Goal: Task Accomplishment & Management: Manage account settings

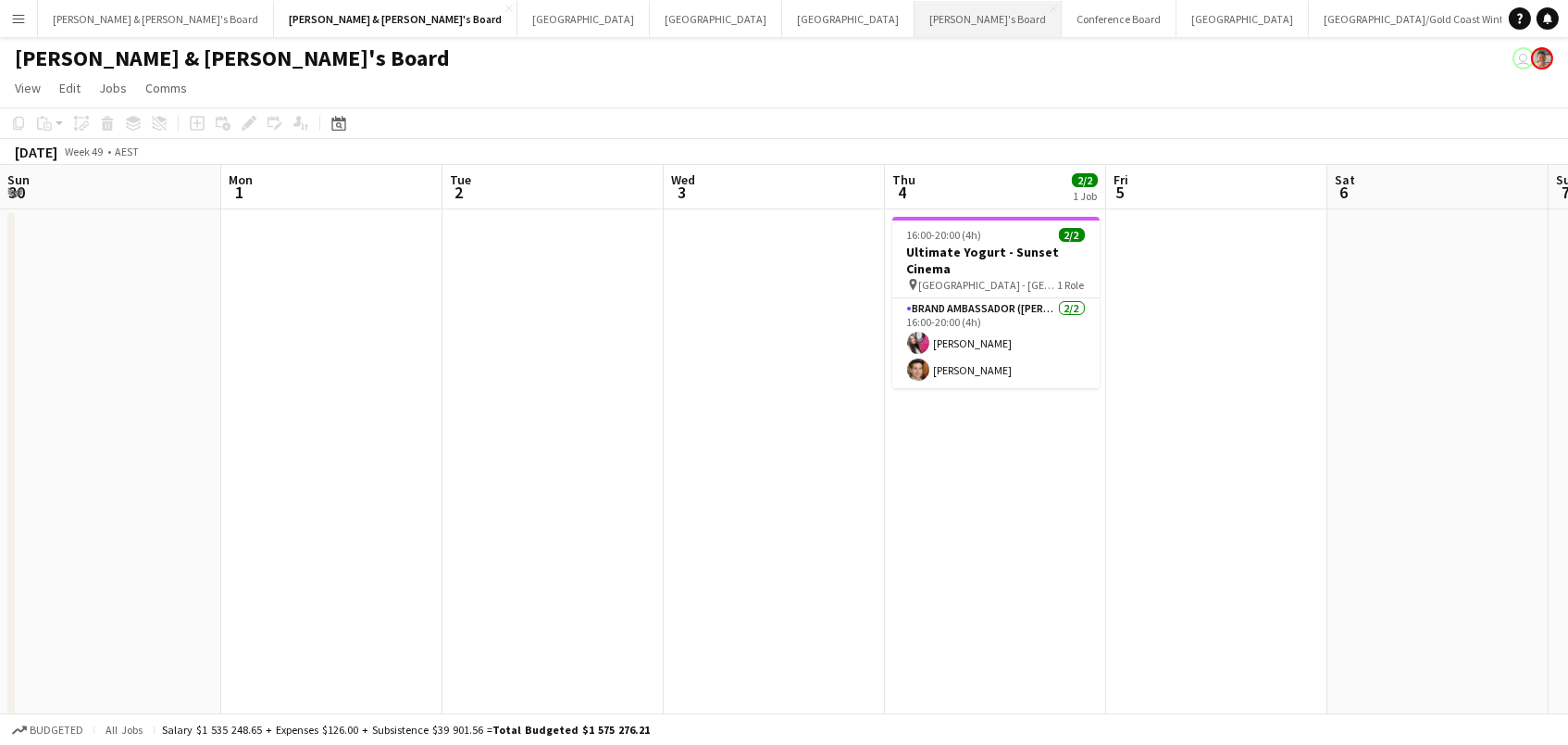
scroll to position [0, 766]
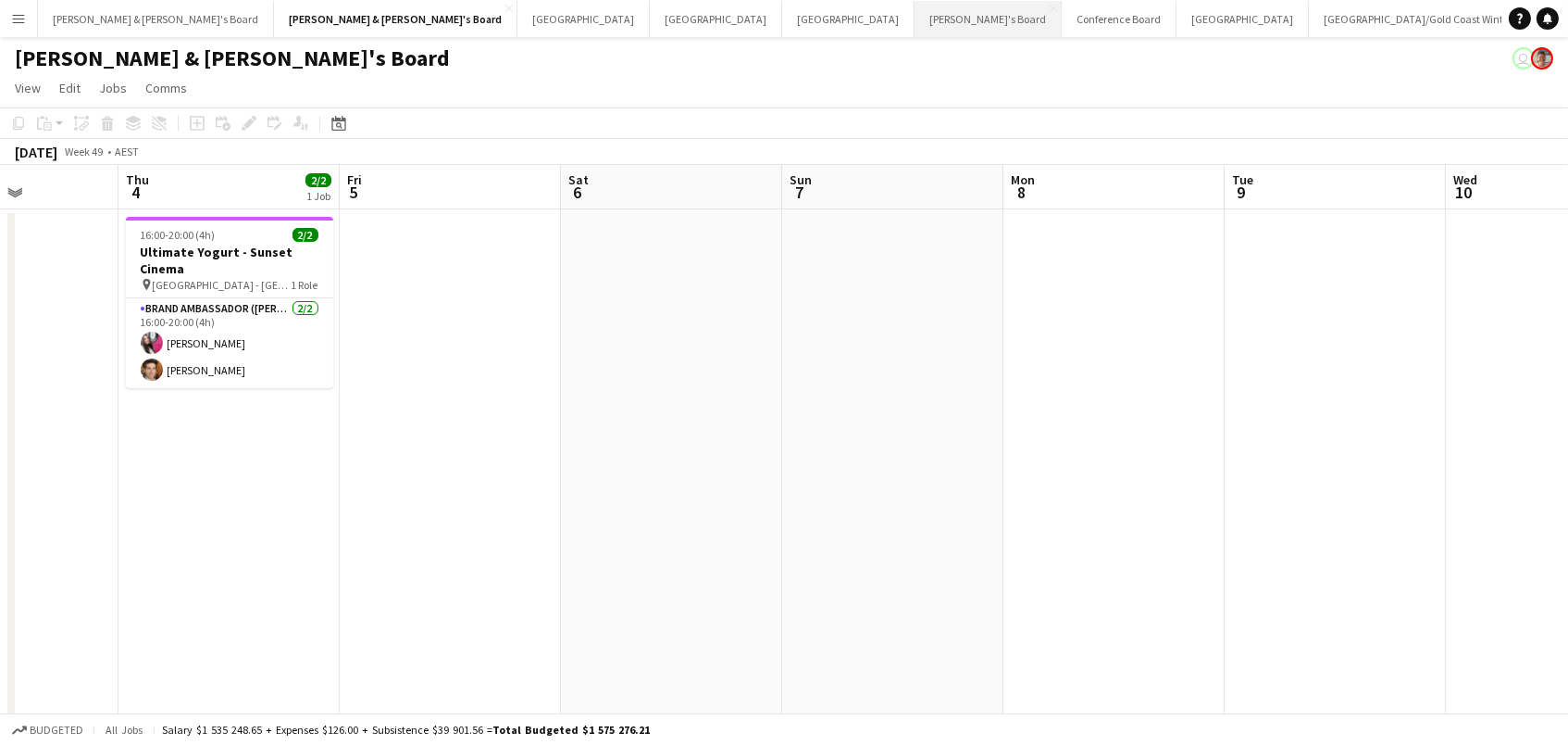
click at [915, 8] on button "Tennille's Board Close" at bounding box center [988, 19] width 148 height 36
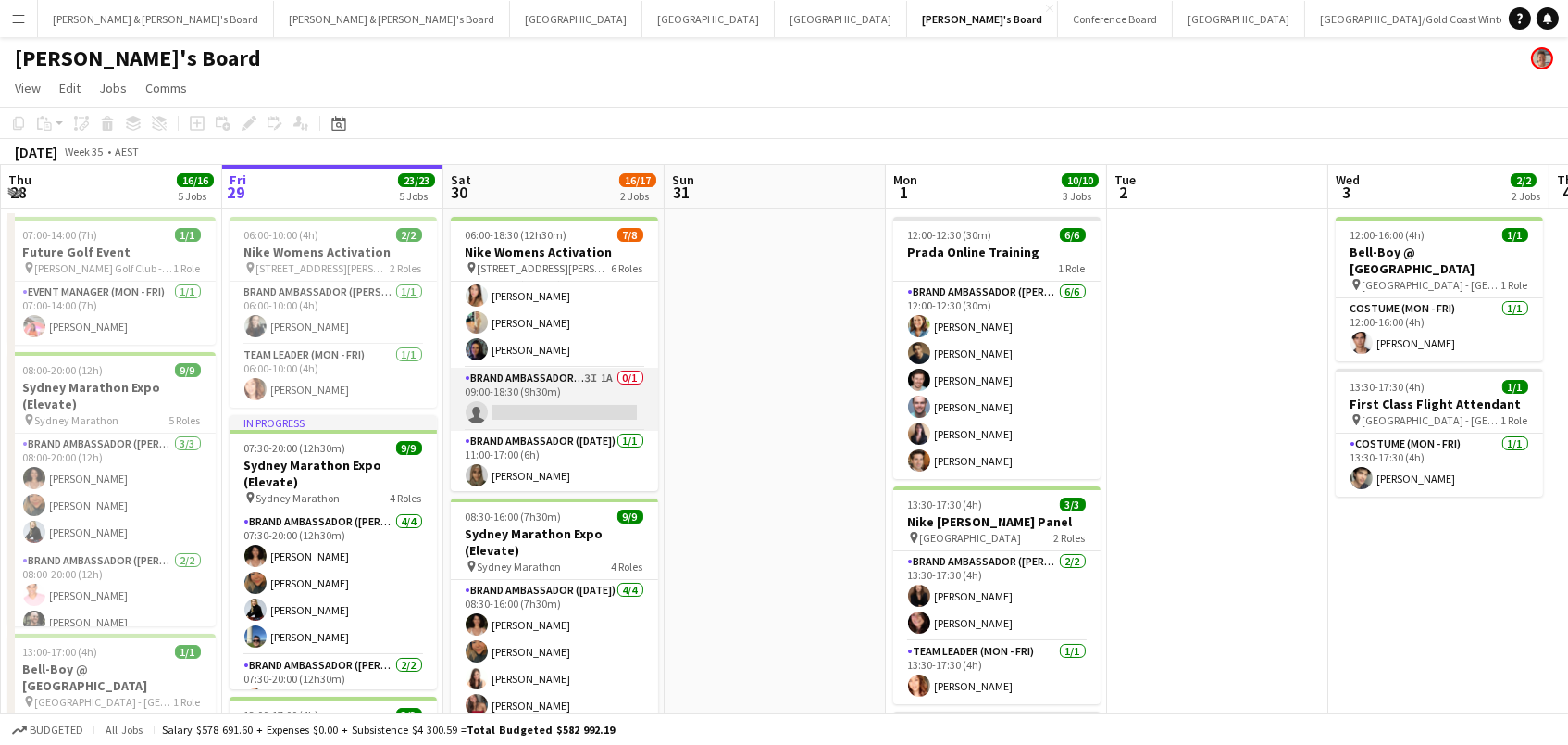
scroll to position [218, 0]
click at [572, 397] on app-card-role "Brand Ambassador ([DATE]) 3I 1A 0/1 09:00-18:30 (9h30m) single-neutral-actions" at bounding box center [555, 400] width 208 height 63
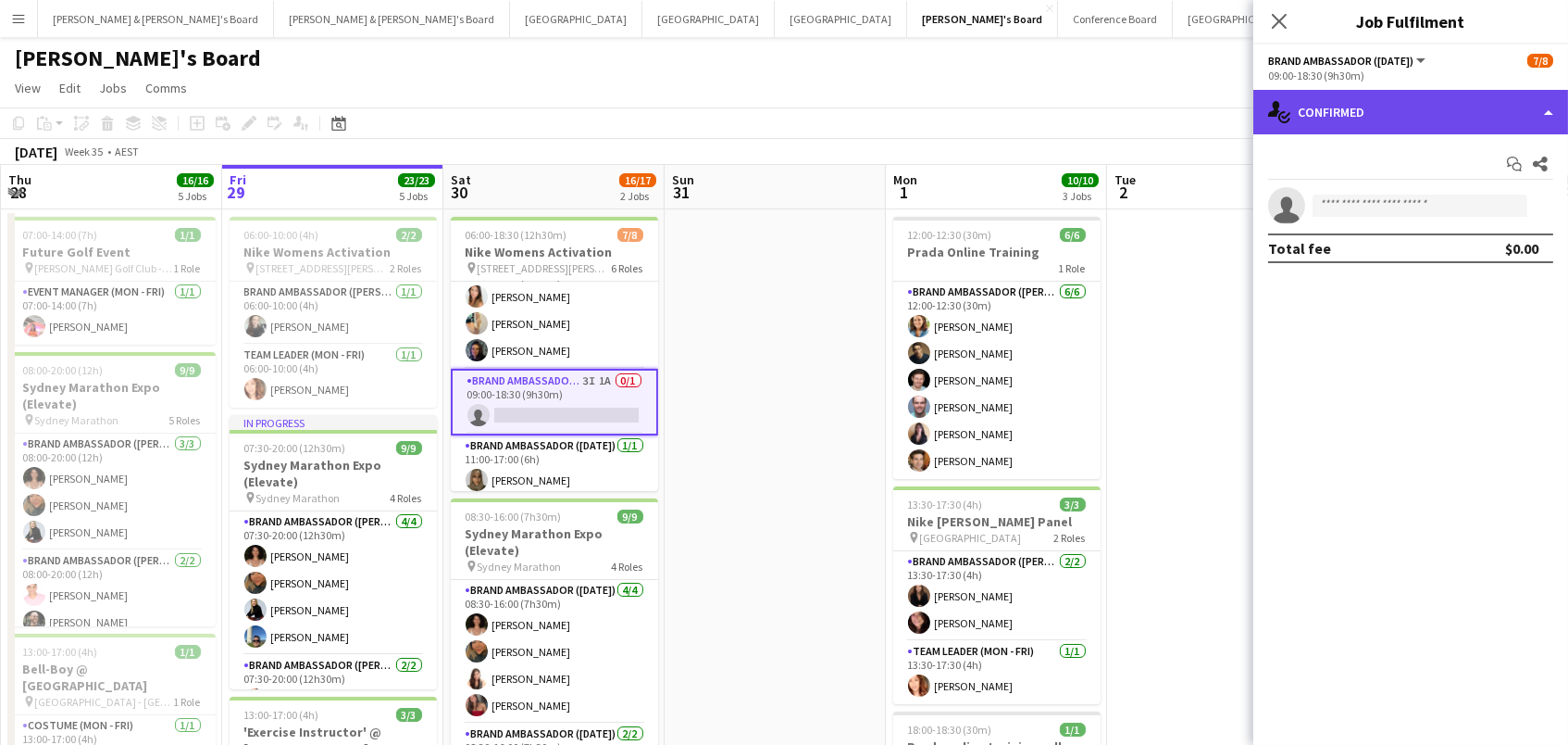
click at [1529, 93] on div "single-neutral-actions-check-2 Confirmed" at bounding box center [1410, 112] width 315 height 44
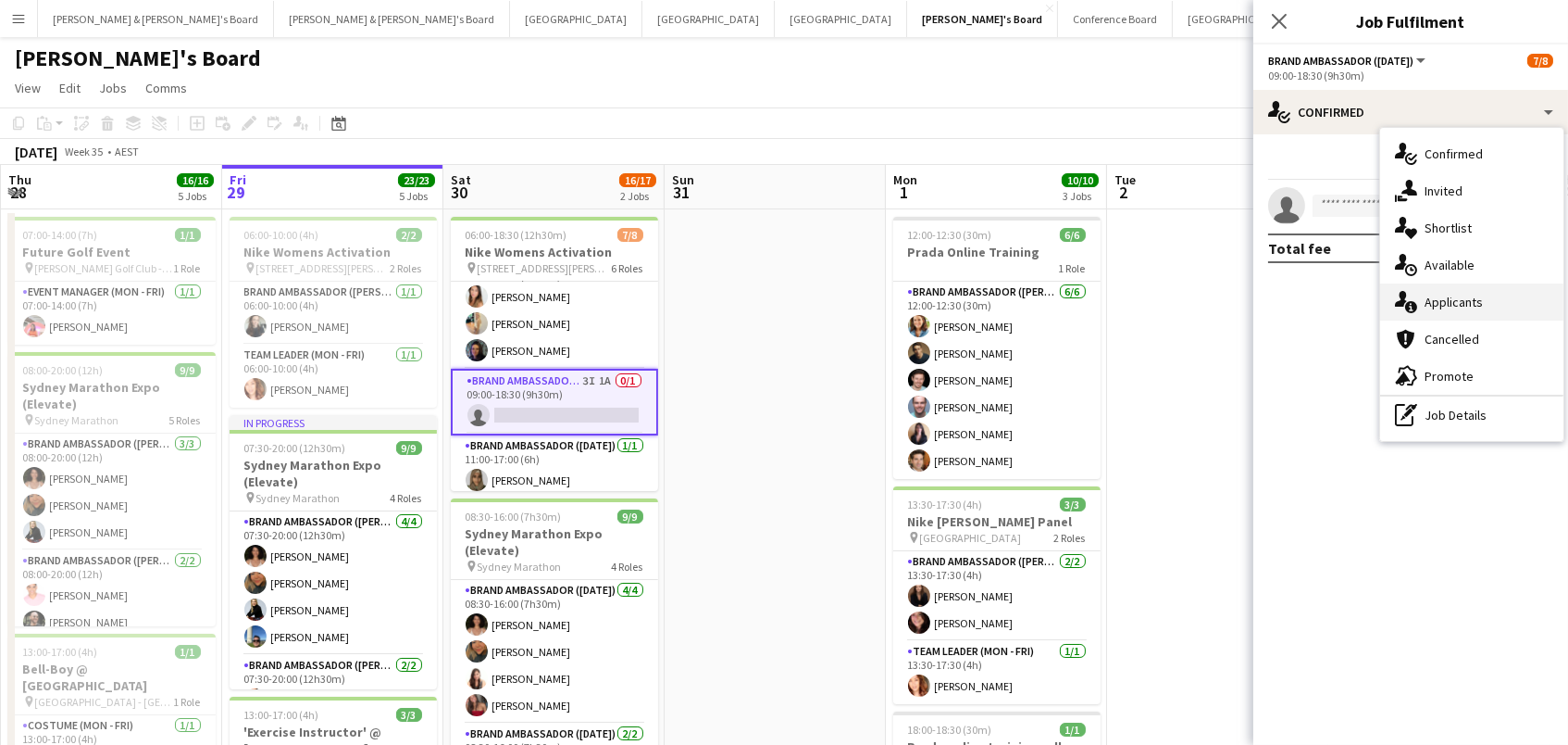
click at [1465, 304] on div "single-neutral-actions-information Applicants" at bounding box center [1471, 301] width 183 height 37
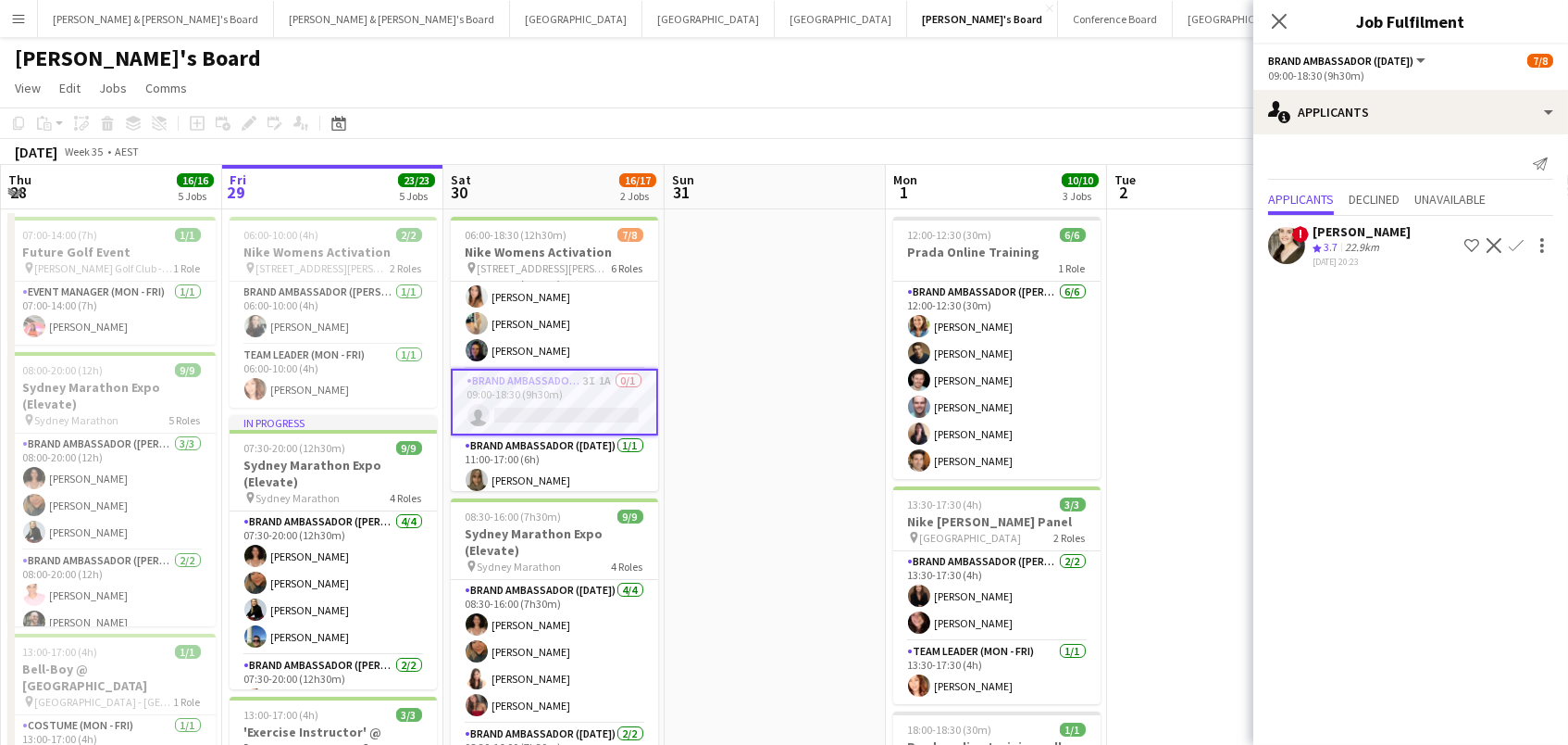
click at [1386, 135] on div "Send notification Applicants Declined Unavailable ! [PERSON_NAME] Crew rating 3…" at bounding box center [1410, 211] width 315 height 152
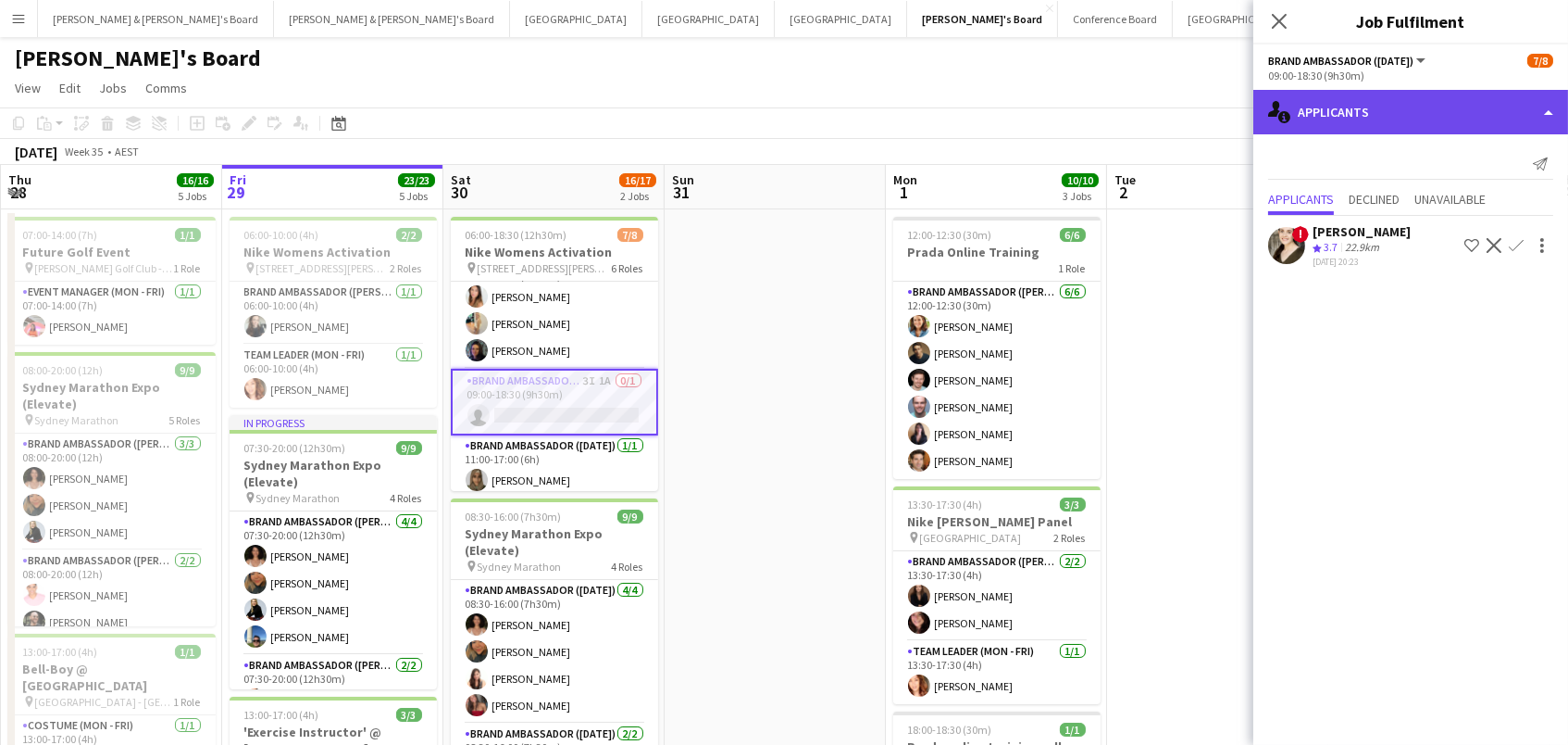
click at [1386, 120] on div "single-neutral-actions-information Applicants" at bounding box center [1410, 112] width 315 height 44
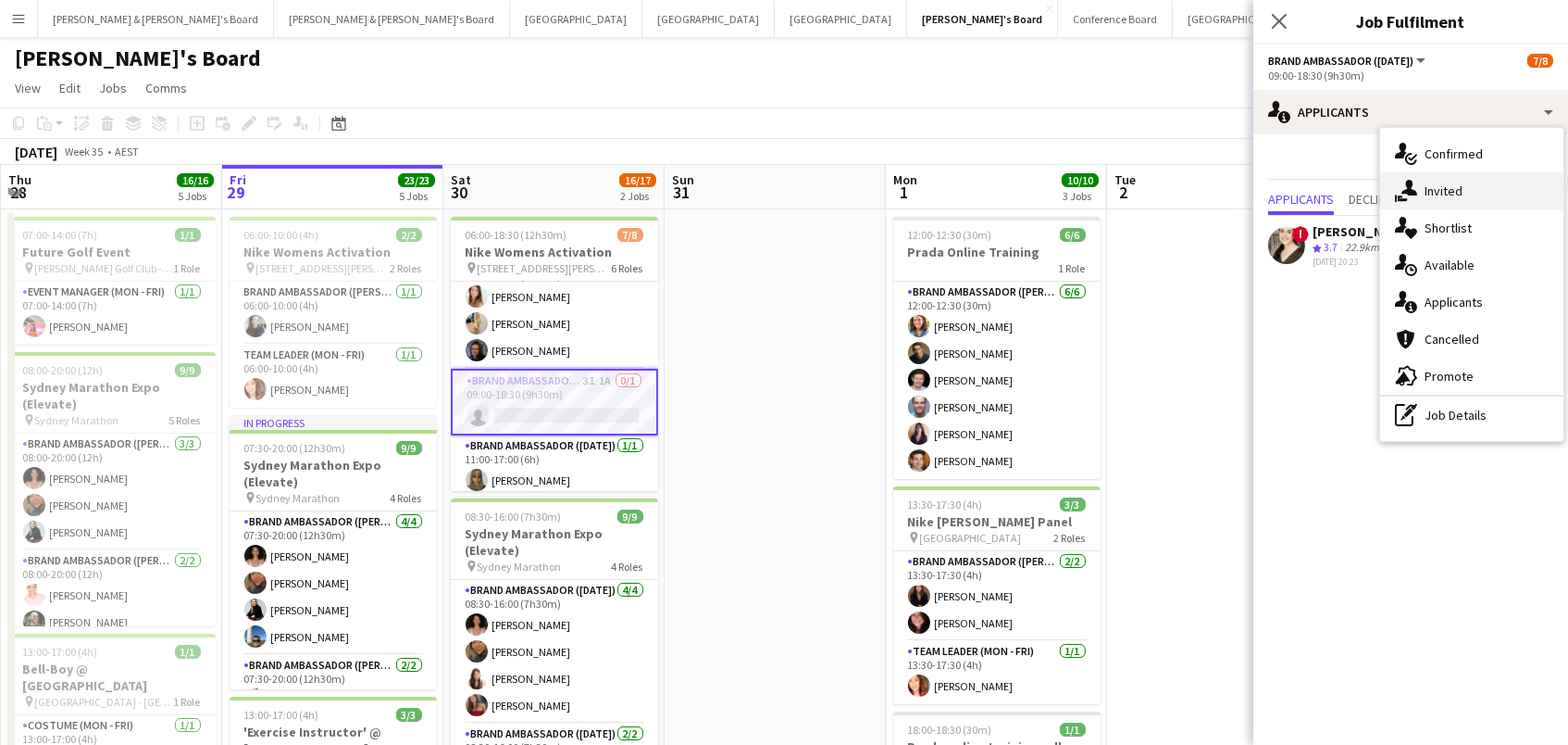
click at [1415, 189] on icon at bounding box center [1409, 187] width 16 height 16
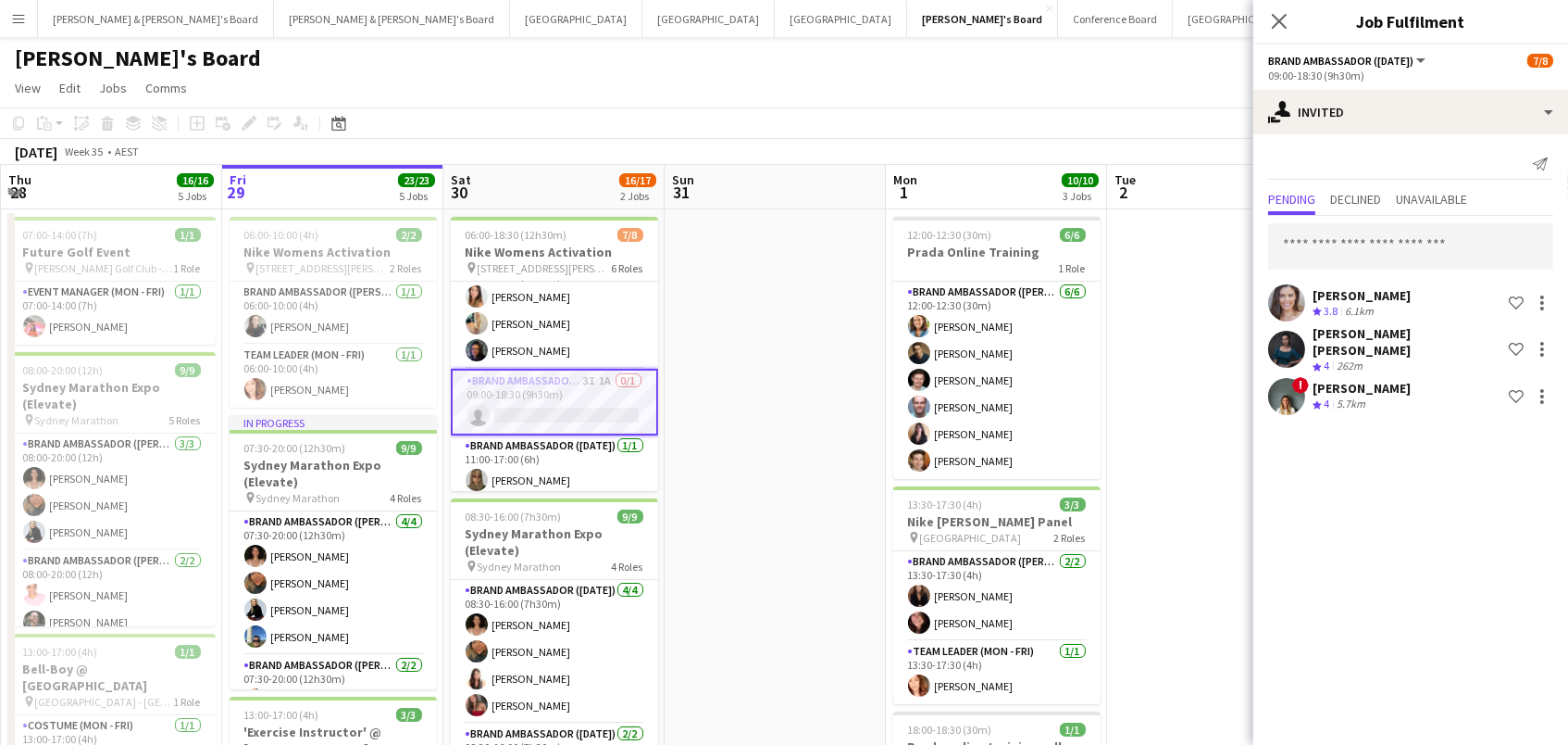
click at [1419, 273] on div "[PERSON_NAME] Crew rating 3.8 6.1km Shortlist crew [PERSON_NAME] [PERSON_NAME] …" at bounding box center [1410, 317] width 315 height 203
click at [1411, 236] on input "text" at bounding box center [1410, 246] width 285 height 46
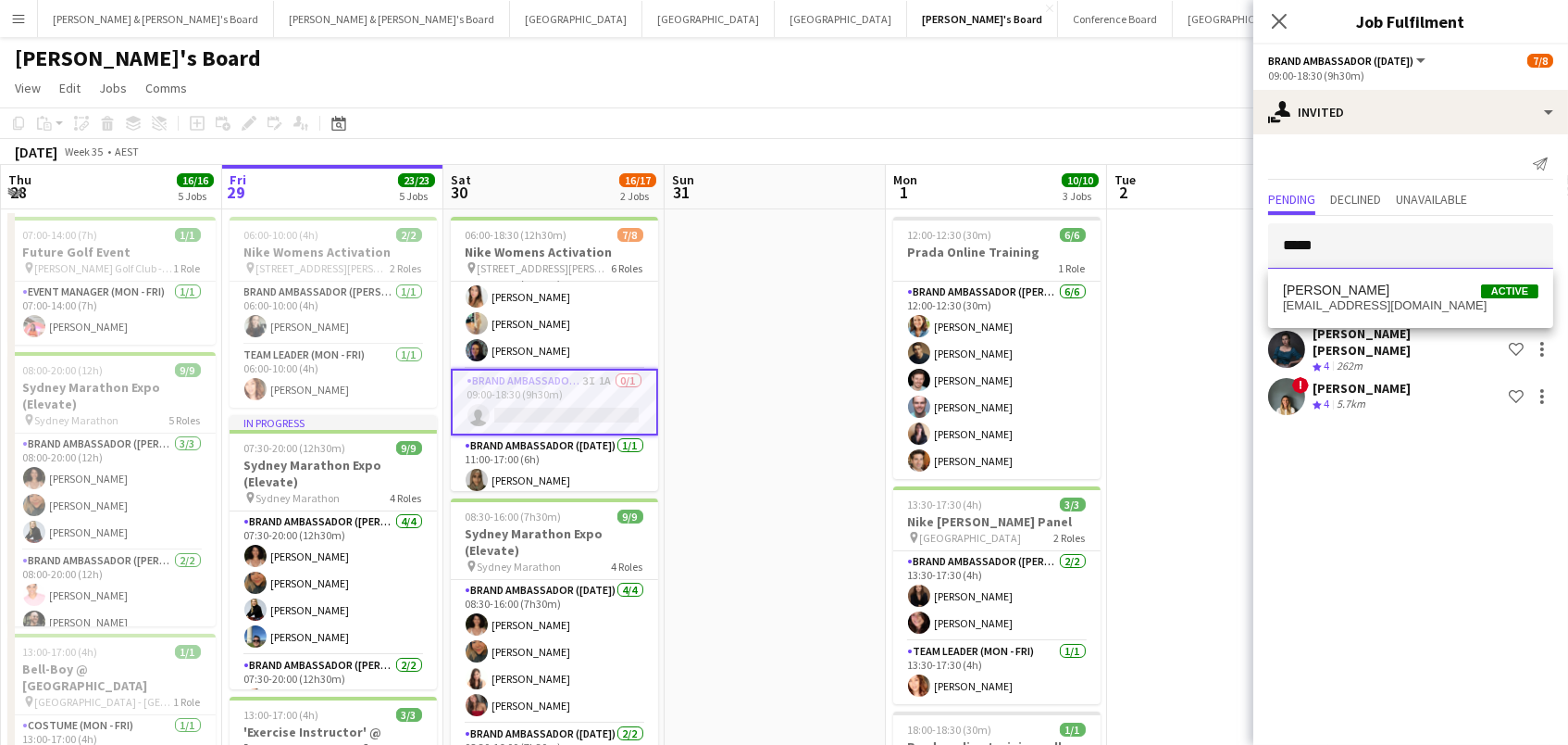
type input "*****"
drag, startPoint x: 1411, startPoint y: 236, endPoint x: 1430, endPoint y: 305, distance: 71.6
click at [1430, 305] on span "[EMAIL_ADDRESS][DOMAIN_NAME]" at bounding box center [1411, 306] width 256 height 15
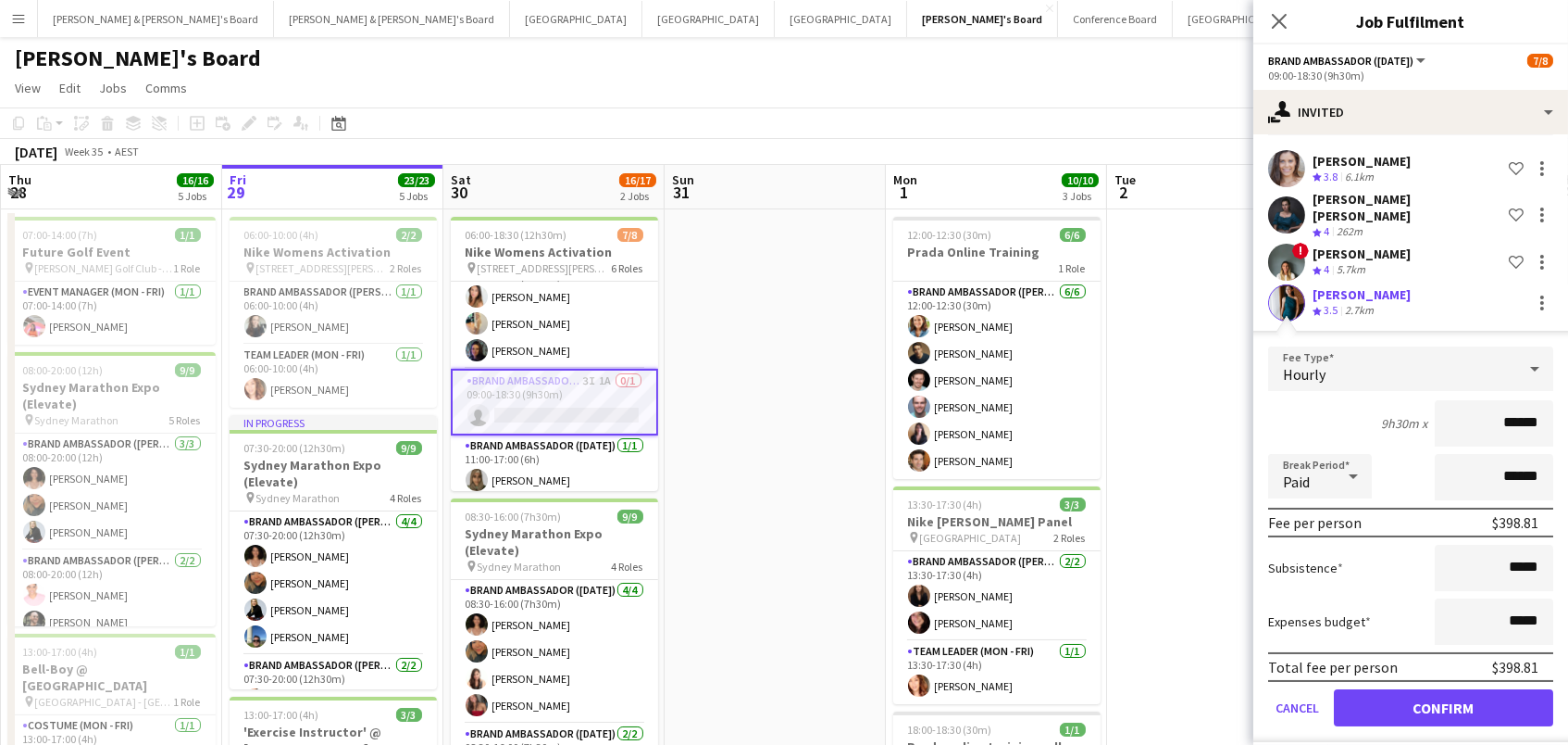
scroll to position [134, 0]
click at [1415, 690] on button "Confirm" at bounding box center [1443, 708] width 219 height 37
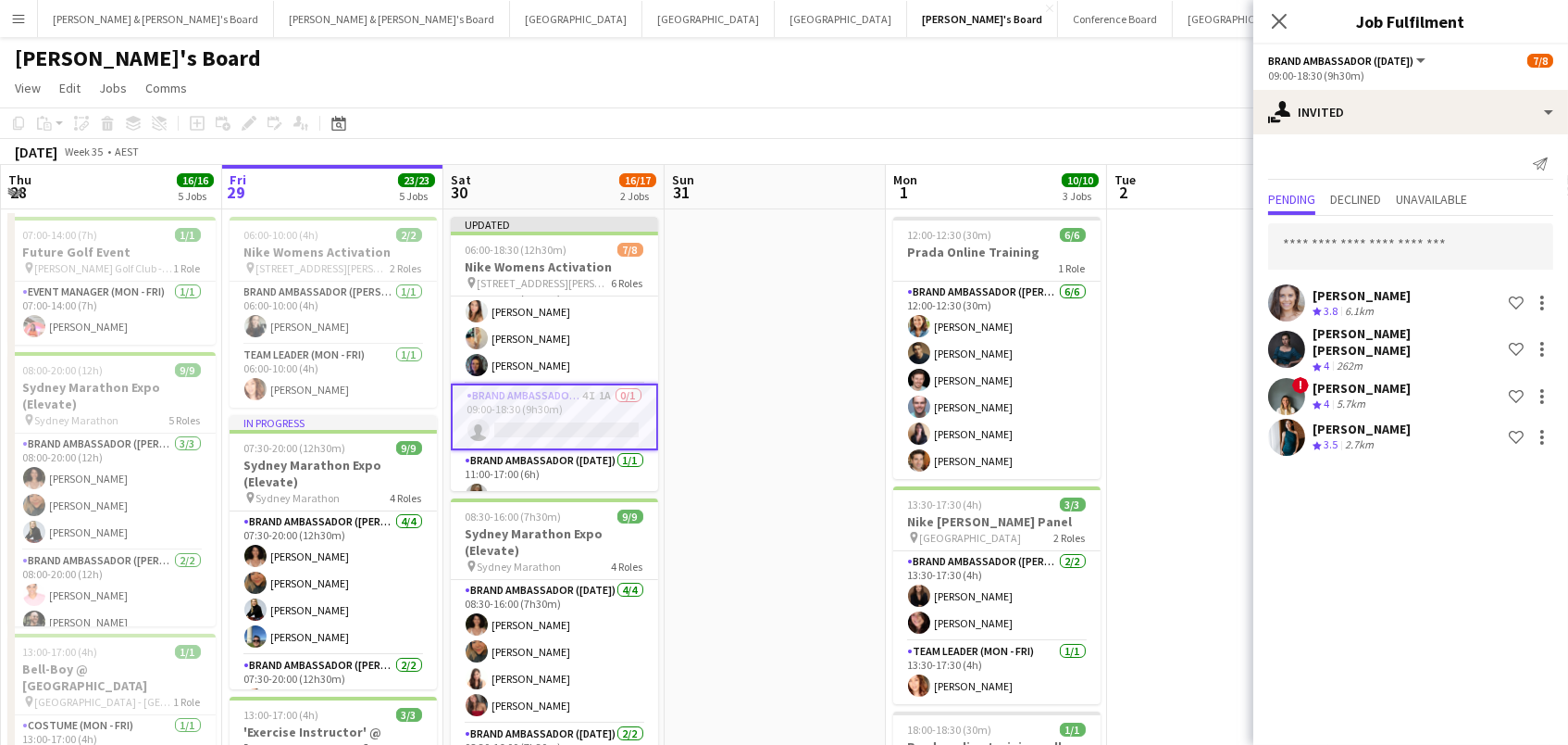
scroll to position [0, 0]
click at [1369, 242] on input "text" at bounding box center [1410, 246] width 285 height 46
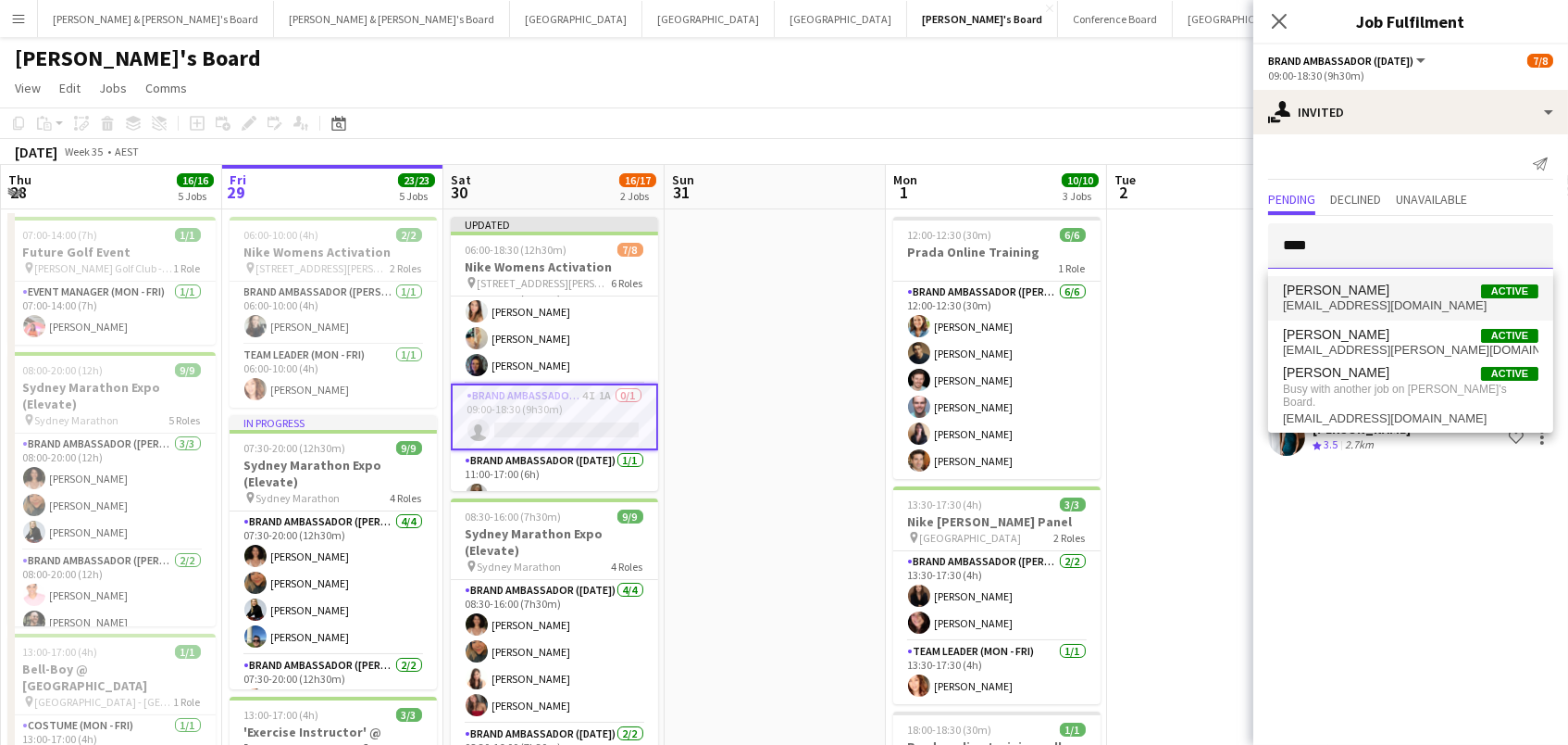
type input "****"
click at [1377, 304] on span "[EMAIL_ADDRESS][DOMAIN_NAME]" at bounding box center [1411, 306] width 256 height 15
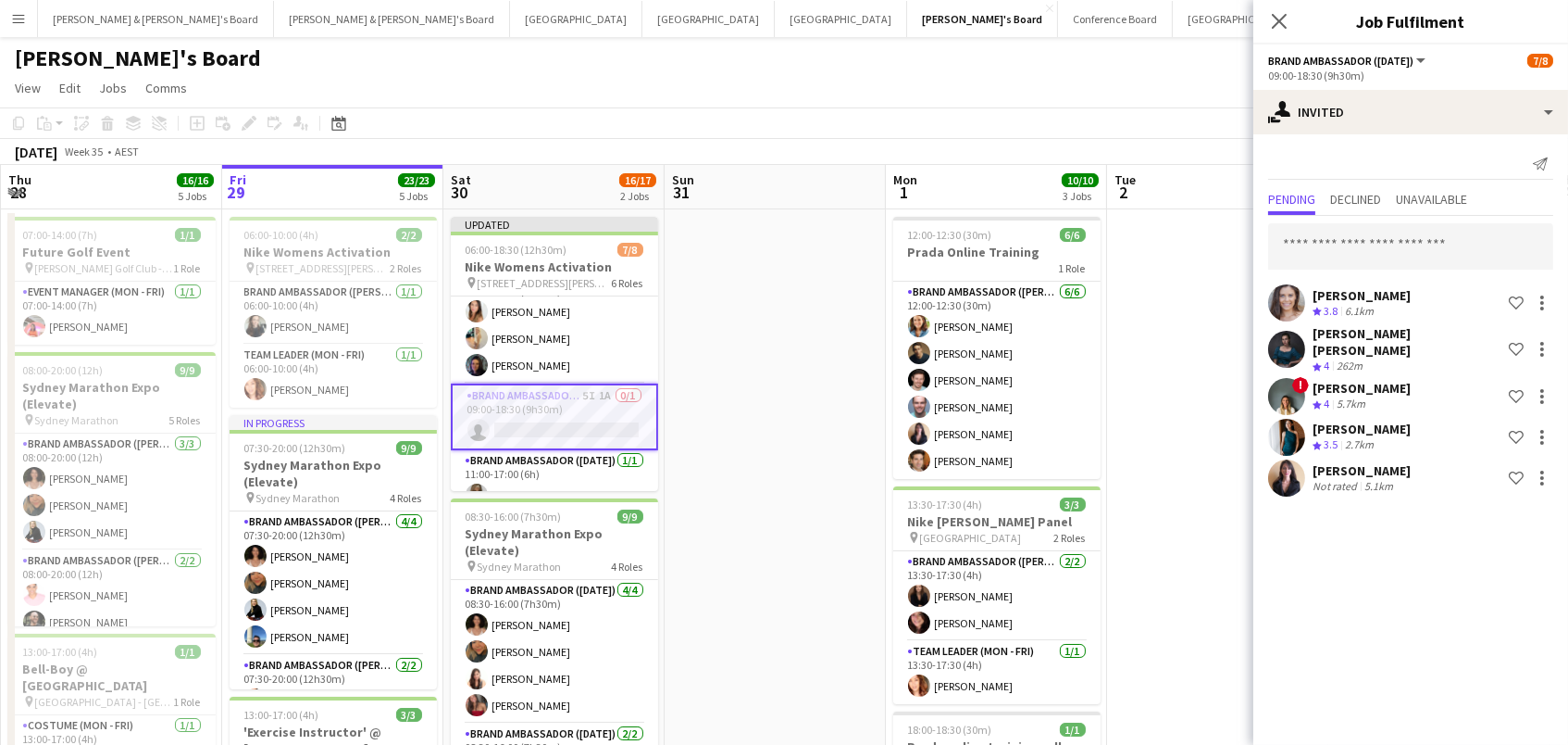
click at [923, 96] on app-page-menu "View Day view expanded Day view collapsed Month view Date picker Jump to [DATE]…" at bounding box center [784, 89] width 1568 height 35
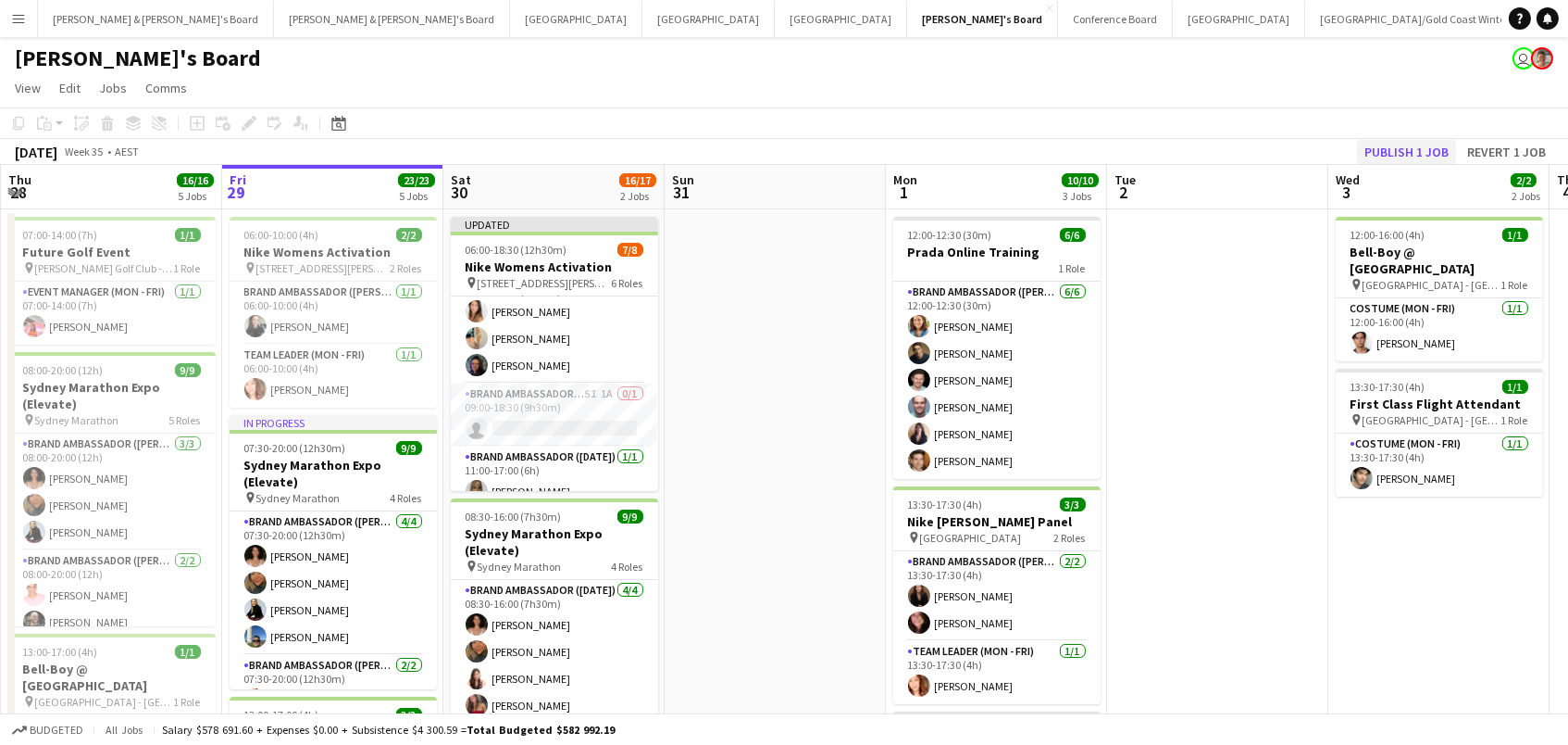
click at [1436, 148] on button "Publish 1 job" at bounding box center [1406, 152] width 99 height 24
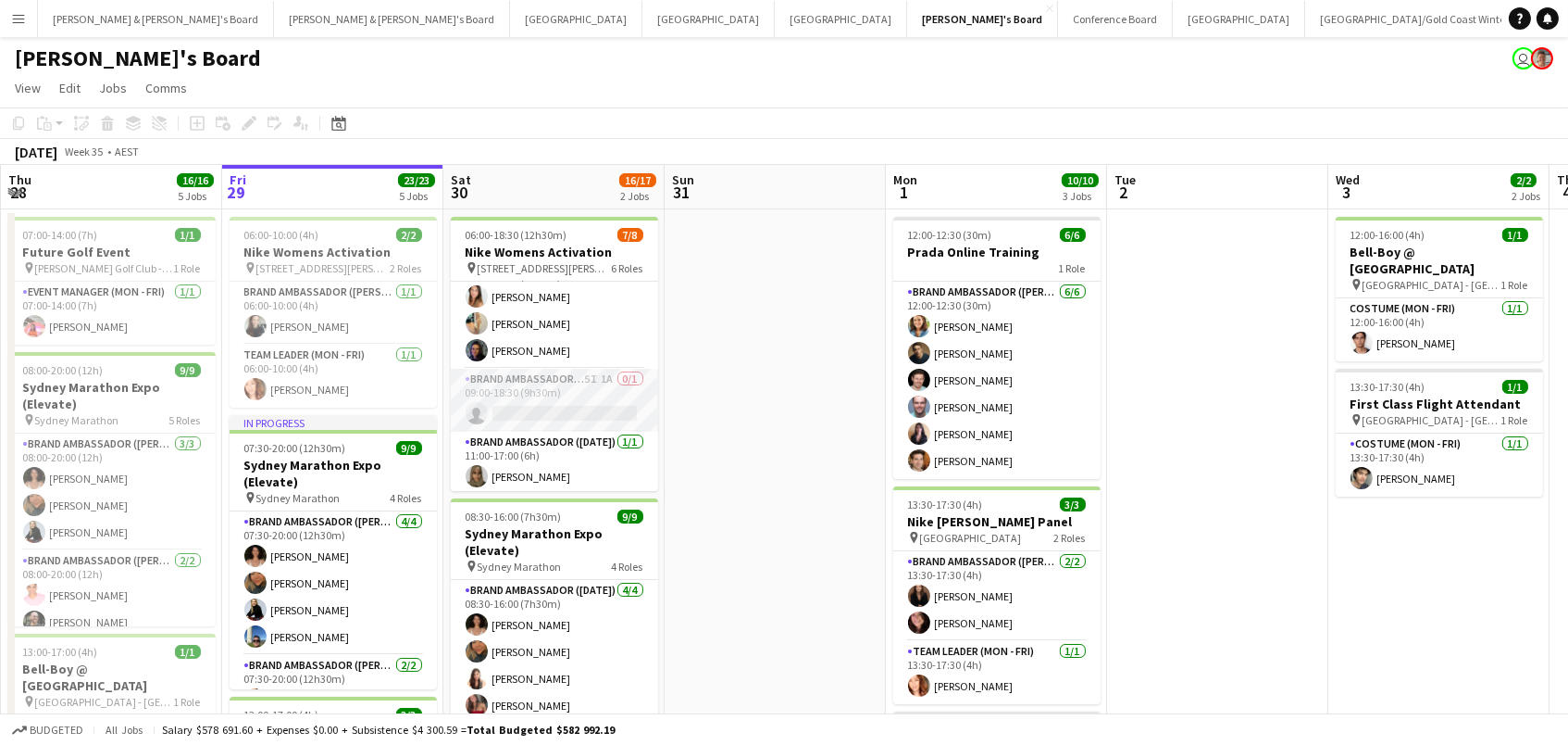
click at [608, 384] on app-card-role "Brand Ambassador ([DATE]) 5I 1A 0/1 09:00-18:30 (9h30m) single-neutral-actions" at bounding box center [555, 400] width 208 height 63
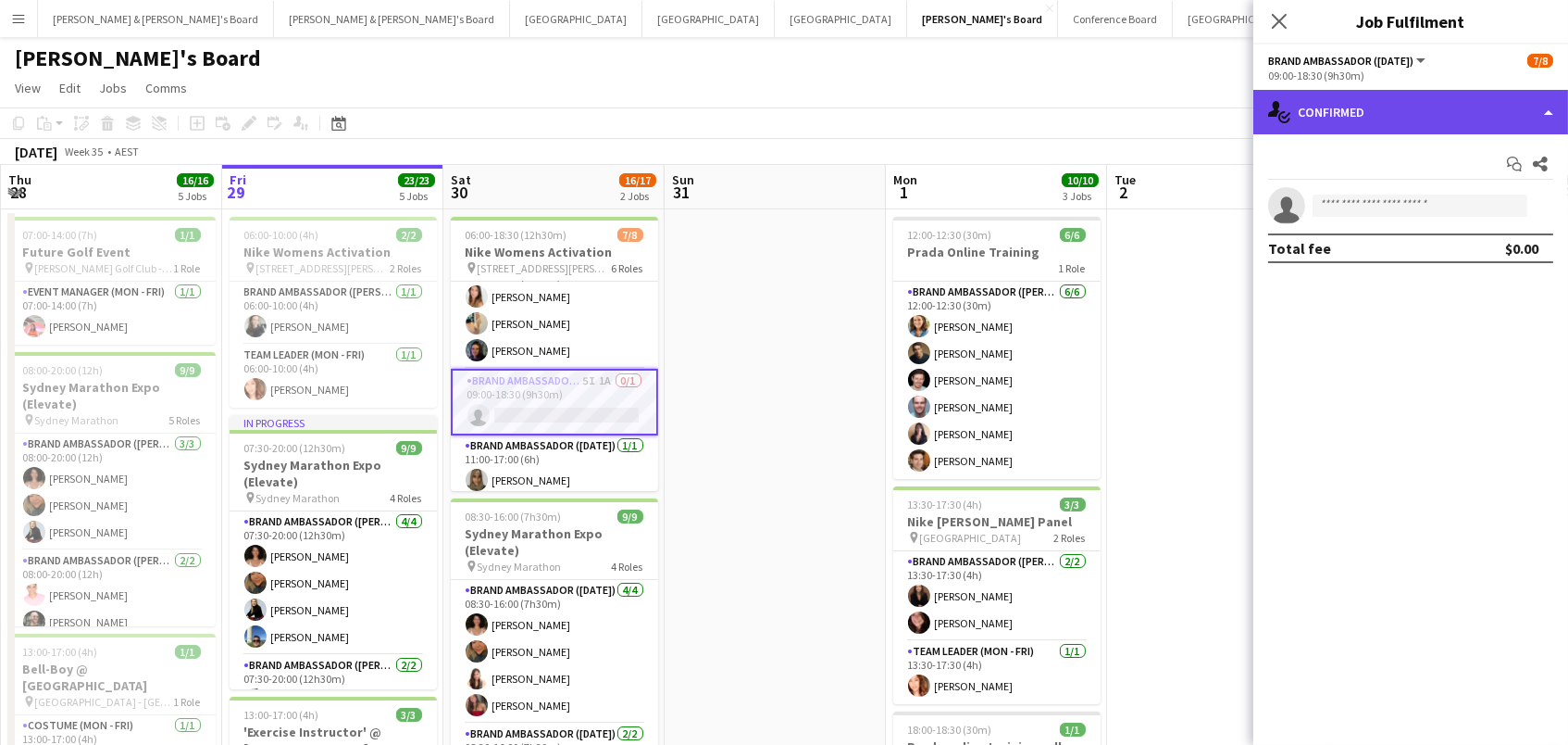
click at [1408, 112] on div "single-neutral-actions-check-2 Confirmed" at bounding box center [1410, 112] width 315 height 44
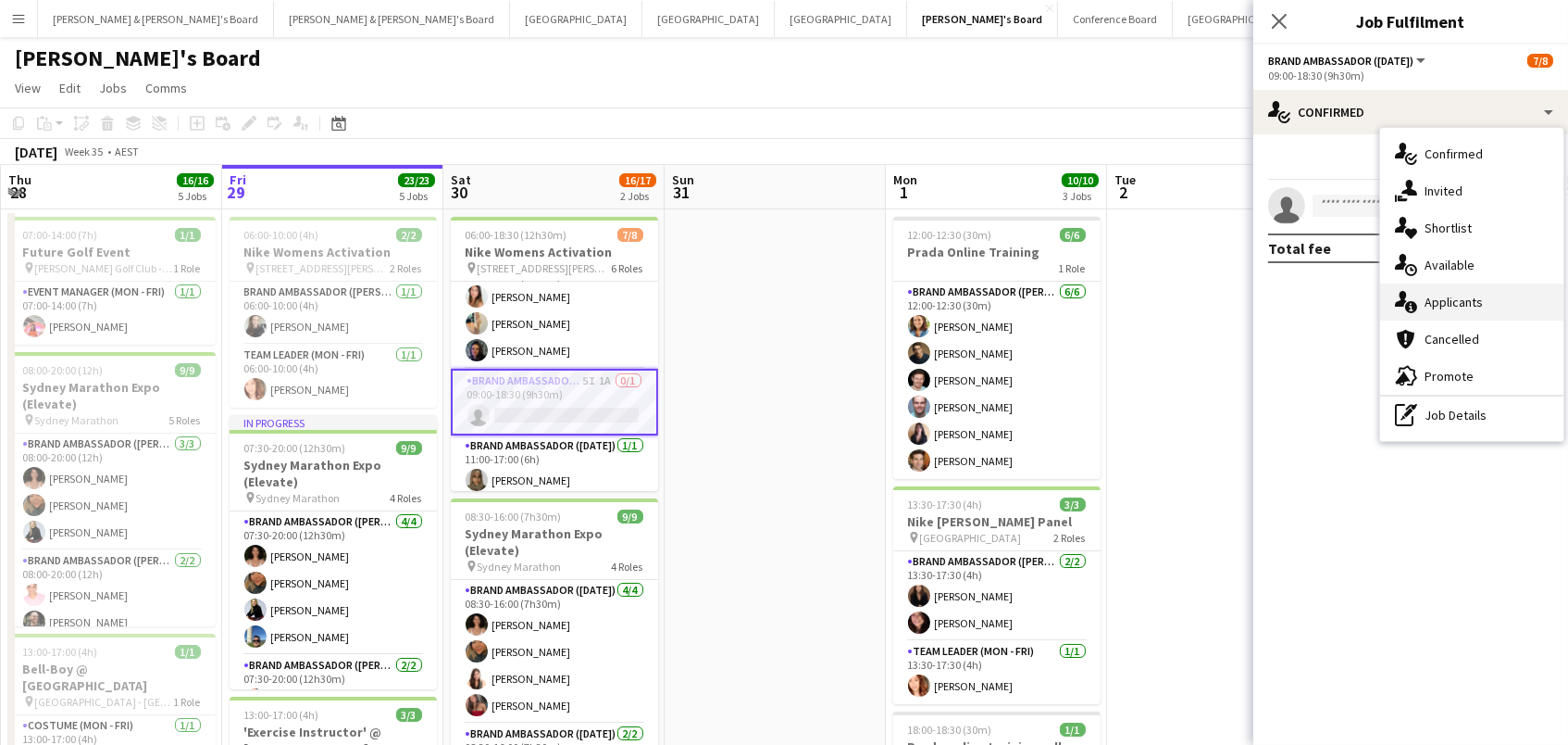
click at [1453, 283] on div "single-neutral-actions-information Applicants" at bounding box center [1471, 301] width 183 height 37
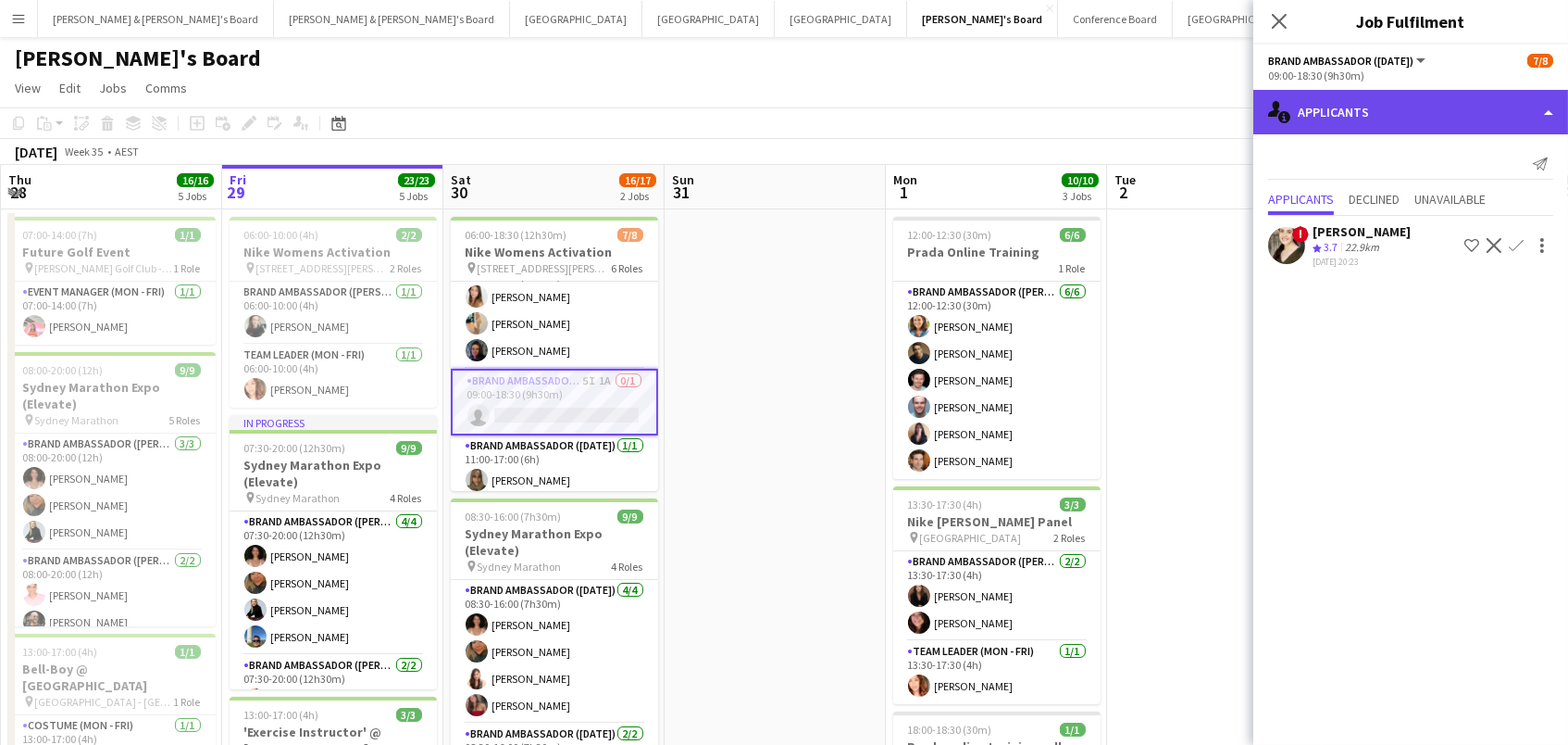
click at [1440, 100] on div "single-neutral-actions-information Applicants" at bounding box center [1410, 112] width 315 height 44
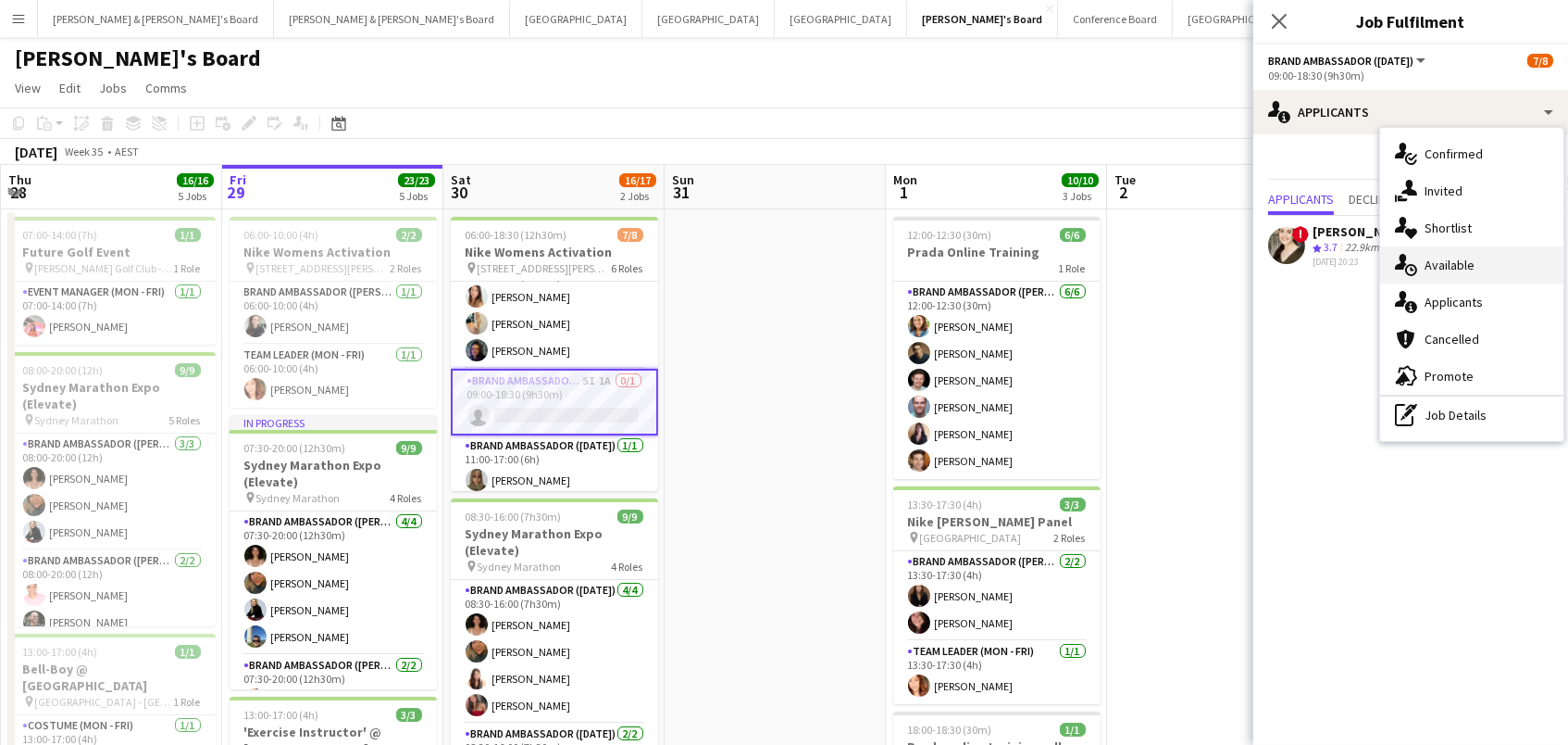
click at [1465, 268] on div "single-neutral-actions-upload Available" at bounding box center [1471, 264] width 183 height 37
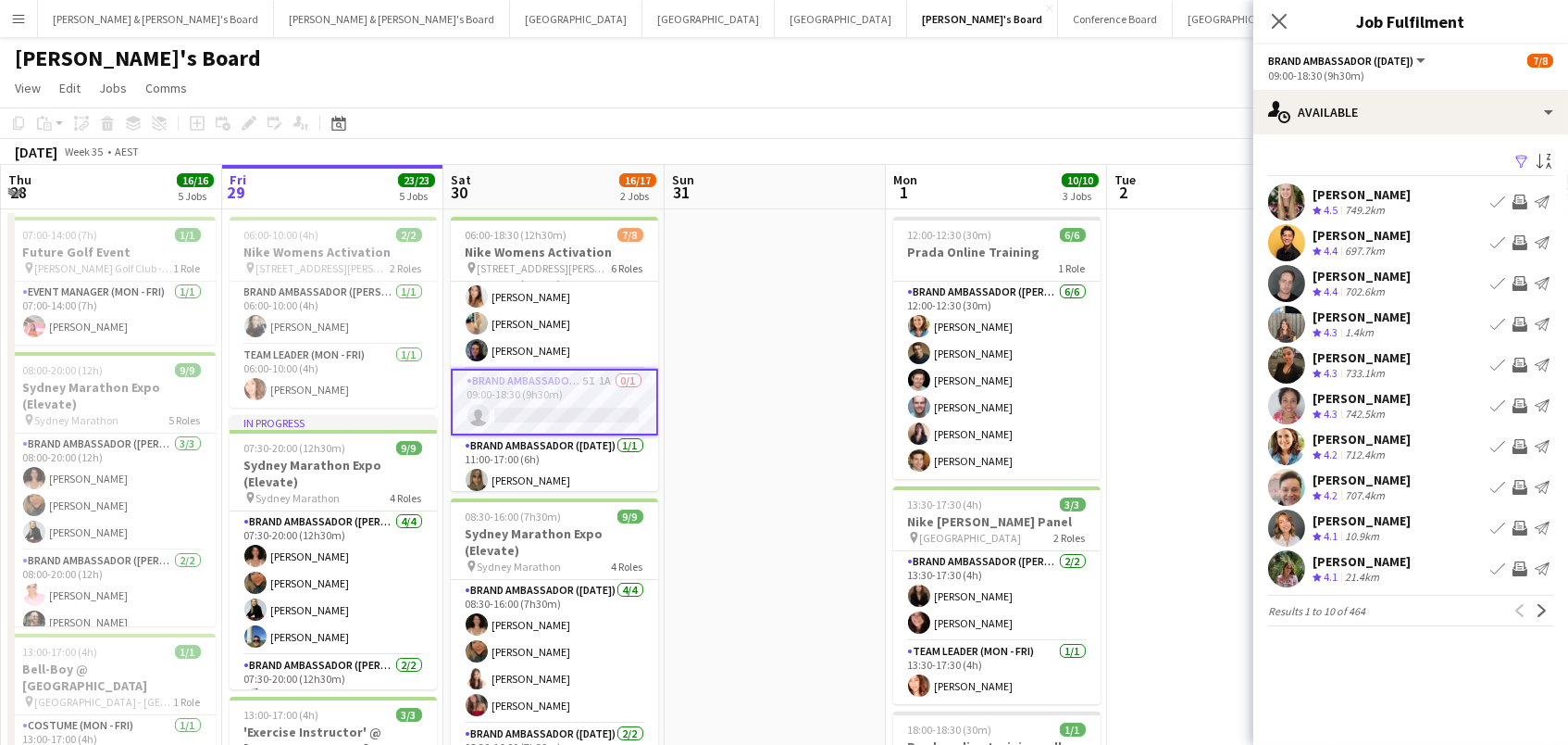
click at [1519, 157] on app-icon "Filter" at bounding box center [1522, 162] width 15 height 18
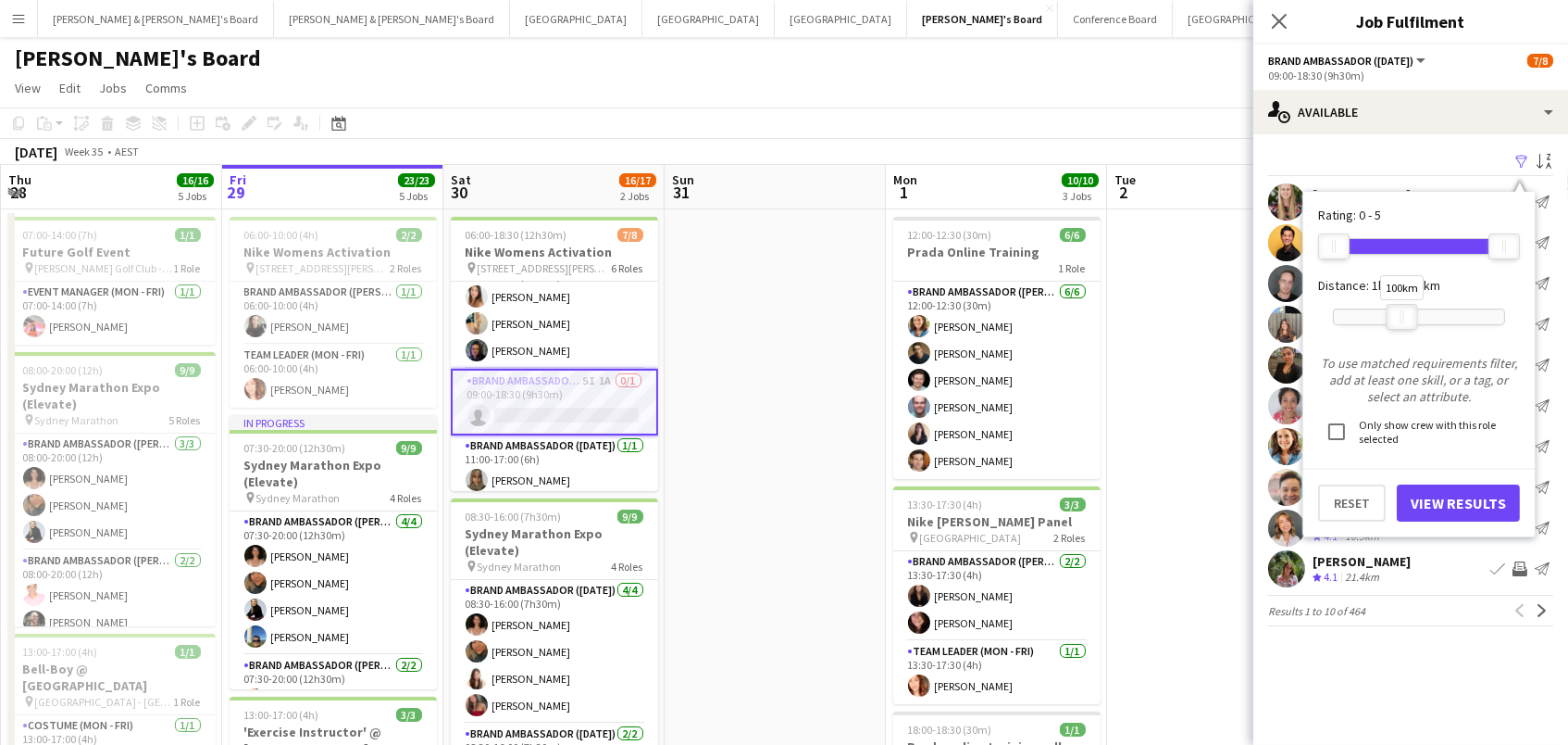
drag, startPoint x: 1507, startPoint y: 318, endPoint x: 1405, endPoint y: 390, distance: 124.9
click at [1405, 322] on div at bounding box center [1403, 317] width 30 height 24
click at [1405, 498] on button "View Results" at bounding box center [1458, 502] width 123 height 37
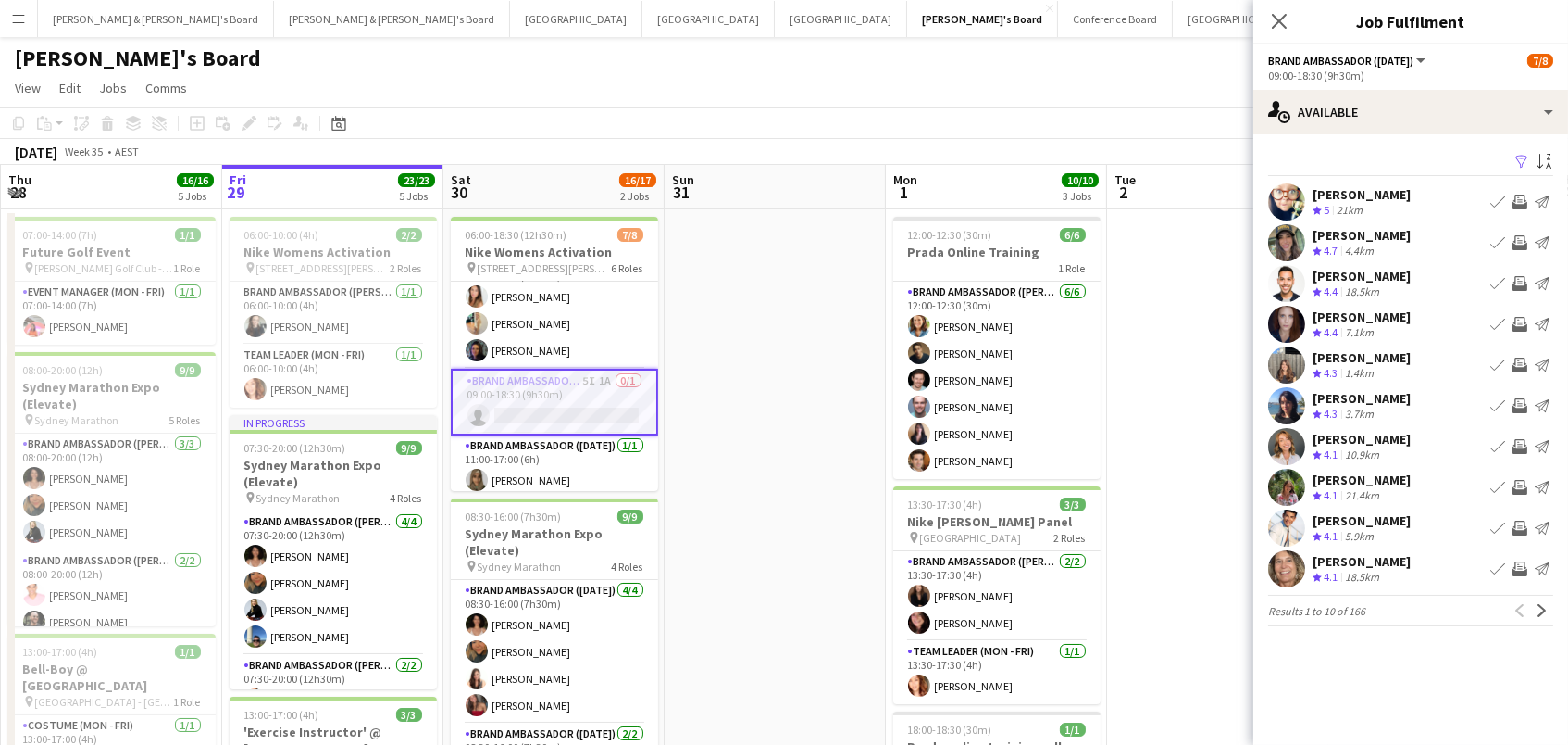
click at [1520, 238] on app-icon "Invite crew" at bounding box center [1520, 243] width 15 height 15
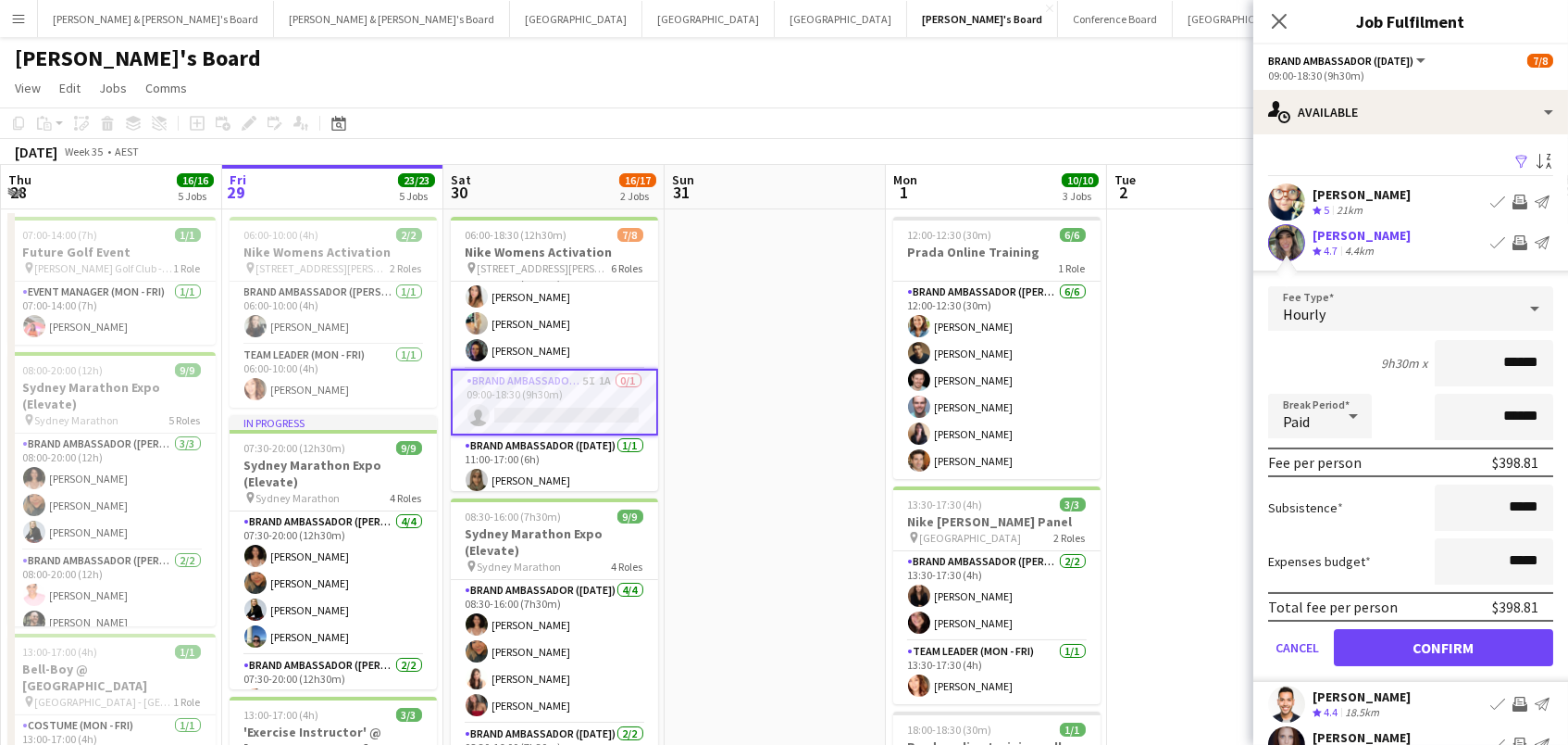
click at [1443, 644] on button "Confirm" at bounding box center [1443, 647] width 219 height 37
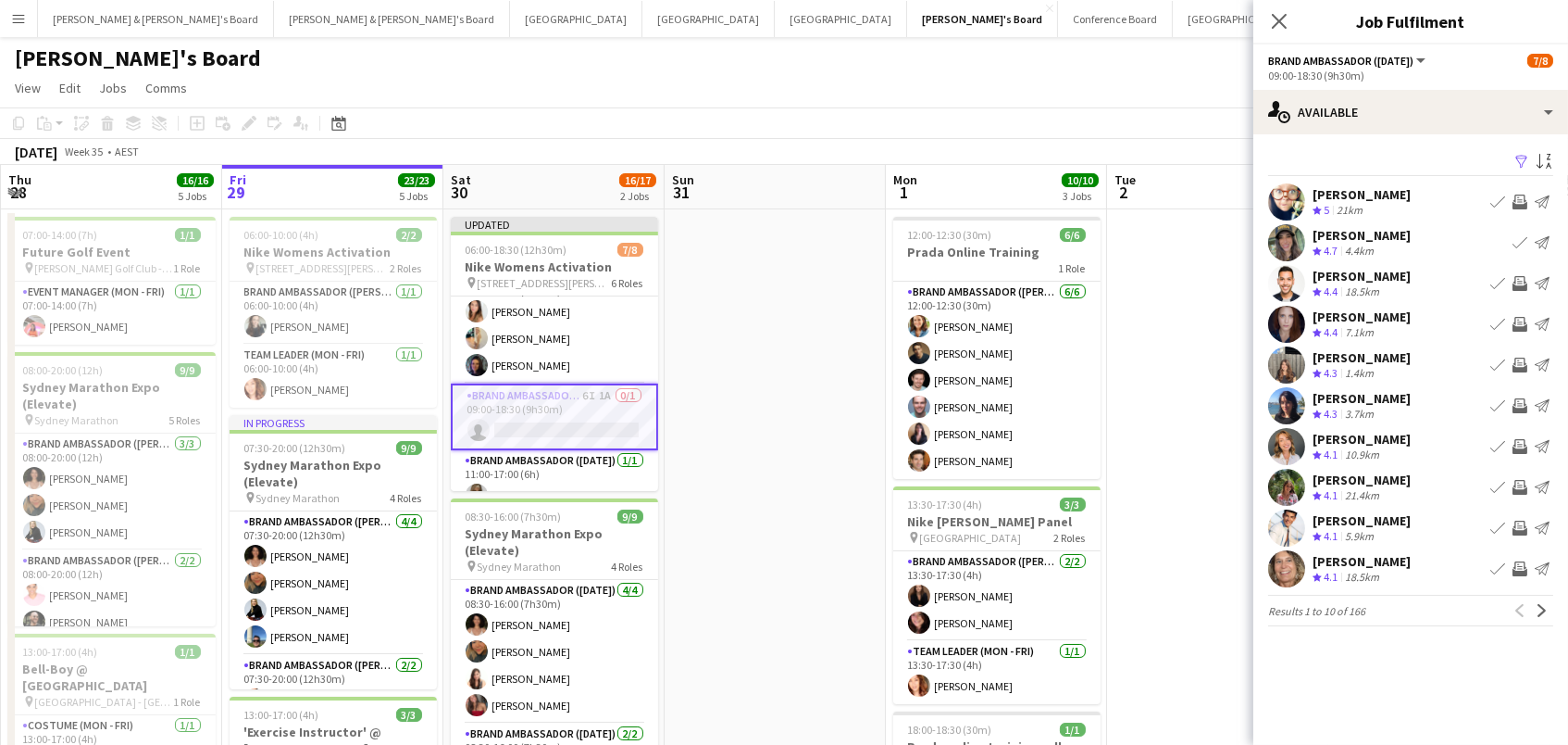
click at [1519, 442] on app-icon "Invite crew" at bounding box center [1520, 447] width 15 height 15
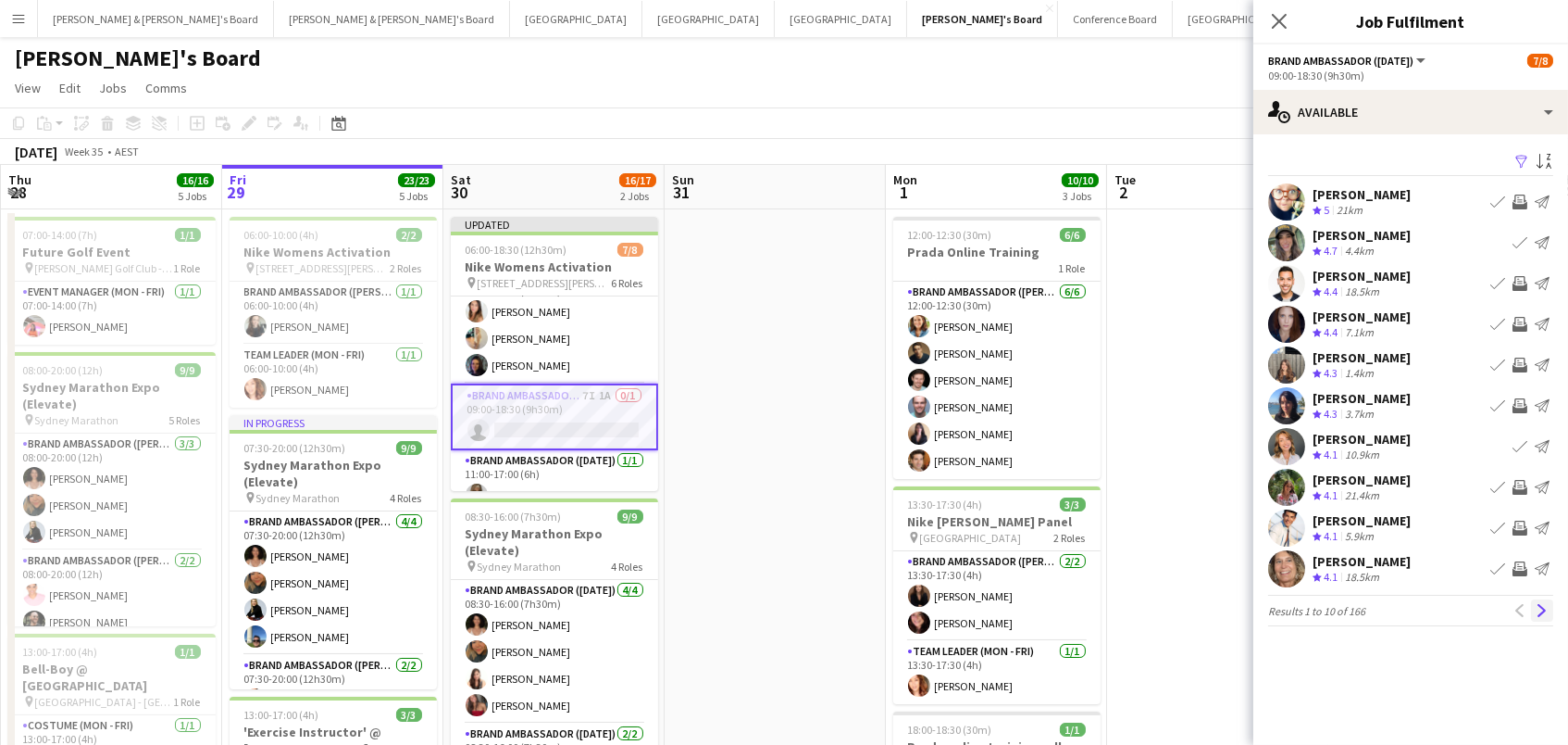
click at [1541, 609] on app-icon "Next" at bounding box center [1543, 610] width 13 height 13
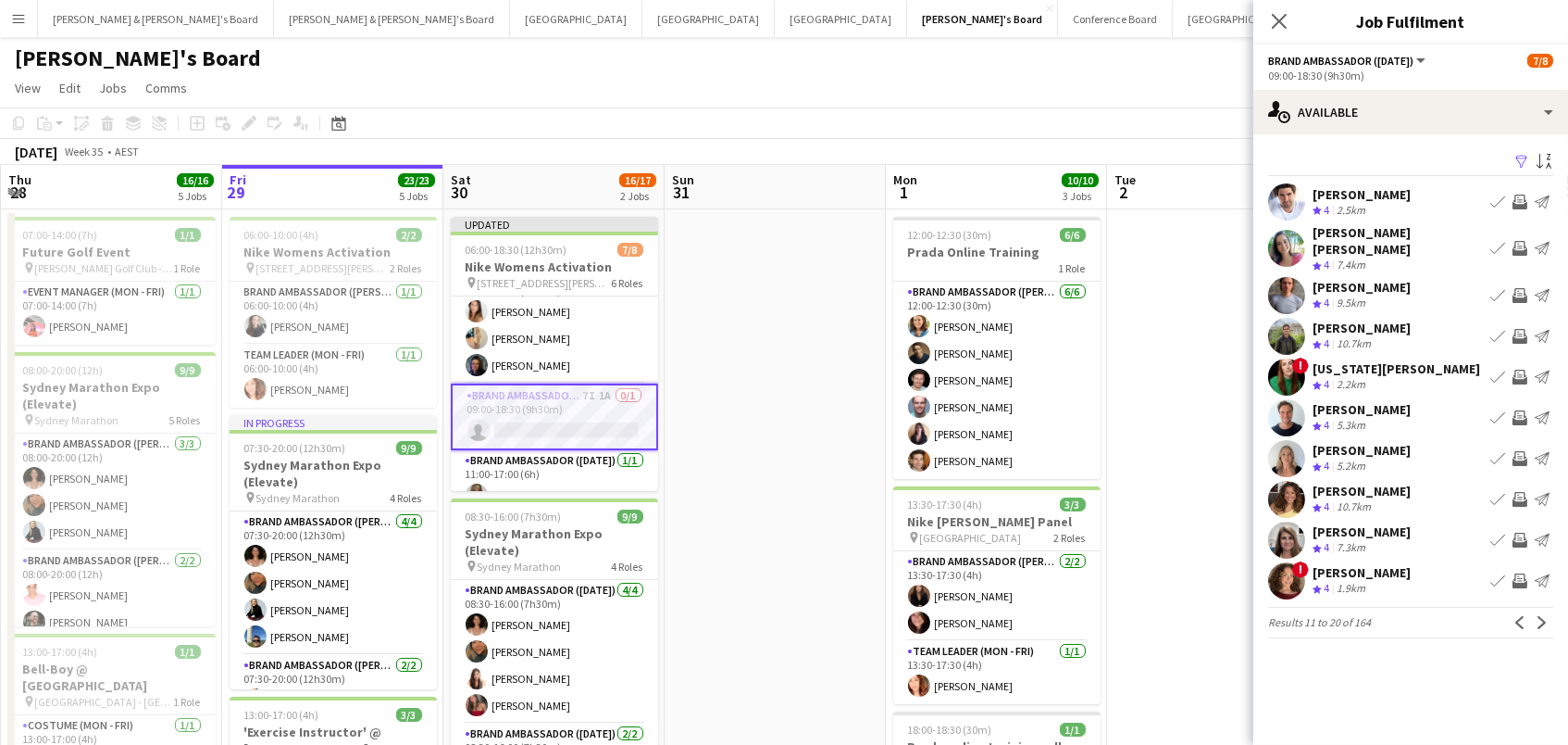
click at [1517, 492] on app-icon "Invite crew" at bounding box center [1520, 499] width 15 height 15
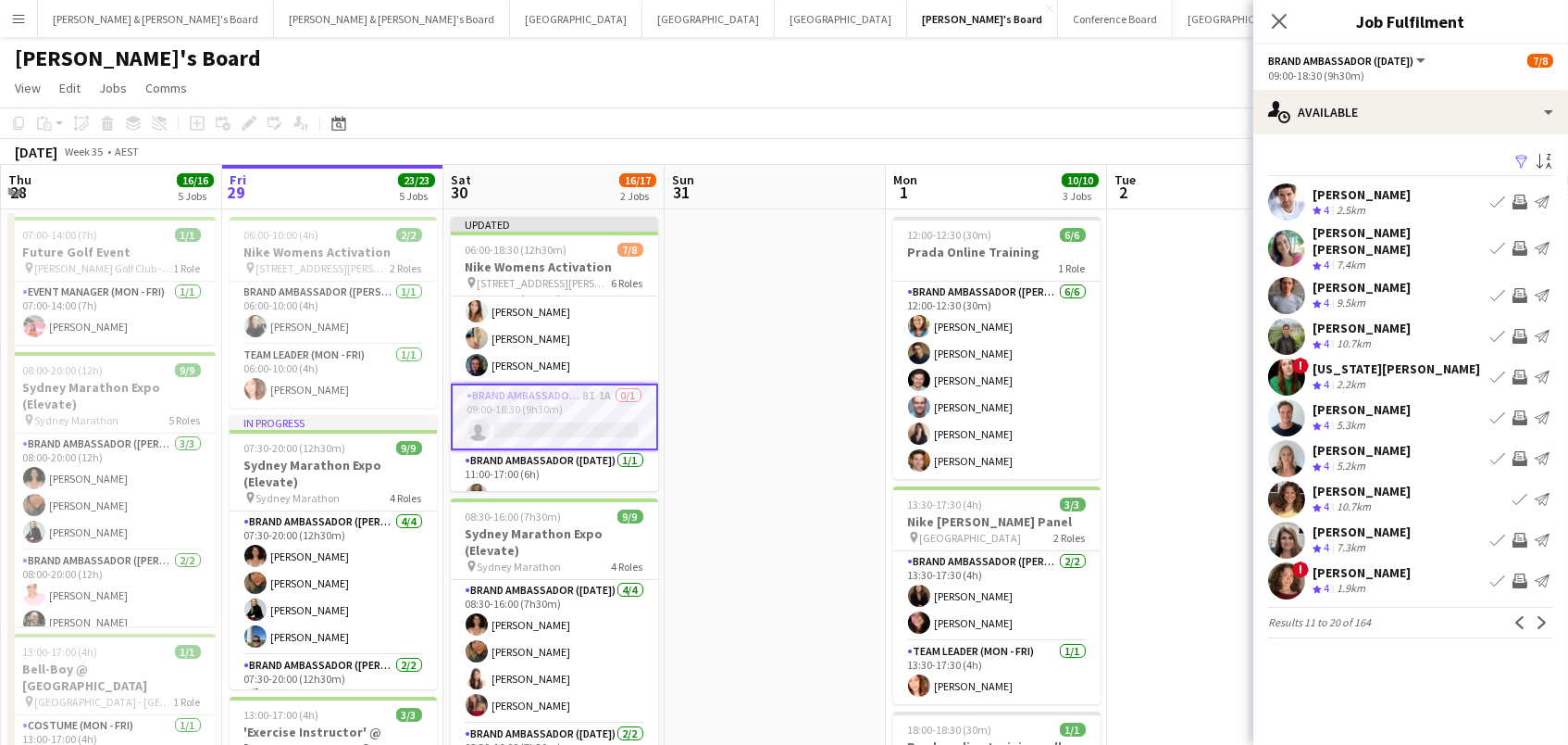
click at [1523, 452] on app-icon "Invite crew" at bounding box center [1520, 459] width 15 height 15
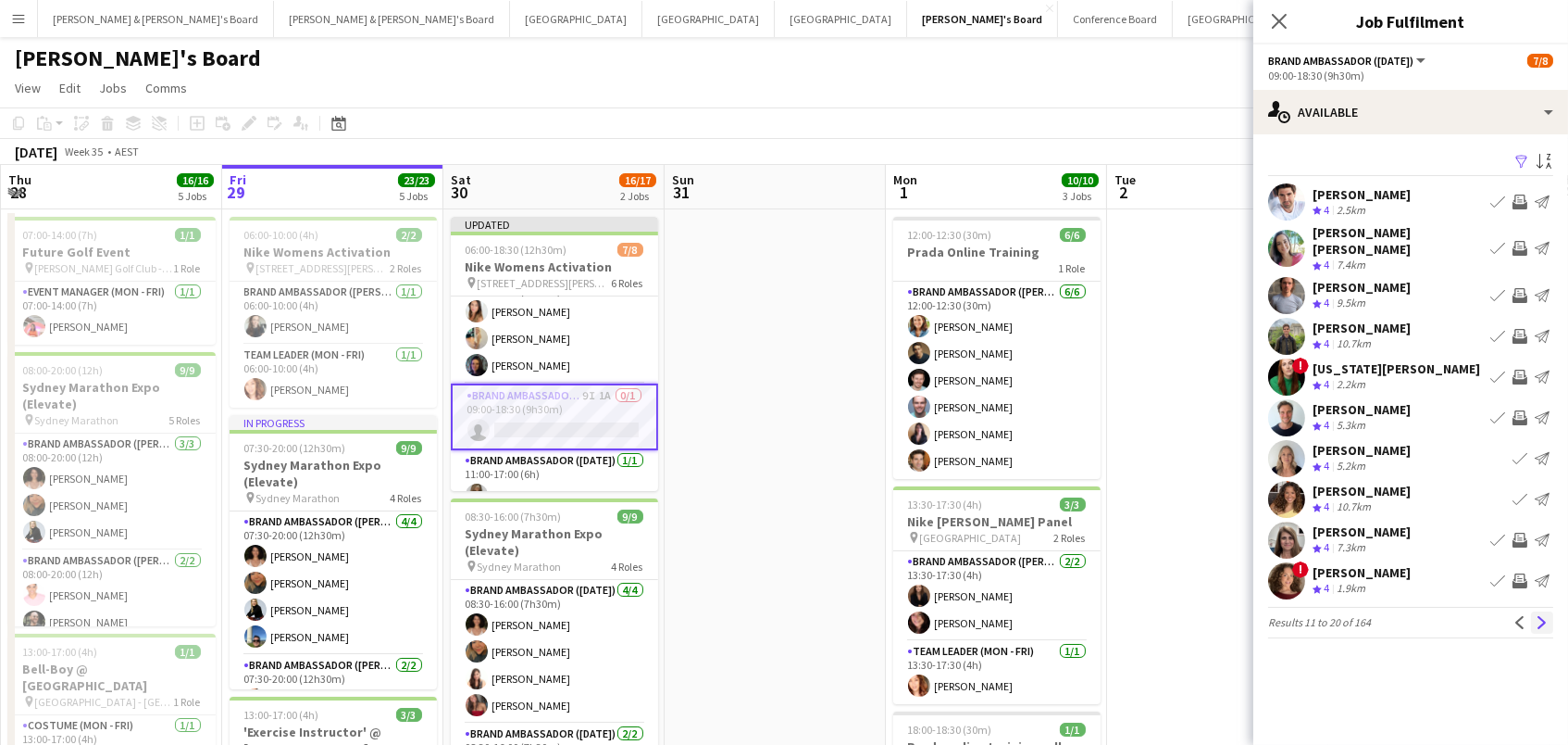
click at [1545, 615] on button "Next" at bounding box center [1543, 623] width 23 height 23
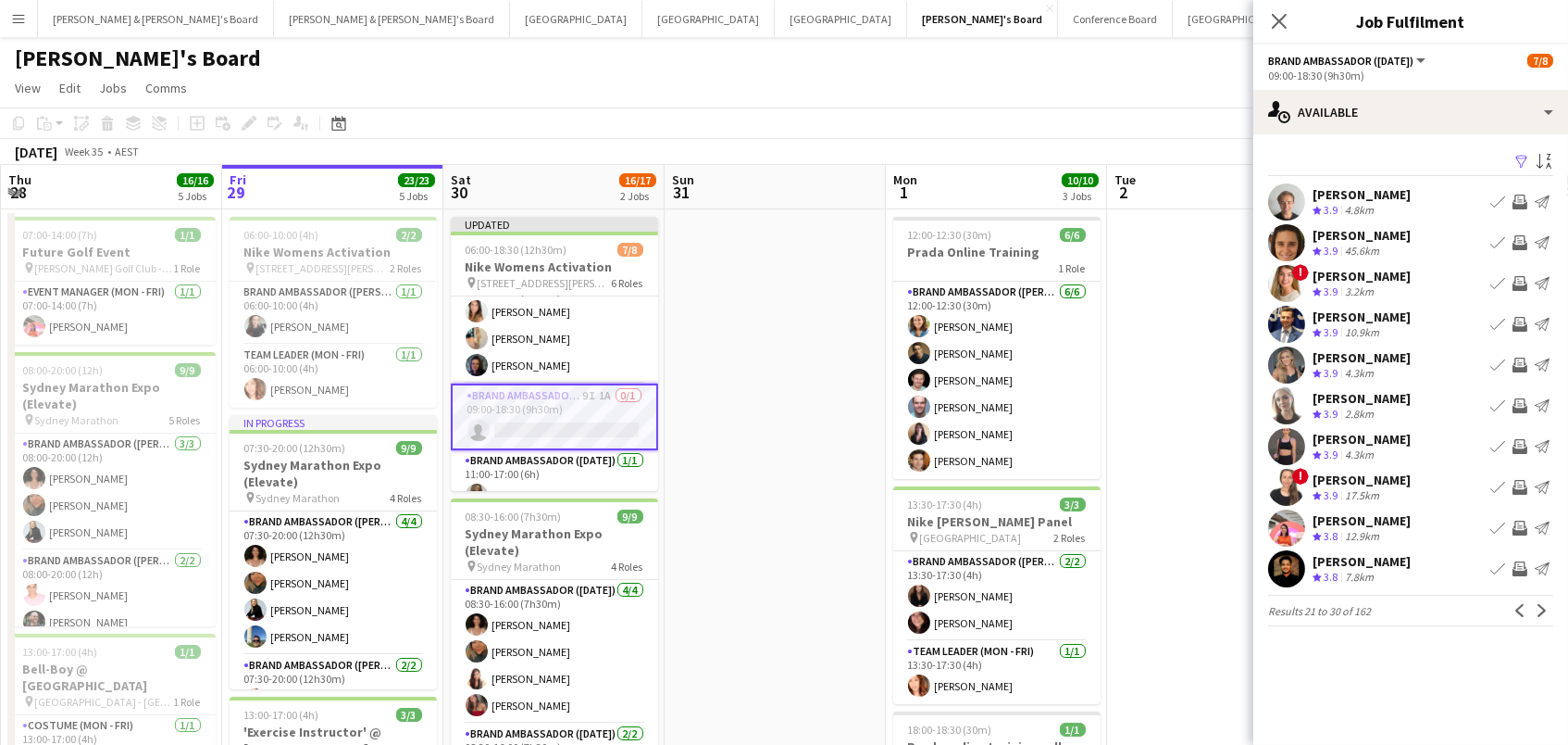
click at [1513, 403] on app-icon "Invite crew" at bounding box center [1520, 405] width 15 height 15
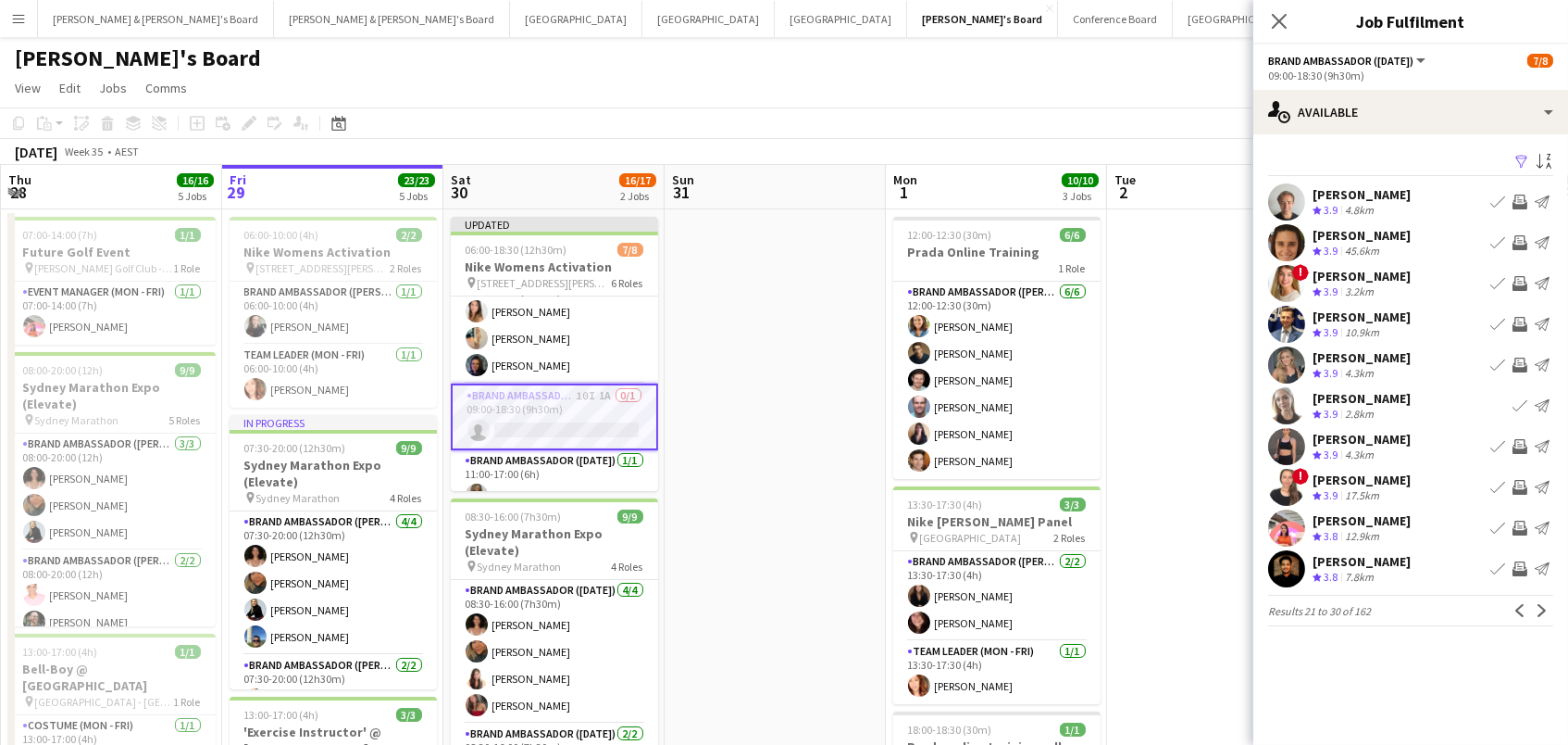
click at [1520, 362] on app-icon "Invite crew" at bounding box center [1520, 365] width 15 height 15
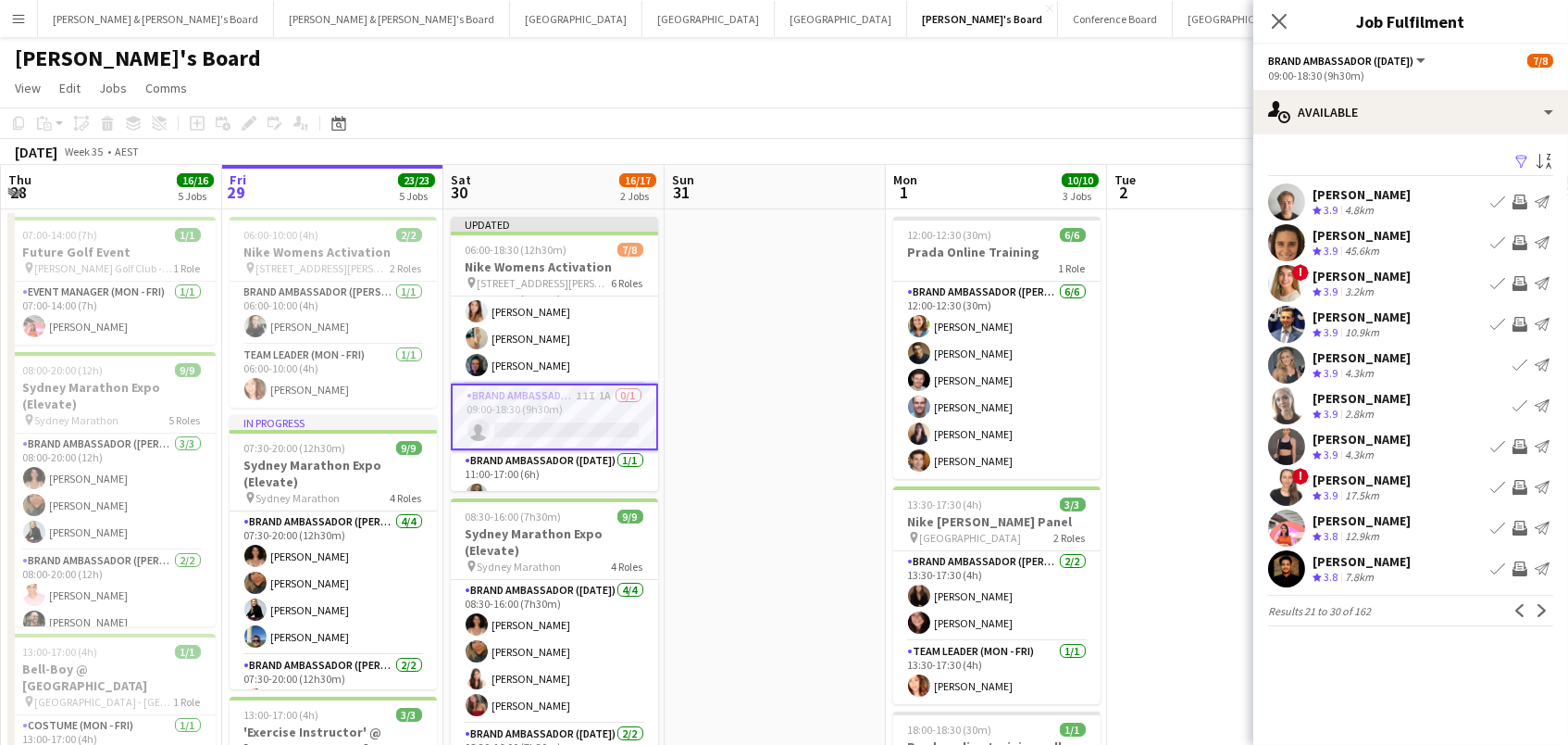
click at [1517, 278] on app-icon "Invite crew" at bounding box center [1520, 283] width 15 height 15
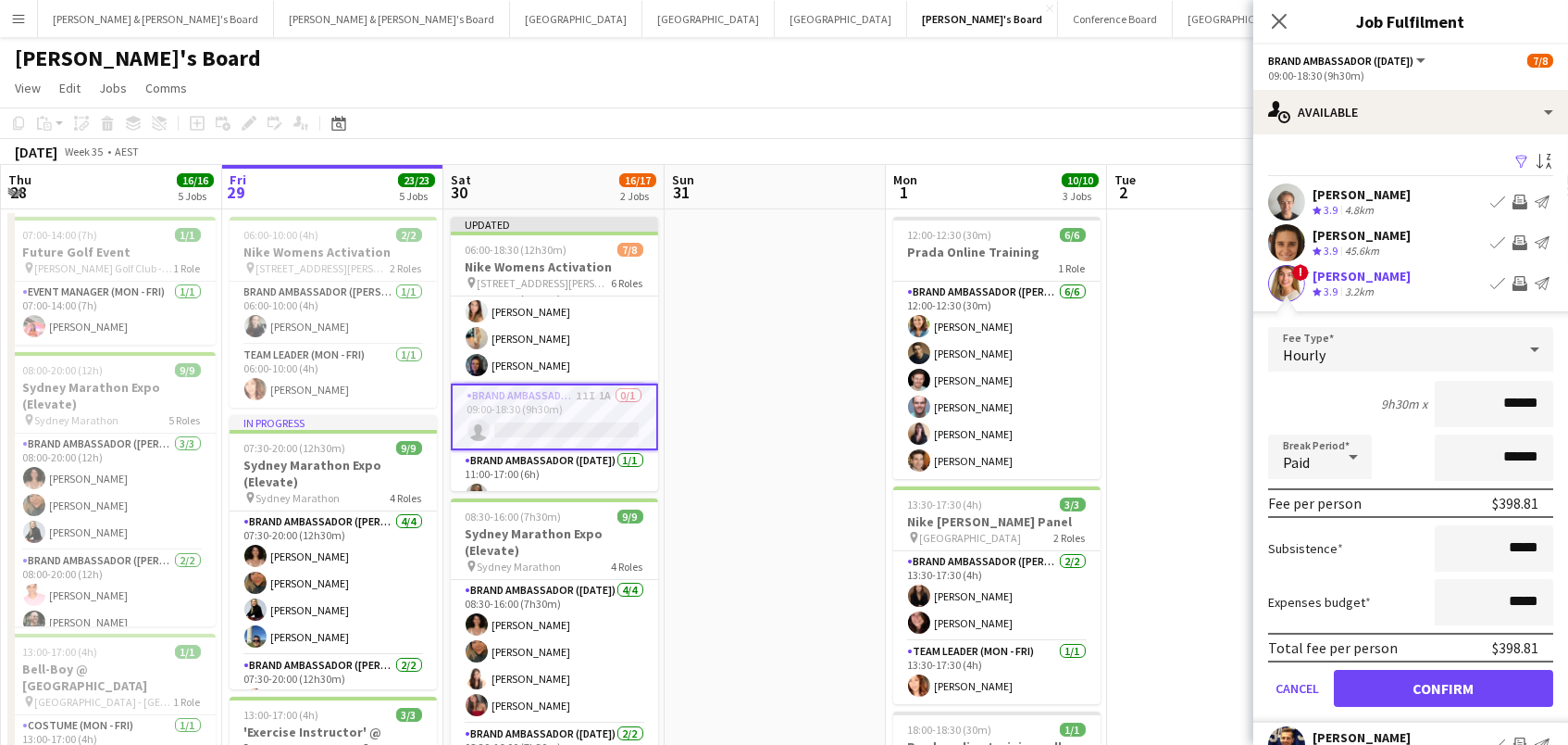
click at [1443, 686] on button "Confirm" at bounding box center [1443, 688] width 219 height 37
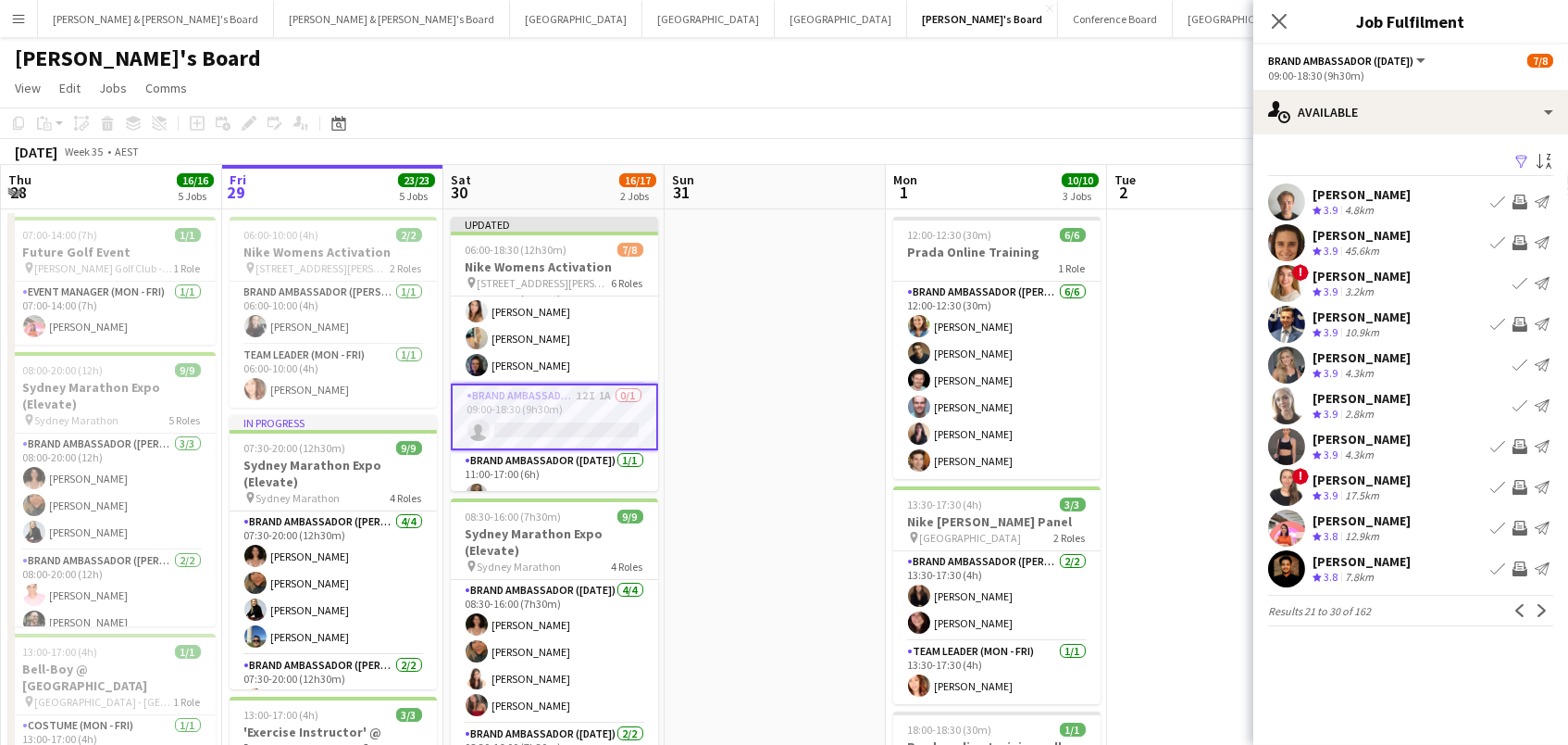
scroll to position [0, 1]
click at [1519, 446] on app-icon "Invite crew" at bounding box center [1520, 447] width 15 height 15
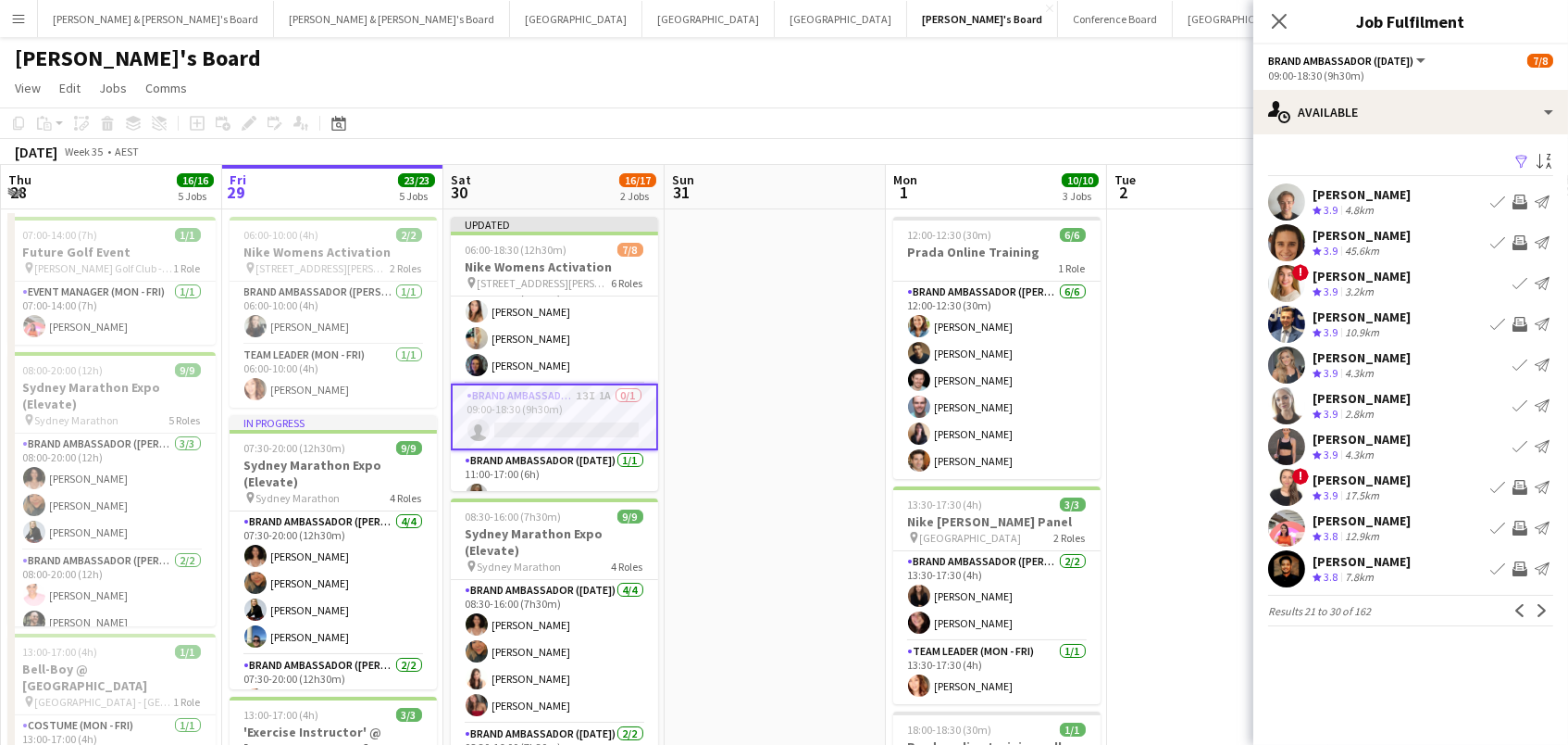
click at [1517, 484] on app-icon "Invite crew" at bounding box center [1520, 487] width 15 height 15
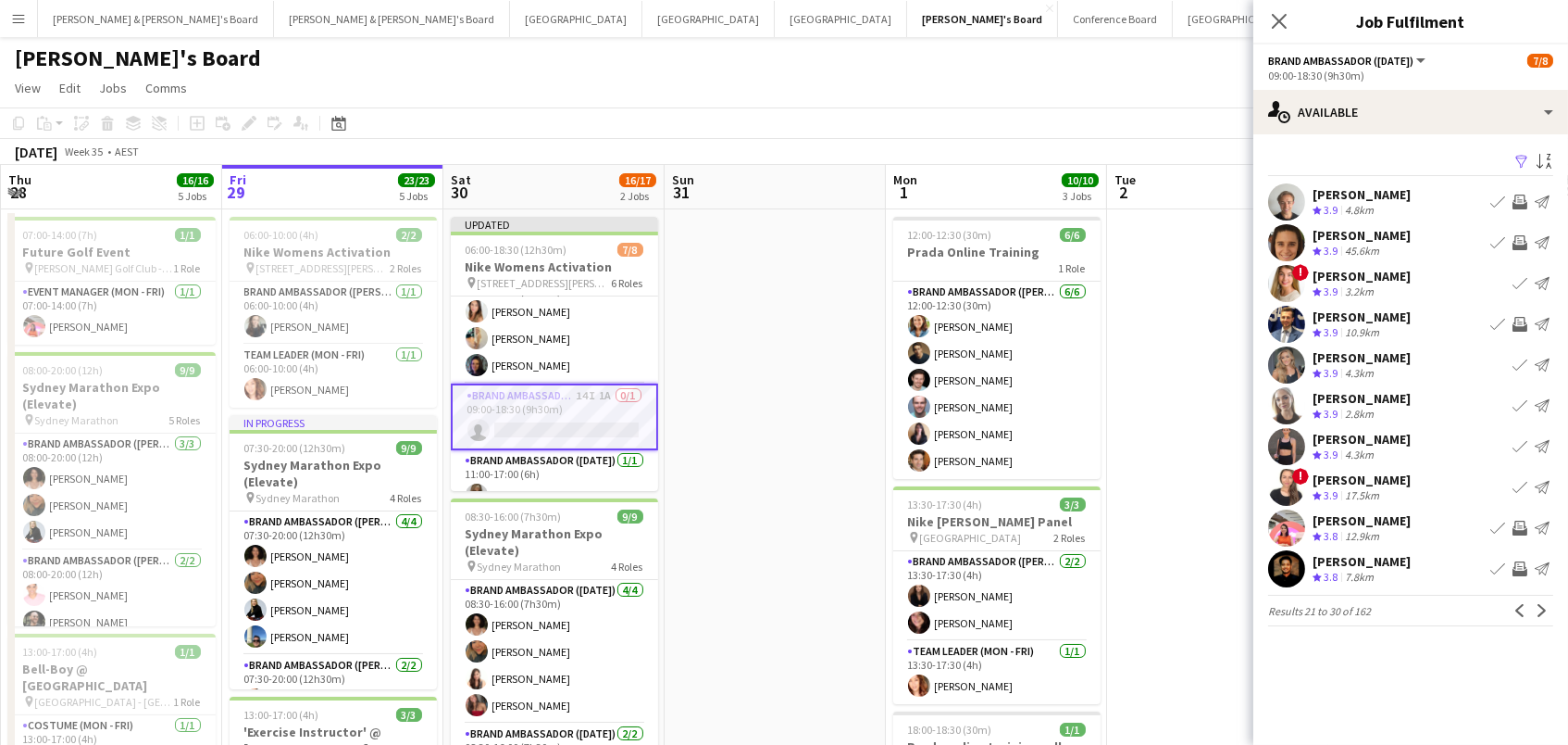
click at [1511, 522] on button "Invite crew" at bounding box center [1520, 529] width 23 height 23
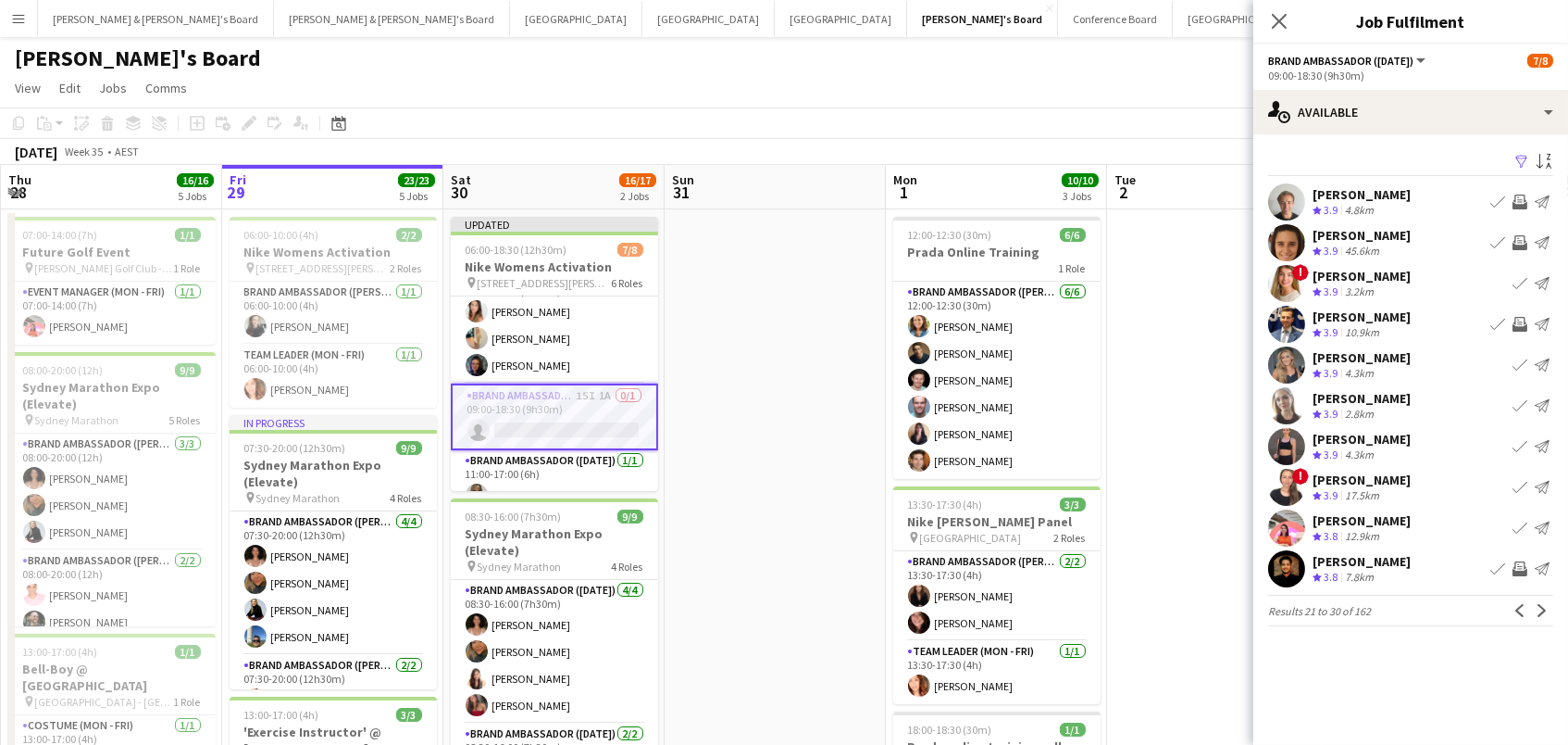
click at [1519, 242] on app-icon "Invite crew" at bounding box center [1520, 243] width 15 height 15
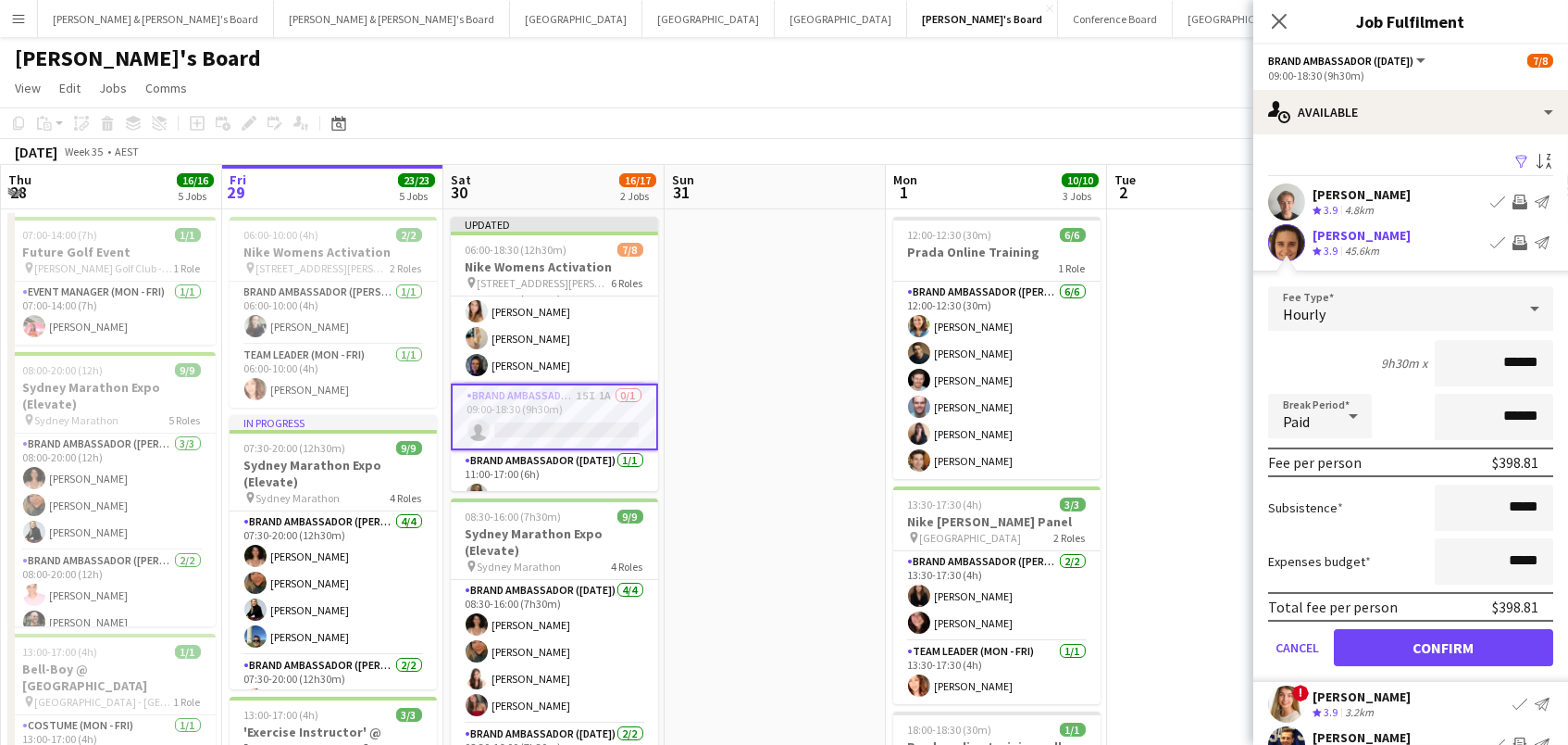
click at [1443, 644] on button "Confirm" at bounding box center [1443, 647] width 219 height 37
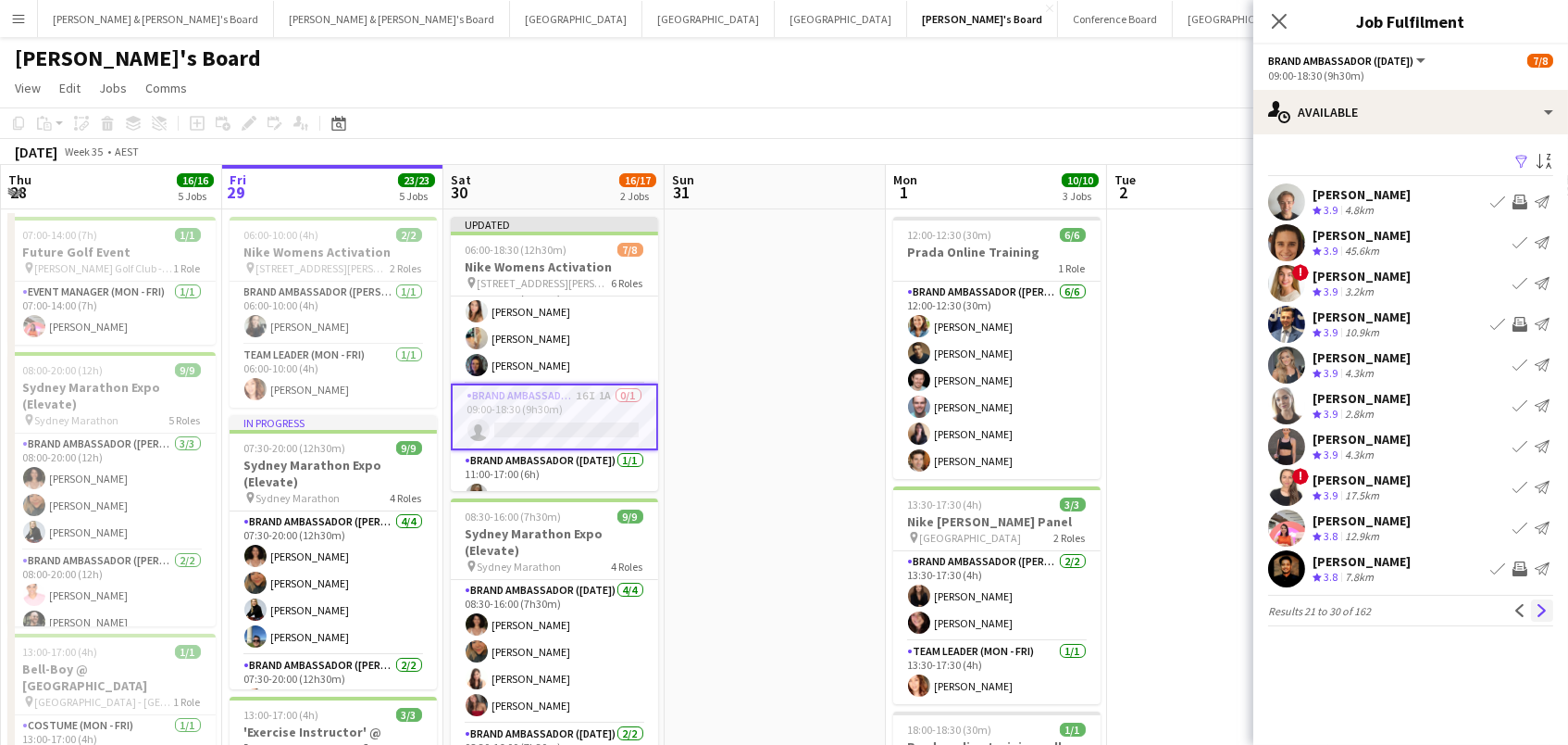
click at [1551, 612] on button "Next" at bounding box center [1543, 610] width 23 height 23
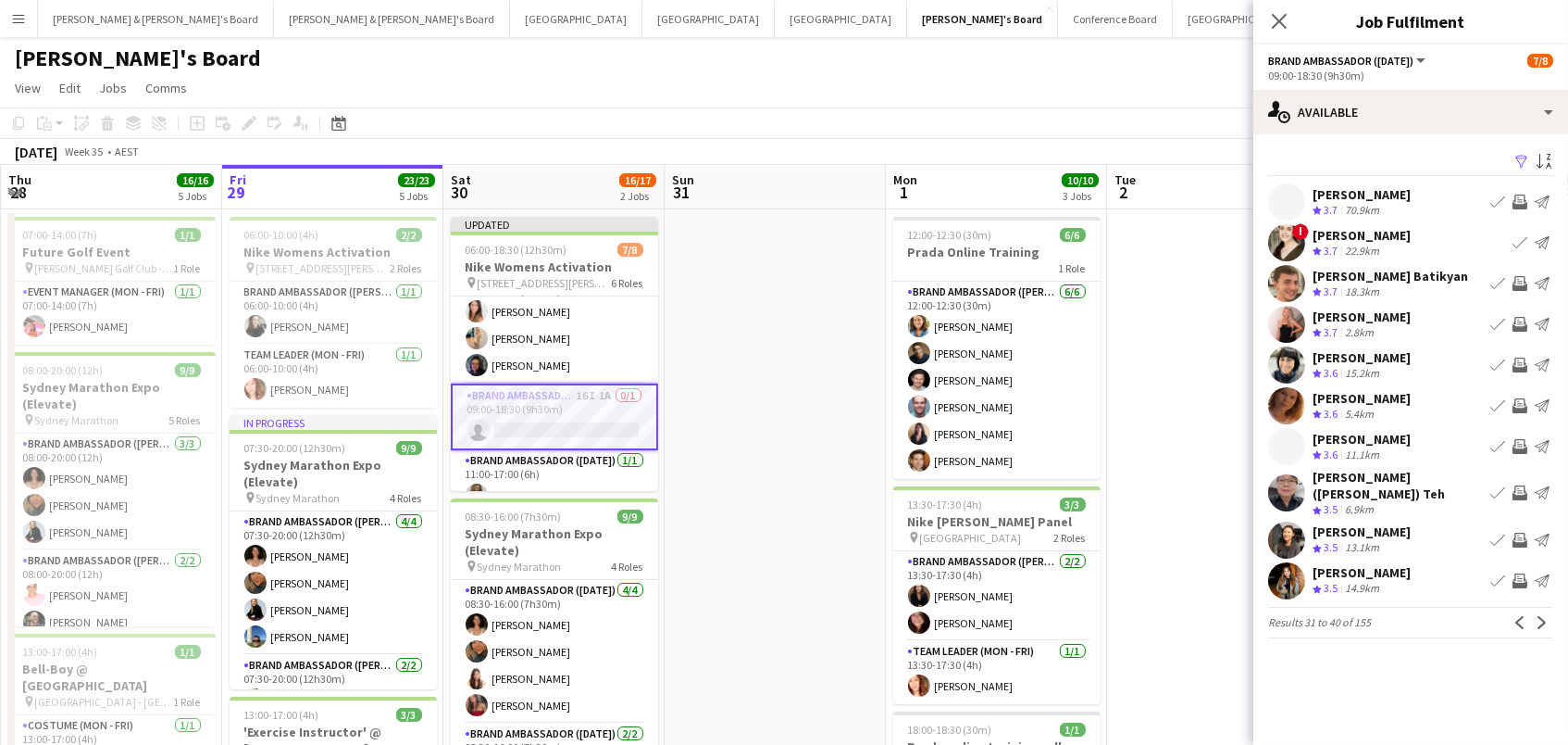
click at [1520, 366] on app-icon "Invite crew" at bounding box center [1520, 365] width 15 height 15
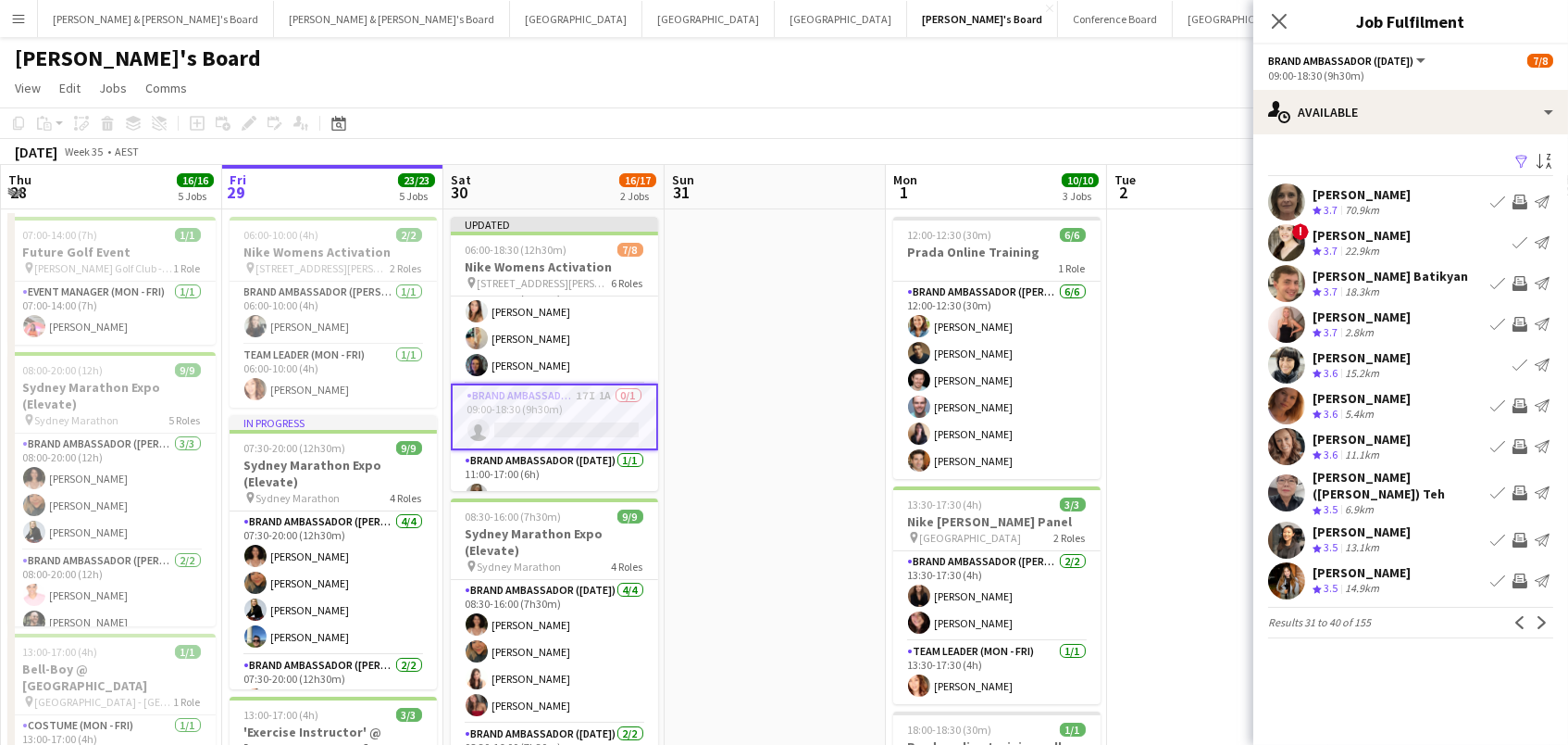
click at [1520, 398] on app-icon "Invite crew" at bounding box center [1520, 405] width 15 height 15
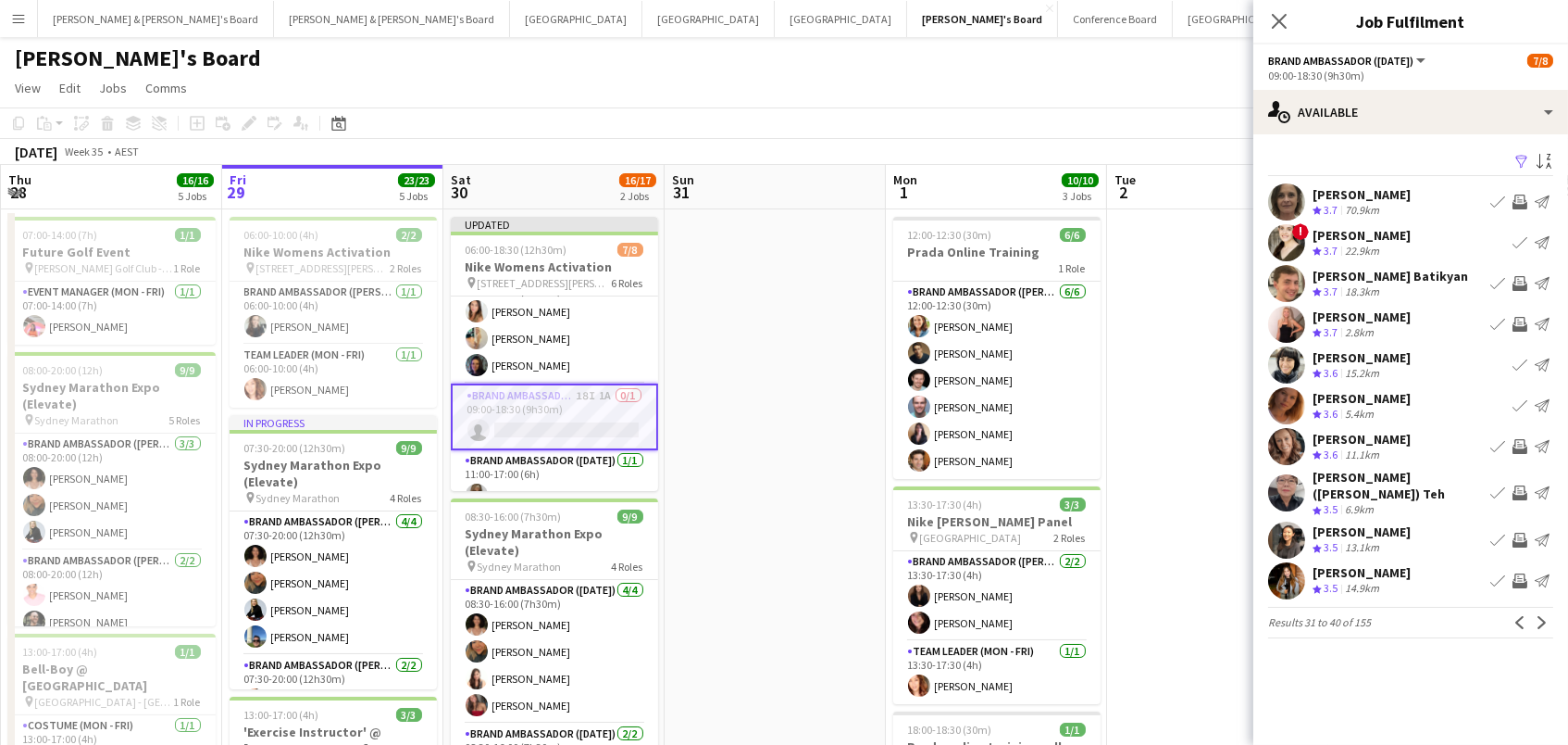
click at [1526, 574] on app-icon "Invite crew" at bounding box center [1520, 581] width 15 height 15
click at [1527, 532] on app-icon "Invite crew" at bounding box center [1520, 540] width 15 height 15
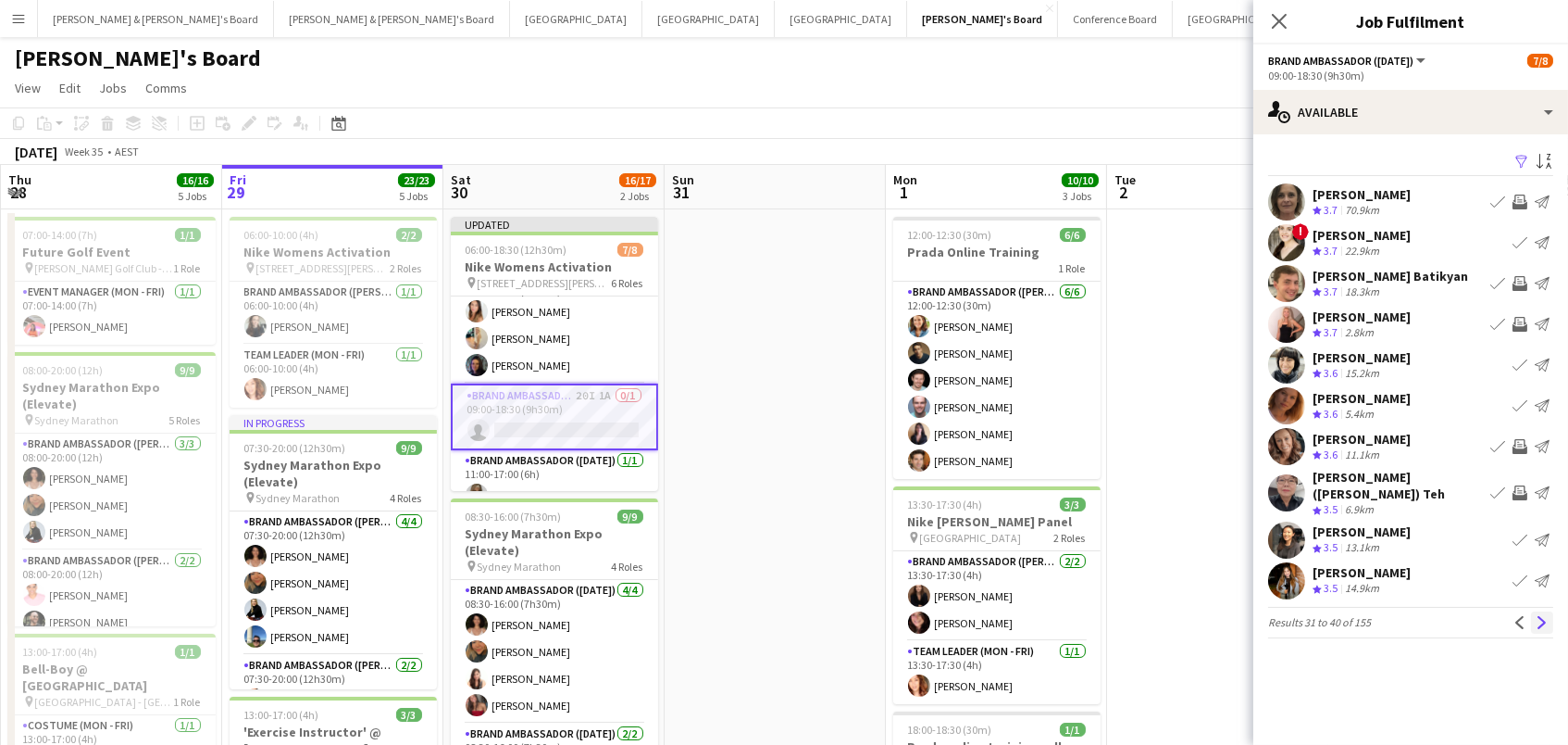
click at [1544, 616] on app-icon "Next" at bounding box center [1543, 623] width 13 height 13
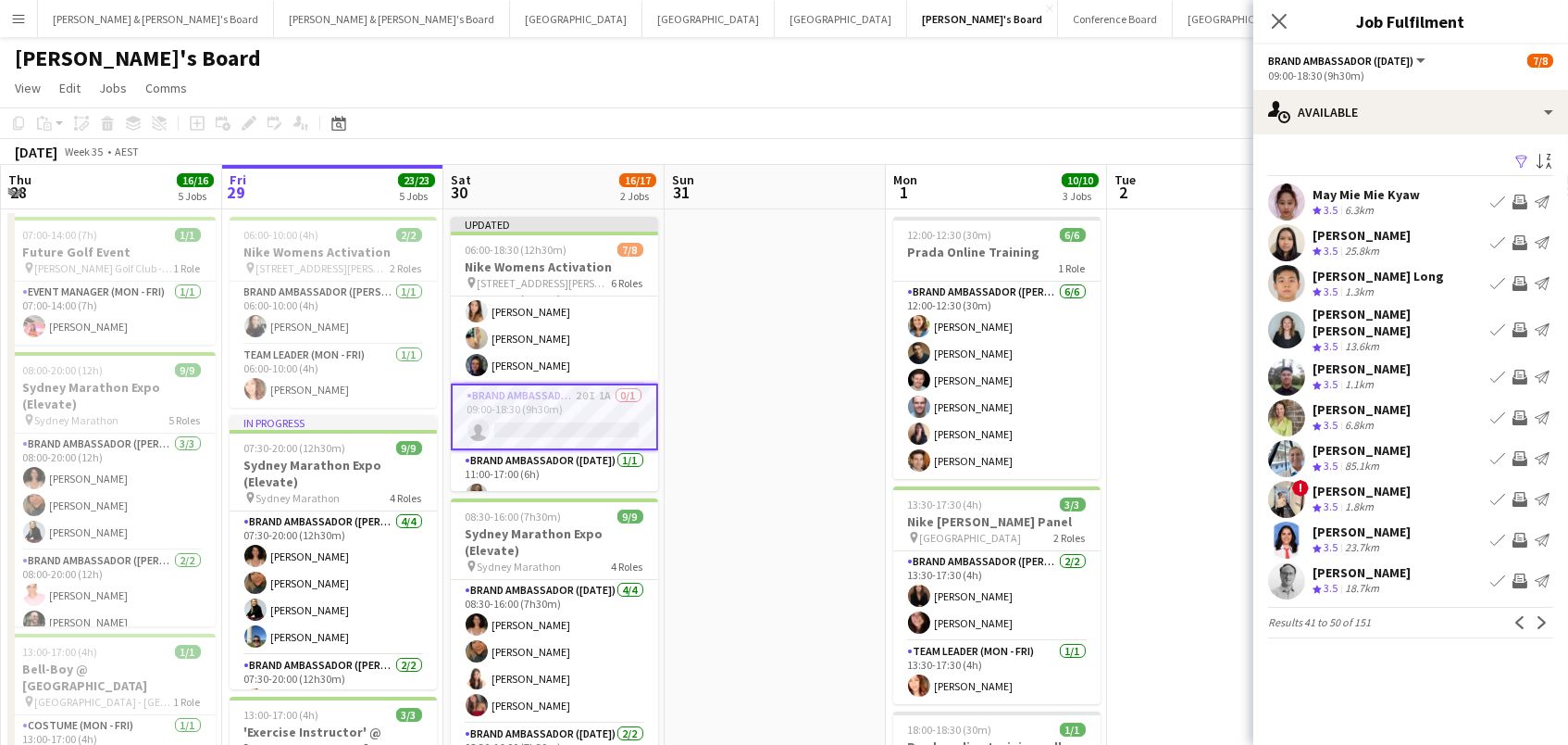
click at [1526, 198] on app-icon "Invite crew" at bounding box center [1520, 202] width 15 height 15
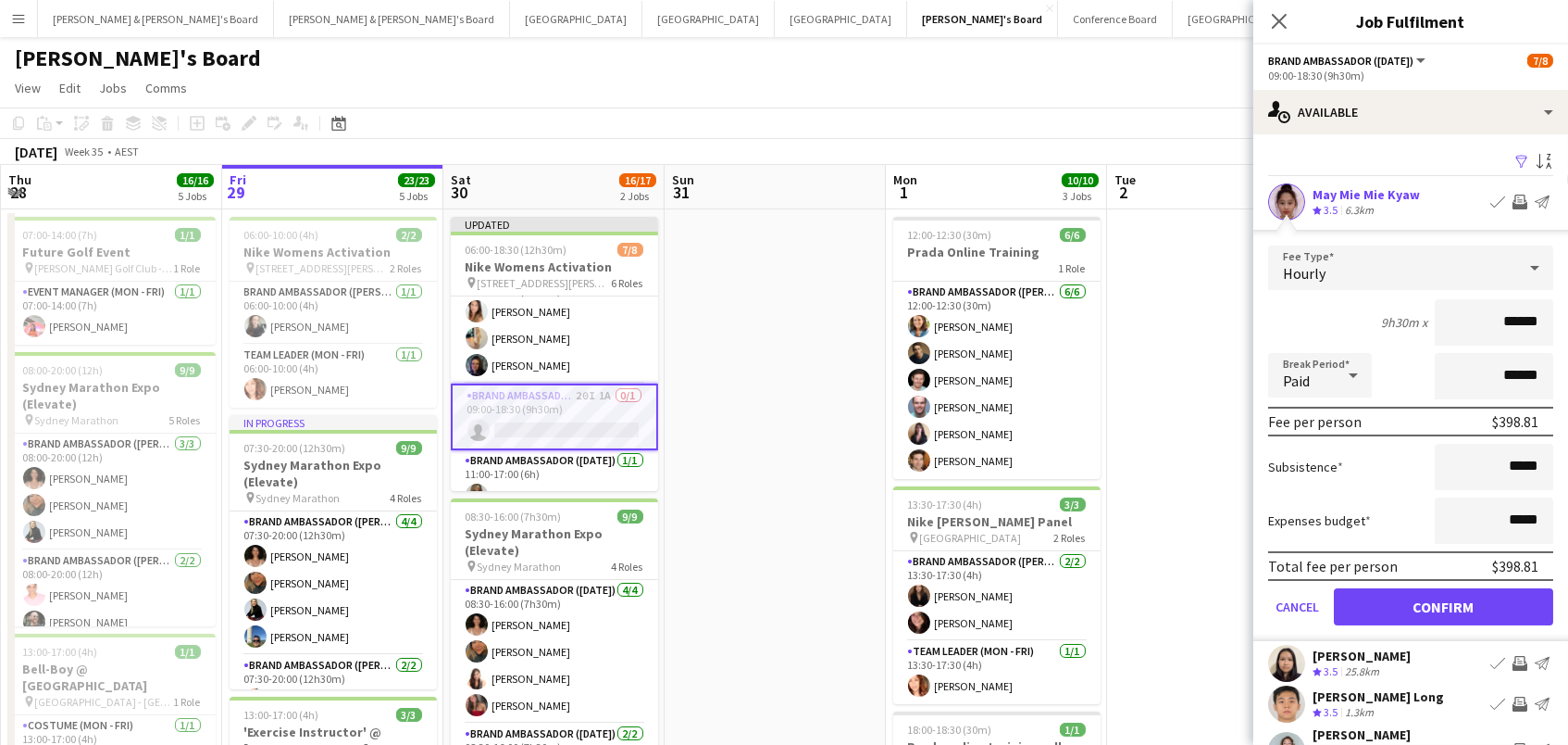
click at [1443, 604] on button "Confirm" at bounding box center [1443, 606] width 219 height 37
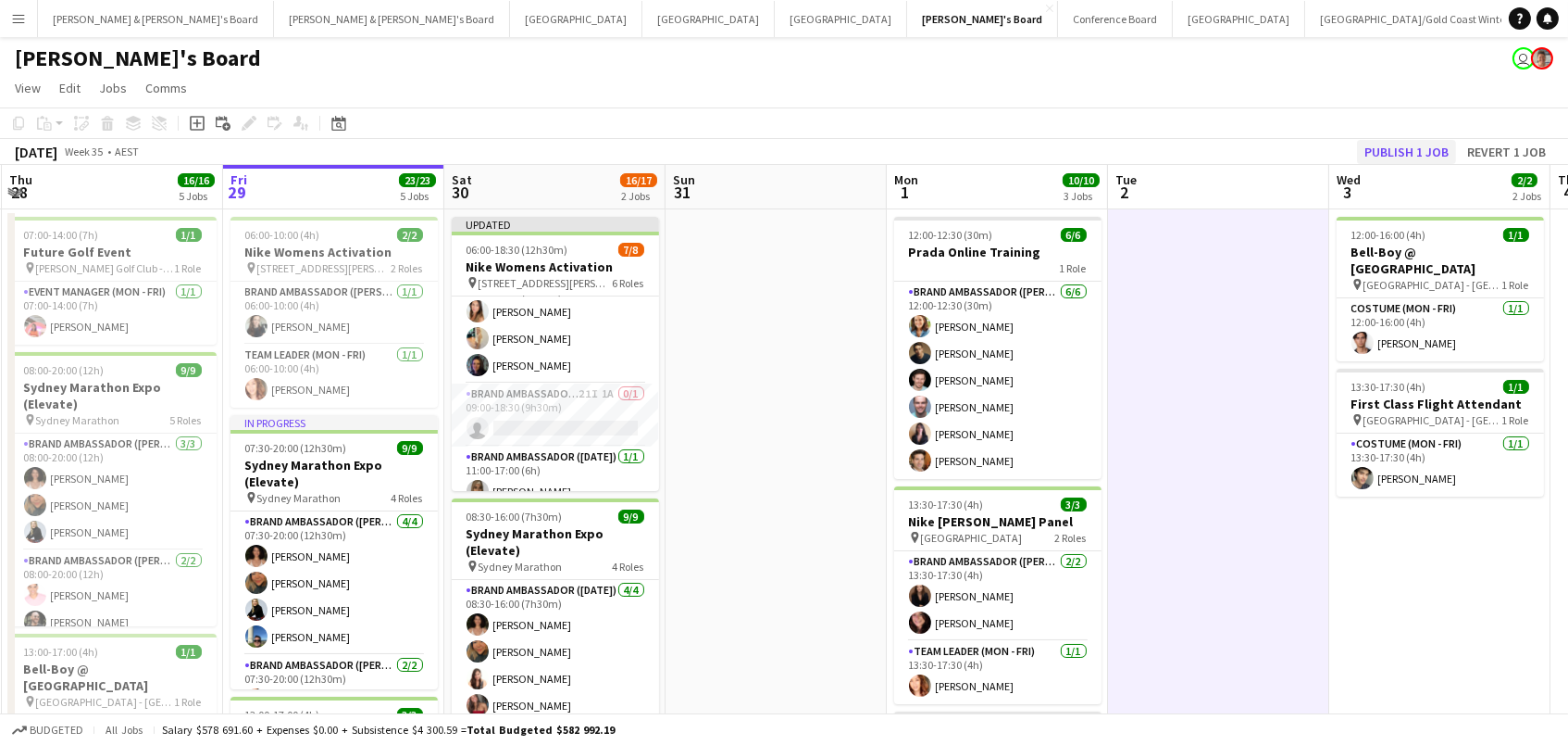
click at [1415, 144] on button "Publish 1 job" at bounding box center [1406, 152] width 99 height 24
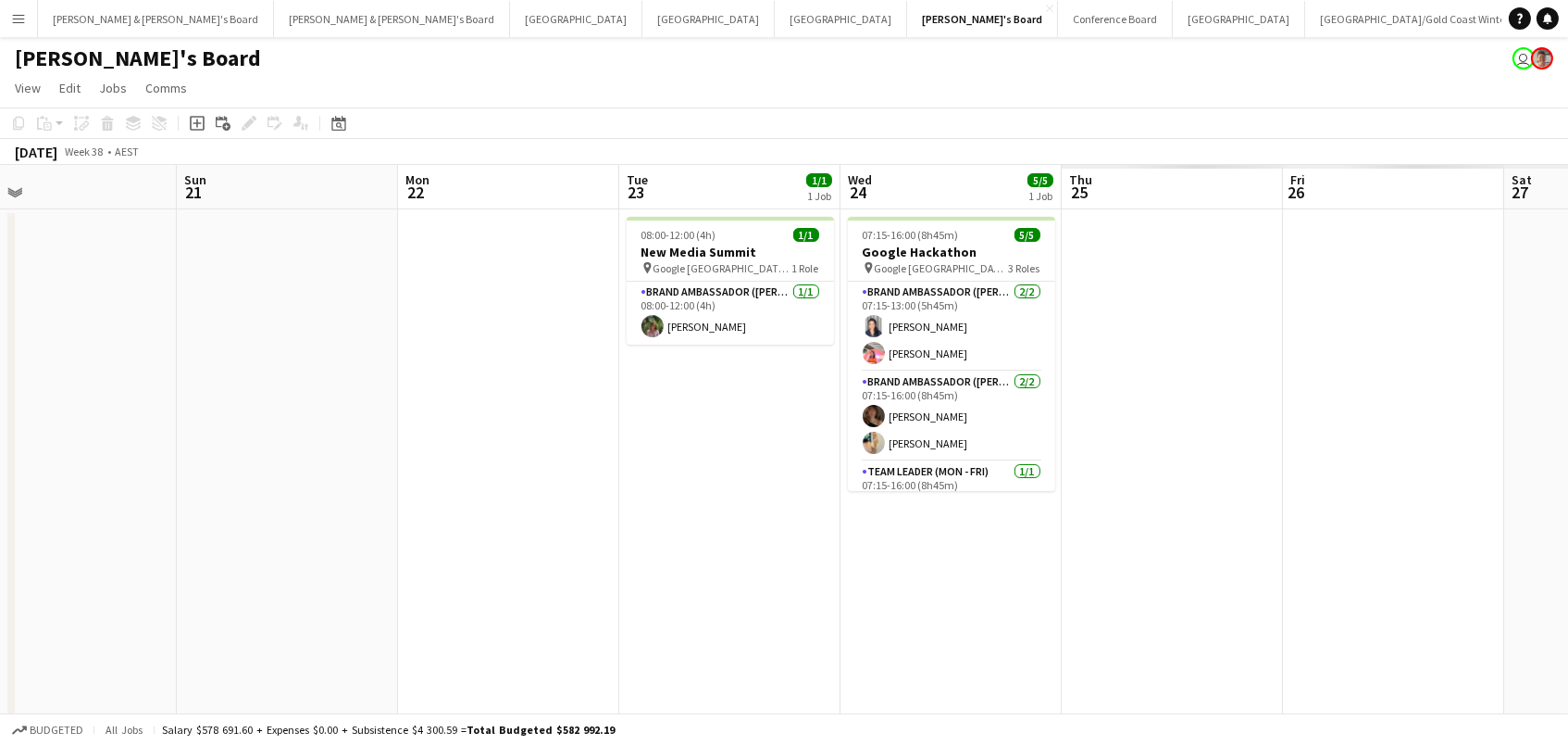
scroll to position [0, 794]
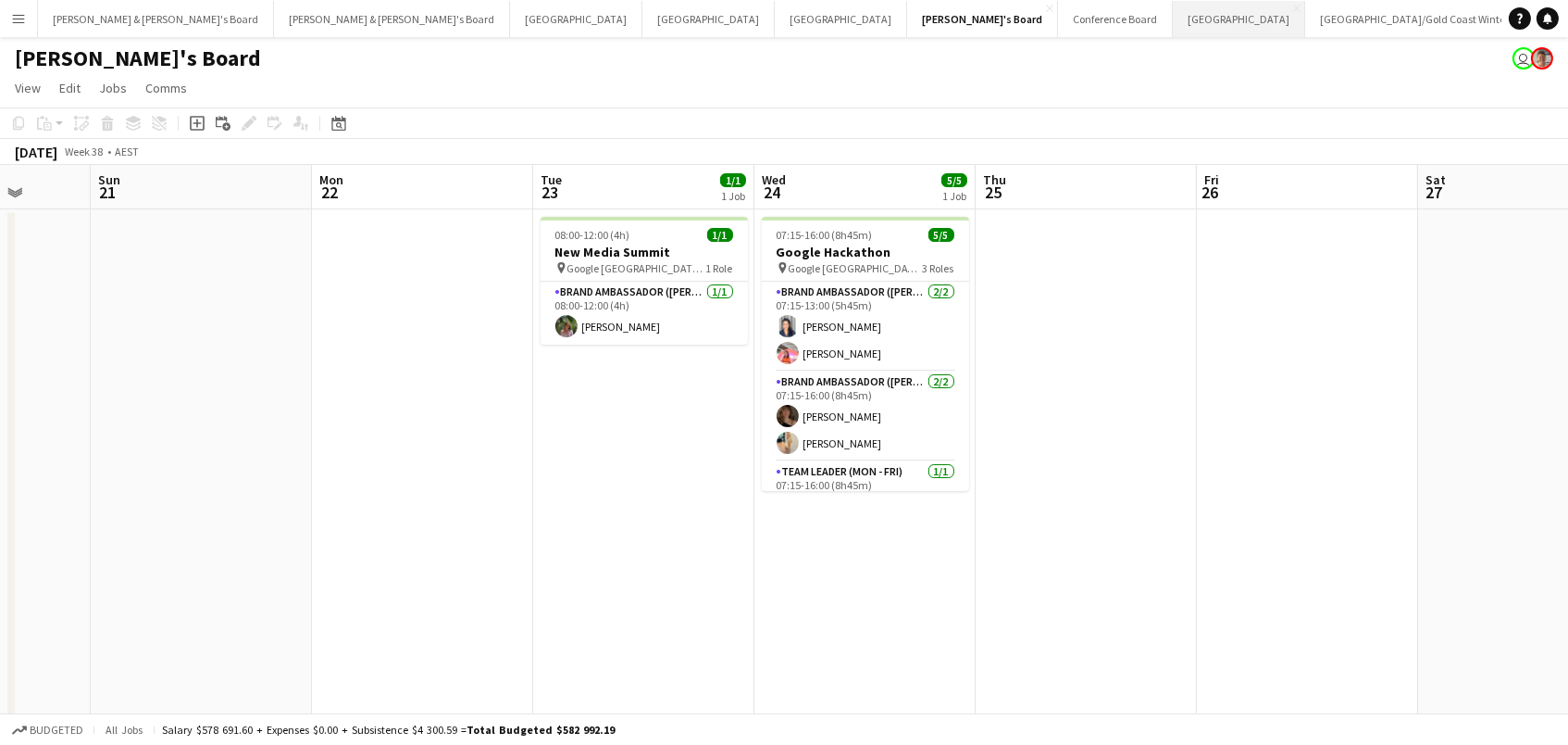
click at [1173, 15] on button "Sydney Close" at bounding box center [1239, 19] width 133 height 36
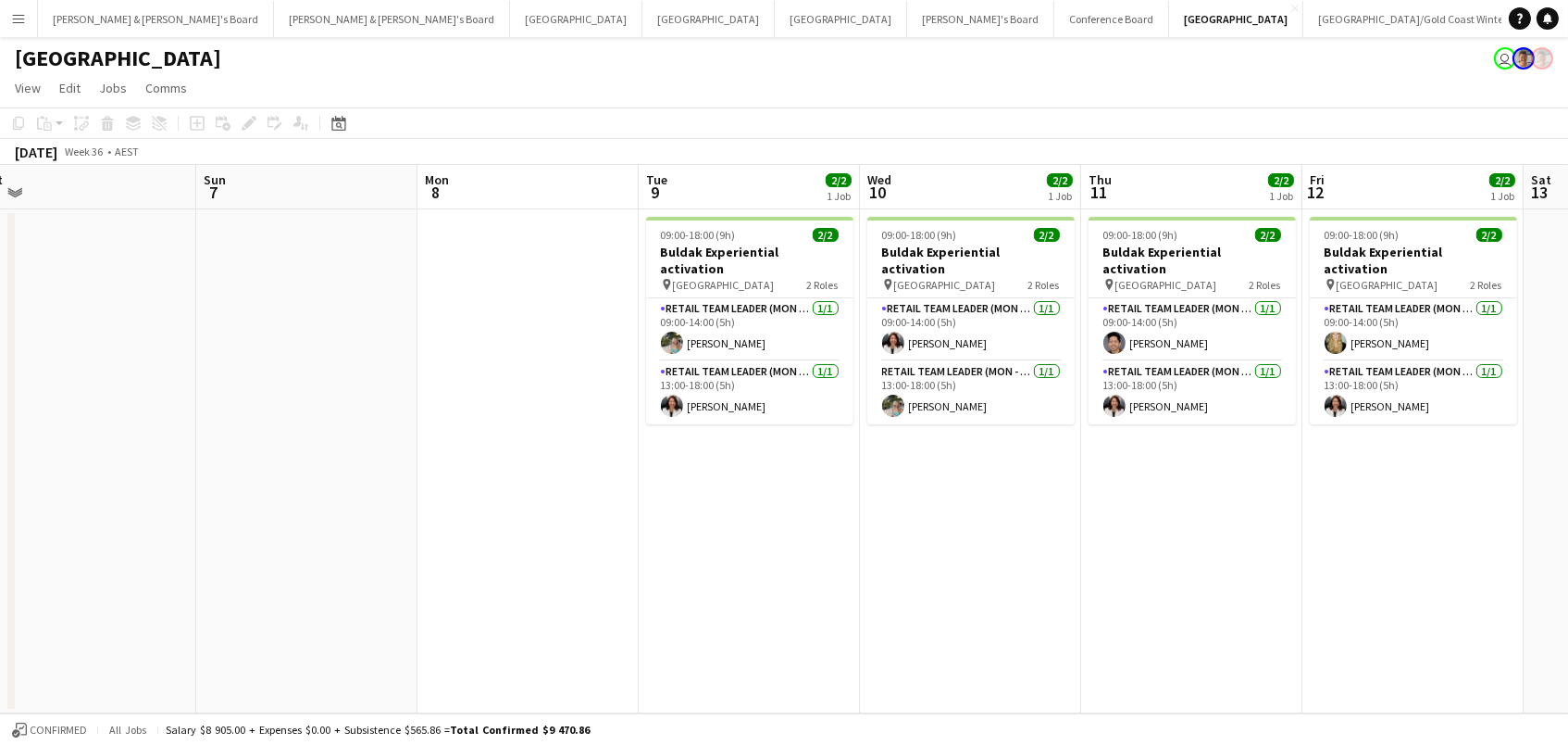
scroll to position [0, 911]
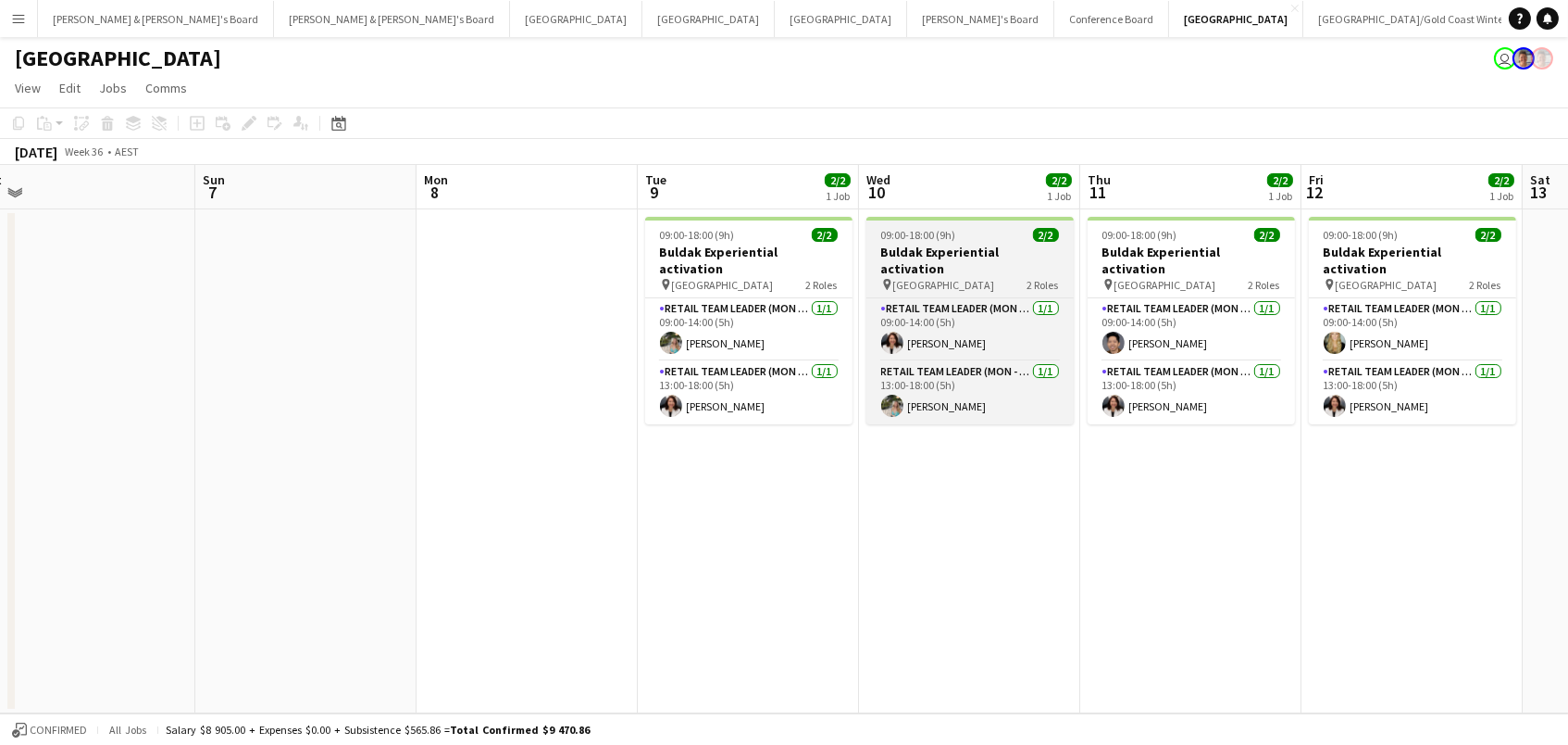
click at [896, 237] on span "09:00-18:00 (9h)" at bounding box center [919, 234] width 75 height 14
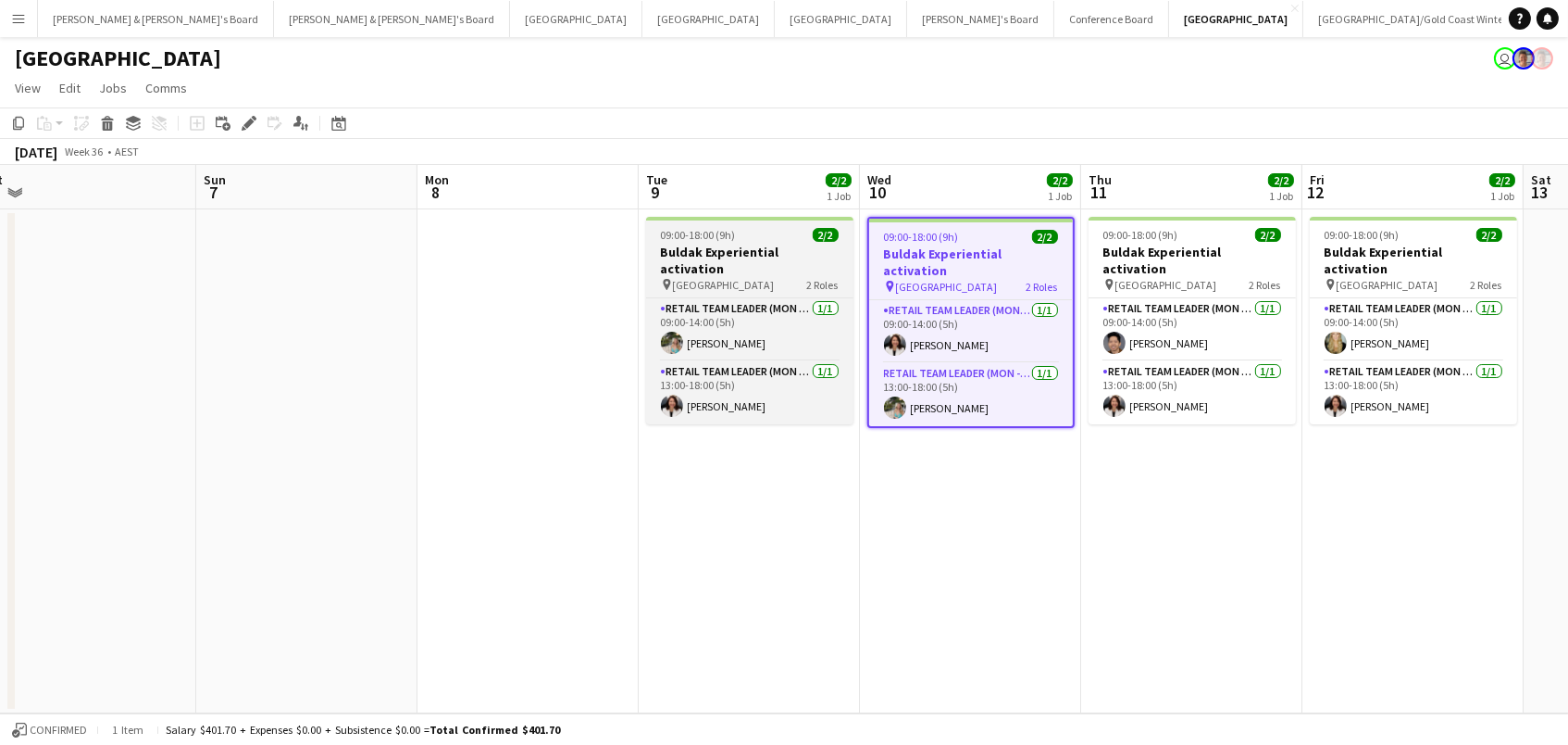
click at [748, 254] on h3 "Buldak Experiential activation" at bounding box center [749, 260] width 208 height 33
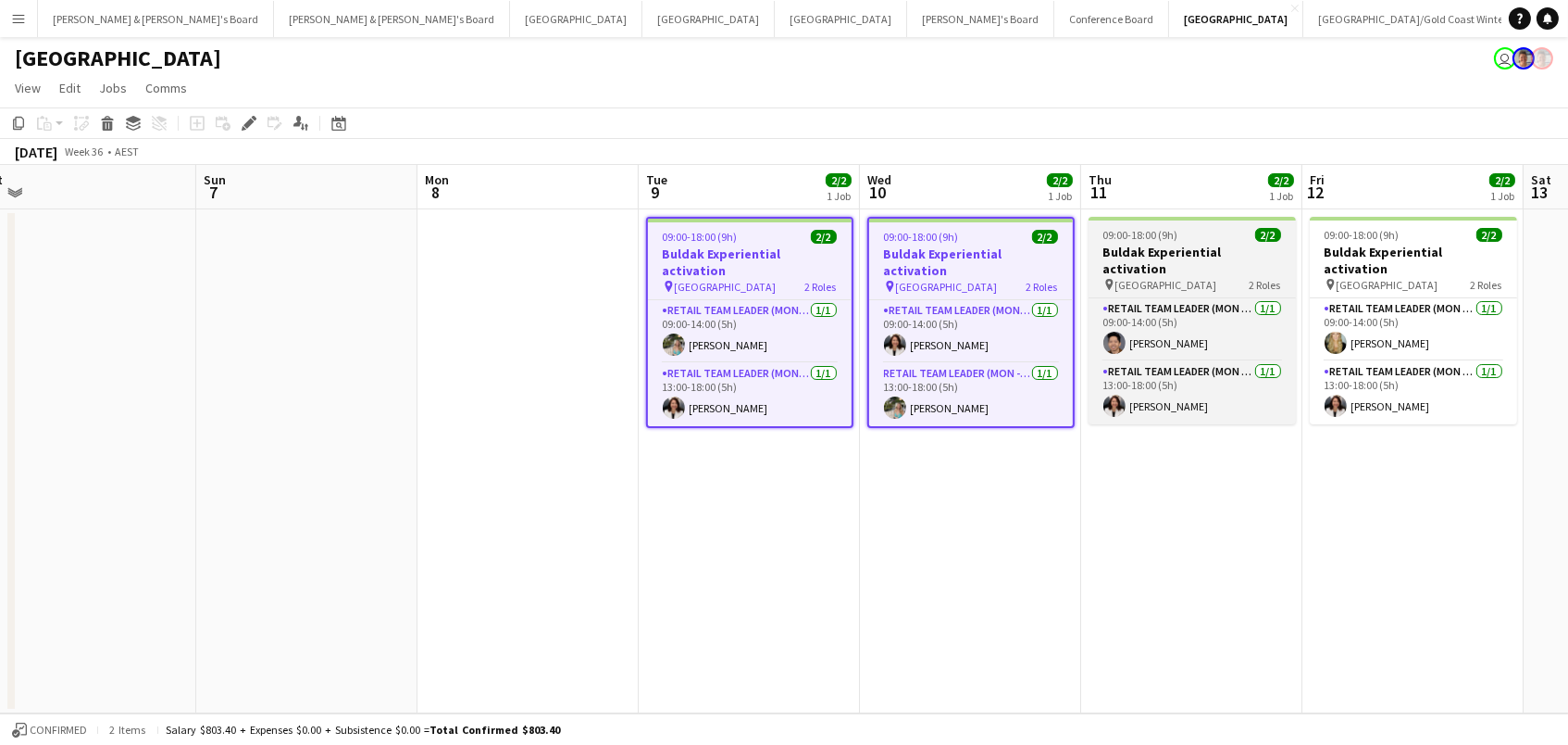
click at [1223, 255] on h3 "Buldak Experiential activation" at bounding box center [1192, 260] width 208 height 33
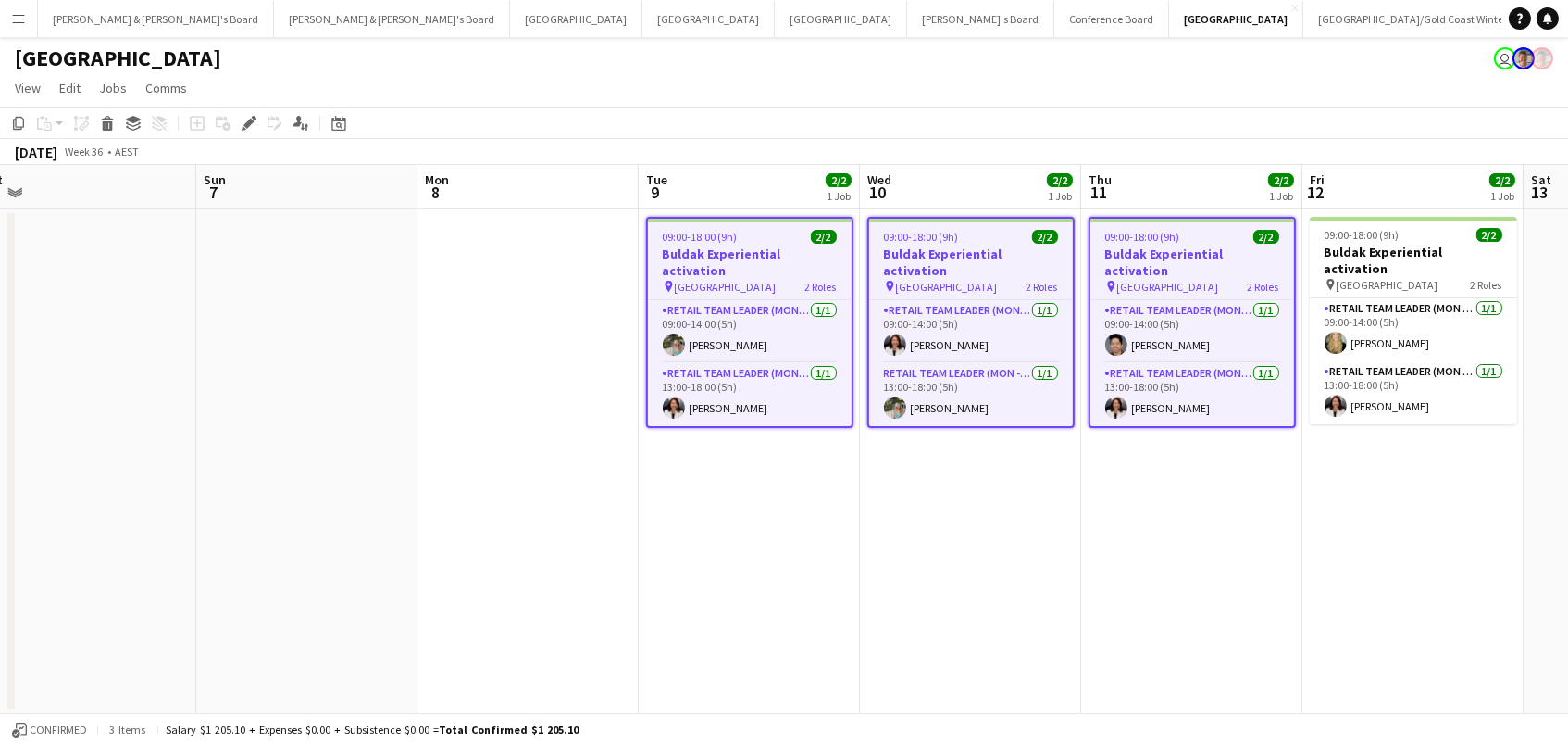
scroll to position [0, 907]
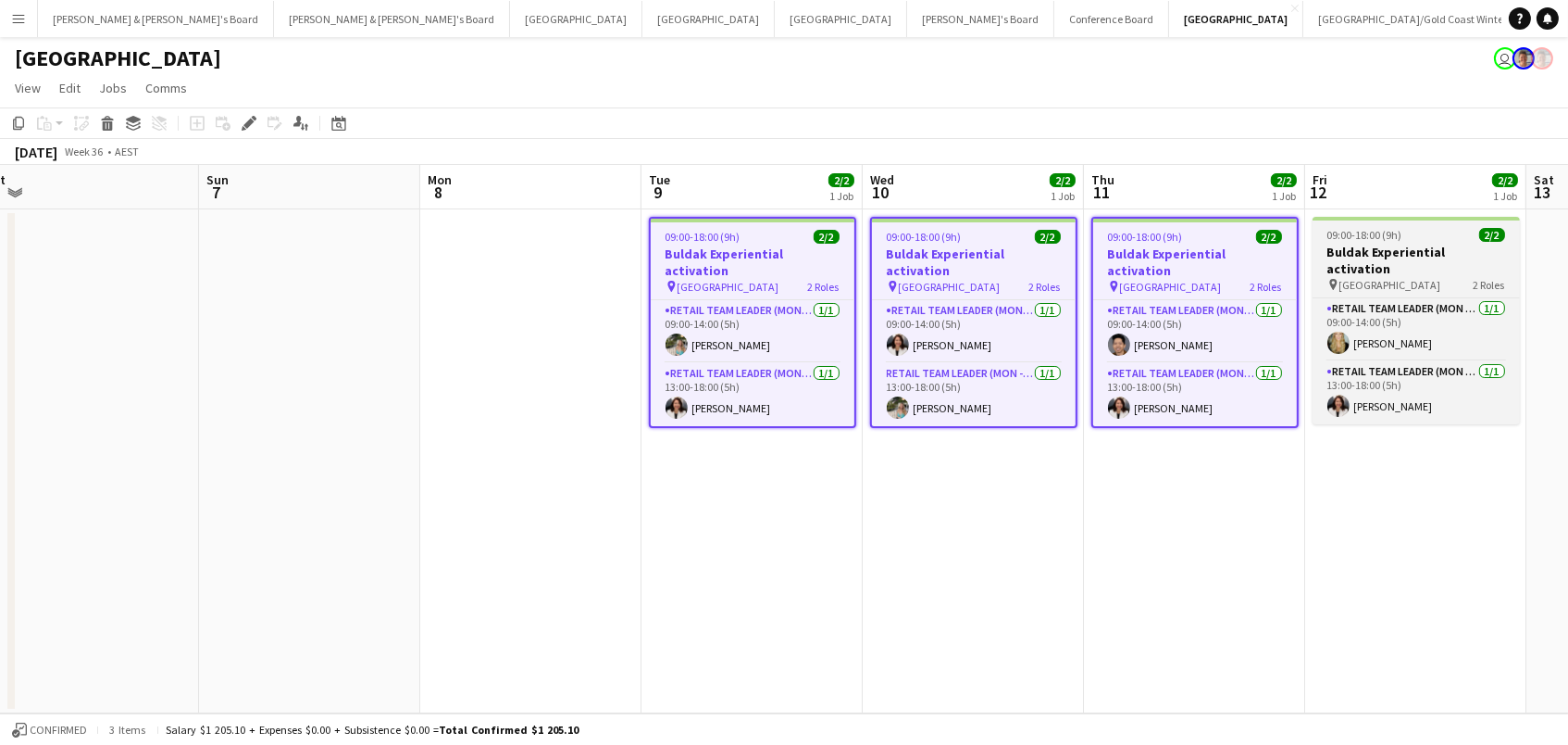
click at [1341, 246] on h3 "Buldak Experiential activation" at bounding box center [1416, 260] width 208 height 33
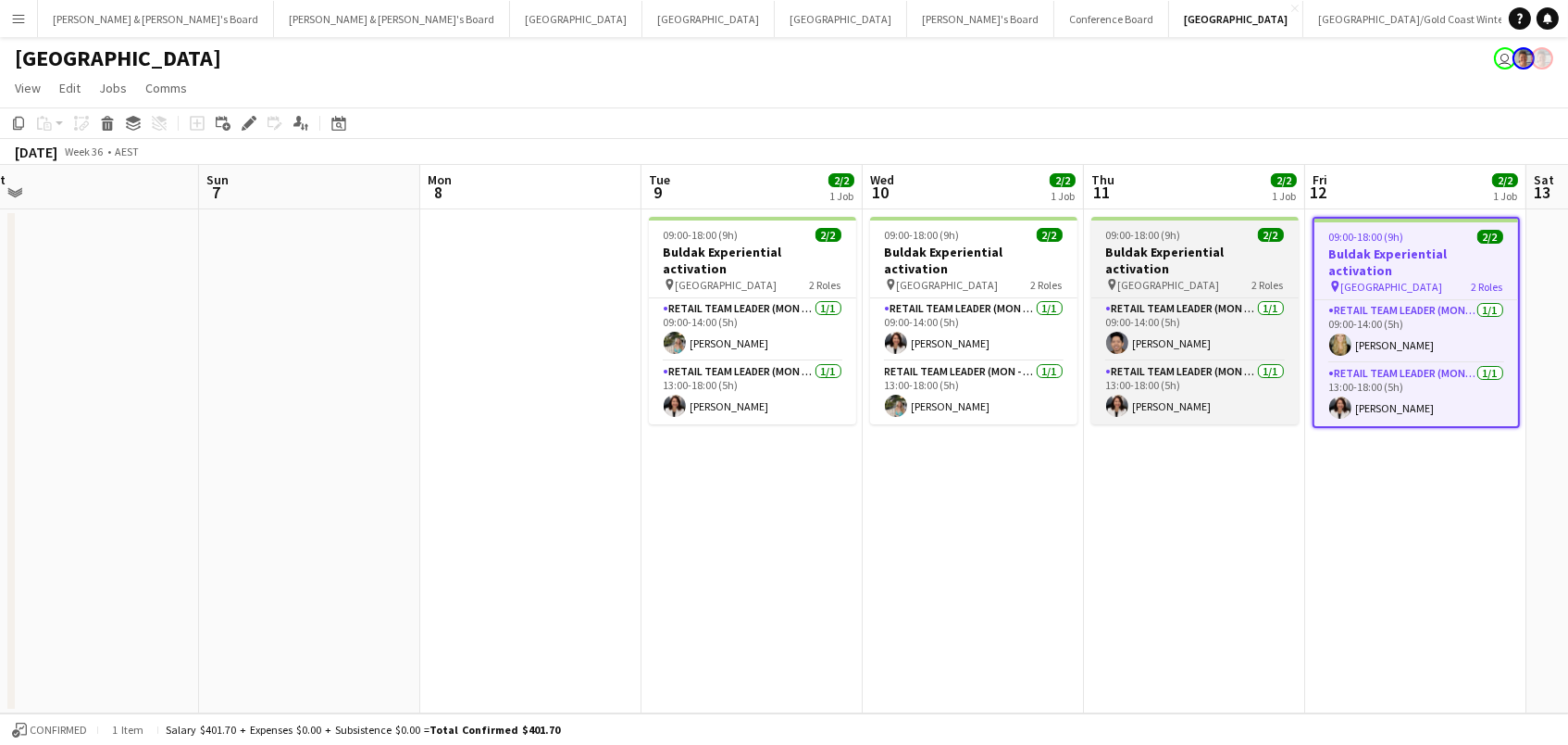
click at [1147, 250] on h3 "Buldak Experiential activation" at bounding box center [1195, 260] width 208 height 33
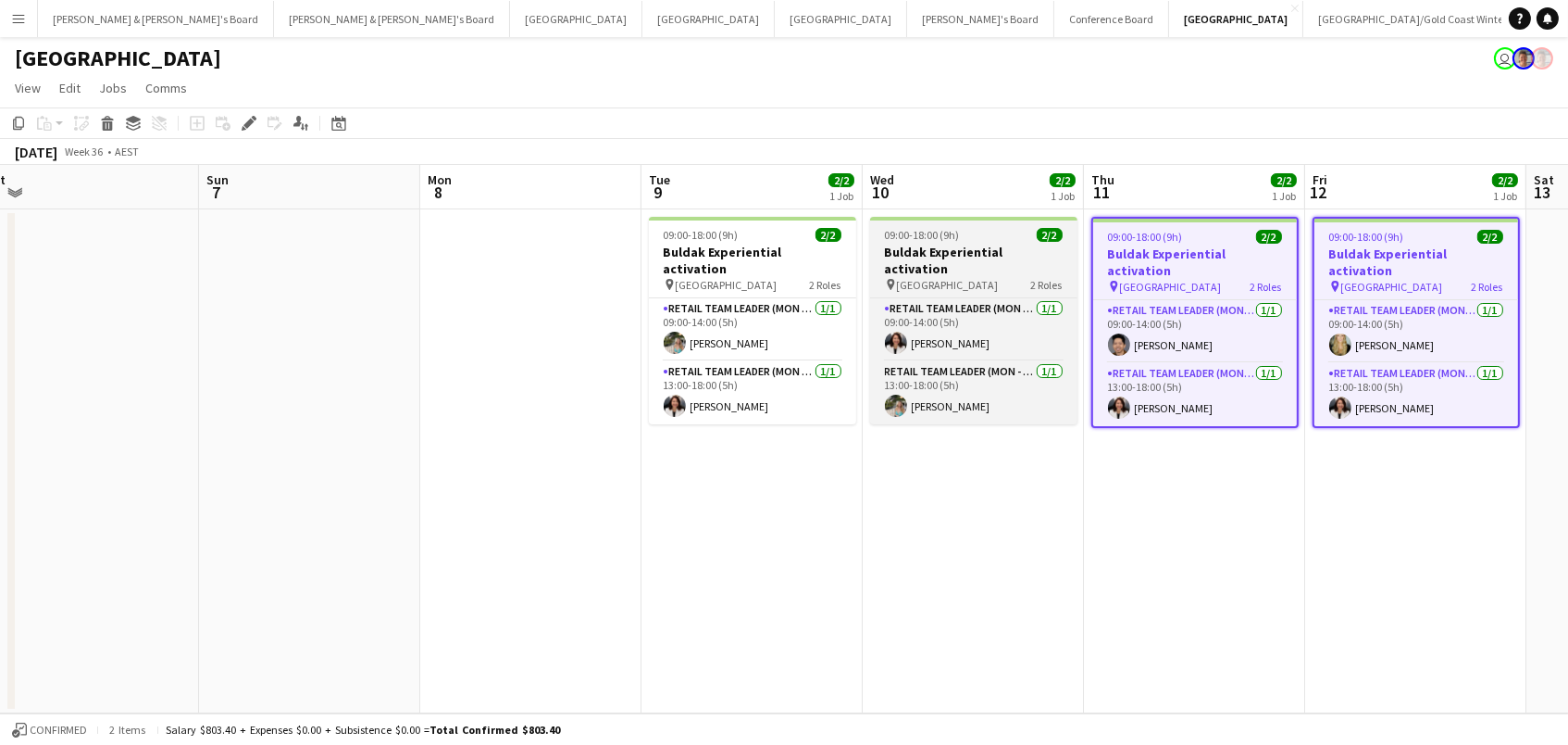
drag, startPoint x: 942, startPoint y: 252, endPoint x: 916, endPoint y: 252, distance: 26.0
click at [942, 252] on h3 "Buldak Experiential activation" at bounding box center [974, 260] width 208 height 33
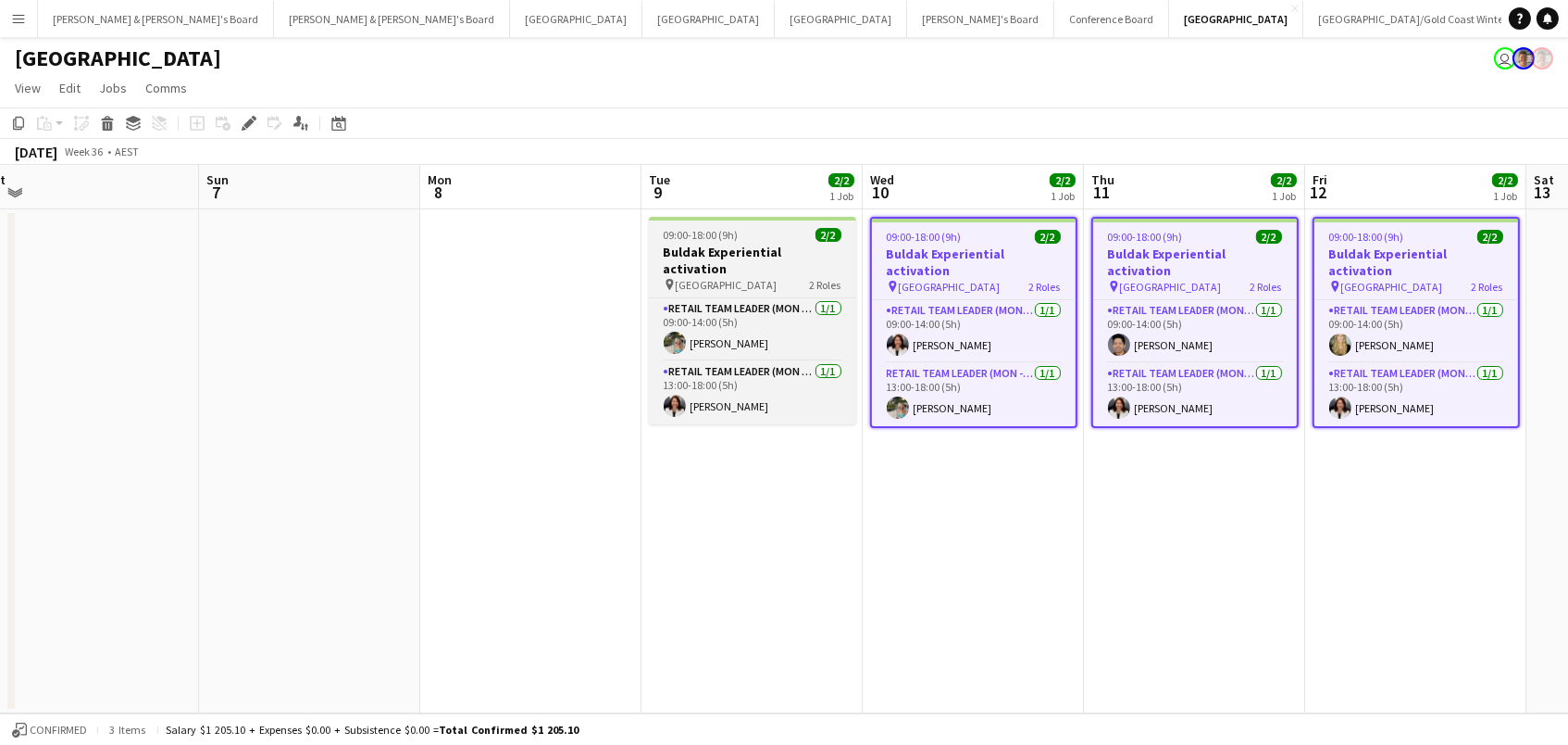
click at [791, 252] on h3 "Buldak Experiential activation" at bounding box center [752, 260] width 208 height 33
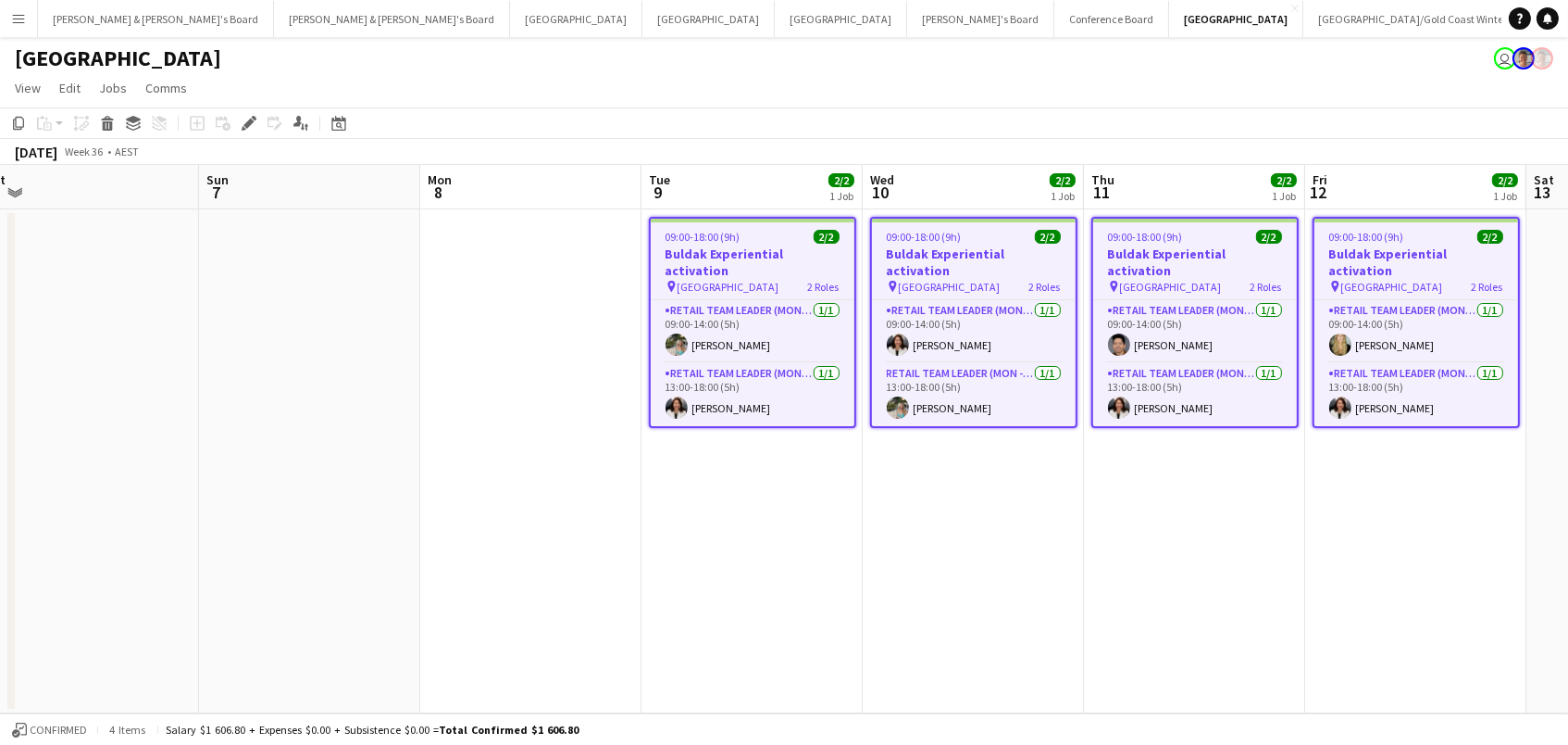
drag, startPoint x: 26, startPoint y: 122, endPoint x: 58, endPoint y: 122, distance: 32.0
click at [26, 122] on div "Copy" at bounding box center [19, 123] width 23 height 23
click at [740, 464] on app-date-cell "09:00-18:00 (9h) 2/2 Buldak Experiential activation pin Bondi Junction Westfiel…" at bounding box center [751, 462] width 221 height 504
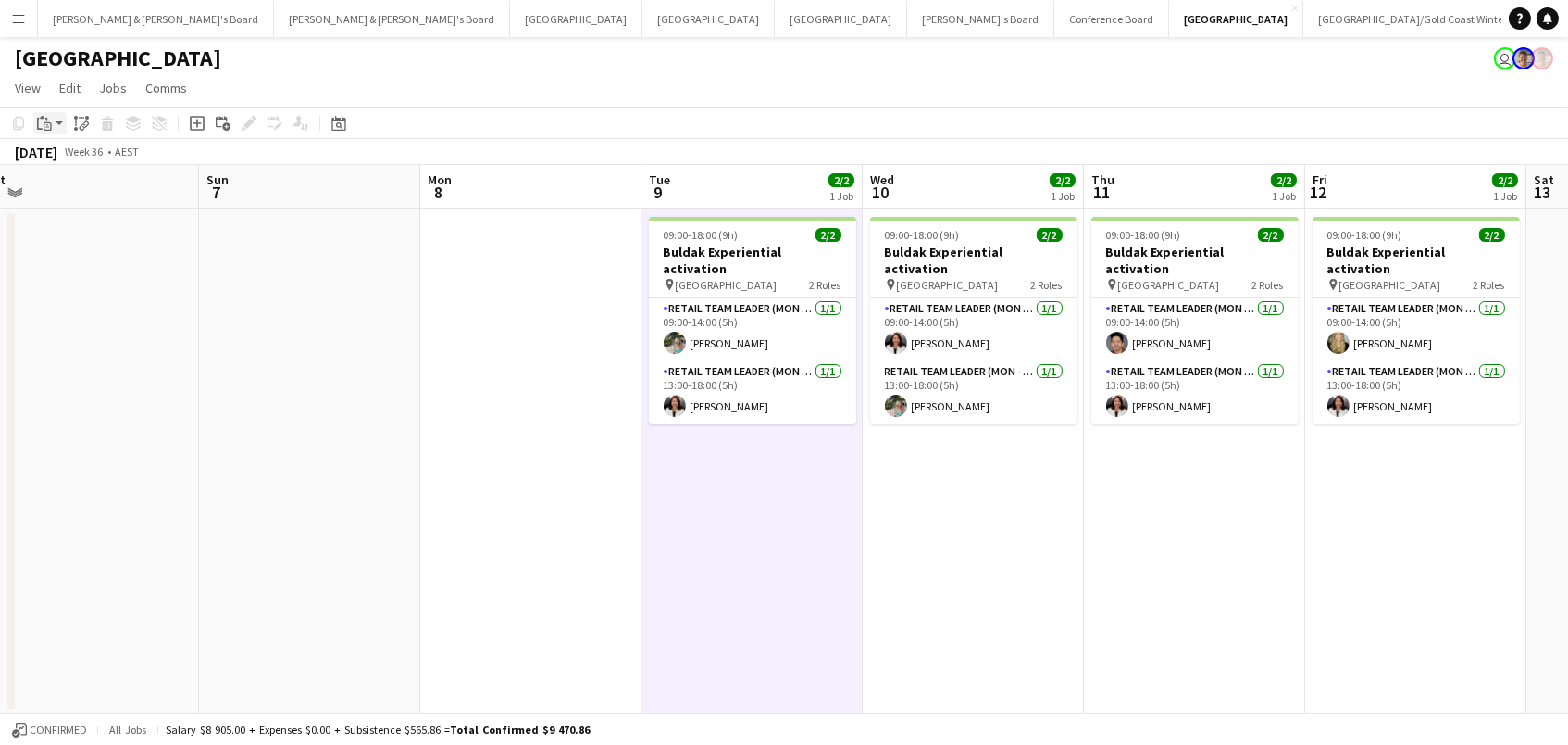
click at [48, 125] on icon "Paste" at bounding box center [44, 123] width 15 height 15
click at [81, 158] on link "Paste Command V" at bounding box center [122, 159] width 147 height 17
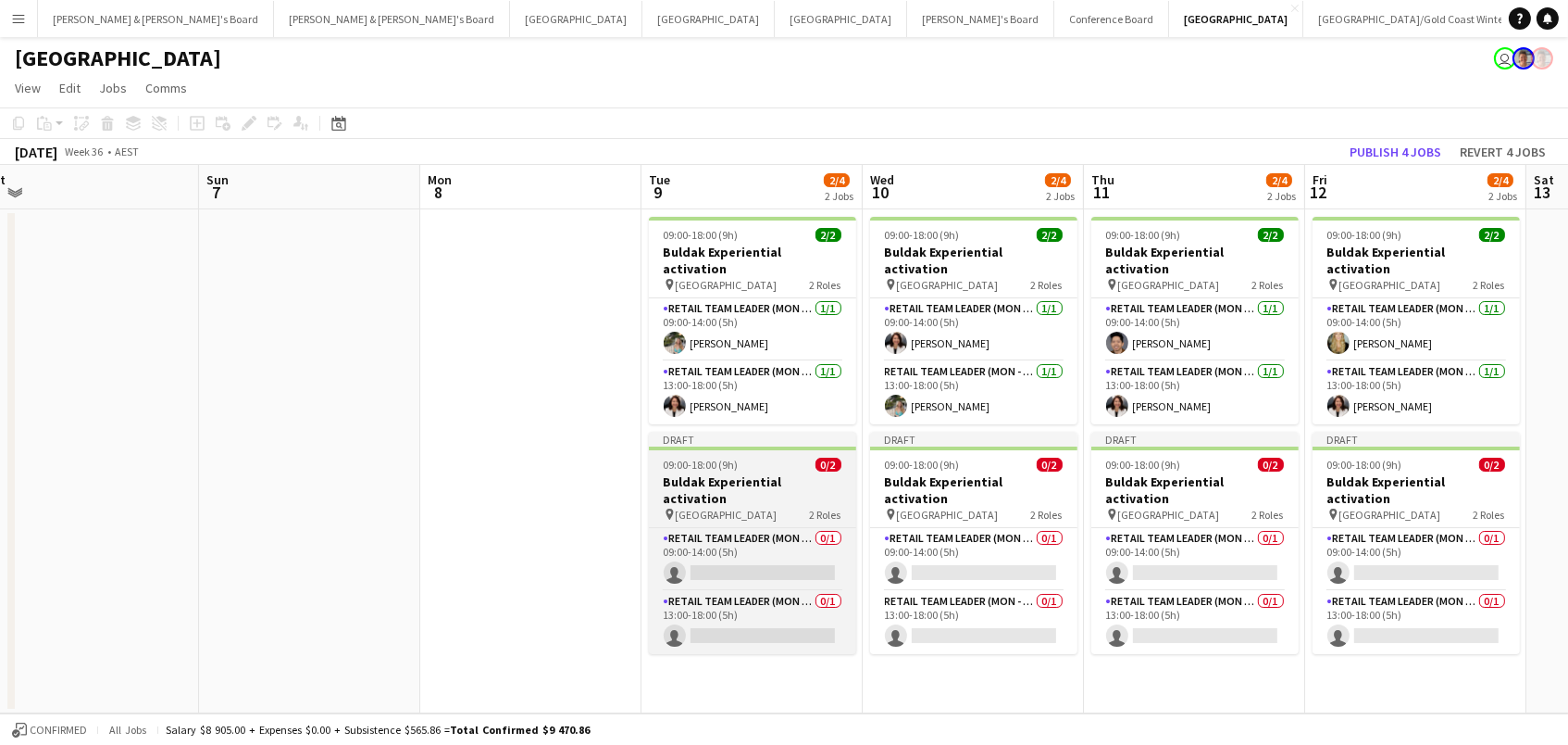
drag, startPoint x: 804, startPoint y: 448, endPoint x: 827, endPoint y: 450, distance: 23.1
click at [824, 450] on app-calendar-viewport "Tue 2 Wed 3 Thu 4 Fri 5 7/8 2 Jobs Sat 6 Sun 7 Mon 8 Tue 9 2/4 2 Jobs Wed 10 2/…" at bounding box center [784, 438] width 1568 height 548
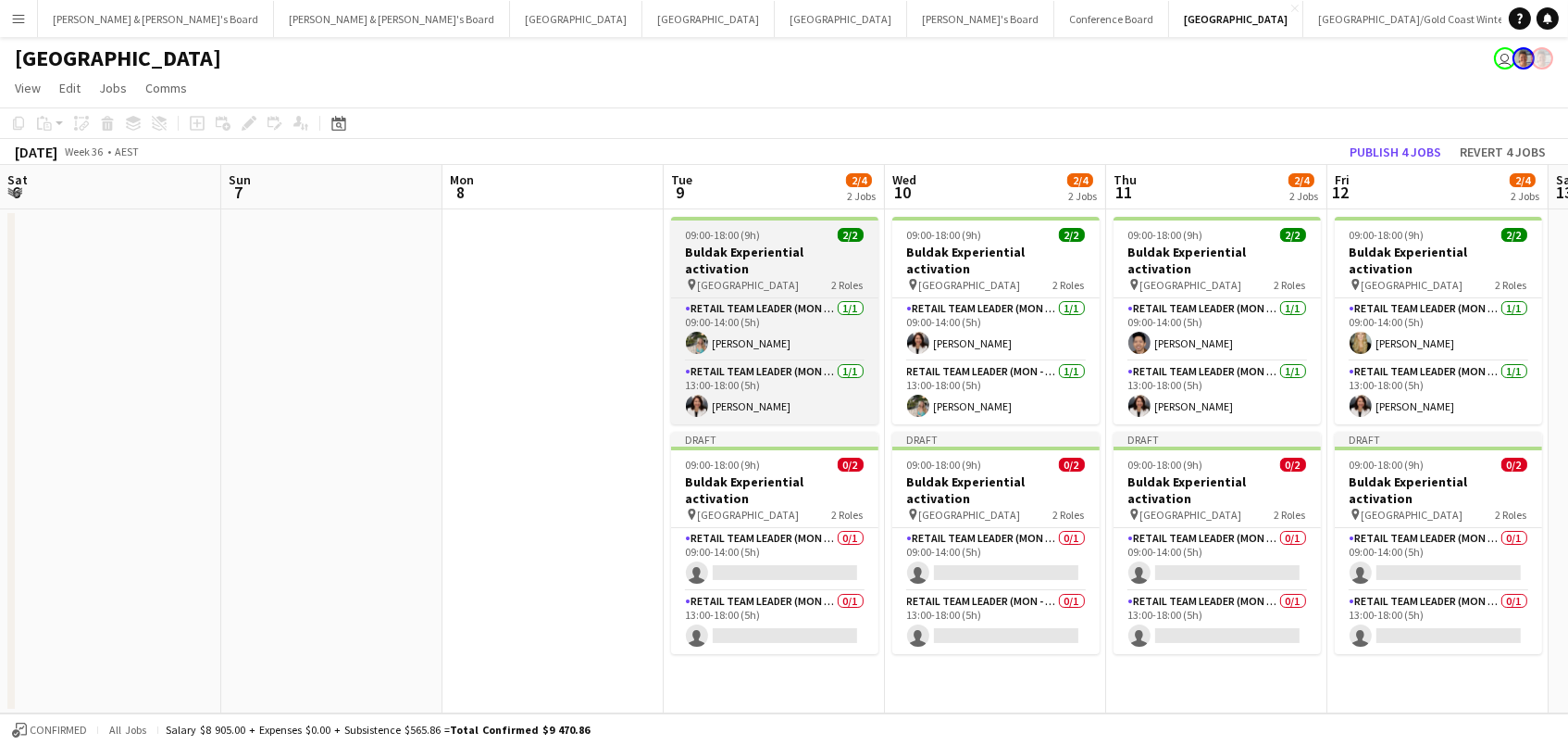
click at [797, 257] on h3 "Buldak Experiential activation" at bounding box center [775, 260] width 208 height 33
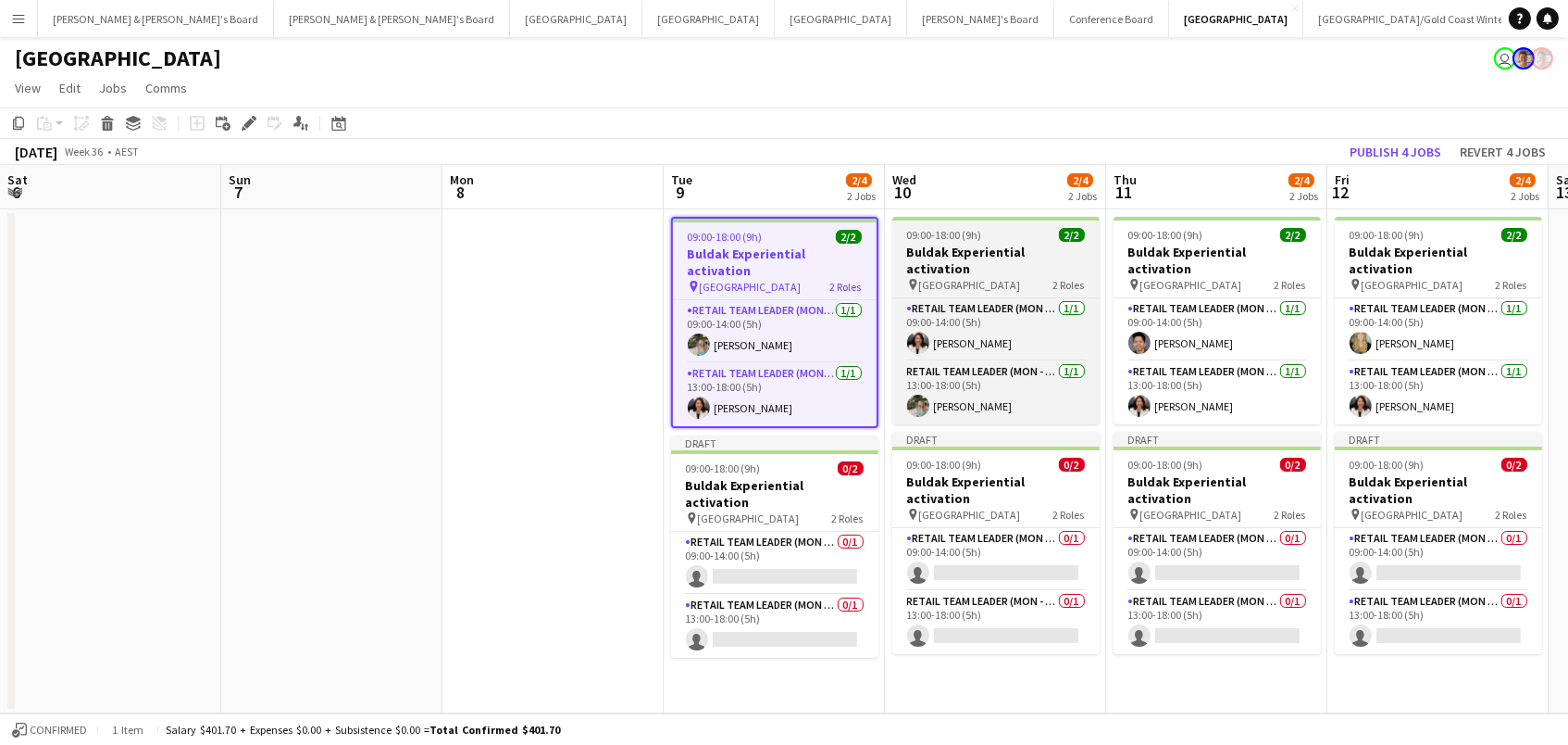
click at [998, 248] on h3 "Buldak Experiential activation" at bounding box center [996, 260] width 208 height 33
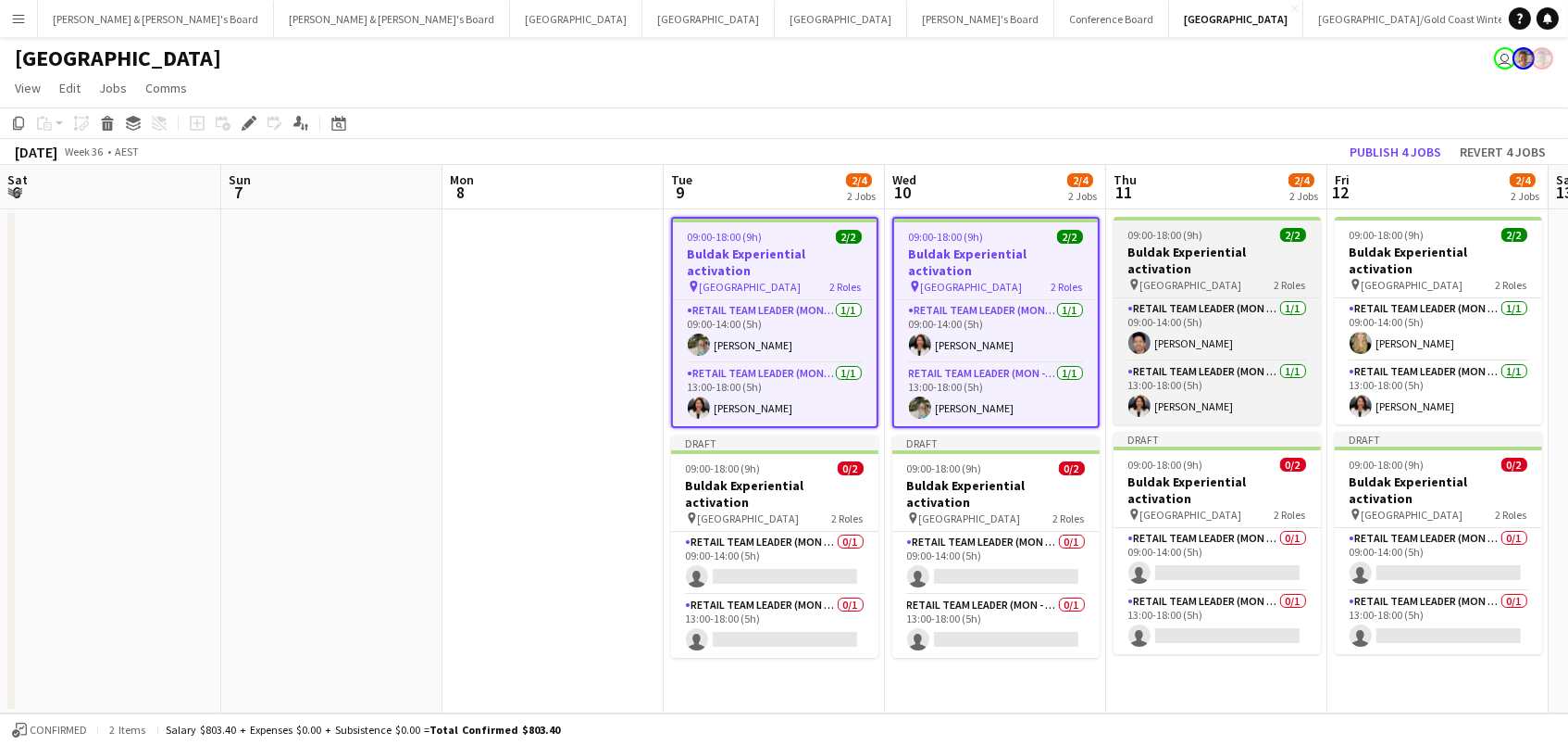
click at [1177, 240] on span "09:00-18:00 (9h)" at bounding box center [1166, 234] width 75 height 14
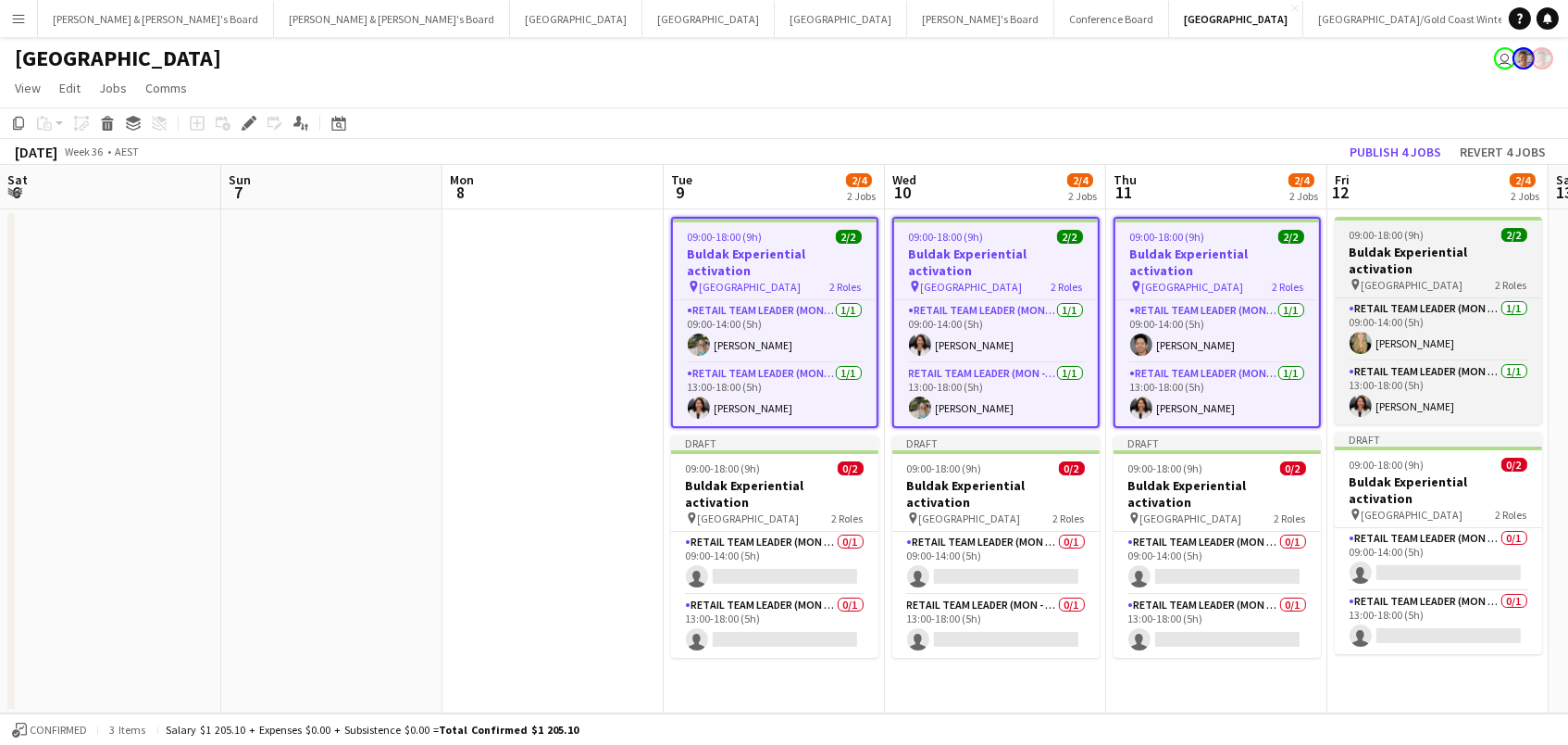
click at [1399, 246] on h3 "Buldak Experiential activation" at bounding box center [1438, 260] width 208 height 33
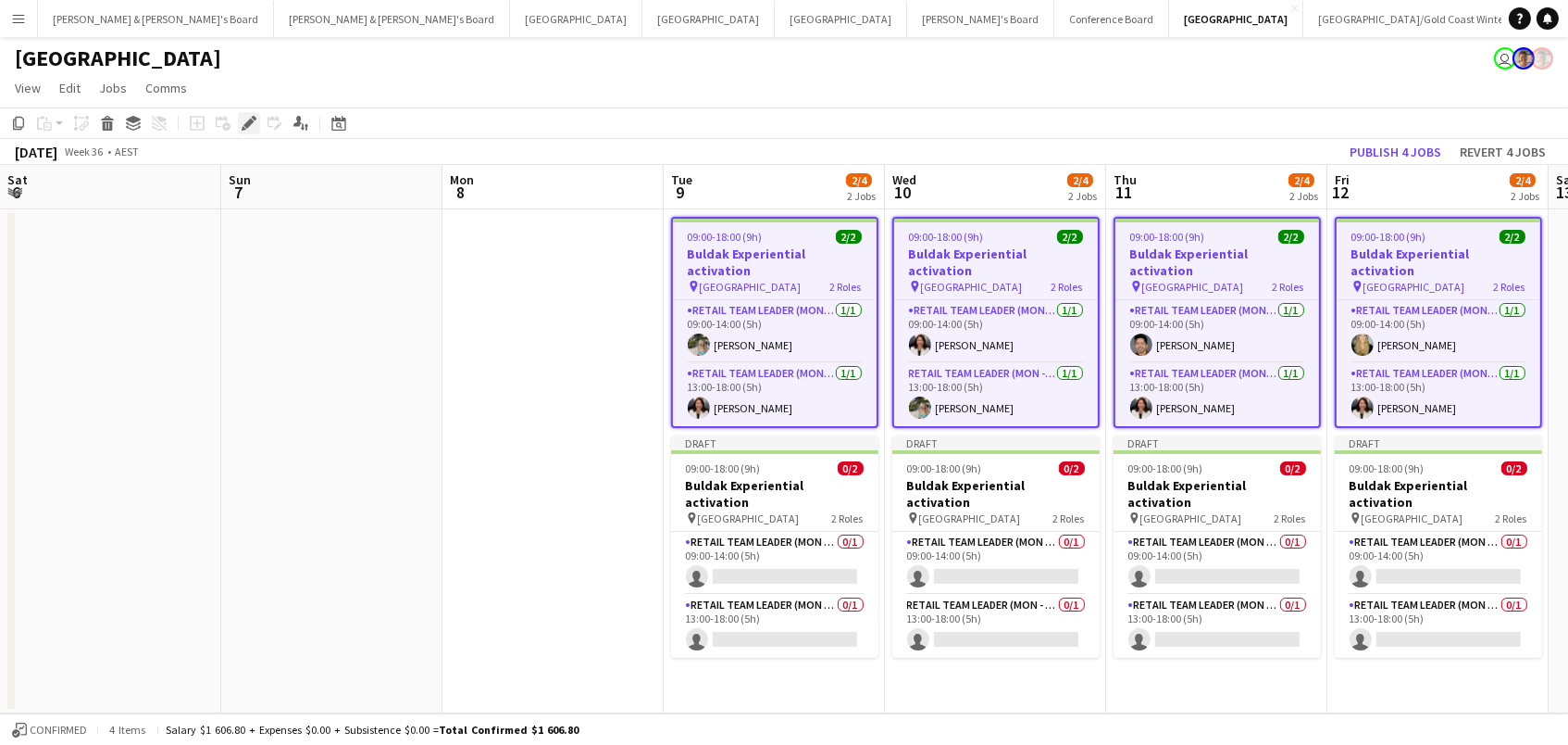
click at [244, 120] on icon "Edit" at bounding box center [249, 123] width 15 height 15
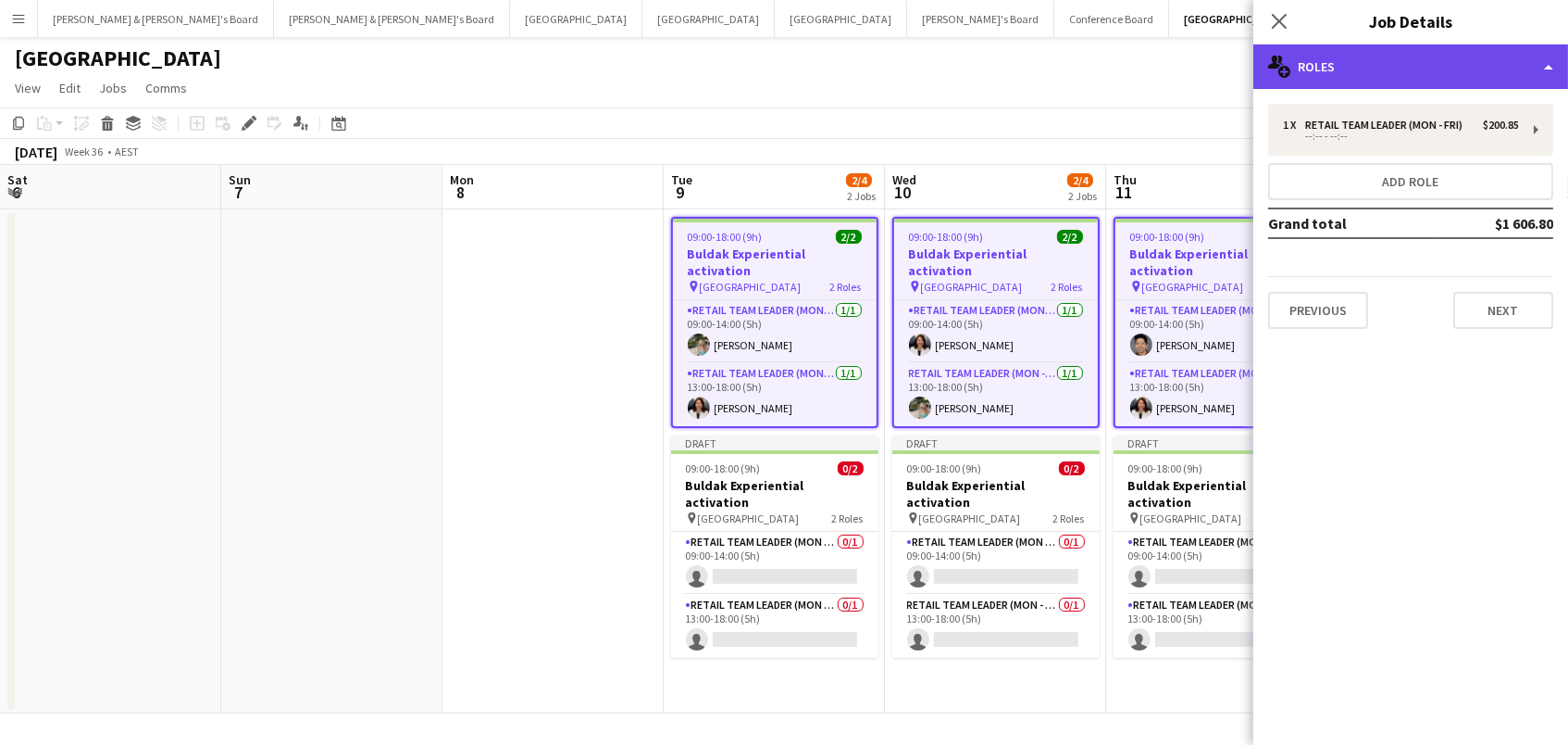
click at [1347, 62] on div "multiple-users-add Roles" at bounding box center [1410, 66] width 315 height 44
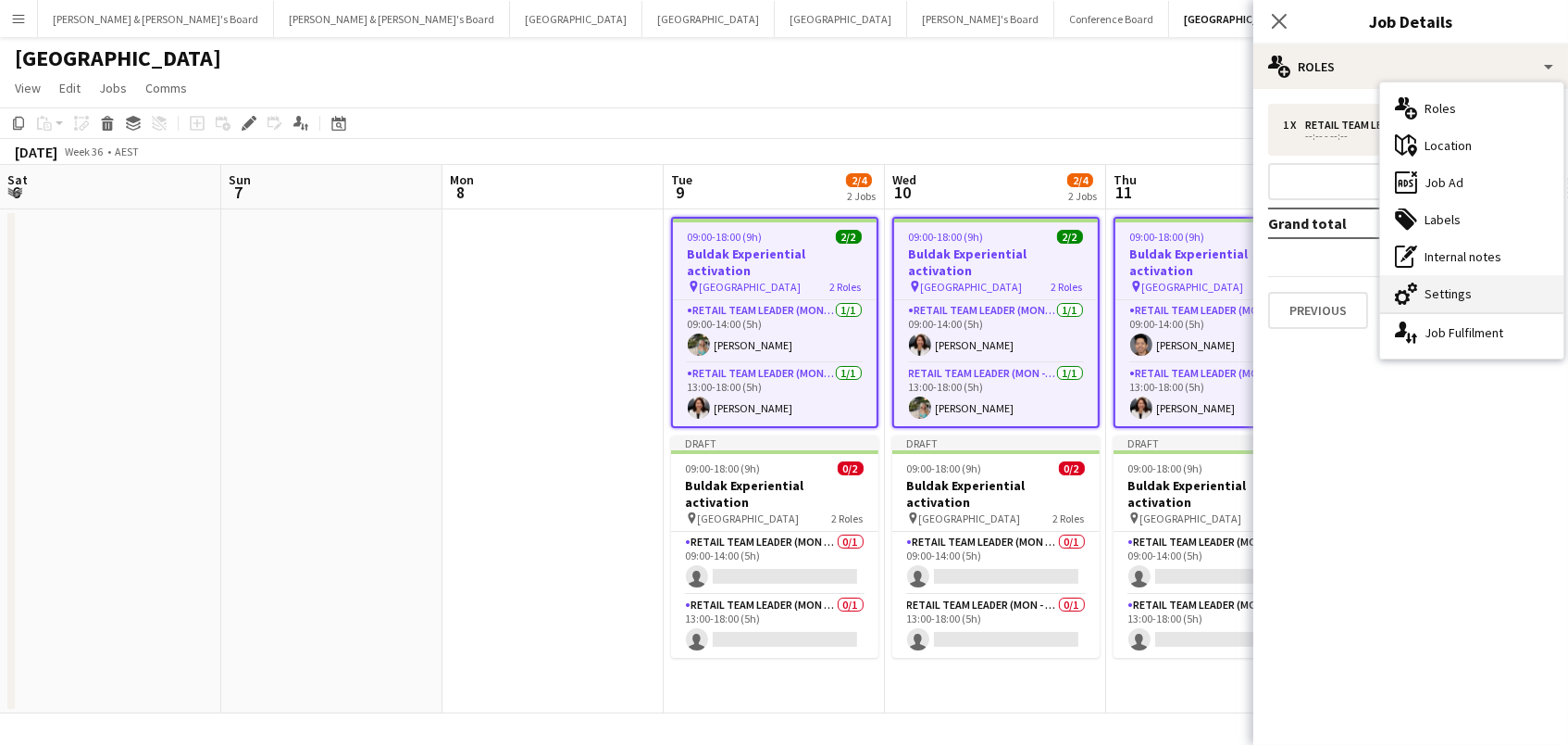
click at [1447, 288] on div "cog-double-3 Settings" at bounding box center [1471, 293] width 183 height 37
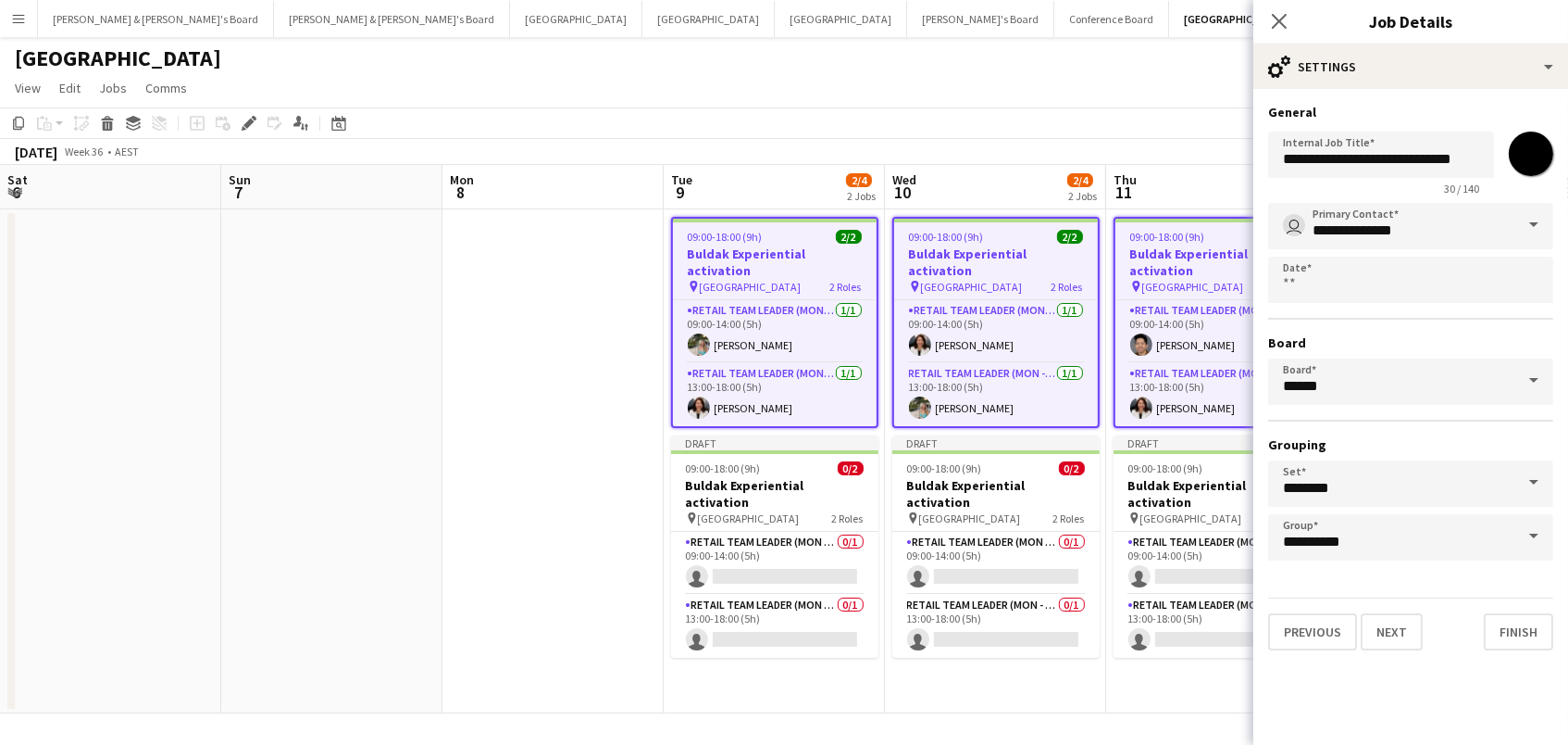
click at [1544, 151] on input "*******" at bounding box center [1530, 153] width 67 height 67
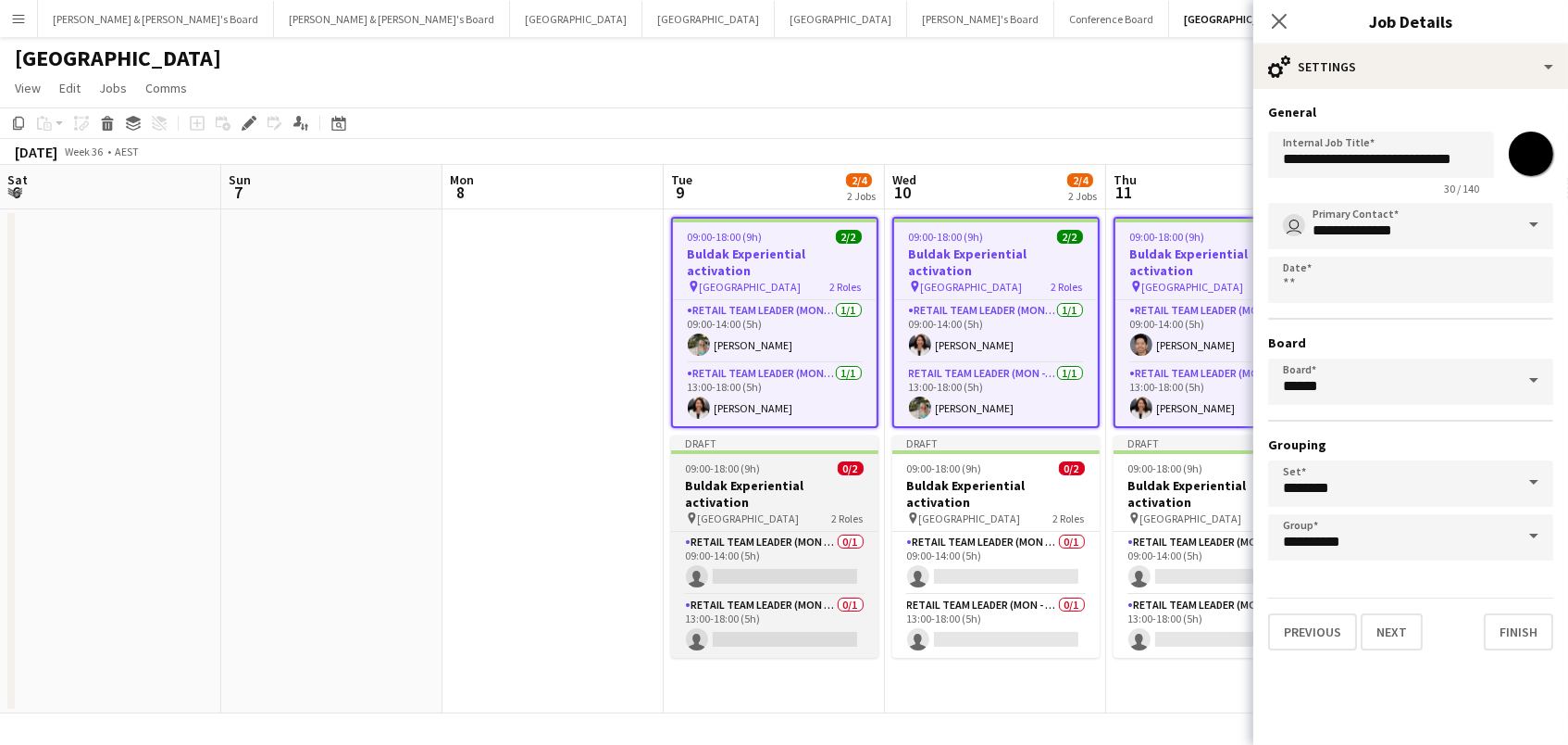
click at [824, 477] on h3 "Buldak Experiential activation" at bounding box center [775, 493] width 208 height 33
type input "*******"
type input "**********"
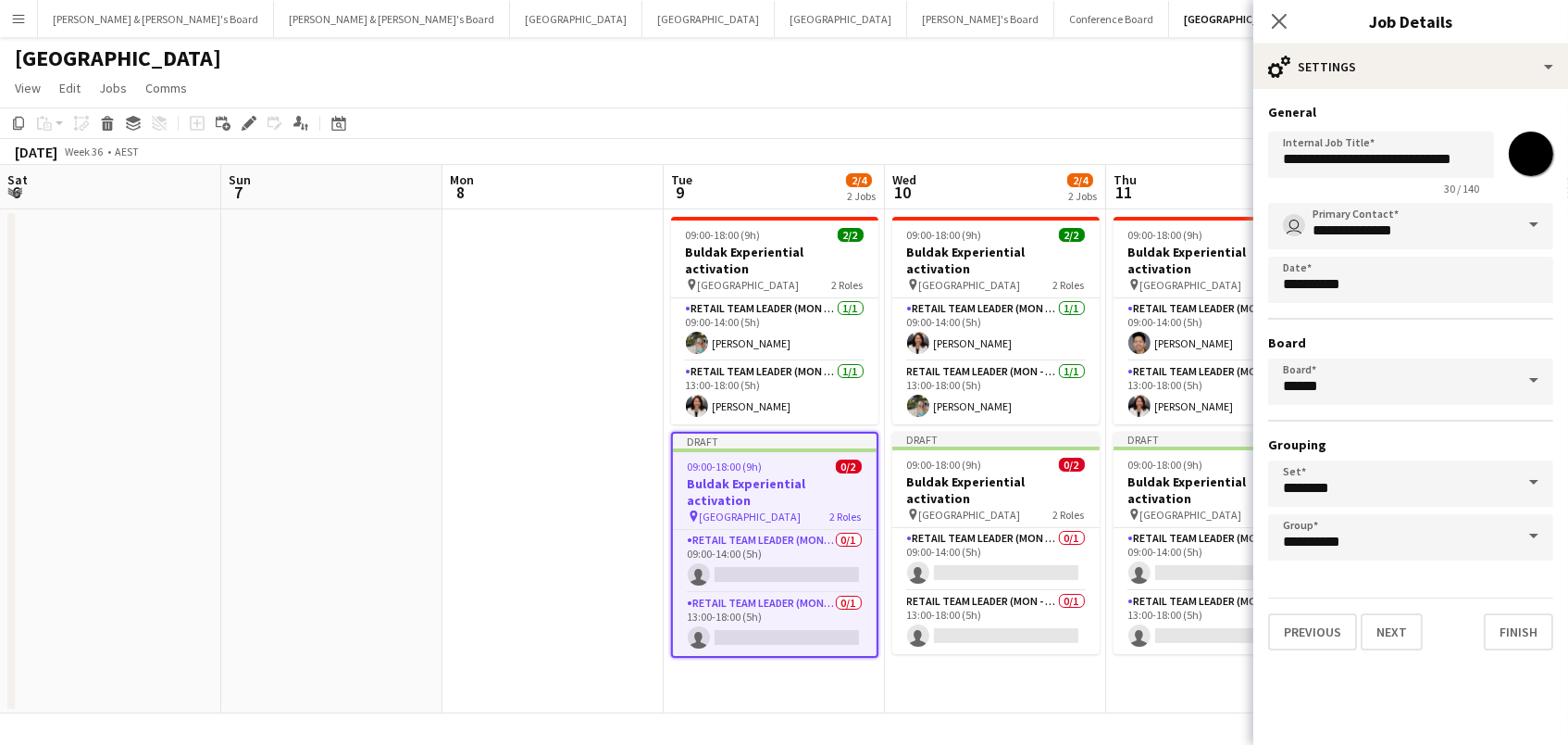
drag, startPoint x: 977, startPoint y: 468, endPoint x: 1257, endPoint y: 471, distance: 280.0
click at [980, 473] on h3 "Buldak Experiential activation" at bounding box center [996, 489] width 208 height 33
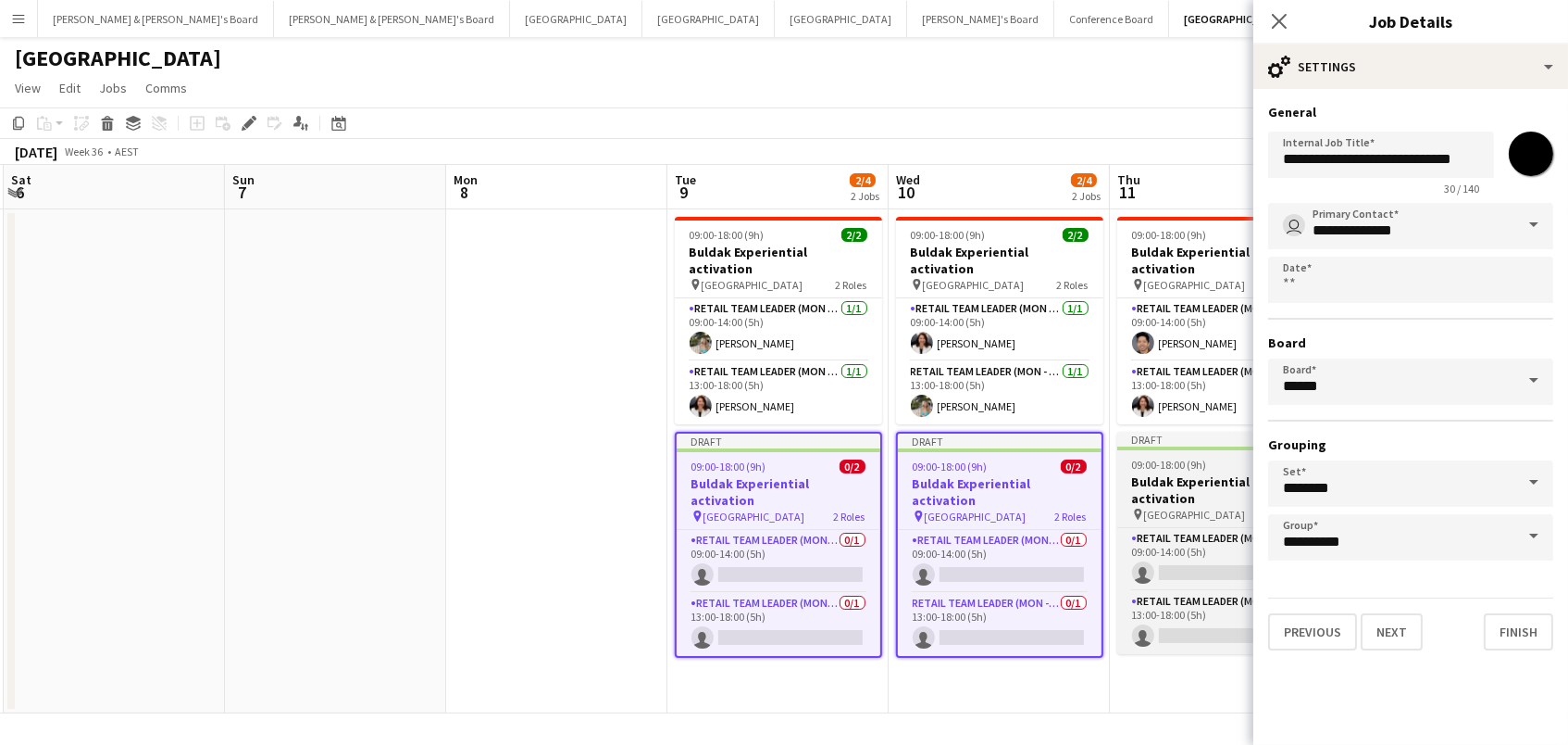
click at [1171, 473] on h3 "Buldak Experiential activation" at bounding box center [1221, 489] width 208 height 33
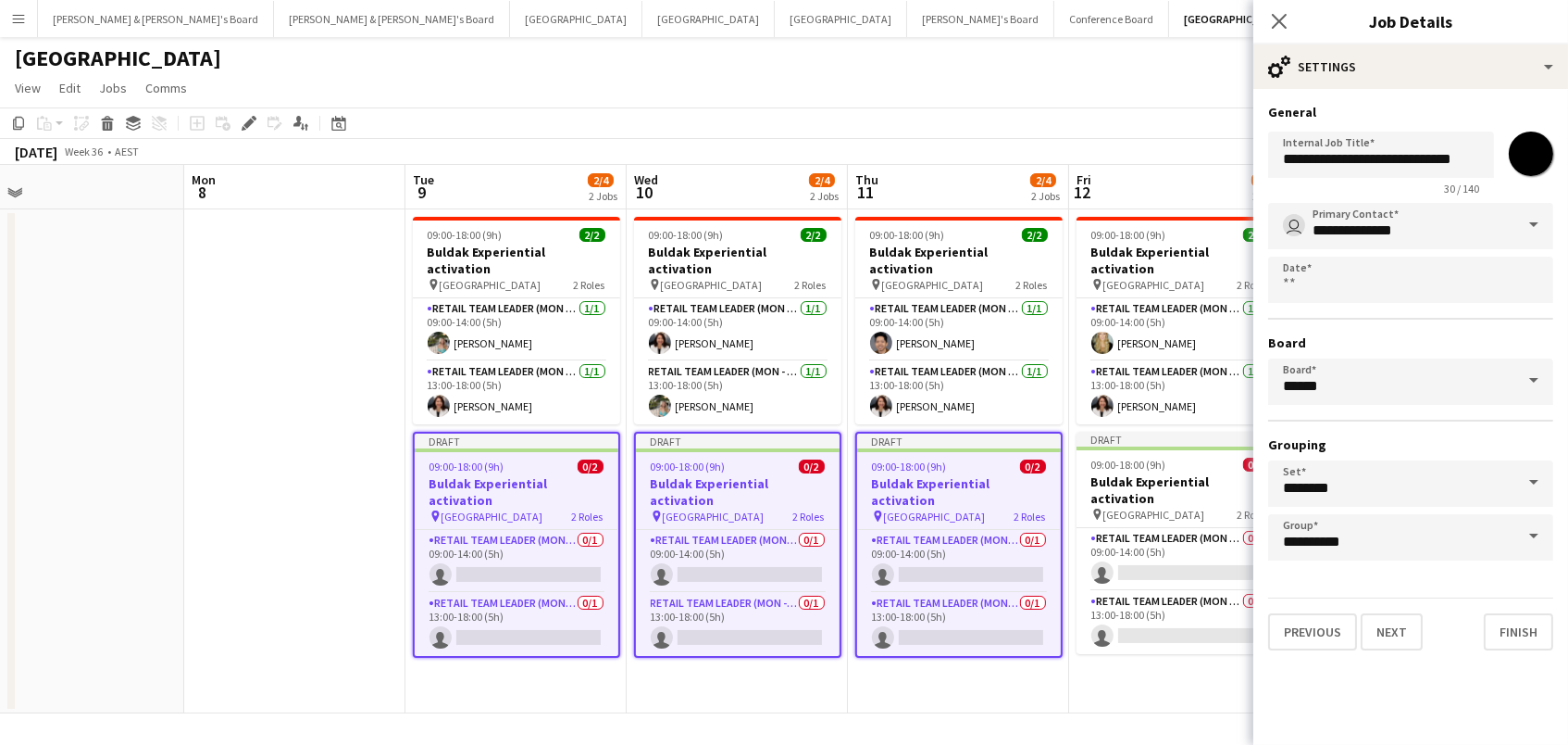
scroll to position [0, 708]
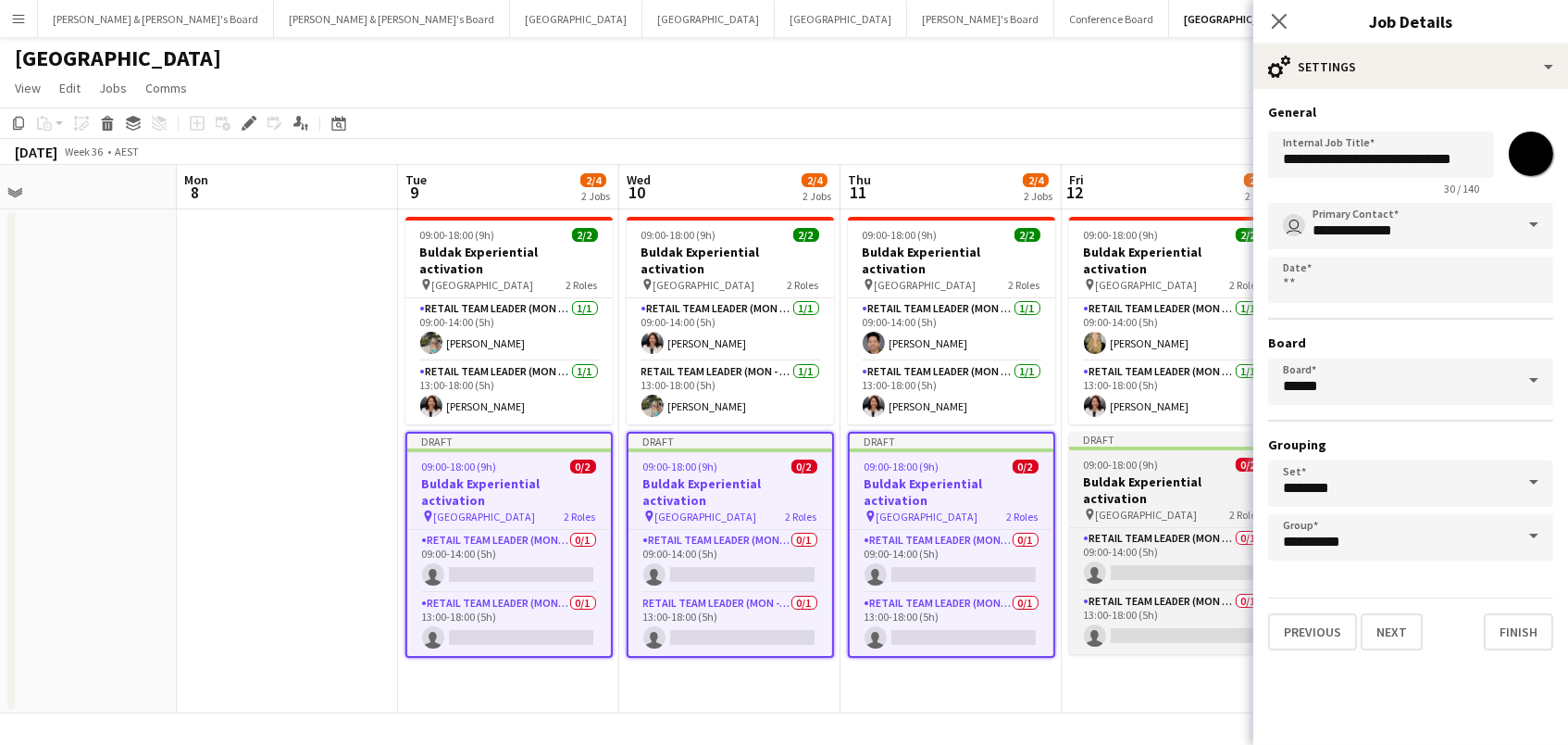
click at [1165, 457] on div "09:00-18:00 (9h) 0/2" at bounding box center [1172, 464] width 208 height 14
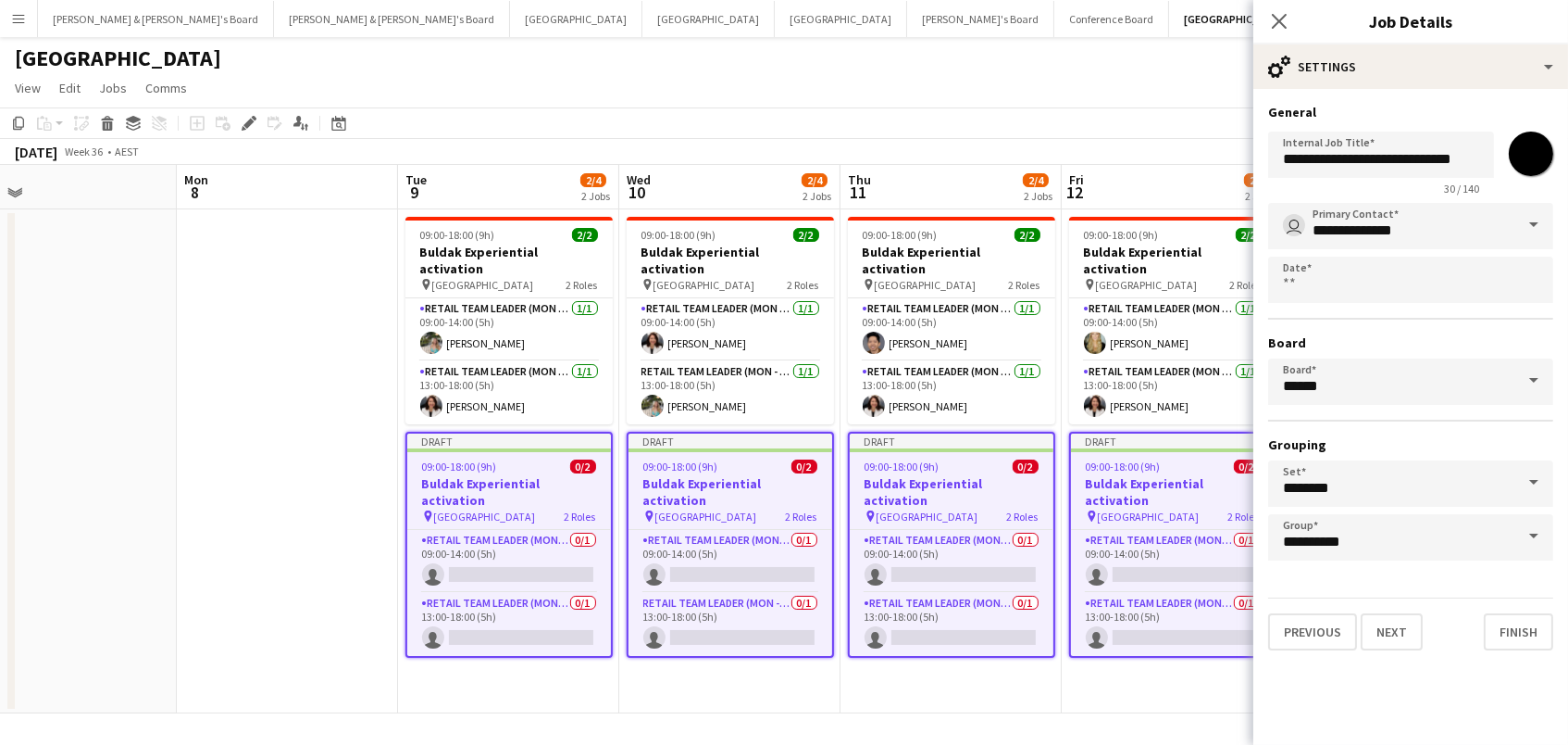
click at [1540, 158] on input "*******" at bounding box center [1530, 153] width 67 height 67
type input "*******"
drag, startPoint x: 1231, startPoint y: 126, endPoint x: 1248, endPoint y: 125, distance: 17.0
click at [1231, 124] on app-toolbar "Copy Paste Paste Command V Paste with crew Command Shift V Paste linked Job [GE…" at bounding box center [784, 122] width 1568 height 31
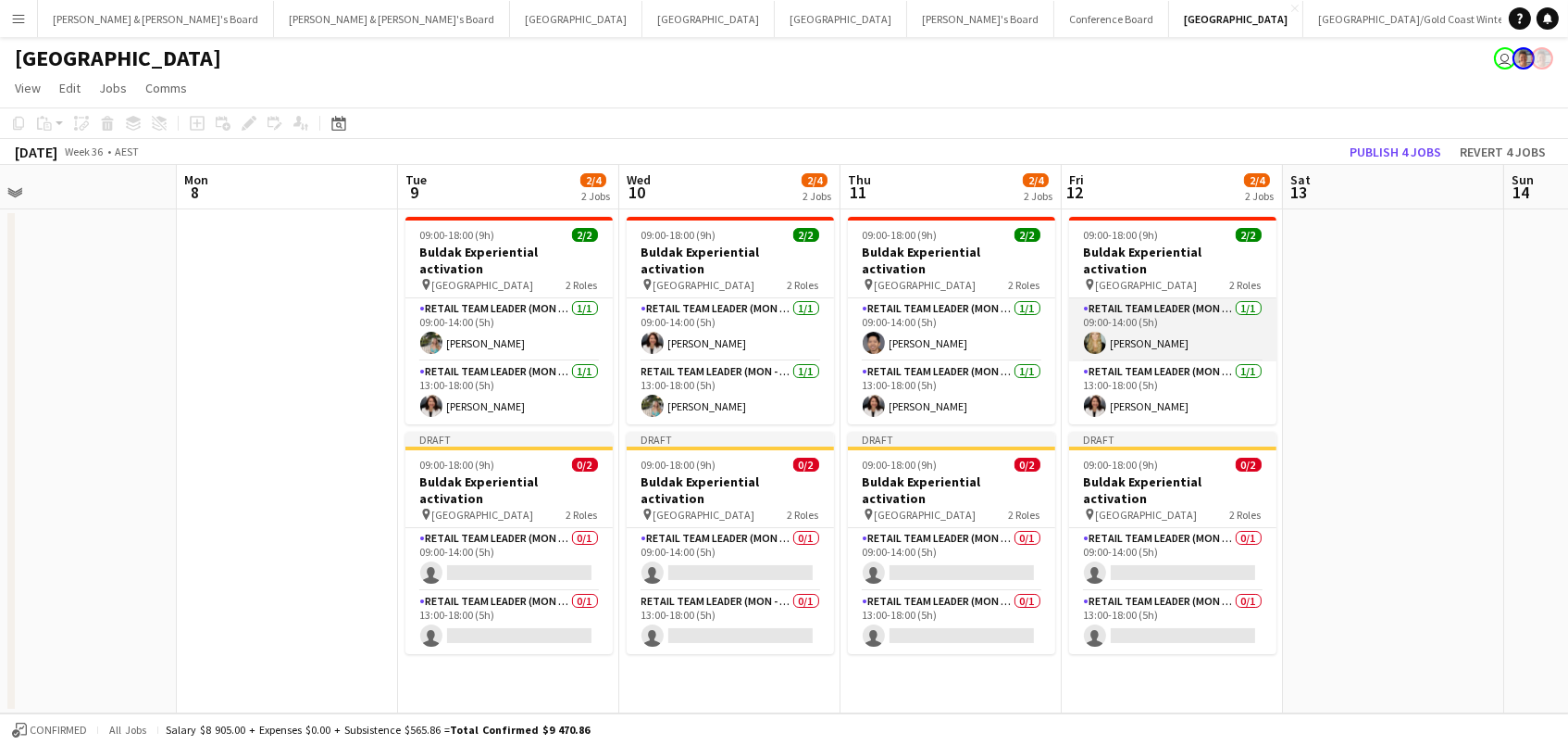
click at [1145, 309] on app-card-role "RETAIL Team Leader (Mon - Fri) [DATE] 09:00-14:00 (5h) [PERSON_NAME]" at bounding box center [1172, 329] width 208 height 63
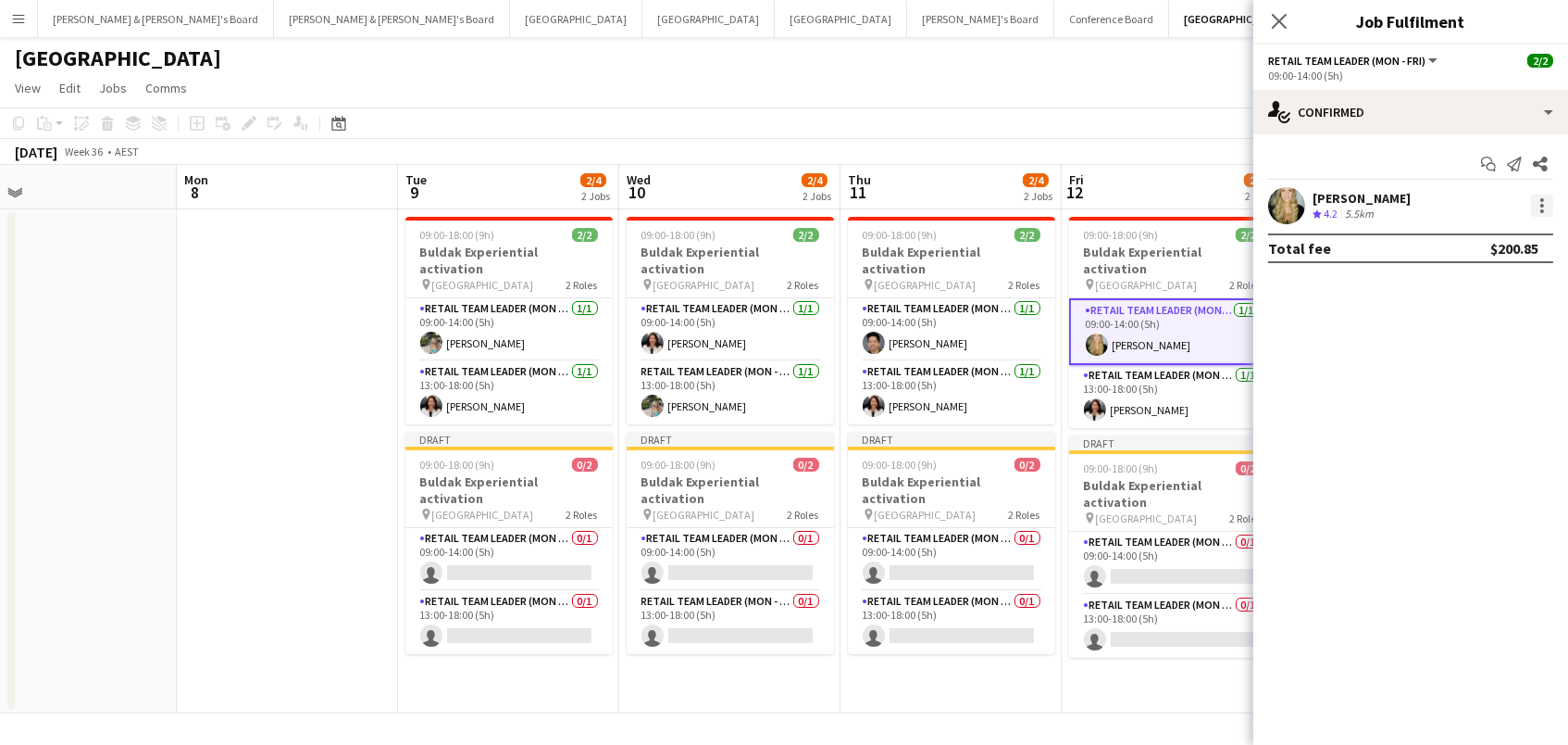
click at [1542, 199] on div at bounding box center [1543, 200] width 4 height 4
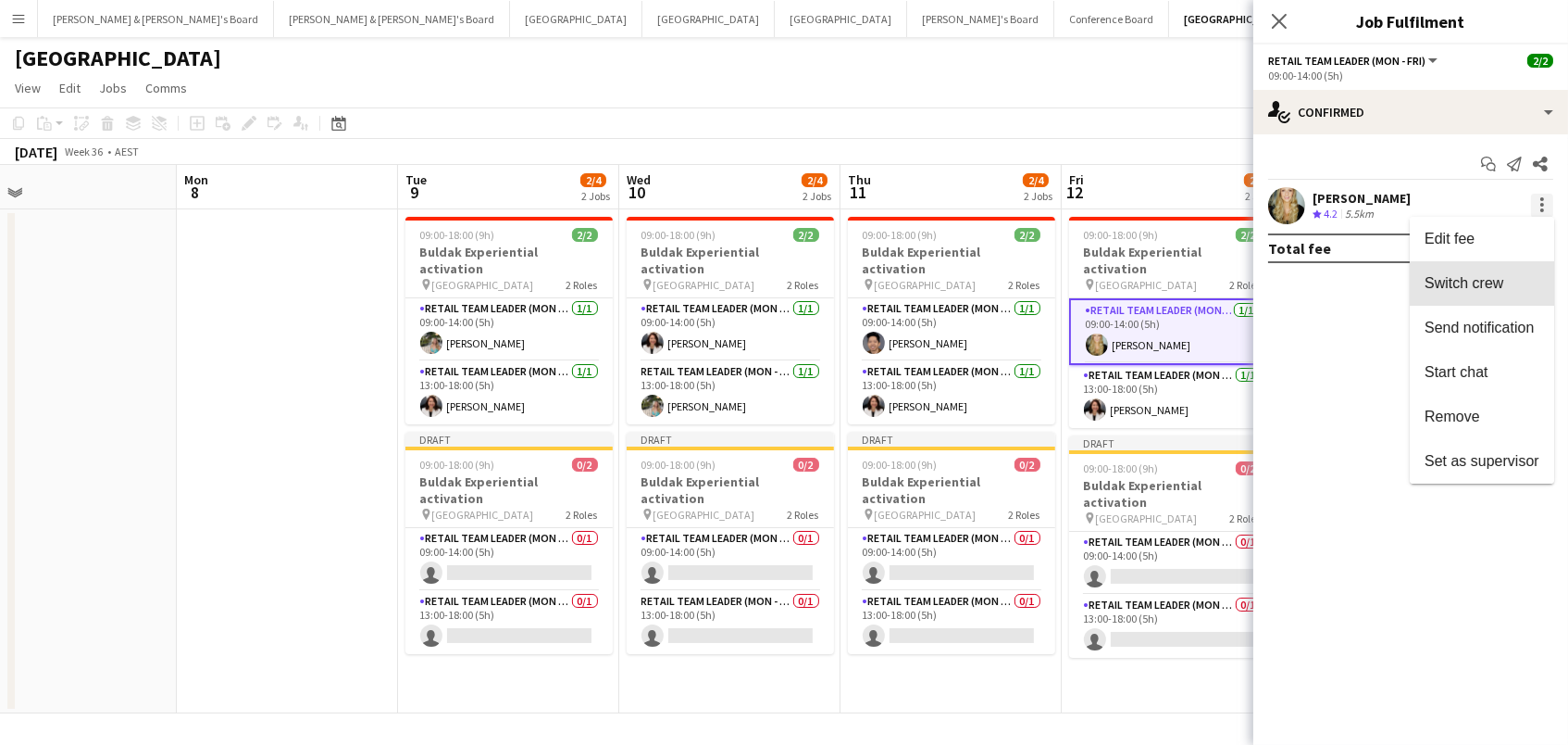
click at [1496, 288] on span "Switch crew" at bounding box center [1465, 282] width 79 height 16
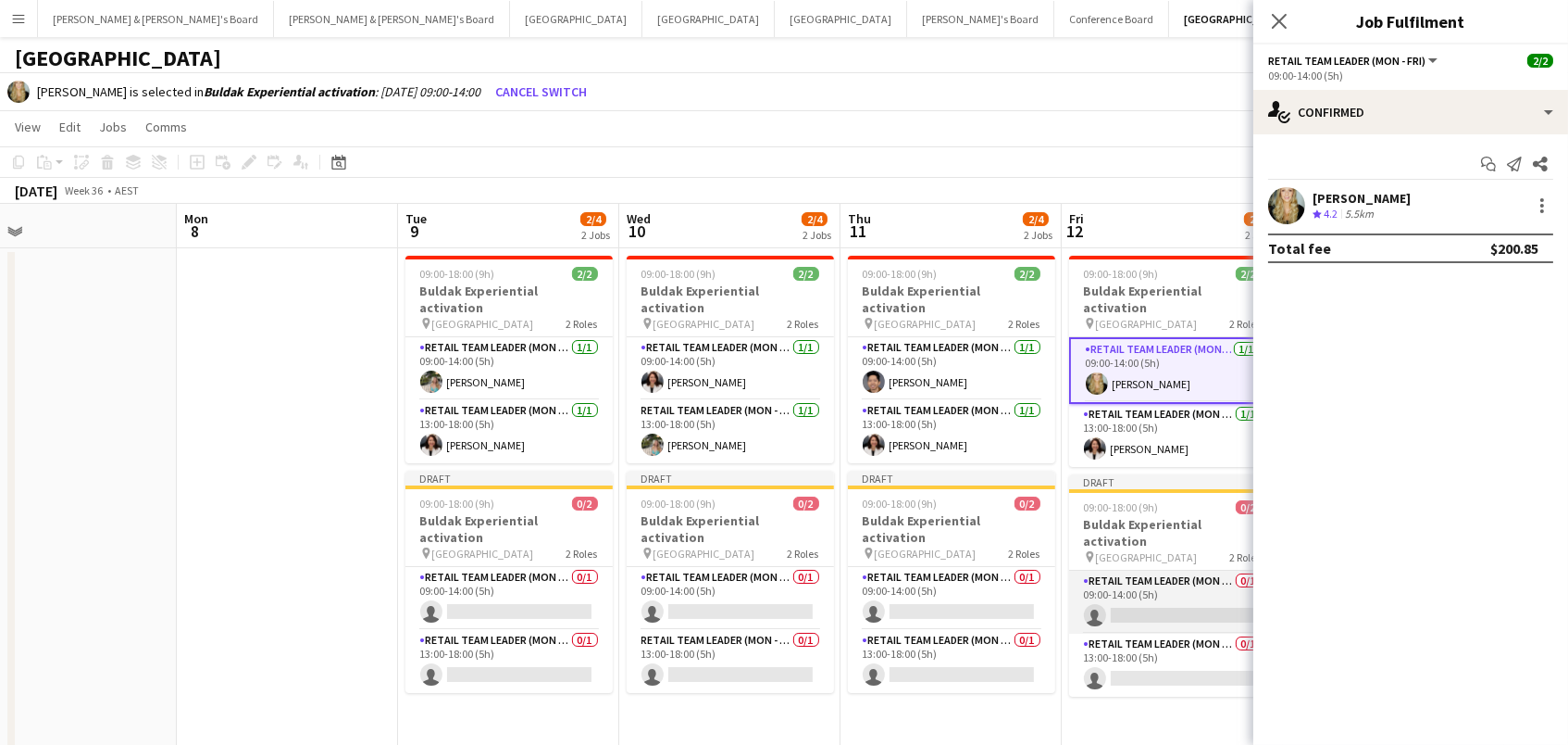
click at [1176, 571] on app-card-role "RETAIL Team Leader (Mon - Fri) 0/1 09:00-14:00 (5h) single-neutral-actions" at bounding box center [1172, 602] width 208 height 63
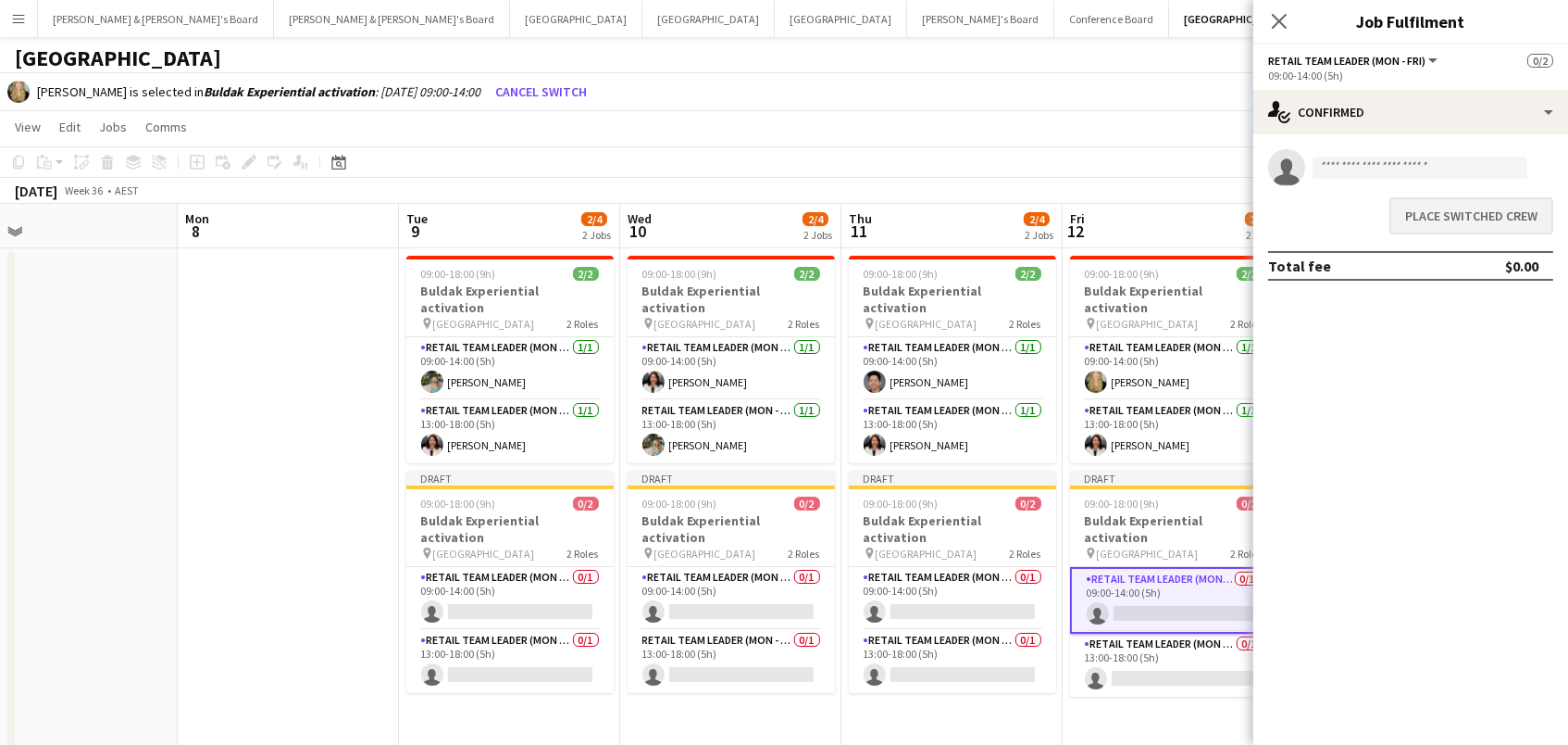
click at [1431, 211] on button "Place switched crew" at bounding box center [1471, 215] width 164 height 37
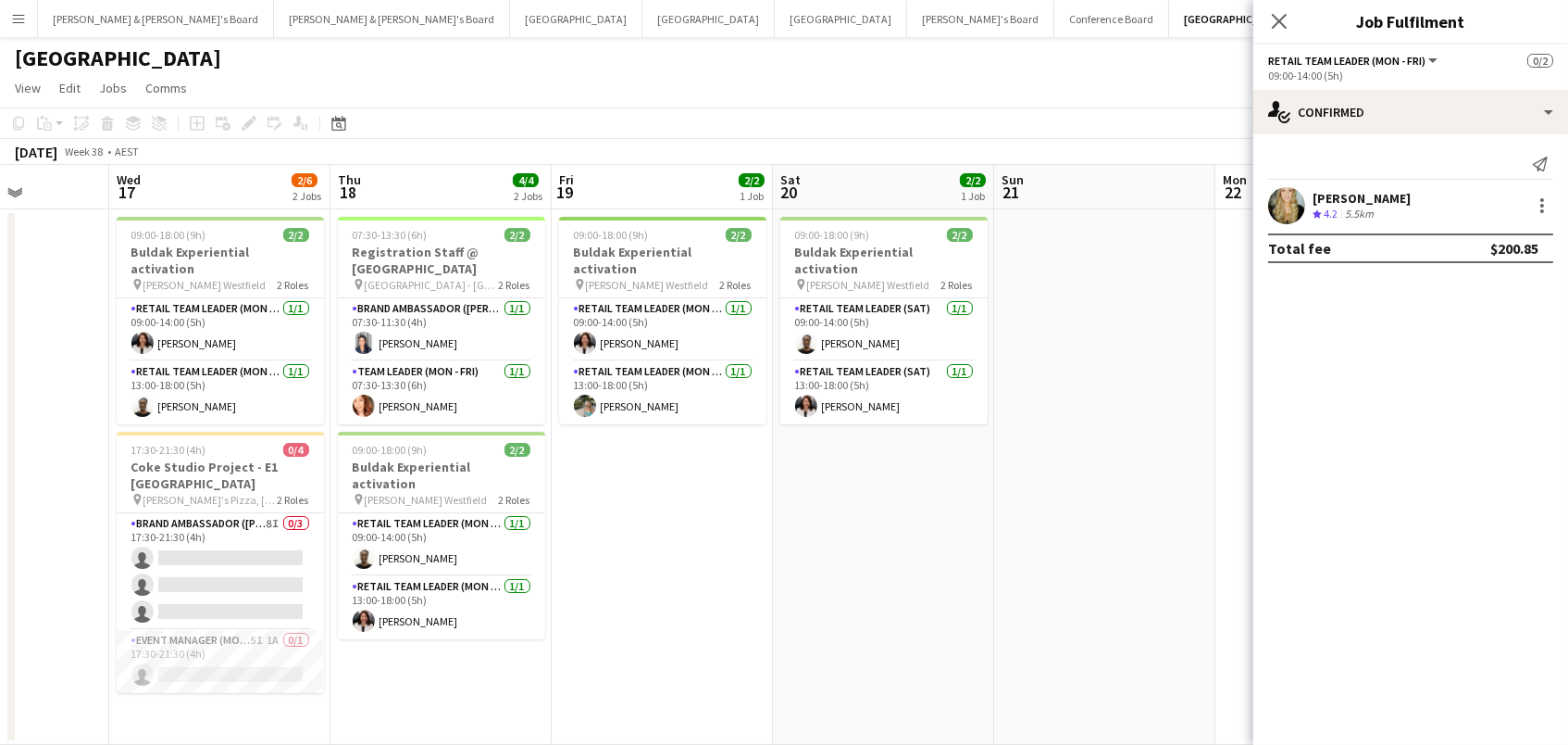
scroll to position [0, 521]
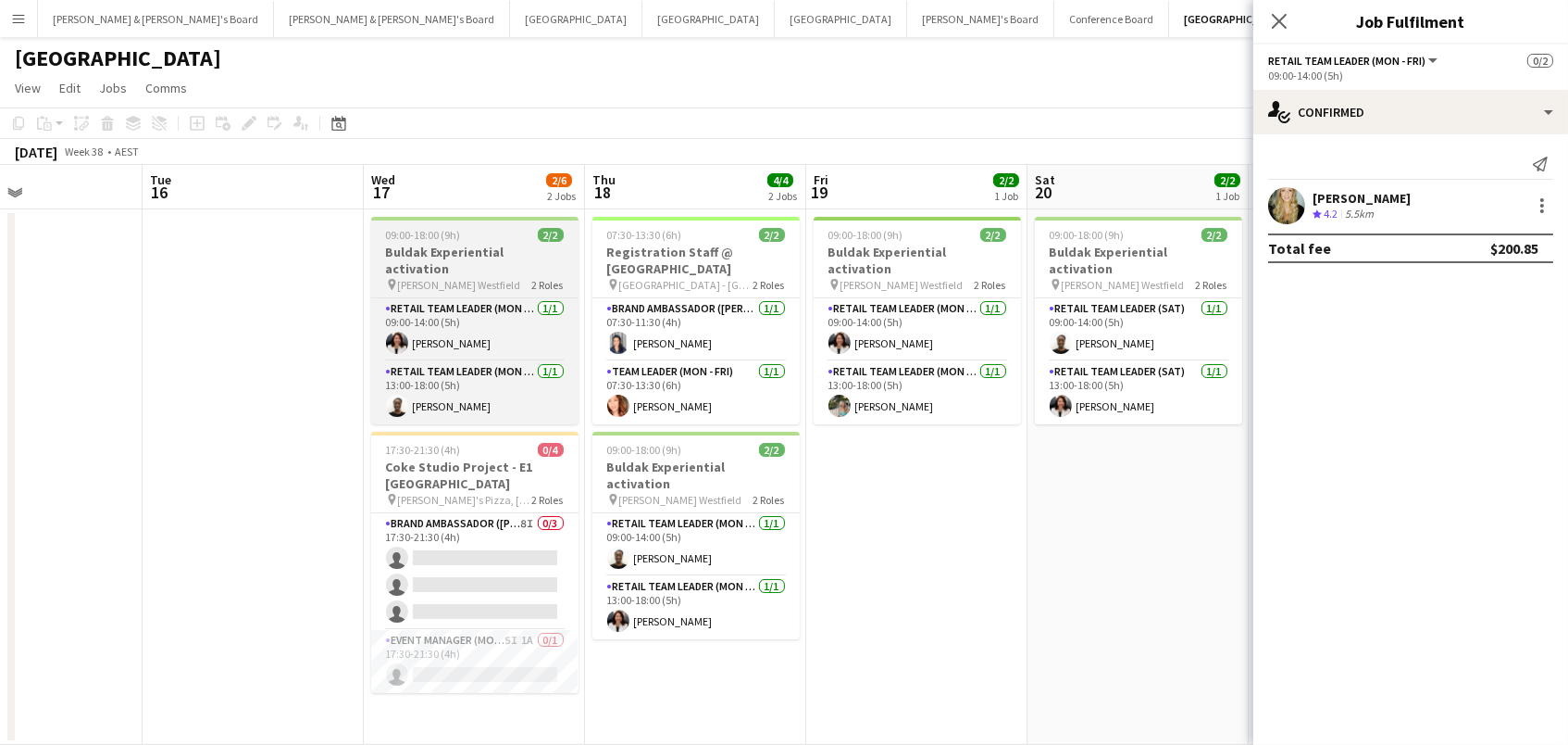
click at [448, 252] on h3 "Buldak Experiential activation" at bounding box center [475, 260] width 208 height 33
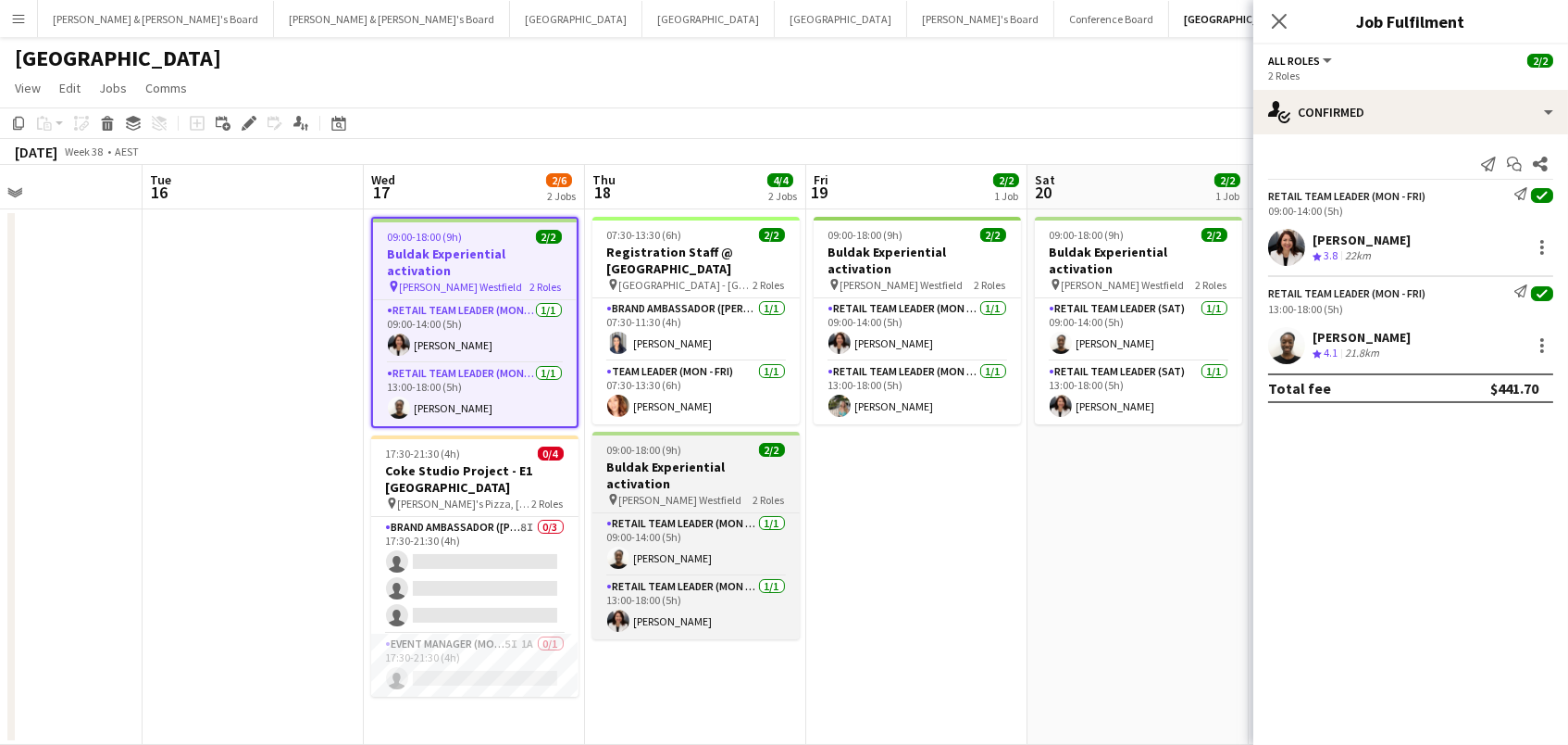
click at [676, 458] on h3 "Buldak Experiential activation" at bounding box center [696, 474] width 208 height 33
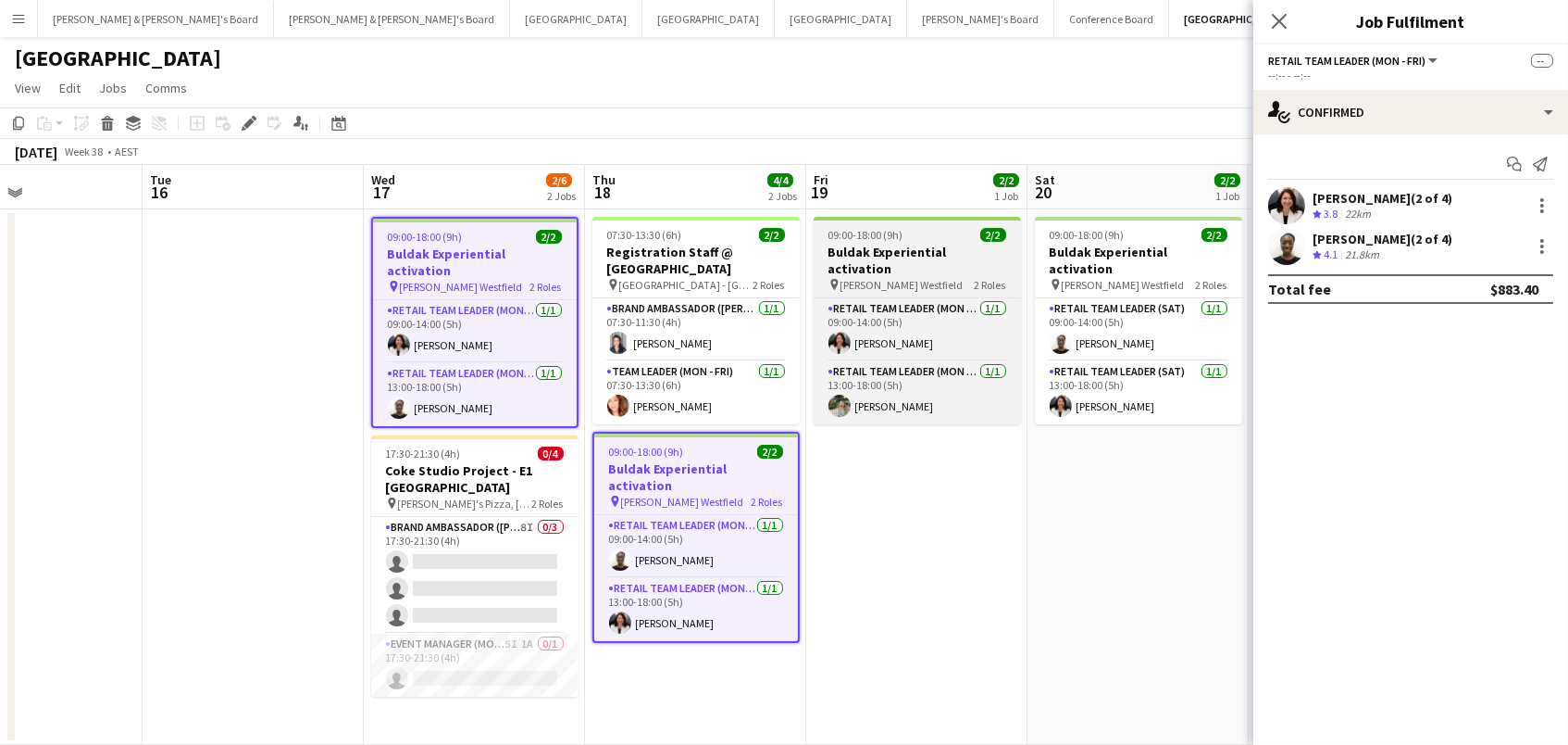
click at [915, 244] on h3 "Buldak Experiential activation" at bounding box center [917, 260] width 208 height 33
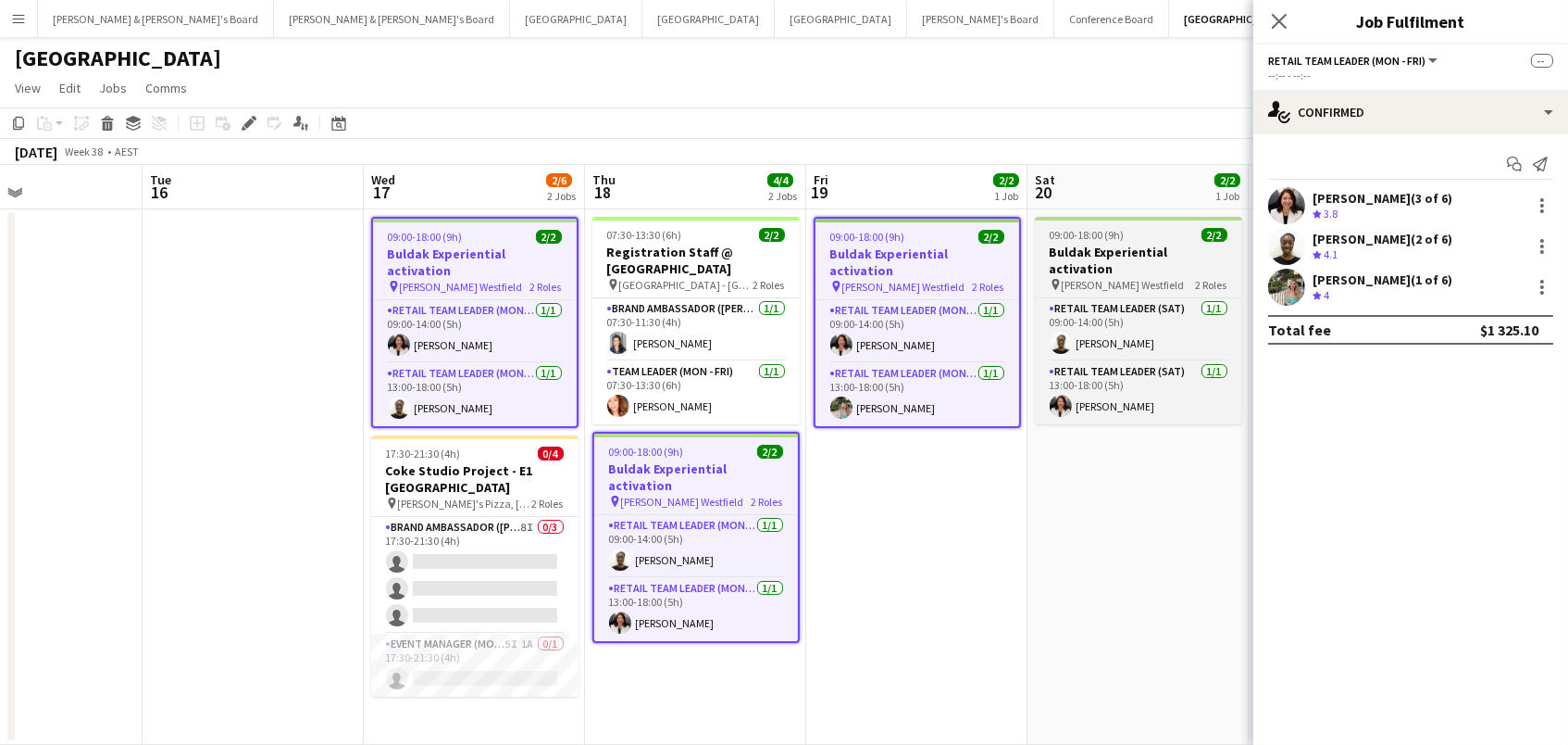
scroll to position [0, 520]
click at [1145, 245] on h3 "Buldak Experiential activation" at bounding box center [1139, 260] width 208 height 33
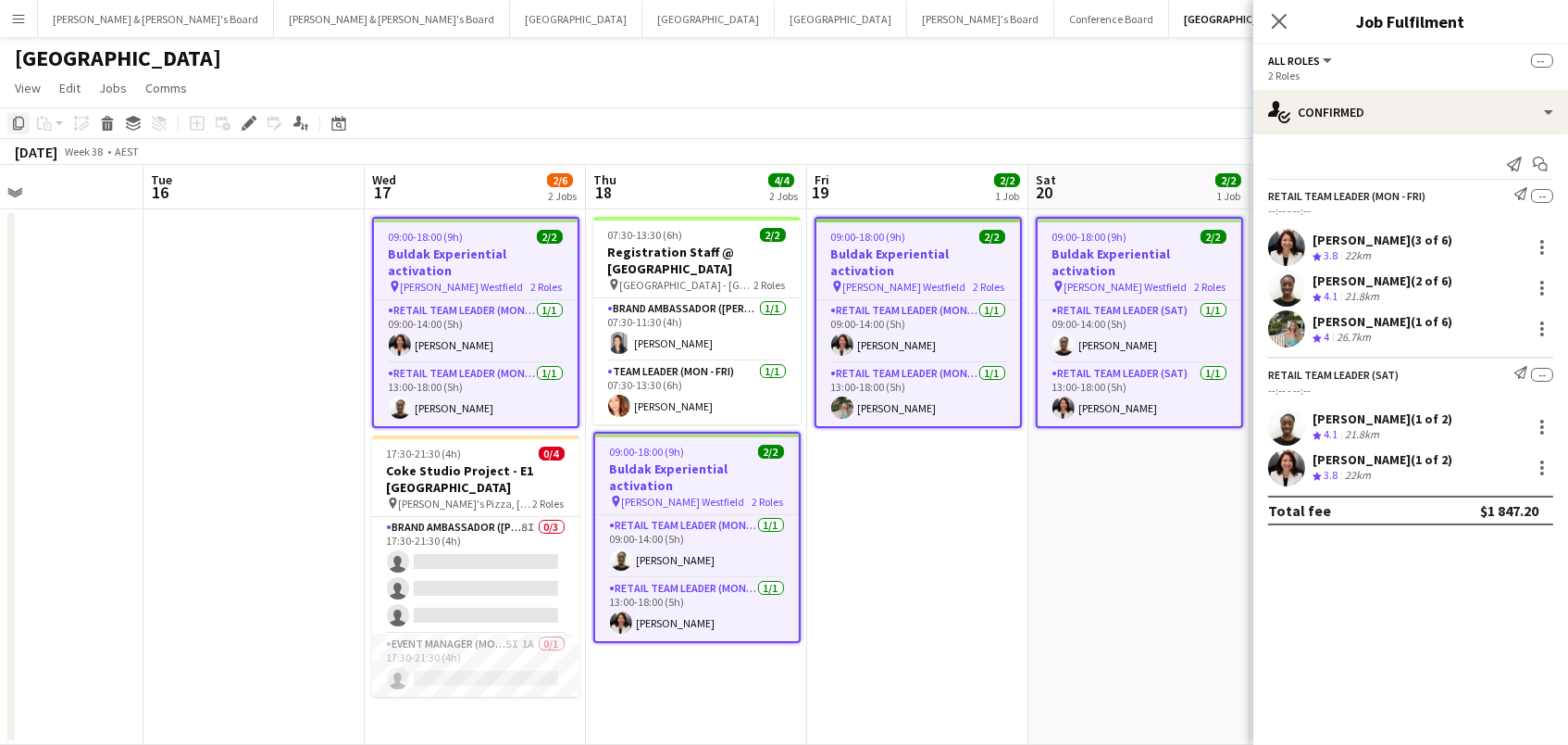
click at [17, 119] on icon "Copy" at bounding box center [19, 123] width 15 height 15
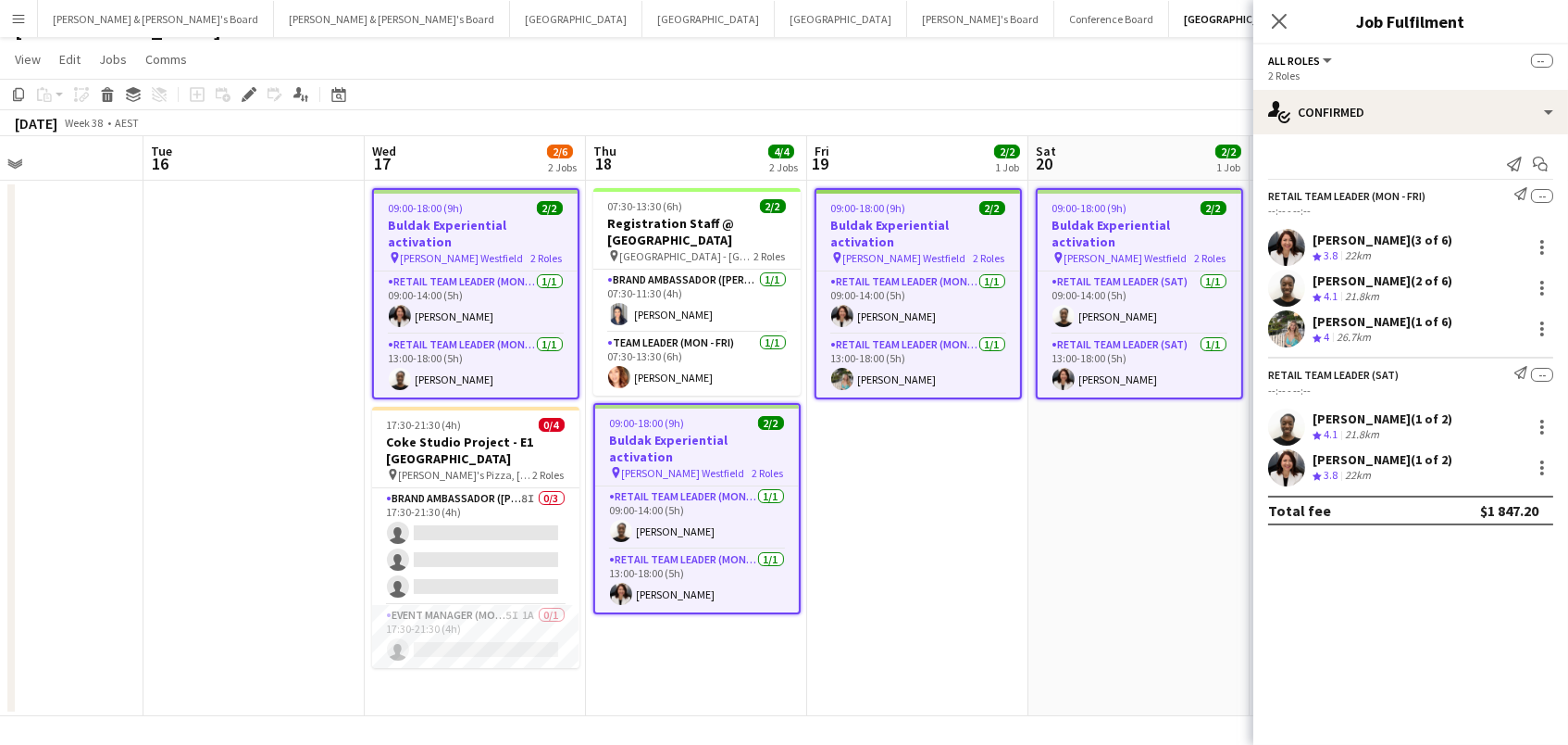
scroll to position [28, 0]
click at [451, 683] on app-date-cell "09:00-18:00 (9h) 2/2 Buldak Experiential activation pin [PERSON_NAME] Westfield…" at bounding box center [475, 449] width 221 height 535
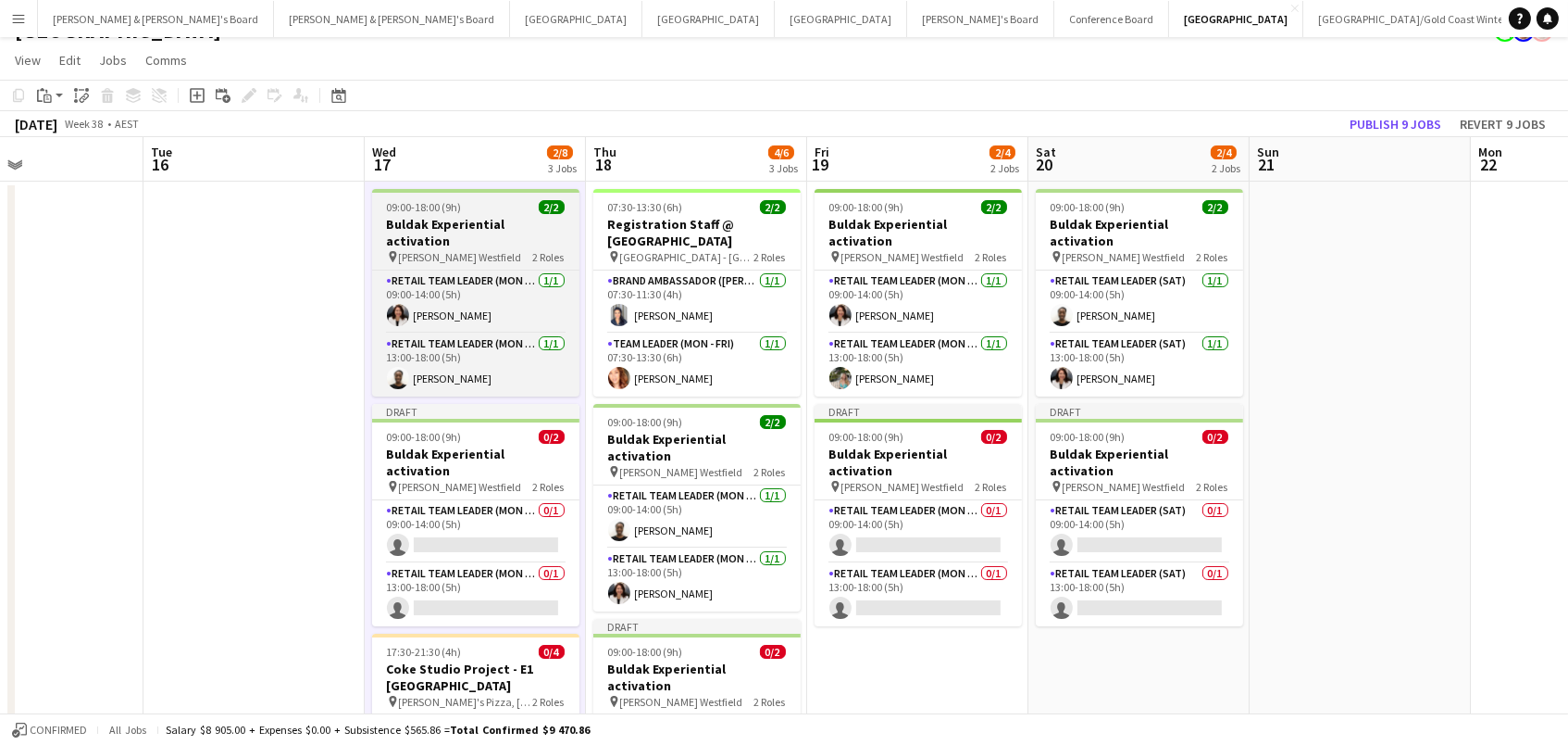
click at [491, 224] on h3 "Buldak Experiential activation" at bounding box center [476, 231] width 208 height 33
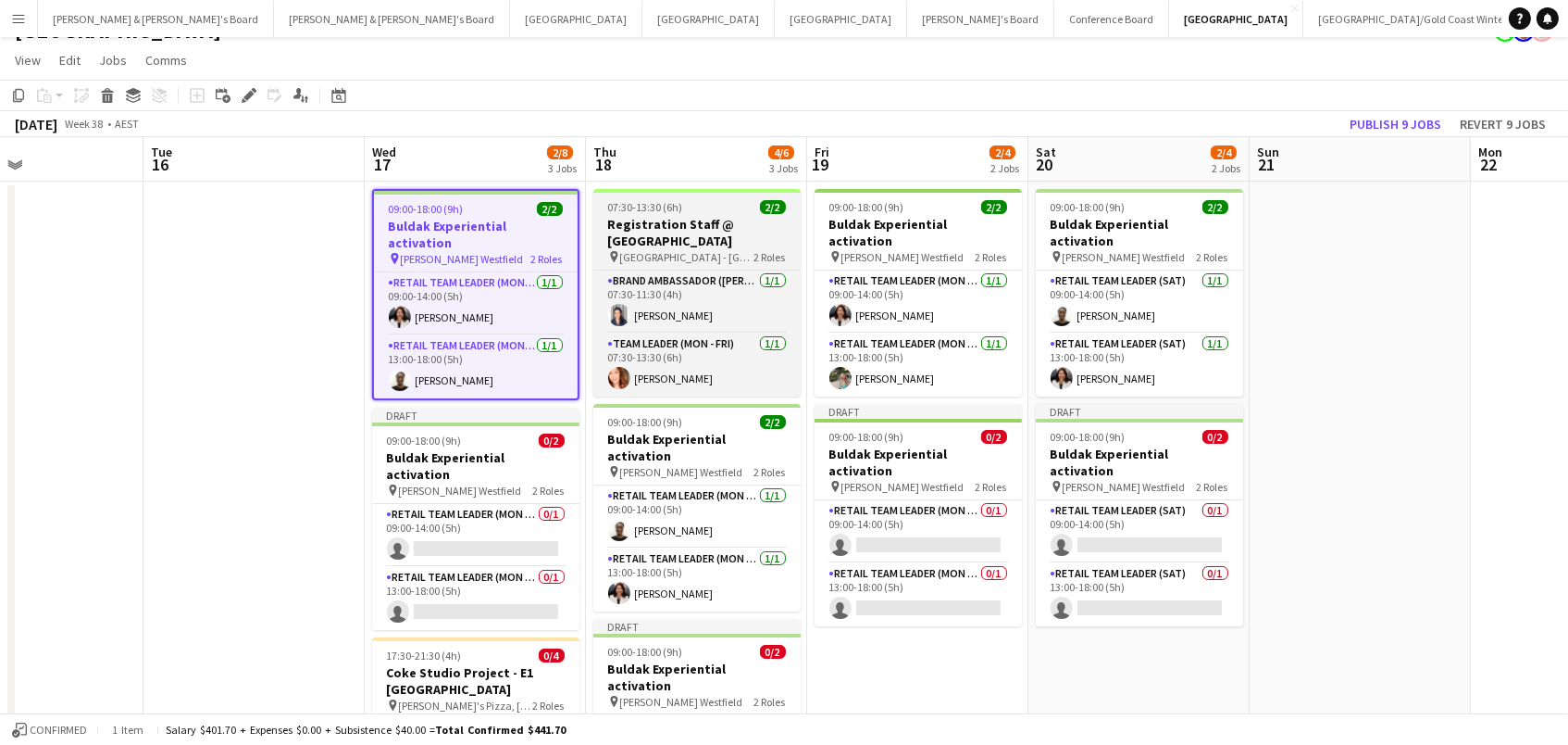
click at [657, 213] on span "07:30-13:30 (6h)" at bounding box center [646, 207] width 75 height 14
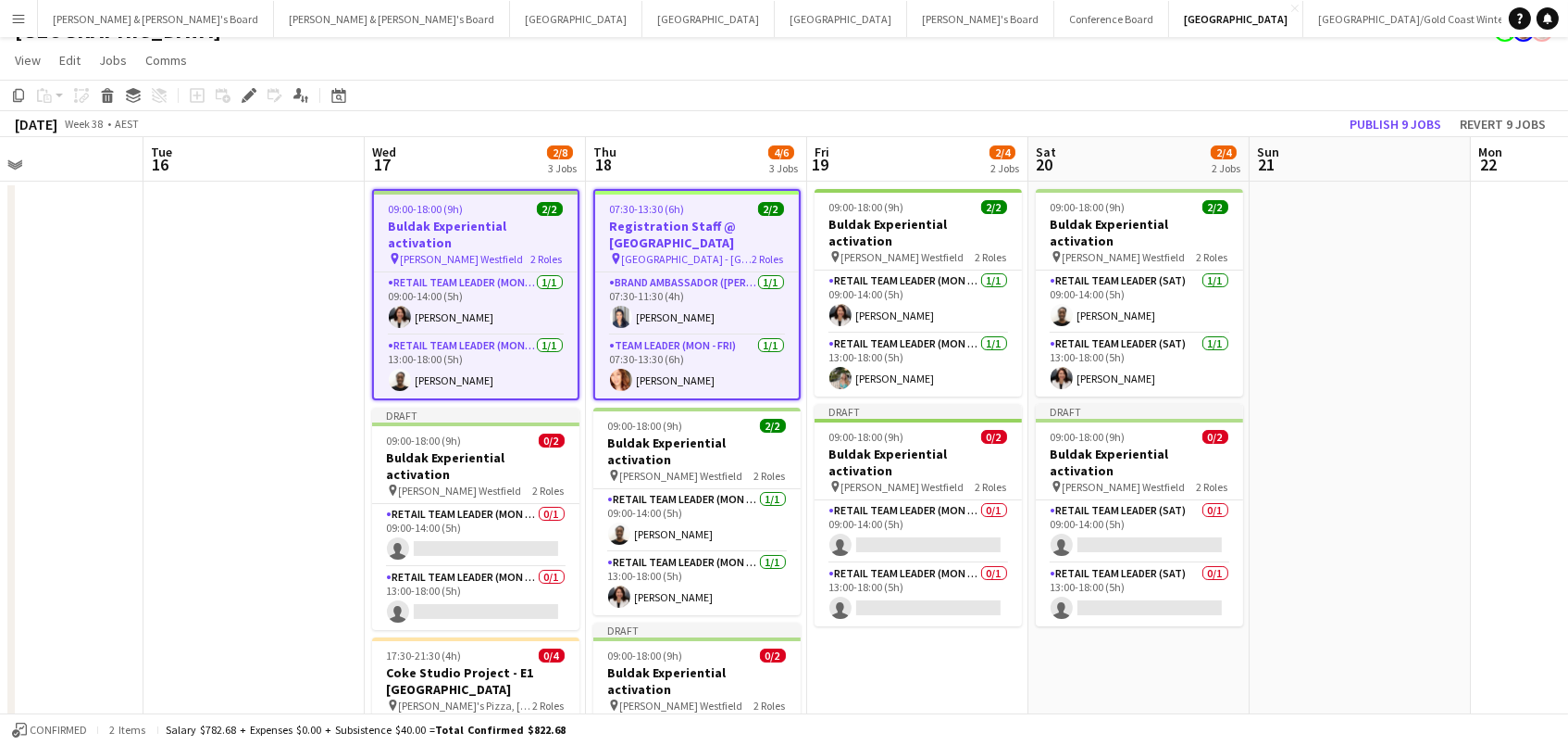
click at [695, 196] on app-job-card "07:30-13:30 (6h) 2/2 Registration Staff @ [GEOGRAPHIC_DATA] pin [GEOGRAPHIC_DAT…" at bounding box center [697, 294] width 208 height 212
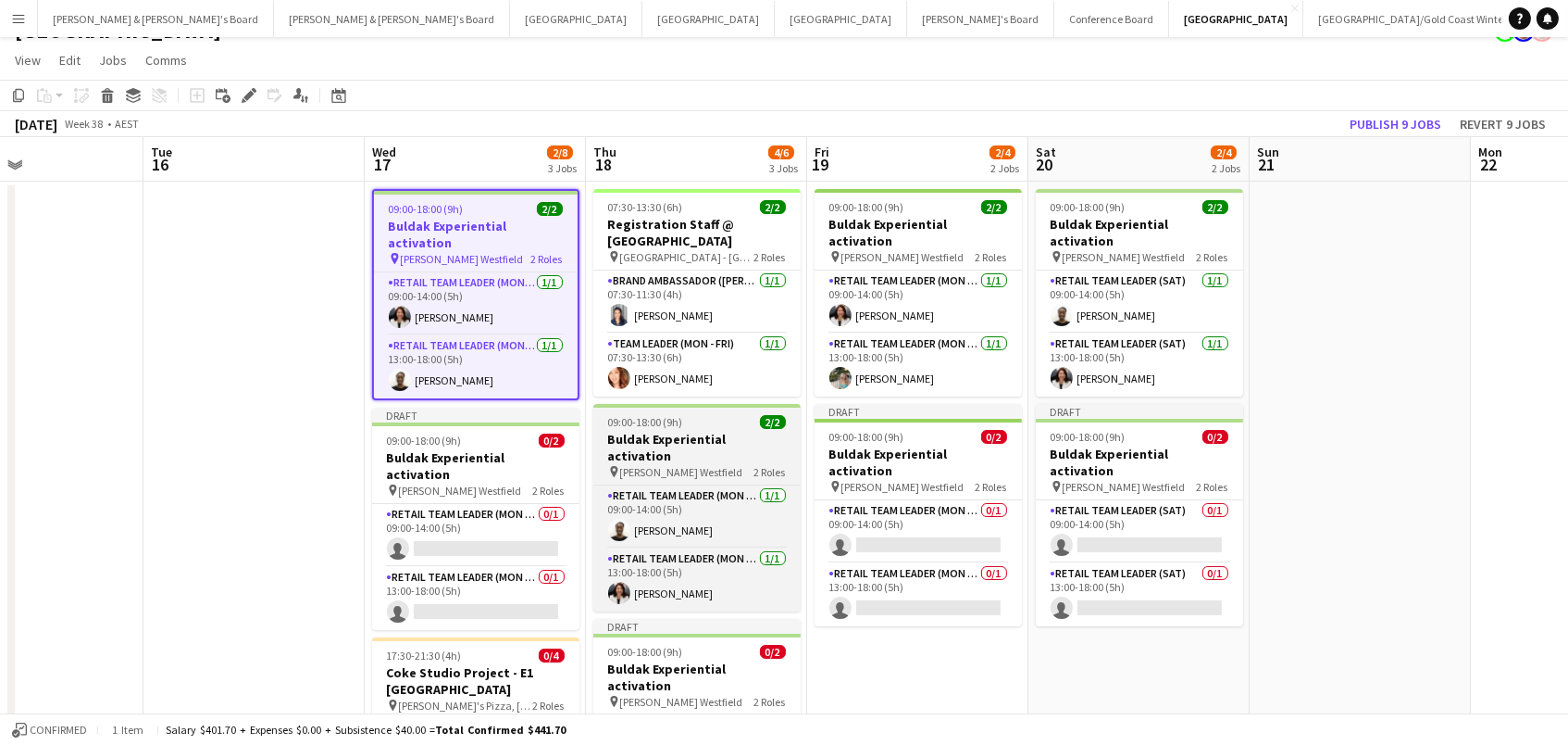
click at [701, 415] on div "09:00-18:00 (9h) 2/2" at bounding box center [697, 421] width 208 height 14
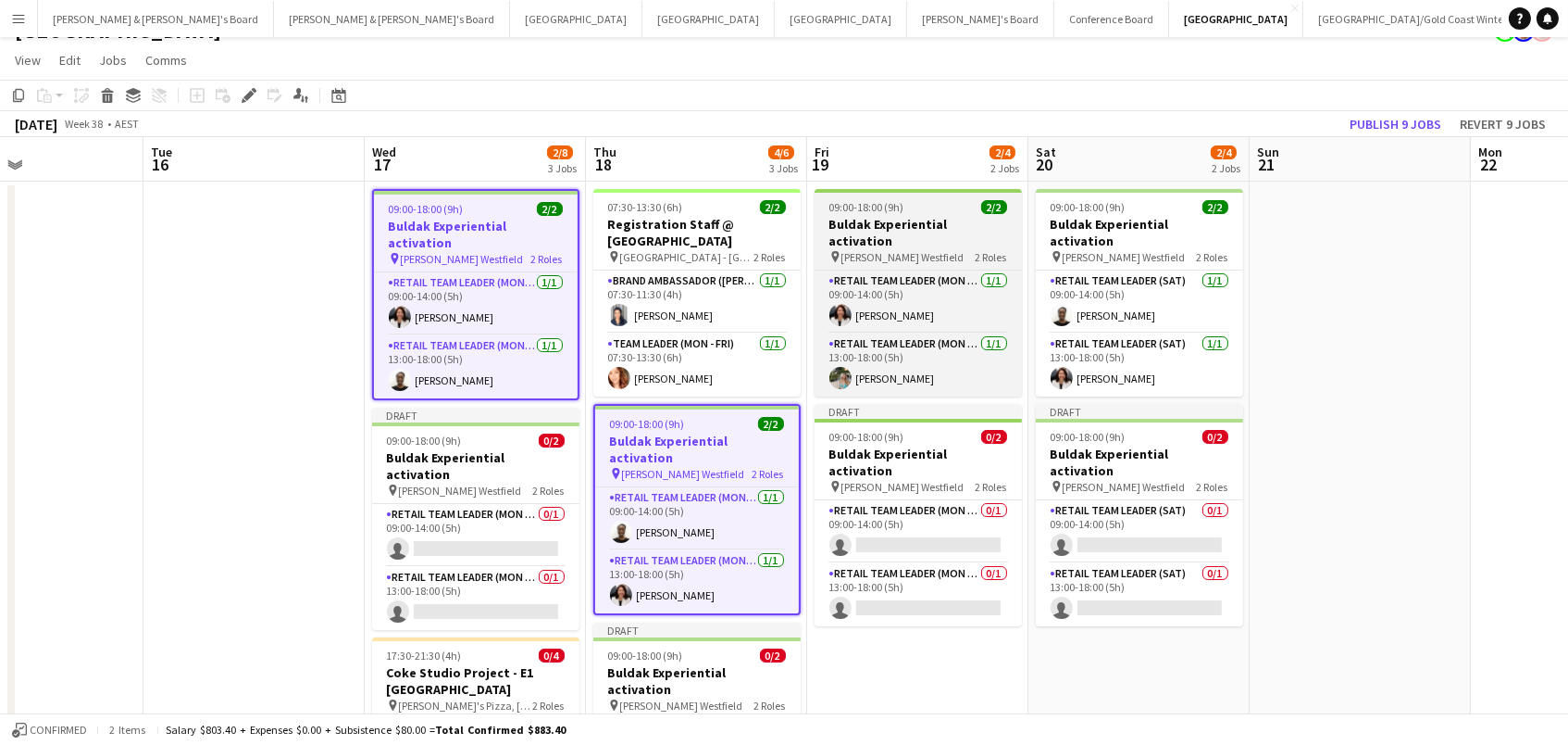
click at [856, 219] on h3 "Buldak Experiential activation" at bounding box center [918, 231] width 208 height 33
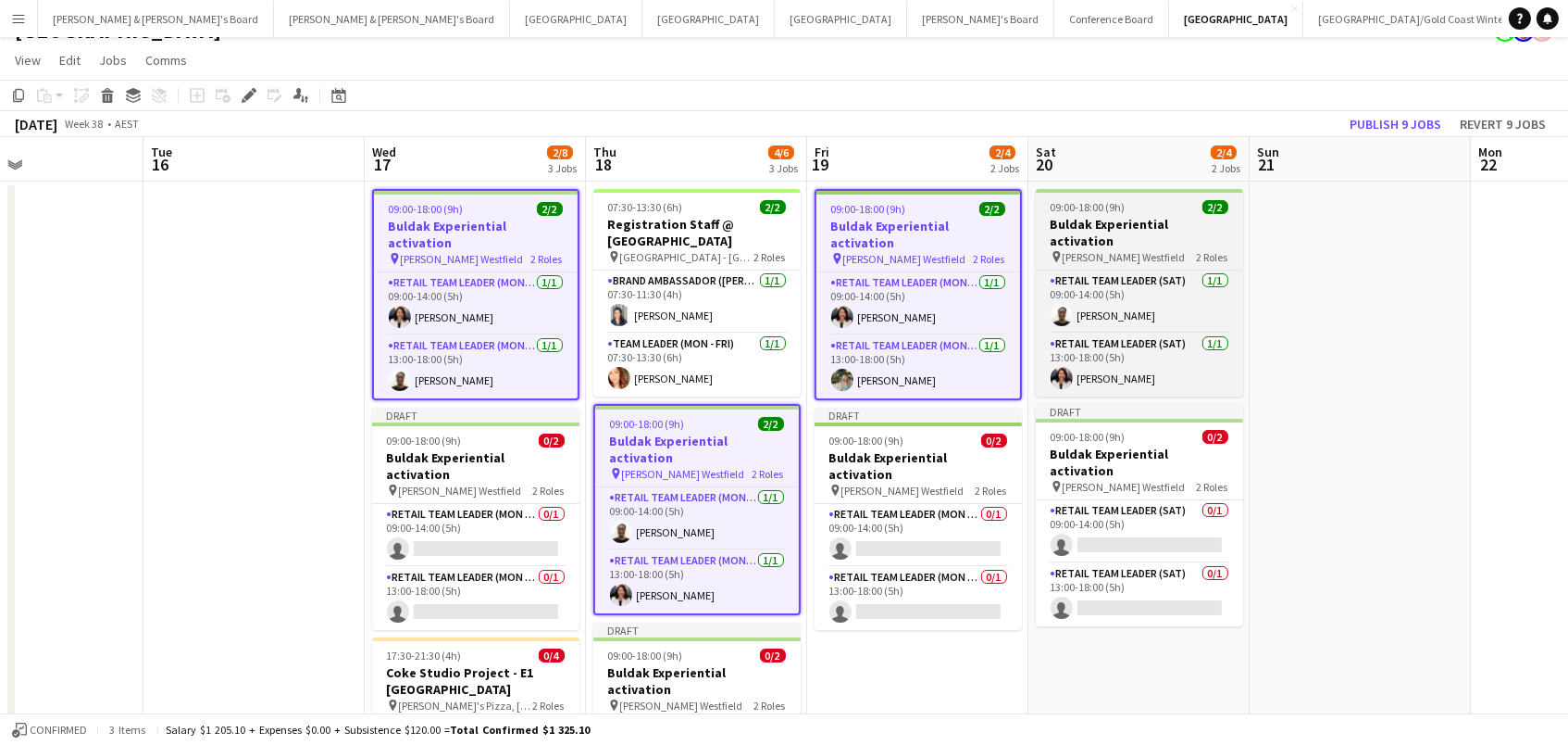
click at [1099, 221] on h3 "Buldak Experiential activation" at bounding box center [1139, 231] width 208 height 33
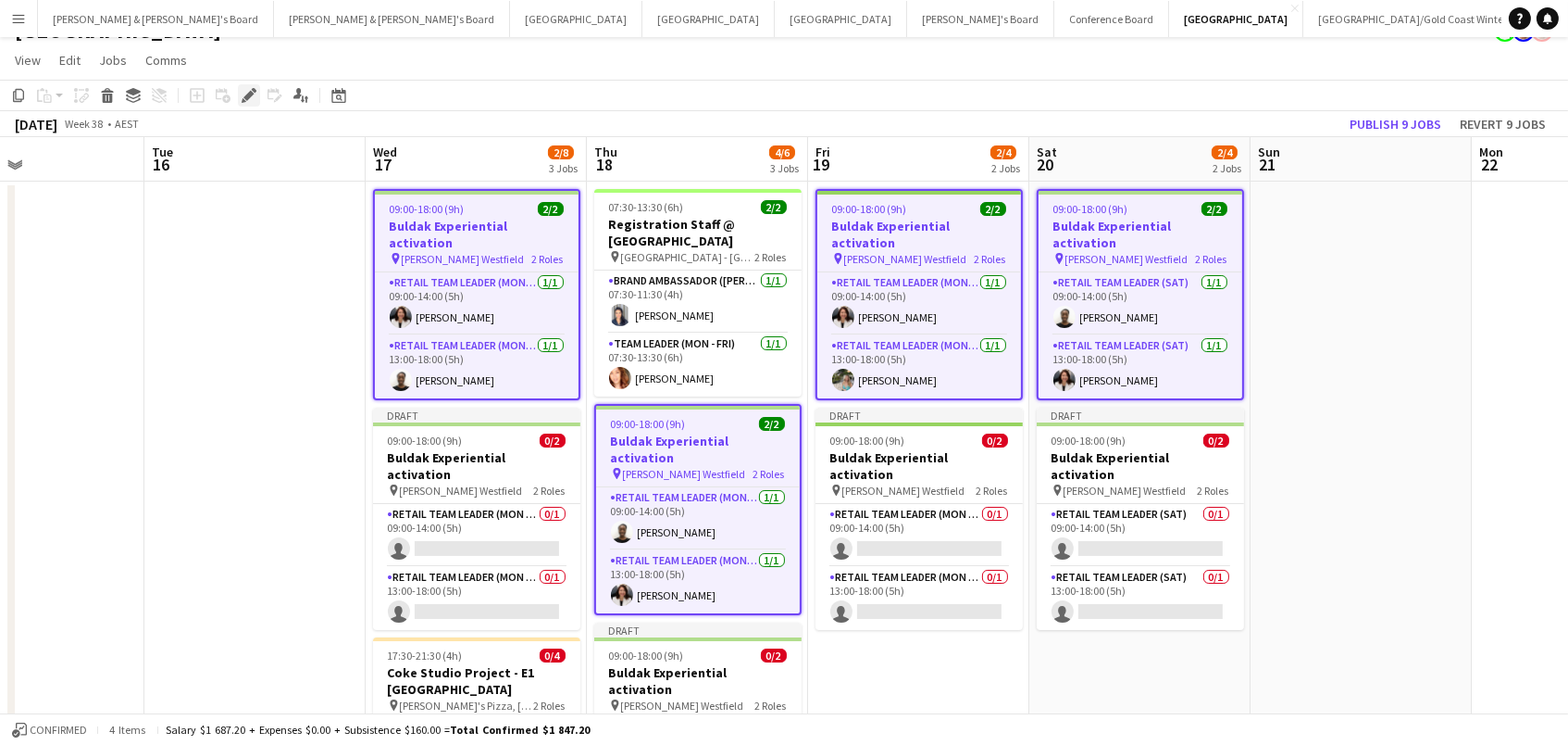
click at [244, 94] on icon at bounding box center [248, 96] width 10 height 10
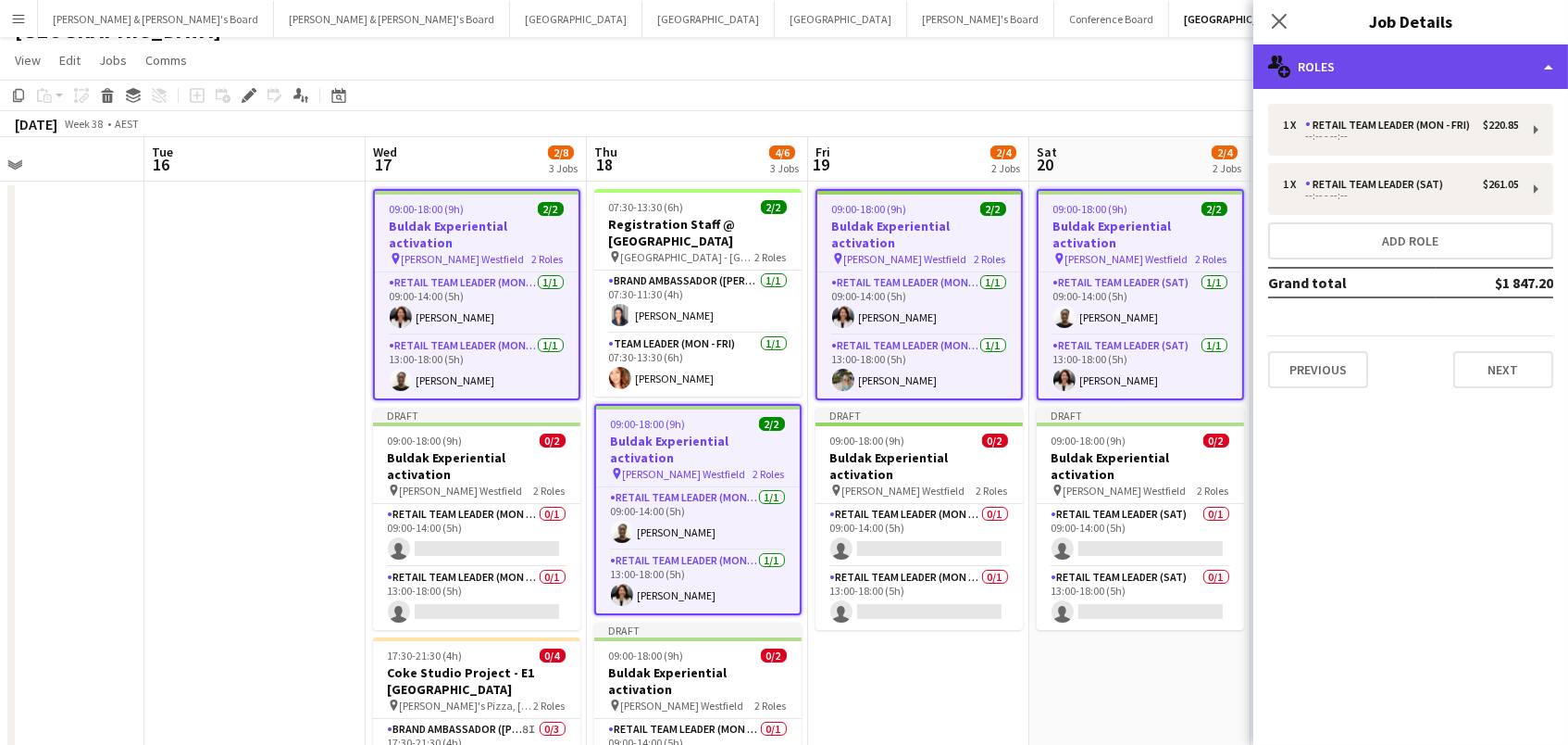
click at [1359, 71] on div "multiple-users-add Roles" at bounding box center [1410, 66] width 315 height 44
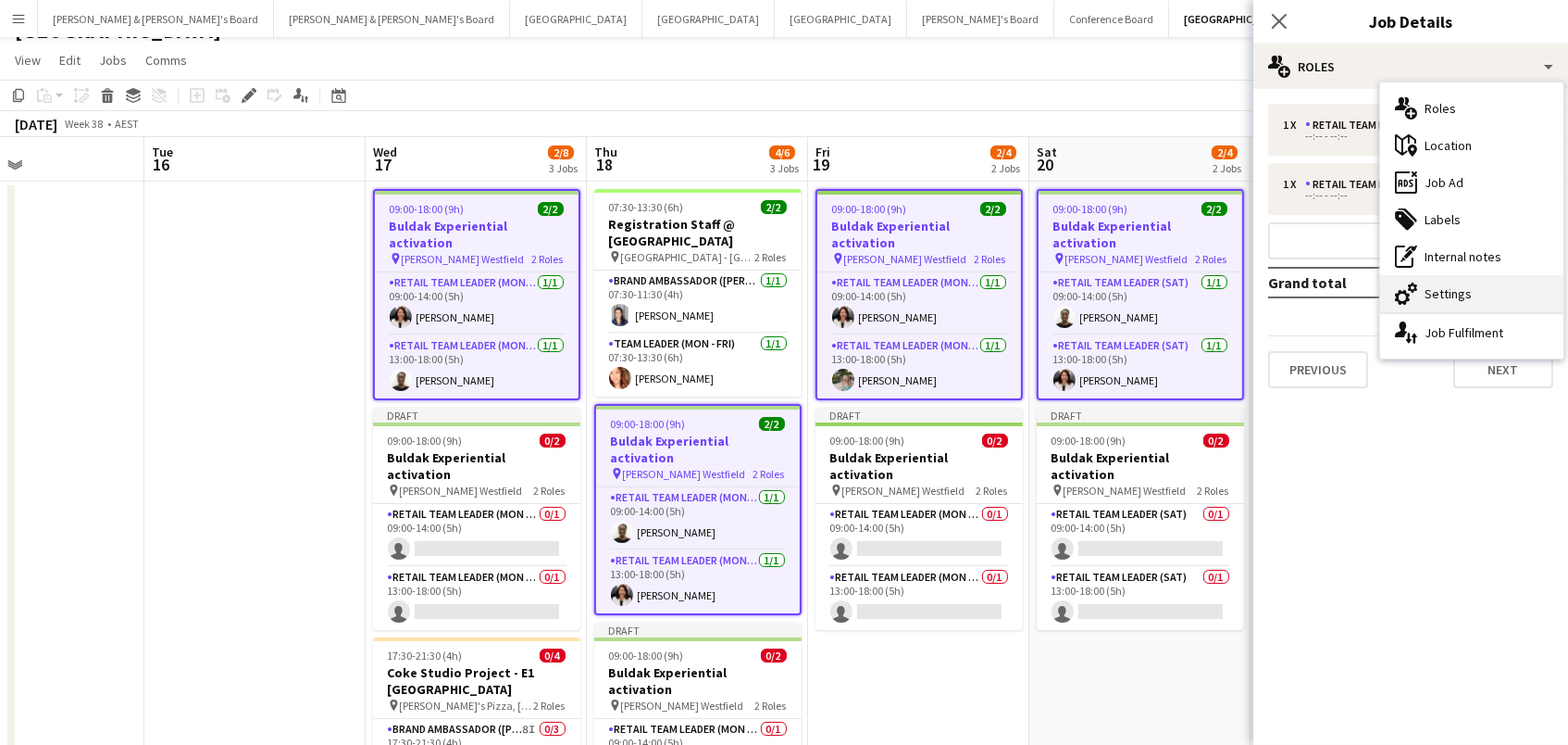
click at [1416, 291] on icon "cog-double-3" at bounding box center [1406, 293] width 23 height 23
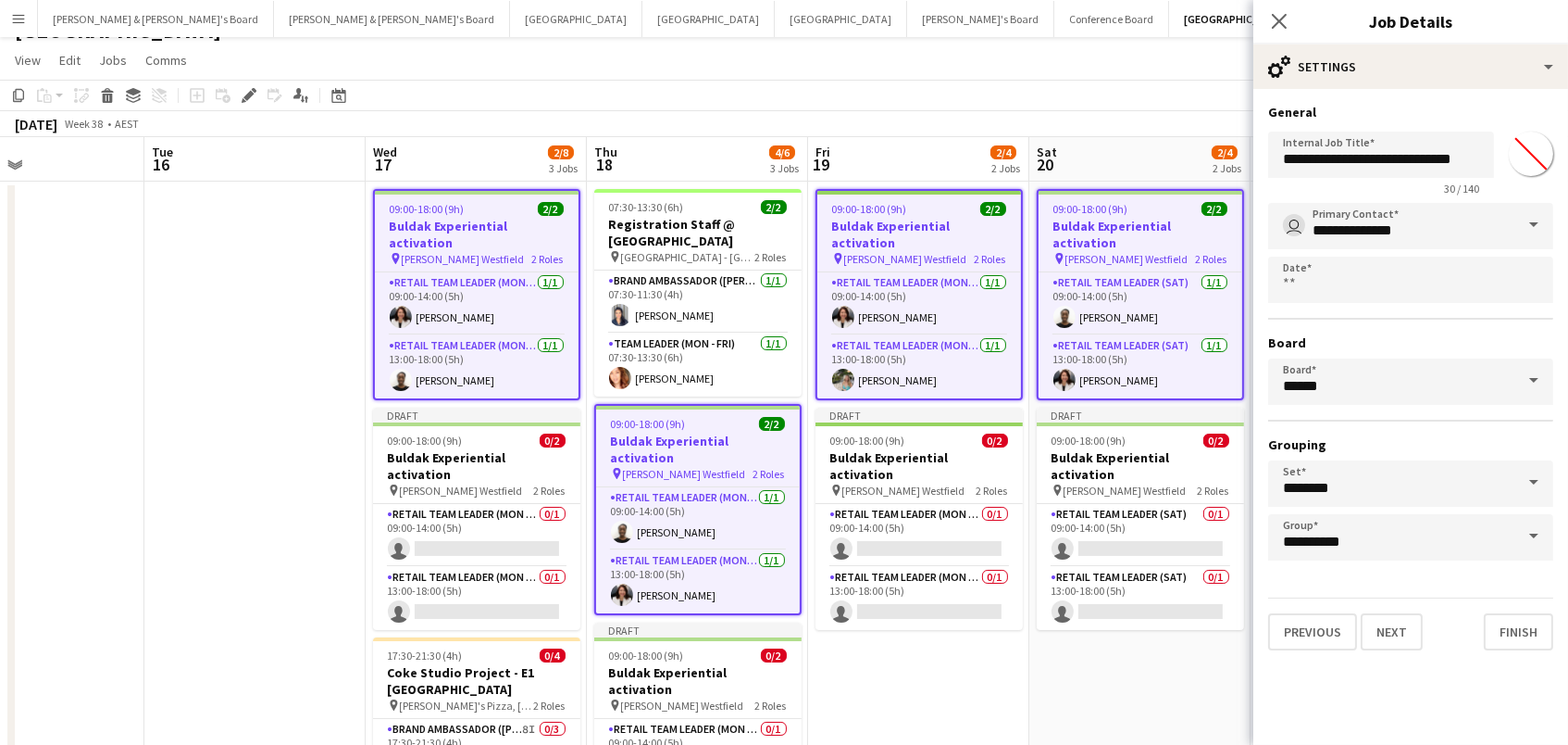
click at [1527, 152] on input "*******" at bounding box center [1530, 153] width 67 height 67
type input "*******"
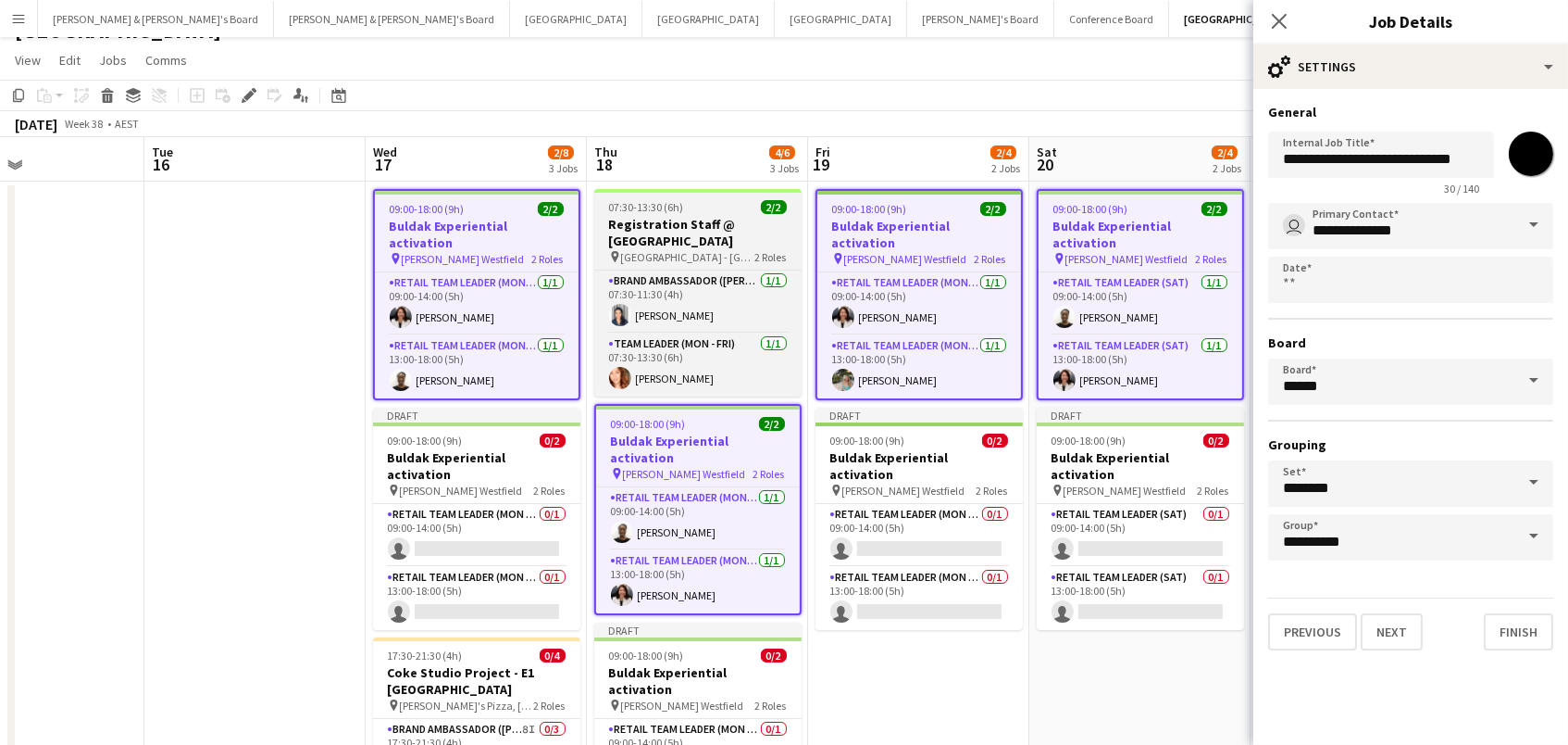
click at [687, 196] on app-job-card "07:30-13:30 (6h) 2/2 Registration Staff @ [GEOGRAPHIC_DATA] pin [GEOGRAPHIC_DAT…" at bounding box center [698, 293] width 208 height 208
type input "**********"
type input "*******"
type input "**********"
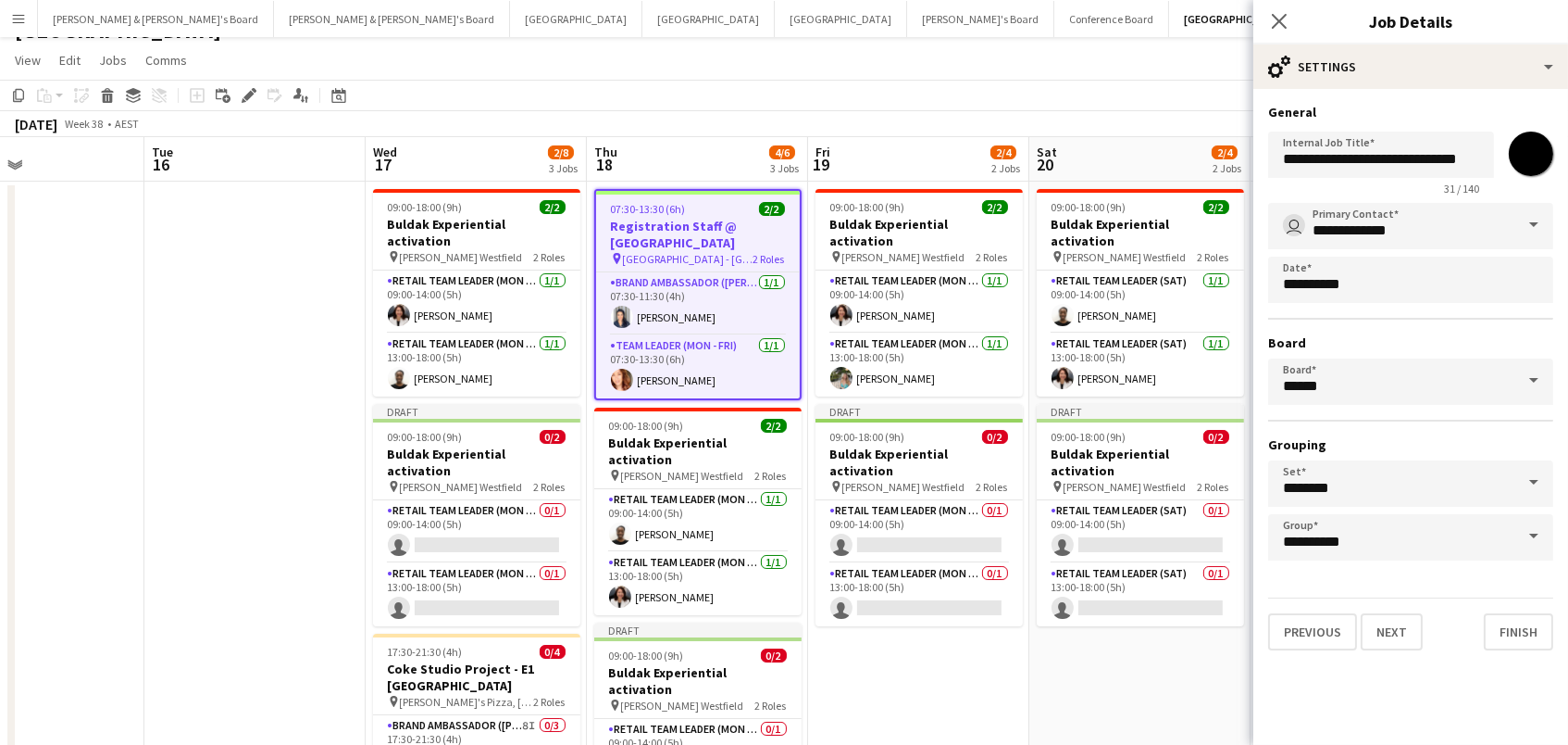
click at [1527, 166] on input "*******" at bounding box center [1530, 153] width 67 height 67
type input "*******"
click at [1316, 386] on input "******" at bounding box center [1410, 381] width 285 height 46
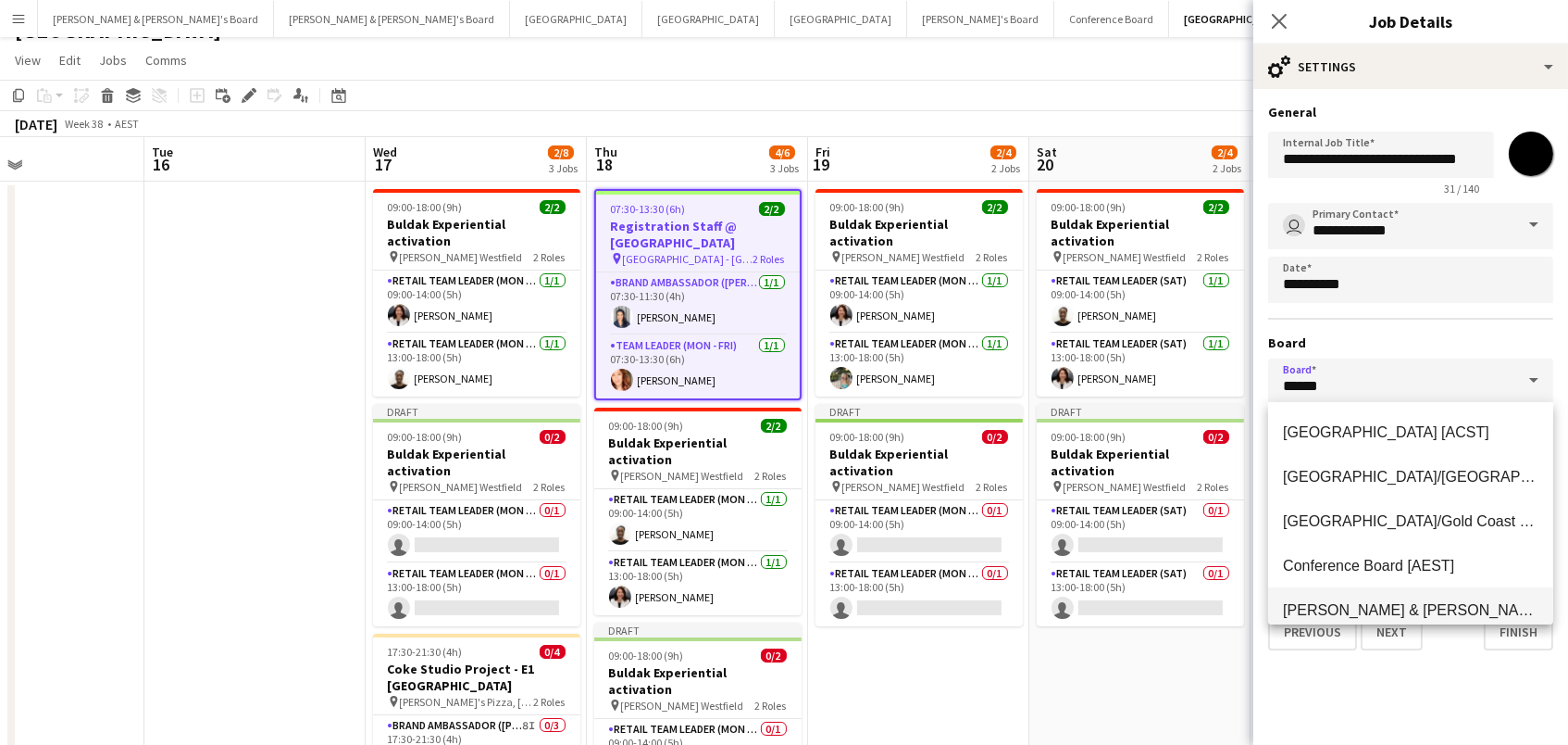
click at [1336, 607] on span "[PERSON_NAME] & [PERSON_NAME]'s Board [AEST]" at bounding box center [1466, 610] width 367 height 16
type input "**********"
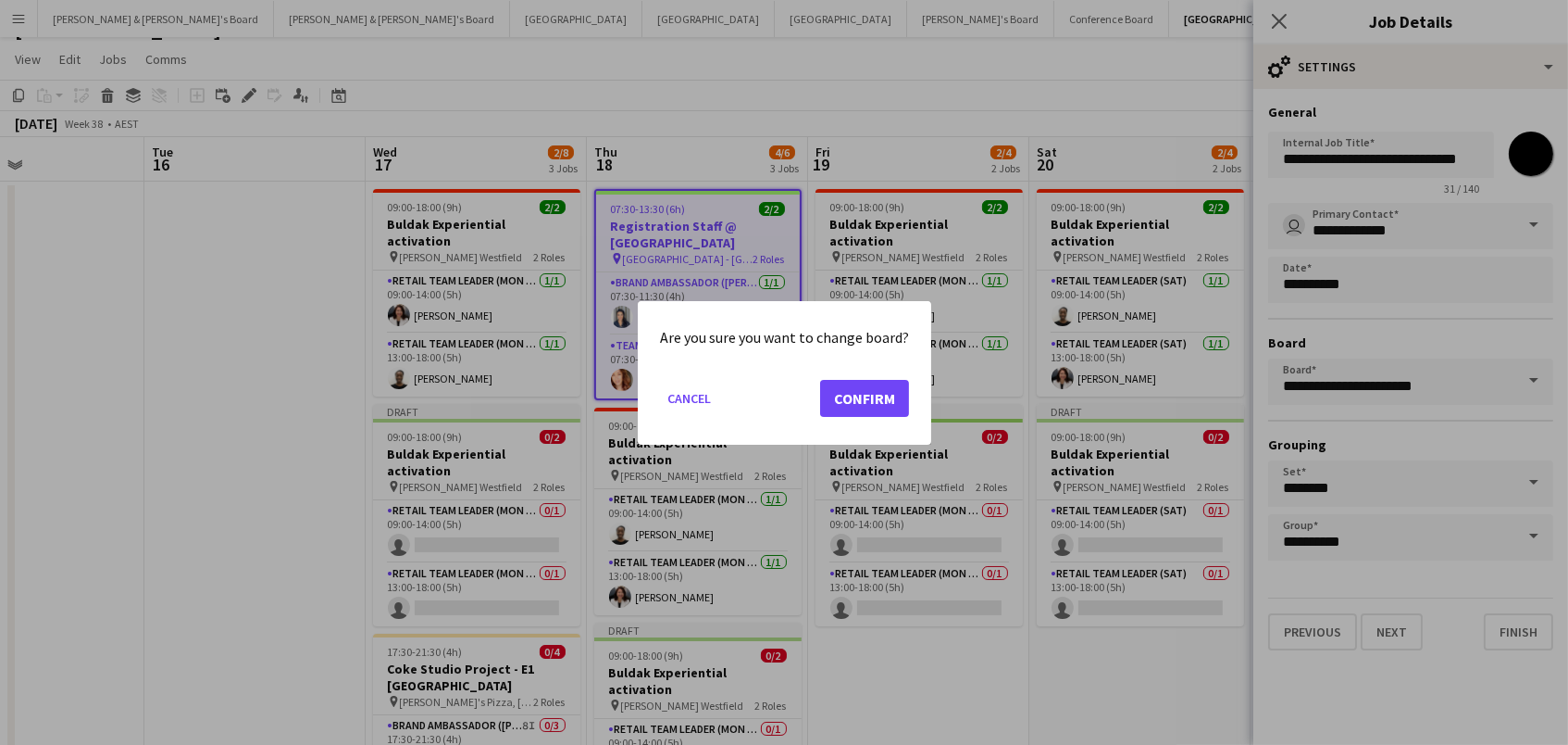
click at [846, 381] on button "Confirm" at bounding box center [865, 397] width 89 height 37
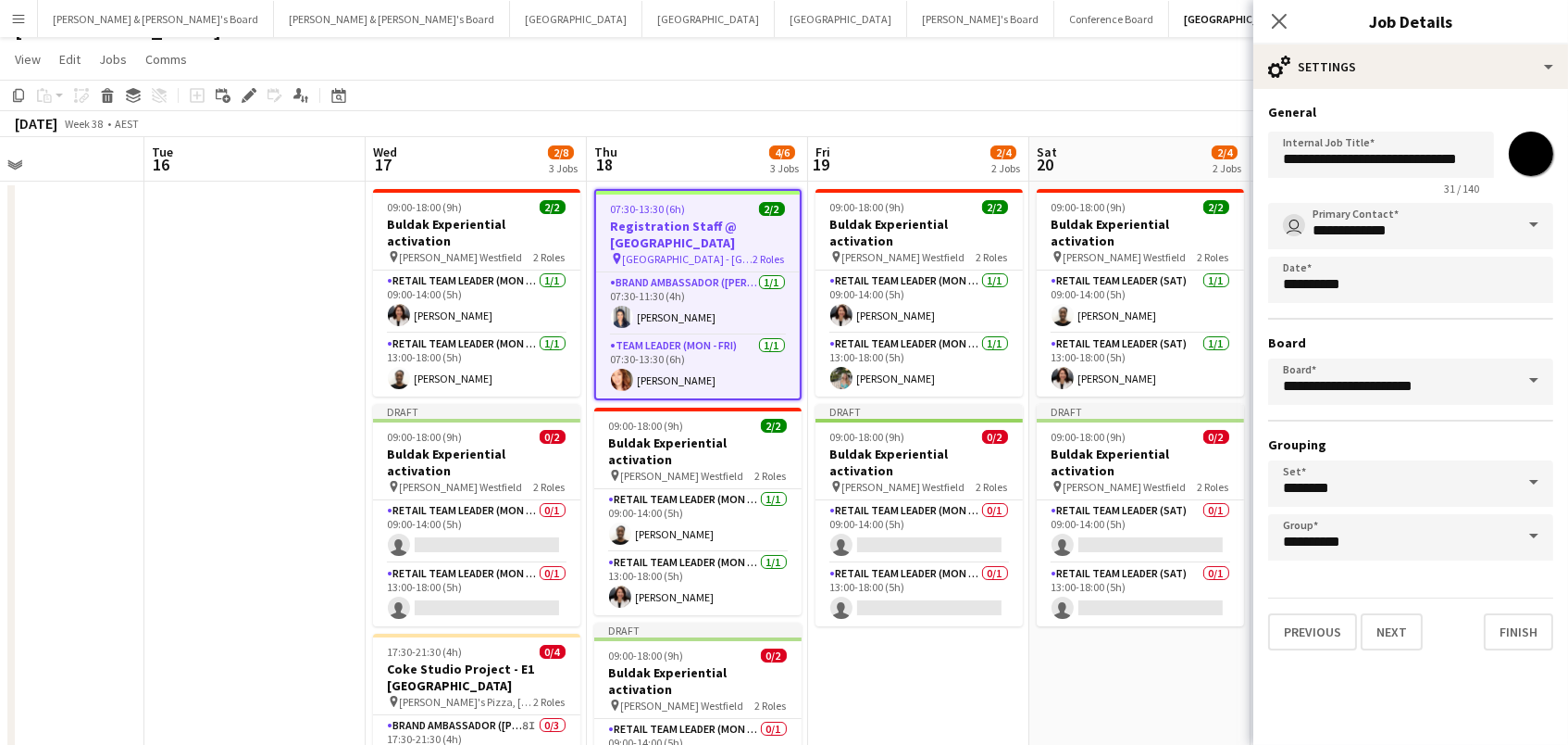
scroll to position [27, 0]
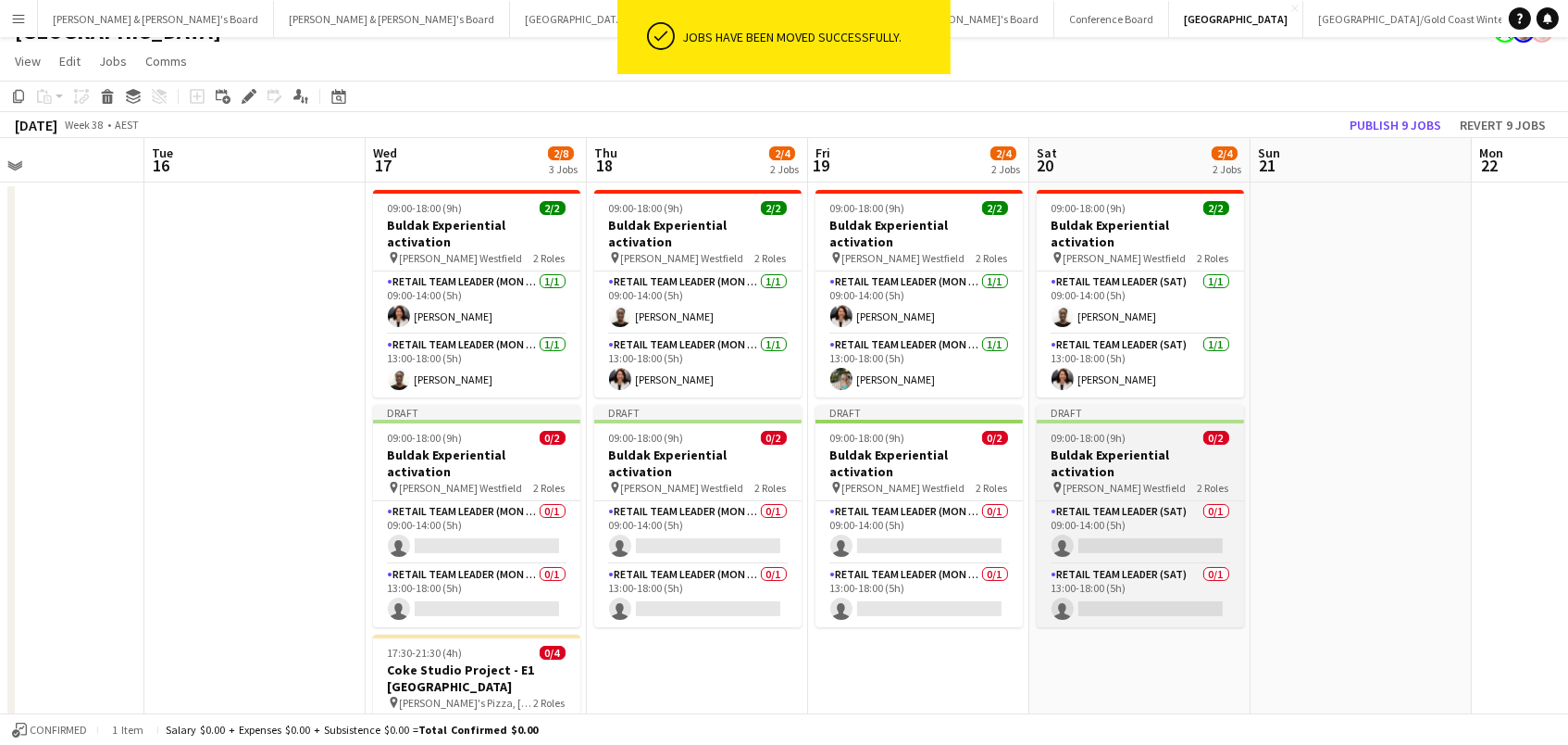
click at [1100, 447] on h3 "Buldak Experiential activation" at bounding box center [1140, 463] width 208 height 33
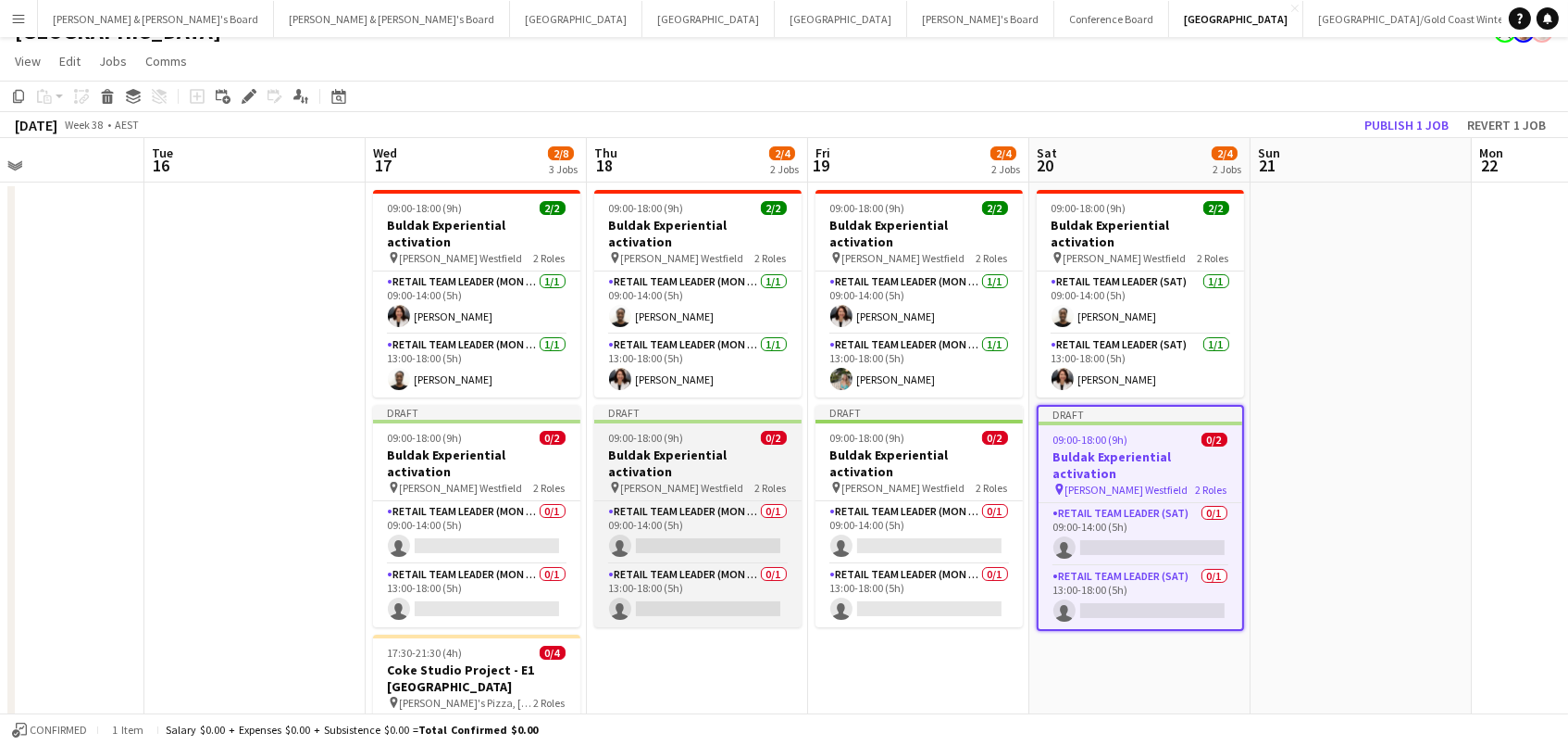
drag, startPoint x: 880, startPoint y: 443, endPoint x: 755, endPoint y: 447, distance: 125.1
click at [879, 447] on h3 "Buldak Experiential activation" at bounding box center [919, 463] width 208 height 33
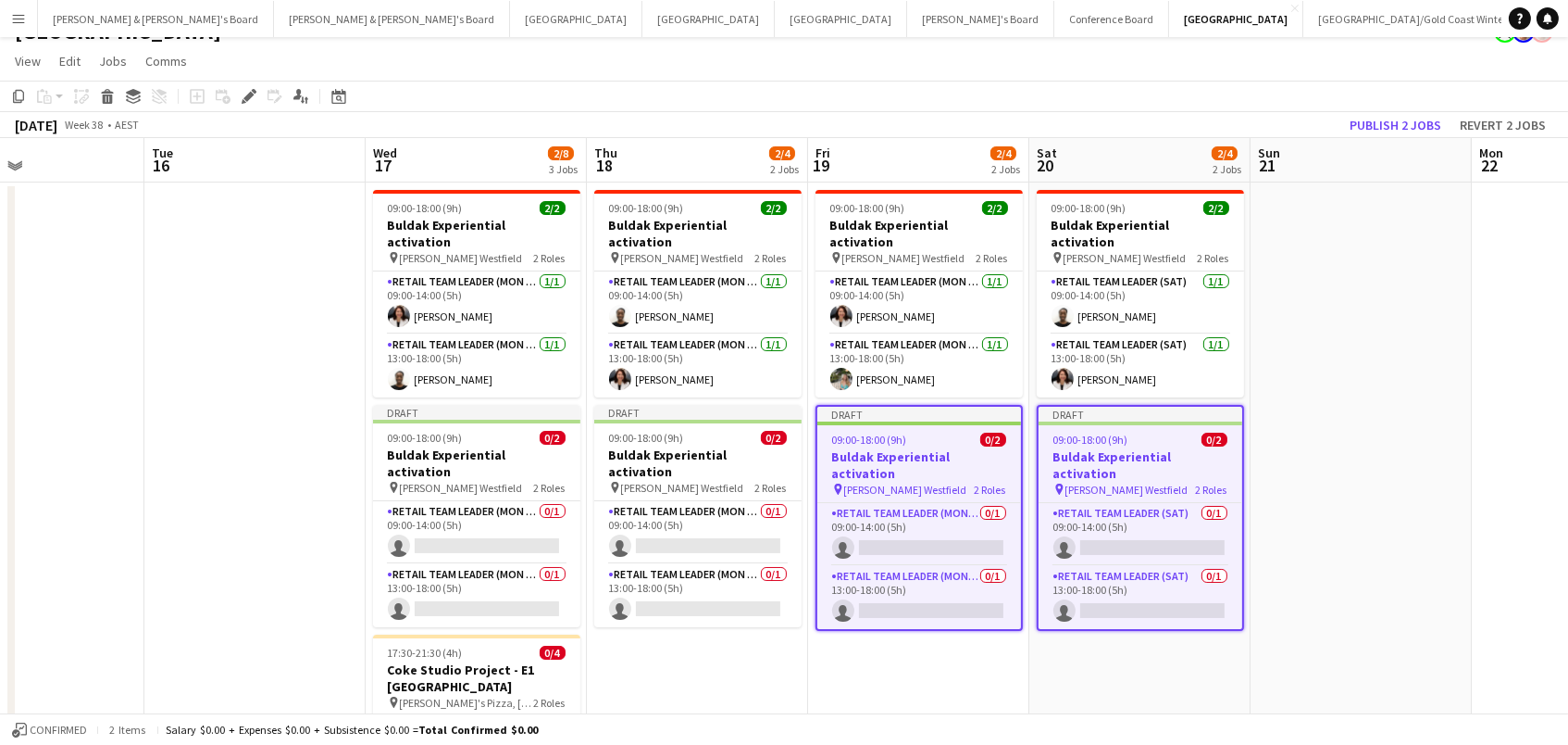
drag, startPoint x: 742, startPoint y: 446, endPoint x: 588, endPoint y: 441, distance: 154.1
click at [742, 480] on div "pin [PERSON_NAME] Westfield 2 Roles" at bounding box center [698, 487] width 208 height 15
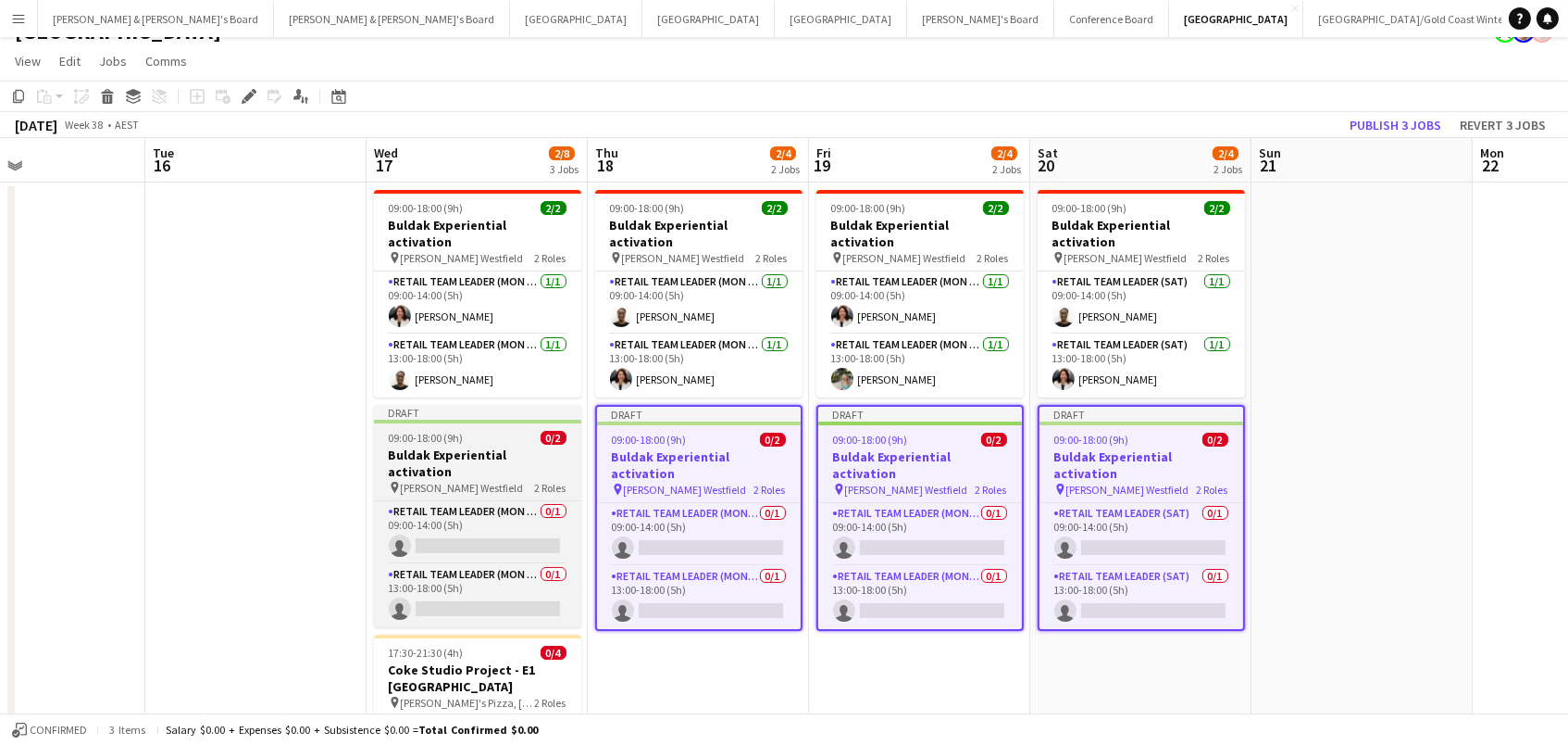
click at [491, 447] on h3 "Buldak Experiential activation" at bounding box center [478, 463] width 208 height 33
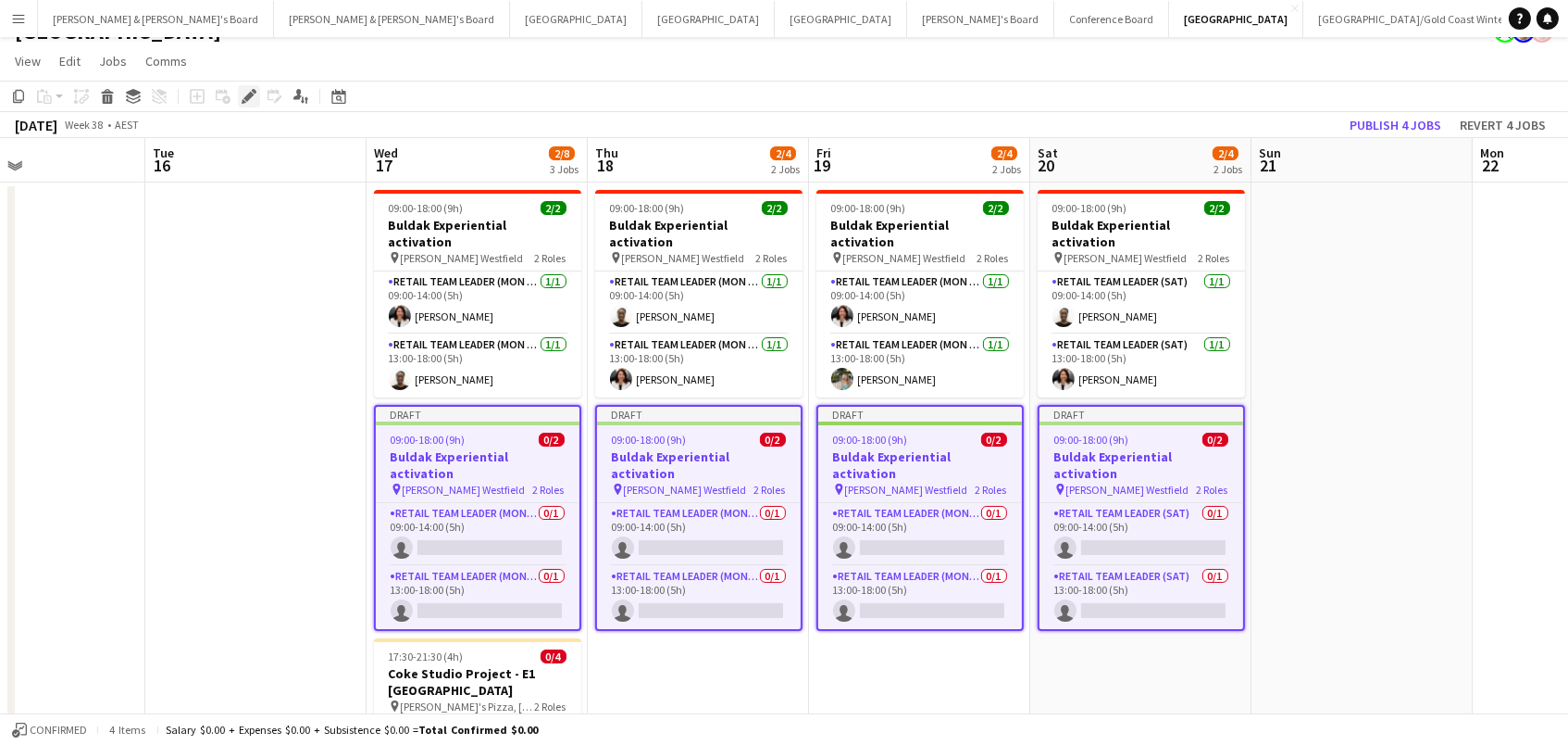
click at [240, 86] on div "Edit" at bounding box center [249, 97] width 23 height 23
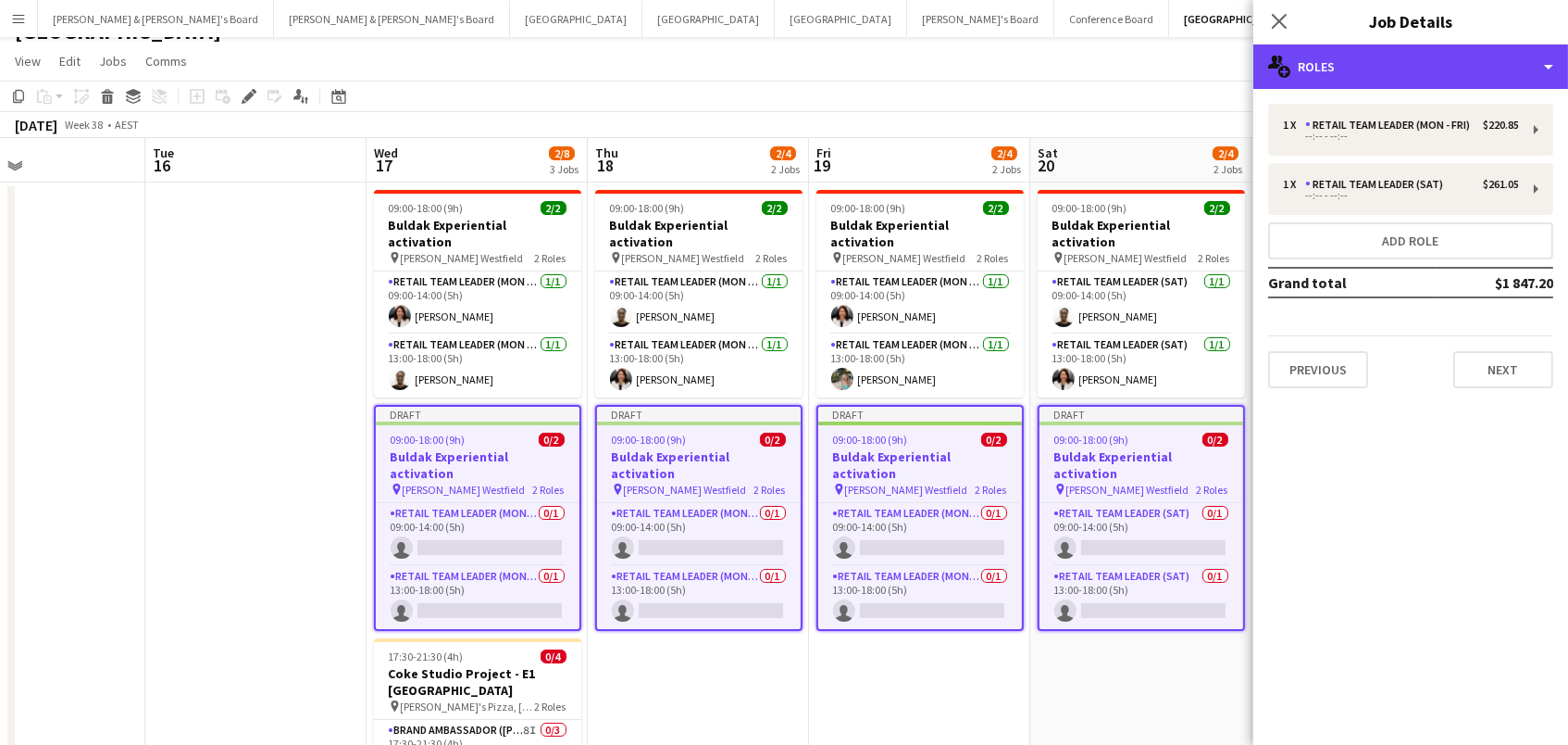
drag, startPoint x: 1442, startPoint y: 66, endPoint x: 1480, endPoint y: 131, distance: 75.3
click at [1442, 66] on div "multiple-users-add Roles" at bounding box center [1410, 66] width 315 height 44
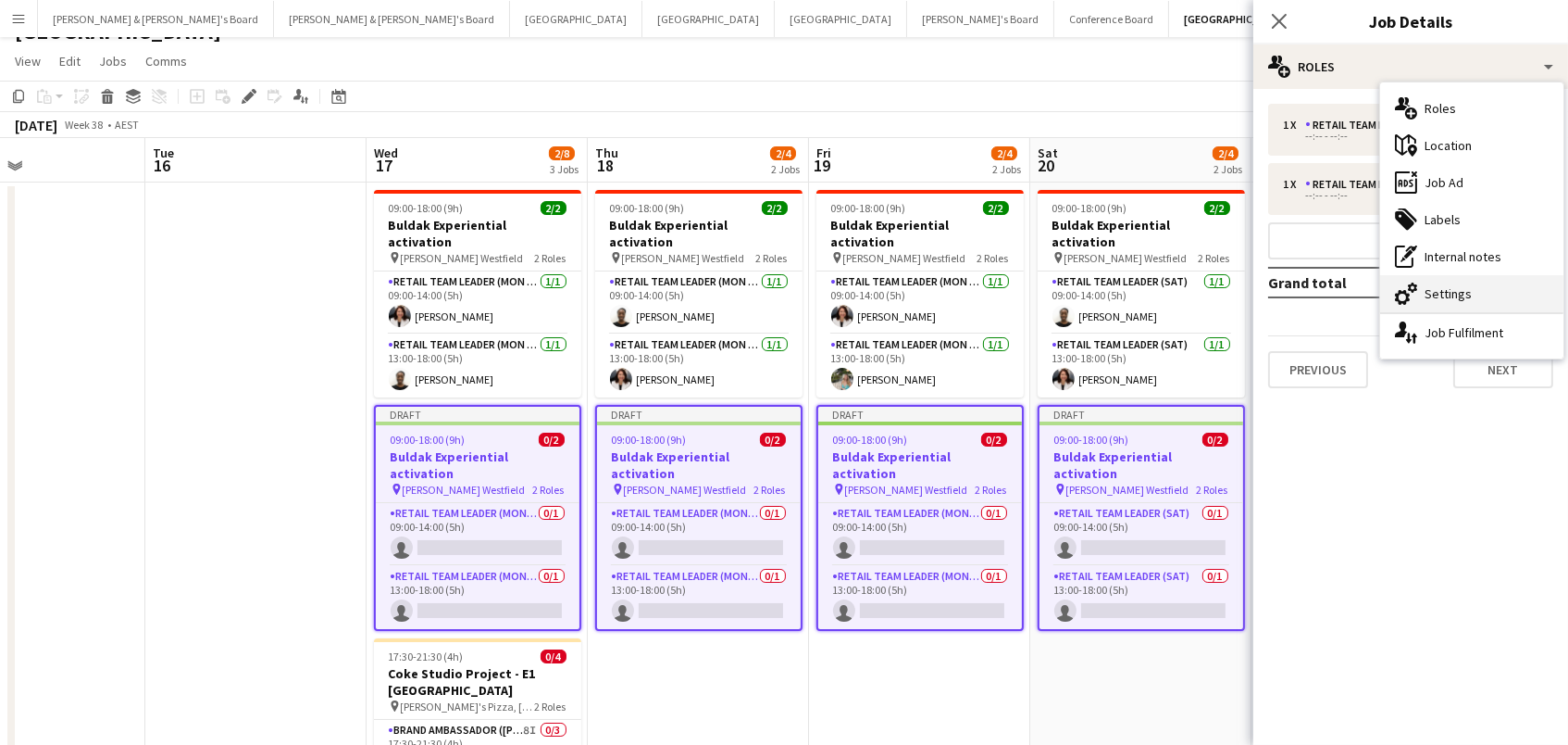
click at [1509, 300] on div "cog-double-3 Settings" at bounding box center [1471, 293] width 183 height 37
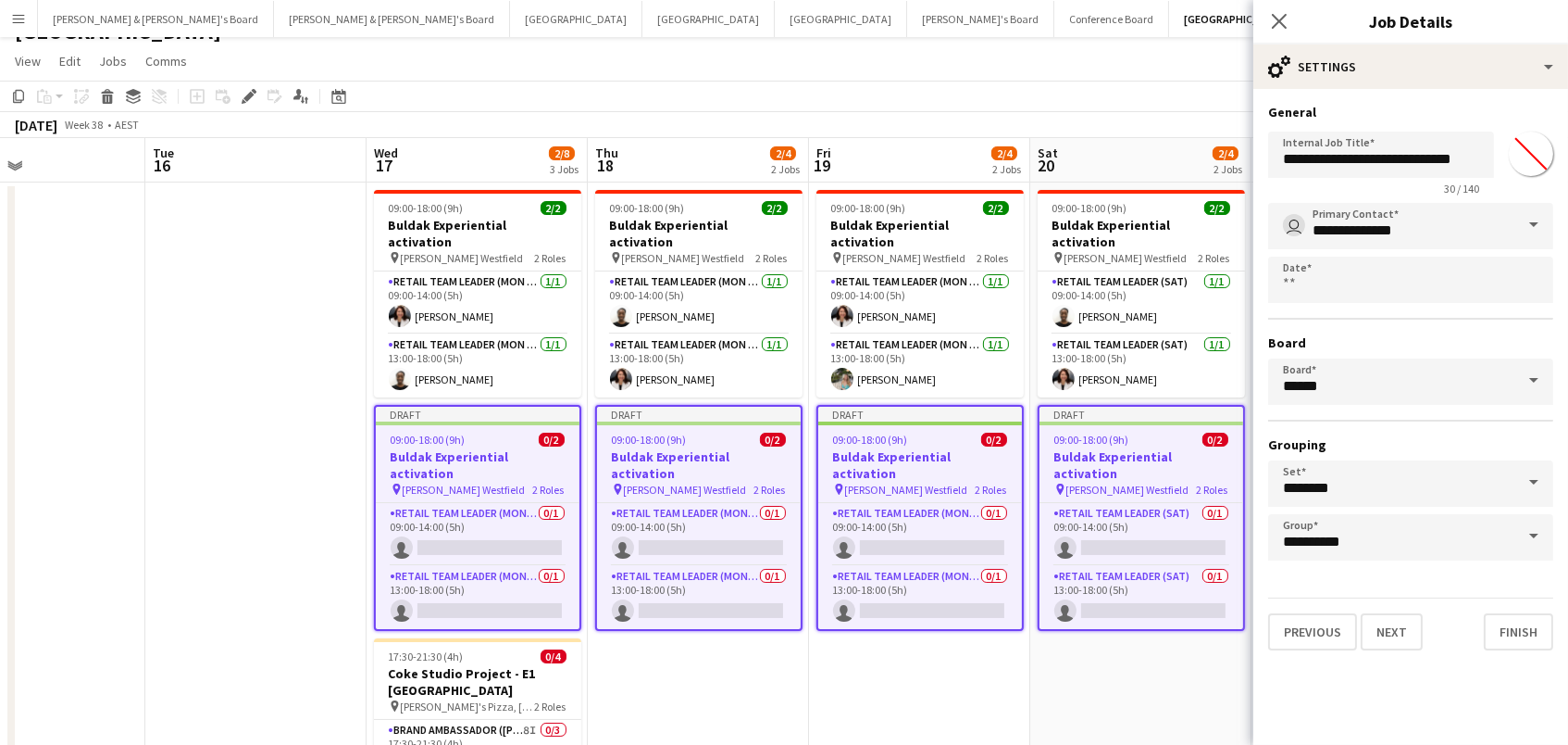
click at [1529, 152] on input "*******" at bounding box center [1530, 153] width 67 height 67
type input "*******"
click at [1066, 118] on div "[DATE] Week 38 • AEST Publish 4 jobs Revert 4 jobs" at bounding box center [784, 125] width 1568 height 26
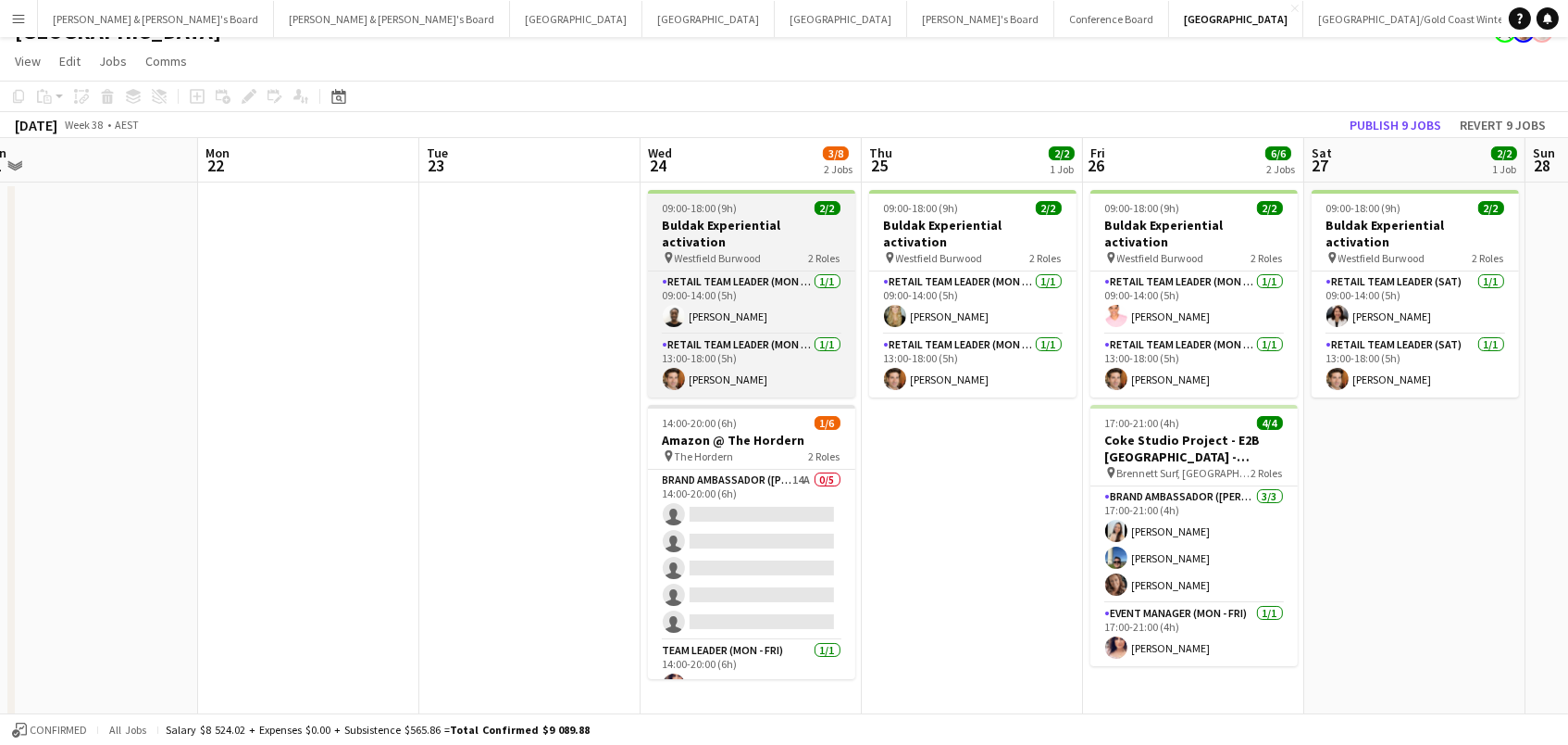
scroll to position [0, 626]
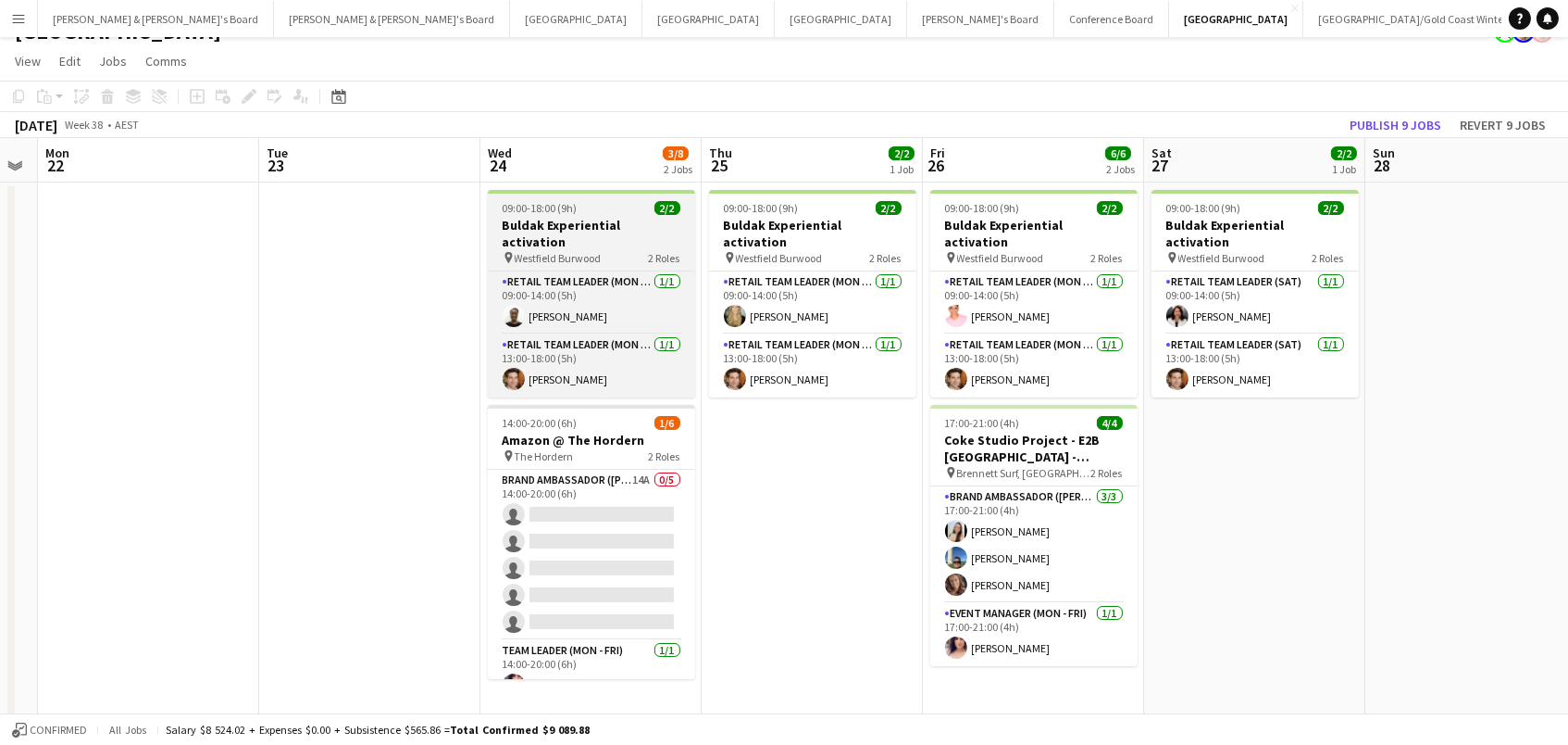
click at [587, 219] on h3 "Buldak Experiential activation" at bounding box center [591, 232] width 208 height 33
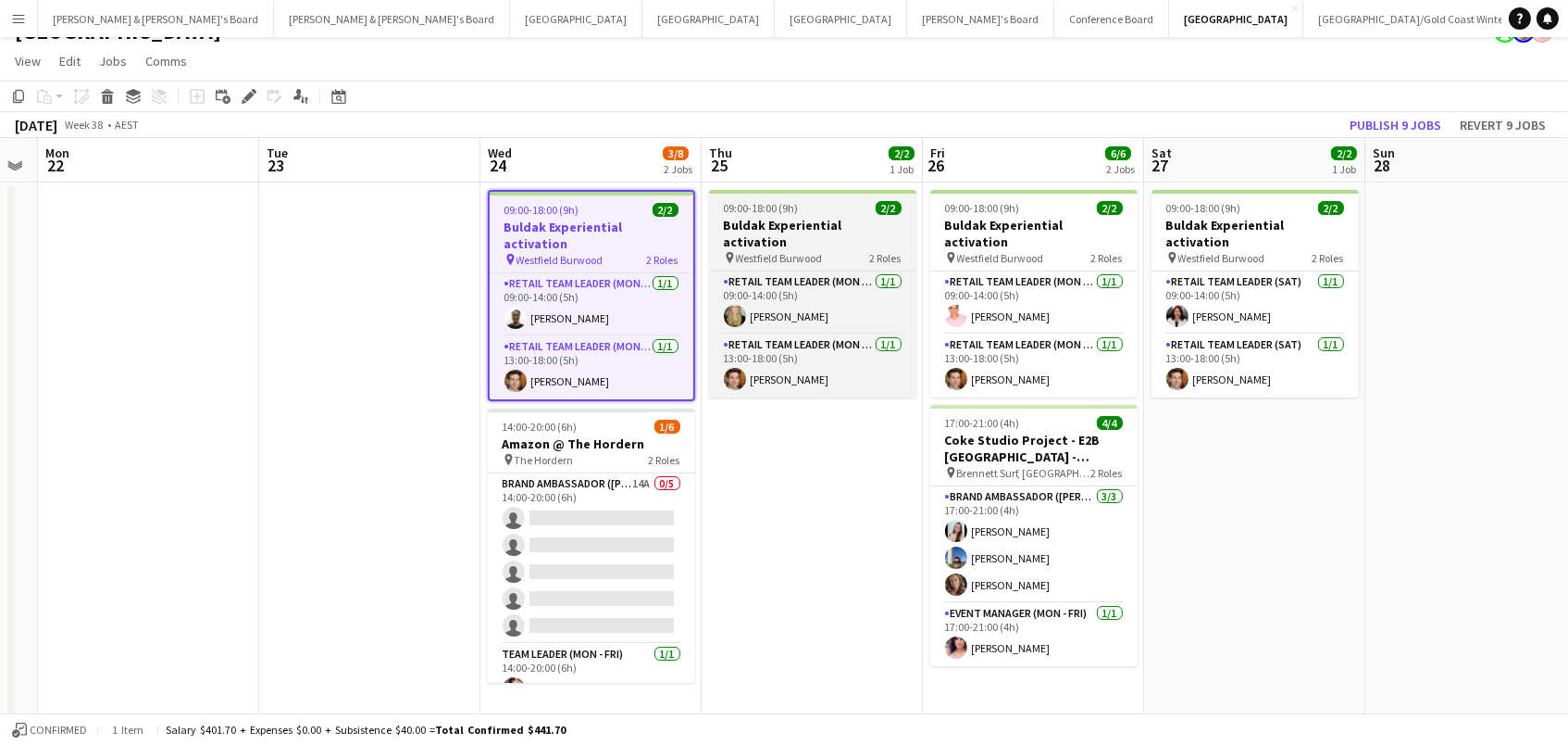
click at [784, 220] on h3 "Buldak Experiential activation" at bounding box center [812, 232] width 208 height 33
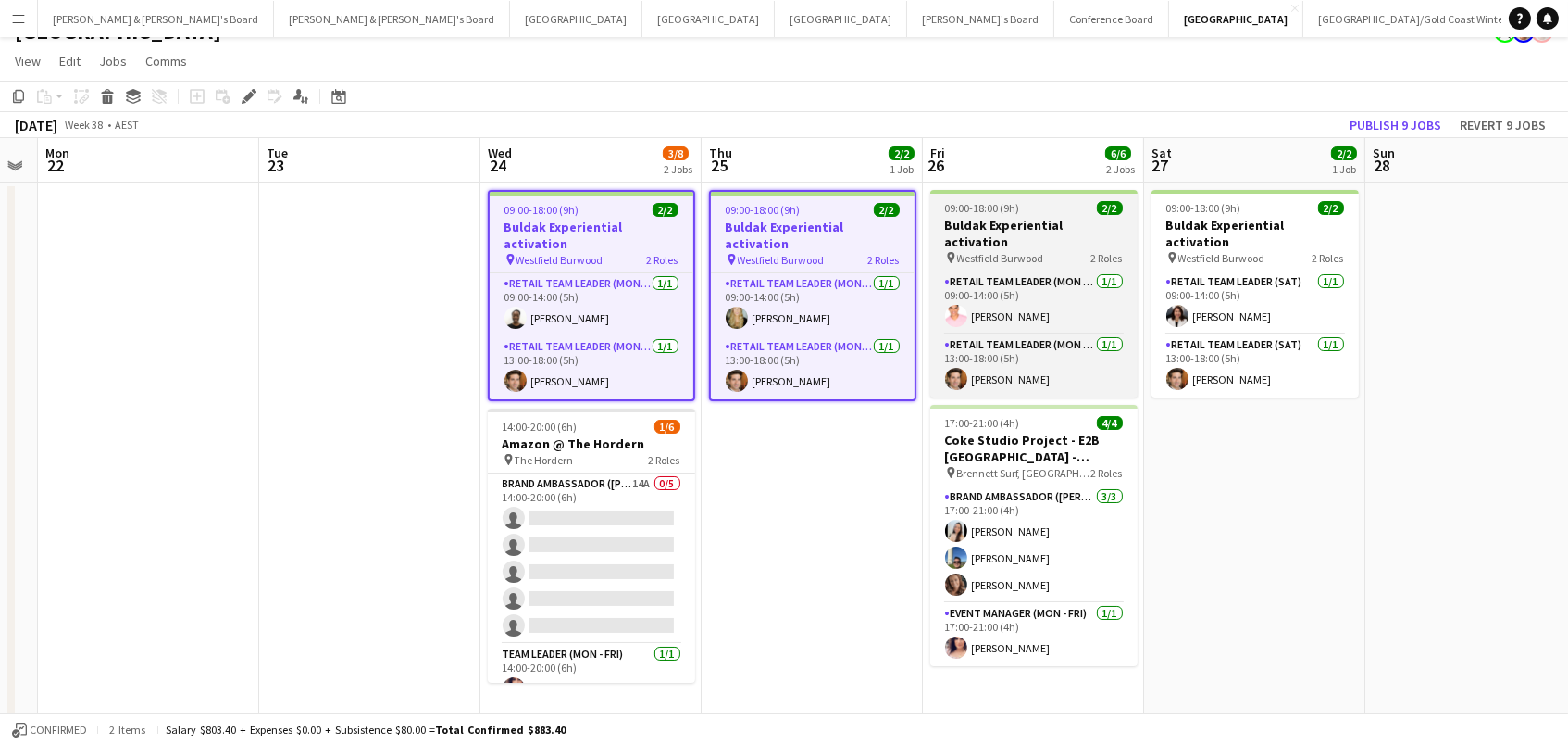
click at [1022, 221] on h3 "Buldak Experiential activation" at bounding box center [1034, 232] width 208 height 33
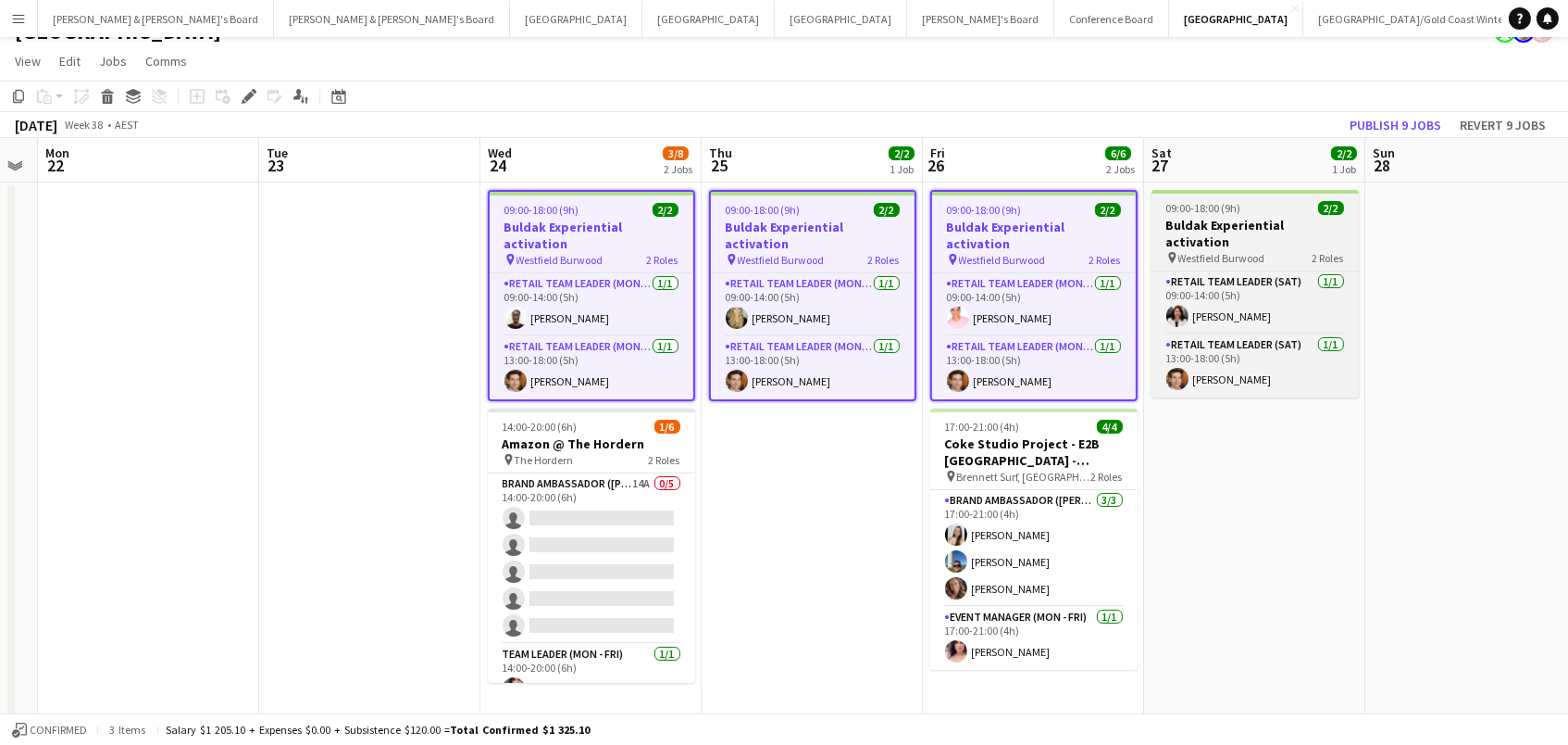
click at [1279, 216] on h3 "Buldak Experiential activation" at bounding box center [1255, 232] width 208 height 33
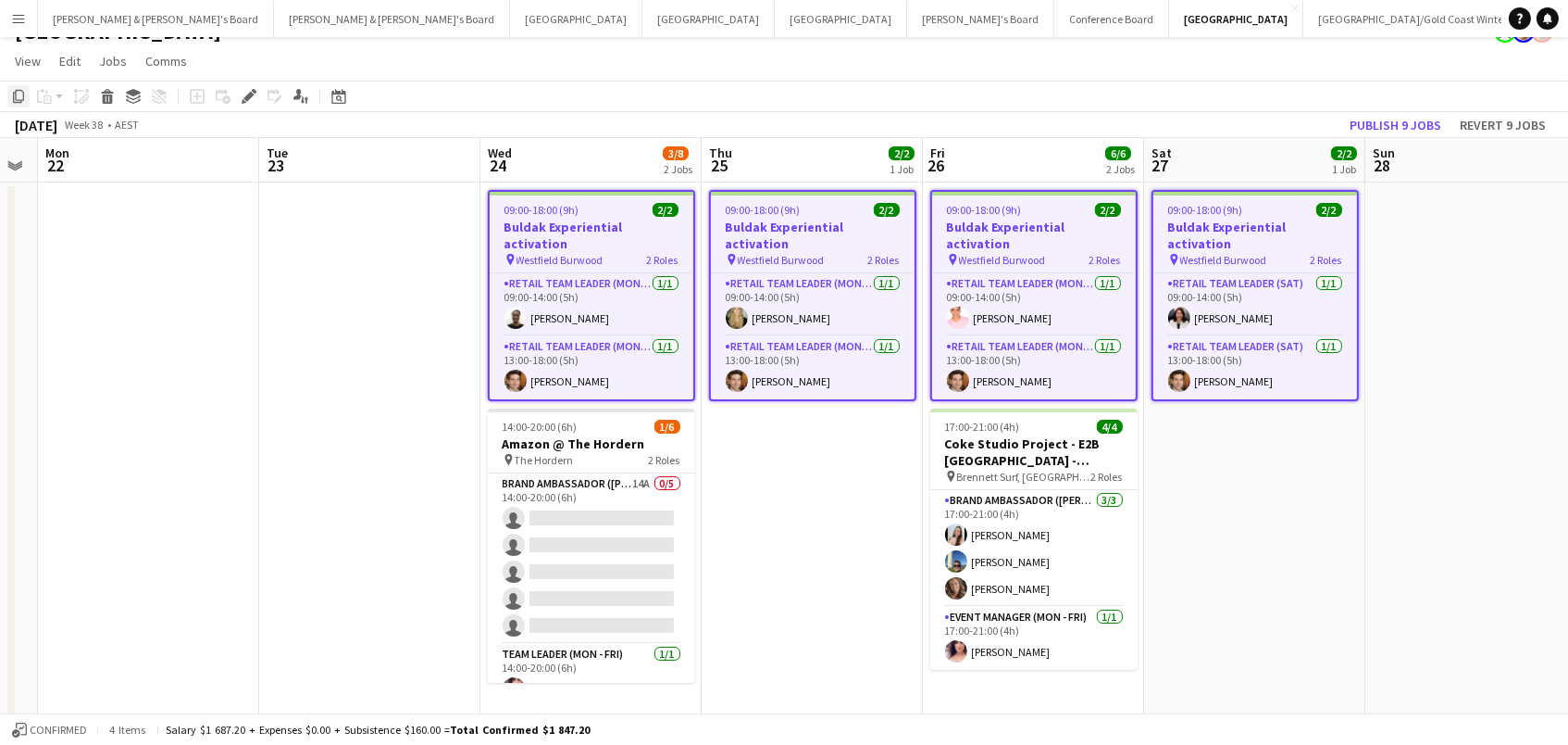
click at [21, 95] on icon "Copy" at bounding box center [19, 97] width 15 height 15
click at [585, 677] on app-date-cell "09:00-18:00 (9h) 2/2 Buldak Experiential activation pin Westfield Burwood 2 Rol…" at bounding box center [590, 560] width 221 height 755
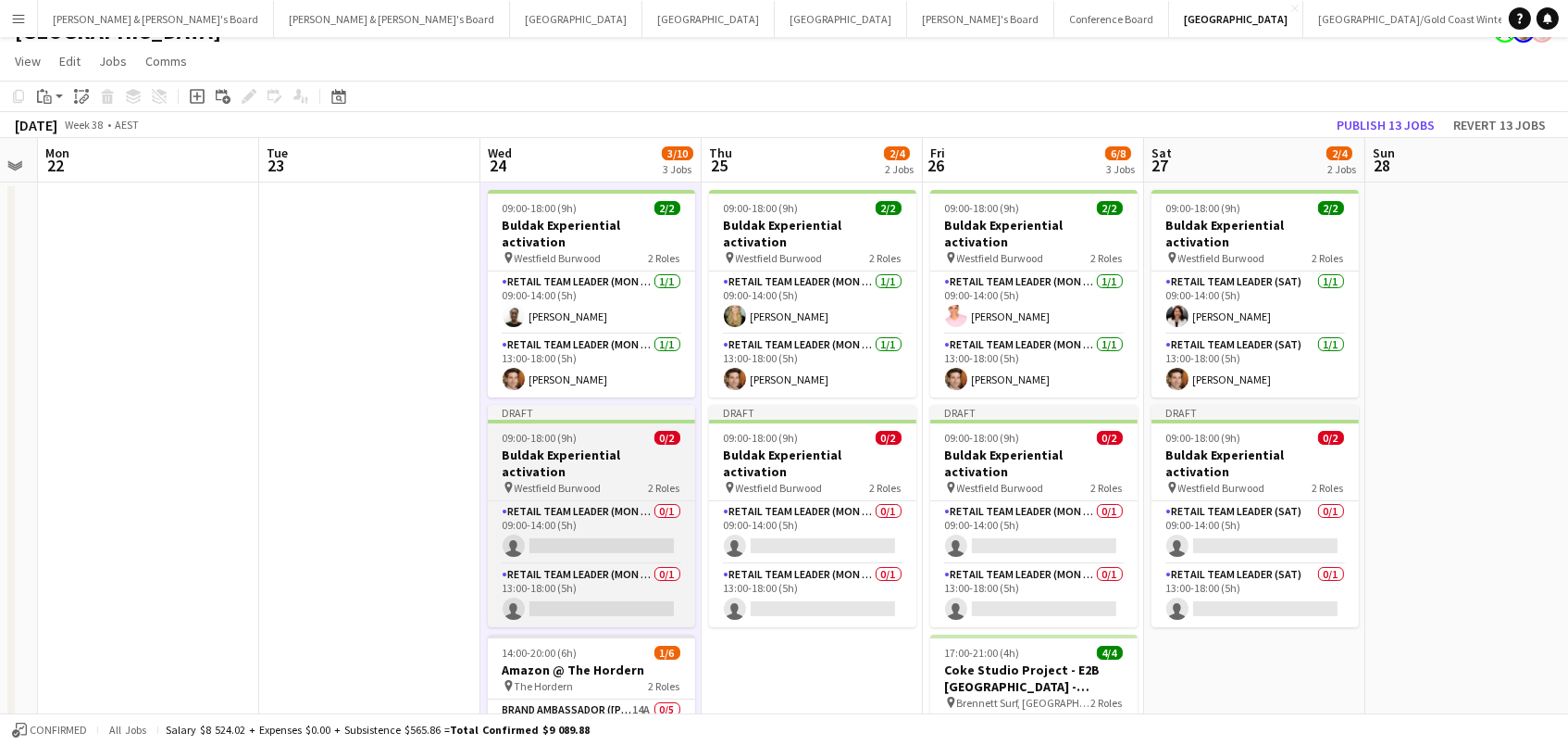
click at [637, 480] on div "pin Westfield Burwood 2 Roles" at bounding box center [591, 487] width 208 height 15
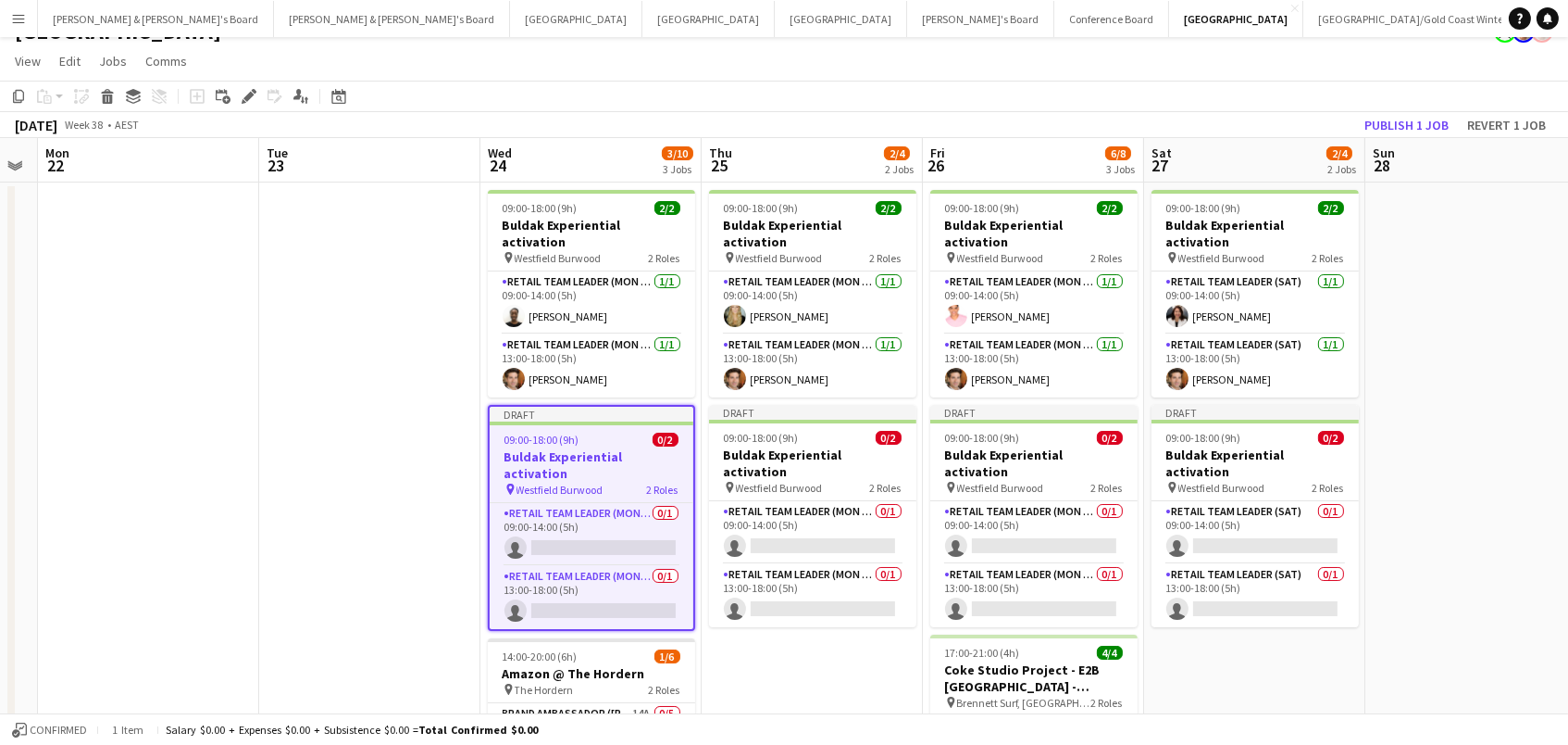
click at [808, 433] on app-calendar-viewport "Fri 19 2/4 2 Jobs Sat 20 2/4 2 Jobs Sun 21 Mon 22 Tue 23 Wed 24 3/10 3 Jobs Thu…" at bounding box center [784, 544] width 1568 height 811
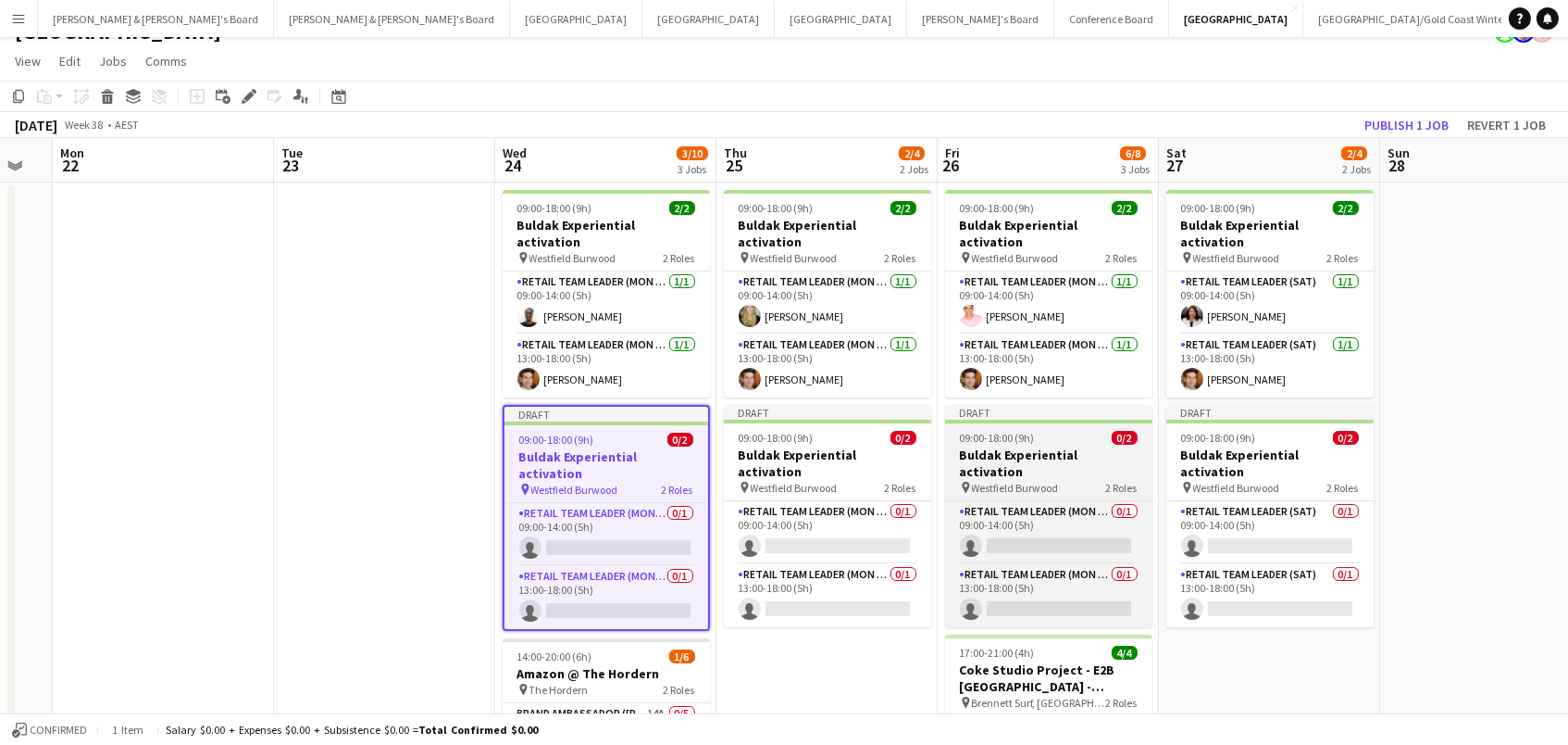
scroll to position [26, 0]
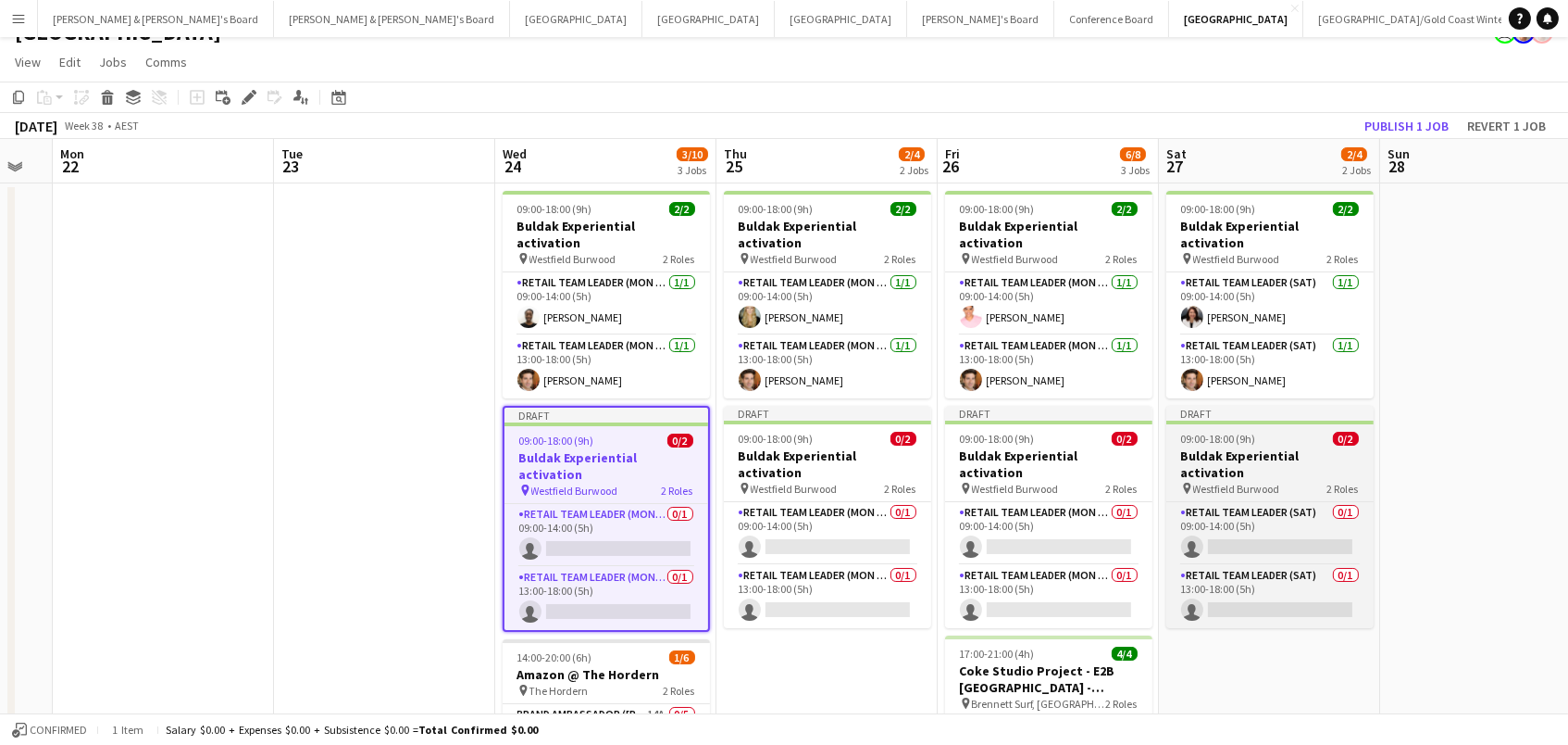
click at [1304, 448] on h3 "Buldak Experiential activation" at bounding box center [1270, 464] width 208 height 33
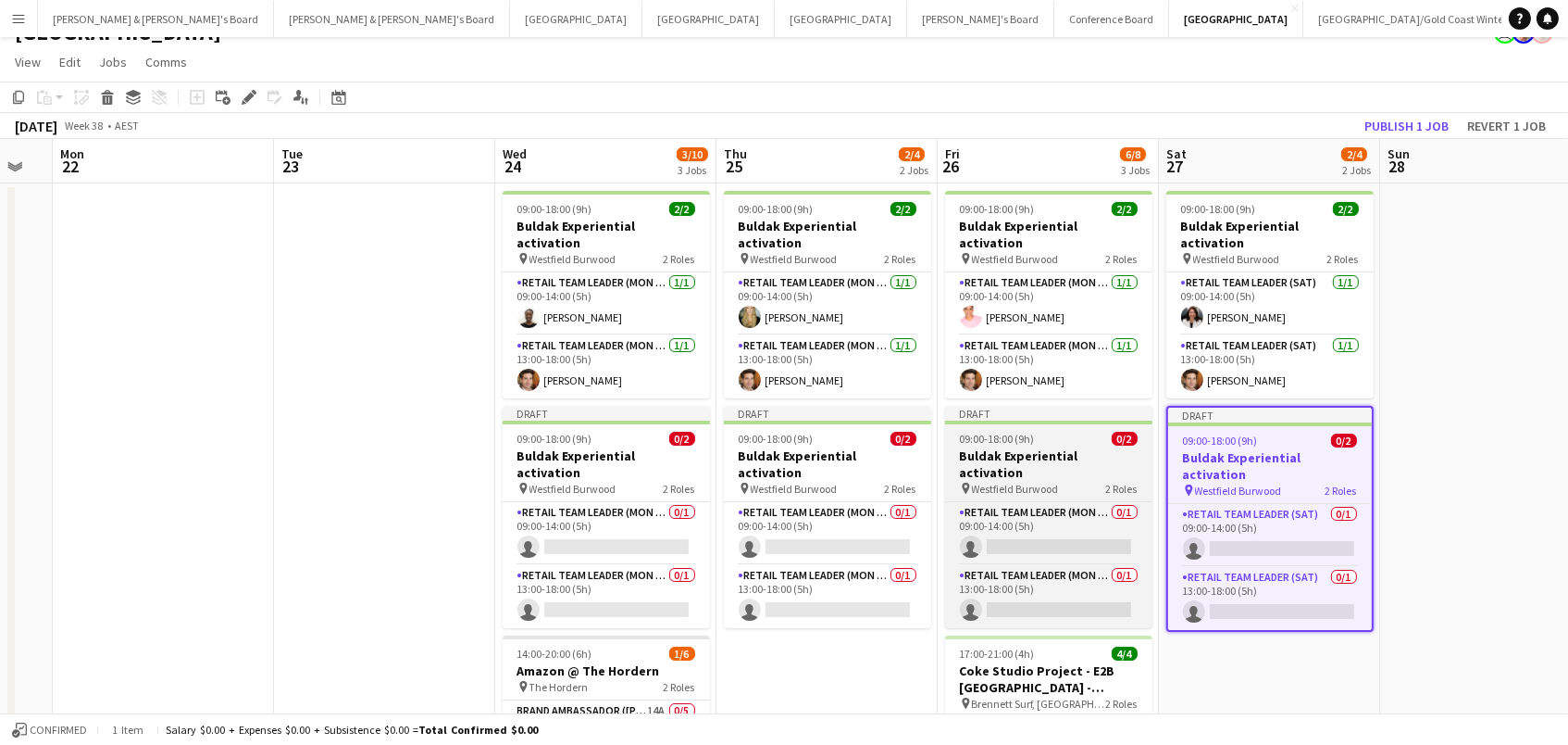
click at [1060, 432] on div "09:00-18:00 (9h) 0/2" at bounding box center [1048, 438] width 208 height 14
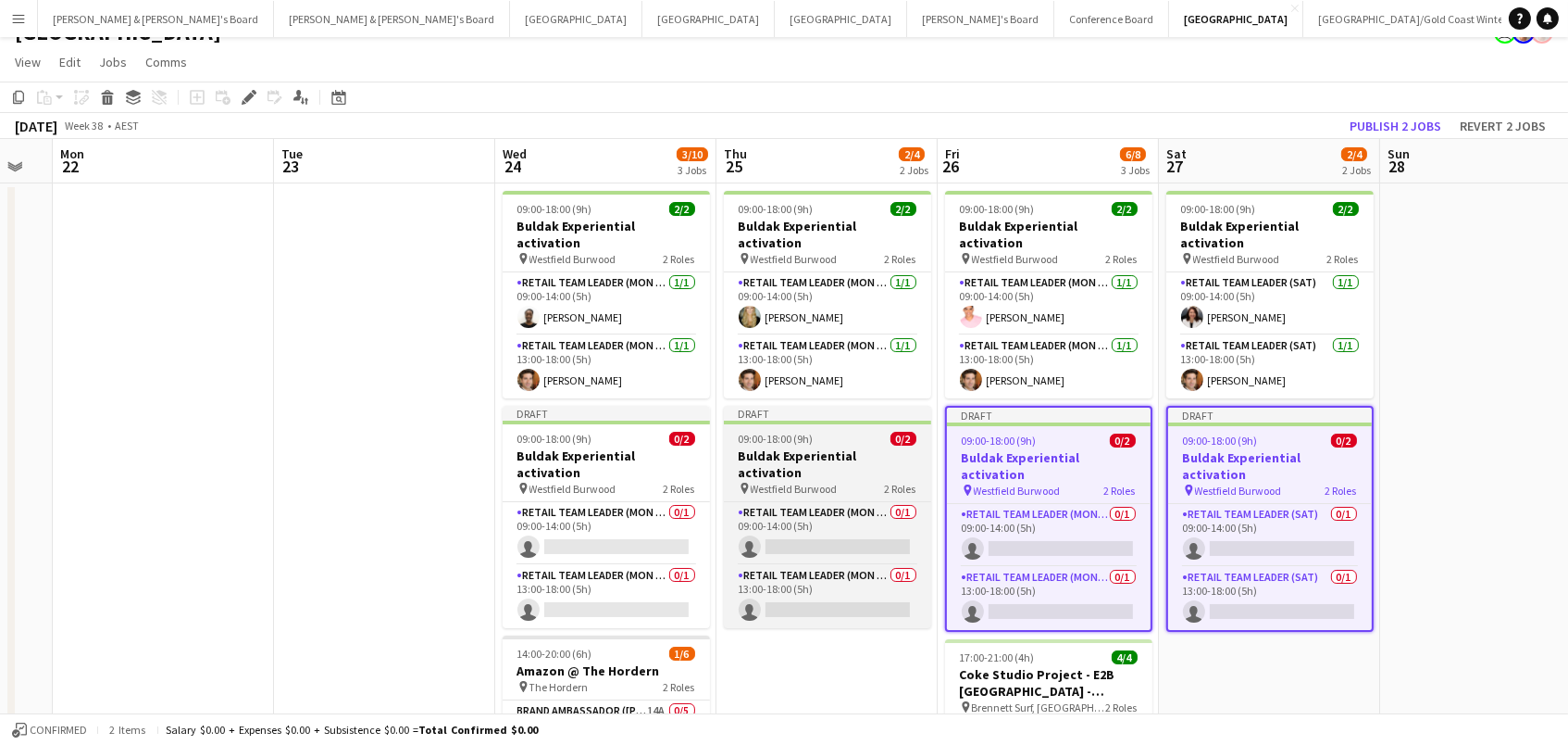
click at [804, 448] on h3 "Buldak Experiential activation" at bounding box center [827, 464] width 208 height 33
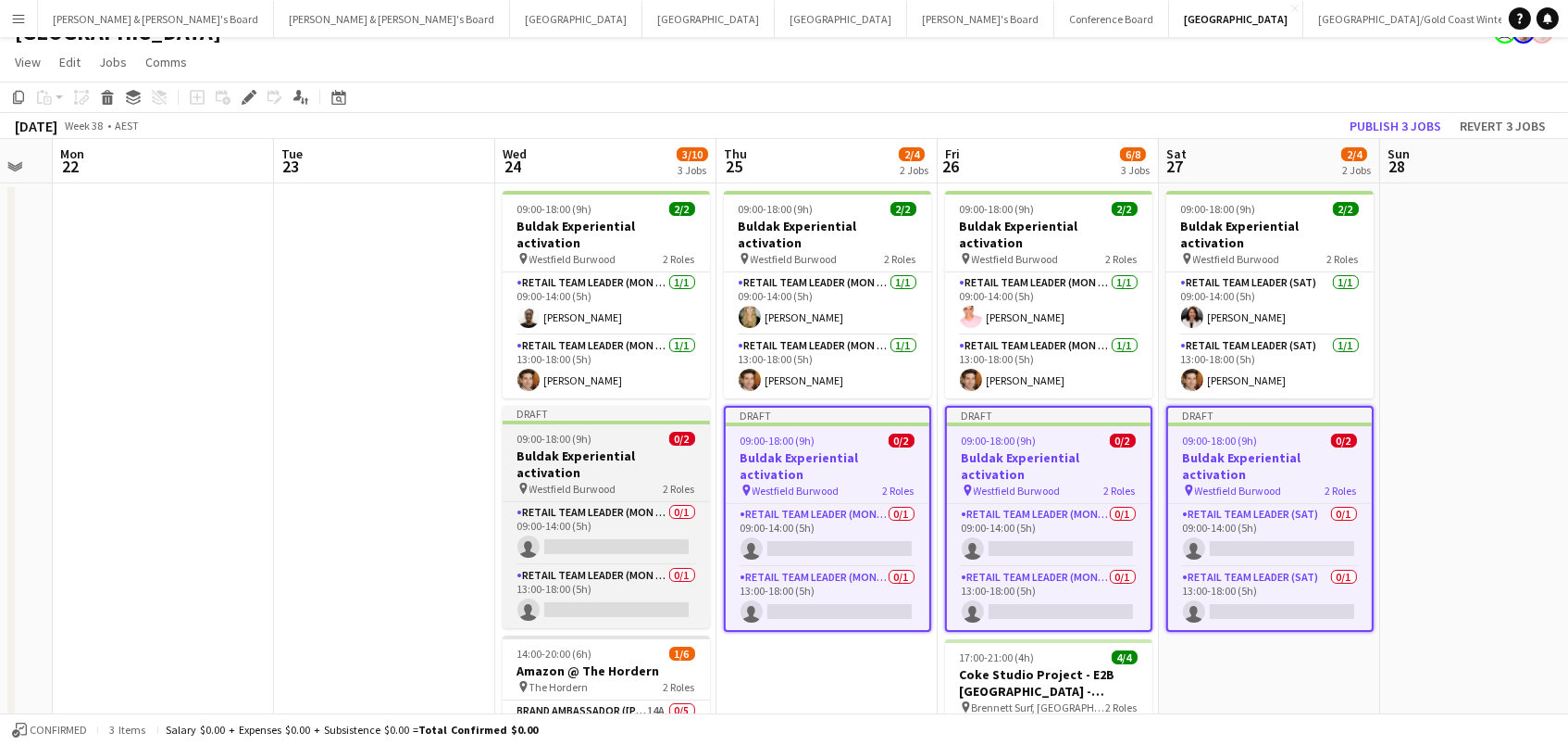
click at [674, 448] on h3 "Buldak Experiential activation" at bounding box center [606, 464] width 208 height 33
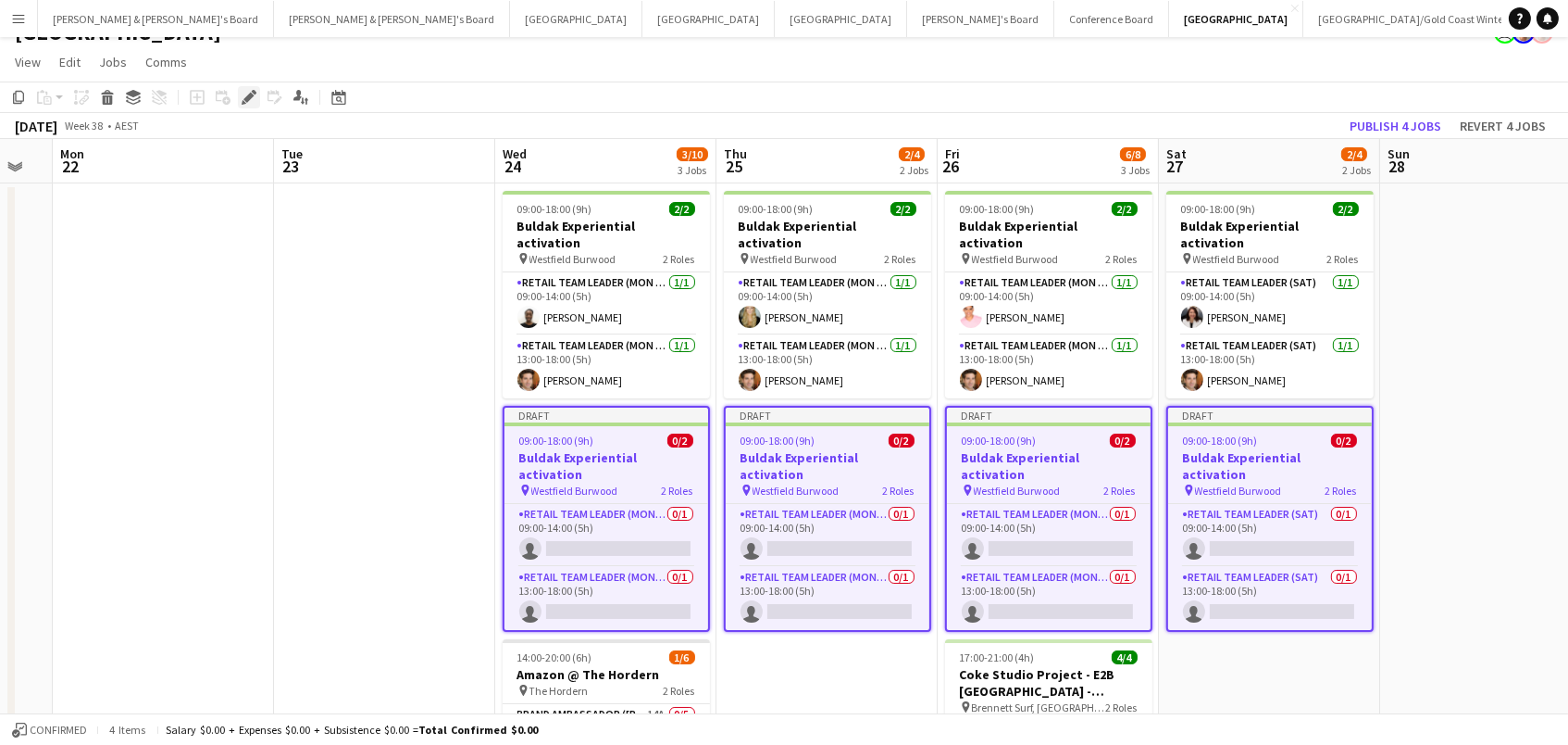
click at [248, 102] on icon "Edit" at bounding box center [249, 98] width 15 height 15
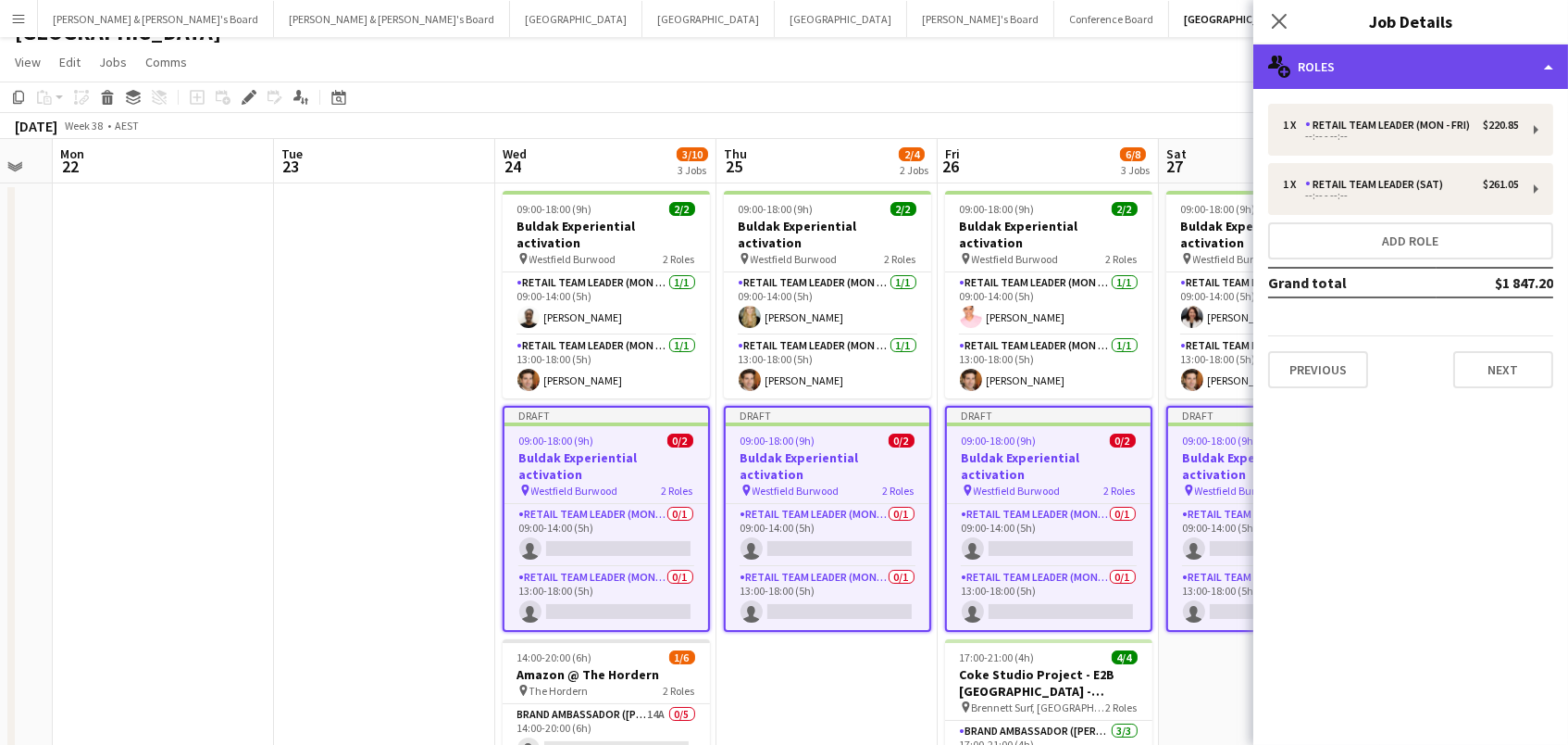
click at [1354, 45] on div "multiple-users-add Roles" at bounding box center [1410, 66] width 315 height 44
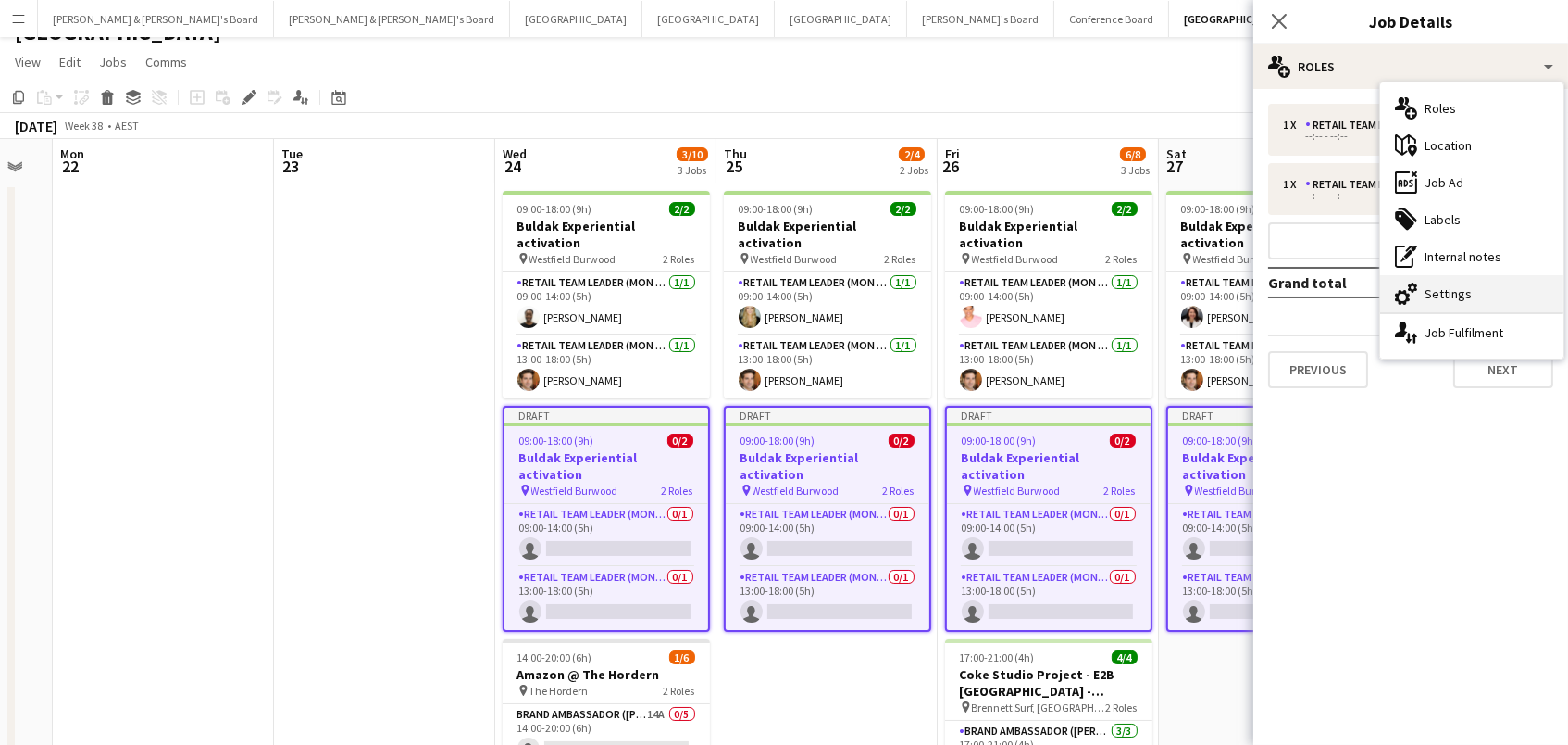
click at [1492, 291] on div "cog-double-3 Settings" at bounding box center [1471, 293] width 183 height 37
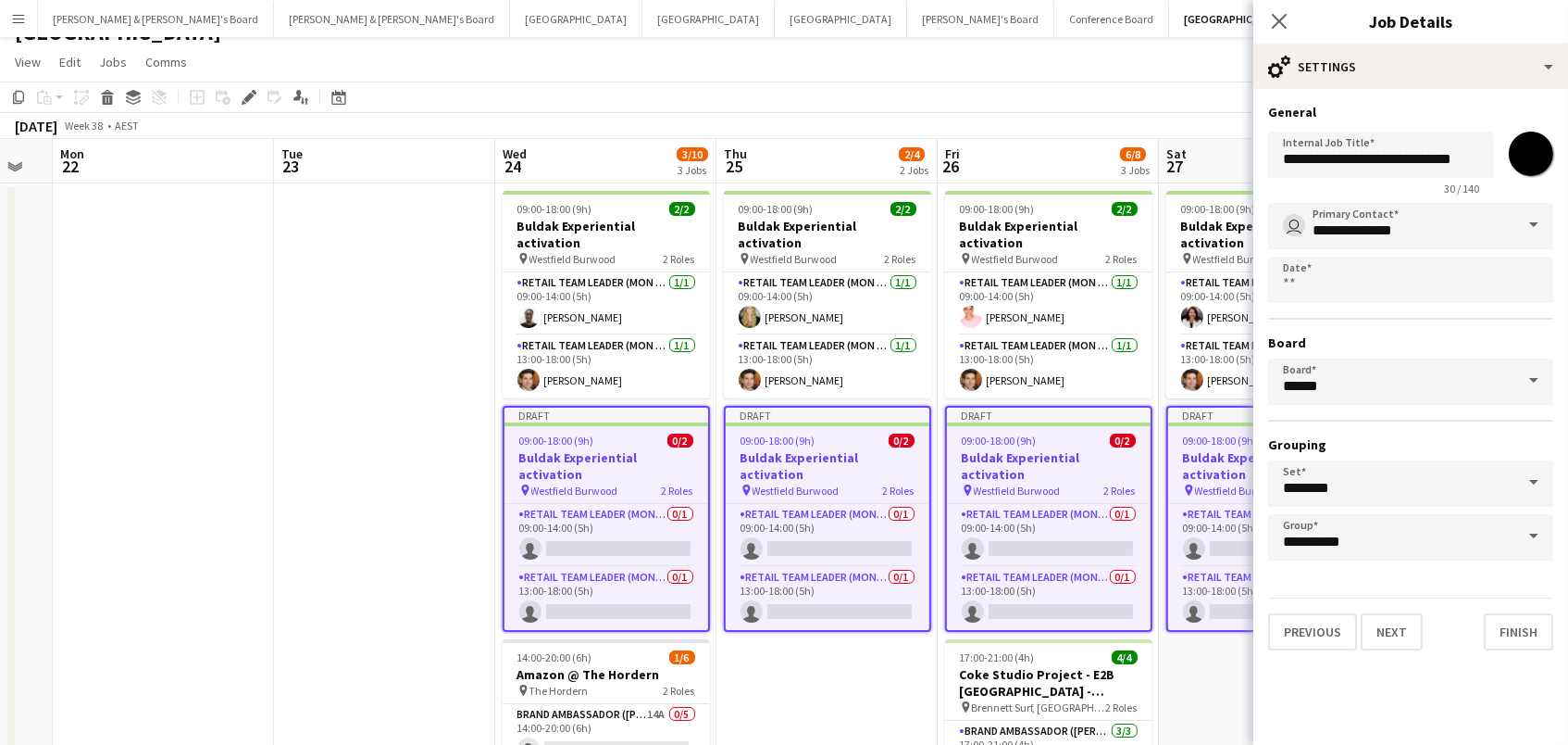
click at [1538, 146] on input "*******" at bounding box center [1530, 153] width 67 height 67
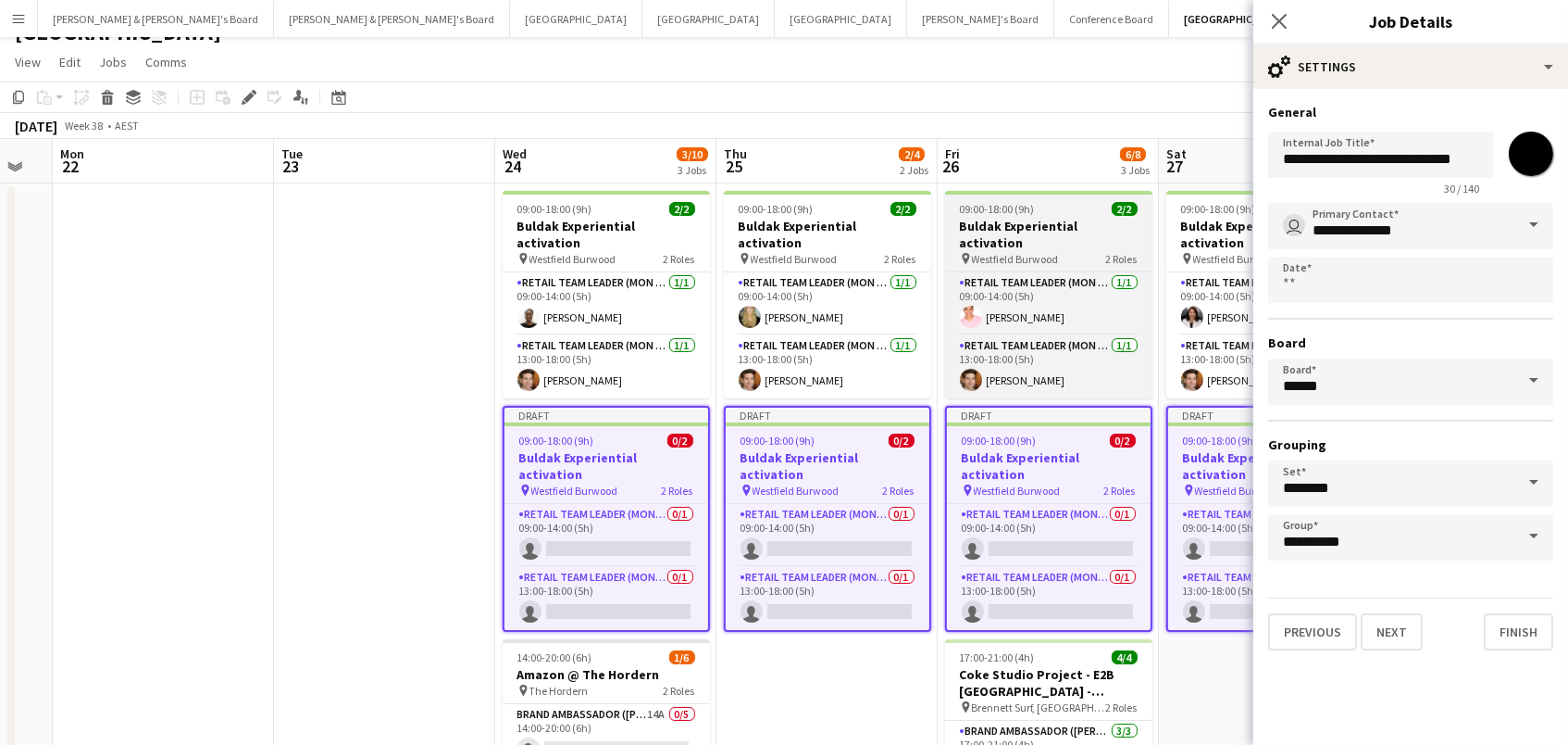
drag, startPoint x: 1216, startPoint y: 237, endPoint x: 1078, endPoint y: 235, distance: 138.0
click at [1215, 252] on span "Westfield Burwood" at bounding box center [1236, 259] width 87 height 14
type input "*******"
type input "**********"
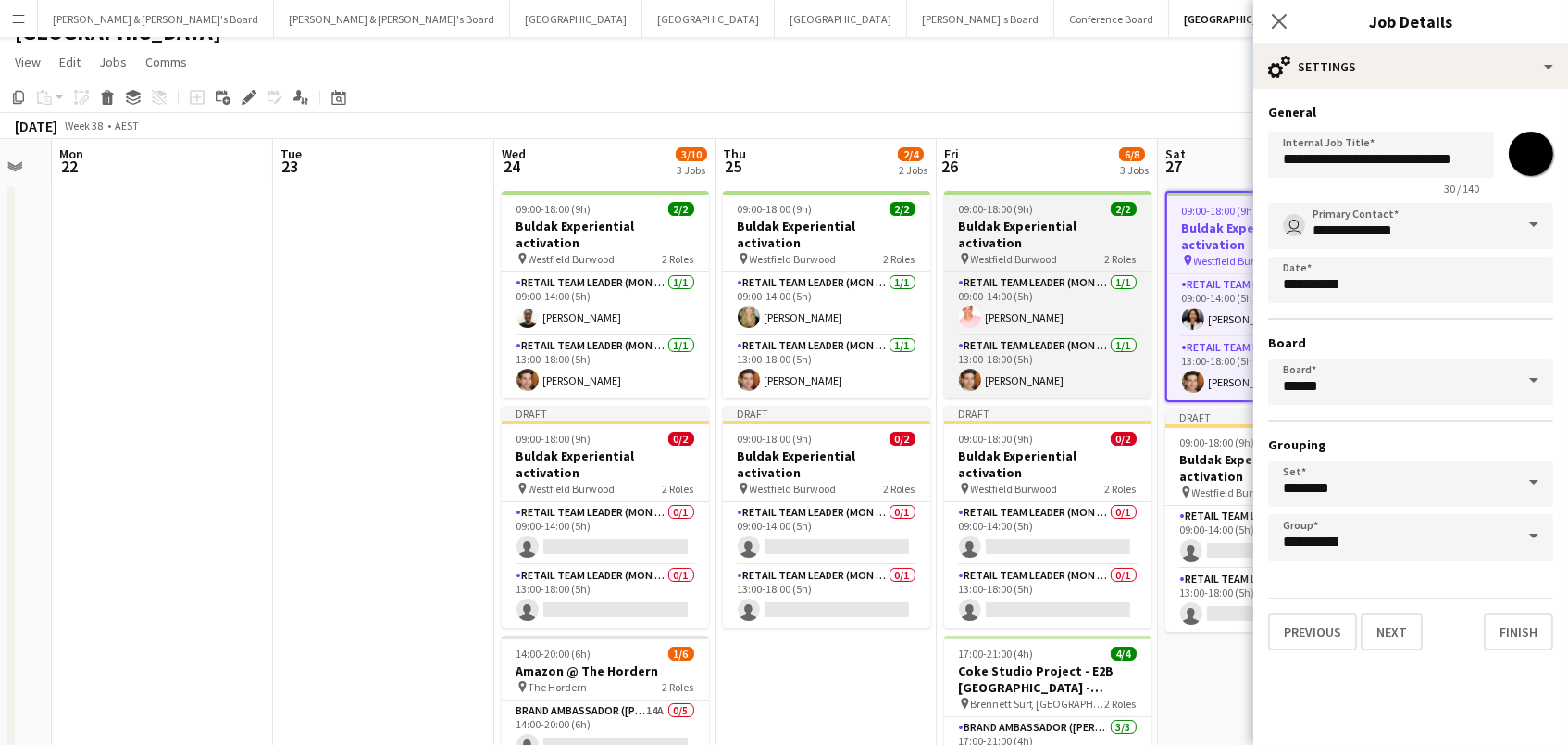
drag, startPoint x: 1034, startPoint y: 232, endPoint x: 985, endPoint y: 230, distance: 49.0
click at [1033, 251] on div "pin Westfield Burwood 2 Roles" at bounding box center [1048, 259] width 208 height 15
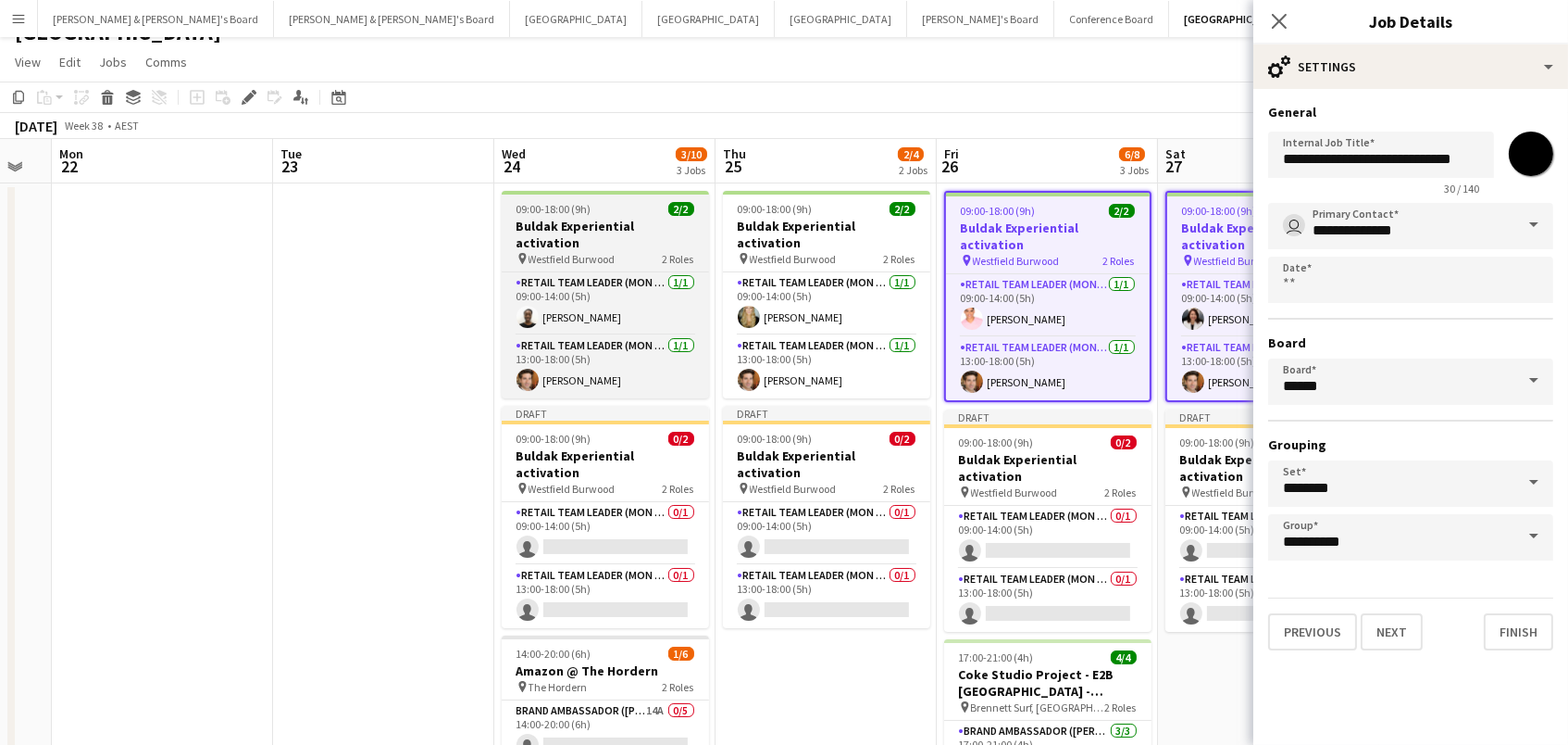
drag, startPoint x: 780, startPoint y: 224, endPoint x: 678, endPoint y: 227, distance: 102.0
click at [776, 224] on h3 "Buldak Experiential activation" at bounding box center [826, 233] width 208 height 33
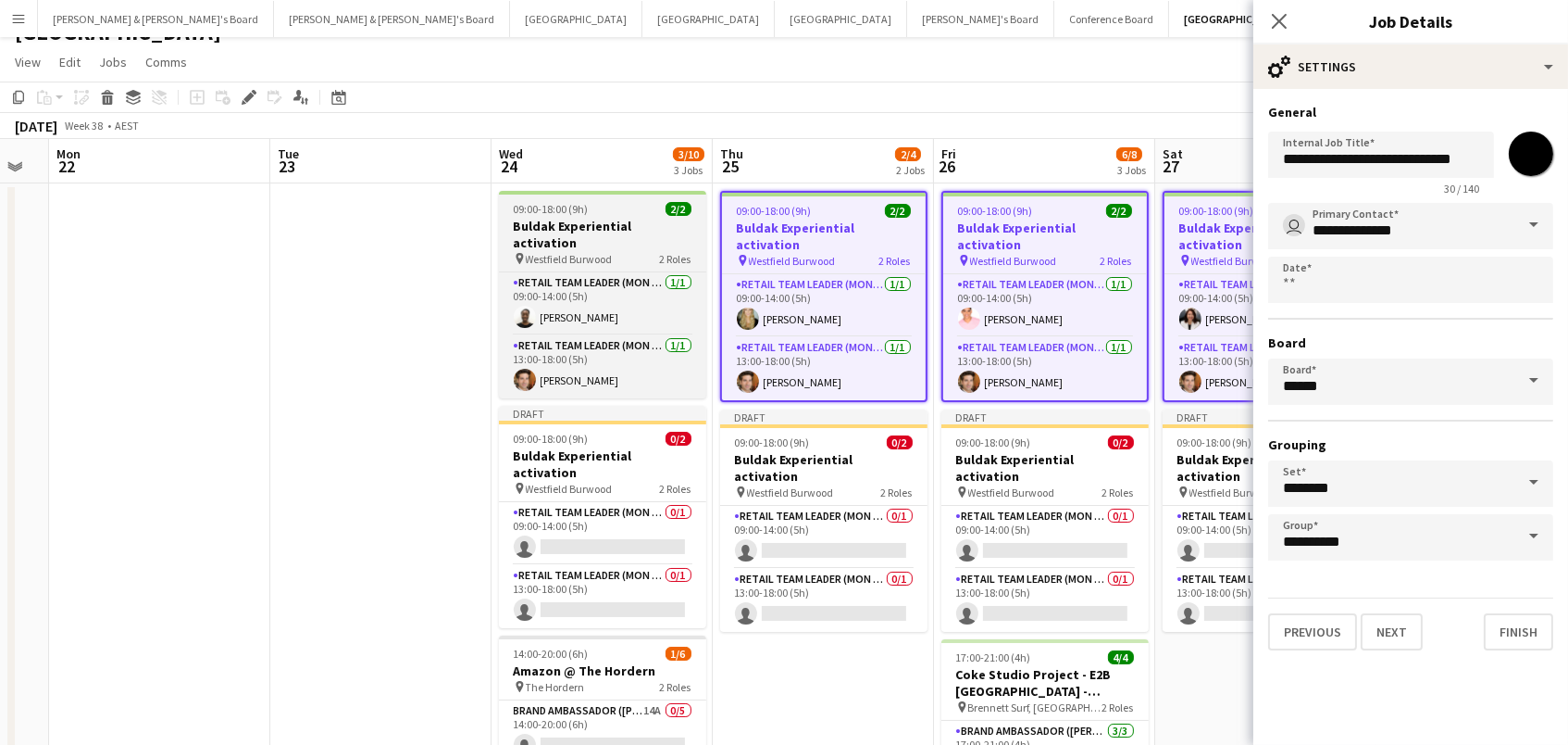
click at [554, 251] on div "pin Westfield Burwood 2 Roles" at bounding box center [603, 259] width 208 height 15
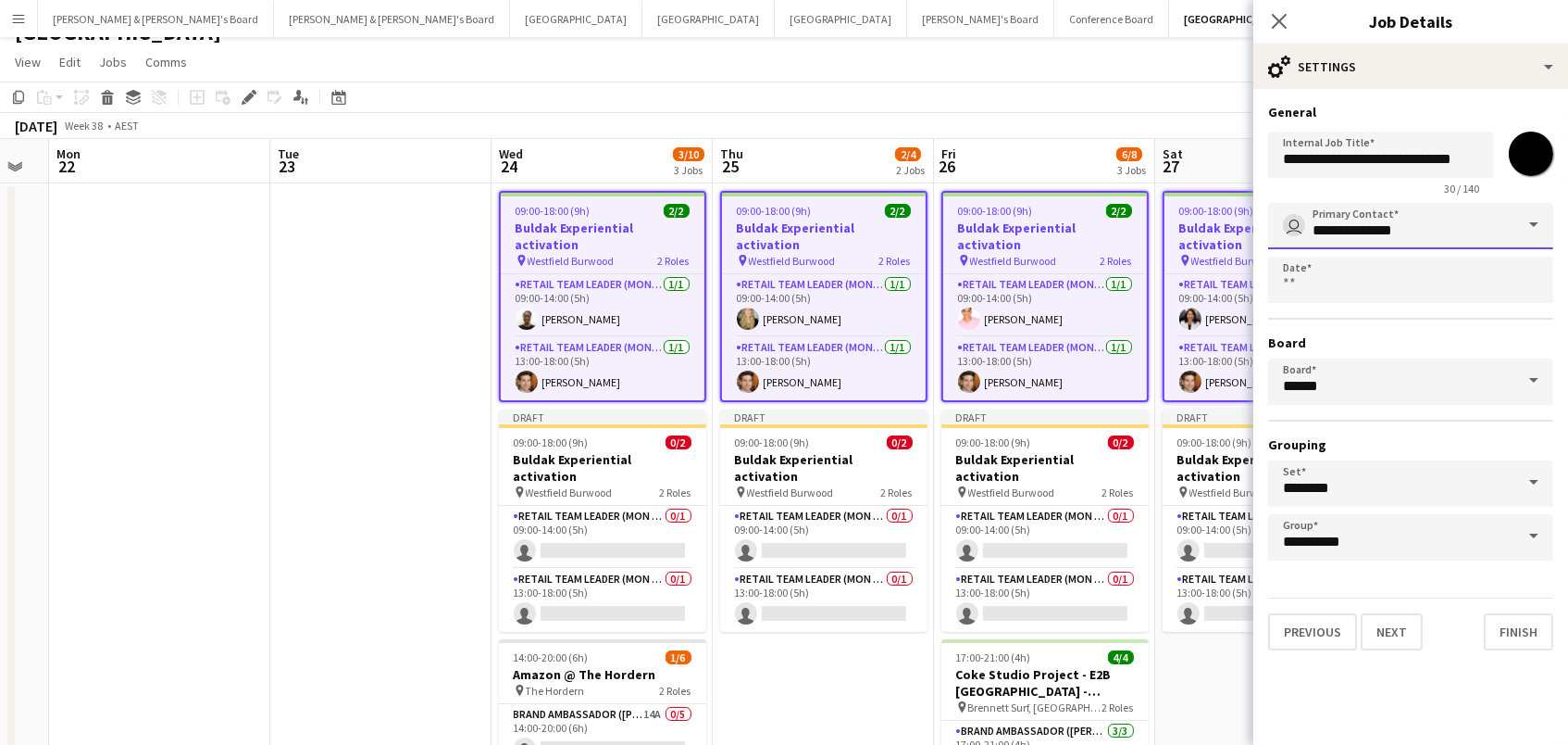
click at [1489, 226] on input "**********" at bounding box center [1410, 226] width 285 height 46
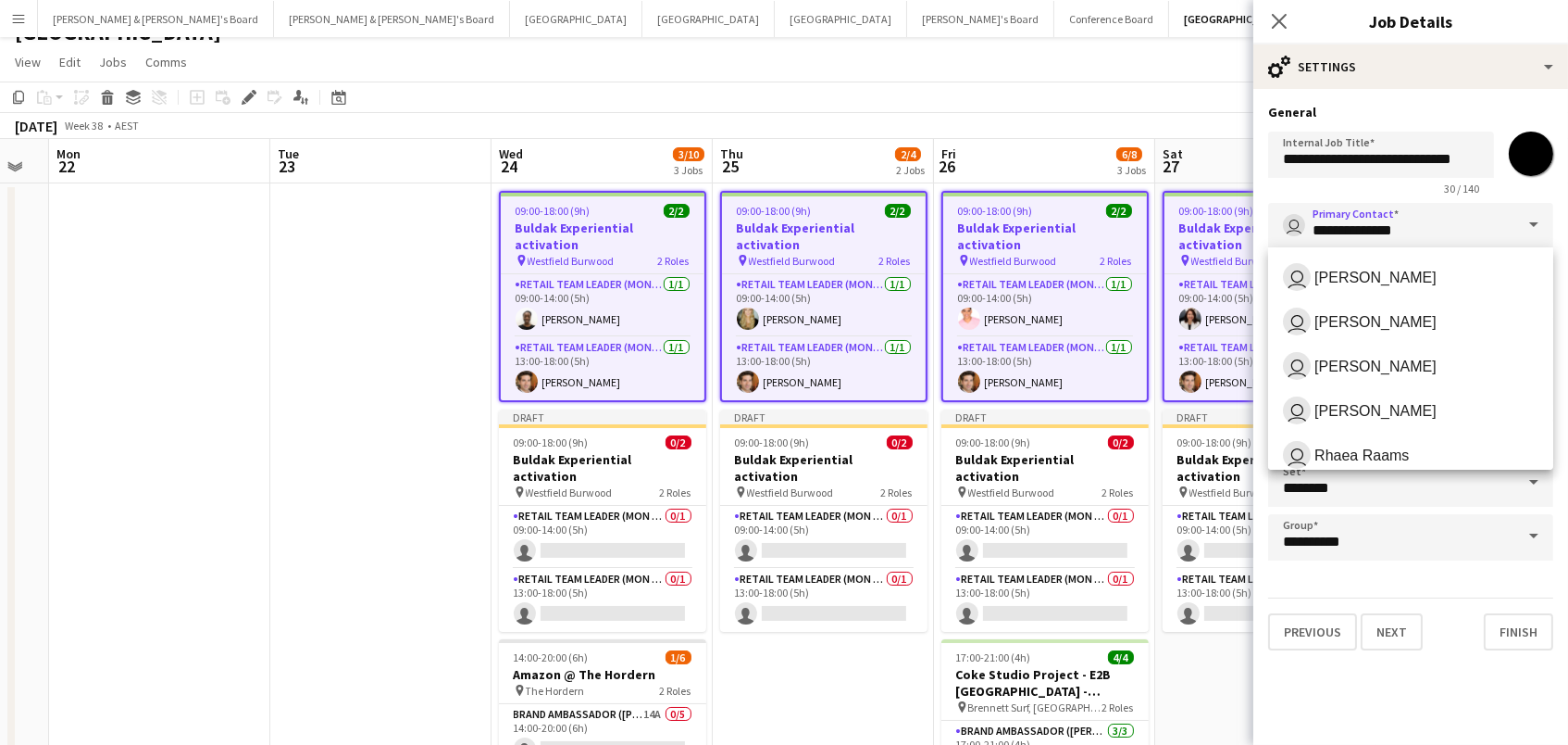
click at [1387, 184] on div "30 / 140" at bounding box center [1381, 188] width 226 height 14
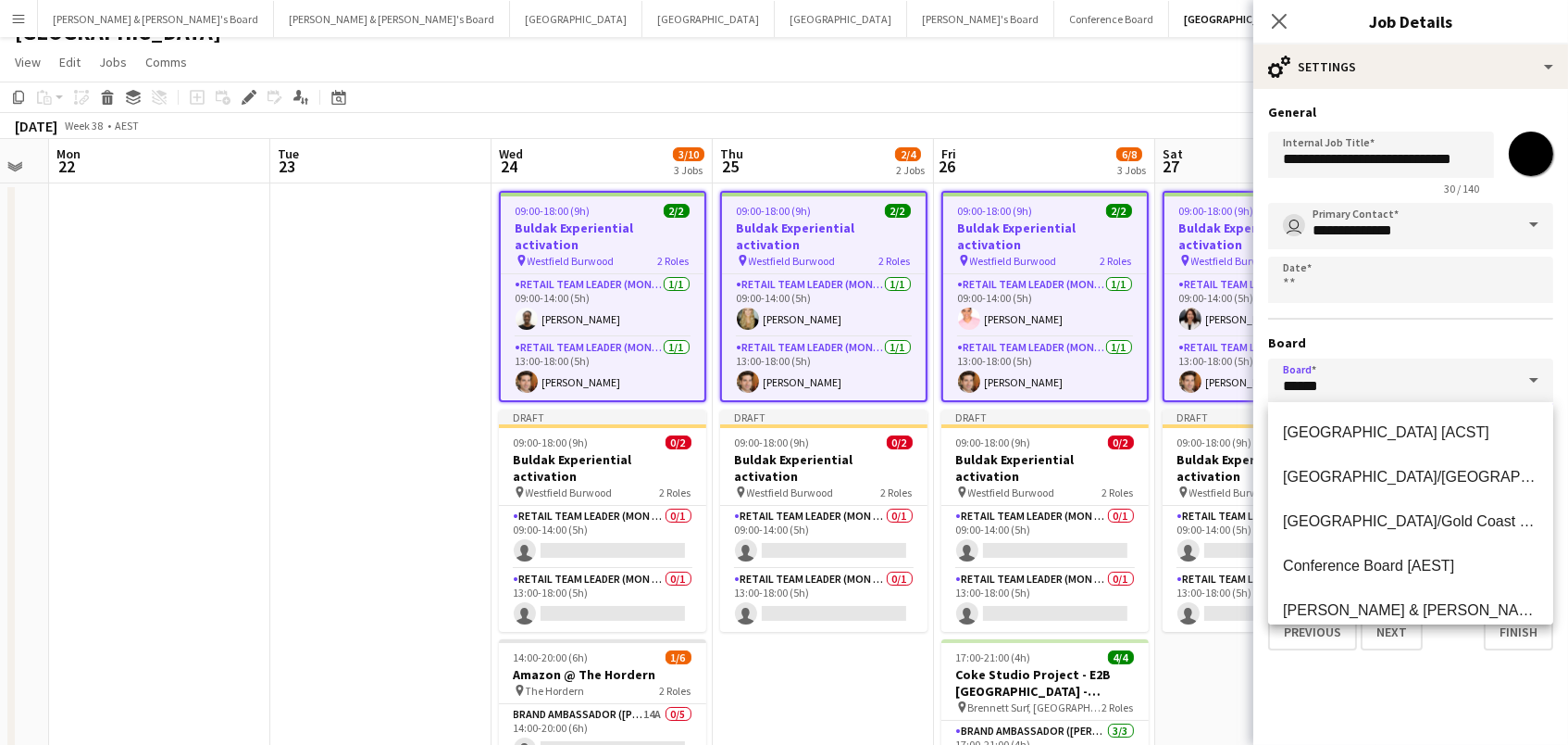
click at [1338, 377] on input "******" at bounding box center [1410, 381] width 285 height 46
click at [1534, 155] on input "*******" at bounding box center [1530, 153] width 67 height 67
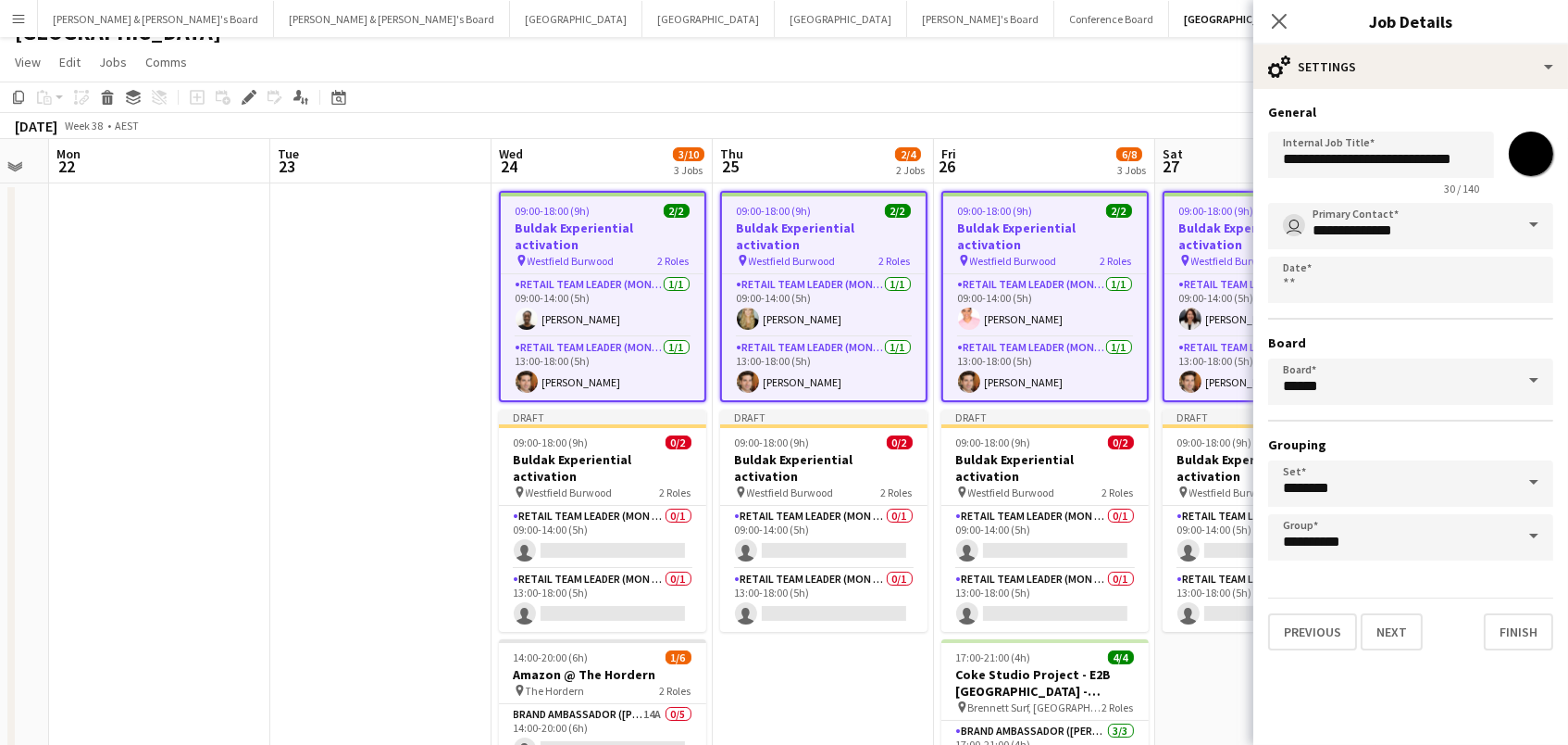
type input "*******"
click at [1157, 93] on app-toolbar "Copy Paste Paste Command V Paste with crew Command Shift V Paste linked Job [GE…" at bounding box center [784, 97] width 1568 height 31
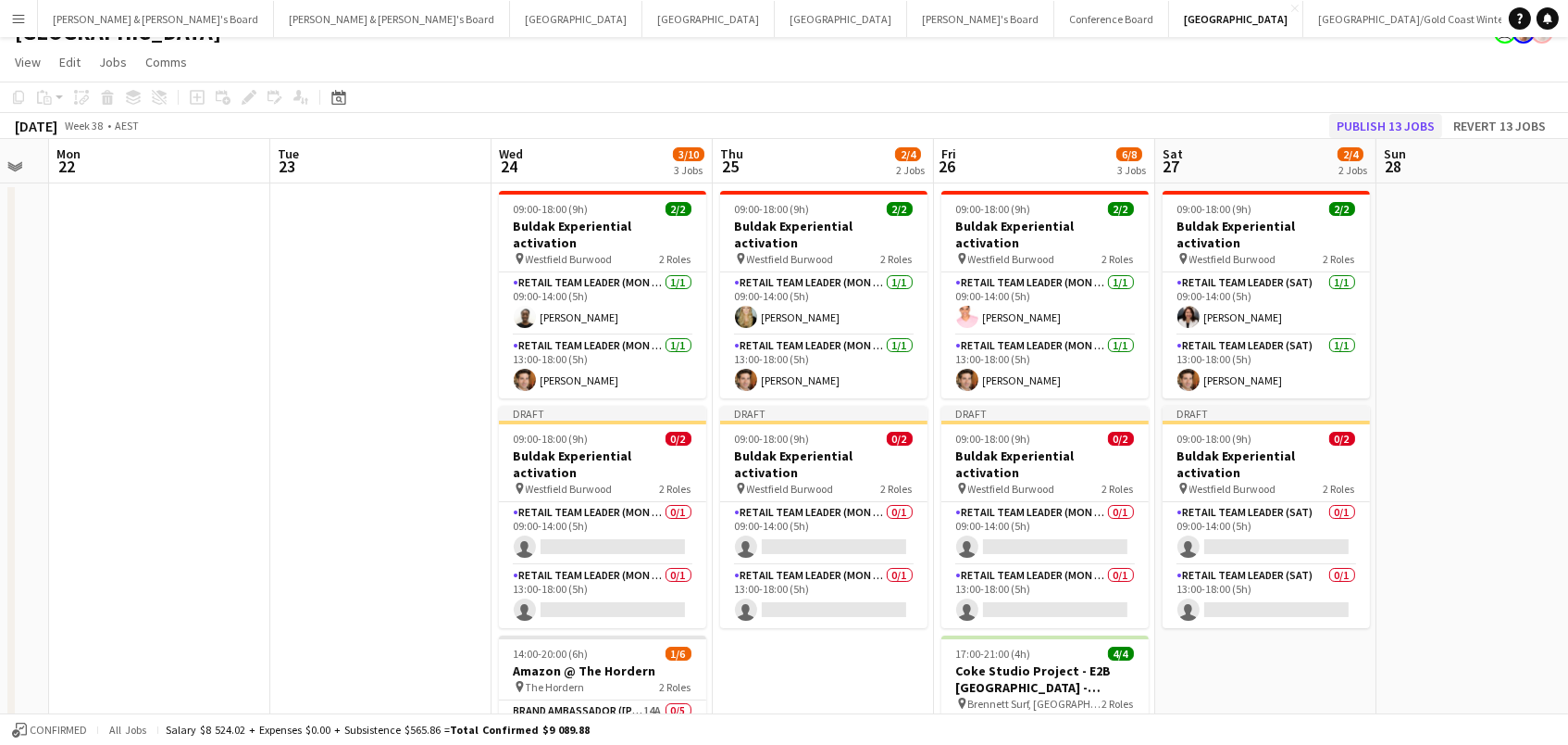
click at [1433, 119] on button "Publish 13 jobs" at bounding box center [1386, 126] width 113 height 24
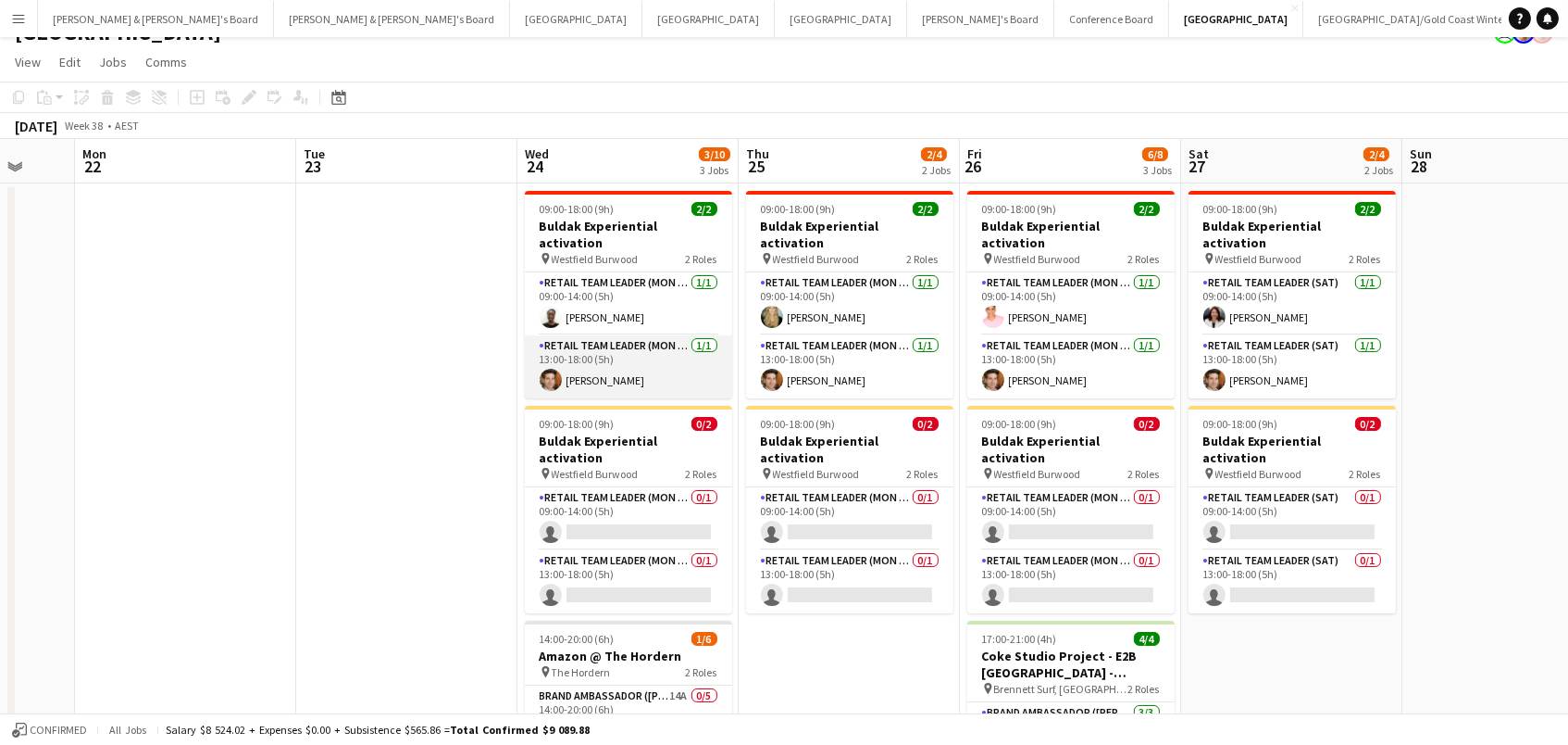
click at [602, 355] on app-card-role "RETAIL Team Leader (Mon - Fri) [DATE] 13:00-18:00 (5h) [PERSON_NAME]" at bounding box center [628, 367] width 208 height 63
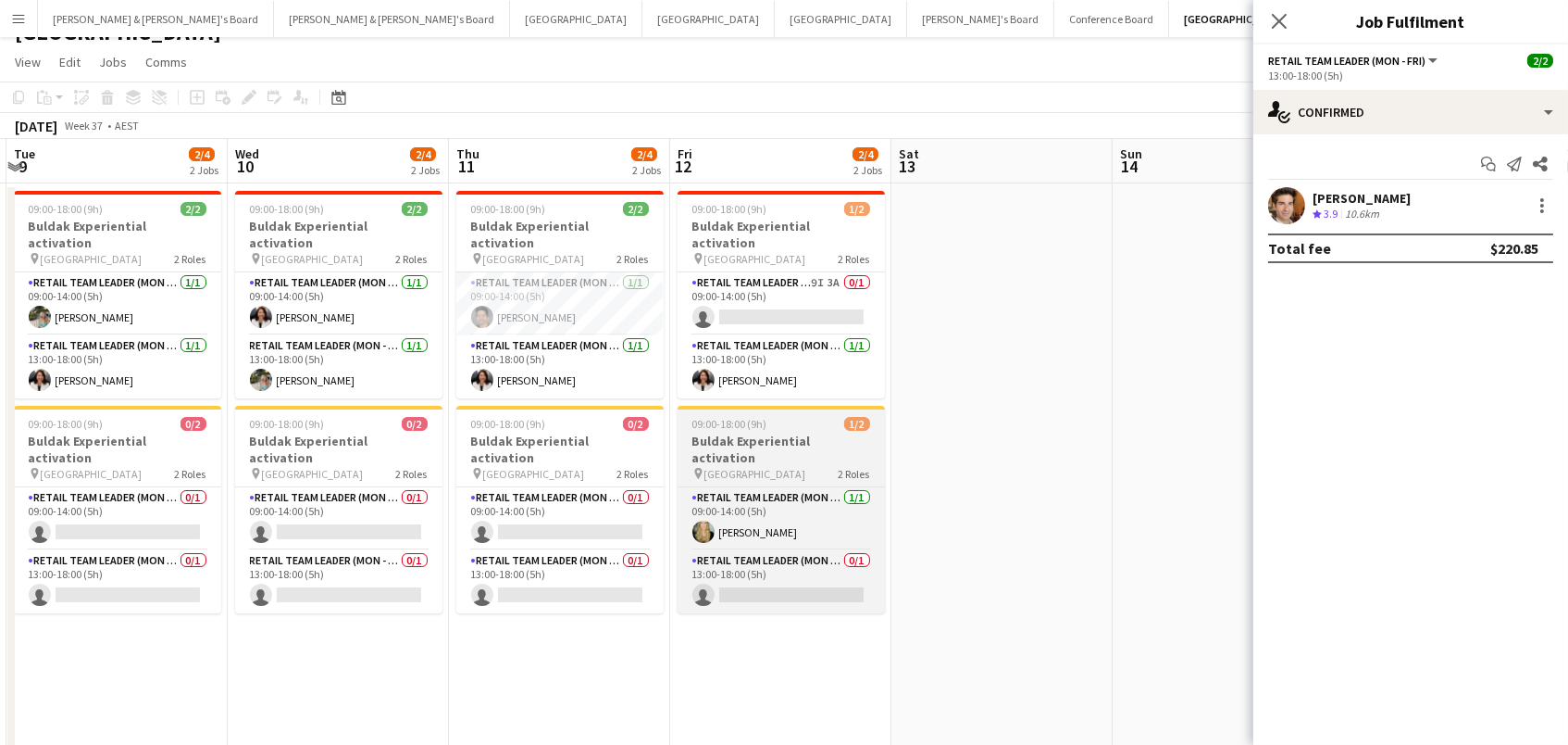
scroll to position [0, 576]
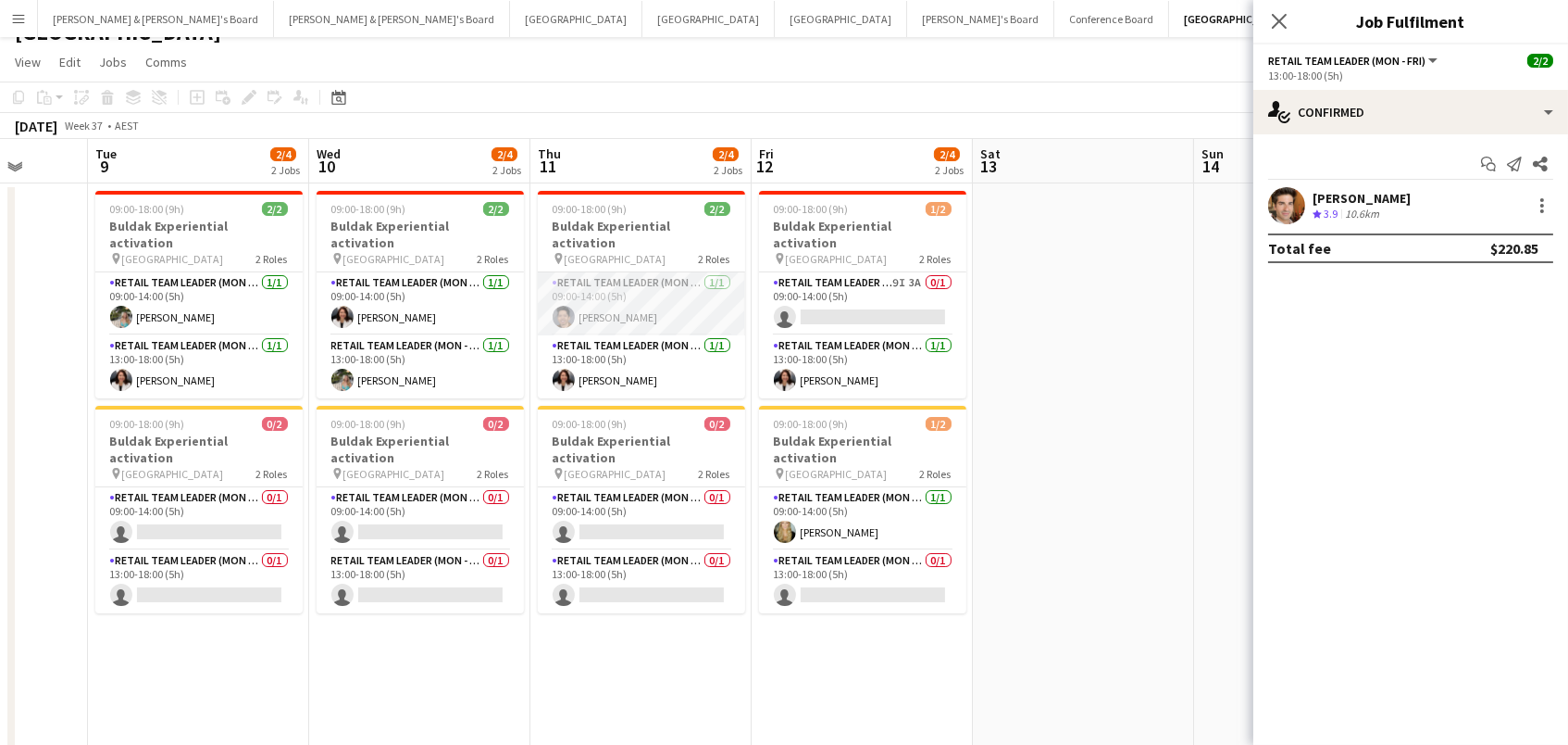
click at [647, 281] on app-card-role "RETAIL Team Leader (Mon - Fri) [DATE] 09:00-14:00 (5h) [PERSON_NAME]" at bounding box center [641, 304] width 208 height 63
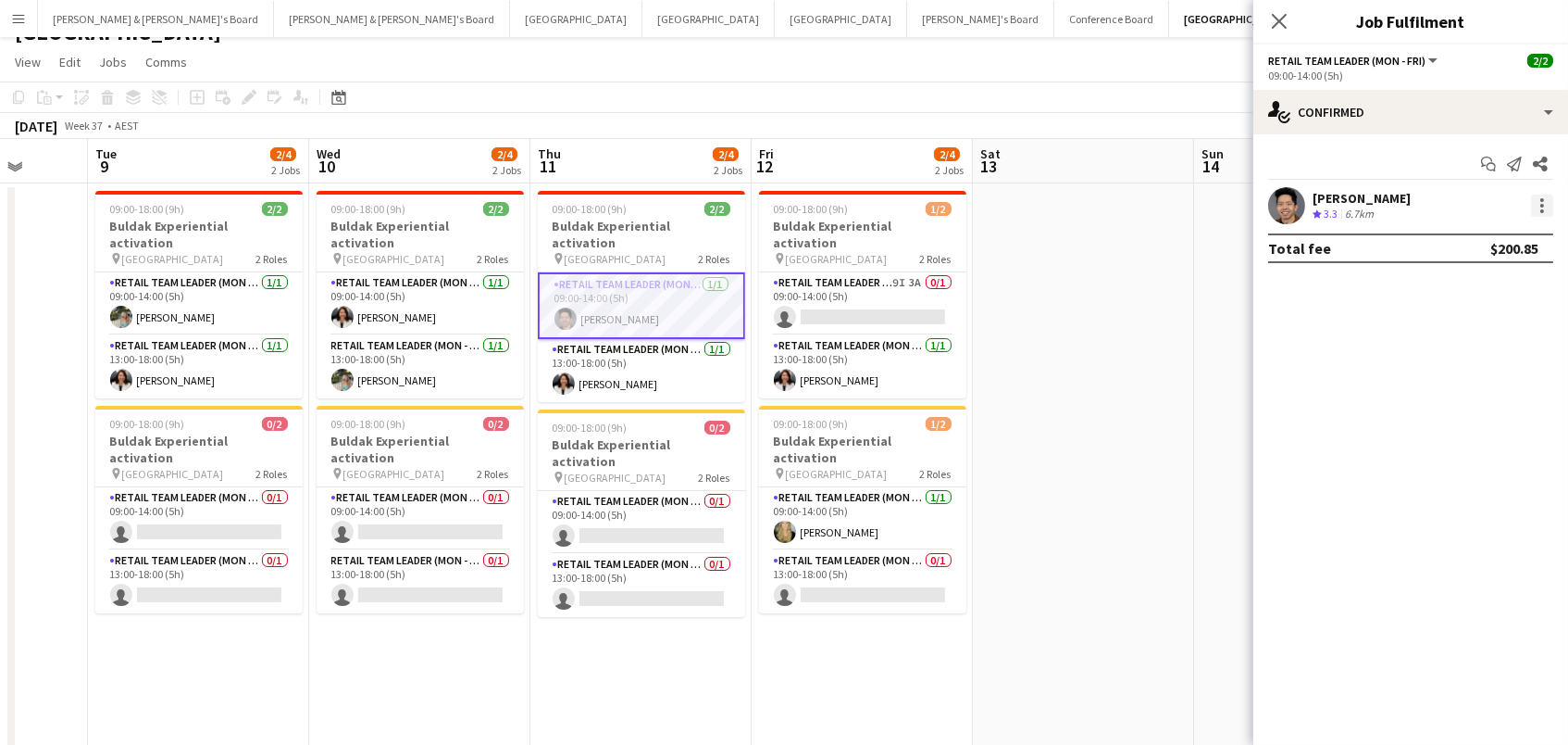
click at [1550, 206] on div at bounding box center [1543, 206] width 23 height 23
click at [1501, 288] on span "Switch crew" at bounding box center [1465, 282] width 79 height 16
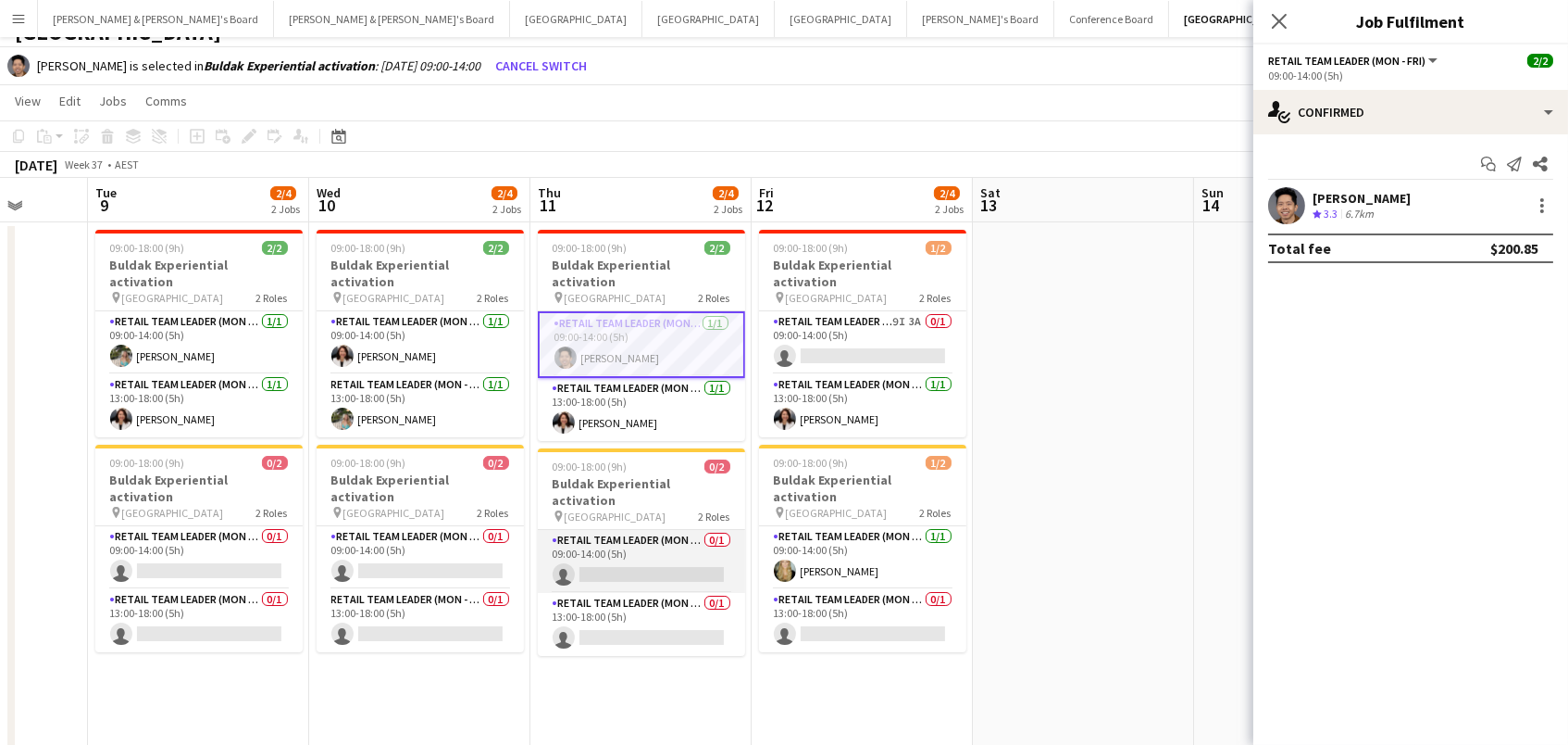
click at [637, 530] on app-card-role "RETAIL Team Leader (Mon - Fri) 0/1 09:00-14:00 (5h) single-neutral-actions" at bounding box center [641, 561] width 208 height 63
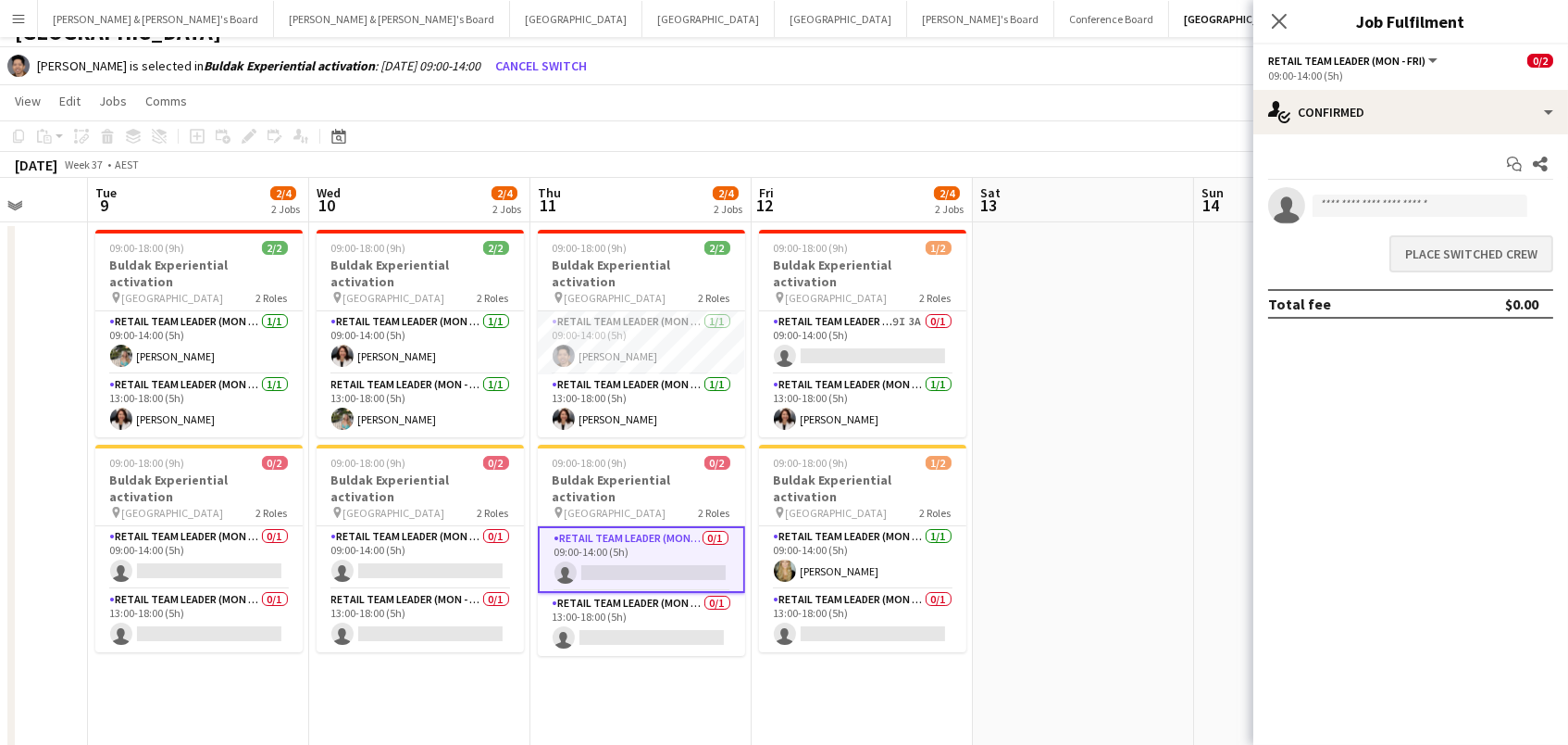
click at [1511, 250] on button "Place switched crew" at bounding box center [1471, 253] width 164 height 37
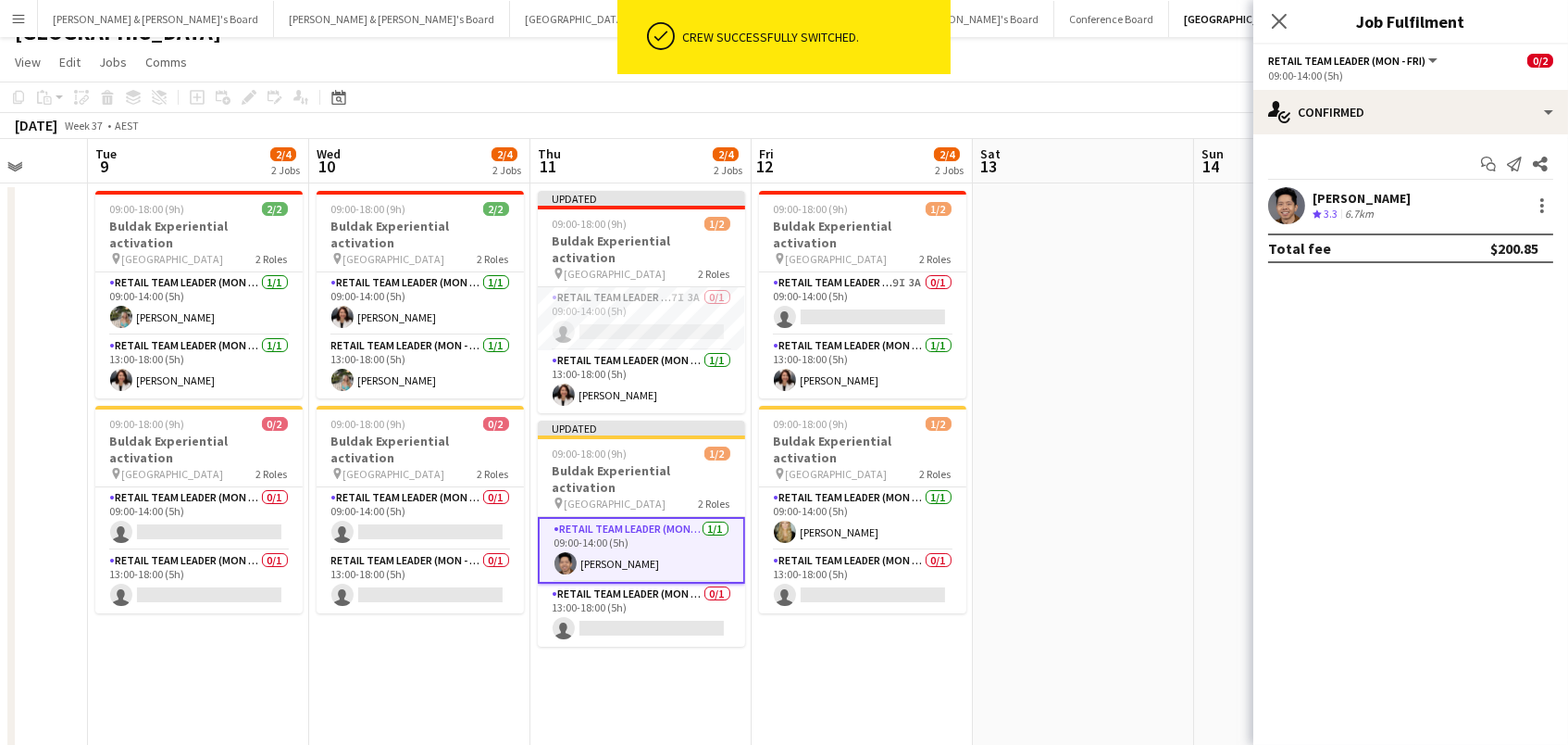
scroll to position [25, 0]
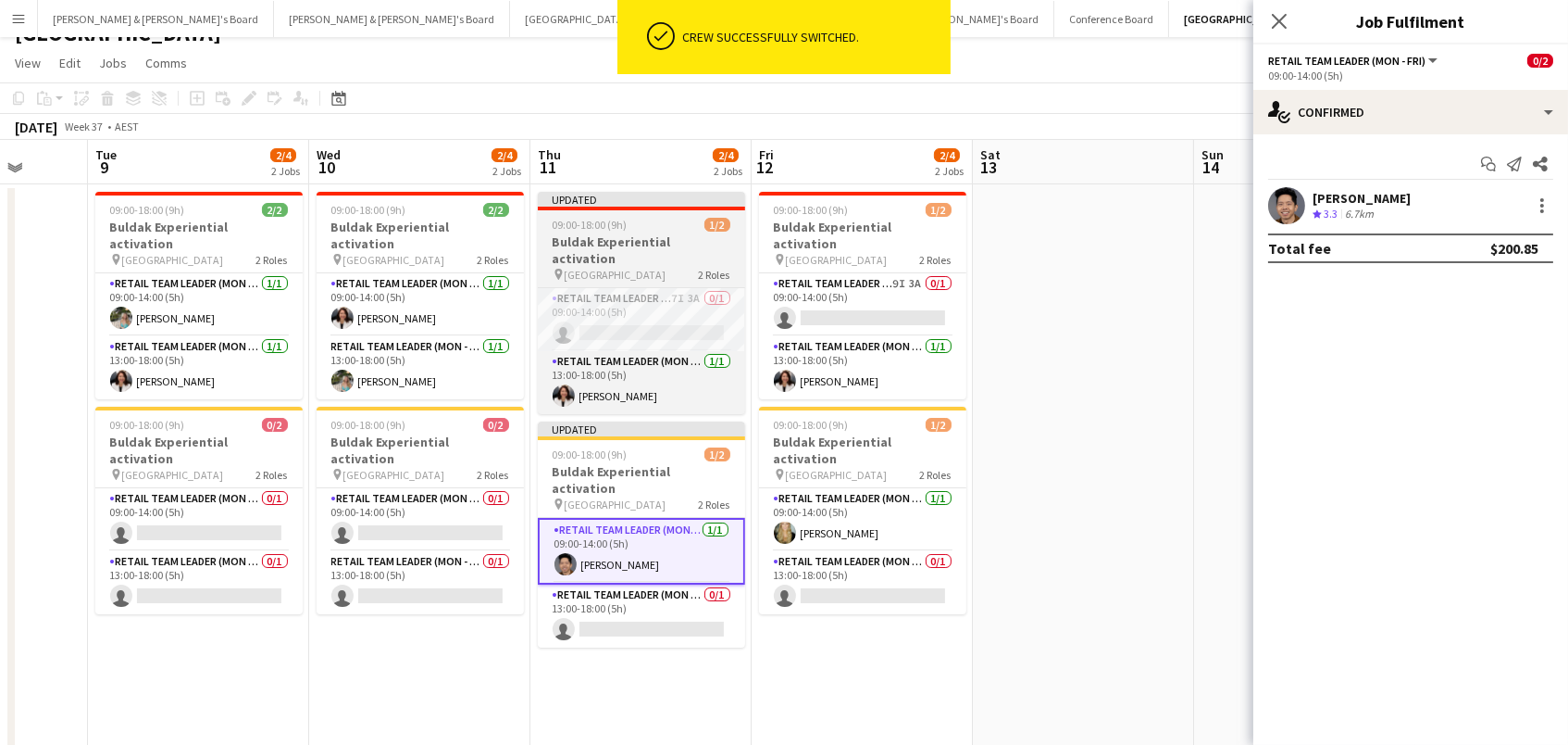
click at [640, 233] on h3 "Buldak Experiential activation" at bounding box center [641, 249] width 208 height 33
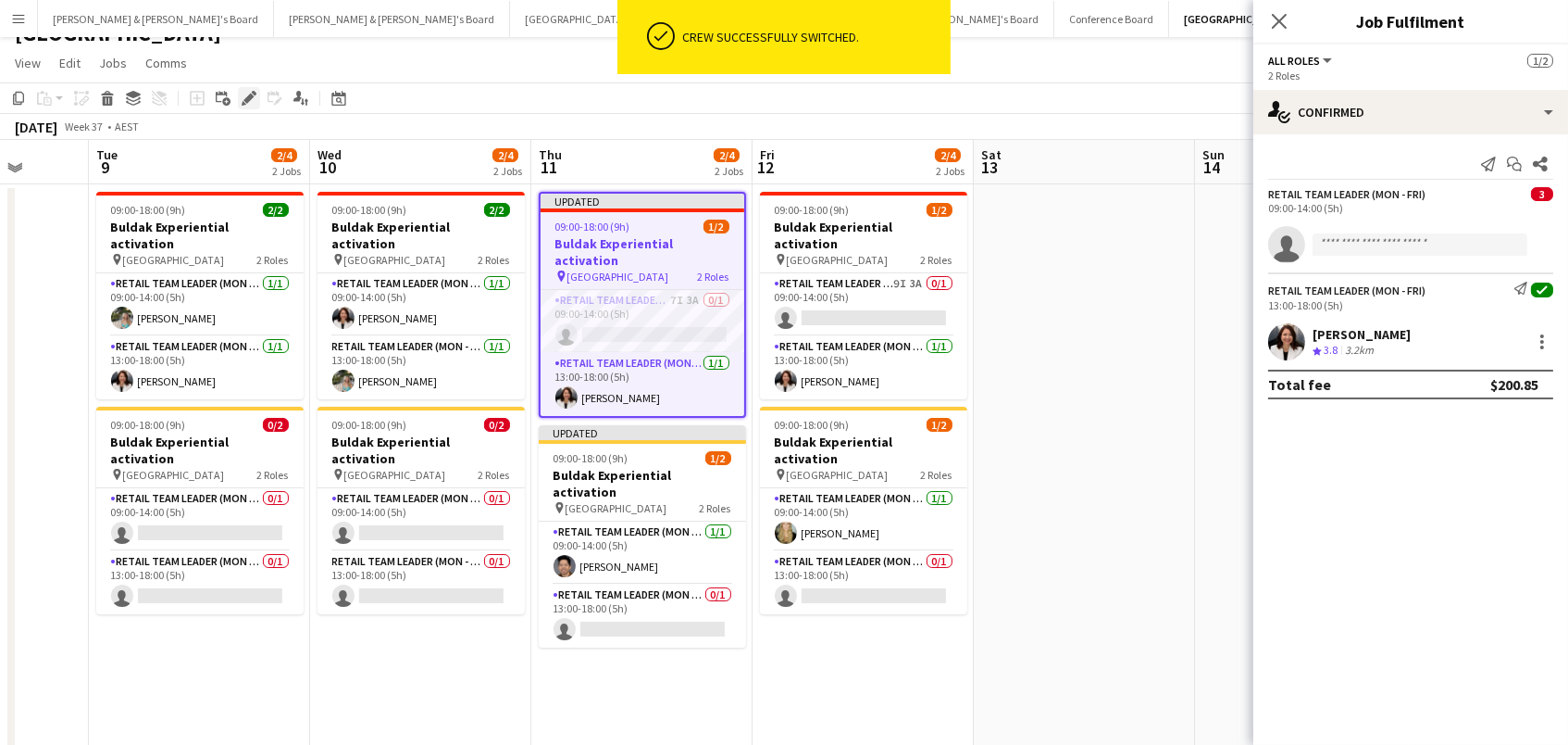
click at [244, 96] on icon at bounding box center [248, 98] width 10 height 10
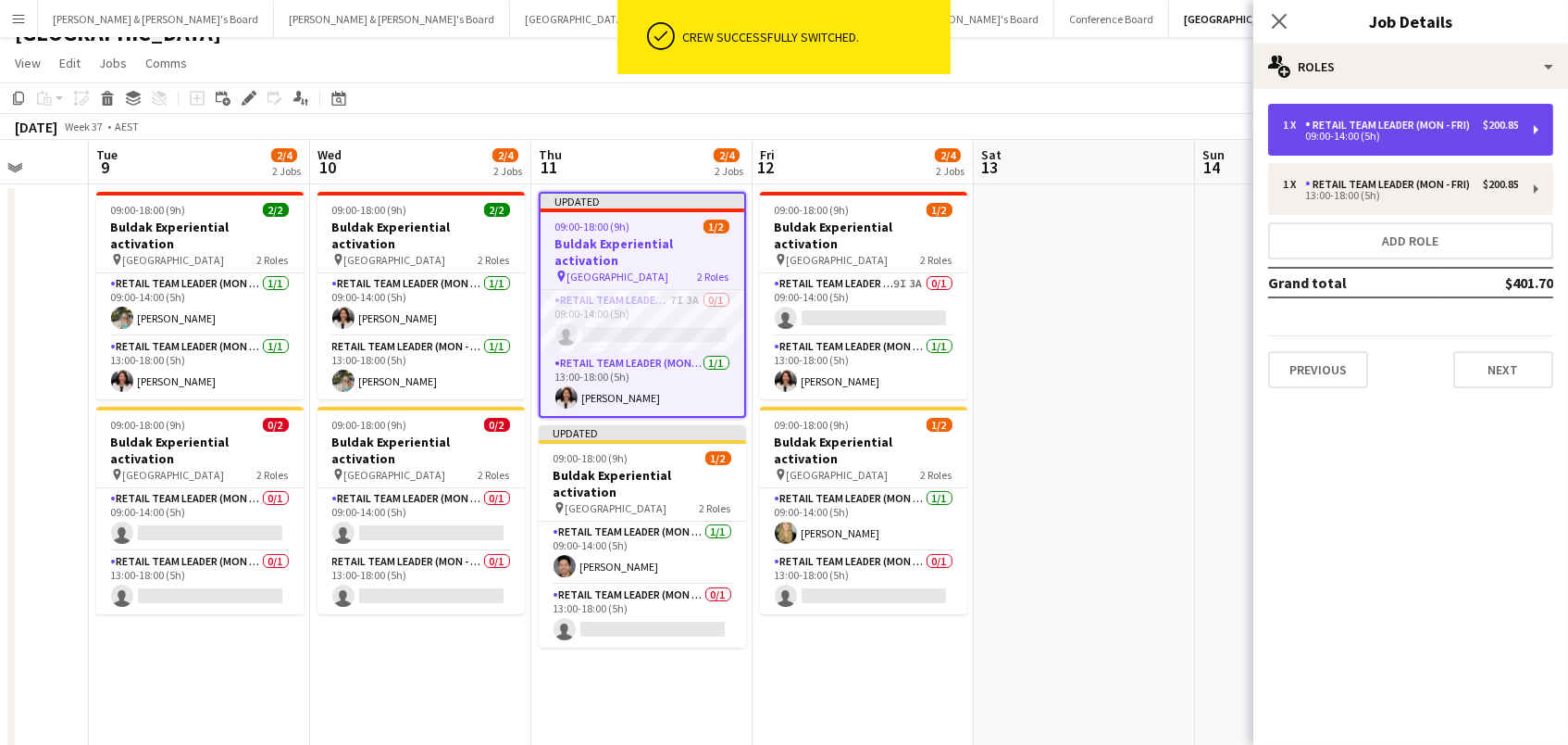
click at [1346, 122] on div "RETAIL Team Leader (Mon - Fri)" at bounding box center [1391, 125] width 172 height 13
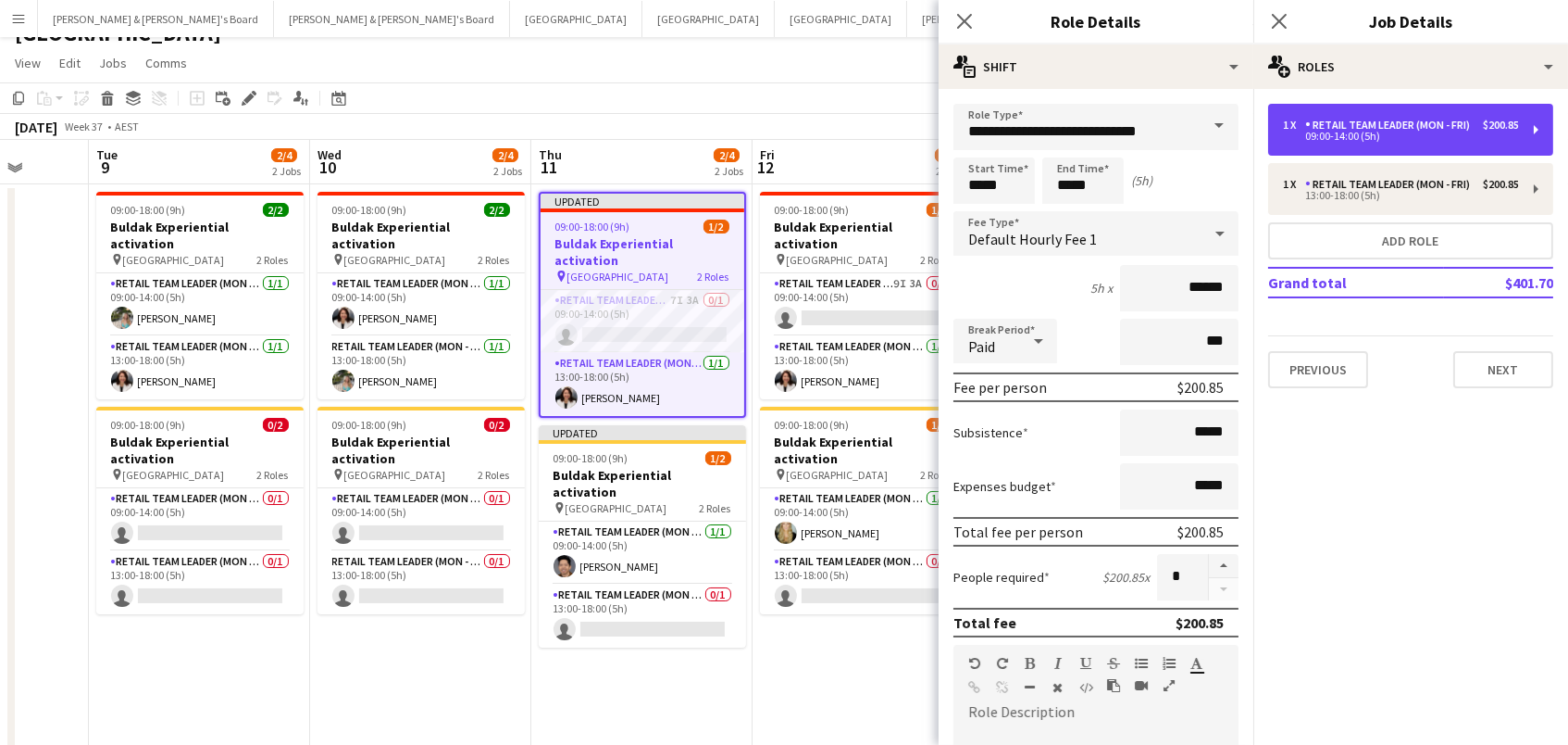
scroll to position [361, 0]
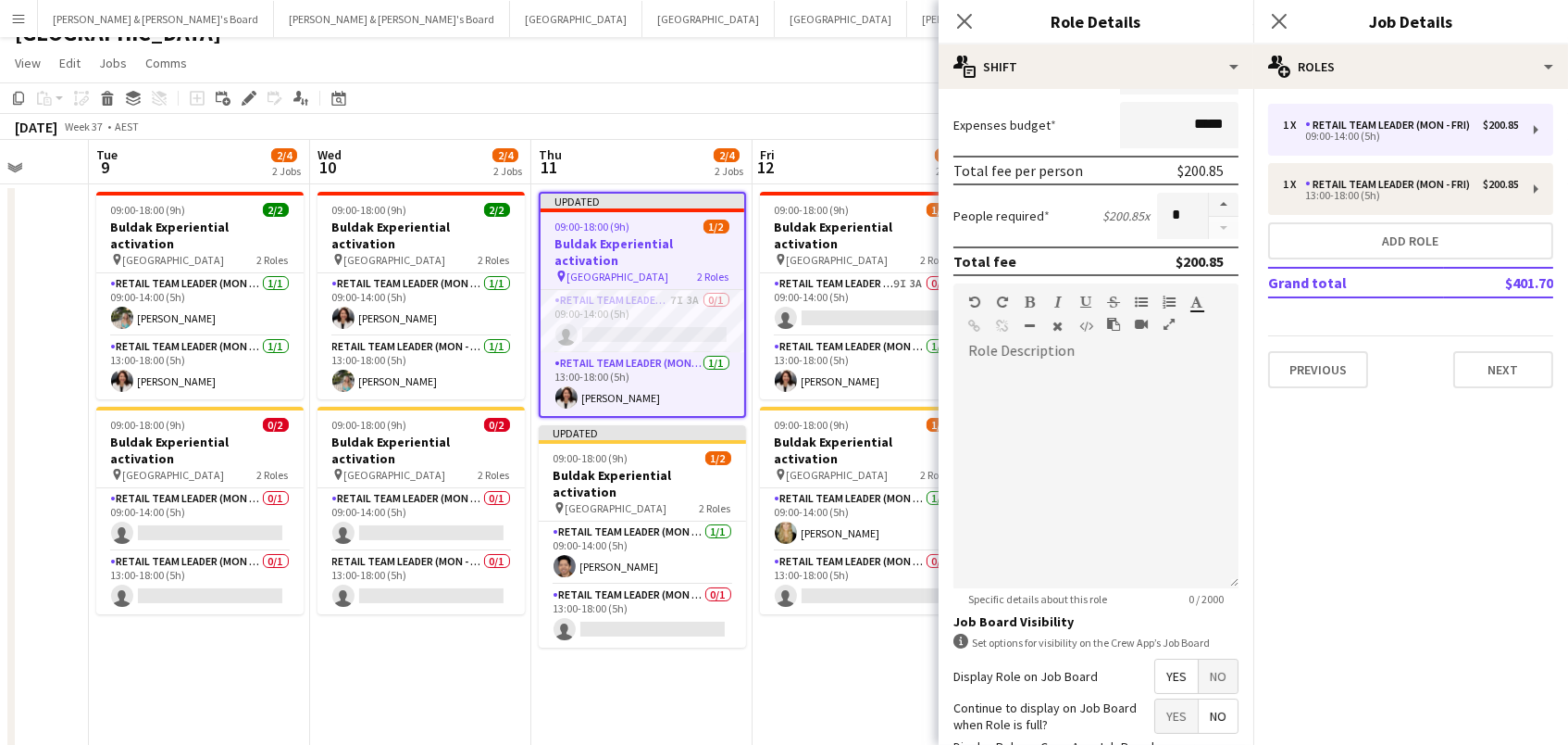
click at [1201, 671] on span "No" at bounding box center [1217, 675] width 39 height 33
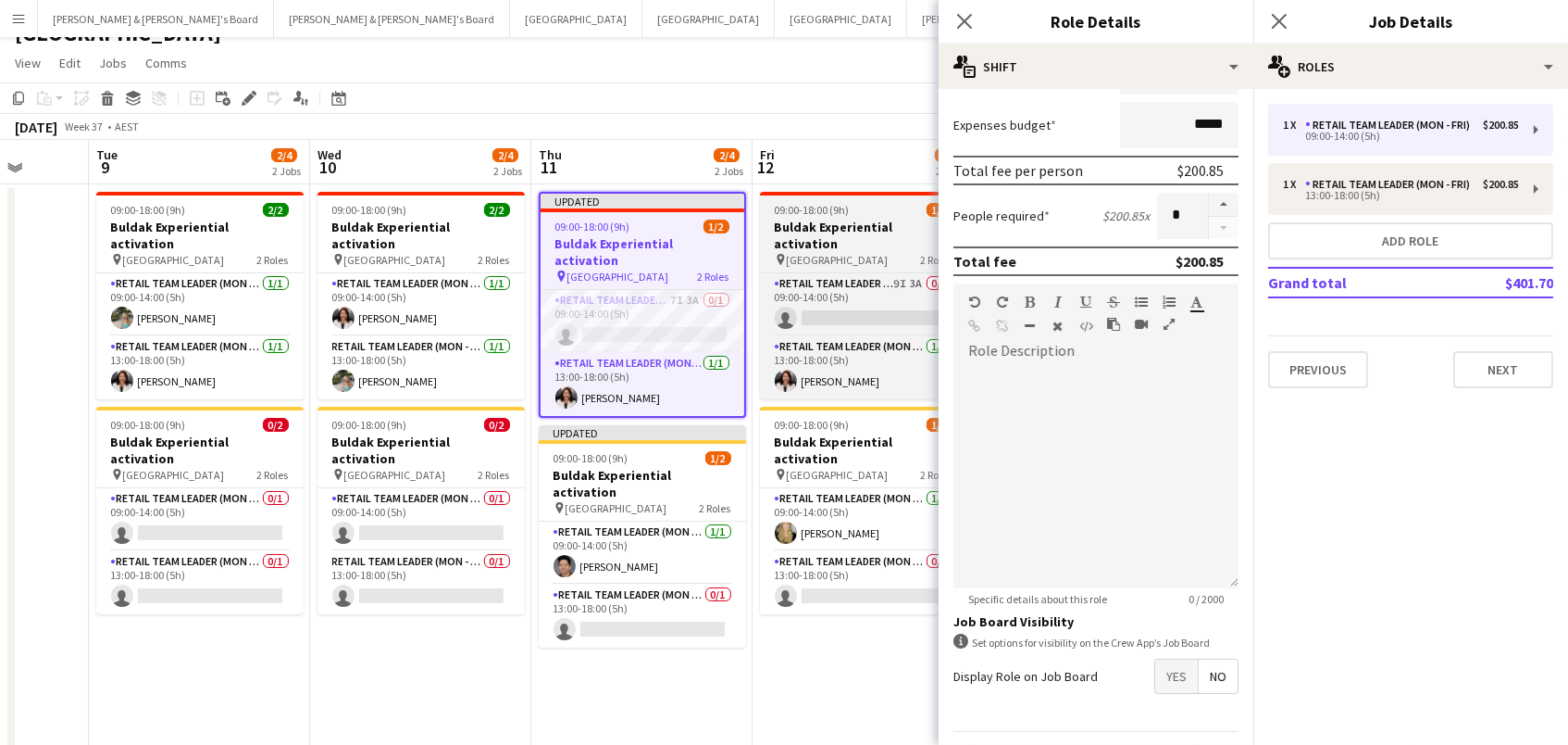
click at [807, 207] on span "09:00-18:00 (9h)" at bounding box center [812, 210] width 75 height 14
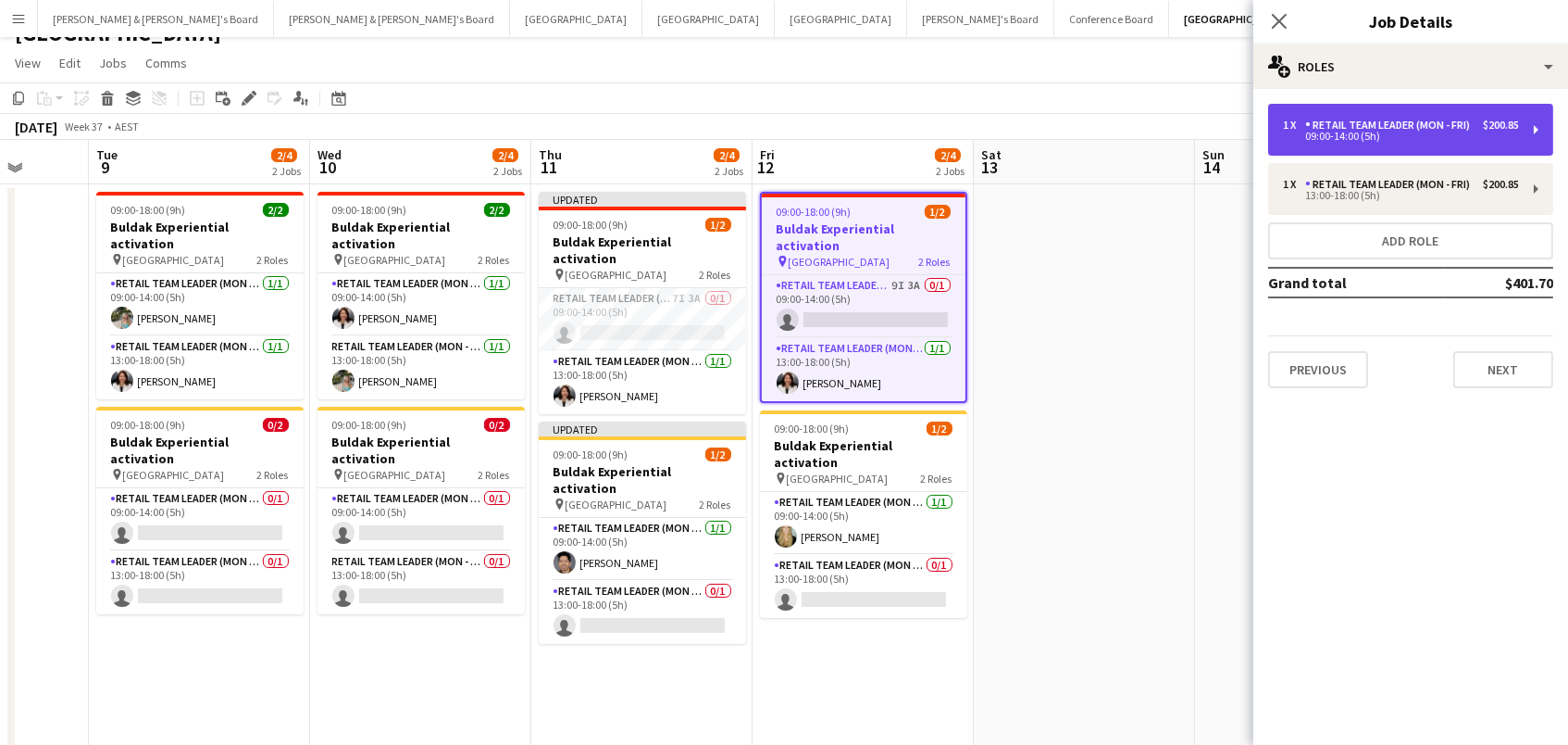
click at [1408, 134] on div "09:00-14:00 (5h)" at bounding box center [1401, 136] width 236 height 9
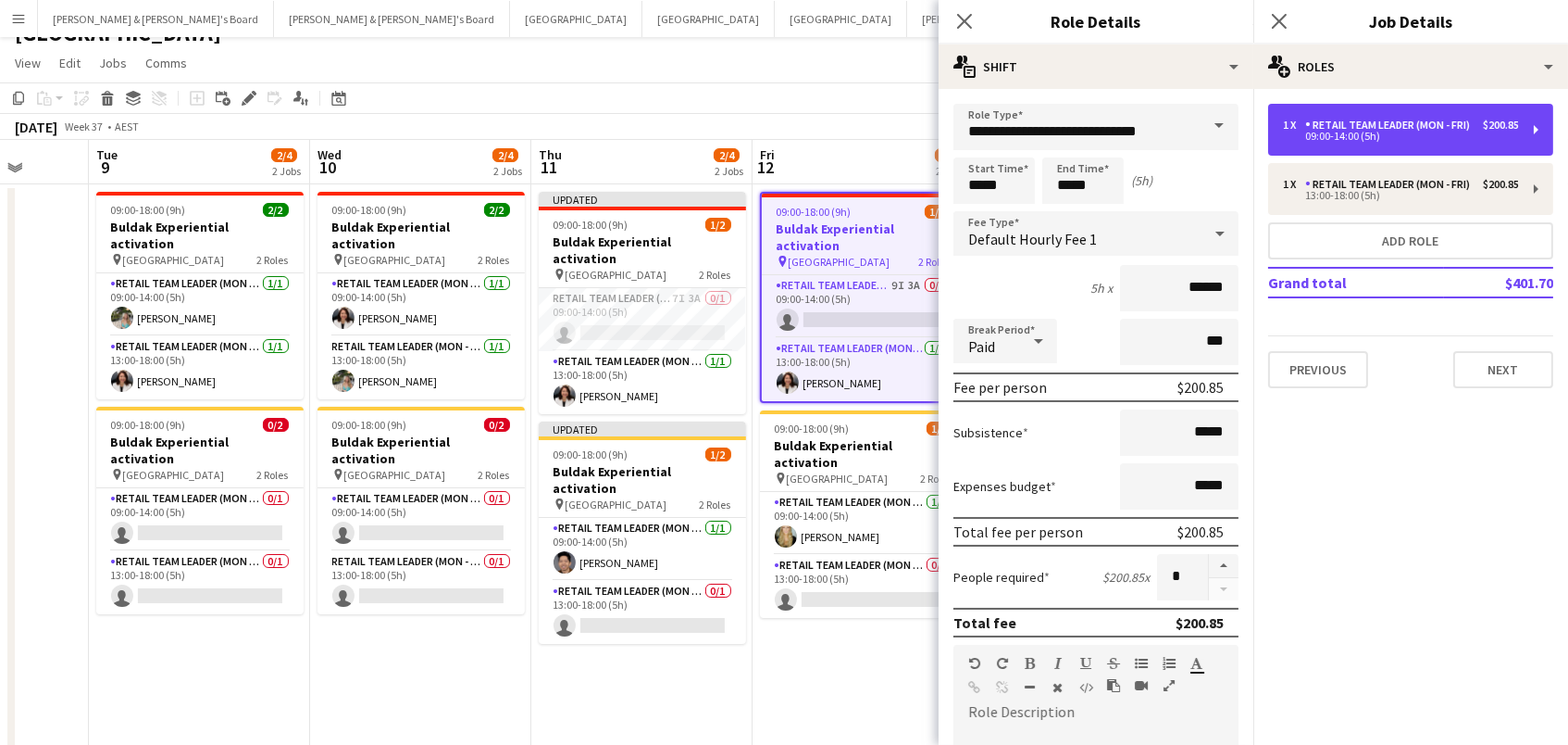
scroll to position [394, 0]
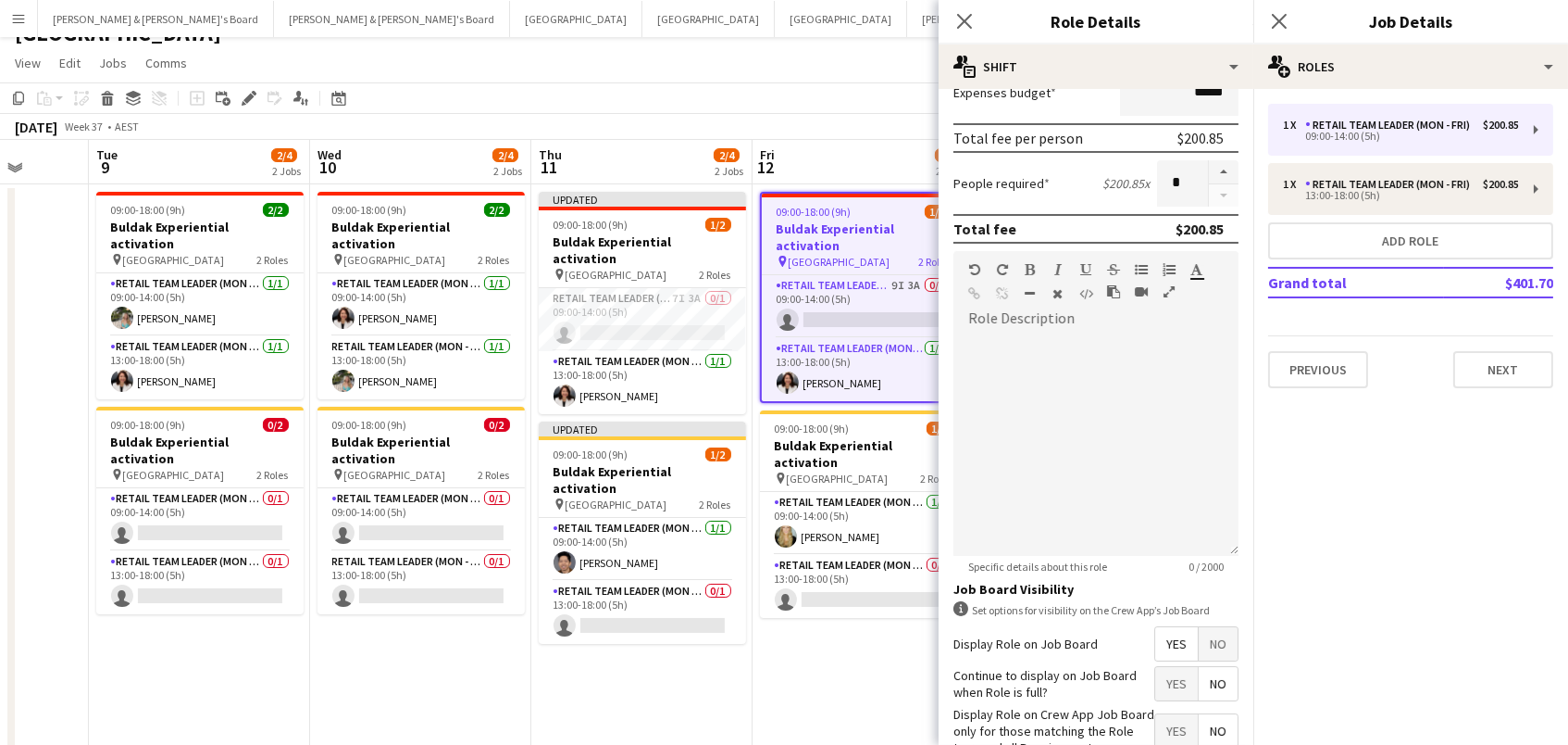
click at [1224, 639] on span "No" at bounding box center [1217, 643] width 39 height 33
click at [855, 641] on app-date-cell "09:00-18:00 (9h) 1/2 Buldak Experiential activation pin Bondi Junction Westfiel…" at bounding box center [863, 560] width 221 height 752
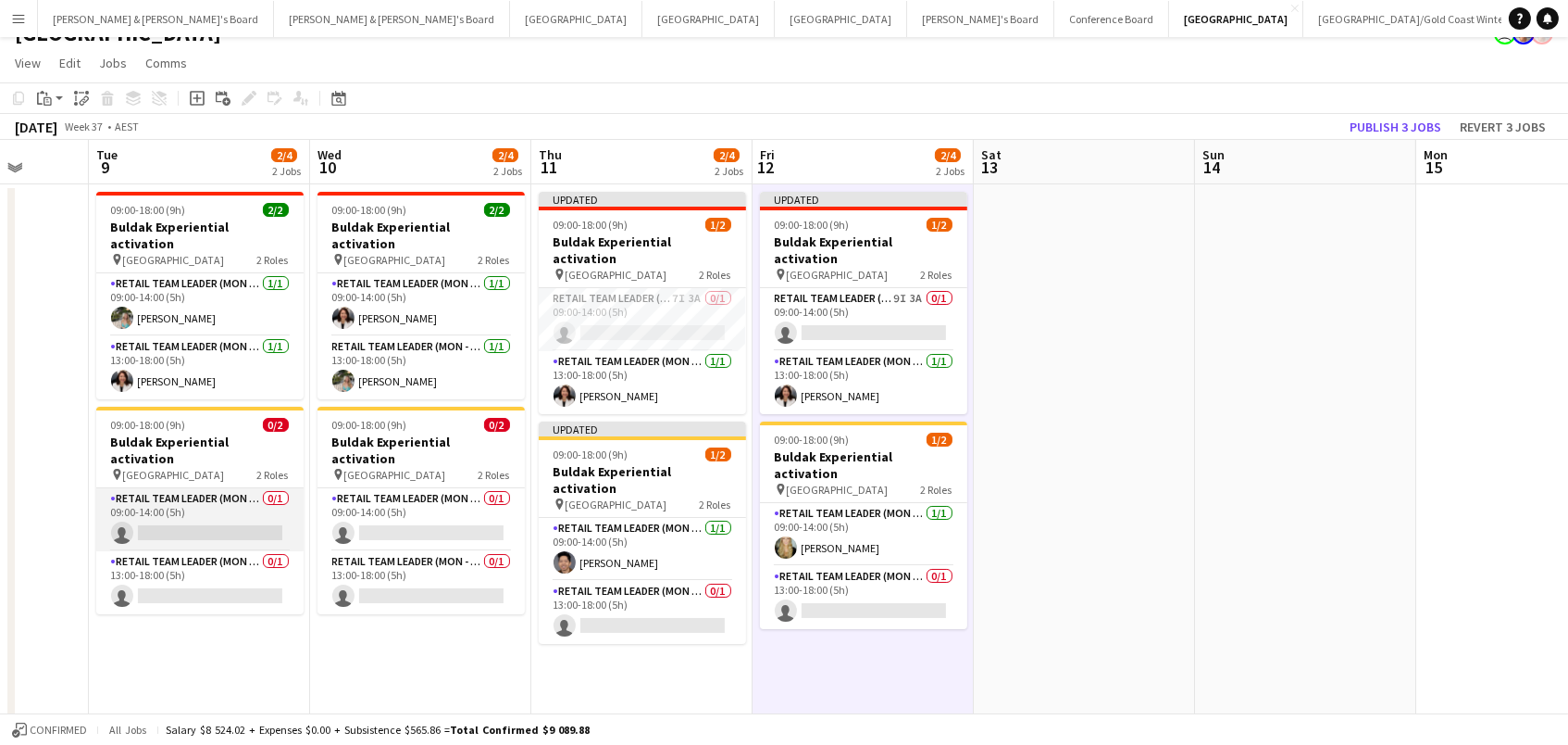
click at [131, 489] on app-card-role "RETAIL Team Leader (Mon - Fri) 0/1 09:00-14:00 (5h) single-neutral-actions" at bounding box center [199, 519] width 208 height 63
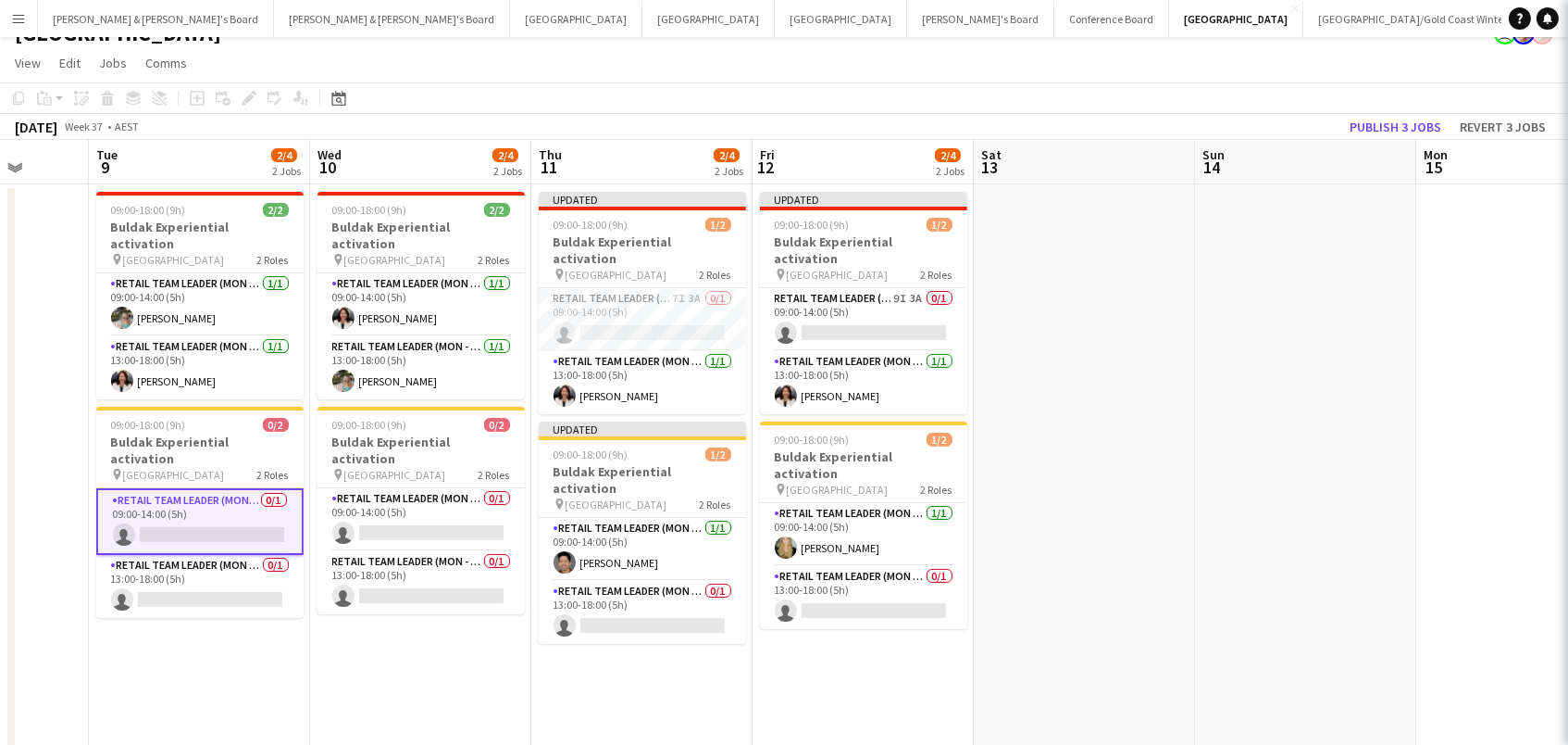
scroll to position [0, 574]
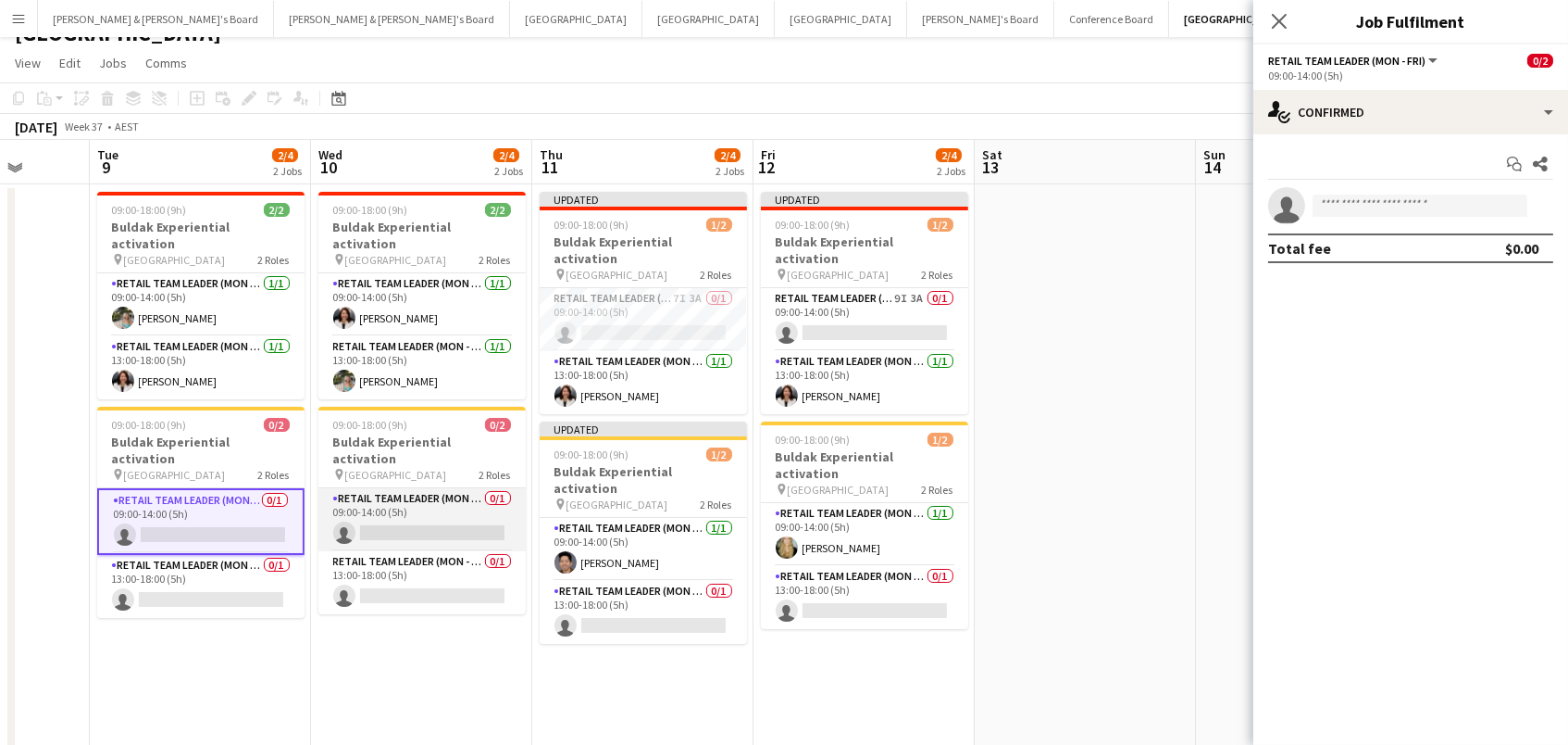
click at [397, 488] on app-card-role "RETAIL Team Leader (Mon - Fri) 0/1 09:00-14:00 (5h) single-neutral-actions" at bounding box center [422, 519] width 208 height 63
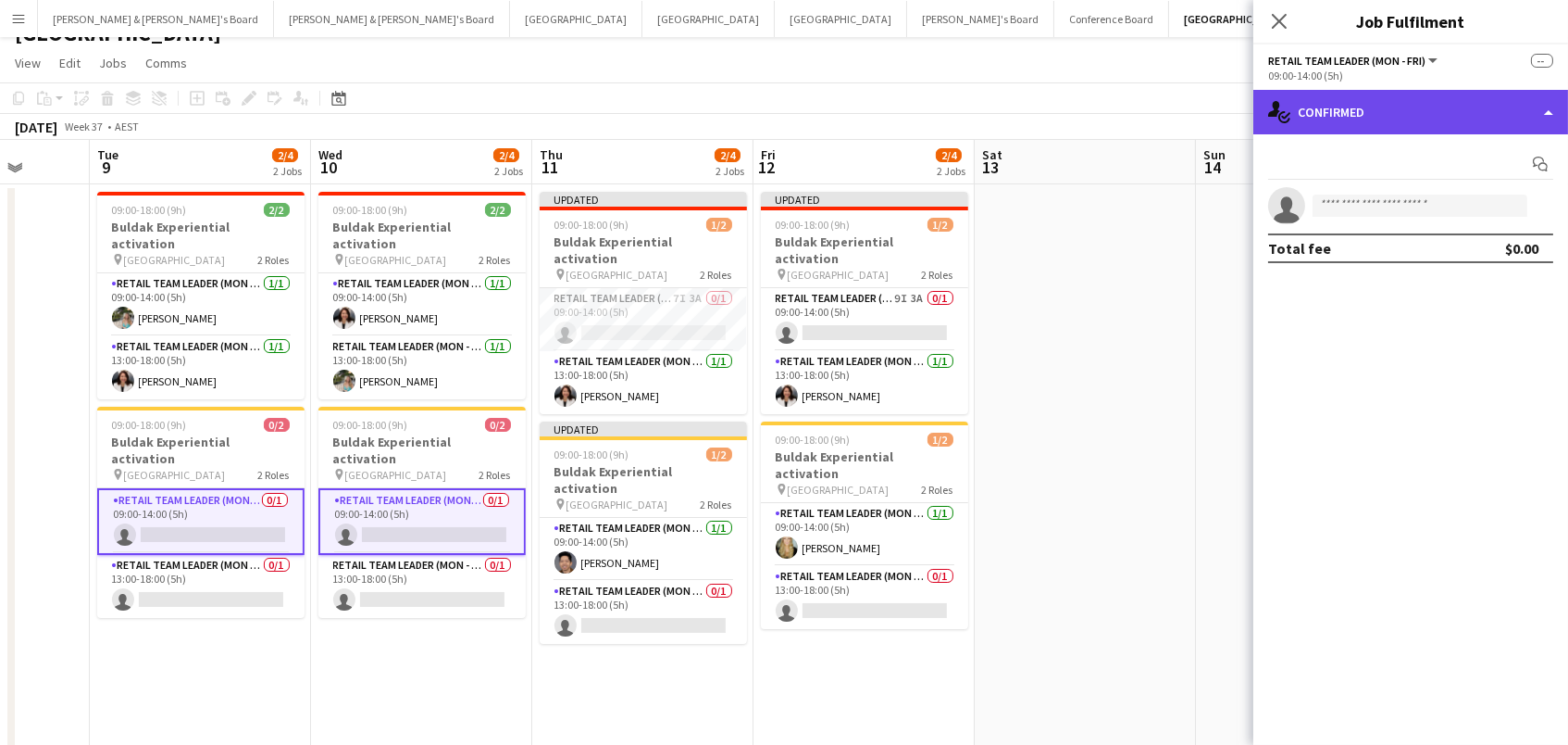
click at [1341, 118] on div "single-neutral-actions-check-2 Confirmed" at bounding box center [1410, 112] width 315 height 44
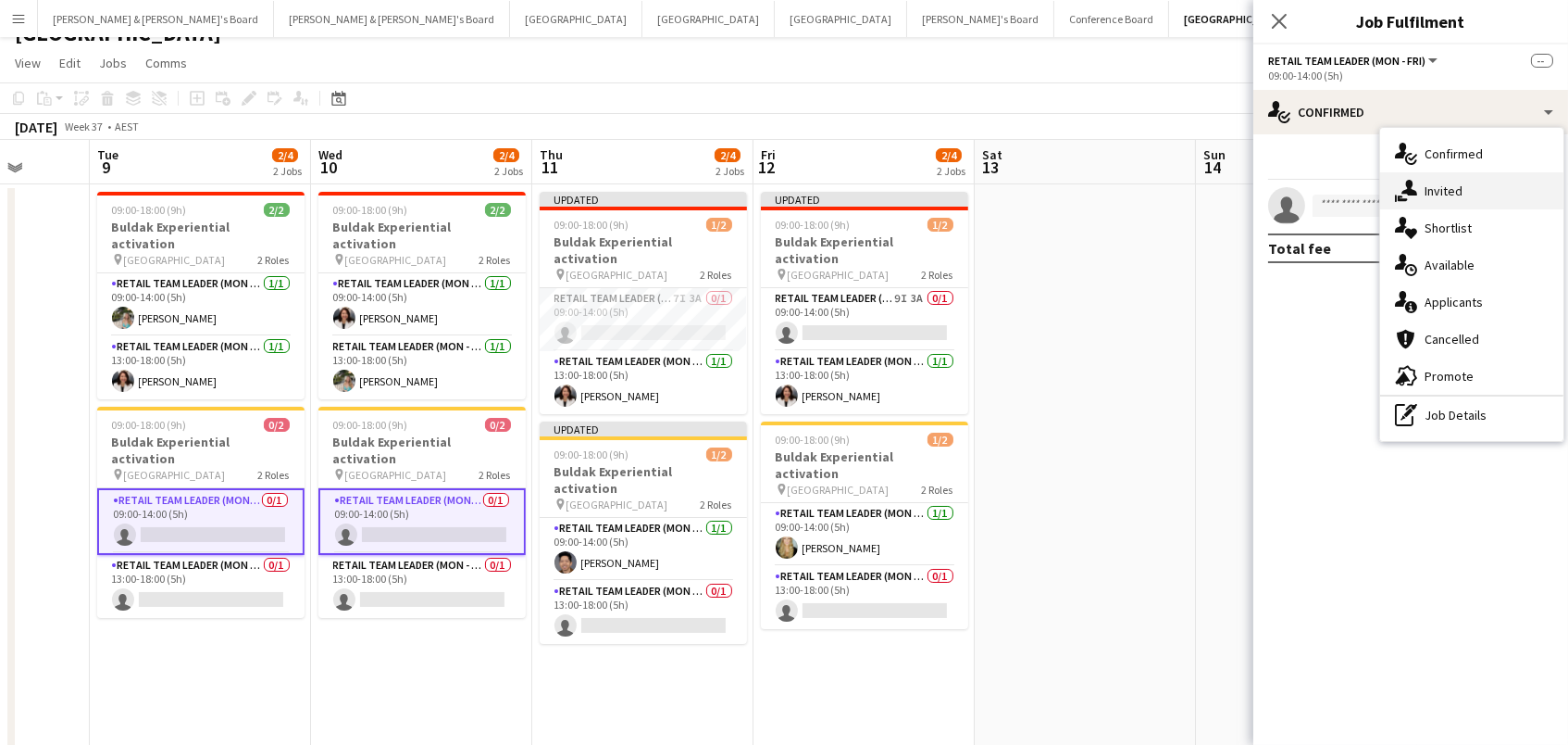
click at [1457, 197] on div "single-neutral-actions-share-1 Invited" at bounding box center [1471, 190] width 183 height 37
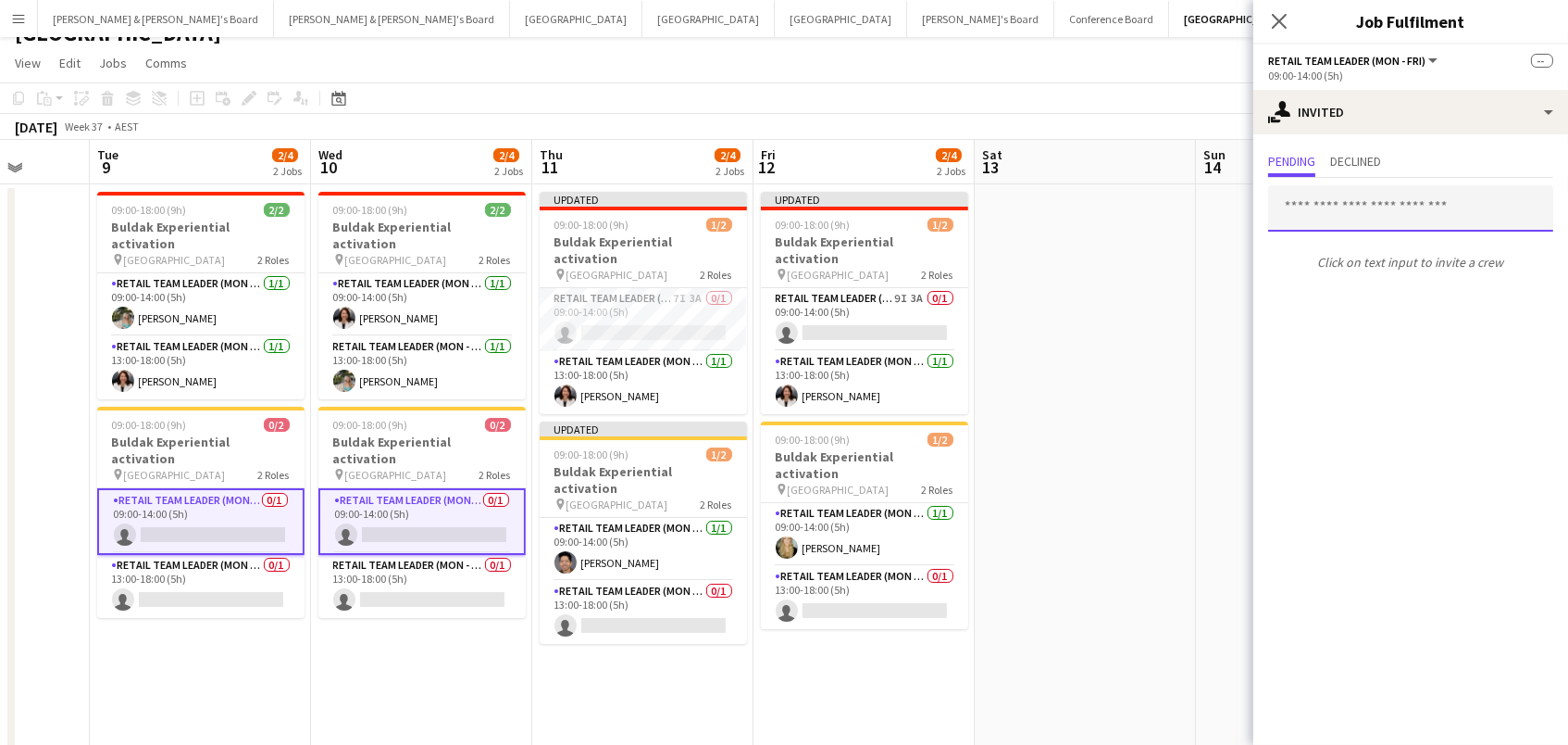
click at [1442, 209] on input "text" at bounding box center [1410, 208] width 285 height 46
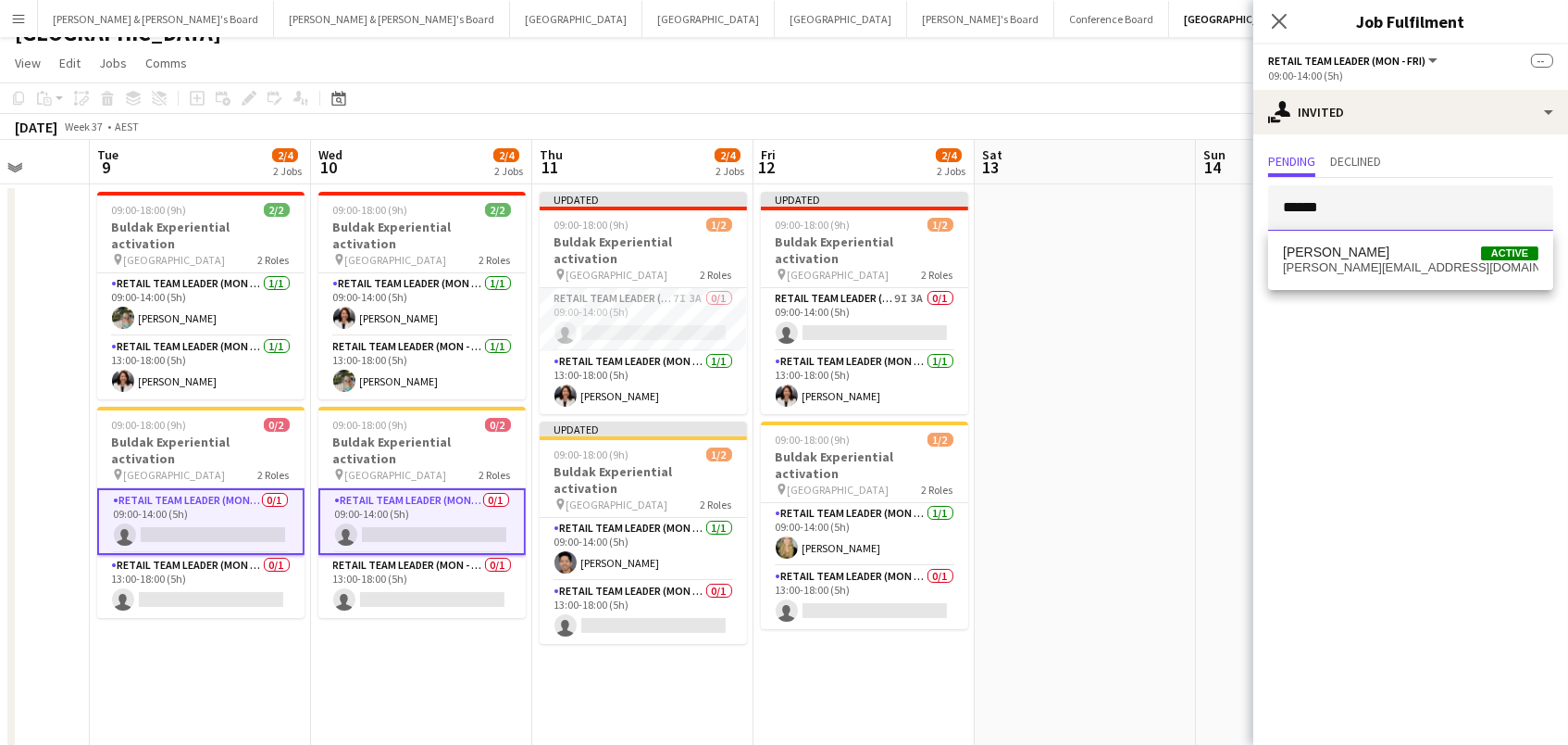
type input "******"
drag, startPoint x: 1442, startPoint y: 209, endPoint x: 1418, endPoint y: 258, distance: 54.6
click at [1418, 258] on span "[PERSON_NAME] Active" at bounding box center [1411, 252] width 256 height 16
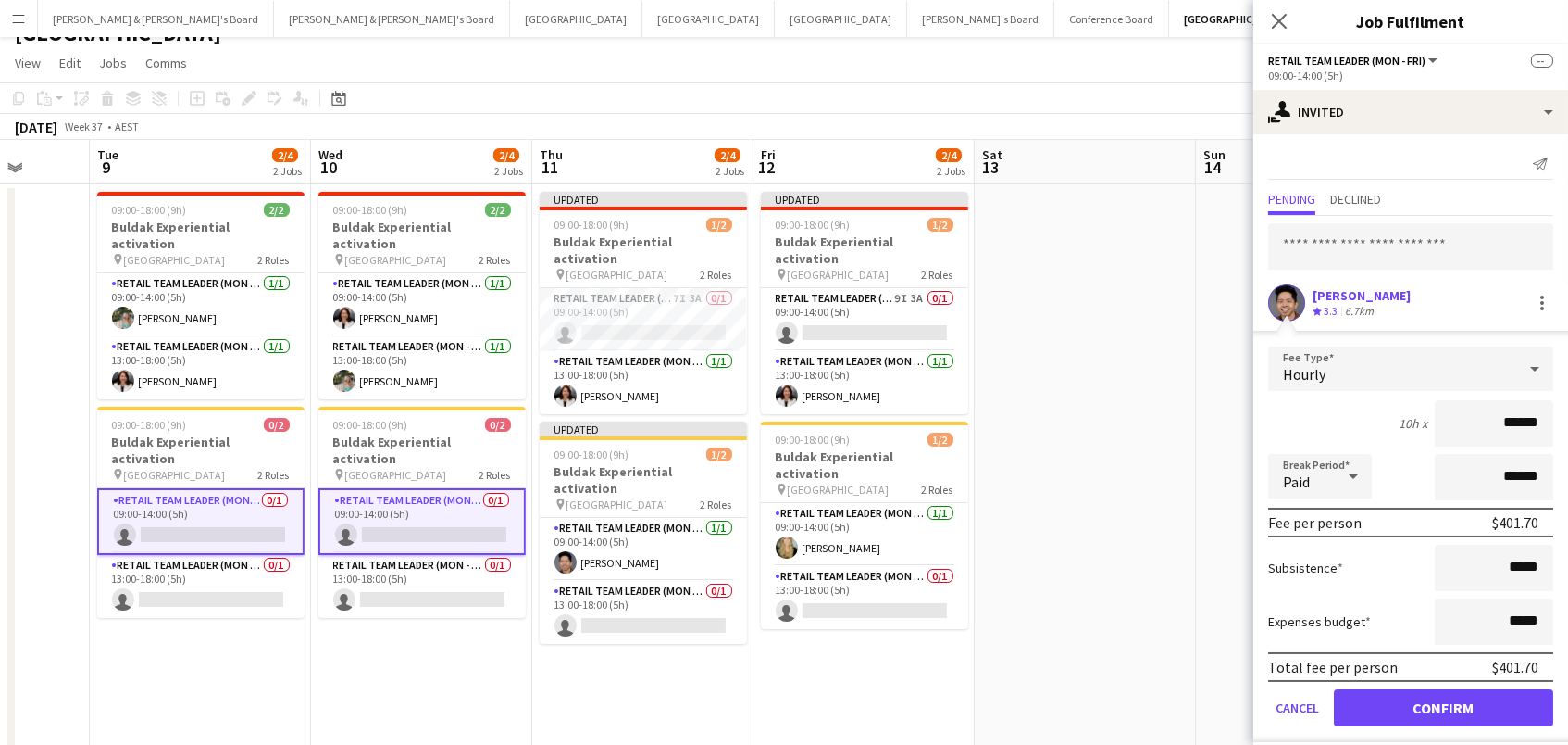
click at [1443, 705] on button "Confirm" at bounding box center [1443, 707] width 219 height 37
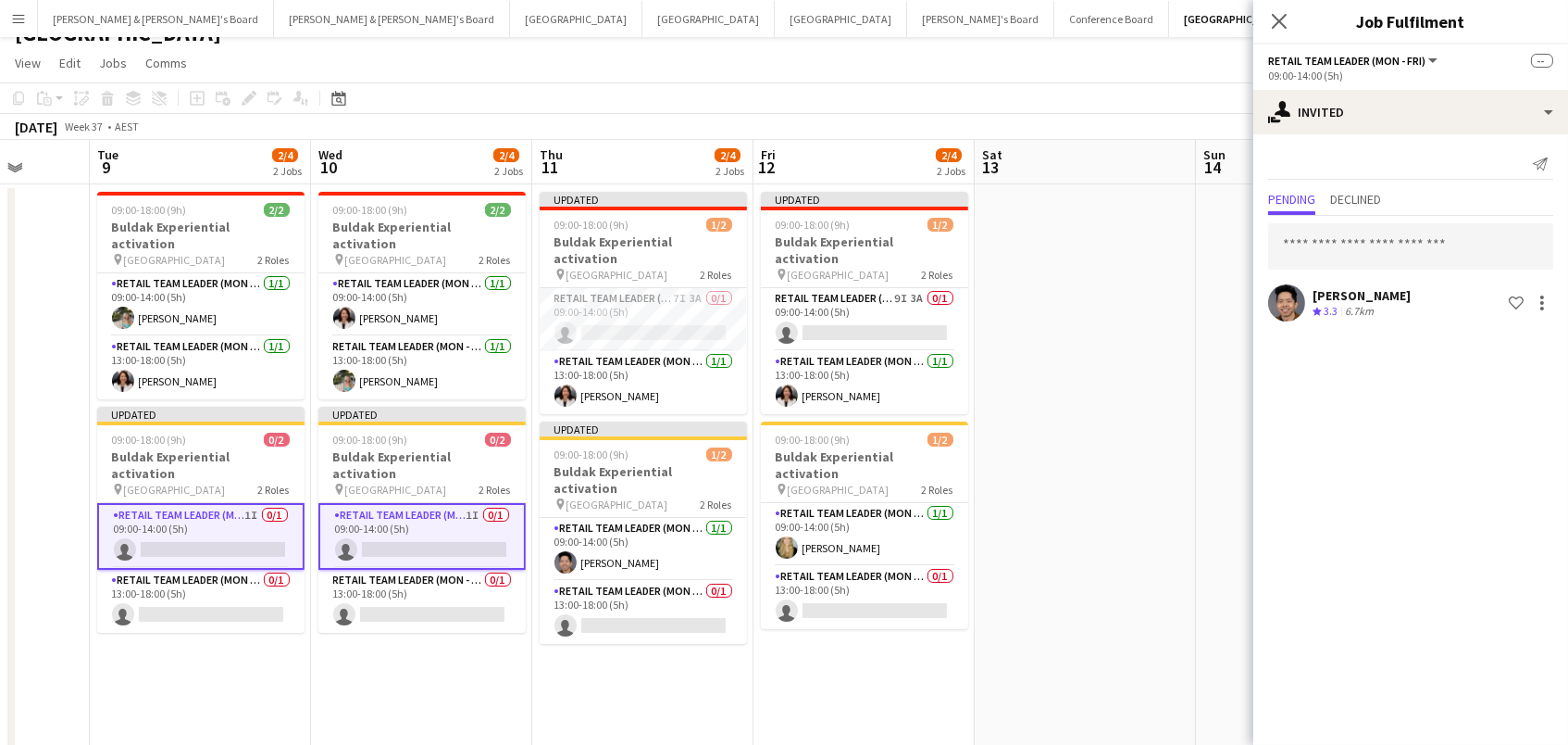
click at [1115, 270] on app-date-cell at bounding box center [1085, 560] width 221 height 752
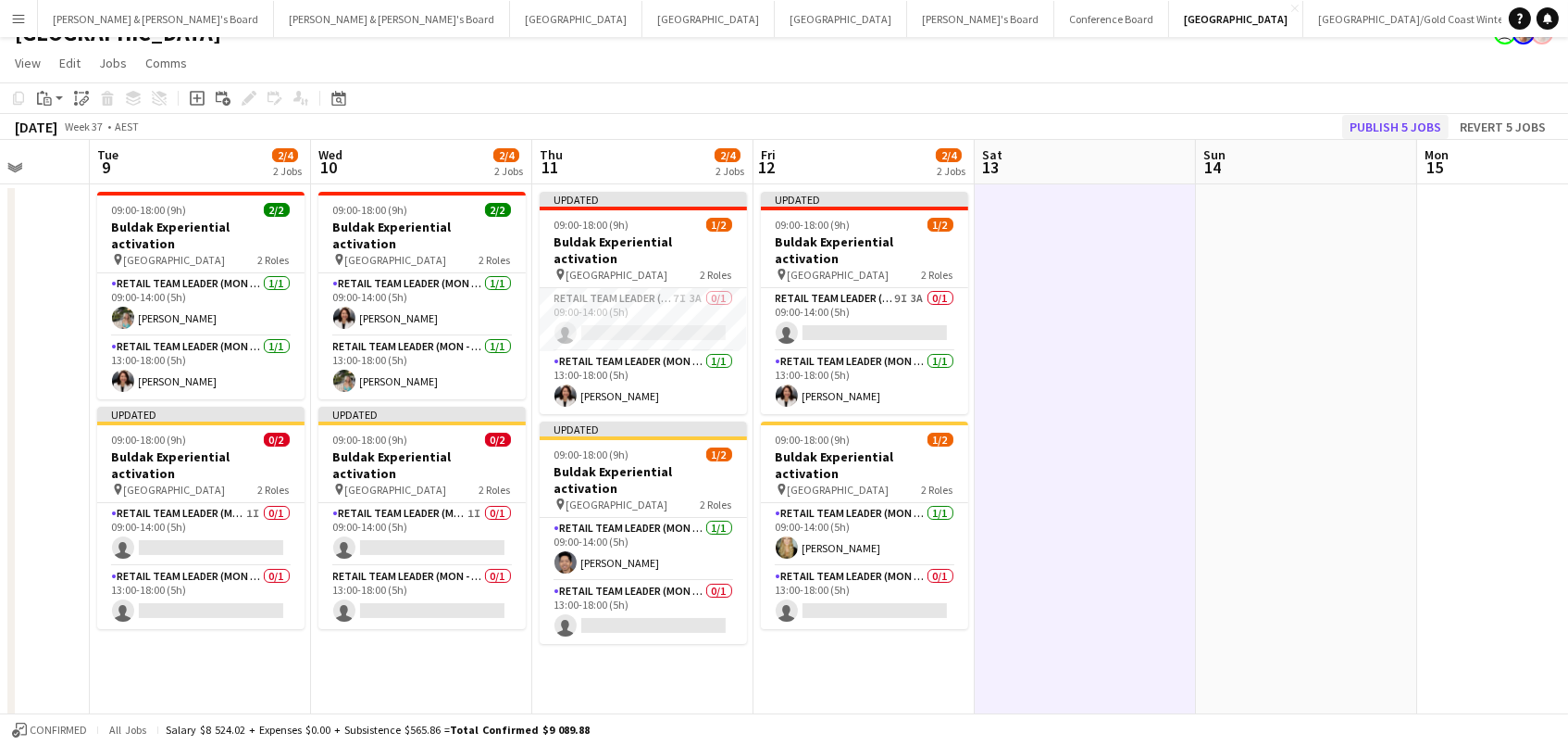
click at [1398, 126] on button "Publish 5 jobs" at bounding box center [1395, 127] width 106 height 24
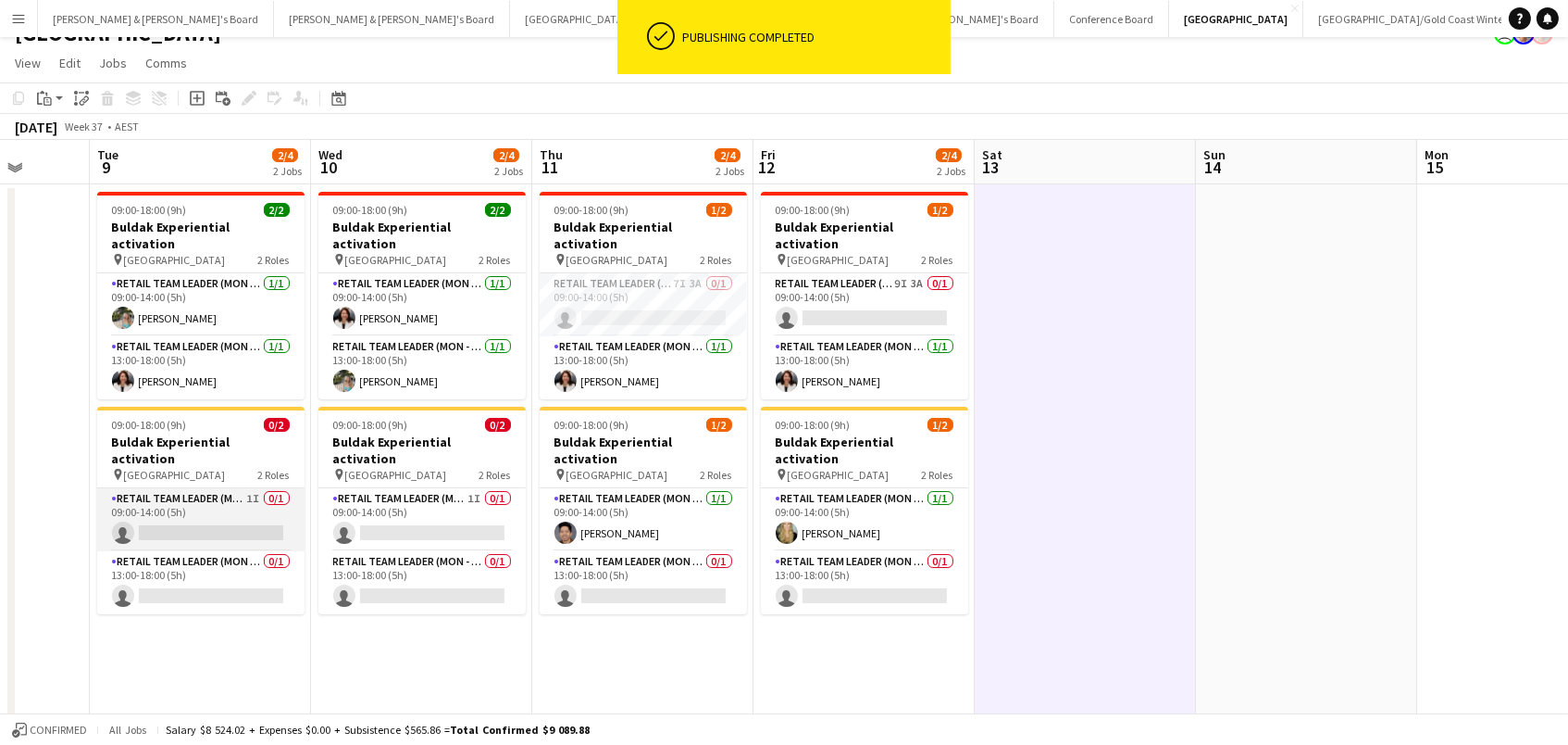
click at [214, 488] on app-card-role "RETAIL Team Leader (Mon - Fri) 1I 0/1 09:00-14:00 (5h) single-neutral-actions" at bounding box center [200, 519] width 208 height 63
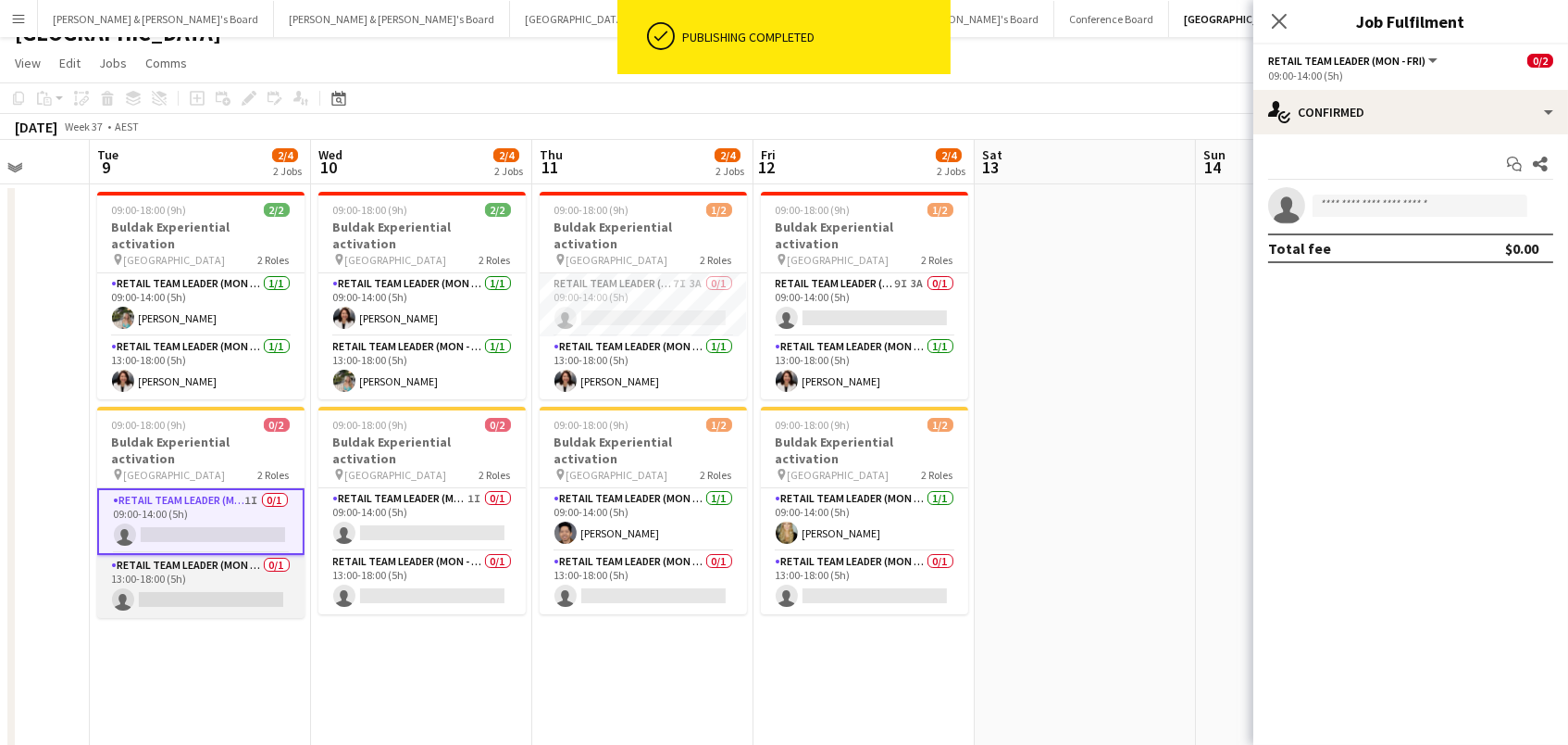
click at [229, 564] on app-card-role "RETAIL Team Leader (Mon - Fri) 0/1 13:00-18:00 (5h) single-neutral-actions" at bounding box center [200, 586] width 208 height 63
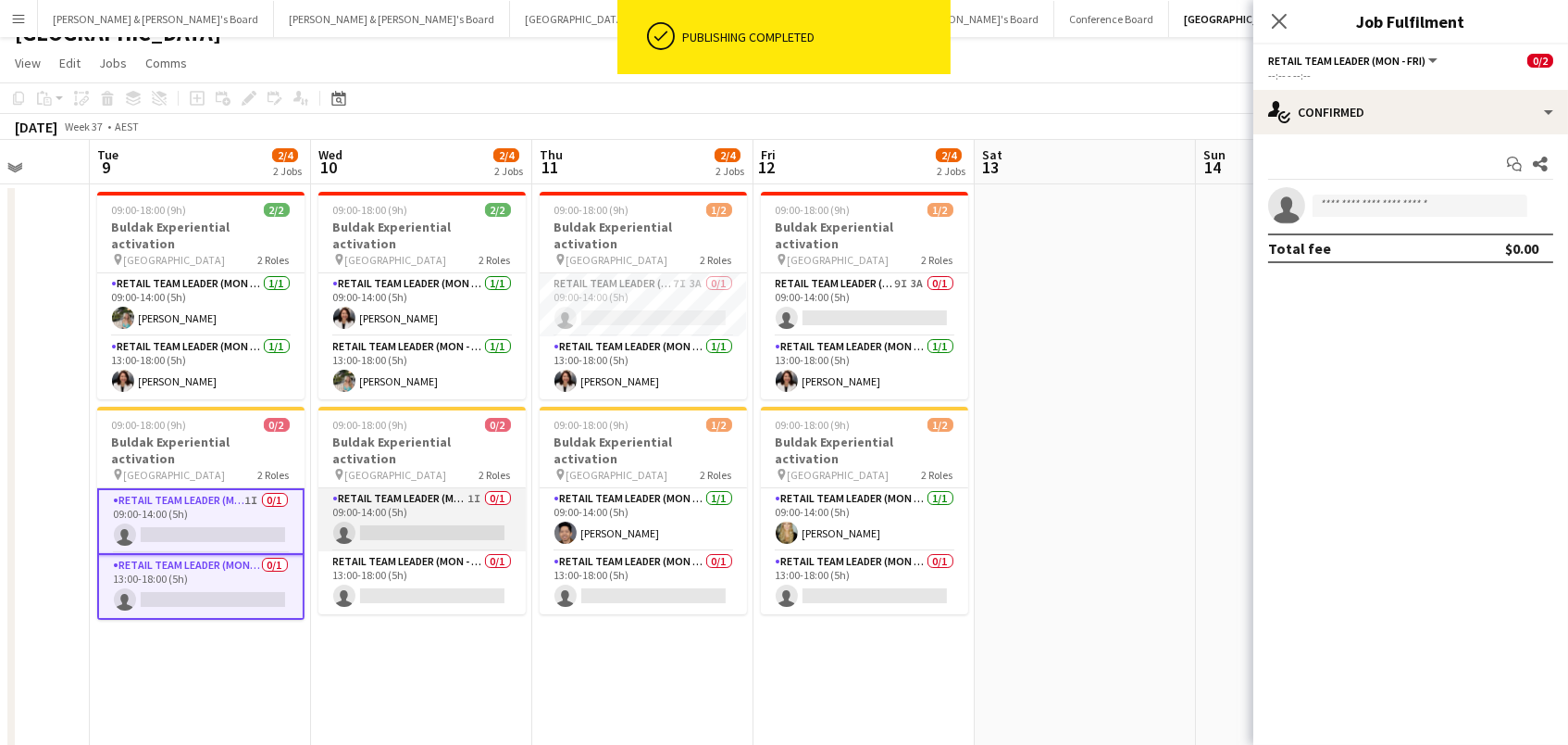
drag, startPoint x: 412, startPoint y: 540, endPoint x: 411, endPoint y: 495, distance: 45.0
click at [406, 530] on app-calendar-viewport "Sat 6 Sun 7 Mon 8 Tue 9 2/4 2 Jobs Wed 10 2/4 2 Jobs Thu 11 2/4 2 Jobs Fri 12 2…" at bounding box center [784, 538] width 1568 height 796
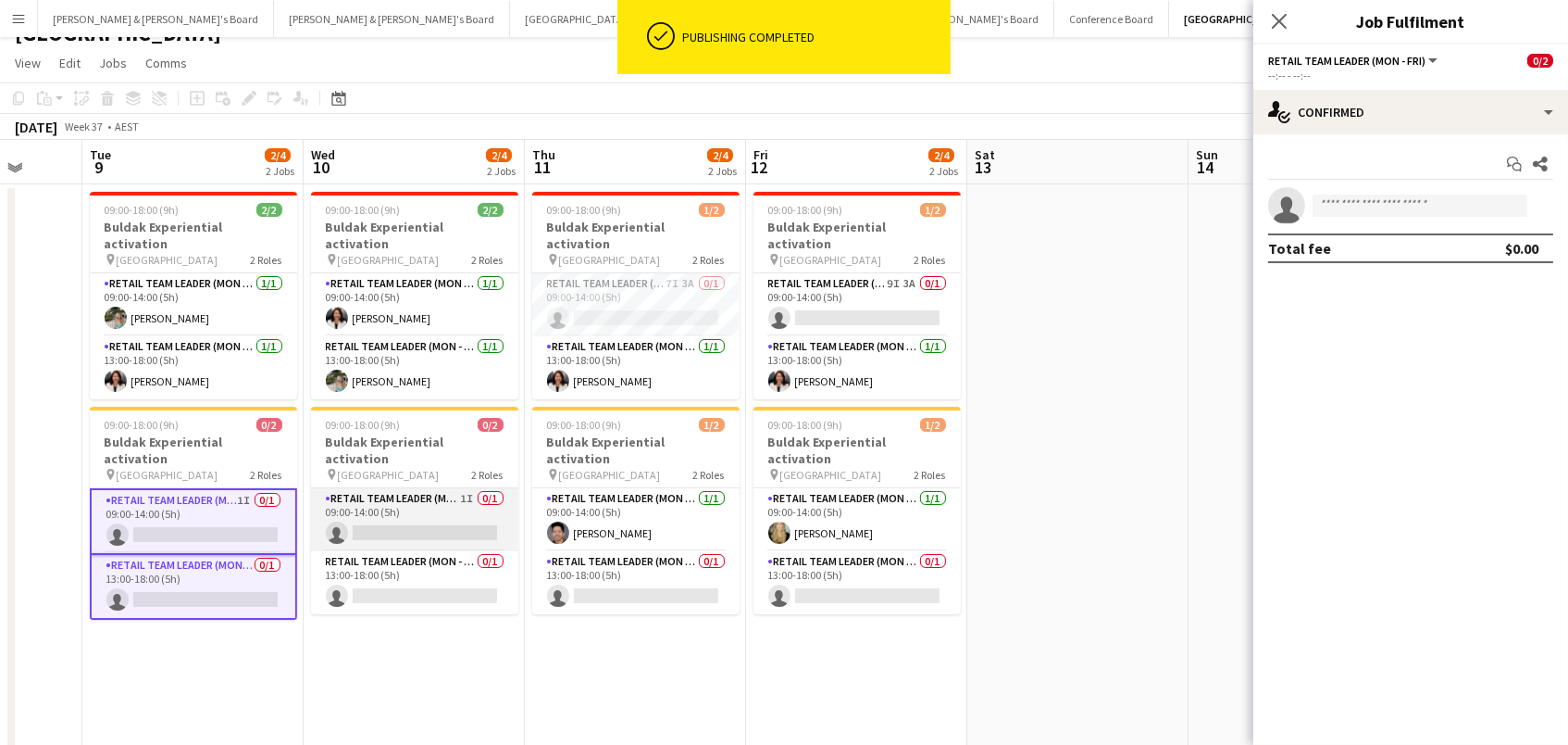
click at [415, 488] on app-card-role "RETAIL Team Leader (Mon - Fri) 1I 0/1 09:00-14:00 (5h) single-neutral-actions" at bounding box center [415, 519] width 208 height 63
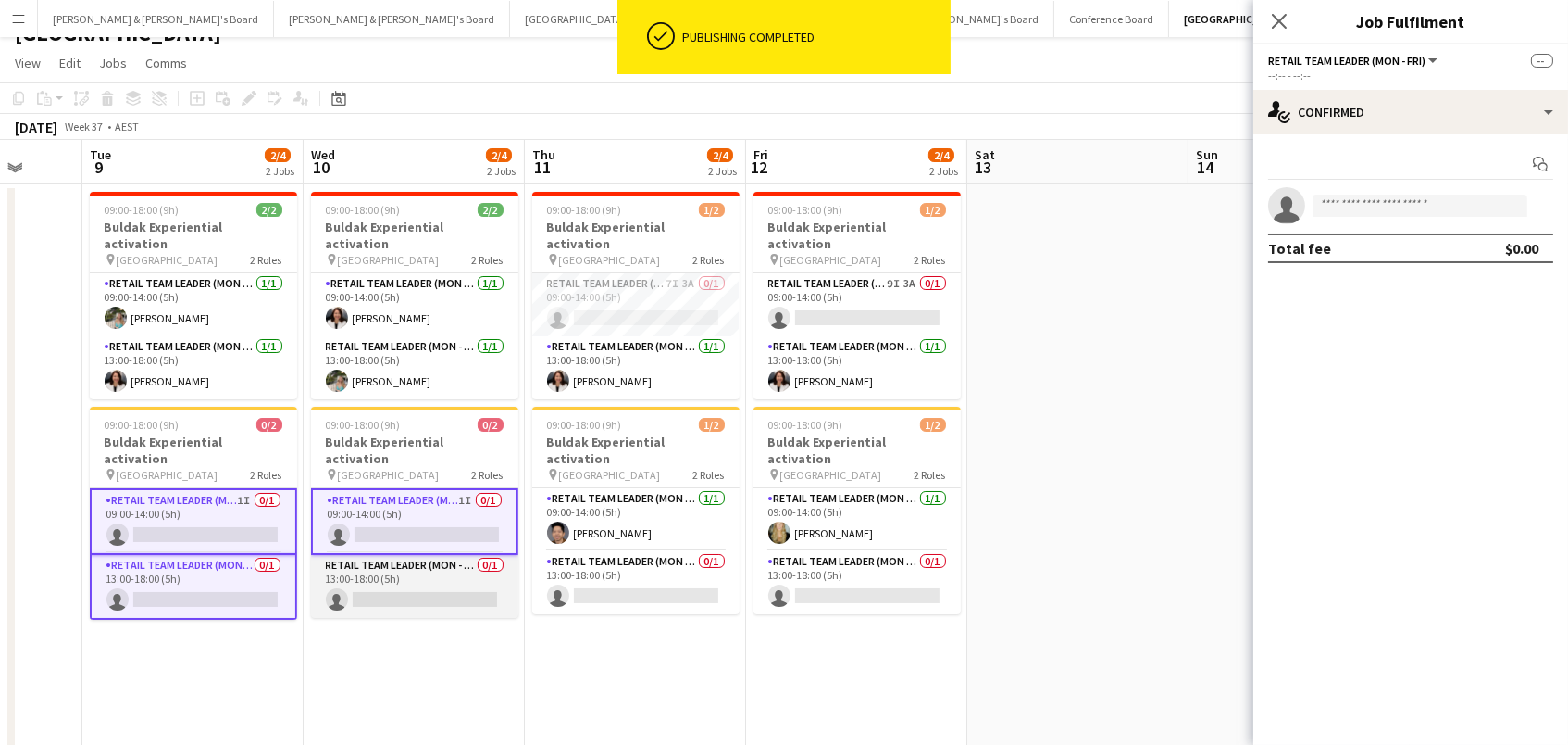
click at [452, 557] on app-card-role "RETAIL Team Leader (Mon - Fri) 0/1 13:00-18:00 (5h) single-neutral-actions" at bounding box center [415, 586] width 208 height 63
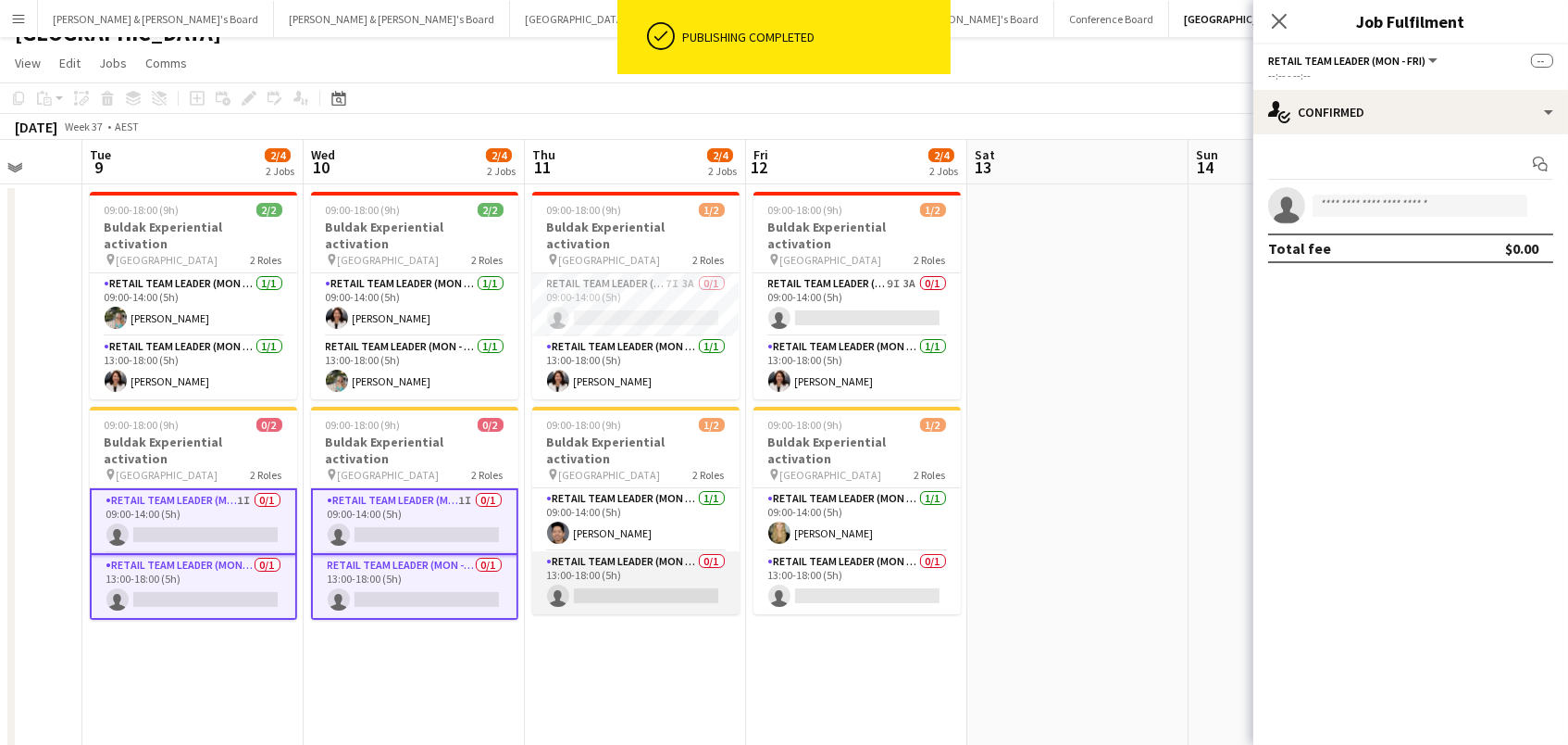
click at [629, 564] on app-card-role "RETAIL Team Leader (Mon - Fri) 0/1 13:00-18:00 (5h) single-neutral-actions" at bounding box center [635, 582] width 208 height 63
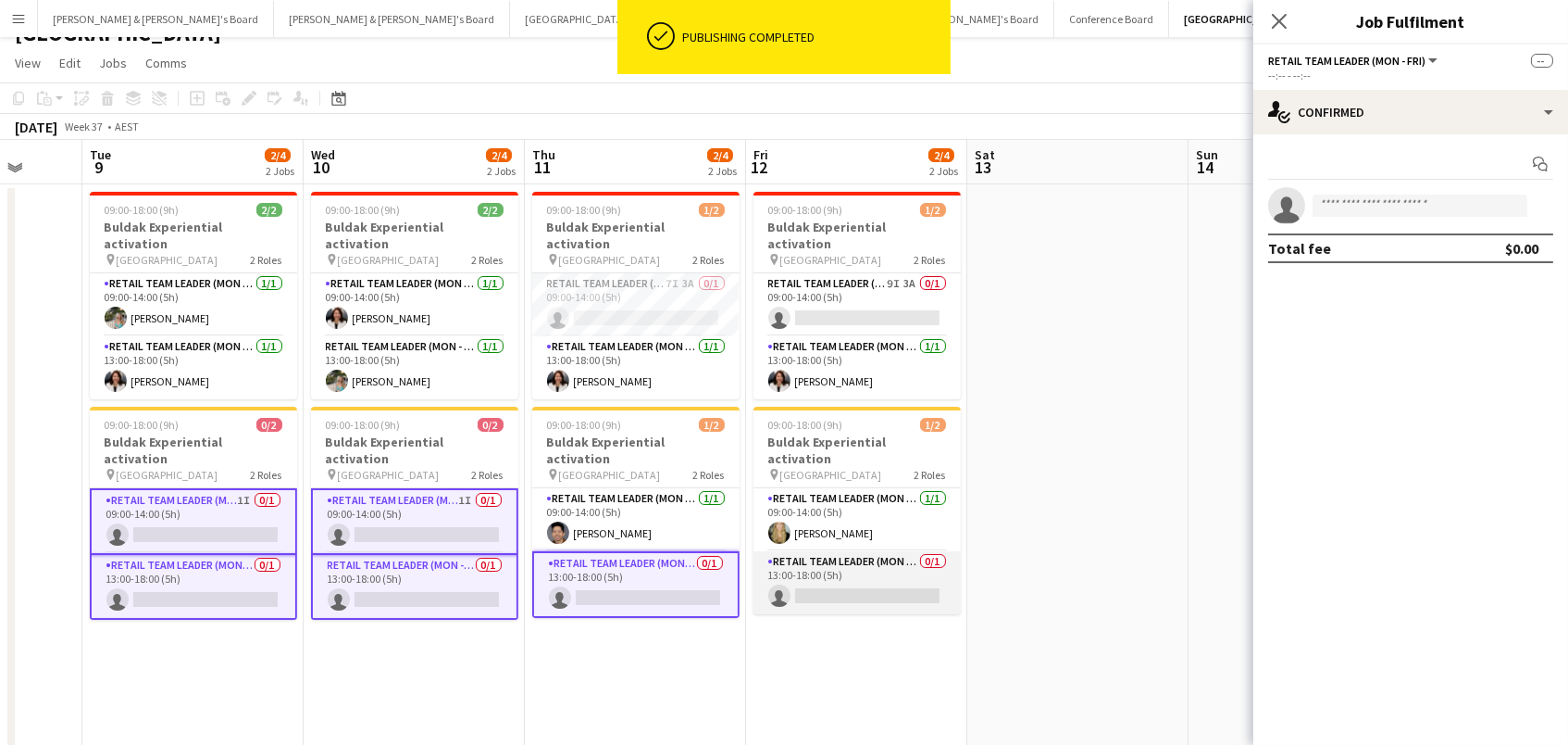
click at [828, 552] on app-card-role "RETAIL Team Leader (Mon - Fri) 0/1 13:00-18:00 (5h) single-neutral-actions" at bounding box center [857, 582] width 208 height 63
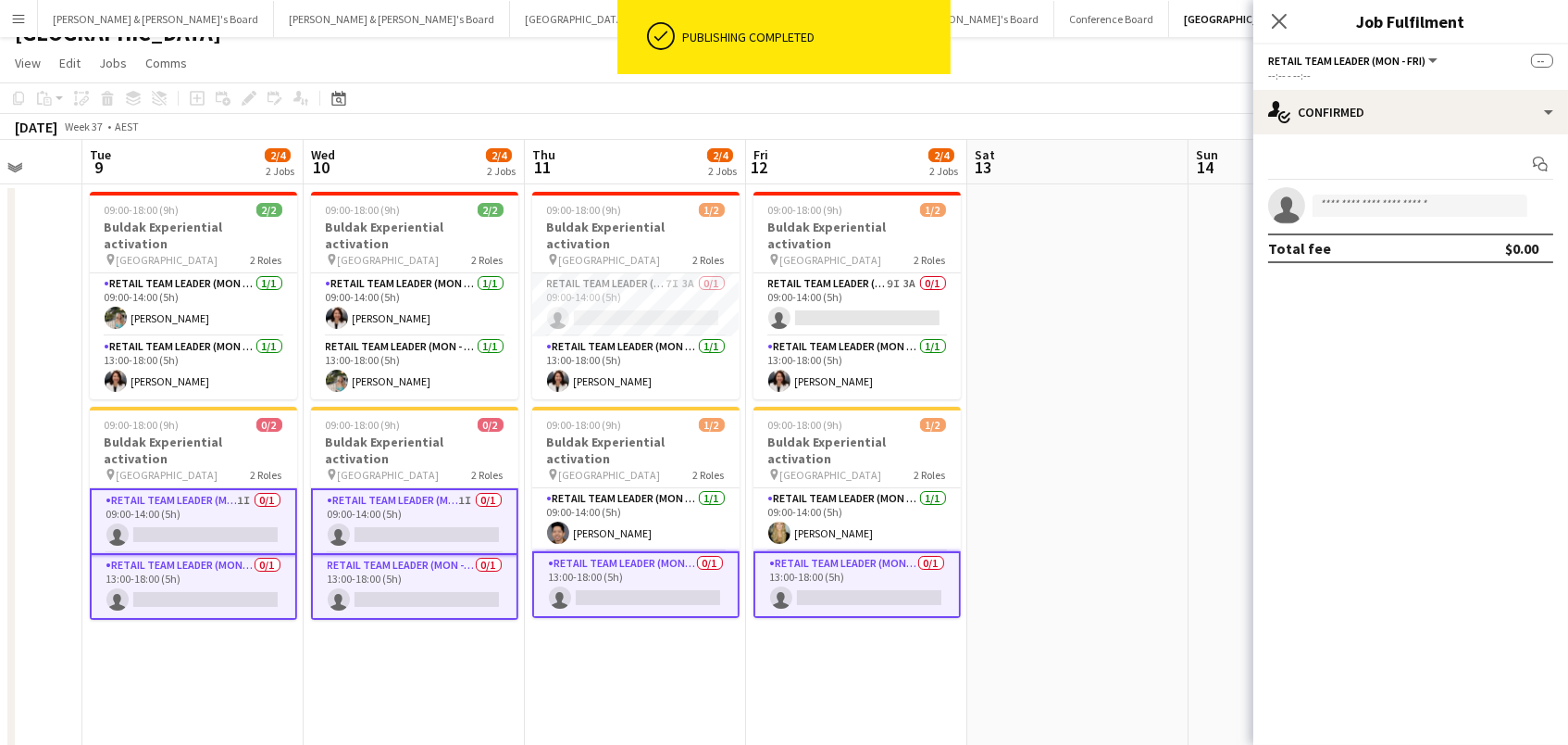
scroll to position [0, 580]
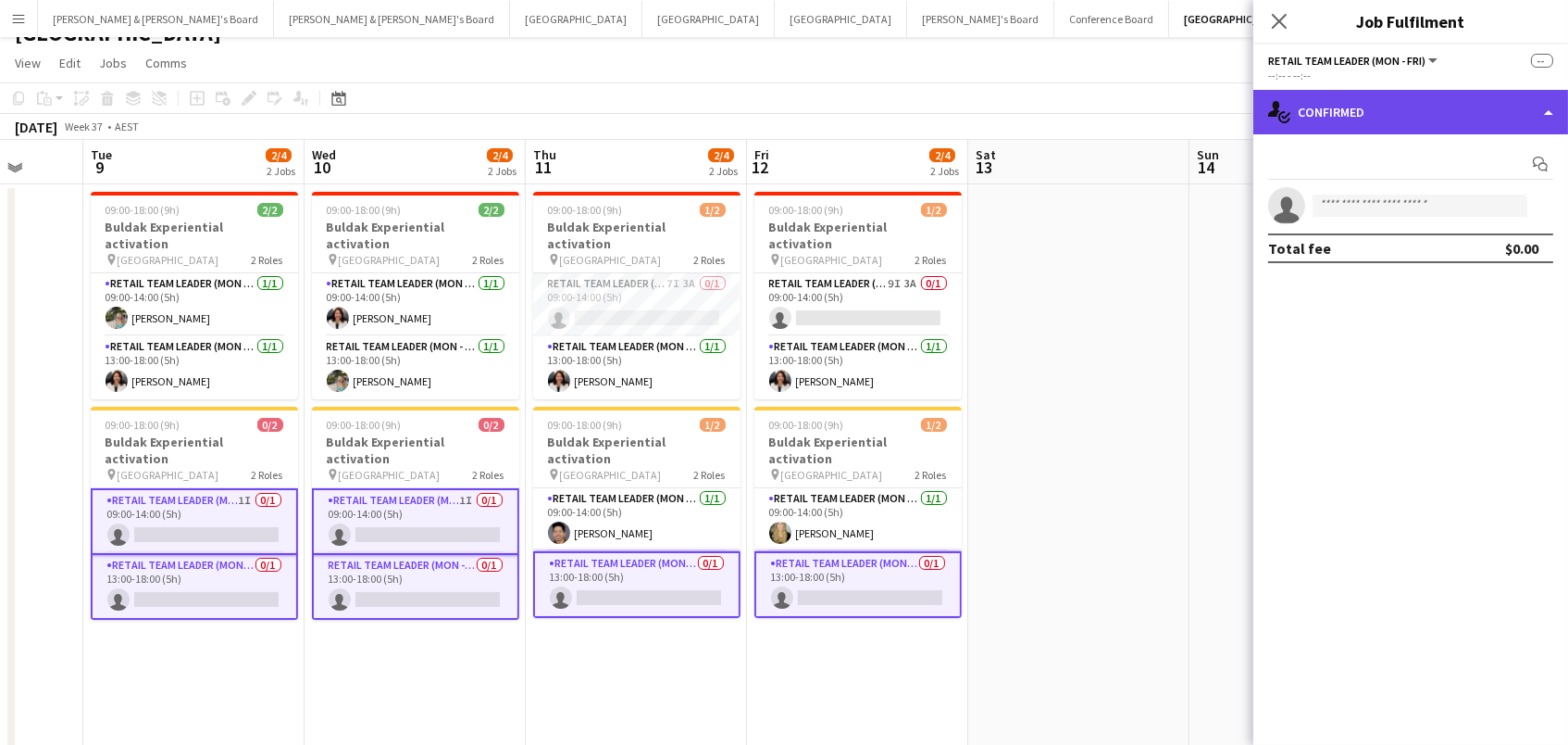
click at [1454, 115] on div "single-neutral-actions-check-2 Confirmed" at bounding box center [1410, 112] width 315 height 44
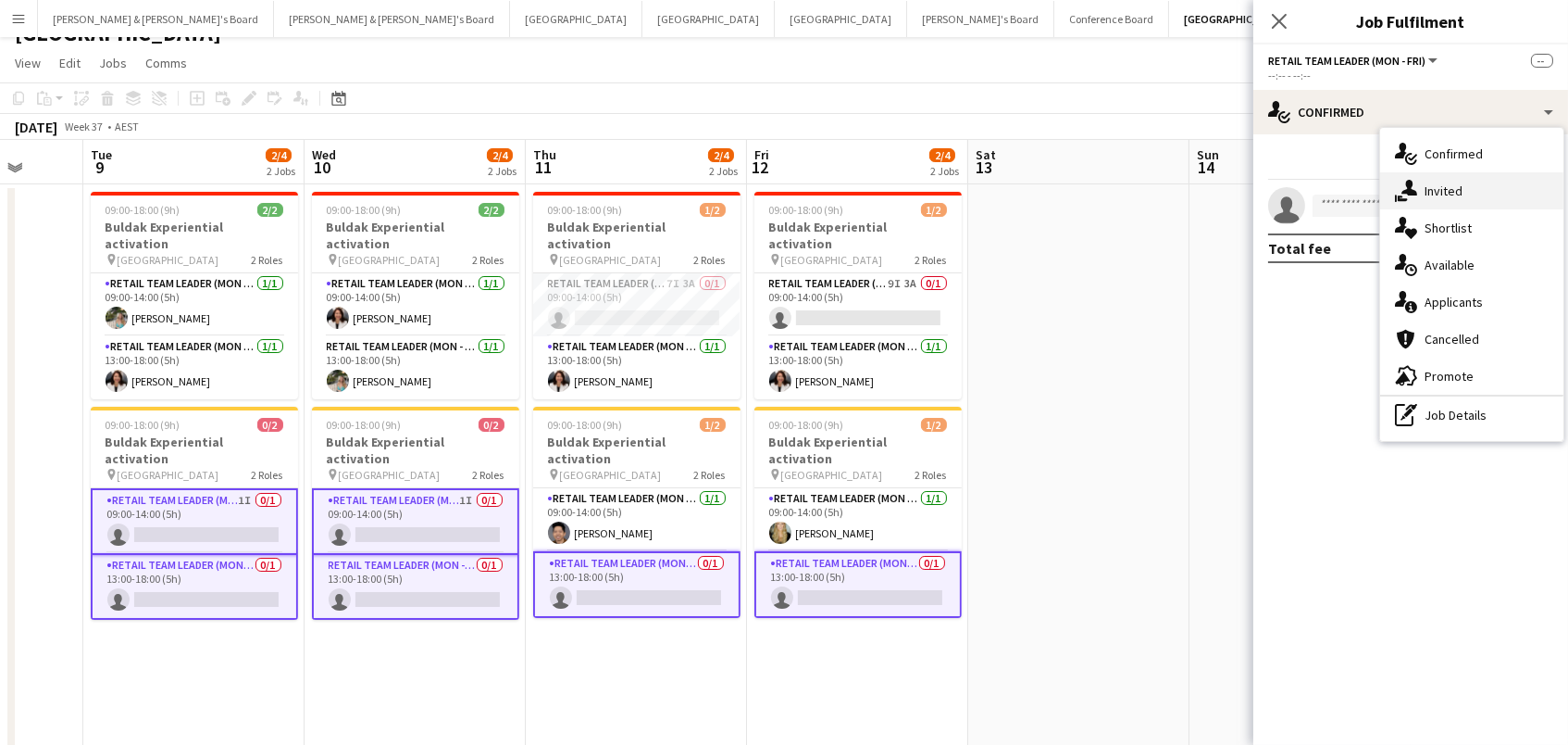
click at [1466, 175] on div "single-neutral-actions-share-1 Invited" at bounding box center [1471, 190] width 183 height 37
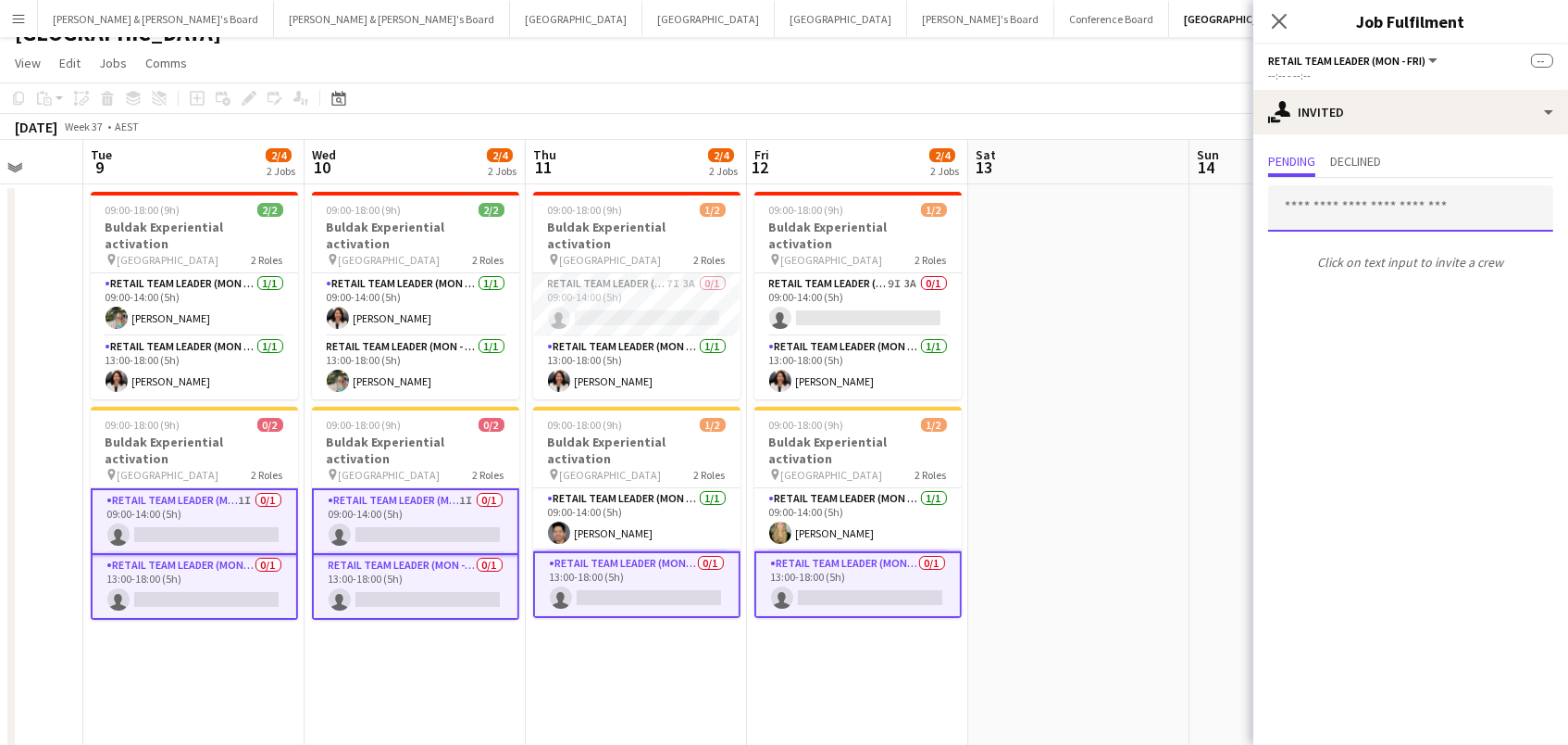
click at [1397, 199] on input "text" at bounding box center [1410, 208] width 285 height 46
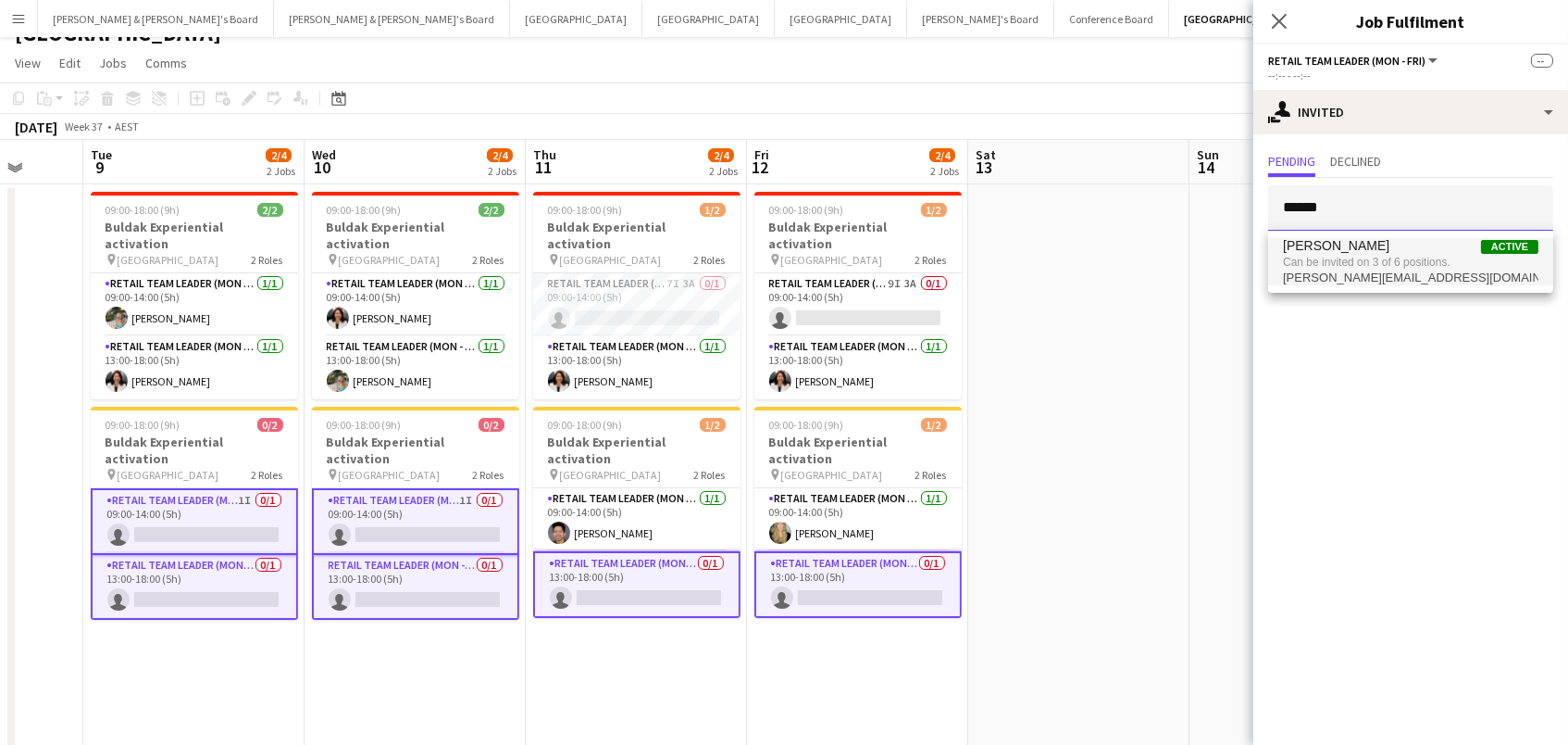
type input "******"
click at [1384, 269] on span "Can be invited on 3 of 6 positions." at bounding box center [1411, 262] width 256 height 17
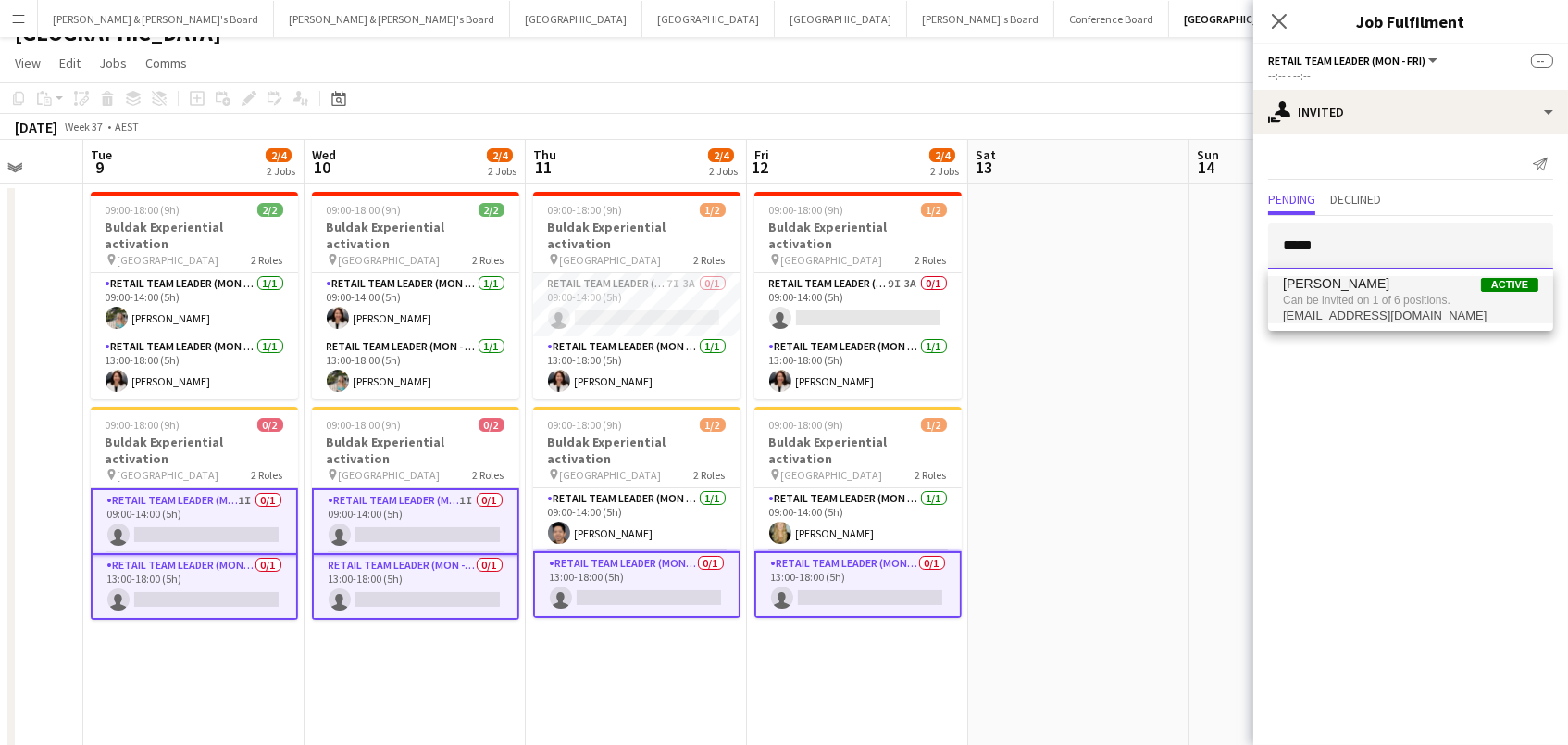
type input "*****"
click at [1355, 297] on span "Can be invited on 1 of 6 positions." at bounding box center [1411, 300] width 256 height 17
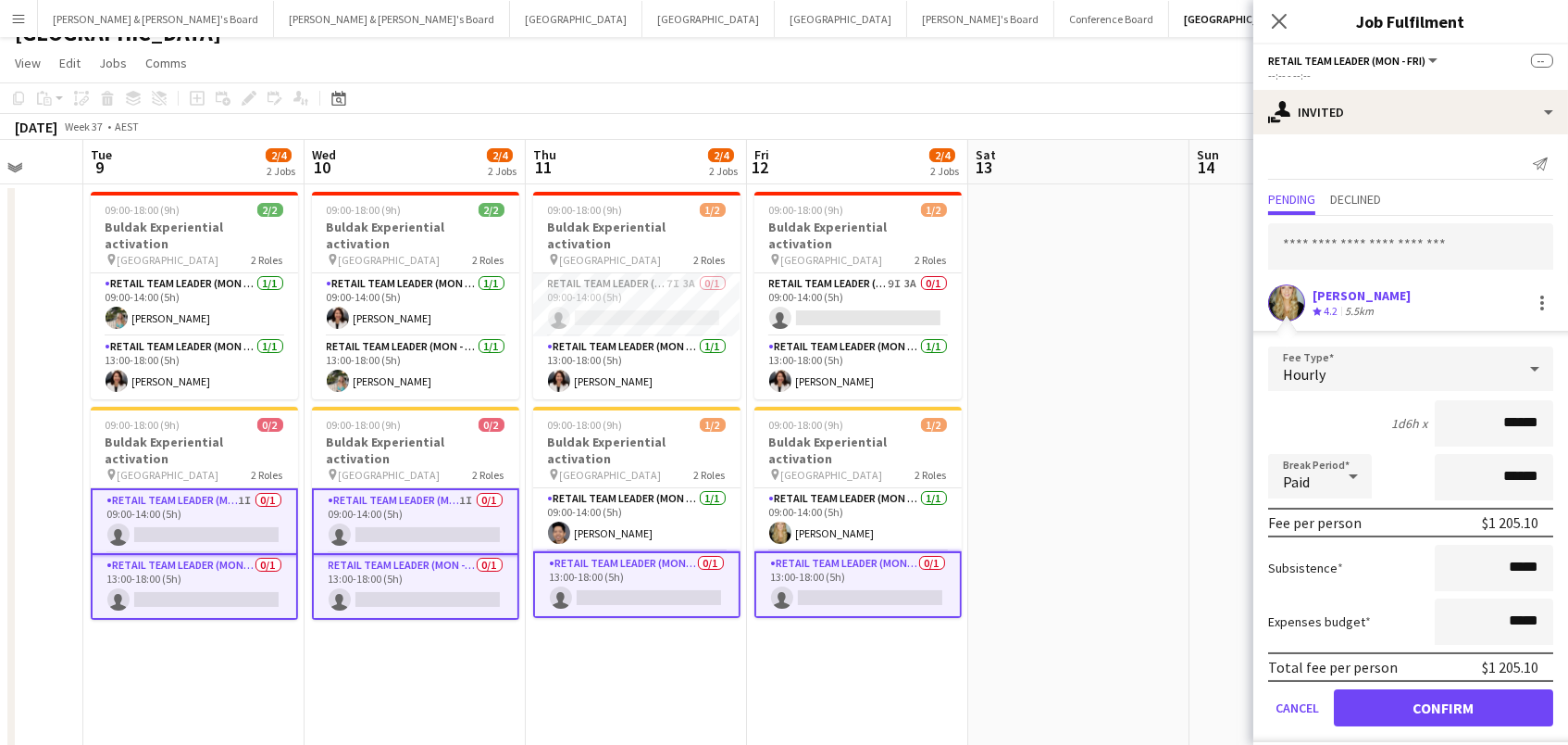
click at [1443, 705] on button "Confirm" at bounding box center [1443, 707] width 219 height 37
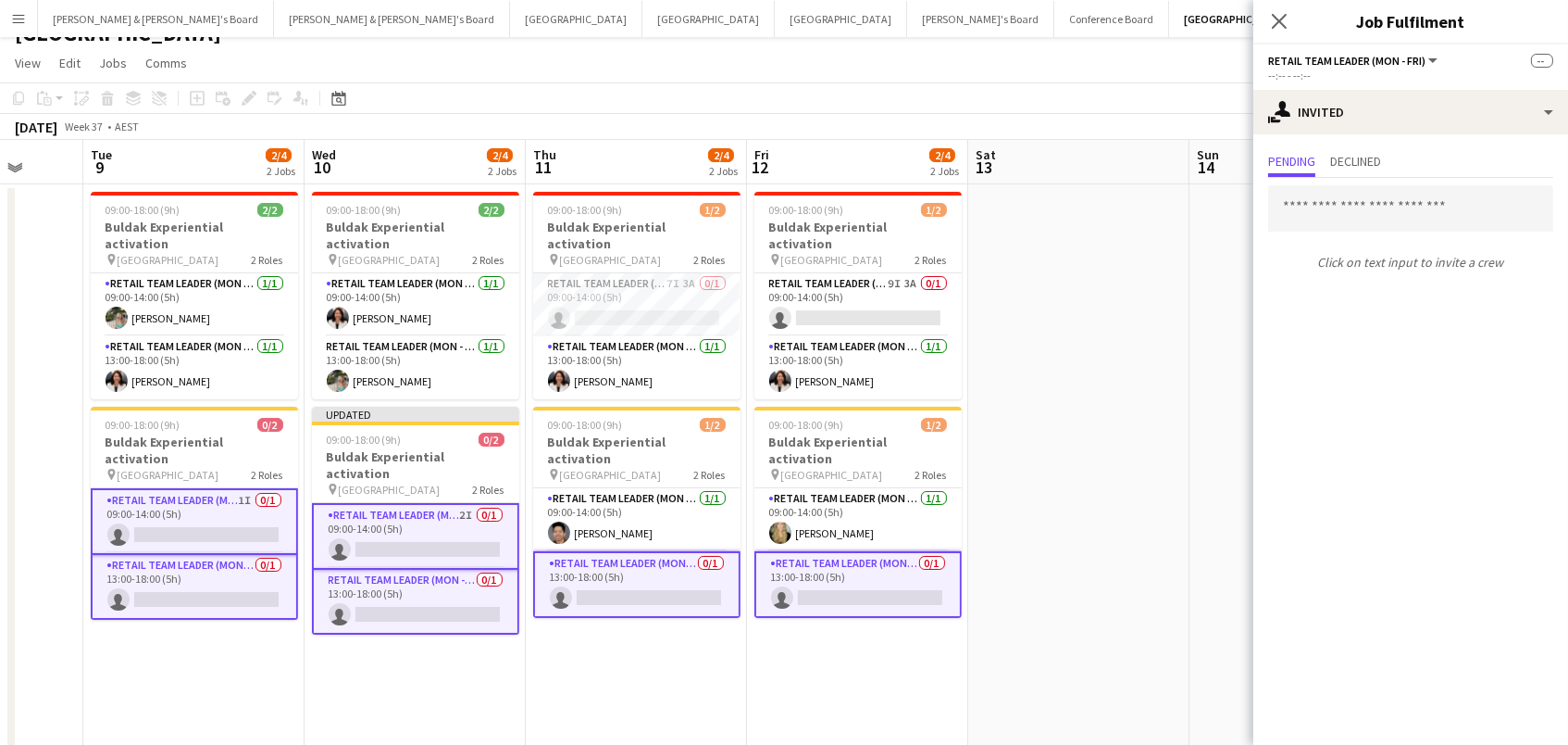
click at [1110, 291] on app-date-cell at bounding box center [1078, 560] width 221 height 752
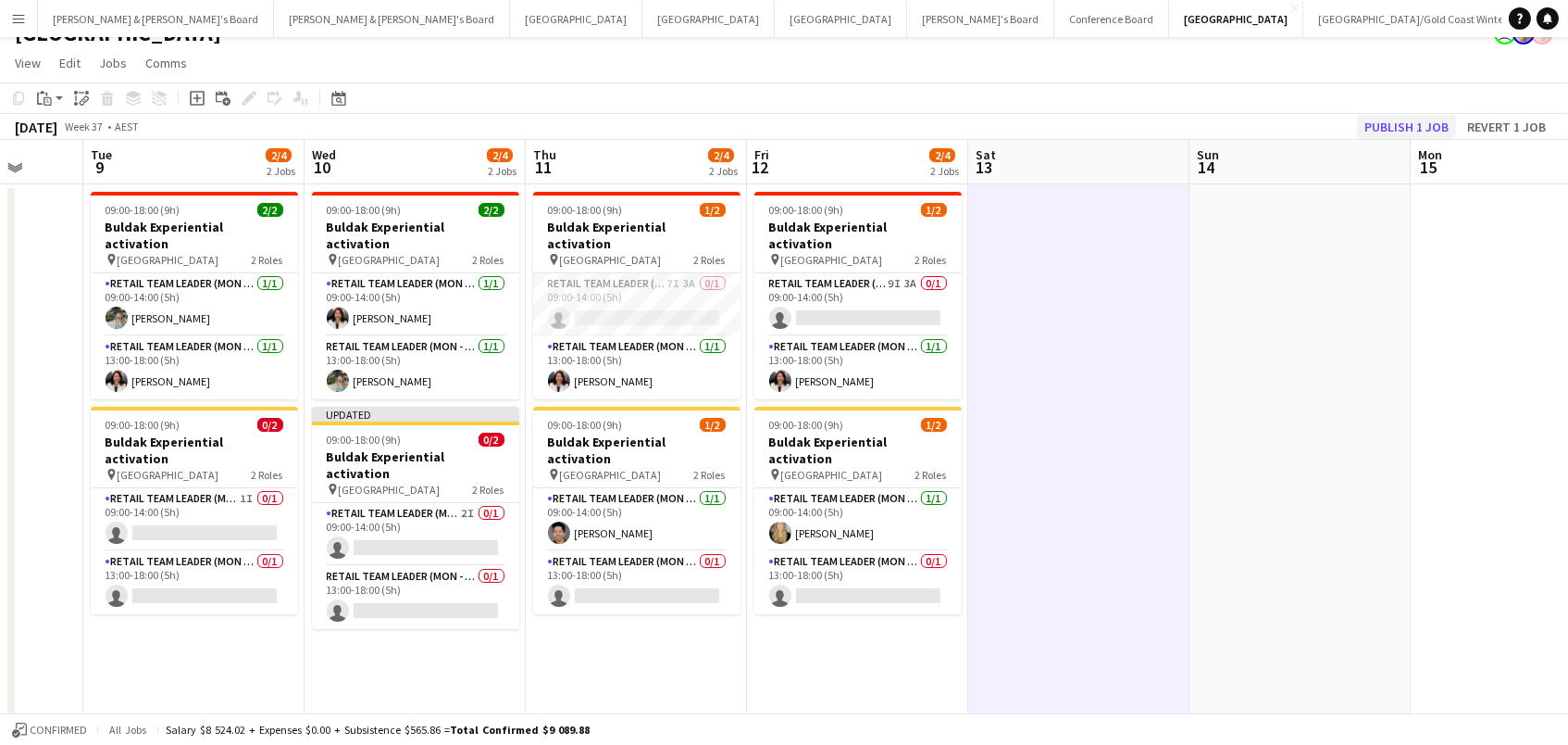
click at [1398, 119] on button "Publish 1 job" at bounding box center [1406, 127] width 99 height 24
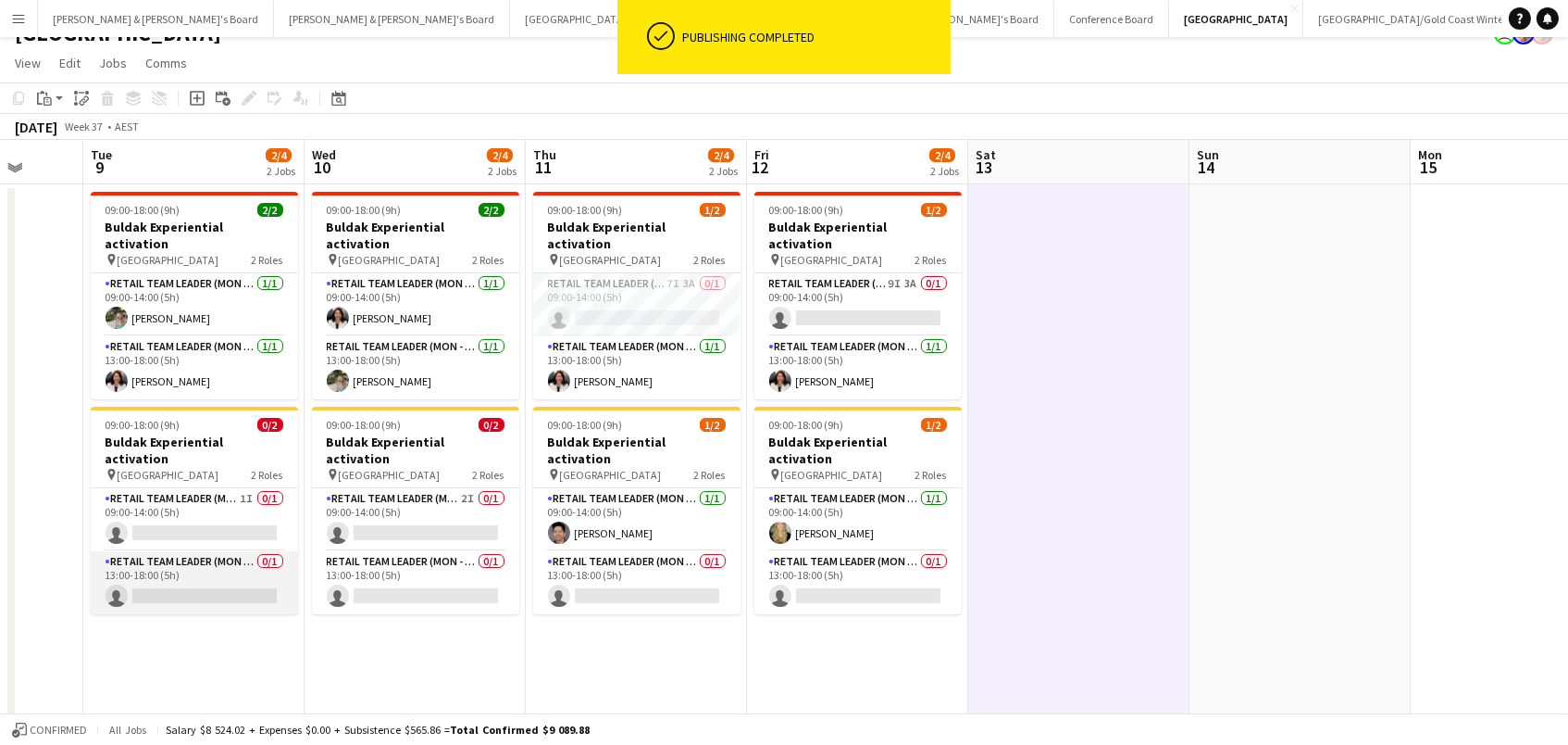
click at [207, 551] on app-card-role "RETAIL Team Leader (Mon - Fri) 0/1 13:00-18:00 (5h) single-neutral-actions" at bounding box center [195, 582] width 208 height 63
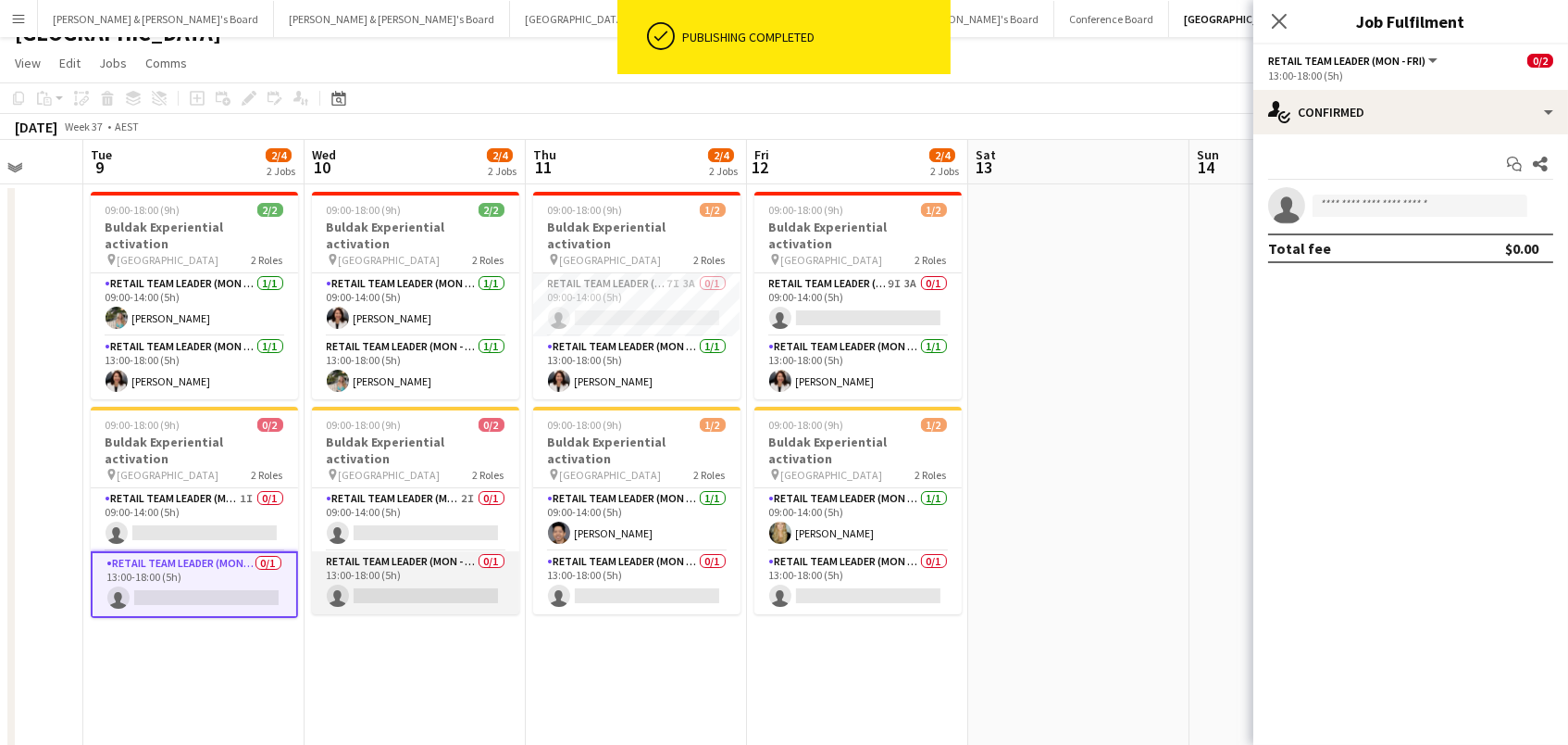
click at [361, 551] on app-card-role "RETAIL Team Leader (Mon - Fri) 0/1 13:00-18:00 (5h) single-neutral-actions" at bounding box center [416, 582] width 208 height 63
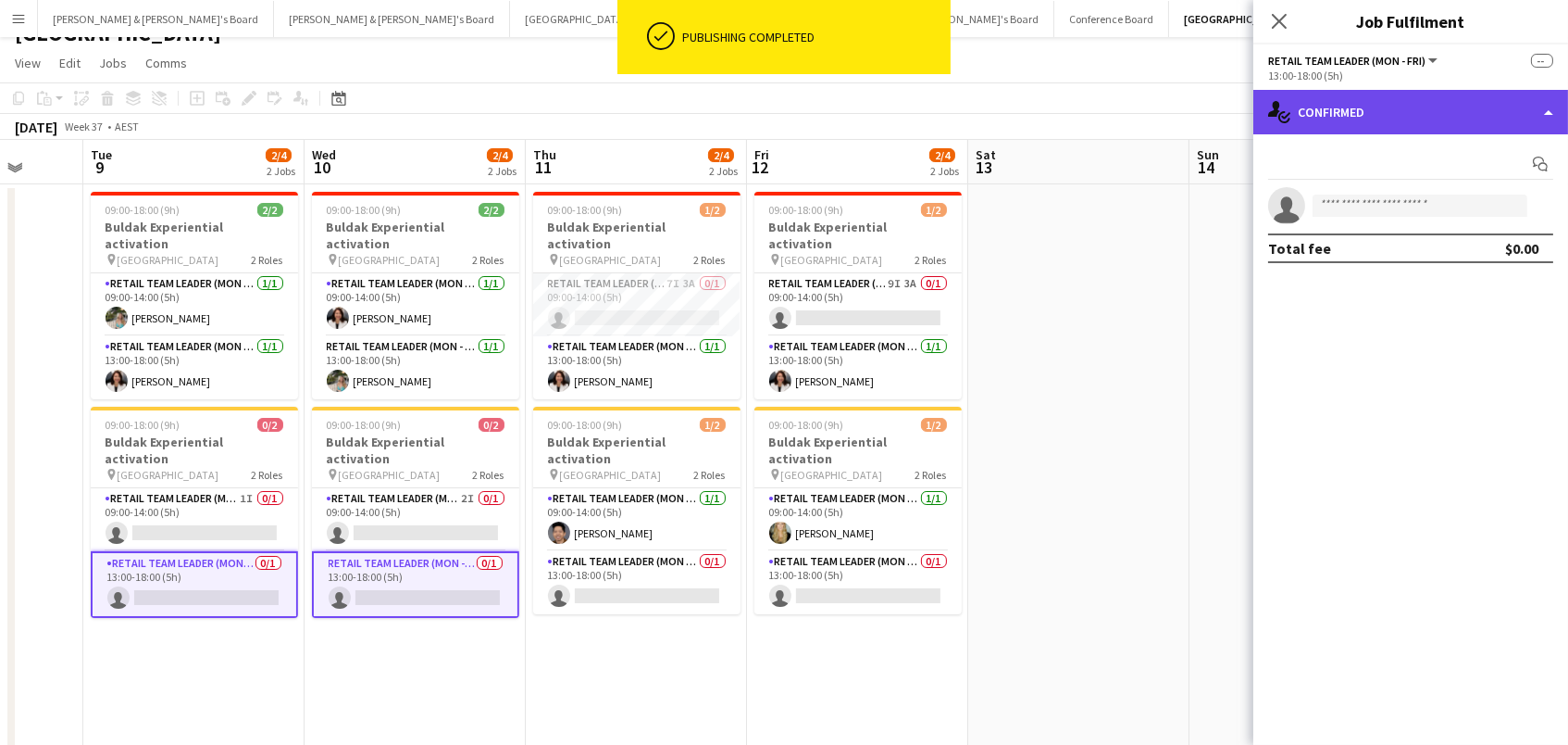
click at [1350, 93] on div "single-neutral-actions-check-2 Confirmed" at bounding box center [1410, 112] width 315 height 44
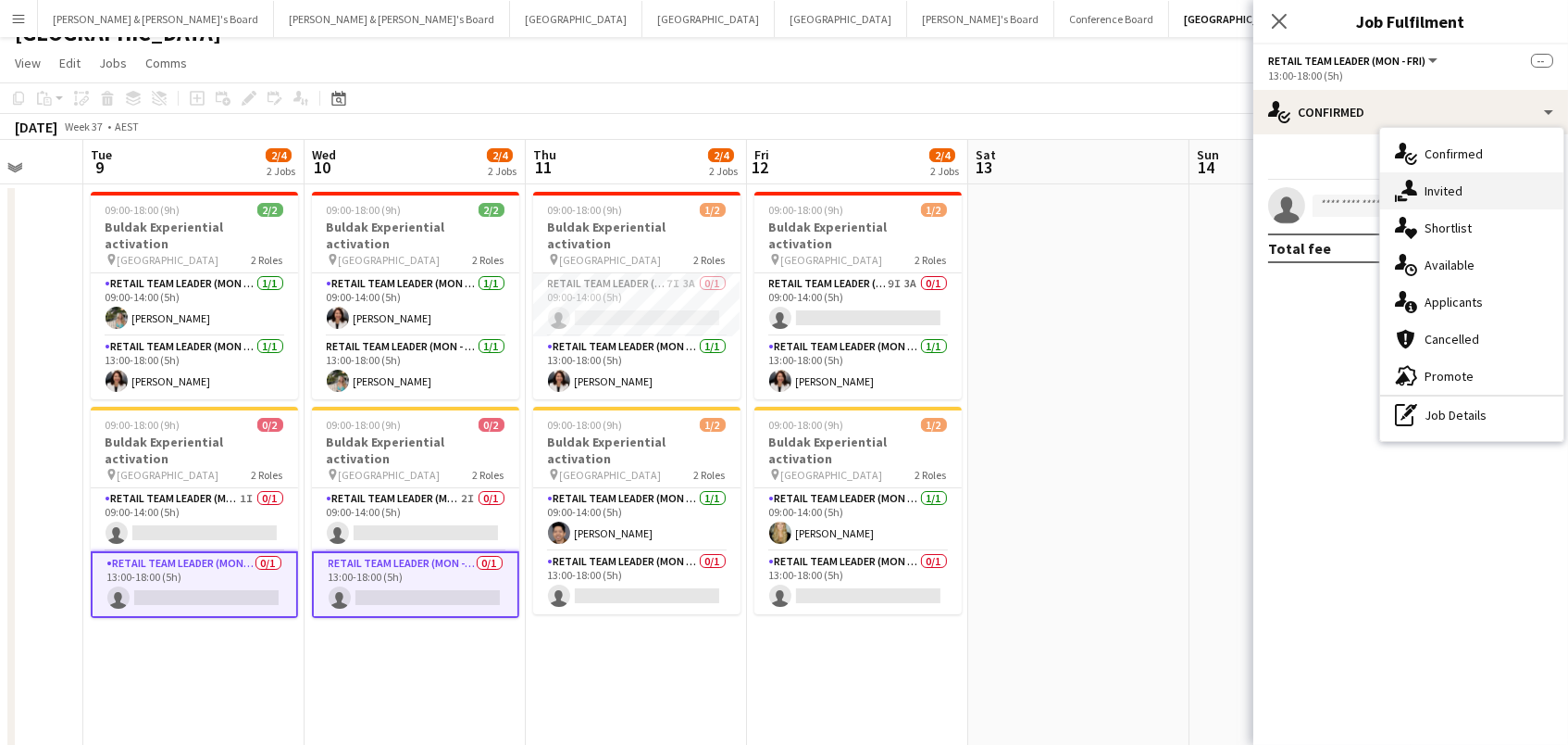
click at [1434, 184] on div "single-neutral-actions-share-1 Invited" at bounding box center [1471, 190] width 183 height 37
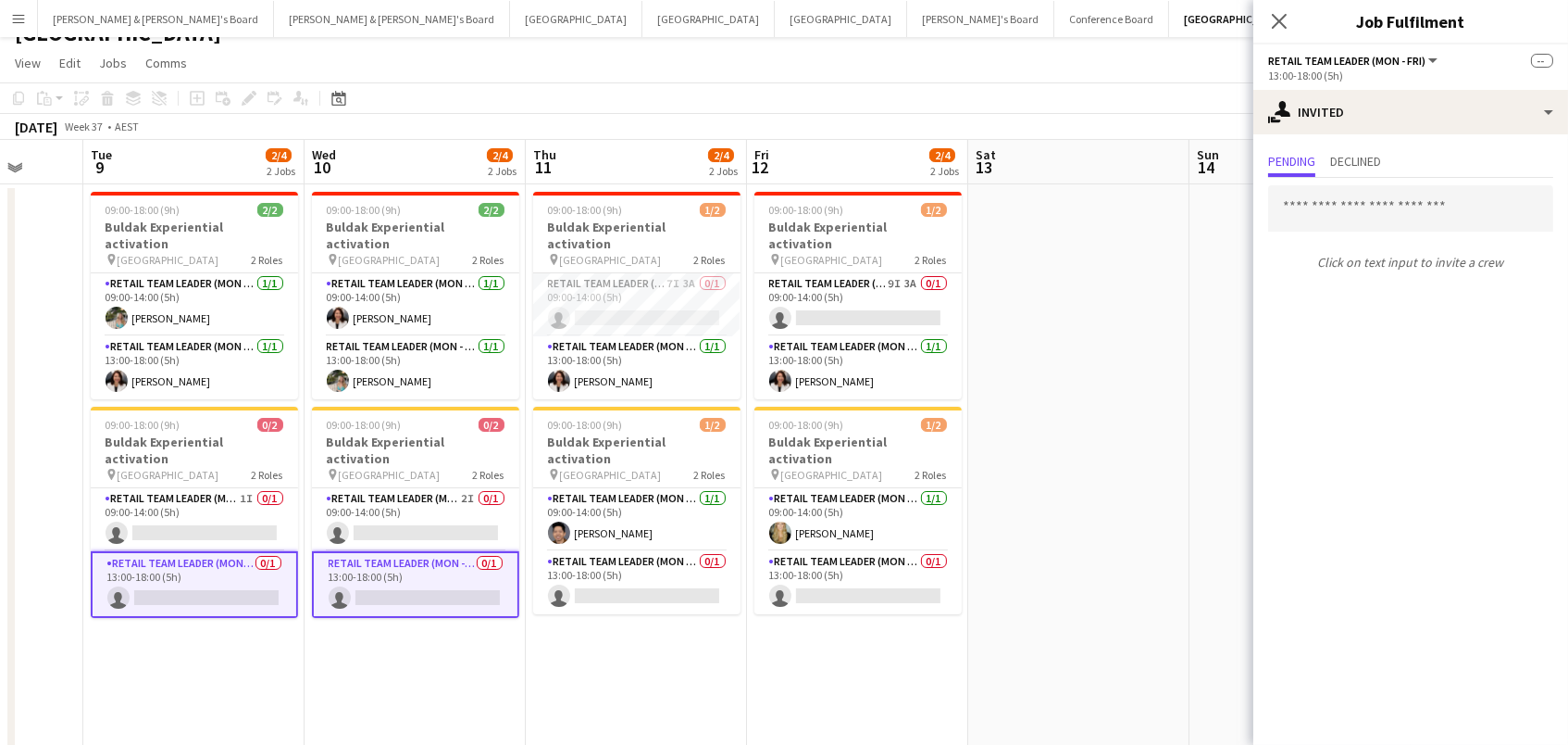
click at [1246, 174] on app-board-header-date "Sun 14" at bounding box center [1299, 162] width 221 height 44
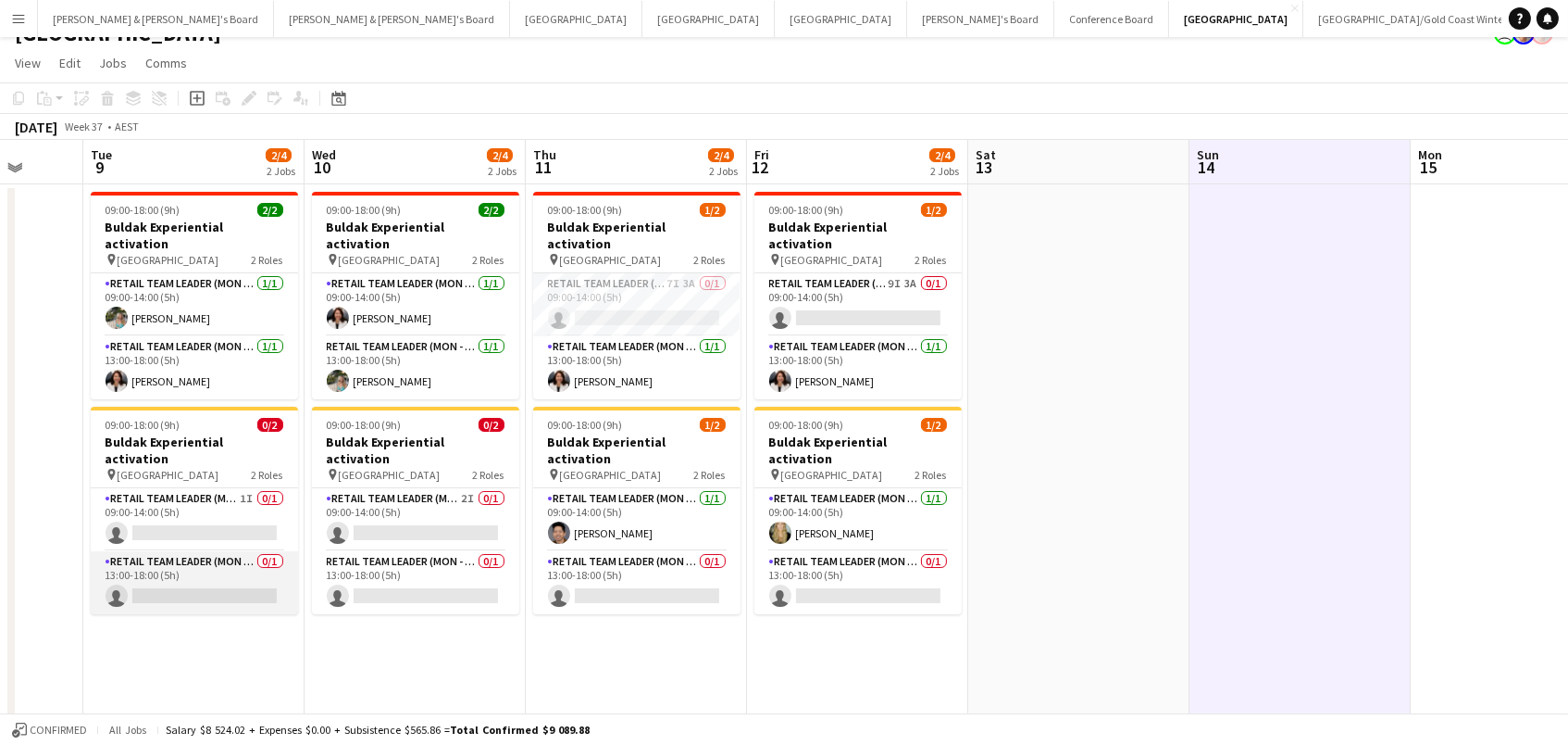
click at [214, 553] on app-card-role "RETAIL Team Leader (Mon - Fri) 0/1 13:00-18:00 (5h) single-neutral-actions" at bounding box center [195, 582] width 208 height 63
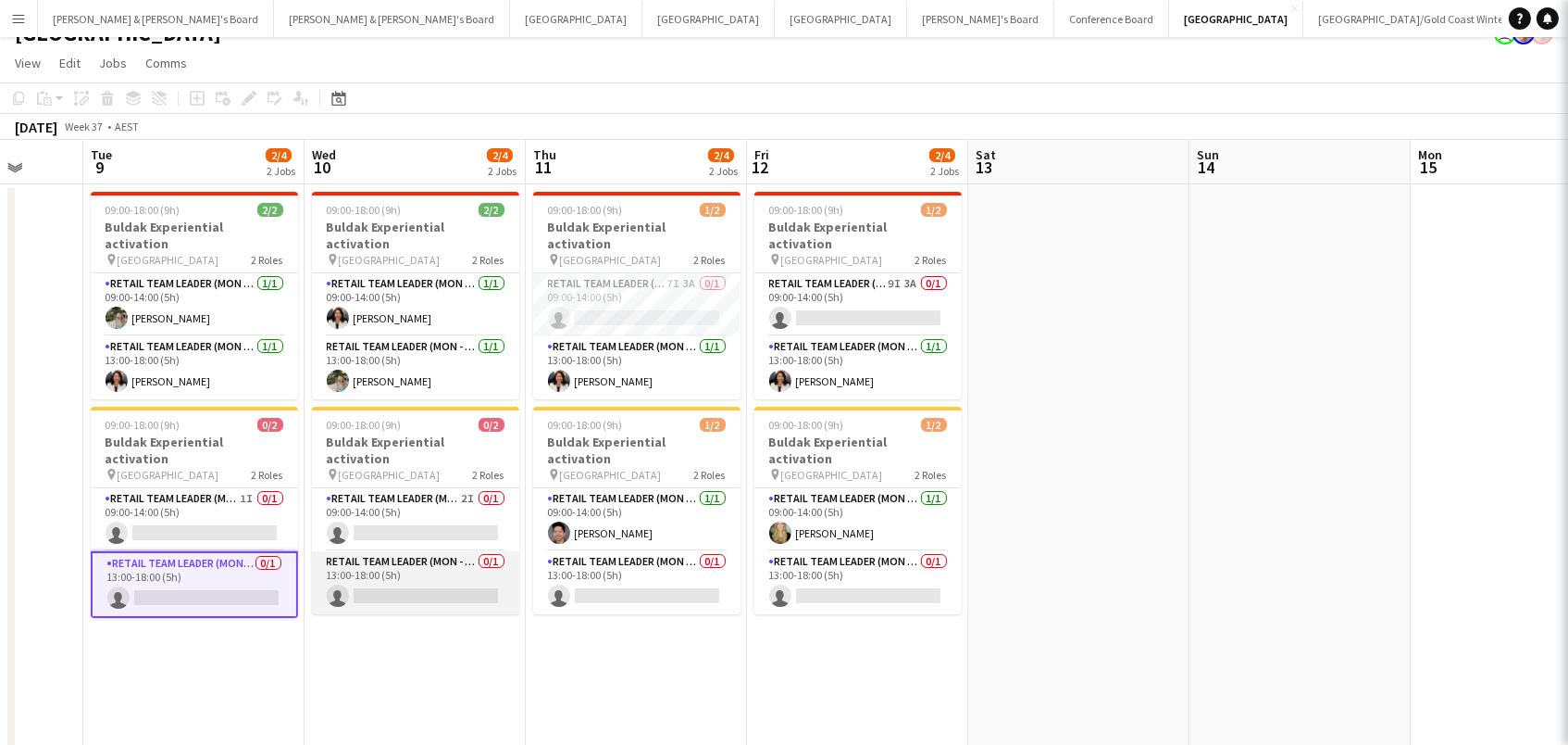
click at [366, 551] on app-card-role "RETAIL Team Leader (Mon - Fri) 0/1 13:00-18:00 (5h) single-neutral-actions" at bounding box center [416, 582] width 208 height 63
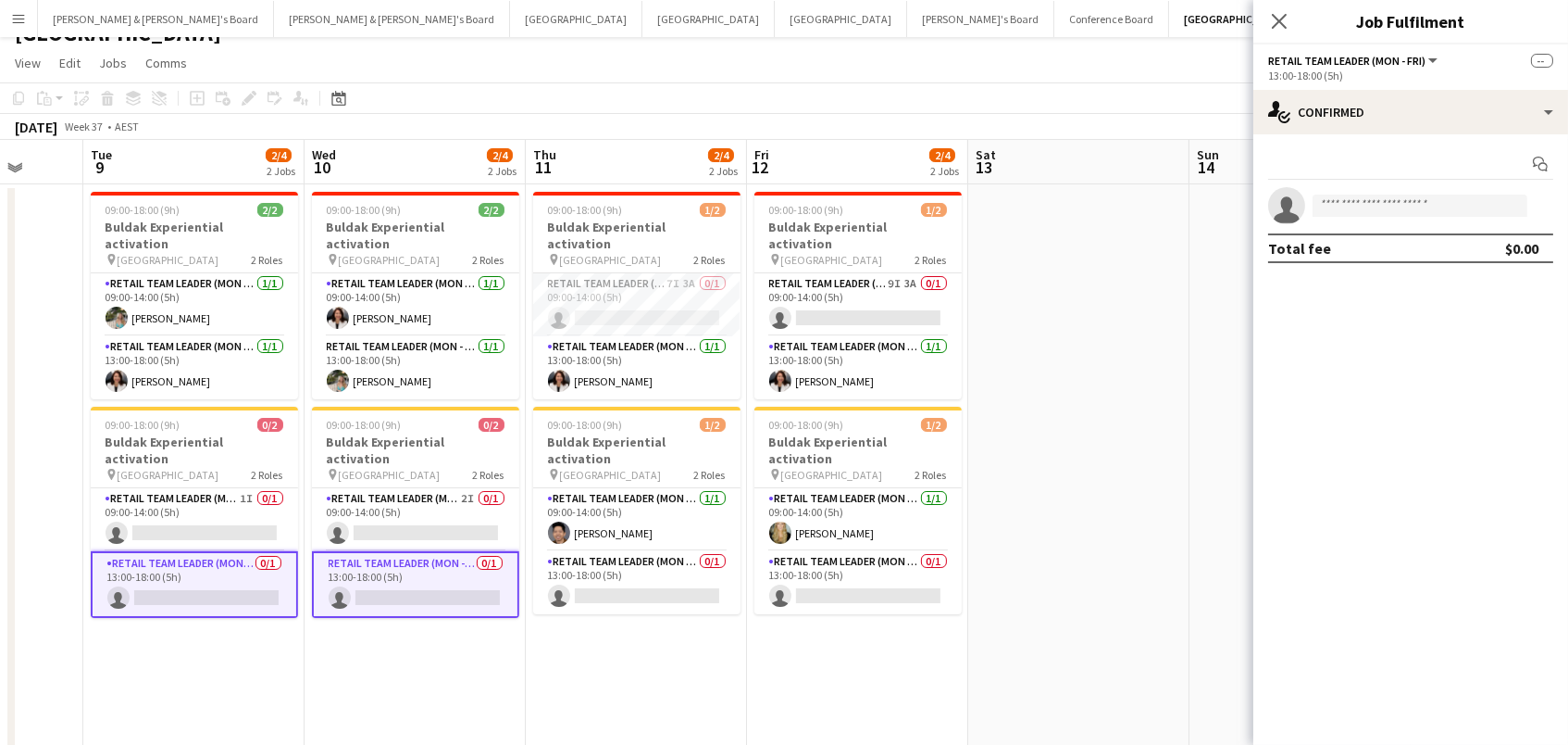
scroll to position [0, 579]
click at [614, 551] on app-card-role "RETAIL Team Leader (Mon - Fri) 0/1 13:00-18:00 (5h) single-neutral-actions" at bounding box center [638, 582] width 208 height 63
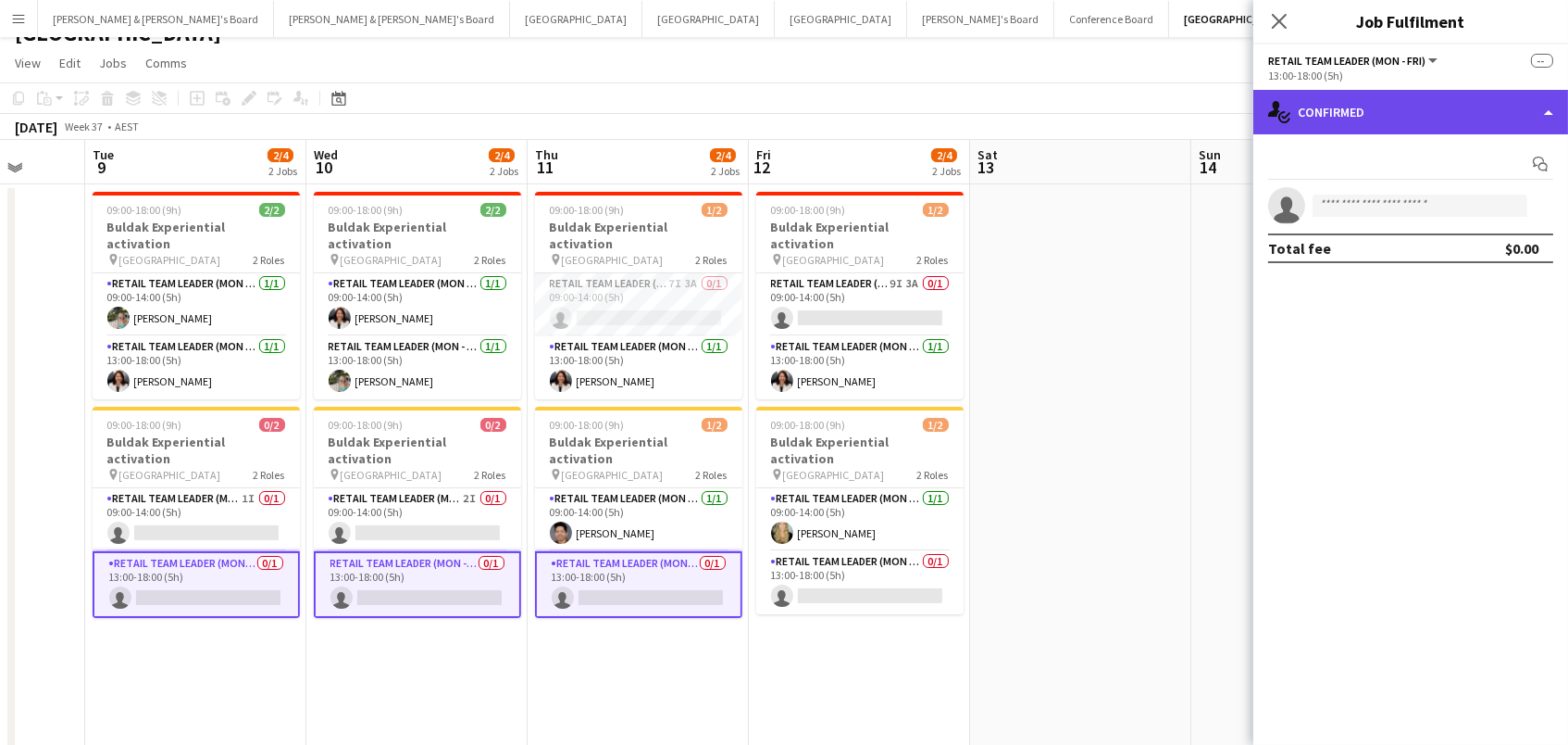
click at [1325, 132] on div "single-neutral-actions-check-2 Confirmed" at bounding box center [1410, 112] width 315 height 44
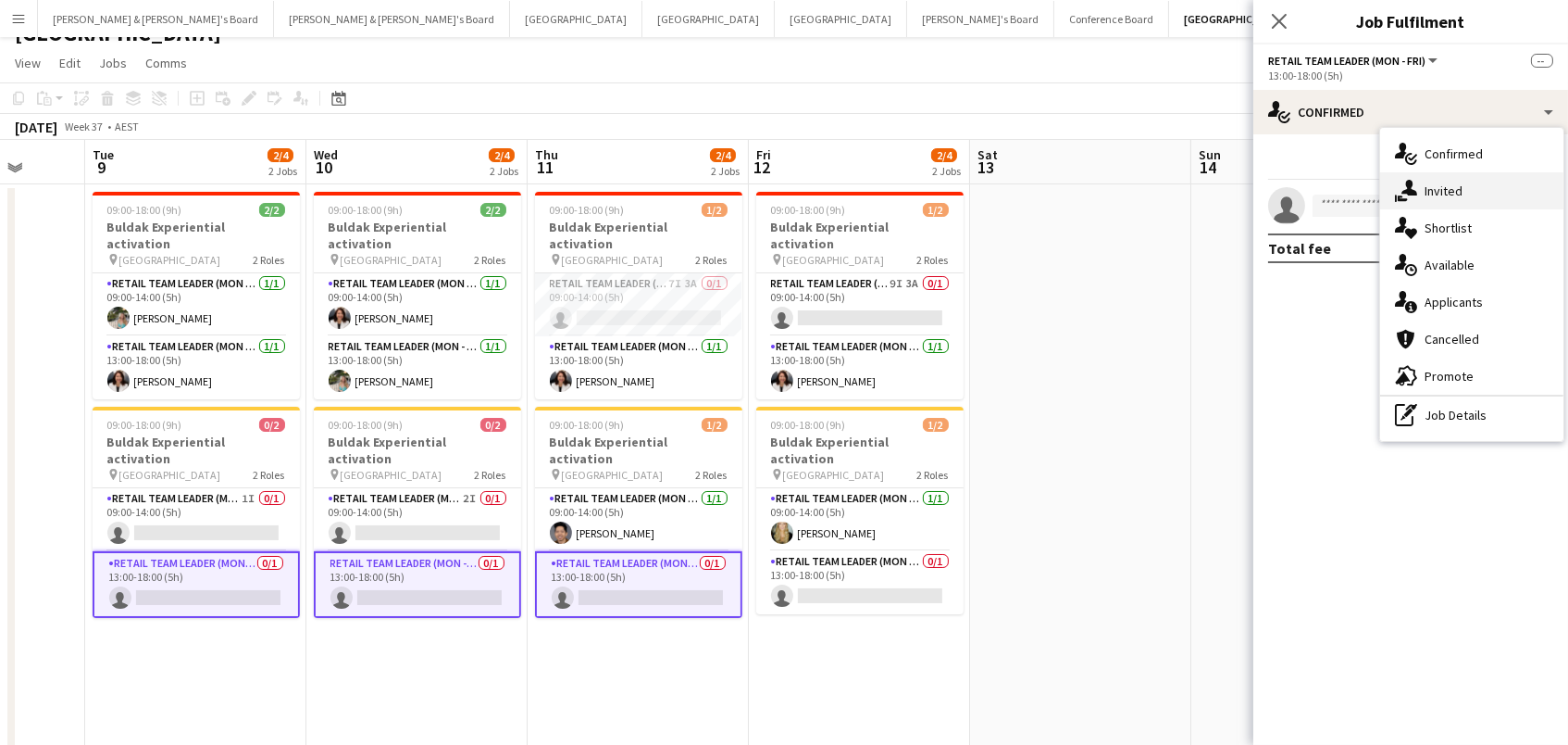
click at [1431, 176] on div "single-neutral-actions-share-1 Invited" at bounding box center [1471, 190] width 183 height 37
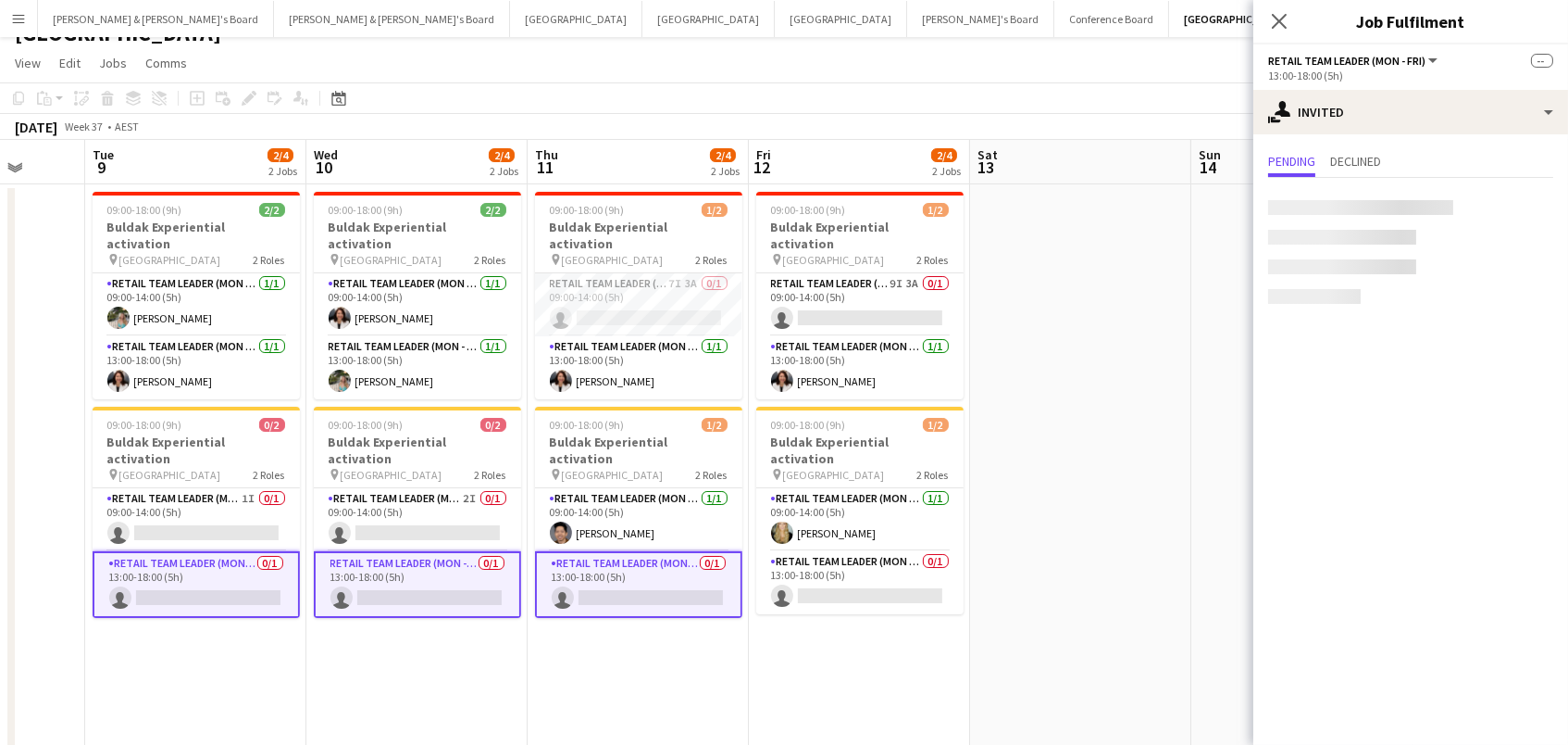
click at [1329, 194] on div at bounding box center [1410, 248] width 315 height 141
click at [1376, 202] on input "text" at bounding box center [1410, 208] width 285 height 46
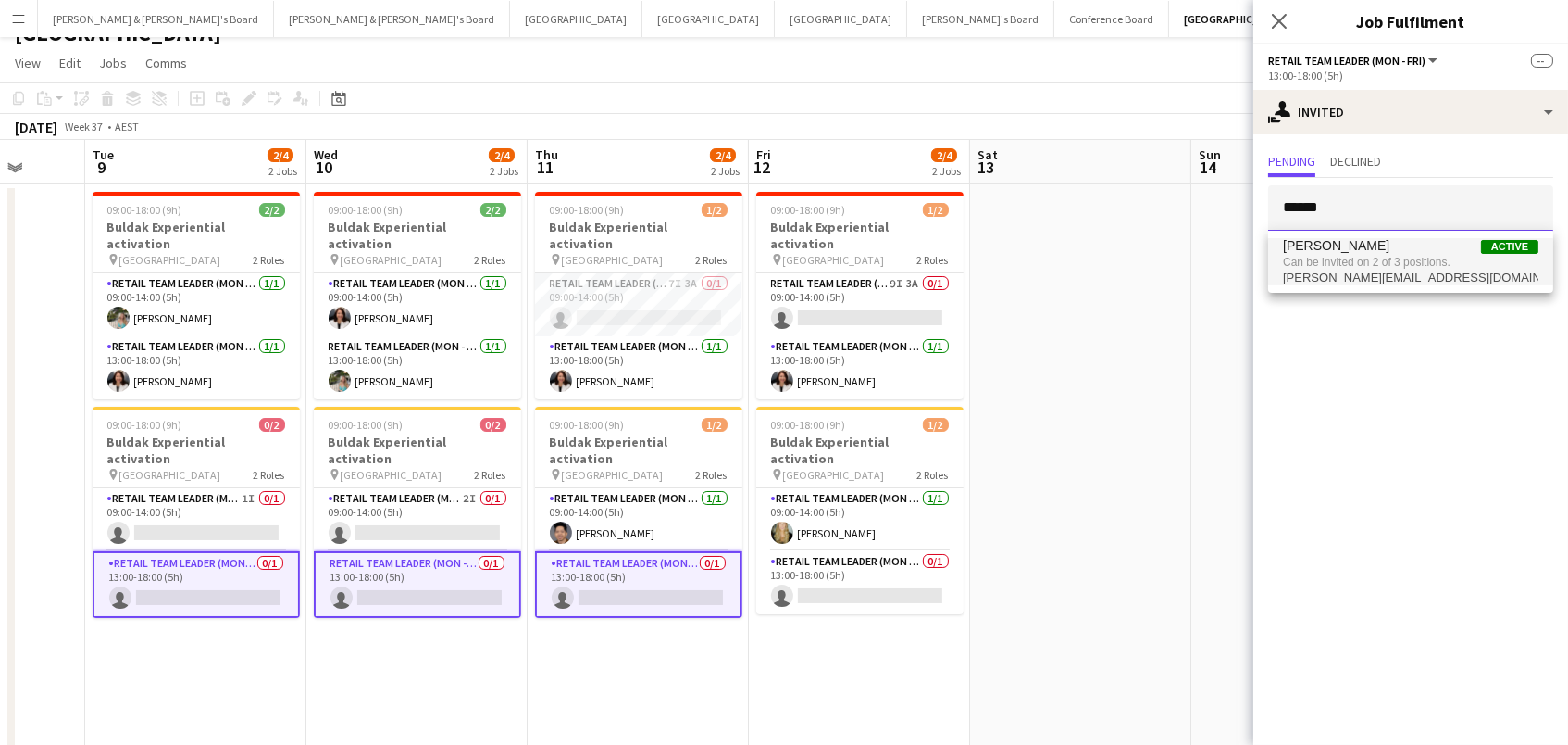
type input "******"
click at [1344, 247] on span "[PERSON_NAME]" at bounding box center [1336, 246] width 106 height 16
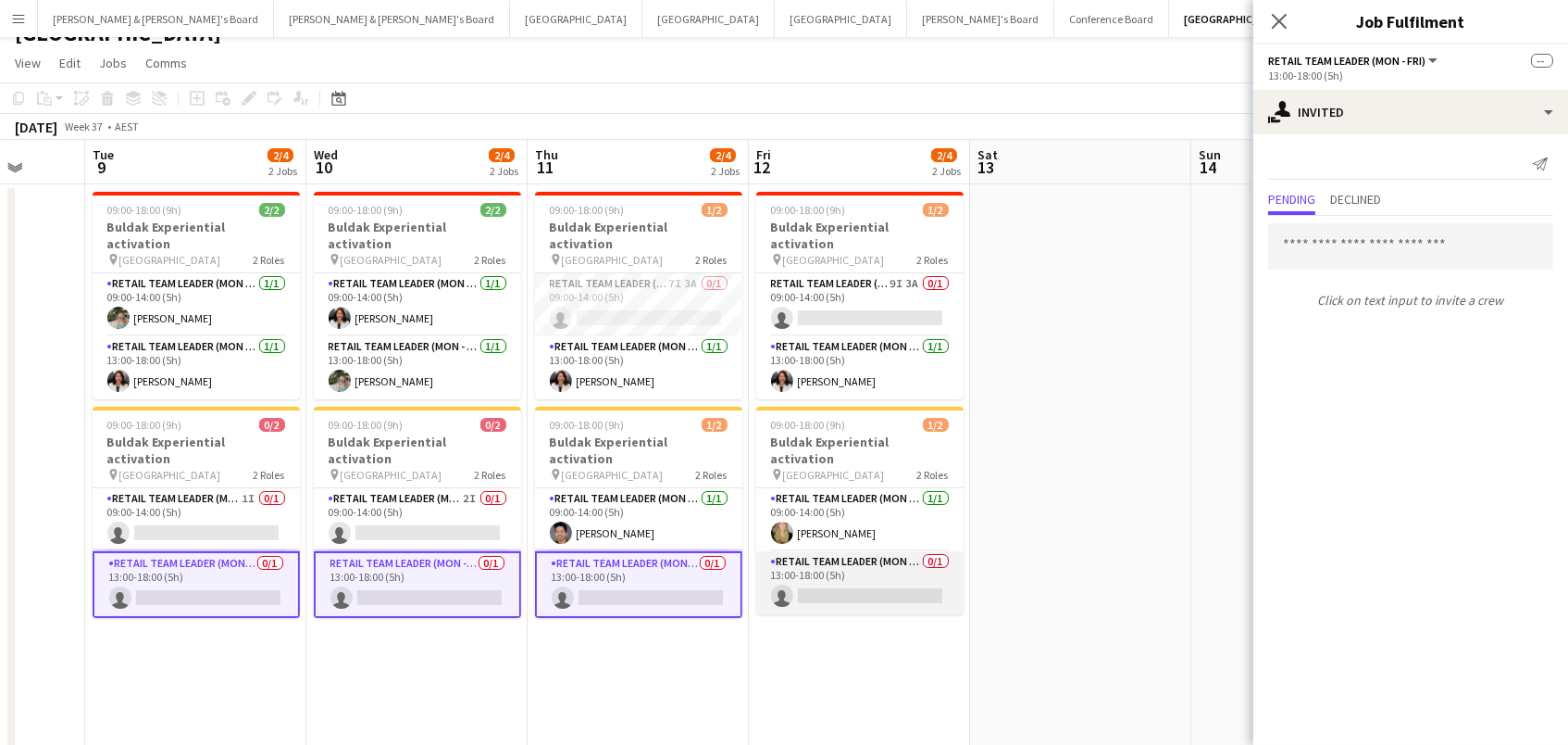
click at [794, 563] on app-card-role "RETAIL Team Leader (Mon - Fri) 0/1 13:00-18:00 (5h) single-neutral-actions" at bounding box center [860, 582] width 208 height 63
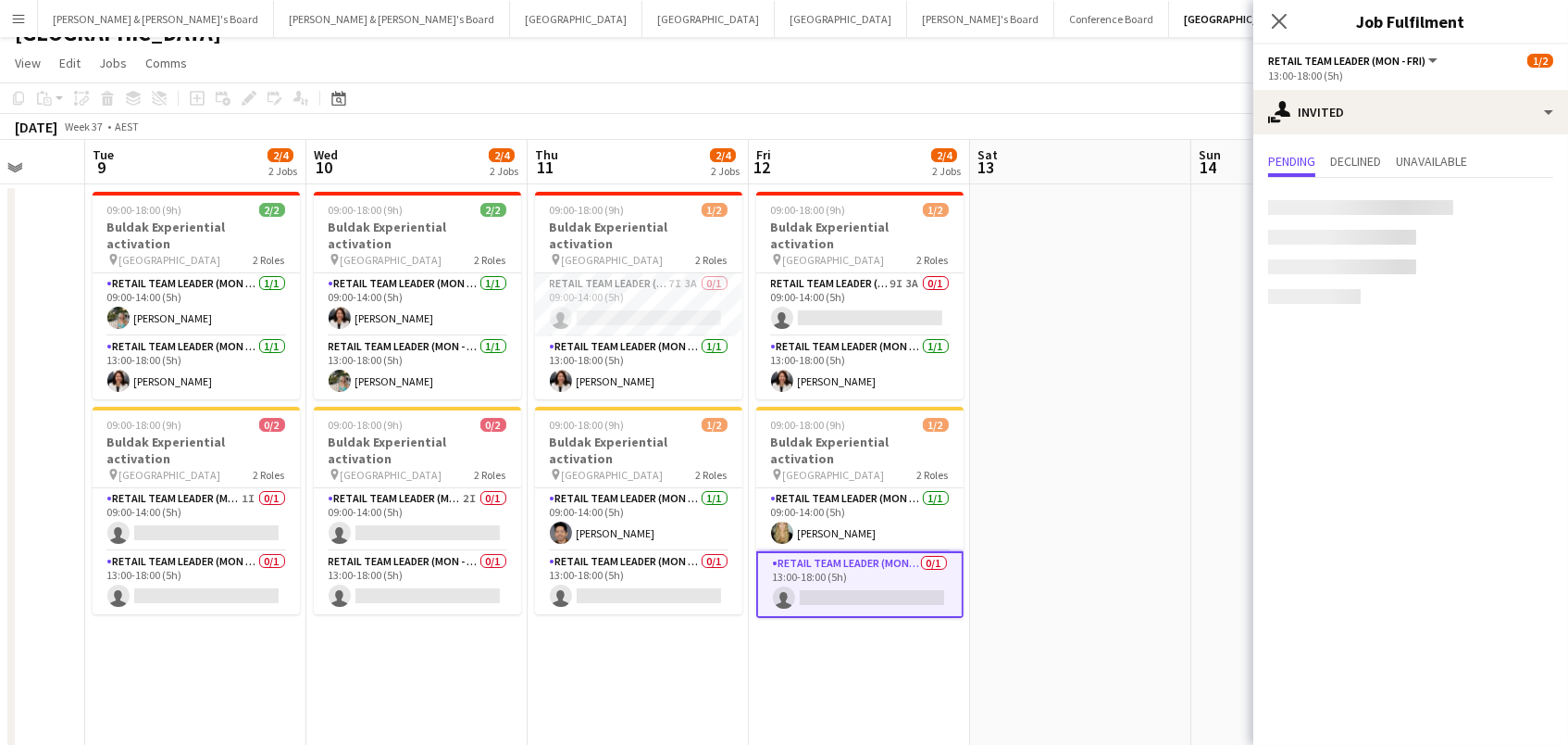
scroll to position [0, 578]
click at [1372, 207] on input "text" at bounding box center [1410, 208] width 285 height 46
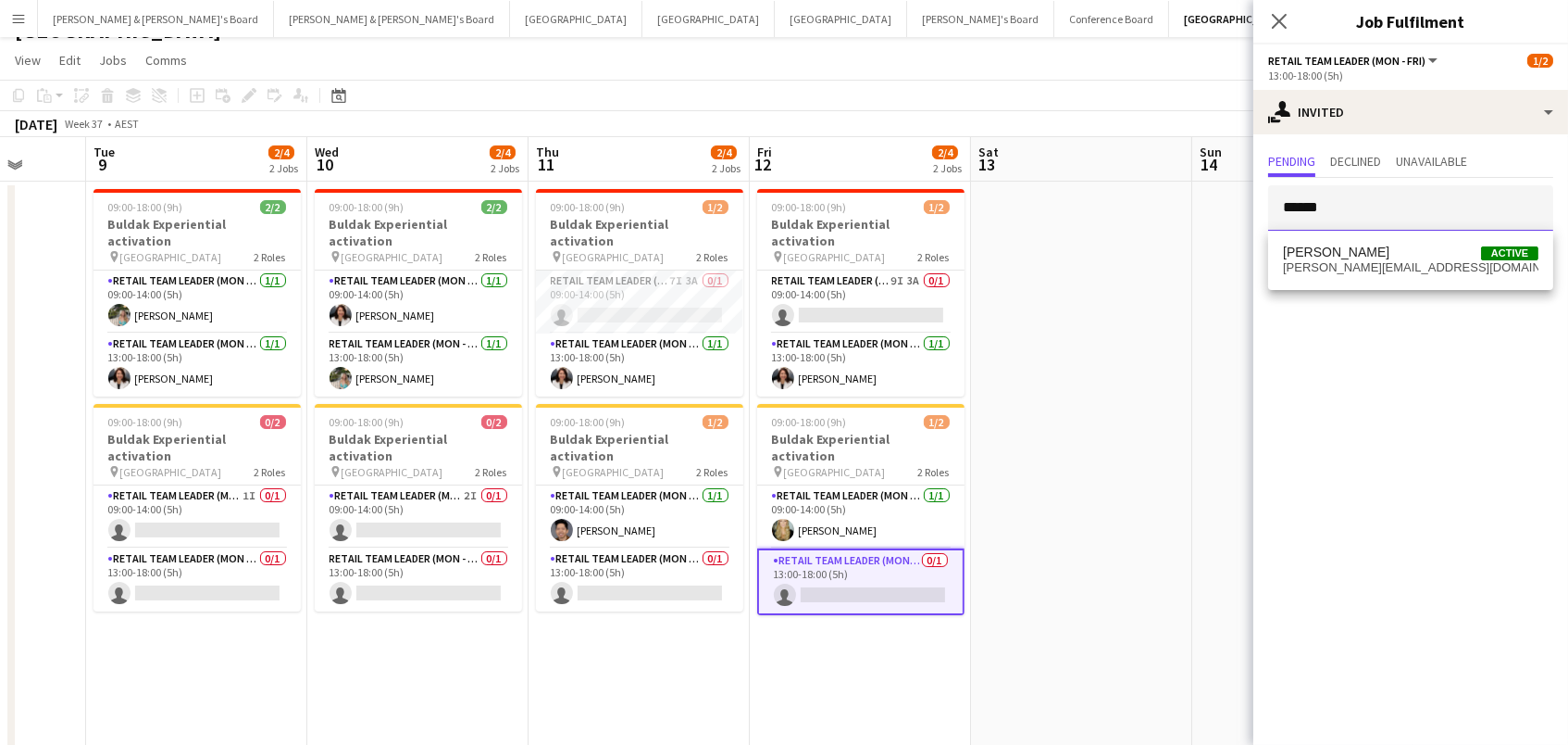
scroll to position [24, 0]
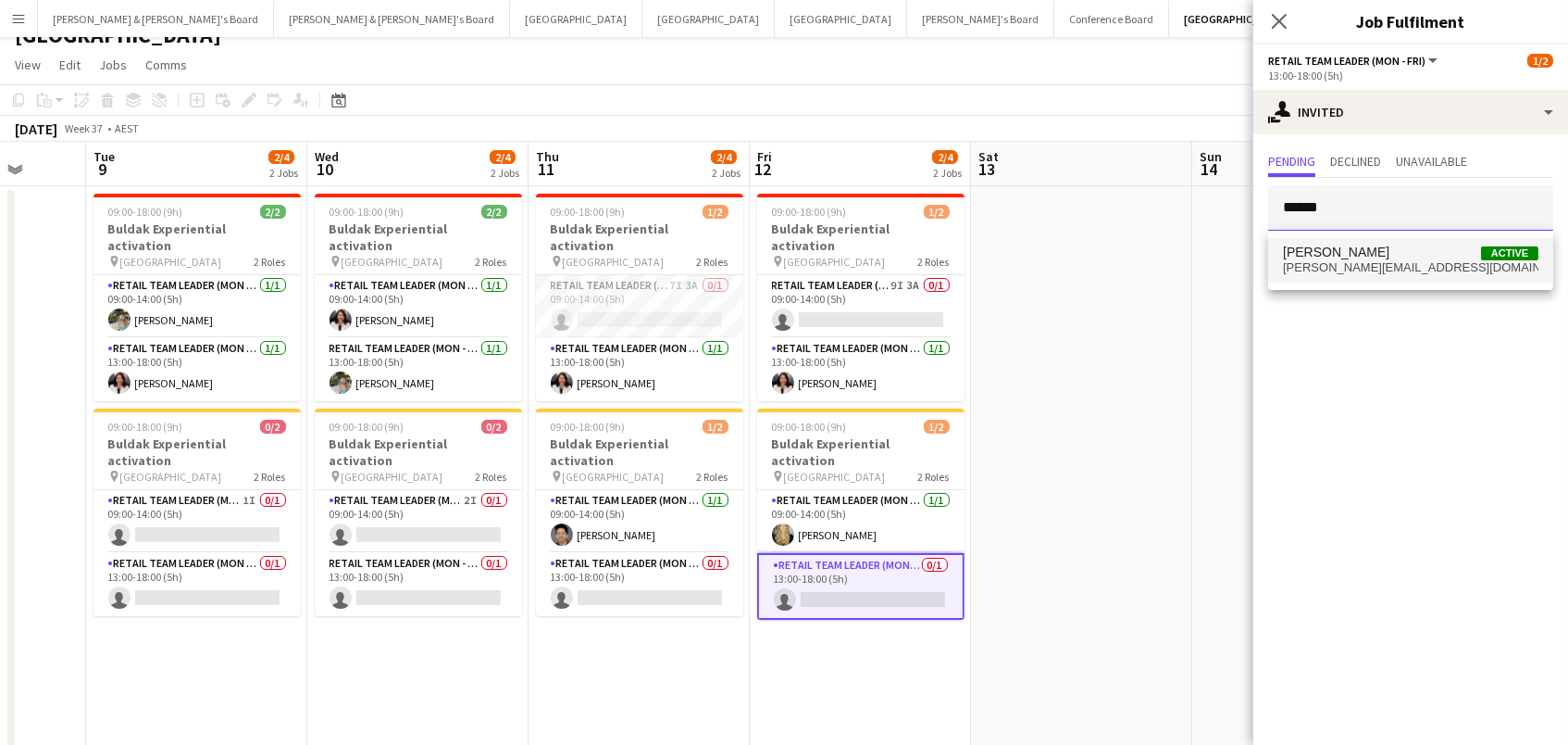
type input "******"
click at [1347, 266] on span "[PERSON_NAME][EMAIL_ADDRESS][DOMAIN_NAME]" at bounding box center [1411, 268] width 256 height 15
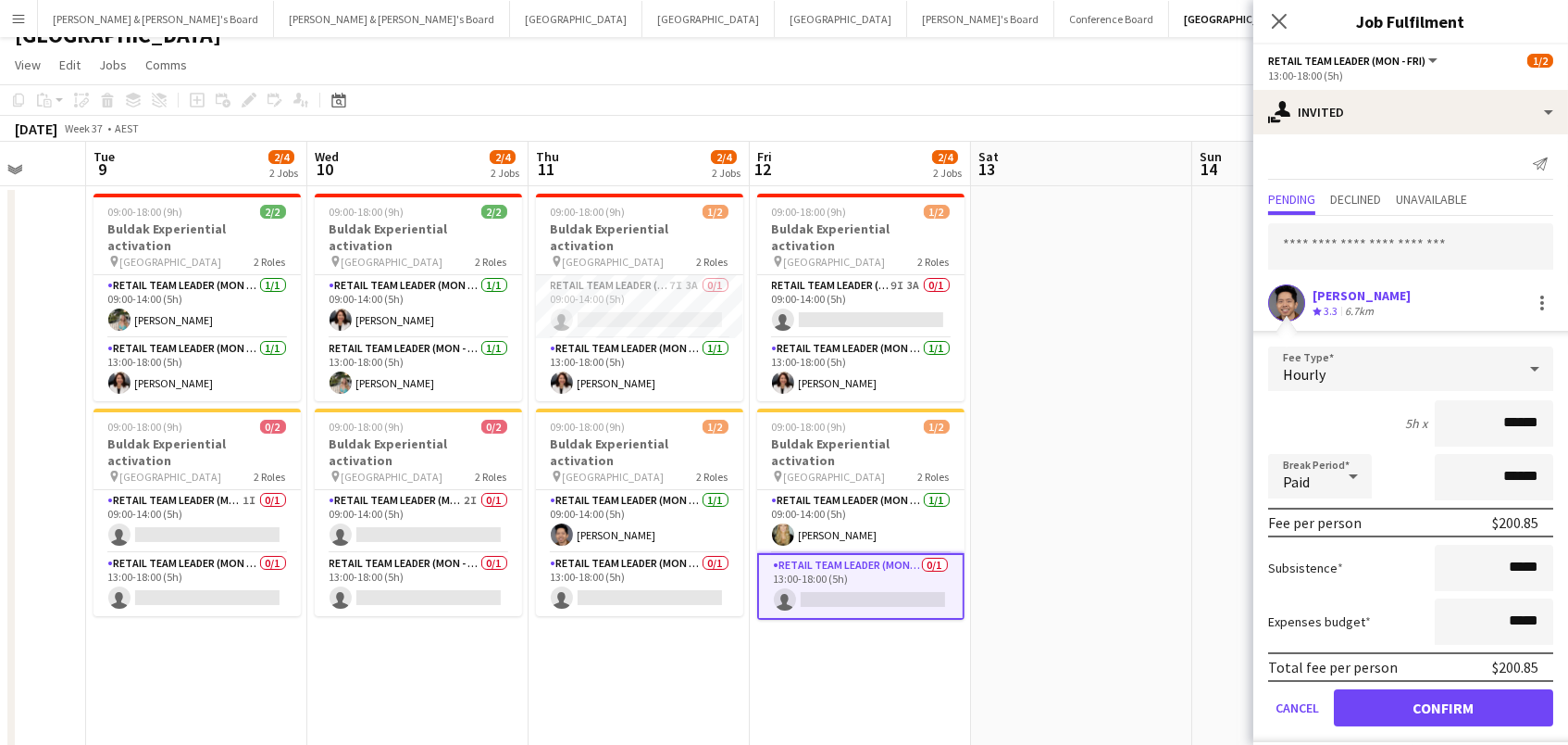
click at [1443, 705] on button "Confirm" at bounding box center [1443, 707] width 219 height 37
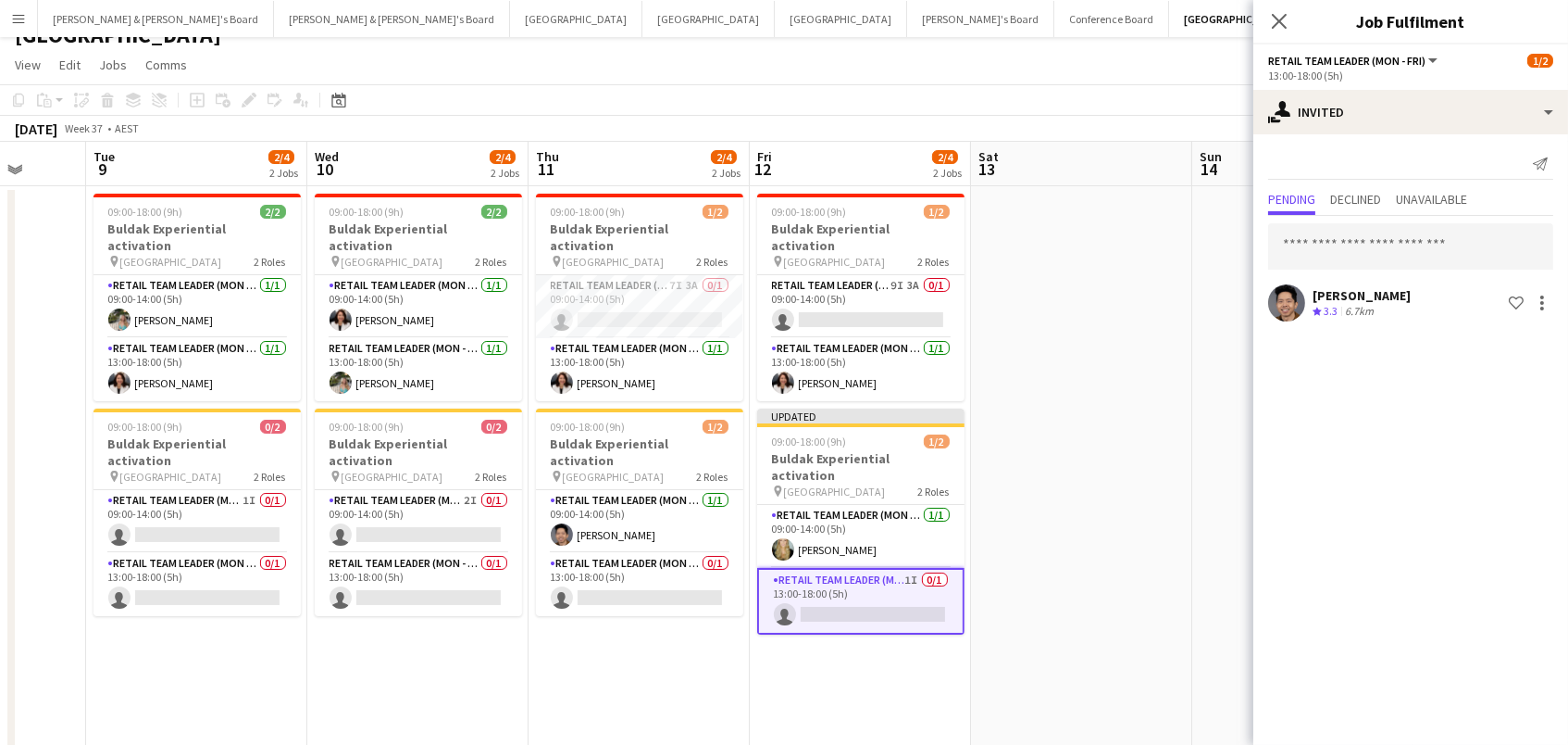
click at [1113, 319] on app-date-cell at bounding box center [1081, 562] width 221 height 752
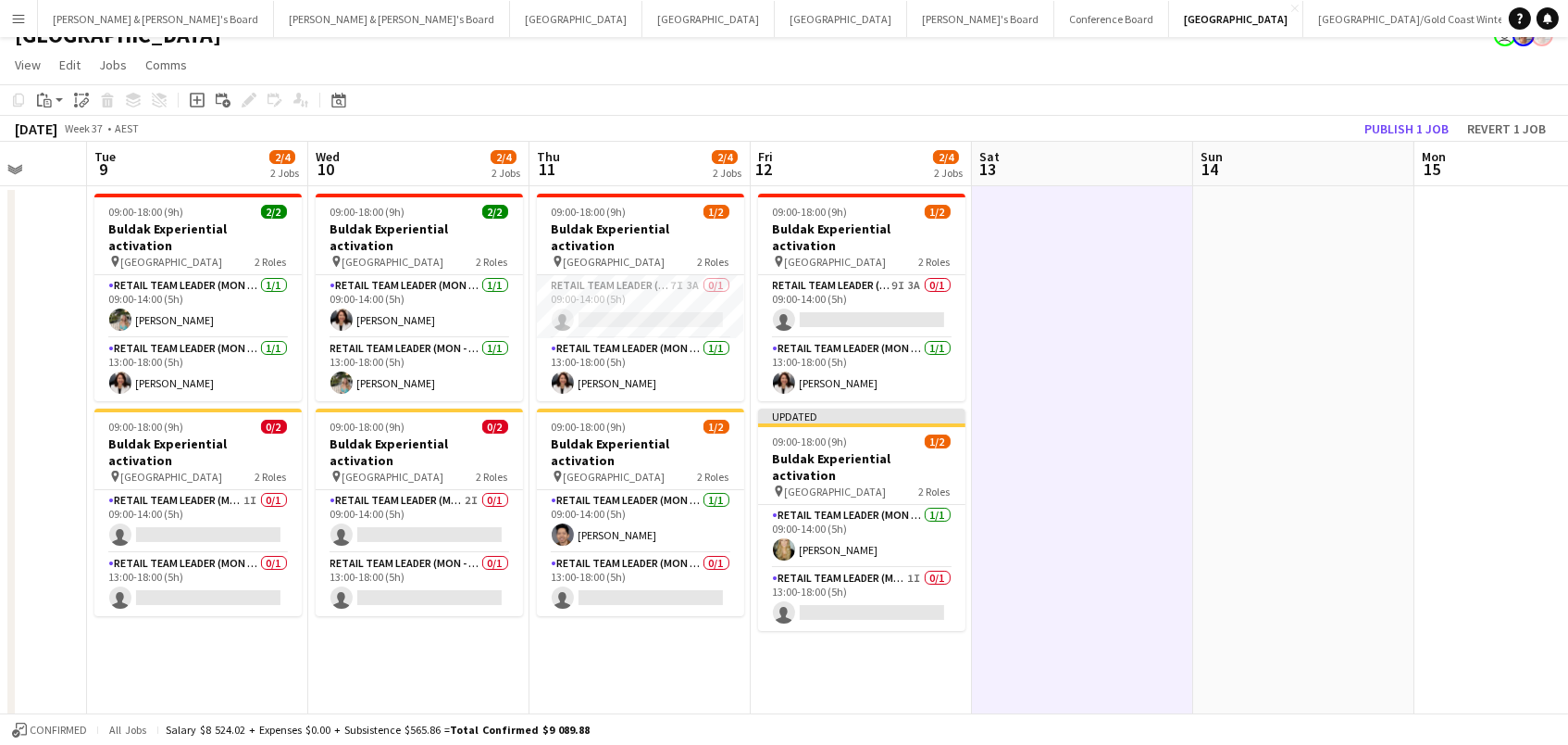
click at [1396, 126] on button "Publish 1 job" at bounding box center [1406, 129] width 99 height 24
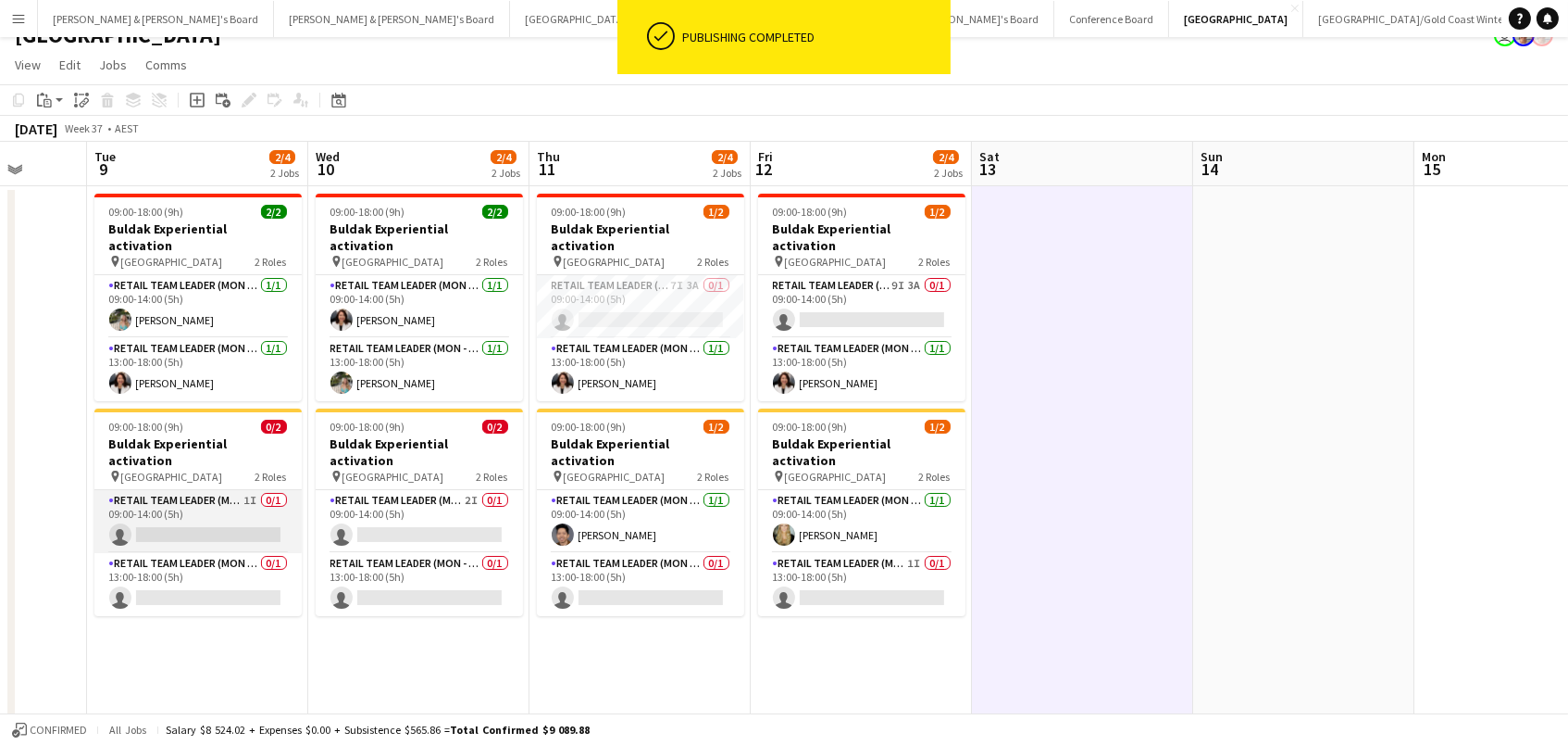
click at [238, 491] on app-card-role "RETAIL Team Leader (Mon - Fri) 1I 0/1 09:00-14:00 (5h) single-neutral-actions" at bounding box center [197, 521] width 208 height 63
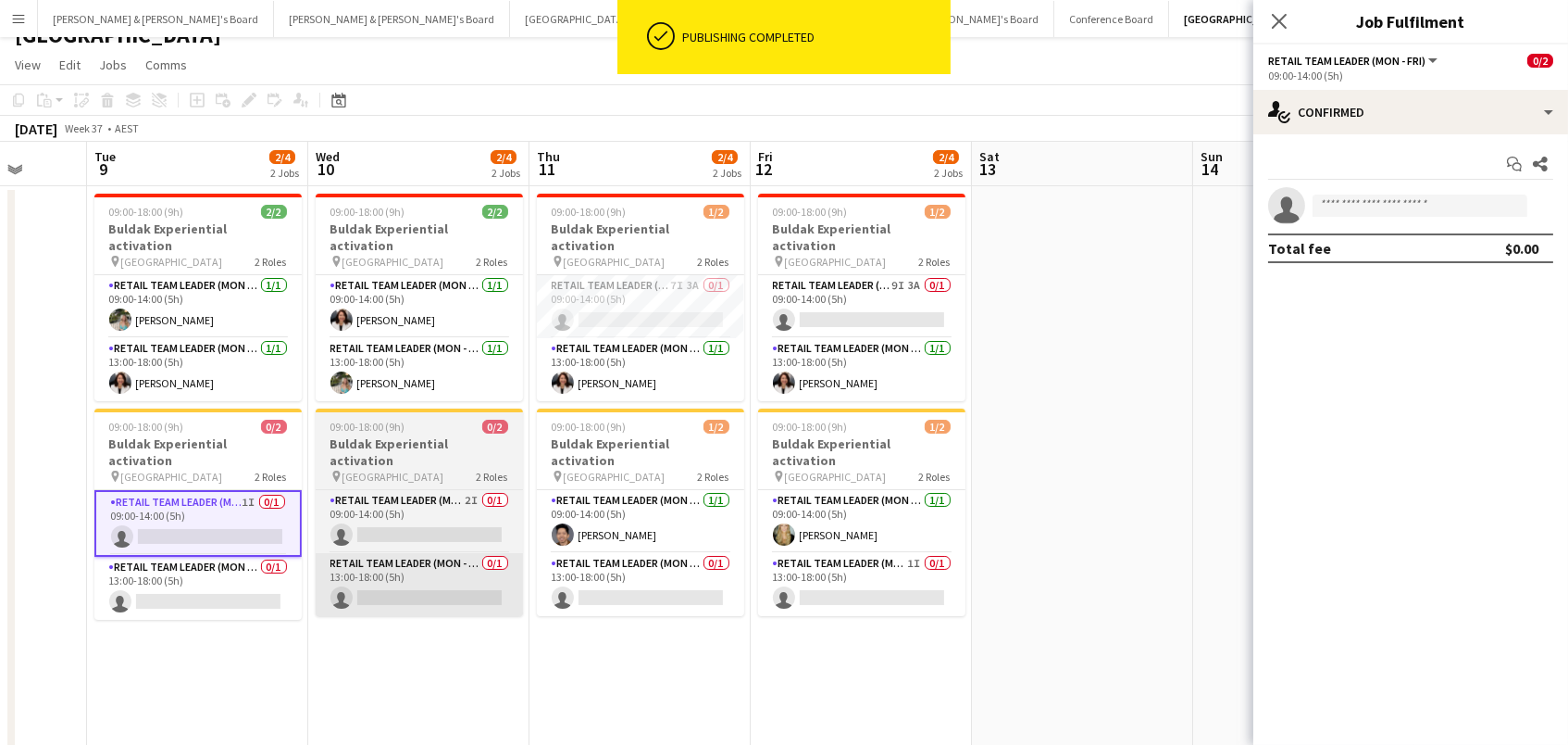
drag, startPoint x: 250, startPoint y: 565, endPoint x: 354, endPoint y: 564, distance: 104.0
click at [250, 565] on app-card-role "RETAIL Team Leader (Mon - Fri) 0/1 13:00-18:00 (5h) single-neutral-actions" at bounding box center [197, 588] width 208 height 63
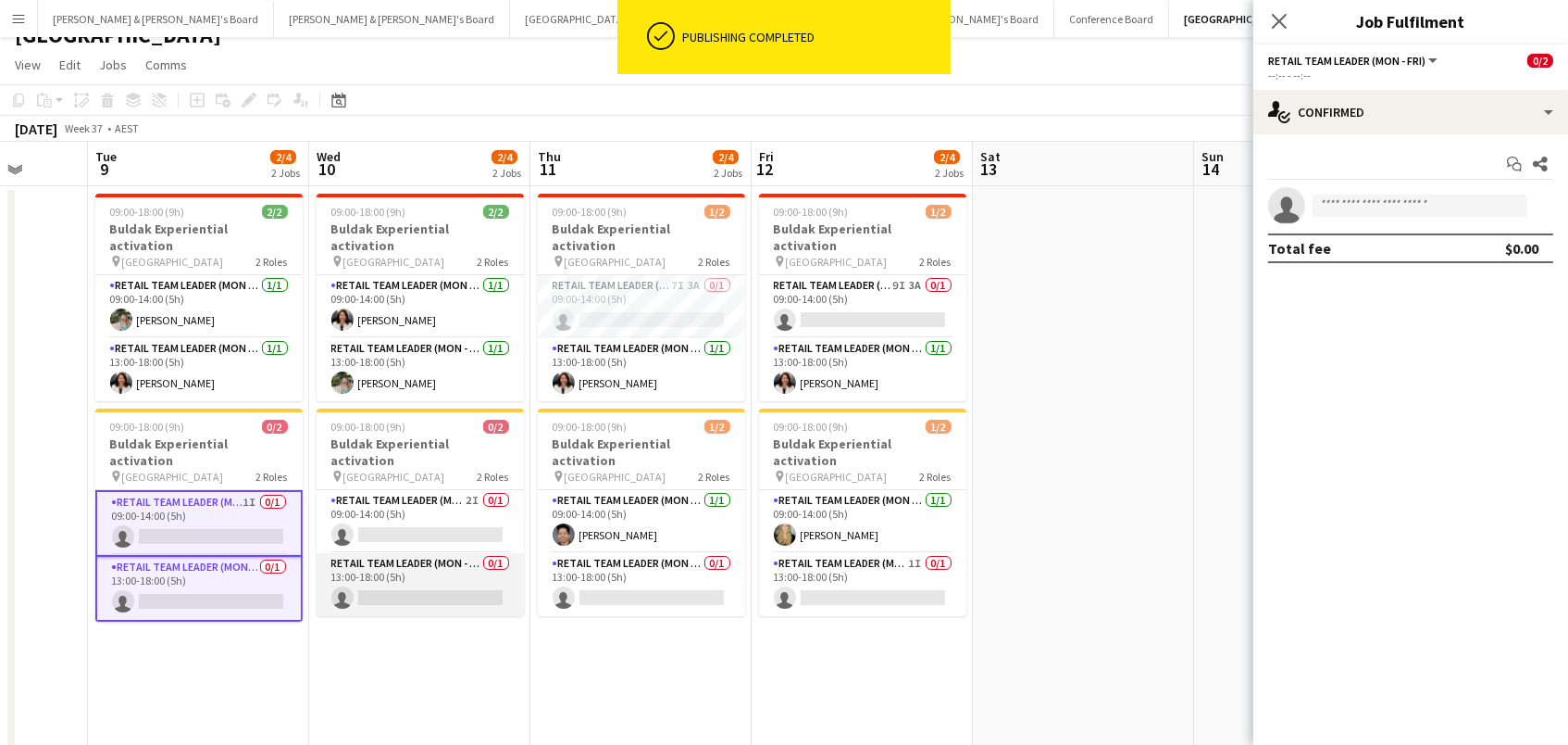
click at [397, 559] on app-card-role "RETAIL Team Leader (Mon - Fri) 0/1 13:00-18:00 (5h) single-neutral-actions" at bounding box center [420, 584] width 208 height 63
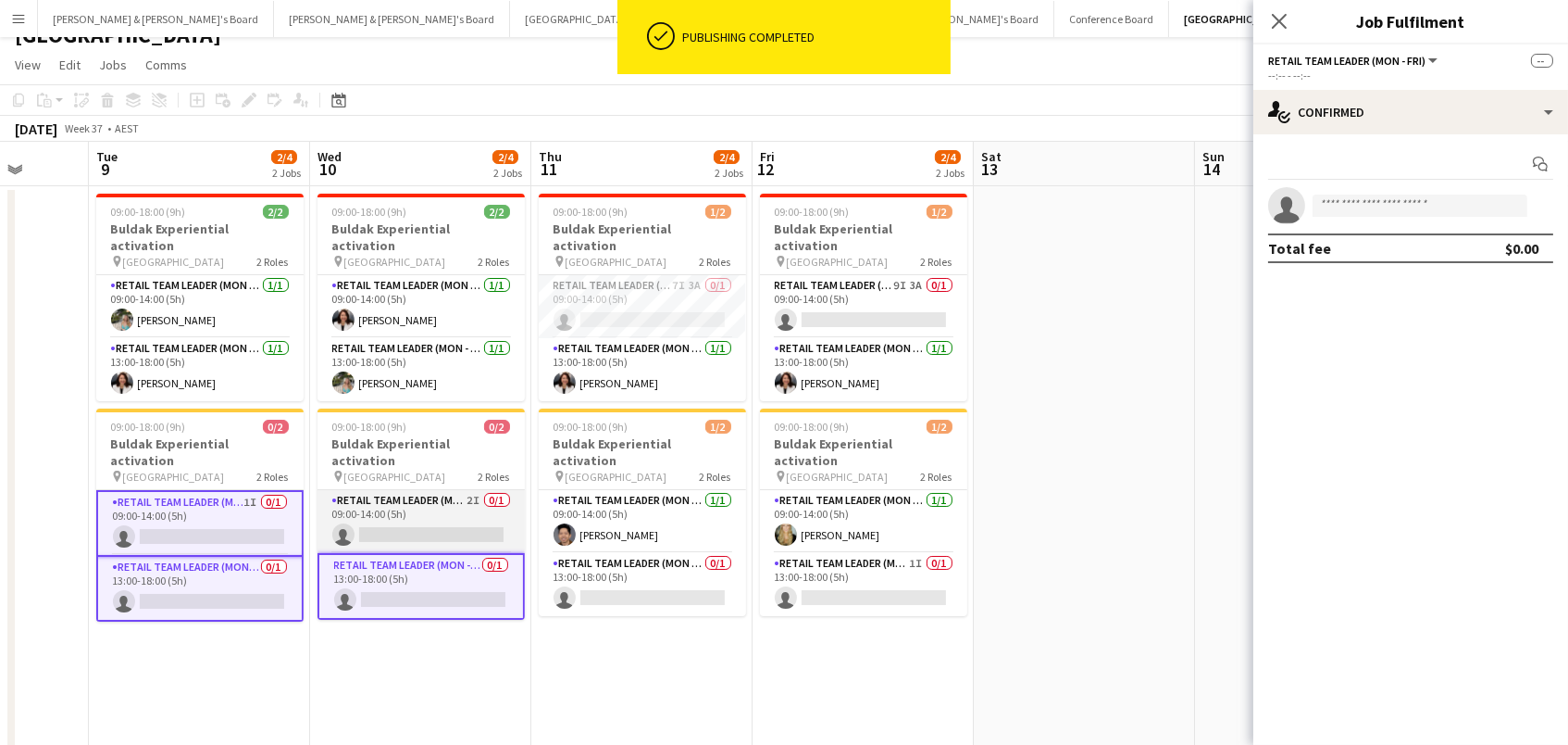
click at [403, 490] on app-card-role "RETAIL Team Leader (Mon - Fri) 2I 0/1 09:00-14:00 (5h) single-neutral-actions" at bounding box center [421, 521] width 208 height 63
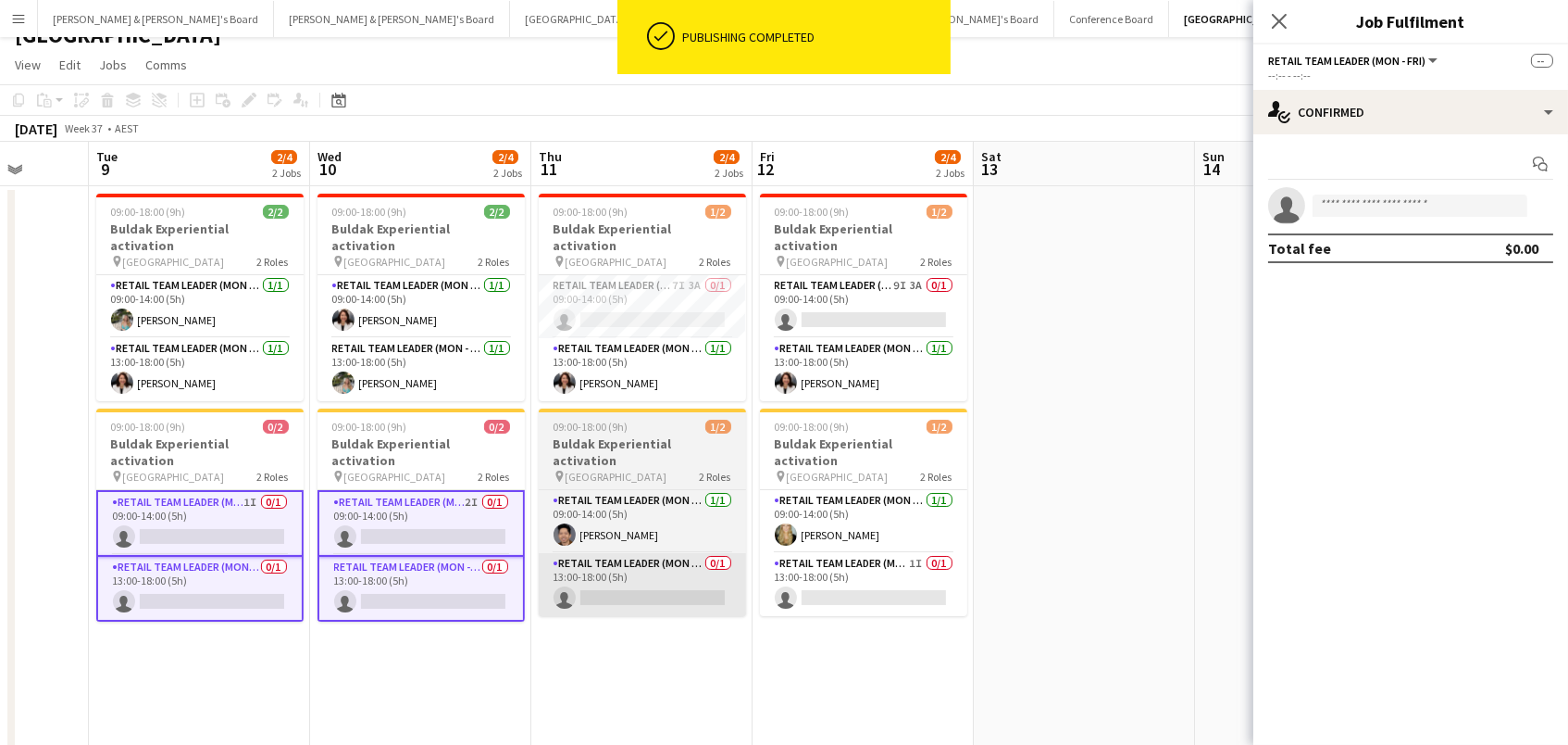
click at [681, 559] on app-card-role "RETAIL Team Leader (Mon - Fri) 0/1 13:00-18:00 (5h) single-neutral-actions" at bounding box center [642, 584] width 208 height 63
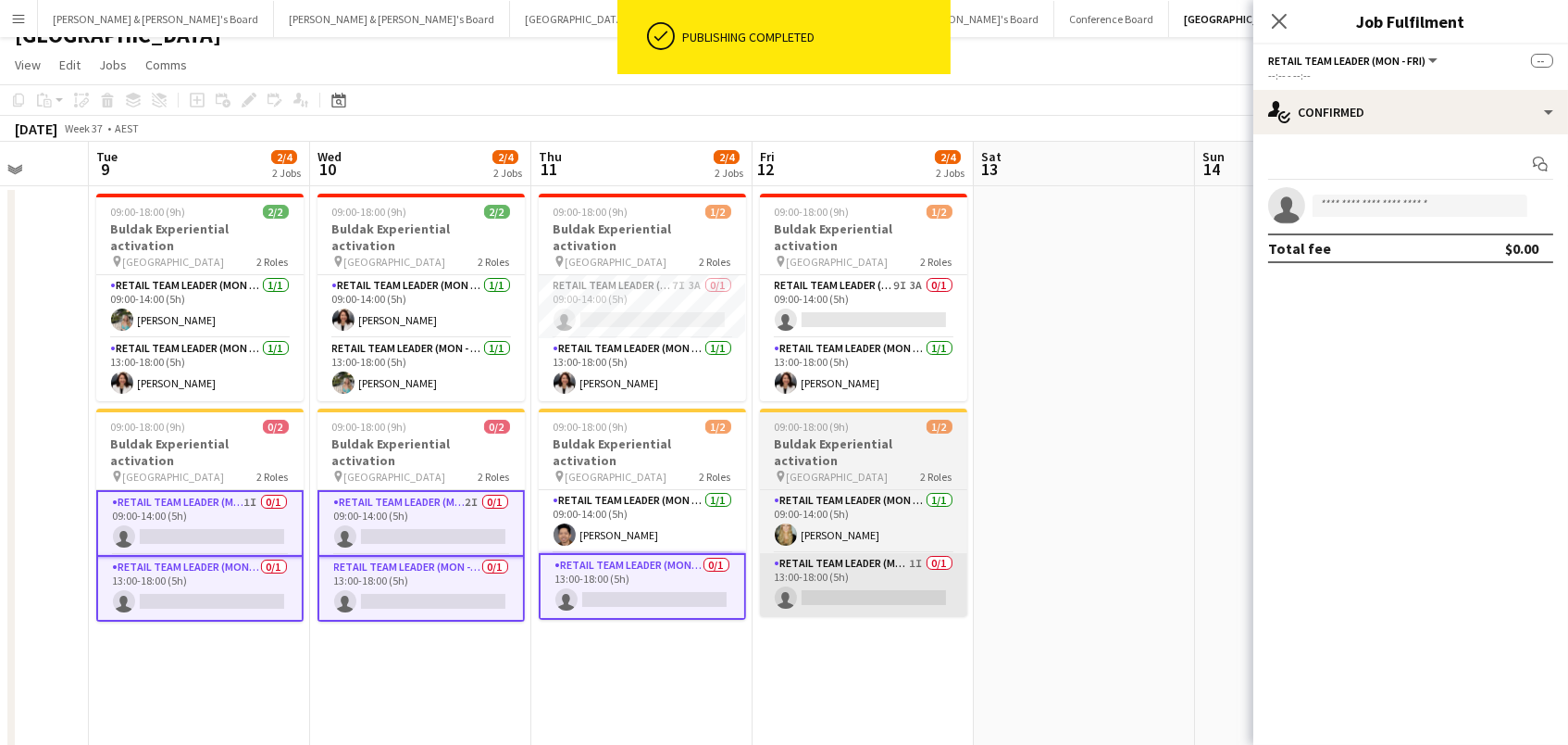
scroll to position [0, 574]
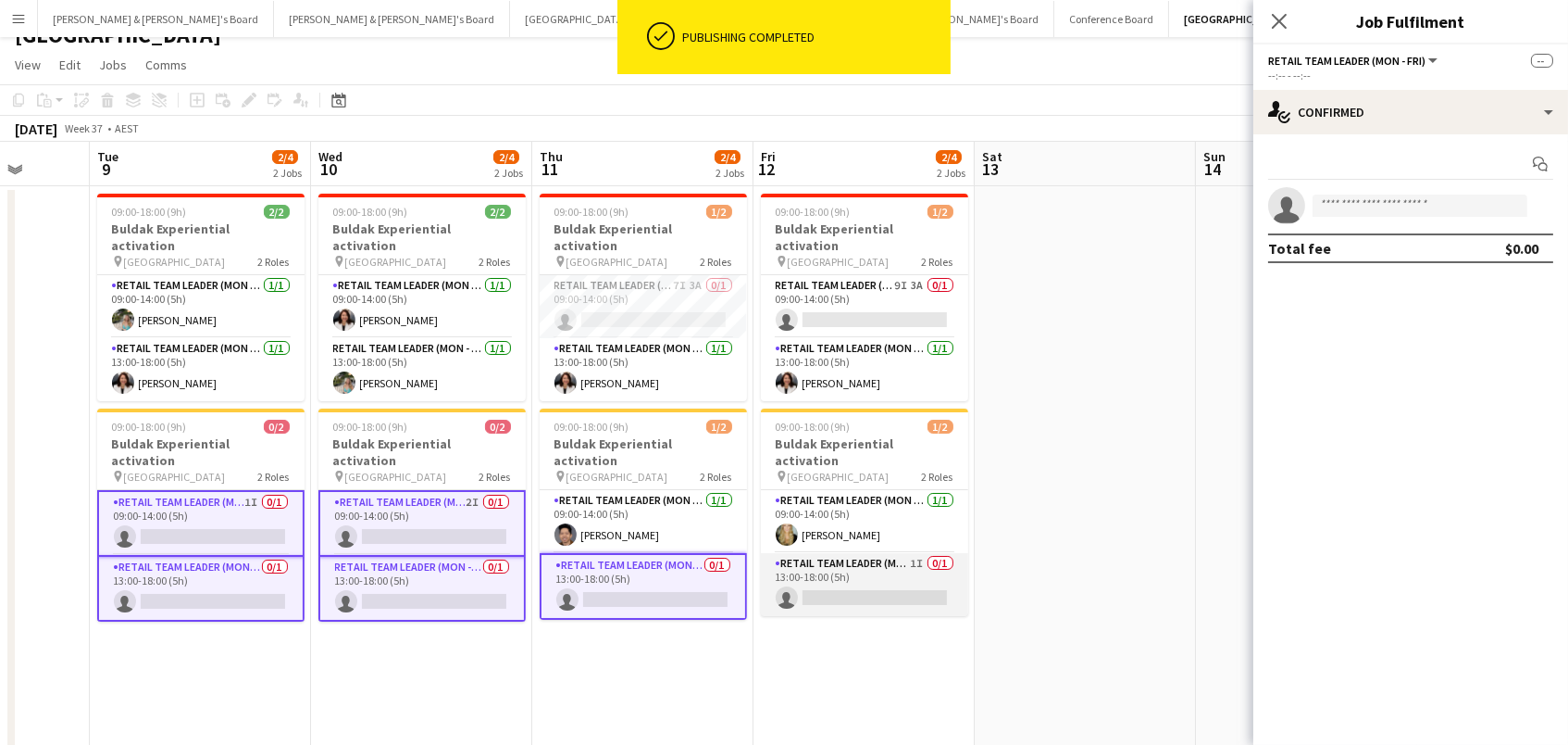
click at [882, 554] on app-card-role "RETAIL Team Leader (Mon - Fri) 1I 0/1 13:00-18:00 (5h) single-neutral-actions" at bounding box center [865, 584] width 208 height 63
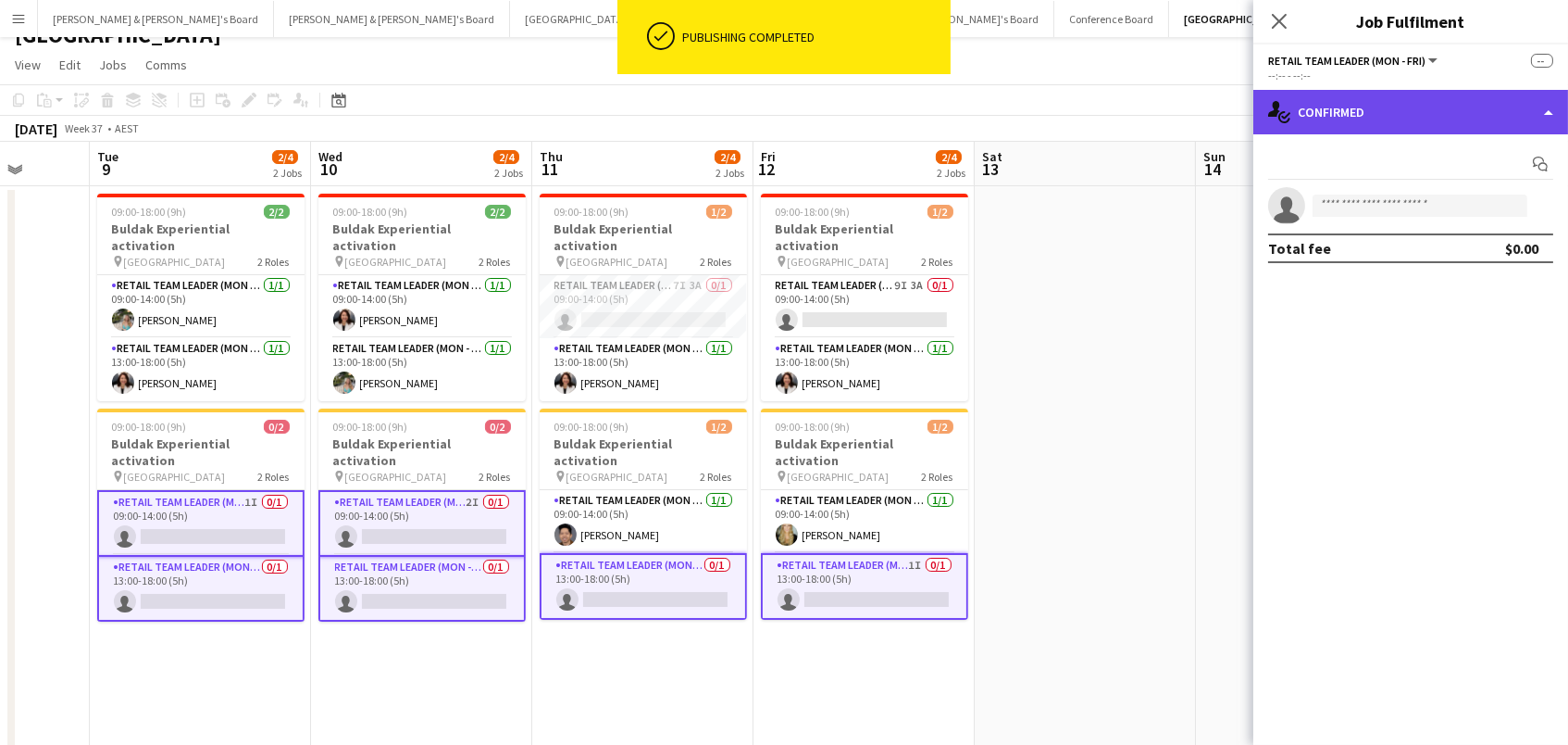
click at [1405, 103] on div "single-neutral-actions-check-2 Confirmed" at bounding box center [1410, 112] width 315 height 44
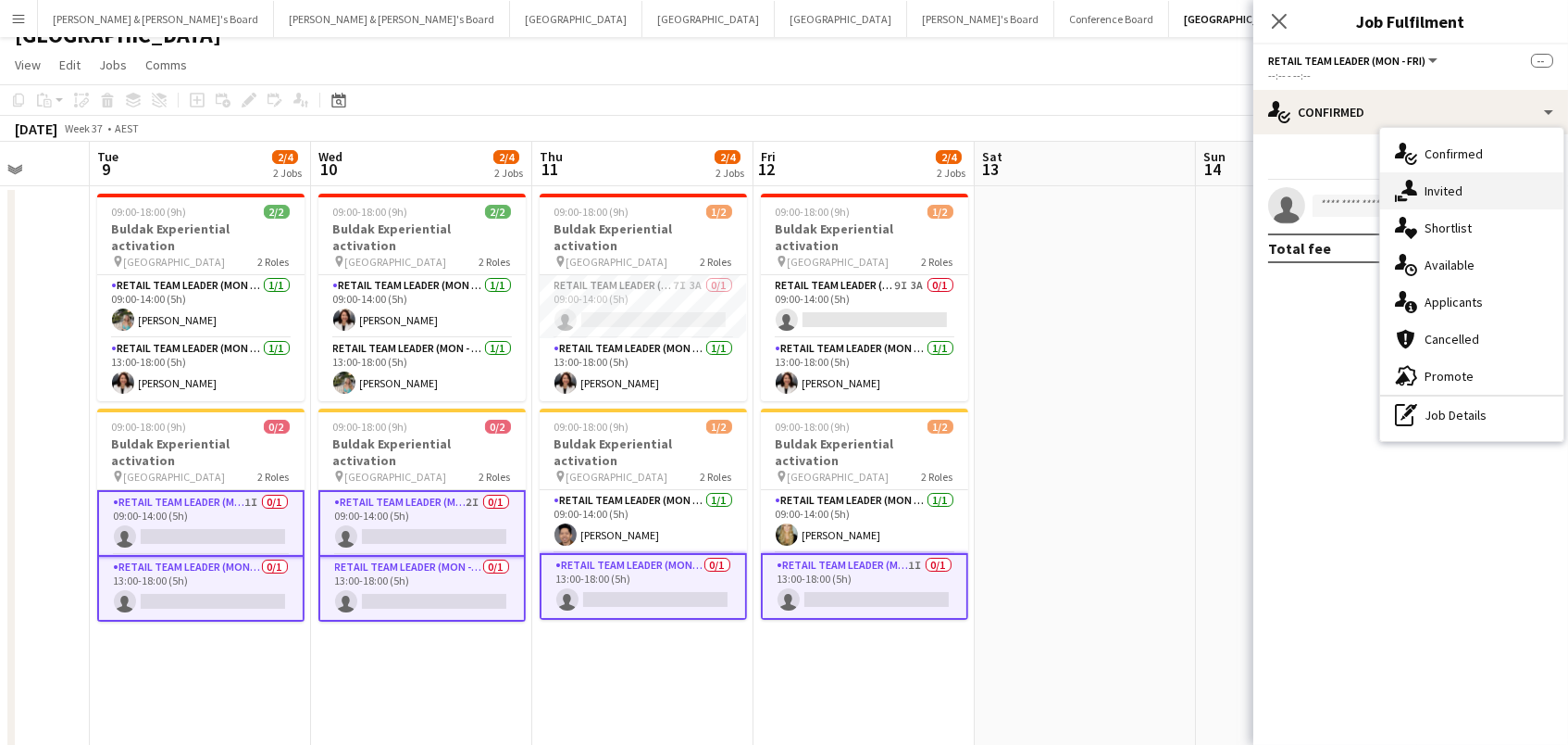
click at [1459, 178] on div "single-neutral-actions-share-1 Invited" at bounding box center [1471, 190] width 183 height 37
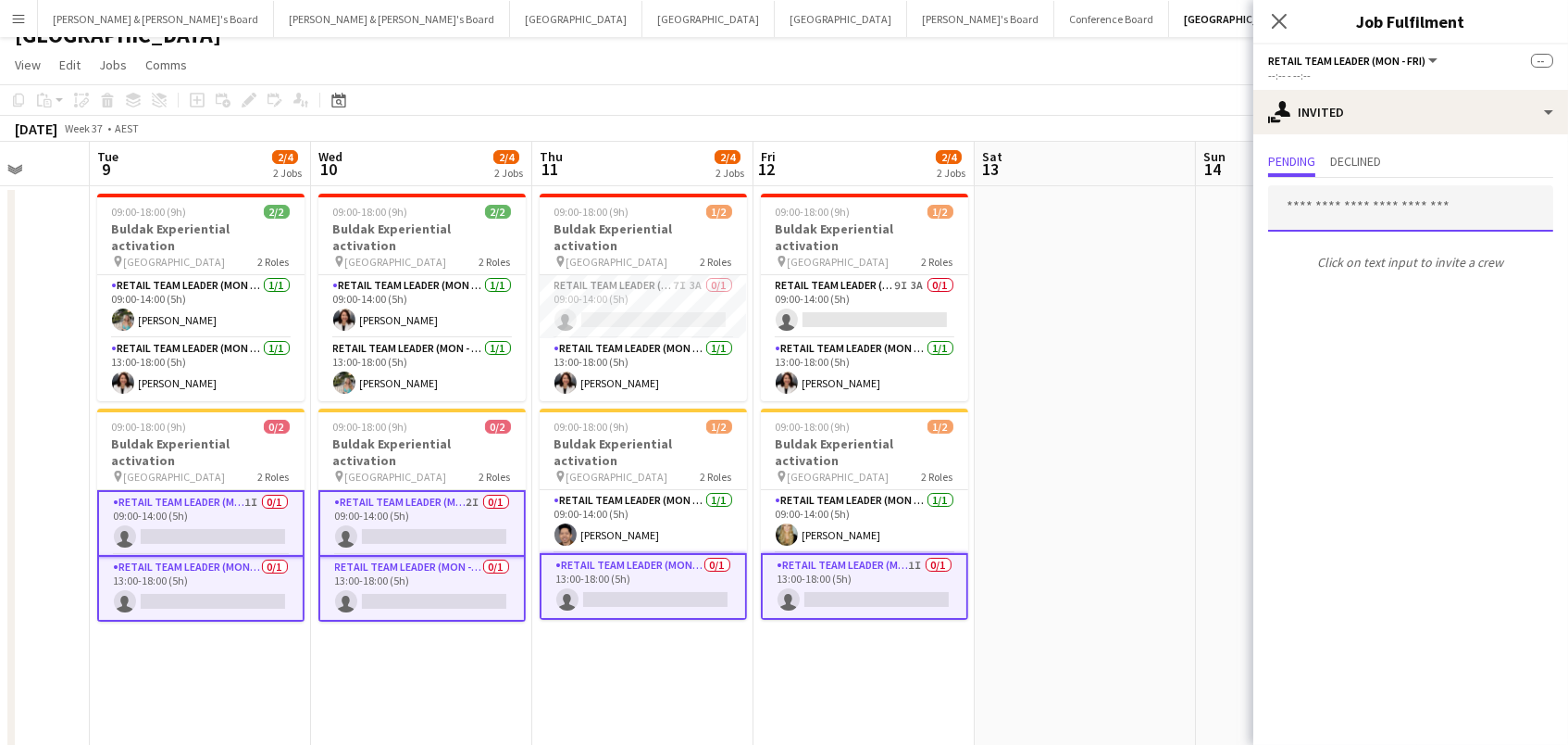
click at [1372, 197] on input "text" at bounding box center [1410, 208] width 285 height 46
type input "*"
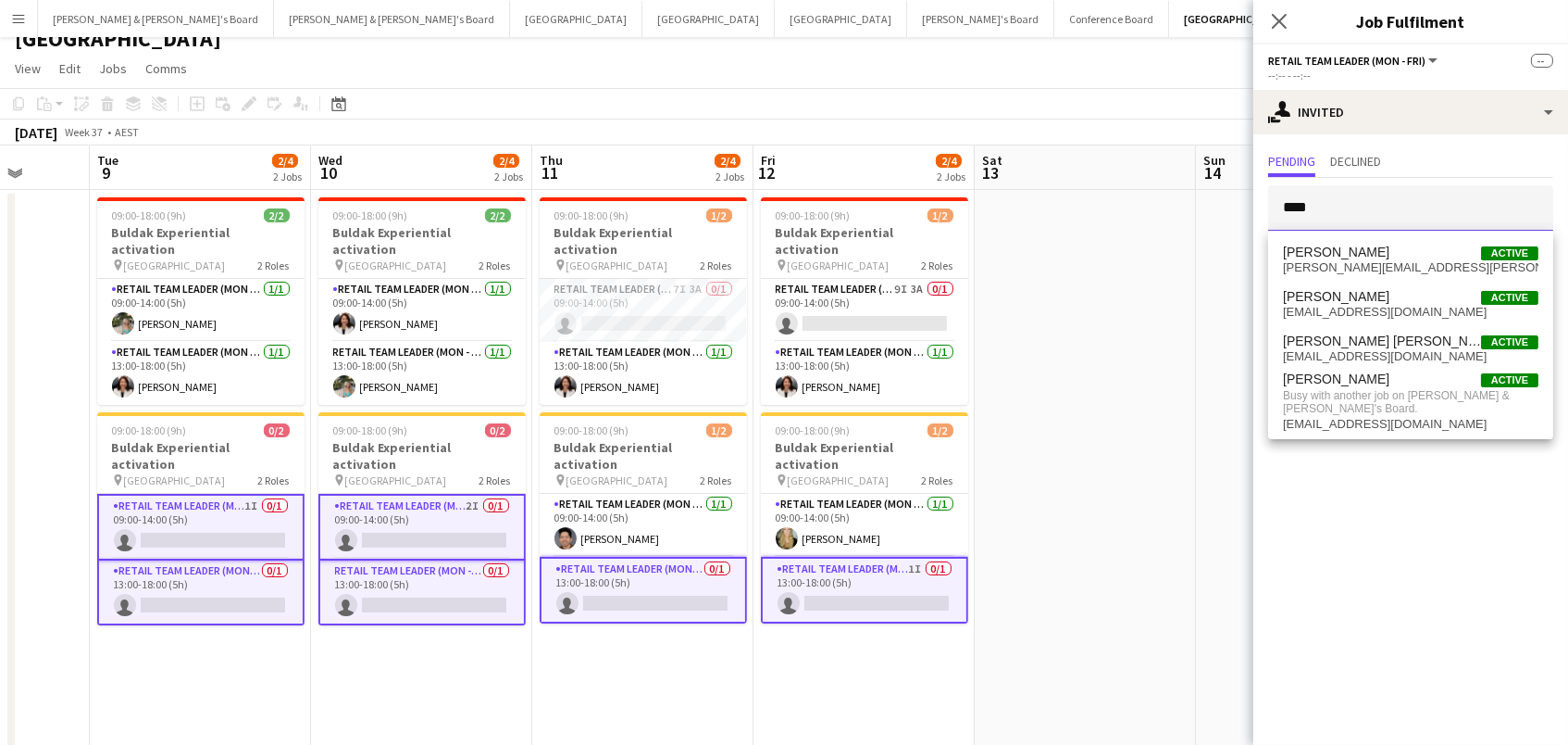
scroll to position [20, 0]
type input "****"
drag, startPoint x: 1023, startPoint y: 447, endPoint x: 1008, endPoint y: 446, distance: 15.0
click at [1023, 447] on app-date-cell at bounding box center [1085, 565] width 221 height 752
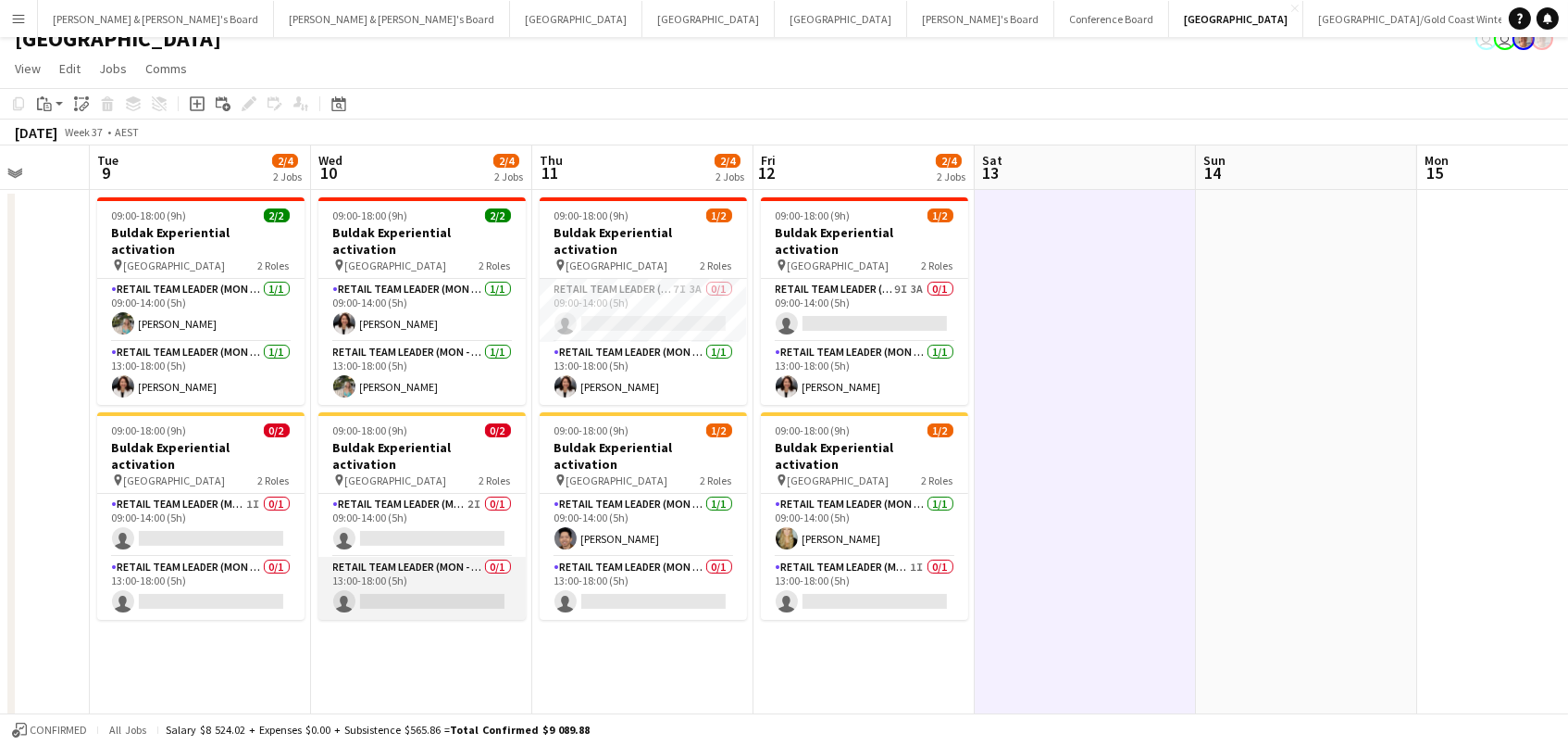
click at [402, 567] on app-card-role "RETAIL Team Leader (Mon - Fri) 0/1 13:00-18:00 (5h) single-neutral-actions" at bounding box center [422, 588] width 208 height 63
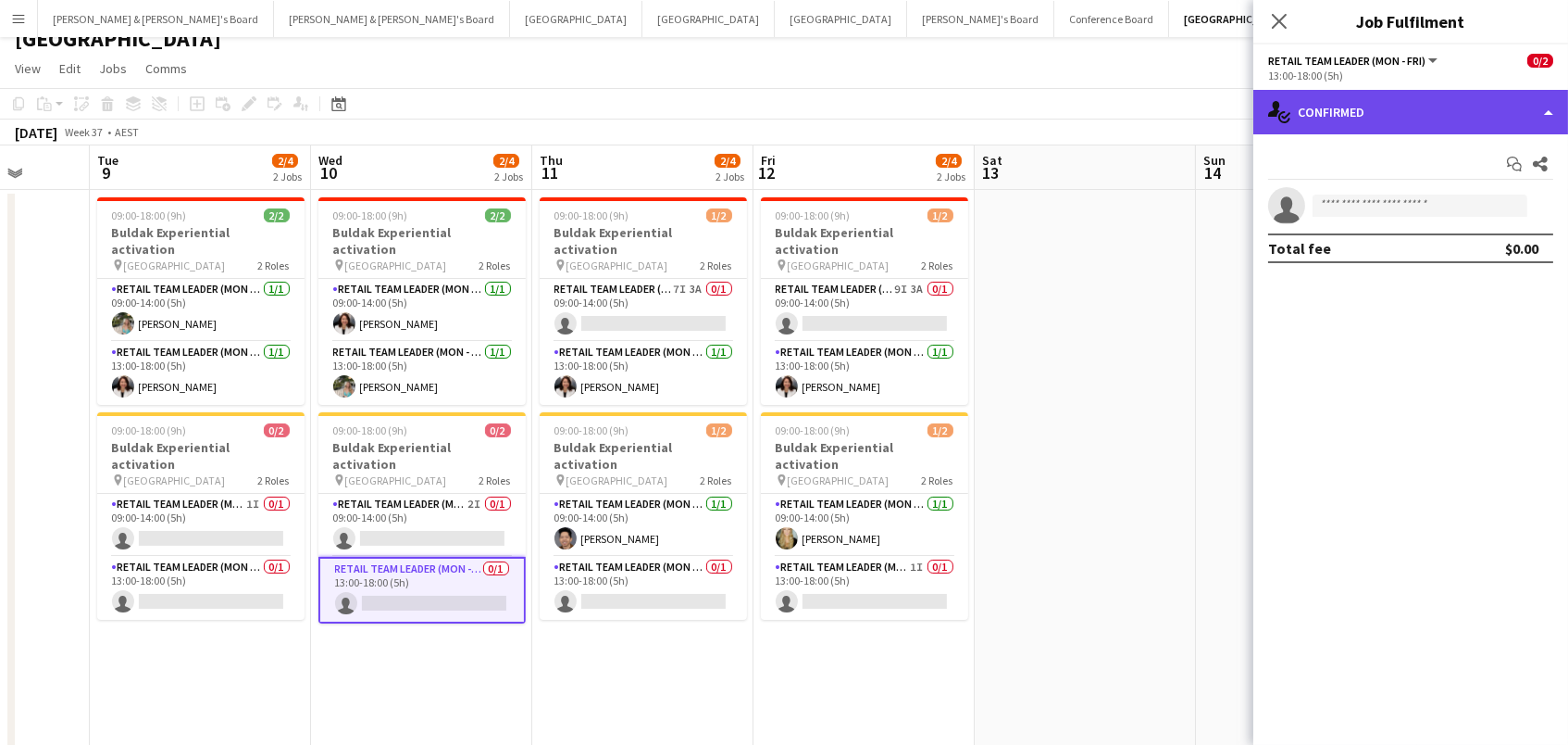
click at [1376, 95] on div "single-neutral-actions-check-2 Confirmed" at bounding box center [1410, 112] width 315 height 44
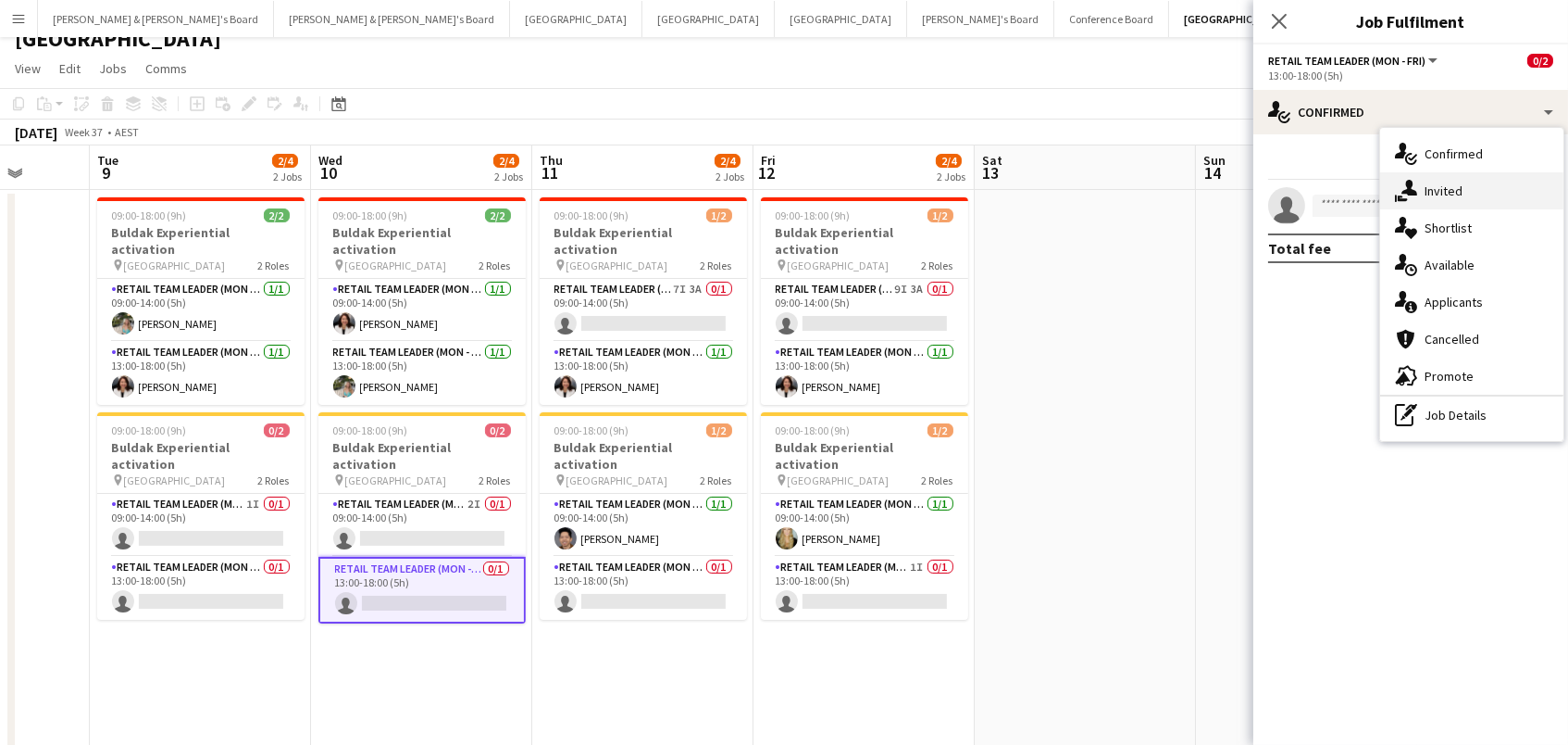
click at [1428, 180] on div "single-neutral-actions-share-1 Invited" at bounding box center [1471, 190] width 183 height 37
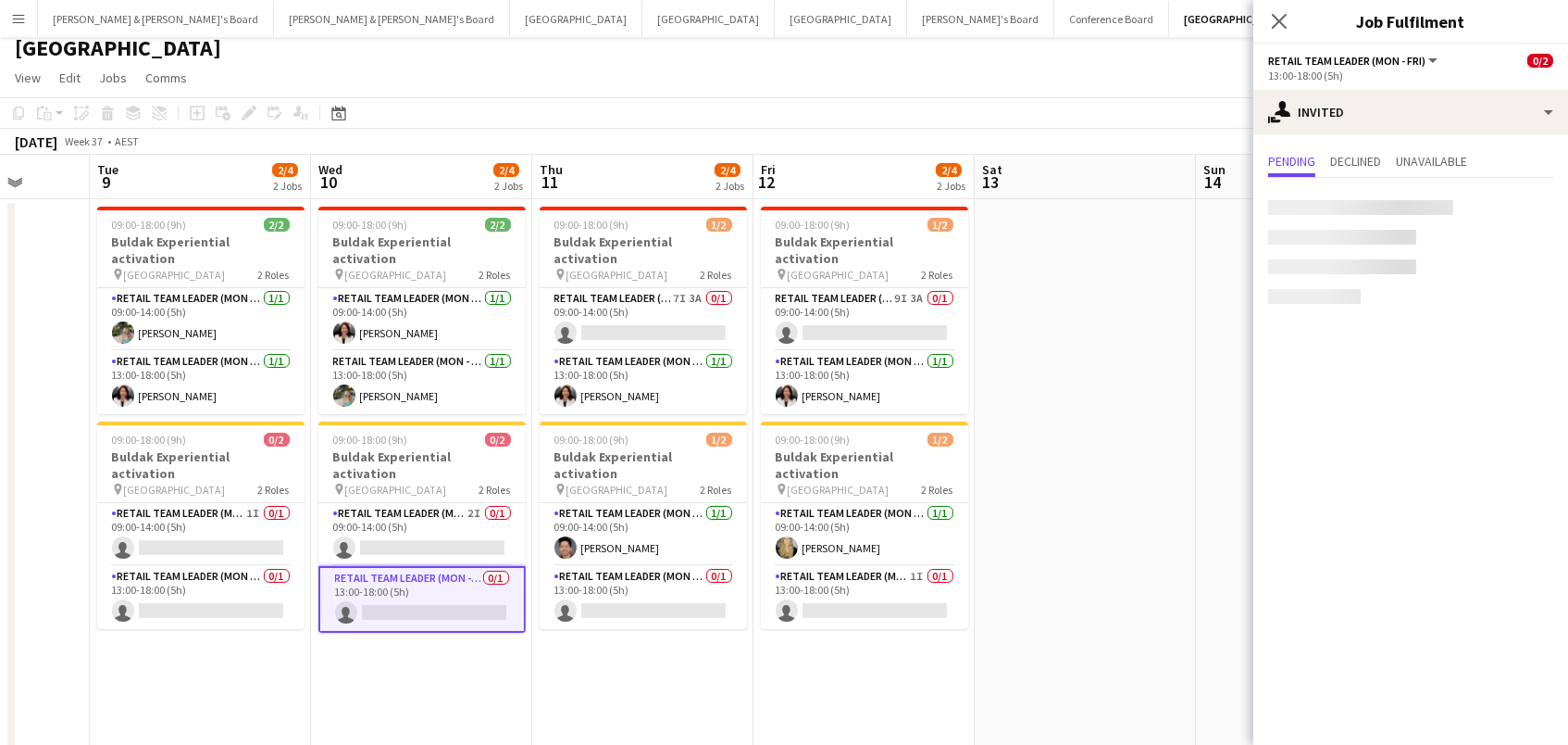
scroll to position [5, 0]
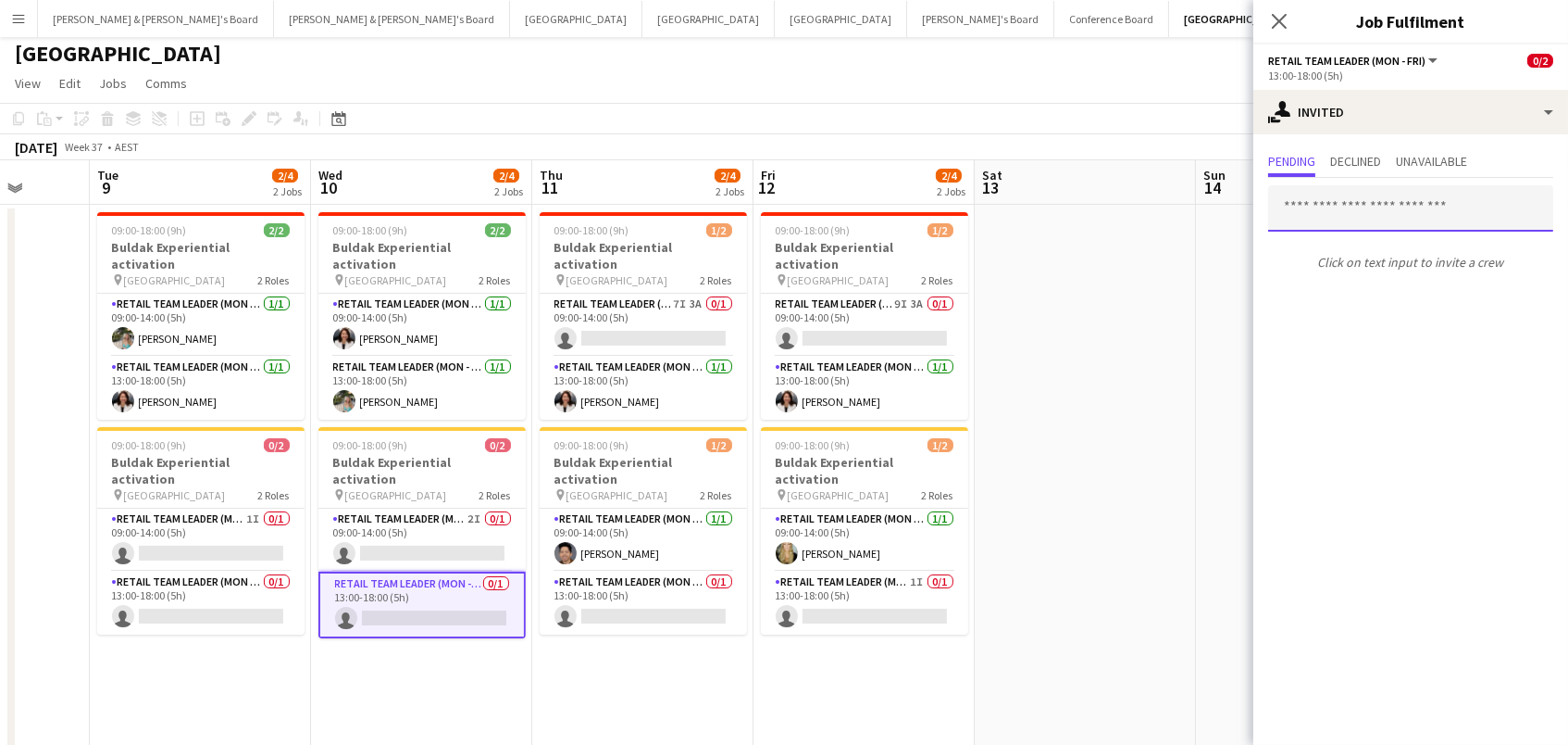
click at [1369, 207] on input "text" at bounding box center [1410, 208] width 285 height 46
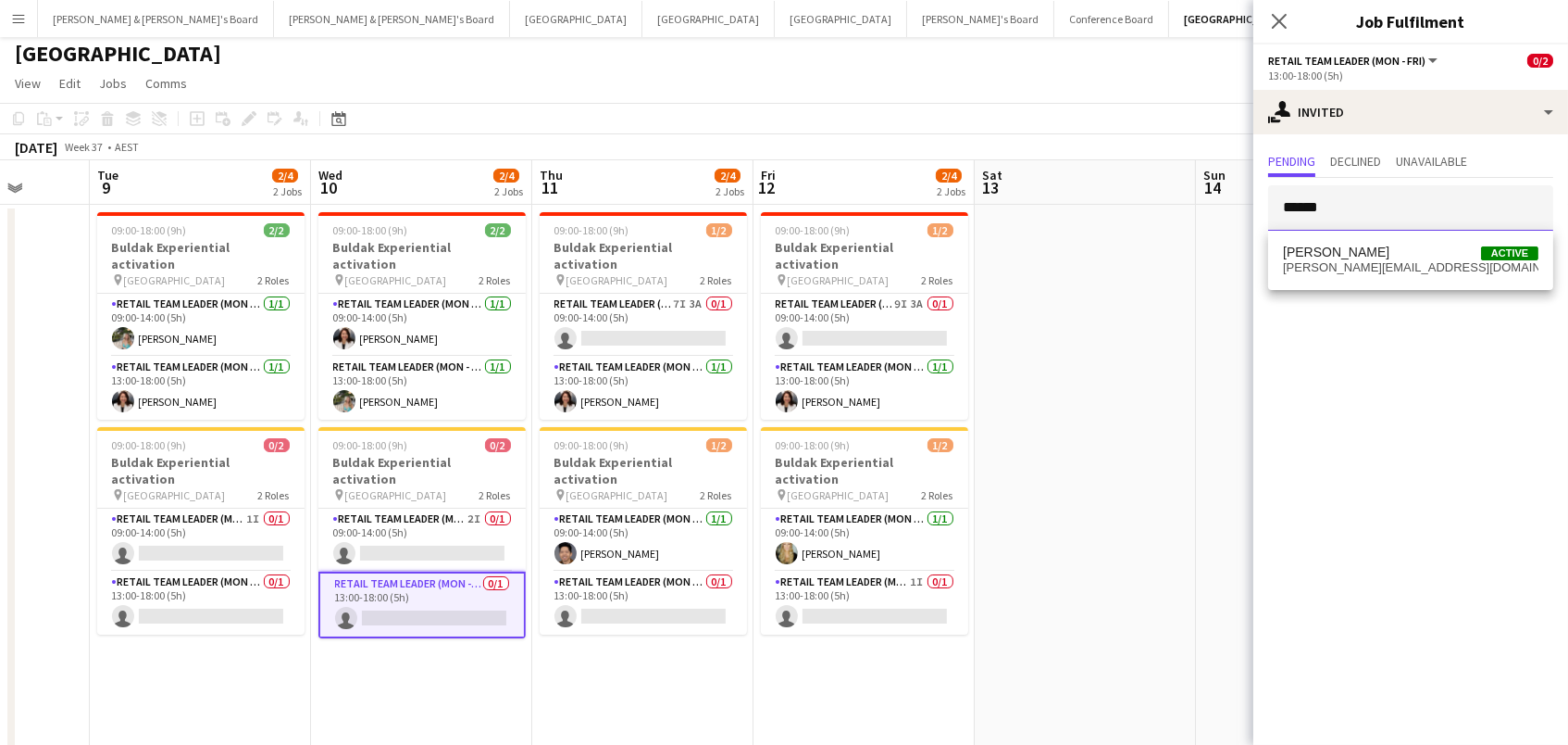
type input "******"
click at [1380, 258] on span "[PERSON_NAME]" at bounding box center [1336, 252] width 106 height 16
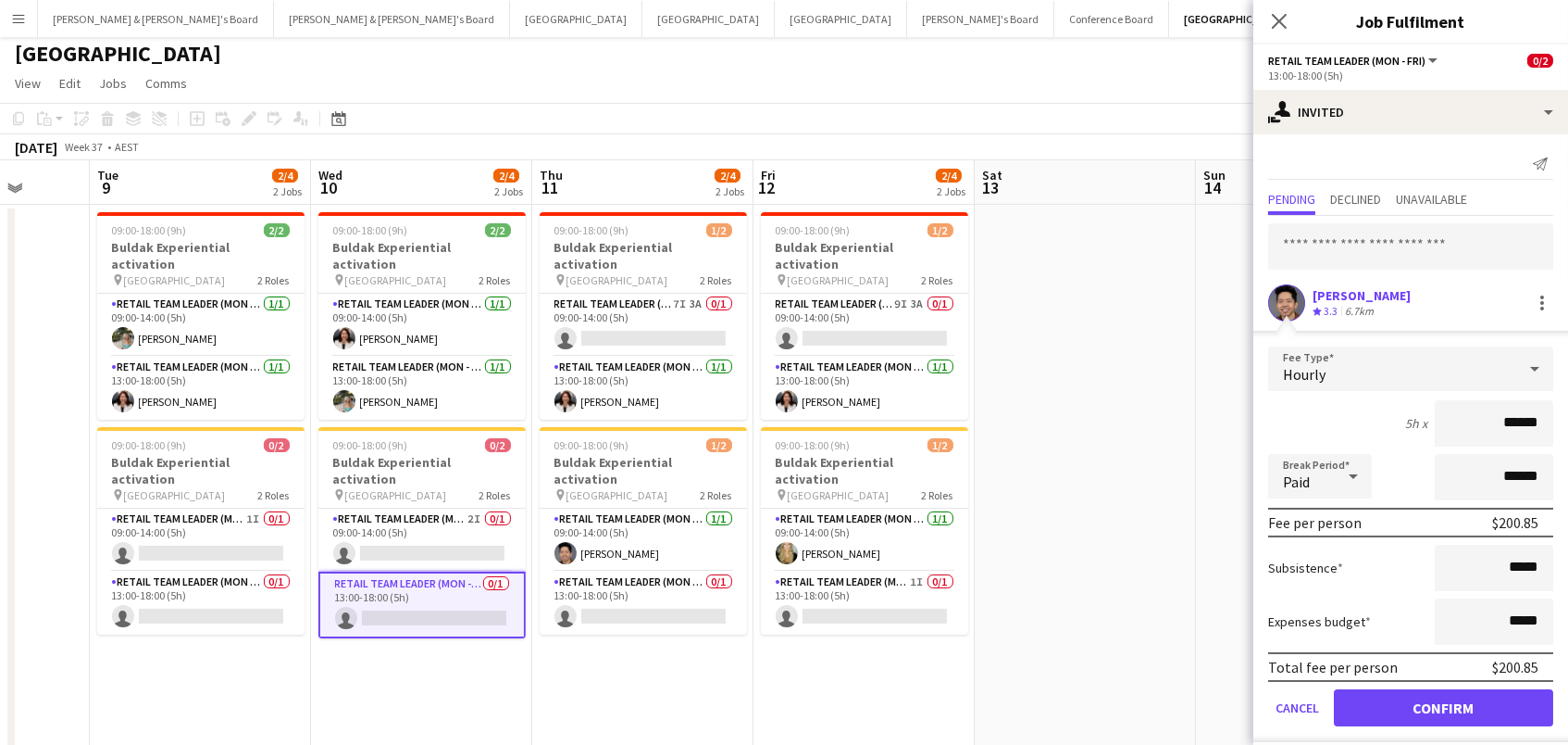
click at [1443, 705] on button "Confirm" at bounding box center [1443, 707] width 219 height 37
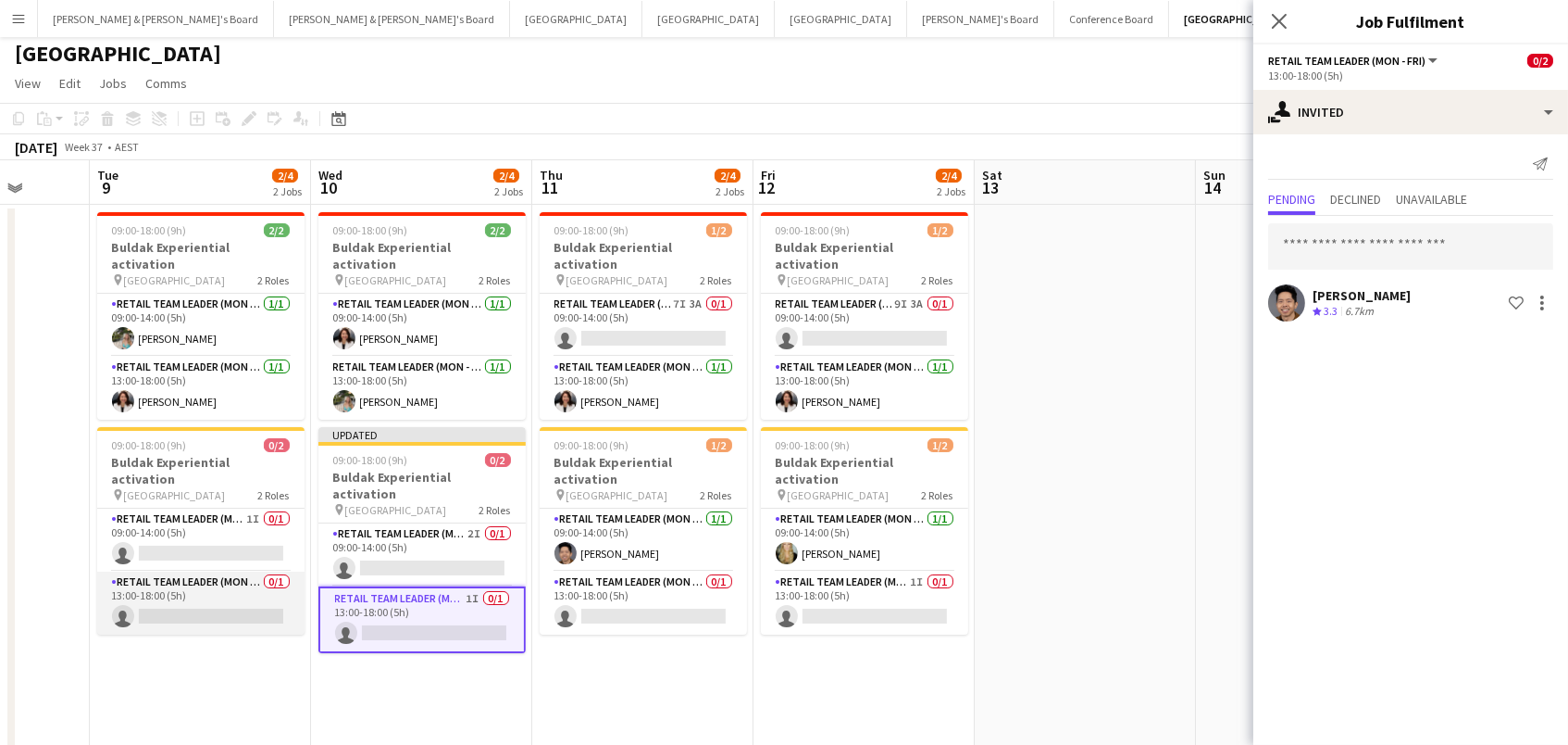
click at [183, 576] on app-card-role "RETAIL Team Leader (Mon - Fri) 0/1 13:00-18:00 (5h) single-neutral-actions" at bounding box center [200, 603] width 208 height 63
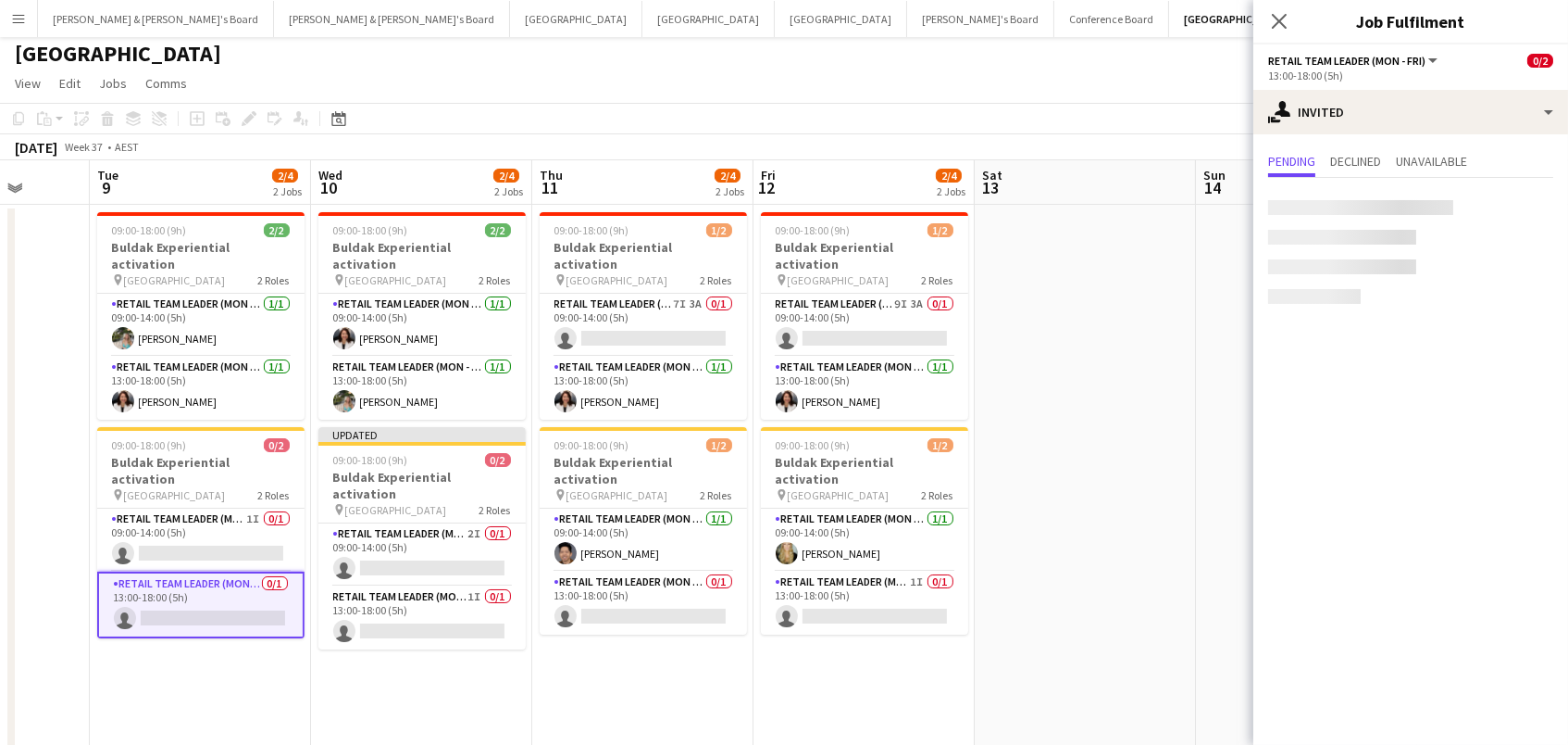
click at [1373, 203] on div at bounding box center [1360, 208] width 185 height 15
click at [1361, 207] on input "text" at bounding box center [1410, 208] width 285 height 46
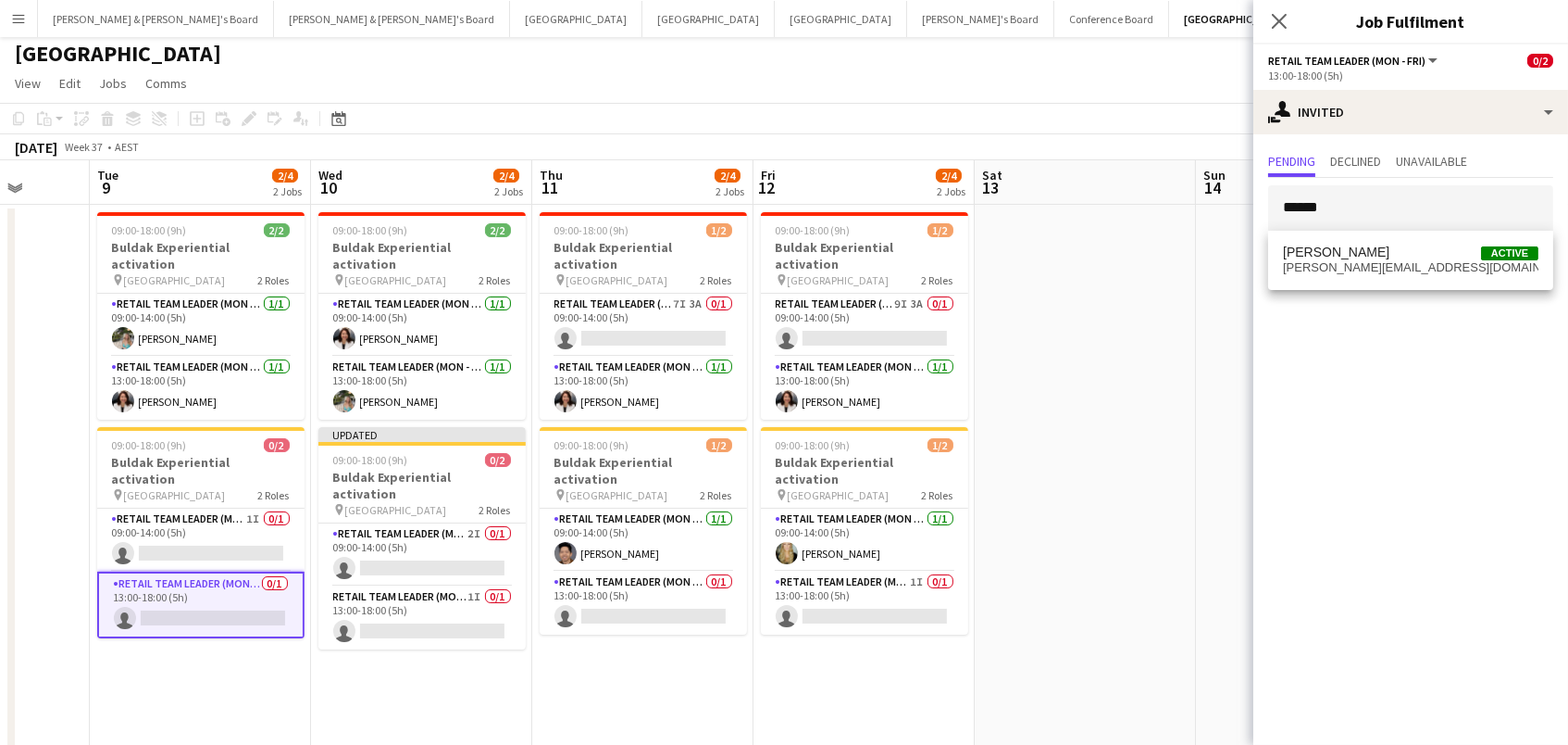
type input "******"
click at [1385, 257] on span "[PERSON_NAME] Active" at bounding box center [1411, 252] width 256 height 16
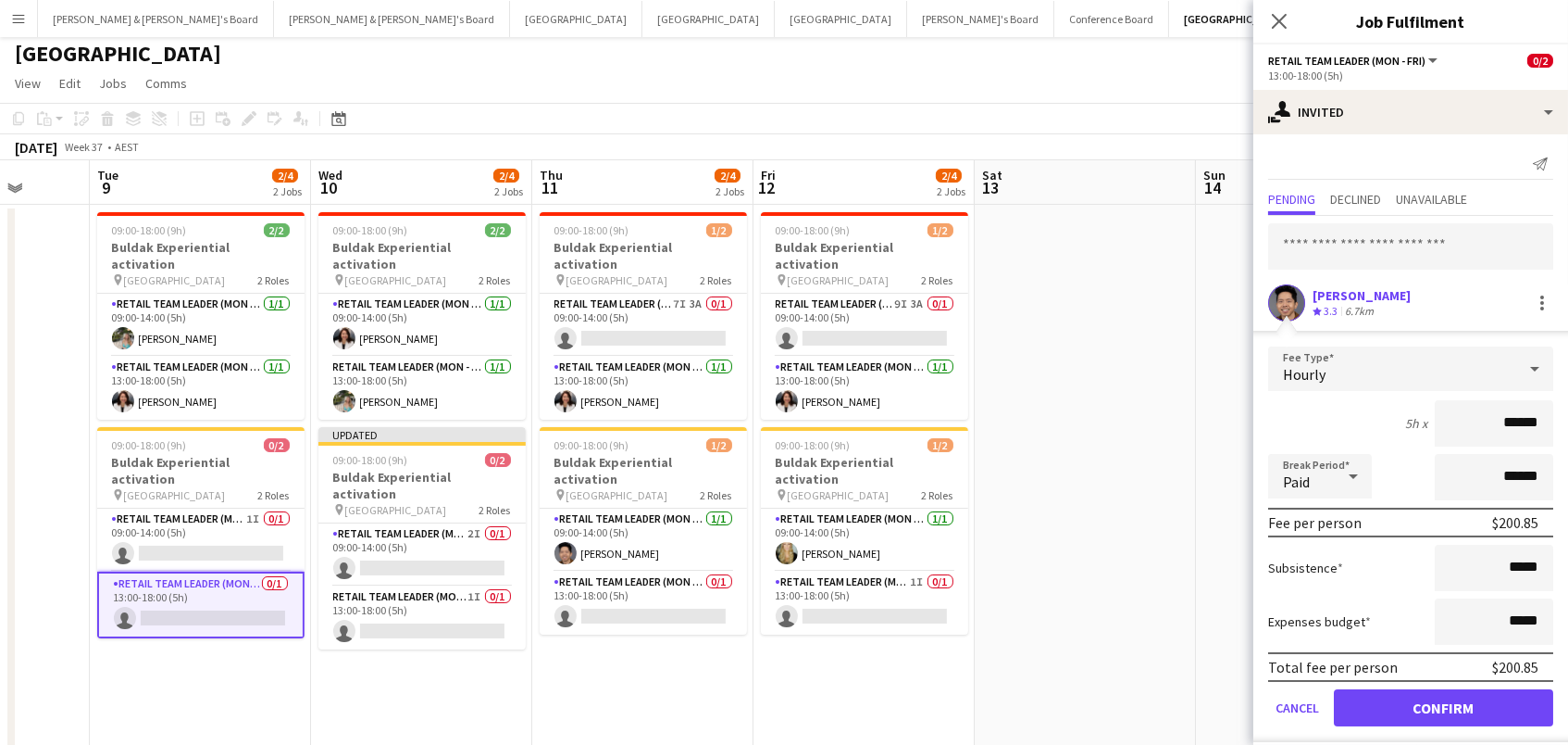
click at [1443, 705] on button "Confirm" at bounding box center [1443, 707] width 219 height 37
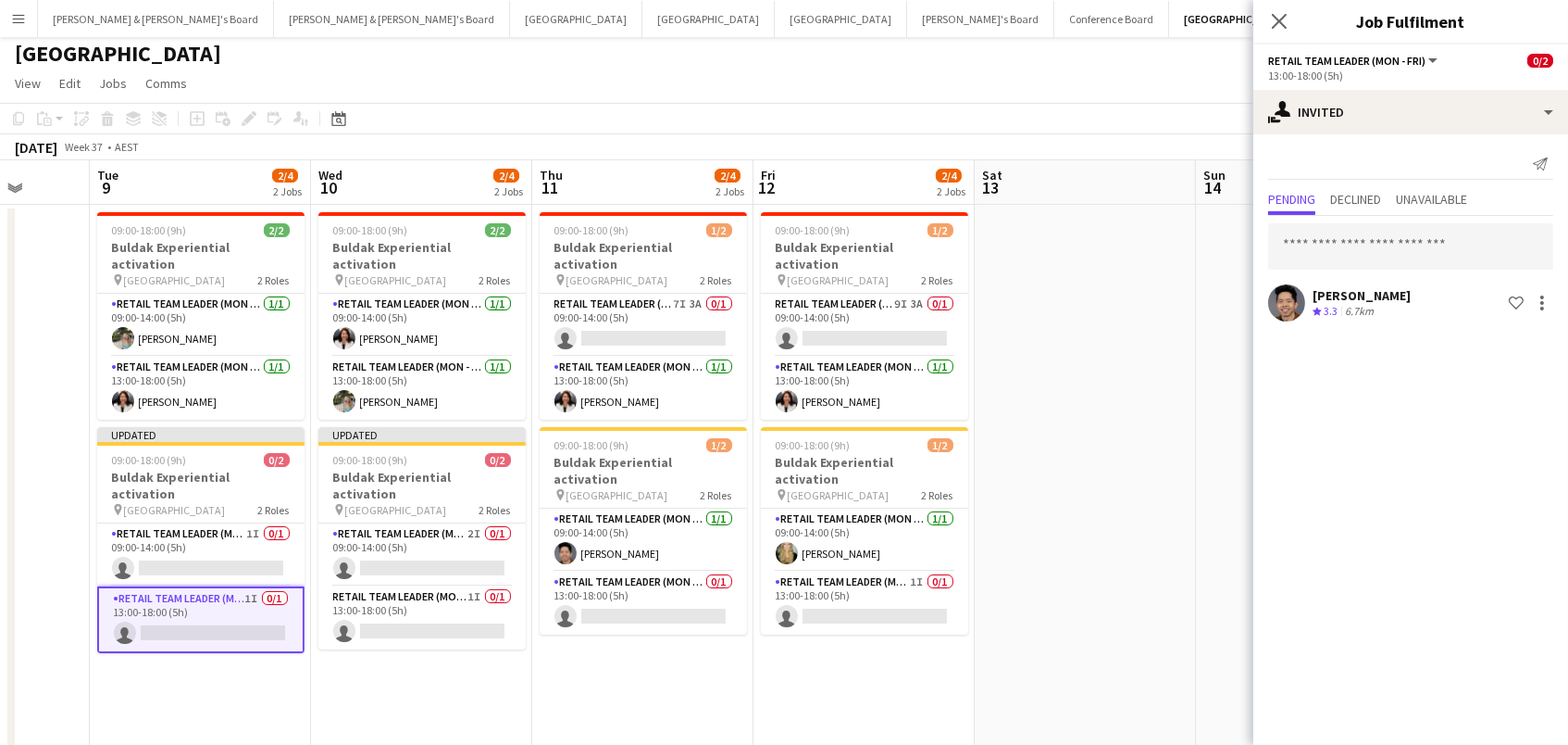
click at [1168, 263] on app-date-cell at bounding box center [1085, 580] width 221 height 752
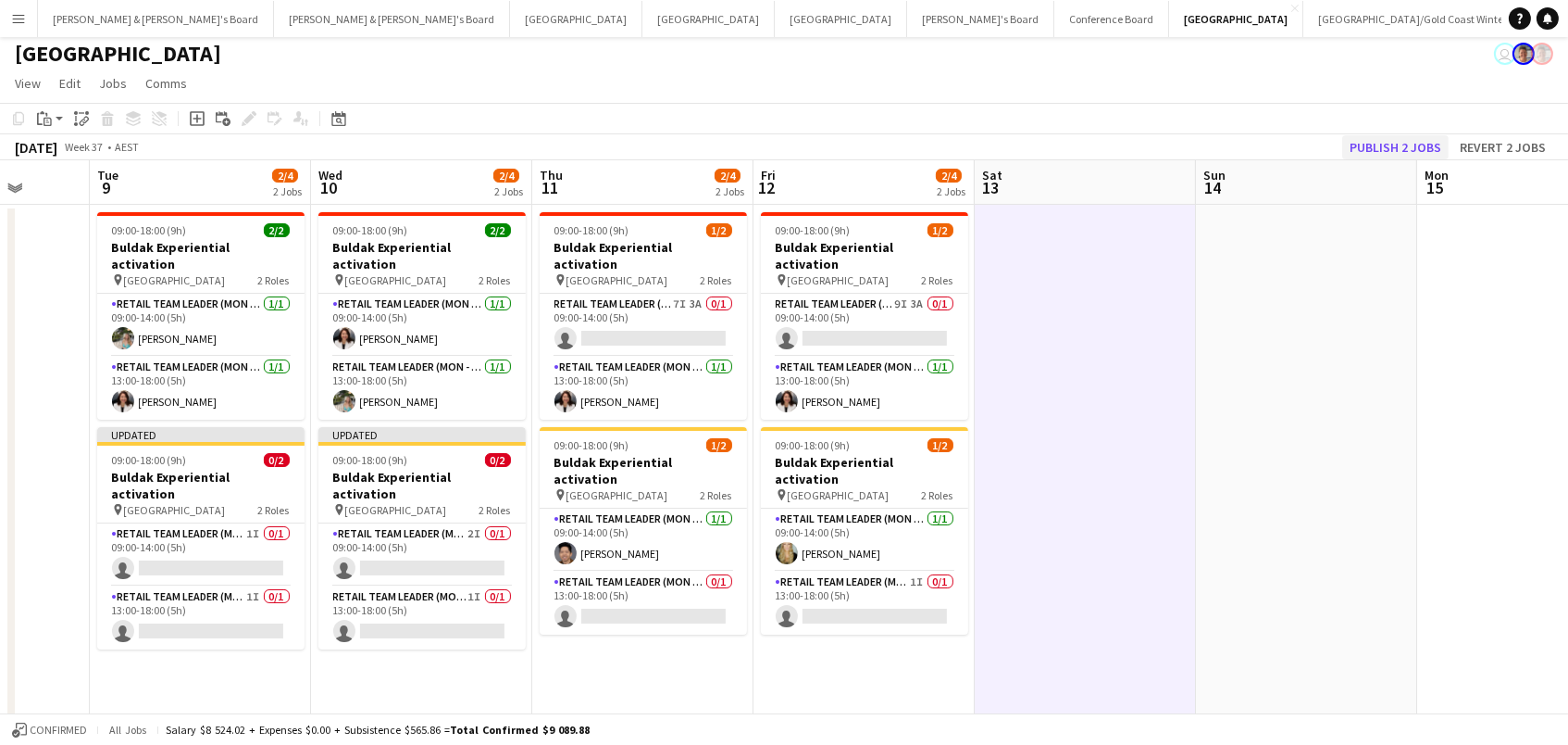
click at [1419, 147] on button "Publish 2 jobs" at bounding box center [1395, 148] width 106 height 24
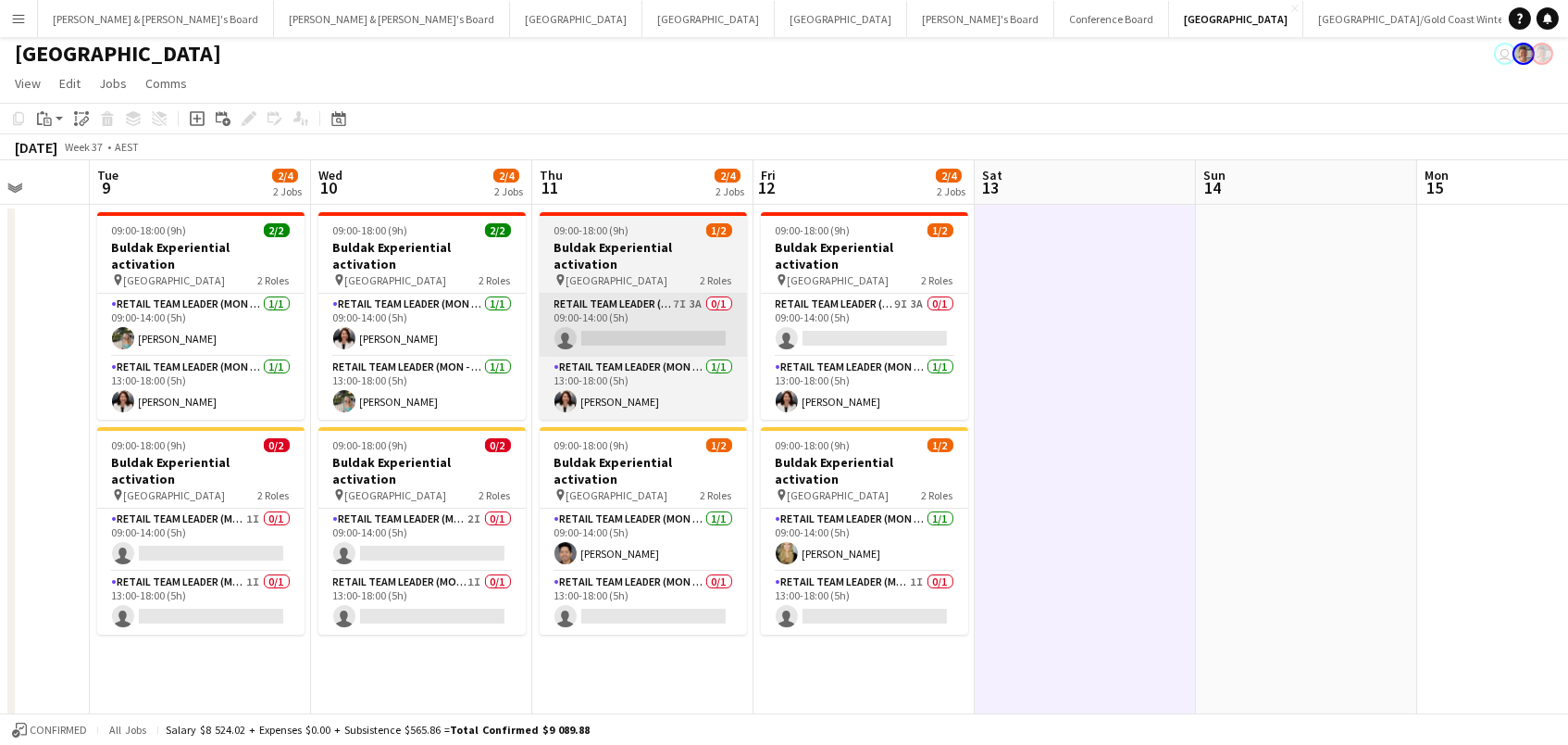
scroll to position [0, 580]
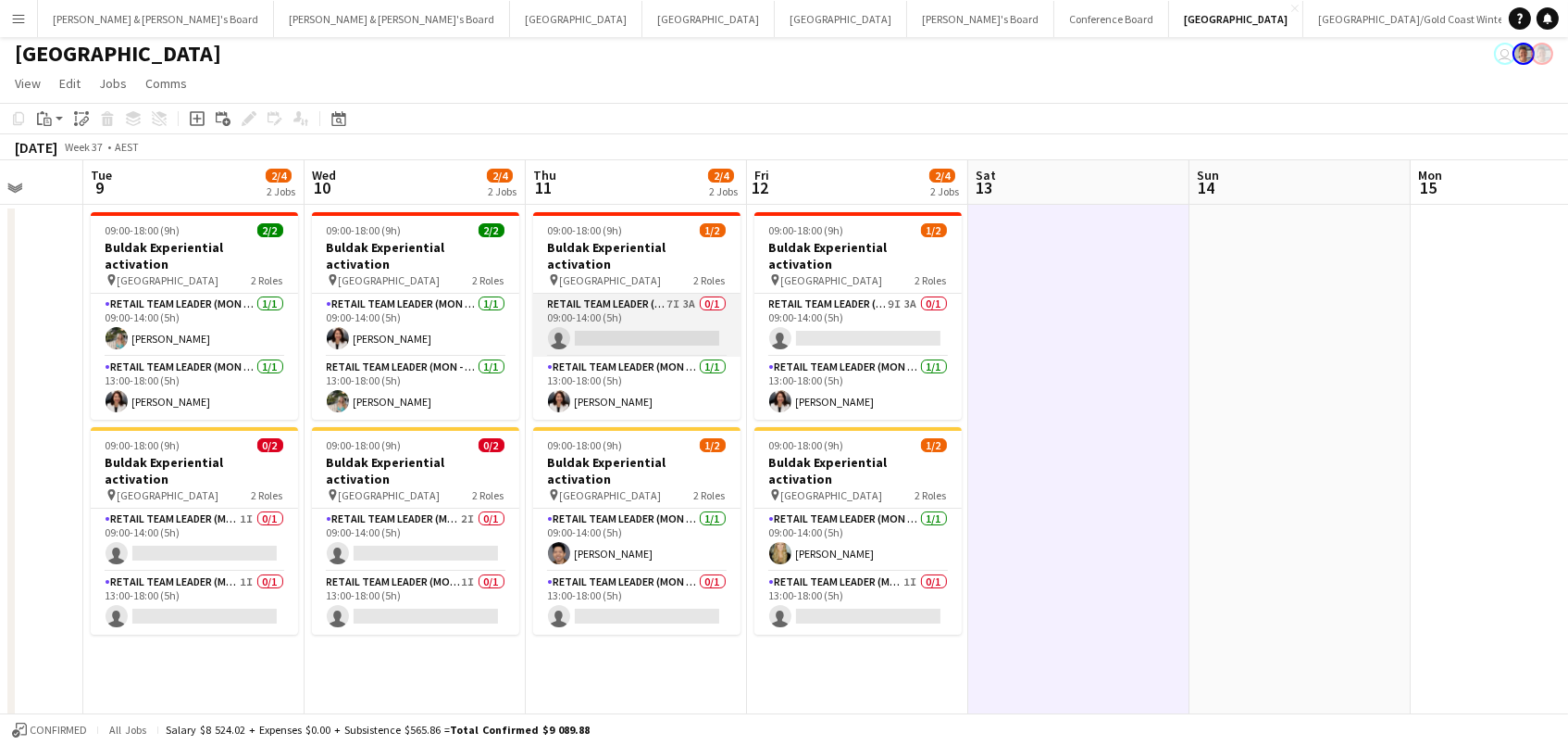
click at [634, 293] on app-card-role "RETAIL Team Leader (Mon - Fri) 7I 3A 0/1 09:00-14:00 (5h) single-neutral-actions" at bounding box center [636, 325] width 208 height 63
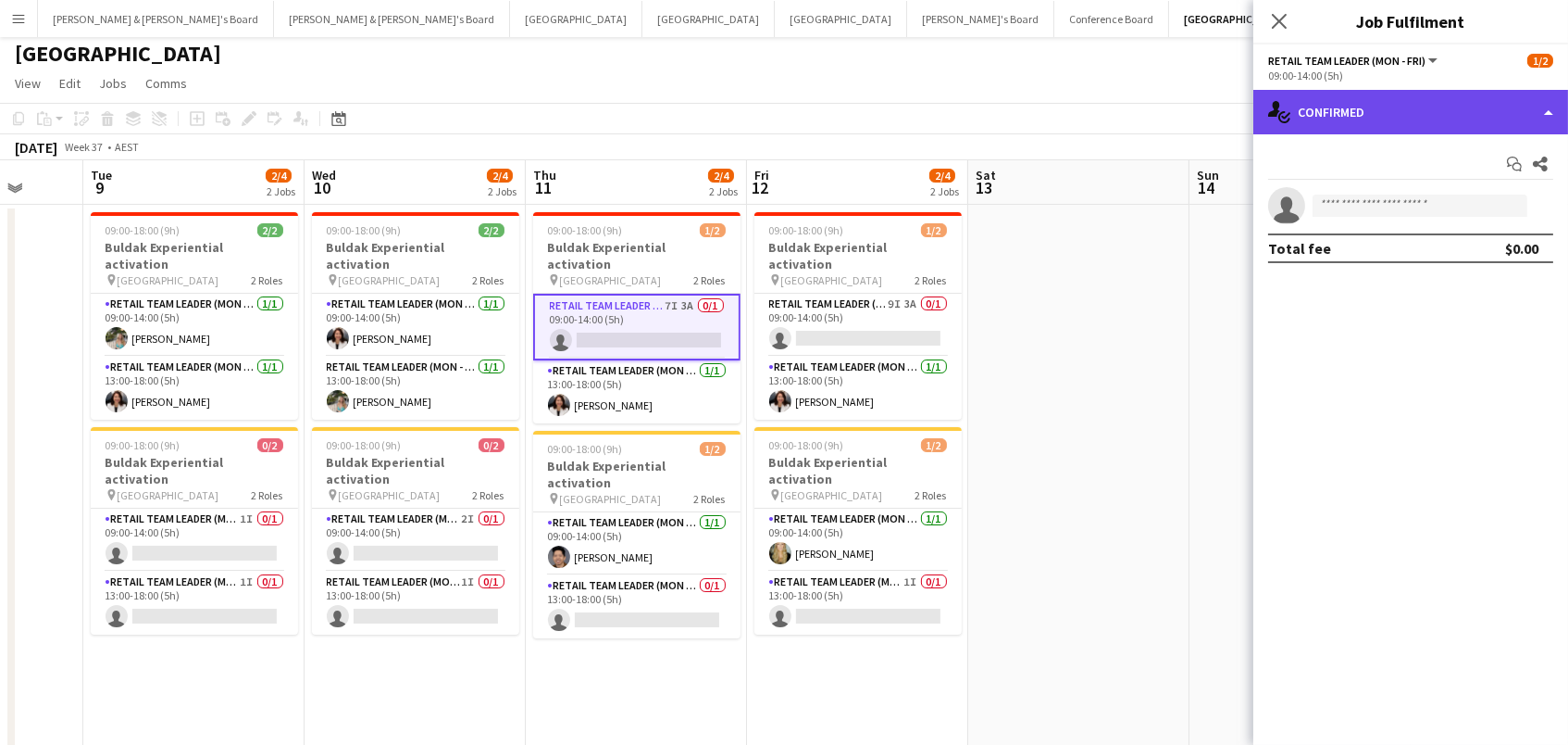
click at [1341, 122] on div "single-neutral-actions-check-2 Confirmed" at bounding box center [1410, 112] width 315 height 44
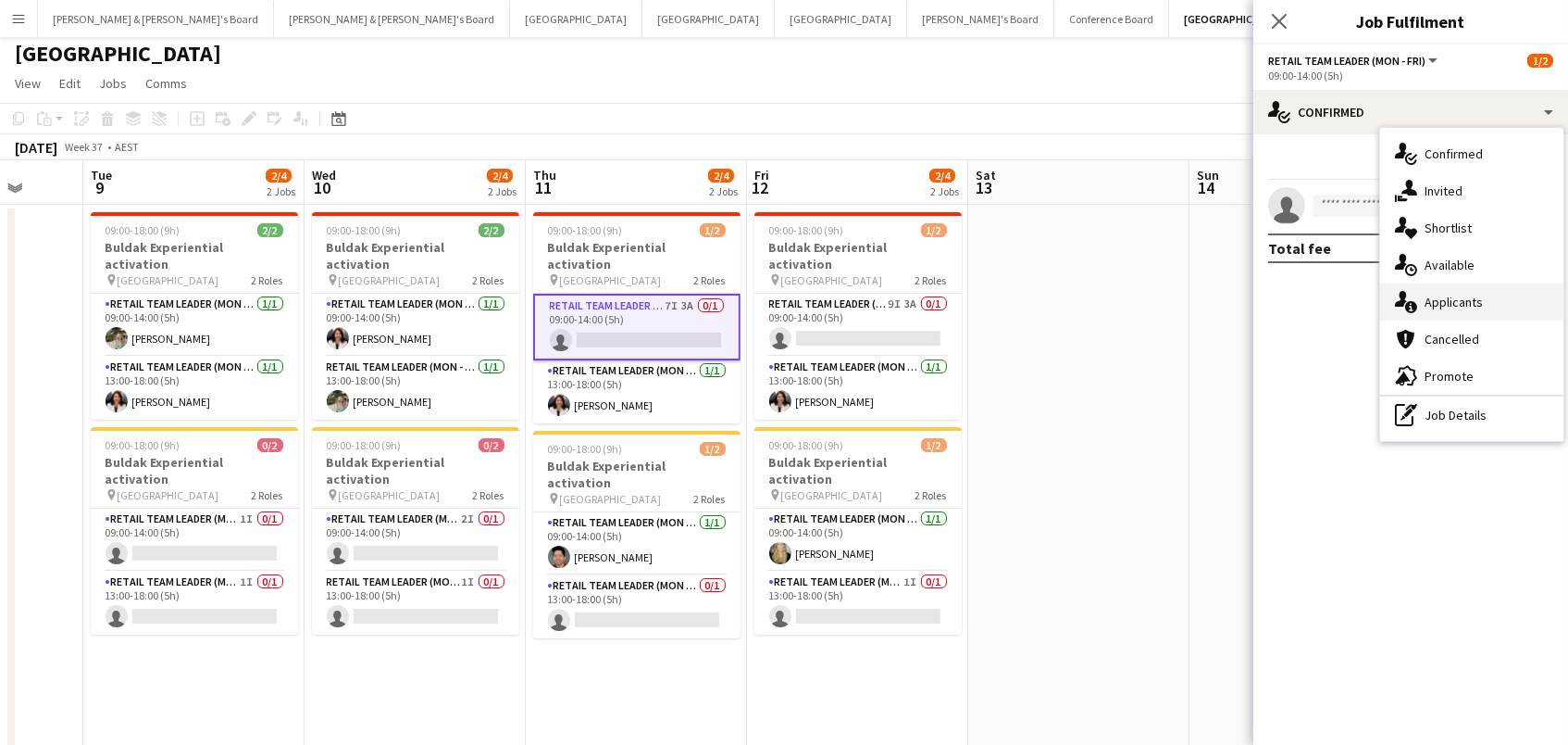
click at [1479, 309] on div "single-neutral-actions-information Applicants" at bounding box center [1471, 301] width 183 height 37
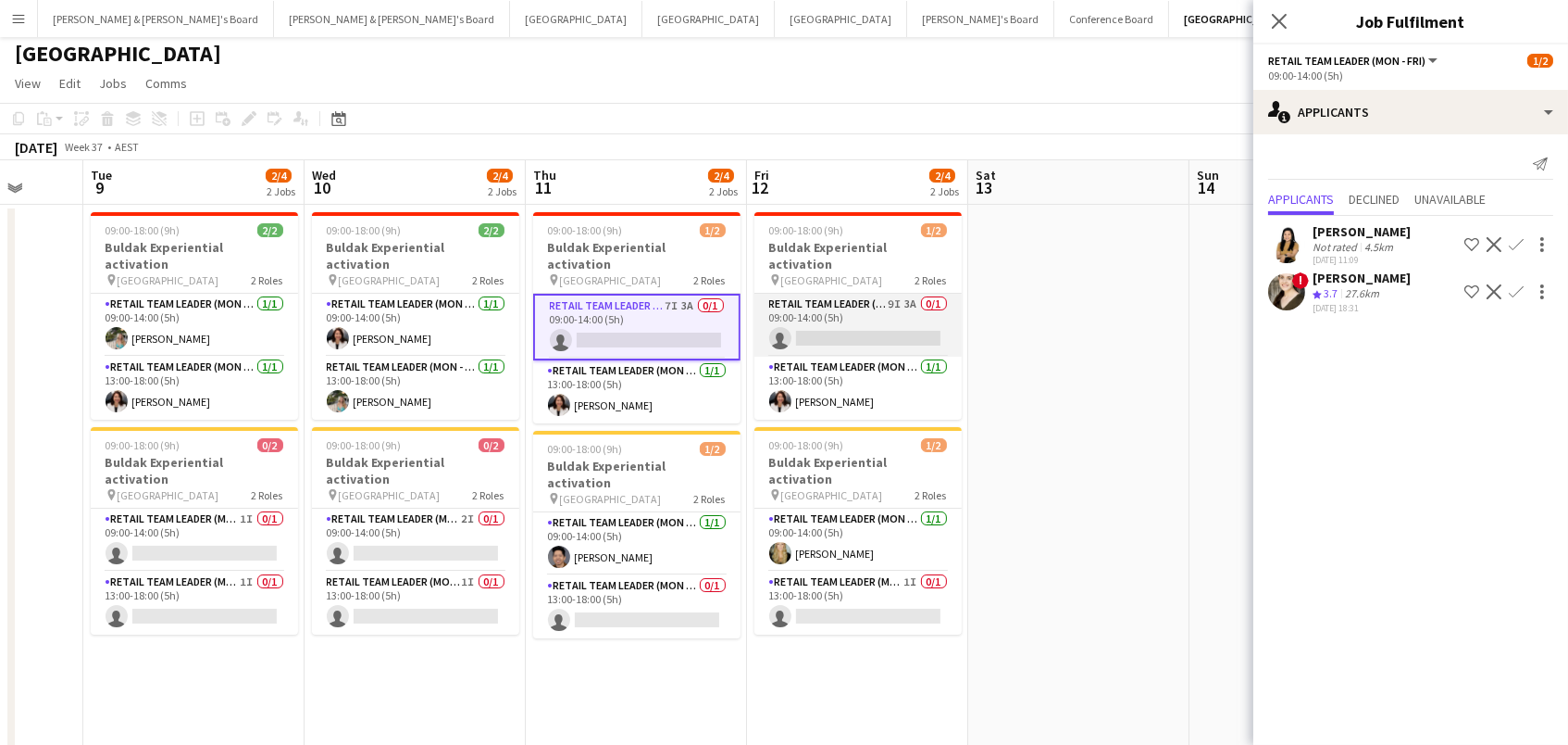
click at [804, 300] on app-card-role "RETAIL Team Leader (Mon - Fri) 9I 3A 0/1 09:00-14:00 (5h) single-neutral-actions" at bounding box center [858, 325] width 208 height 63
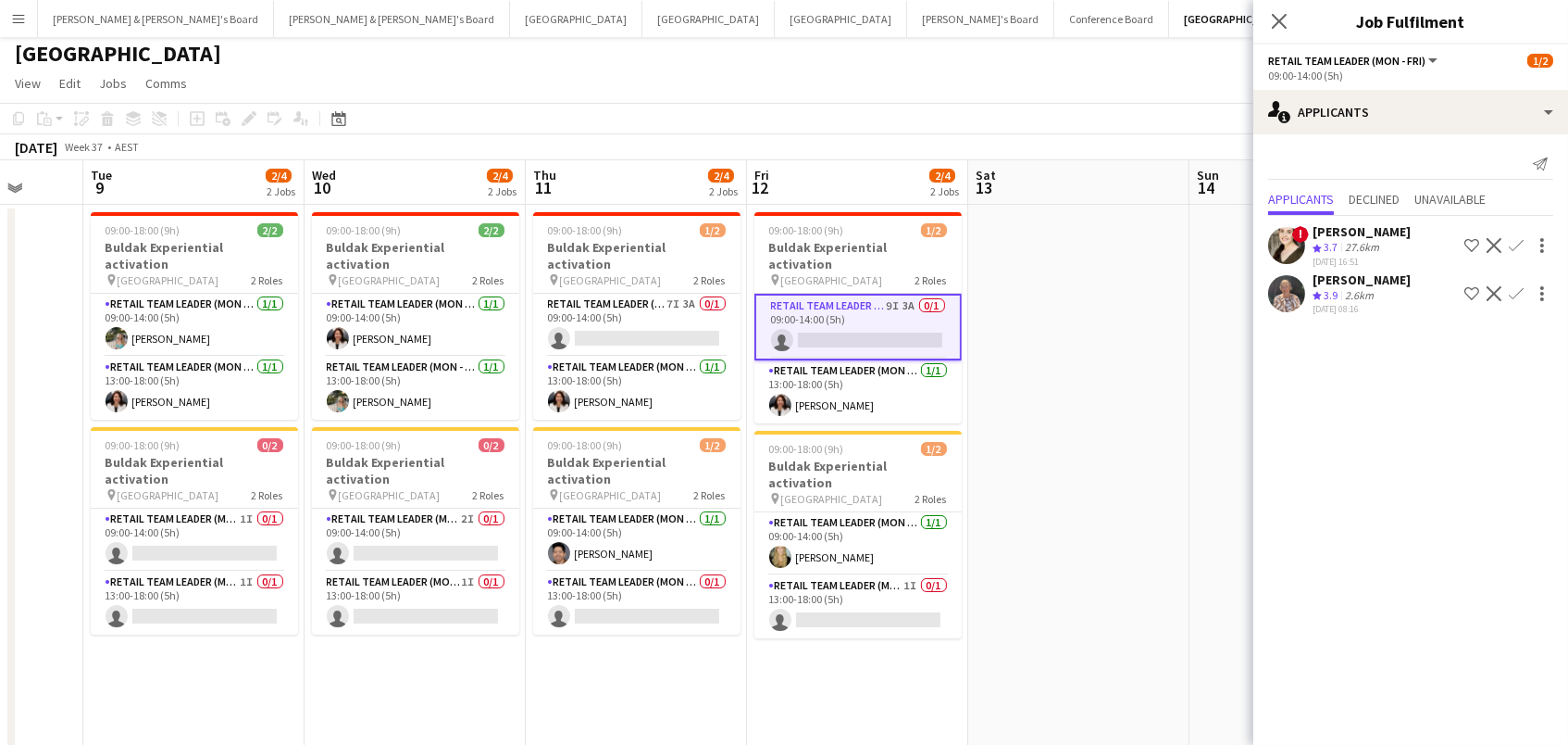
click at [970, 311] on app-date-cell at bounding box center [1078, 580] width 221 height 752
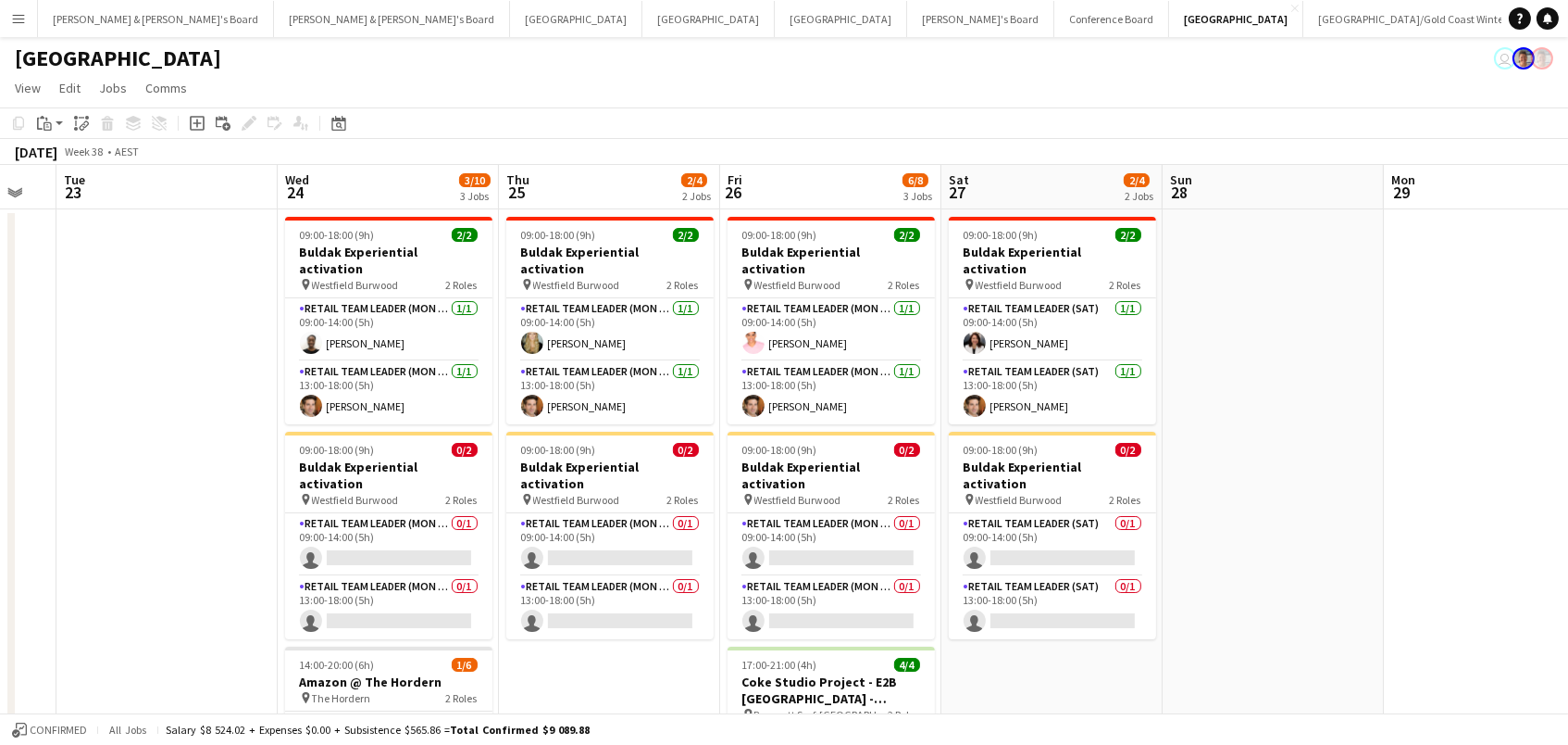
scroll to position [0, 860]
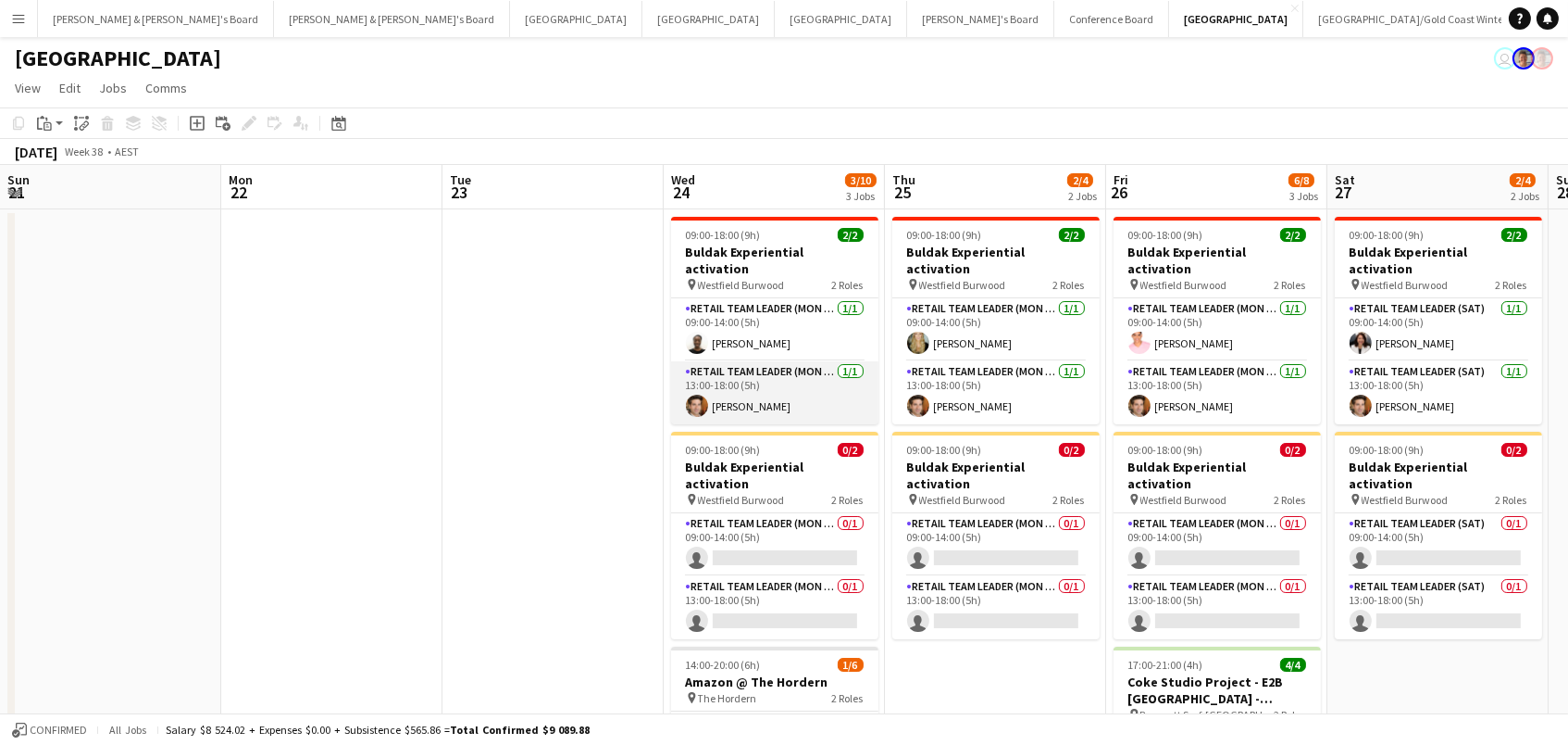
click at [823, 386] on app-card-role "RETAIL Team Leader (Mon - Fri) [DATE] 13:00-18:00 (5h) [PERSON_NAME]" at bounding box center [775, 392] width 208 height 63
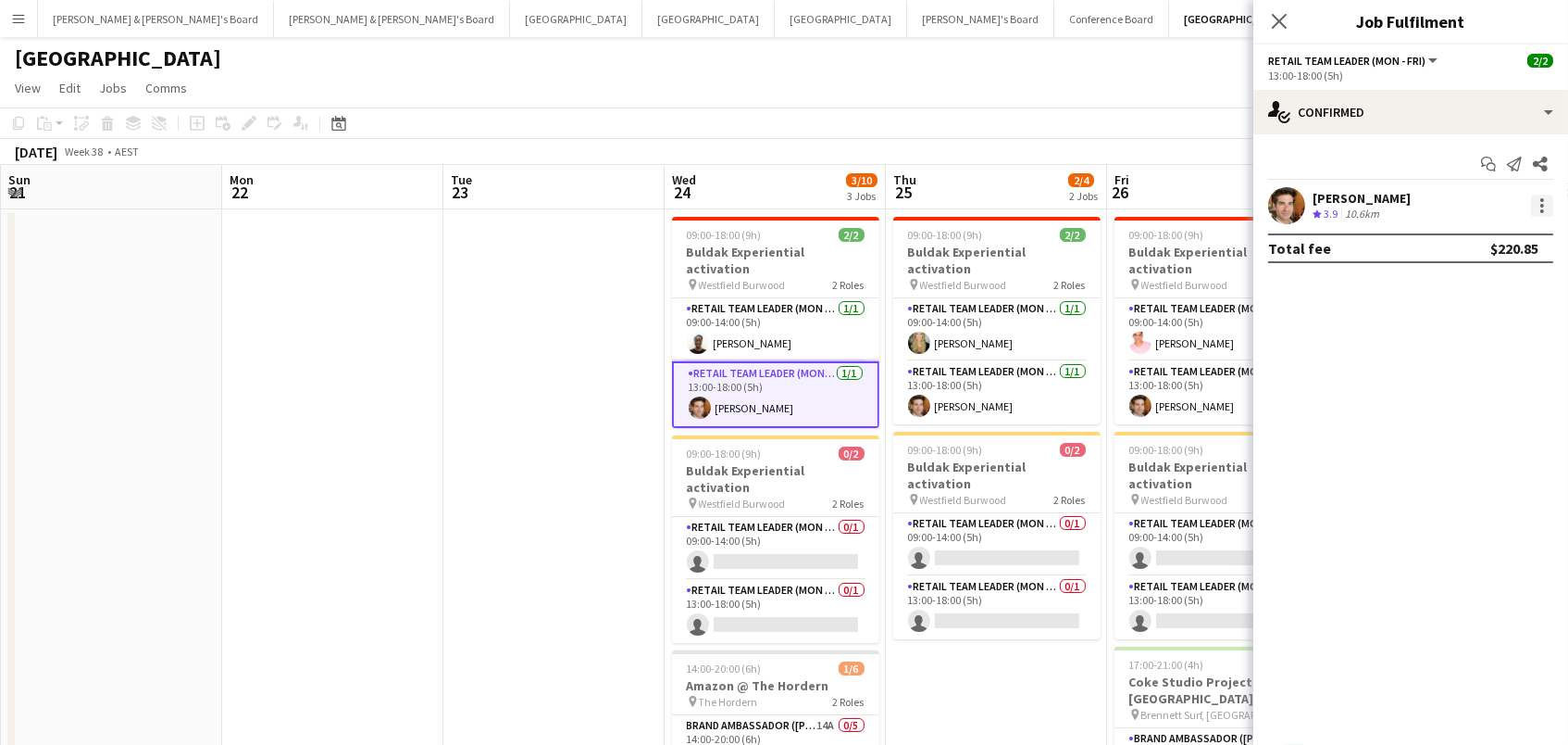
click at [1539, 199] on div at bounding box center [1543, 206] width 23 height 23
click at [1557, 279] on div at bounding box center [784, 372] width 1568 height 745
click at [1539, 200] on div at bounding box center [1543, 206] width 23 height 23
click at [1438, 303] on button "Switch crew" at bounding box center [1482, 283] width 145 height 44
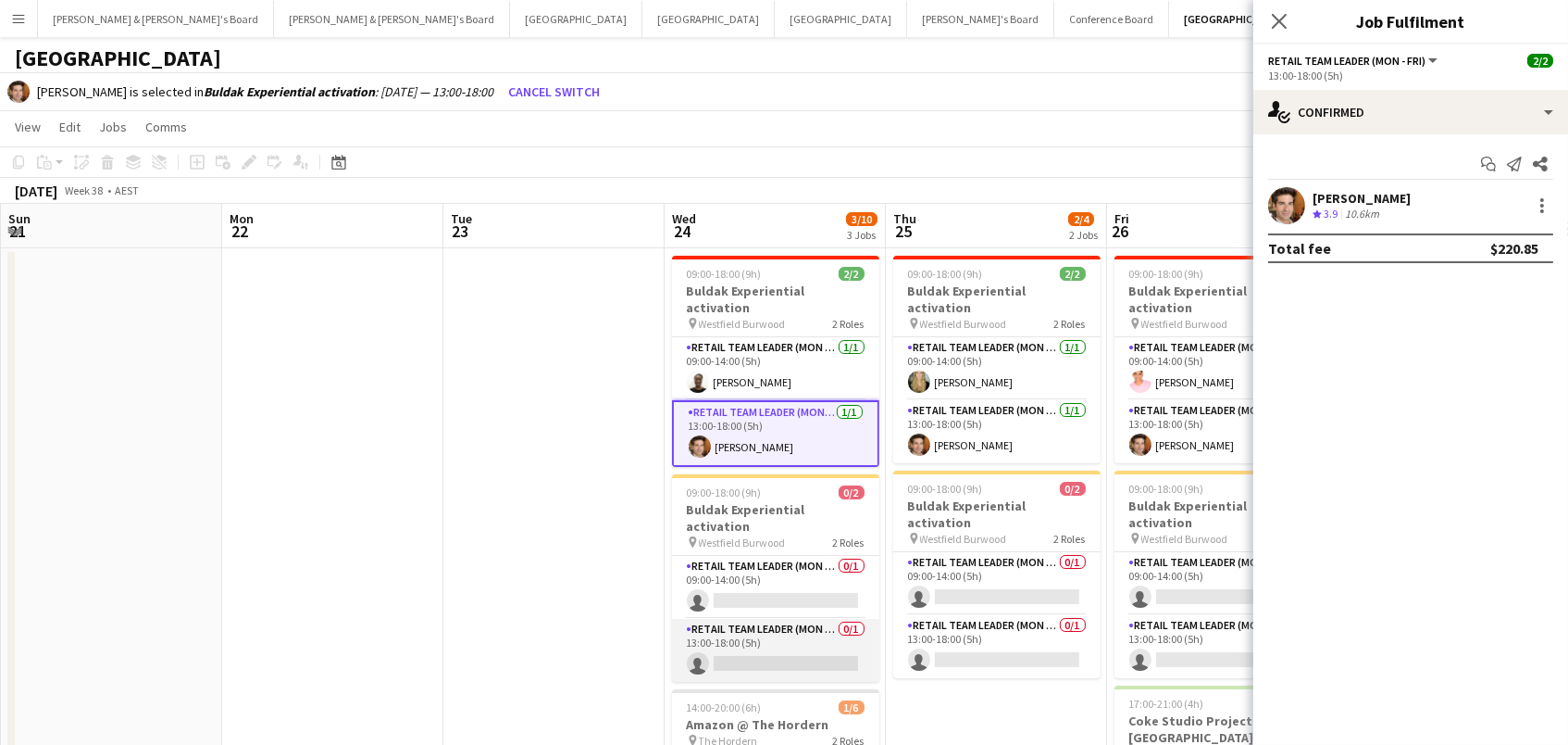
click at [729, 623] on app-card-role "RETAIL Team Leader (Mon - Fri) 0/1 13:00-18:00 (5h) single-neutral-actions" at bounding box center [776, 650] width 208 height 63
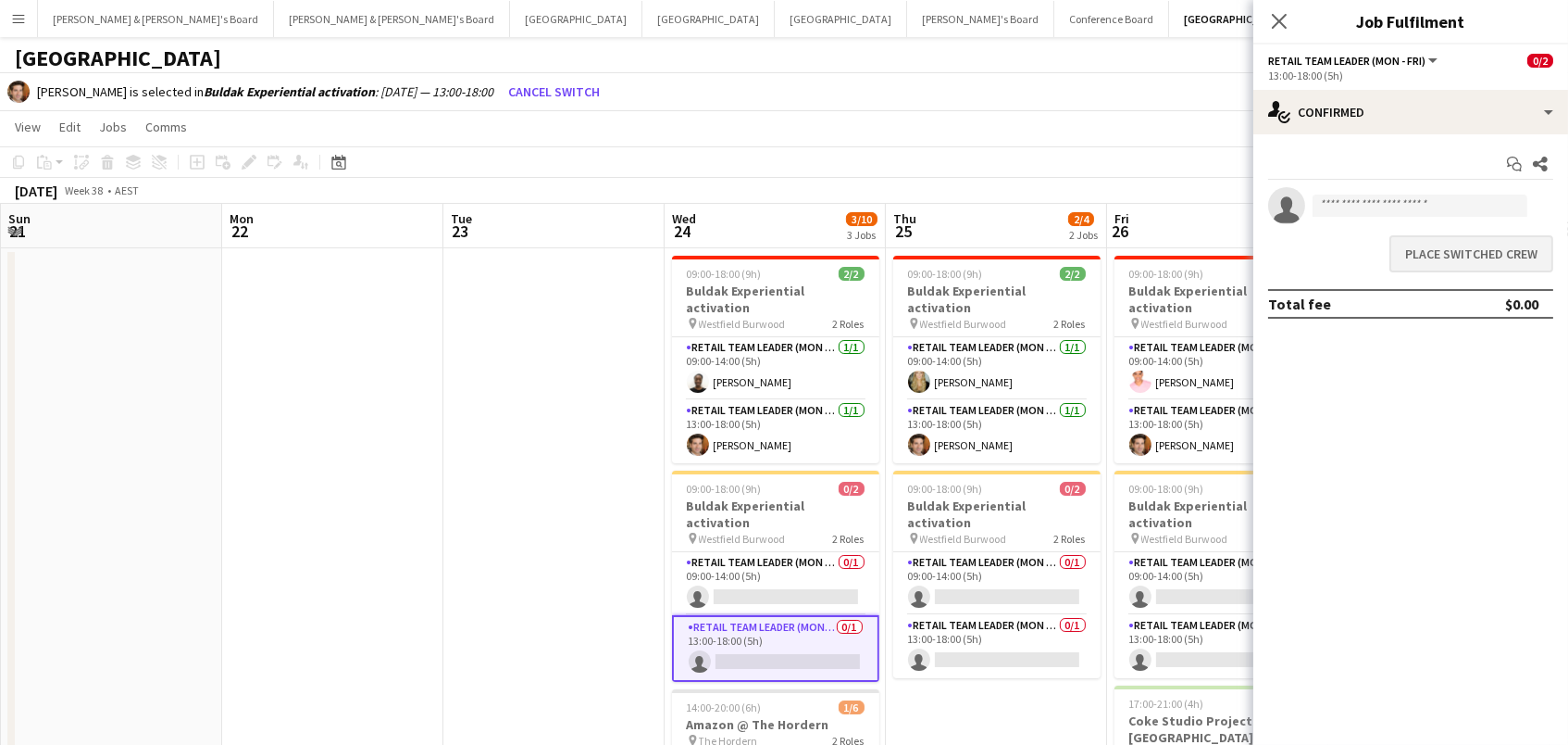
click at [1404, 251] on button "Place switched crew" at bounding box center [1471, 253] width 164 height 37
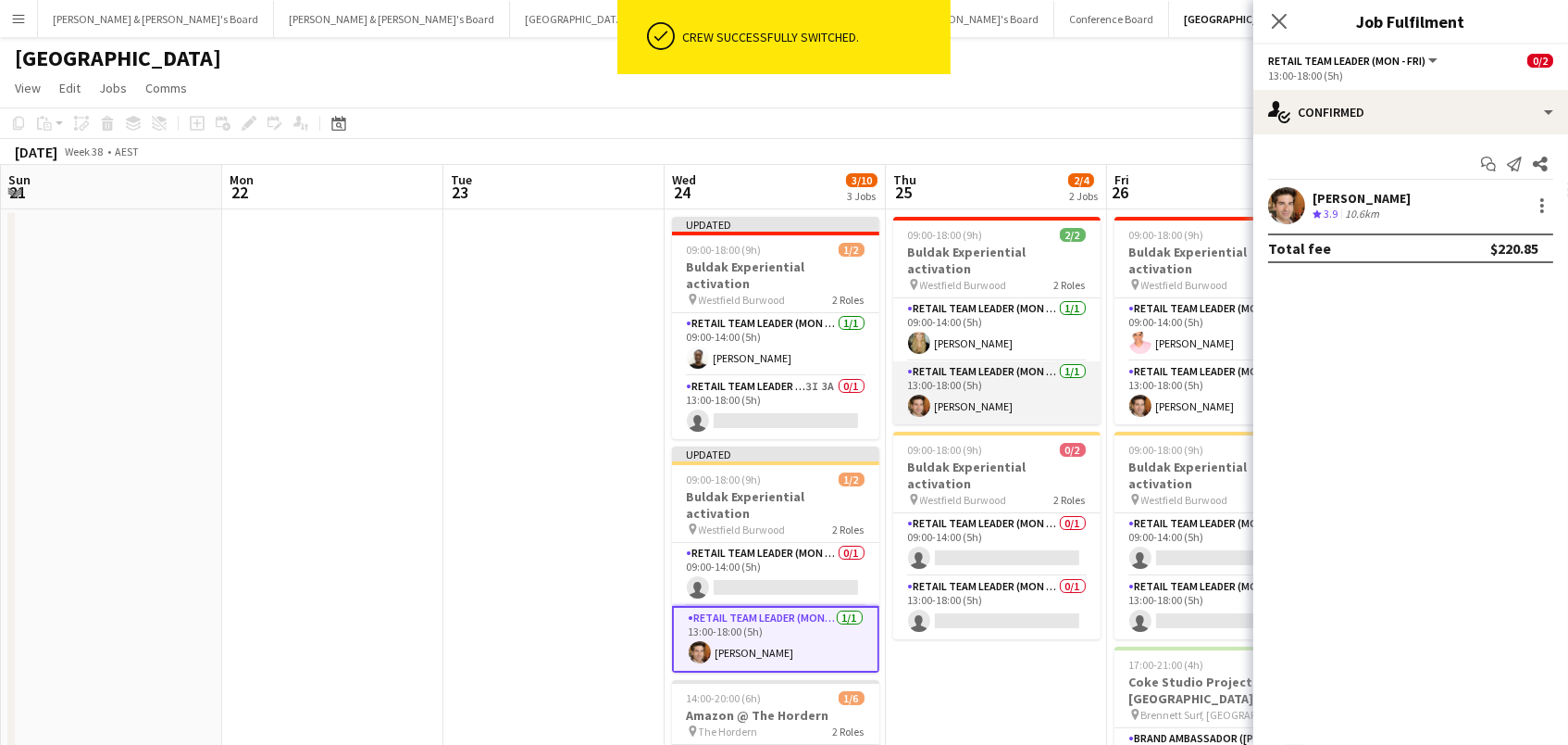
click at [1006, 393] on app-card-role "RETAIL Team Leader (Mon - Fri) [DATE] 13:00-18:00 (5h) [PERSON_NAME]" at bounding box center [996, 392] width 208 height 63
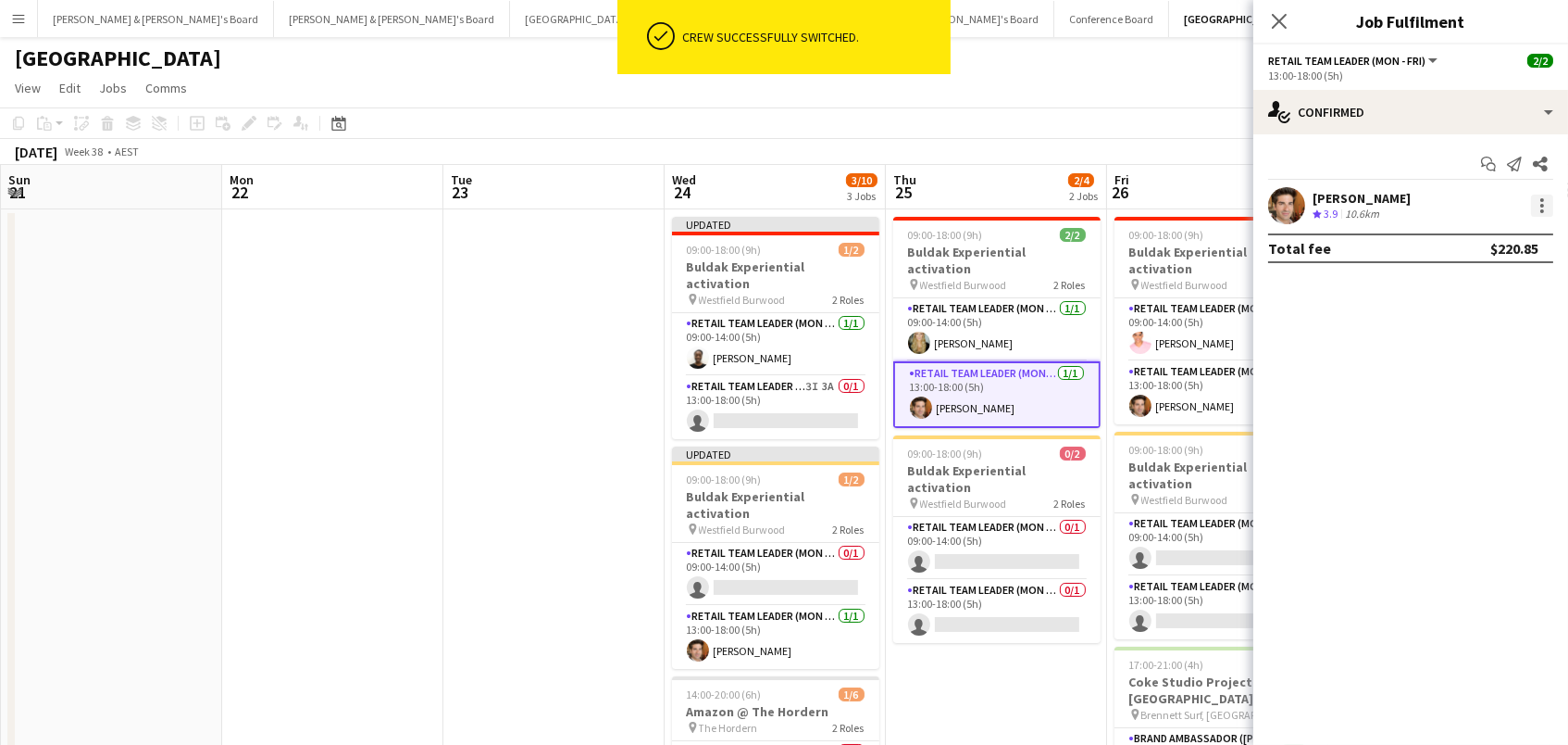
click at [1541, 210] on div at bounding box center [1543, 212] width 4 height 4
click at [1526, 267] on button "Switch crew" at bounding box center [1482, 283] width 145 height 44
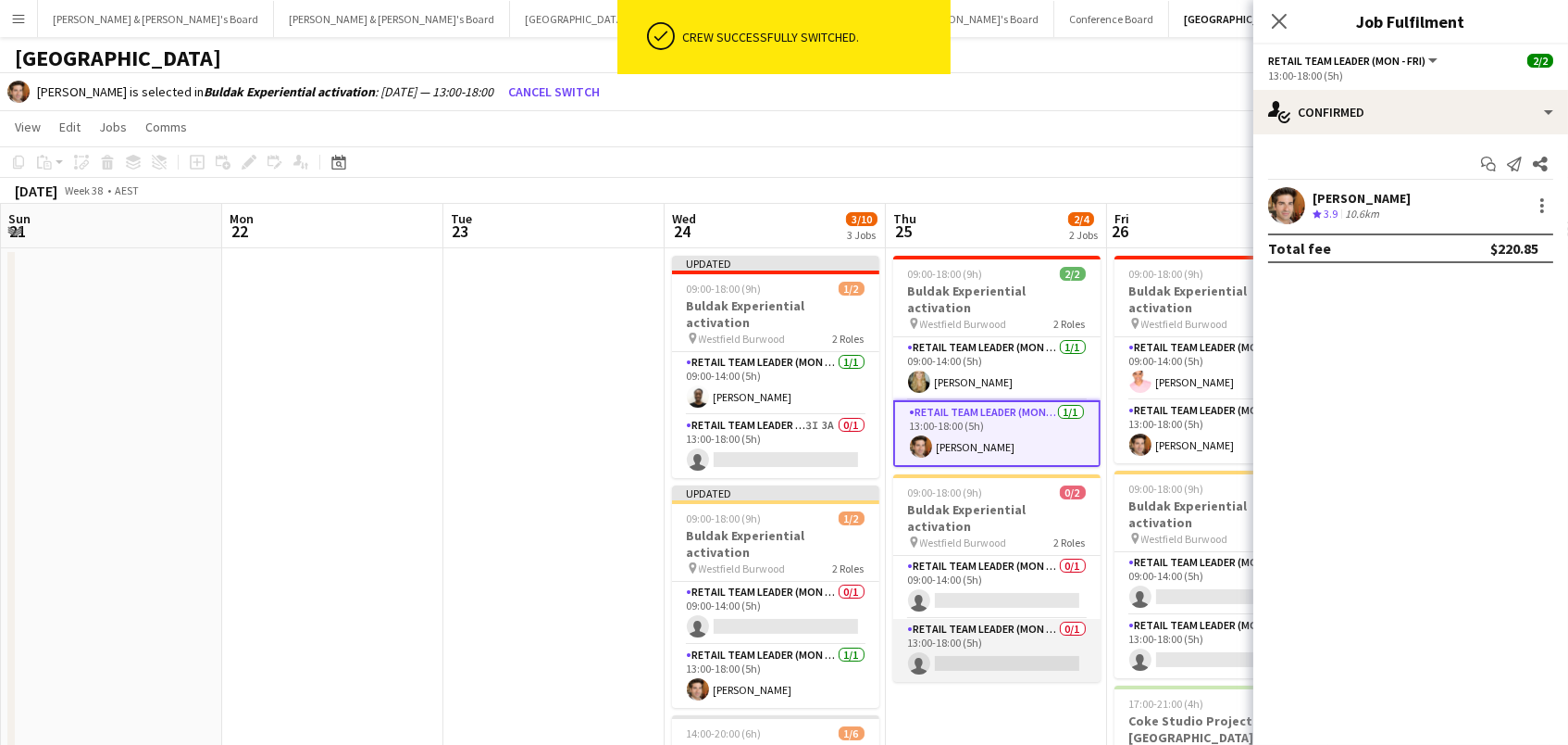
click at [1007, 619] on app-card-role "RETAIL Team Leader (Mon - Fri) 0/1 13:00-18:00 (5h) single-neutral-actions" at bounding box center [996, 650] width 208 height 63
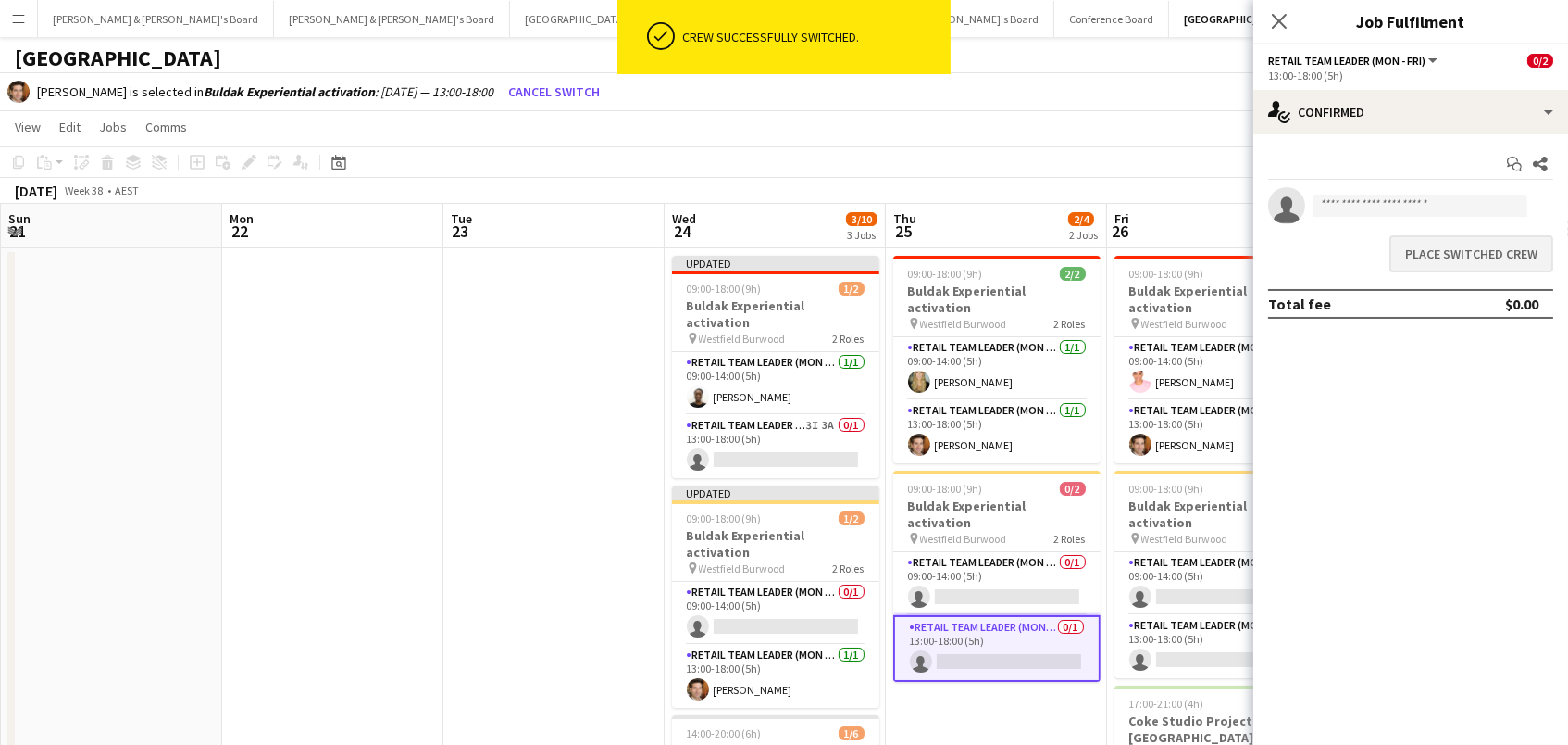
scroll to position [-1, 0]
click at [1466, 239] on button "Place switched crew" at bounding box center [1471, 253] width 164 height 37
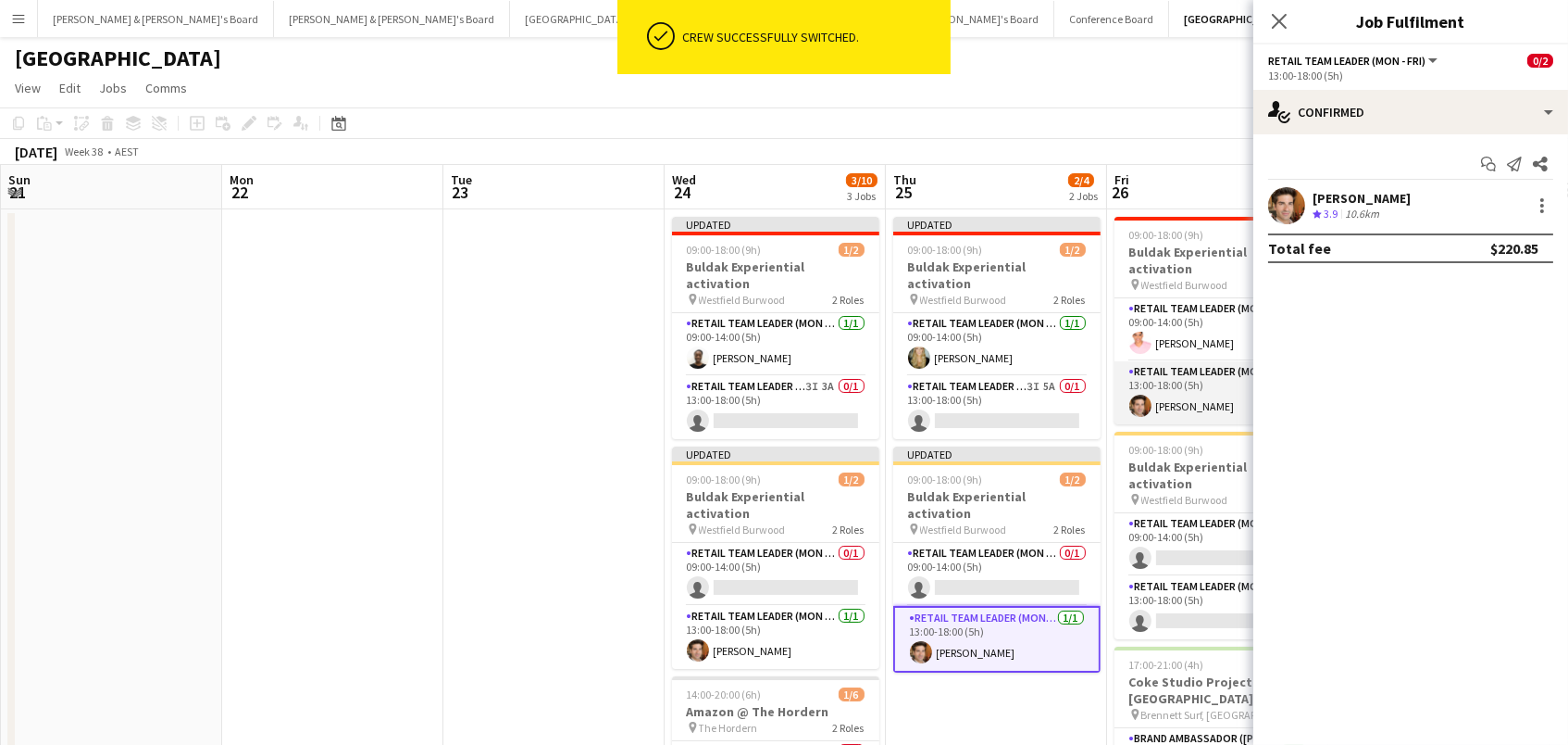
click at [1226, 368] on app-card-role "RETAIL Team Leader (Mon - Fri) [DATE] 13:00-18:00 (5h) [PERSON_NAME]" at bounding box center [1218, 392] width 208 height 63
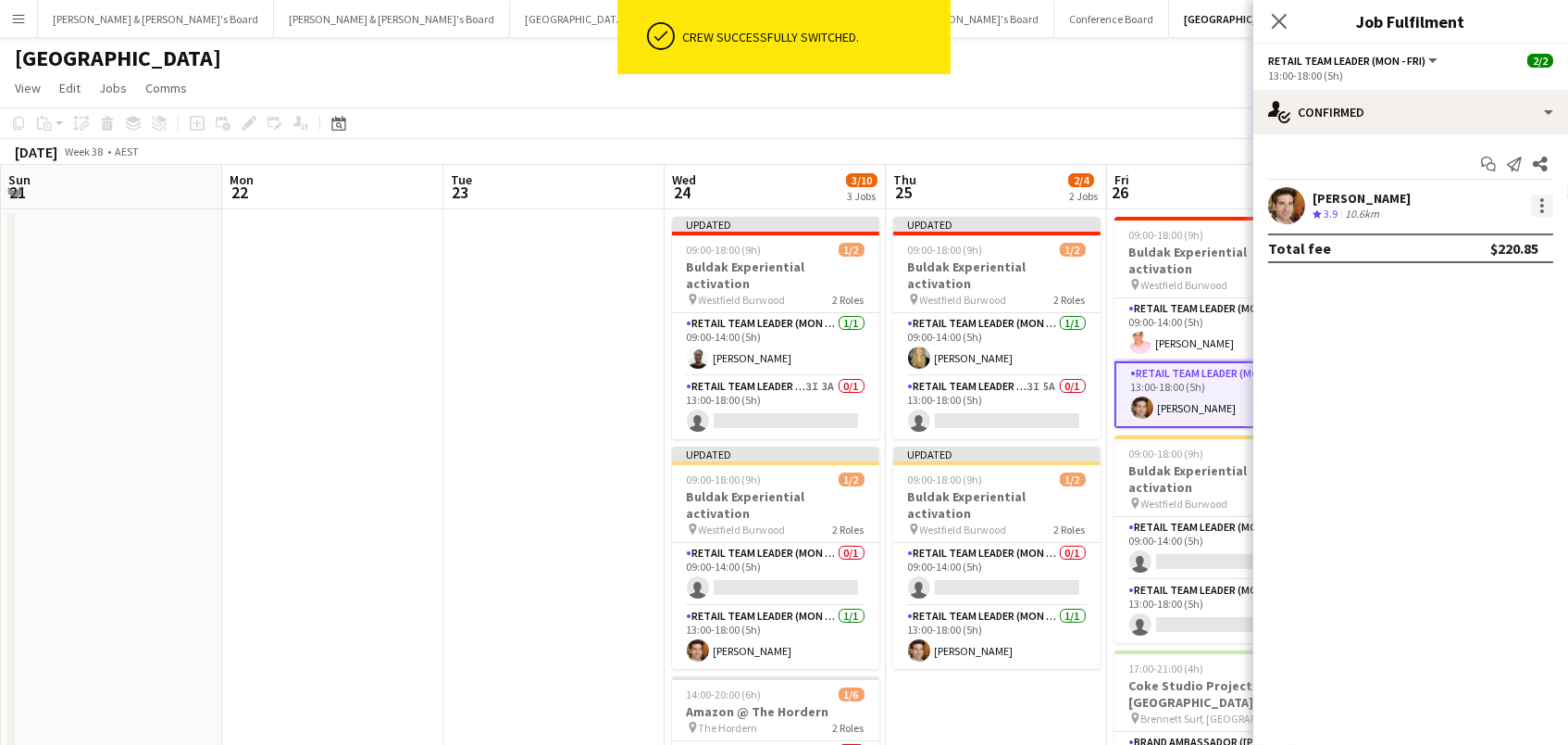
scroll to position [0, 1]
click at [1546, 203] on div at bounding box center [1543, 206] width 23 height 23
click at [1465, 295] on button "Switch crew" at bounding box center [1482, 283] width 145 height 44
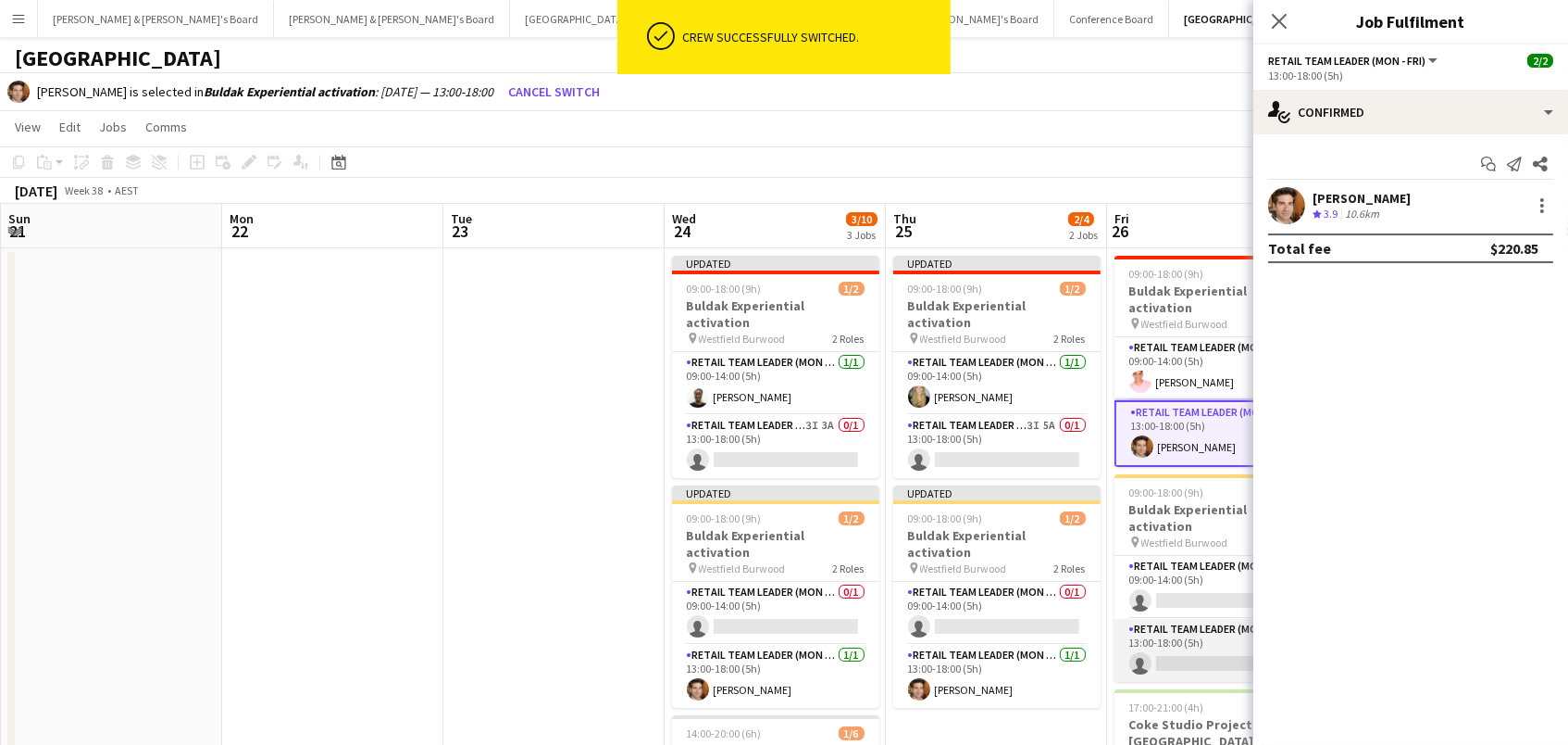
click at [1205, 619] on app-card-role "RETAIL Team Leader (Mon - Fri) 0/1 13:00-18:00 (5h) single-neutral-actions" at bounding box center [1218, 650] width 208 height 63
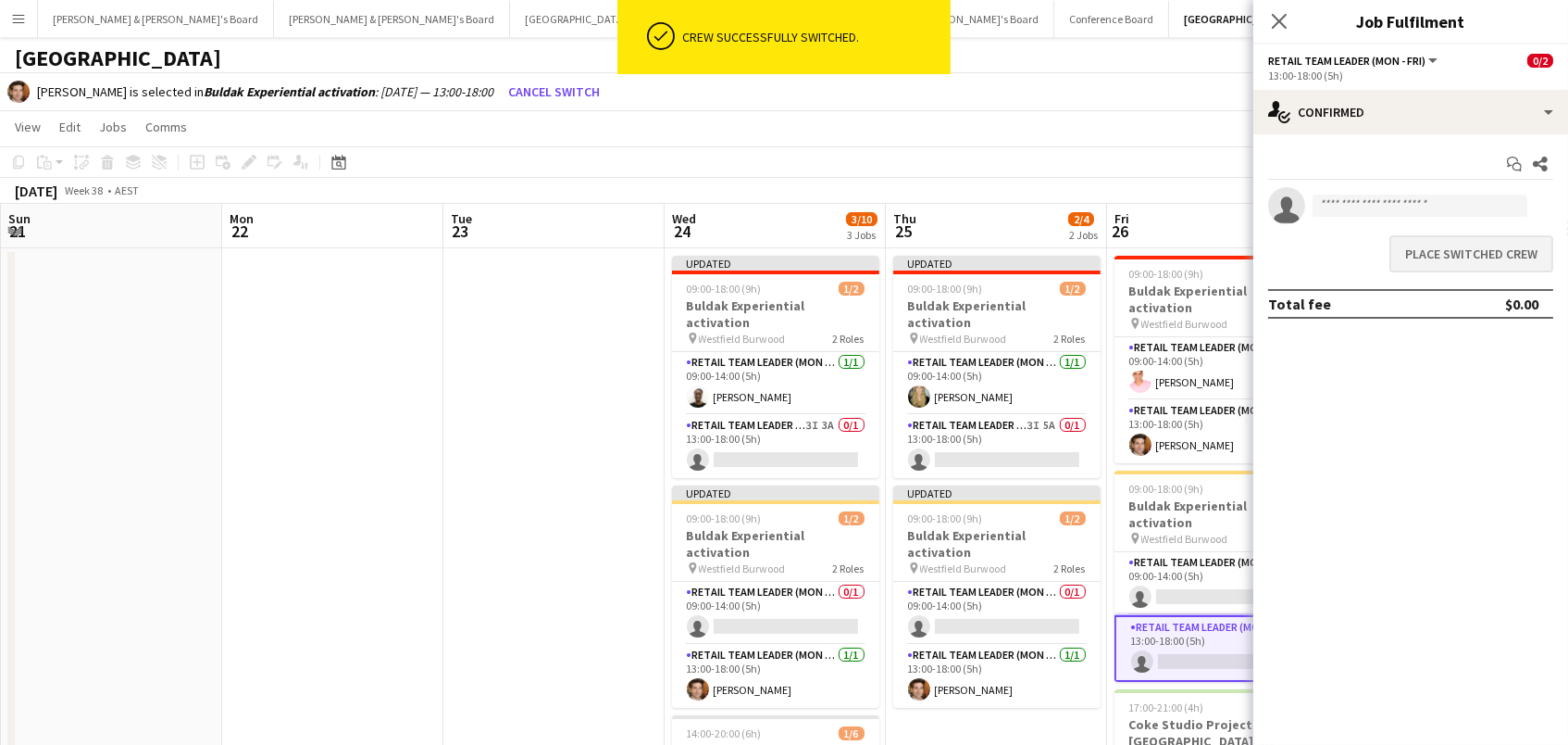
click at [1428, 258] on button "Place switched crew" at bounding box center [1471, 253] width 164 height 37
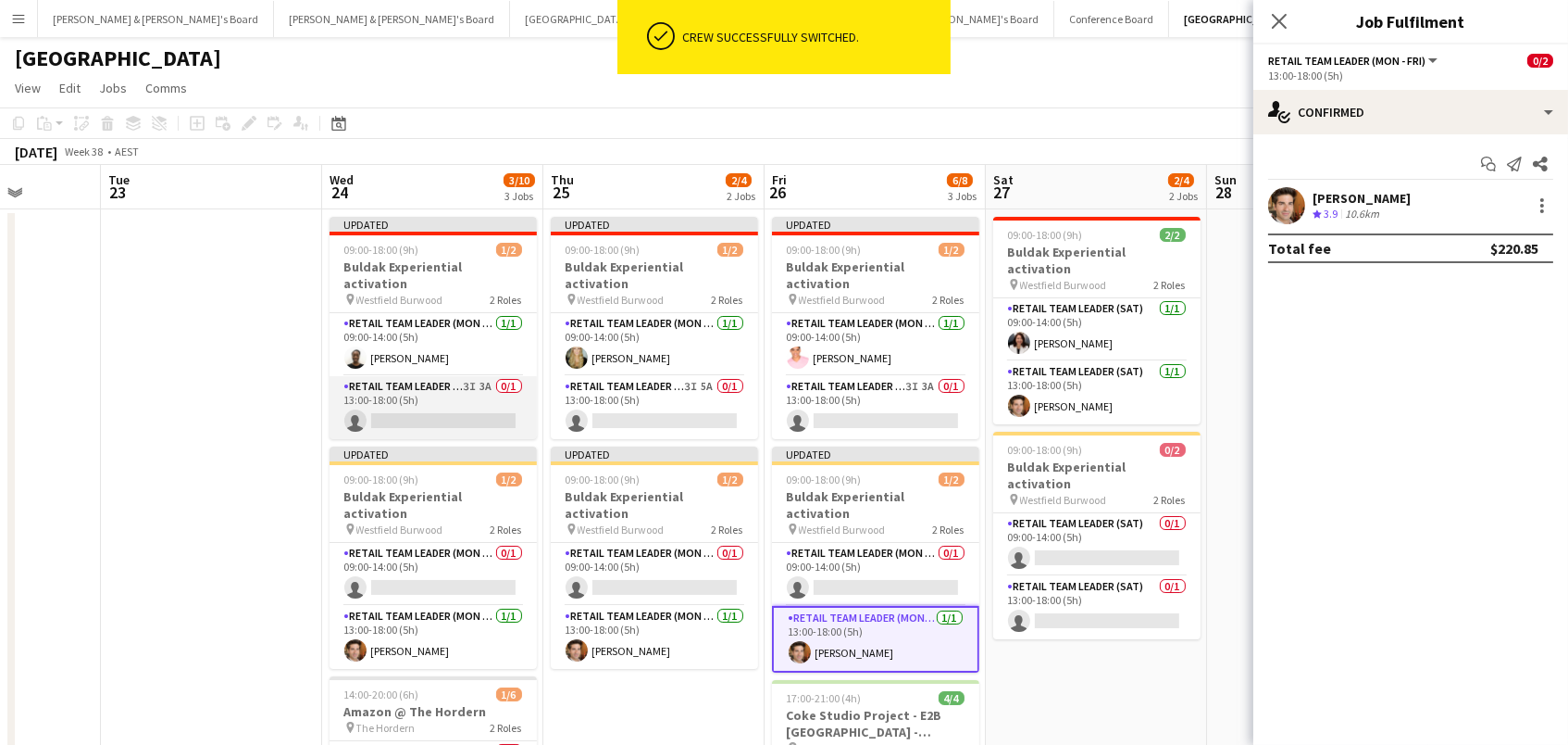
scroll to position [0, 574]
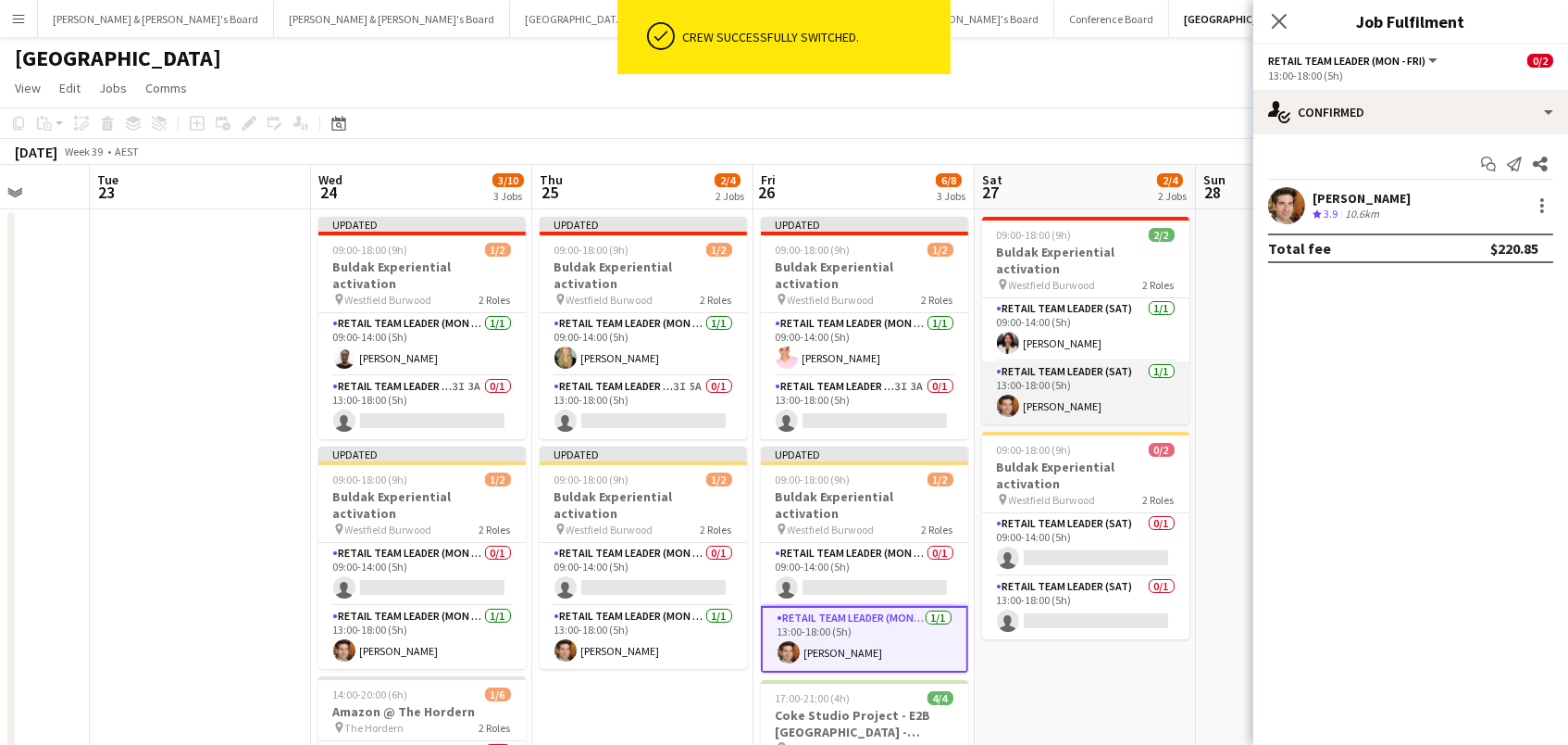
click at [1042, 385] on app-card-role "RETAIL Team Leader (Sat) [DATE] 13:00-18:00 (5h) [PERSON_NAME]" at bounding box center [1086, 392] width 208 height 63
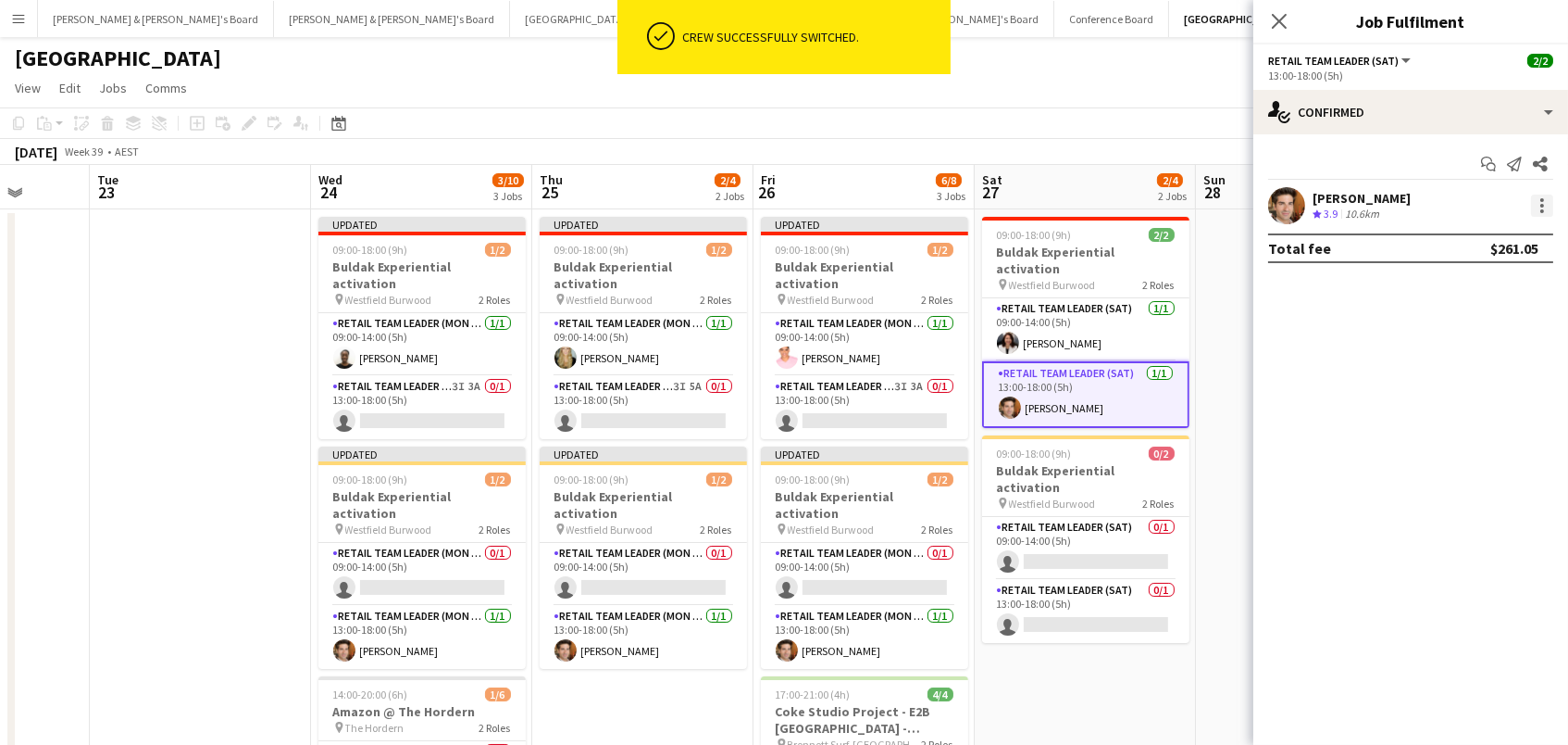
click at [1541, 211] on div at bounding box center [1543, 212] width 4 height 4
click at [1497, 286] on span "Switch crew" at bounding box center [1465, 282] width 79 height 16
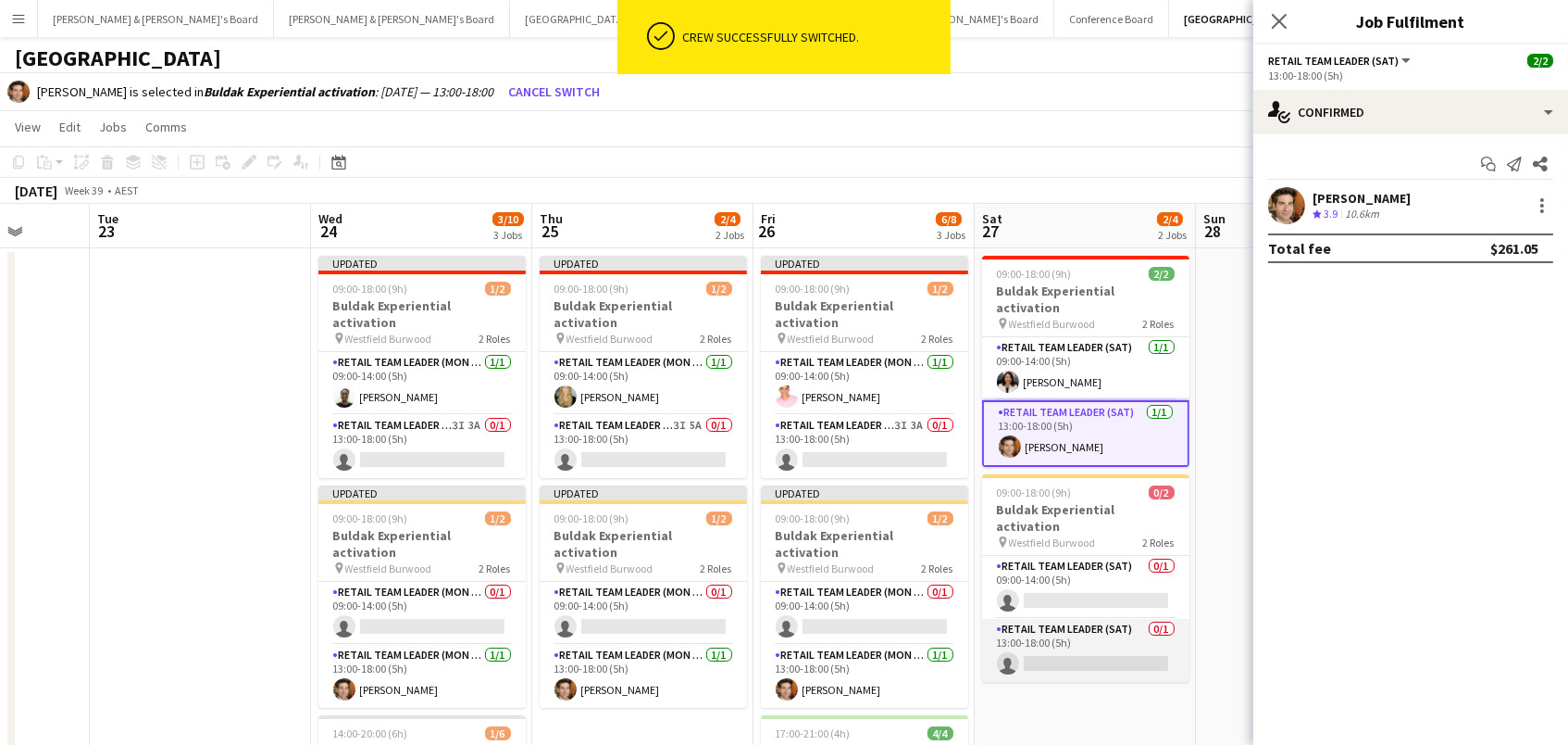
click at [1115, 619] on app-card-role "RETAIL Team Leader (Sat) 0/1 13:00-18:00 (5h) single-neutral-actions" at bounding box center [1086, 650] width 208 height 63
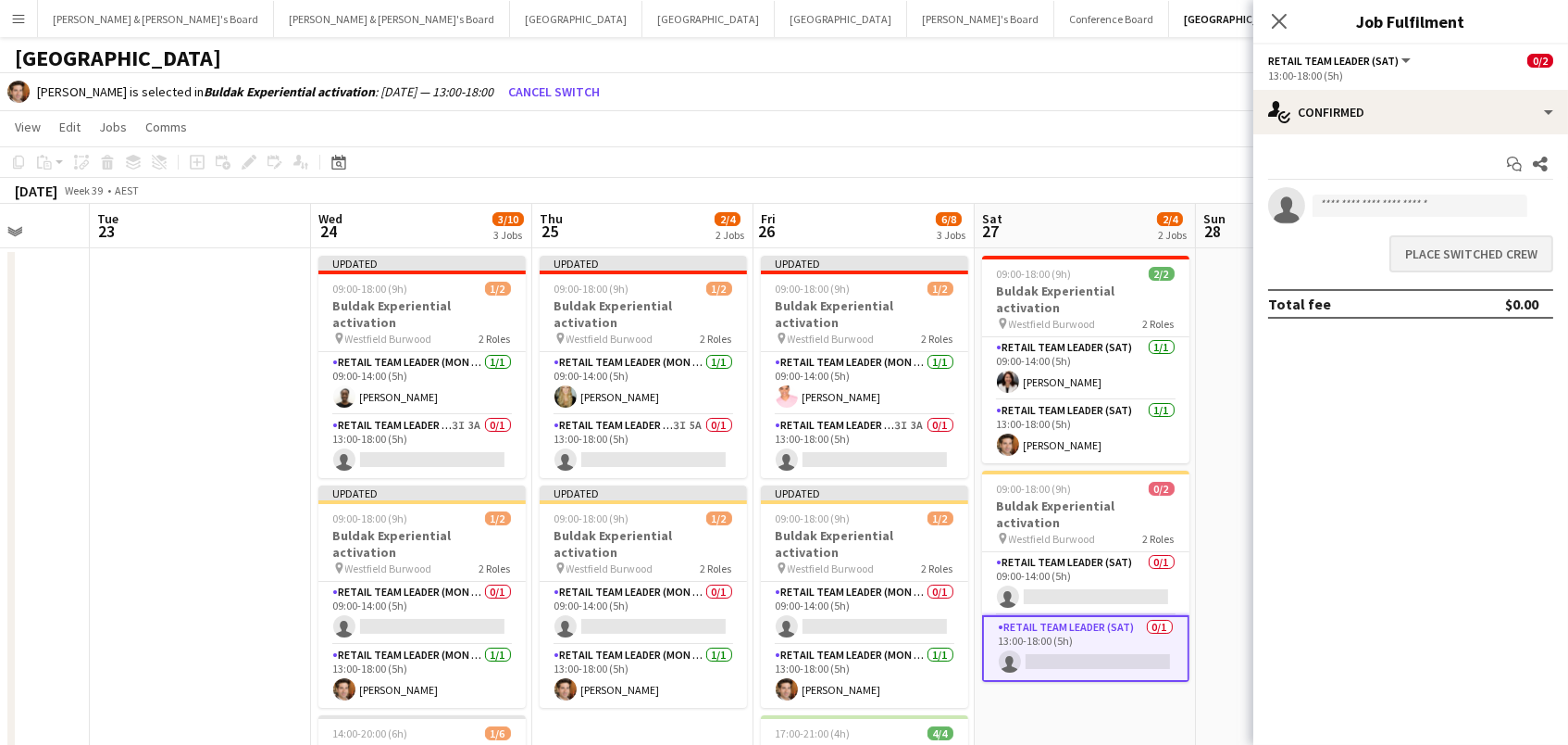
click at [1433, 249] on button "Place switched crew" at bounding box center [1471, 253] width 164 height 37
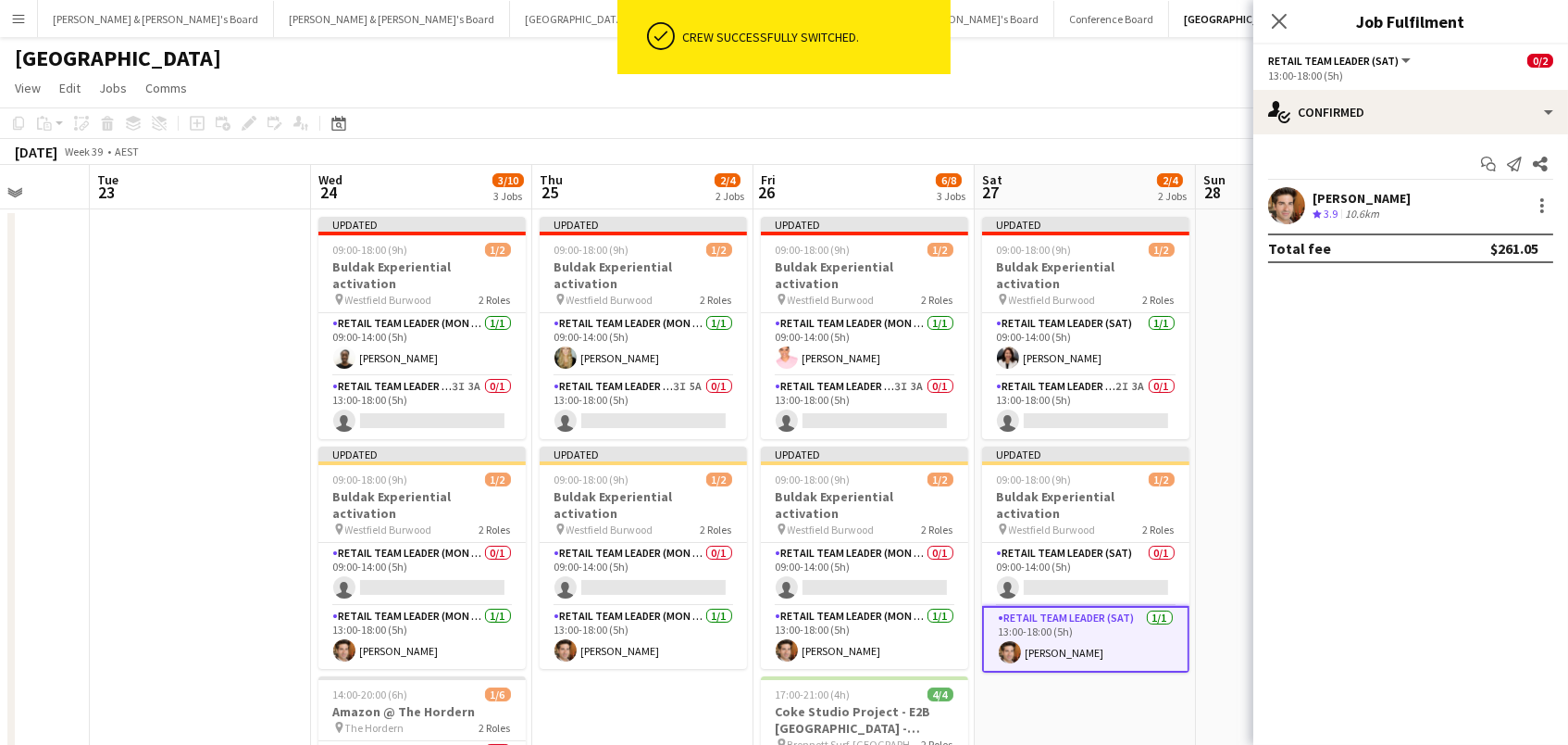
click at [1068, 169] on app-board-header-date "Sat 27 2/4 2 Jobs" at bounding box center [1085, 186] width 221 height 44
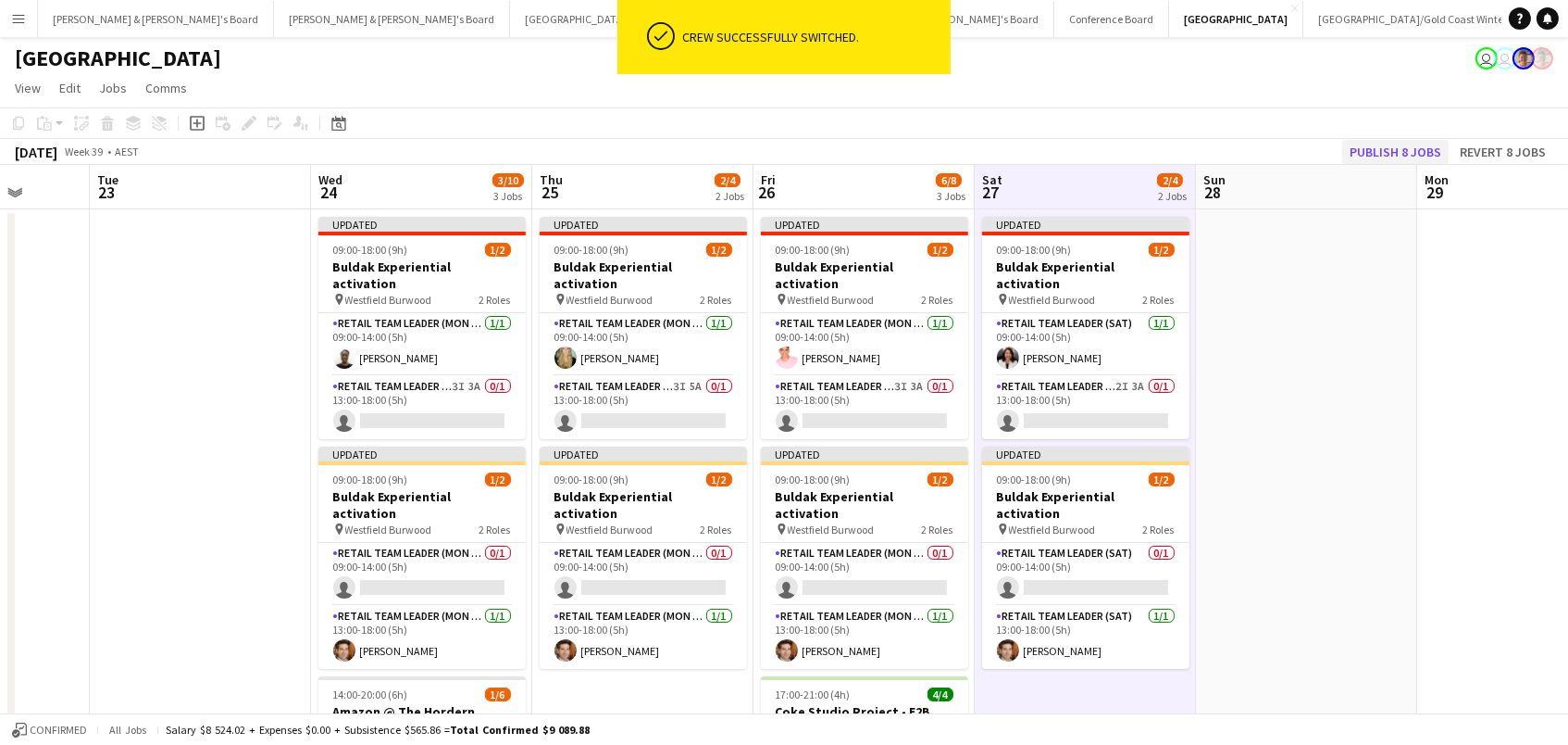
click at [1400, 155] on button "Publish 8 jobs" at bounding box center [1395, 152] width 106 height 24
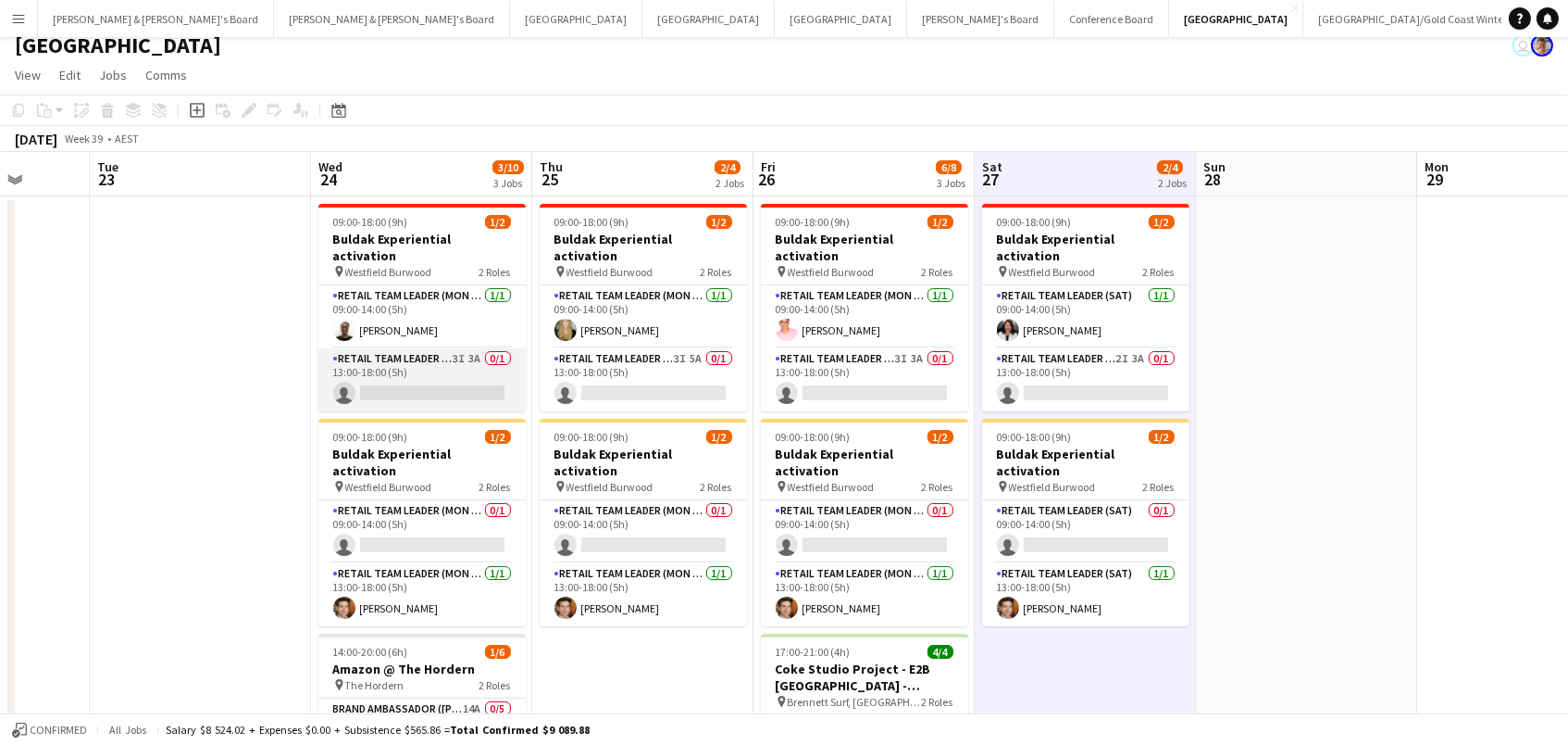
click at [435, 363] on app-card-role "RETAIL Team Leader (Mon - Fri) 3I 3A 0/1 13:00-18:00 (5h) single-neutral-actions" at bounding box center [422, 379] width 208 height 63
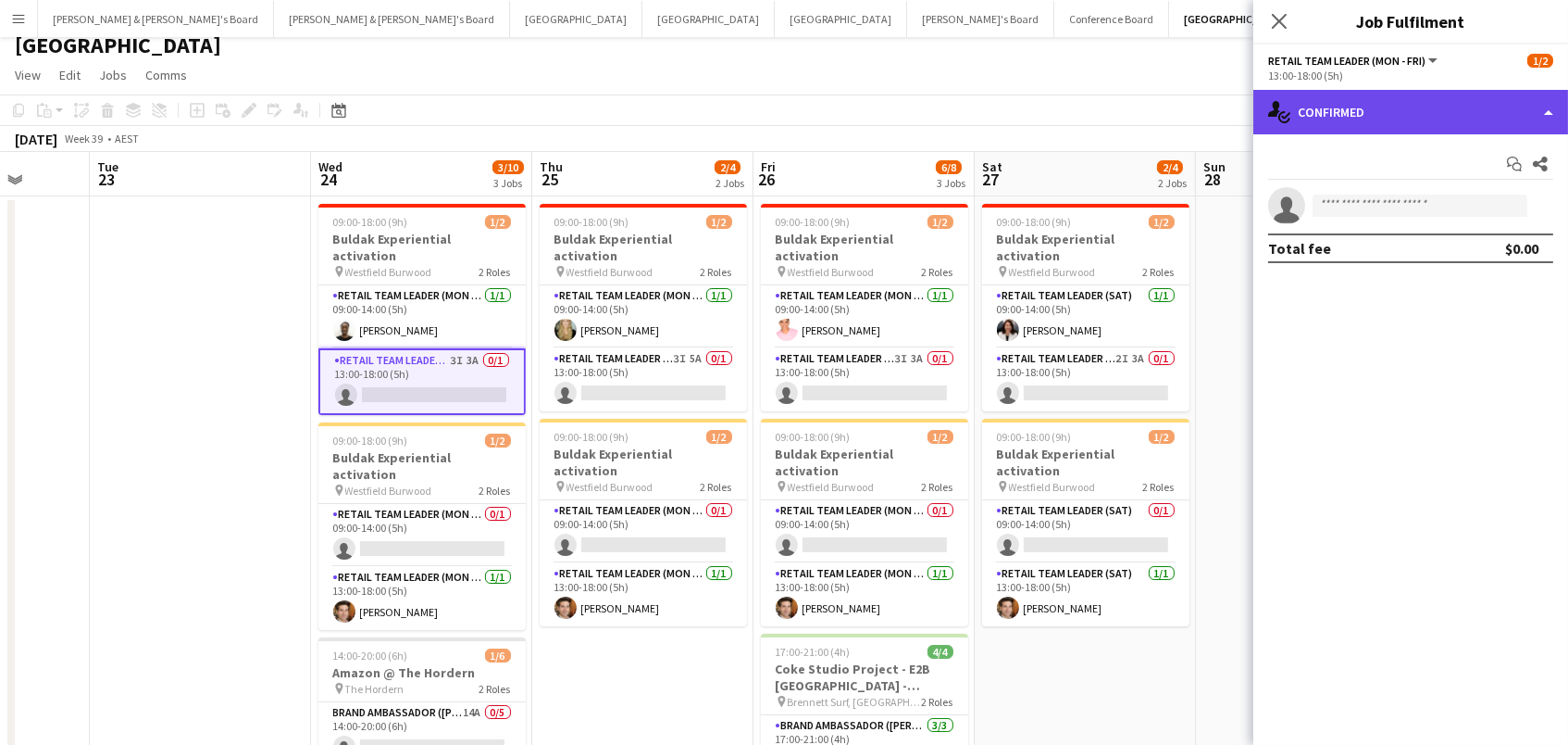
click at [1438, 121] on div "single-neutral-actions-check-2 Confirmed" at bounding box center [1410, 112] width 315 height 44
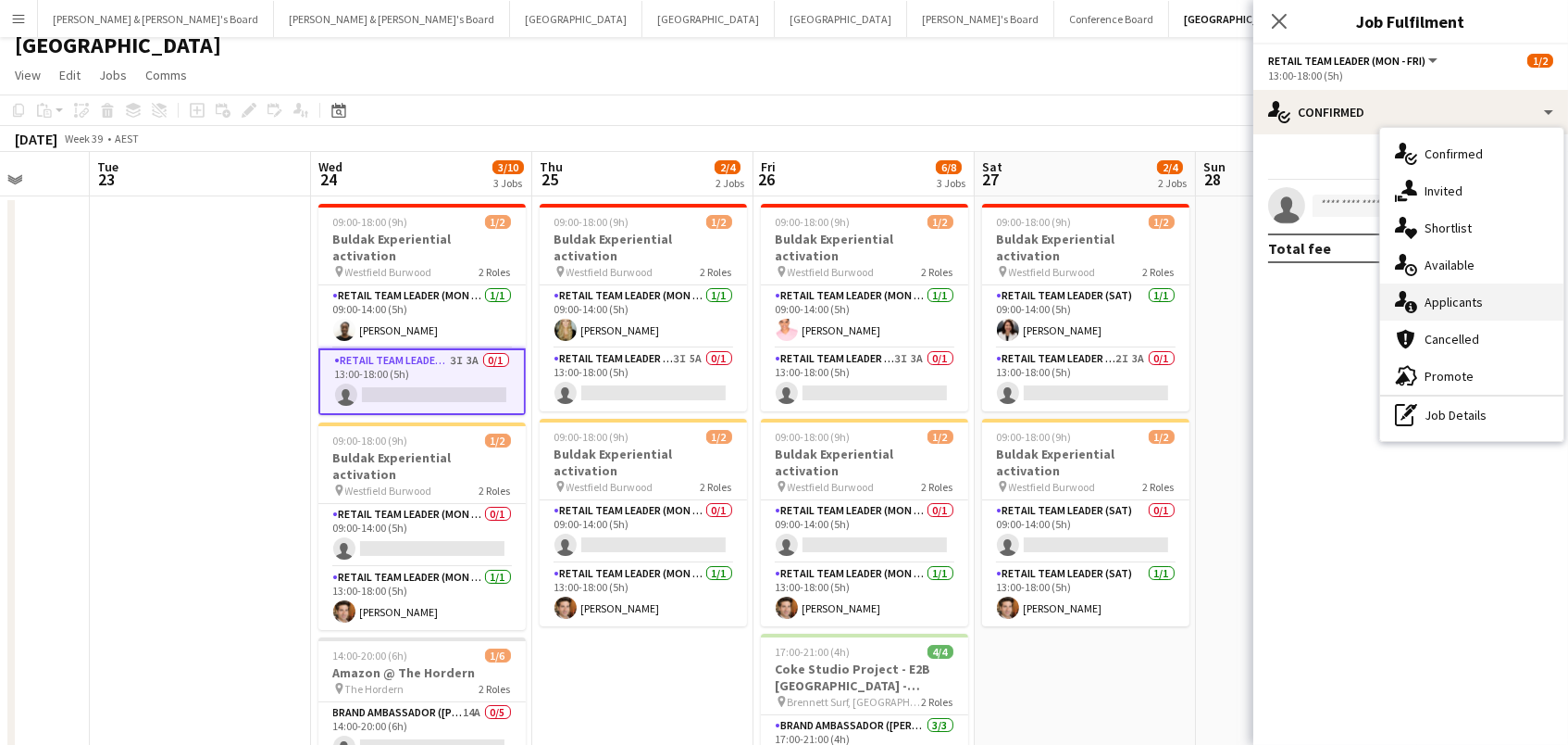
click at [1459, 307] on div "single-neutral-actions-information Applicants" at bounding box center [1471, 301] width 183 height 37
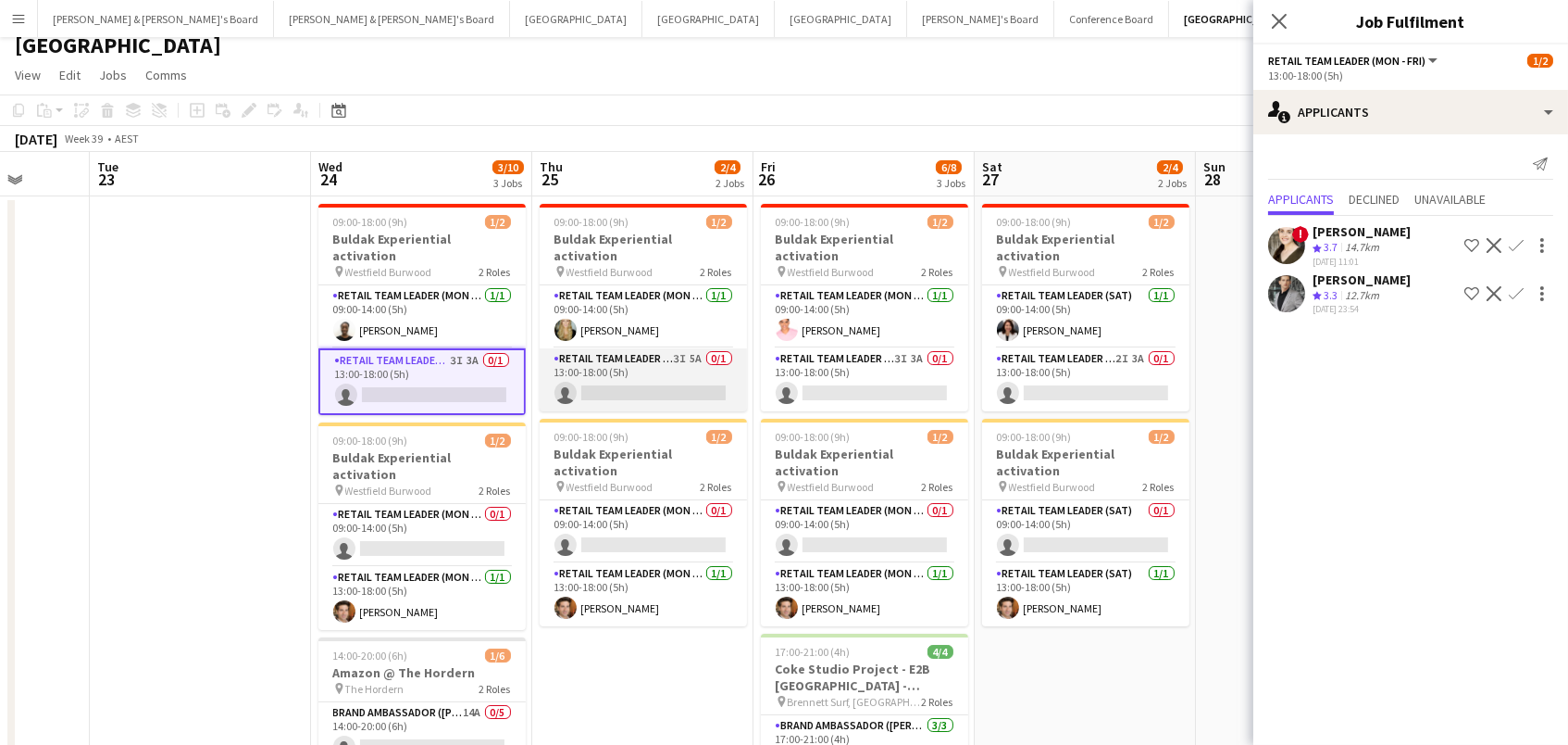
click at [662, 387] on app-card-role "RETAIL Team Leader (Mon - Fri) 3I 5A 0/1 13:00-18:00 (5h) single-neutral-actions" at bounding box center [643, 379] width 208 height 63
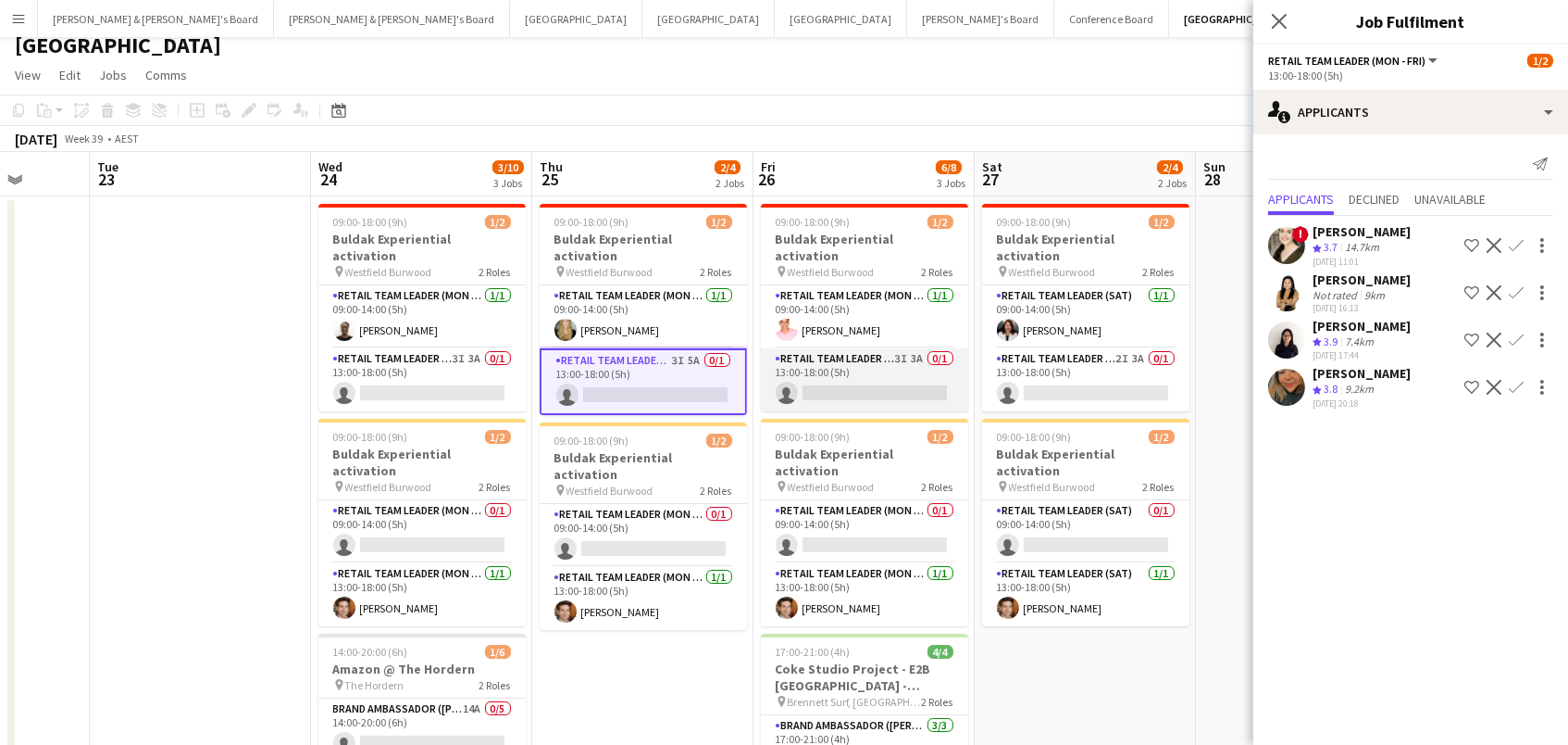
click at [878, 348] on app-card-role "RETAIL Team Leader (Mon - Fri) 3I 3A 0/1 13:00-18:00 (5h) single-neutral-actions" at bounding box center [865, 379] width 208 height 63
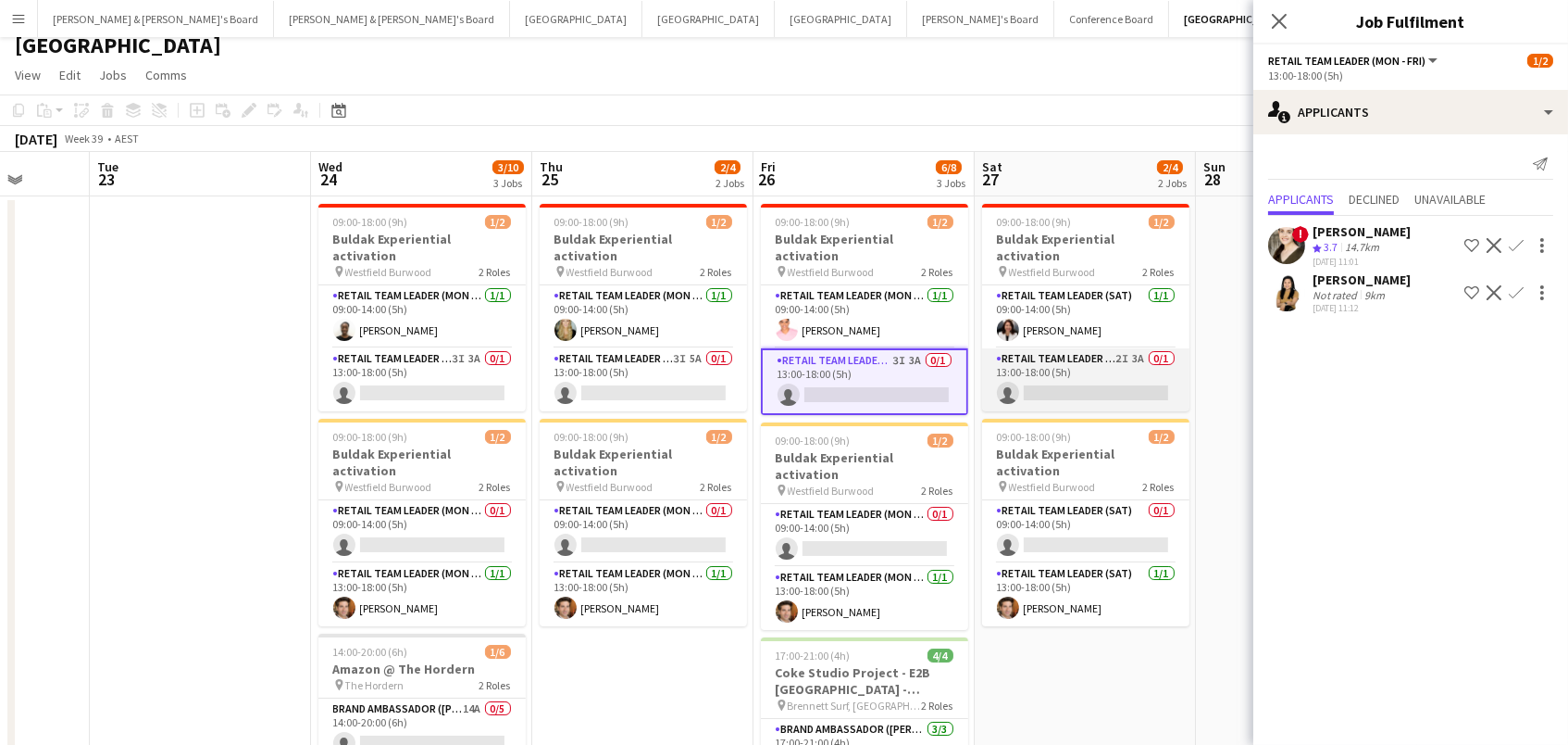
click at [1065, 353] on app-card-role "RETAIL Team Leader (Sat) 2I 3A 0/1 13:00-18:00 (5h) single-neutral-actions" at bounding box center [1086, 379] width 208 height 63
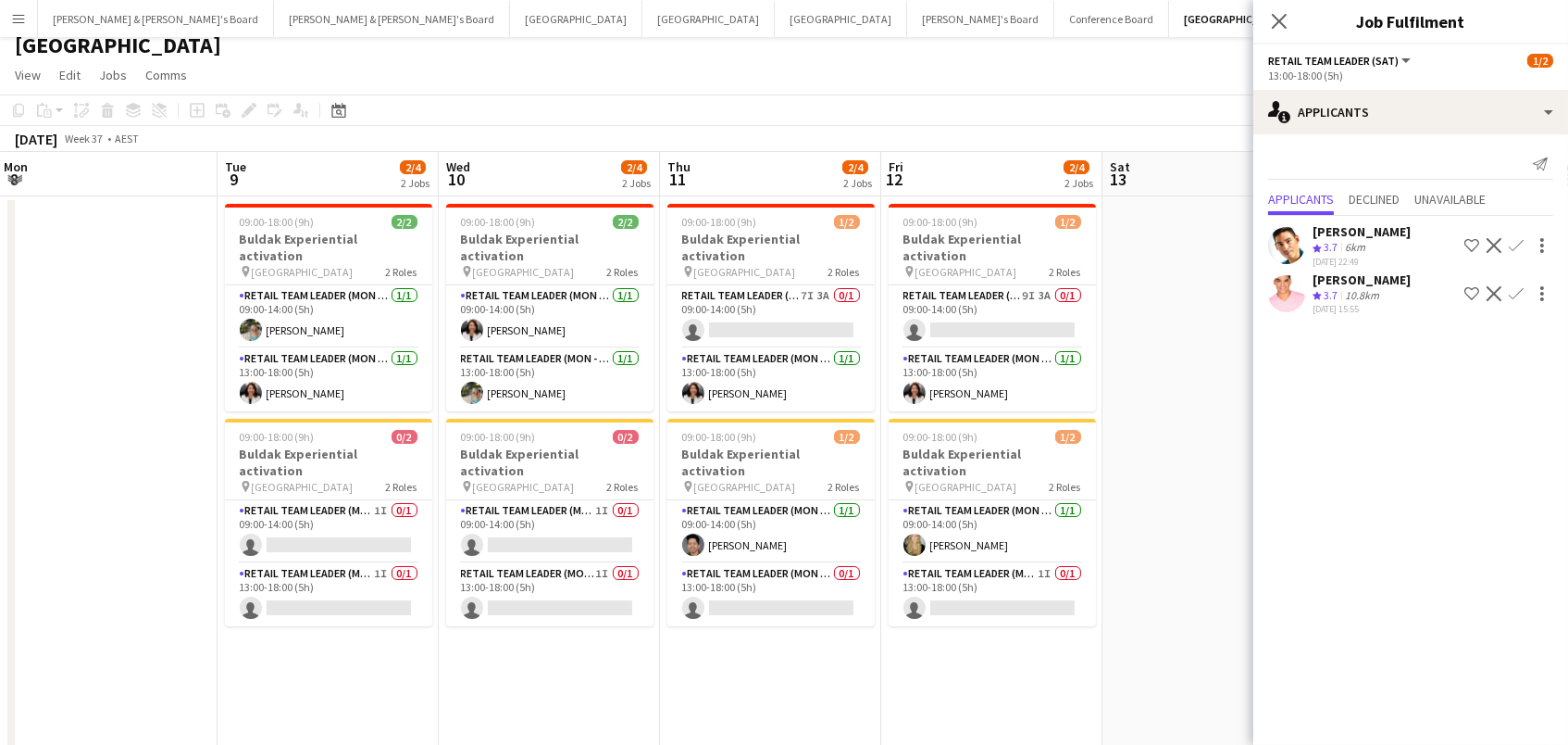
scroll to position [0, 529]
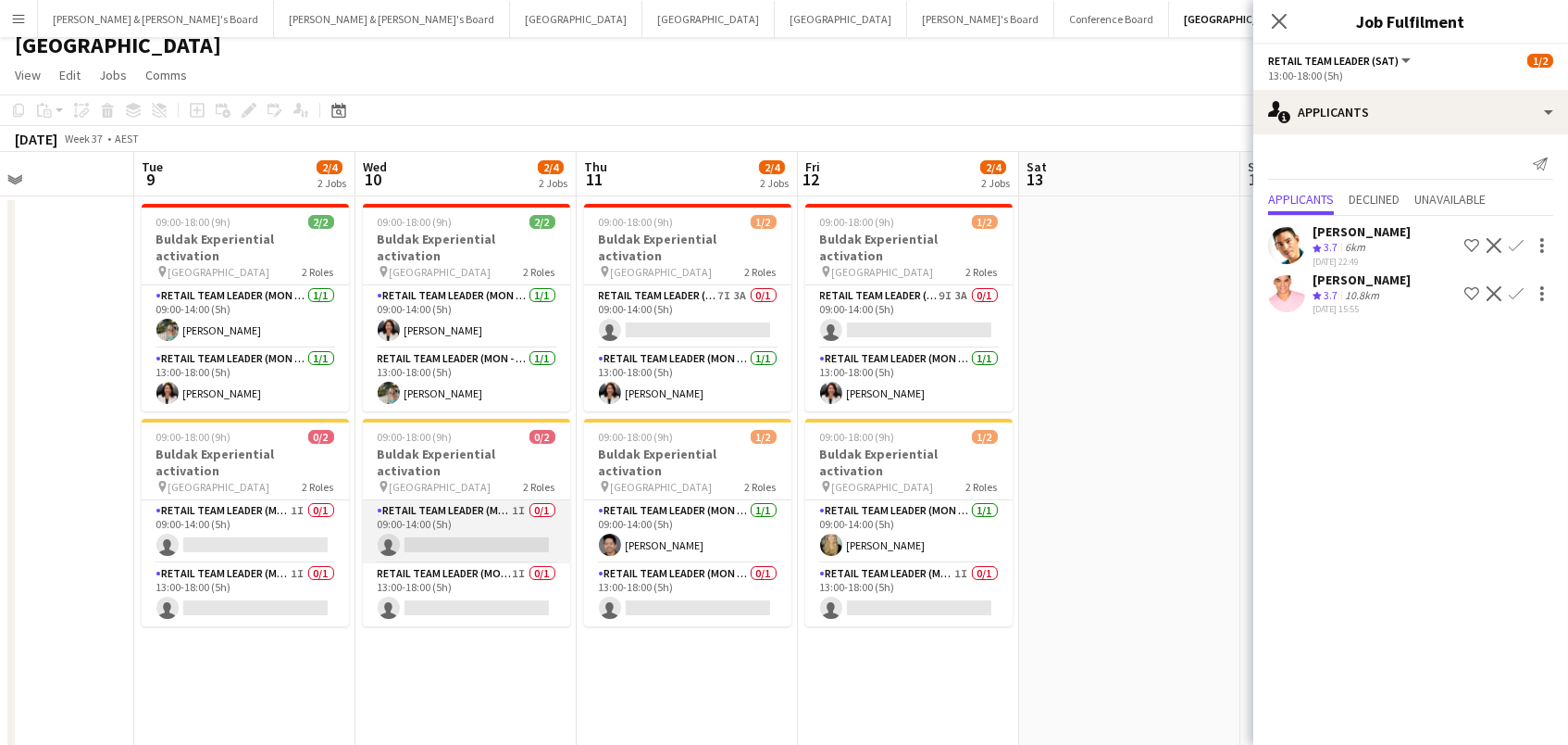
click at [476, 500] on app-card-role "RETAIL Team Leader (Mon - Fri) 1I 0/1 09:00-14:00 (5h) single-neutral-actions" at bounding box center [466, 531] width 208 height 63
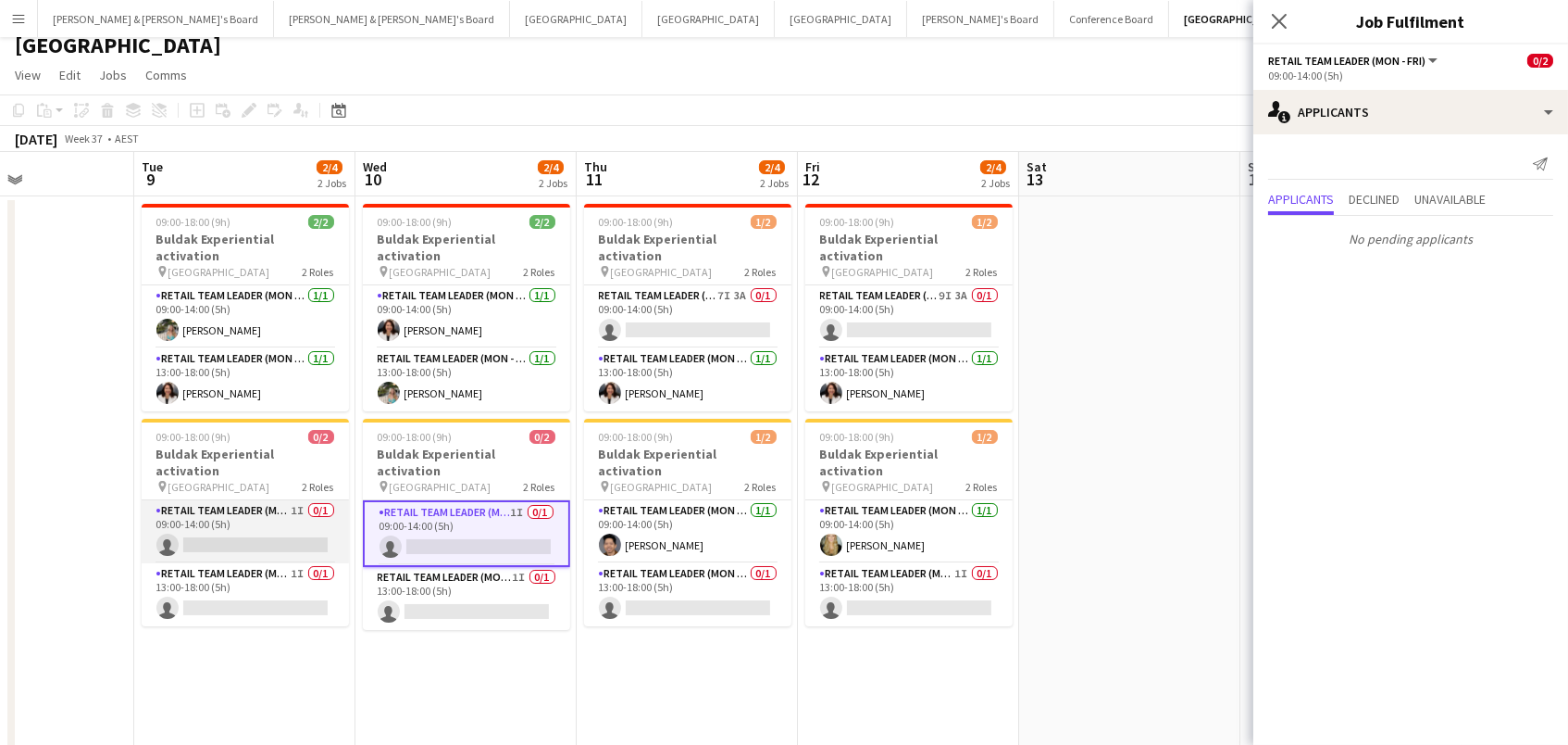
click at [294, 503] on app-card-role "RETAIL Team Leader (Mon - Fri) 1I 0/1 09:00-14:00 (5h) single-neutral-actions" at bounding box center [245, 531] width 208 height 63
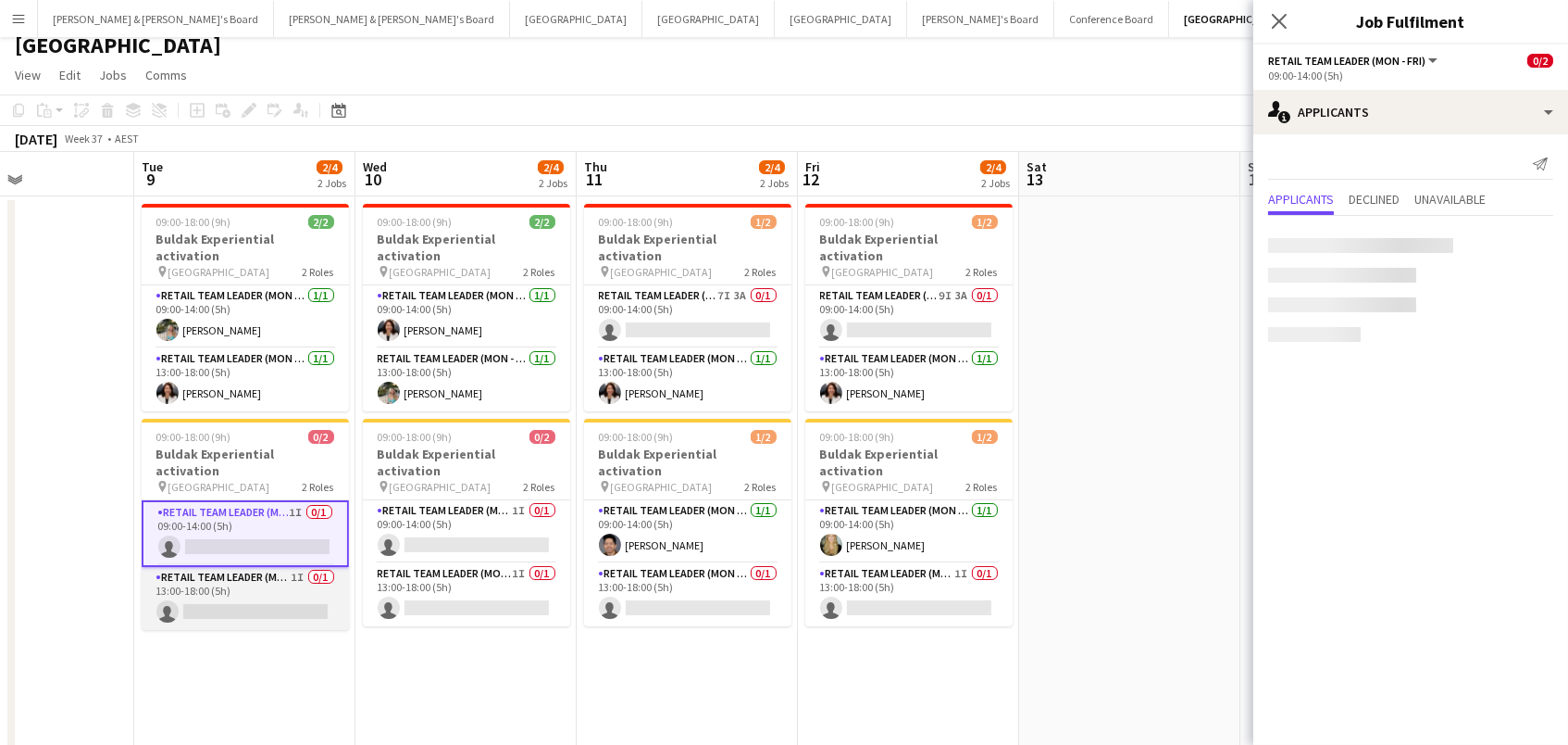
click at [294, 567] on app-card-role "RETAIL Team Leader (Mon - Fri) 1I 0/1 13:00-18:00 (5h) single-neutral-actions" at bounding box center [245, 598] width 208 height 63
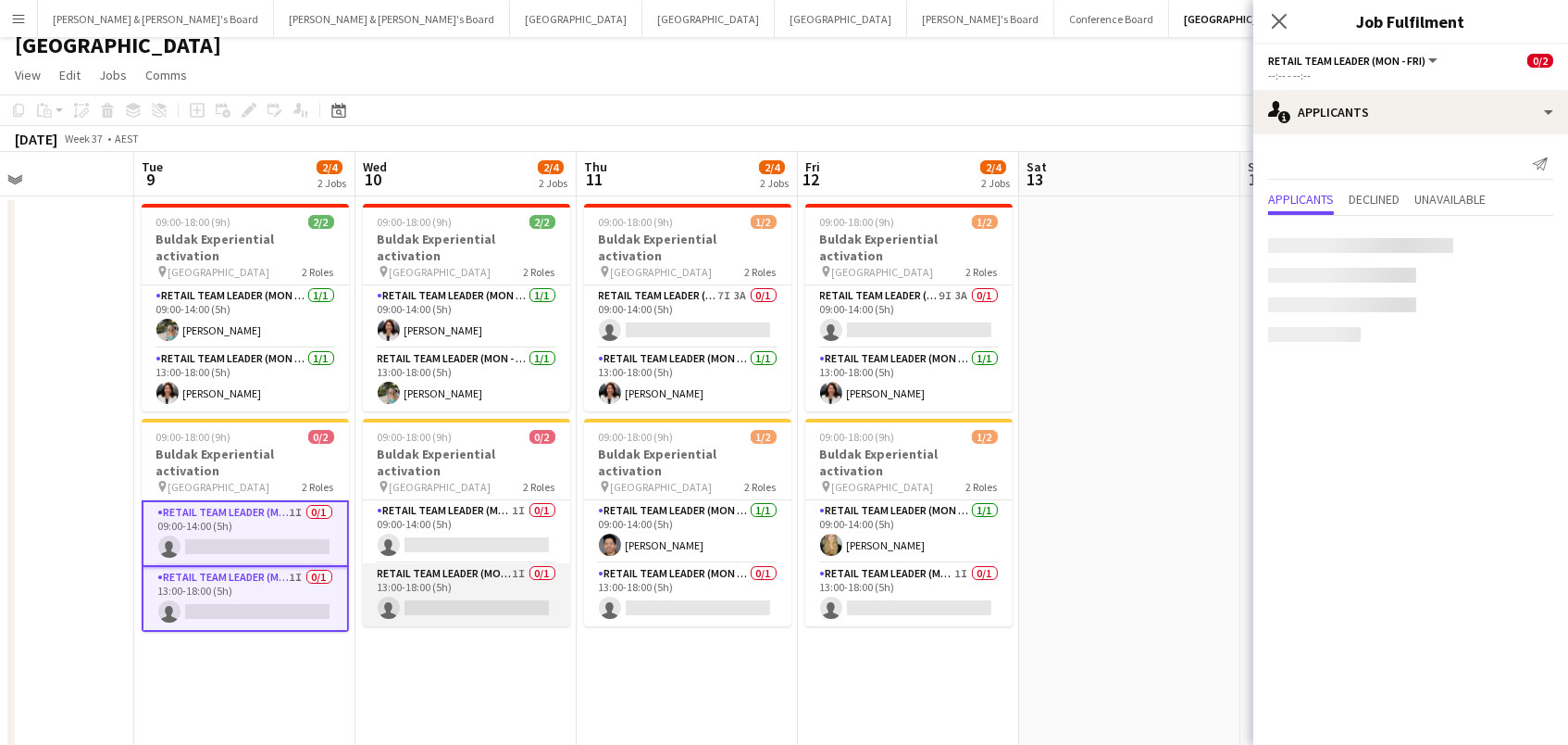
click at [442, 563] on app-card-role "RETAIL Team Leader (Mon - Fri) 1I 0/1 13:00-18:00 (5h) single-neutral-actions" at bounding box center [466, 594] width 208 height 63
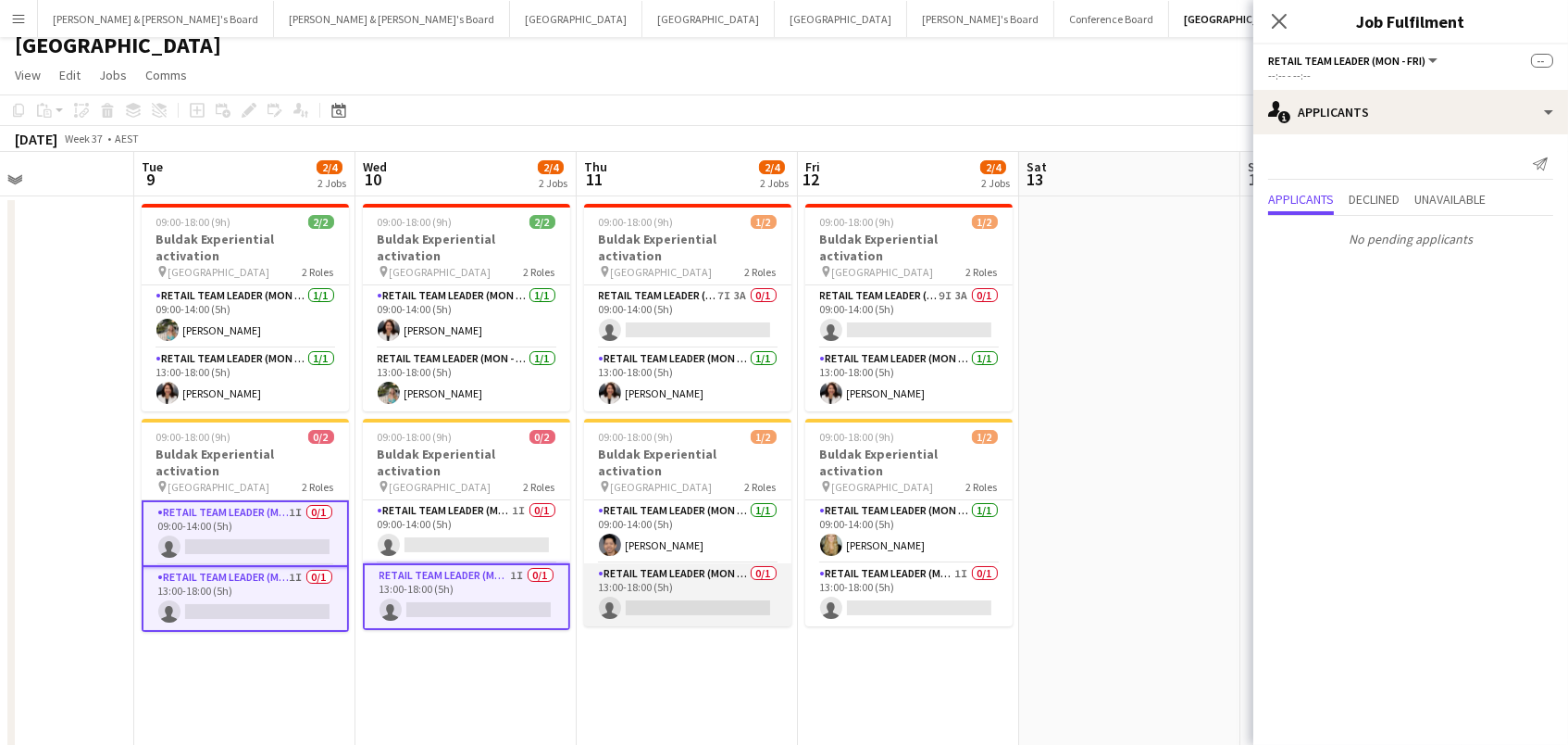
click at [638, 563] on app-card-role "RETAIL Team Leader (Mon - Fri) 0/1 13:00-18:00 (5h) single-neutral-actions" at bounding box center [687, 594] width 208 height 63
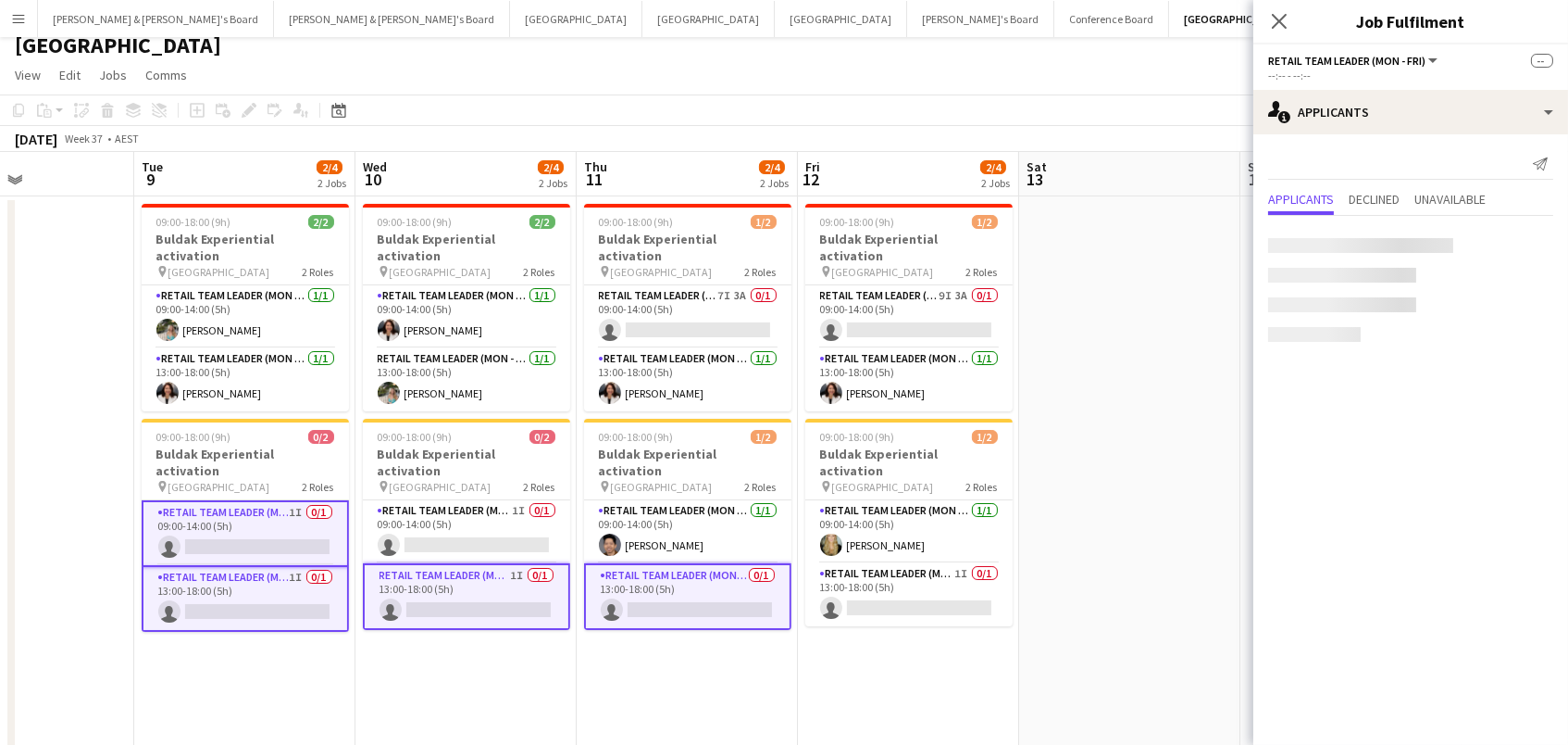
scroll to position [0, 528]
click at [917, 563] on app-card-role "RETAIL Team Leader (Mon - Fri) 1I 0/1 13:00-18:00 (5h) single-neutral-actions" at bounding box center [910, 594] width 208 height 63
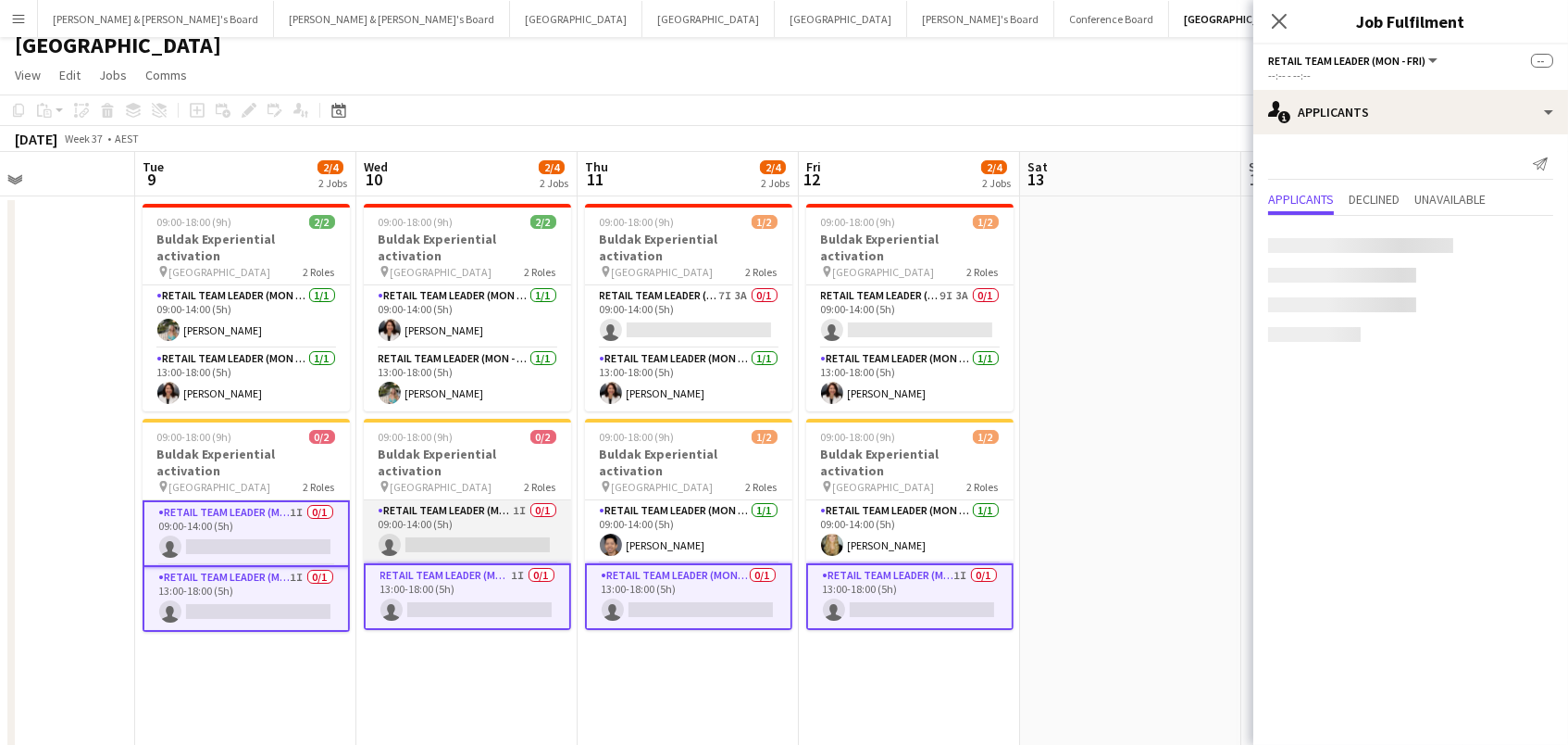
click at [380, 500] on app-card-role "RETAIL Team Leader (Mon - Fri) 1I 0/1 09:00-14:00 (5h) single-neutral-actions" at bounding box center [467, 531] width 208 height 63
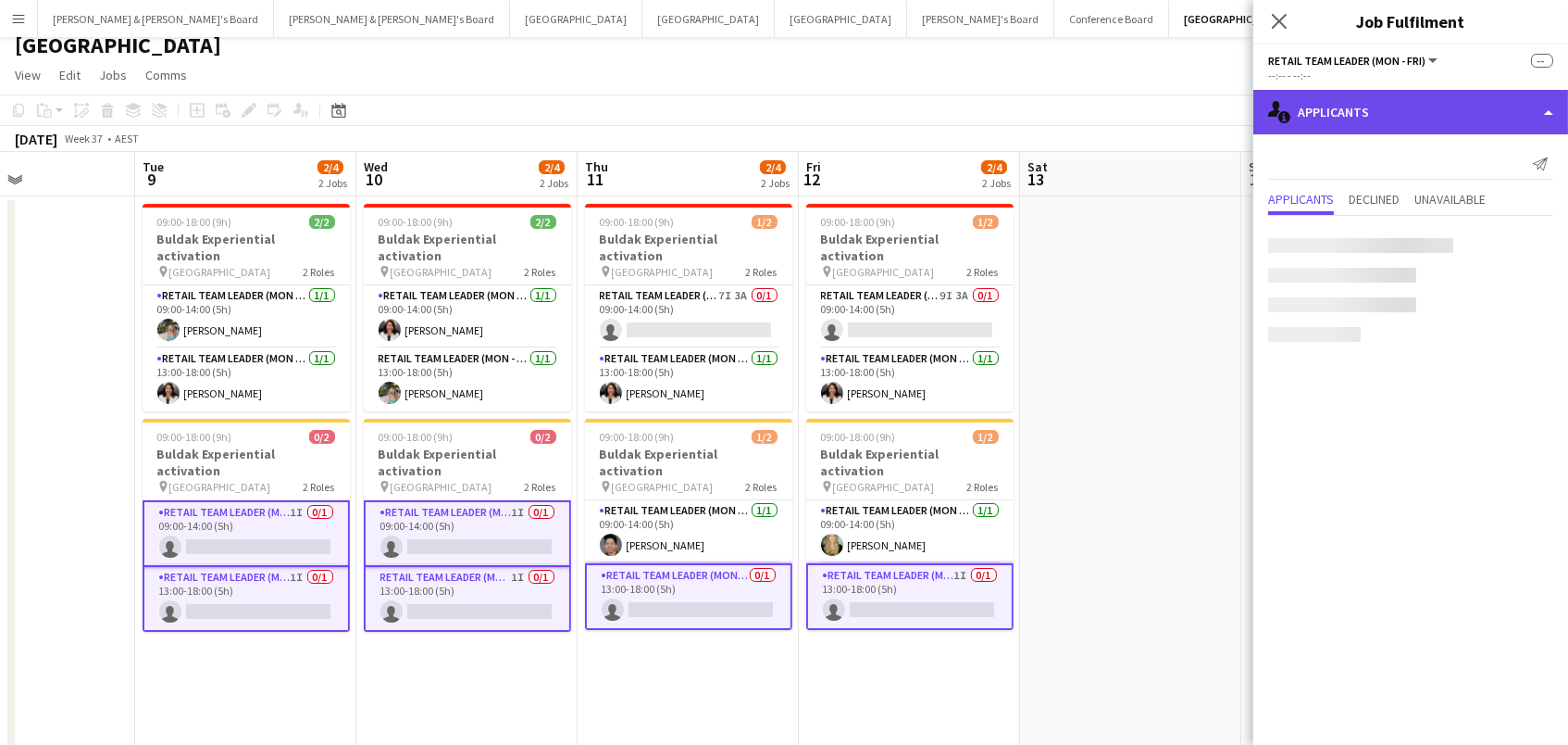
click at [1360, 122] on div "single-neutral-actions-information Applicants" at bounding box center [1410, 112] width 315 height 44
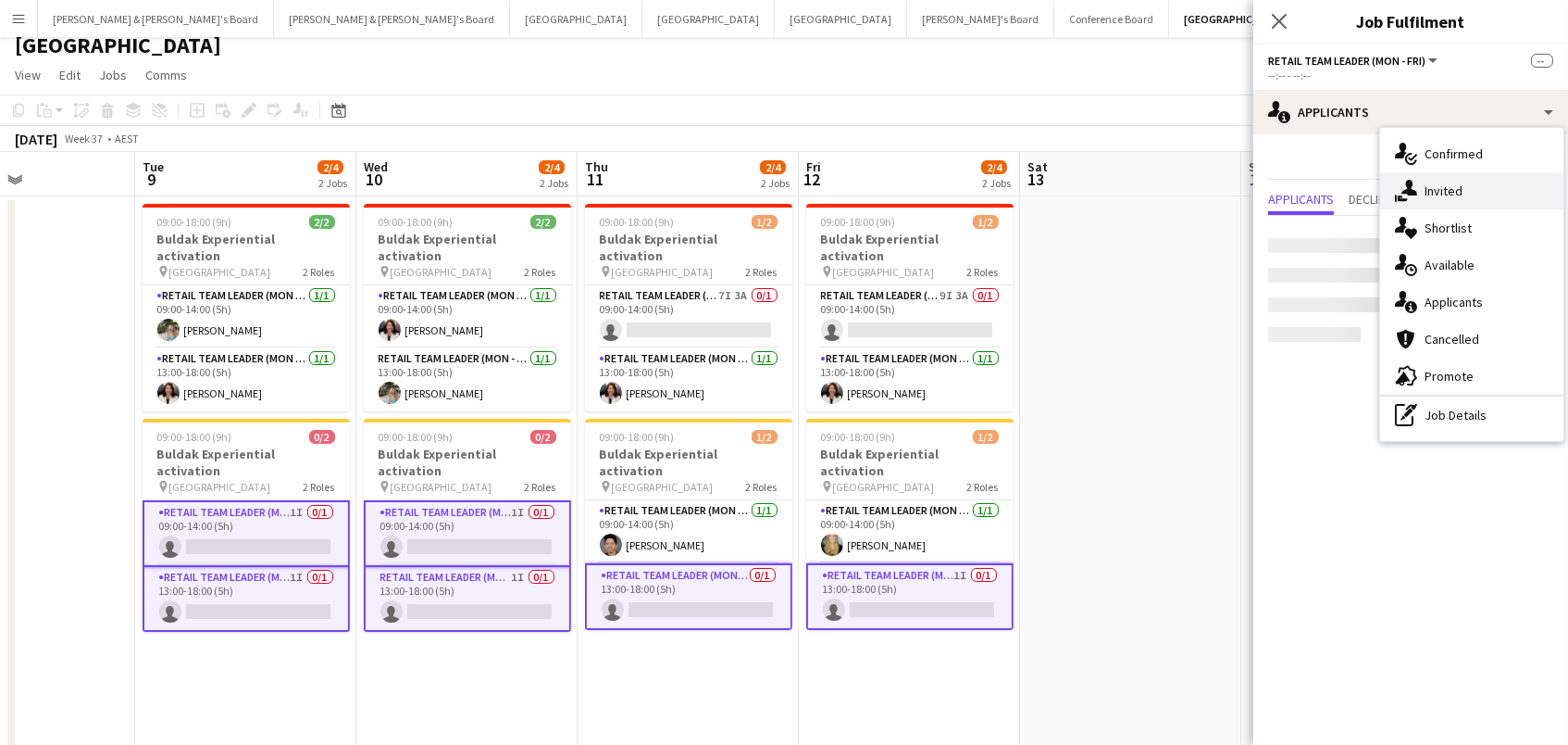
click at [1410, 193] on icon at bounding box center [1409, 187] width 16 height 16
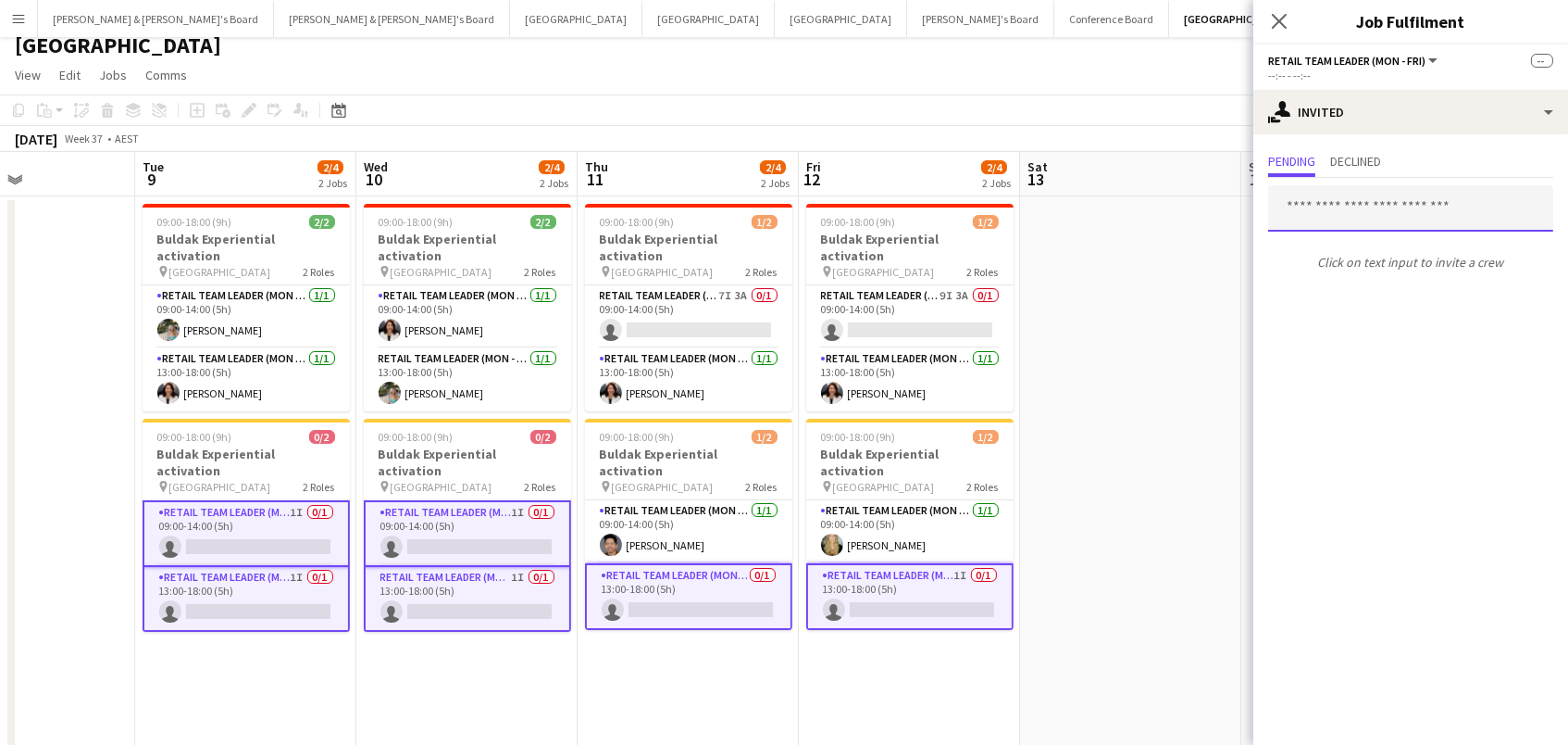
click at [1356, 201] on input "text" at bounding box center [1410, 208] width 285 height 46
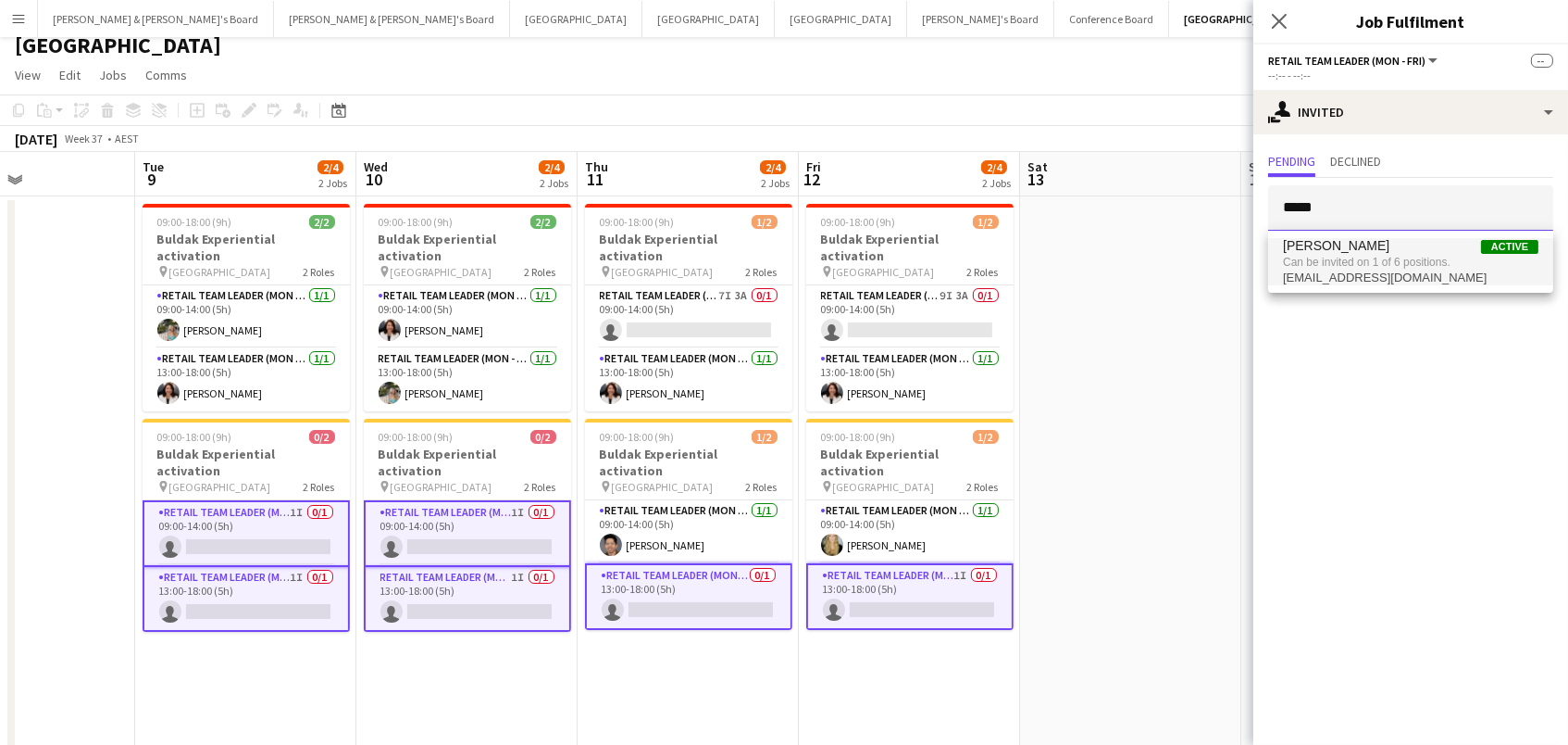
type input "*****"
click at [1415, 257] on span "Can be invited on 1 of 6 positions." at bounding box center [1411, 262] width 256 height 17
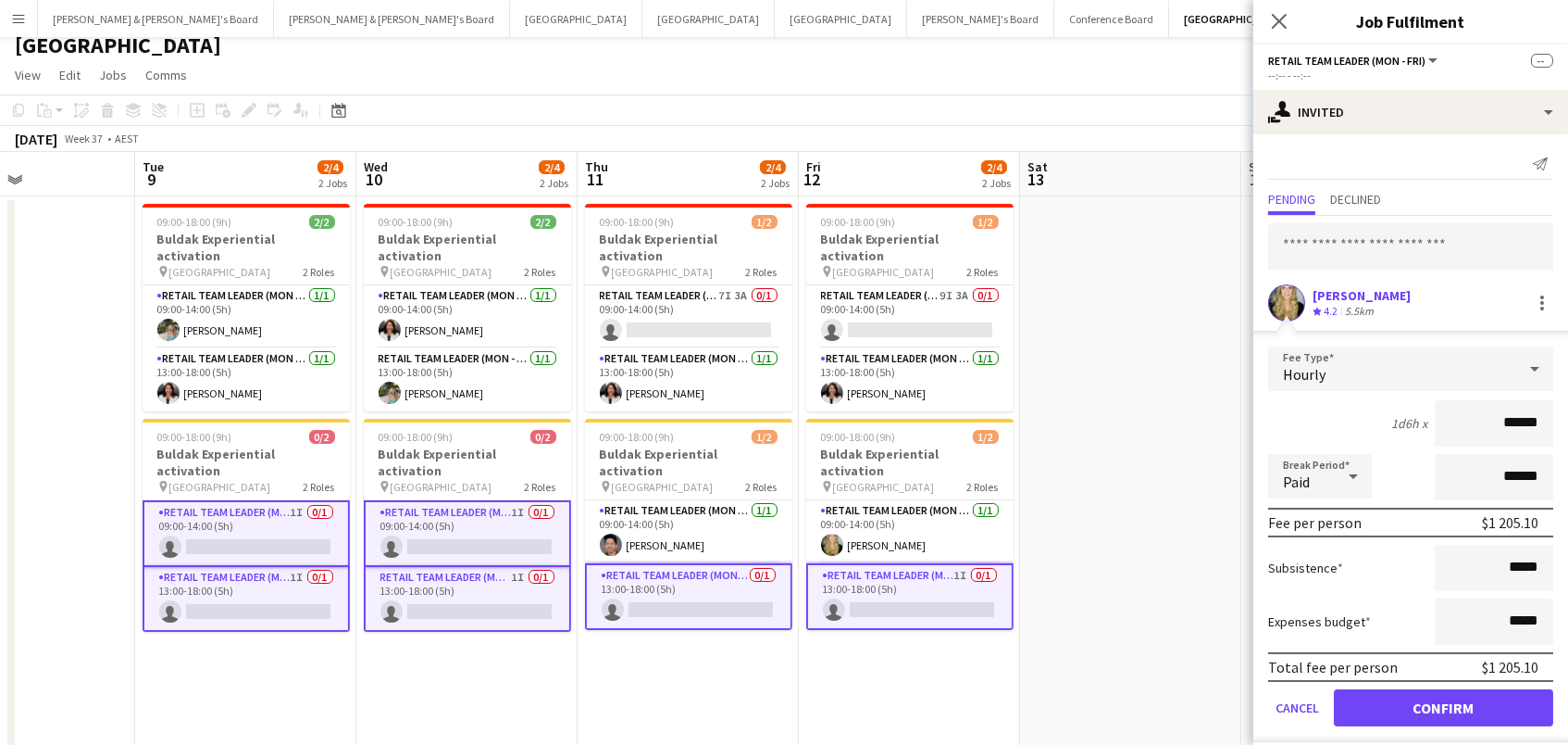
click at [1436, 703] on button "Confirm" at bounding box center [1443, 707] width 219 height 37
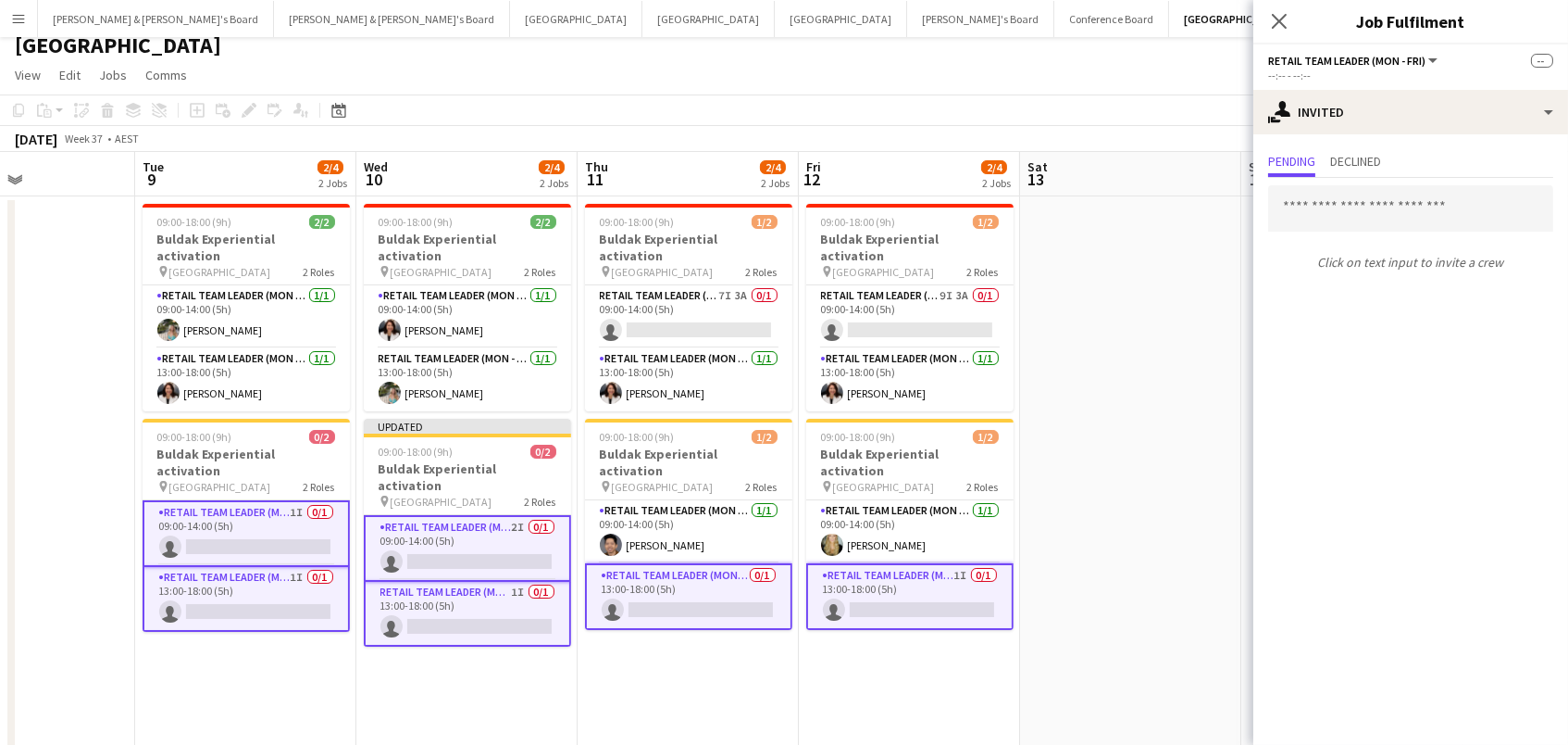
click at [1163, 545] on app-date-cell at bounding box center [1130, 572] width 221 height 752
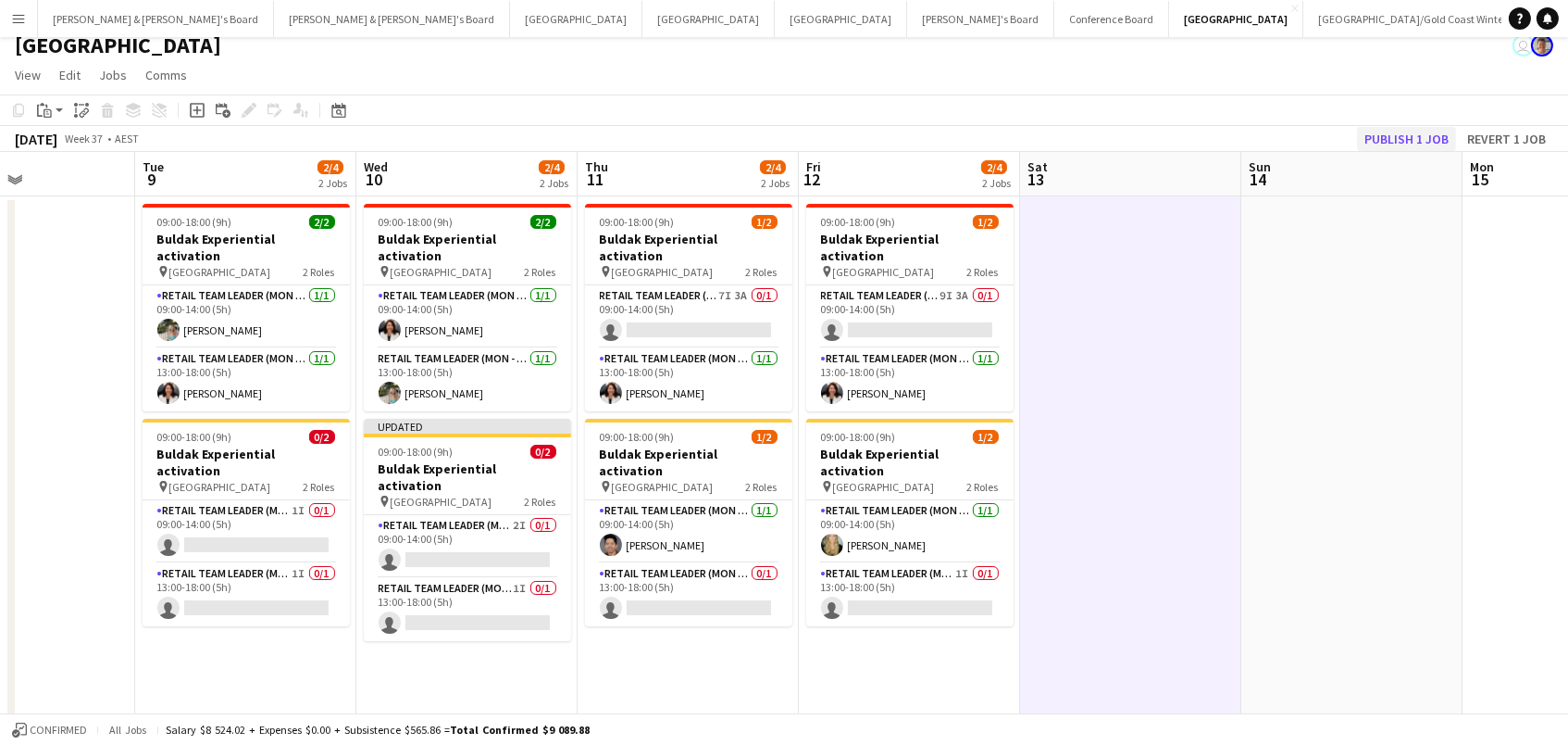
click at [1418, 139] on button "Publish 1 job" at bounding box center [1406, 139] width 99 height 24
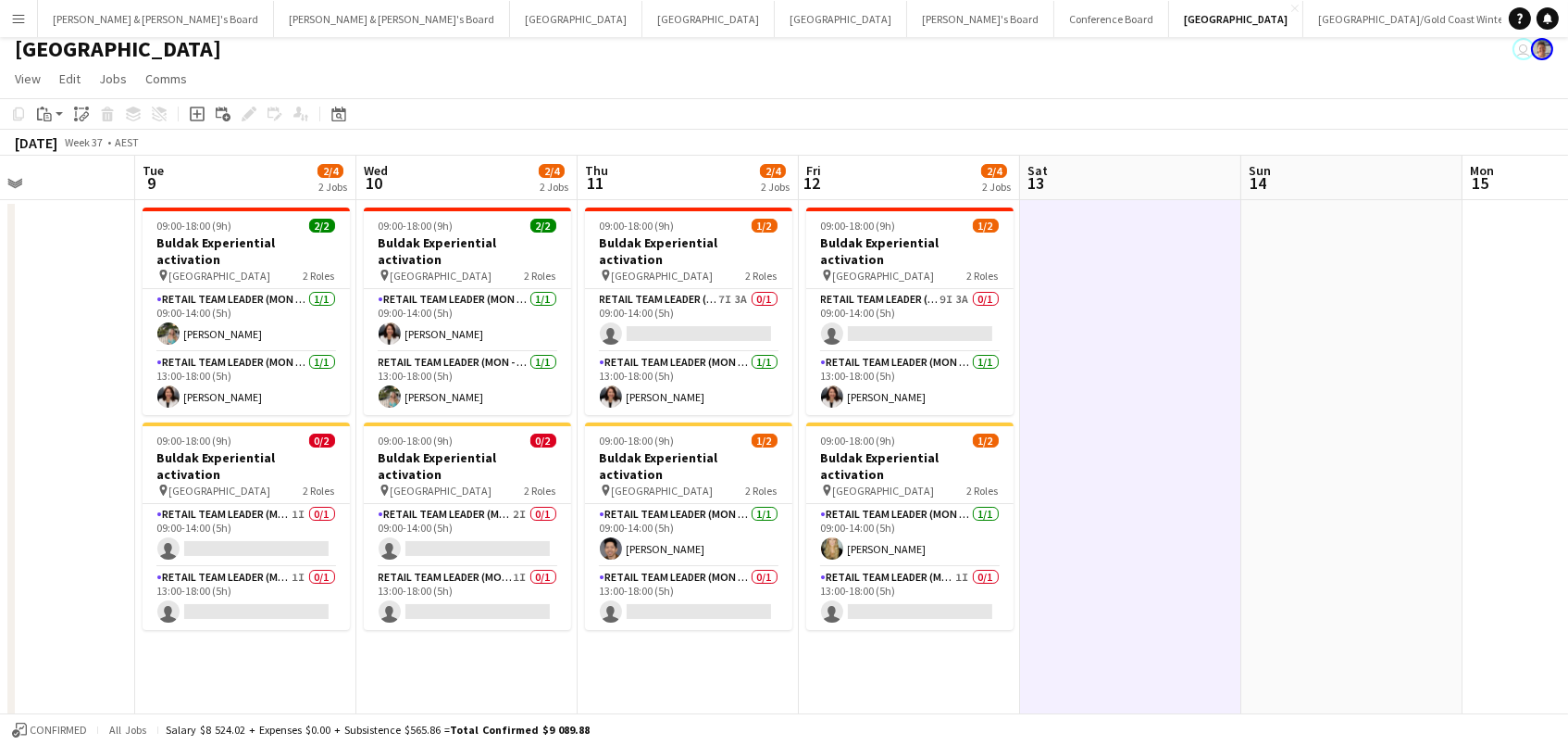
scroll to position [4, 1]
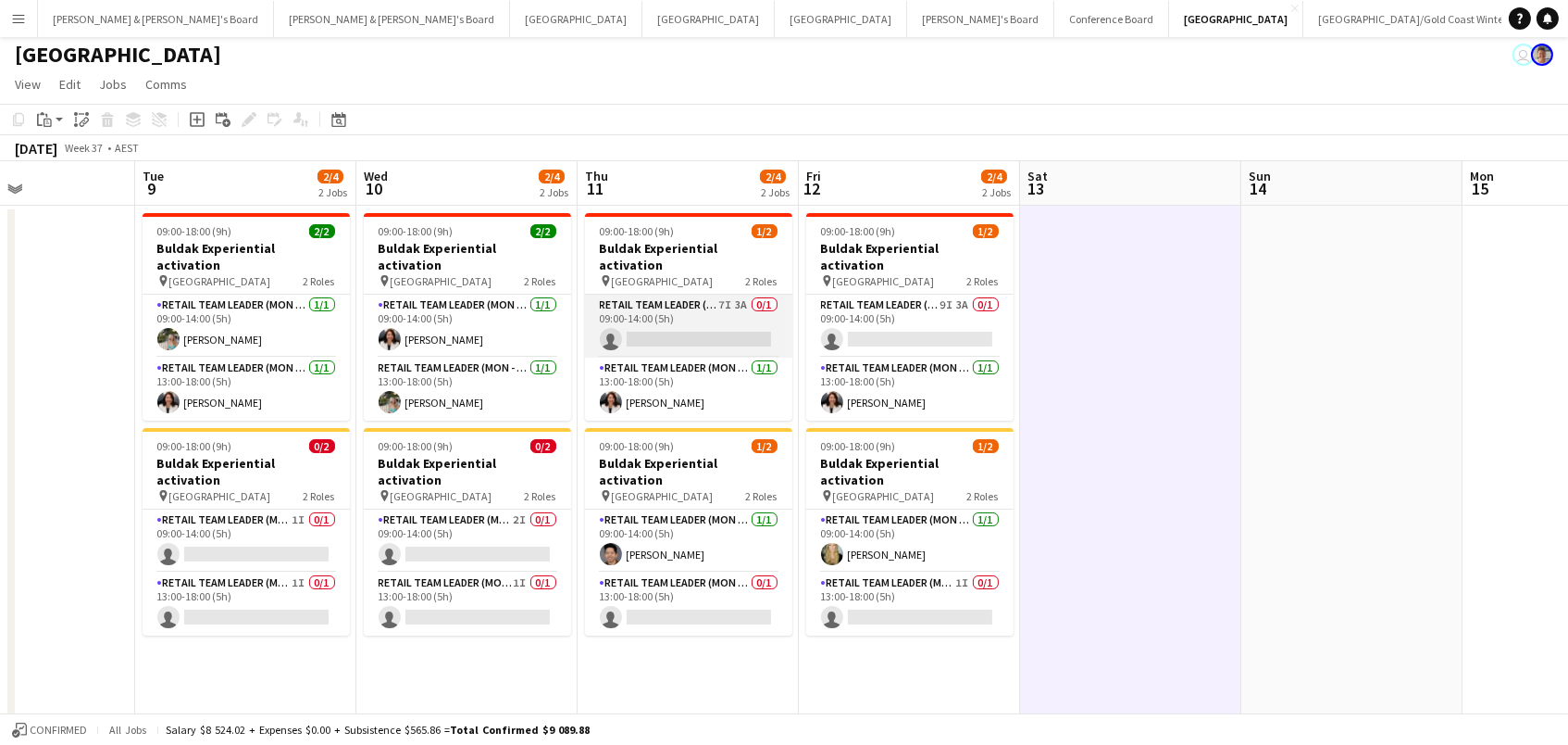
click at [654, 310] on app-card-role "RETAIL Team Leader (Mon - Fri) 7I 3A 0/1 09:00-14:00 (5h) single-neutral-actions" at bounding box center [688, 325] width 208 height 63
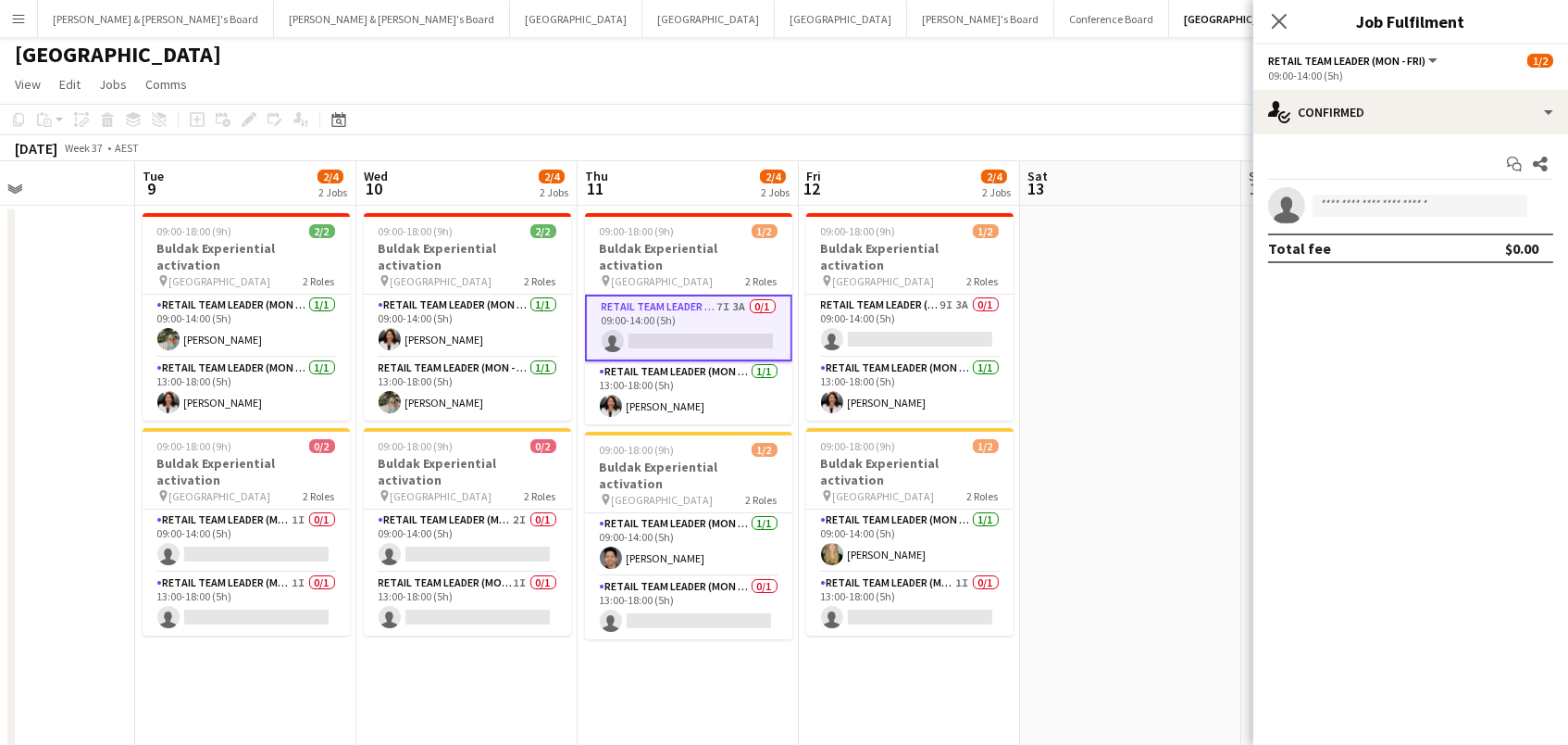
click at [804, 107] on app-toolbar "Copy Paste Paste Command V Paste with crew Command Shift V Paste linked Job [GE…" at bounding box center [784, 119] width 1568 height 31
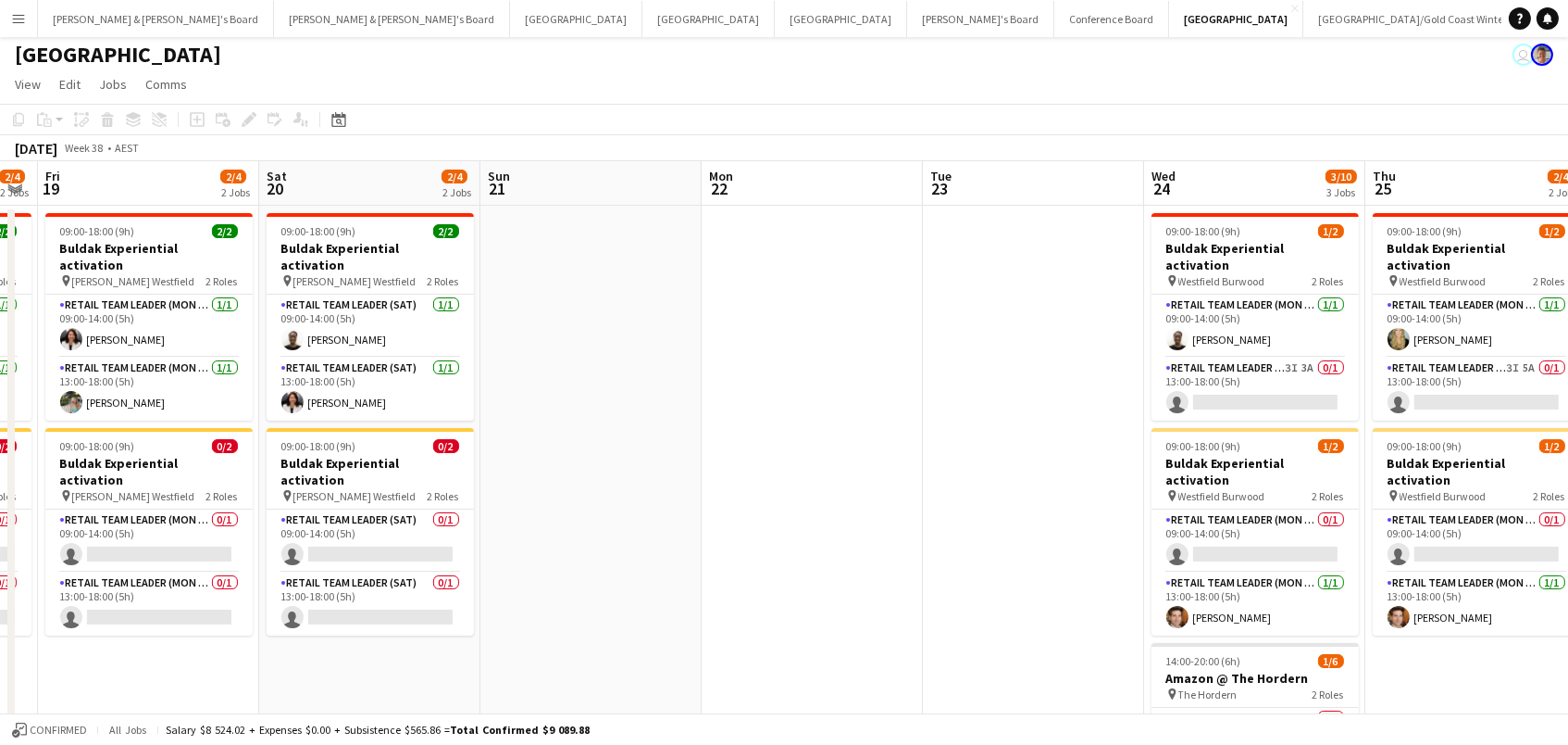
scroll to position [0, 657]
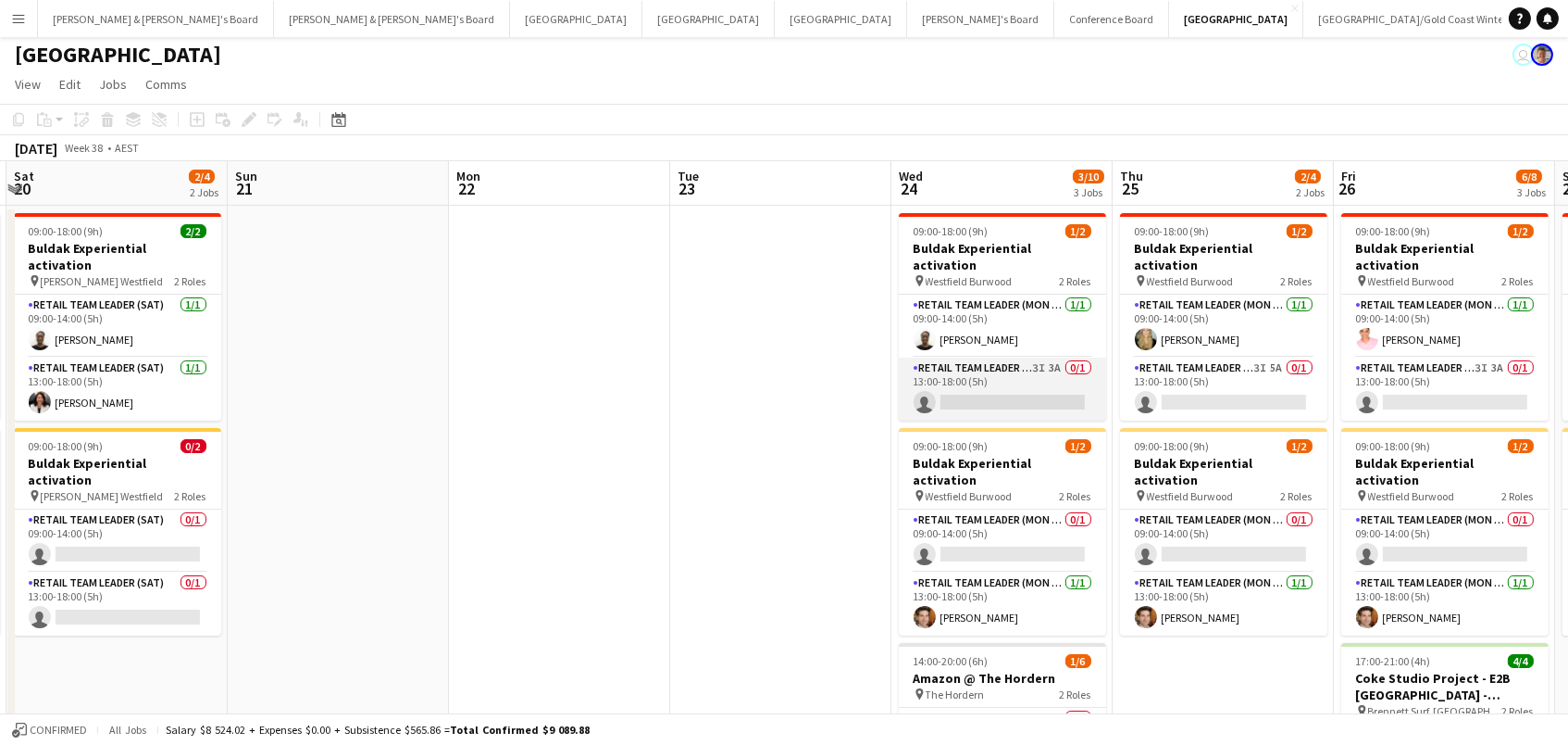
click at [1007, 365] on app-card-role "RETAIL Team Leader (Mon - Fri) 3I 3A 0/1 13:00-18:00 (5h) single-neutral-actions" at bounding box center [1002, 388] width 208 height 63
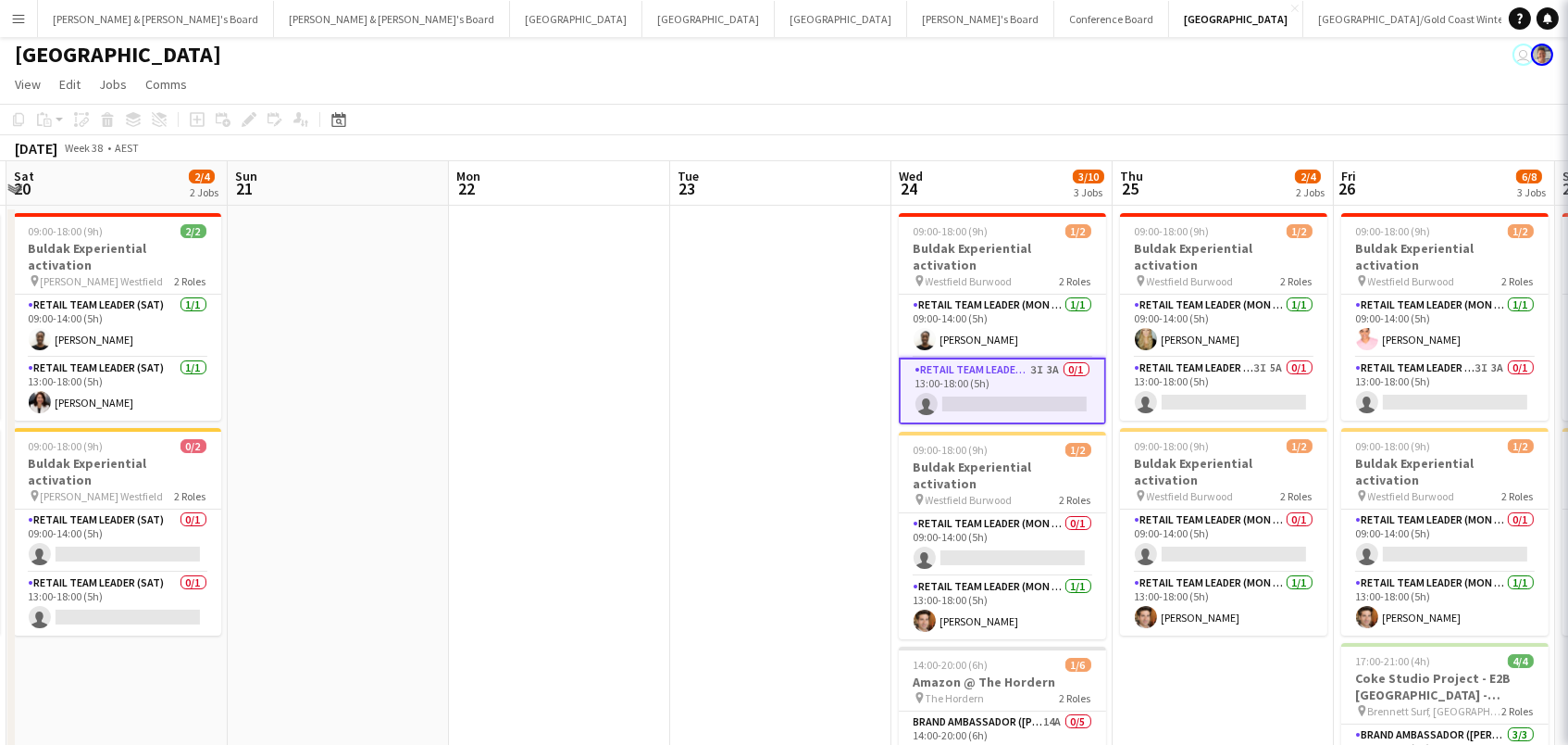
scroll to position [0, 656]
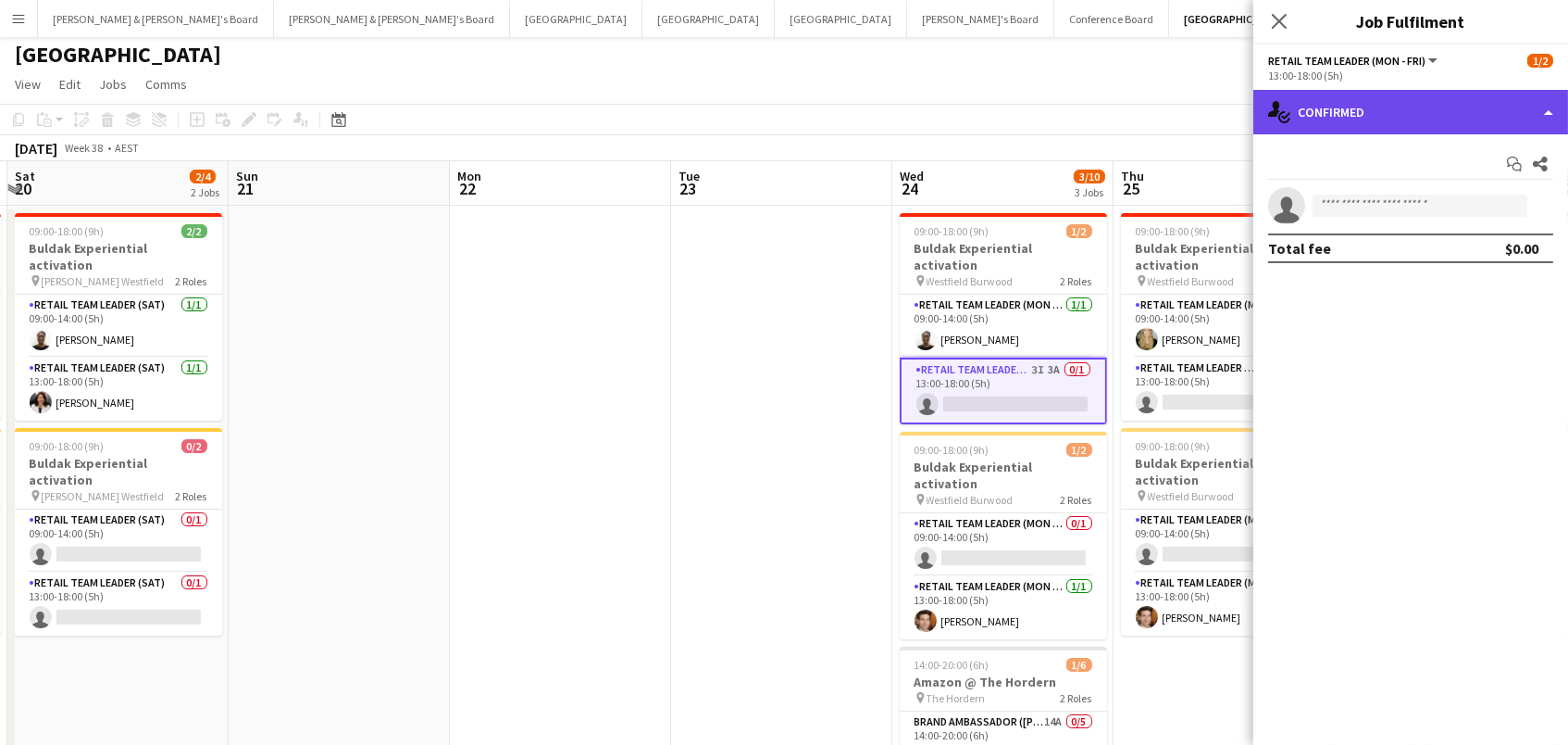
click at [1360, 120] on div "single-neutral-actions-check-2 Confirmed" at bounding box center [1410, 112] width 315 height 44
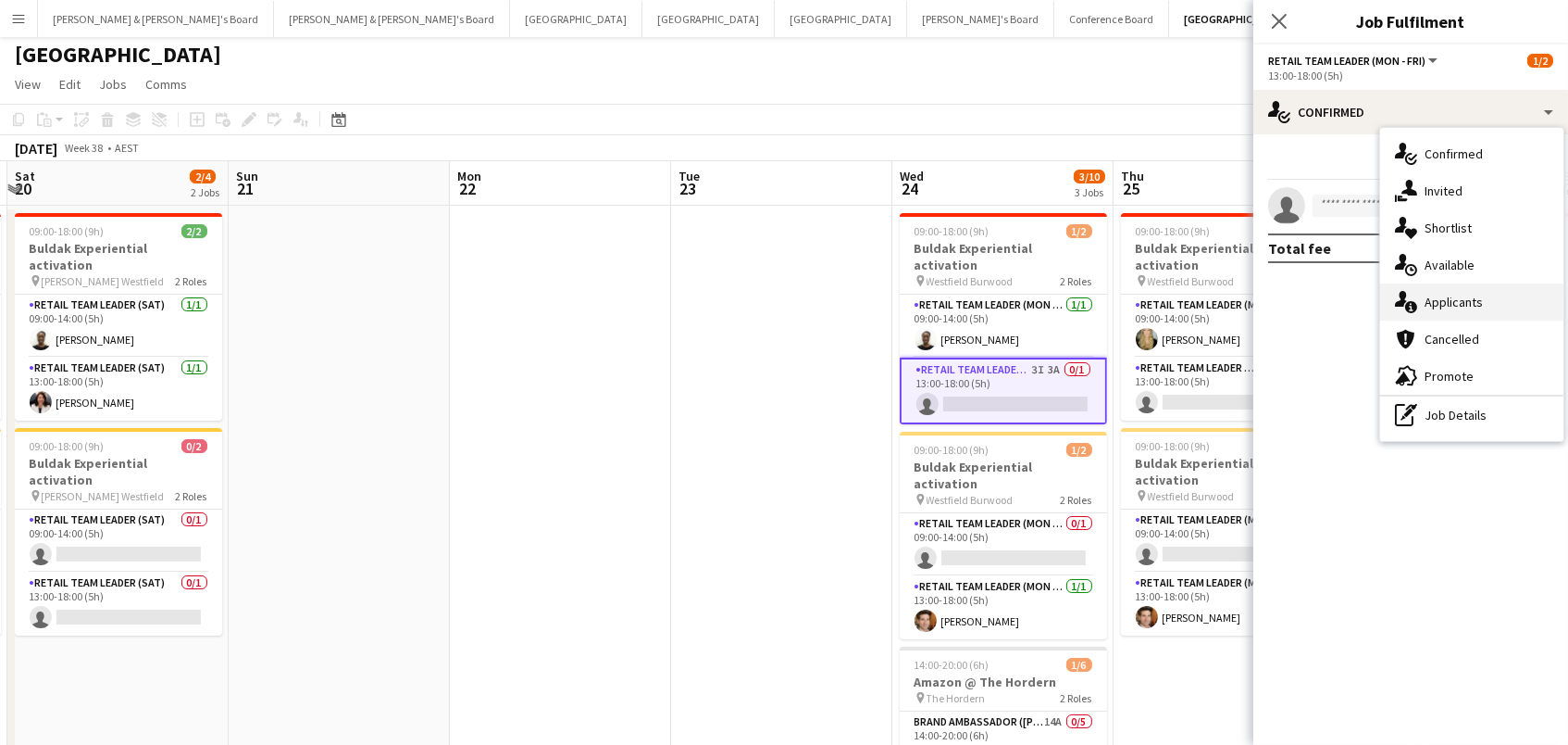
click at [1485, 306] on div "single-neutral-actions-information Applicants" at bounding box center [1471, 301] width 183 height 37
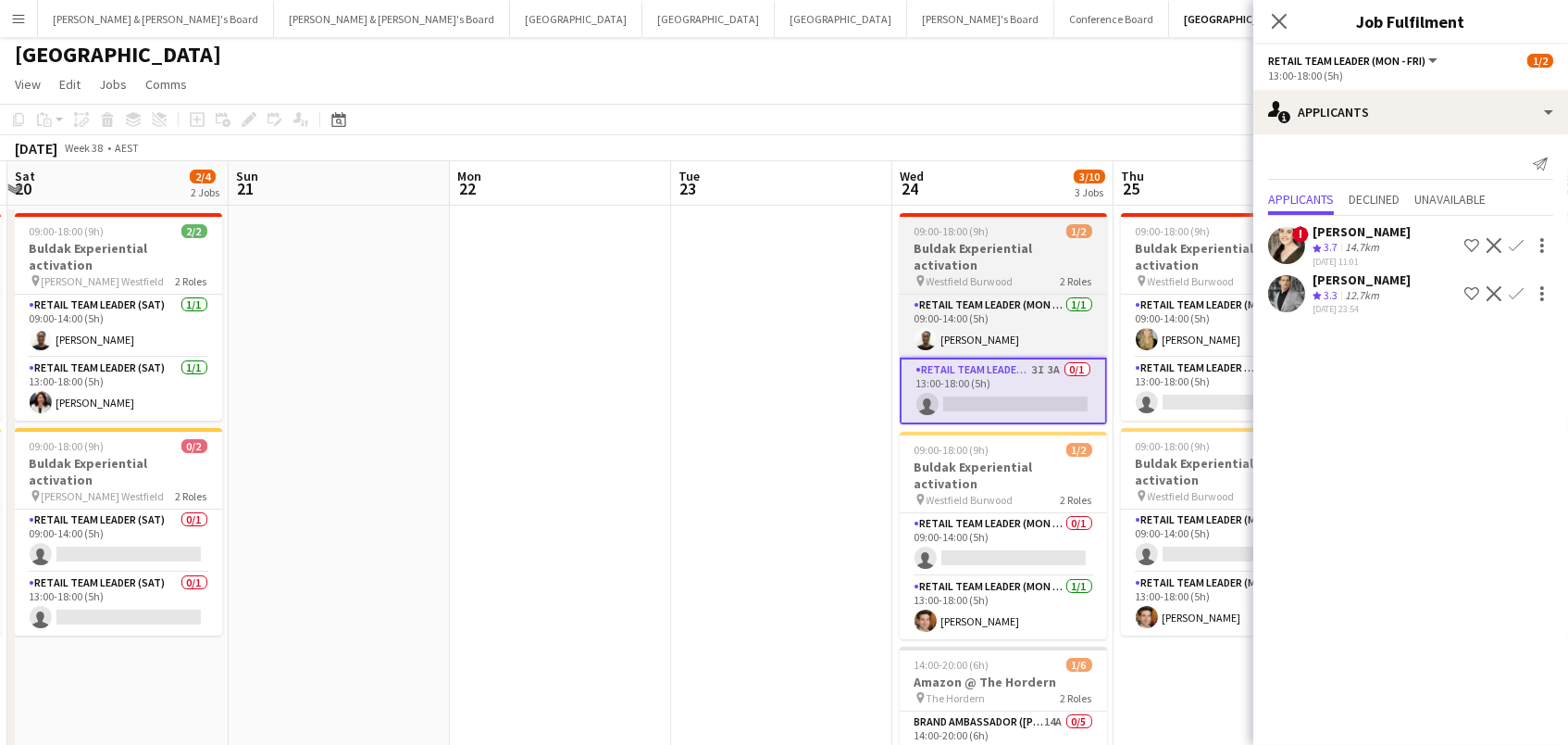
click at [990, 247] on h3 "Buldak Experiential activation" at bounding box center [1003, 256] width 208 height 33
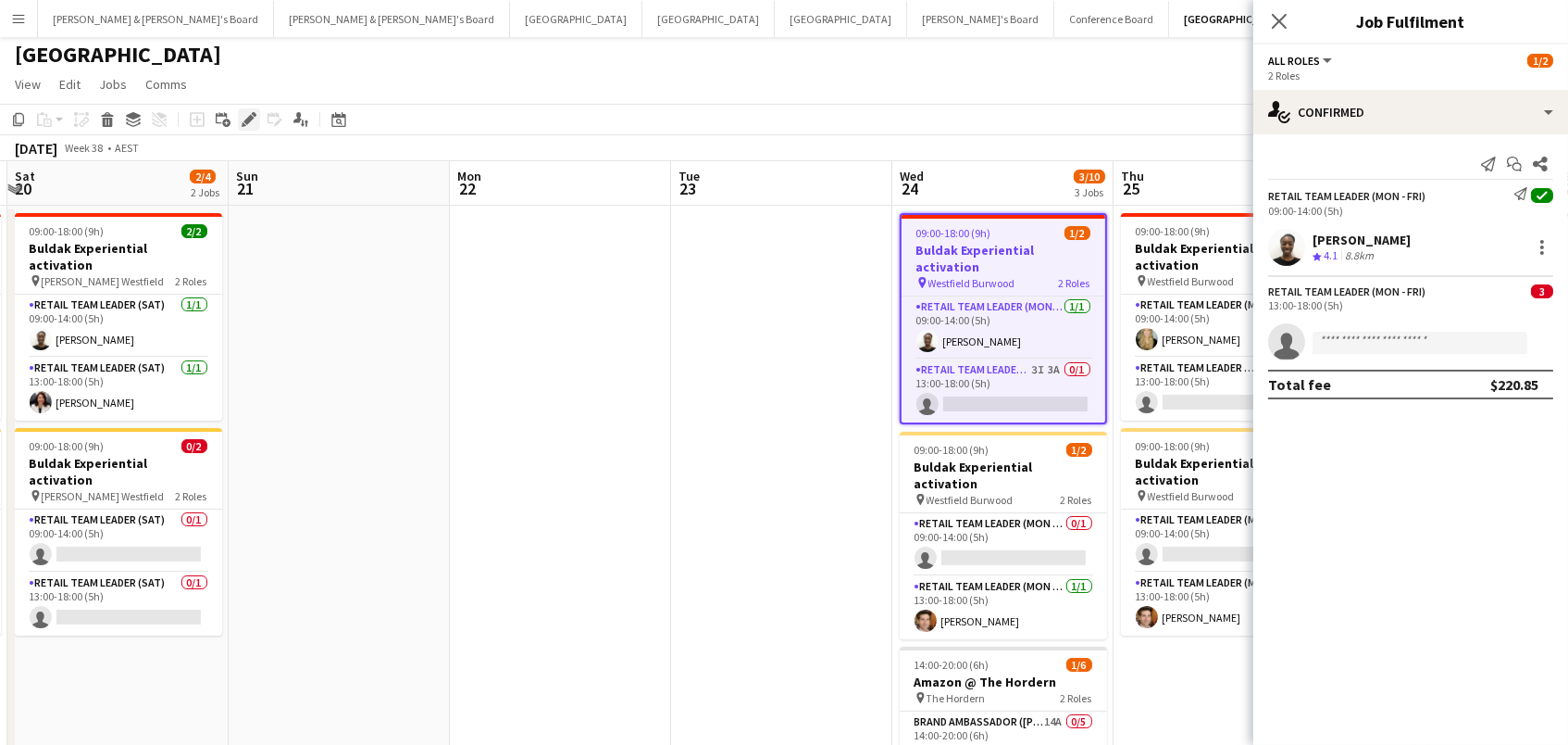
click at [243, 114] on icon "Edit" at bounding box center [249, 119] width 15 height 15
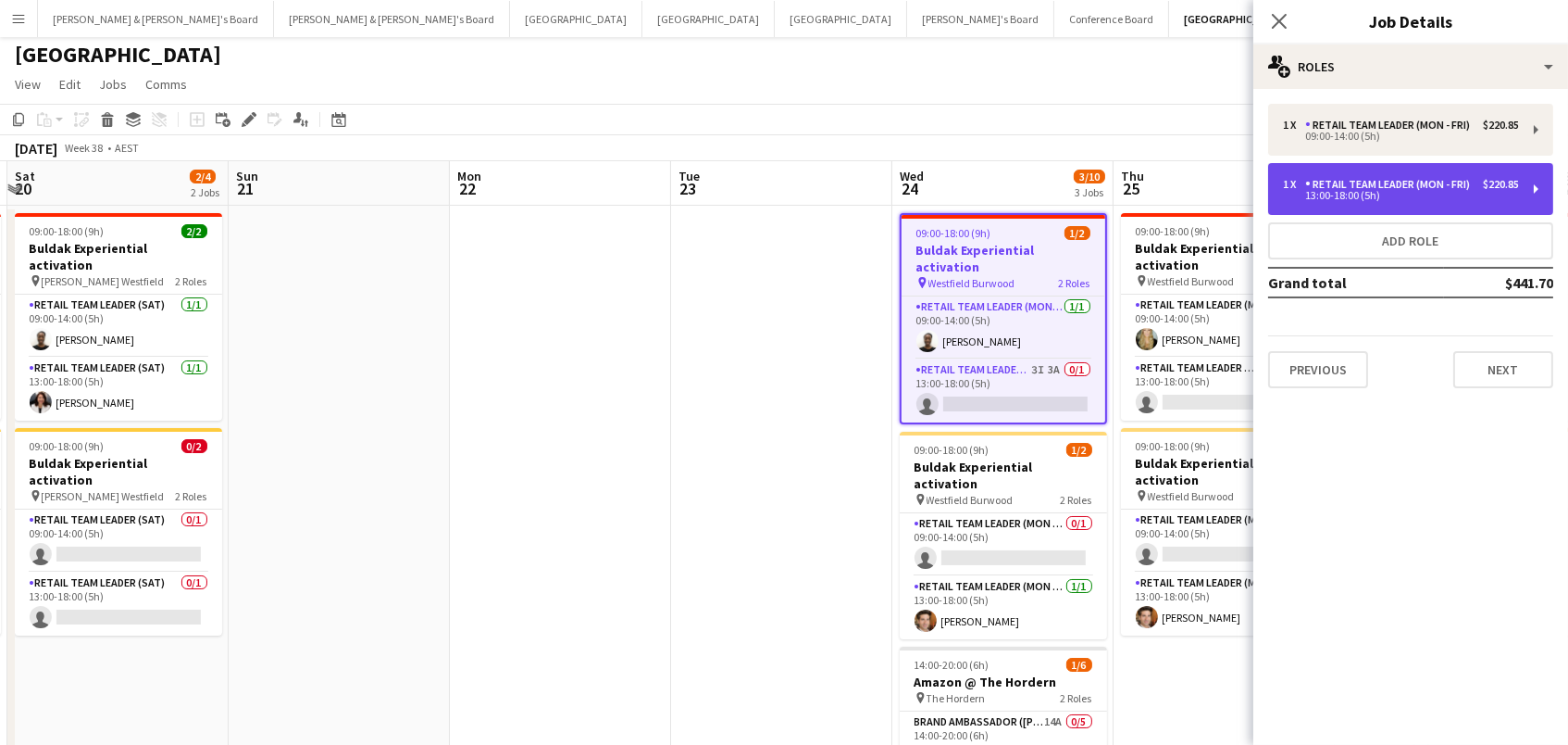
click at [1295, 194] on div "13:00-18:00 (5h)" at bounding box center [1401, 196] width 236 height 9
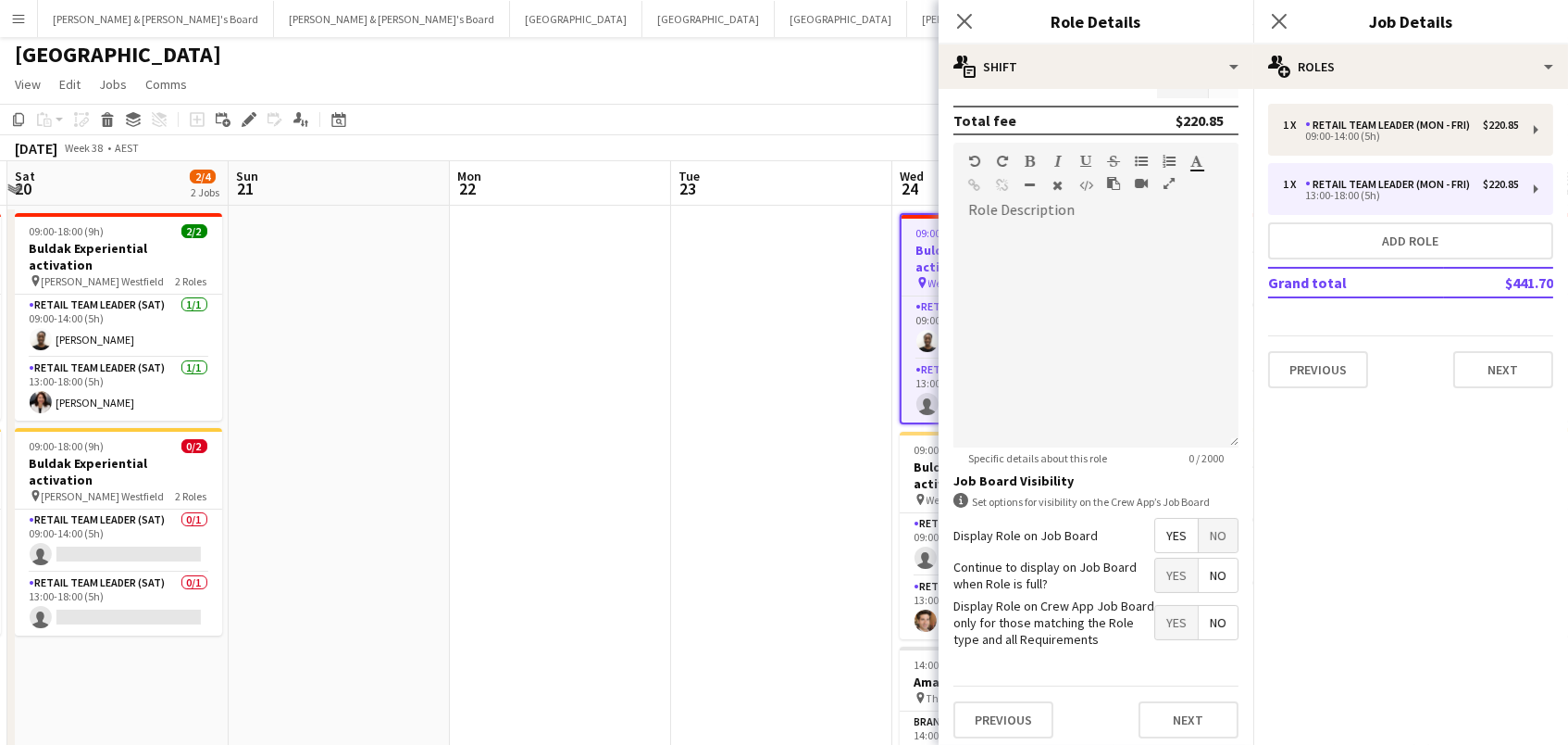
click at [1221, 533] on span "No" at bounding box center [1217, 534] width 39 height 33
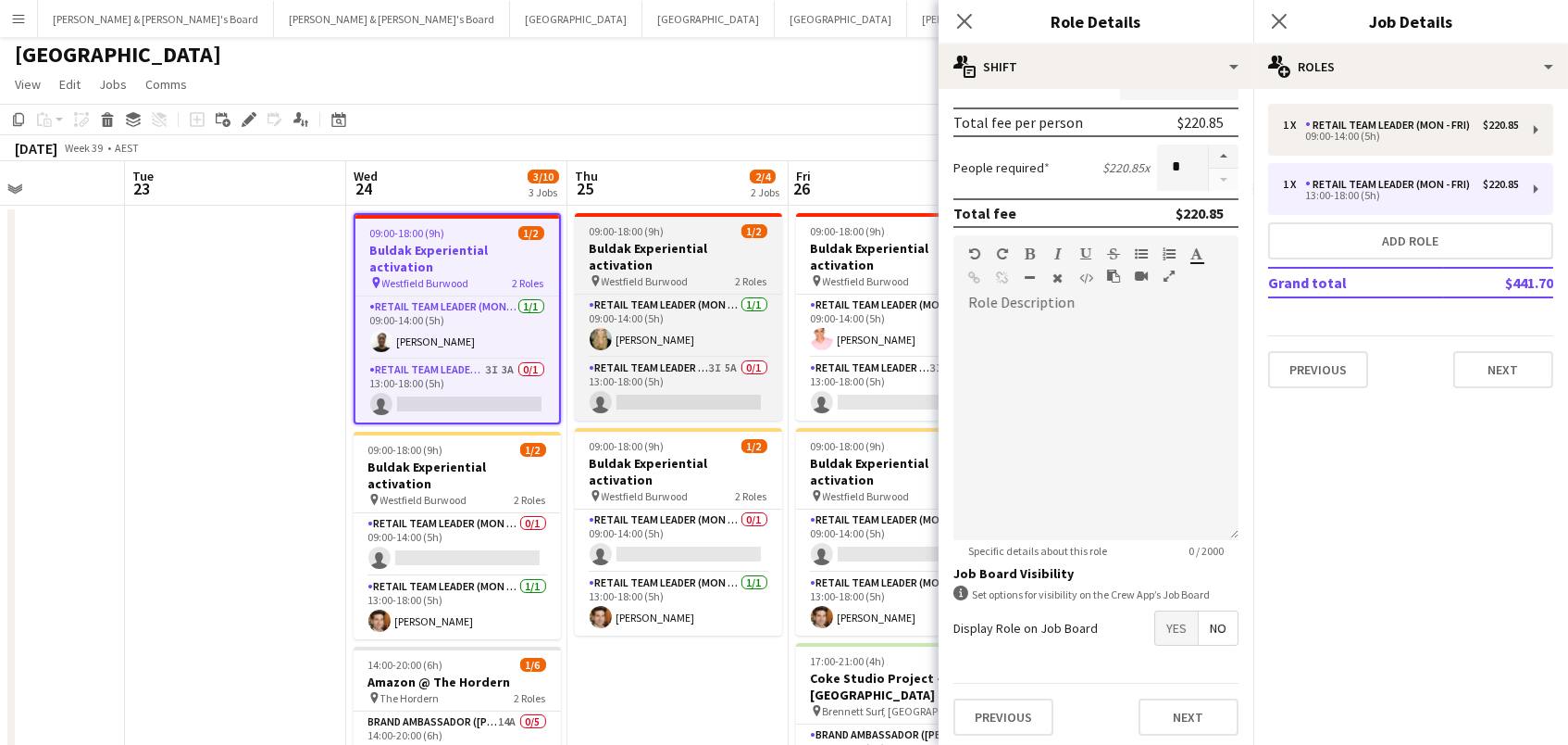
click at [637, 250] on h3 "Buldak Experiential activation" at bounding box center [679, 256] width 208 height 33
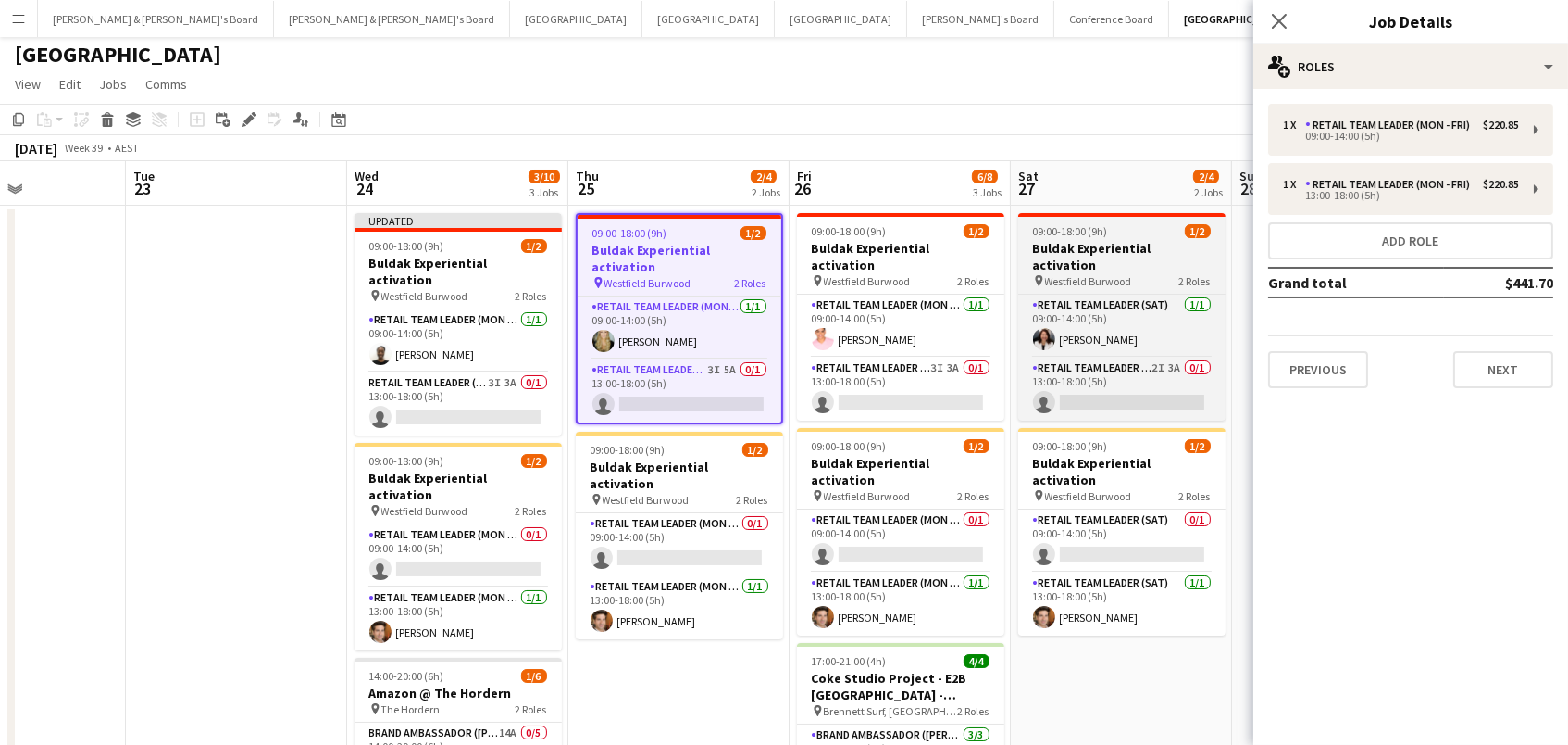
scroll to position [4, 0]
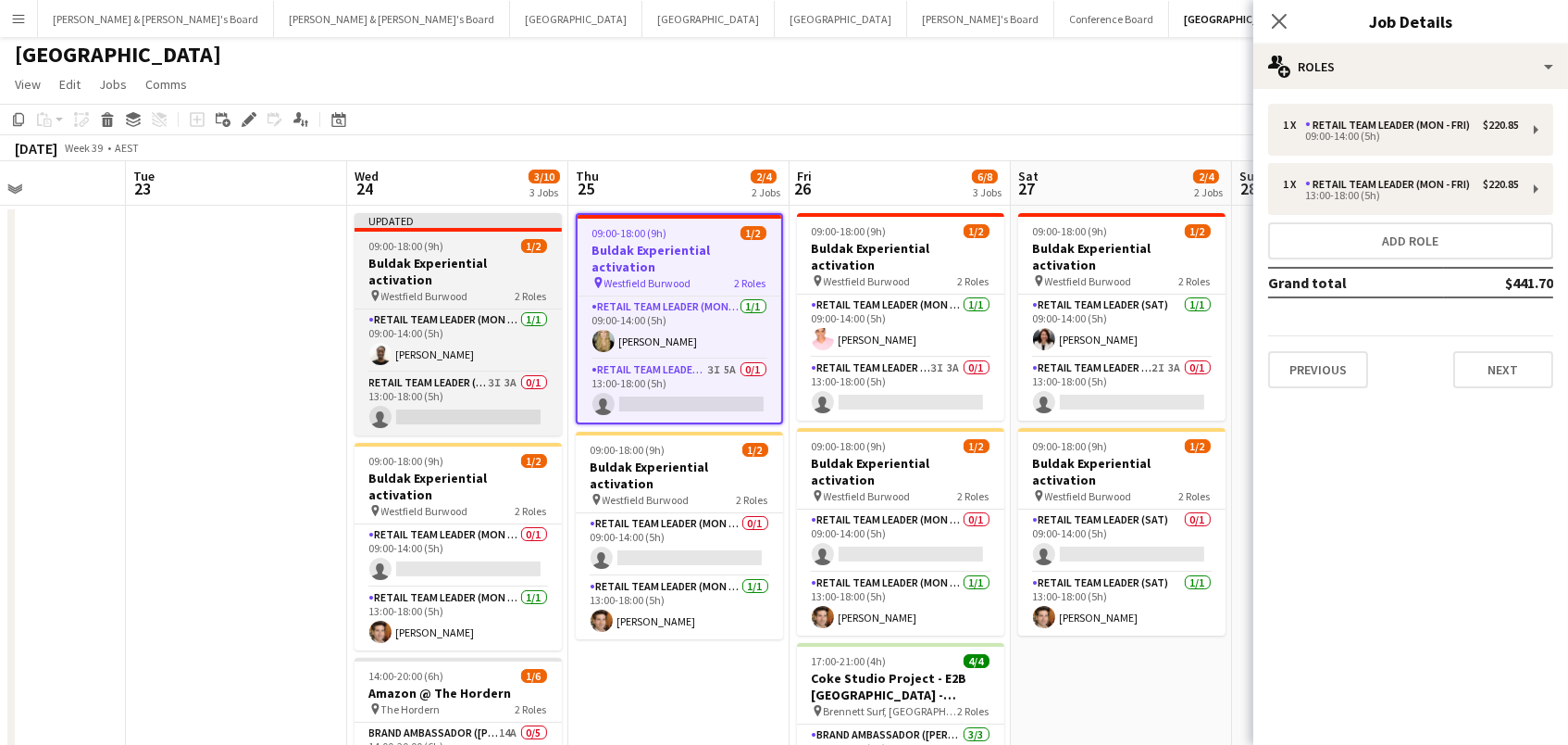
click at [448, 251] on div "09:00-18:00 (9h) 1/2" at bounding box center [458, 246] width 208 height 14
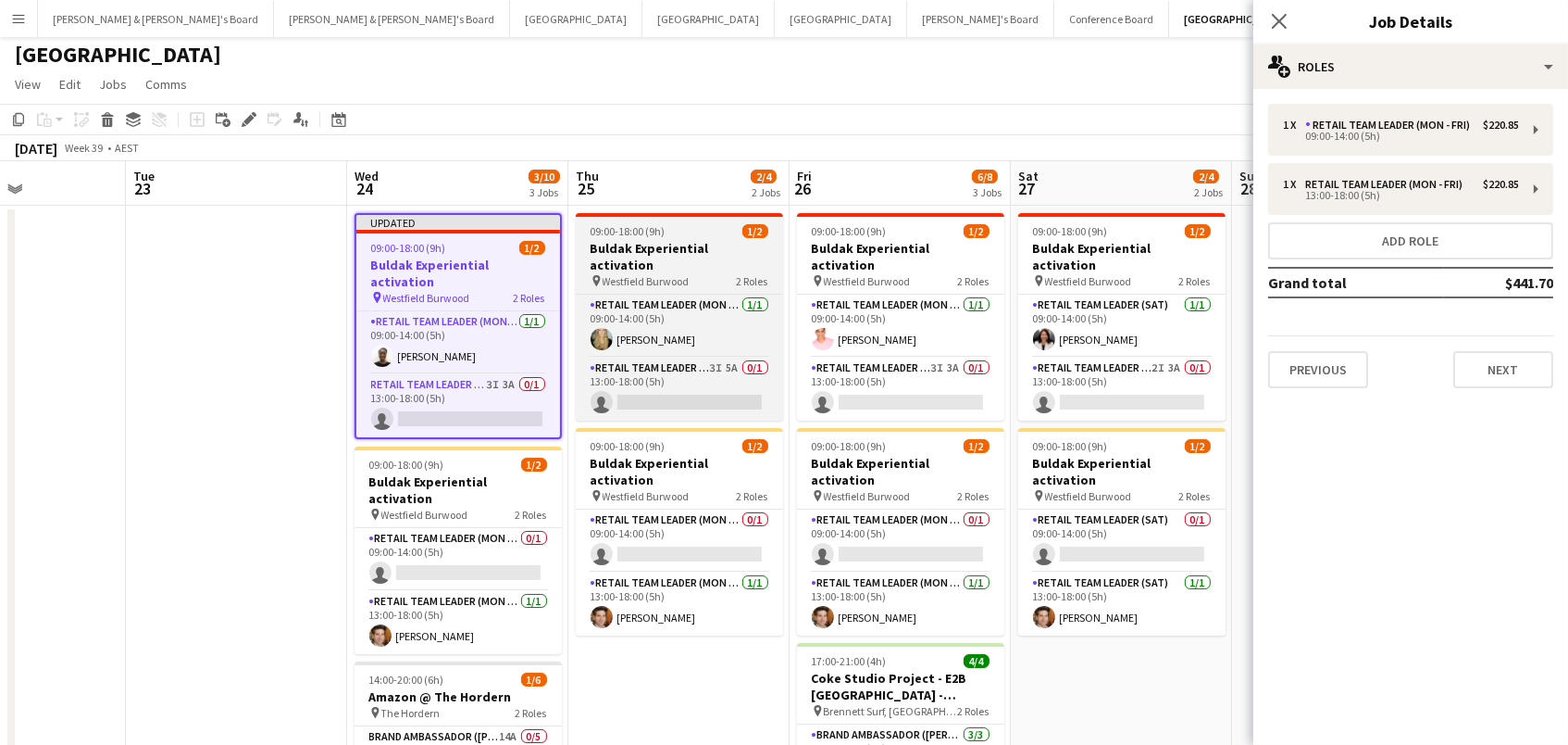
click at [680, 240] on h3 "Buldak Experiential activation" at bounding box center [680, 256] width 208 height 33
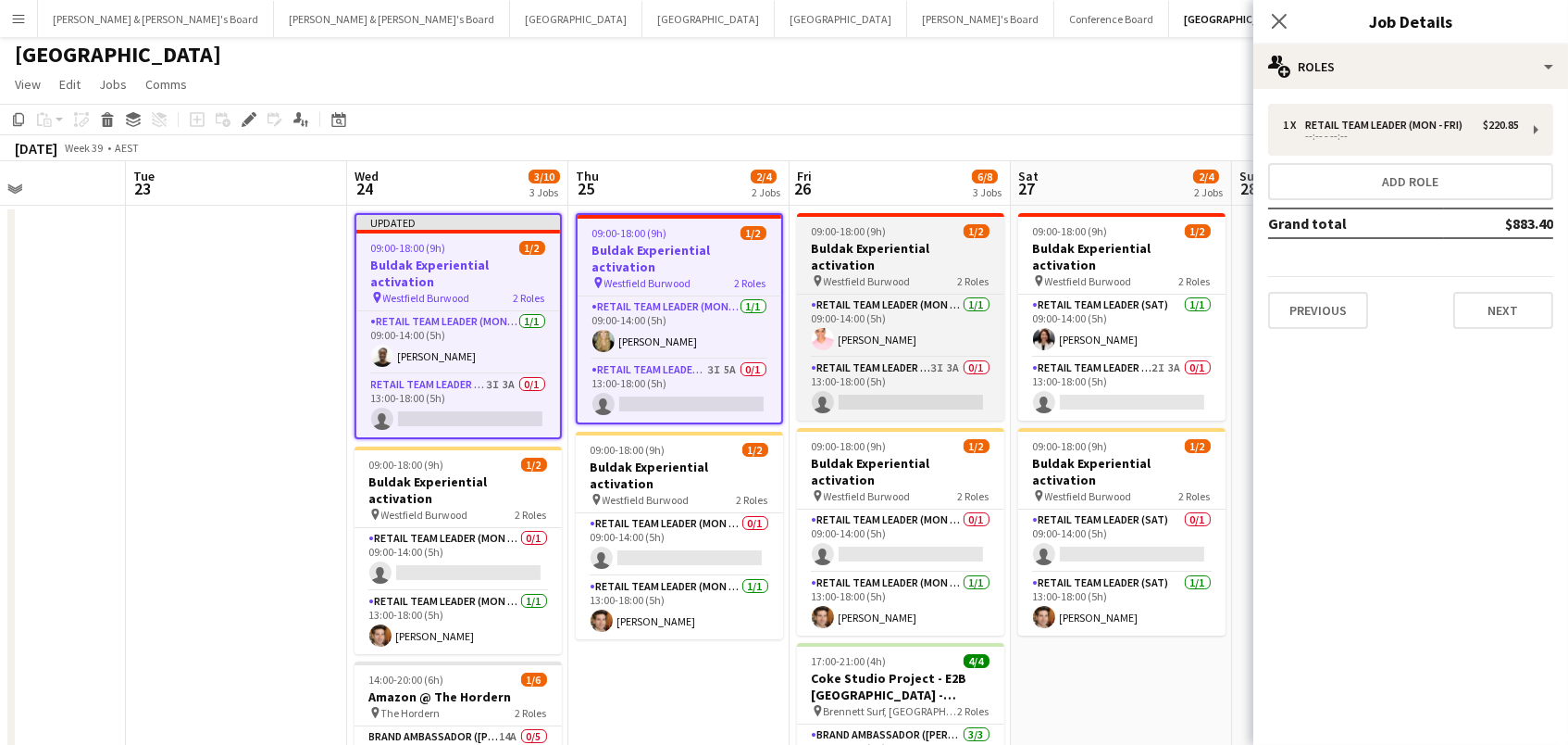
drag, startPoint x: 896, startPoint y: 232, endPoint x: 952, endPoint y: 231, distance: 56.0
click at [896, 232] on div "09:00-18:00 (9h) 1/2" at bounding box center [901, 230] width 208 height 14
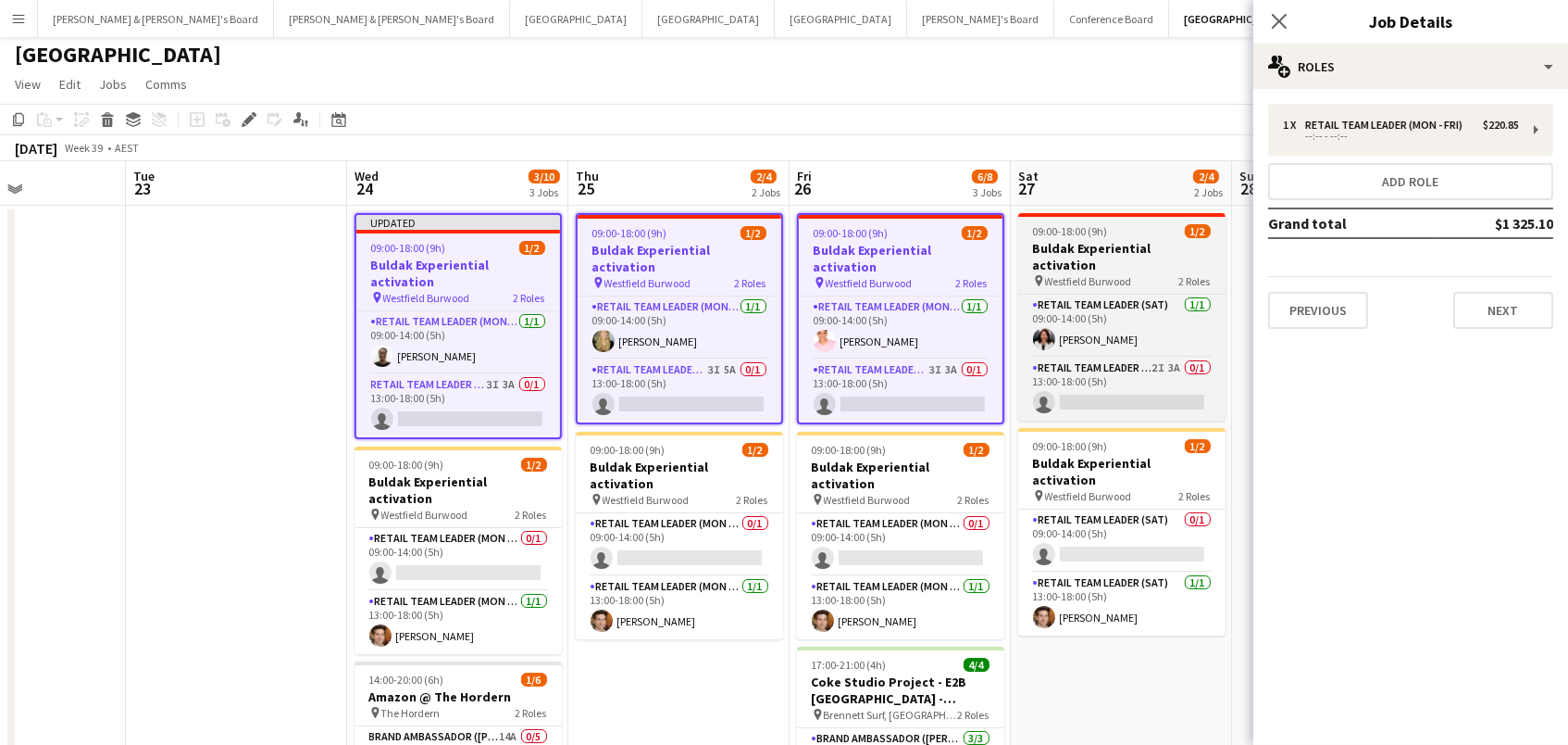
click at [1131, 244] on h3 "Buldak Experiential activation" at bounding box center [1121, 256] width 208 height 33
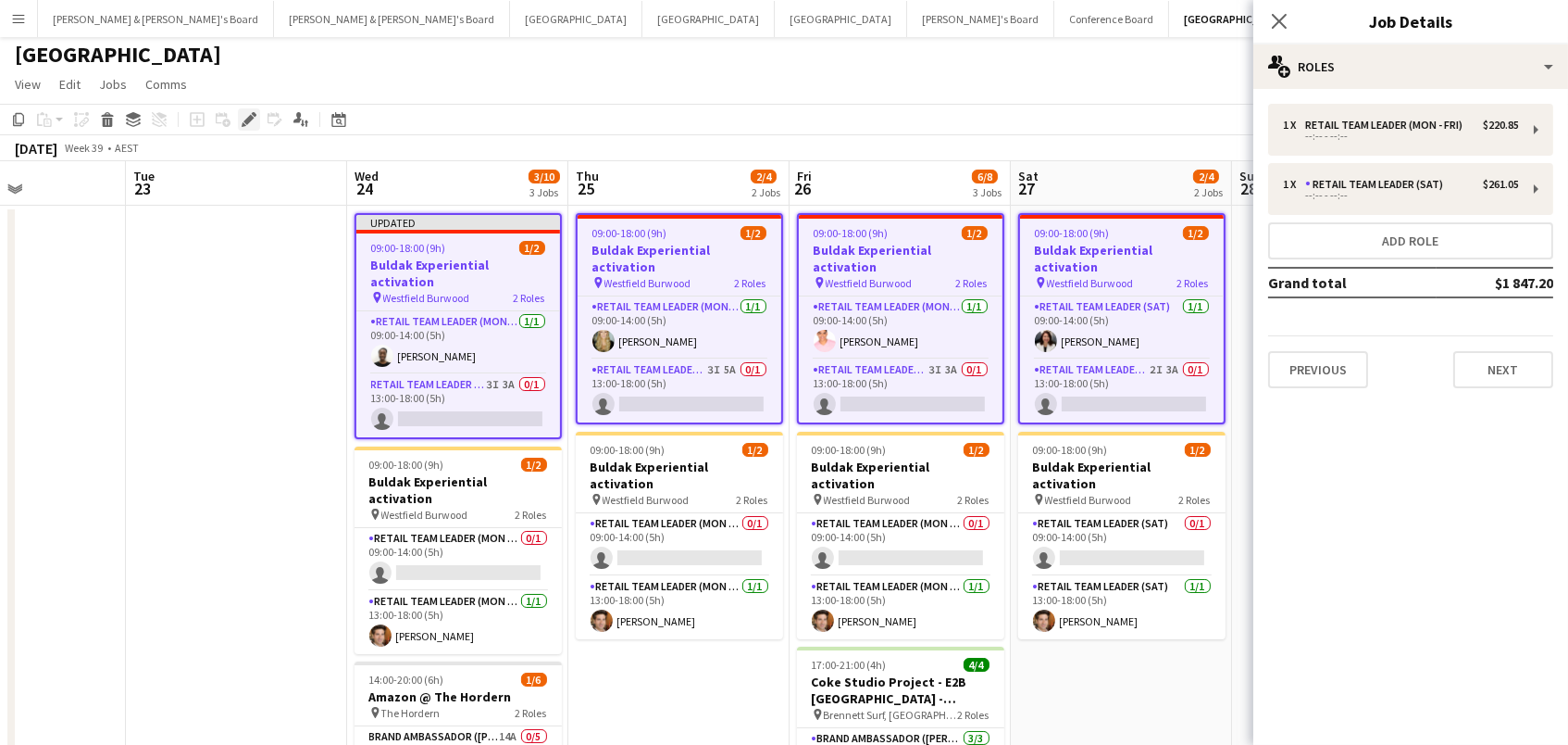
click at [249, 122] on icon "Edit" at bounding box center [249, 119] width 15 height 15
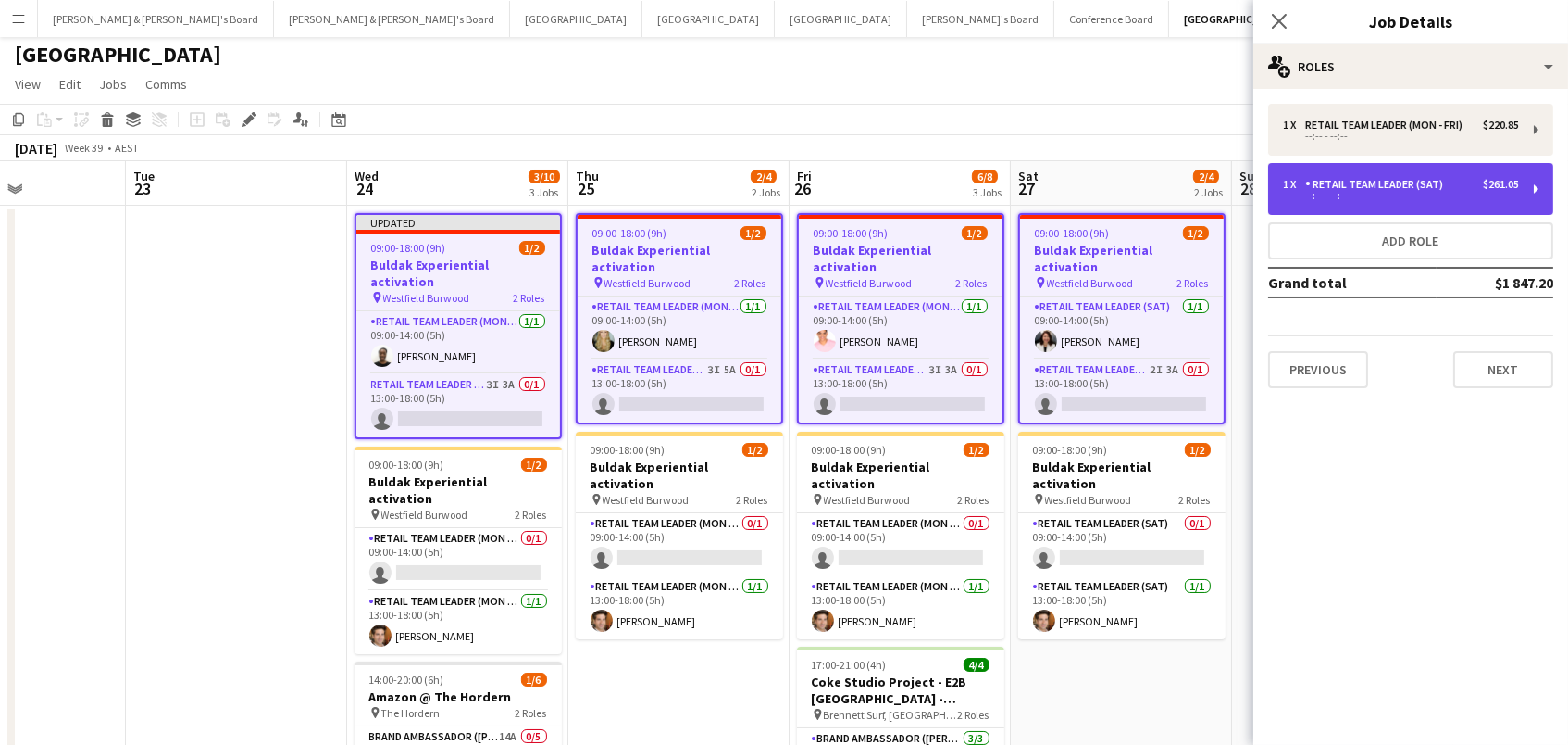
click at [1347, 206] on div "1 x RETAIL Team Leader (Sat) $261.05 --:-- - --:--" at bounding box center [1410, 188] width 285 height 52
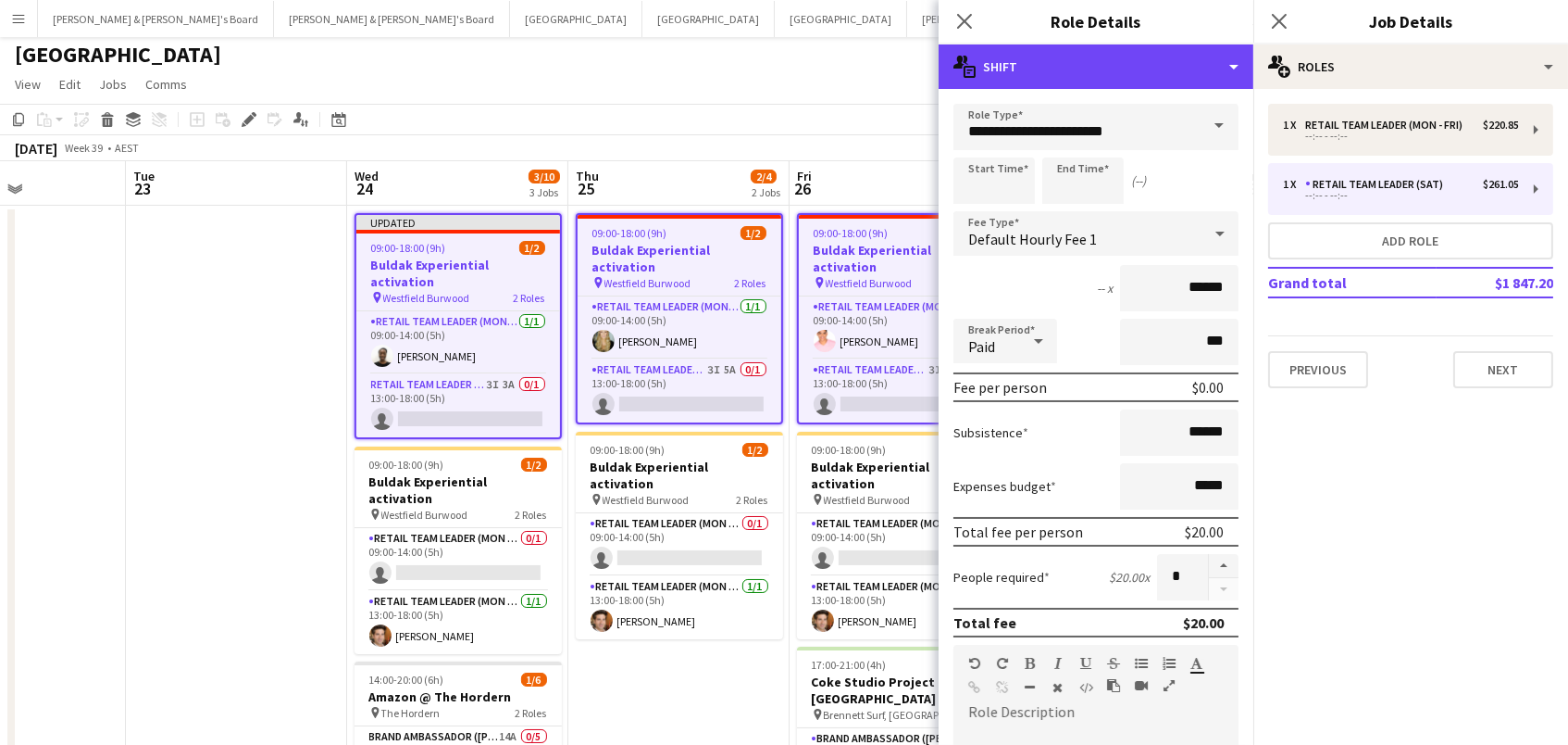
drag, startPoint x: 1137, startPoint y: 59, endPoint x: 1161, endPoint y: 121, distance: 66.5
click at [1137, 59] on div "multiple-actions-text Shift" at bounding box center [1096, 66] width 315 height 44
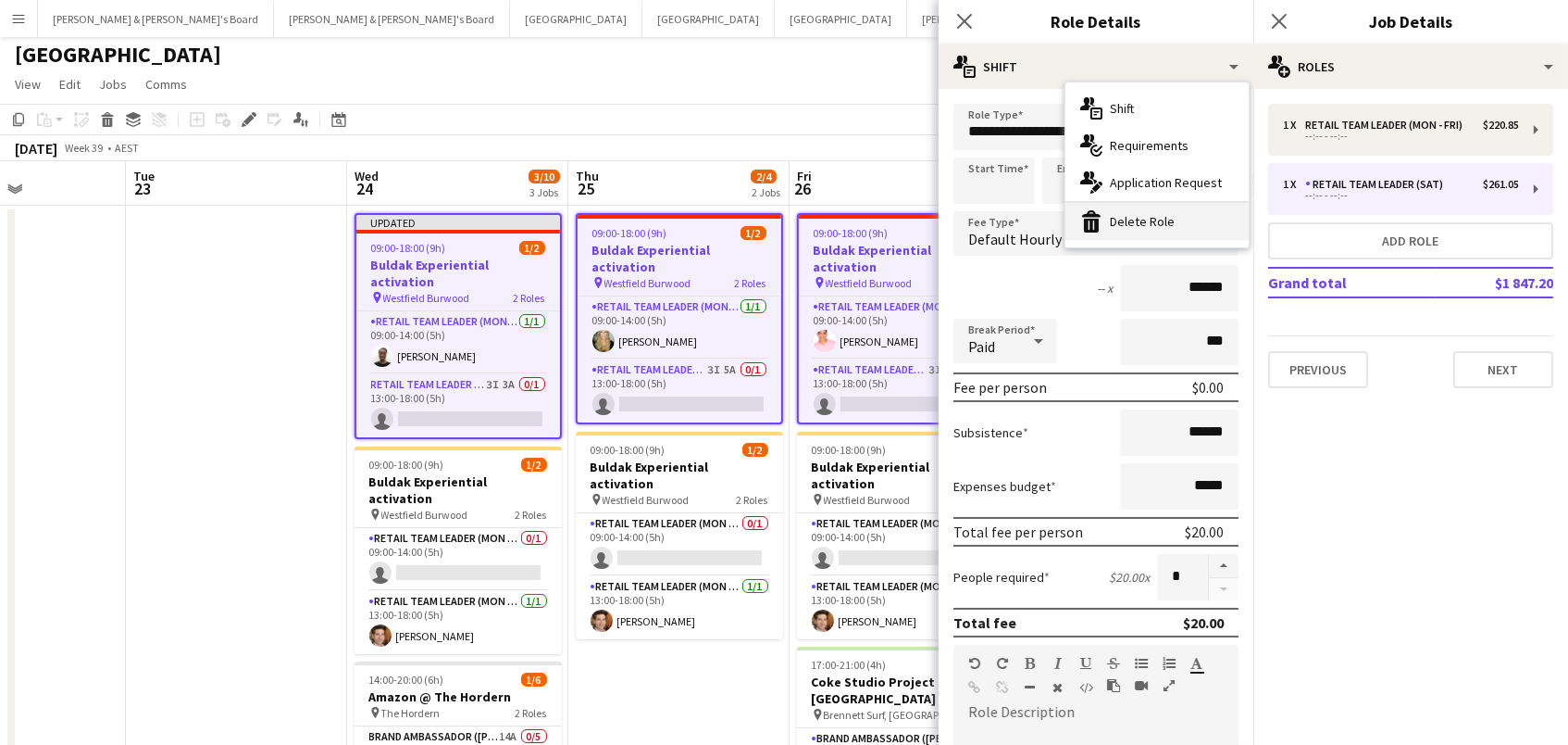
click at [1191, 225] on div "bin-2 Delete Role" at bounding box center [1157, 221] width 183 height 37
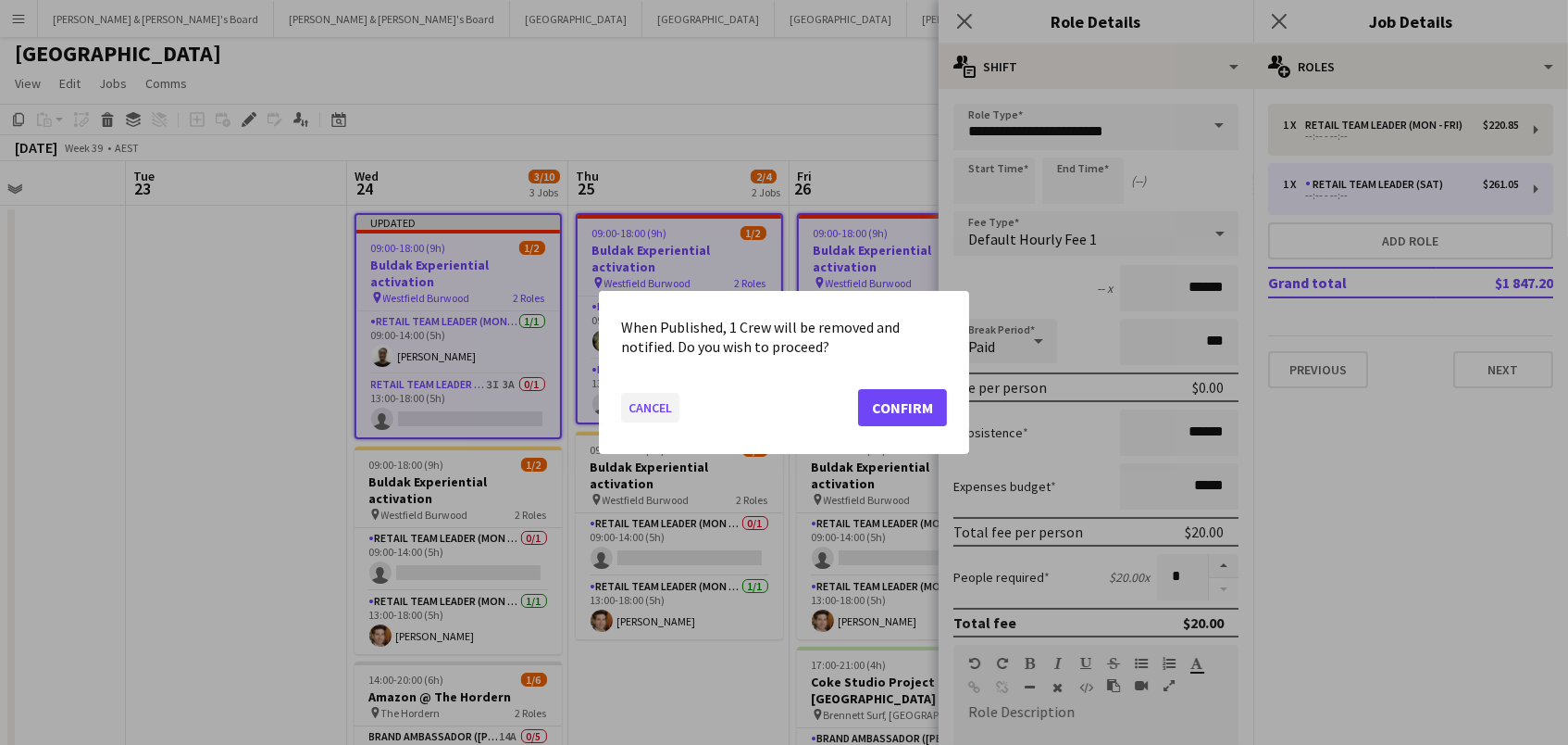
click at [634, 404] on button "Cancel" at bounding box center [651, 408] width 58 height 30
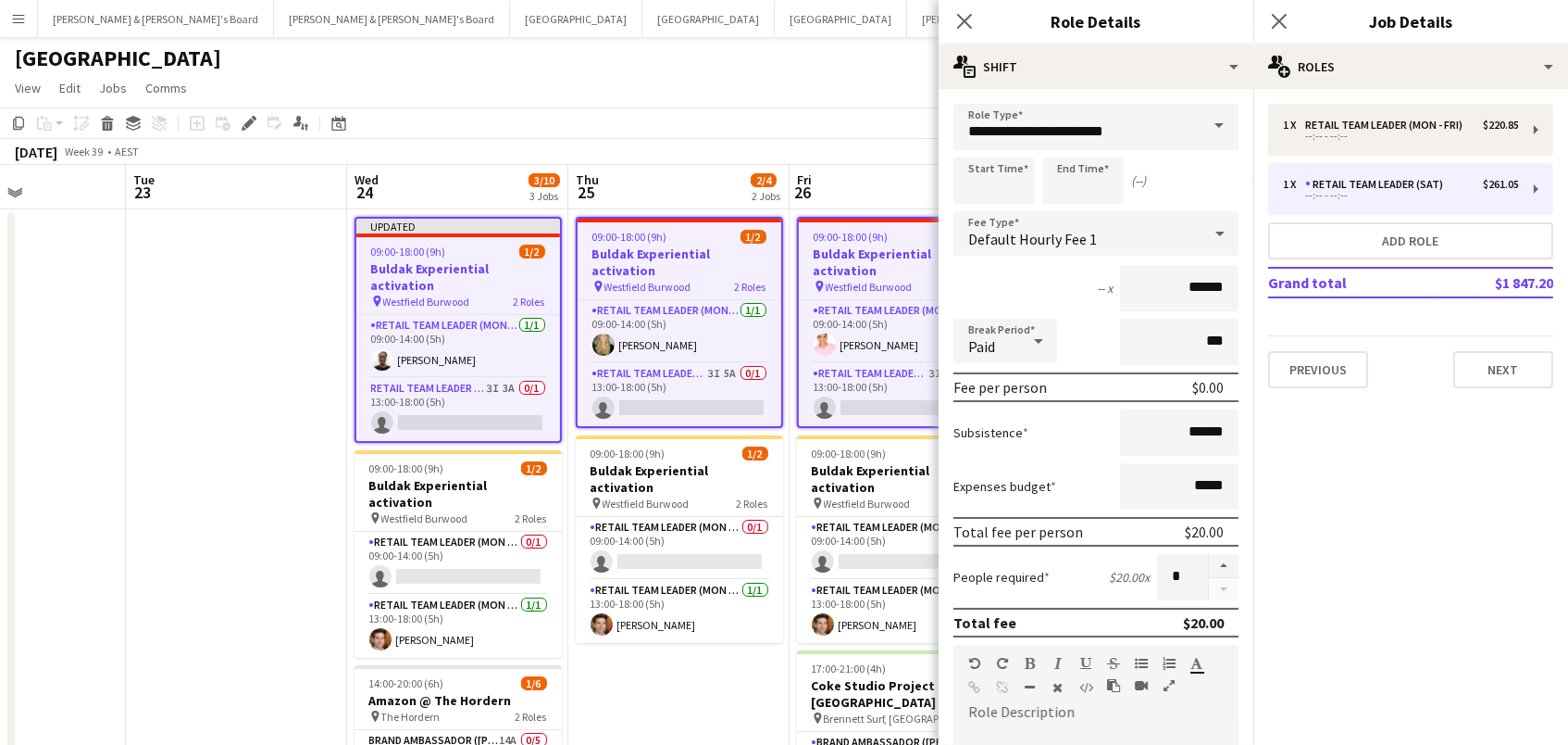
scroll to position [3, 0]
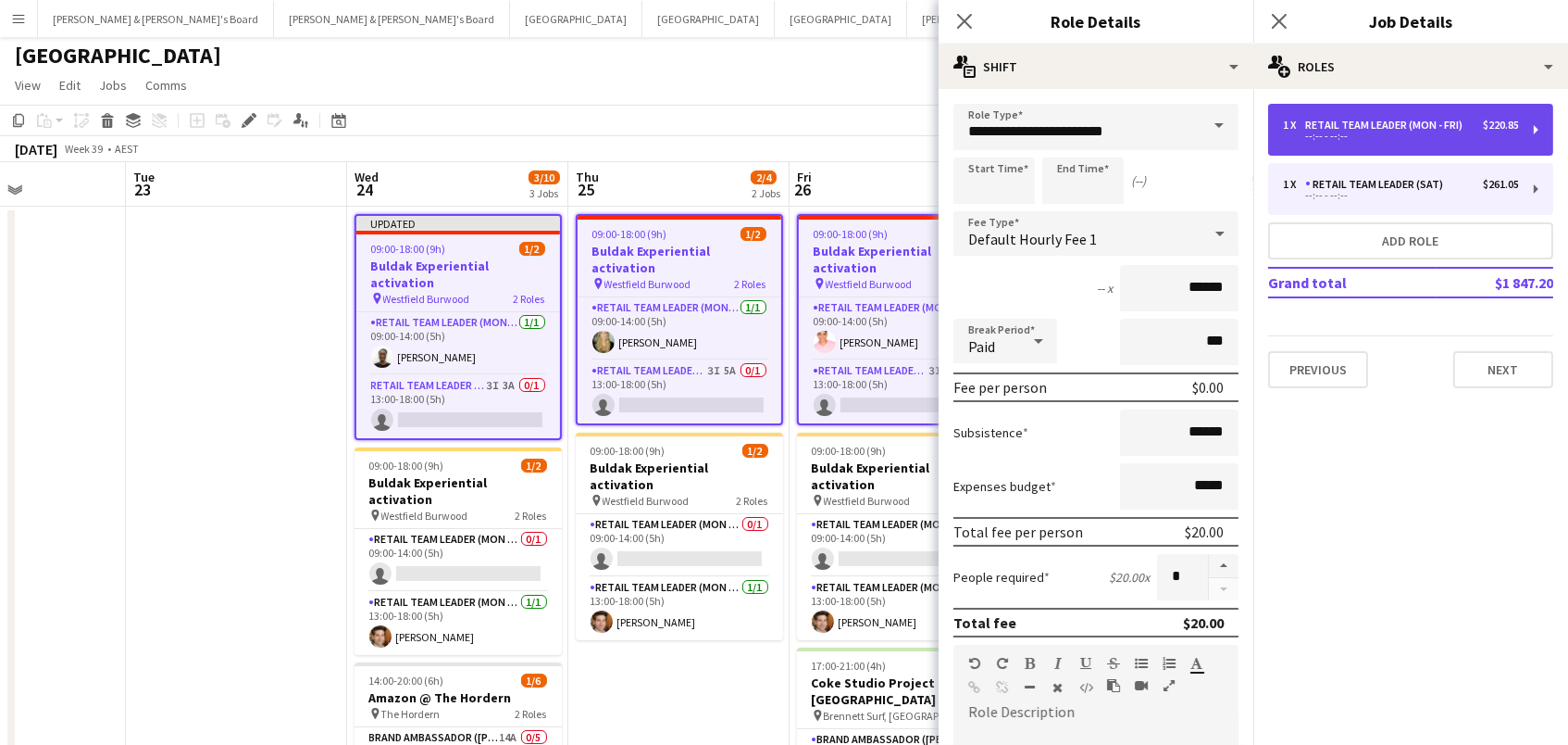
click at [1324, 134] on div "--:-- - --:--" at bounding box center [1401, 136] width 236 height 9
type input "**********"
type input "******"
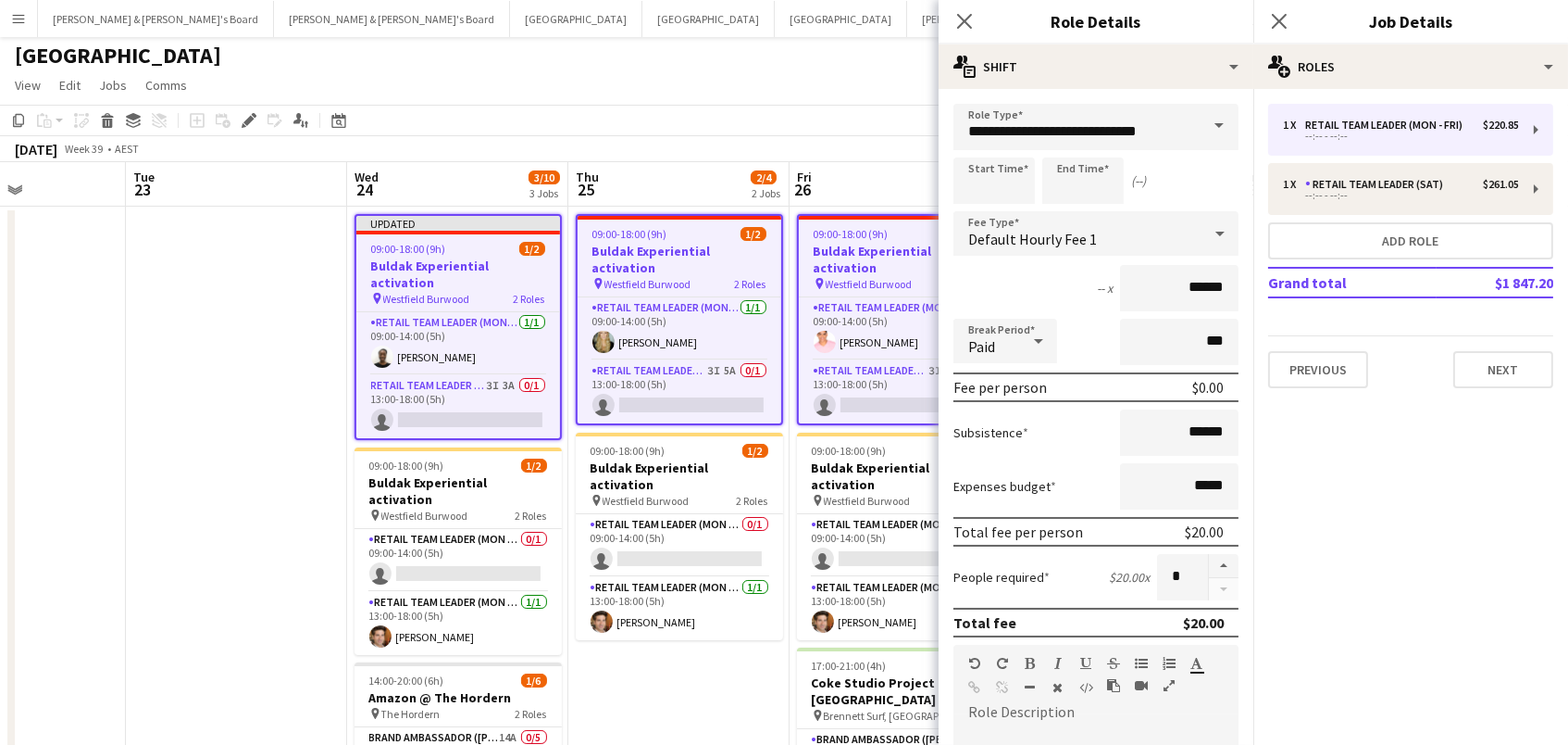
drag, startPoint x: 890, startPoint y: 100, endPoint x: 651, endPoint y: 189, distance: 255.0
click at [890, 100] on app-page-menu "View Day view expanded Day view collapsed Month view Date picker Jump to [DATE]…" at bounding box center [784, 87] width 1568 height 35
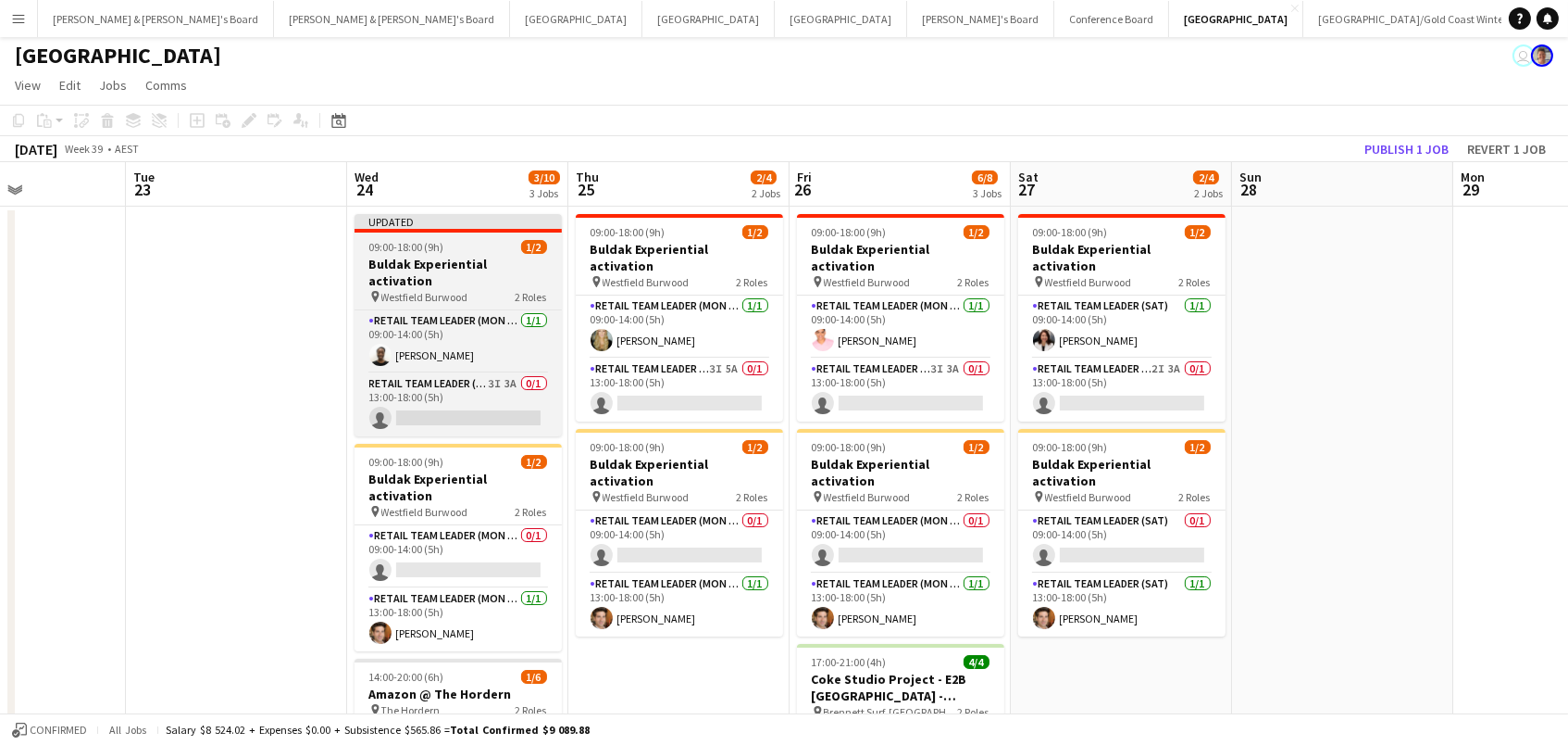
click at [503, 264] on h3 "Buldak Experiential activation" at bounding box center [458, 272] width 208 height 33
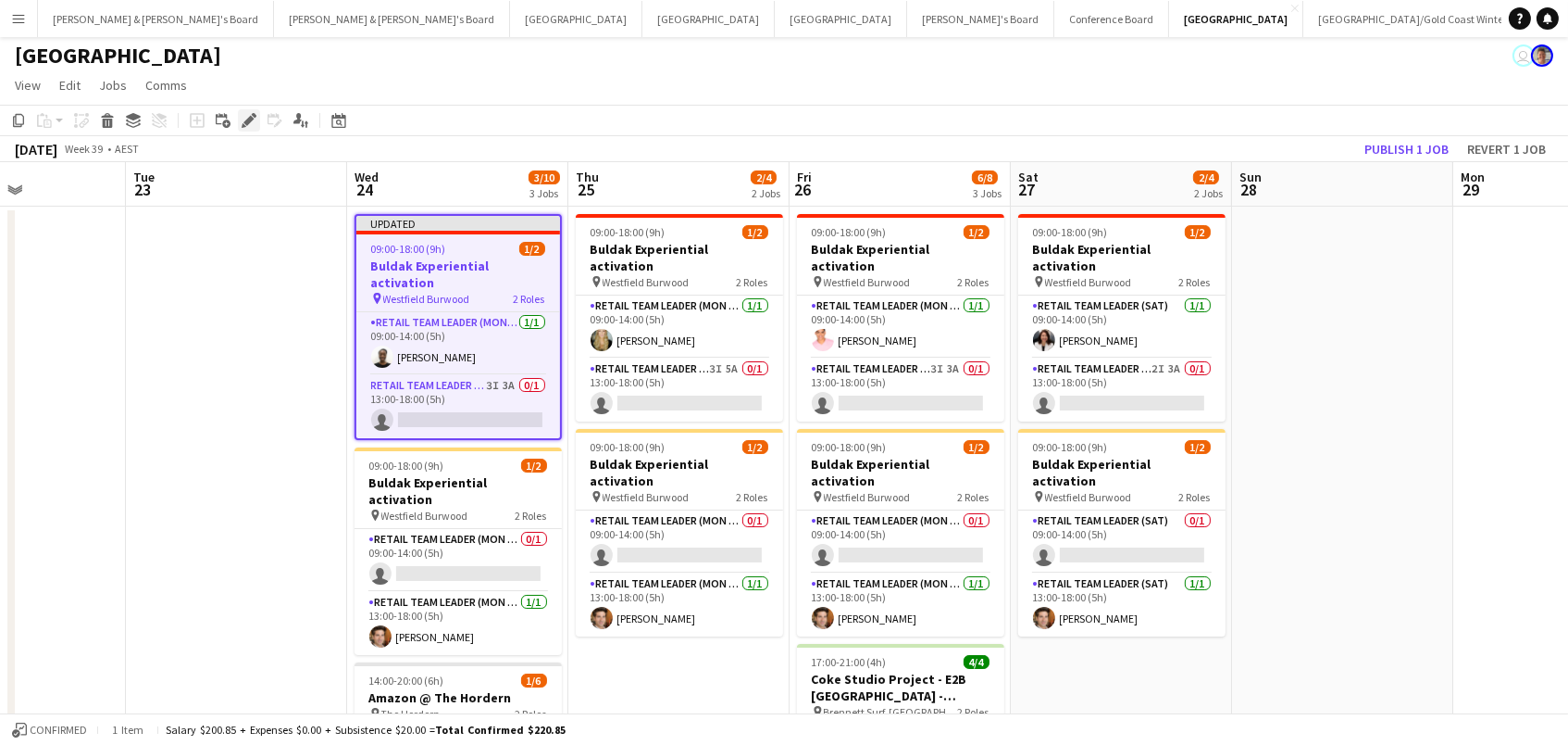
click at [251, 119] on icon "Edit" at bounding box center [249, 120] width 15 height 15
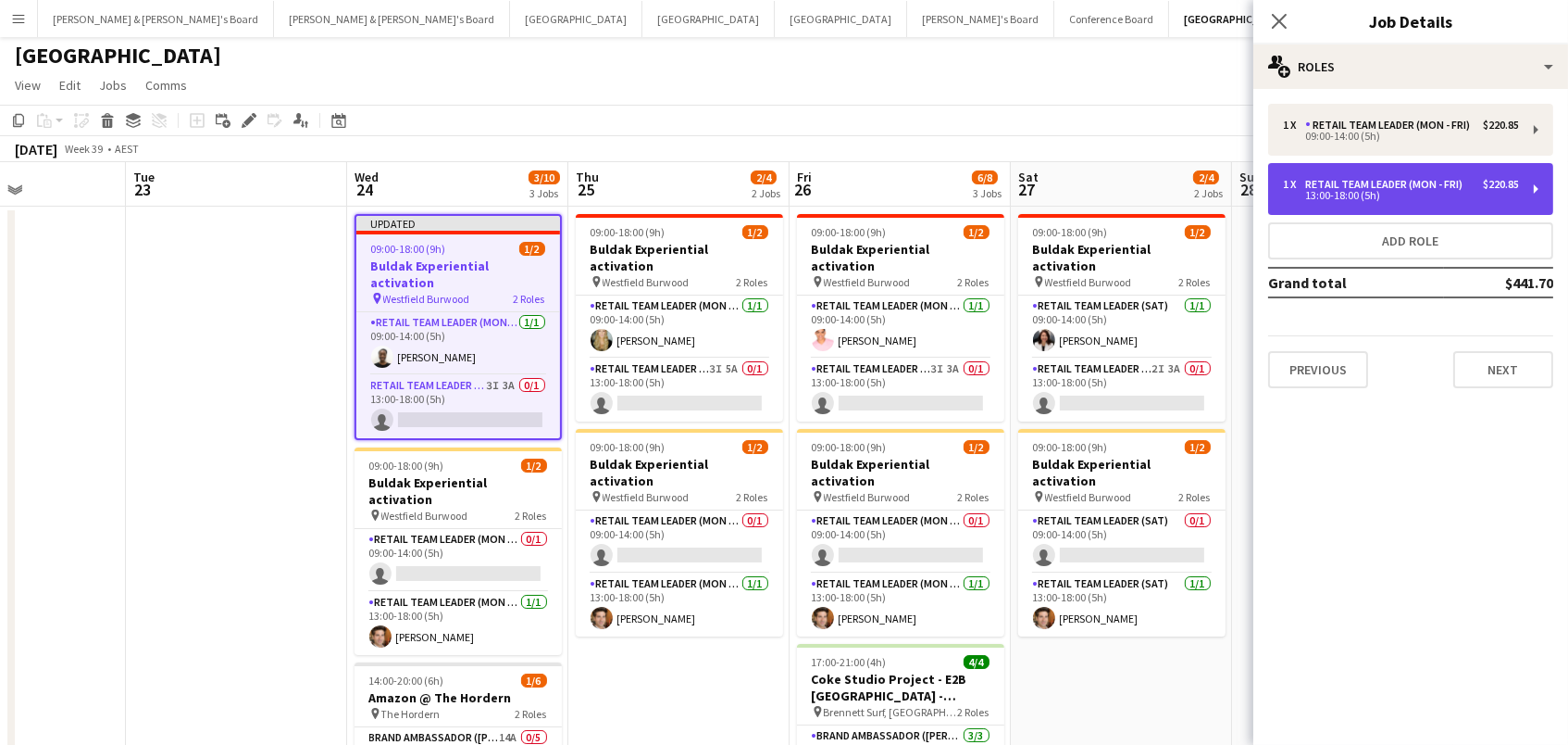
click at [1368, 171] on div "1 x RETAIL Team Leader (Mon - Fri) $220.85 13:00-18:00 (5h)" at bounding box center [1410, 188] width 285 height 52
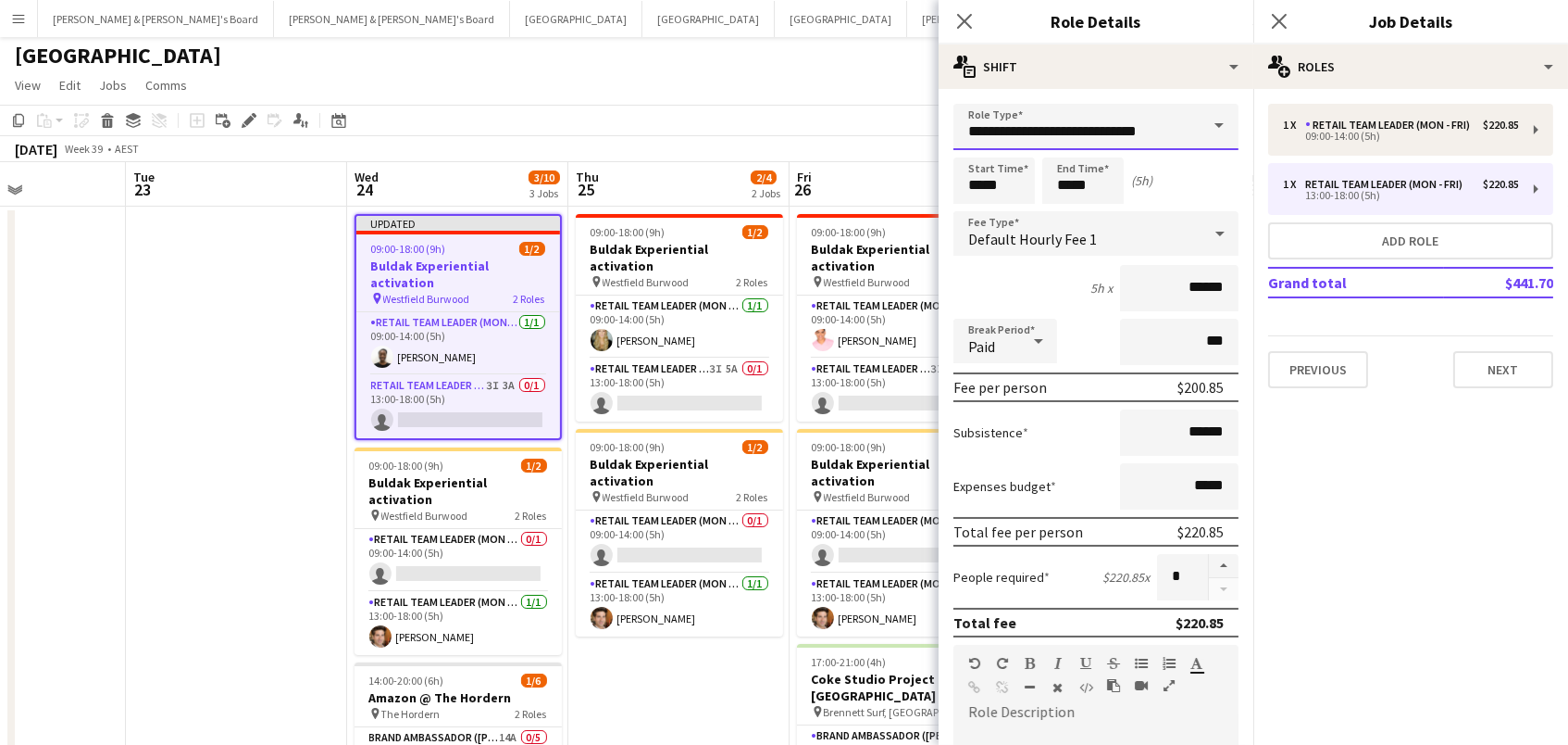
click at [1128, 124] on input "**********" at bounding box center [1095, 126] width 285 height 46
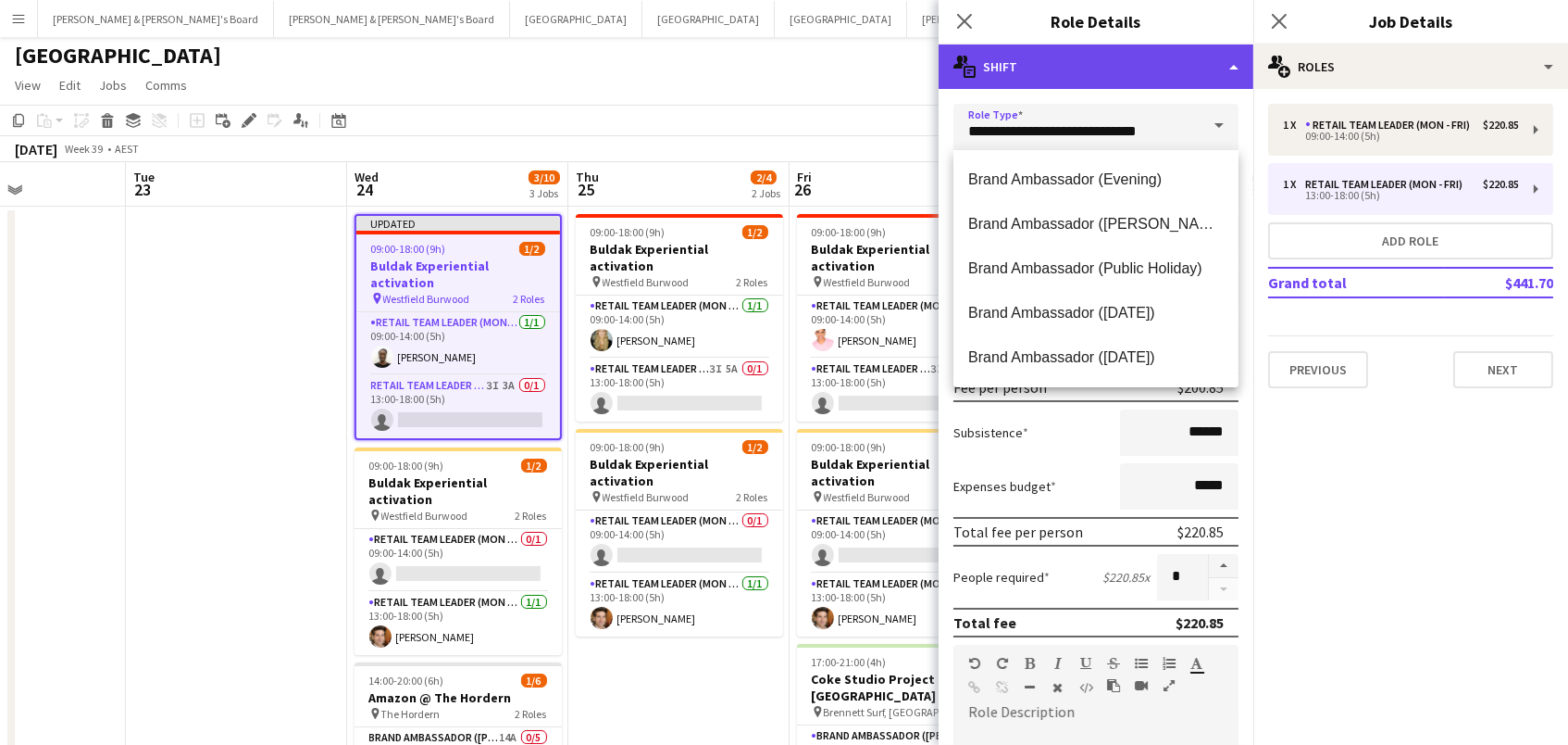
click at [1145, 55] on div "multiple-actions-text Shift" at bounding box center [1096, 66] width 315 height 44
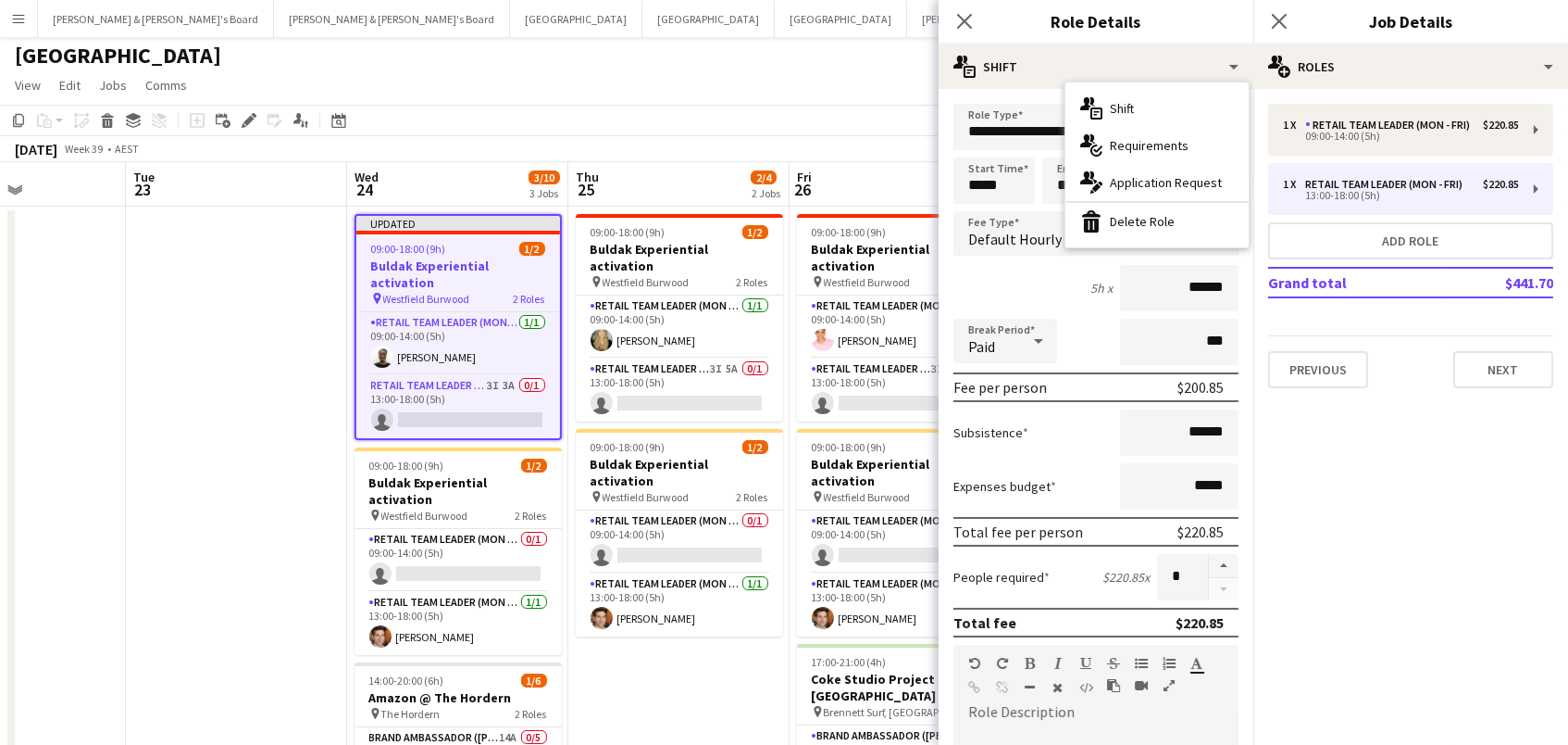
click at [1157, 221] on div "bin-2 Delete Role" at bounding box center [1157, 221] width 183 height 37
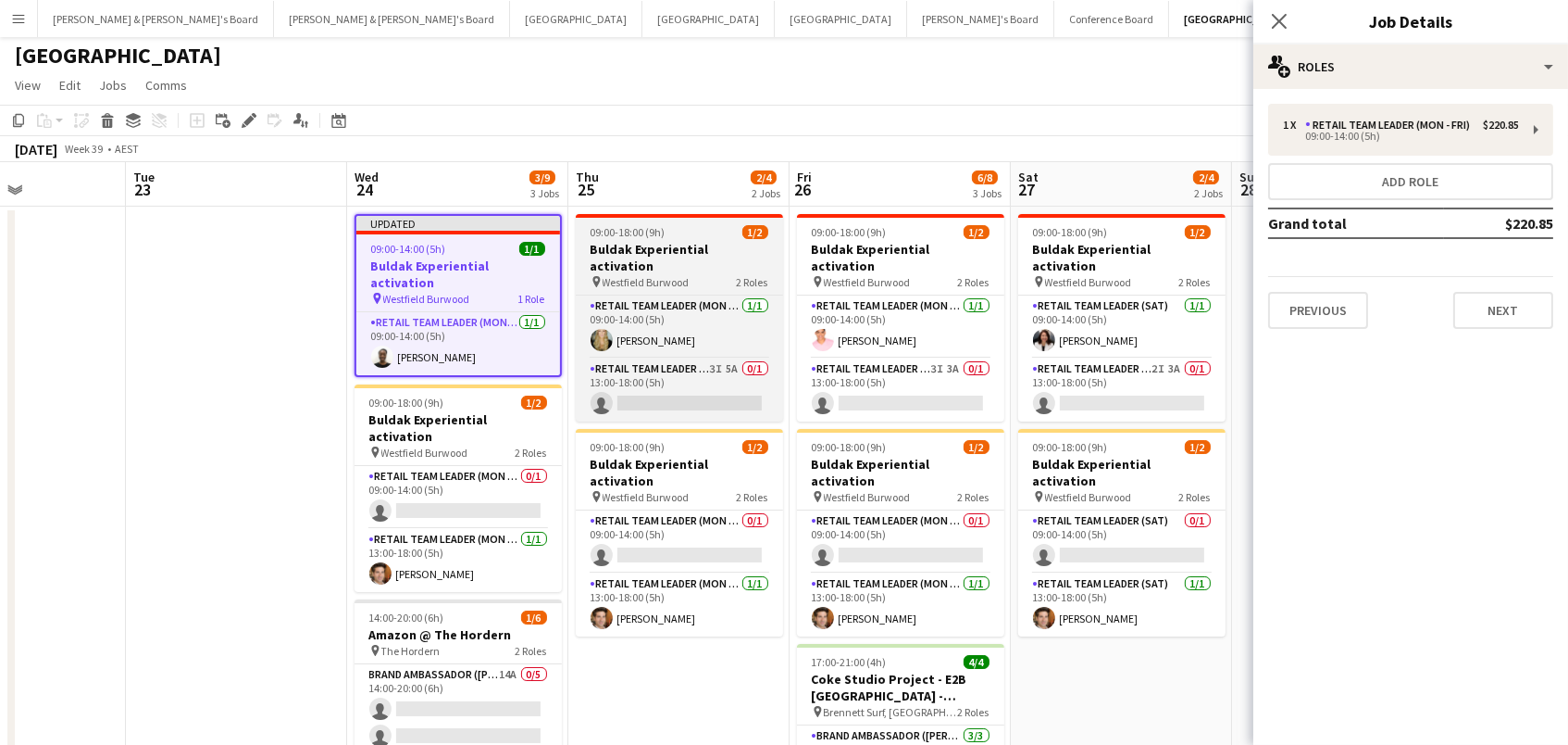
click at [626, 275] on span "Westfield Burwood" at bounding box center [646, 281] width 87 height 14
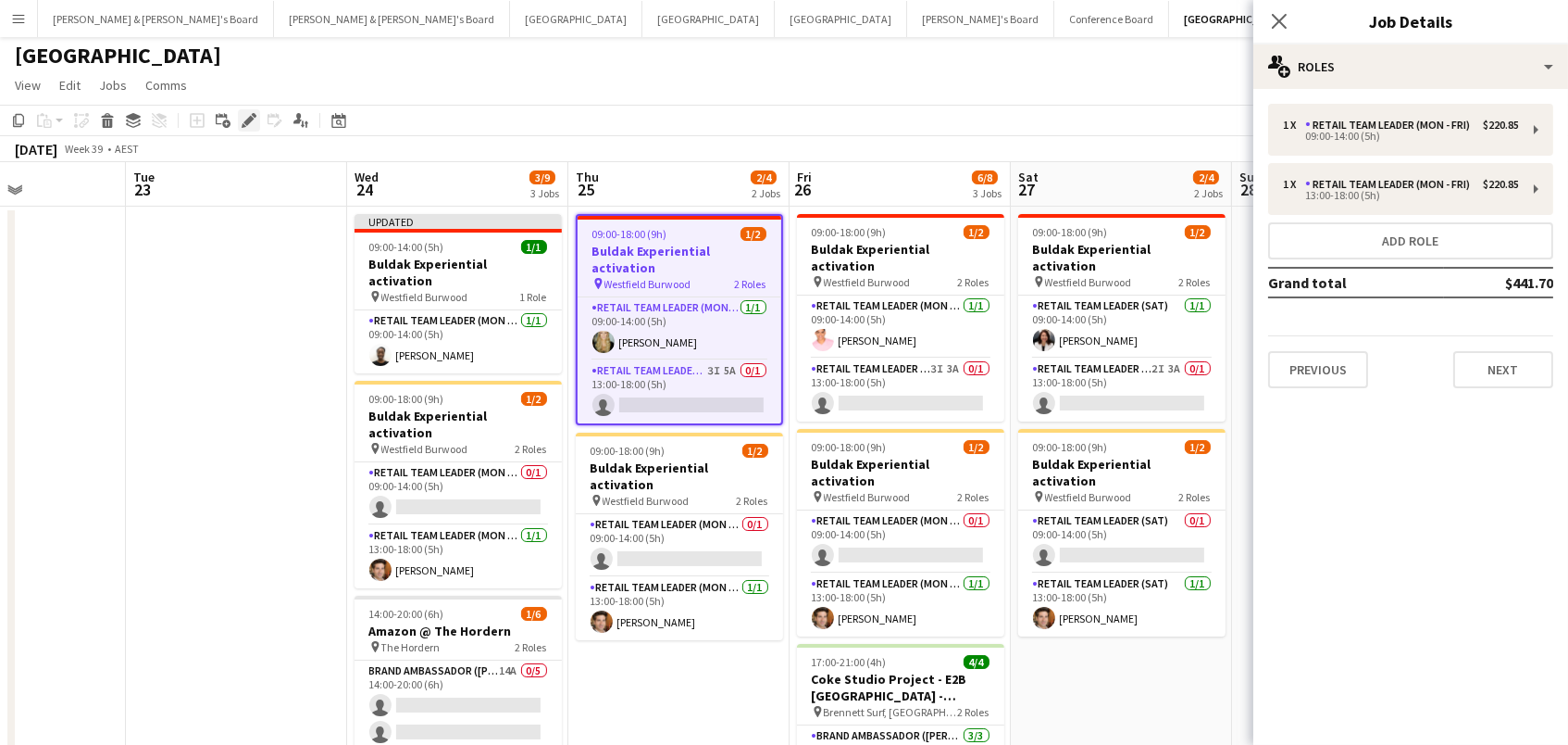
click at [242, 119] on icon "Edit" at bounding box center [249, 120] width 15 height 15
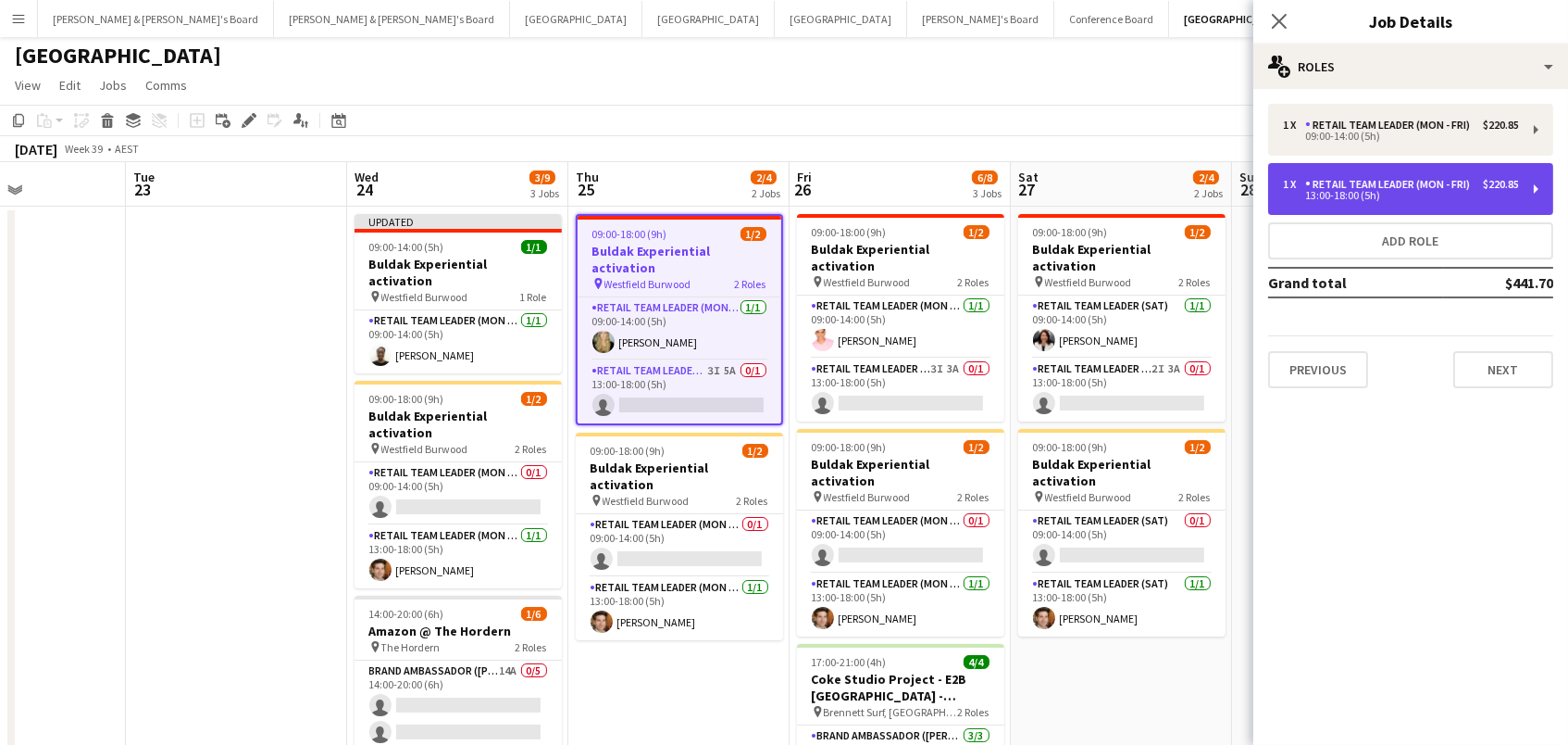
click at [1443, 193] on div "13:00-18:00 (5h)" at bounding box center [1401, 196] width 236 height 9
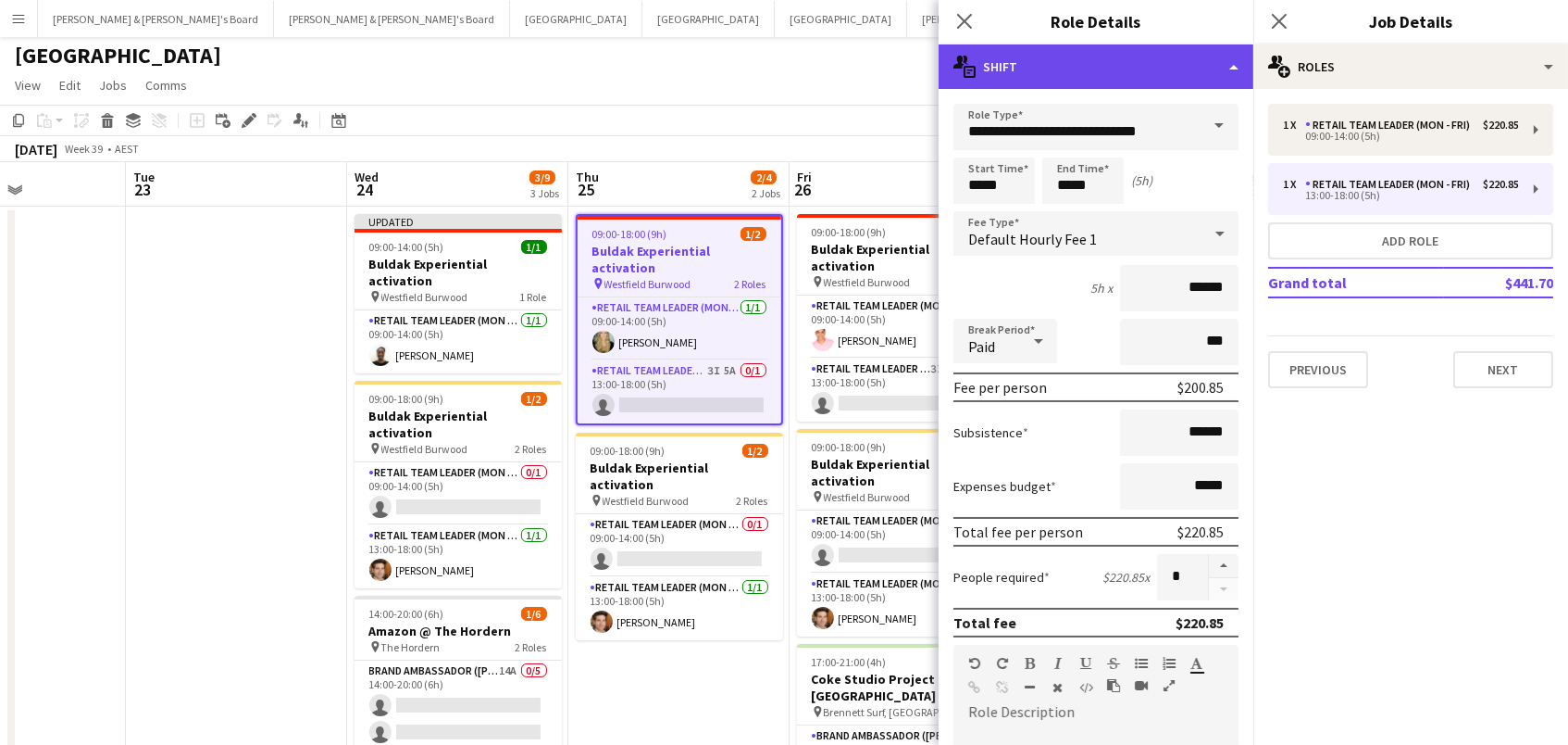
click at [1175, 73] on div "multiple-actions-text Shift" at bounding box center [1096, 66] width 315 height 44
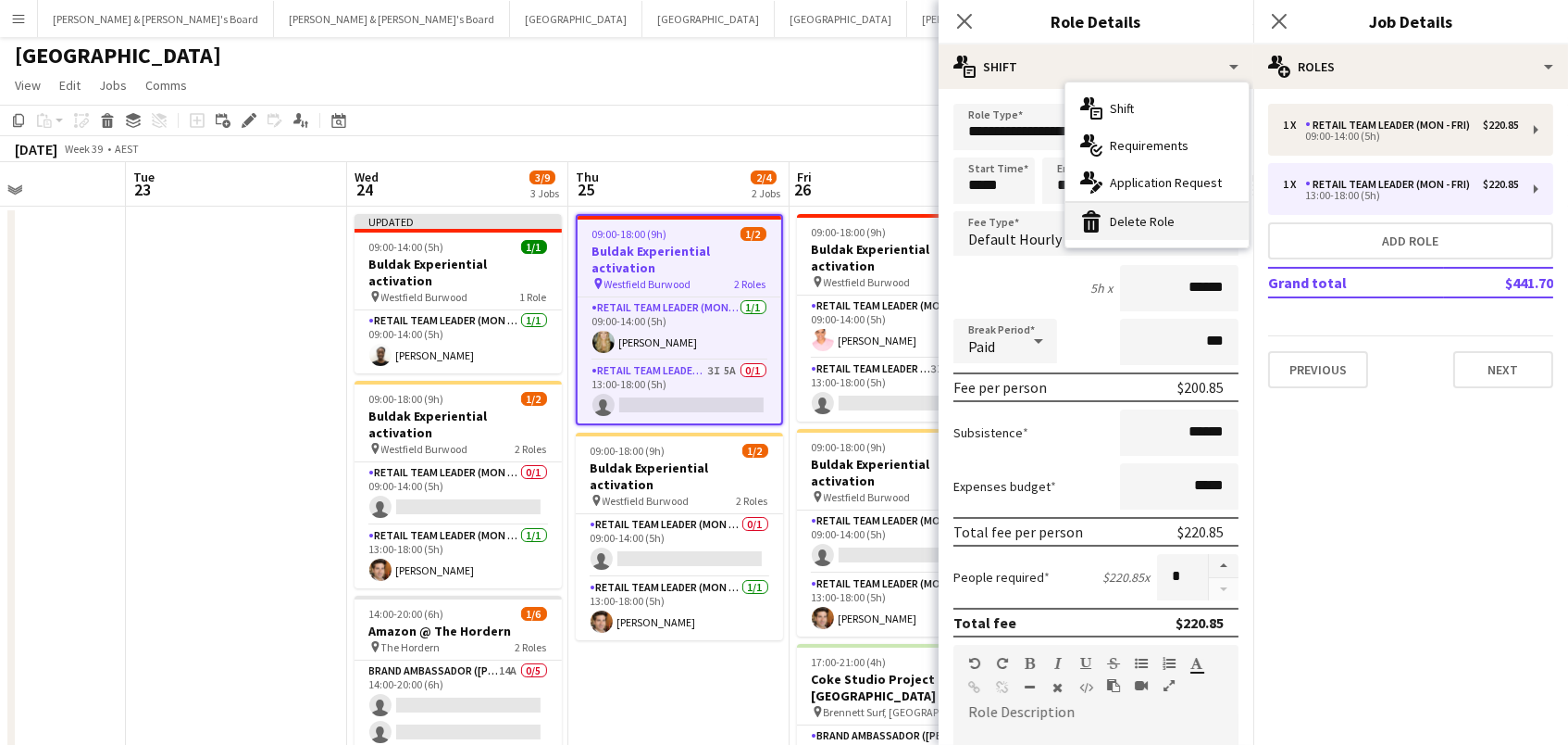
click at [1174, 217] on div "bin-2 Delete Role" at bounding box center [1157, 221] width 183 height 37
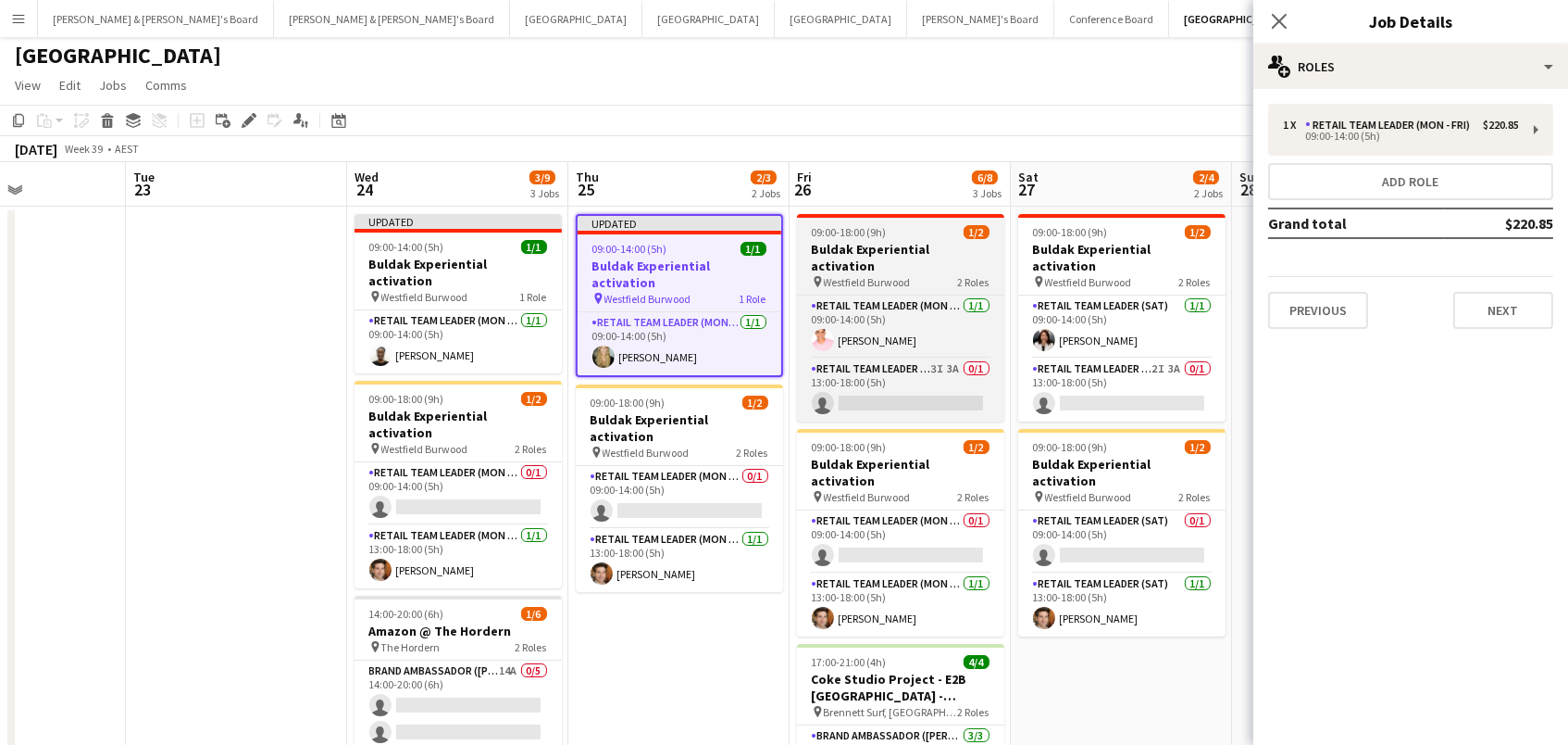
click at [914, 238] on app-job-card "09:00-18:00 (9h) 1/2 Buldak Experiential activation pin Westfield Burwood 2 Rol…" at bounding box center [901, 317] width 208 height 208
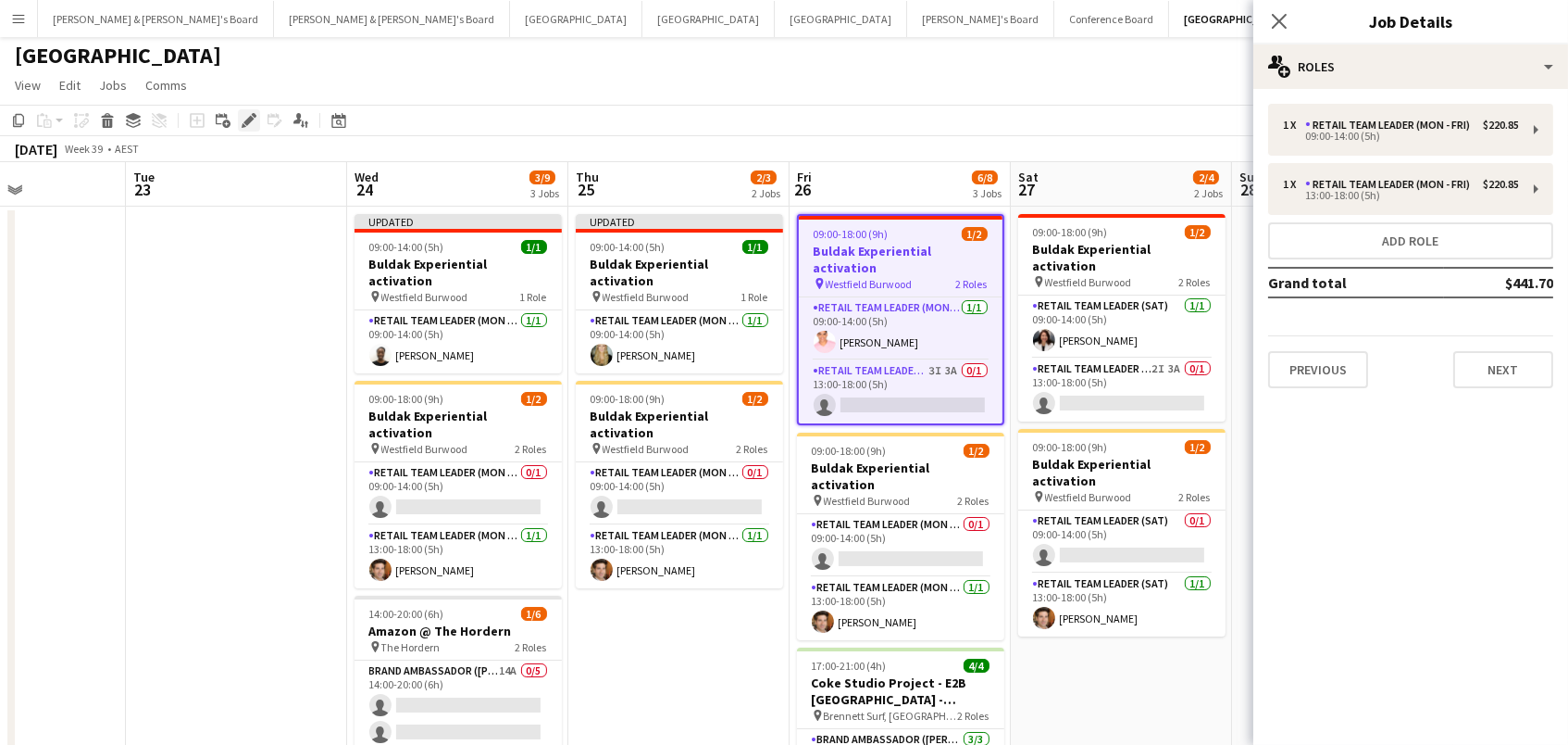
click at [249, 118] on icon at bounding box center [248, 120] width 10 height 10
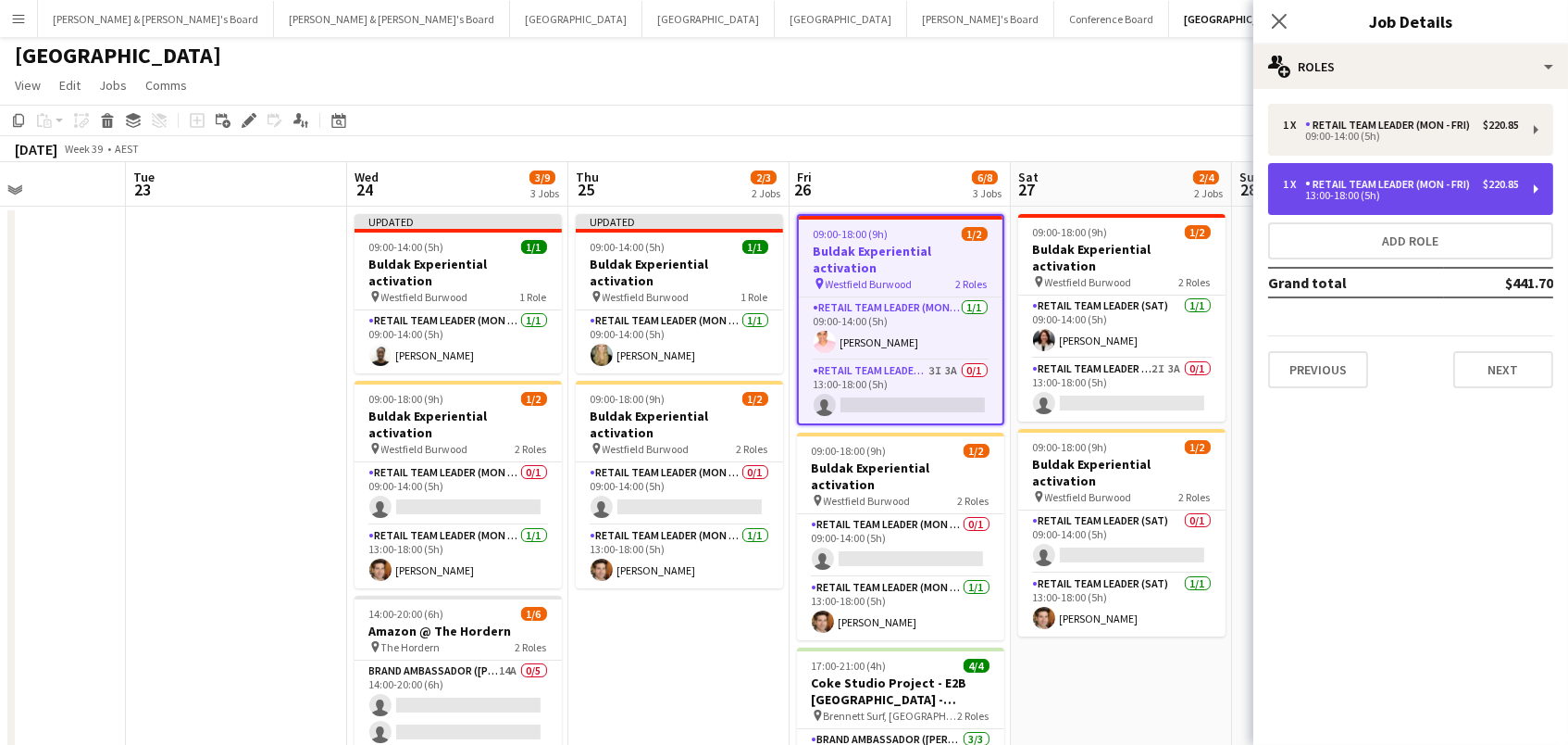
click at [1356, 202] on div "1 x RETAIL Team Leader (Mon - Fri) $220.85 13:00-18:00 (5h)" at bounding box center [1410, 188] width 285 height 52
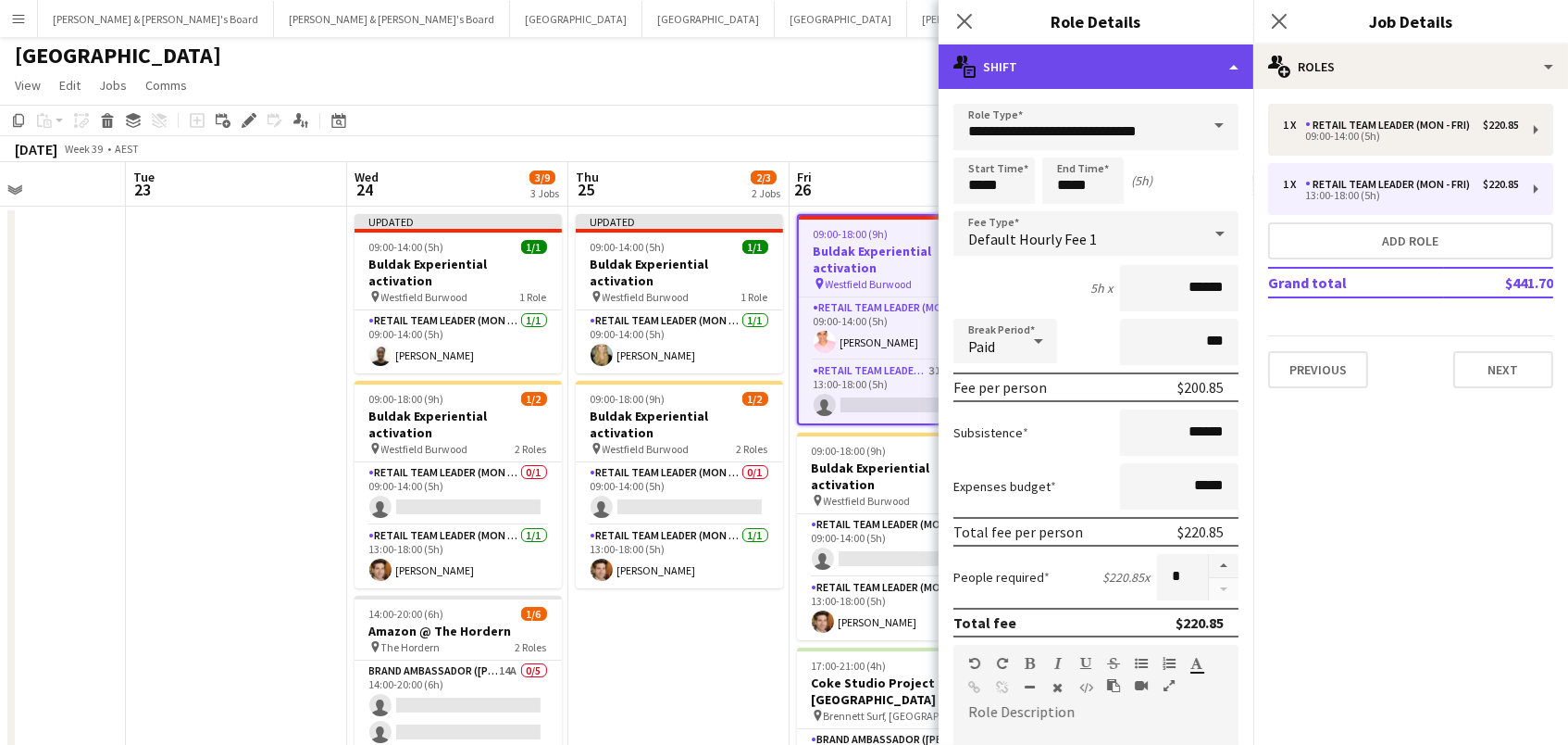
click at [1192, 70] on div "multiple-actions-text Shift" at bounding box center [1096, 66] width 315 height 44
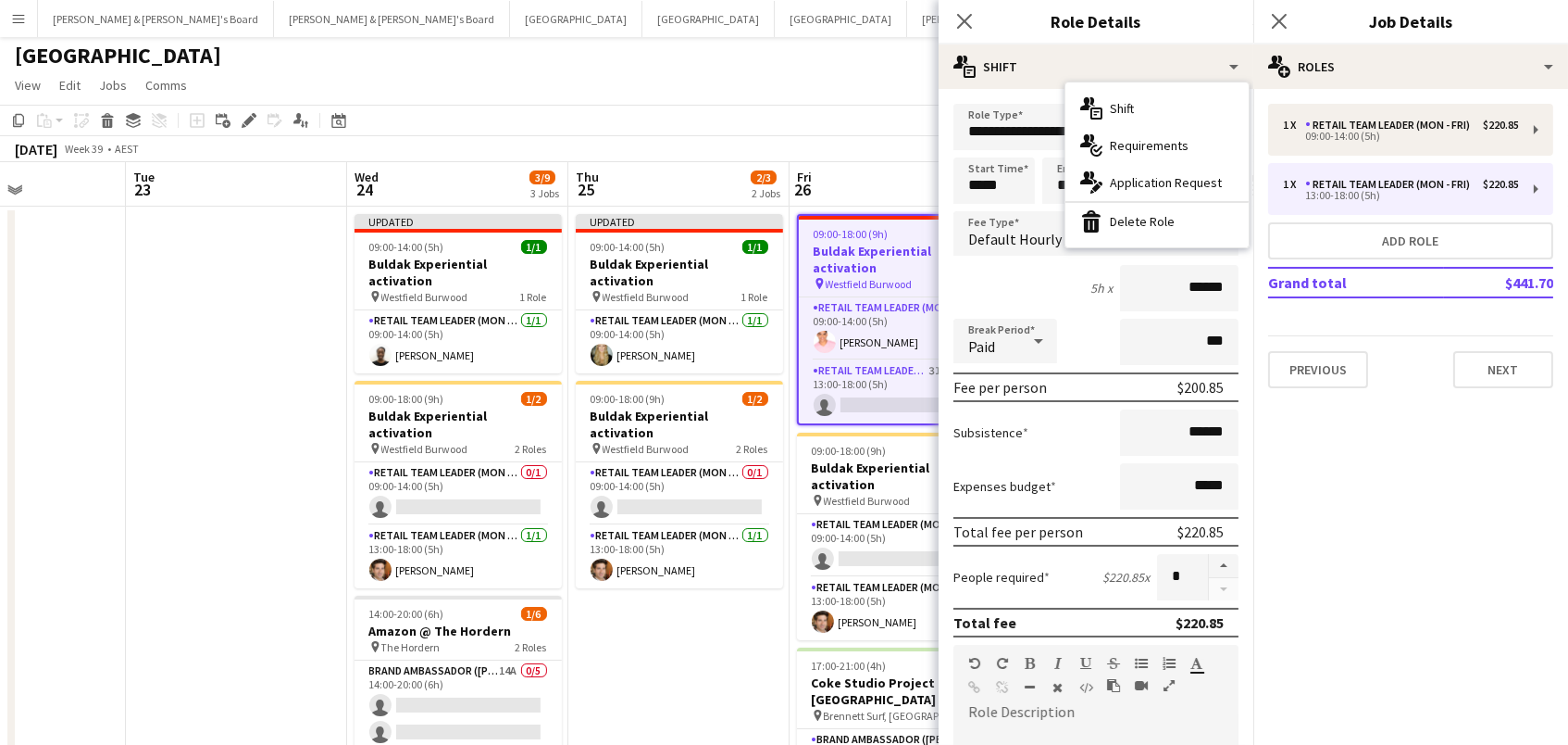
drag, startPoint x: 1196, startPoint y: 230, endPoint x: 1175, endPoint y: 232, distance: 21.1
click at [1196, 230] on div "bin-2 Delete Role" at bounding box center [1157, 221] width 183 height 37
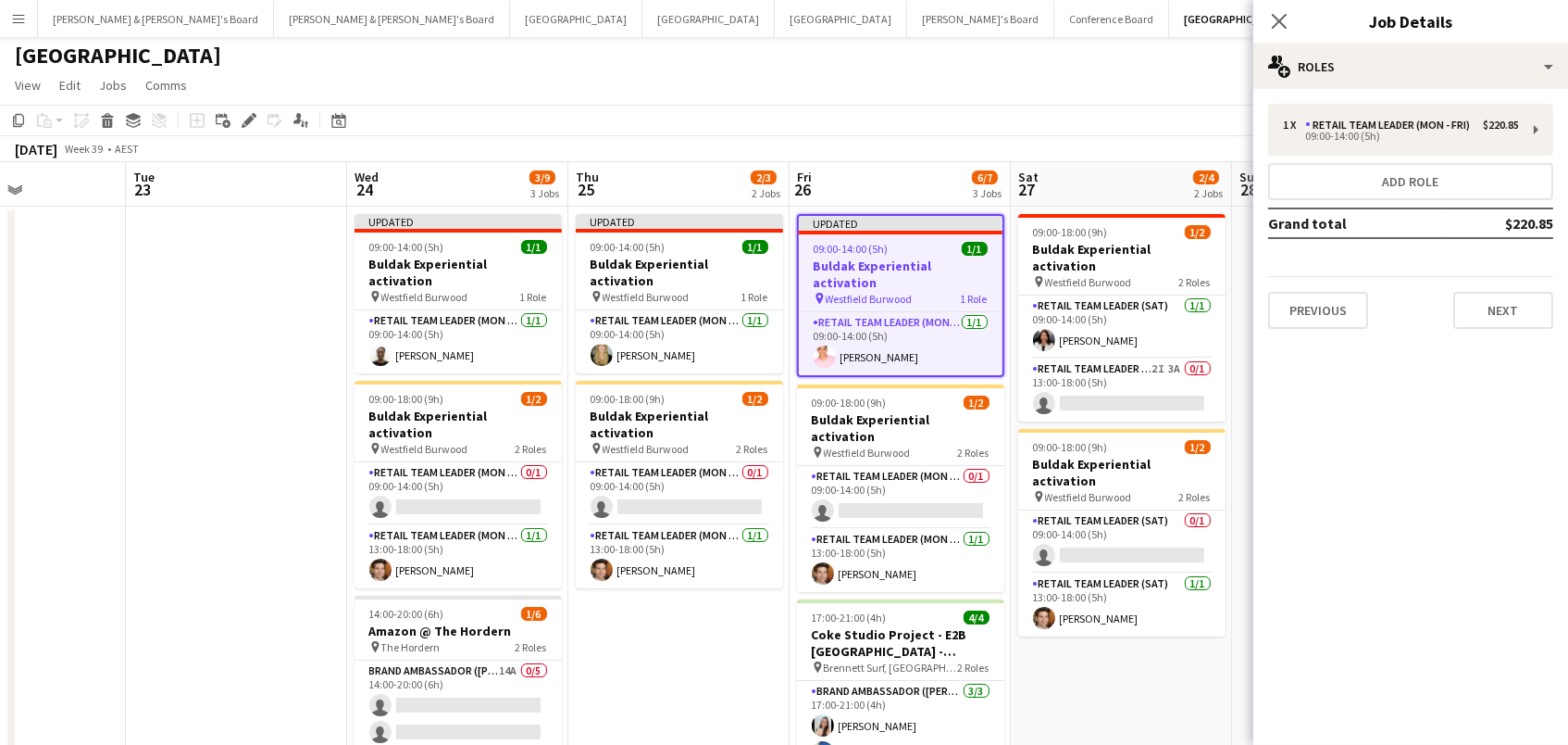
drag, startPoint x: 1139, startPoint y: 239, endPoint x: 960, endPoint y: 224, distance: 179.6
click at [1139, 241] on h3 "Buldak Experiential activation" at bounding box center [1121, 257] width 208 height 33
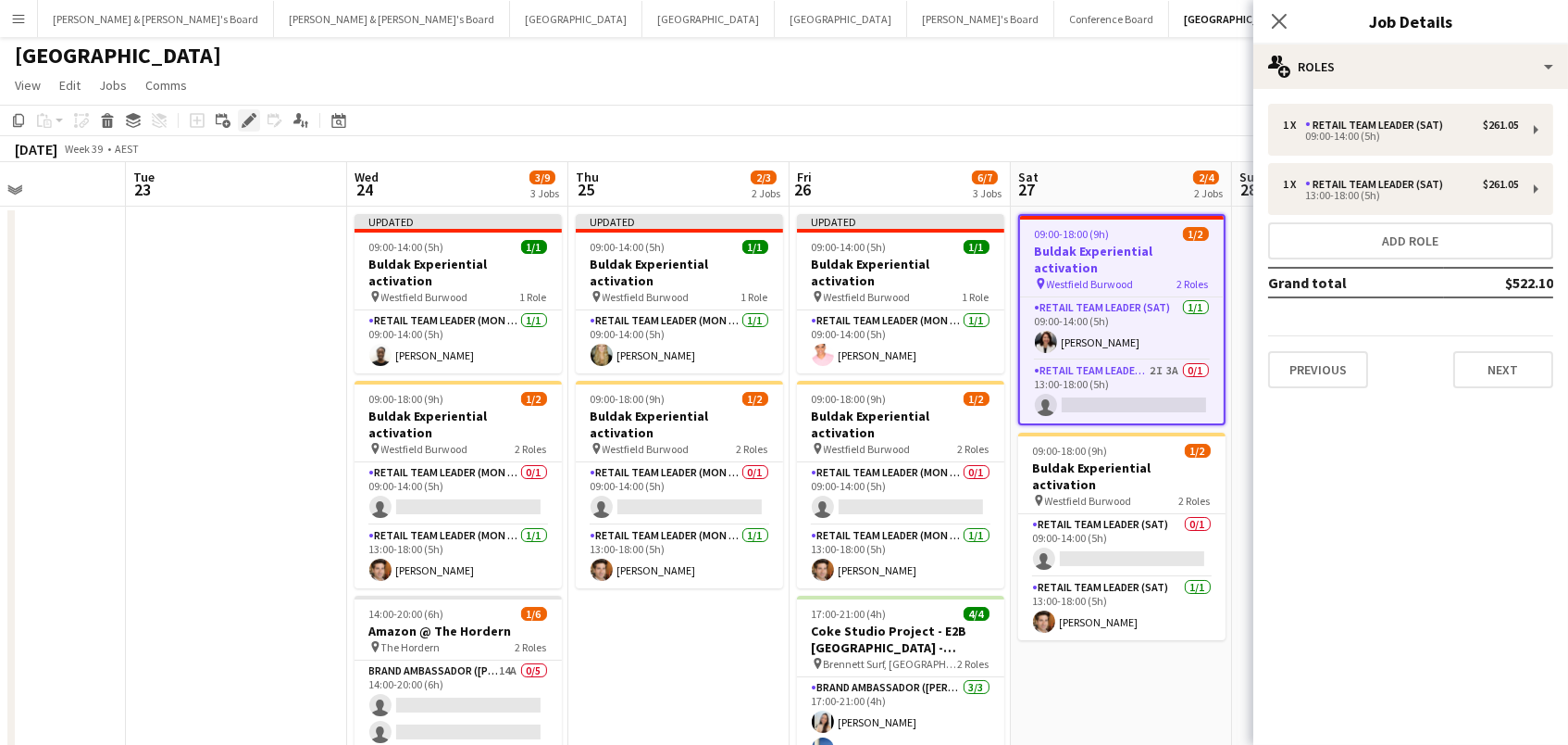
click at [251, 124] on icon "Edit" at bounding box center [249, 120] width 15 height 15
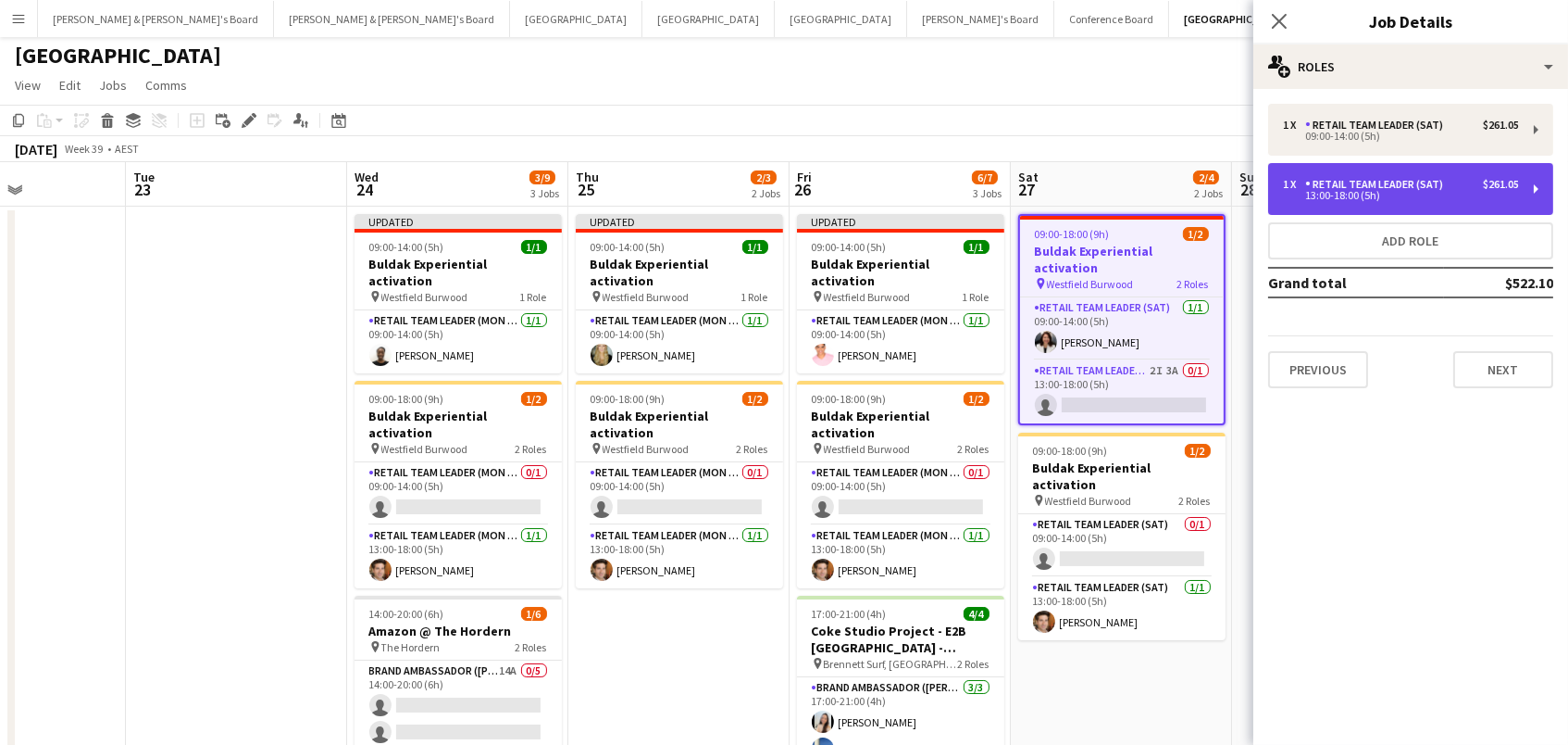
drag, startPoint x: 1381, startPoint y: 177, endPoint x: 1363, endPoint y: 180, distance: 18.2
click at [1381, 178] on div "RETAIL Team Leader (Sat)" at bounding box center [1378, 184] width 146 height 13
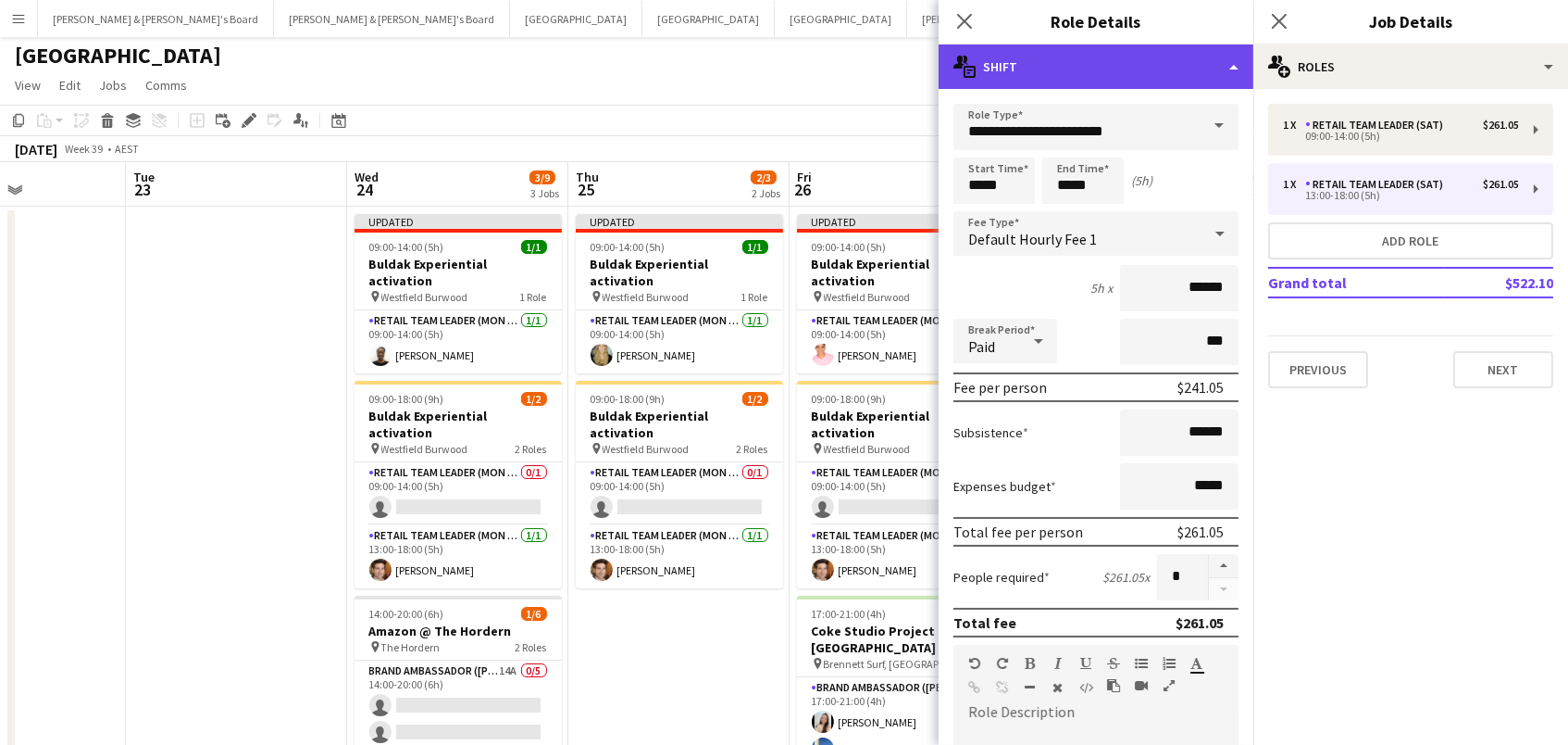
click at [1114, 71] on div "multiple-actions-text Shift" at bounding box center [1096, 66] width 315 height 44
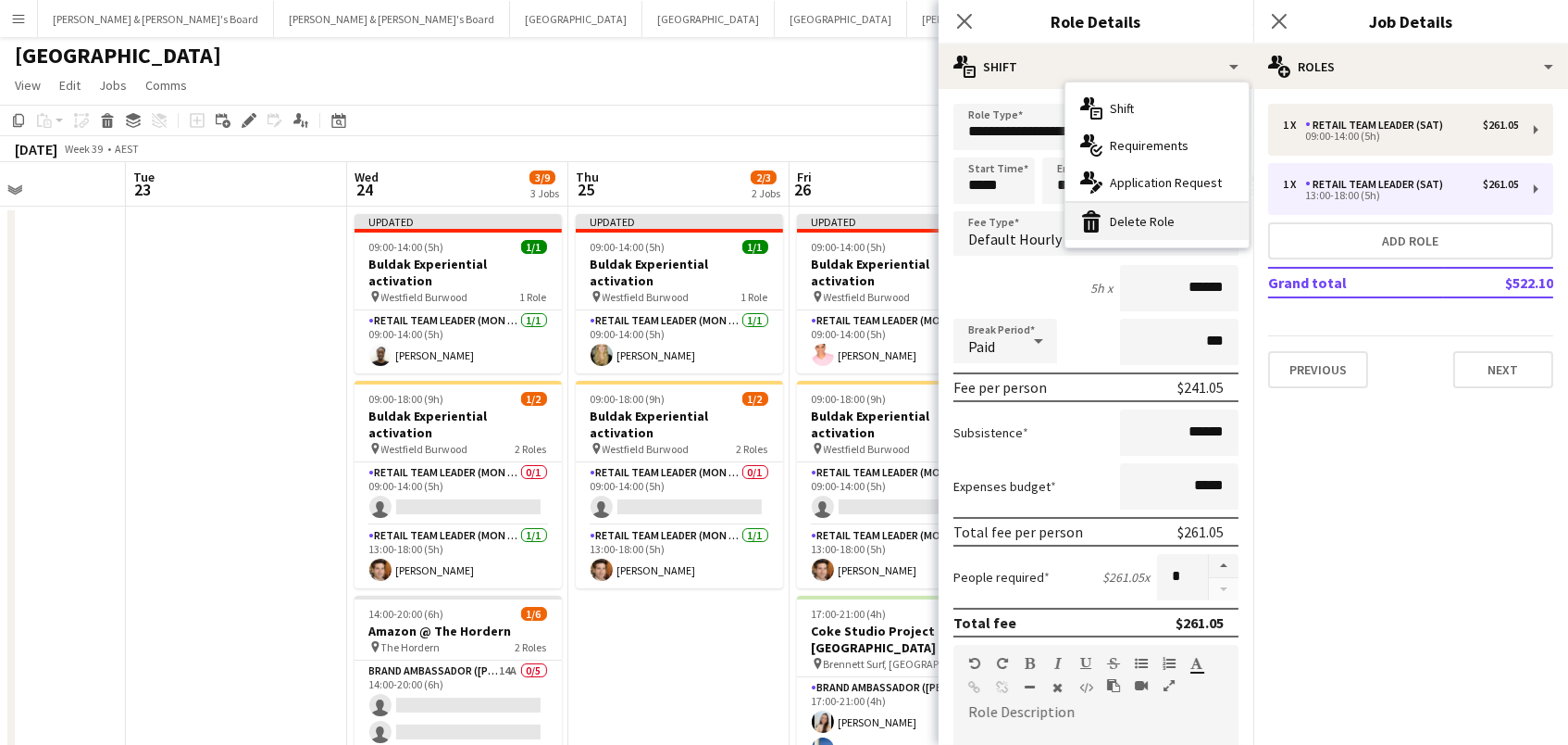
click at [1162, 213] on div "bin-2 Delete Role" at bounding box center [1157, 221] width 183 height 37
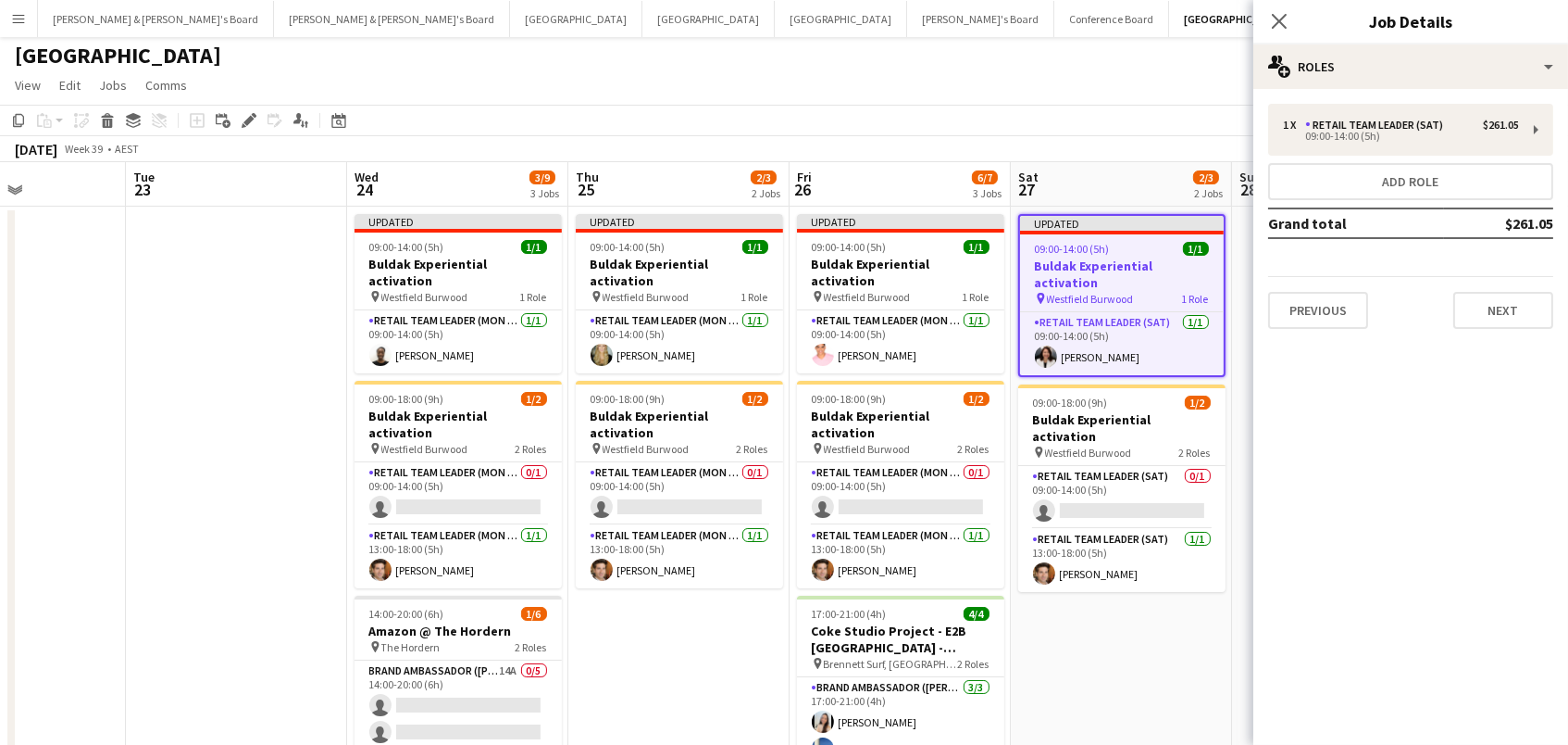
click at [949, 129] on app-toolbar "Copy Paste Paste Command V Paste with crew Command Shift V Paste linked Job [GE…" at bounding box center [784, 119] width 1568 height 31
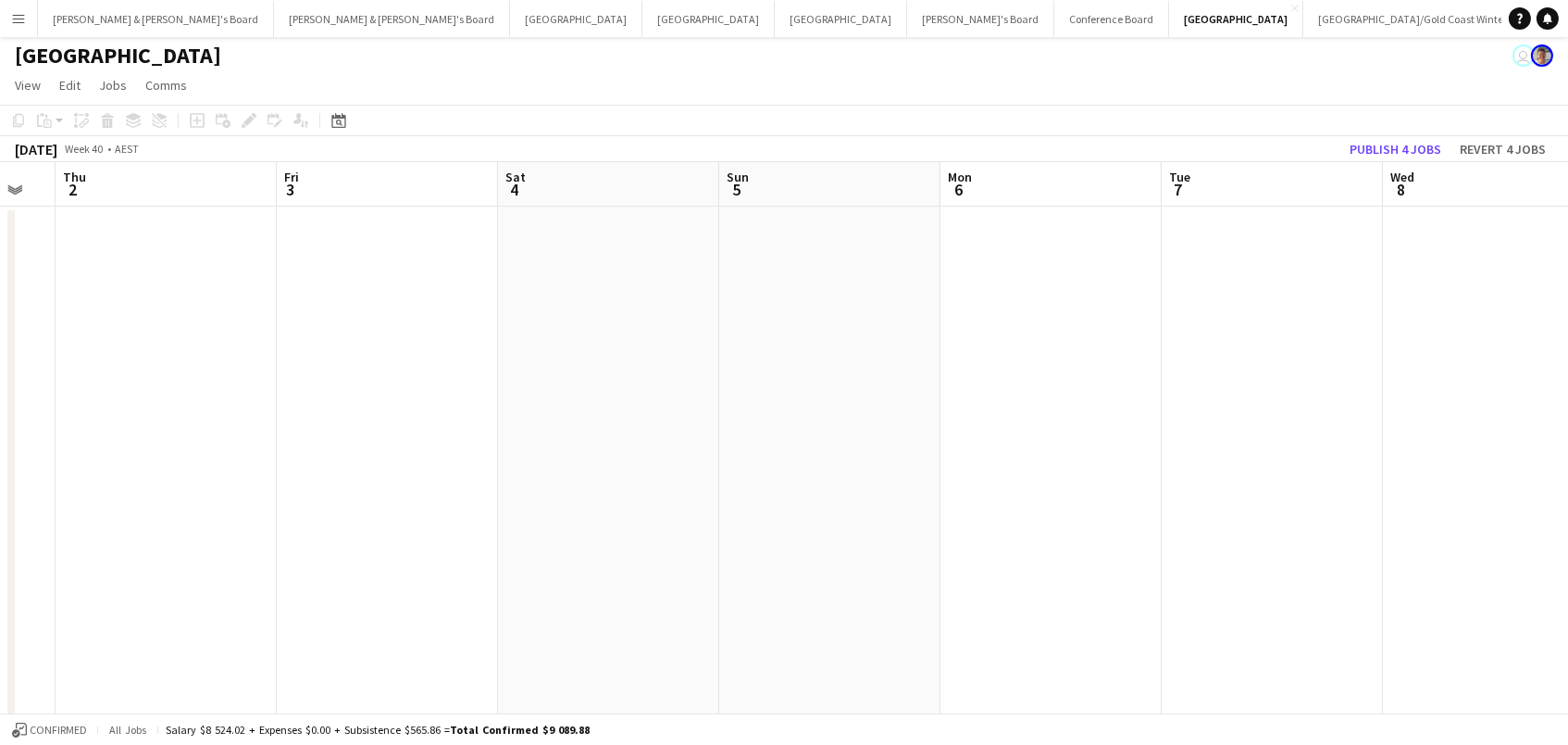
scroll to position [0, 551]
click at [1399, 144] on button "Publish 4 jobs" at bounding box center [1395, 150] width 106 height 24
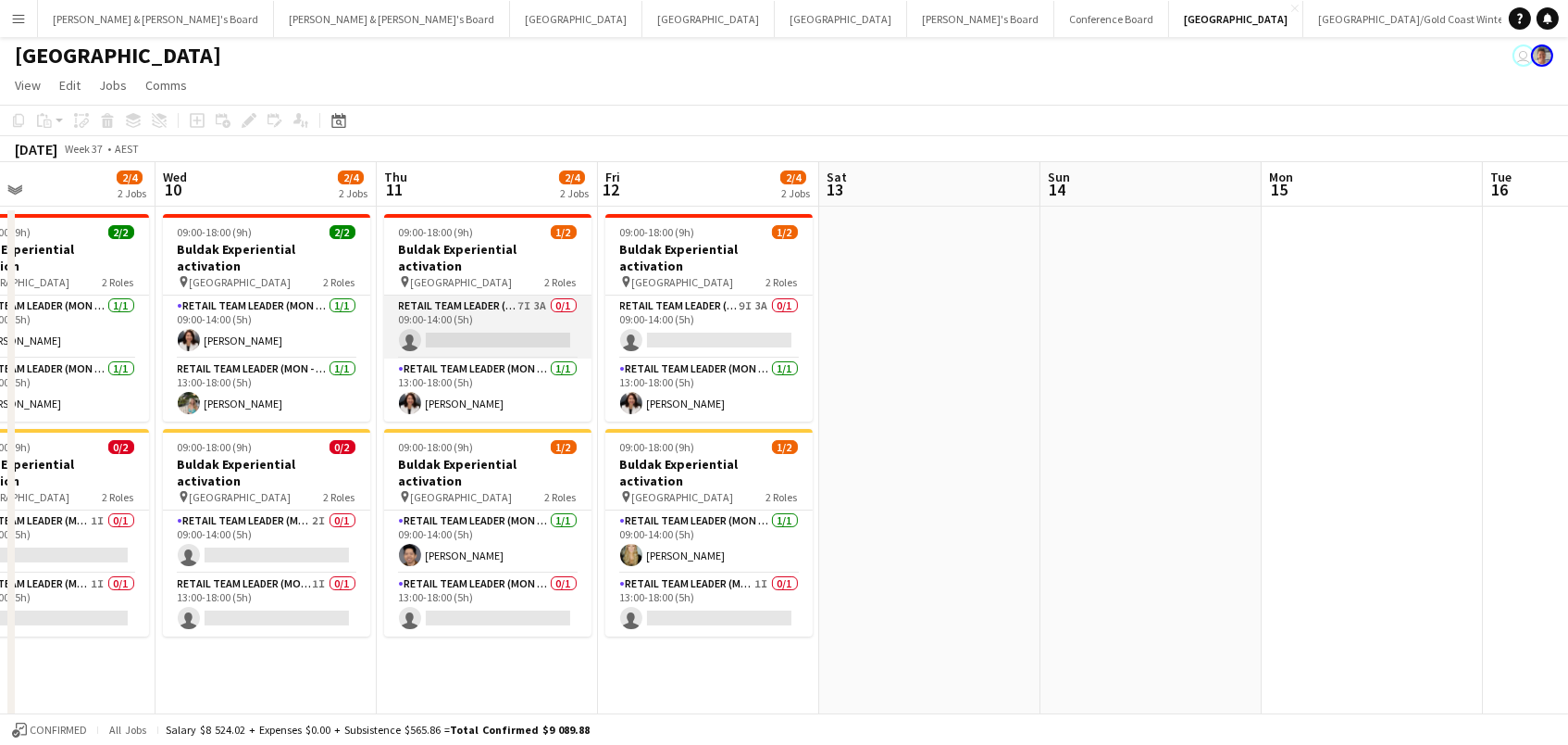
scroll to position [0, 511]
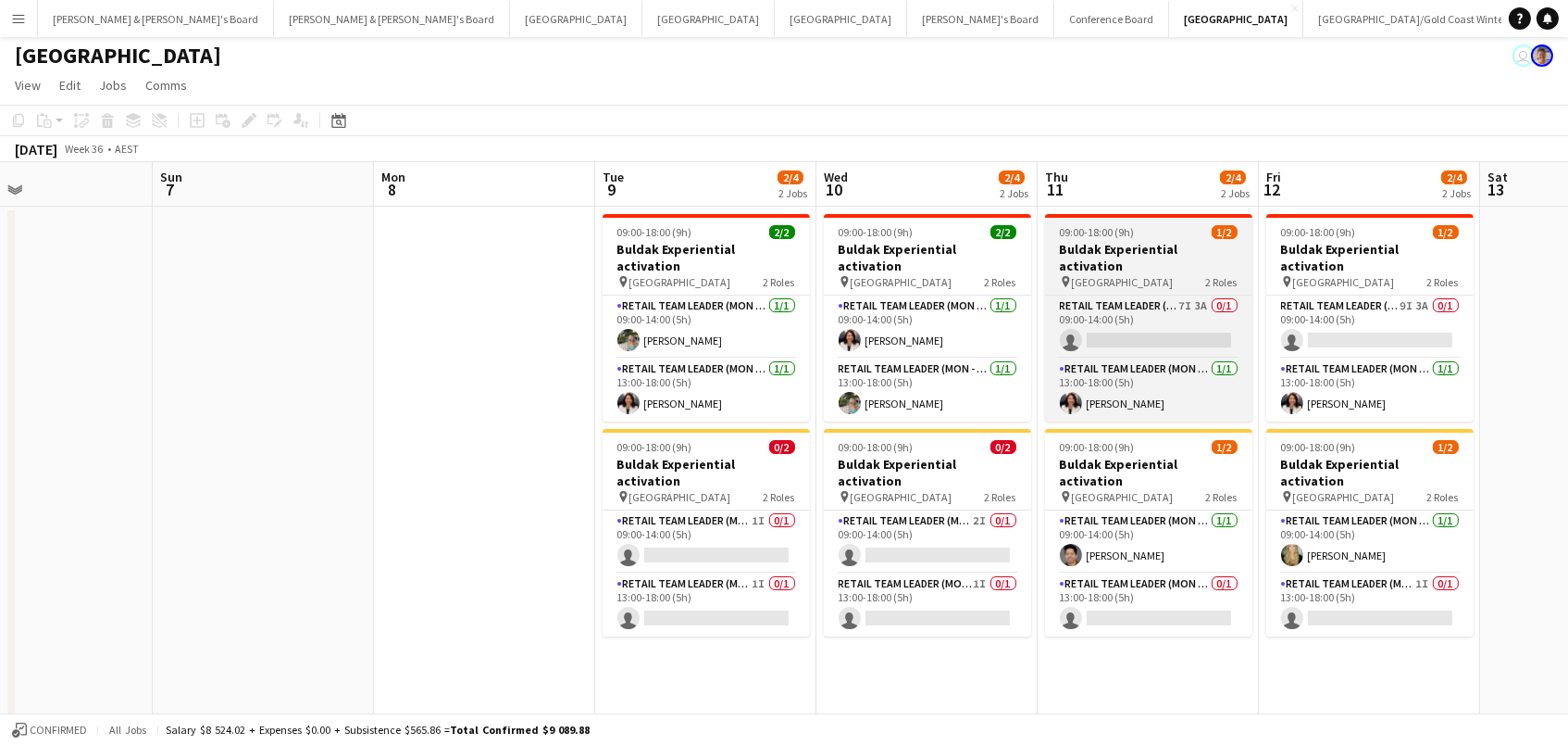
click at [1170, 241] on h3 "Buldak Experiential activation" at bounding box center [1149, 257] width 208 height 33
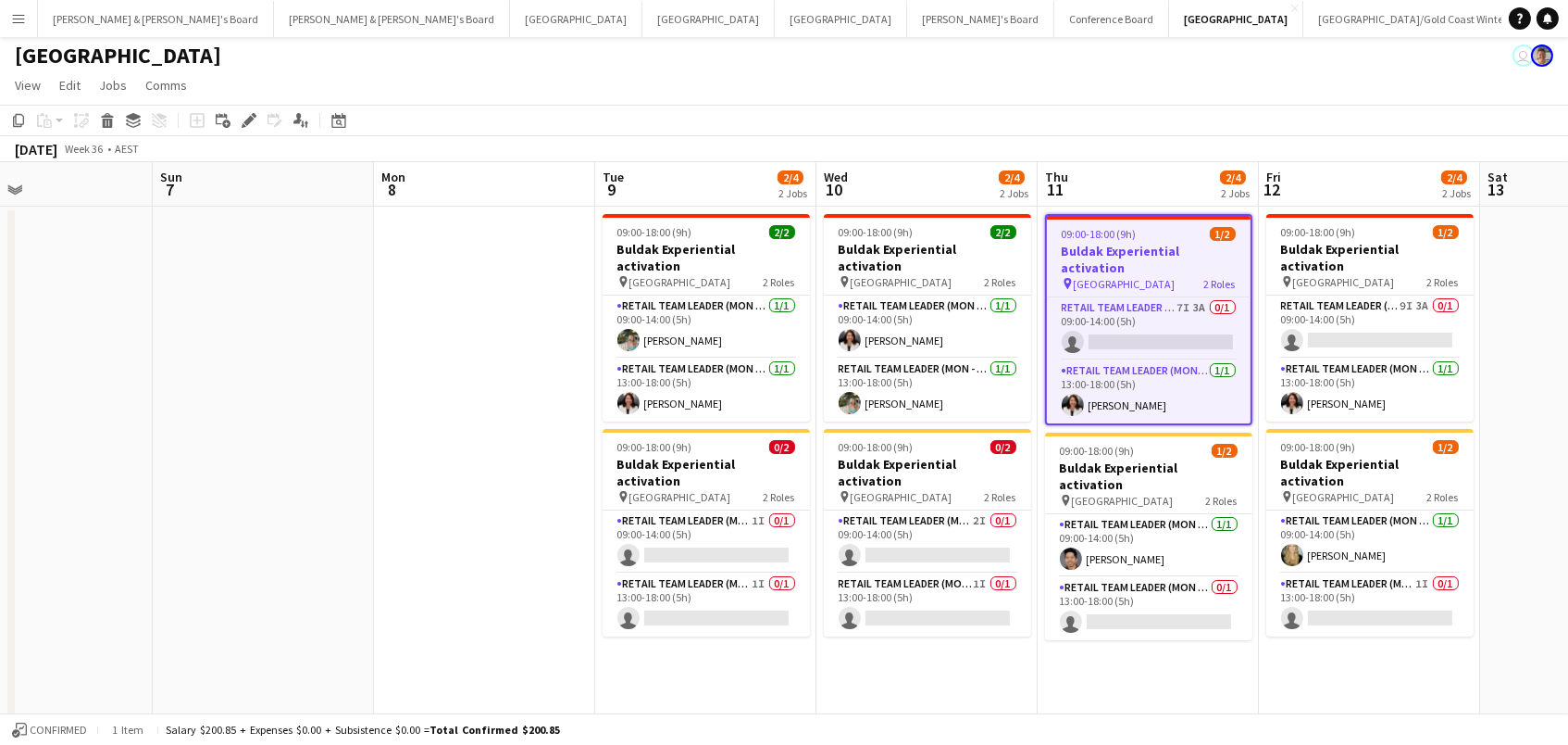
drag, startPoint x: 248, startPoint y: 120, endPoint x: 745, endPoint y: 136, distance: 497.3
click at [248, 120] on icon at bounding box center [248, 120] width 10 height 10
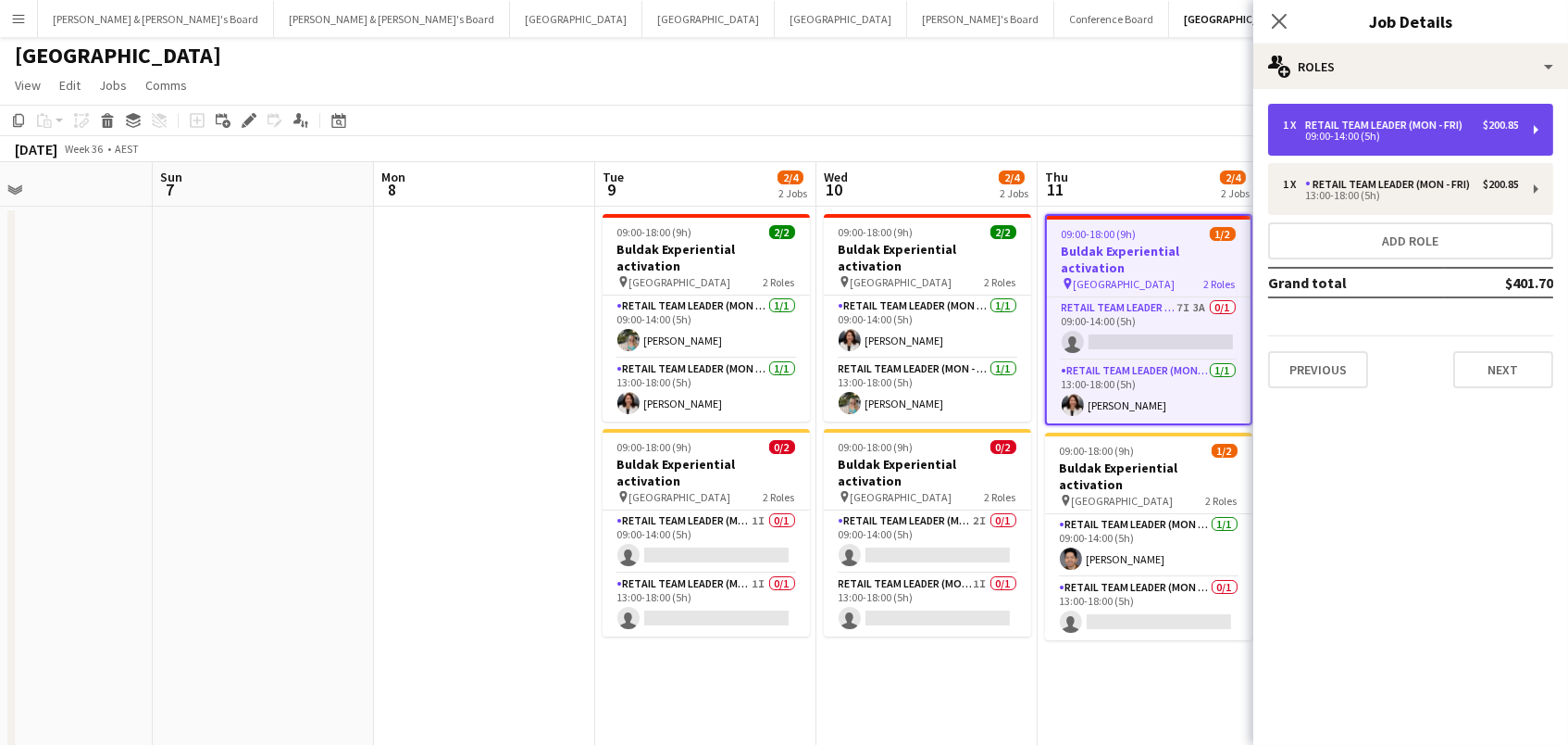
click at [1403, 119] on div "RETAIL Team Leader (Mon - Fri)" at bounding box center [1388, 125] width 165 height 13
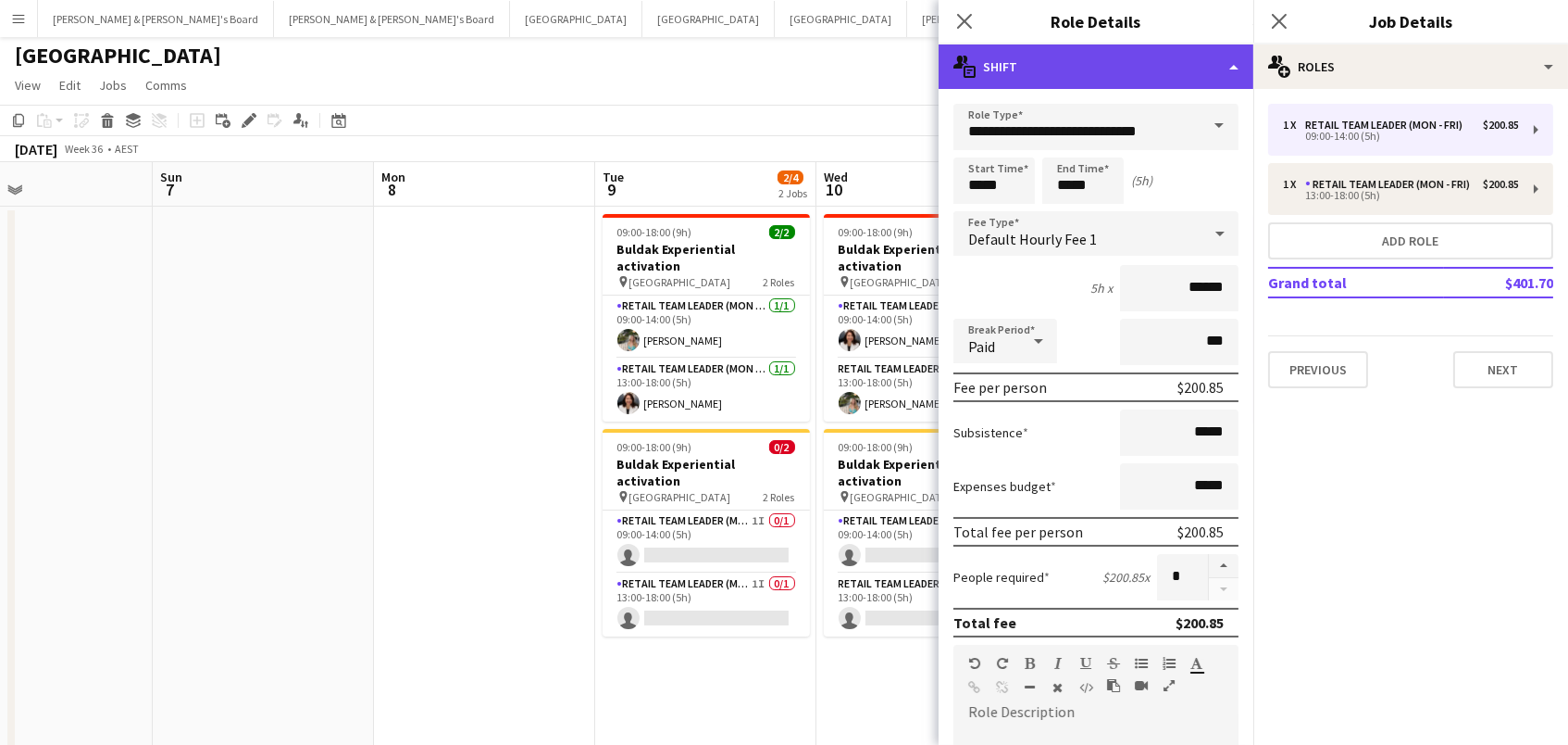
click at [1171, 56] on div "multiple-actions-text Shift" at bounding box center [1096, 66] width 315 height 44
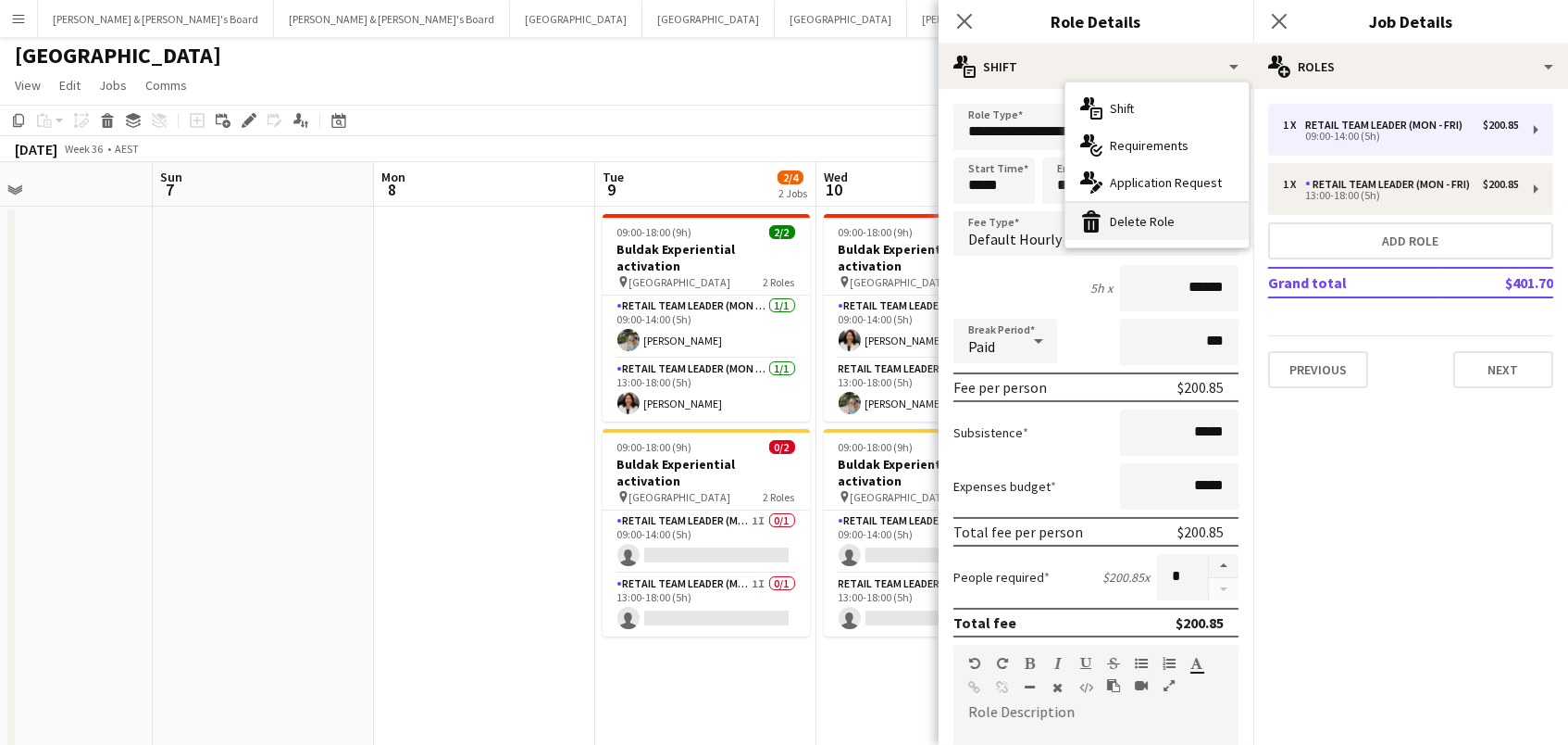
click at [1184, 219] on div "bin-2 Delete Role" at bounding box center [1157, 221] width 183 height 37
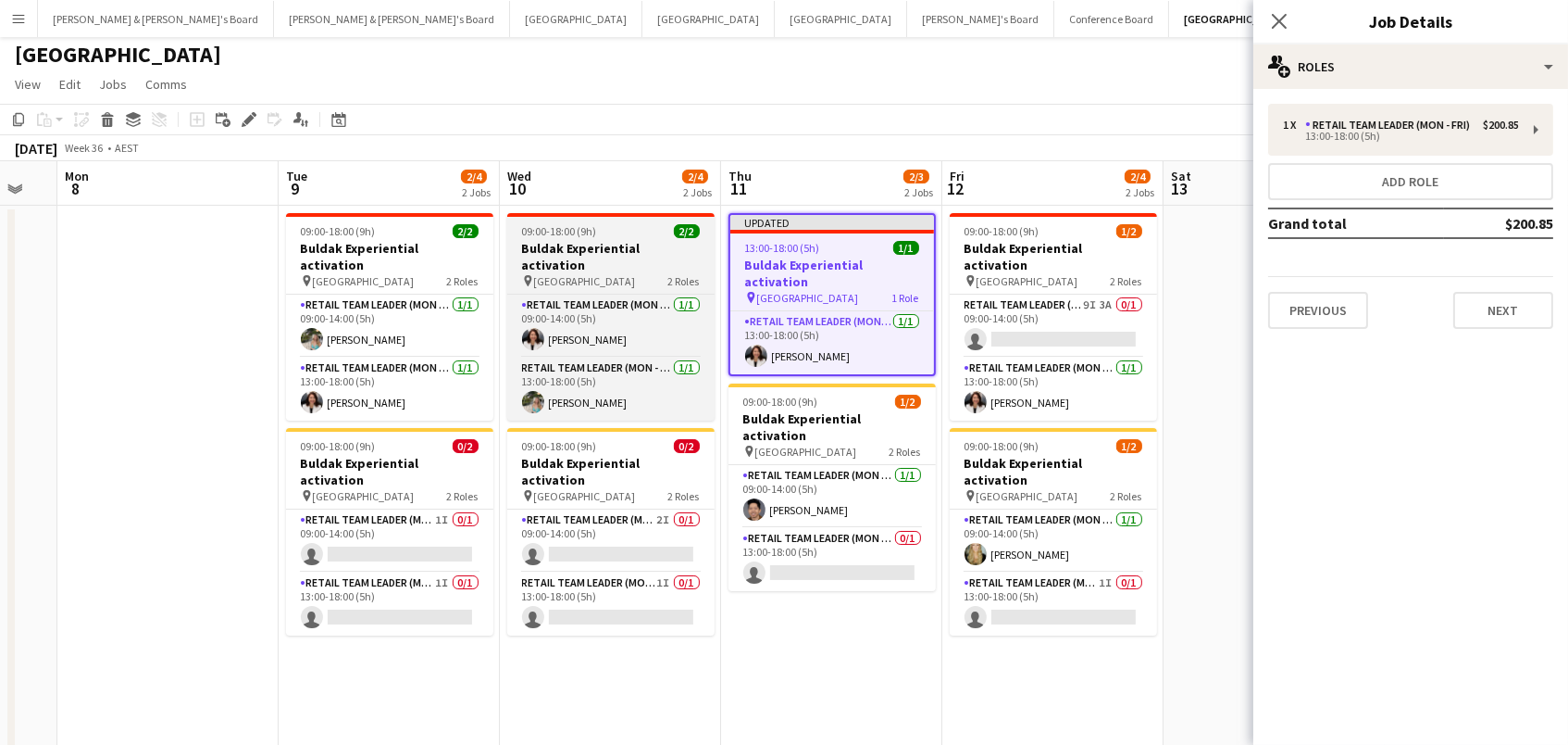
scroll to position [0, 855]
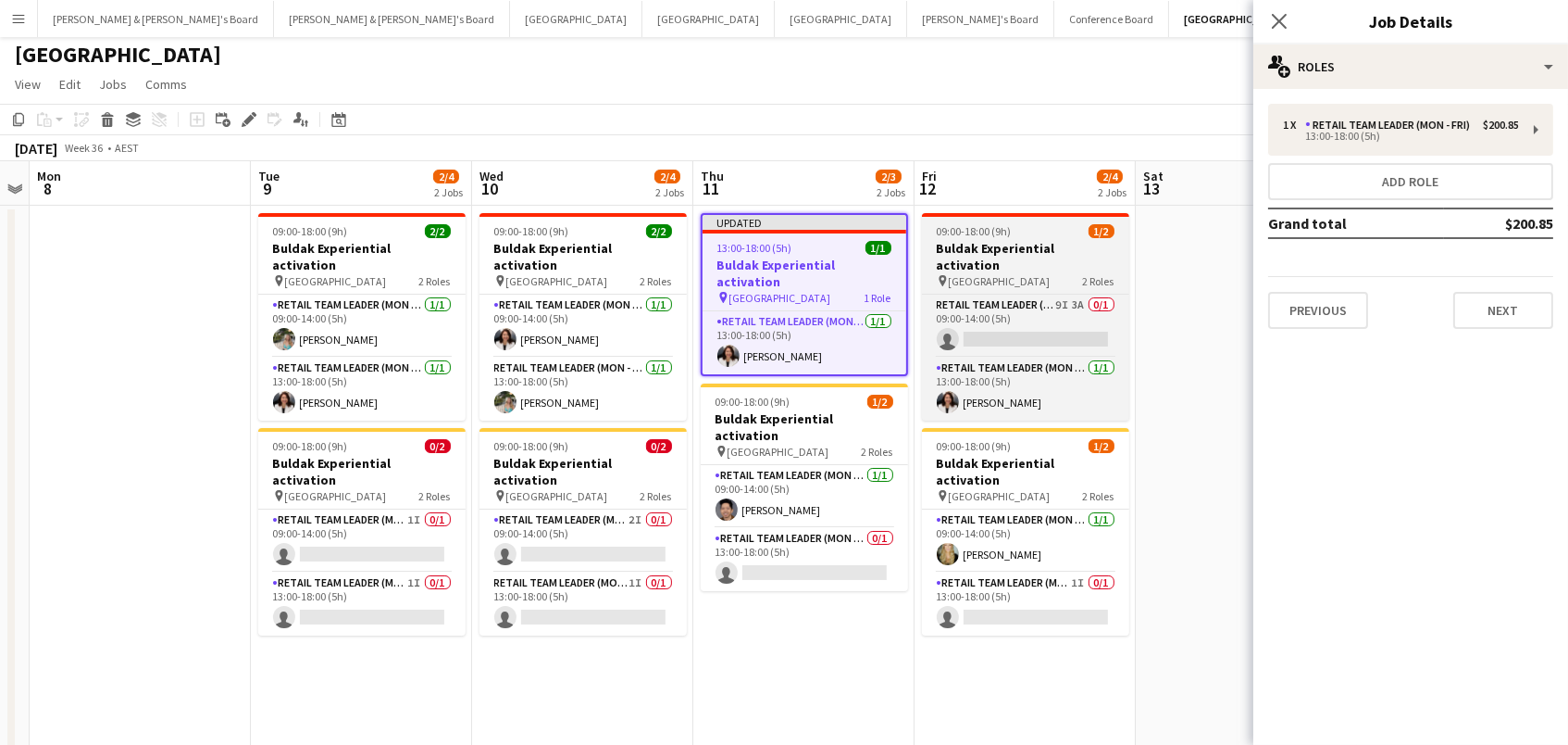
click at [959, 235] on span "09:00-18:00 (9h)" at bounding box center [975, 230] width 75 height 14
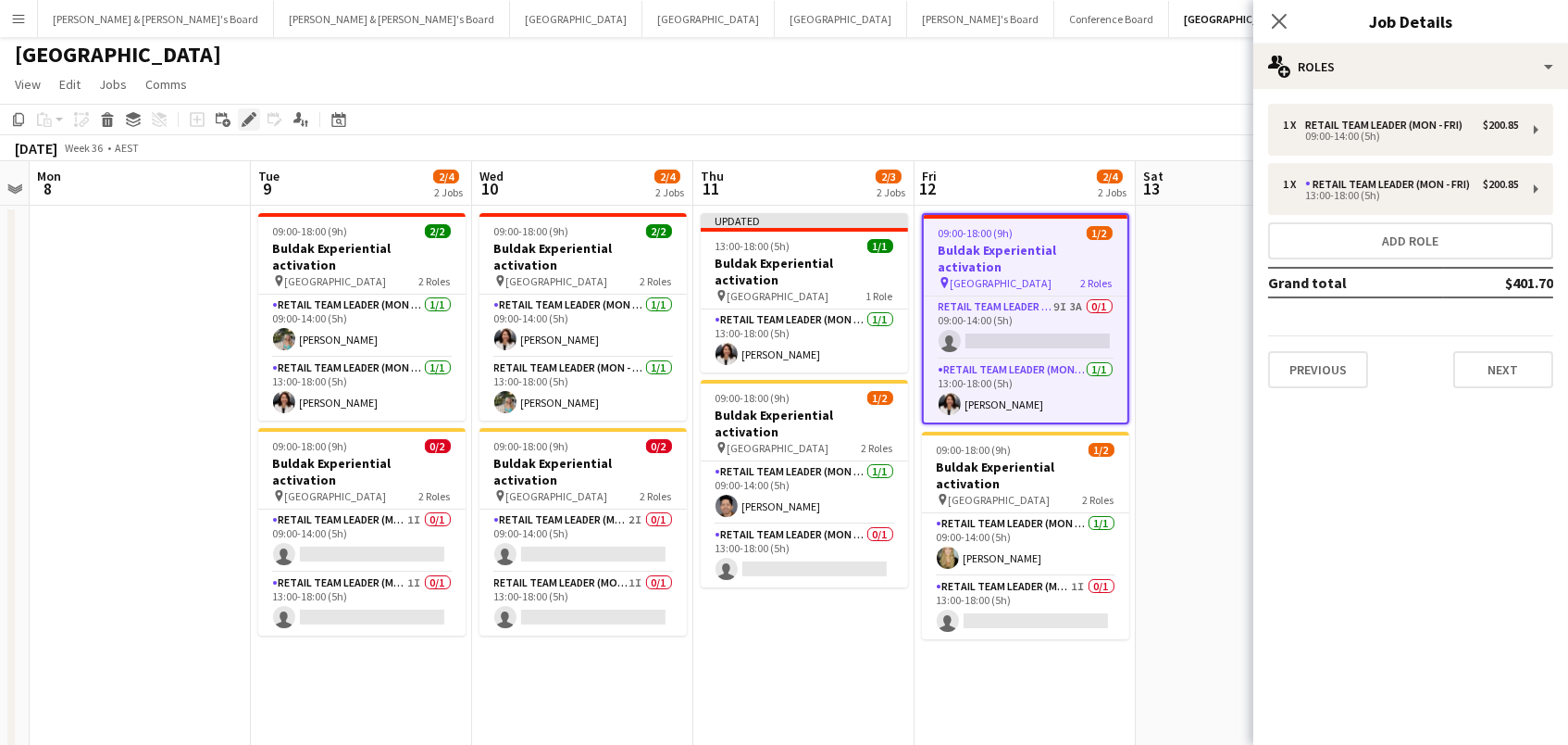
click at [248, 119] on icon at bounding box center [248, 119] width 10 height 10
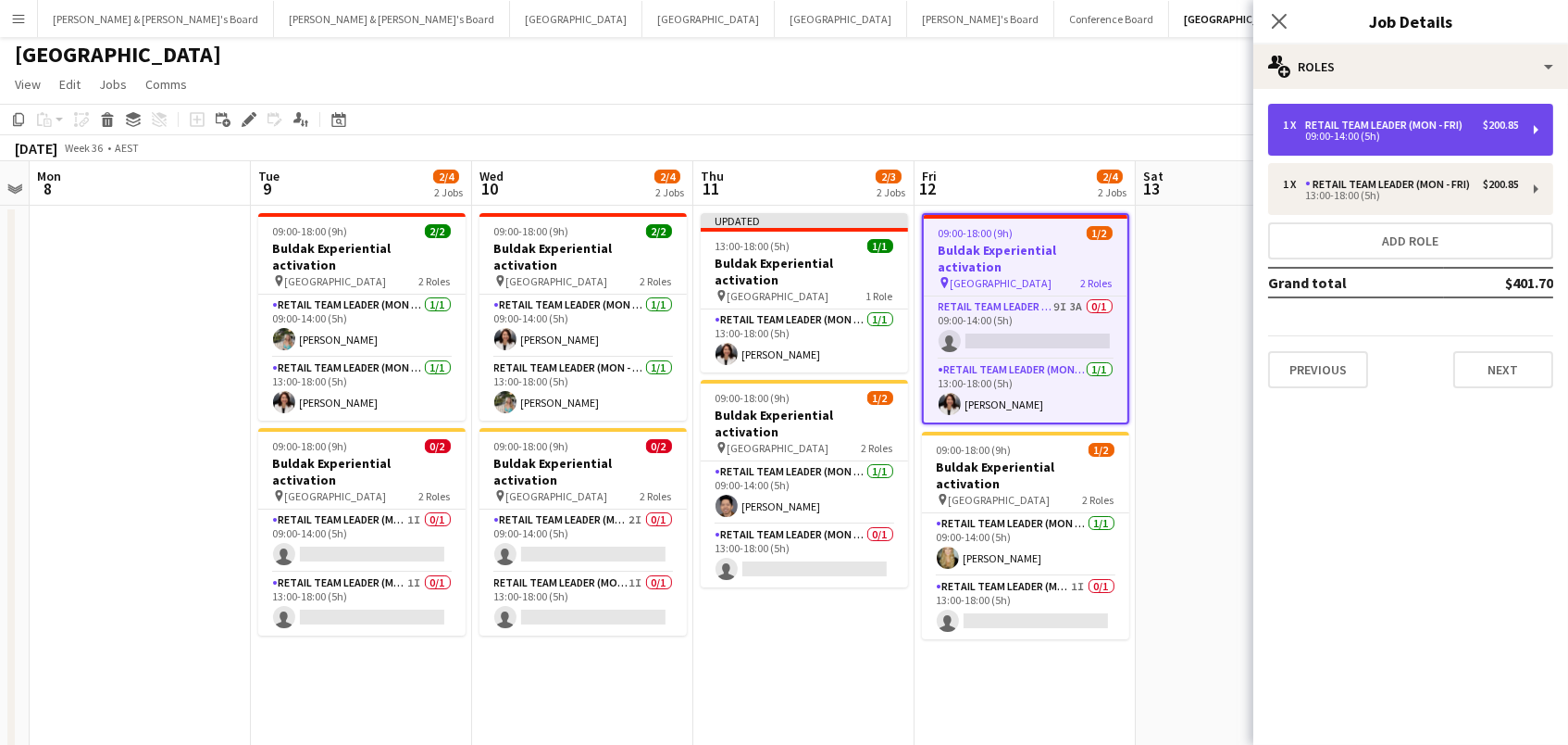
click at [1363, 122] on div "RETAIL Team Leader (Mon - Fri)" at bounding box center [1388, 125] width 165 height 13
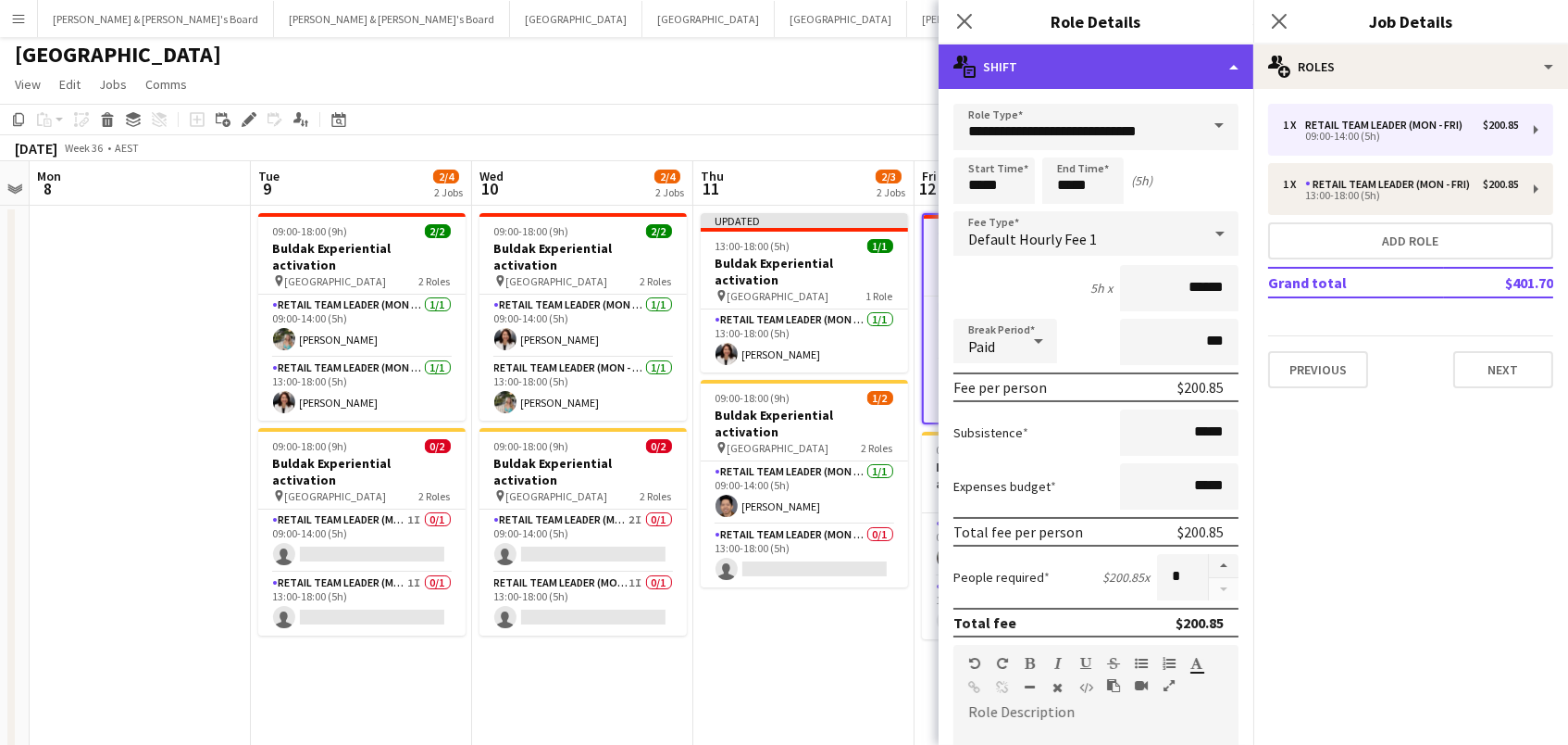
click at [1134, 75] on div "multiple-actions-text Shift" at bounding box center [1096, 66] width 315 height 44
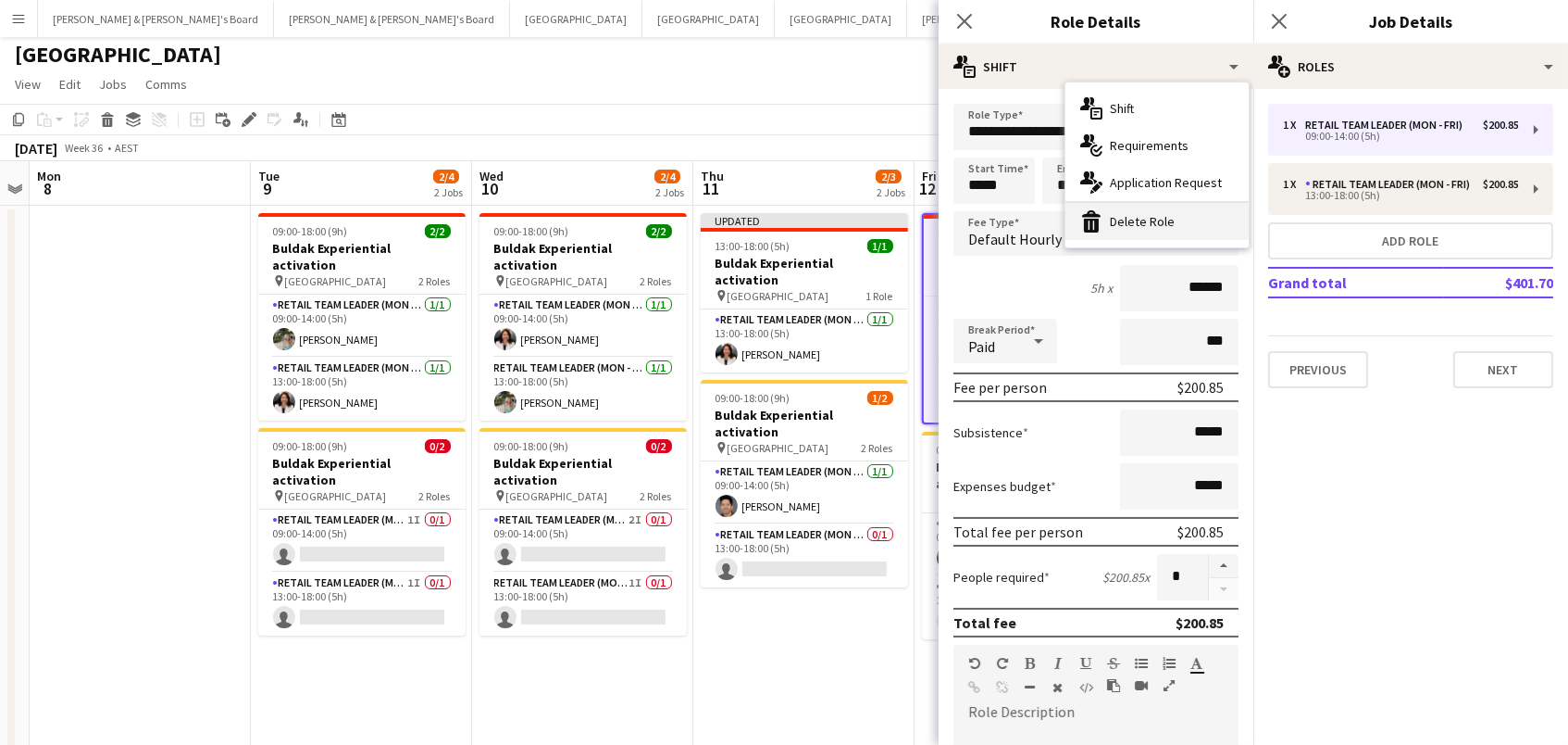
click at [1166, 214] on div "bin-2 Delete Role" at bounding box center [1157, 221] width 183 height 37
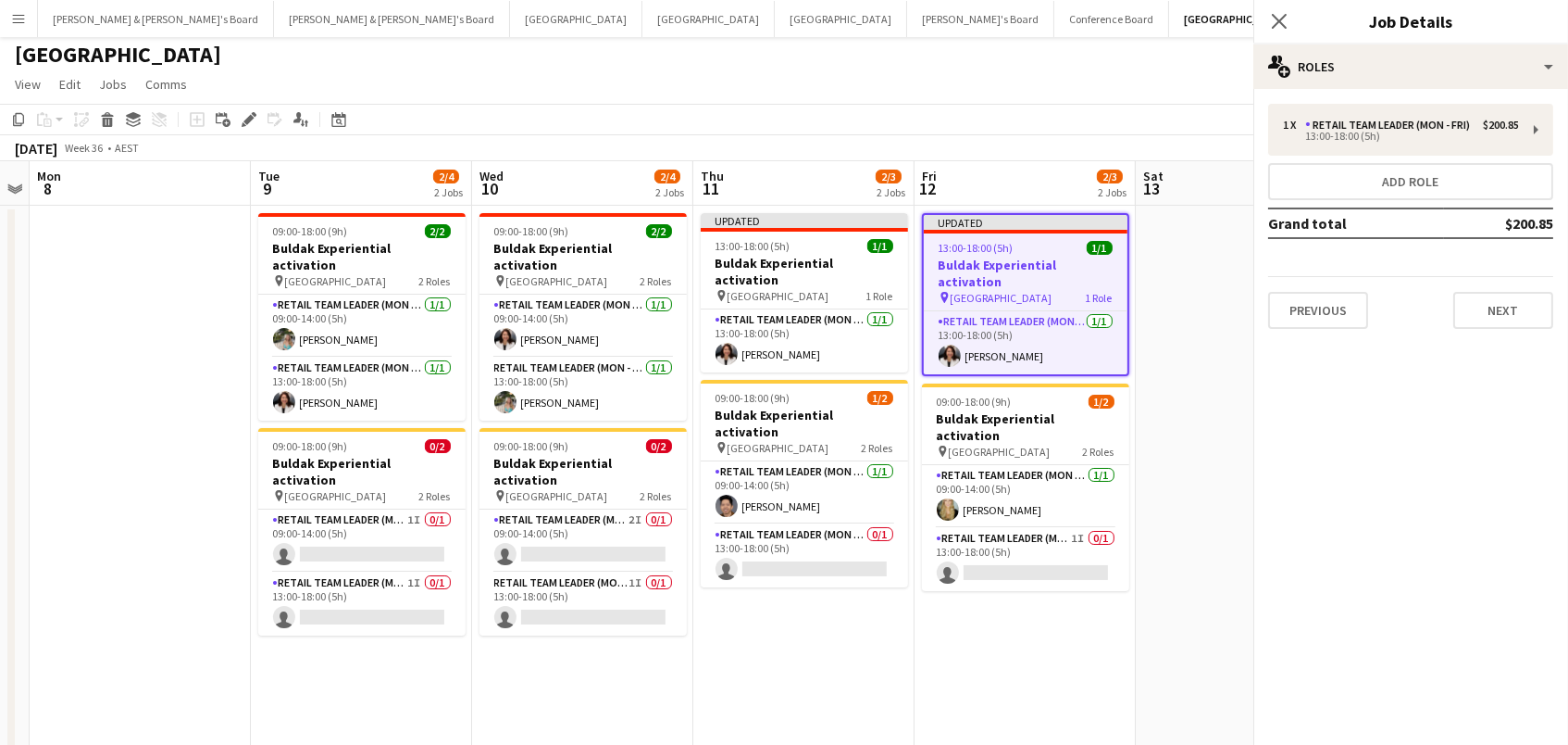
click at [885, 133] on app-toolbar "Copy Paste Paste Command V Paste with crew Command Shift V Paste linked Job [GE…" at bounding box center [784, 119] width 1568 height 31
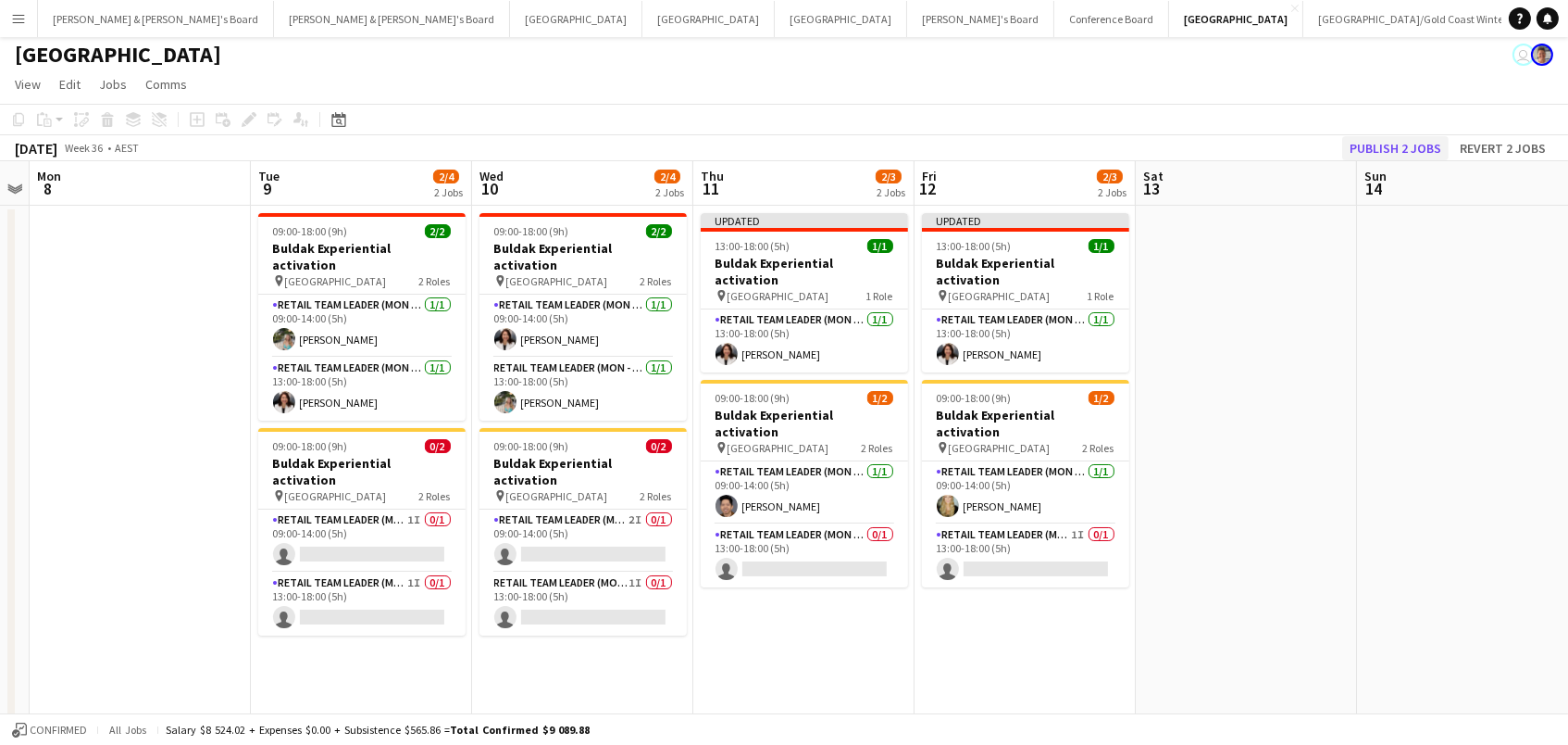
click at [1386, 136] on button "Publish 2 jobs" at bounding box center [1395, 149] width 106 height 24
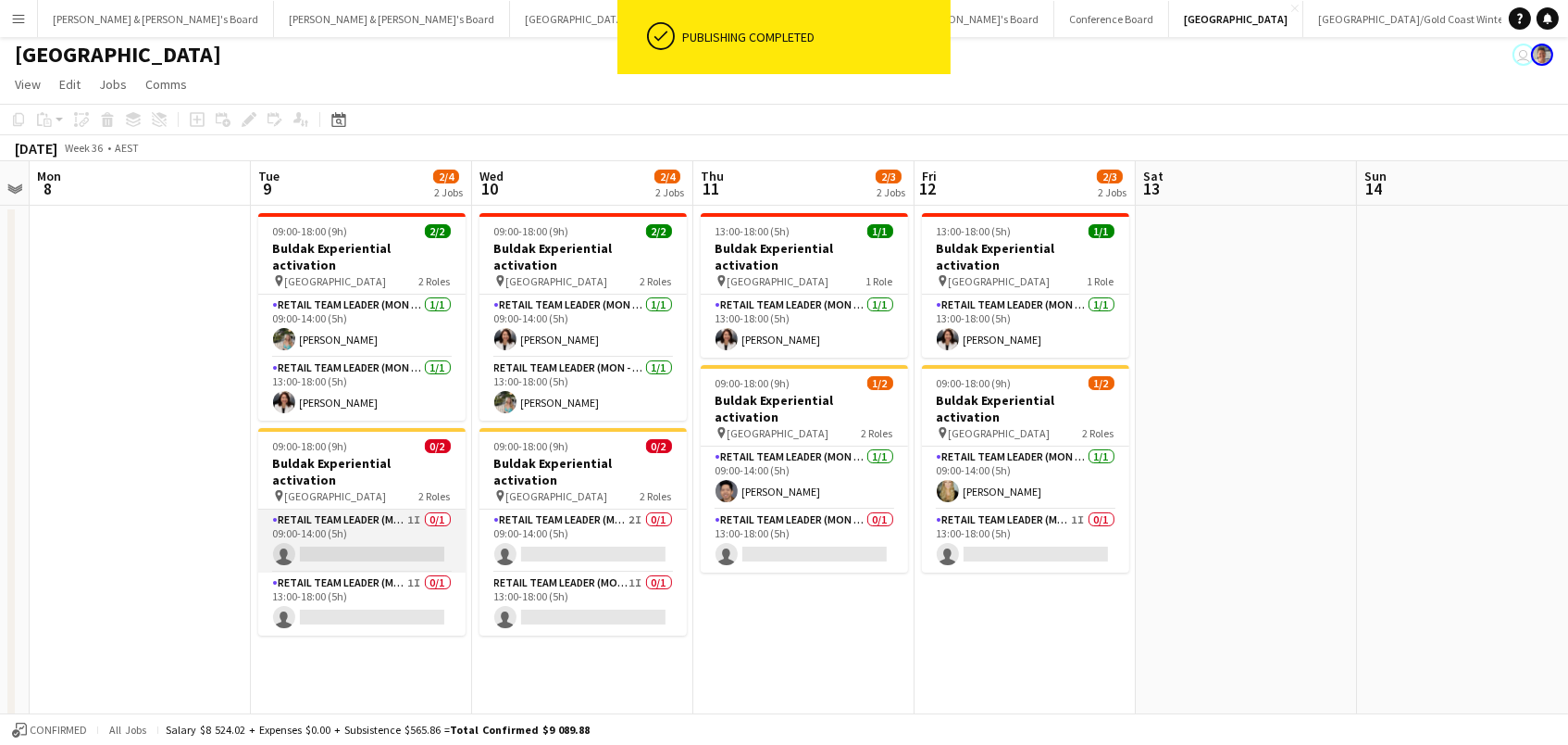
click at [367, 512] on app-card-role "RETAIL Team Leader (Mon - Fri) 1I 0/1 09:00-14:00 (5h) single-neutral-actions" at bounding box center [362, 541] width 208 height 63
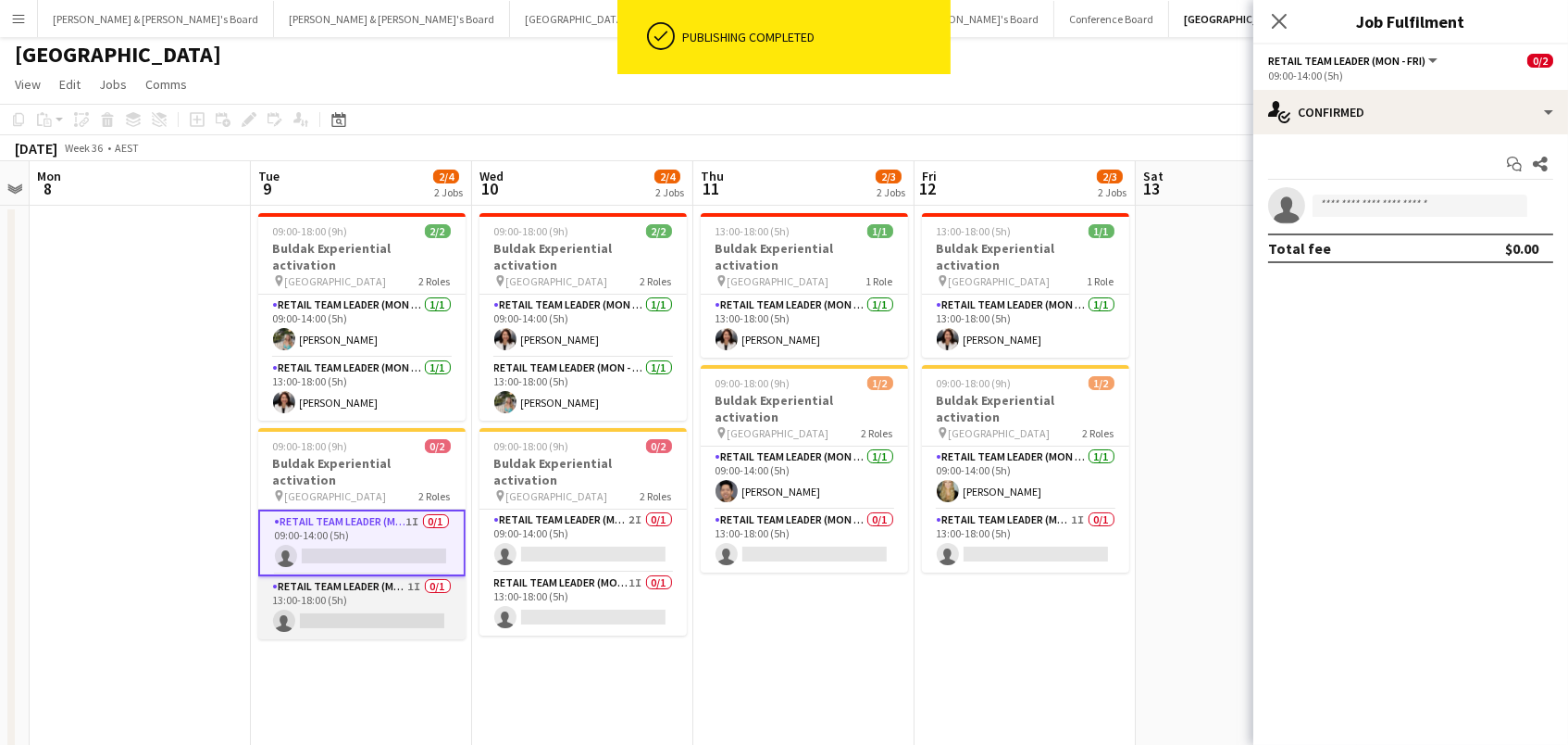
click at [380, 577] on app-card-role "RETAIL Team Leader (Mon - Fri) 1I 0/1 13:00-18:00 (5h) single-neutral-actions" at bounding box center [362, 608] width 208 height 63
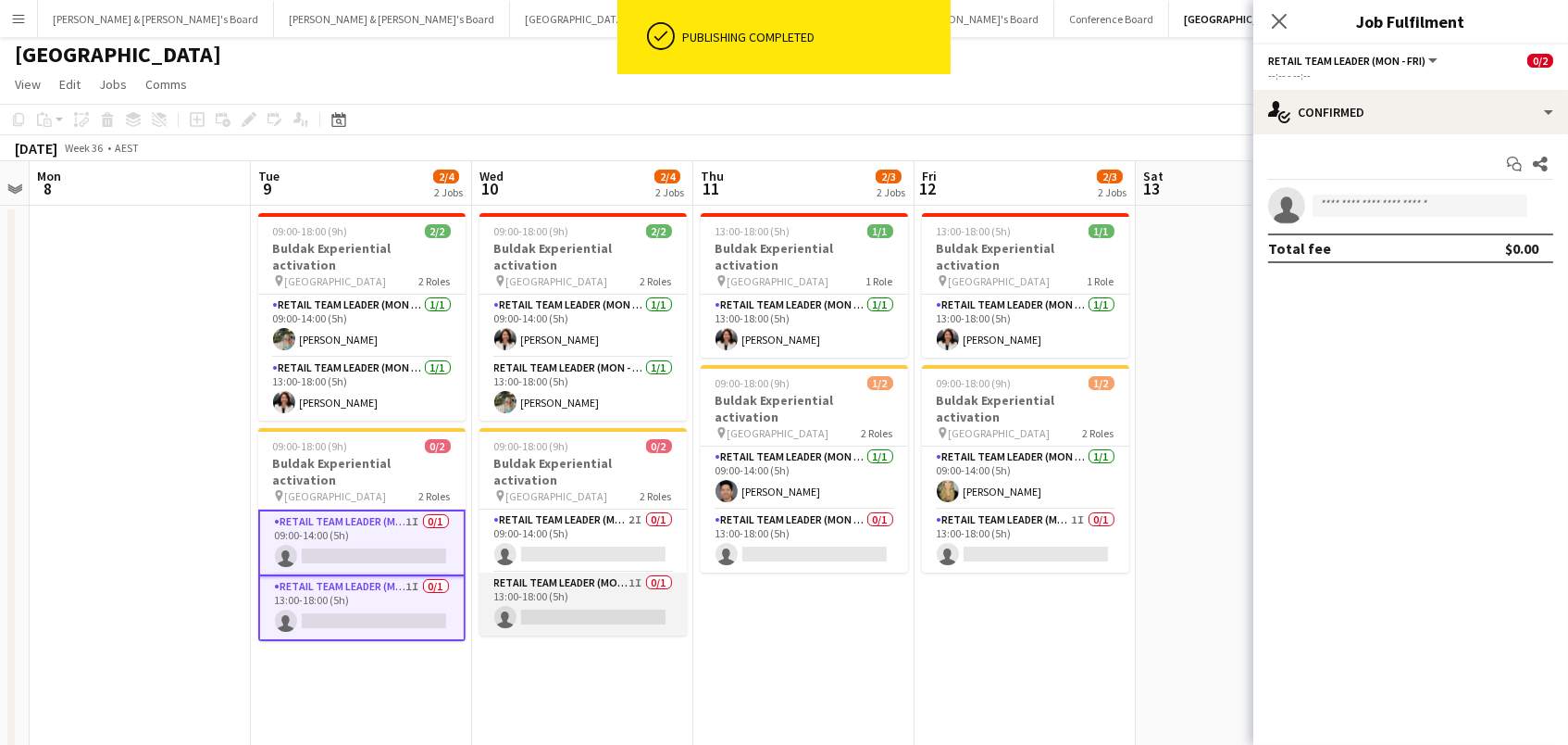
click at [504, 573] on app-card-role "RETAIL Team Leader (Mon - Fri) 1I 0/1 13:00-18:00 (5h) single-neutral-actions" at bounding box center [583, 604] width 208 height 63
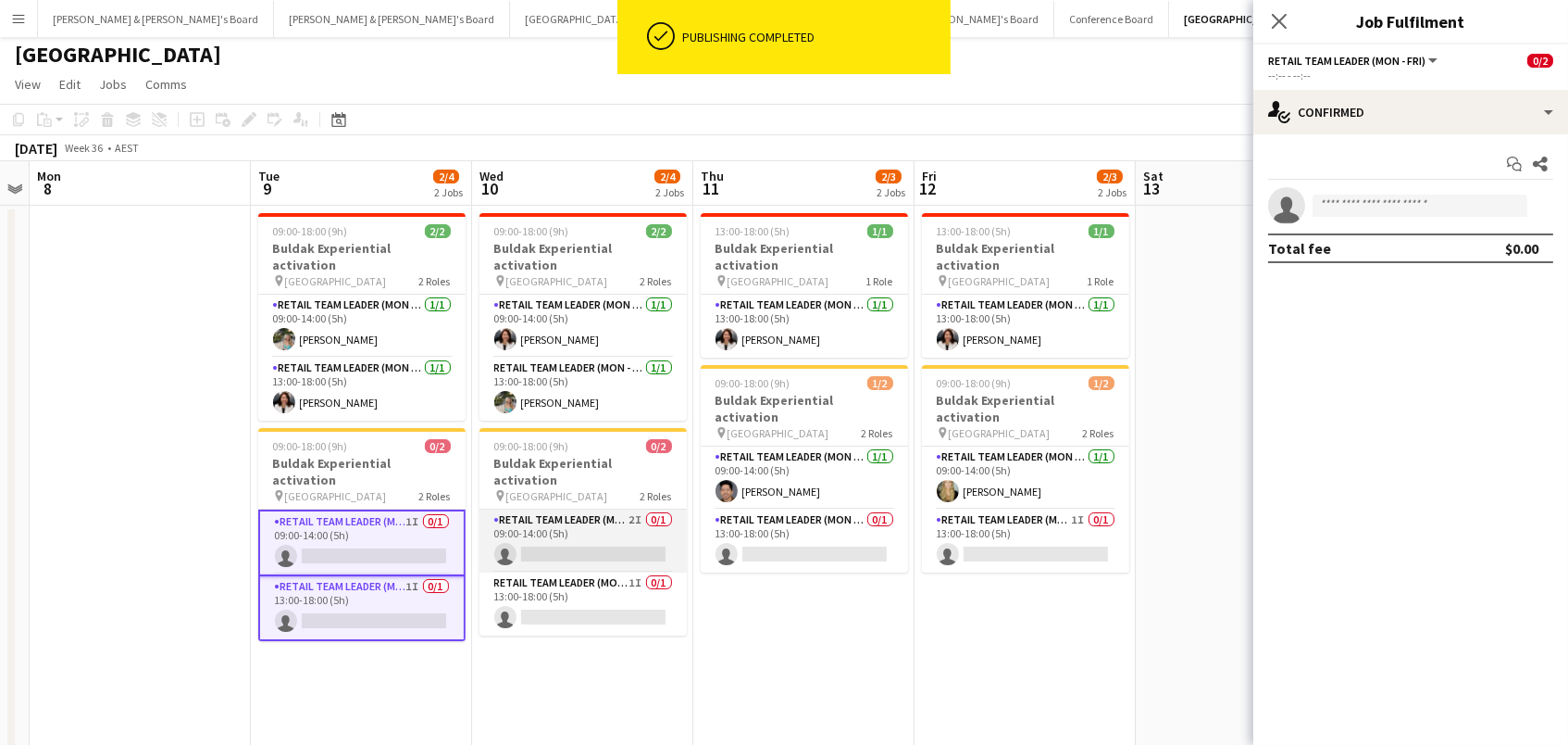
scroll to position [1, 0]
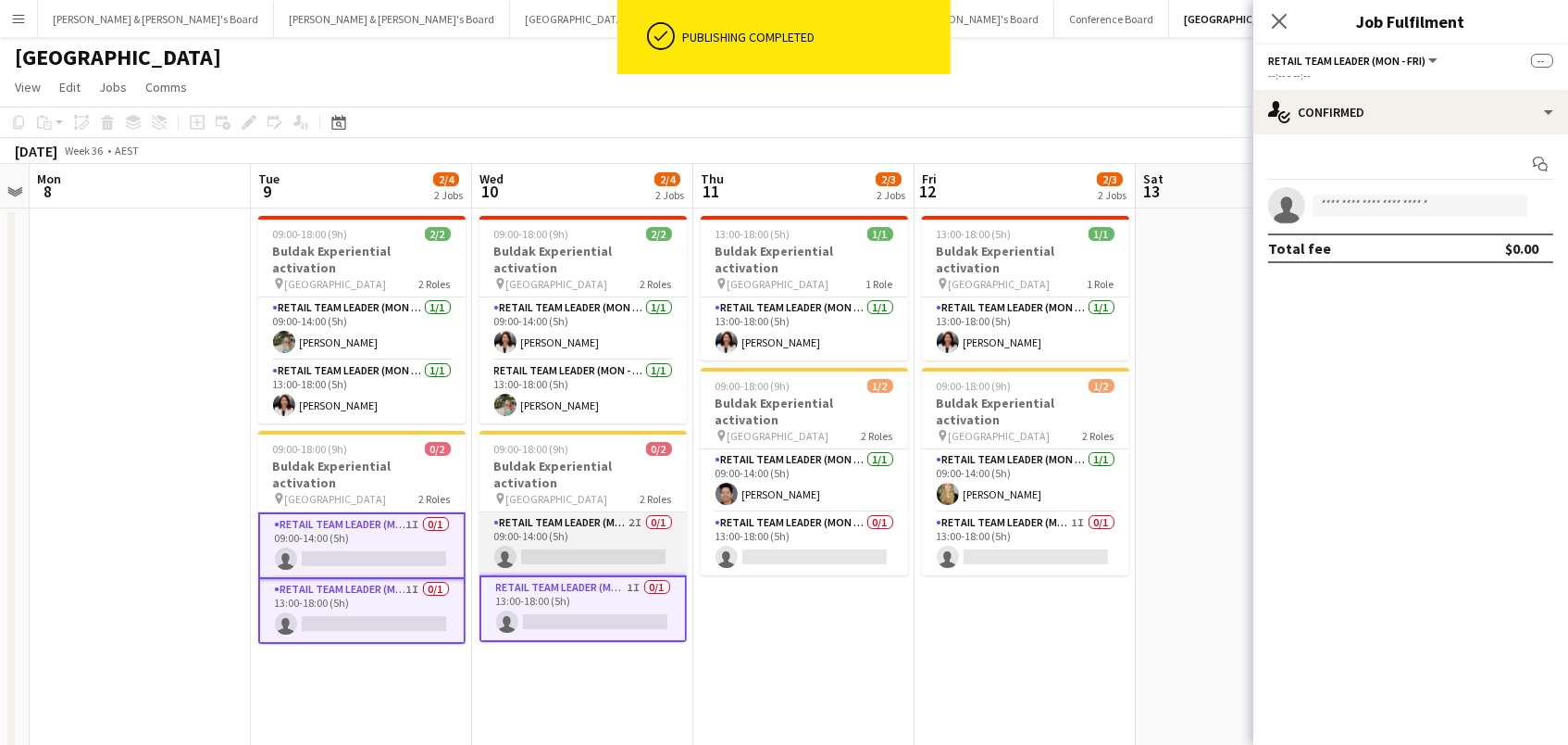
click at [525, 513] on app-card-role "RETAIL Team Leader (Mon - Fri) 2I 0/1 09:00-14:00 (5h) single-neutral-actions" at bounding box center [583, 544] width 208 height 63
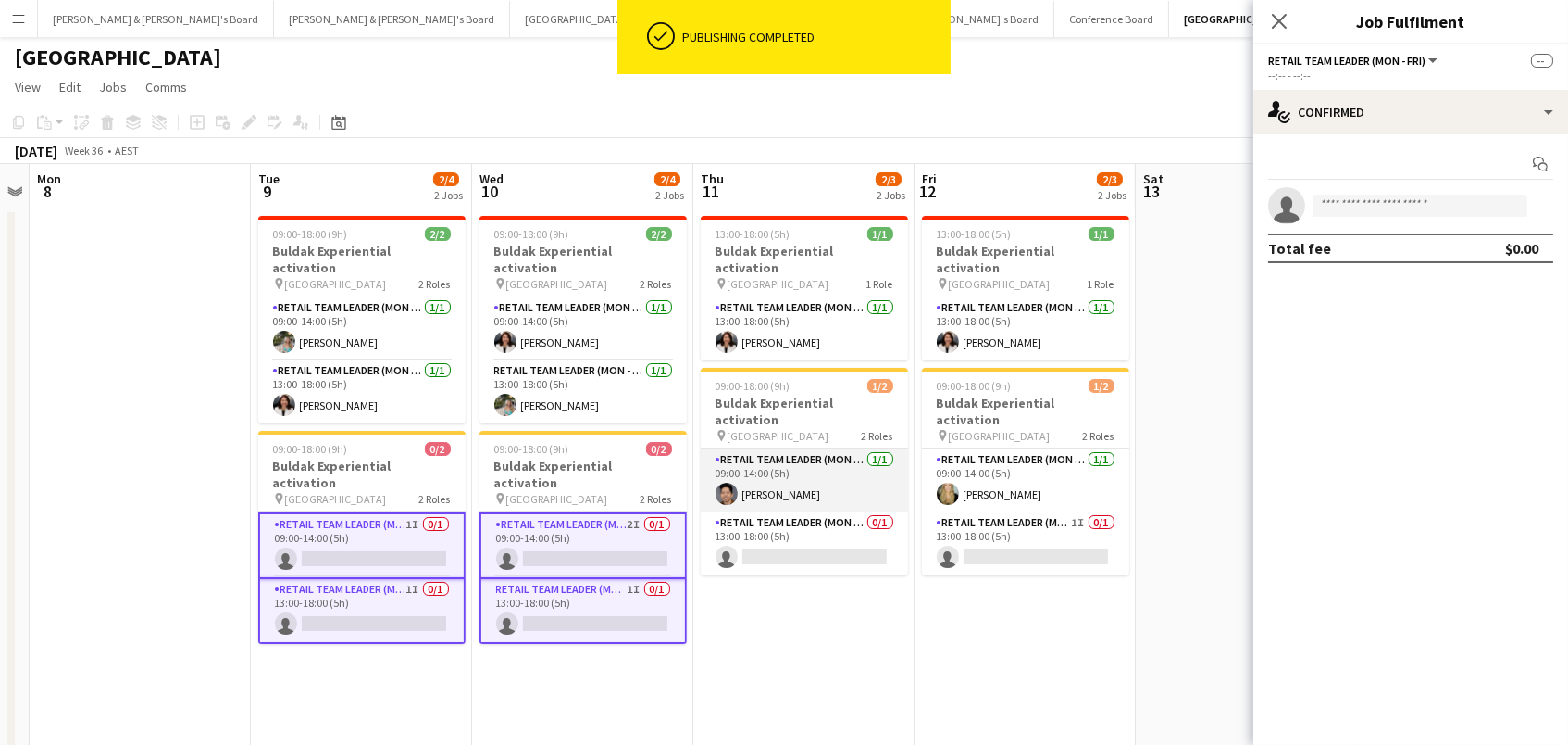
click at [805, 473] on app-card-role "RETAIL Team Leader (Mon - Fri) [DATE] 09:00-14:00 (5h) [PERSON_NAME]" at bounding box center [805, 481] width 208 height 63
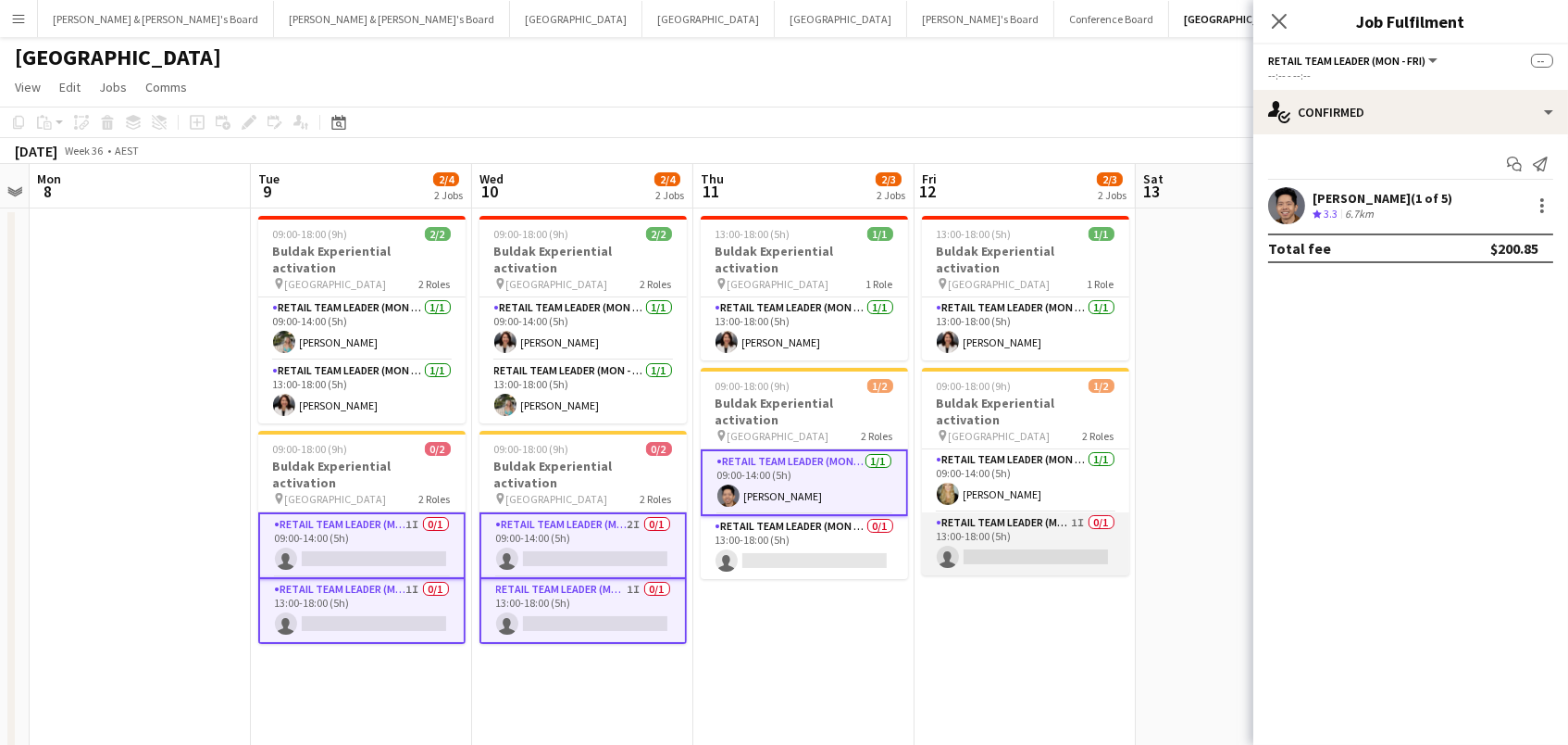
click at [1002, 513] on app-card-role "RETAIL Team Leader (Mon - Fri) 1I 0/1 13:00-18:00 (5h) single-neutral-actions" at bounding box center [1026, 544] width 208 height 63
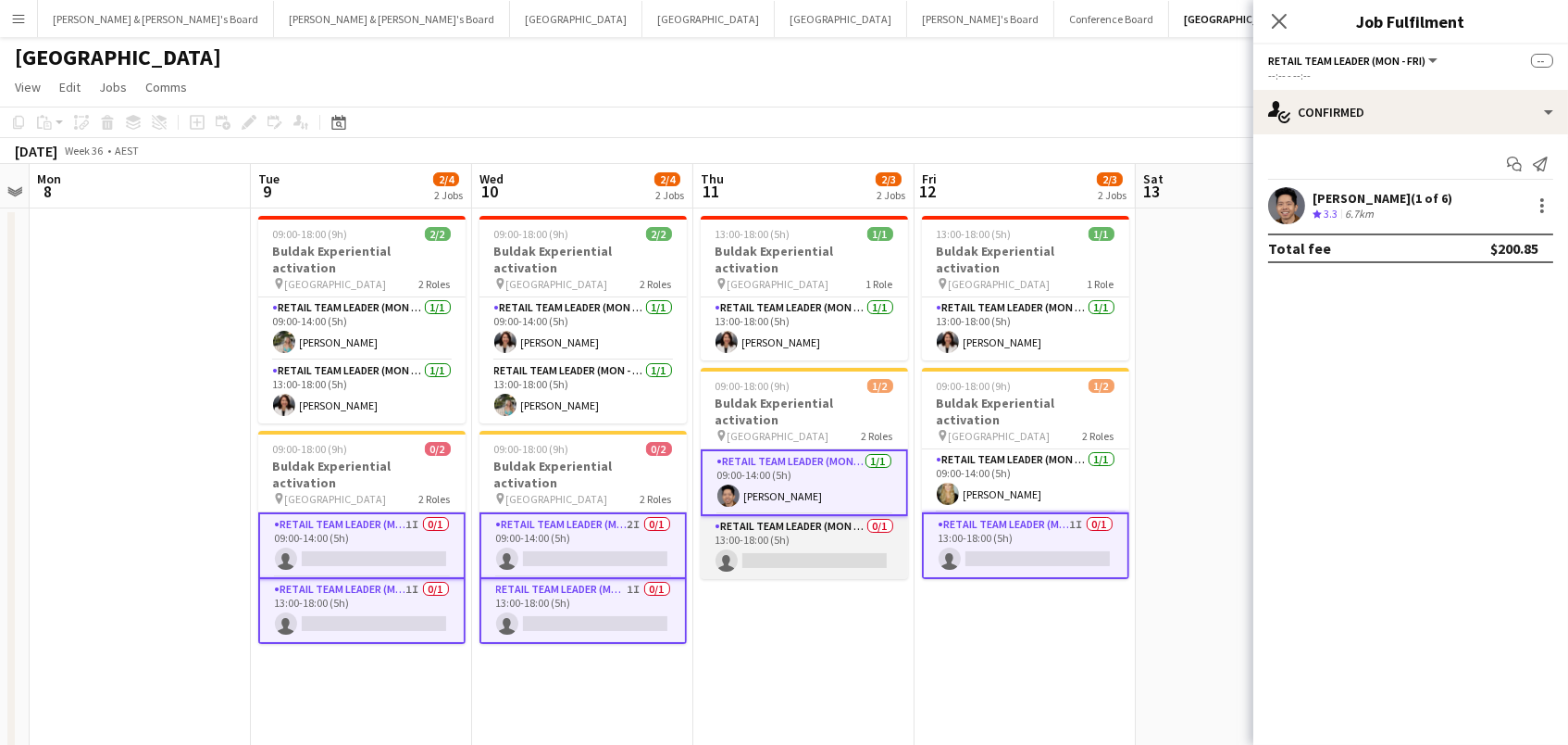
click at [844, 516] on app-card-role "RETAIL Team Leader (Mon - Fri) 0/1 13:00-18:00 (5h) single-neutral-actions" at bounding box center [805, 547] width 208 height 63
click at [839, 457] on app-card-role "RETAIL Team Leader (Mon - Fri) [DATE] 09:00-14:00 (5h) [PERSON_NAME]" at bounding box center [805, 483] width 208 height 67
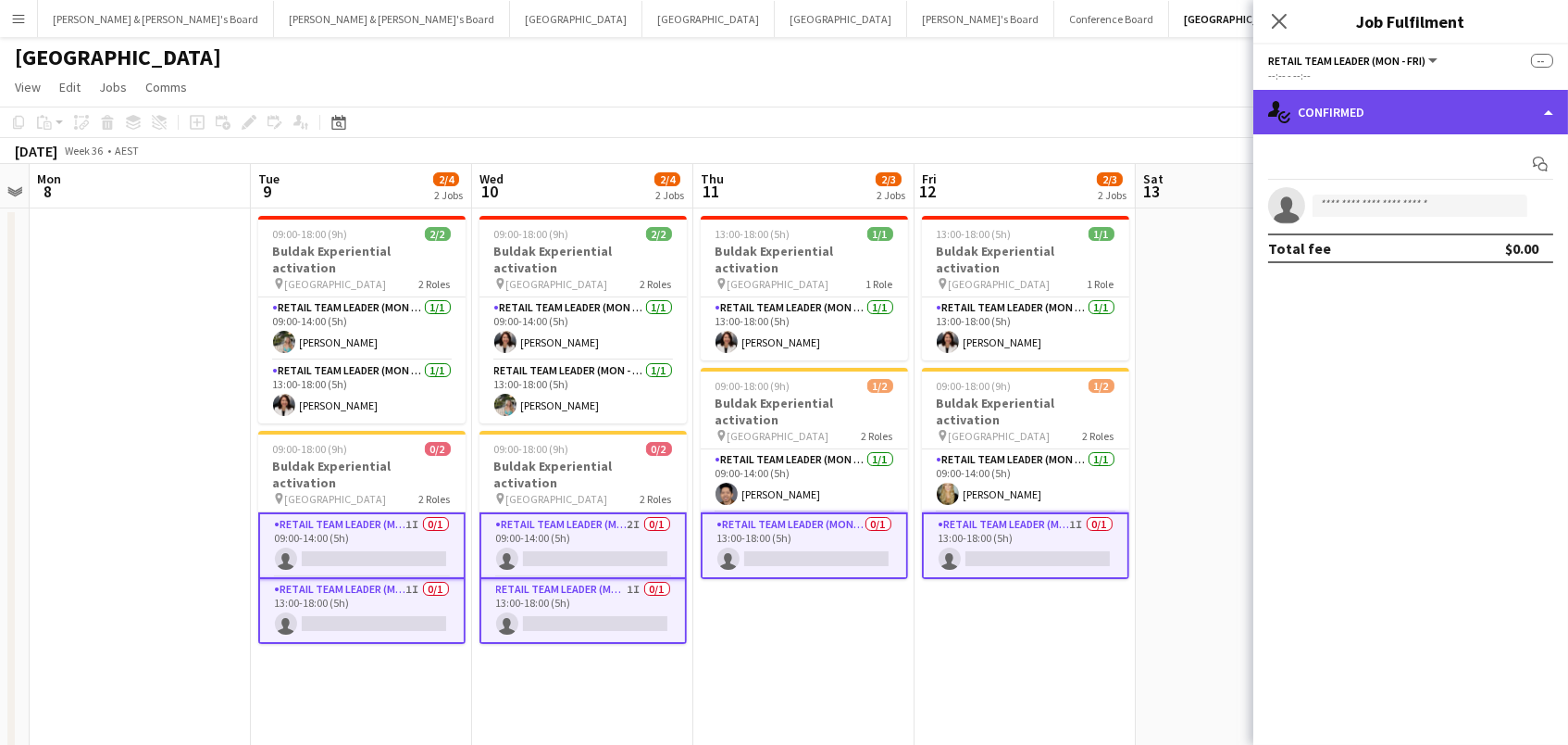
click at [1384, 100] on div "single-neutral-actions-check-2 Confirmed" at bounding box center [1410, 112] width 315 height 44
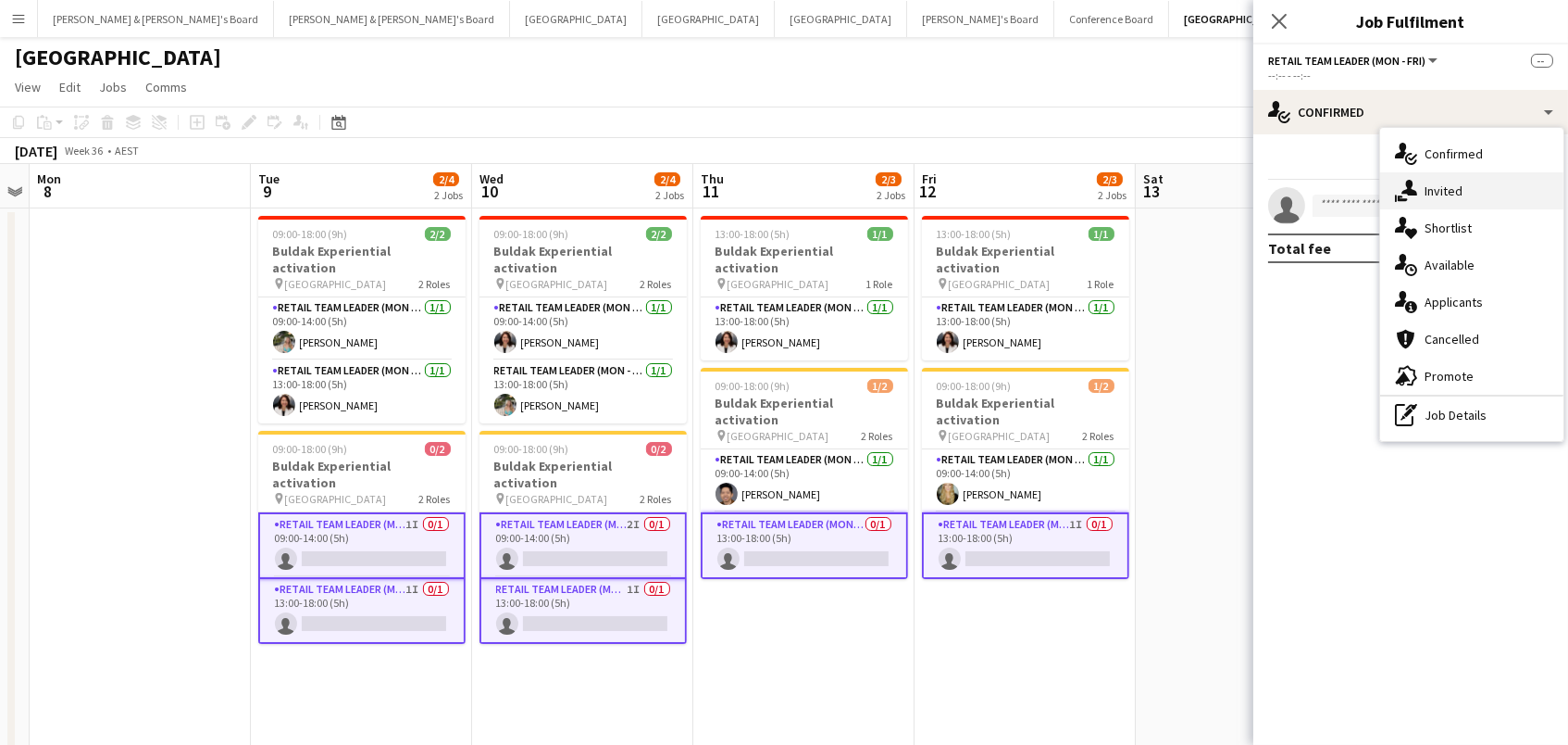
click at [1433, 182] on div "single-neutral-actions-share-1 Invited" at bounding box center [1471, 190] width 183 height 37
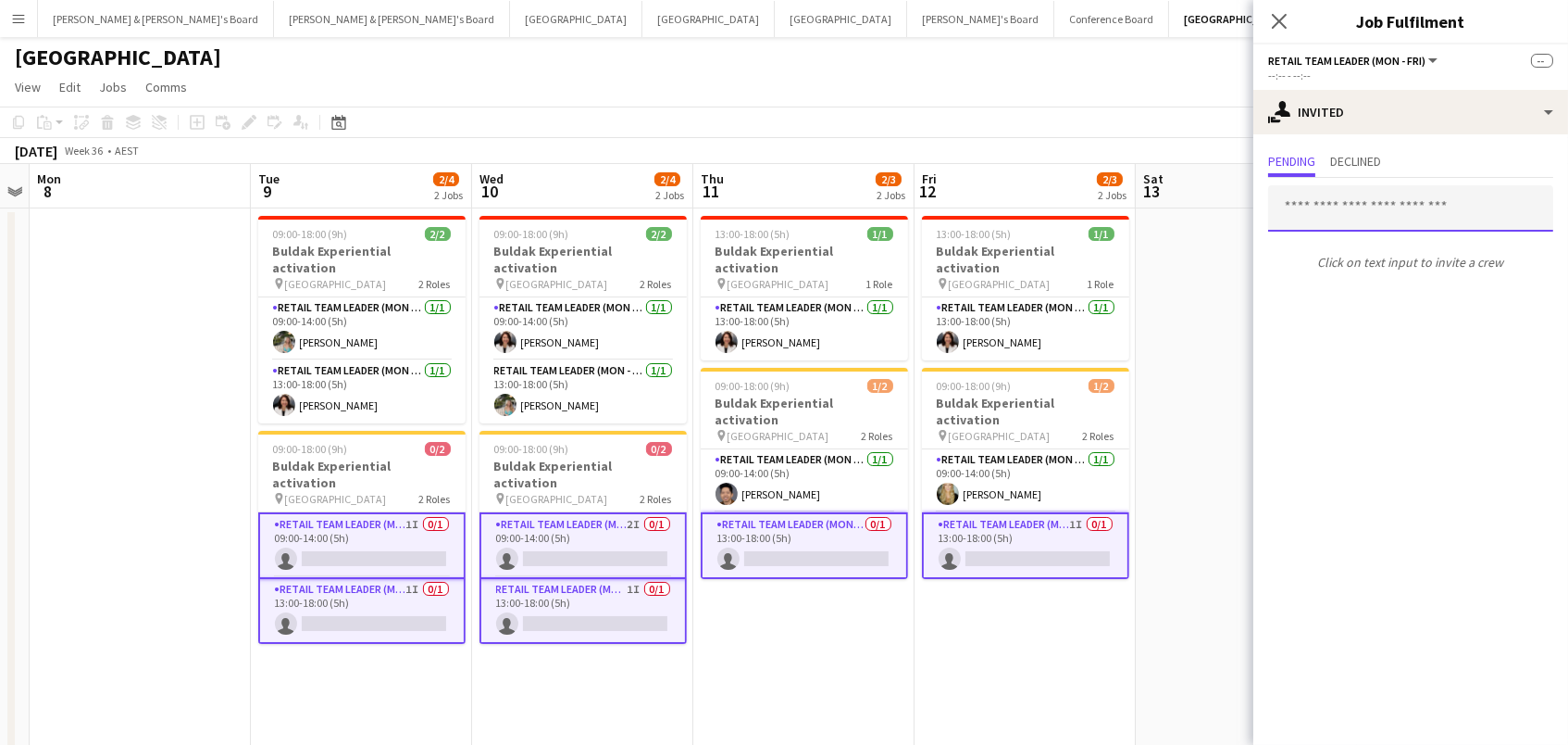
click at [1368, 219] on input "text" at bounding box center [1410, 208] width 285 height 46
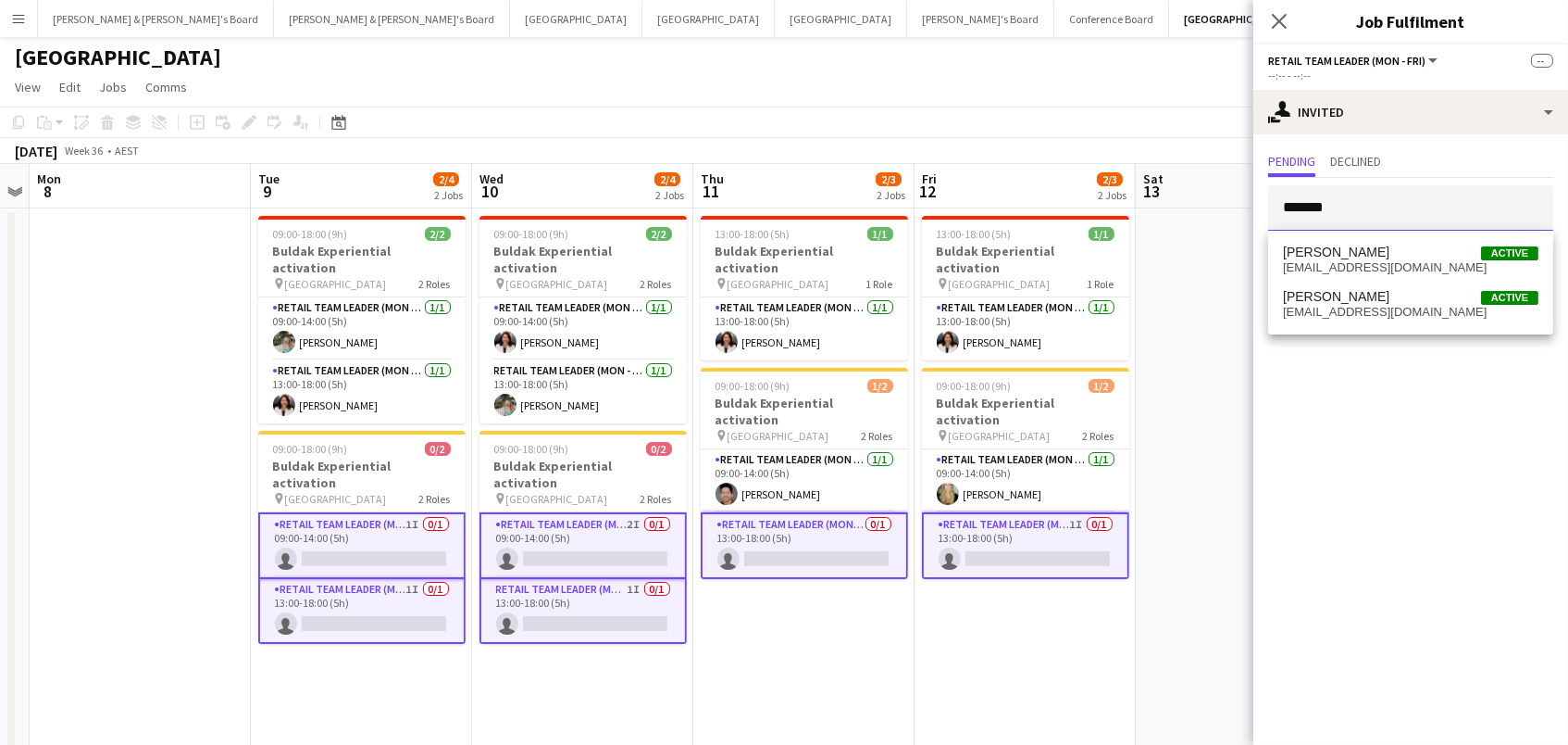
type input "*******"
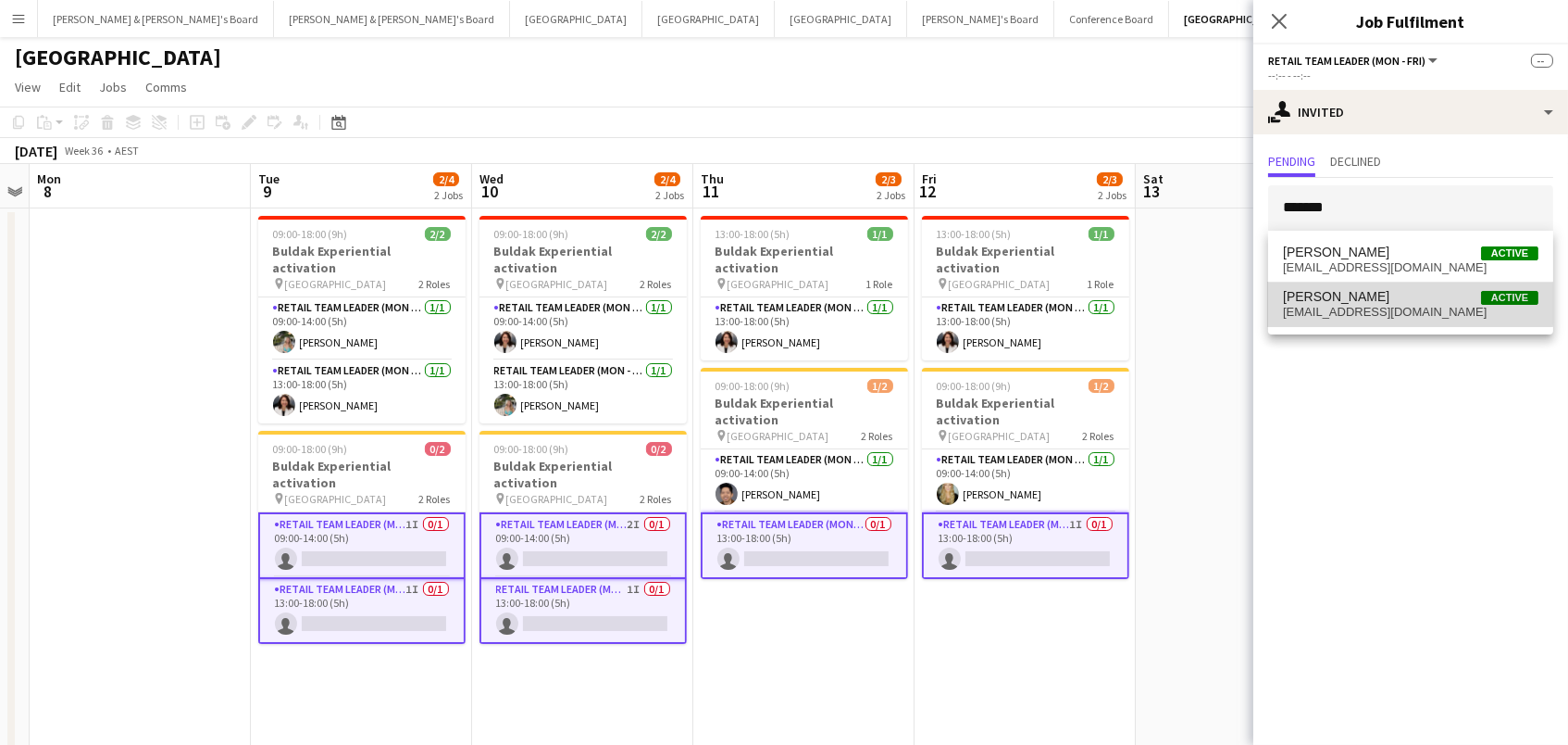
drag, startPoint x: 1368, startPoint y: 219, endPoint x: 1359, endPoint y: 298, distance: 79.5
click at [1359, 298] on span "[PERSON_NAME] Active" at bounding box center [1411, 296] width 256 height 16
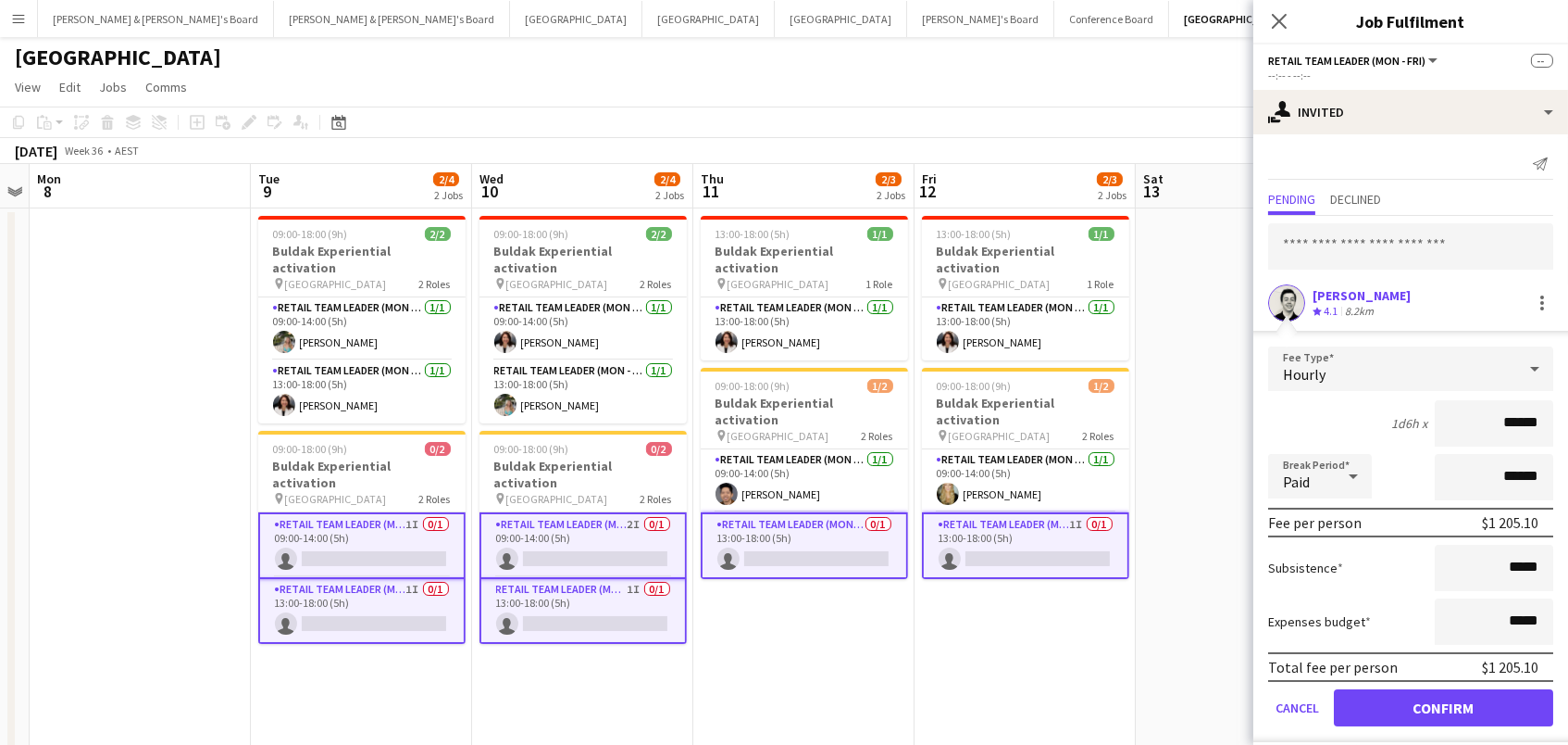
click at [1443, 705] on button "Confirm" at bounding box center [1443, 707] width 219 height 37
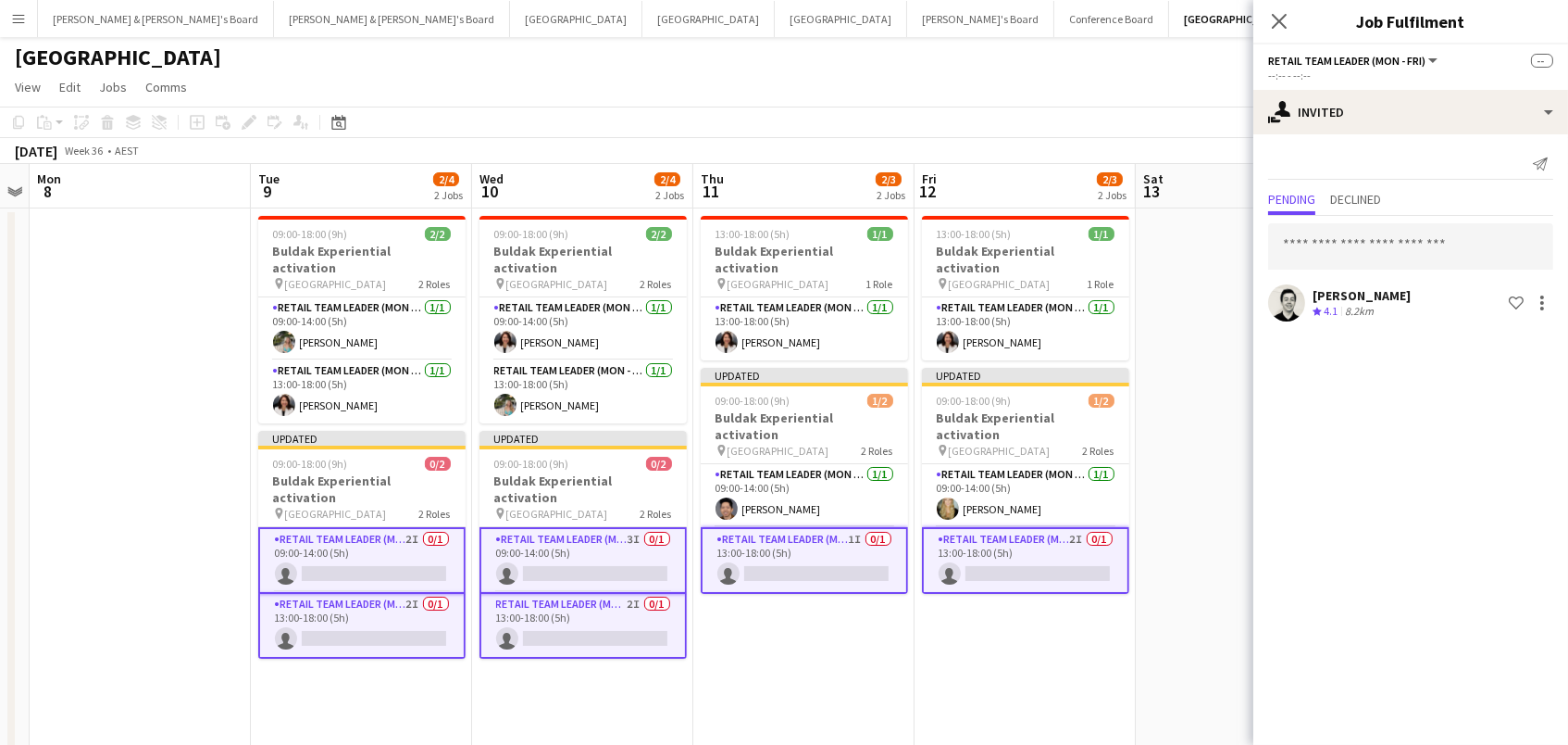
drag, startPoint x: 1226, startPoint y: 310, endPoint x: 1295, endPoint y: 294, distance: 70.8
click at [1226, 310] on app-date-cell at bounding box center [1246, 584] width 221 height 752
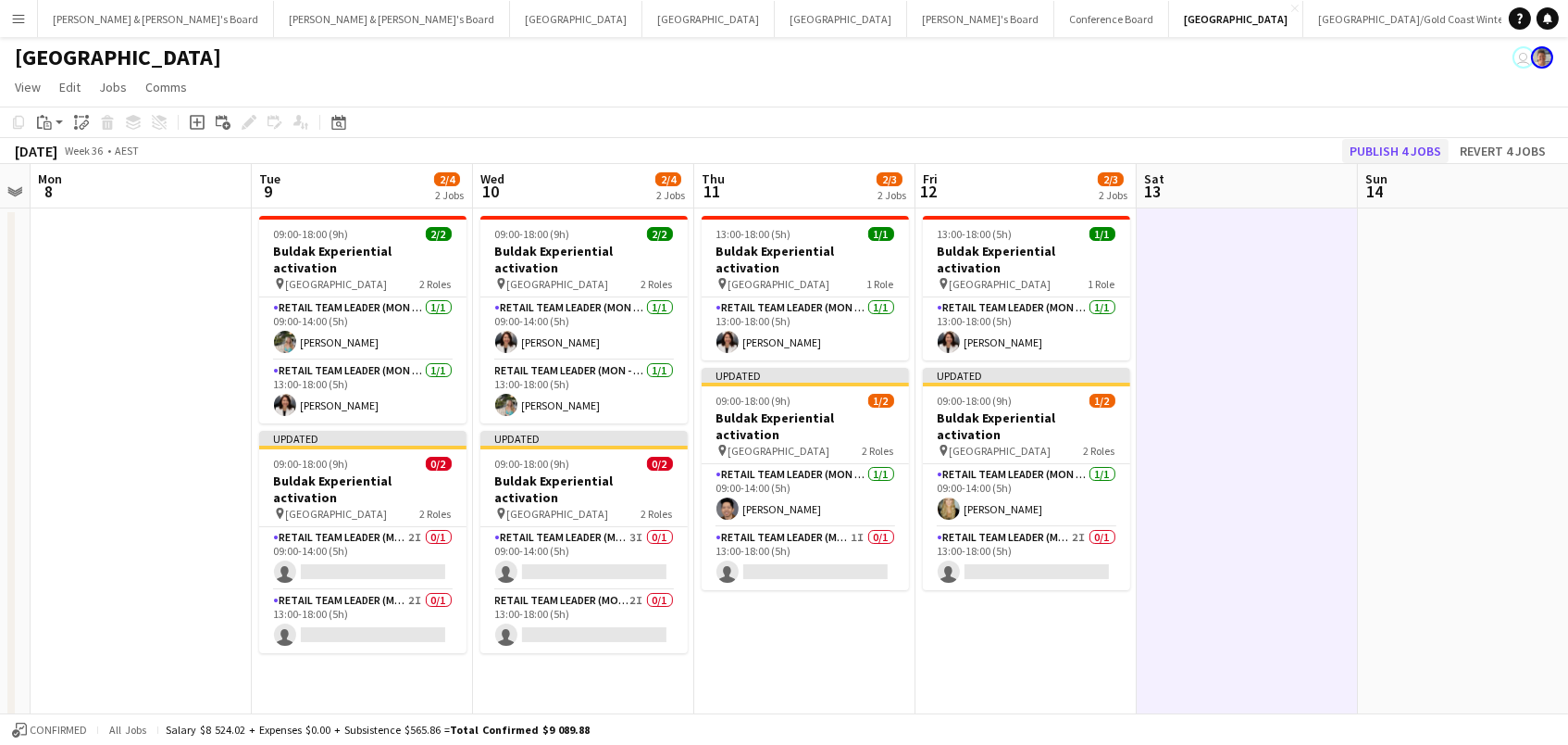
click at [1392, 151] on button "Publish 4 jobs" at bounding box center [1395, 151] width 106 height 24
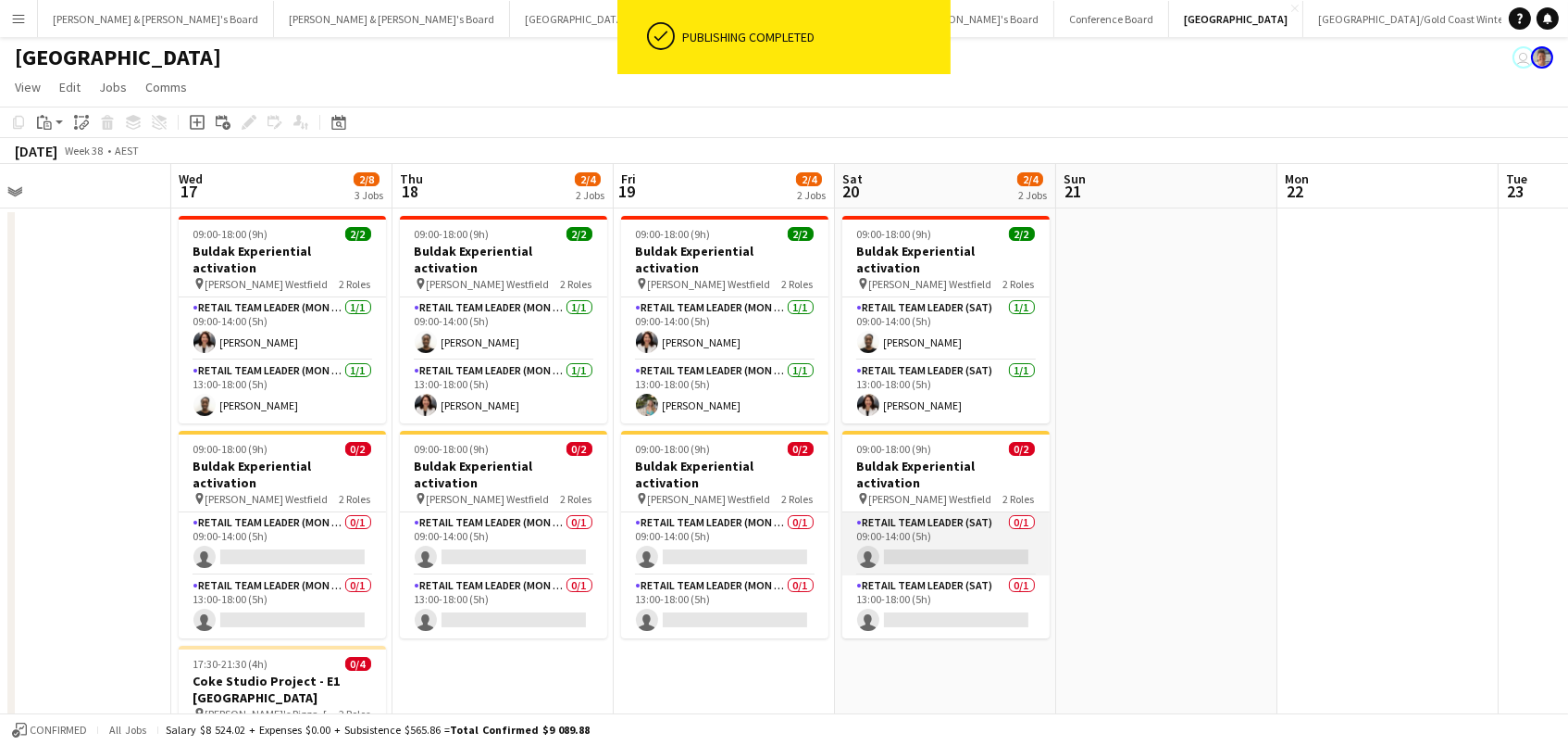
scroll to position [0, 371]
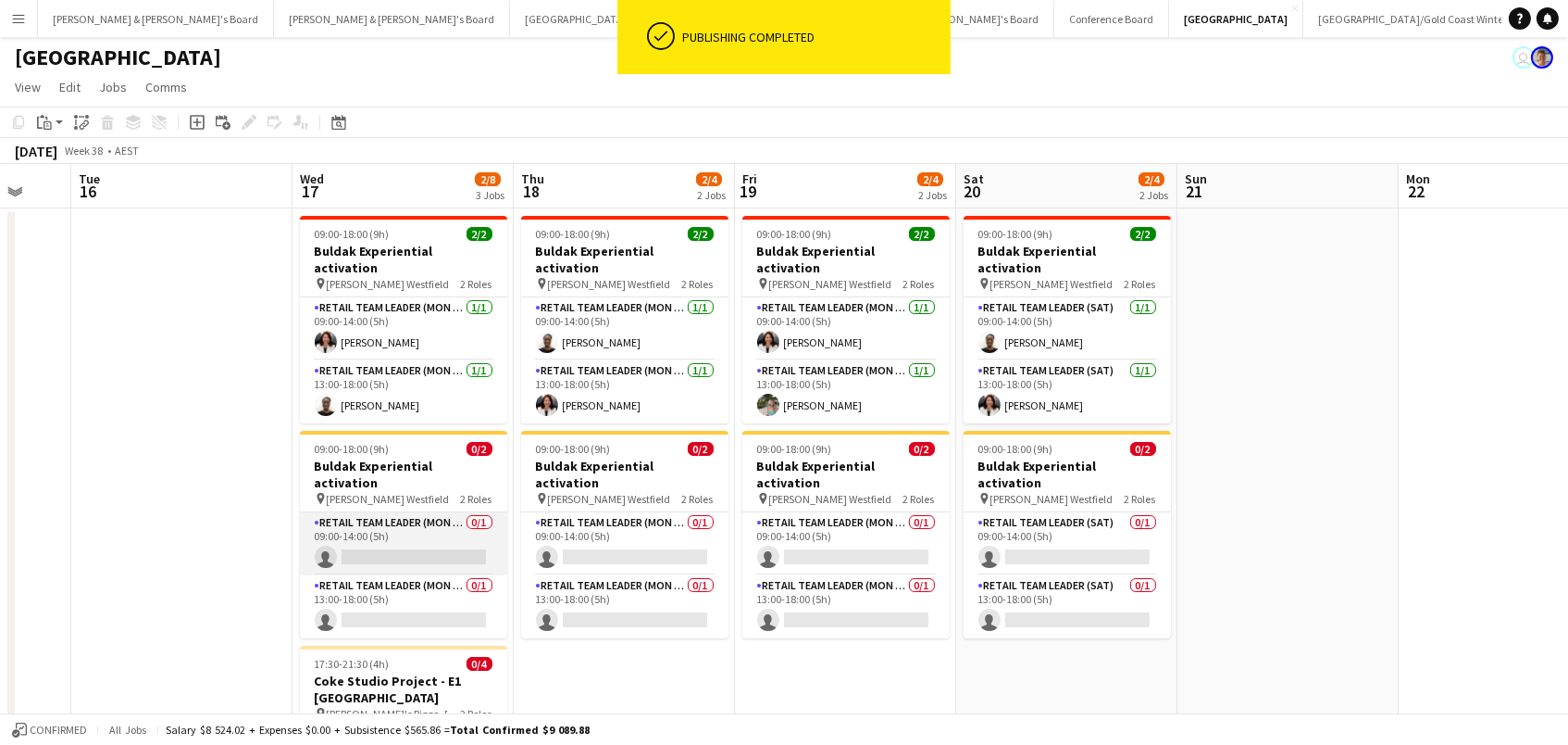
click at [425, 513] on app-card-role "RETAIL Team Leader (Mon - Fri) 0/1 09:00-14:00 (5h) single-neutral-actions" at bounding box center [403, 544] width 208 height 63
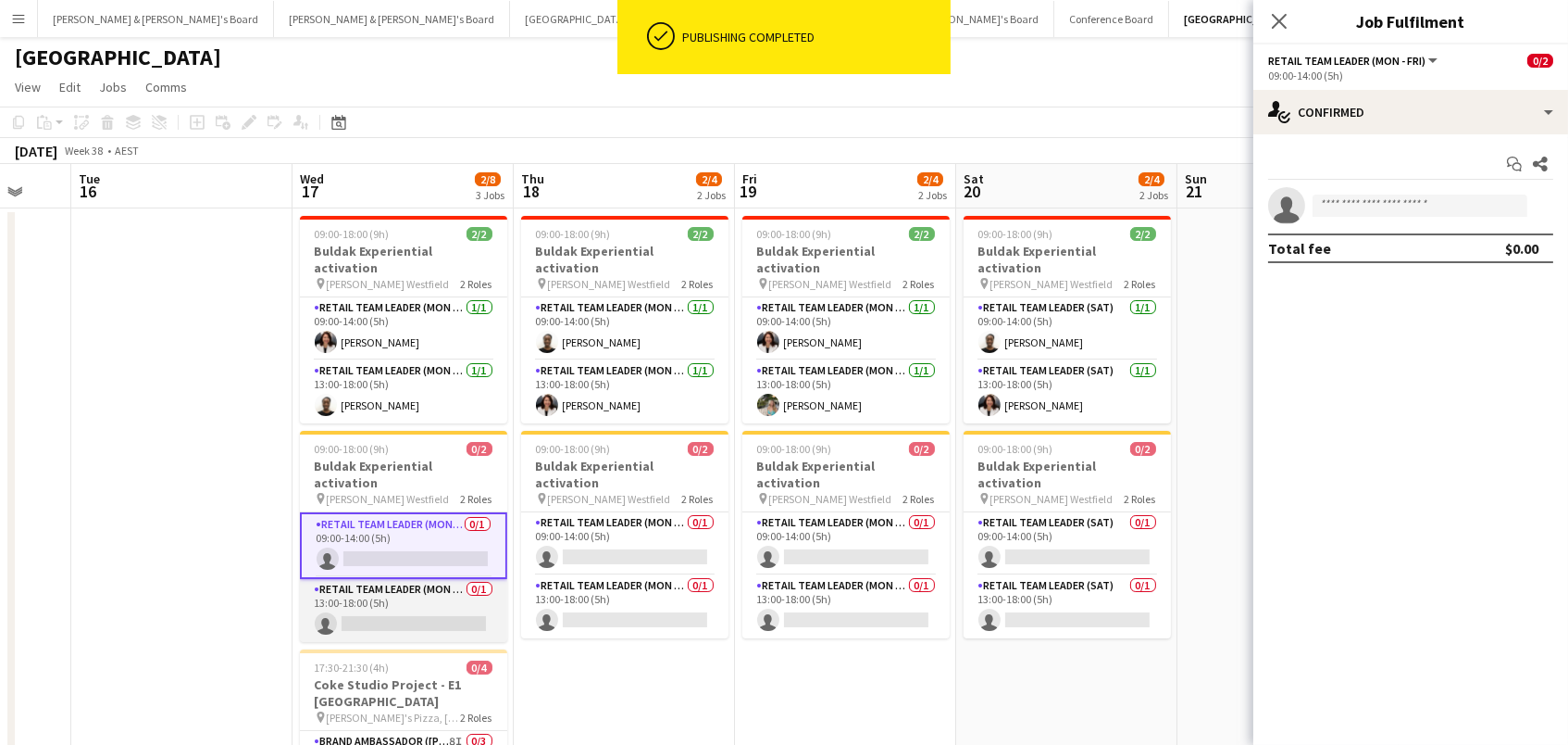
click at [412, 582] on app-card-role "RETAIL Team Leader (Mon - Fri) 0/1 13:00-18:00 (5h) single-neutral-actions" at bounding box center [403, 610] width 208 height 63
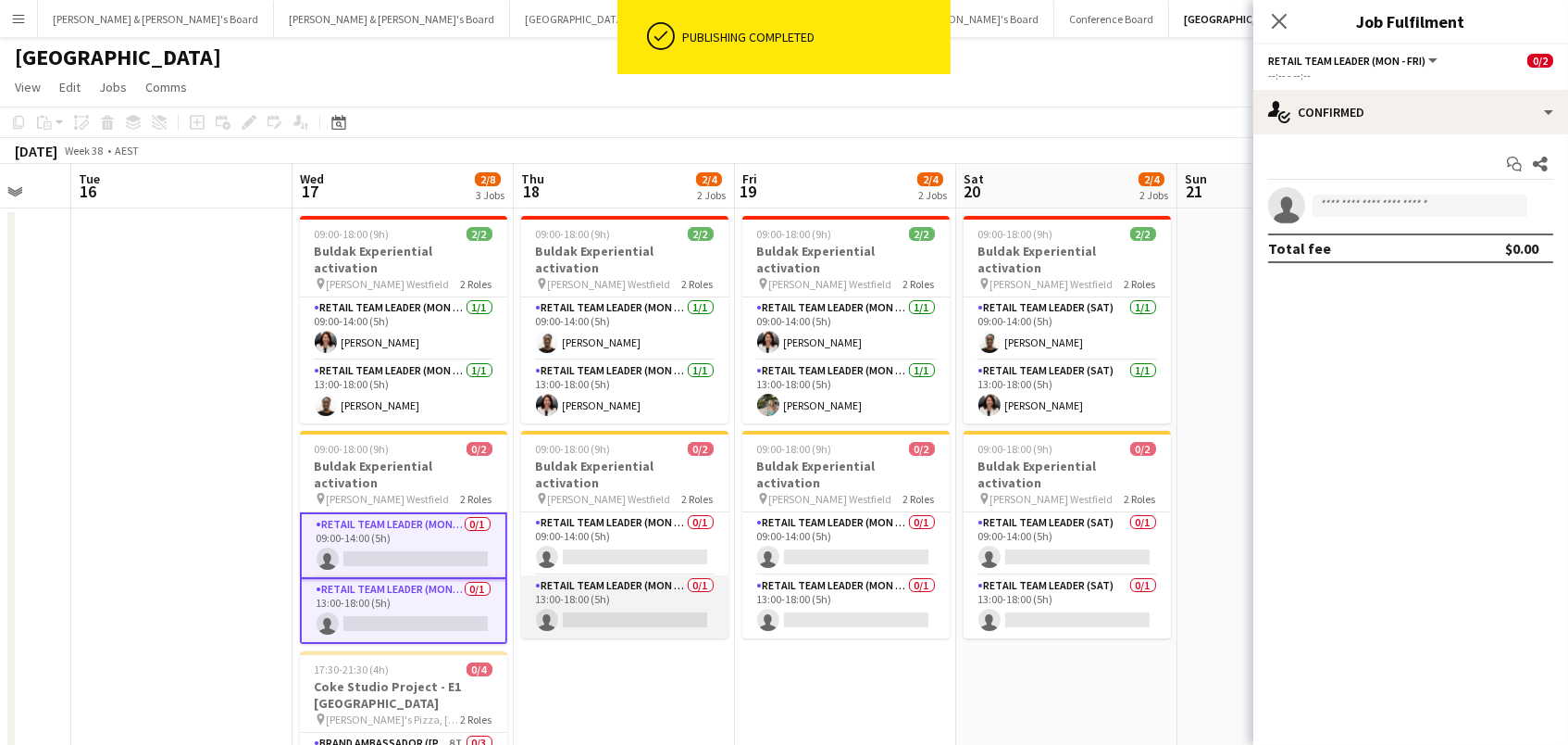
click at [629, 576] on app-card-role "RETAIL Team Leader (Mon - Fri) 0/1 13:00-18:00 (5h) single-neutral-actions" at bounding box center [624, 607] width 208 height 63
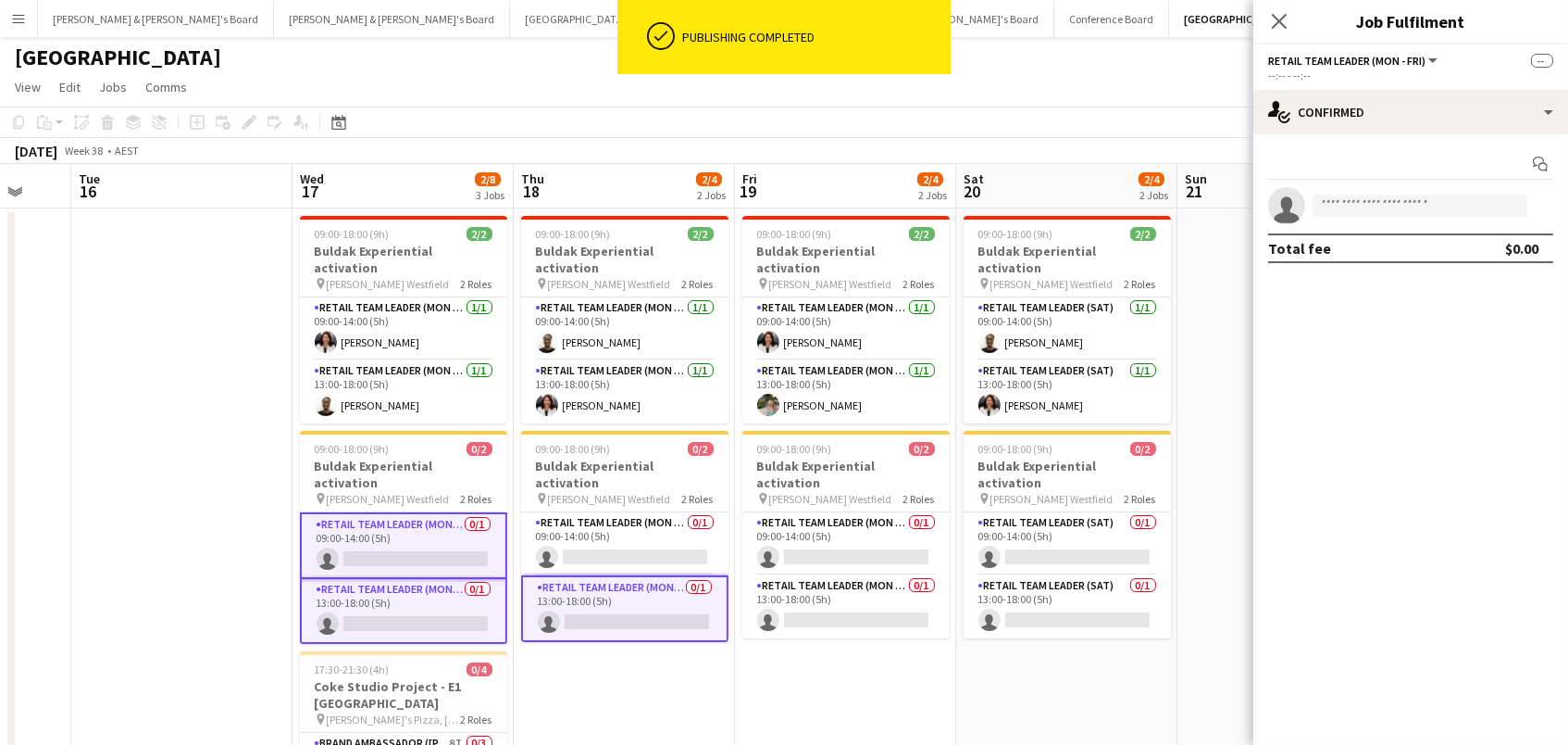
scroll to position [0, 372]
click at [635, 516] on app-card-role "RETAIL Team Leader (Mon - Fri) 0/1 09:00-14:00 (5h) single-neutral-actions" at bounding box center [623, 544] width 208 height 63
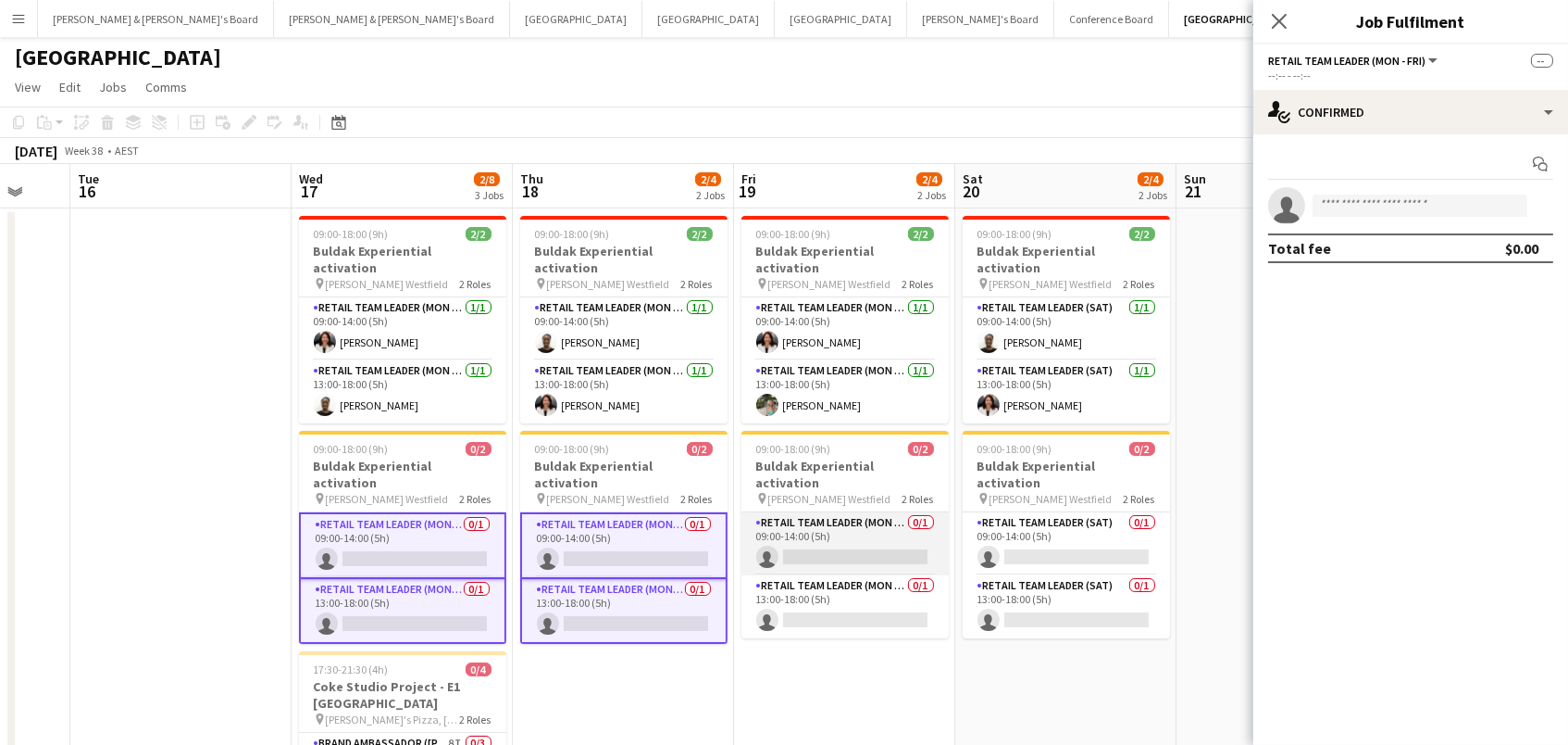
click at [807, 513] on app-card-role "RETAIL Team Leader (Mon - Fri) 0/1 09:00-14:00 (5h) single-neutral-actions" at bounding box center [845, 544] width 208 height 63
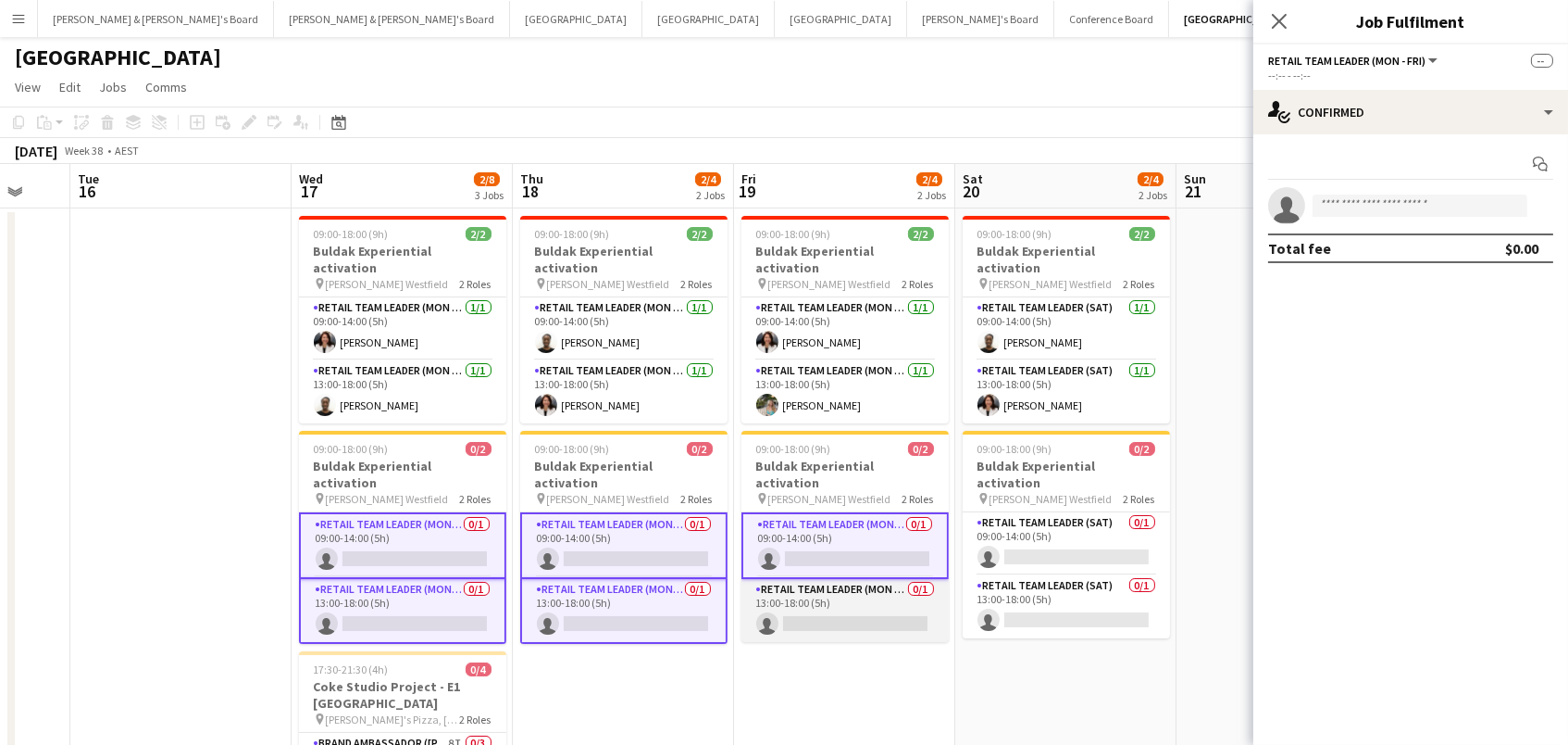
drag, startPoint x: 831, startPoint y: 572, endPoint x: 843, endPoint y: 571, distance: 12.0
click at [832, 579] on app-card-role "RETAIL Team Leader (Mon - Fri) 0/1 13:00-18:00 (5h) single-neutral-actions" at bounding box center [845, 610] width 208 height 63
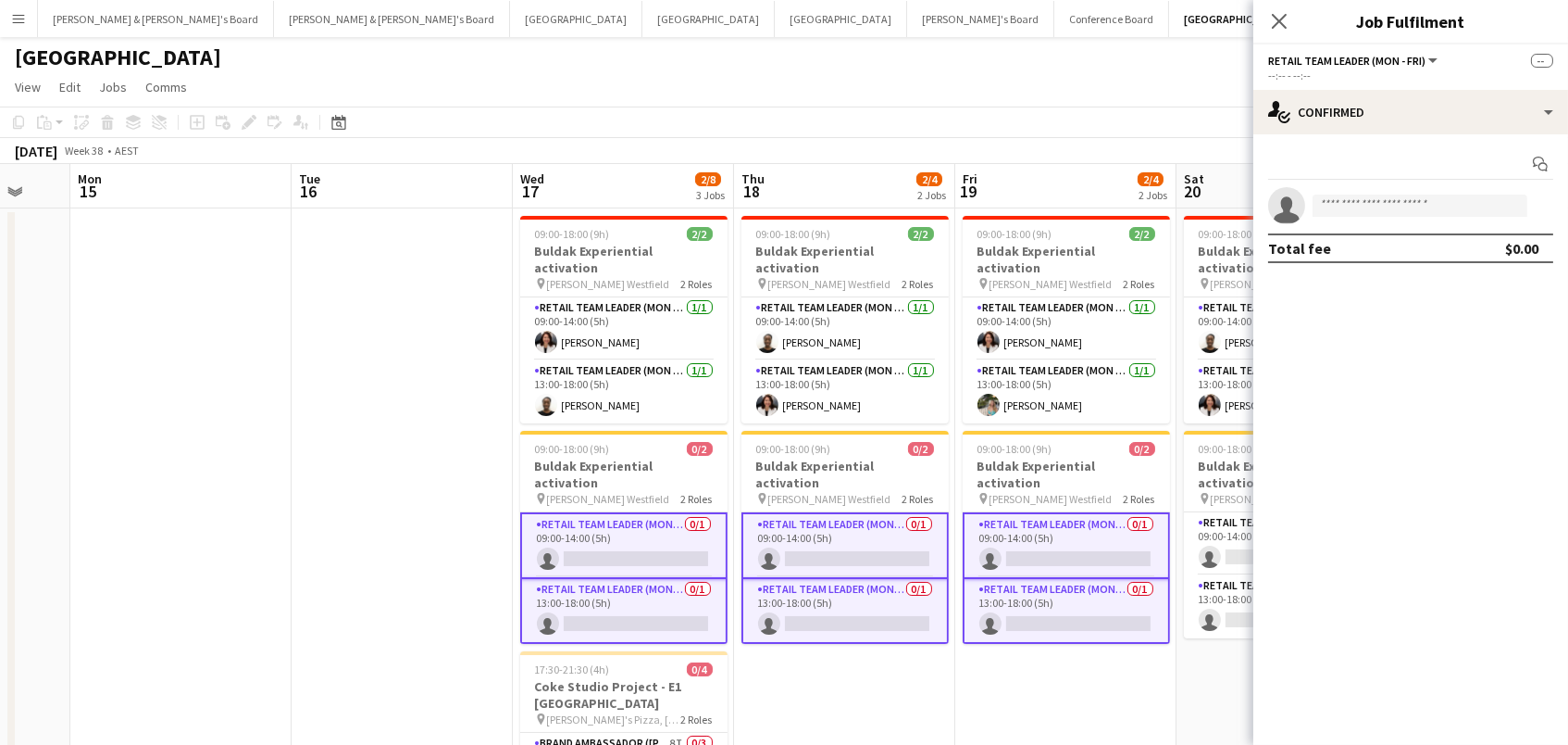
scroll to position [0, 590]
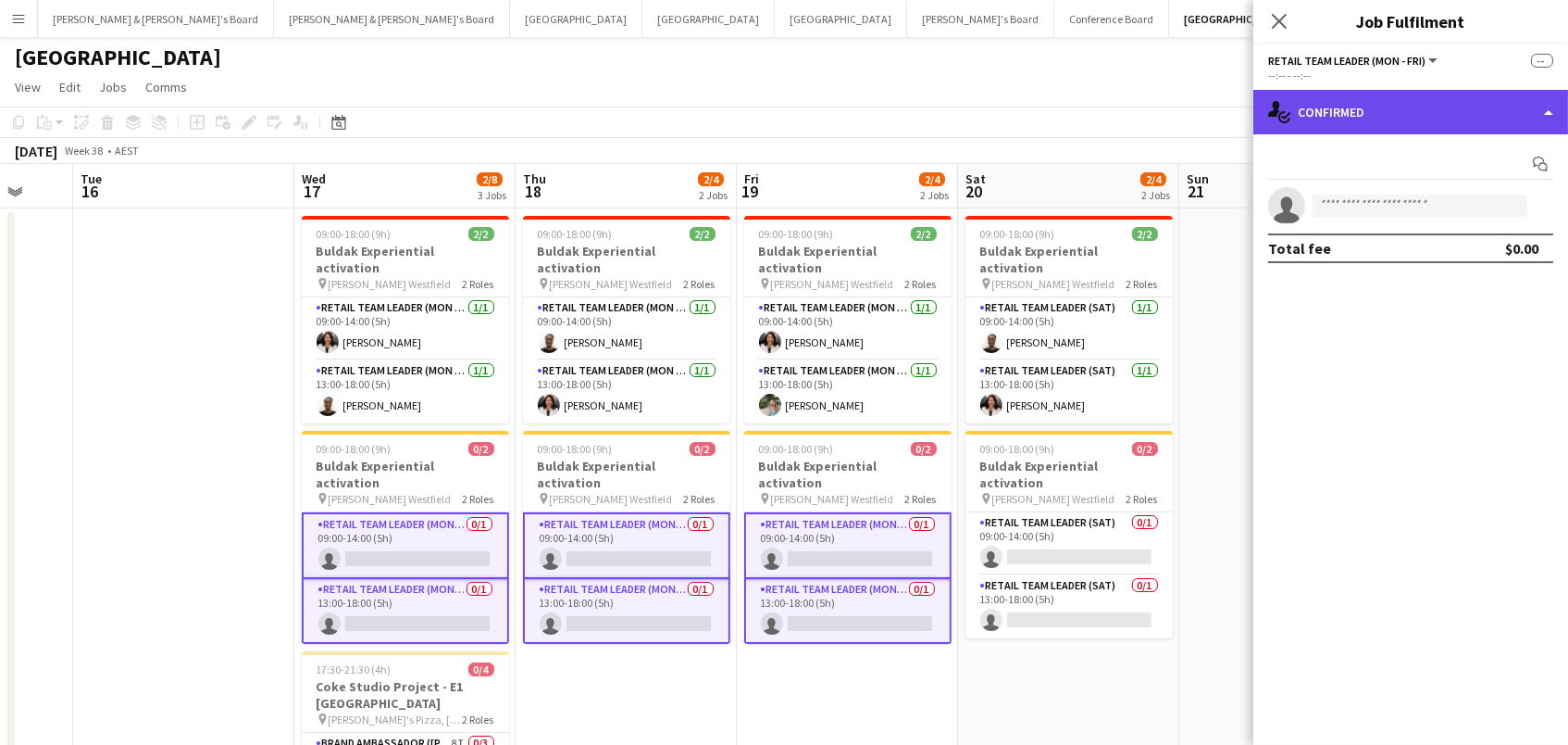
click at [1385, 106] on div "single-neutral-actions-check-2 Confirmed" at bounding box center [1410, 112] width 315 height 44
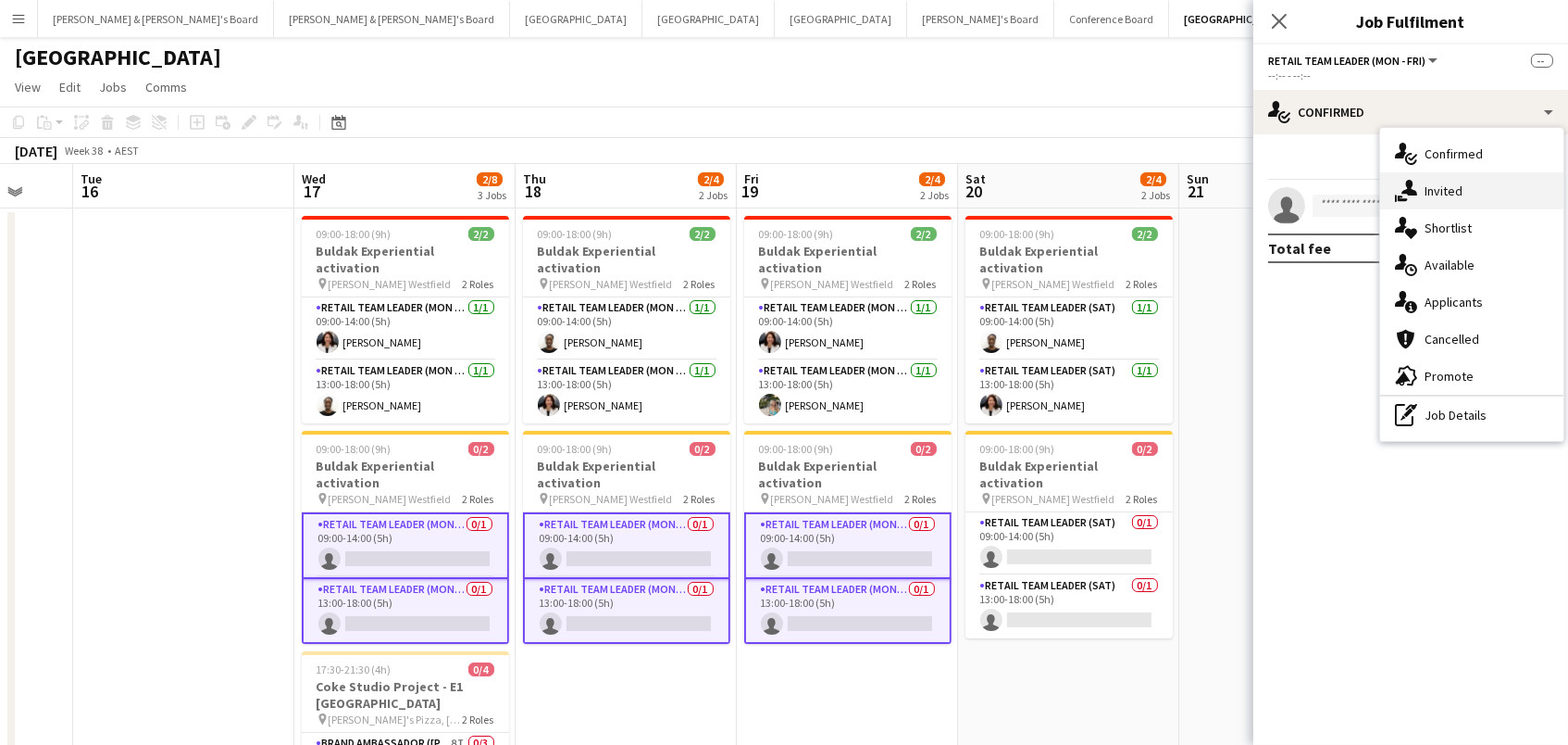
click at [1457, 189] on div "single-neutral-actions-share-1 Invited" at bounding box center [1471, 190] width 183 height 37
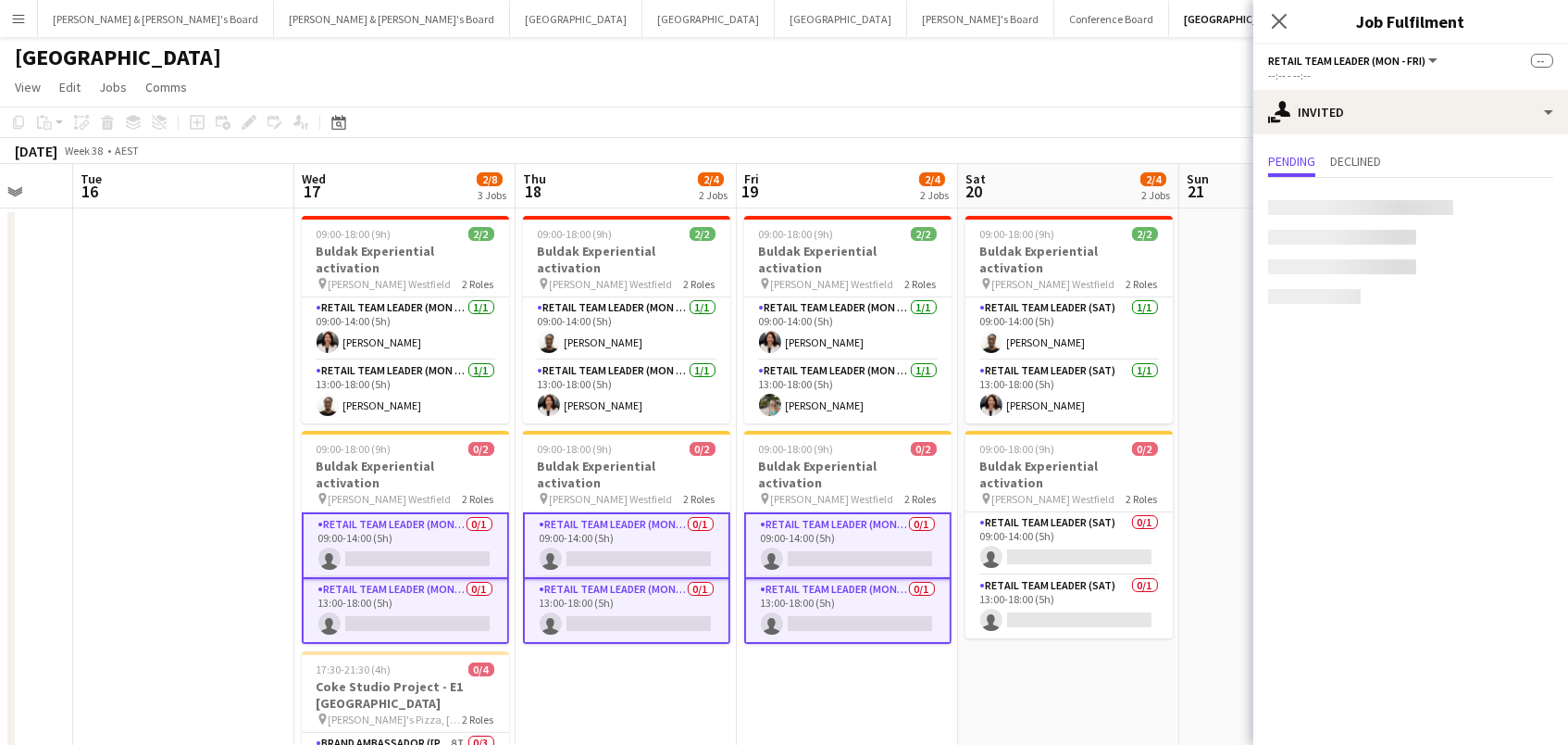
click at [1356, 209] on div at bounding box center [1360, 208] width 185 height 15
click at [1300, 199] on input "text" at bounding box center [1410, 208] width 285 height 46
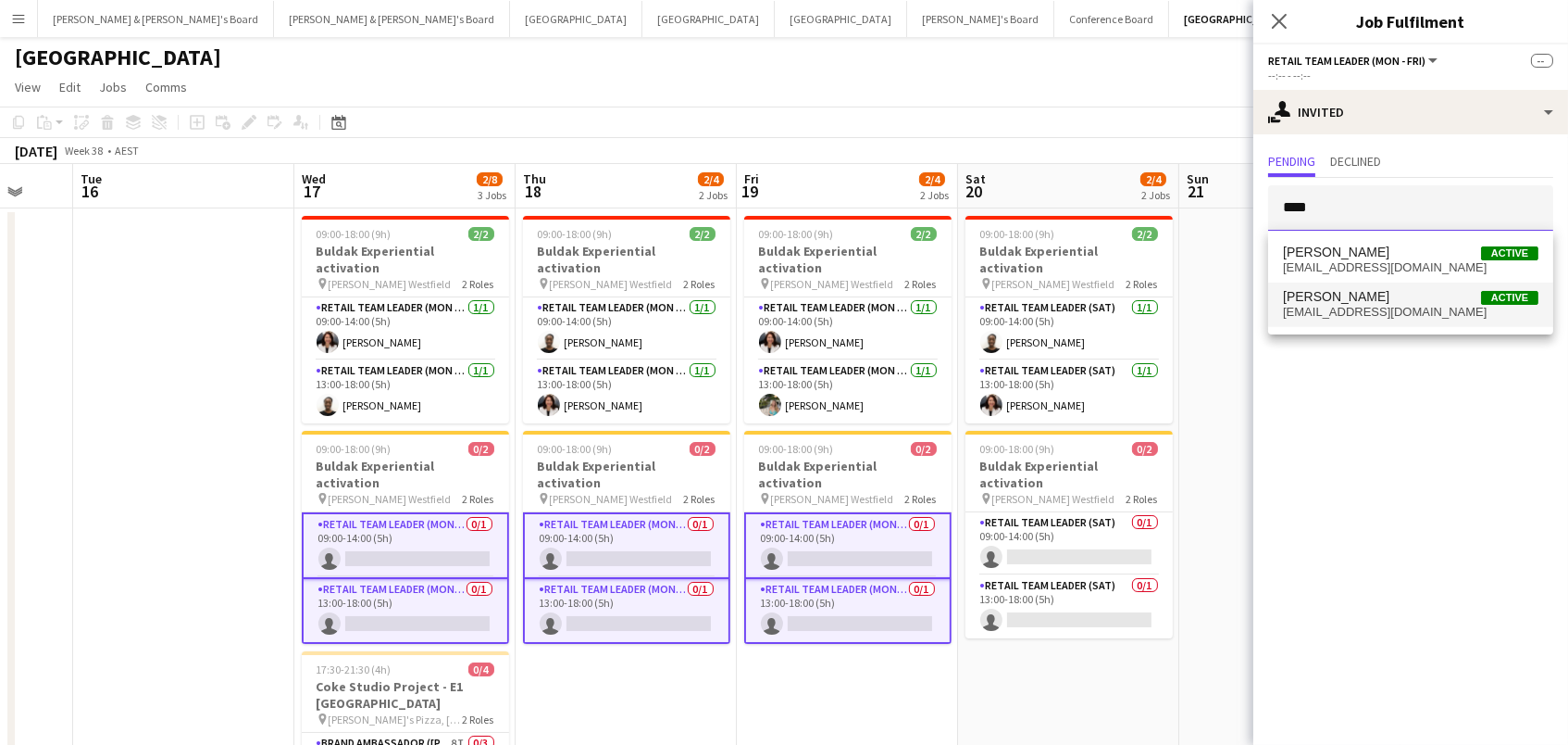
type input "****"
click at [1316, 301] on span "[PERSON_NAME]" at bounding box center [1336, 296] width 106 height 16
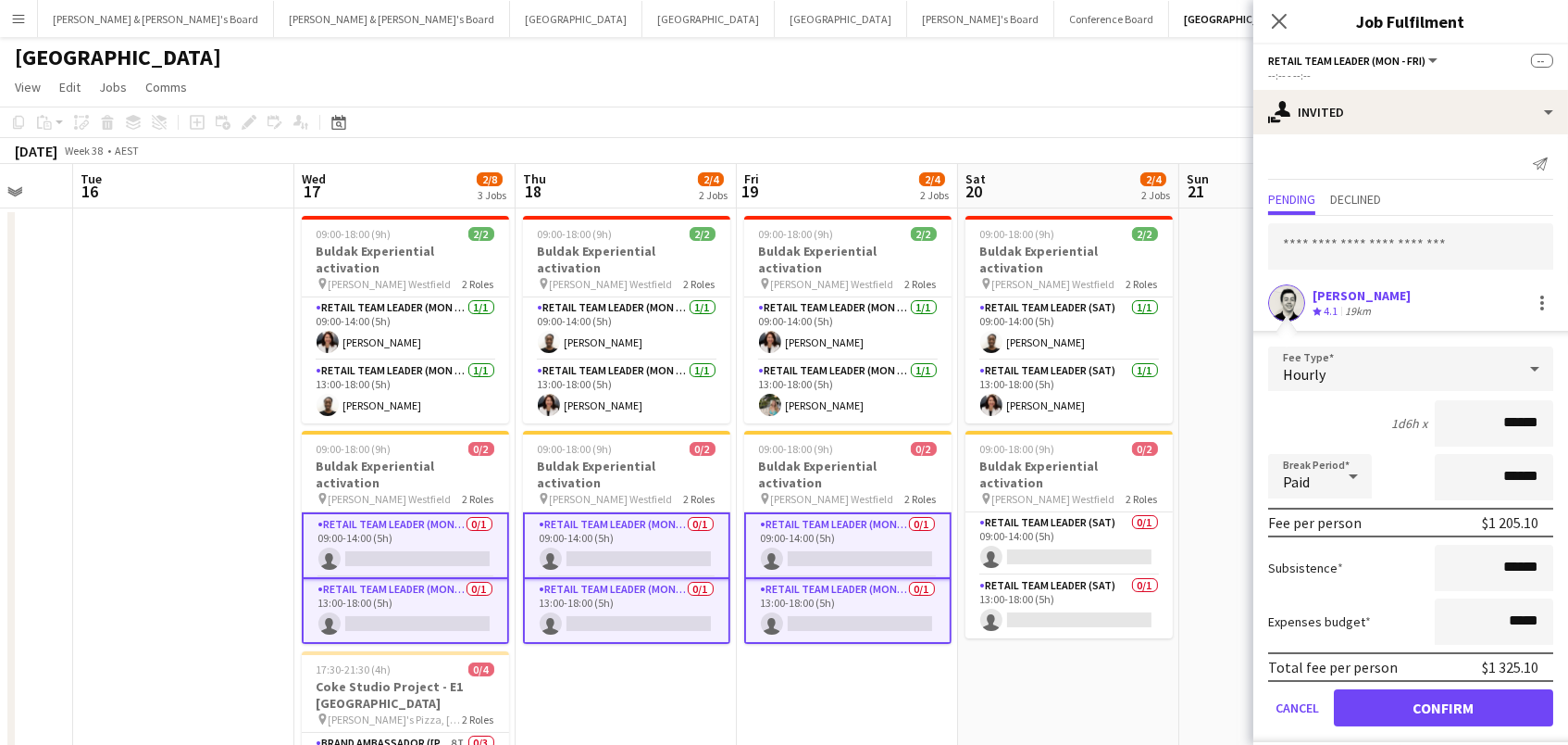
click at [1443, 705] on button "Confirm" at bounding box center [1443, 707] width 219 height 37
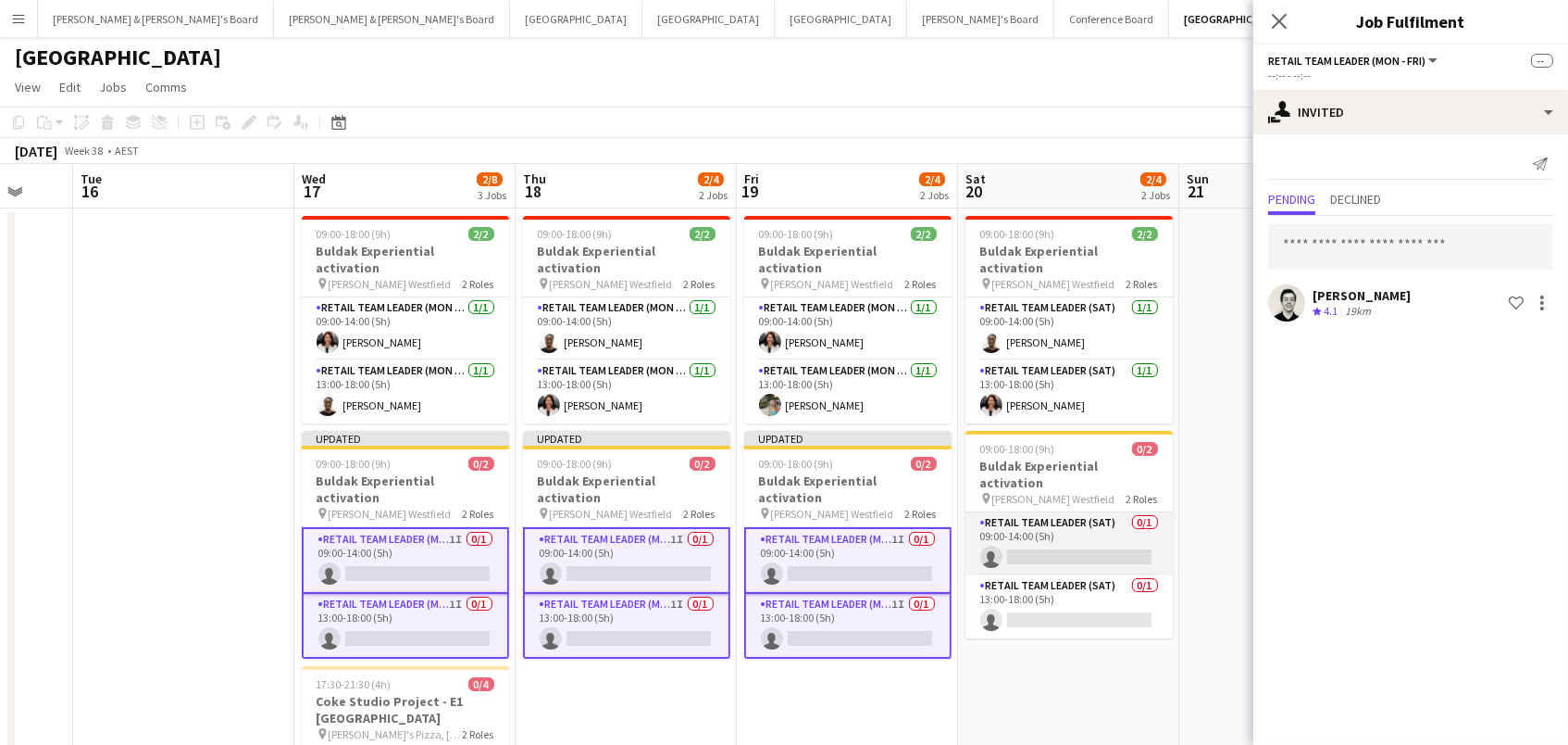
click at [1133, 513] on app-card-role "RETAIL Team Leader (Sat) 0/1 09:00-14:00 (5h) single-neutral-actions" at bounding box center [1069, 544] width 208 height 63
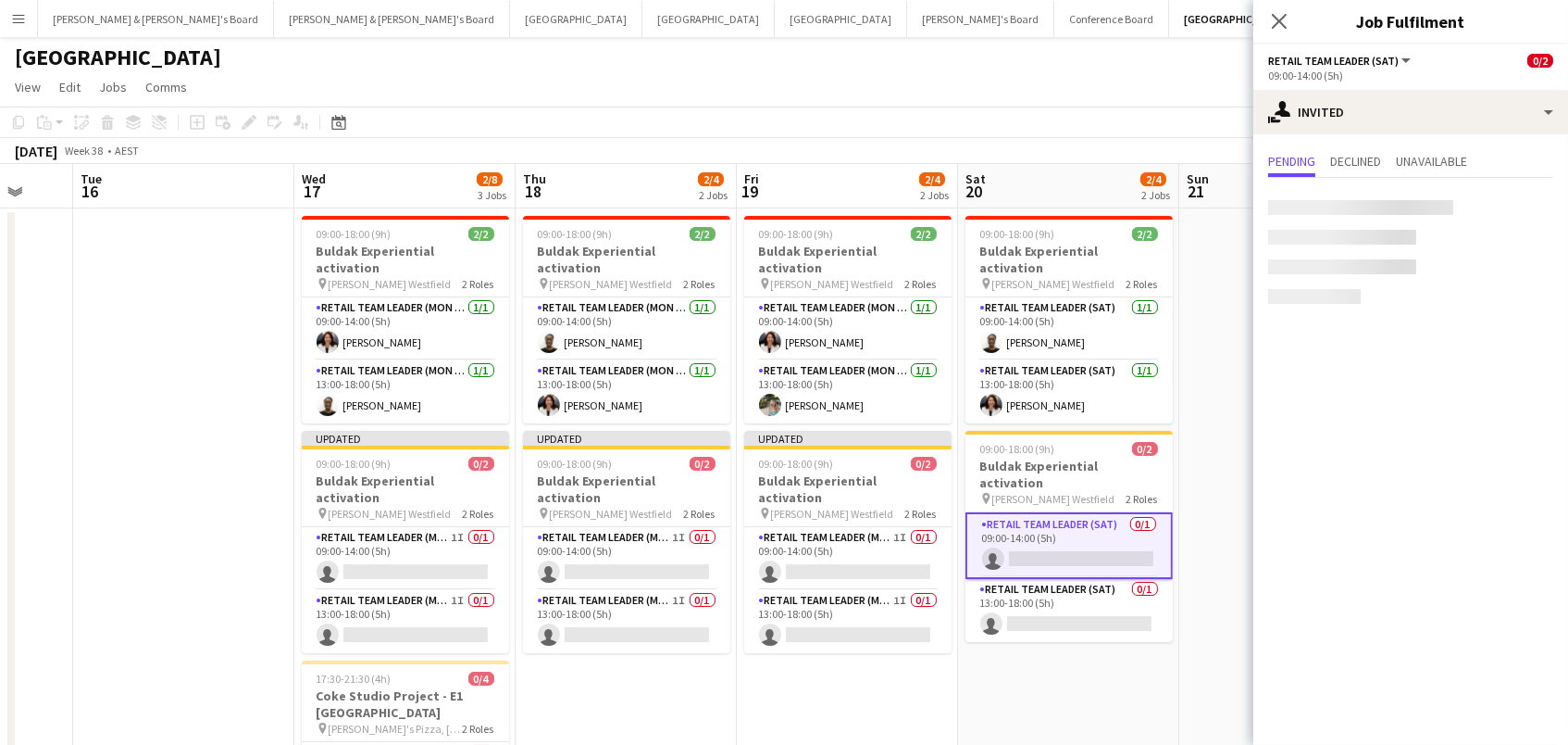
scroll to position [0, 588]
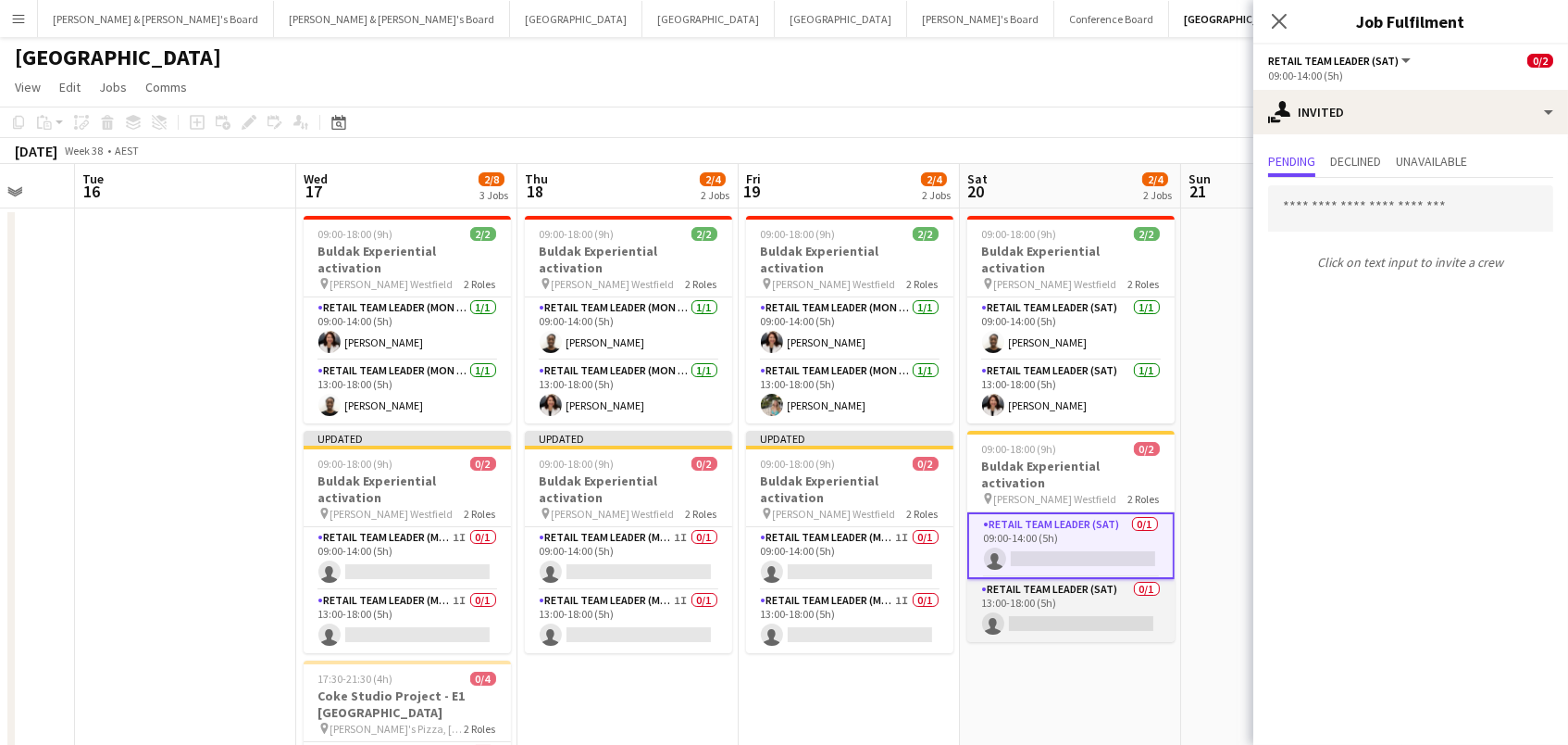
drag, startPoint x: 1140, startPoint y: 565, endPoint x: 1149, endPoint y: 558, distance: 11.4
click at [1140, 579] on app-card-role "RETAIL Team Leader (Sat) 0/1 13:00-18:00 (5h) single-neutral-actions" at bounding box center [1071, 610] width 208 height 63
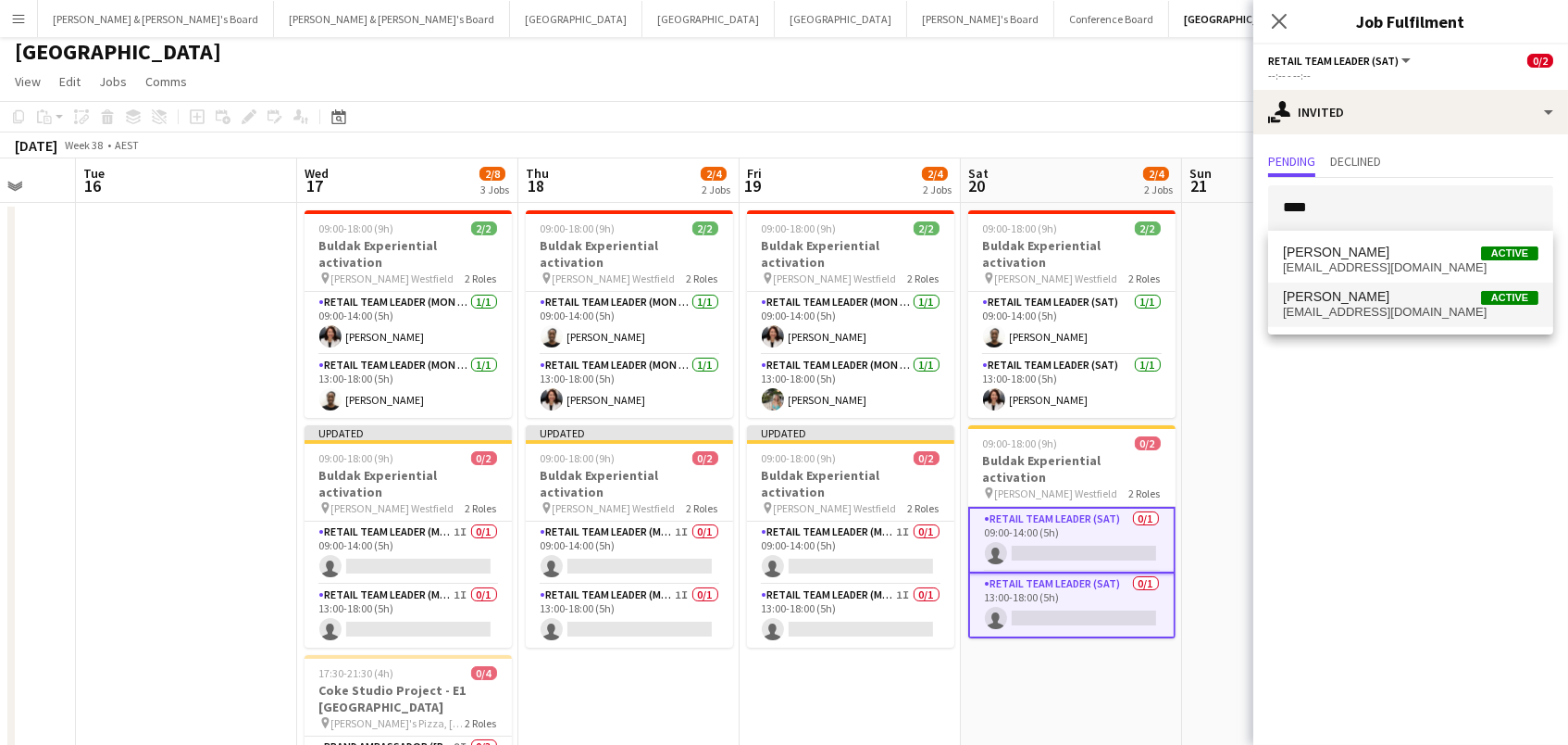
scroll to position [7, 0]
type input "****"
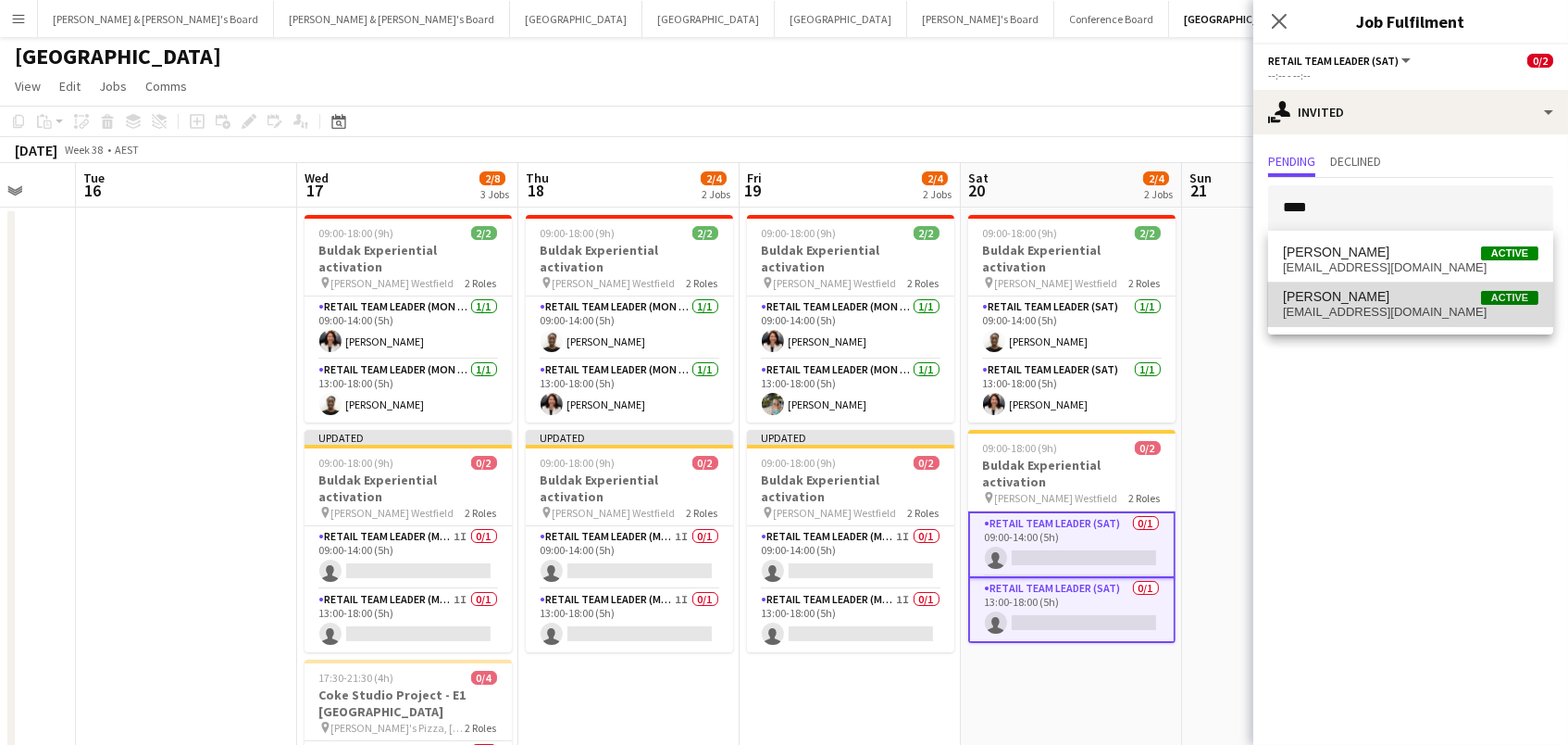
click at [1309, 317] on span "[EMAIL_ADDRESS][DOMAIN_NAME]" at bounding box center [1411, 312] width 256 height 15
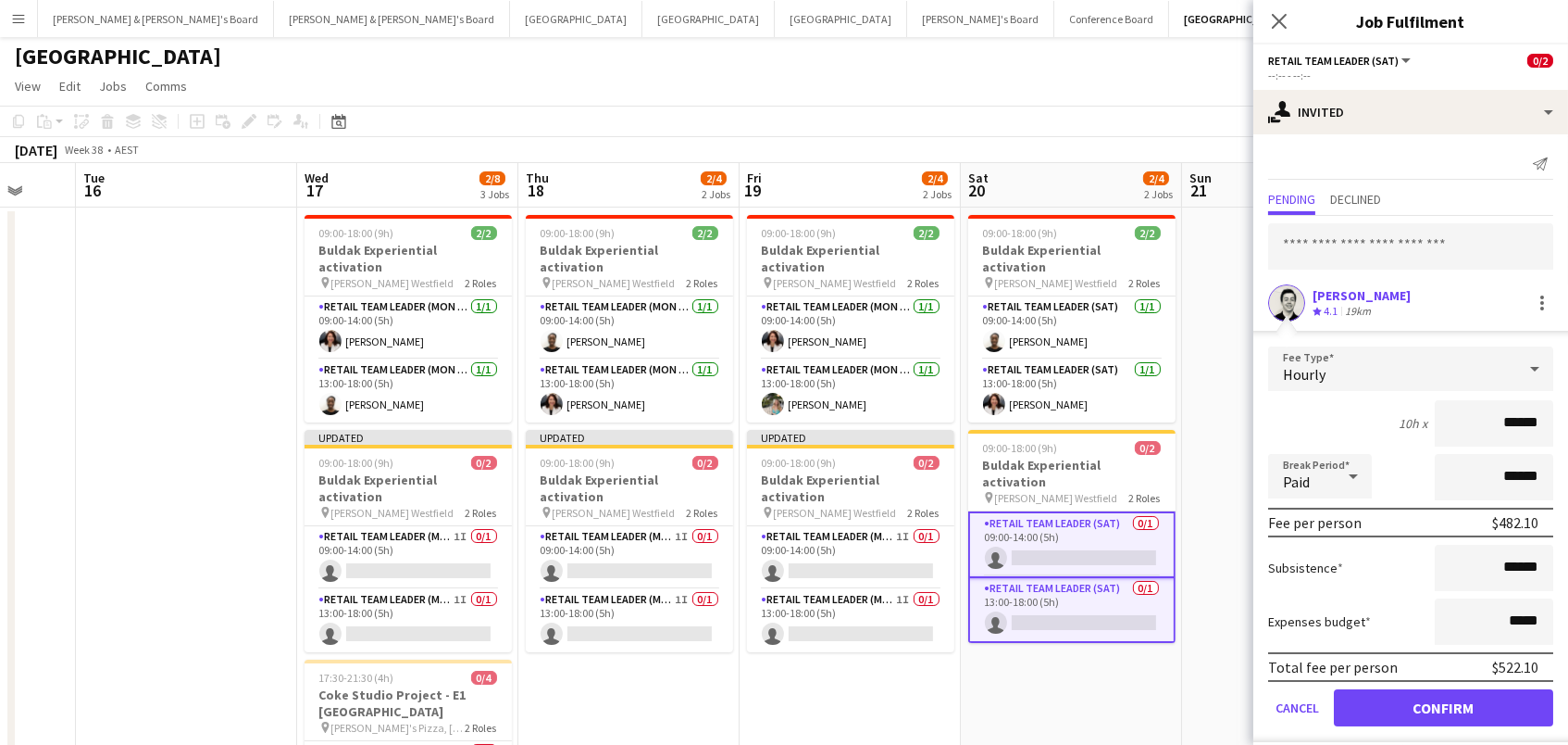
click at [1416, 708] on button "Confirm" at bounding box center [1443, 707] width 219 height 37
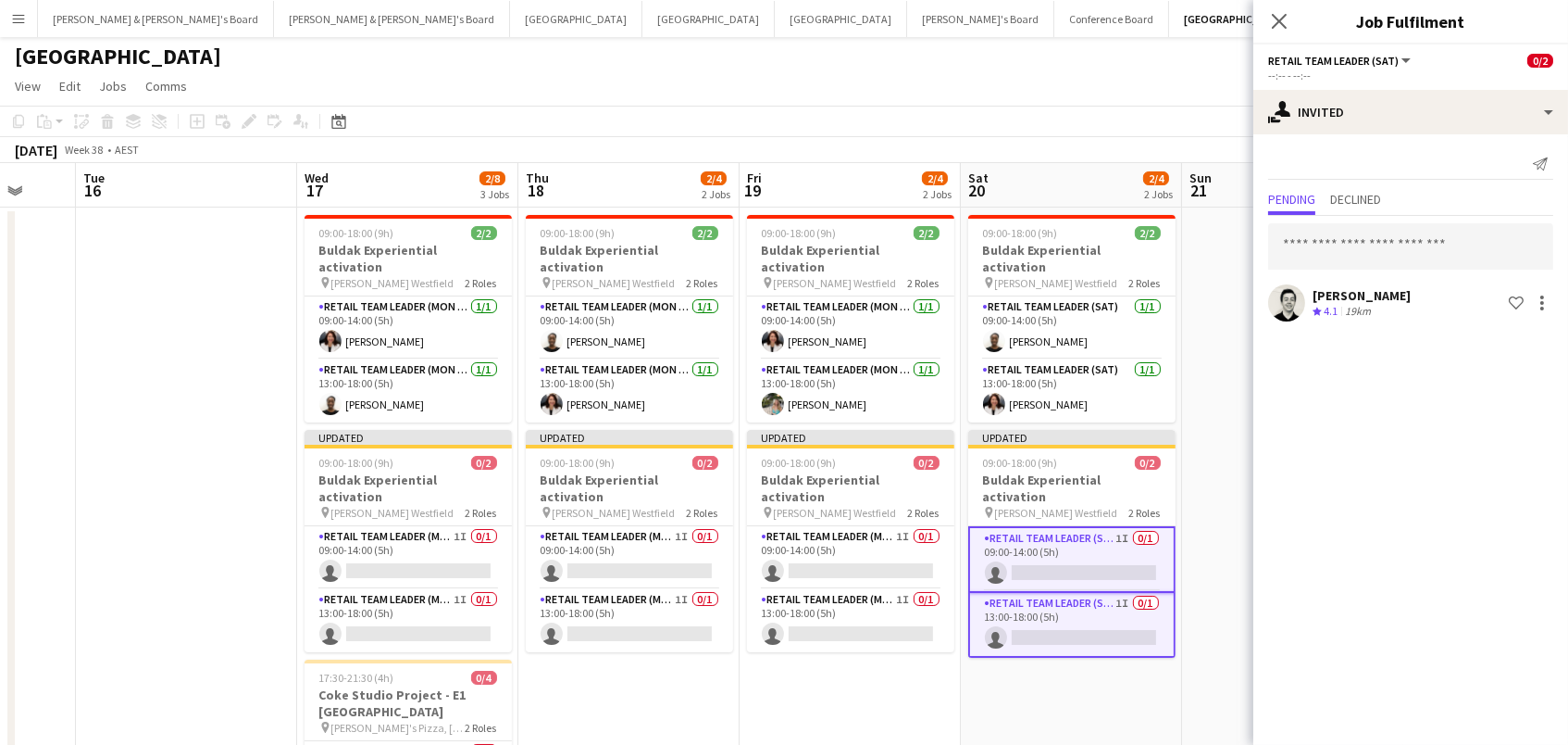
drag, startPoint x: 1173, startPoint y: 134, endPoint x: 1184, endPoint y: 133, distance: 11.0
click at [1174, 134] on app-toolbar "Copy Paste Paste Command V Paste with crew Command Shift V Paste linked Job [GE…" at bounding box center [784, 120] width 1568 height 31
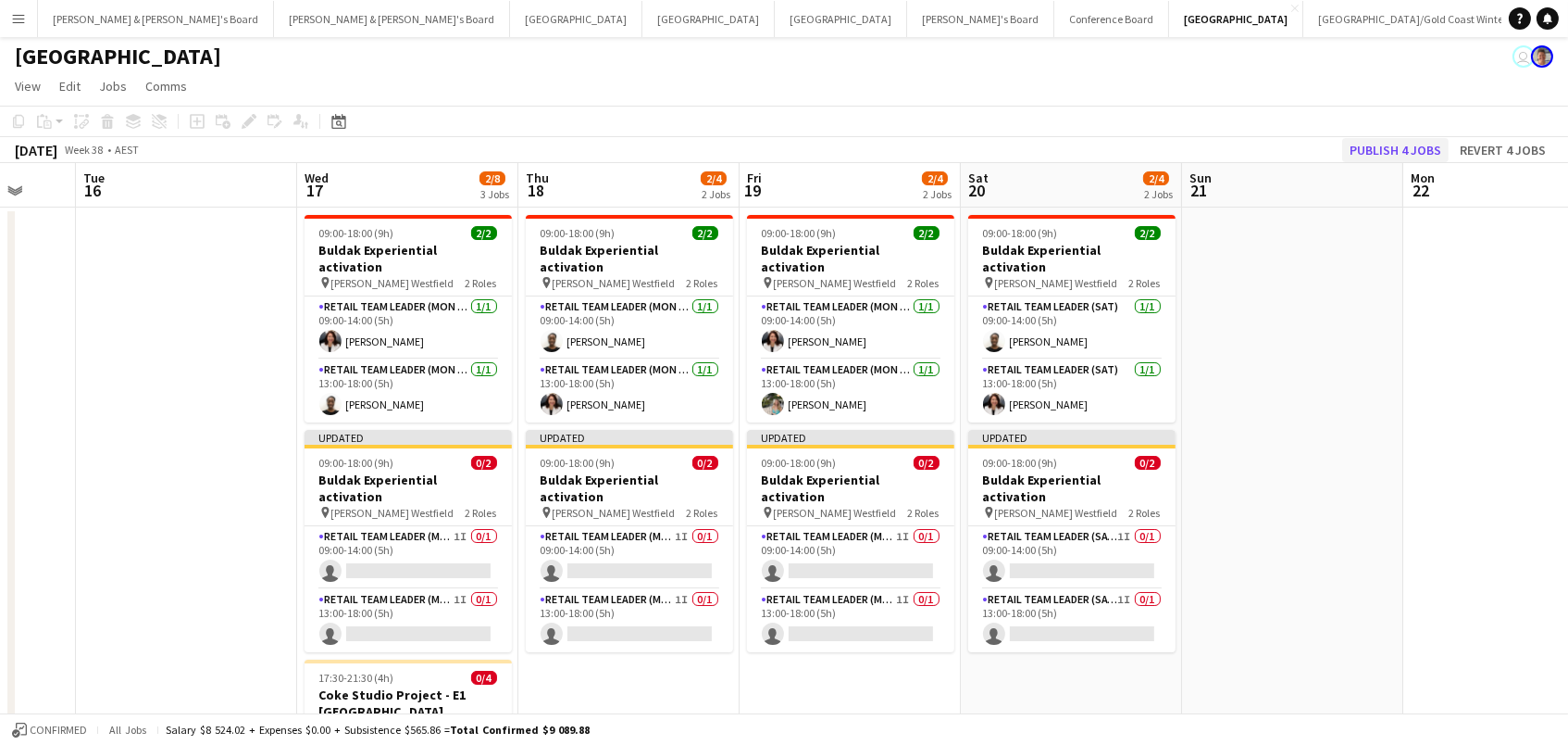
click at [1373, 155] on button "Publish 4 jobs" at bounding box center [1395, 151] width 106 height 24
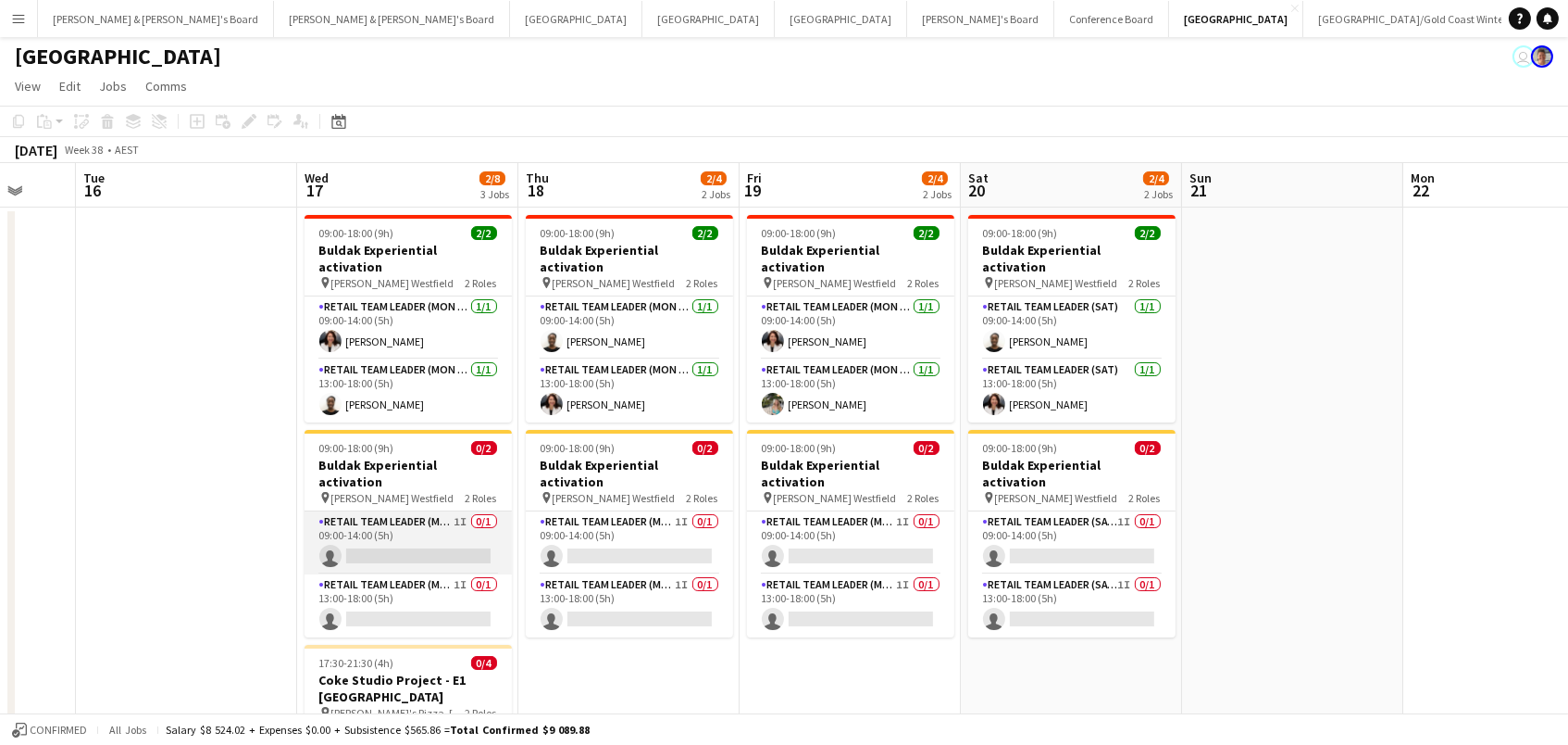
click at [456, 512] on app-card-role "RETAIL Team Leader (Mon - Fri) 1I 0/1 09:00-14:00 (5h) single-neutral-actions" at bounding box center [408, 543] width 208 height 63
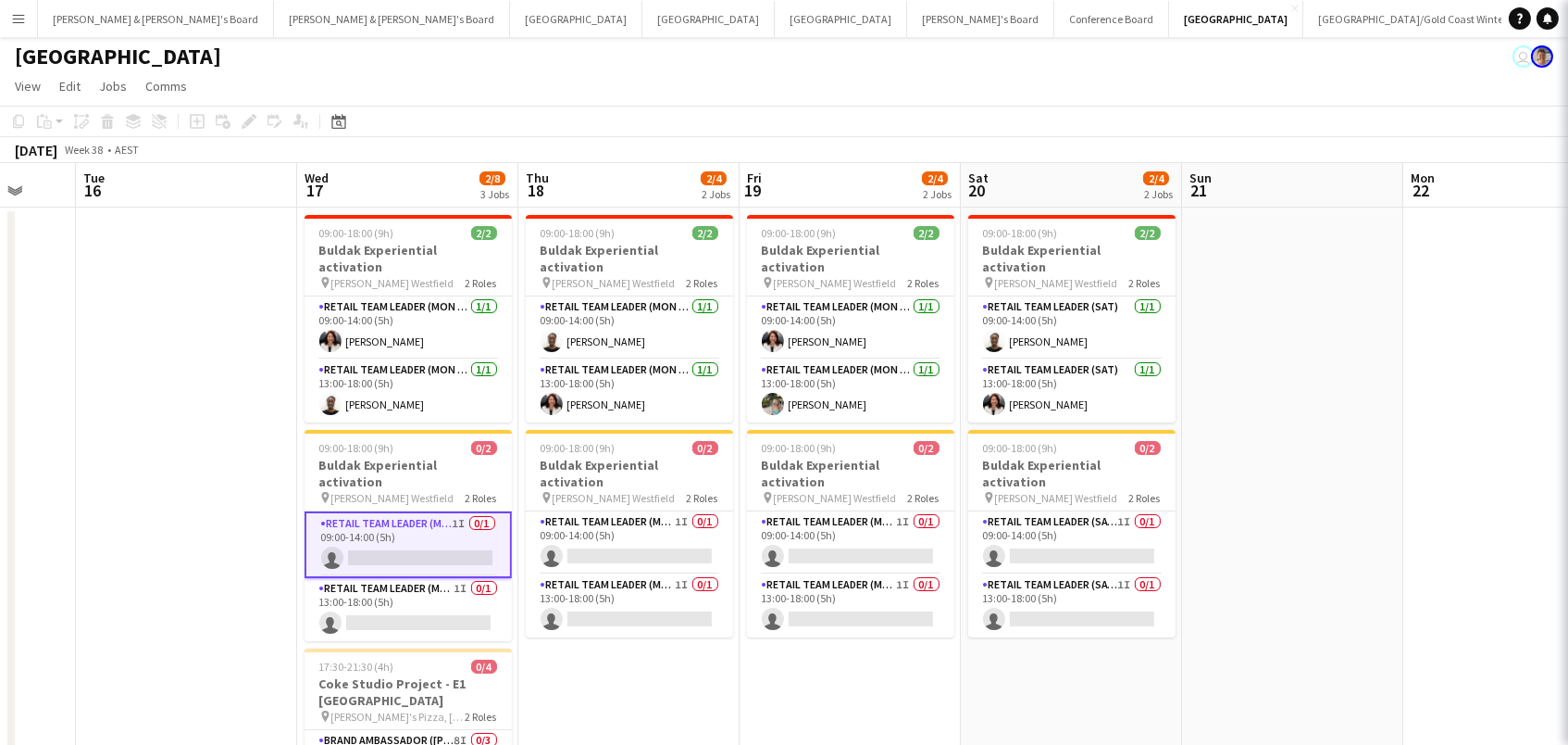
scroll to position [0, 587]
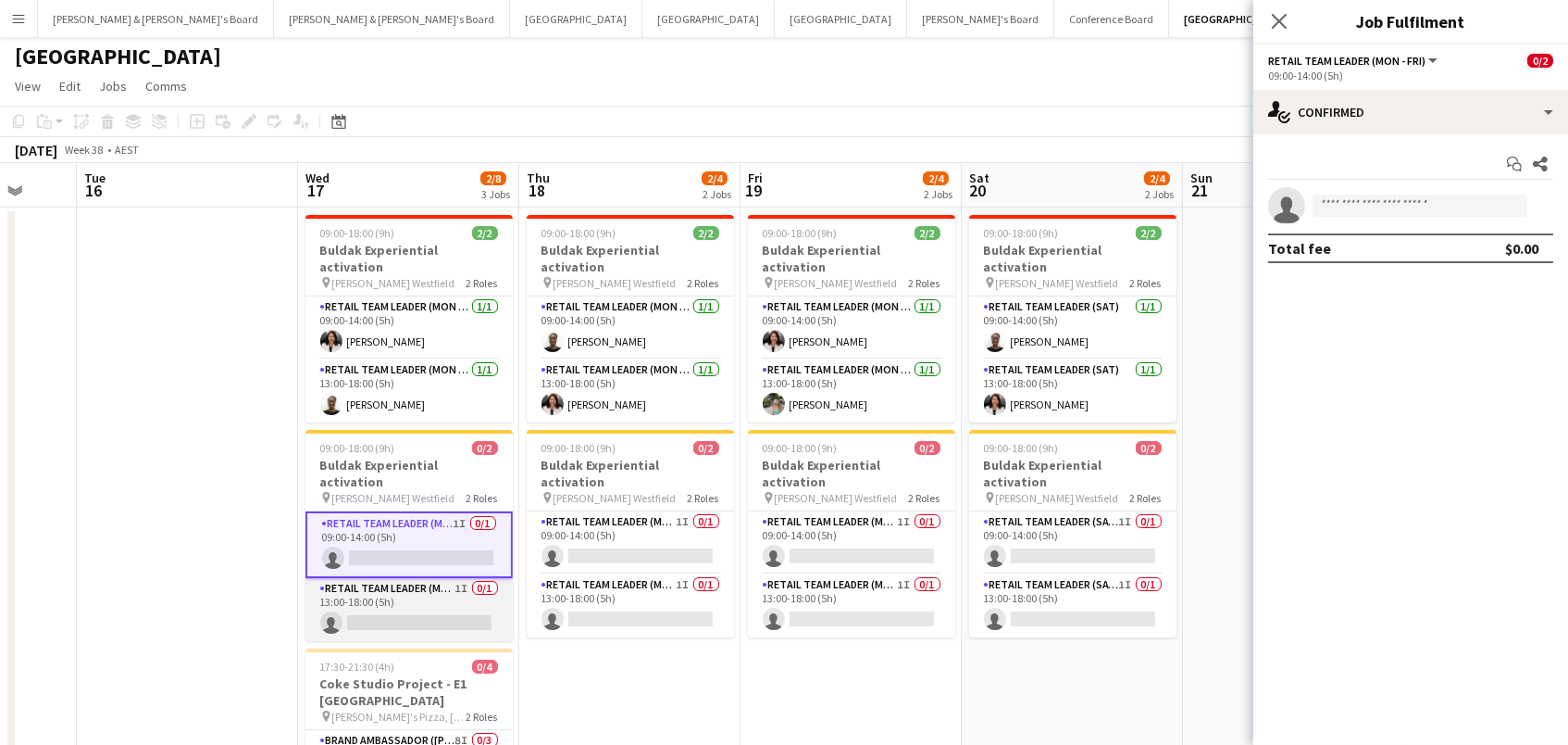
click at [455, 579] on app-card-role "RETAIL Team Leader (Mon - Fri) 1I 0/1 13:00-18:00 (5h) single-neutral-actions" at bounding box center [409, 610] width 208 height 63
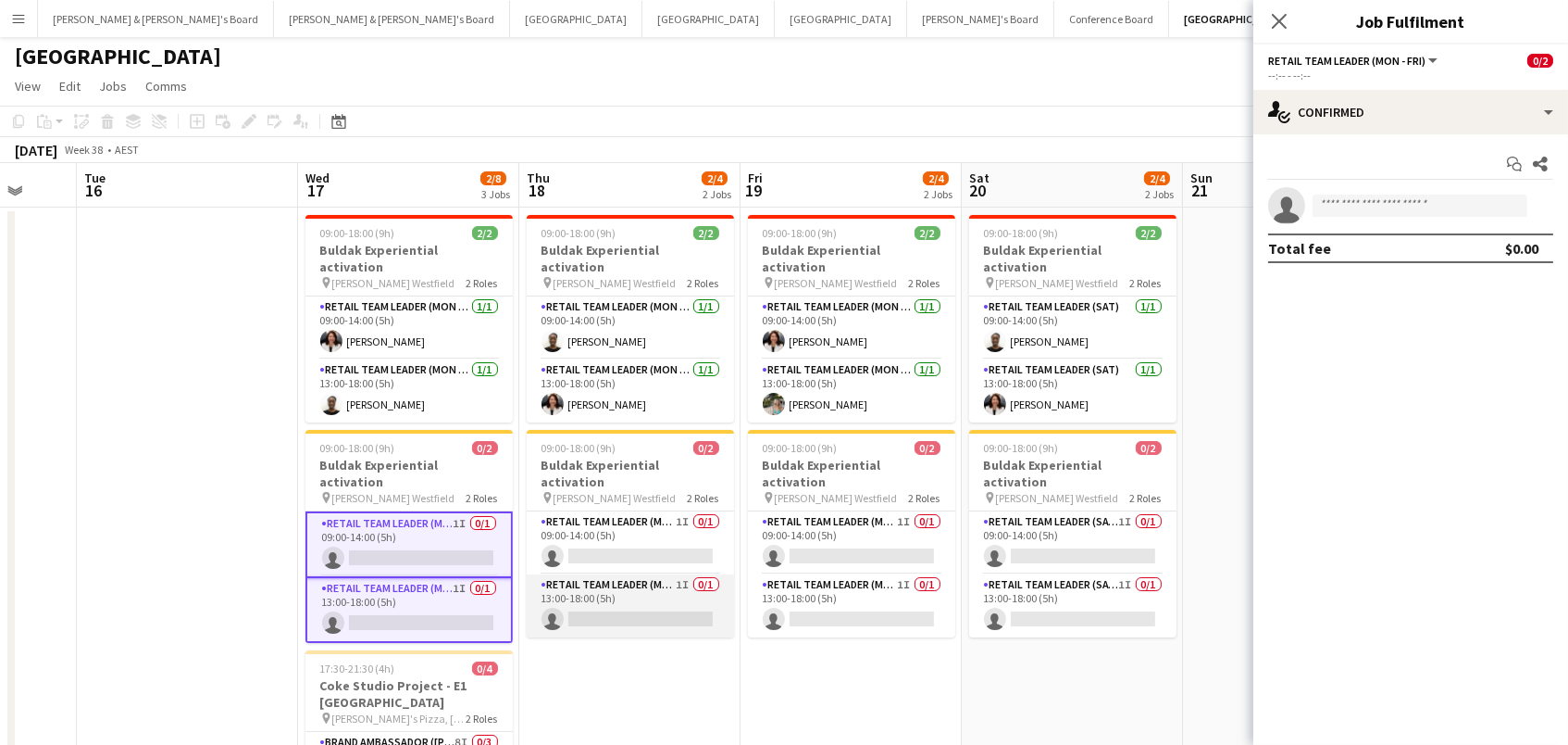
click at [629, 575] on app-card-role "RETAIL Team Leader (Mon - Fri) 1I 0/1 13:00-18:00 (5h) single-neutral-actions" at bounding box center [630, 606] width 208 height 63
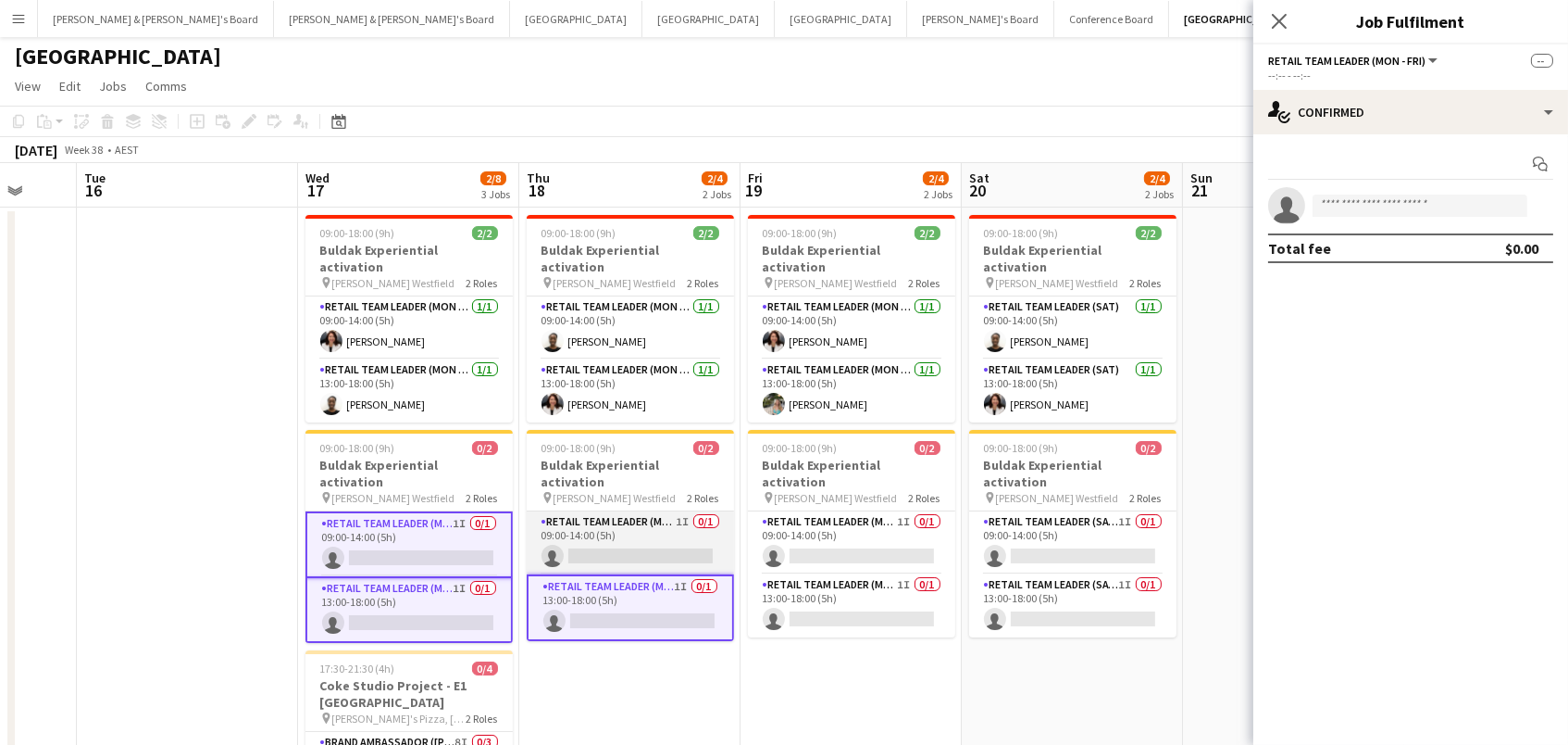
click at [640, 512] on app-card-role "RETAIL Team Leader (Mon - Fri) 1I 0/1 09:00-14:00 (5h) single-neutral-actions" at bounding box center [630, 543] width 208 height 63
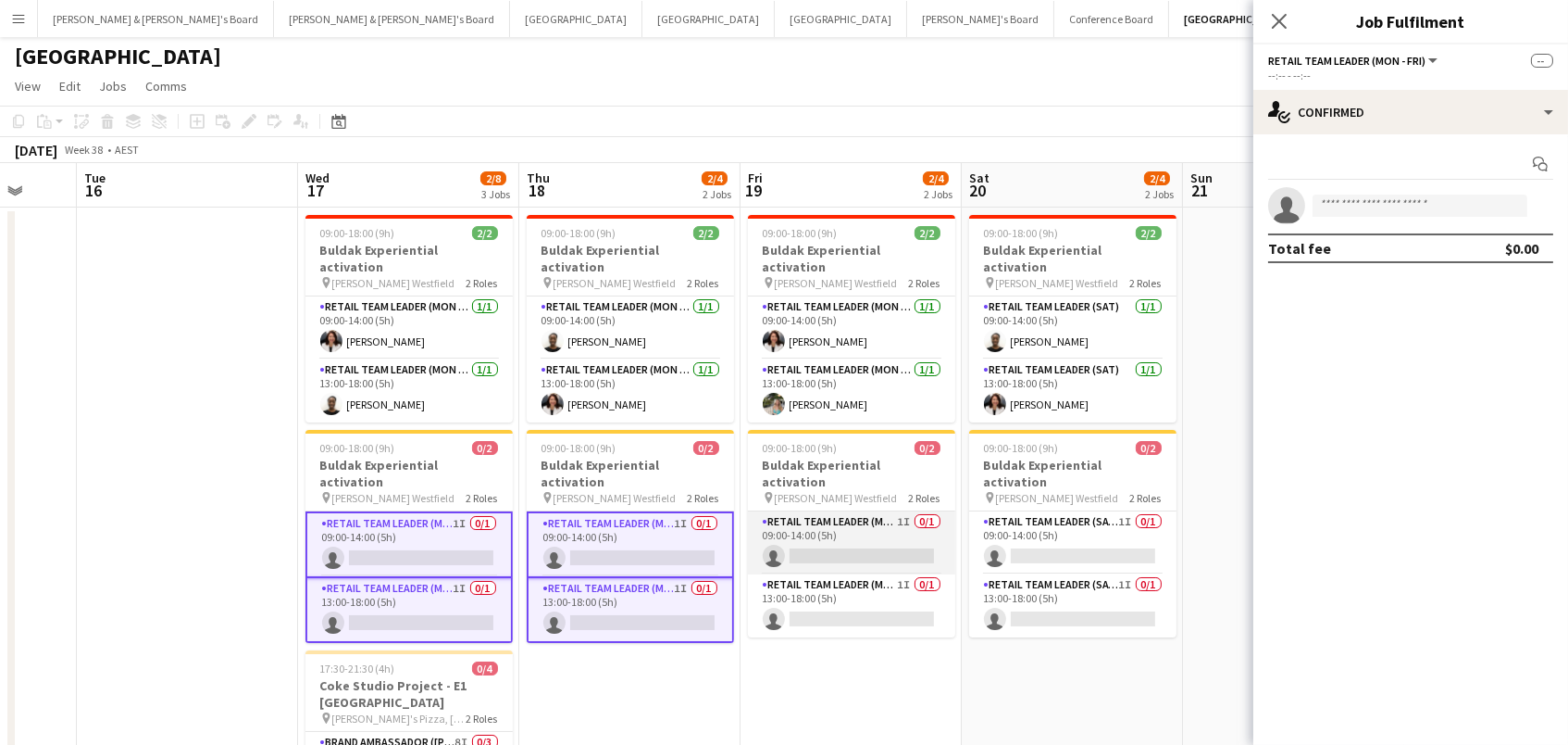
click at [822, 512] on app-card-role "RETAIL Team Leader (Mon - Fri) 1I 0/1 09:00-14:00 (5h) single-neutral-actions" at bounding box center [852, 543] width 208 height 63
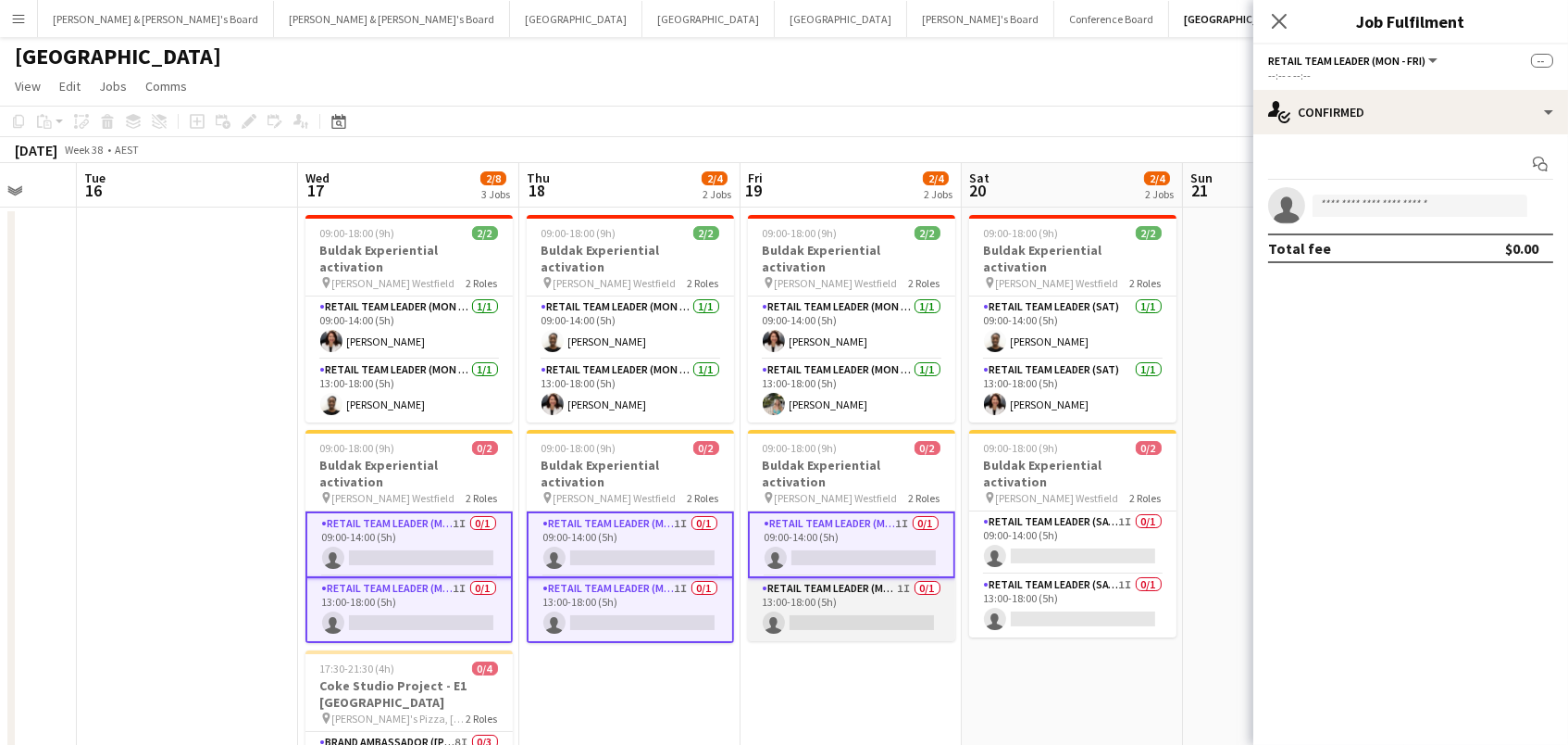
click at [819, 588] on app-card-role "RETAIL Team Leader (Mon - Fri) 1I 0/1 13:00-18:00 (5h) single-neutral-actions" at bounding box center [852, 610] width 208 height 63
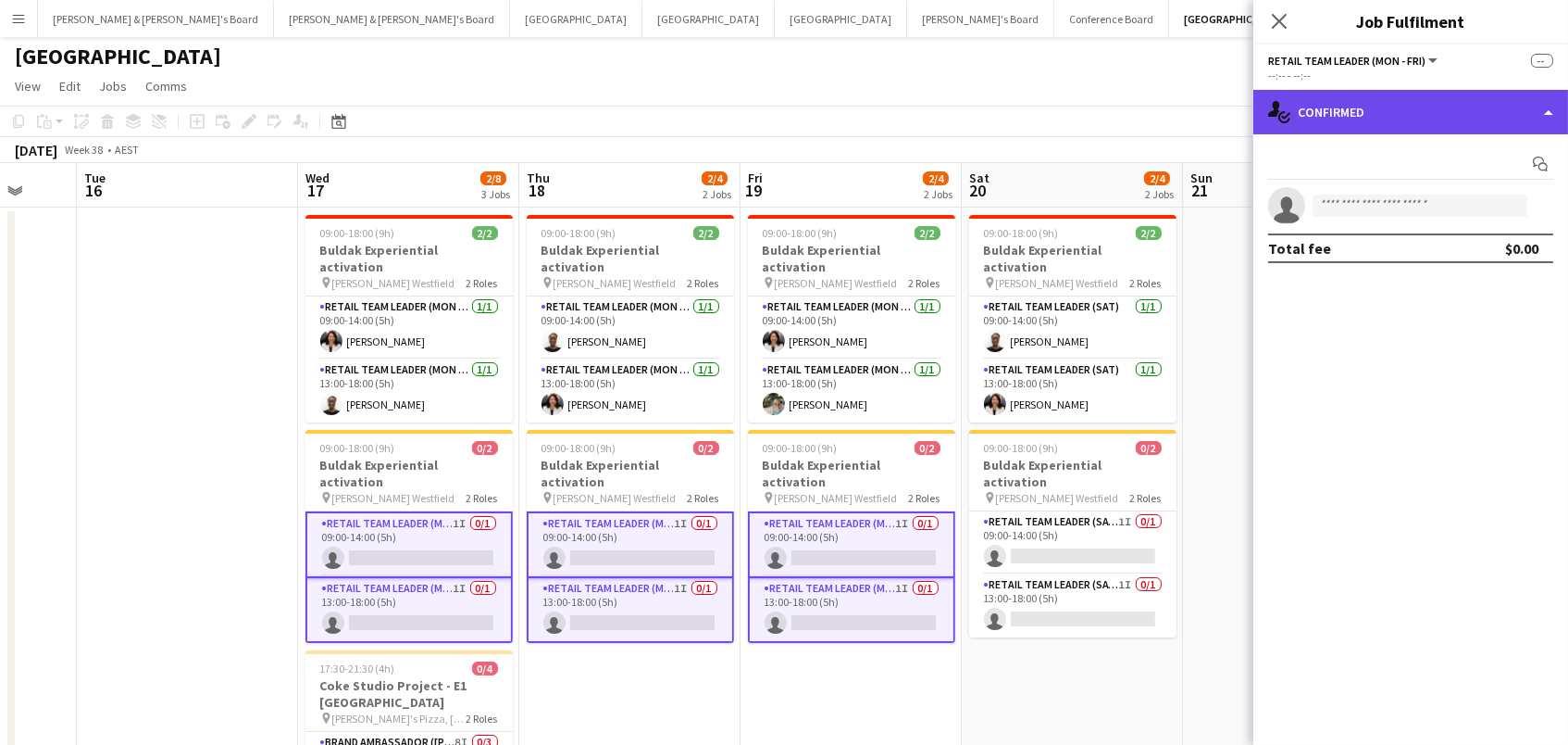
click at [1419, 108] on div "single-neutral-actions-check-2 Confirmed" at bounding box center [1410, 112] width 315 height 44
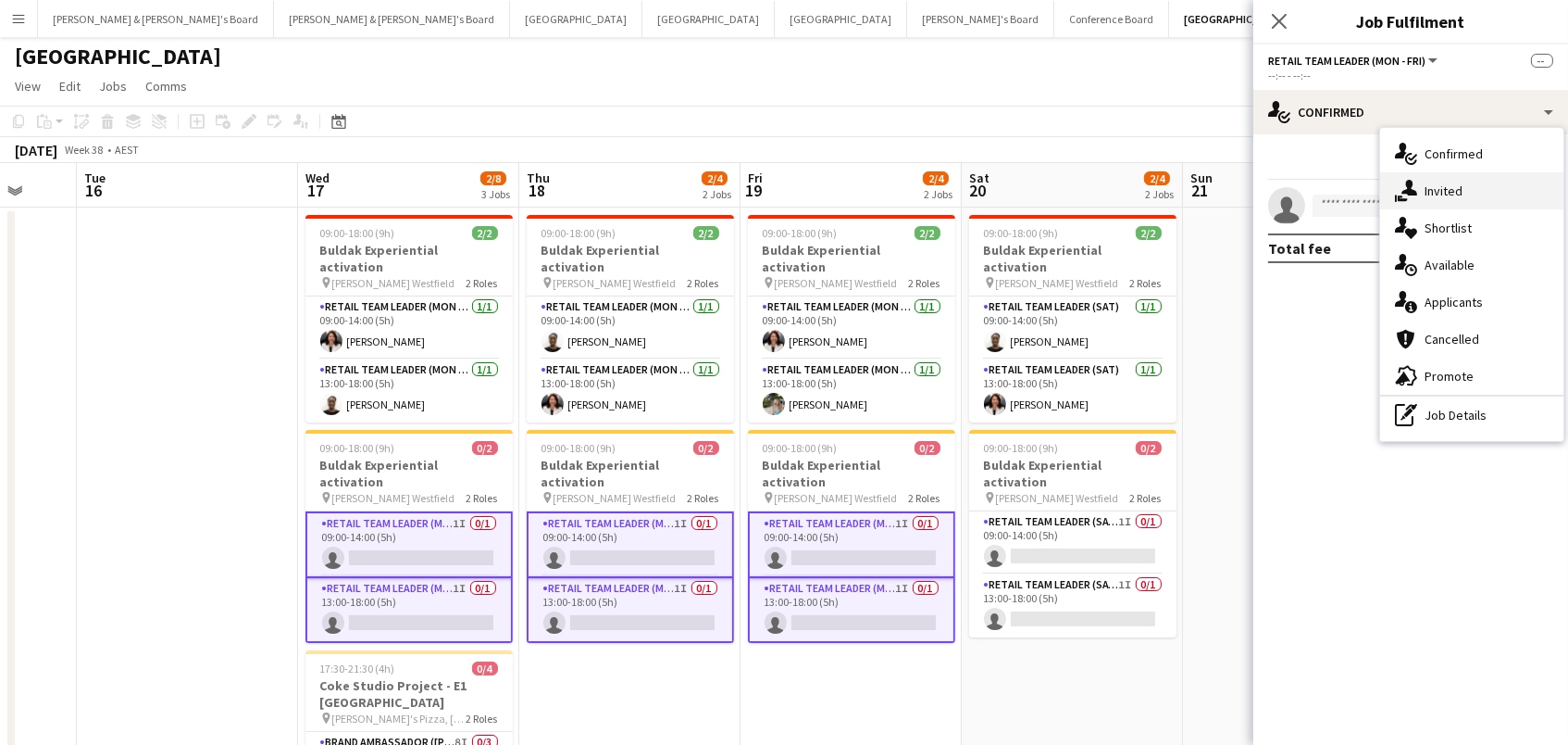
click at [1461, 193] on div "single-neutral-actions-share-1 Invited" at bounding box center [1471, 190] width 183 height 37
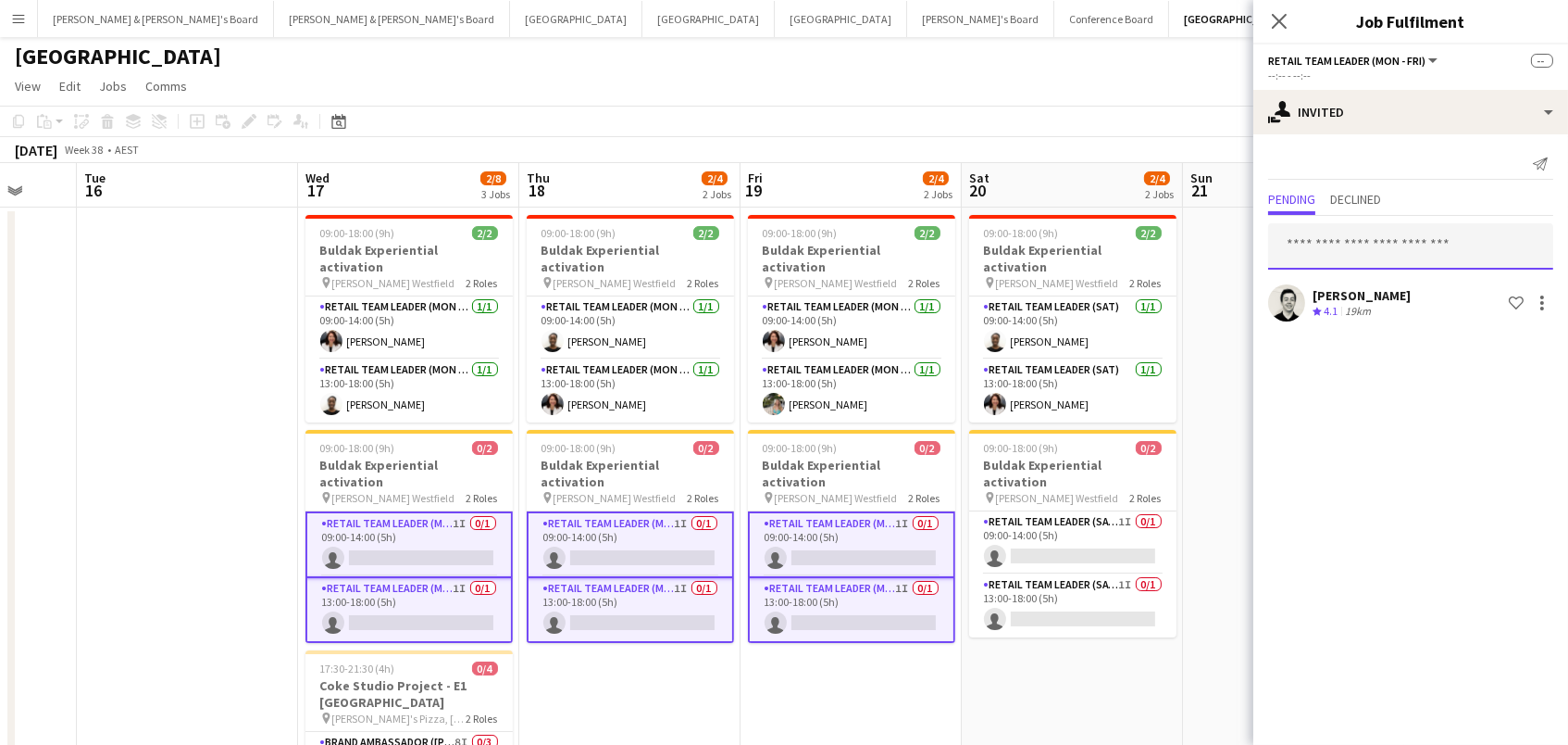
click at [1424, 245] on input "text" at bounding box center [1410, 246] width 285 height 46
type input "******"
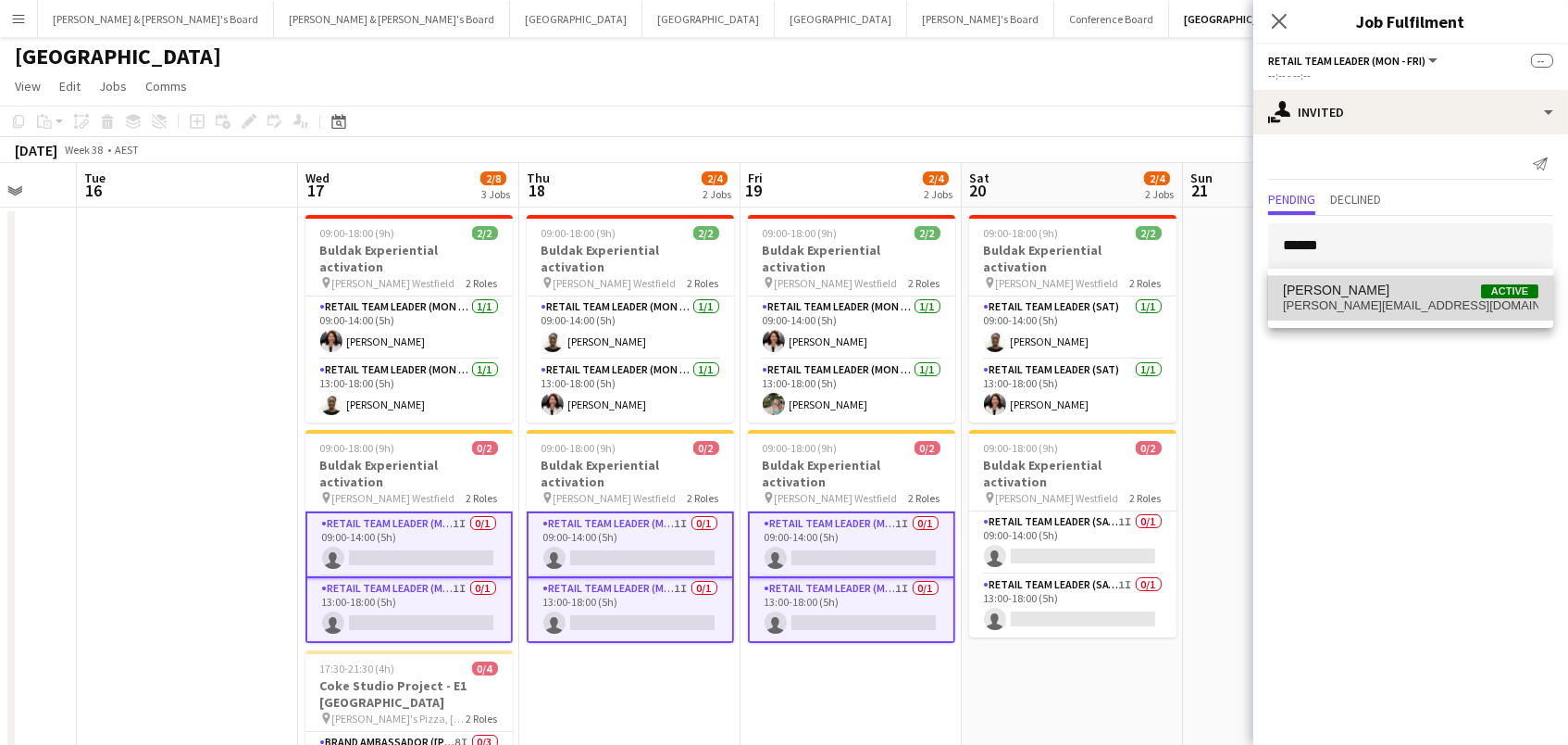
drag, startPoint x: 1427, startPoint y: 239, endPoint x: 1349, endPoint y: 293, distance: 94.9
click at [1349, 293] on span "[PERSON_NAME]" at bounding box center [1336, 290] width 106 height 16
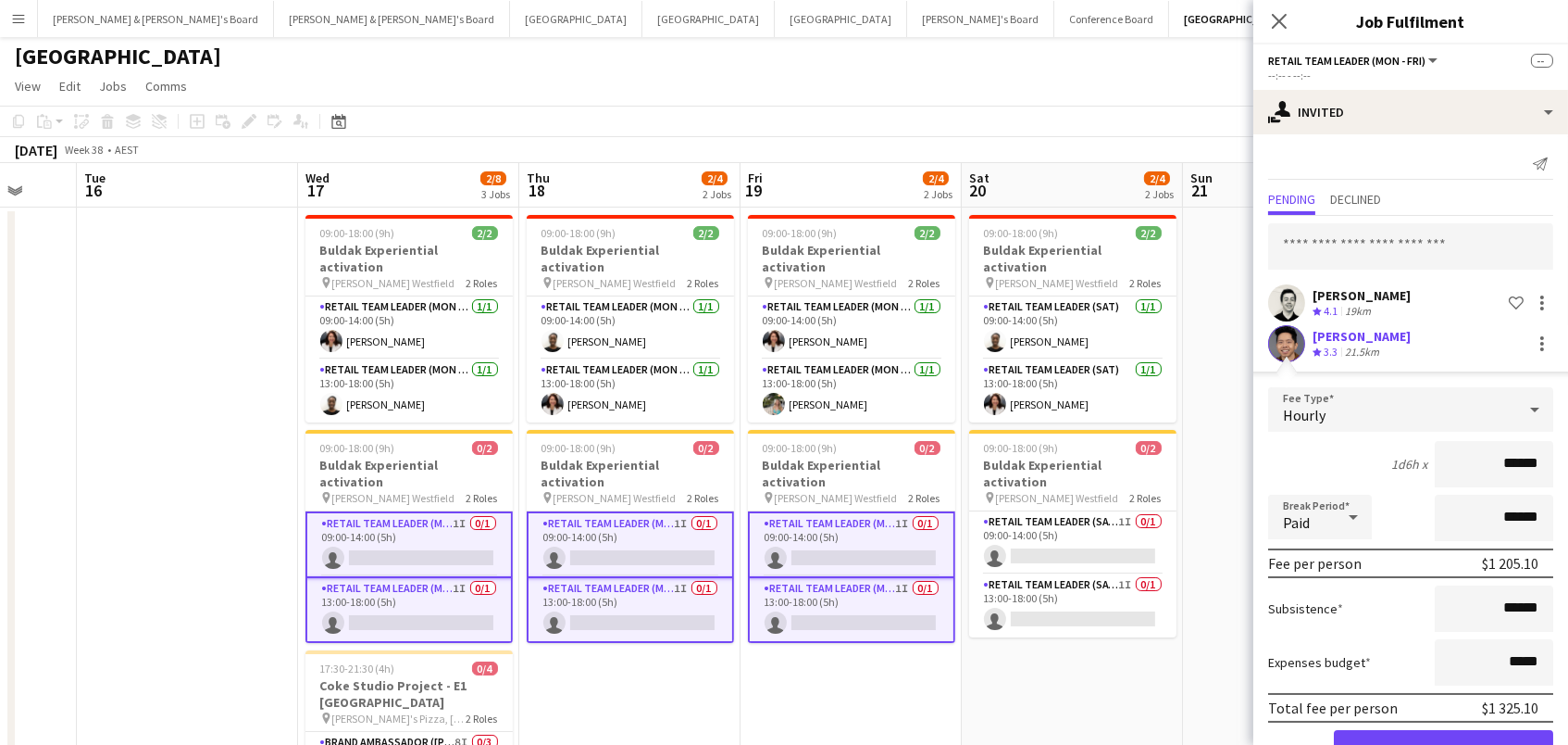
click at [1443, 744] on button "Confirm" at bounding box center [1443, 748] width 219 height 37
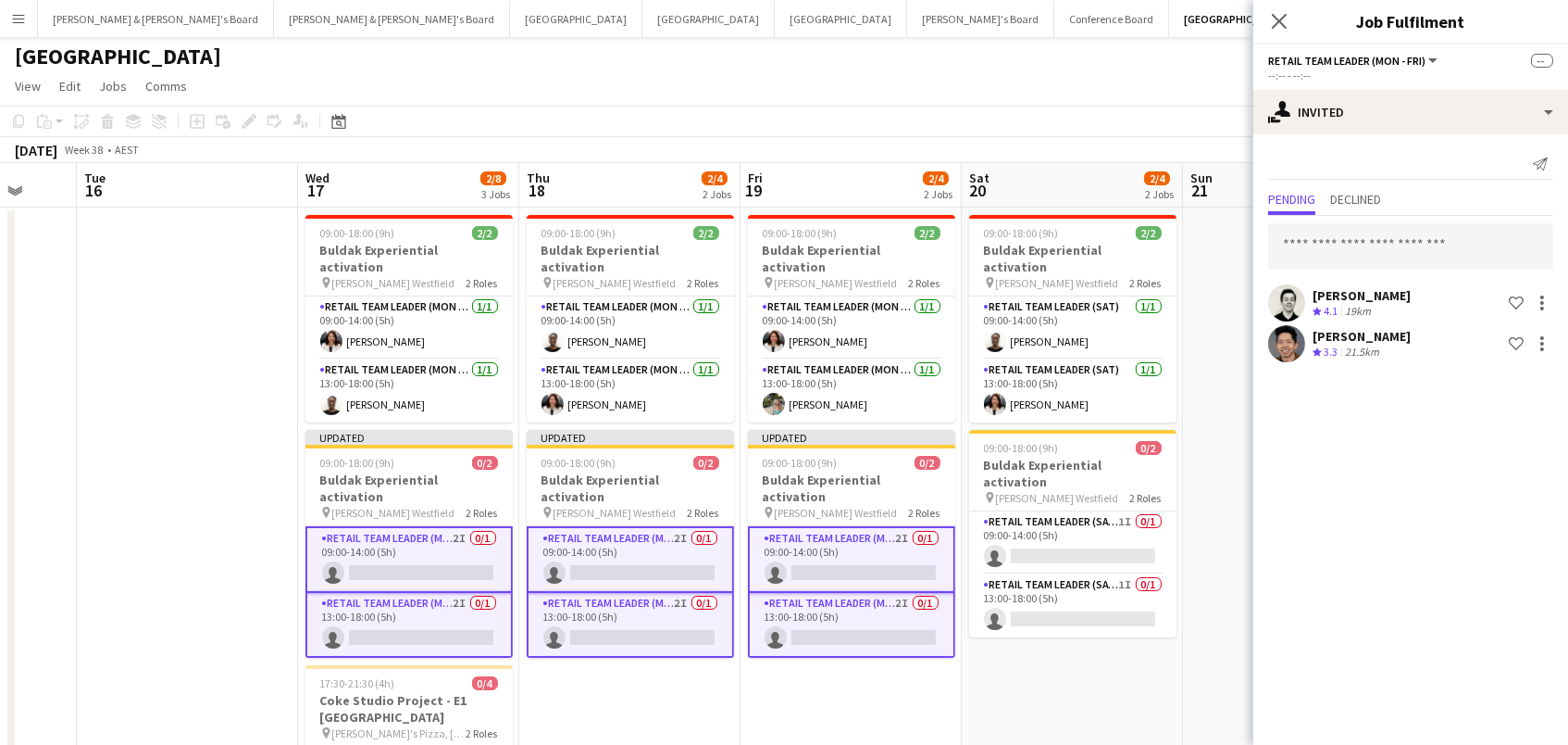
scroll to position [0, 0]
click at [1359, 229] on input "text" at bounding box center [1410, 246] width 285 height 46
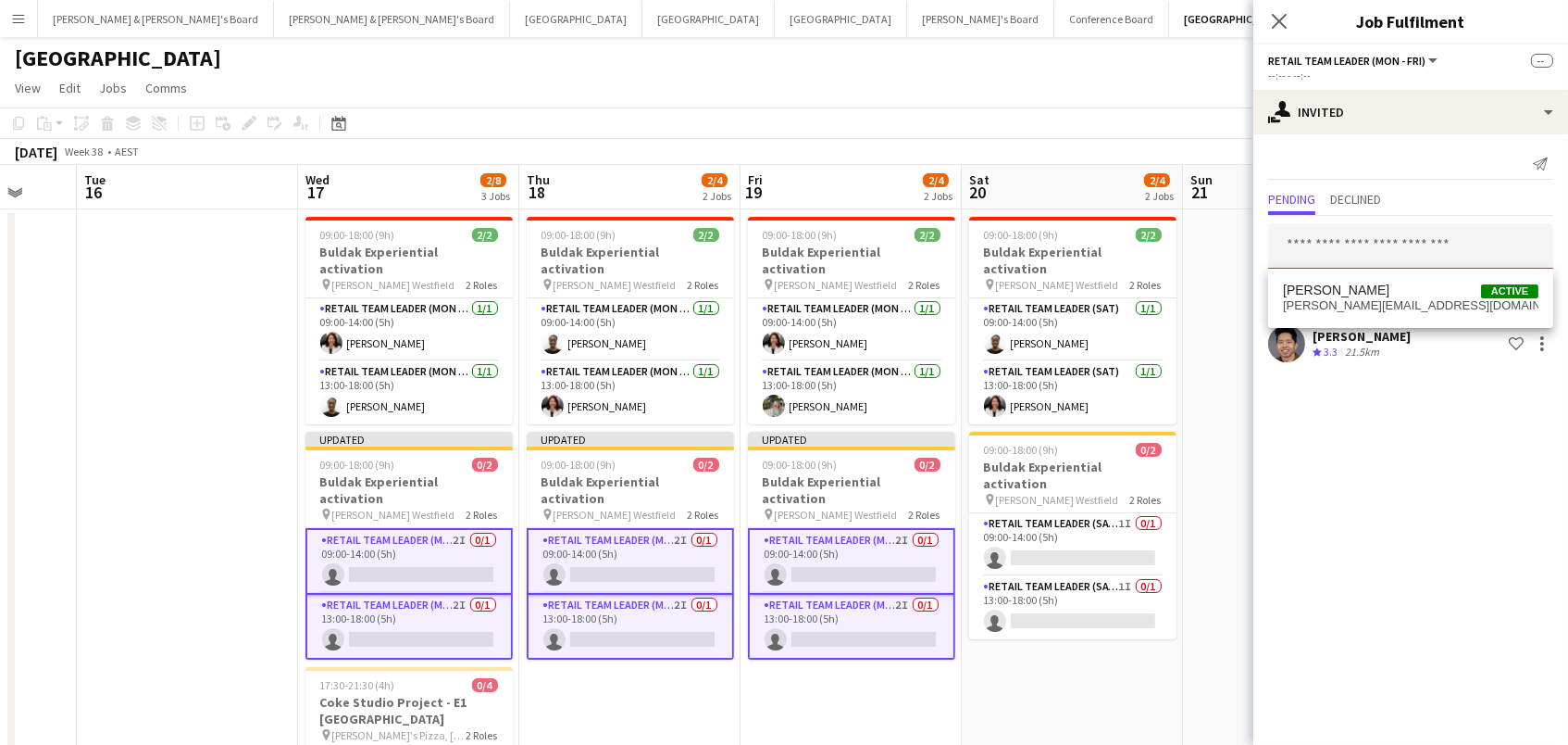
type input "*"
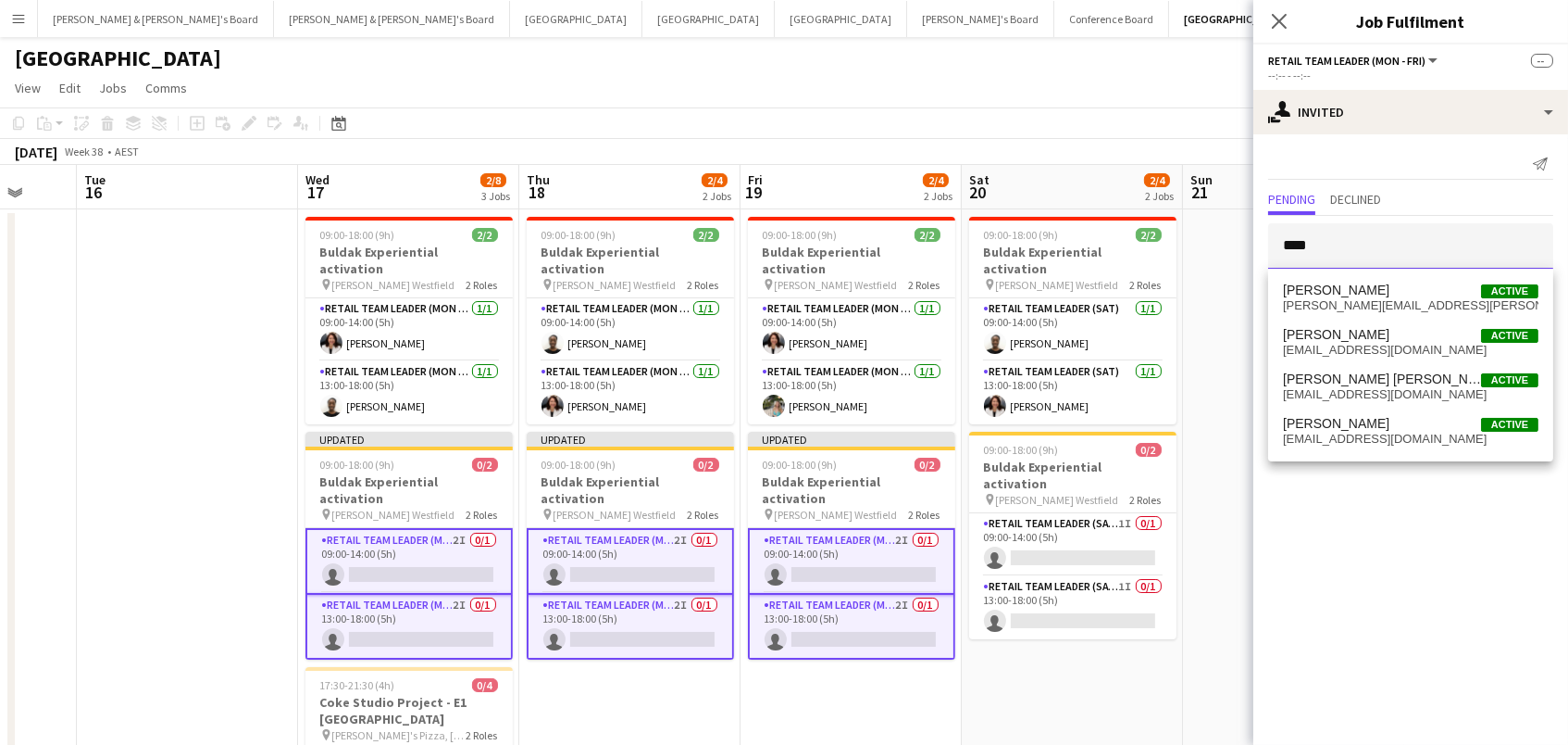
type input "****"
drag, startPoint x: 1359, startPoint y: 229, endPoint x: 1354, endPoint y: 431, distance: 202.1
click at [1354, 432] on span "[EMAIL_ADDRESS][DOMAIN_NAME]" at bounding box center [1411, 439] width 256 height 15
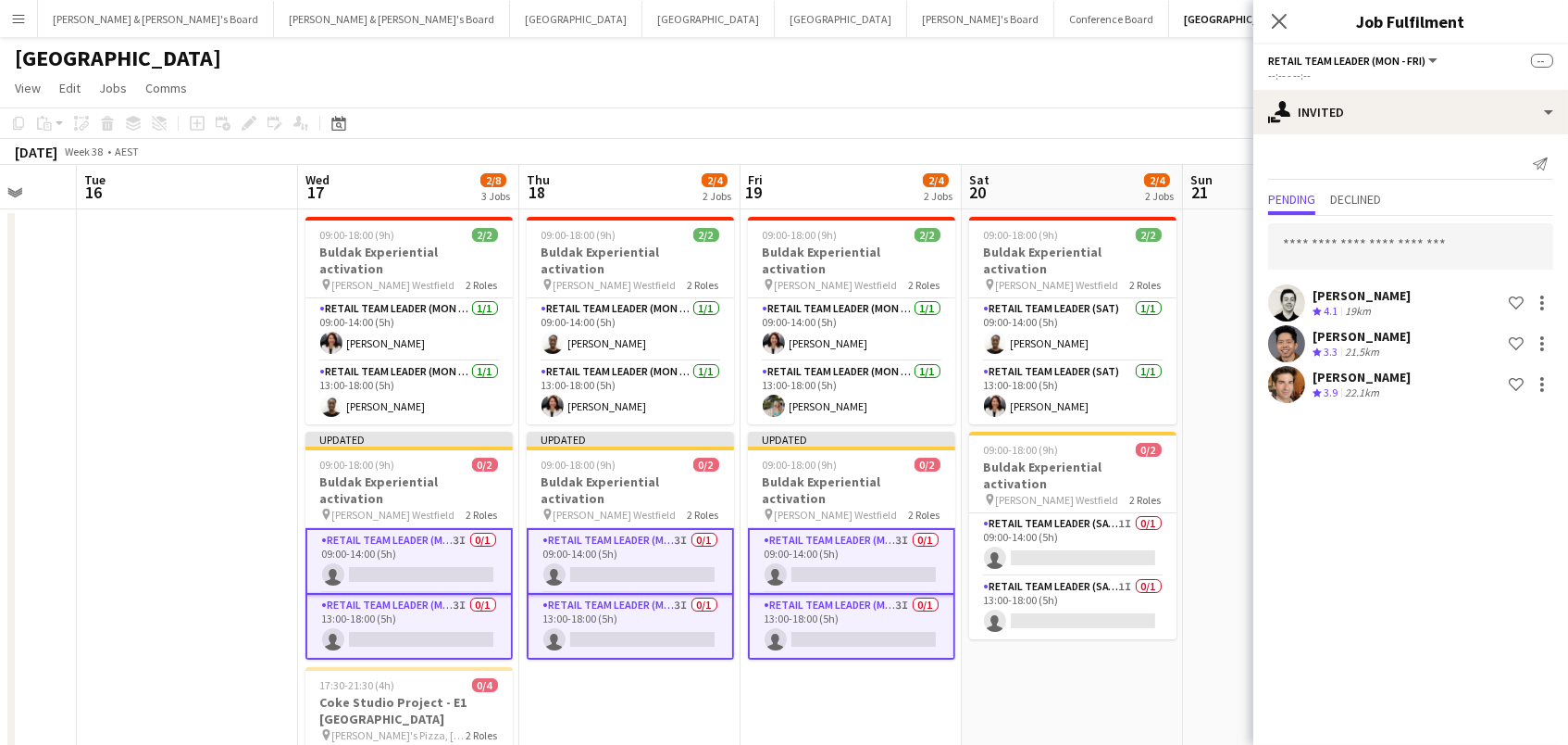
click at [1139, 107] on app-toolbar "Copy Paste Paste Command V Paste with crew Command Shift V Paste linked Job [GE…" at bounding box center [784, 122] width 1568 height 31
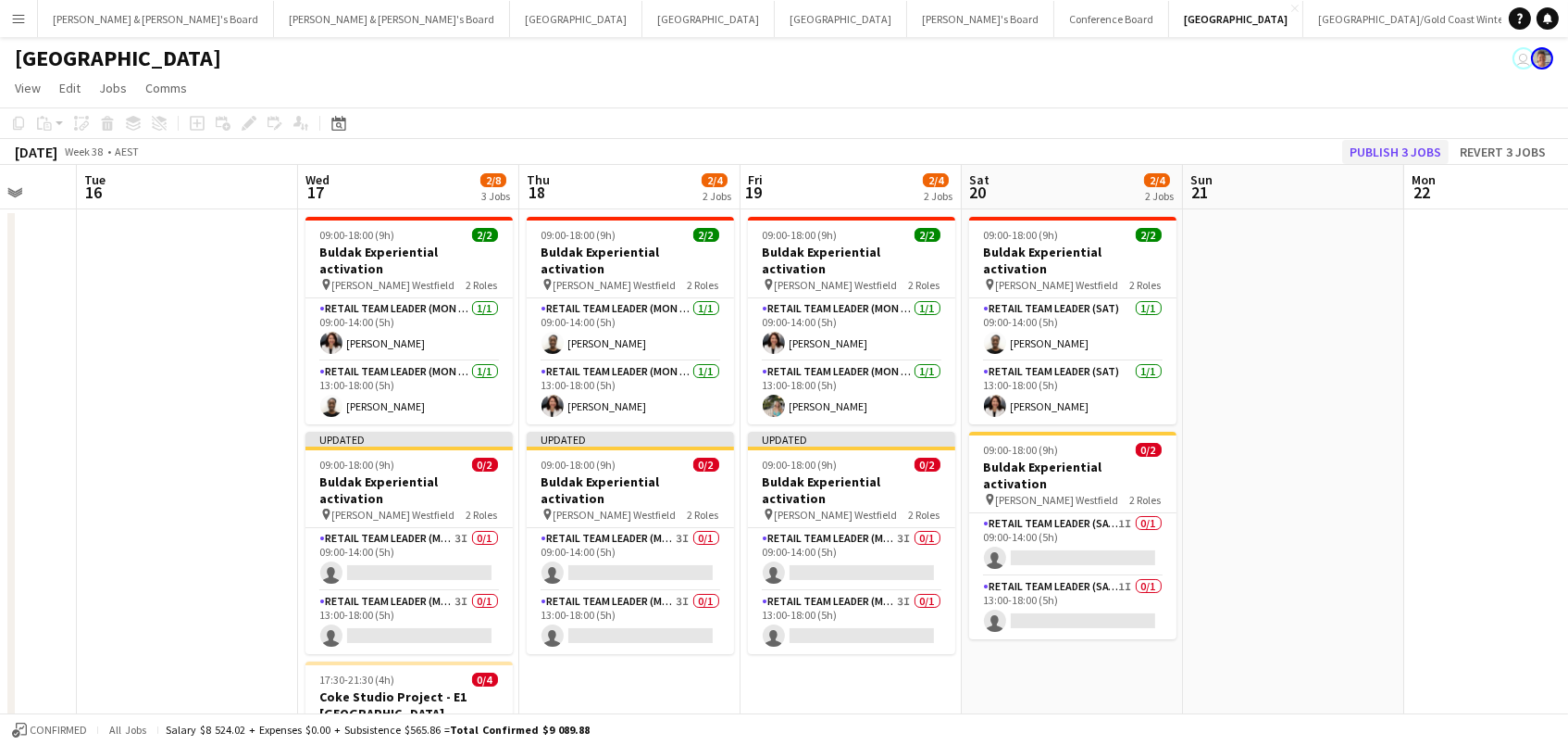
click at [1416, 151] on button "Publish 3 jobs" at bounding box center [1395, 152] width 106 height 24
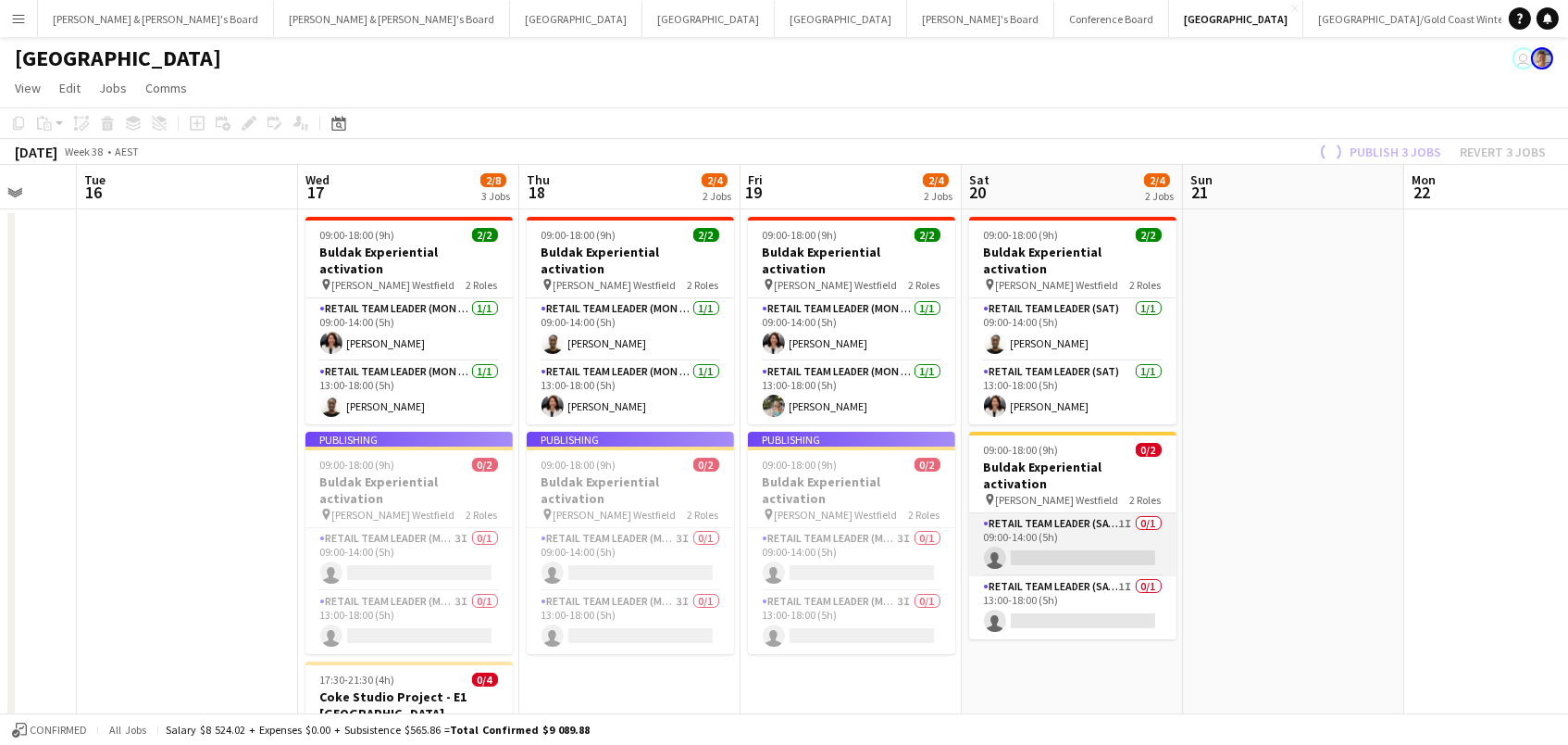
click at [1077, 514] on app-card-role "RETAIL Team Leader (Sat) 1I 0/1 09:00-14:00 (5h) single-neutral-actions" at bounding box center [1073, 545] width 208 height 63
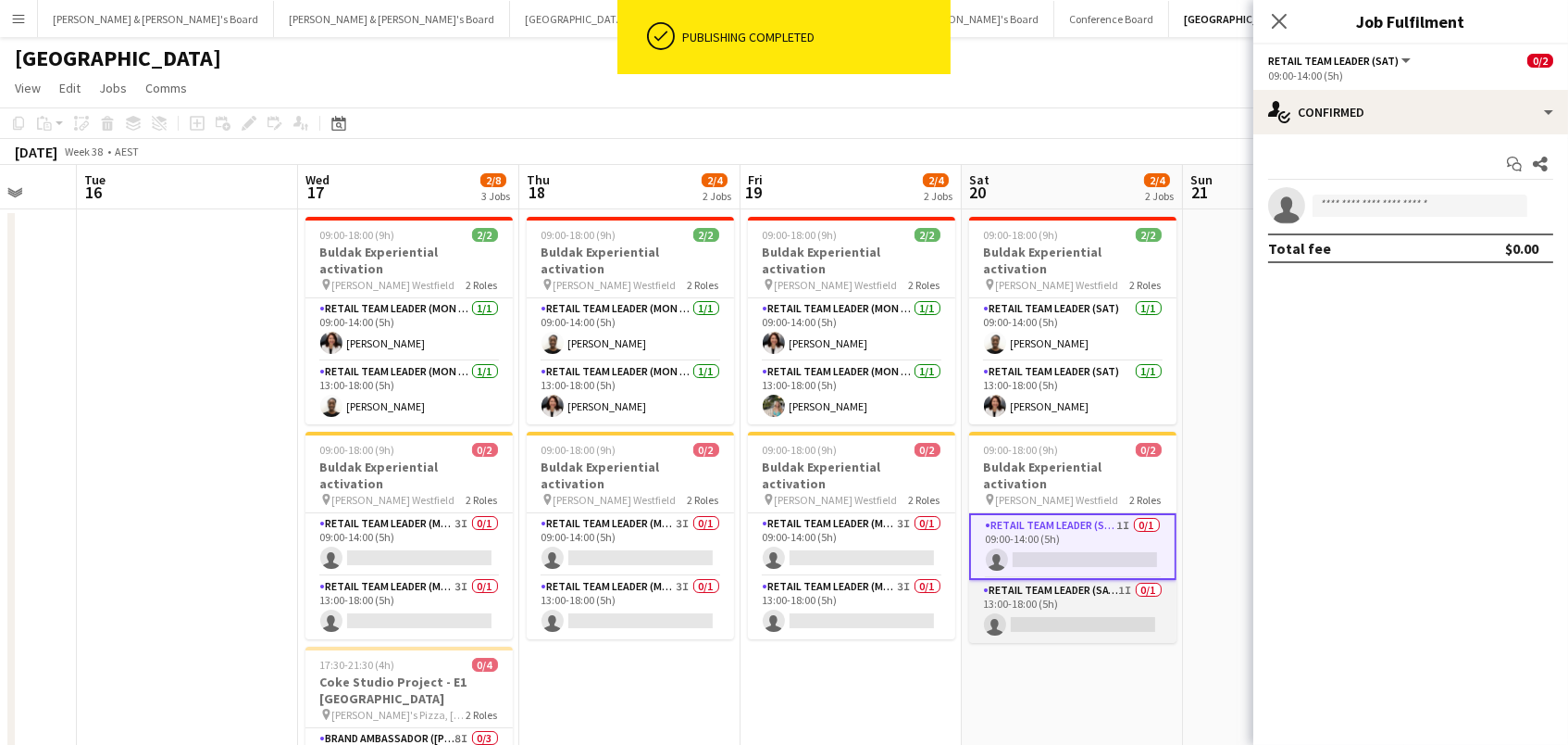
click at [1072, 581] on app-card-role "RETAIL Team Leader (Sat) 1I 0/1 13:00-18:00 (5h) single-neutral-actions" at bounding box center [1073, 610] width 208 height 63
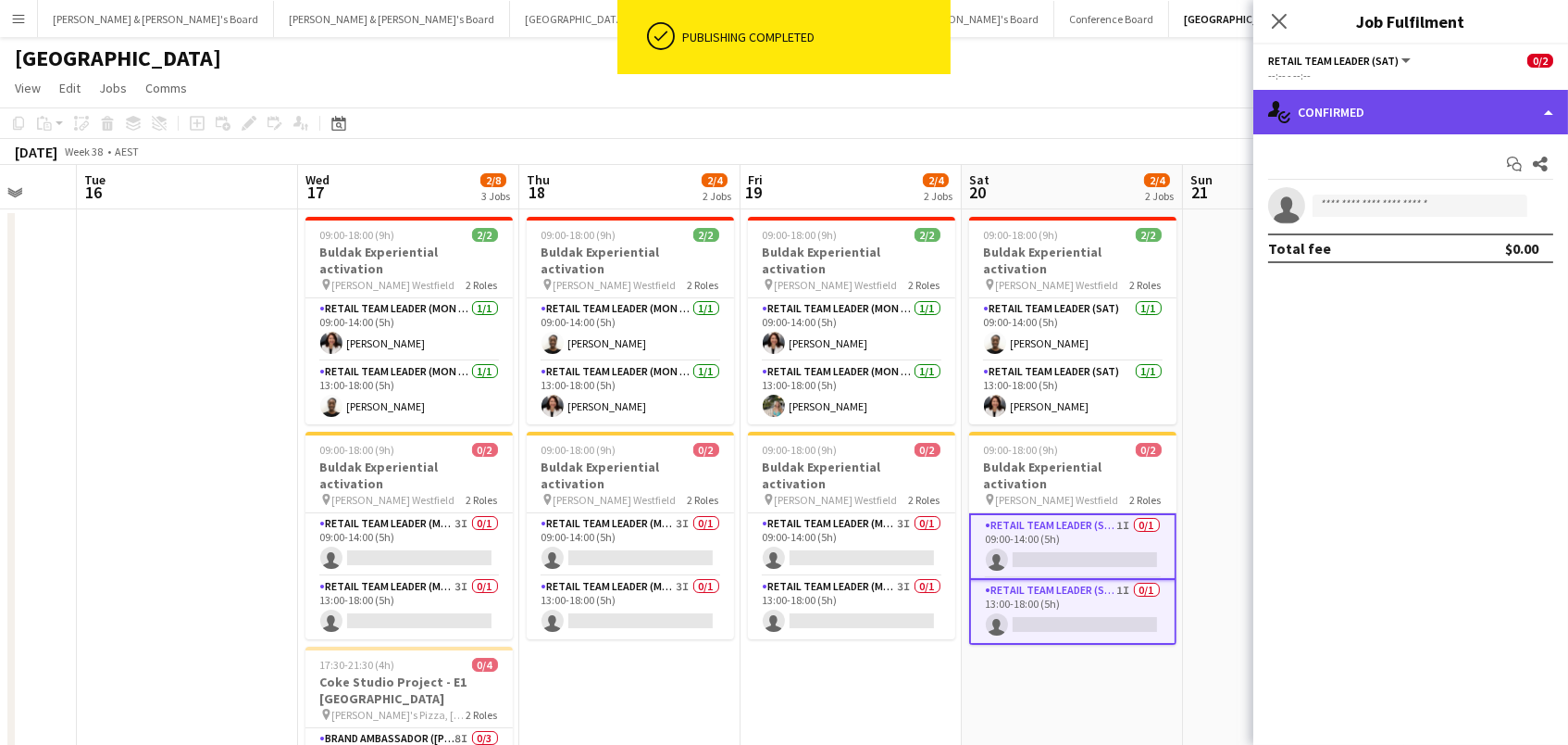
click at [1350, 116] on div "single-neutral-actions-check-2 Confirmed" at bounding box center [1410, 112] width 315 height 44
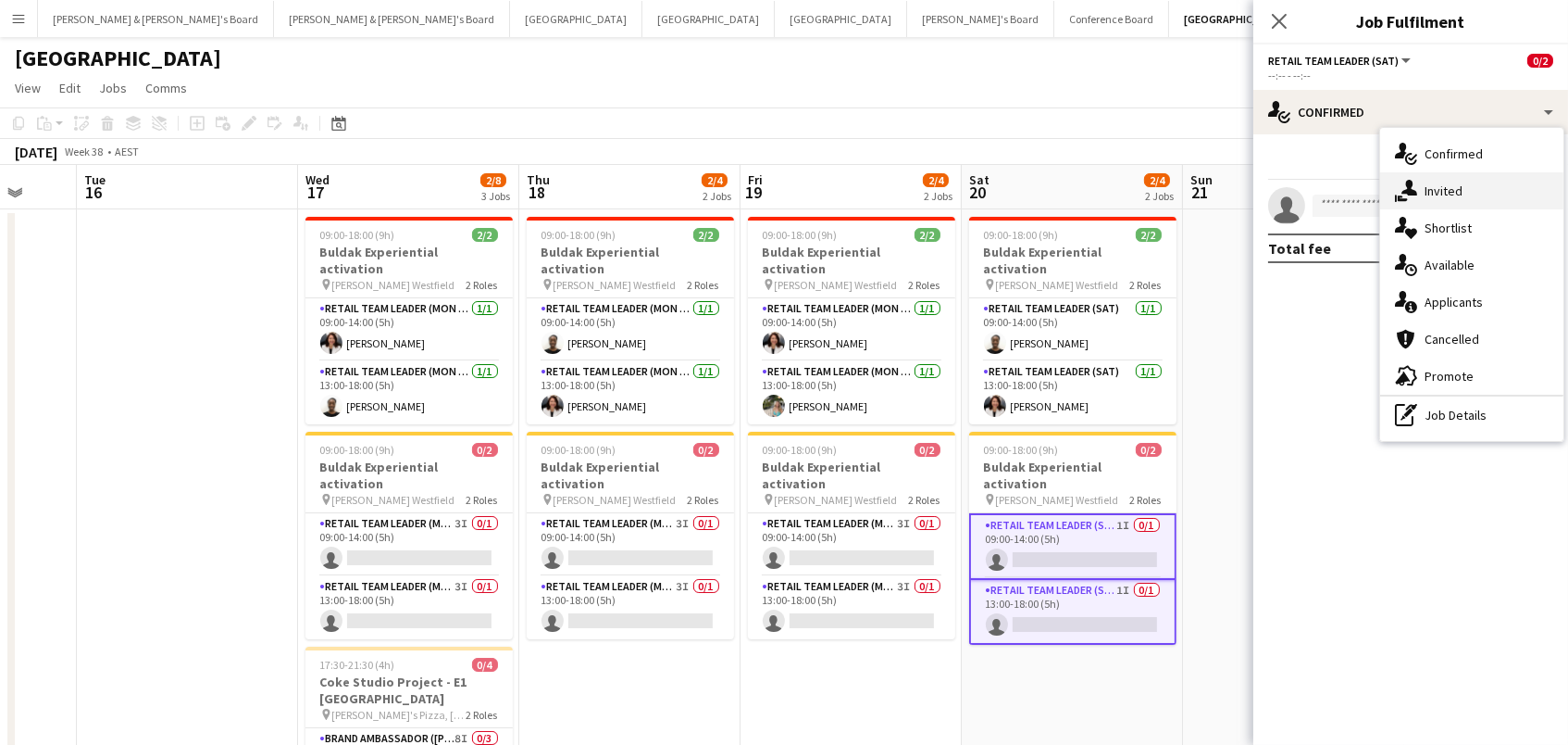
click at [1433, 189] on div "single-neutral-actions-share-1 Invited" at bounding box center [1471, 190] width 183 height 37
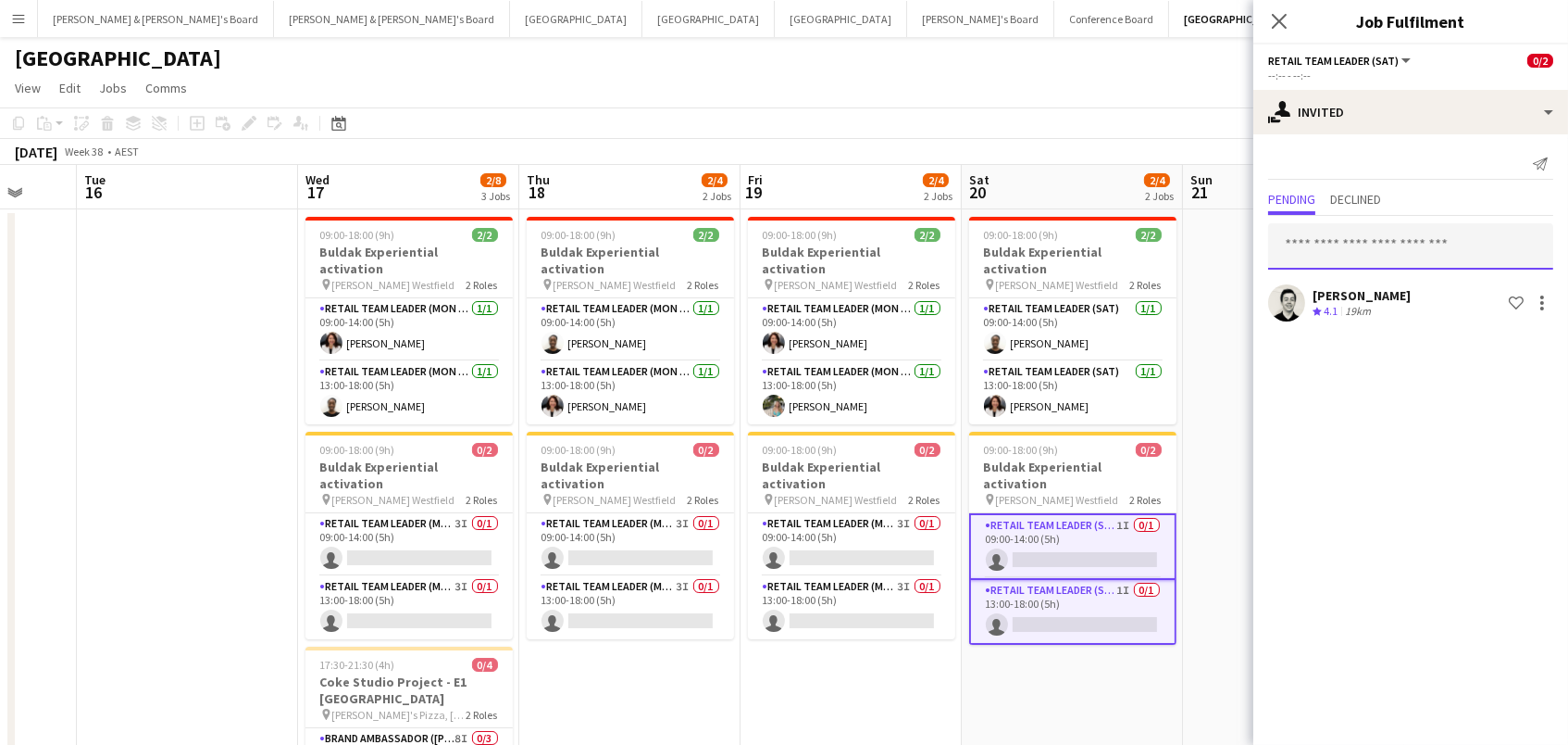
click at [1383, 242] on input "text" at bounding box center [1410, 246] width 285 height 46
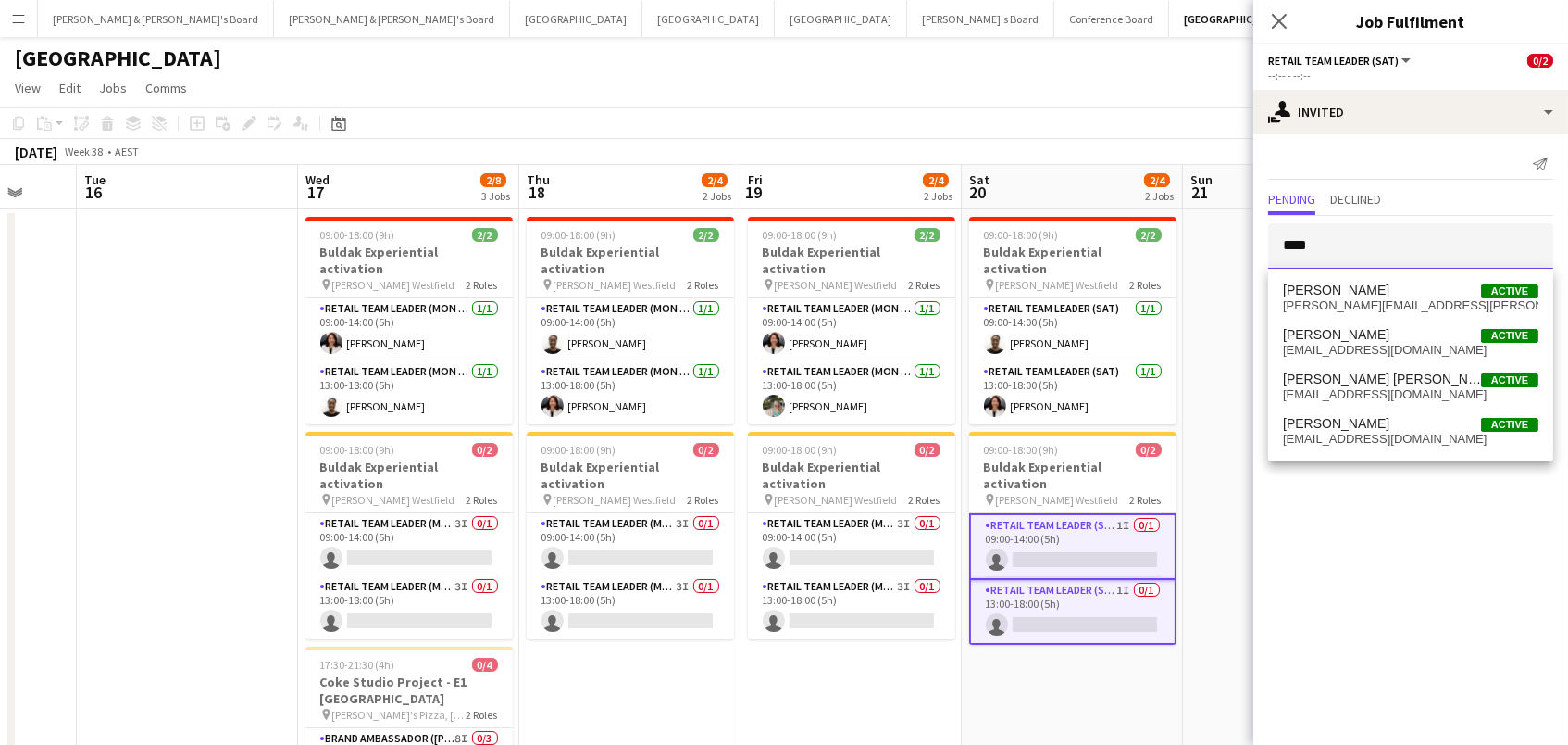
type input "****"
drag, startPoint x: 1383, startPoint y: 242, endPoint x: 1366, endPoint y: 436, distance: 194.7
click at [1366, 436] on span "[EMAIL_ADDRESS][DOMAIN_NAME]" at bounding box center [1411, 439] width 256 height 15
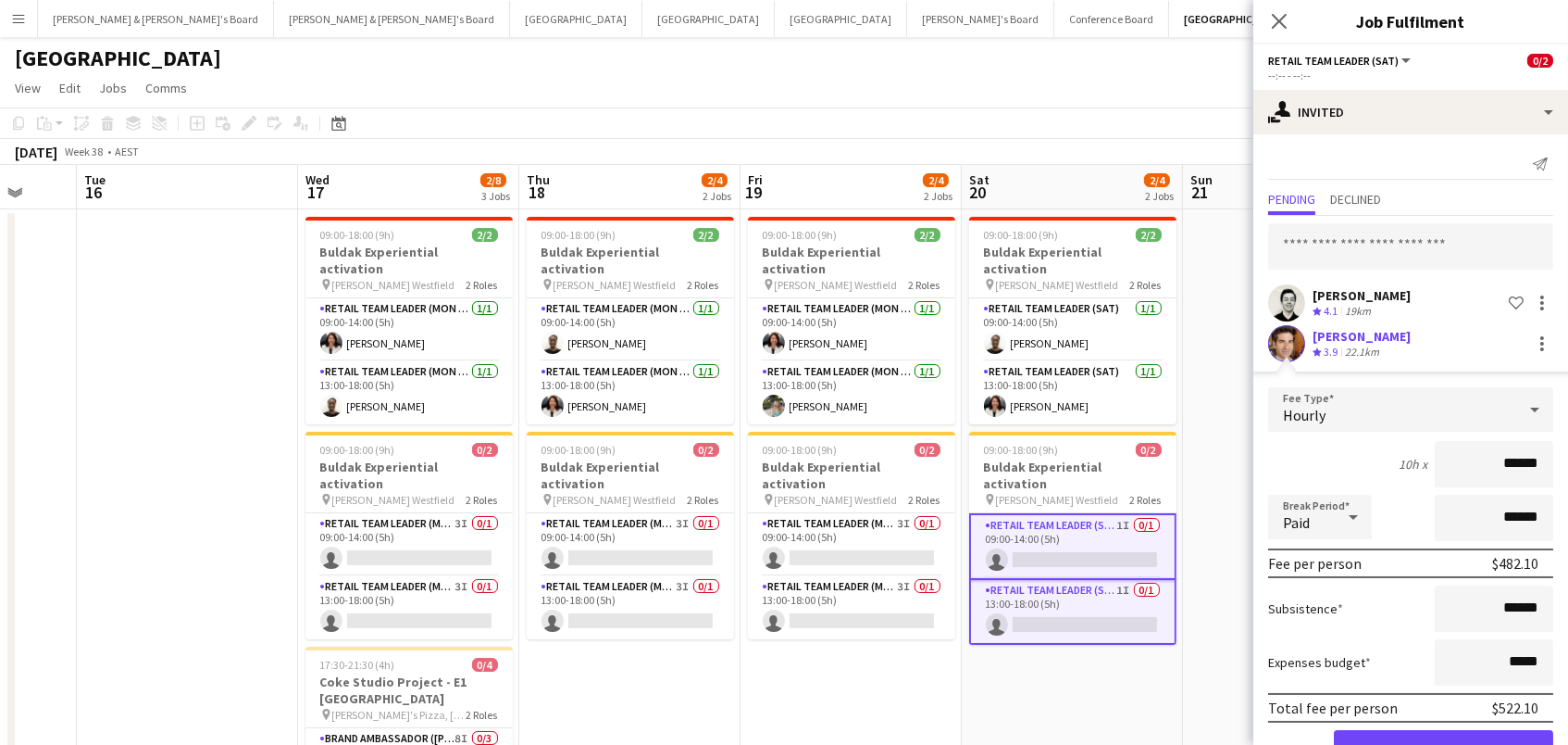
click at [1443, 744] on button "Confirm" at bounding box center [1443, 748] width 219 height 37
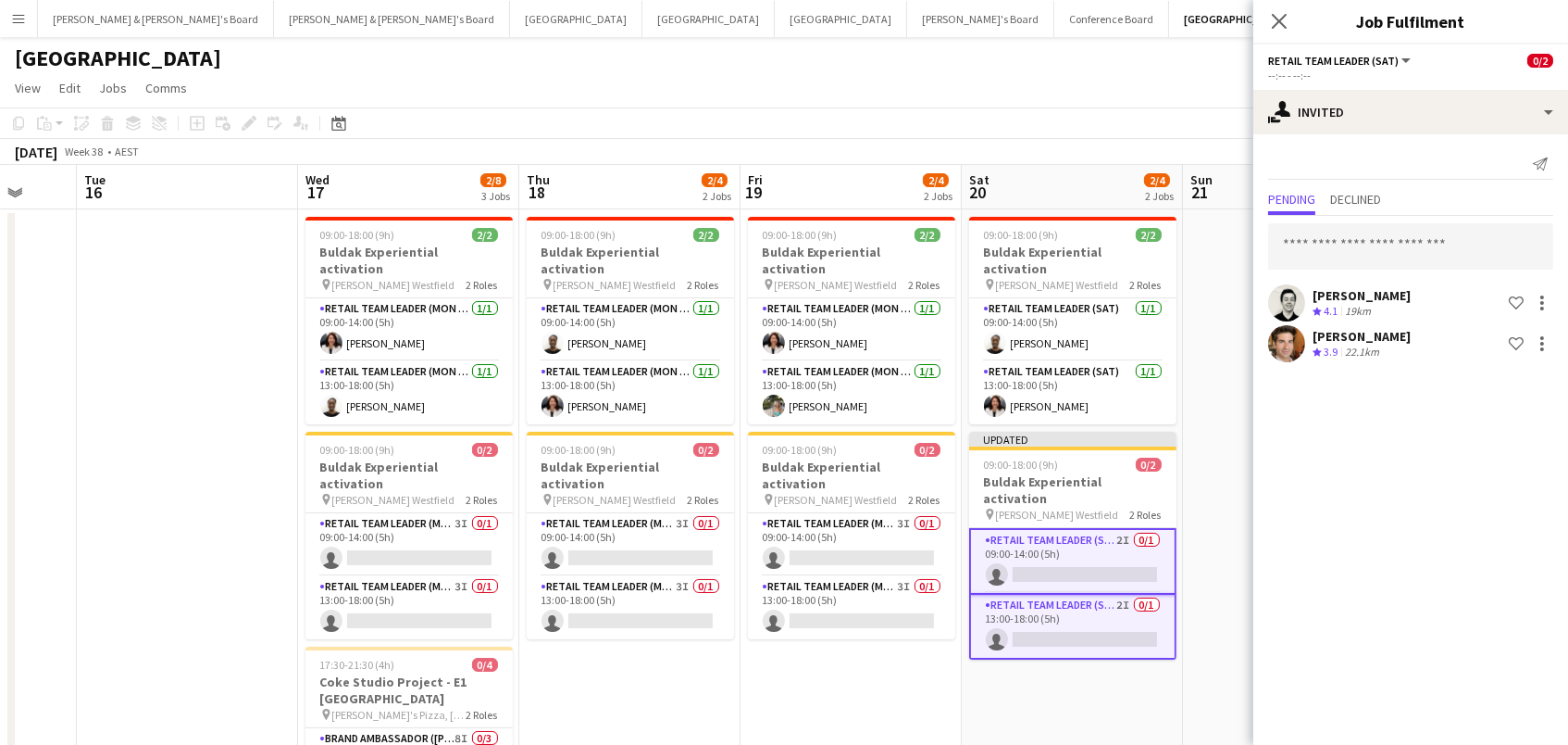
scroll to position [5, 0]
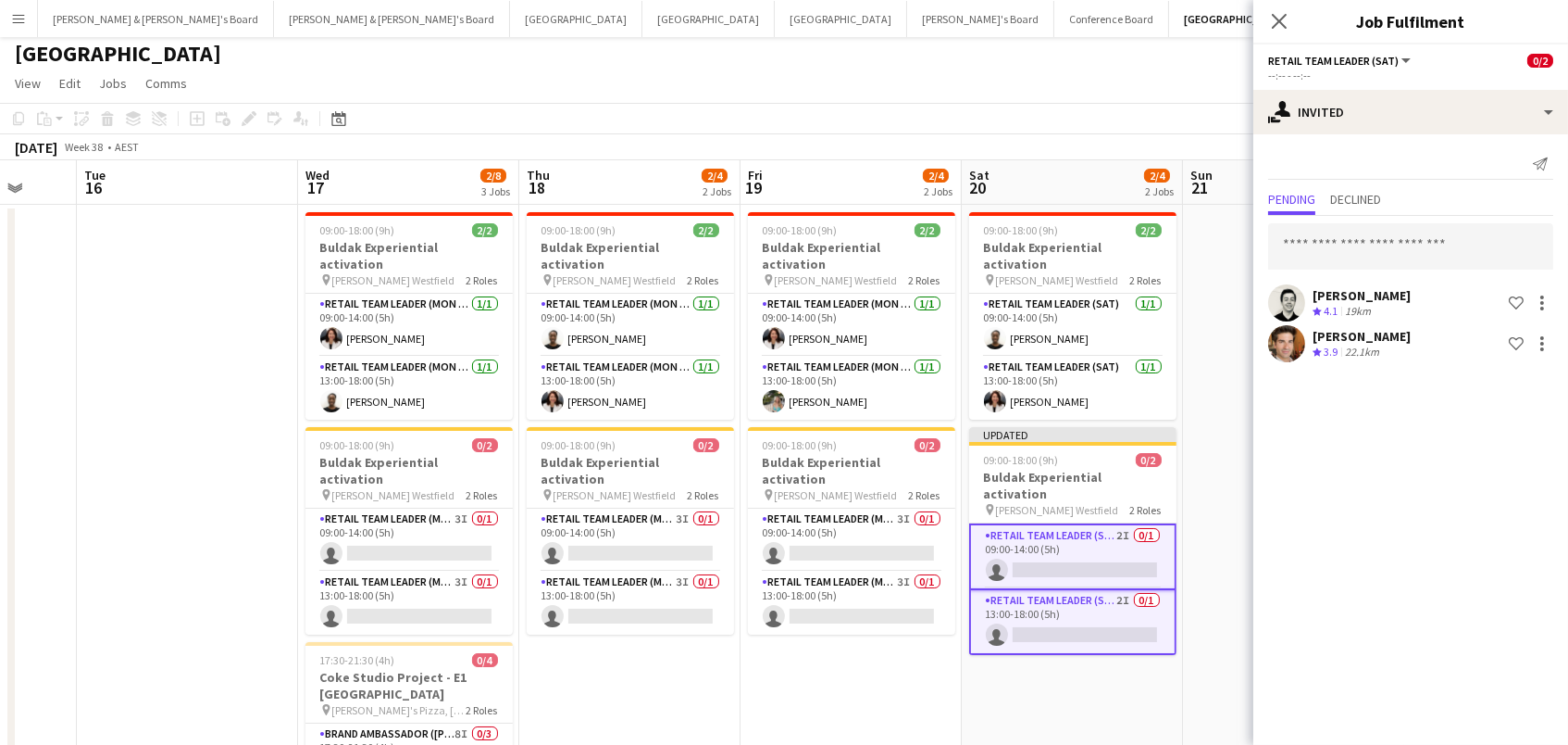
click at [1150, 114] on app-toolbar "Copy Paste Paste Command V Paste with crew Command Shift V Paste linked Job [GE…" at bounding box center [784, 118] width 1568 height 31
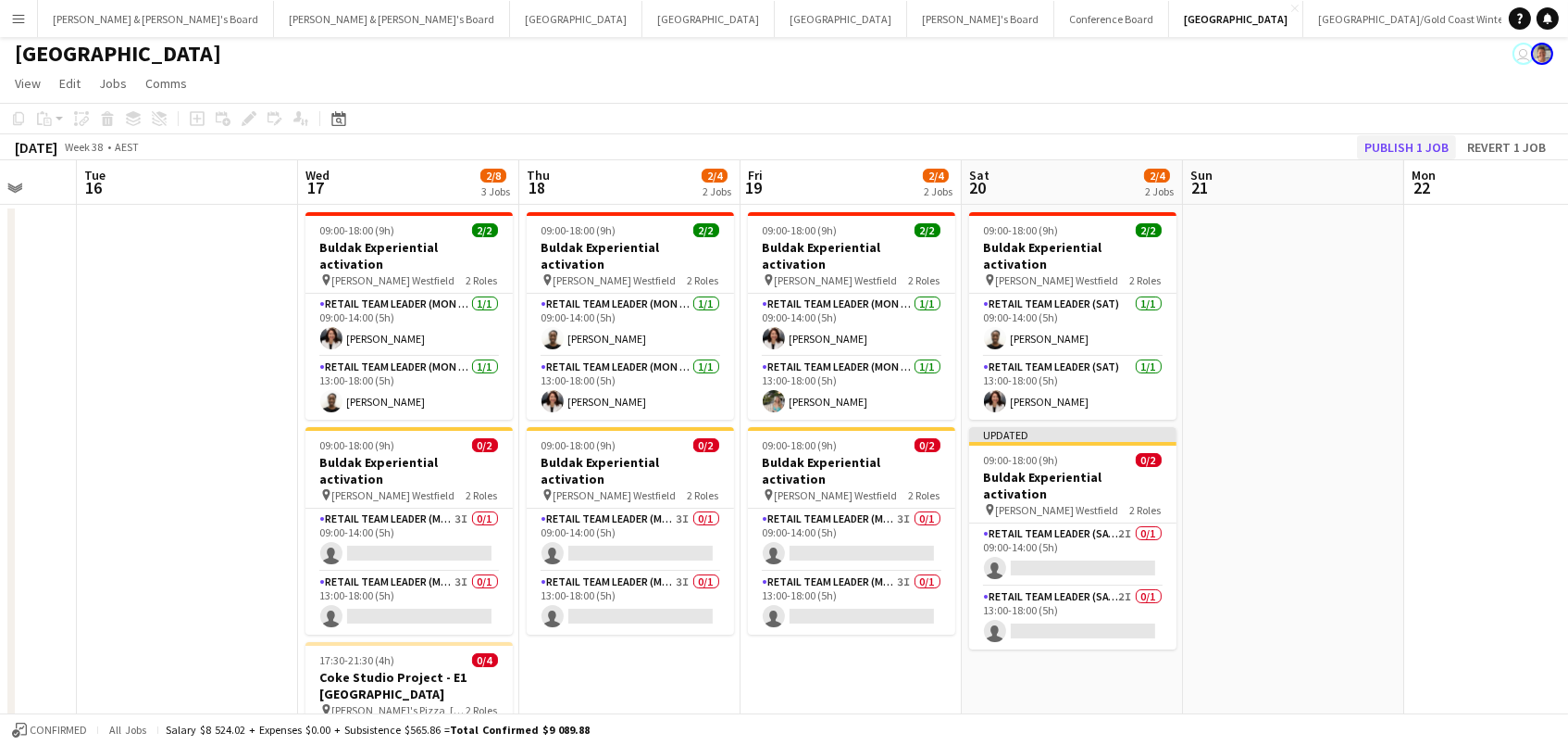
click at [1368, 139] on button "Publish 1 job" at bounding box center [1406, 148] width 99 height 24
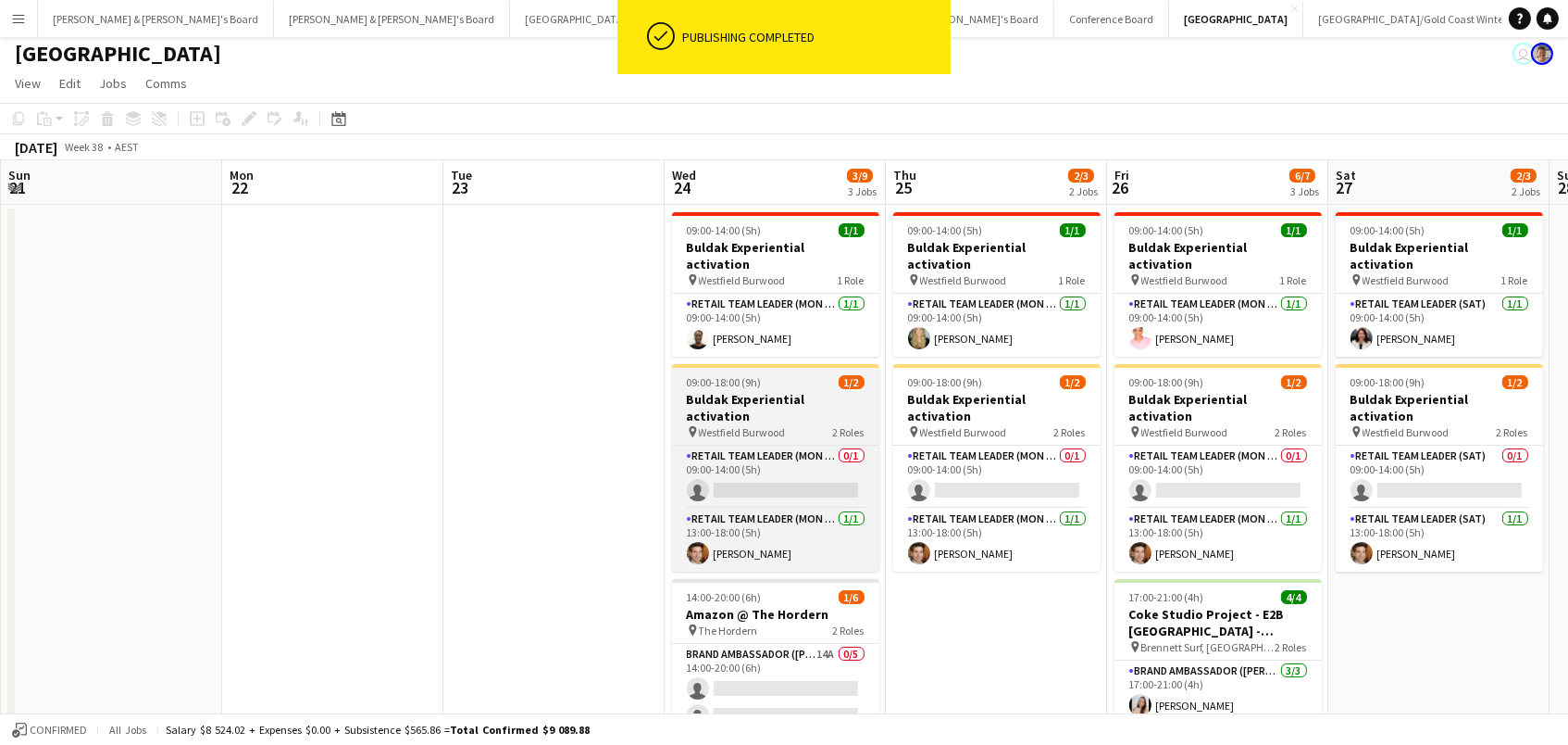
scroll to position [0, 521]
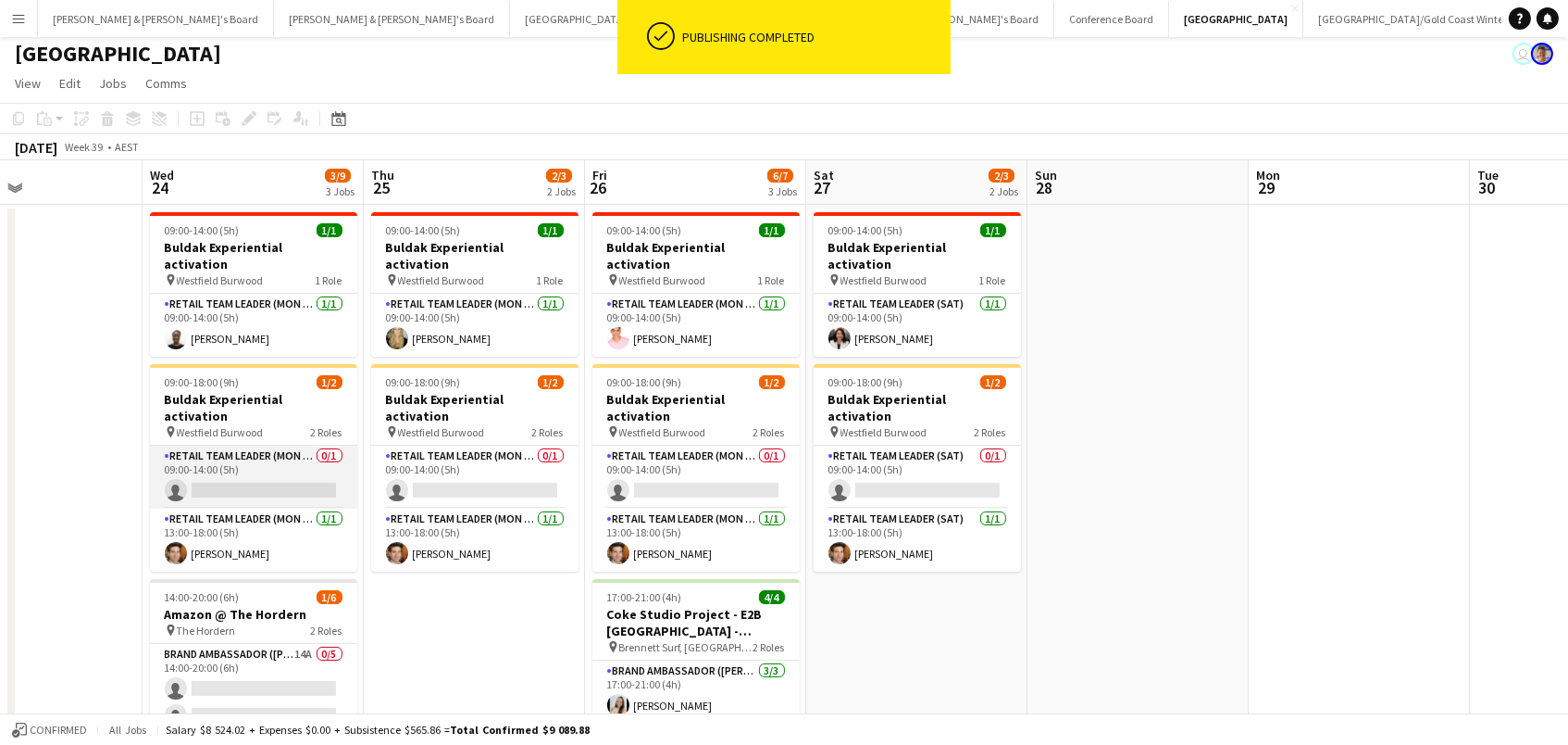
click at [292, 446] on app-card-role "RETAIL Team Leader (Mon - Fri) 0/1 09:00-14:00 (5h) single-neutral-actions" at bounding box center [254, 477] width 208 height 63
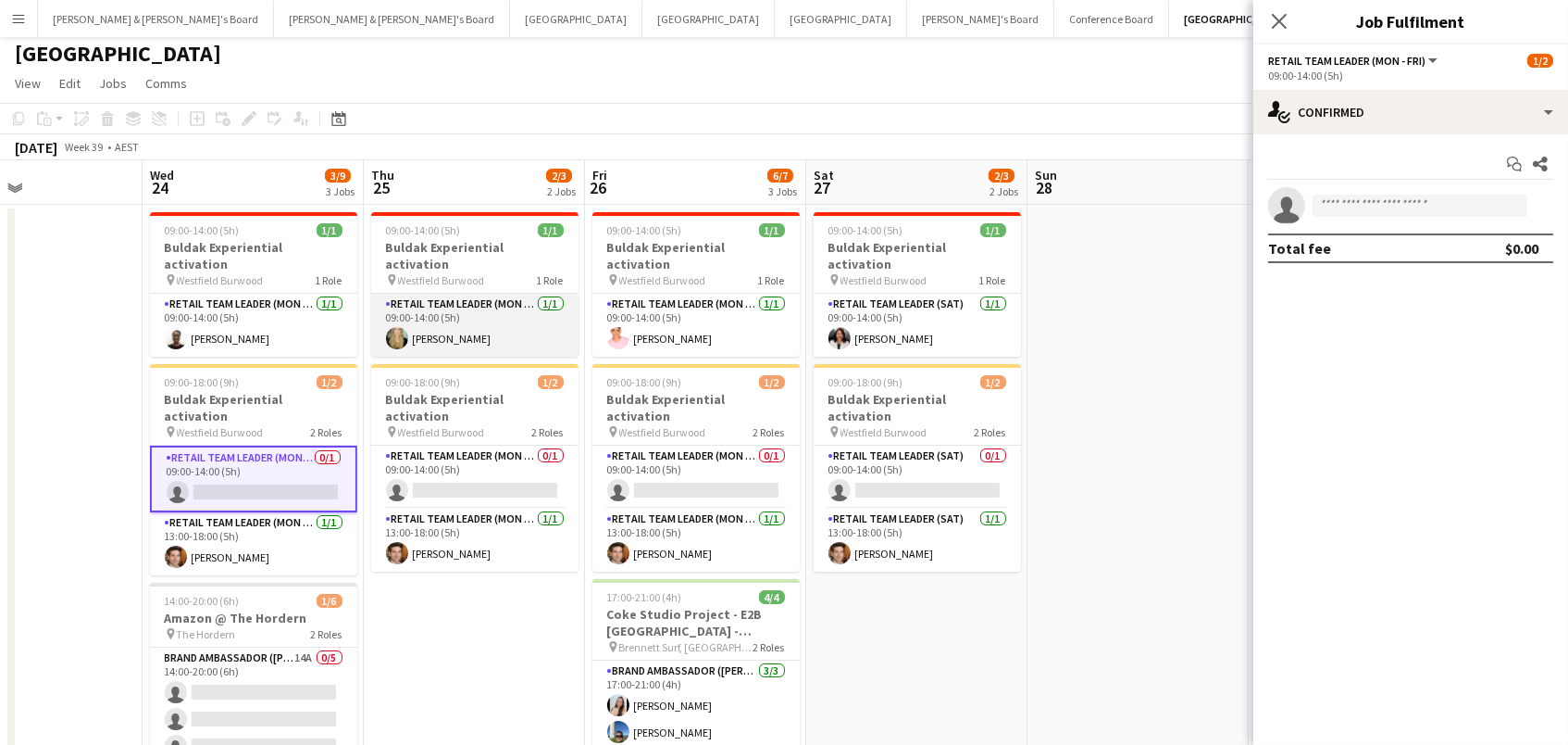
click at [469, 304] on app-card-role "RETAIL Team Leader (Mon - Fri) [DATE] 09:00-14:00 (5h) [PERSON_NAME]" at bounding box center [475, 325] width 208 height 63
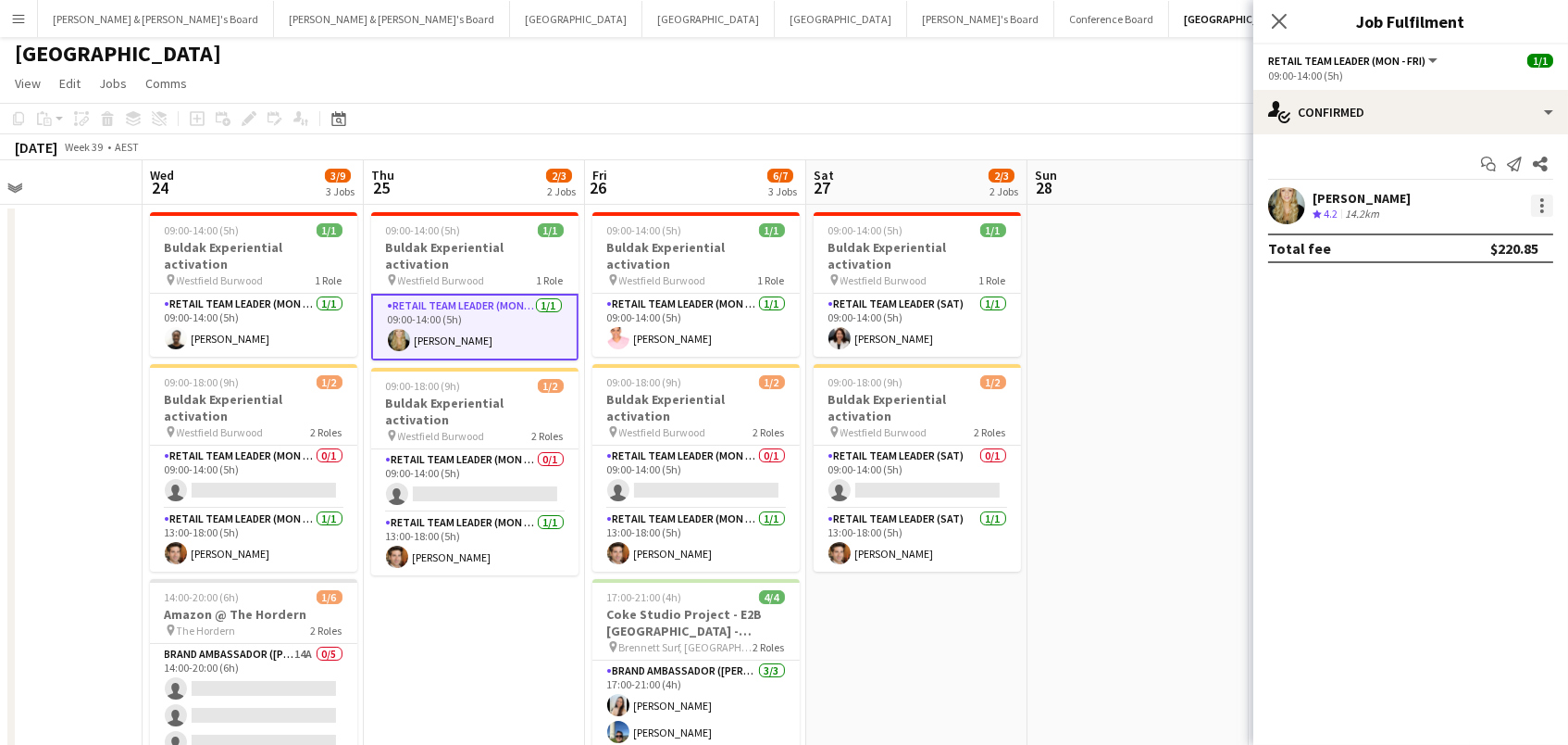
click at [1536, 201] on div at bounding box center [1543, 206] width 23 height 23
click at [1485, 276] on span "Switch crew" at bounding box center [1465, 282] width 79 height 16
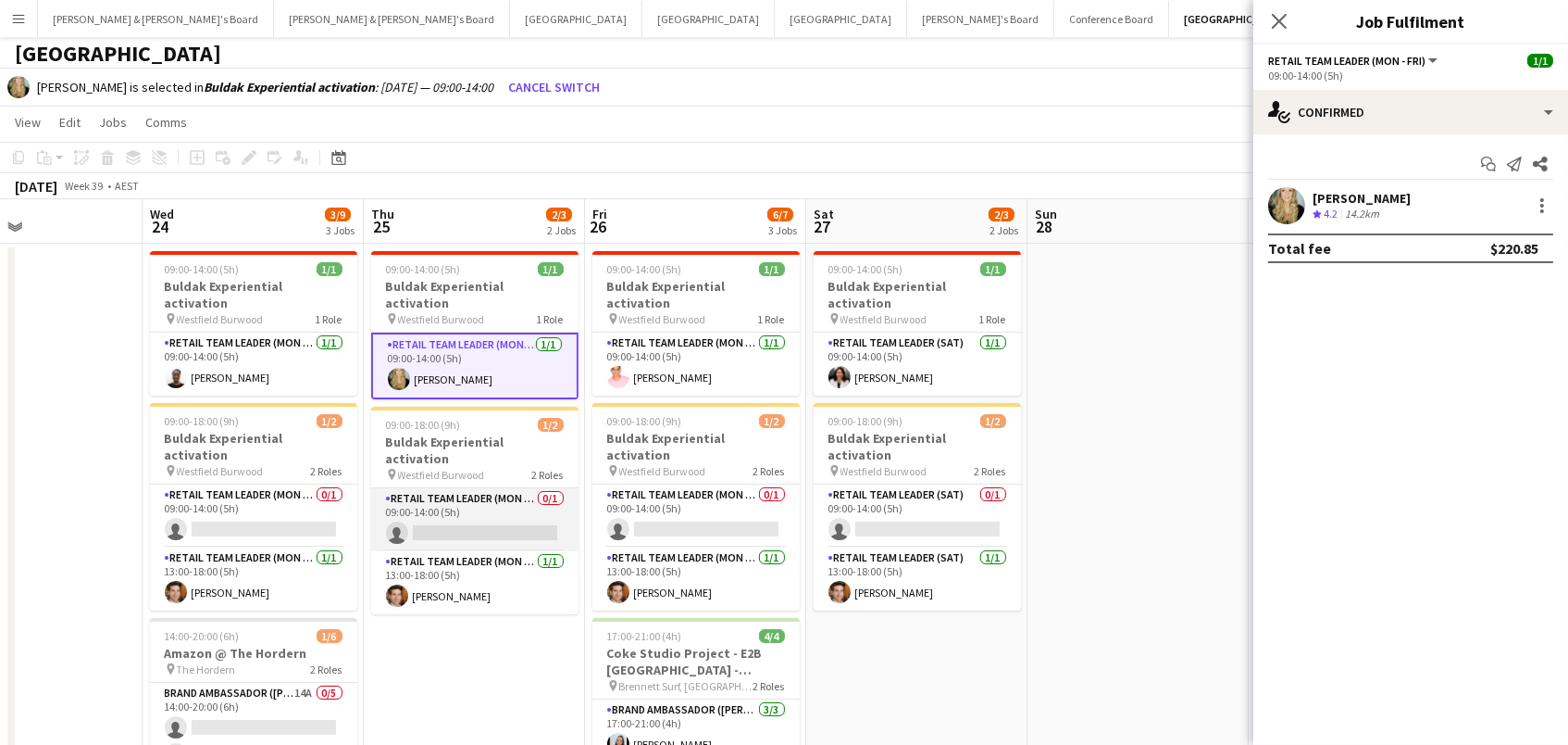
click at [472, 491] on app-card-role "RETAIL Team Leader (Mon - Fri) 0/1 09:00-14:00 (5h) single-neutral-actions" at bounding box center [475, 519] width 208 height 63
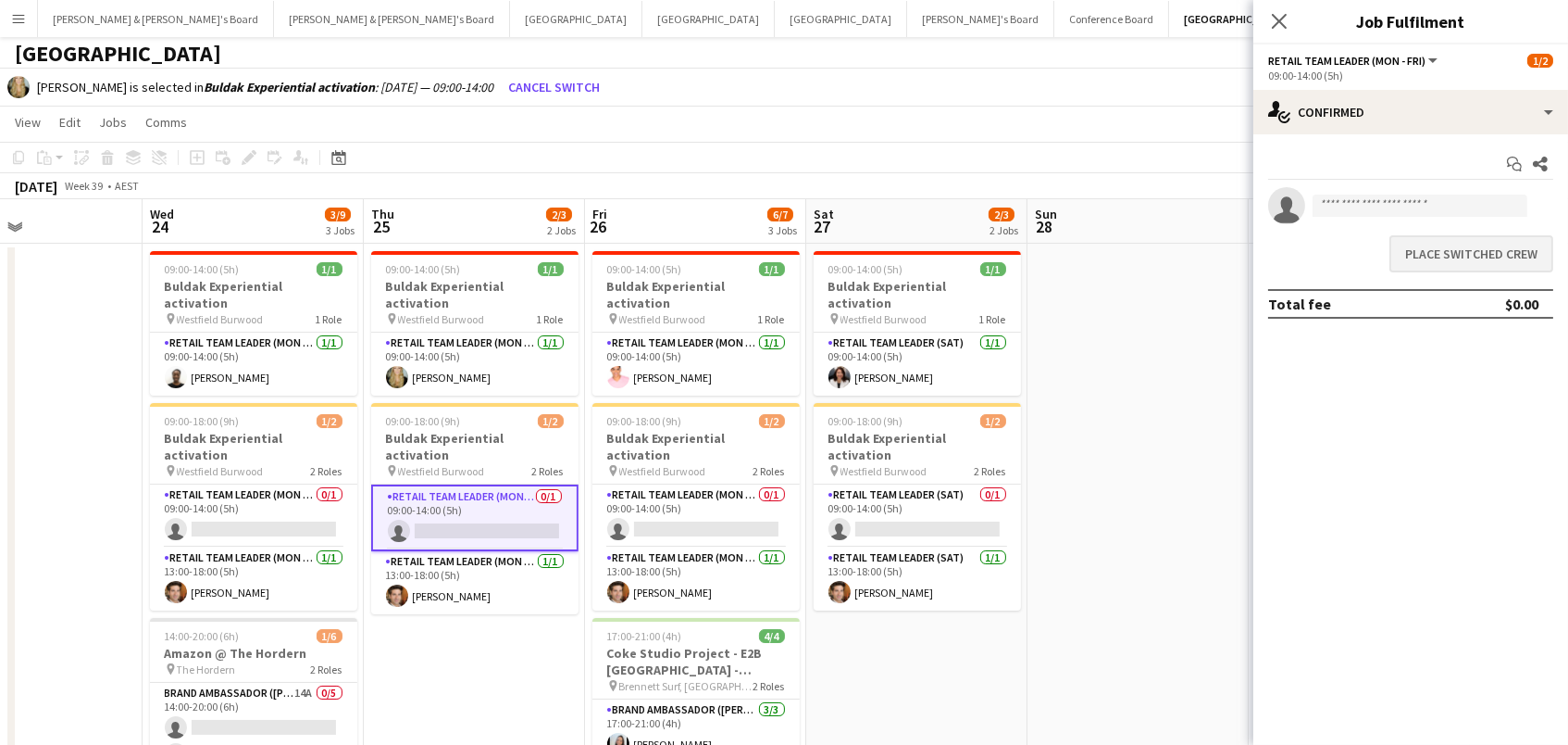
click at [1410, 244] on button "Place switched crew" at bounding box center [1471, 253] width 164 height 37
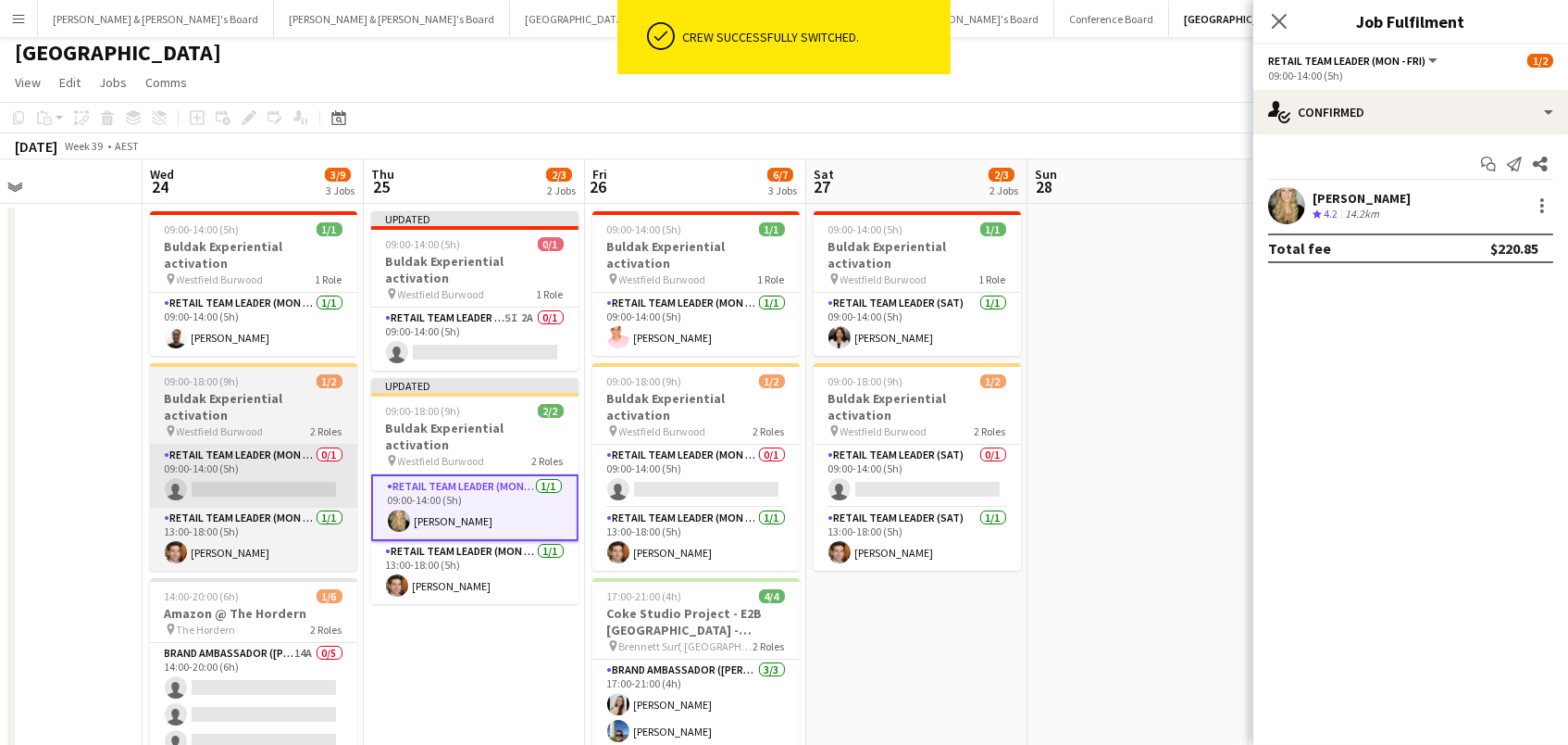
scroll to position [4, 0]
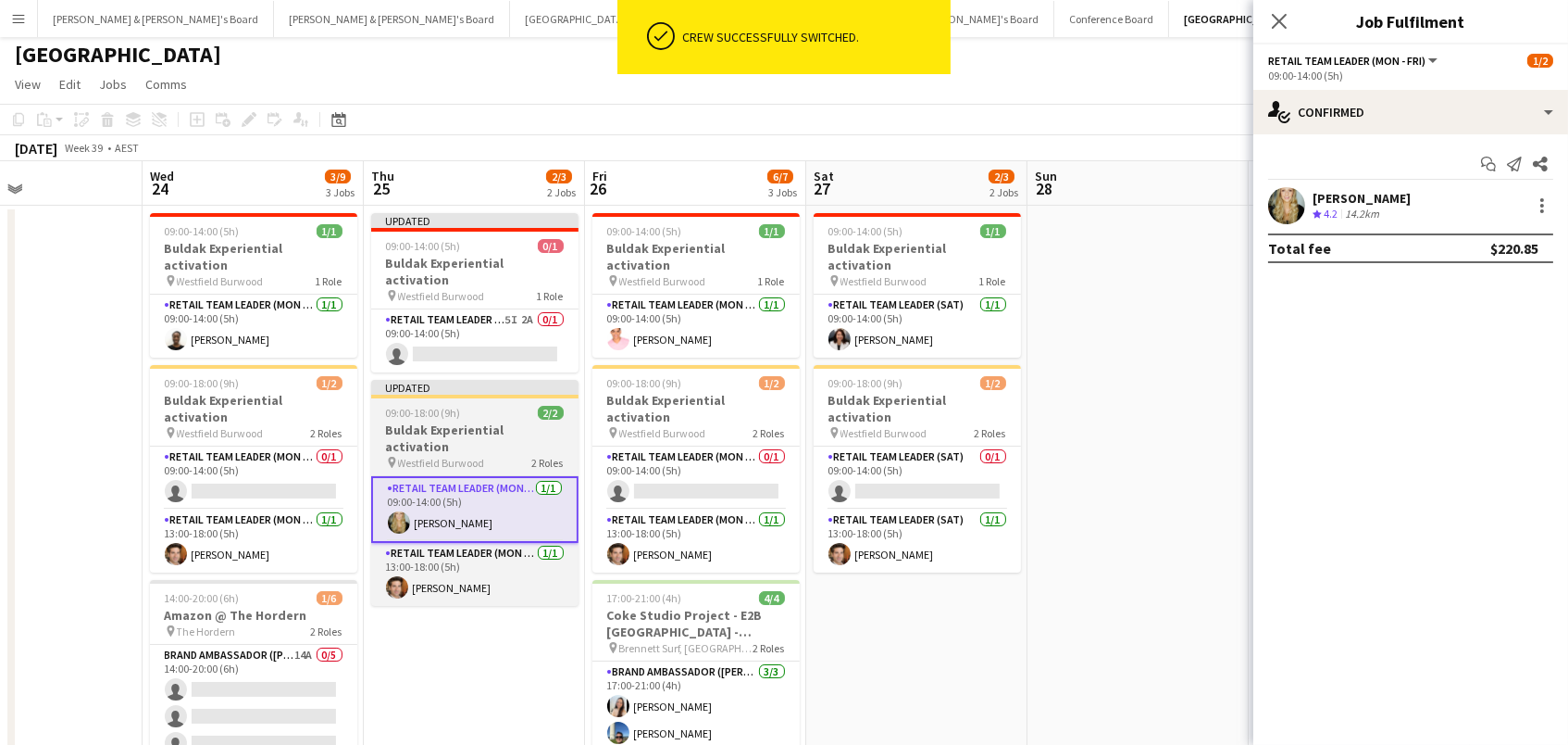
click at [390, 405] on span "09:00-18:00 (9h)" at bounding box center [424, 412] width 75 height 14
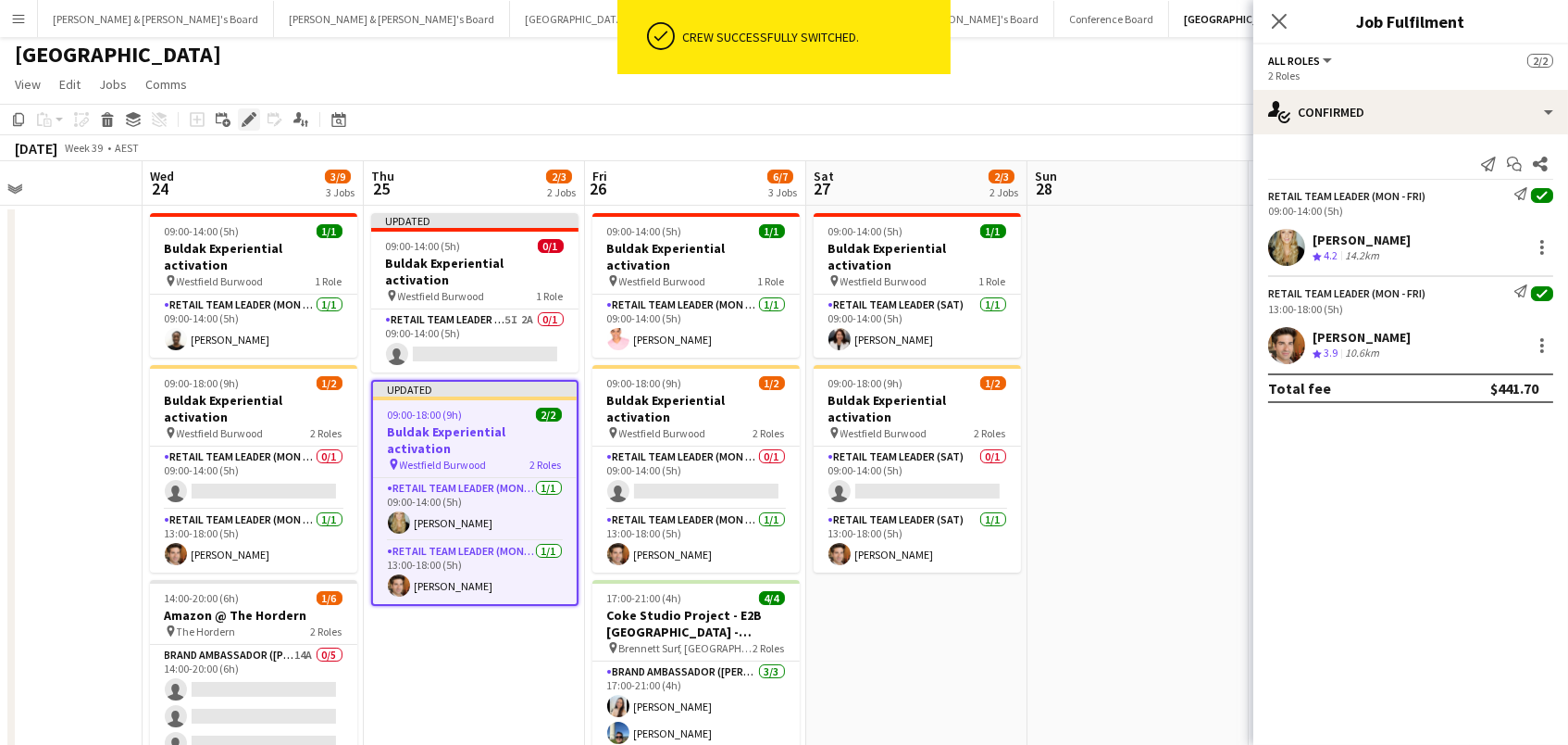
click at [242, 121] on icon "Edit" at bounding box center [249, 119] width 15 height 15
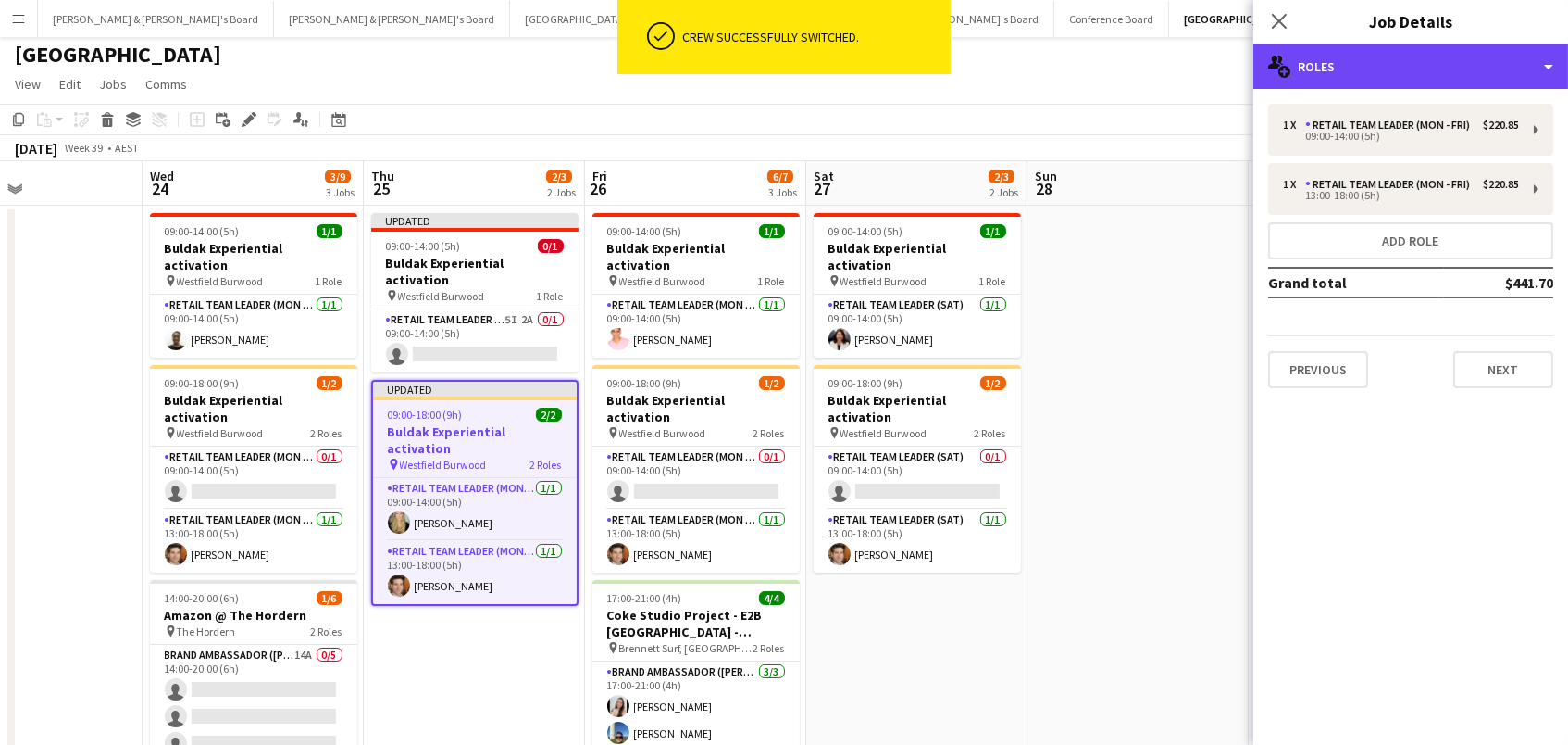
drag, startPoint x: 1427, startPoint y: 67, endPoint x: 1482, endPoint y: 161, distance: 108.9
click at [1427, 67] on div "multiple-users-add Roles" at bounding box center [1410, 66] width 315 height 44
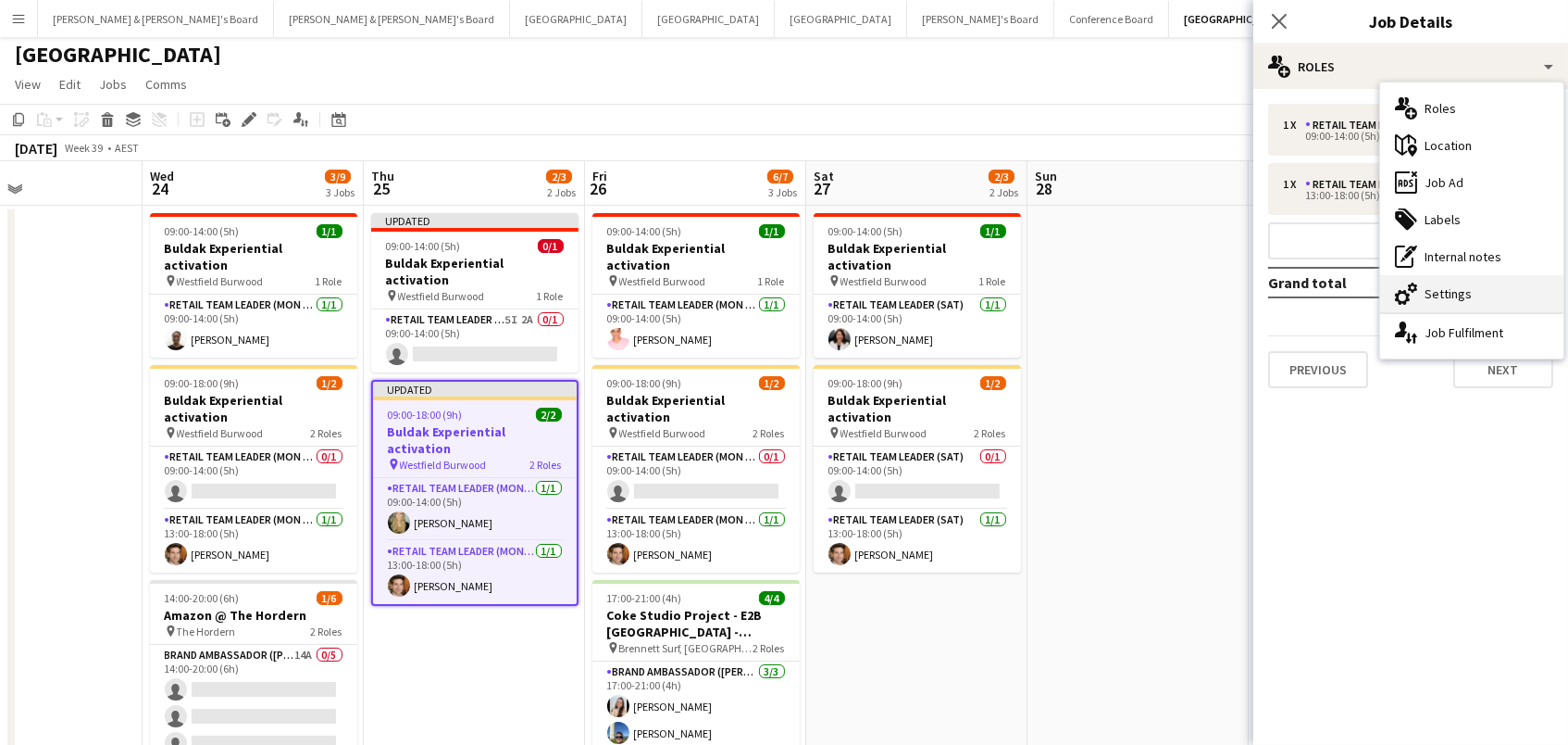
click at [1497, 293] on div "cog-double-3 Settings" at bounding box center [1471, 293] width 183 height 37
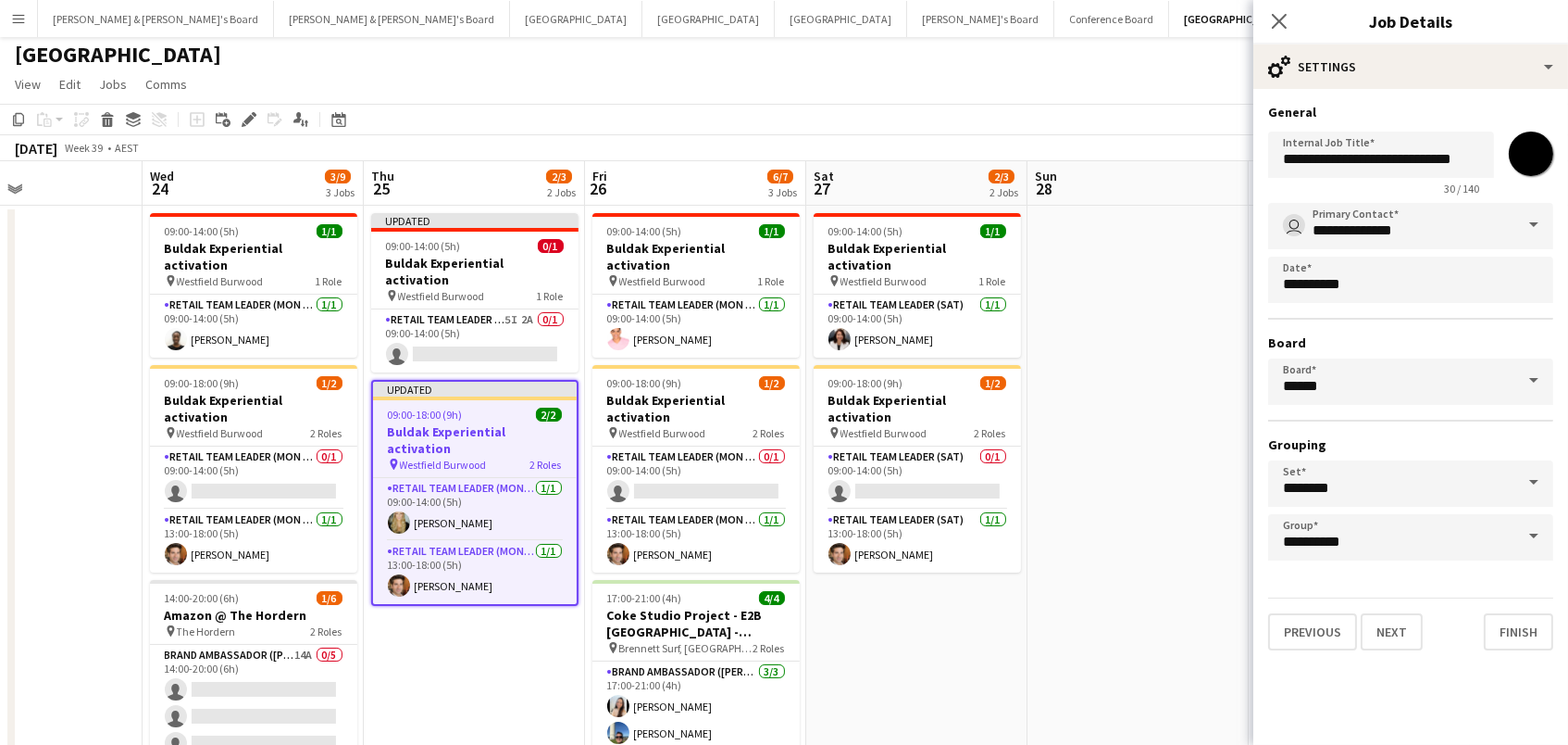
click at [1535, 145] on input "*******" at bounding box center [1530, 153] width 67 height 67
type input "*******"
click at [1132, 330] on app-date-cell at bounding box center [1137, 581] width 221 height 752
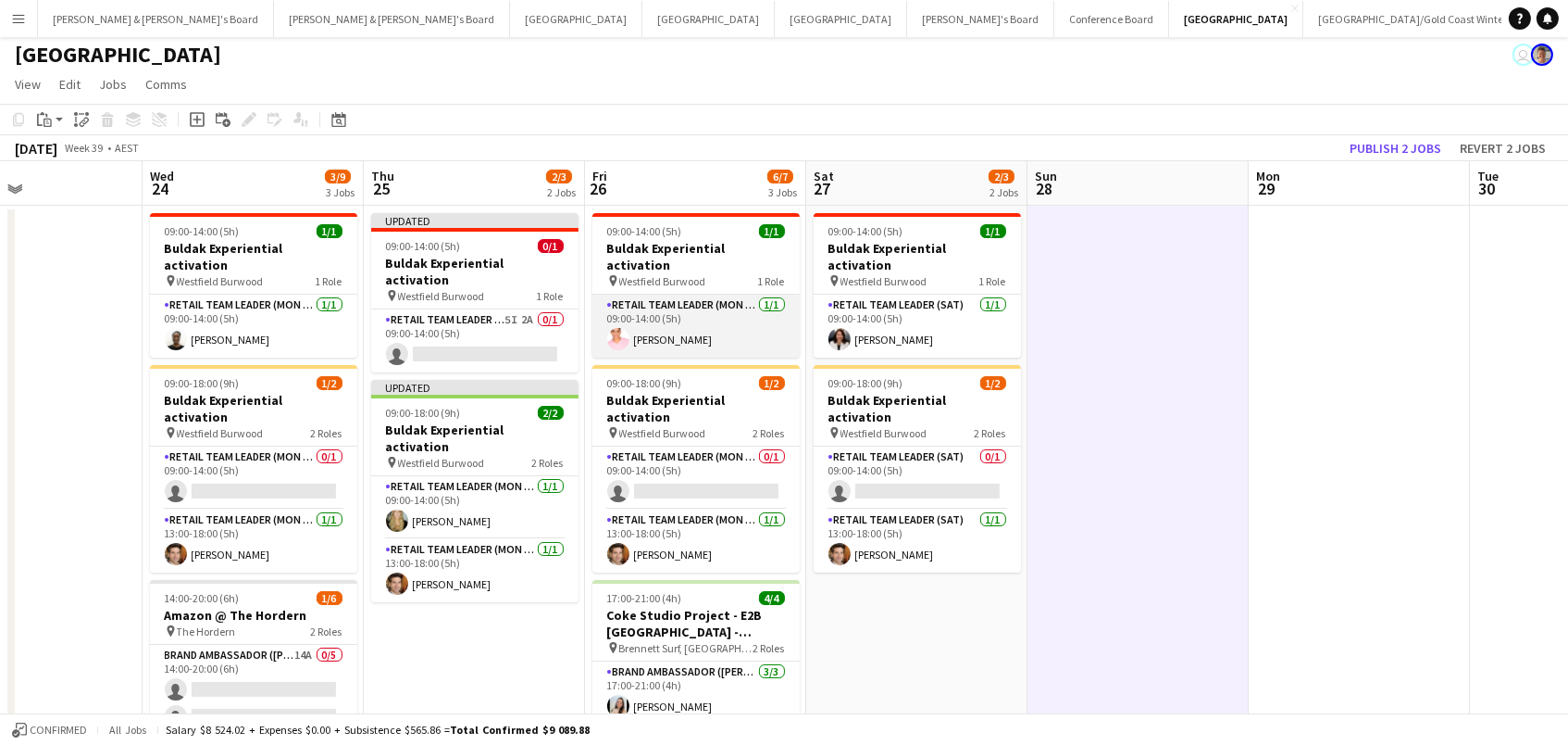
click at [659, 331] on app-card-role "RETAIL Team Leader (Mon - Fri) [DATE] 09:00-14:00 (5h) [PERSON_NAME]" at bounding box center [696, 325] width 208 height 63
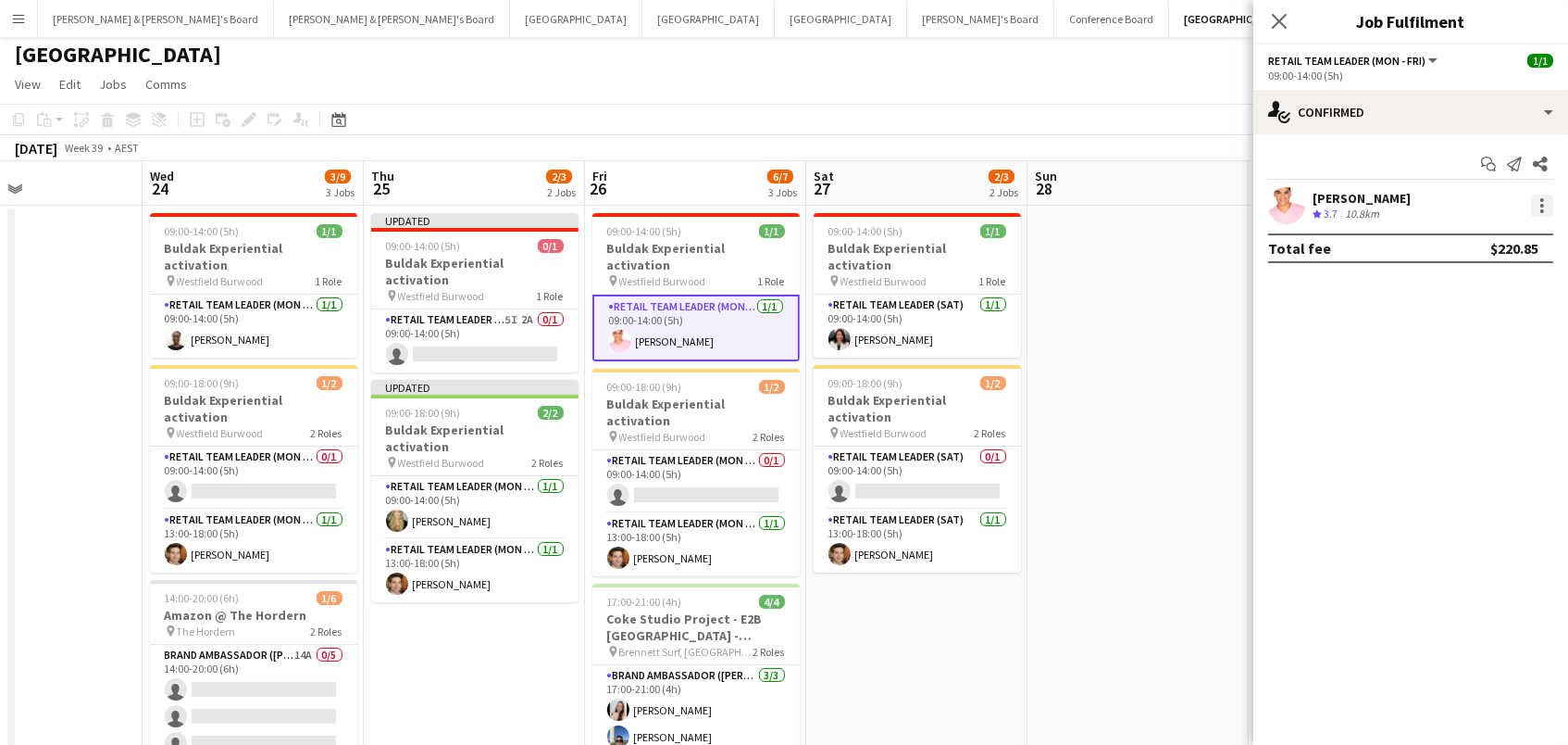
click at [1542, 207] on div at bounding box center [1543, 206] width 23 height 23
click at [1509, 291] on span "Switch crew" at bounding box center [1482, 283] width 115 height 17
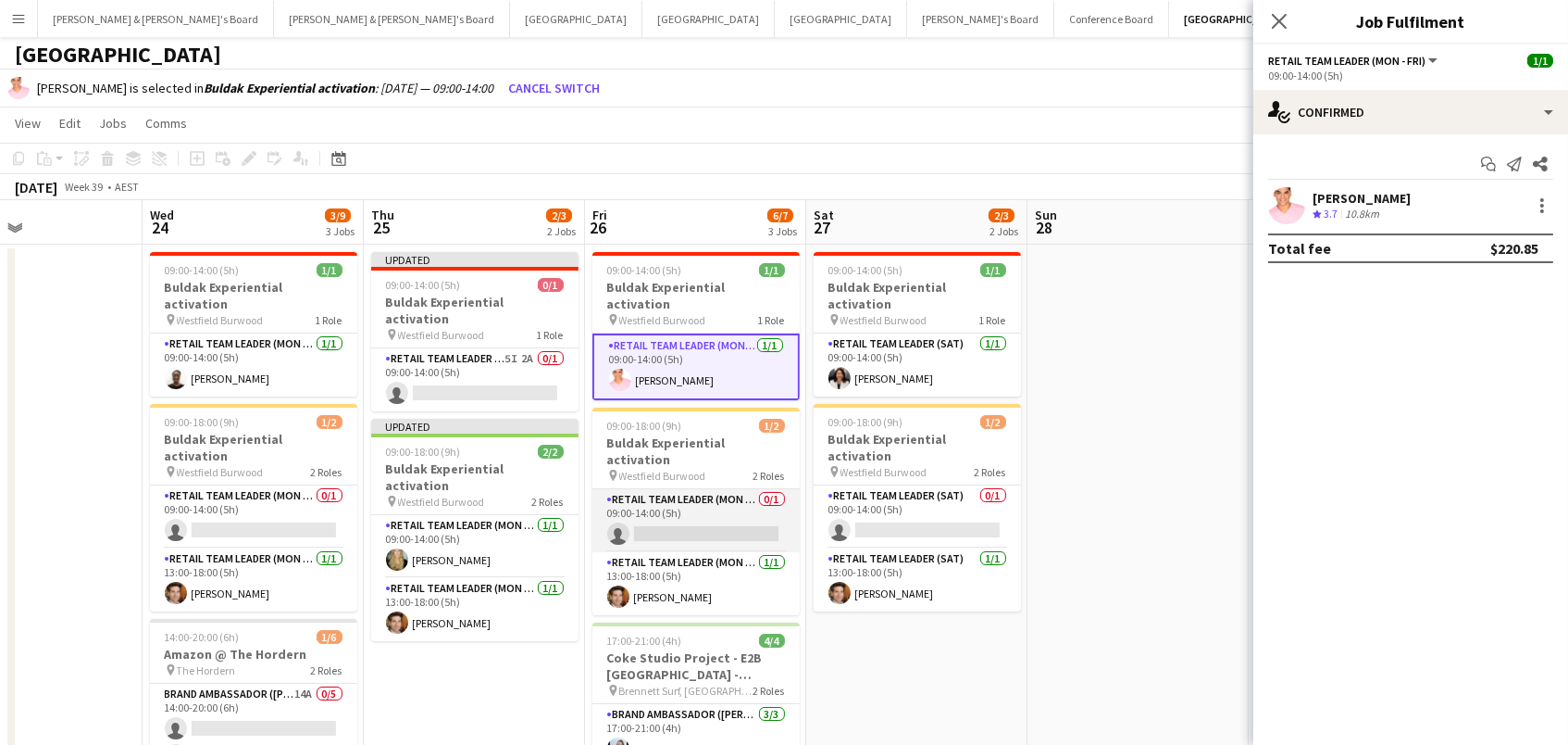
click at [681, 493] on app-card-role "RETAIL Team Leader (Mon - Fri) 0/1 09:00-14:00 (5h) single-neutral-actions" at bounding box center [696, 520] width 208 height 63
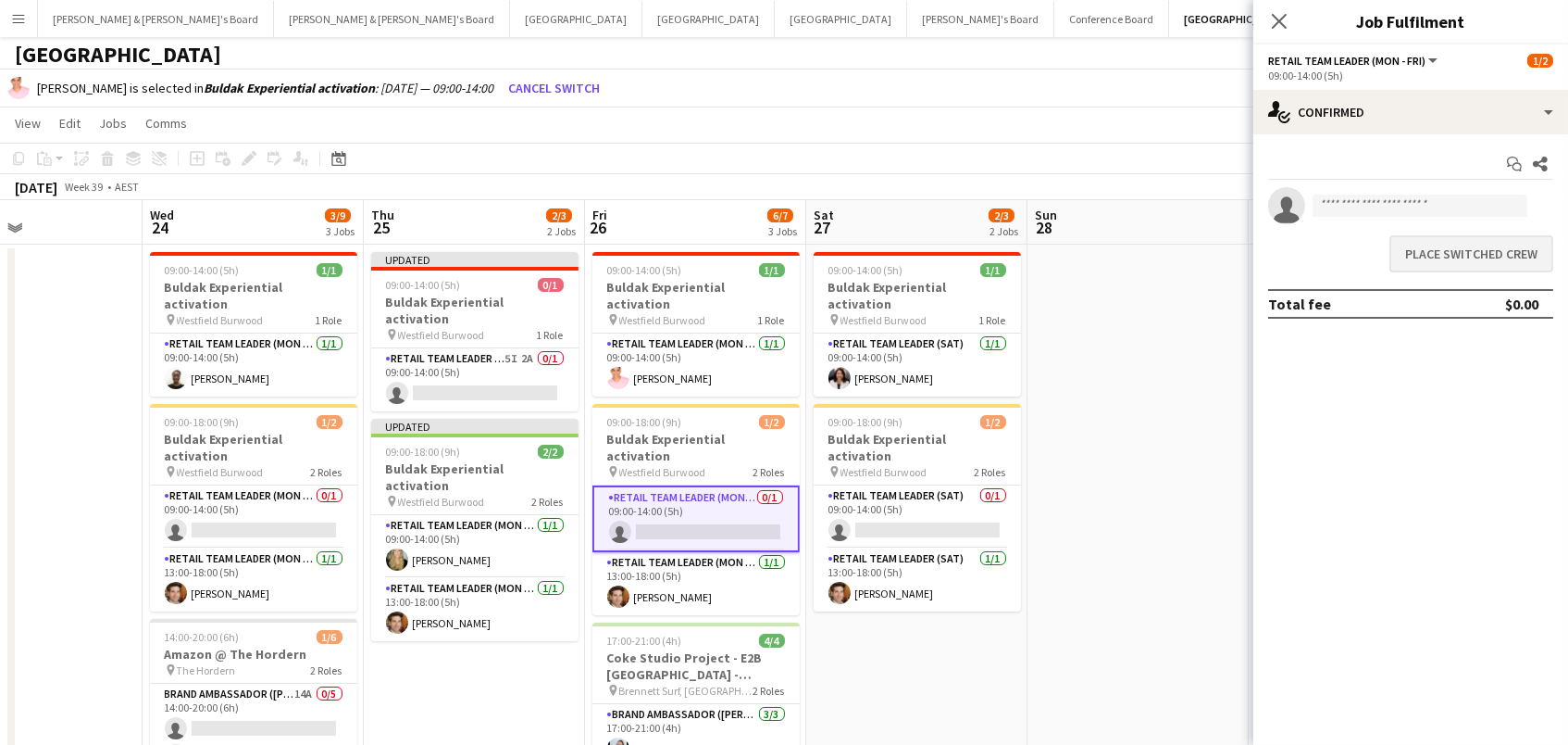
click at [1472, 256] on button "Place switched crew" at bounding box center [1471, 253] width 164 height 37
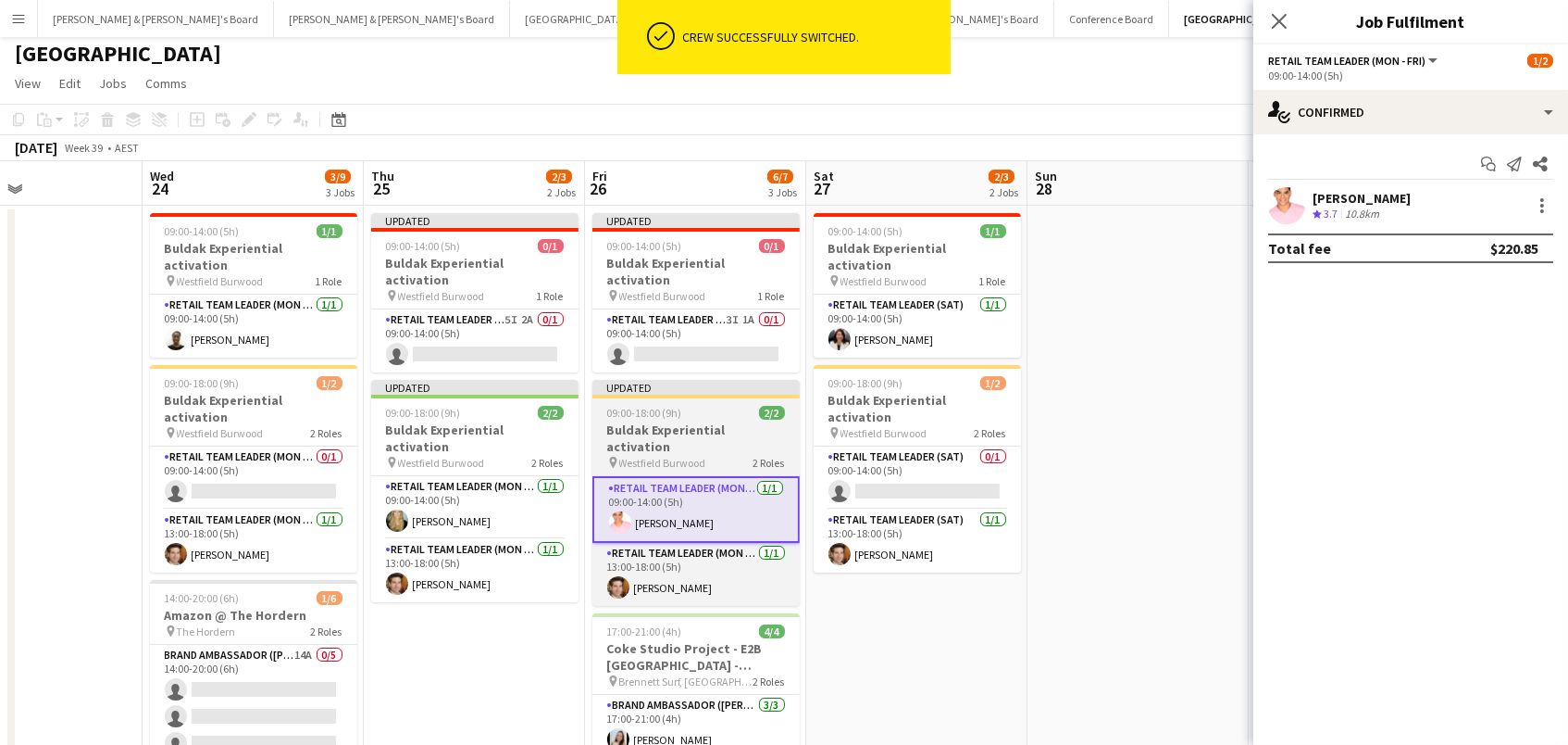
scroll to position [3, 0]
click at [669, 387] on app-job-card "Updated 09:00-18:00 (9h) 2/2 Buldak Experiential activation pin Westfield Burwo…" at bounding box center [696, 494] width 208 height 226
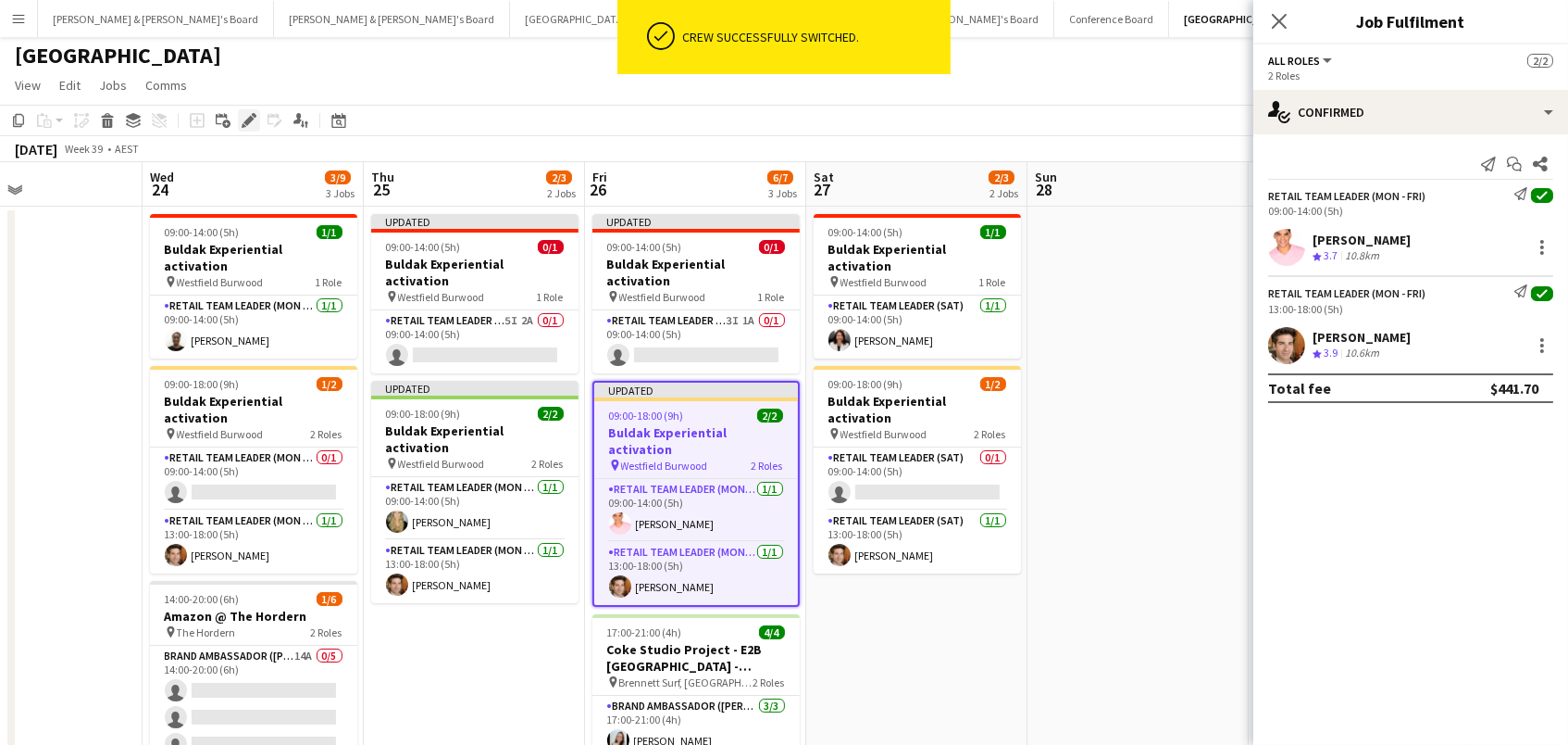
click at [242, 115] on icon "Edit" at bounding box center [249, 120] width 15 height 15
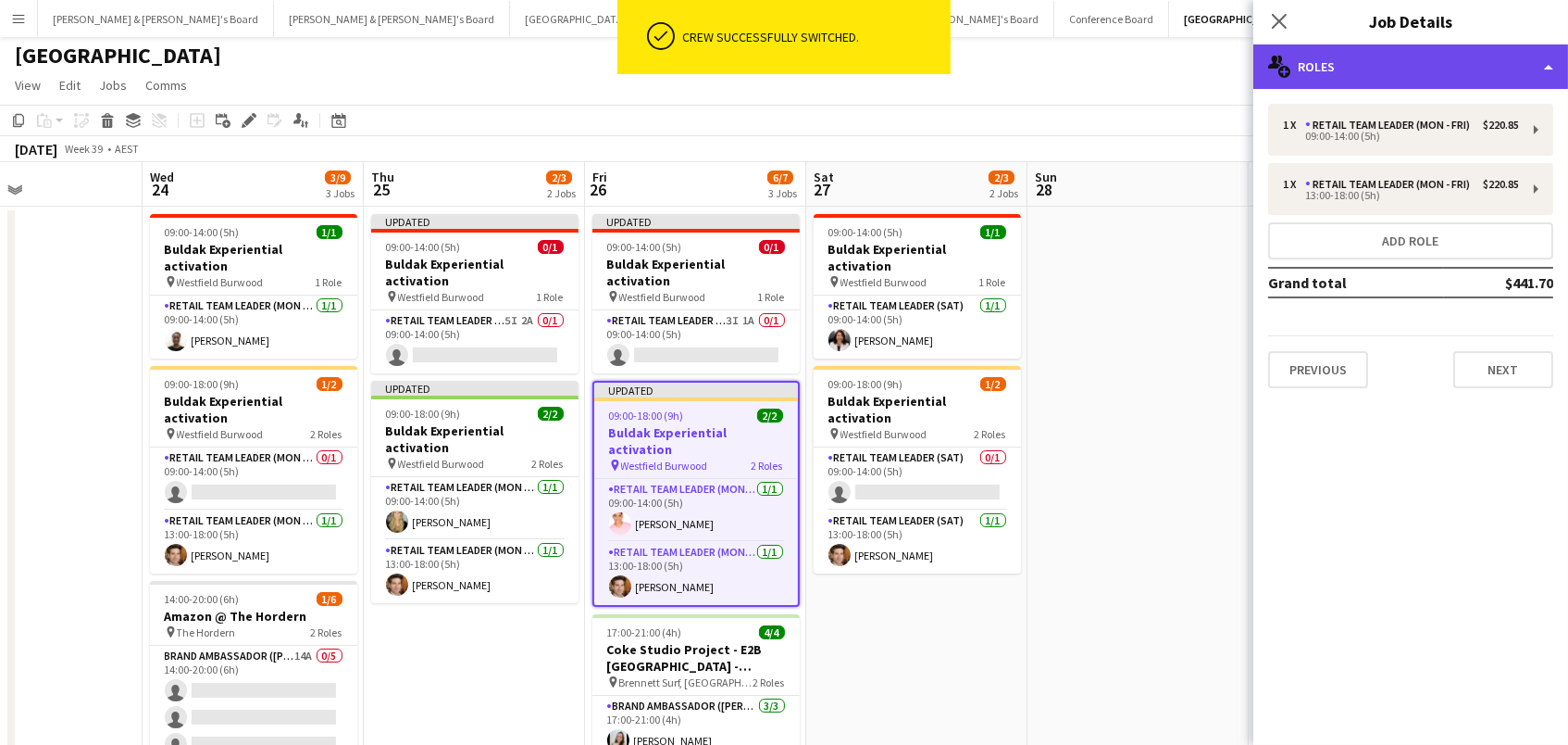
click at [1466, 70] on div "multiple-users-add Roles" at bounding box center [1410, 66] width 315 height 44
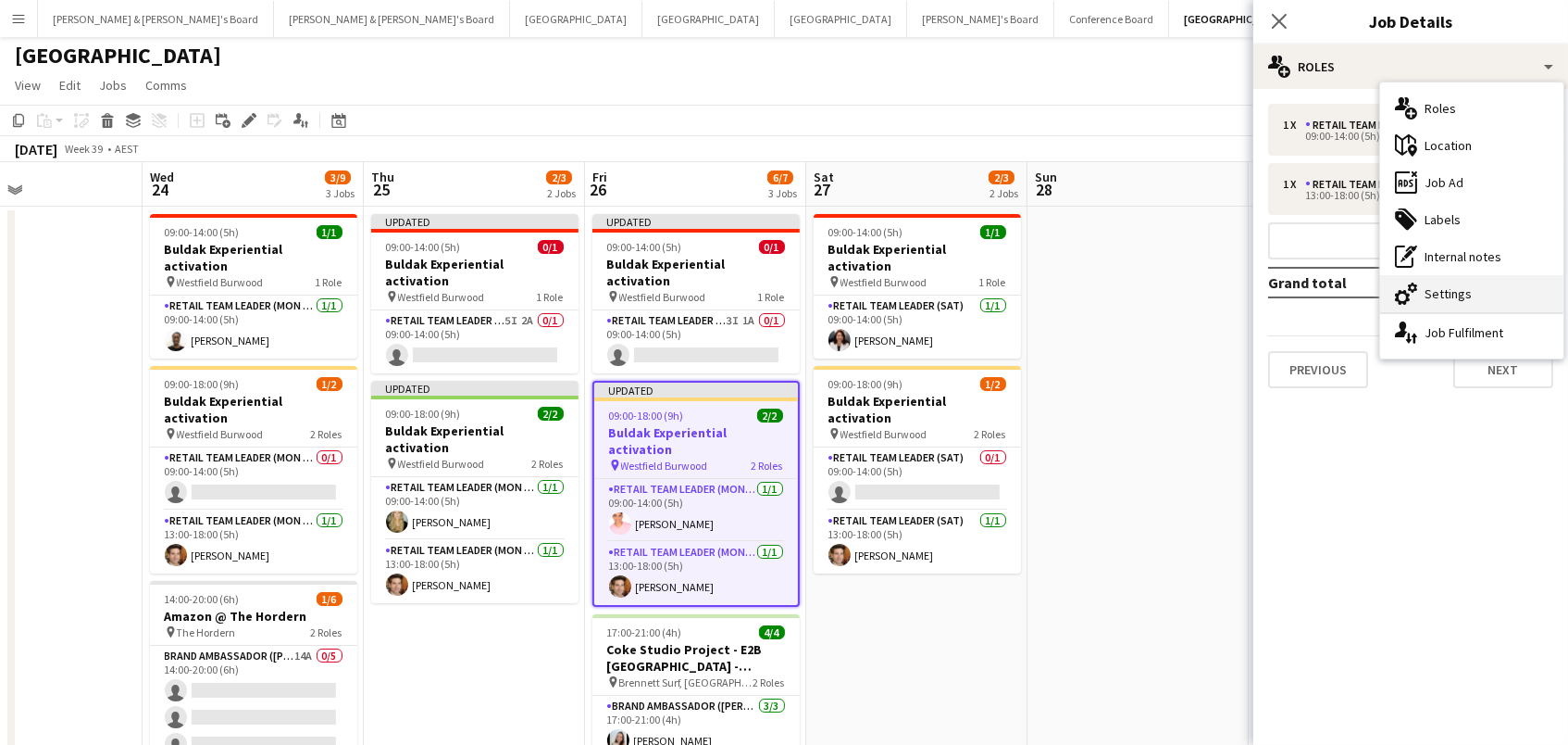
click at [1466, 287] on div "cog-double-3 Settings" at bounding box center [1471, 293] width 183 height 37
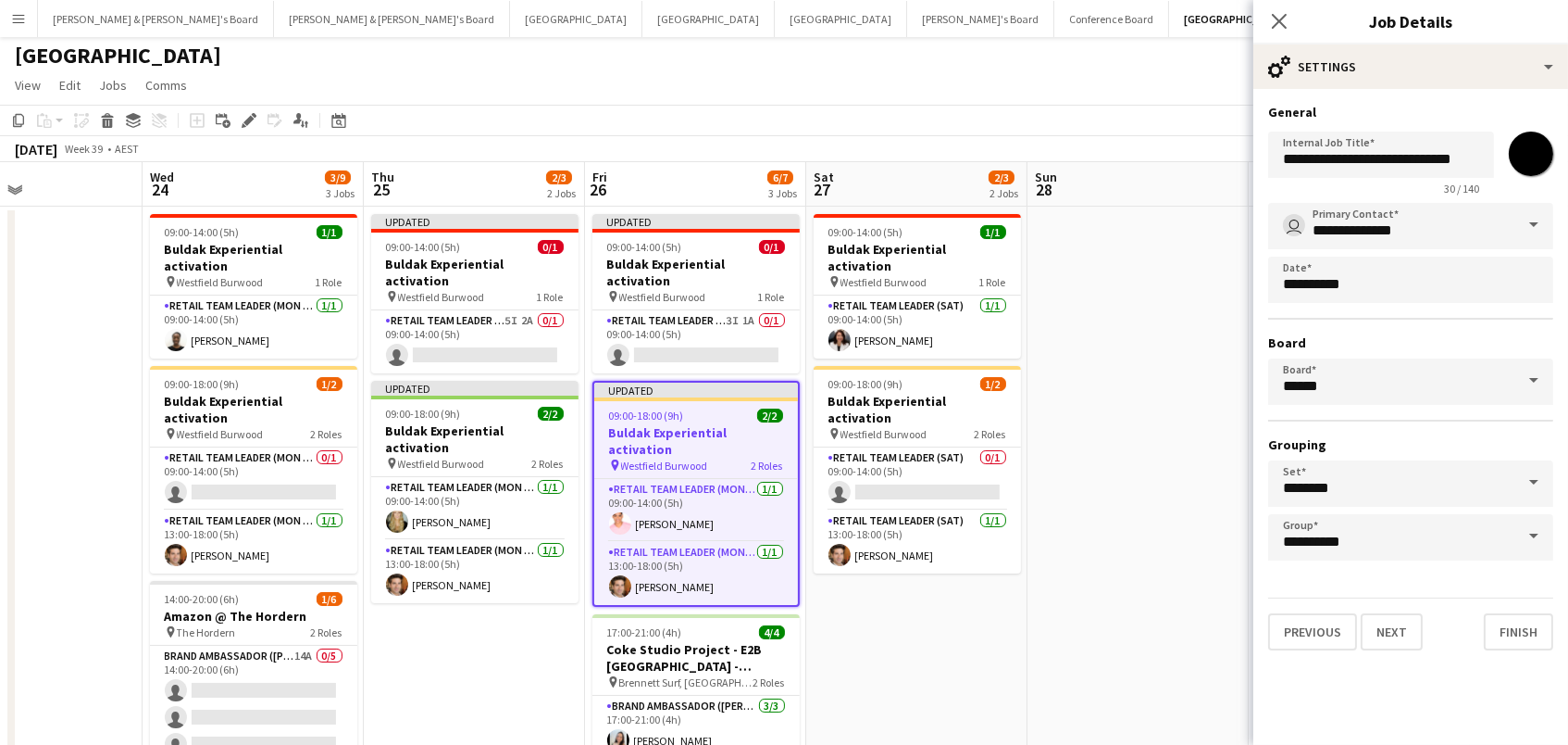
click at [1529, 151] on input "*******" at bounding box center [1530, 153] width 67 height 67
type input "*******"
click at [962, 326] on app-card-role "RETAIL Team Leader (Sat) [DATE] 09:00-14:00 (5h) [PERSON_NAME]" at bounding box center [917, 326] width 208 height 63
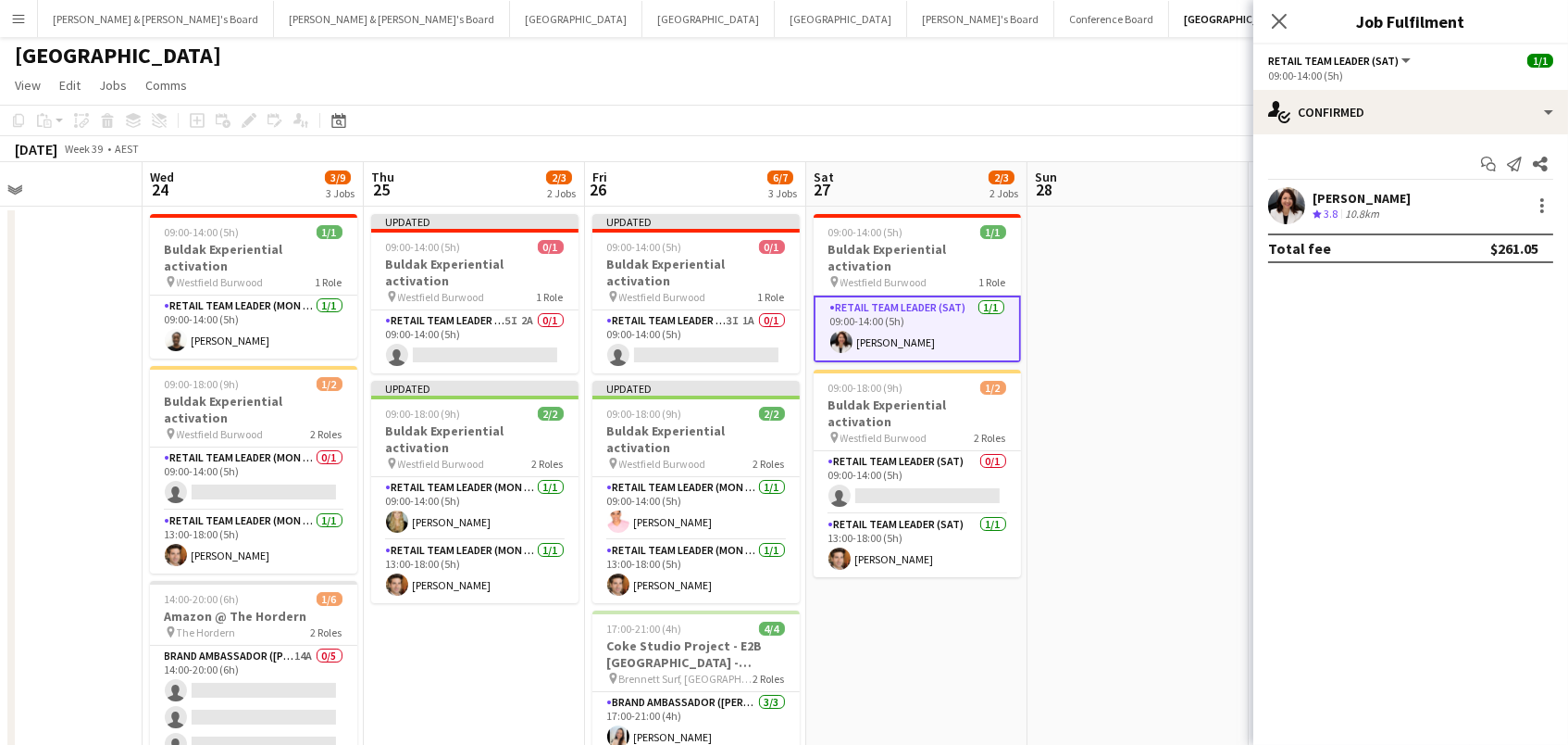
click at [1152, 136] on div "[DATE] Week 39 • AEST Publish 4 jobs Revert 4 jobs" at bounding box center [784, 150] width 1568 height 26
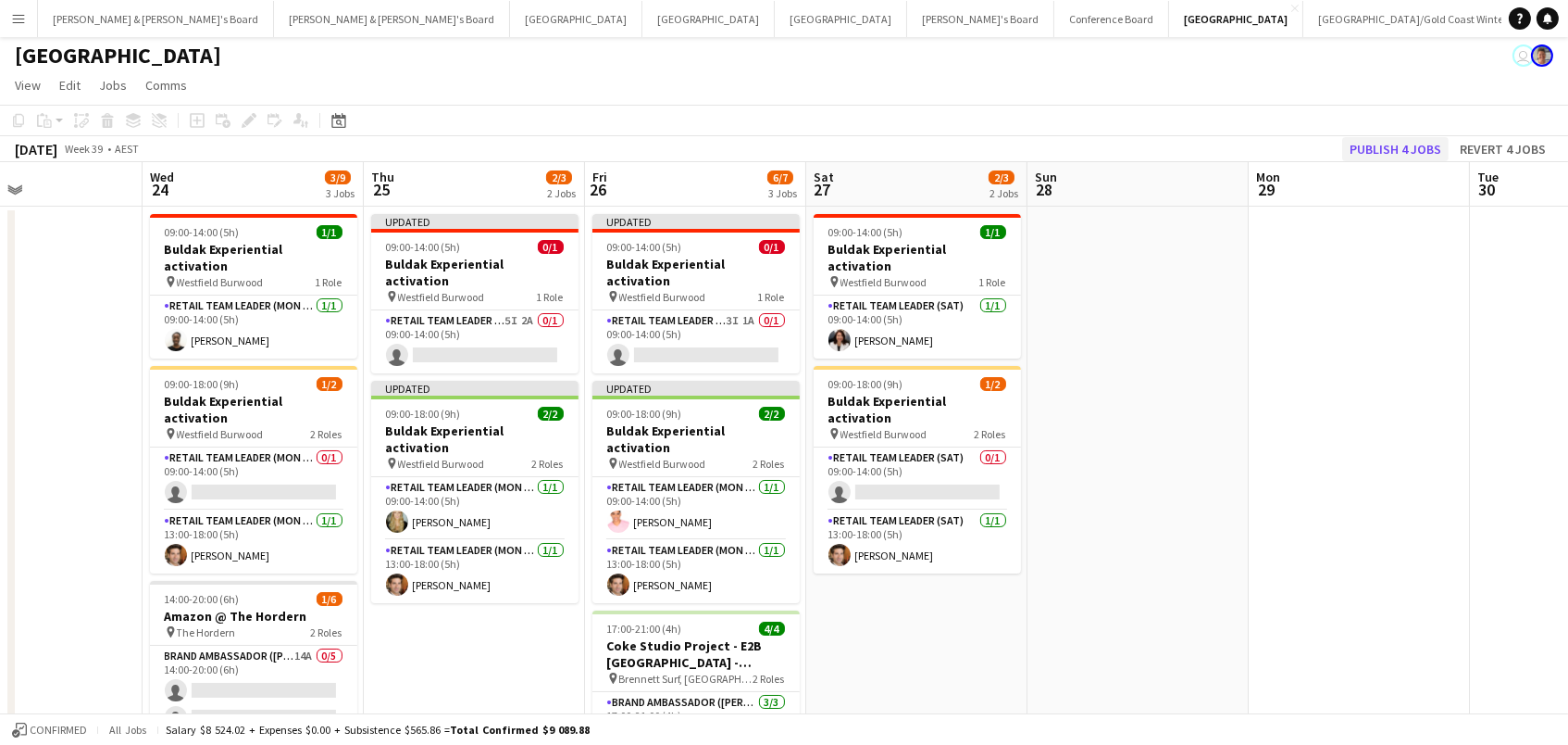
click at [1372, 143] on button "Publish 4 jobs" at bounding box center [1395, 150] width 106 height 24
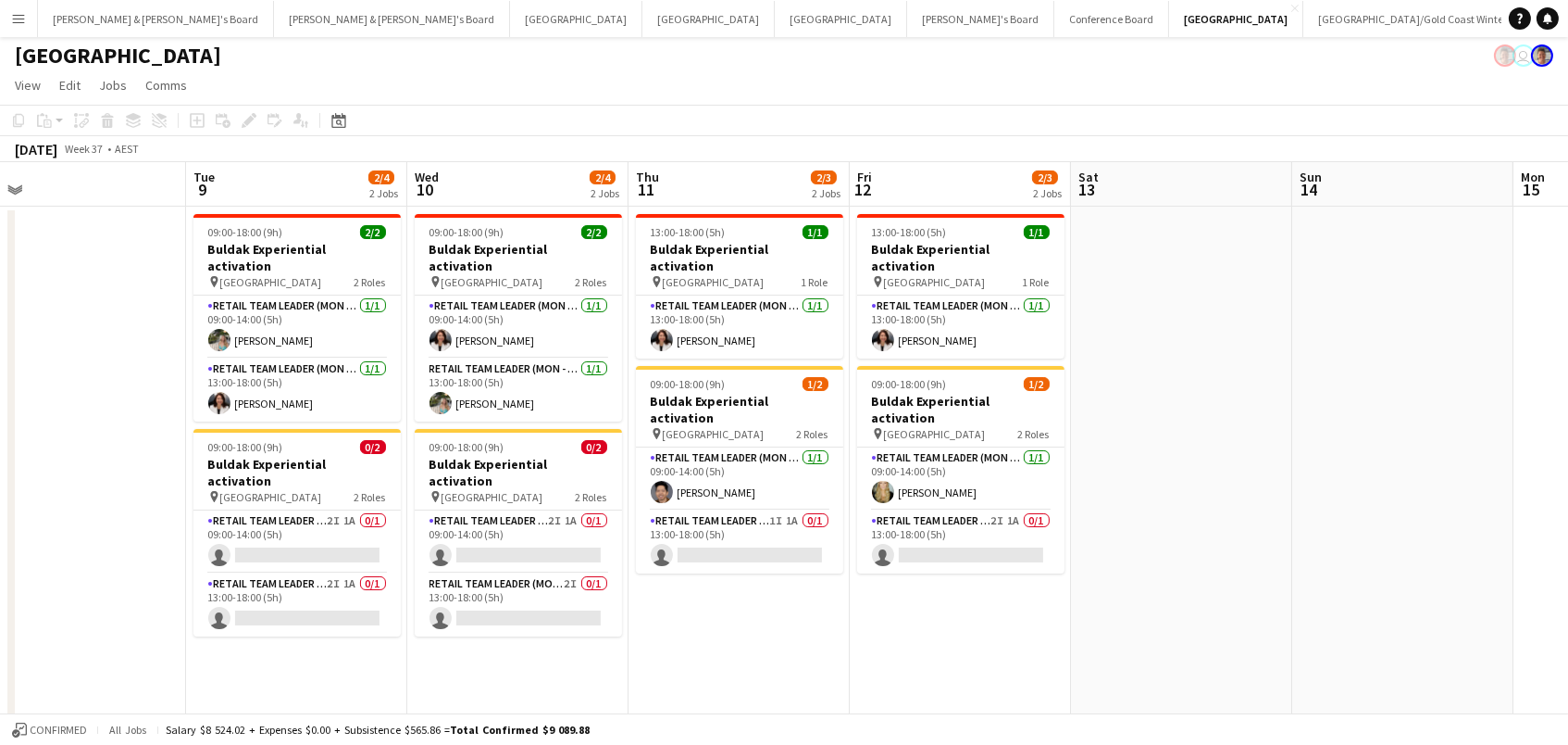
scroll to position [0, 479]
click at [974, 511] on app-card-role "RETAIL Team Leader (Mon - Fri) 2I 1A 0/1 13:00-18:00 (5h) single-neutral-actions" at bounding box center [959, 542] width 208 height 63
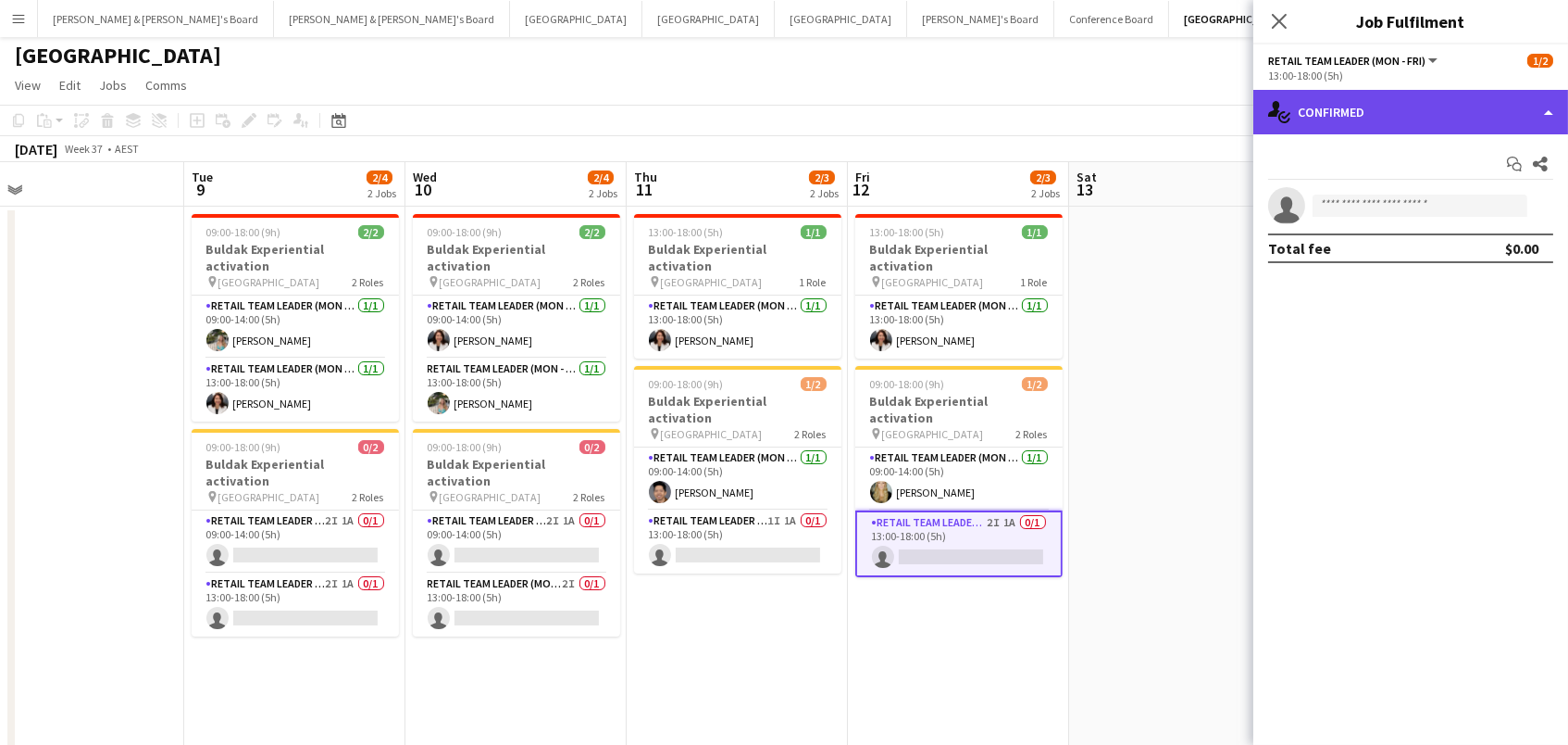
scroll to position [3, 1]
click at [1406, 126] on div "single-neutral-actions-check-2 Confirmed" at bounding box center [1410, 112] width 315 height 44
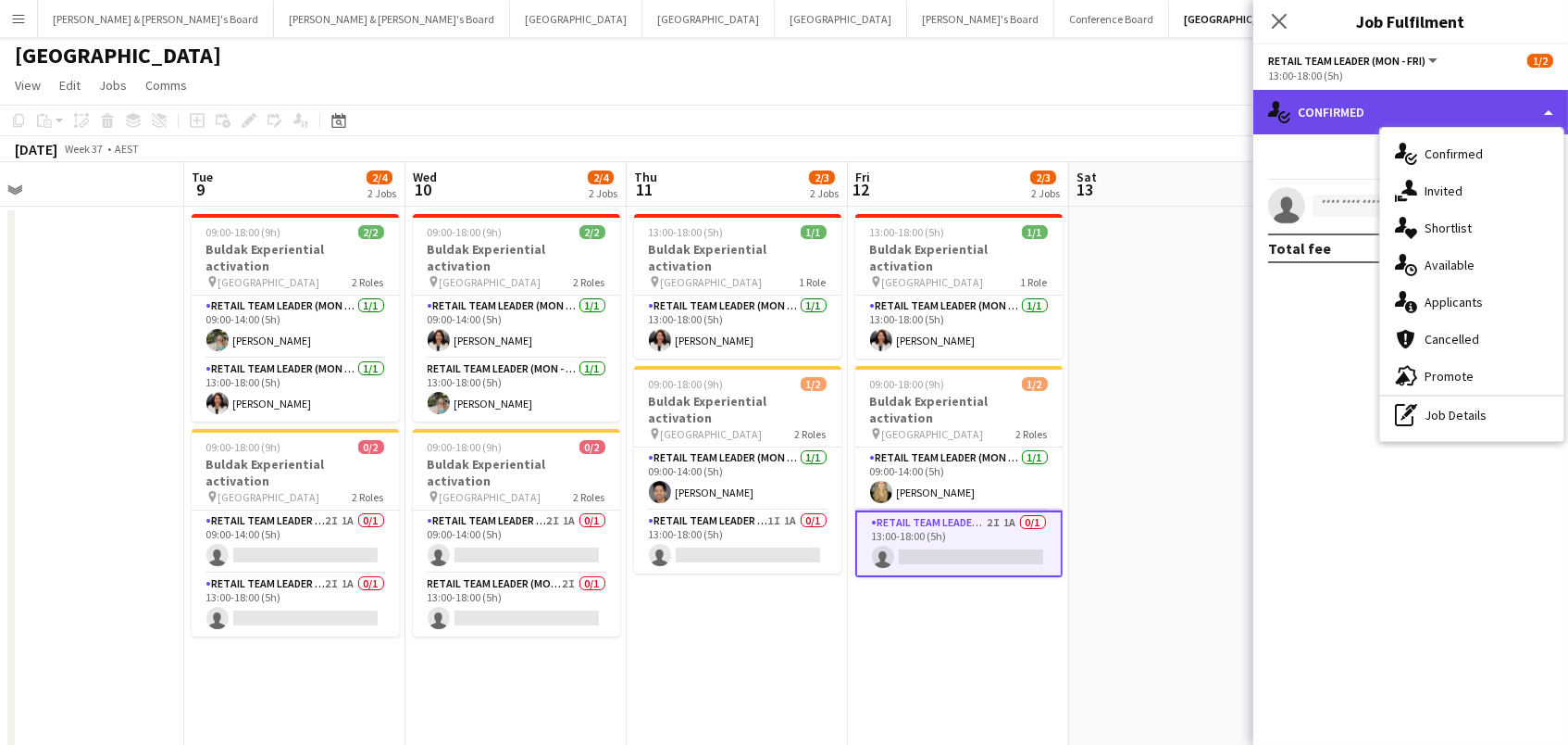
scroll to position [4, 0]
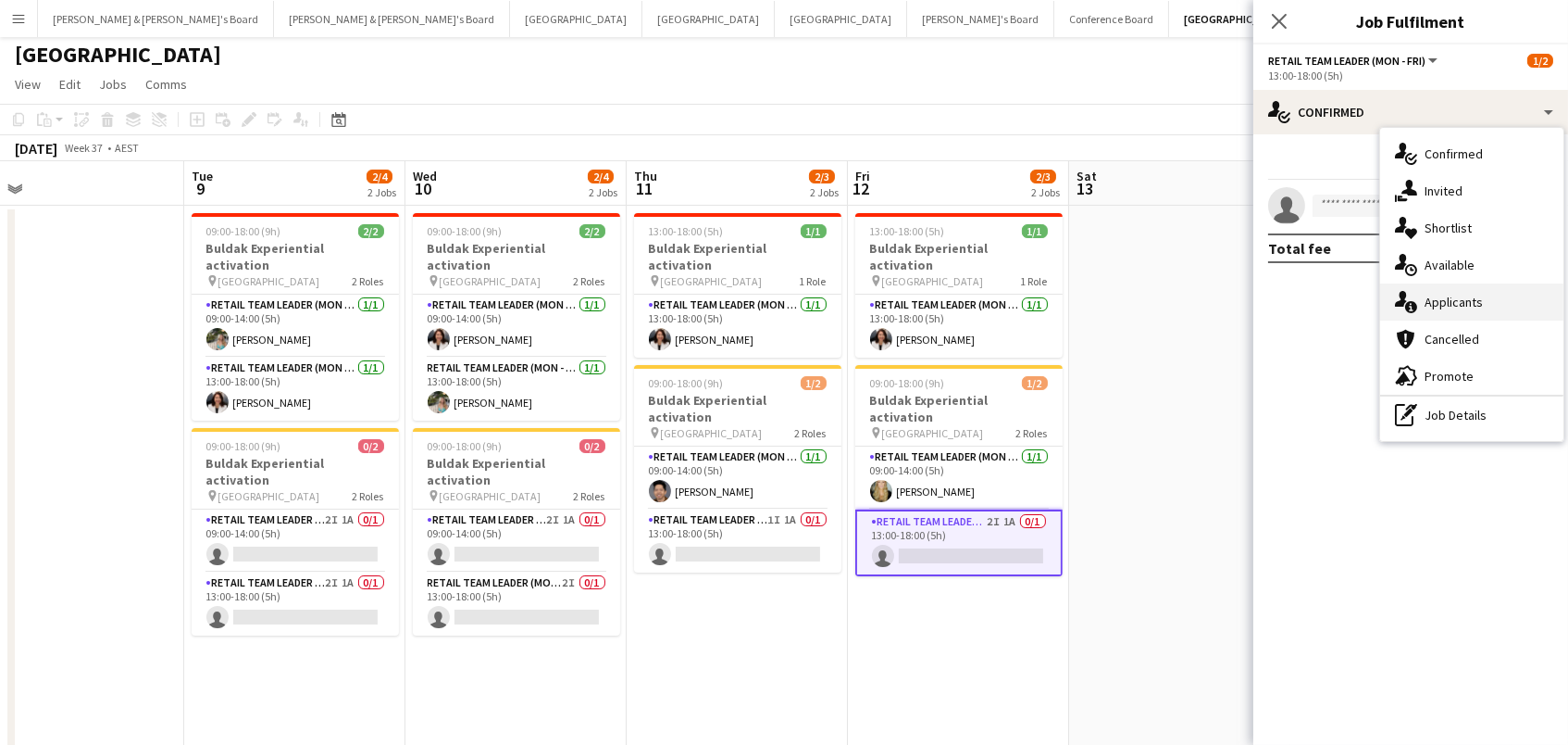
click at [1433, 305] on div "single-neutral-actions-information Applicants" at bounding box center [1471, 301] width 183 height 37
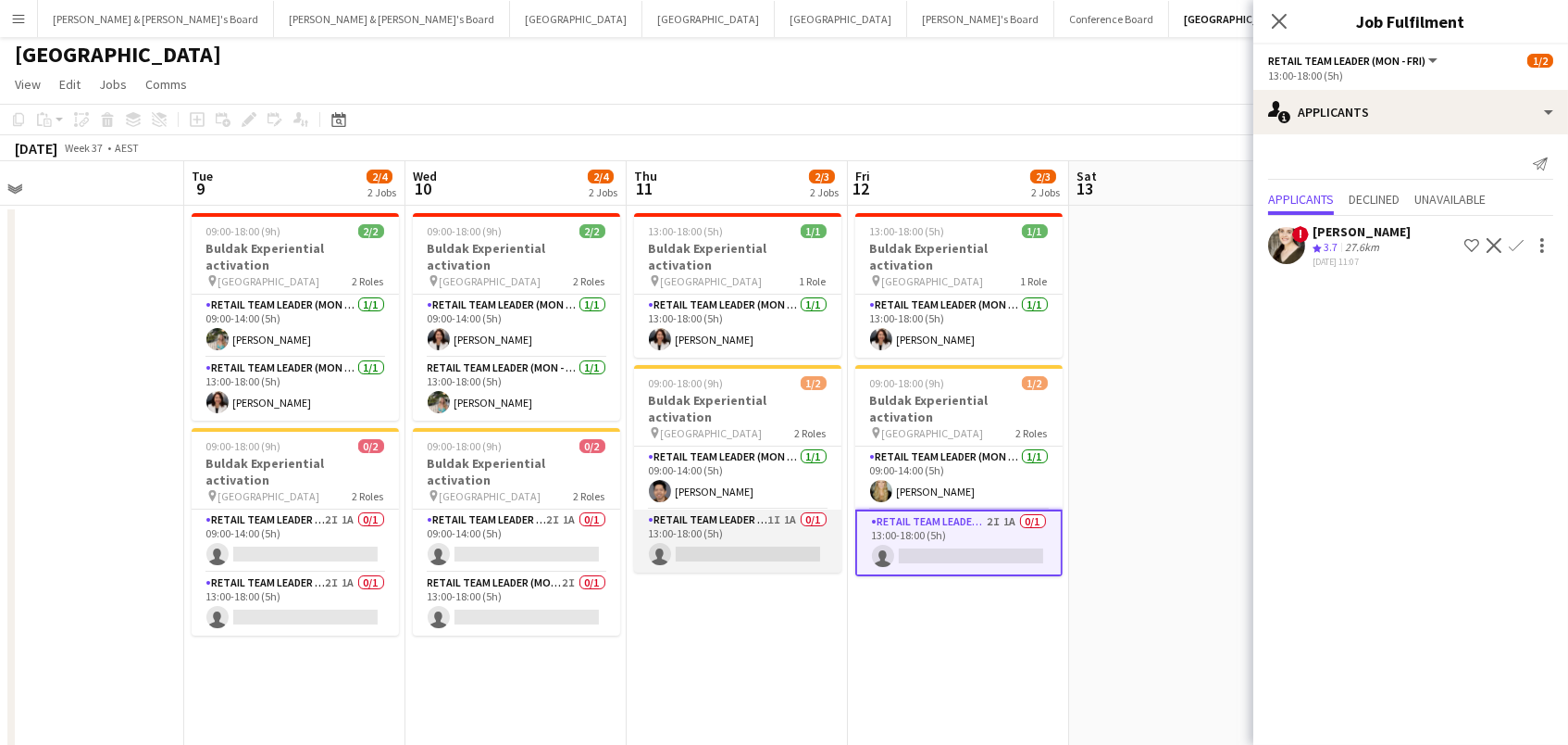
click at [787, 510] on app-card-role "RETAIL Team Leader (Mon - Fri) 1I 1A 0/1 13:00-18:00 (5h) single-neutral-actions" at bounding box center [738, 541] width 208 height 63
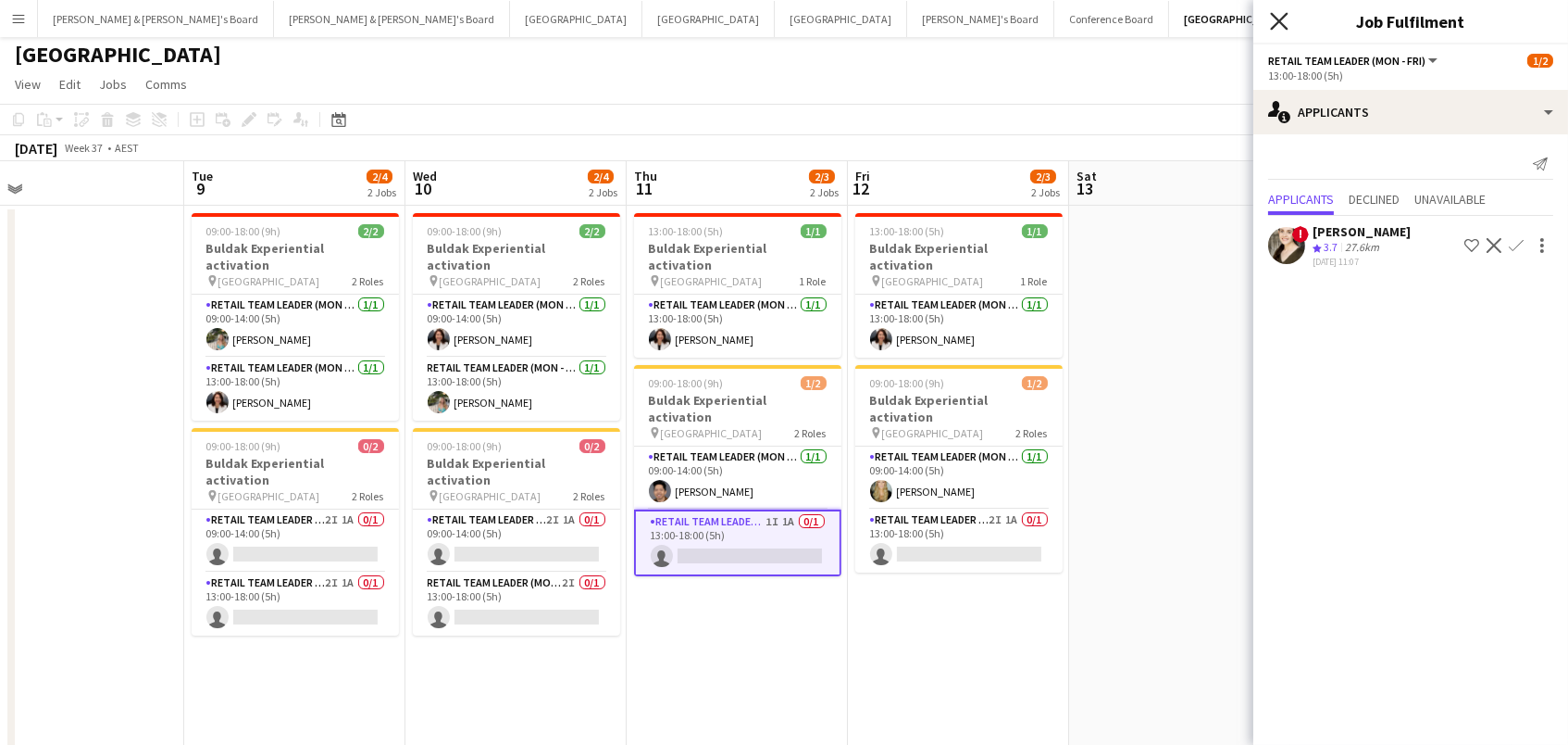
click at [1273, 17] on icon "Close pop-in" at bounding box center [1278, 21] width 18 height 18
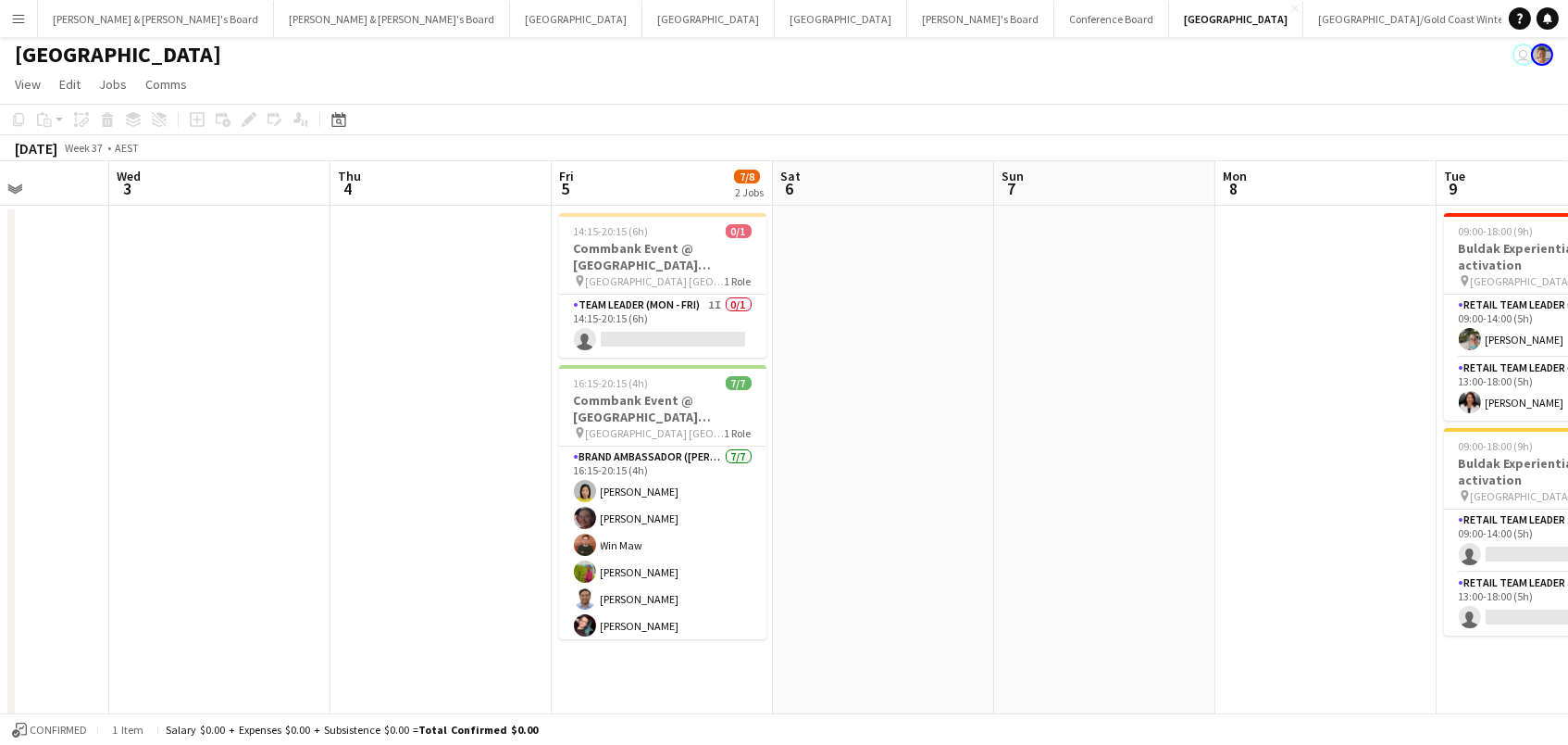
scroll to position [0, 497]
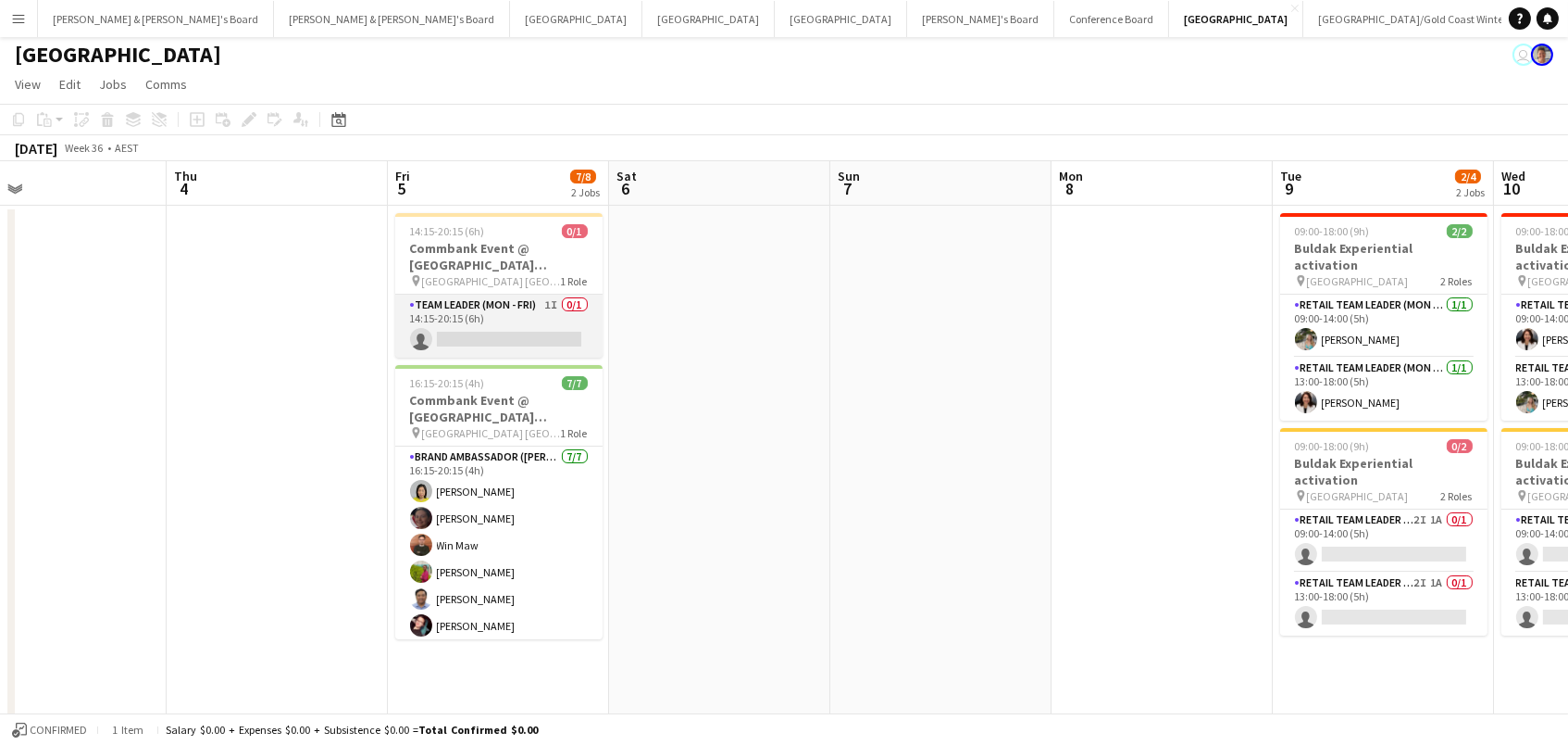
click at [538, 344] on app-card-role "Team Leader (Mon - Fri) 1I 0/1 14:15-20:15 (6h) single-neutral-actions" at bounding box center [499, 325] width 208 height 63
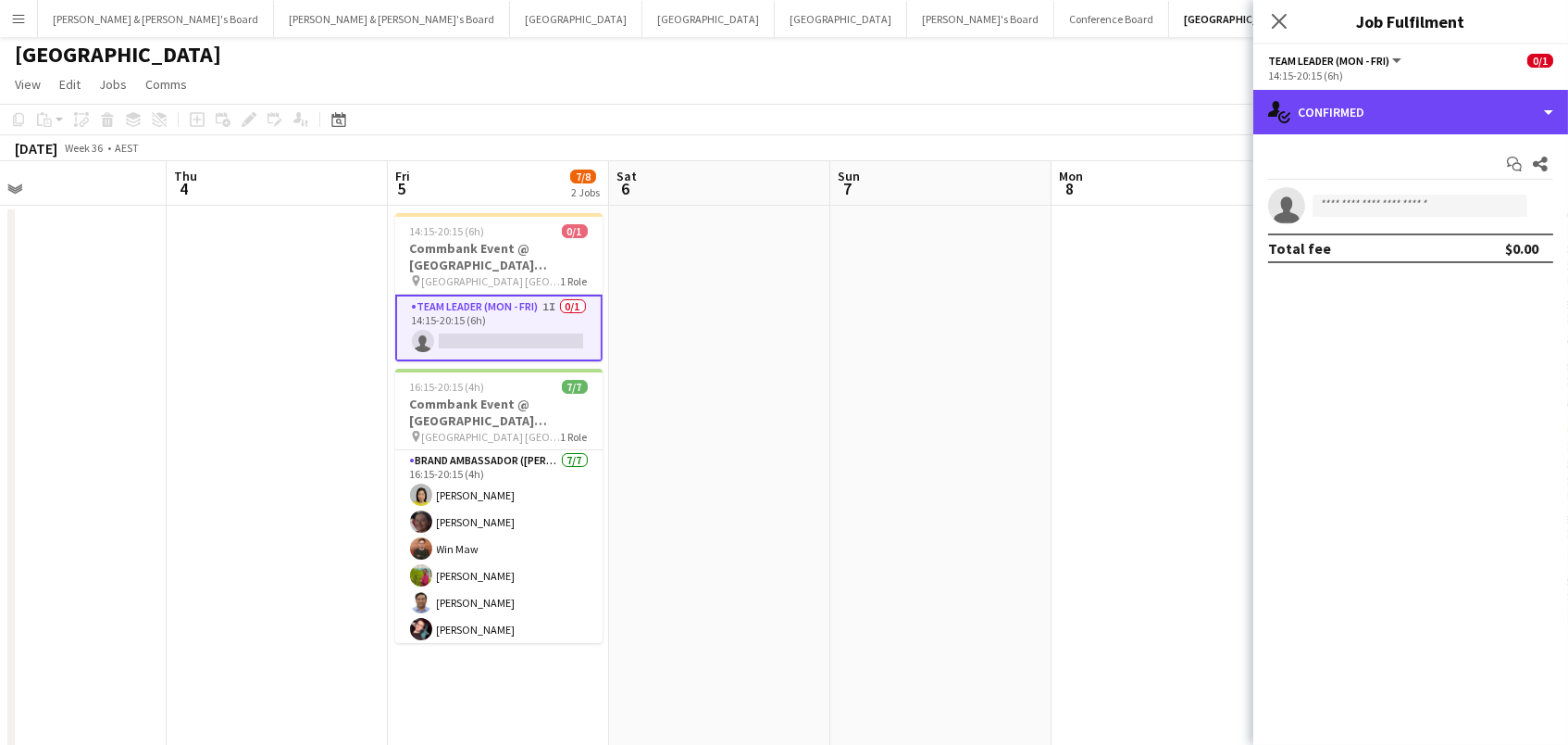
drag, startPoint x: 1423, startPoint y: 118, endPoint x: 1425, endPoint y: 138, distance: 20.1
click at [1424, 118] on div "single-neutral-actions-check-2 Confirmed" at bounding box center [1410, 112] width 315 height 44
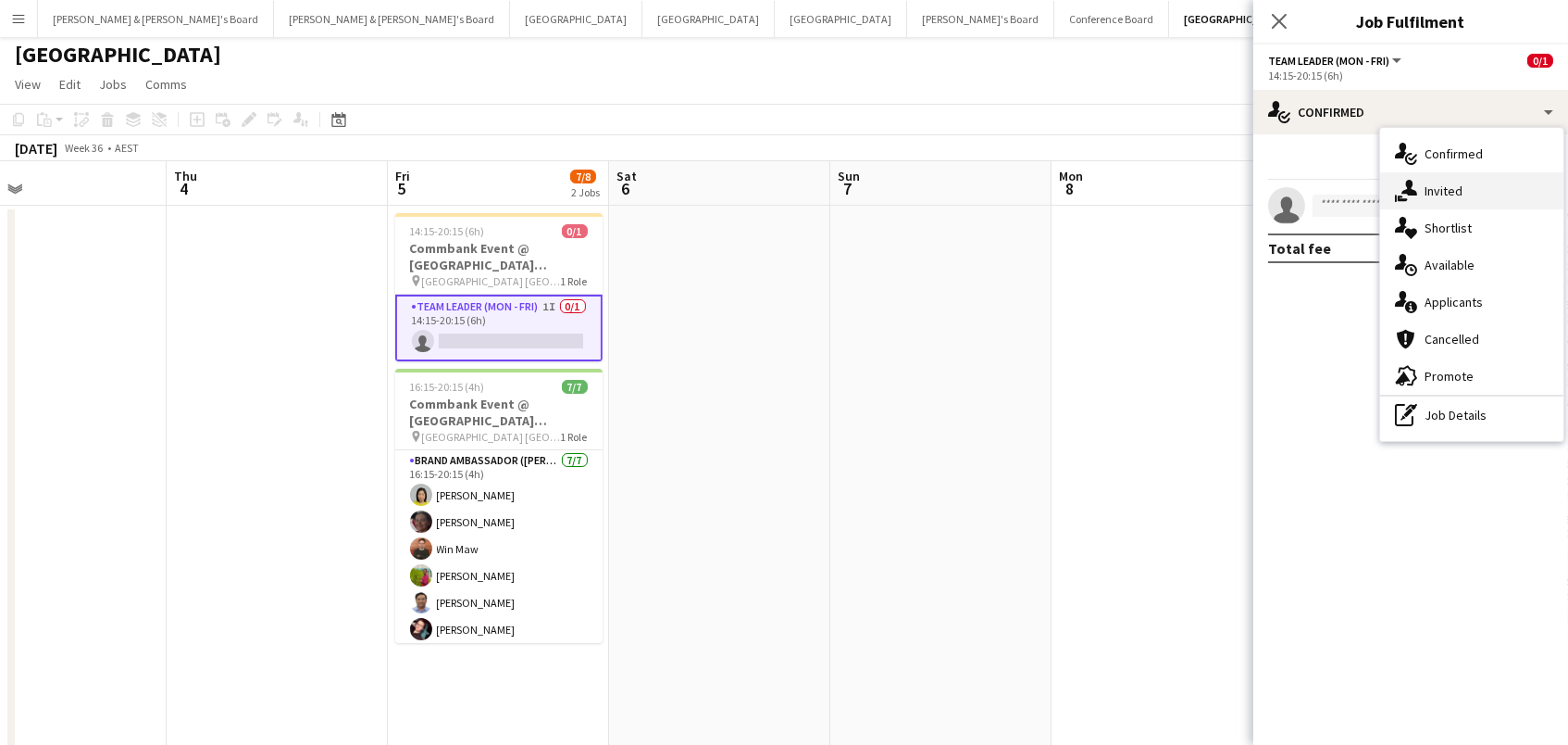
click at [1436, 177] on div "single-neutral-actions-share-1 Invited" at bounding box center [1471, 190] width 183 height 37
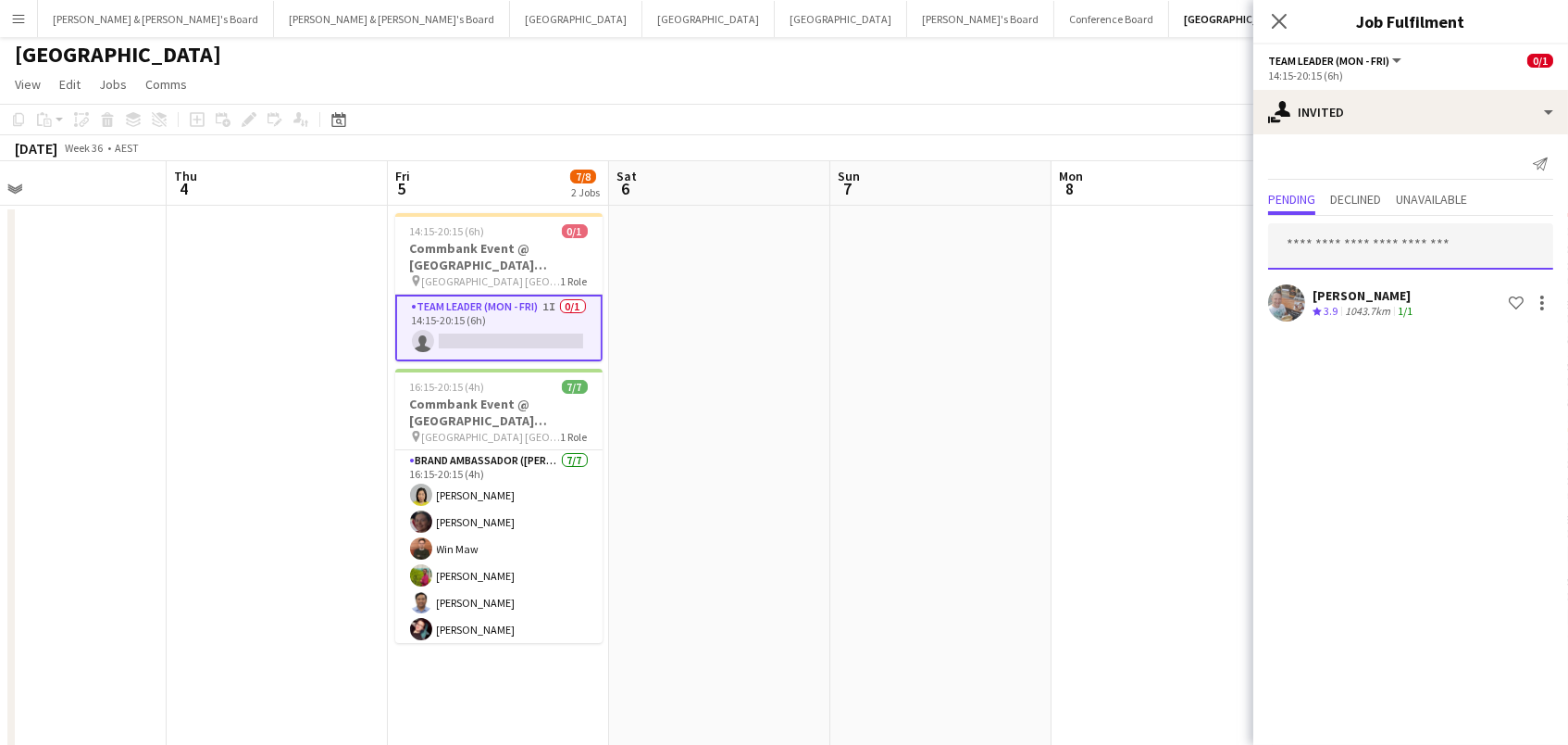
click at [1396, 244] on input "text" at bounding box center [1410, 246] width 285 height 46
type input "****"
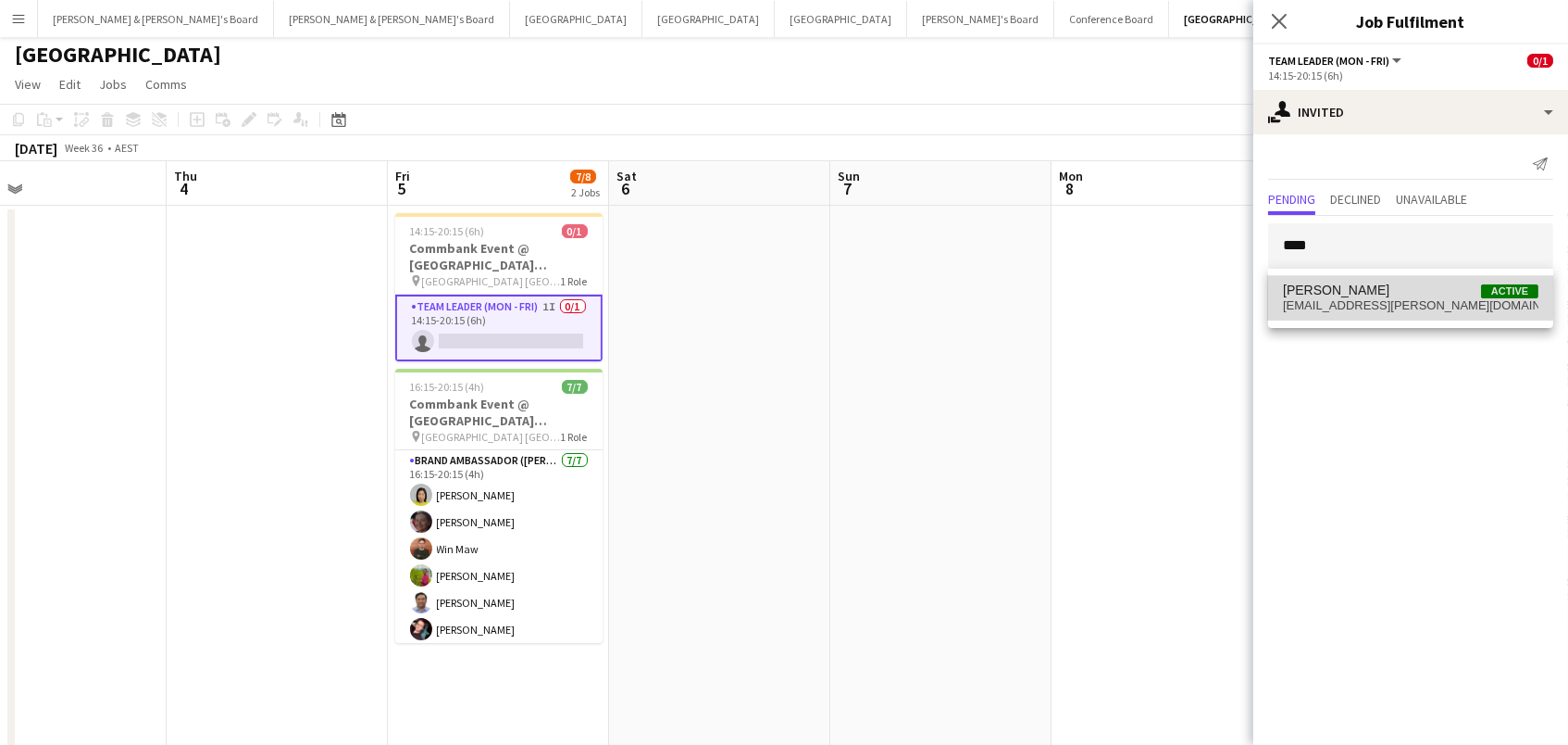
drag, startPoint x: 1396, startPoint y: 244, endPoint x: 1392, endPoint y: 294, distance: 50.2
click at [1392, 294] on span "[PERSON_NAME] Active" at bounding box center [1411, 290] width 256 height 16
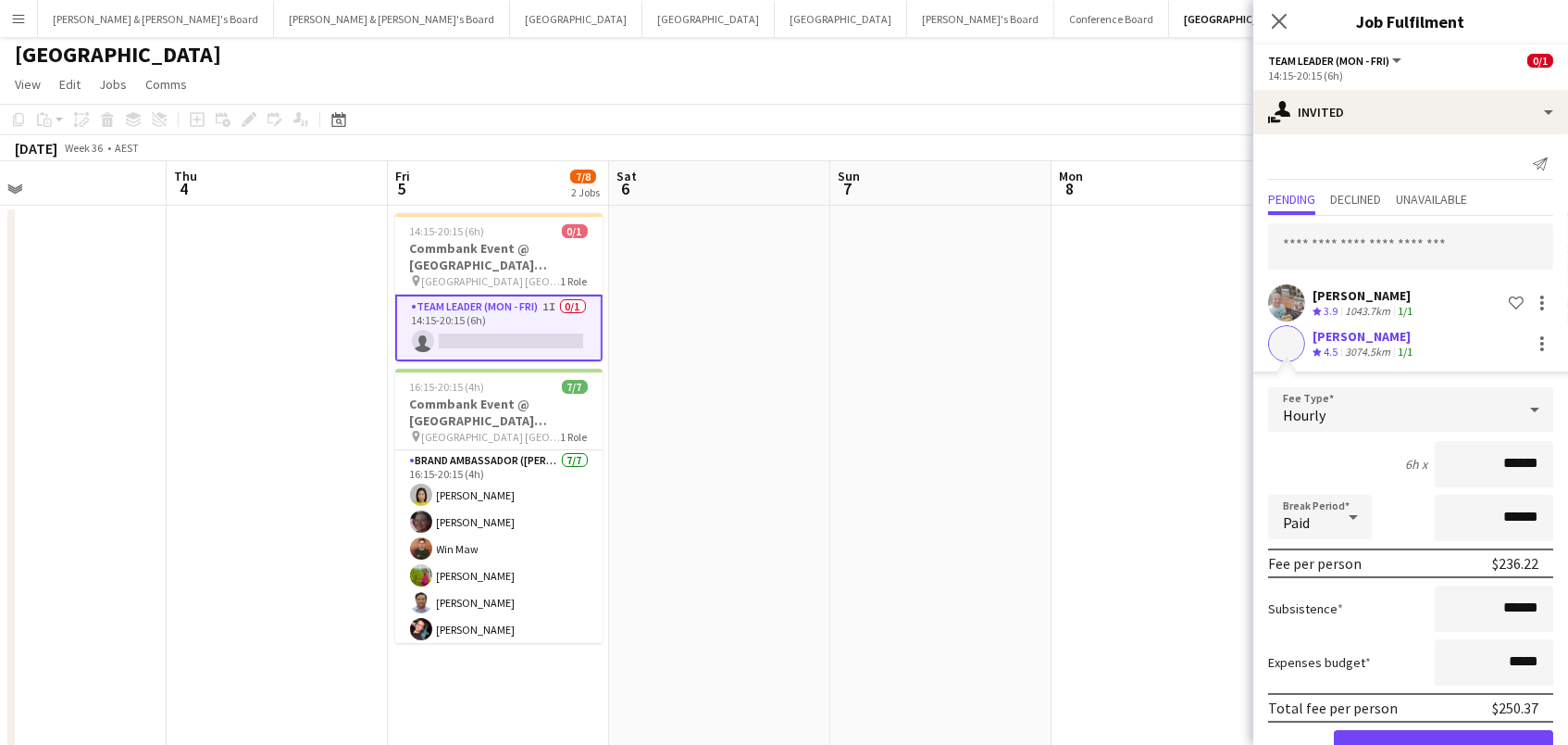
click at [1443, 744] on button "Confirm" at bounding box center [1443, 748] width 219 height 37
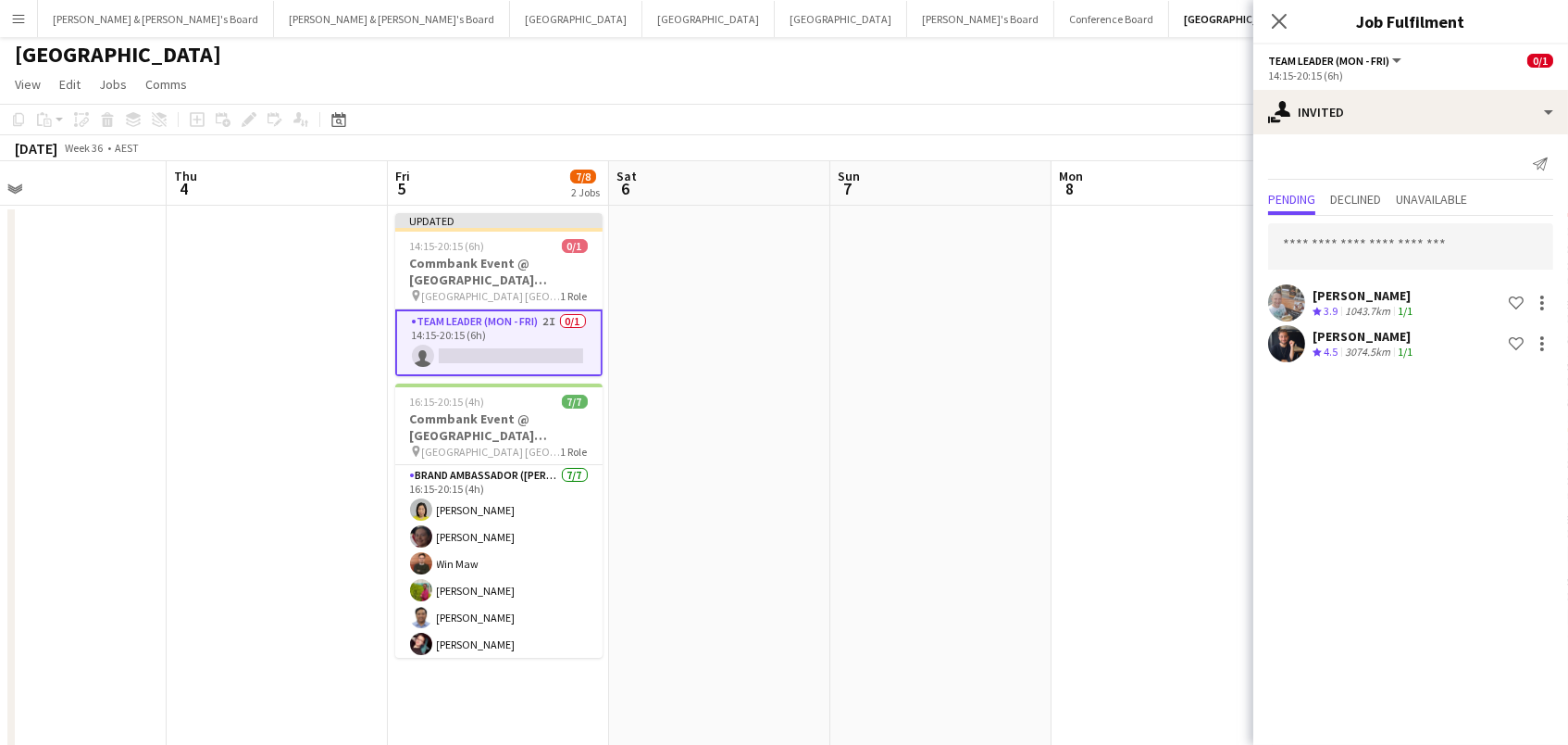
click at [1240, 323] on app-date-cell at bounding box center [1162, 581] width 221 height 752
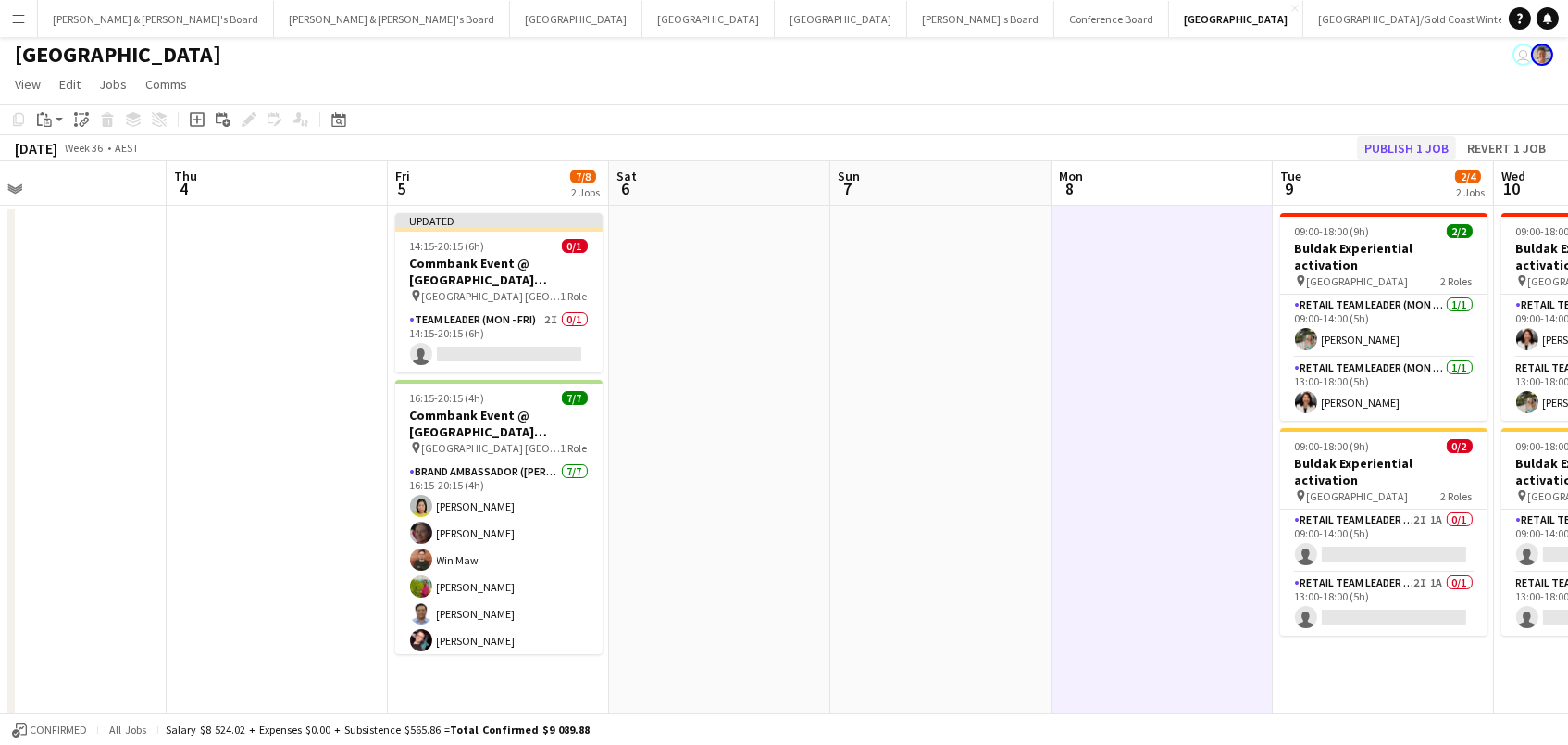
click at [1430, 144] on button "Publish 1 job" at bounding box center [1406, 149] width 99 height 24
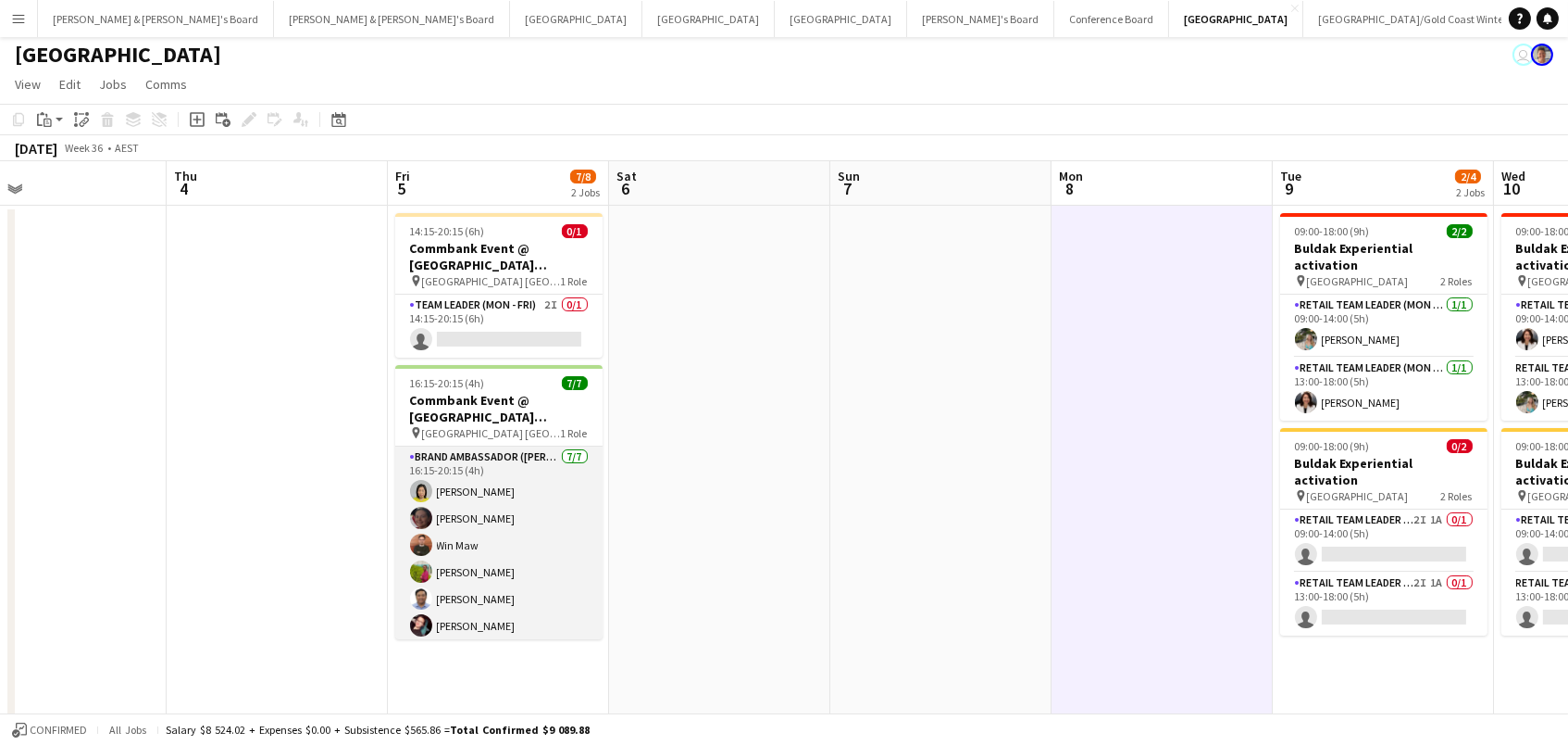
click at [492, 576] on app-card-role "Brand Ambassador ([PERSON_NAME]) [DATE] 16:15-20:15 (4h) [PERSON_NAME] Win Maw …" at bounding box center [499, 559] width 208 height 224
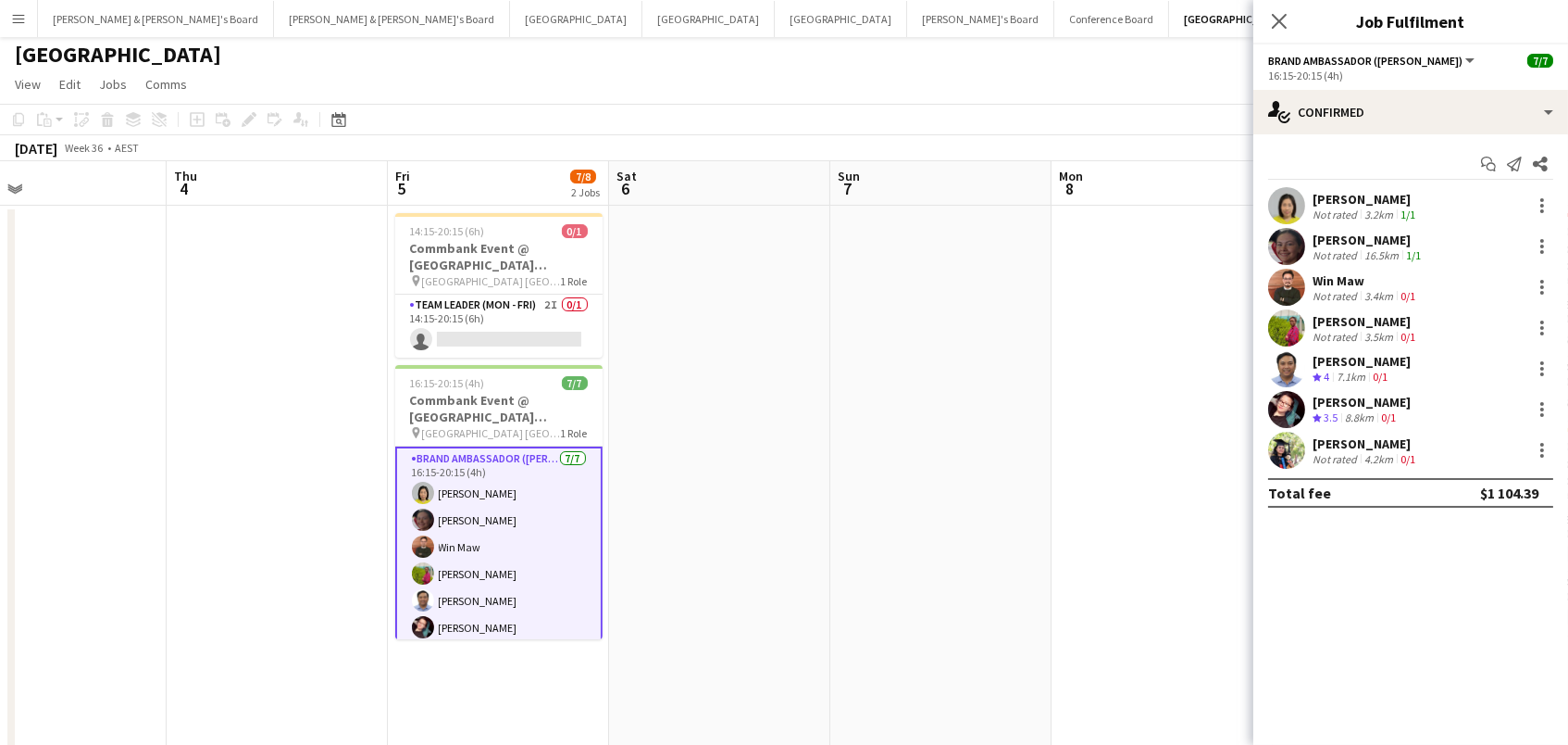
click at [989, 507] on app-date-cell at bounding box center [940, 581] width 221 height 752
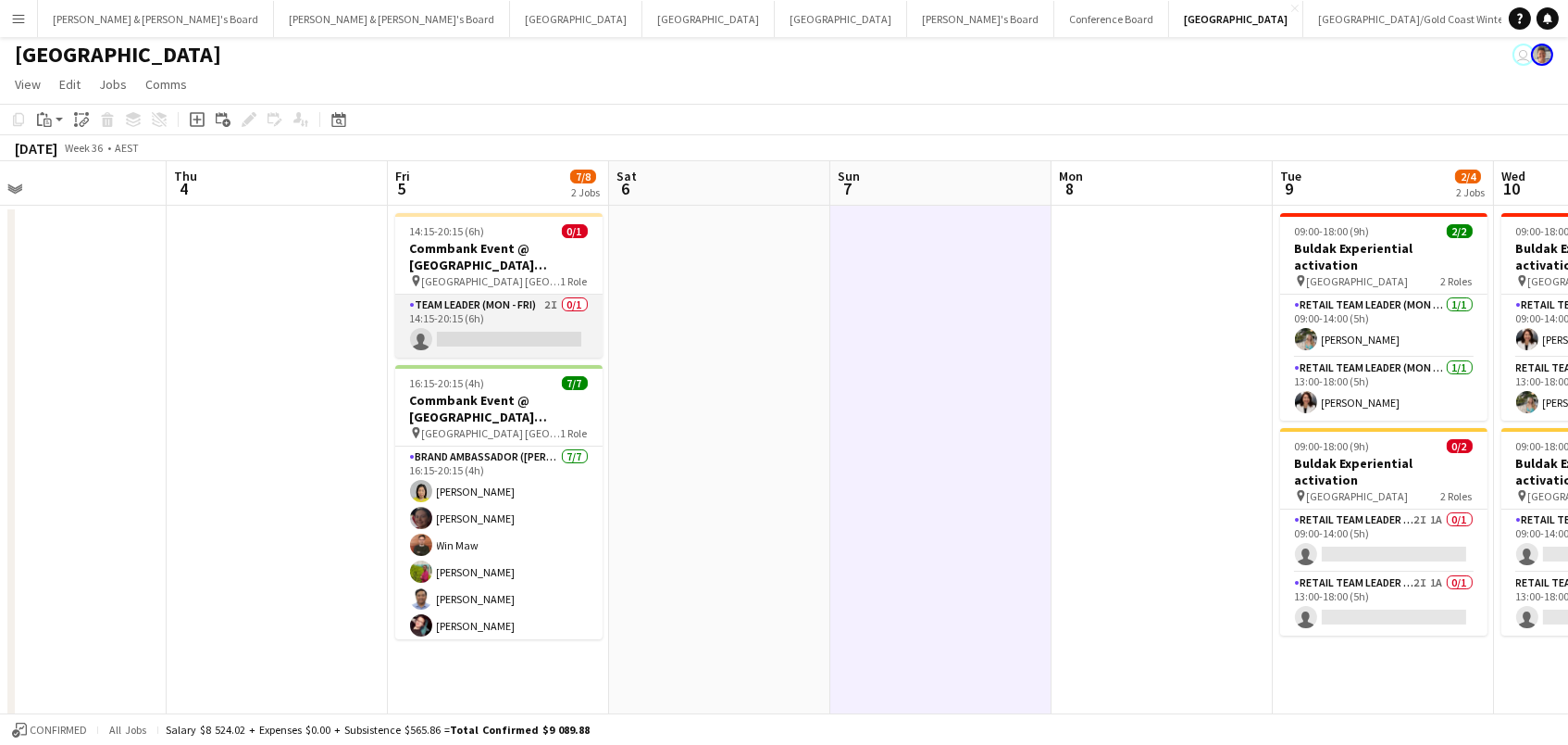
click at [550, 325] on app-card-role "Team Leader (Mon - Fri) 2I 0/1 14:15-20:15 (6h) single-neutral-actions" at bounding box center [499, 325] width 208 height 63
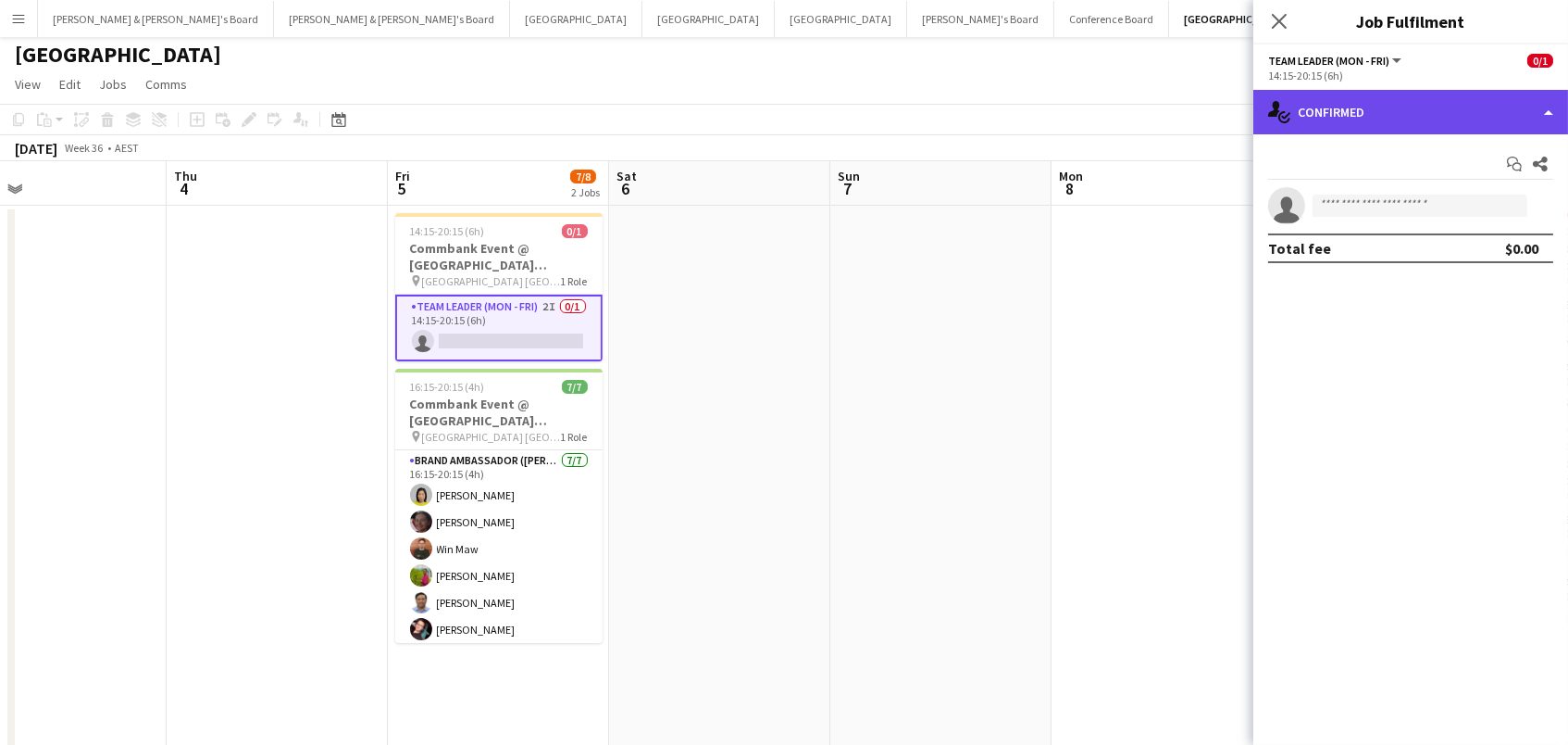
click at [1365, 108] on div "single-neutral-actions-check-2 Confirmed" at bounding box center [1410, 112] width 315 height 44
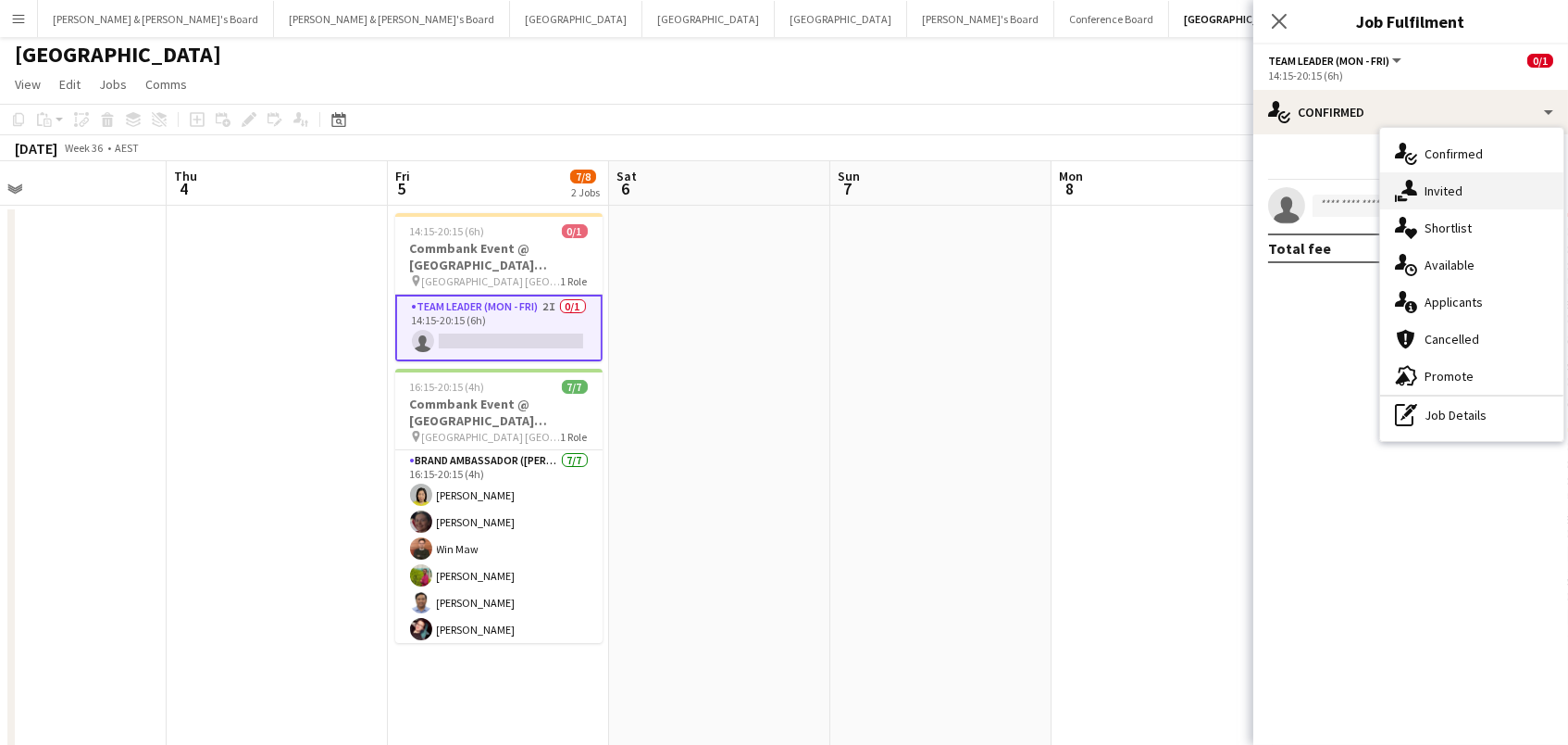
click at [1429, 182] on div "single-neutral-actions-share-1 Invited" at bounding box center [1471, 190] width 183 height 37
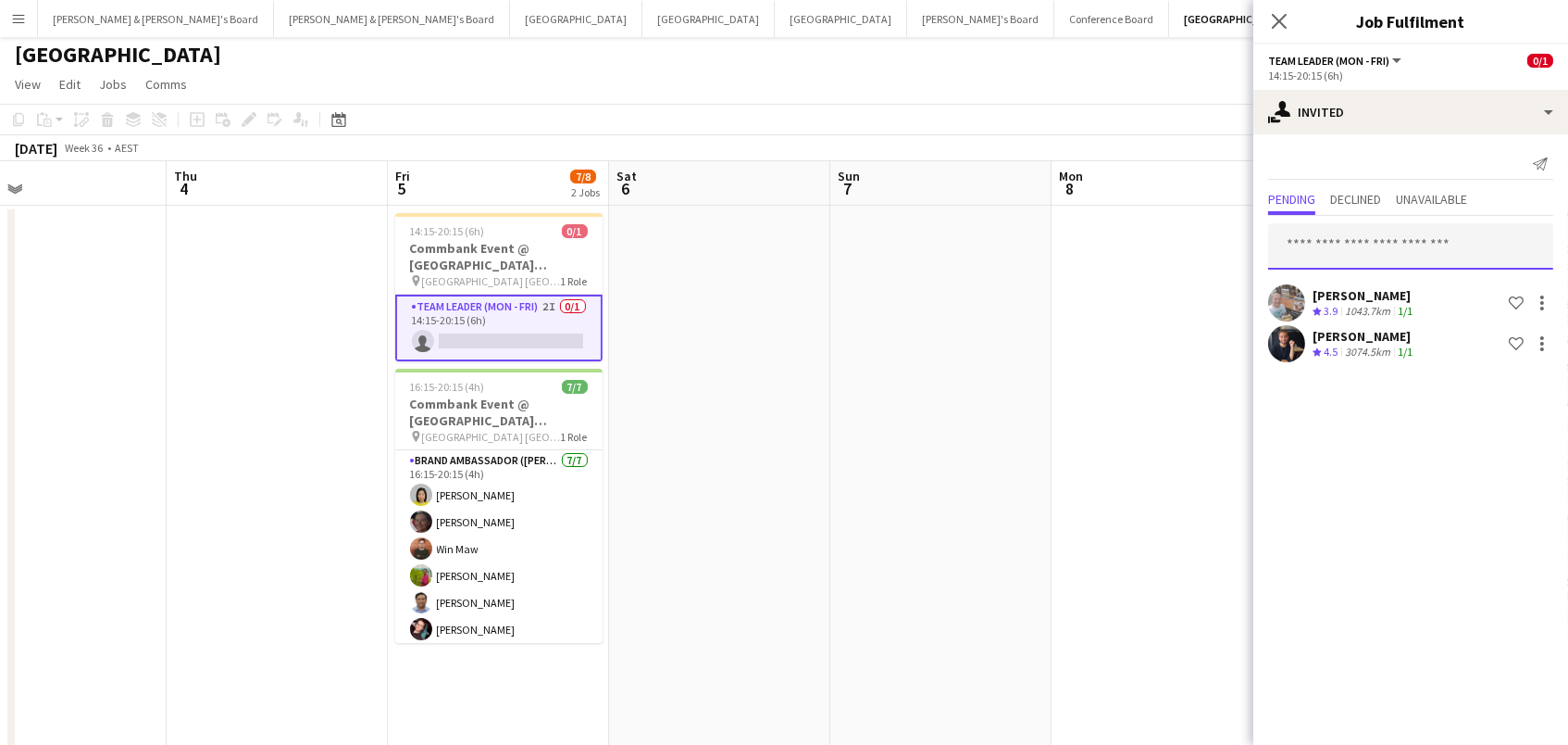
click at [1315, 252] on input "text" at bounding box center [1410, 246] width 285 height 46
type input "***"
click at [1273, 20] on icon "Close pop-in" at bounding box center [1278, 21] width 18 height 18
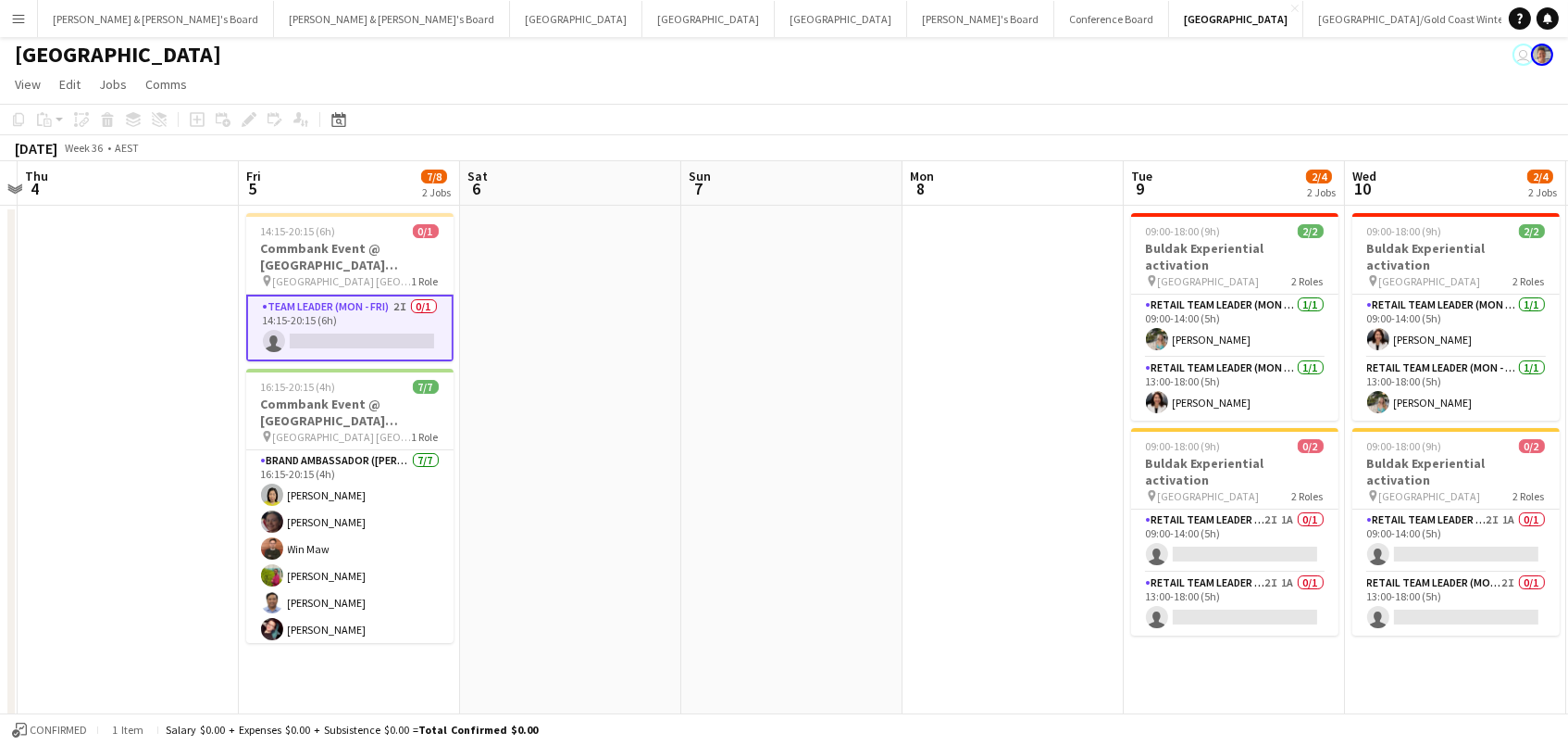
scroll to position [0, 651]
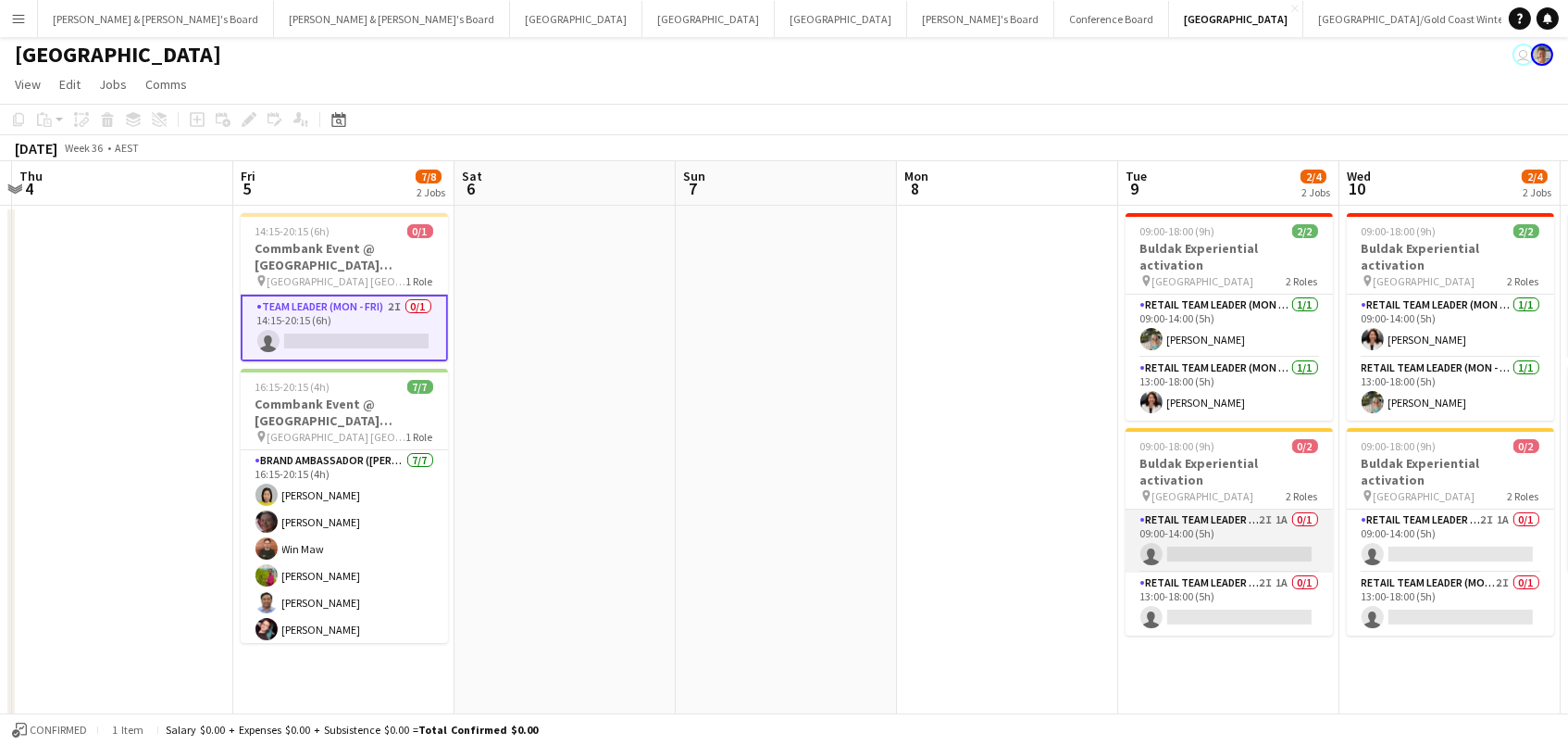
click at [1210, 515] on app-card-role "RETAIL Team Leader (Mon - Fri) 2I 1A 0/1 09:00-14:00 (5h) single-neutral-actions" at bounding box center [1230, 541] width 208 height 63
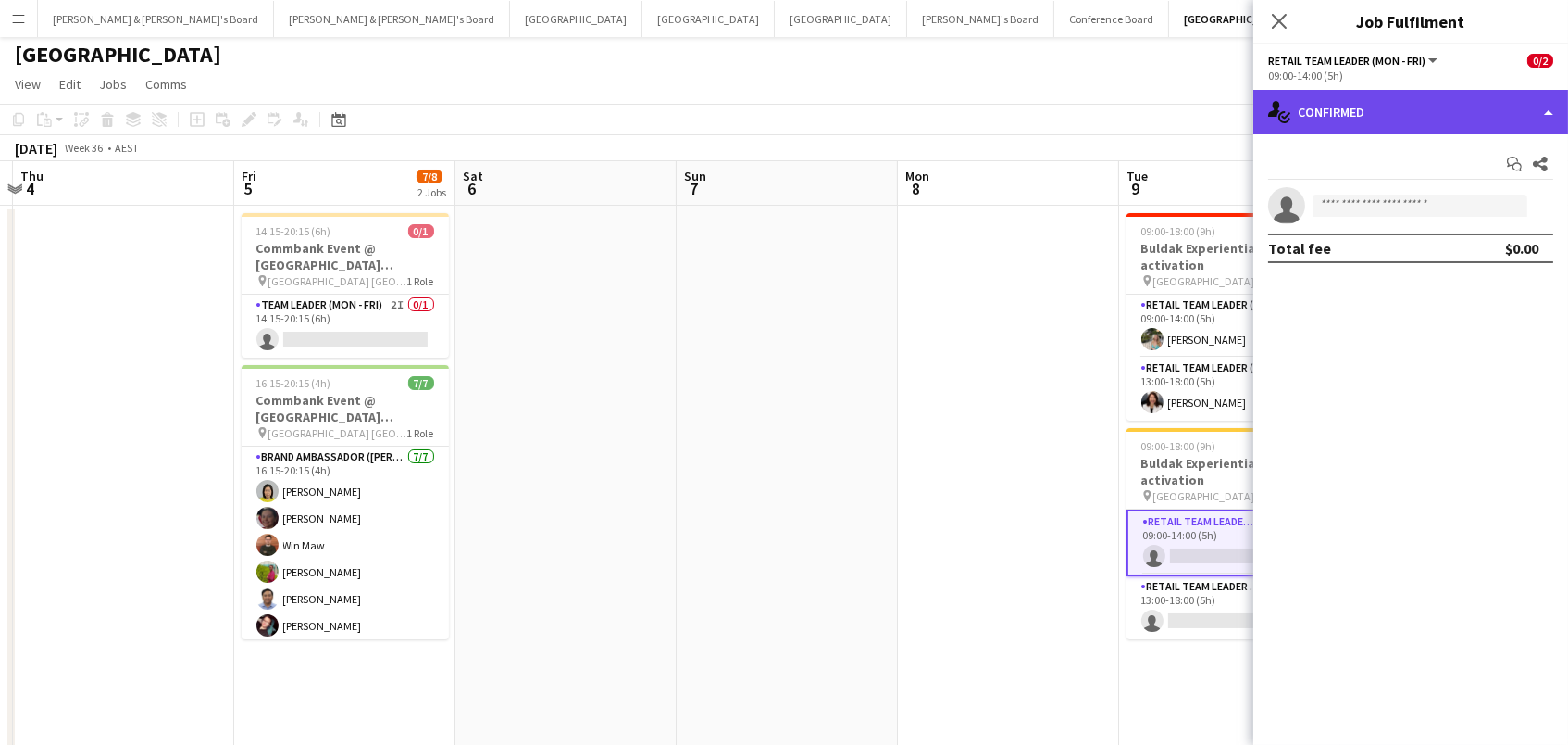
click at [1315, 100] on div "single-neutral-actions-check-2 Confirmed" at bounding box center [1410, 112] width 315 height 44
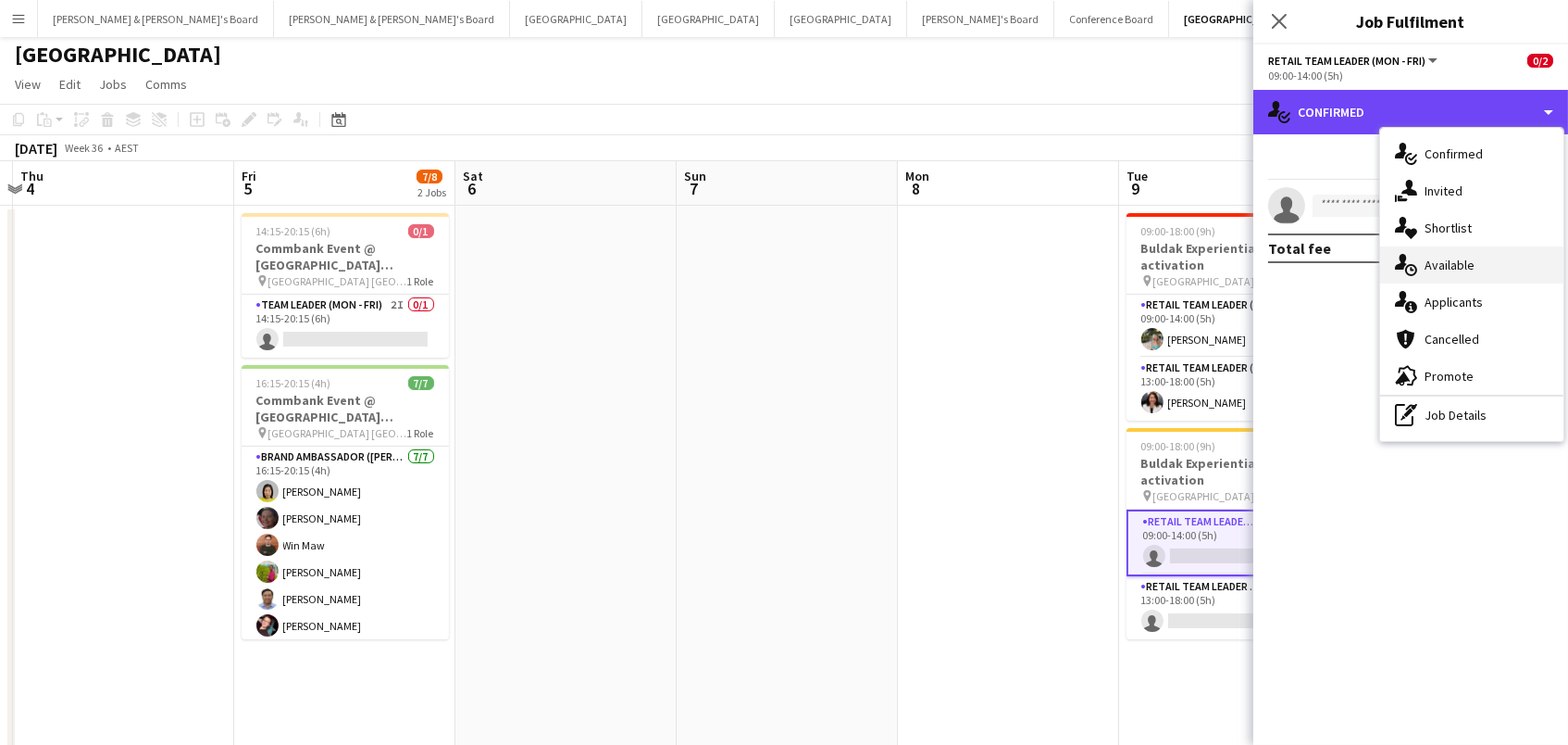
scroll to position [9, 0]
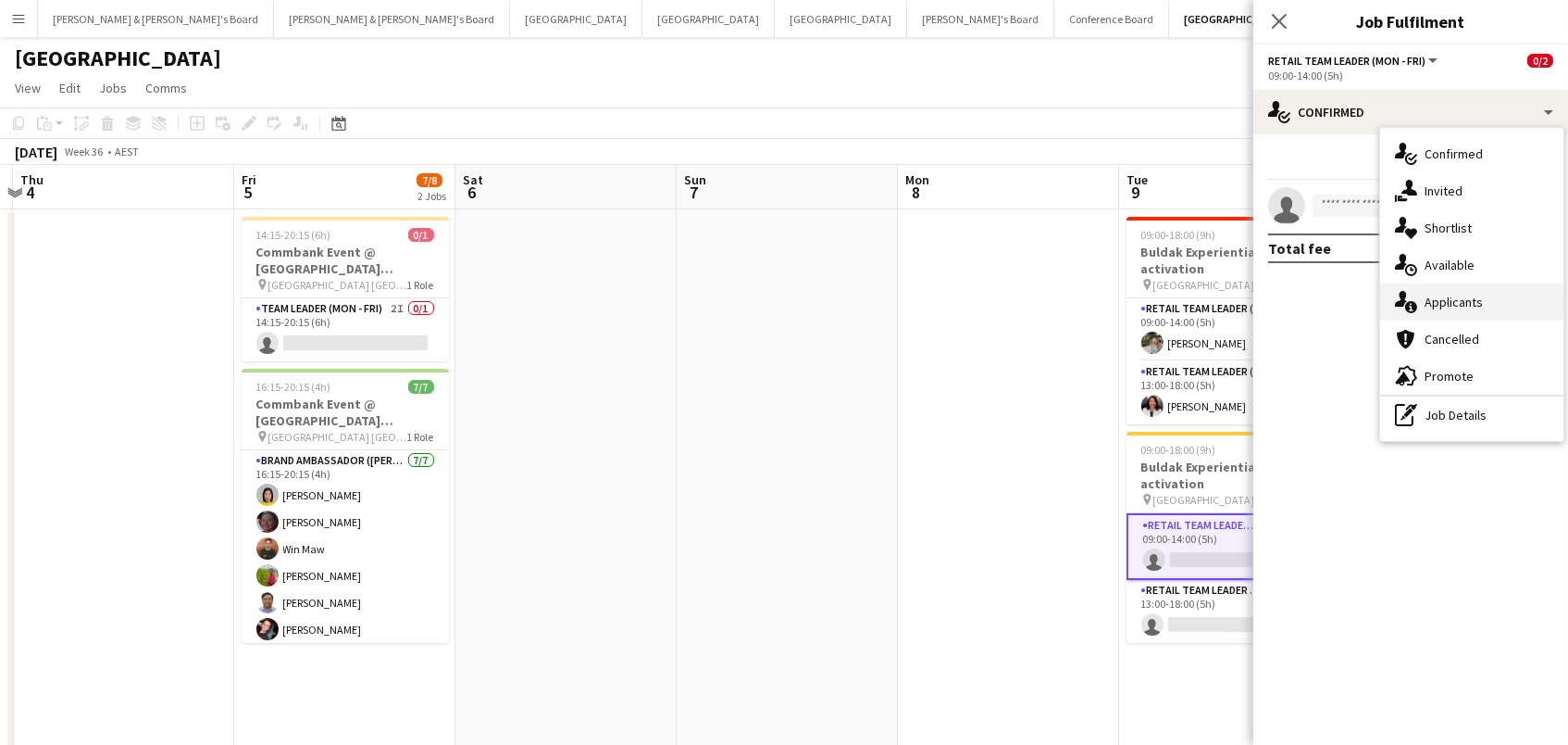
click at [1443, 306] on div "single-neutral-actions-information Applicants" at bounding box center [1471, 301] width 183 height 37
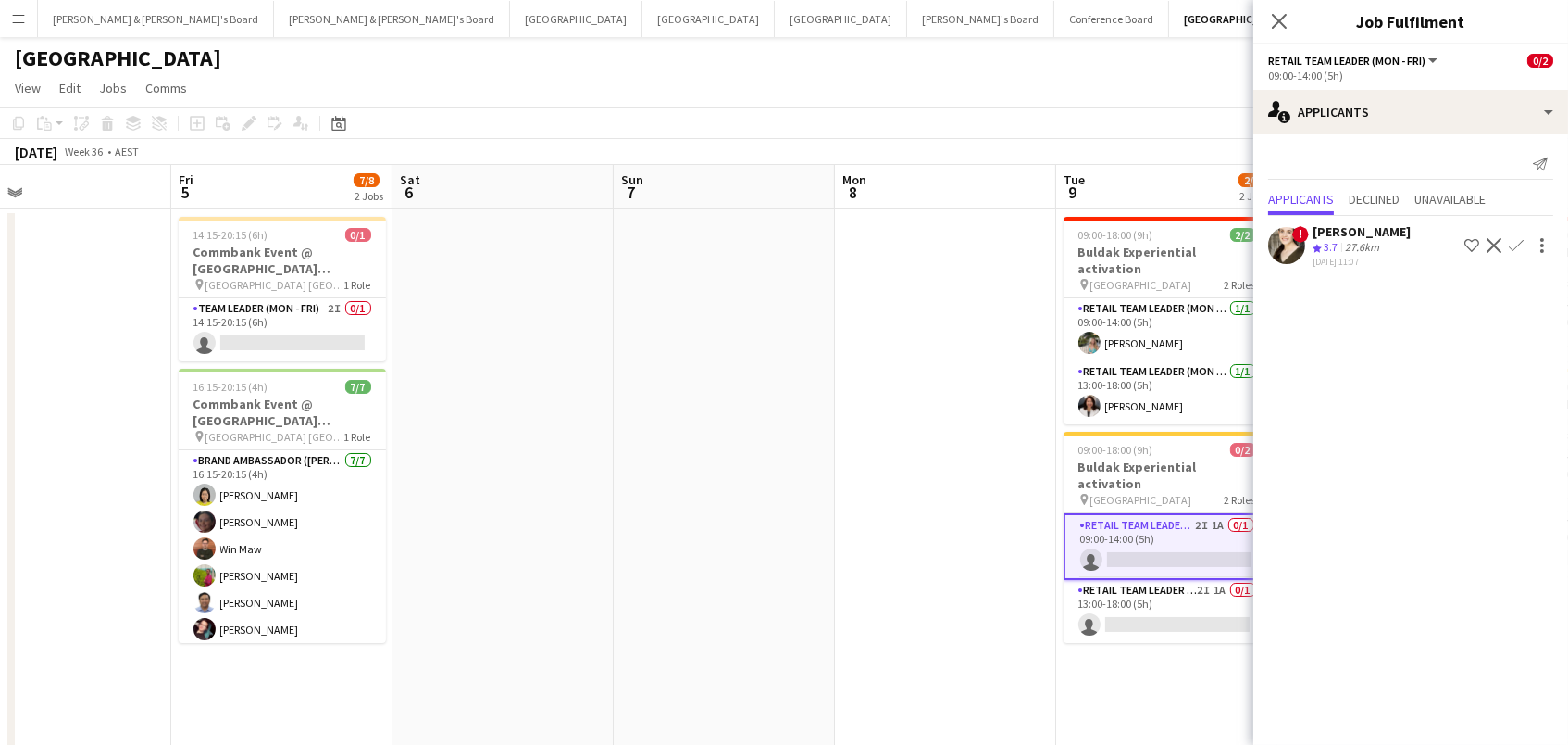
scroll to position [0, 737]
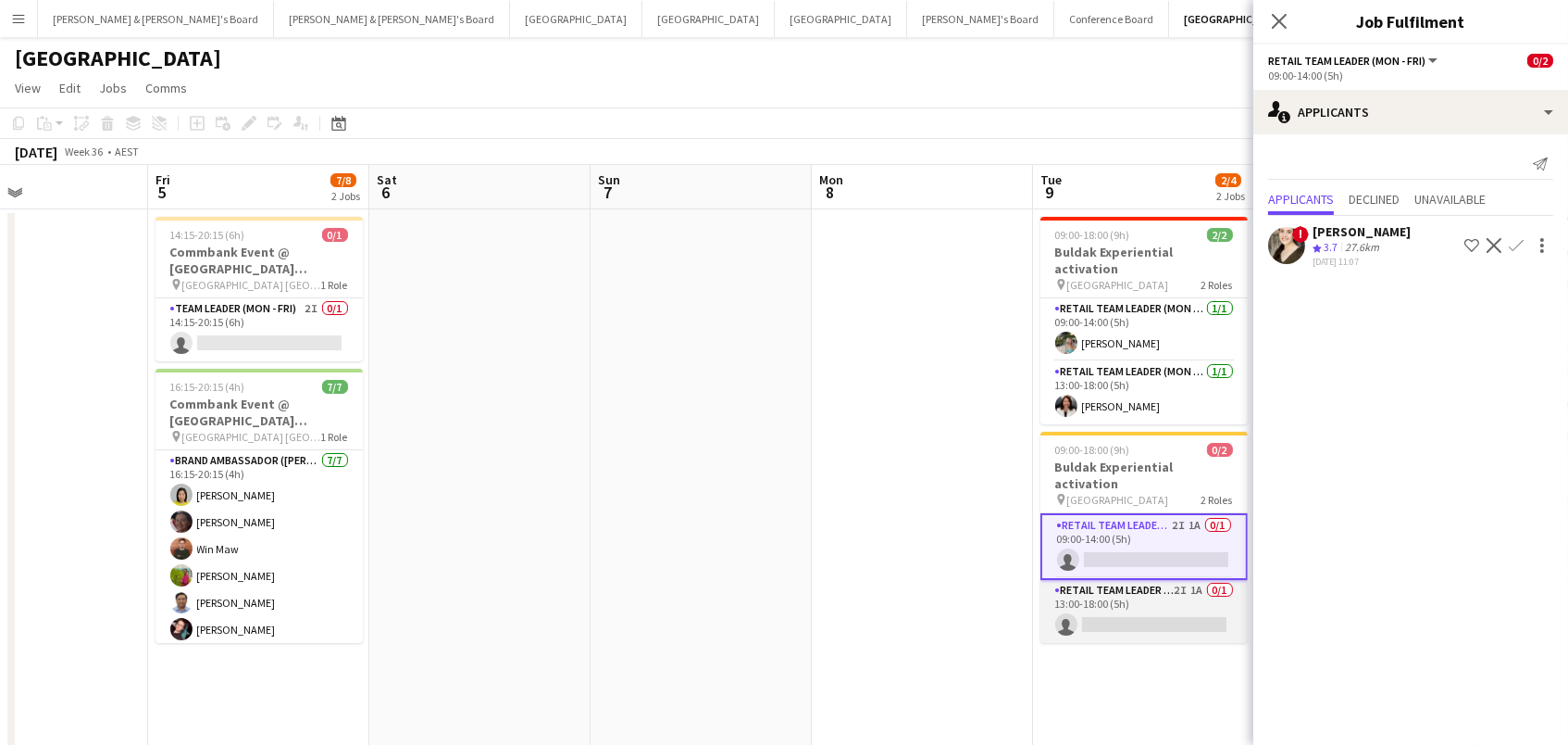
click at [1118, 579] on app-card-role "RETAIL Team Leader (Mon - Fri) 2I 1A 0/1 13:00-18:00 (5h) single-neutral-actions" at bounding box center [1144, 610] width 208 height 63
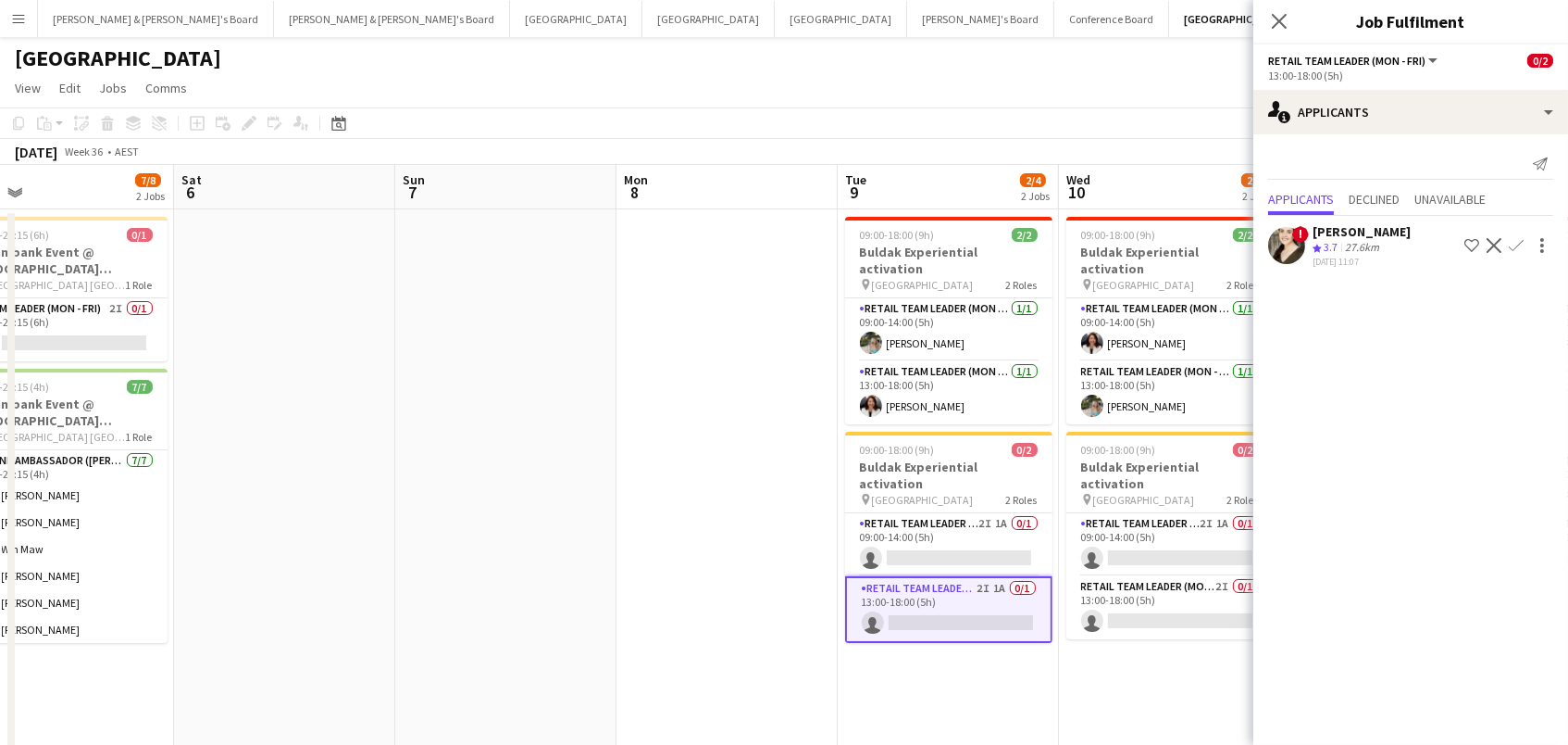
scroll to position [0, 495]
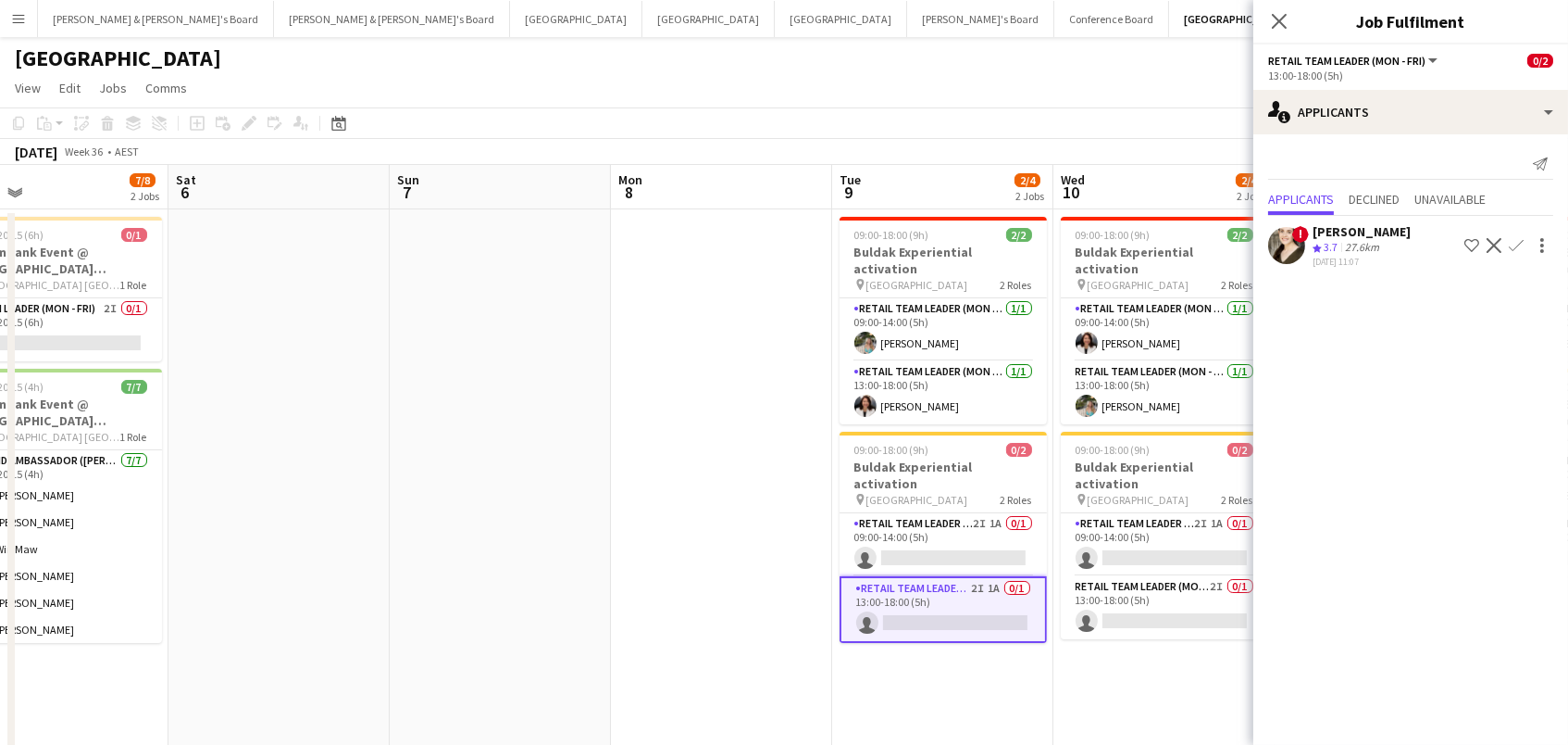
click at [678, 508] on app-date-cell at bounding box center [721, 585] width 221 height 752
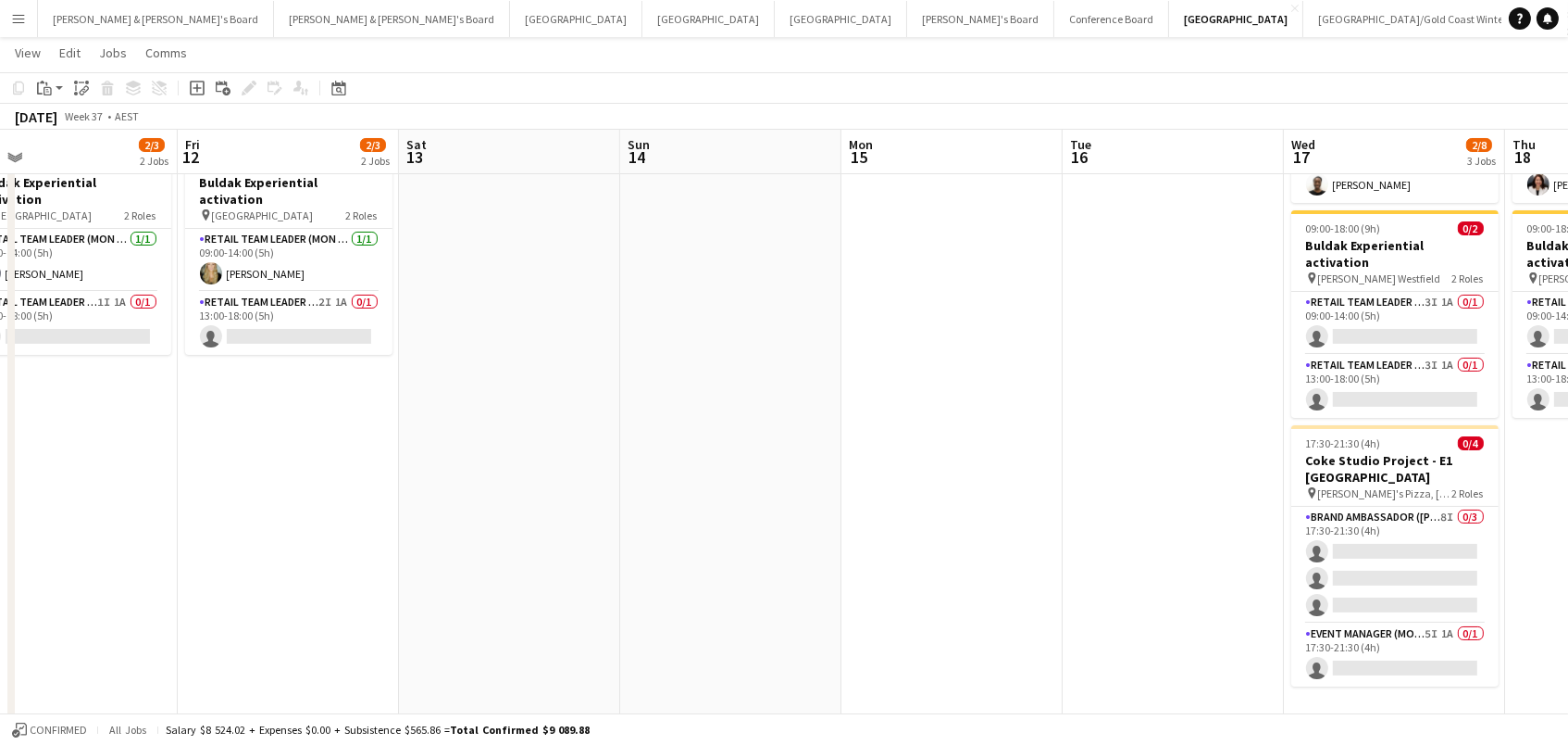
scroll to position [0, 537]
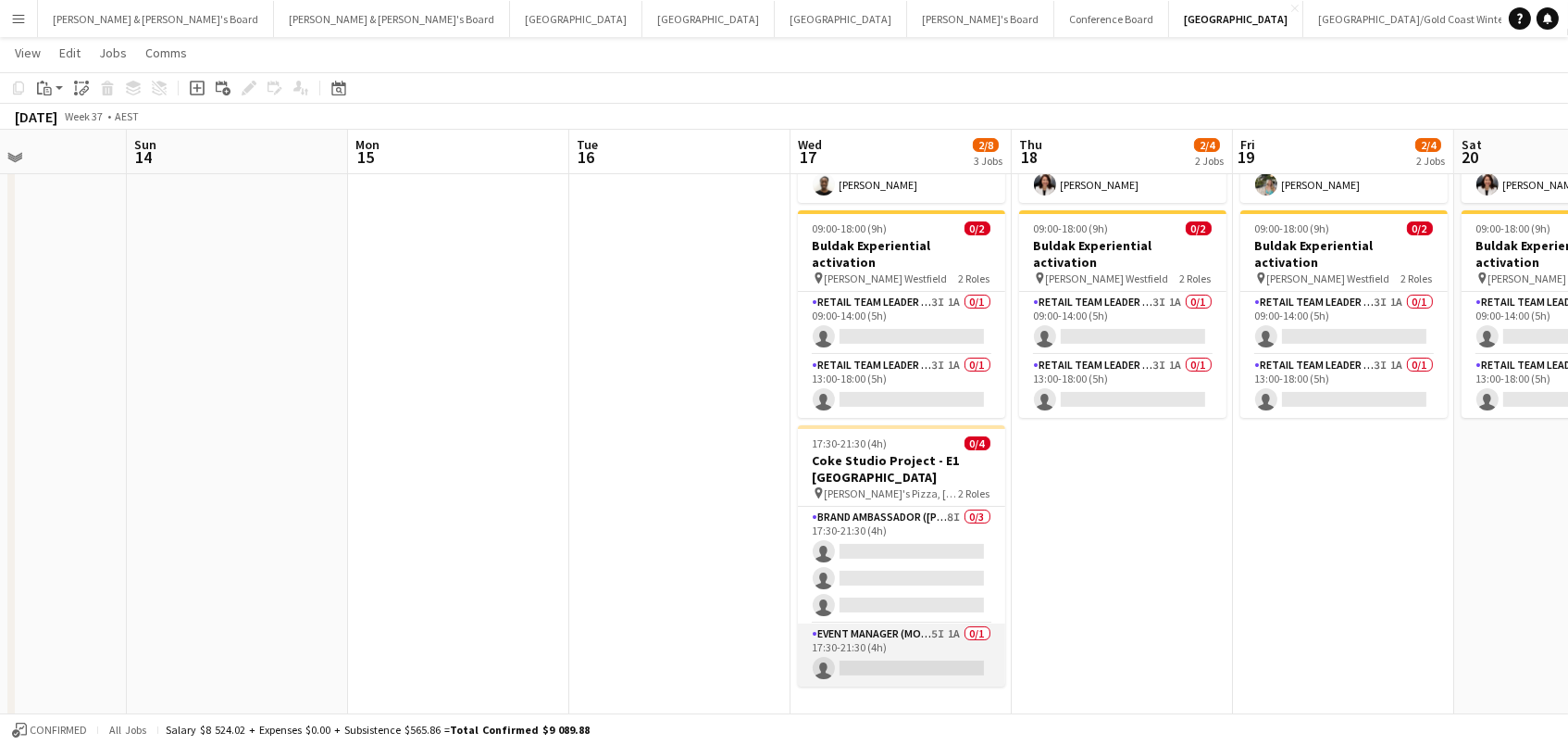
click at [917, 624] on app-card-role "Event Manager (Mon - Fri) 5I 1A 0/1 17:30-21:30 (4h) single-neutral-actions" at bounding box center [902, 655] width 208 height 63
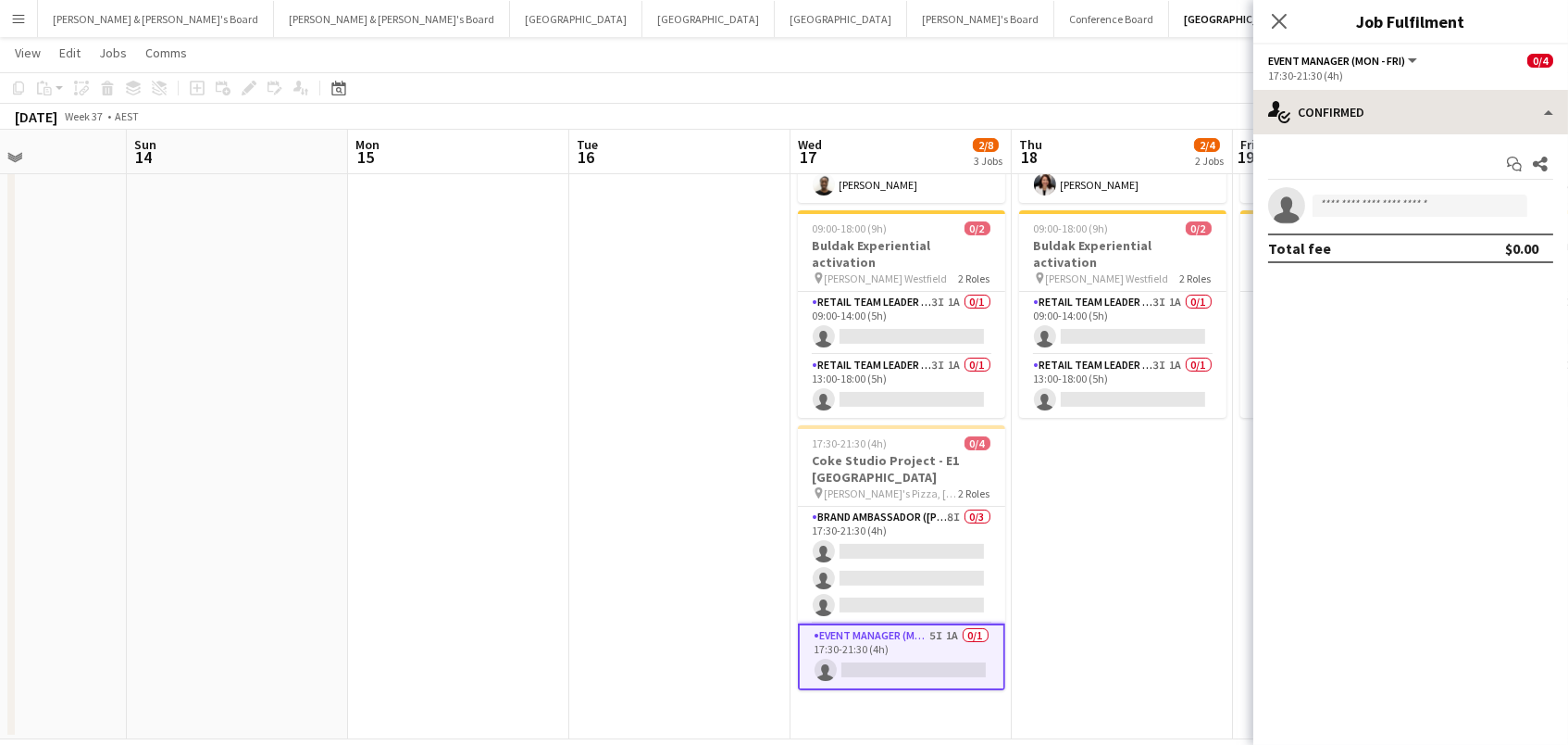
scroll to position [208, 1]
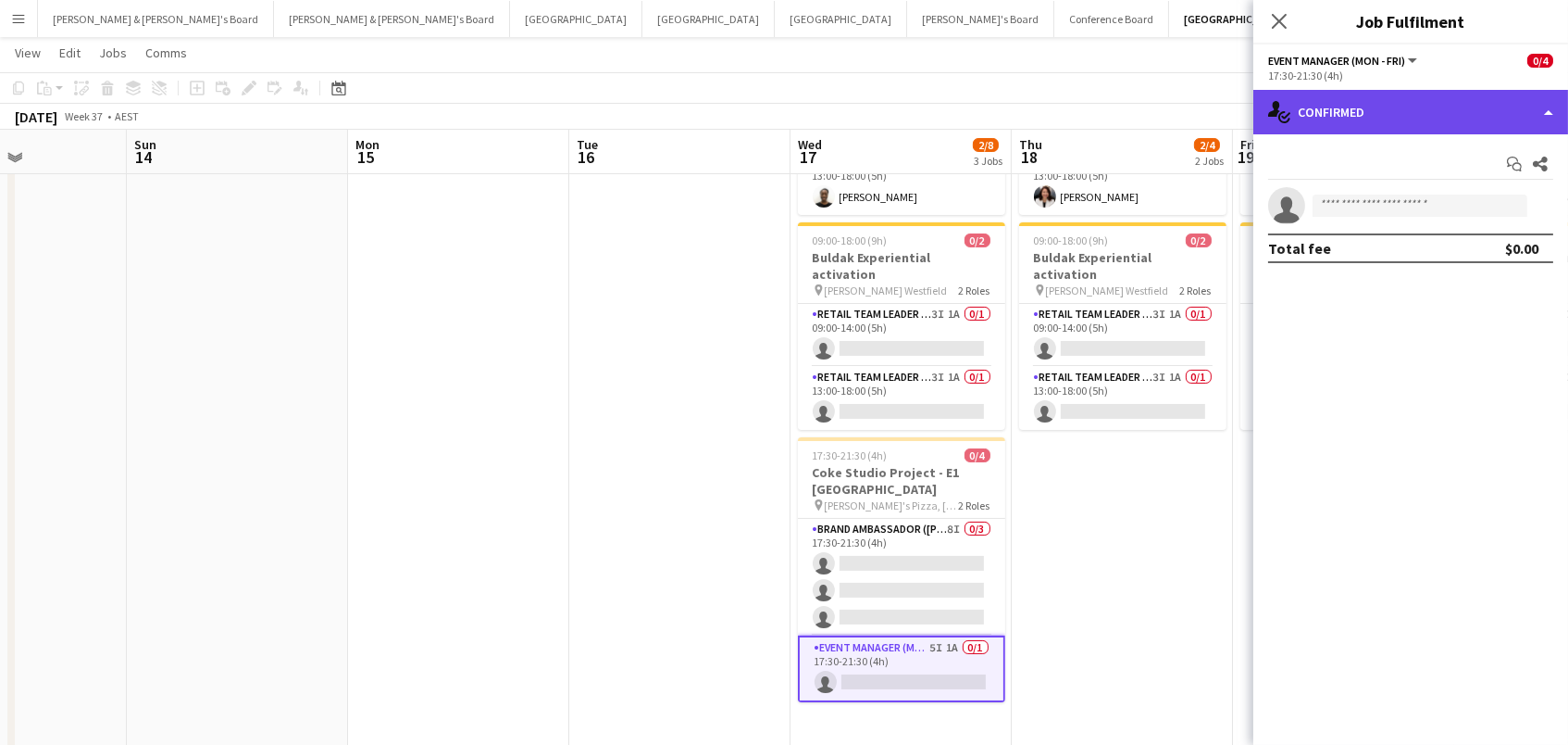
click at [1399, 126] on div "single-neutral-actions-check-2 Confirmed" at bounding box center [1410, 112] width 315 height 44
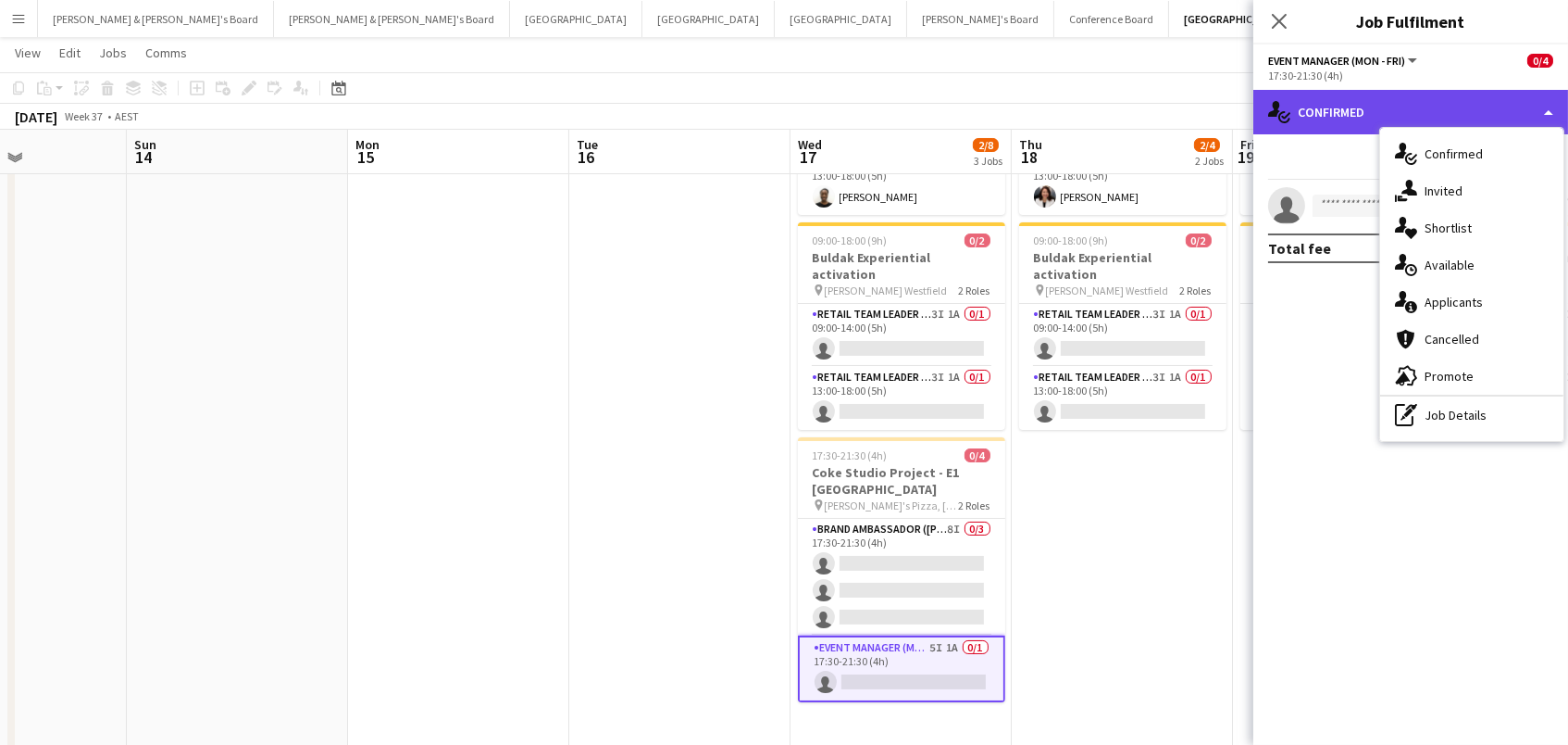
scroll to position [208, 0]
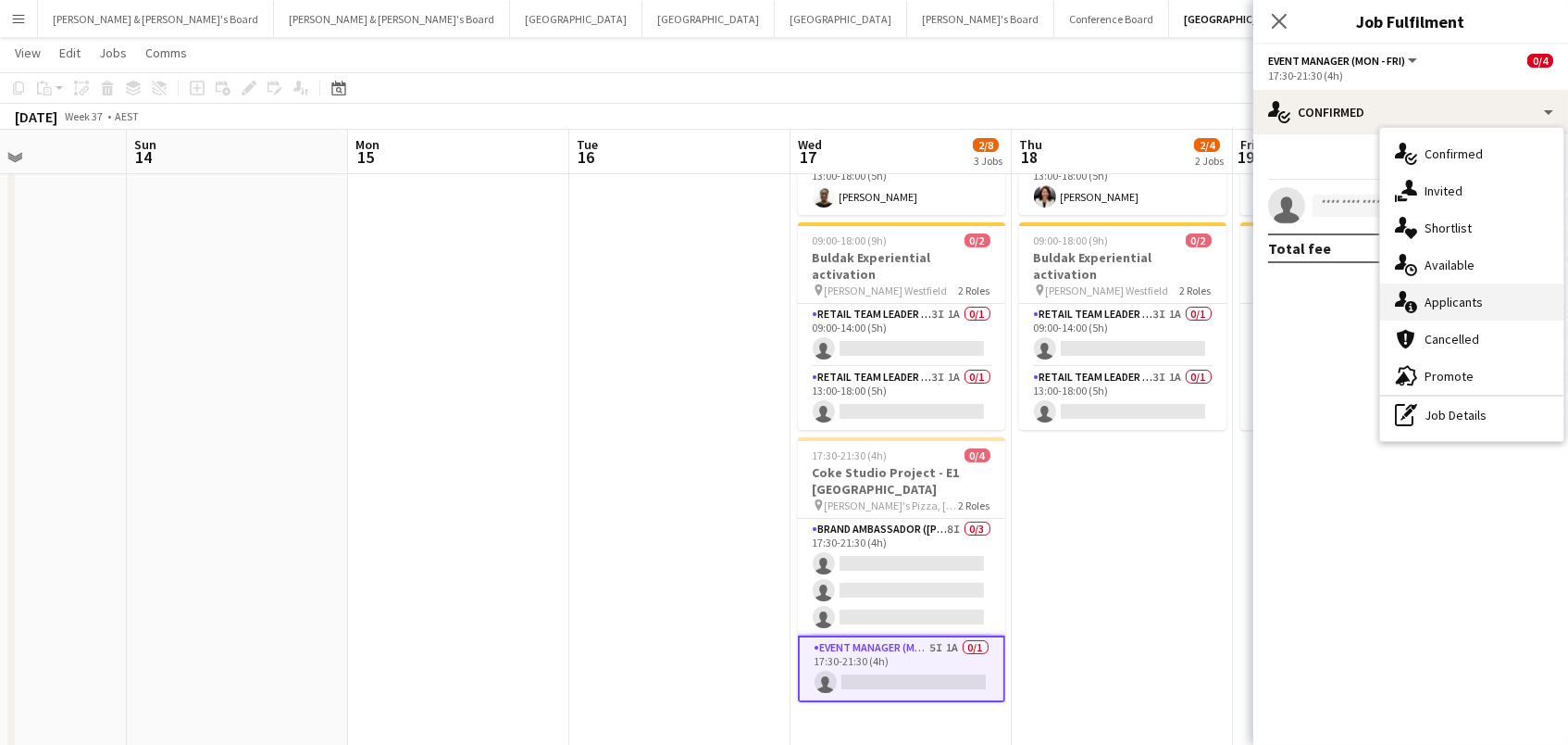
click at [1474, 305] on div "single-neutral-actions-information Applicants" at bounding box center [1471, 301] width 183 height 37
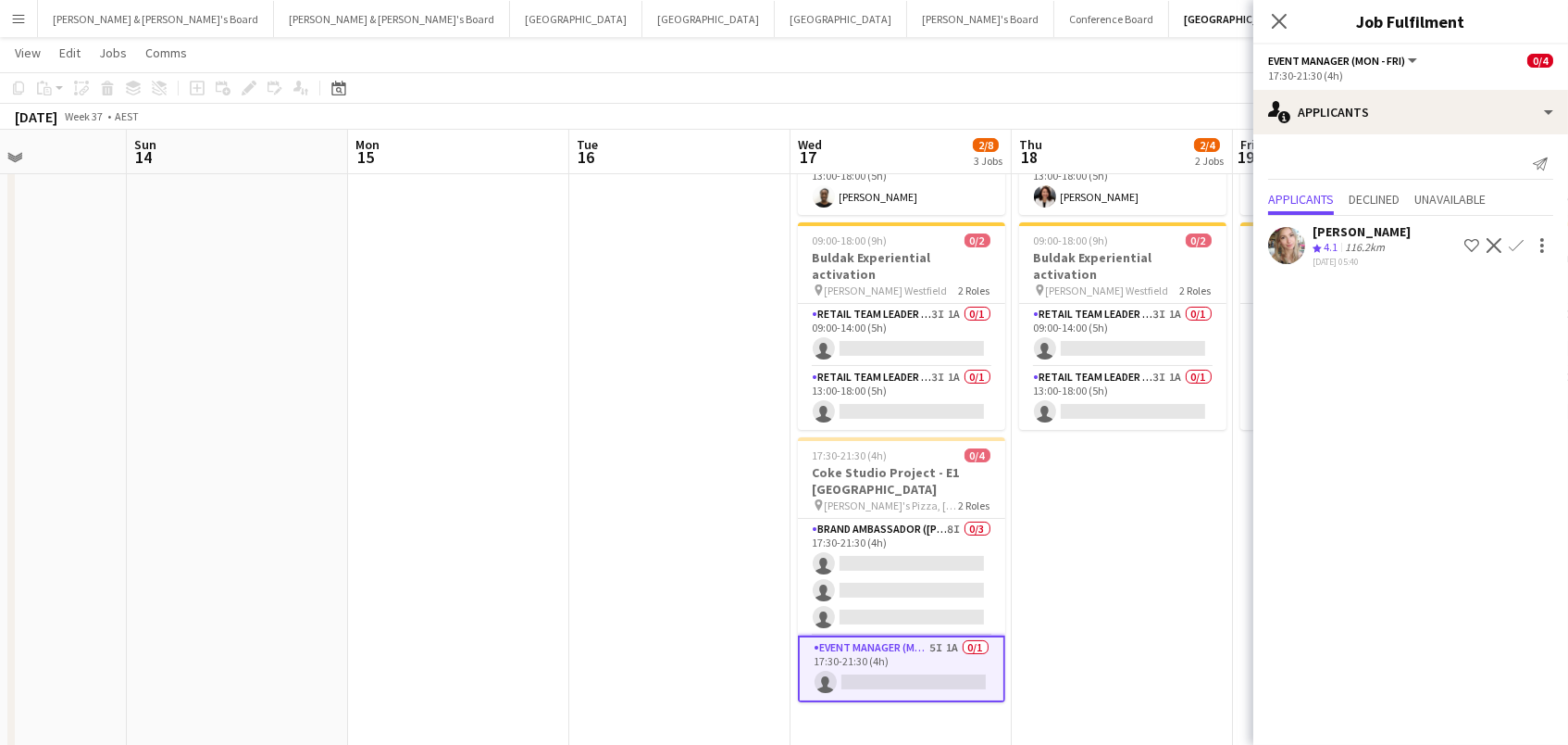
click at [1513, 238] on app-icon "Confirm" at bounding box center [1516, 246] width 15 height 15
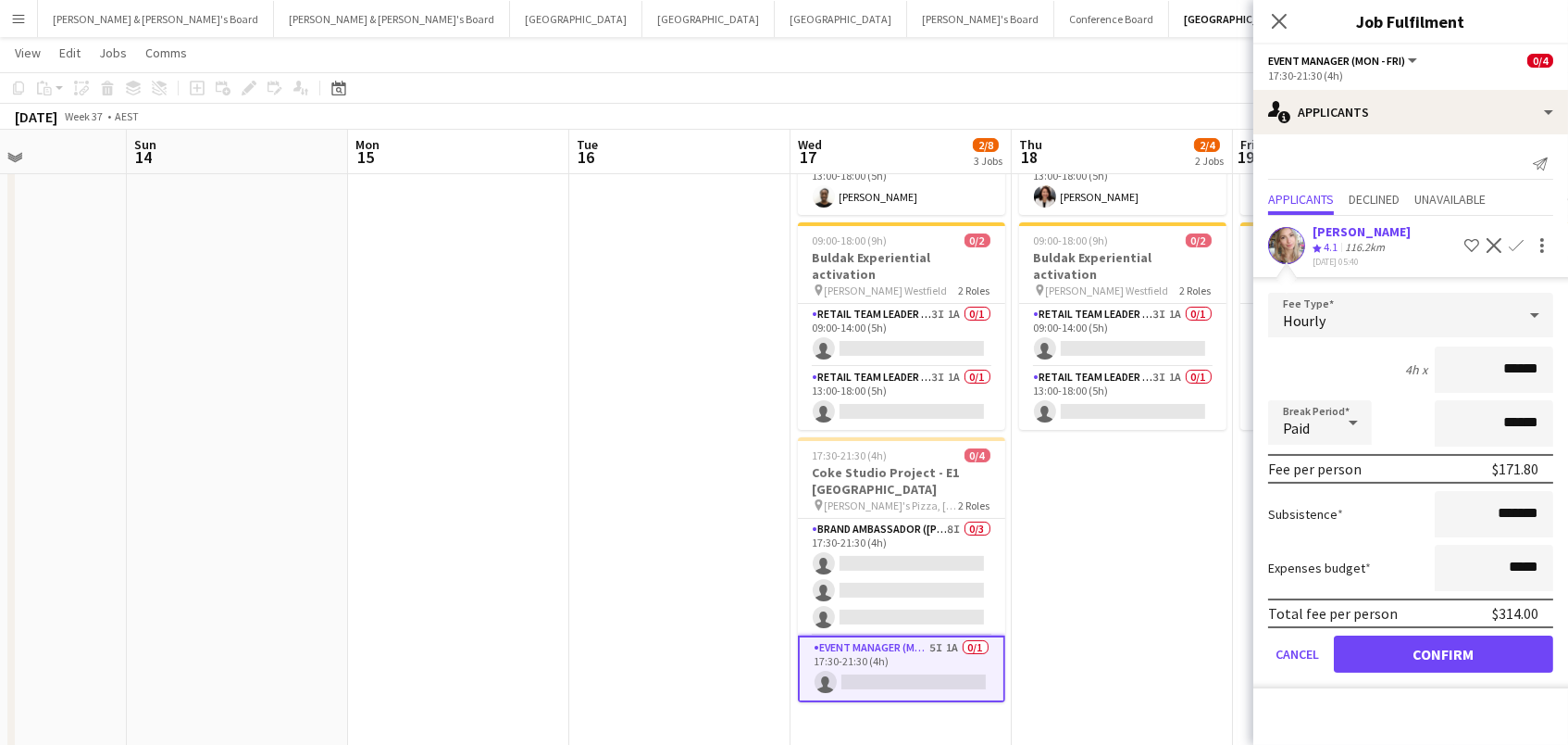
click at [1443, 648] on button "Confirm" at bounding box center [1443, 654] width 219 height 37
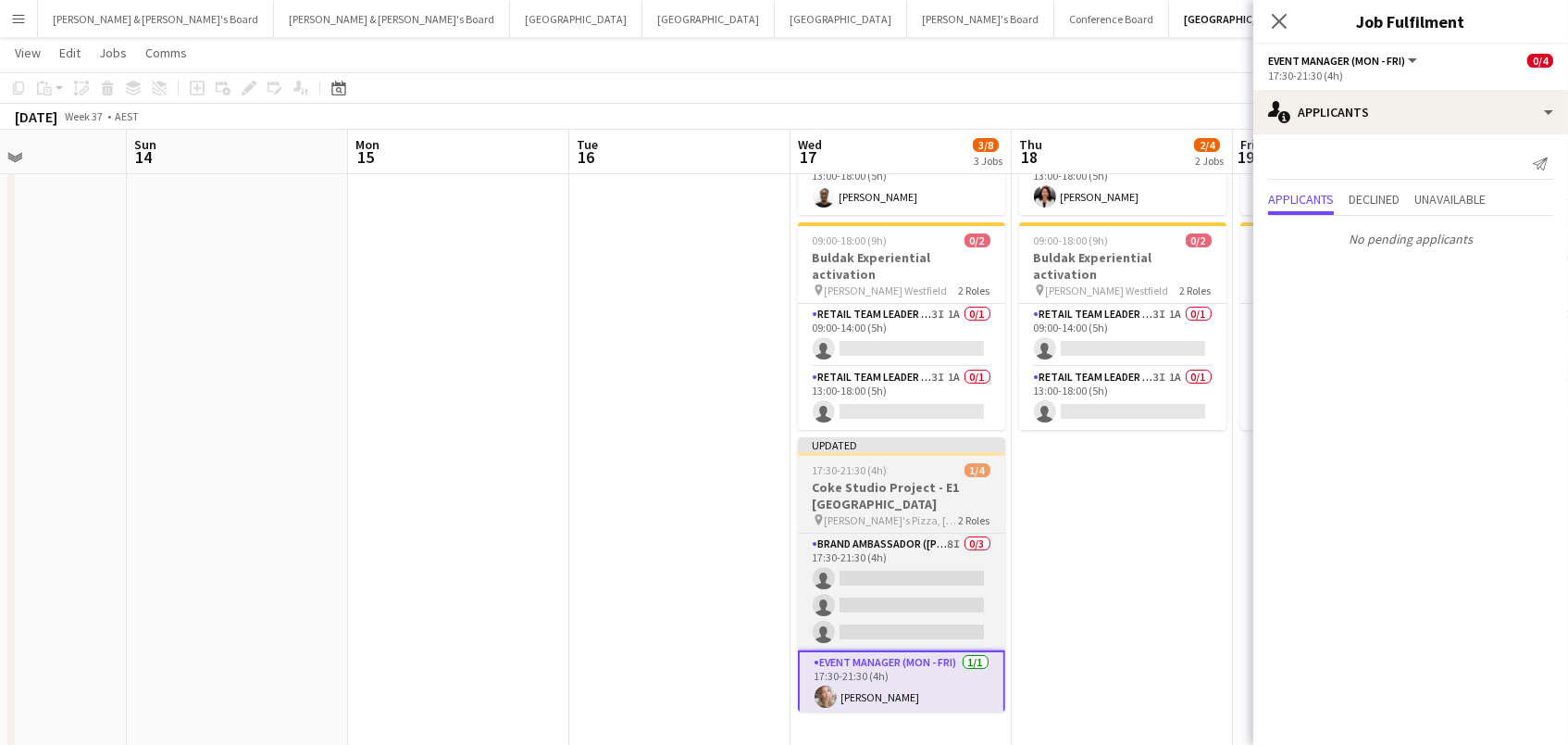
scroll to position [0, 526]
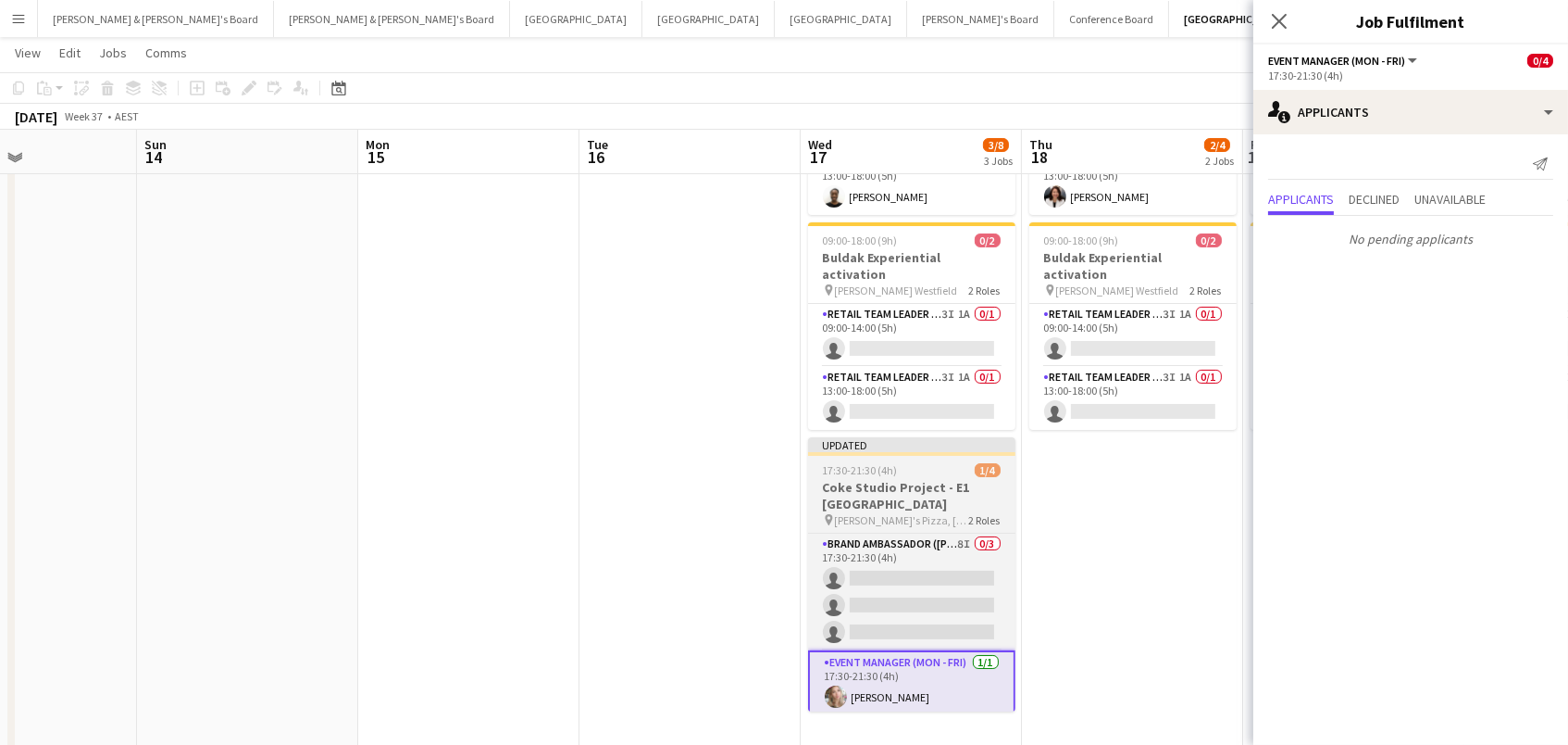
click at [909, 479] on h3 "Coke Studio Project - E1 [GEOGRAPHIC_DATA]" at bounding box center [912, 495] width 208 height 33
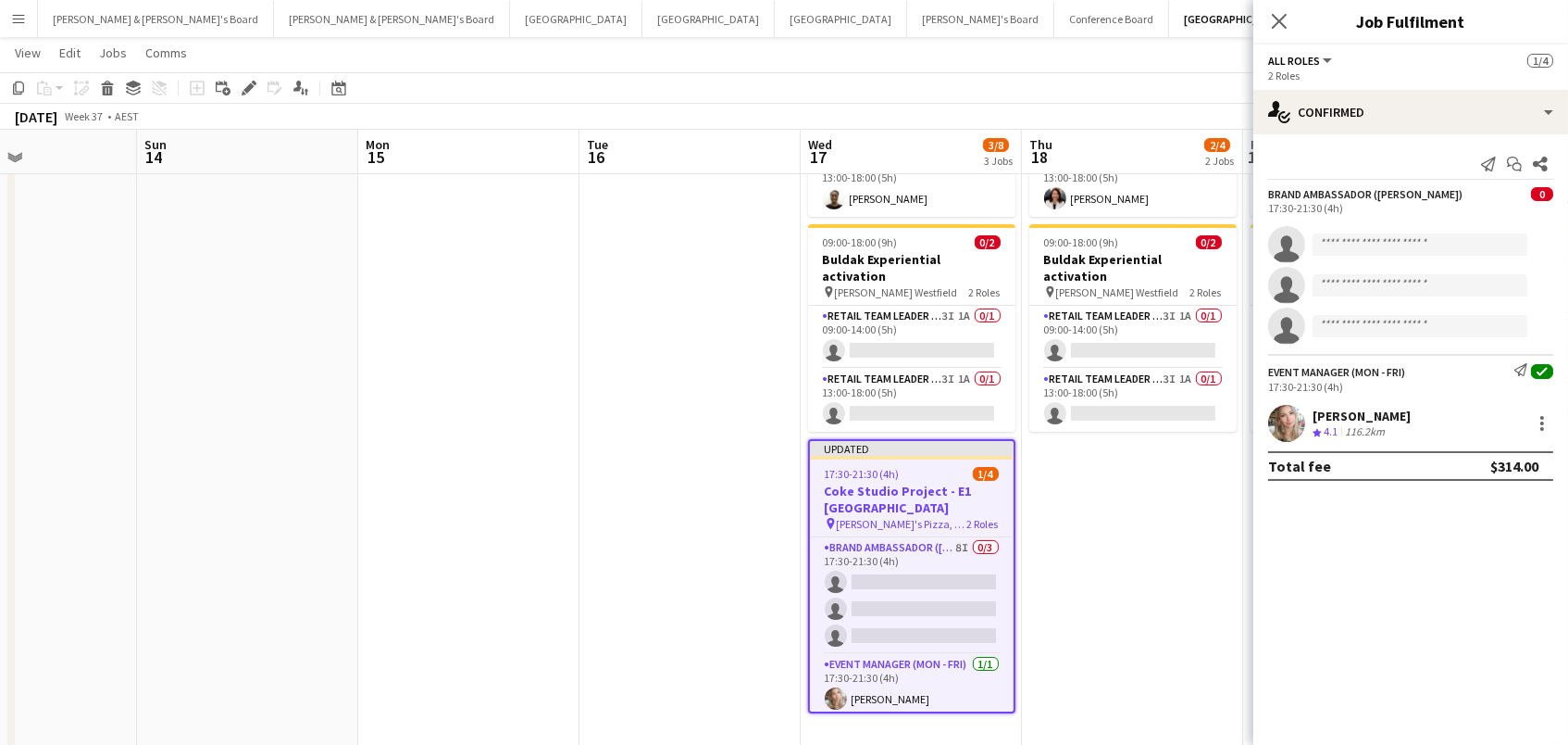
click at [1134, 39] on app-page-menu "View Day view expanded Day view collapsed Month view Date picker Jump to [DATE]…" at bounding box center [784, 54] width 1568 height 35
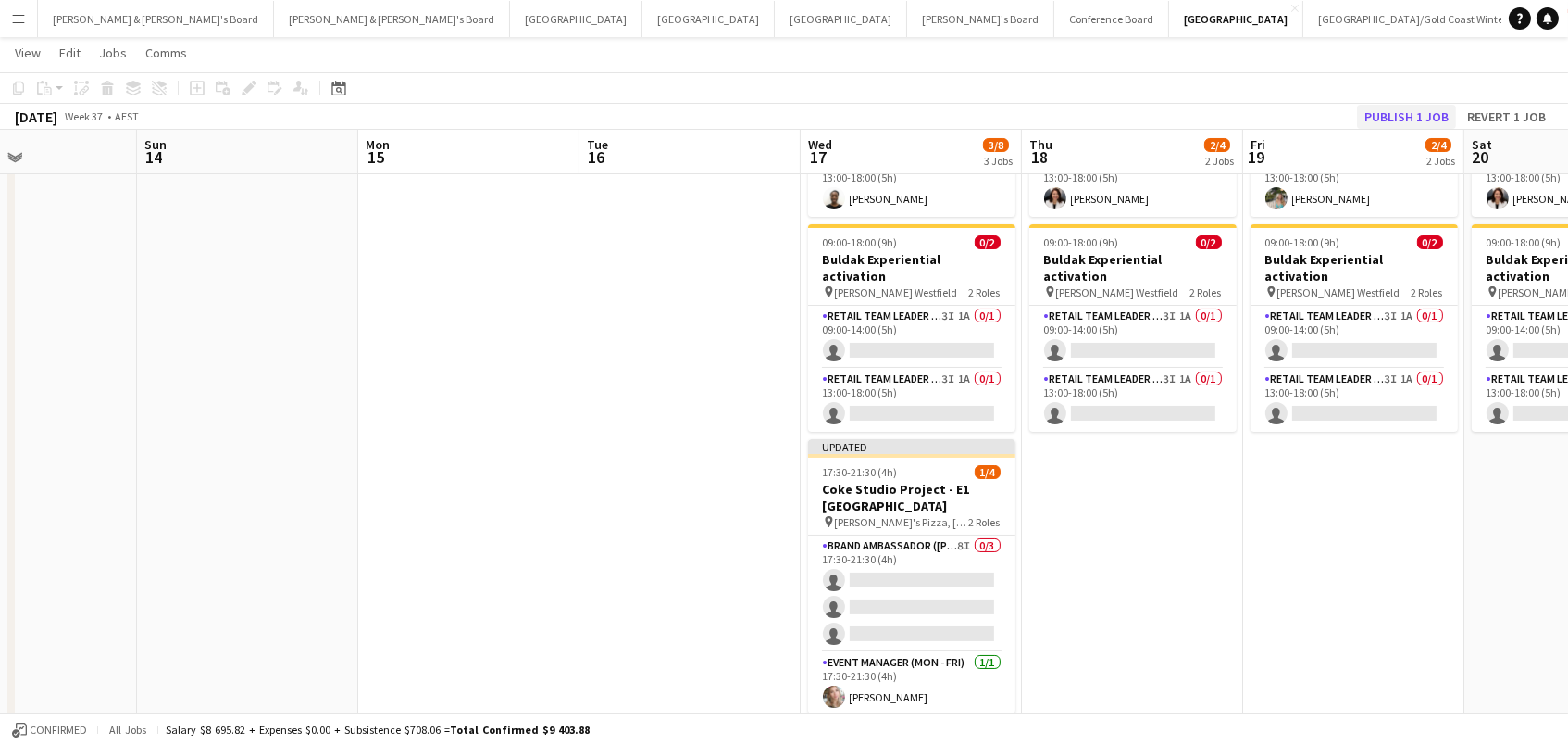
click at [1389, 114] on button "Publish 1 job" at bounding box center [1406, 117] width 99 height 24
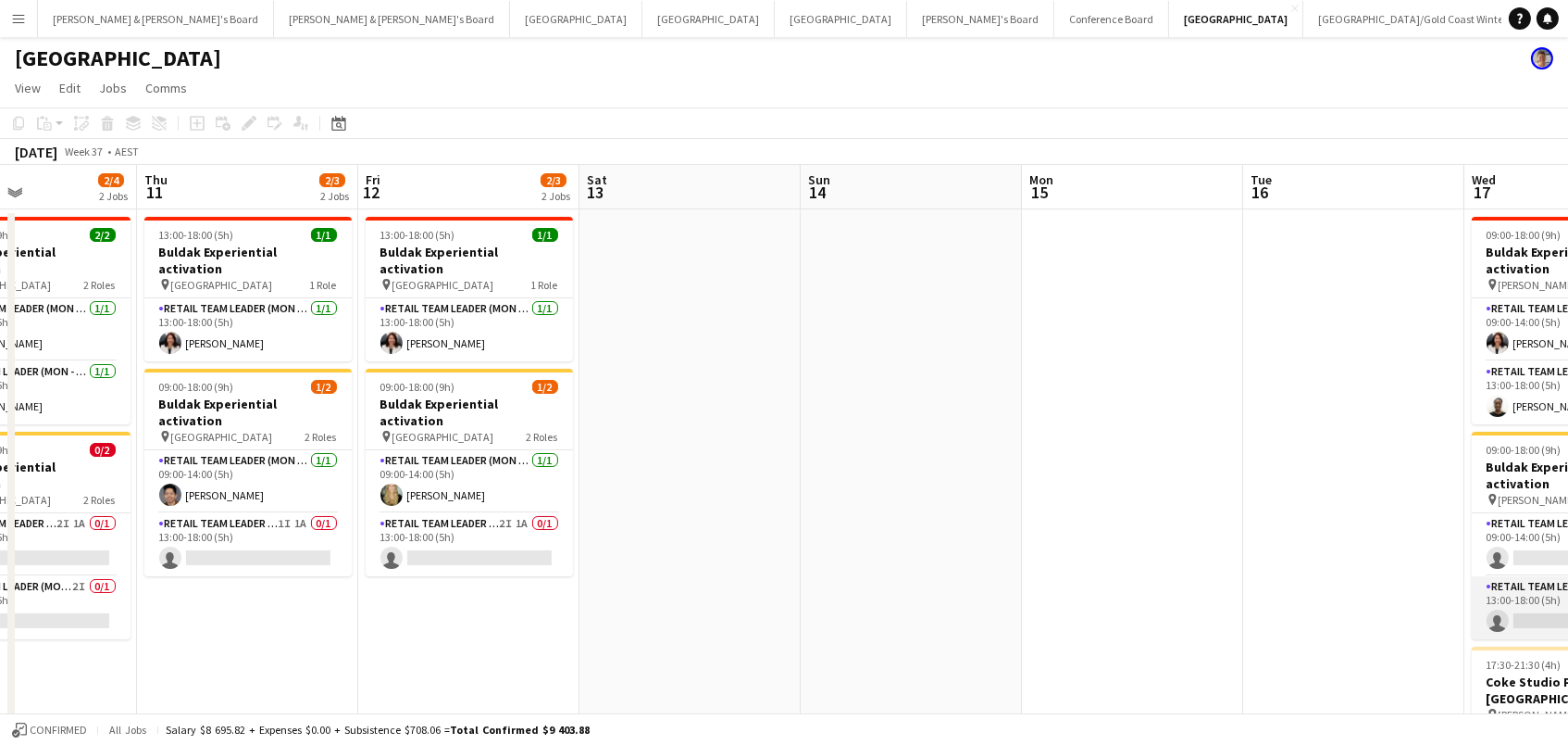
scroll to position [0, 432]
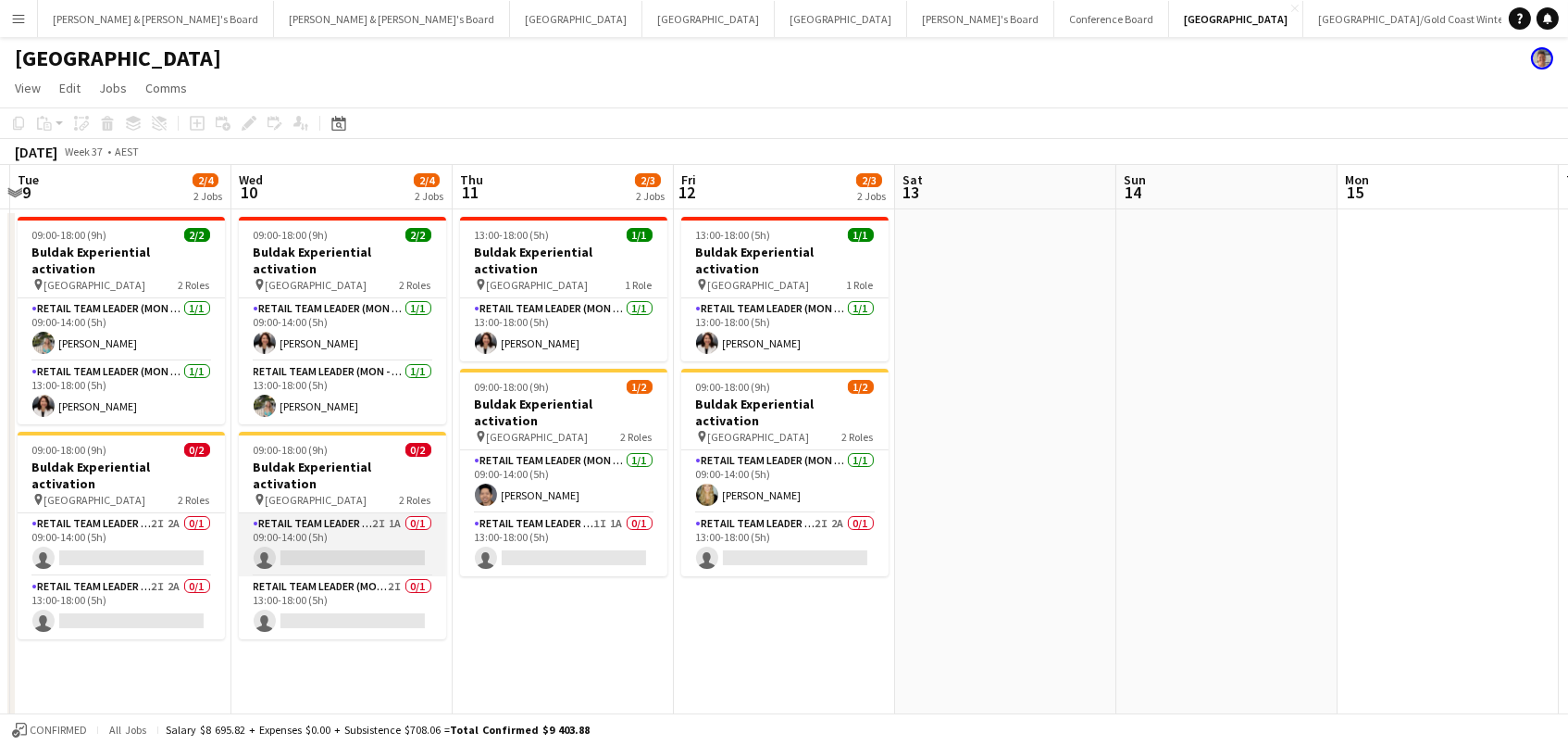
click at [291, 514] on app-card-role "RETAIL Team Leader (Mon - Fri) 2I 1A 0/1 09:00-14:00 (5h) single-neutral-actions" at bounding box center [342, 545] width 208 height 63
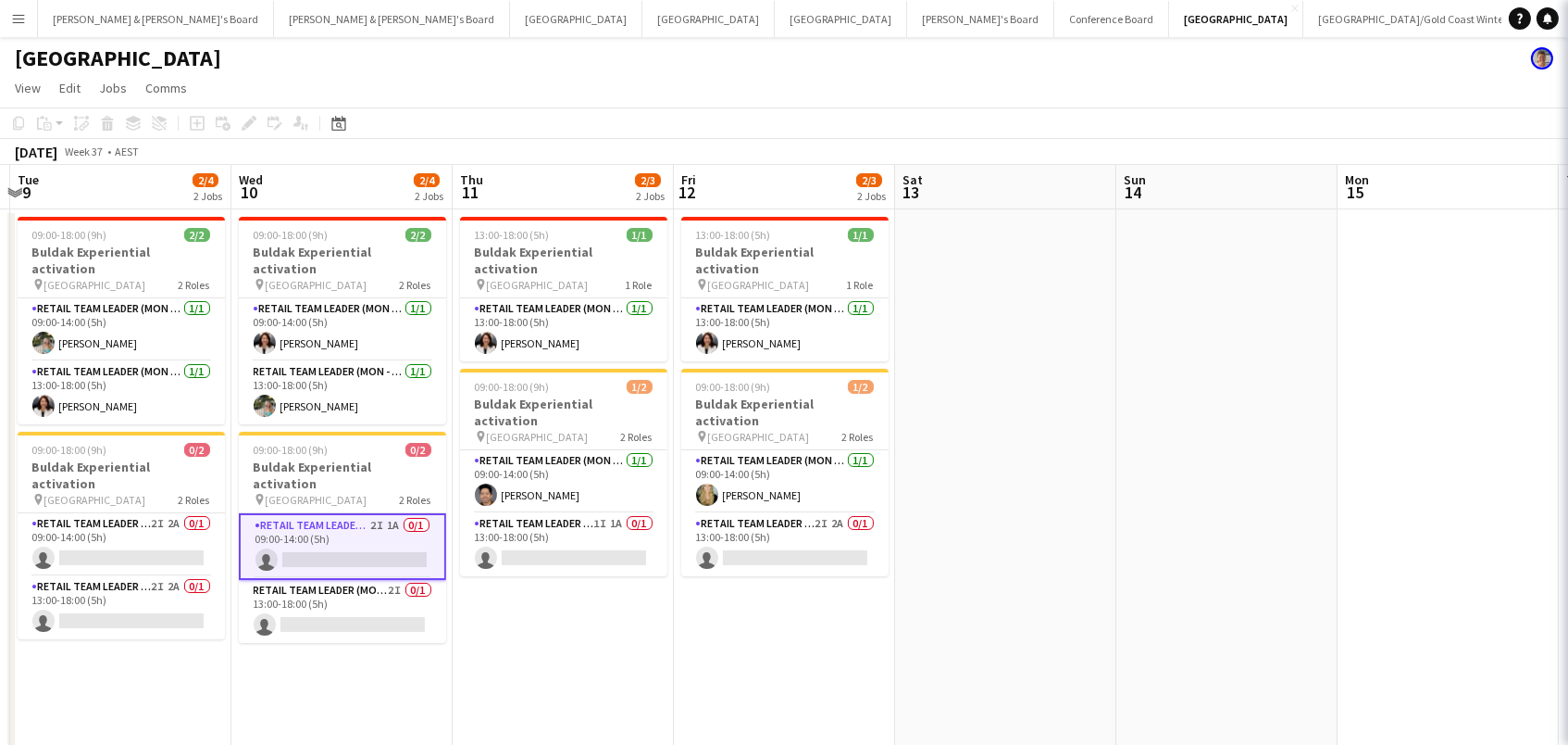
scroll to position [0, 431]
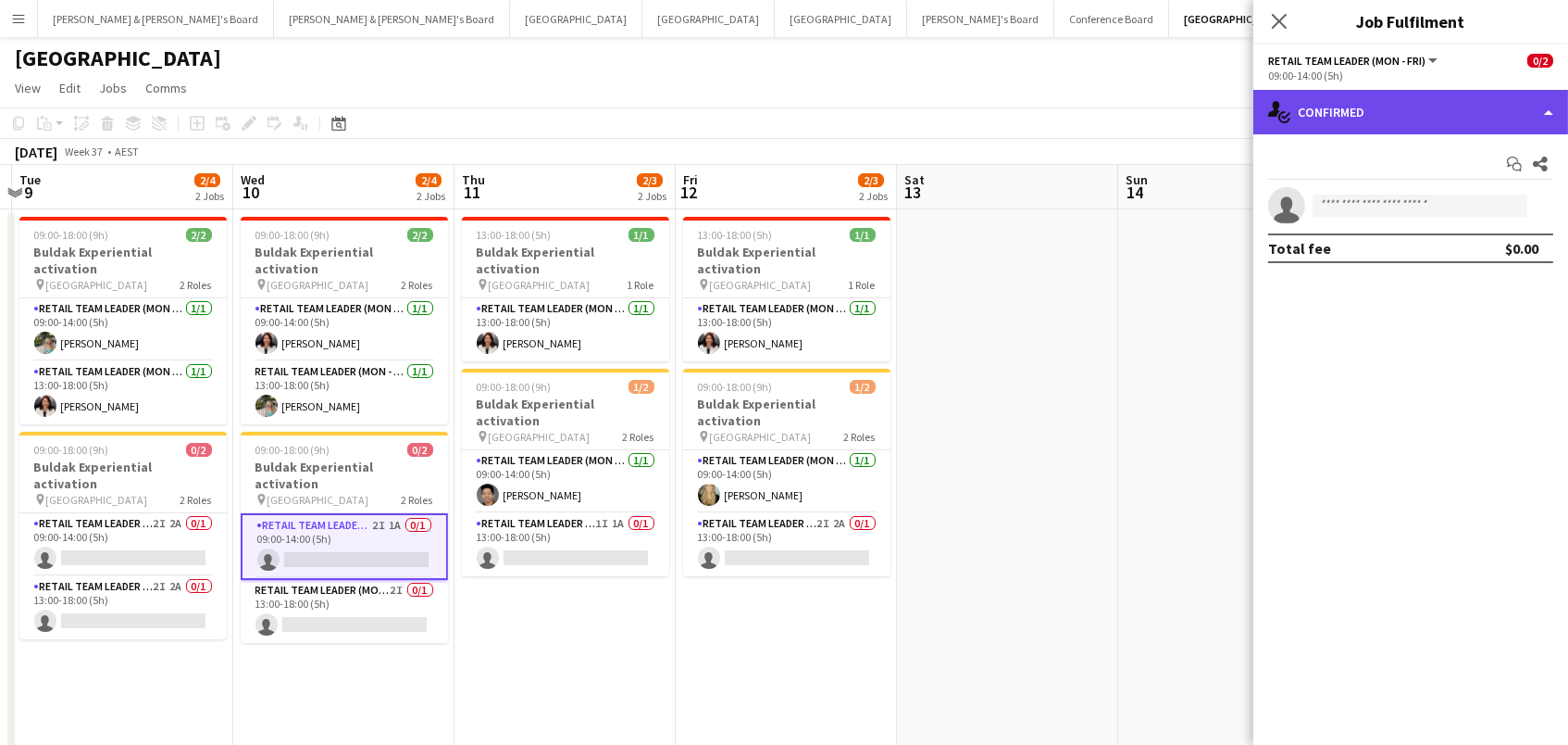
click at [1344, 110] on div "single-neutral-actions-check-2 Confirmed" at bounding box center [1410, 112] width 315 height 44
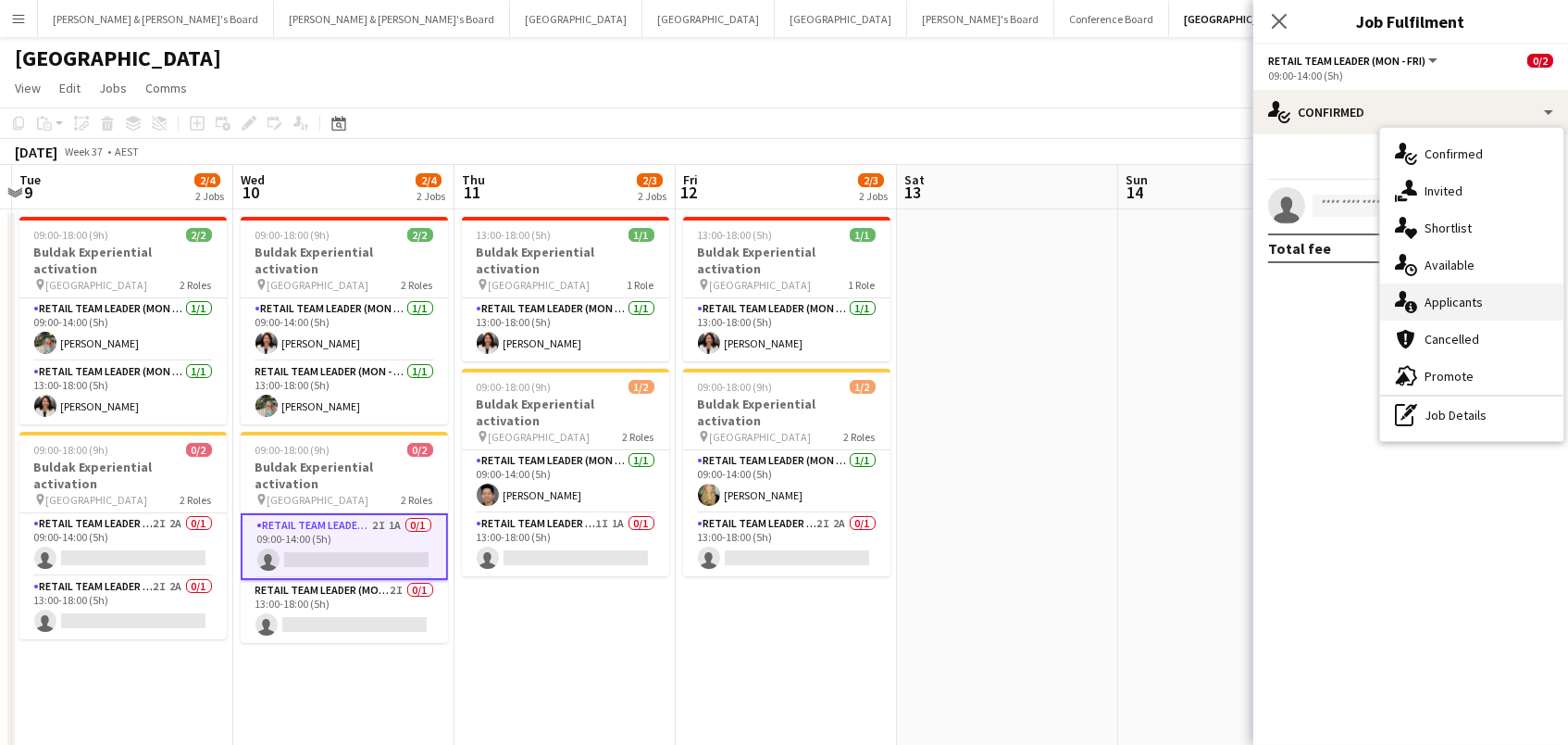
click at [1470, 304] on div "single-neutral-actions-information Applicants" at bounding box center [1471, 301] width 183 height 37
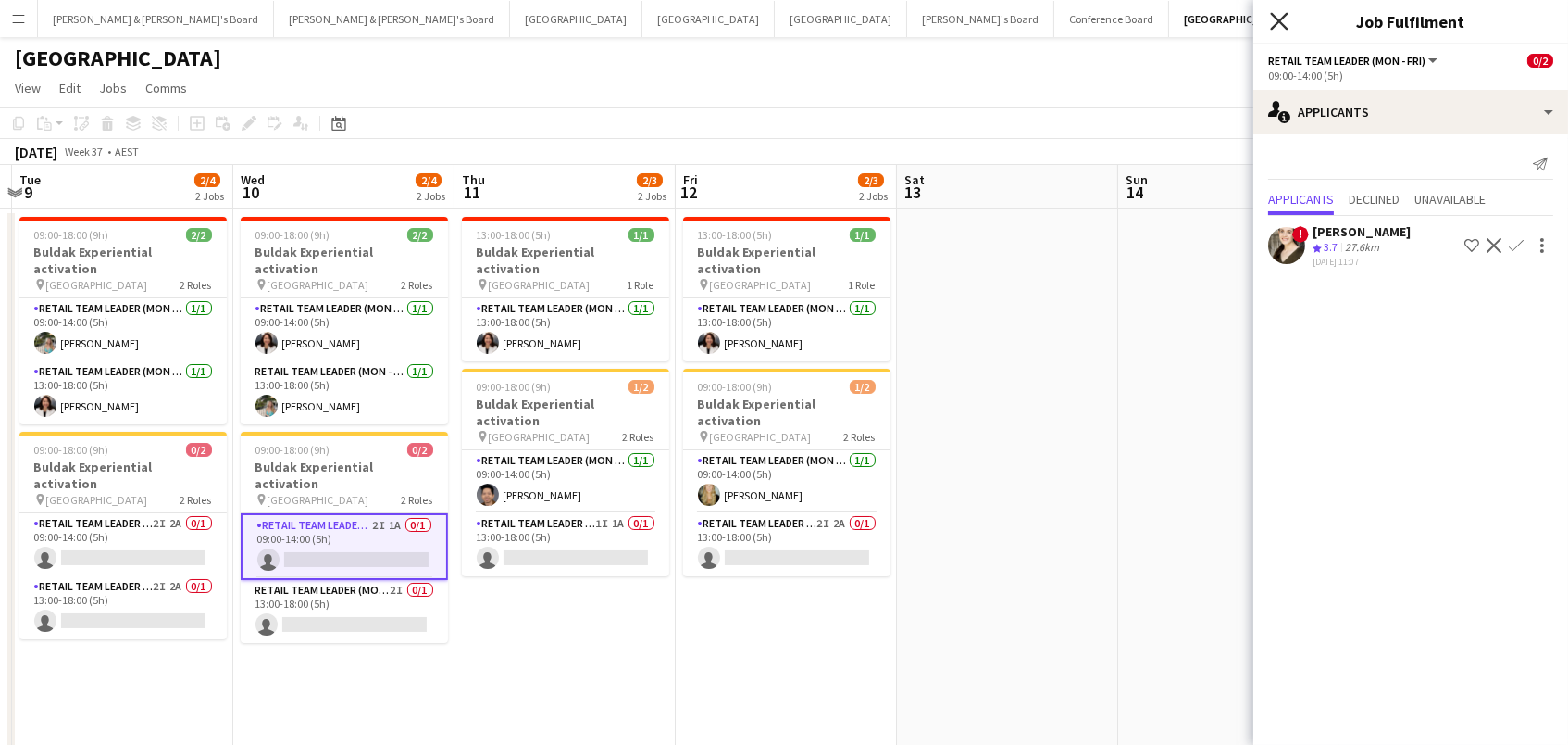
click at [1274, 26] on icon at bounding box center [1278, 21] width 18 height 18
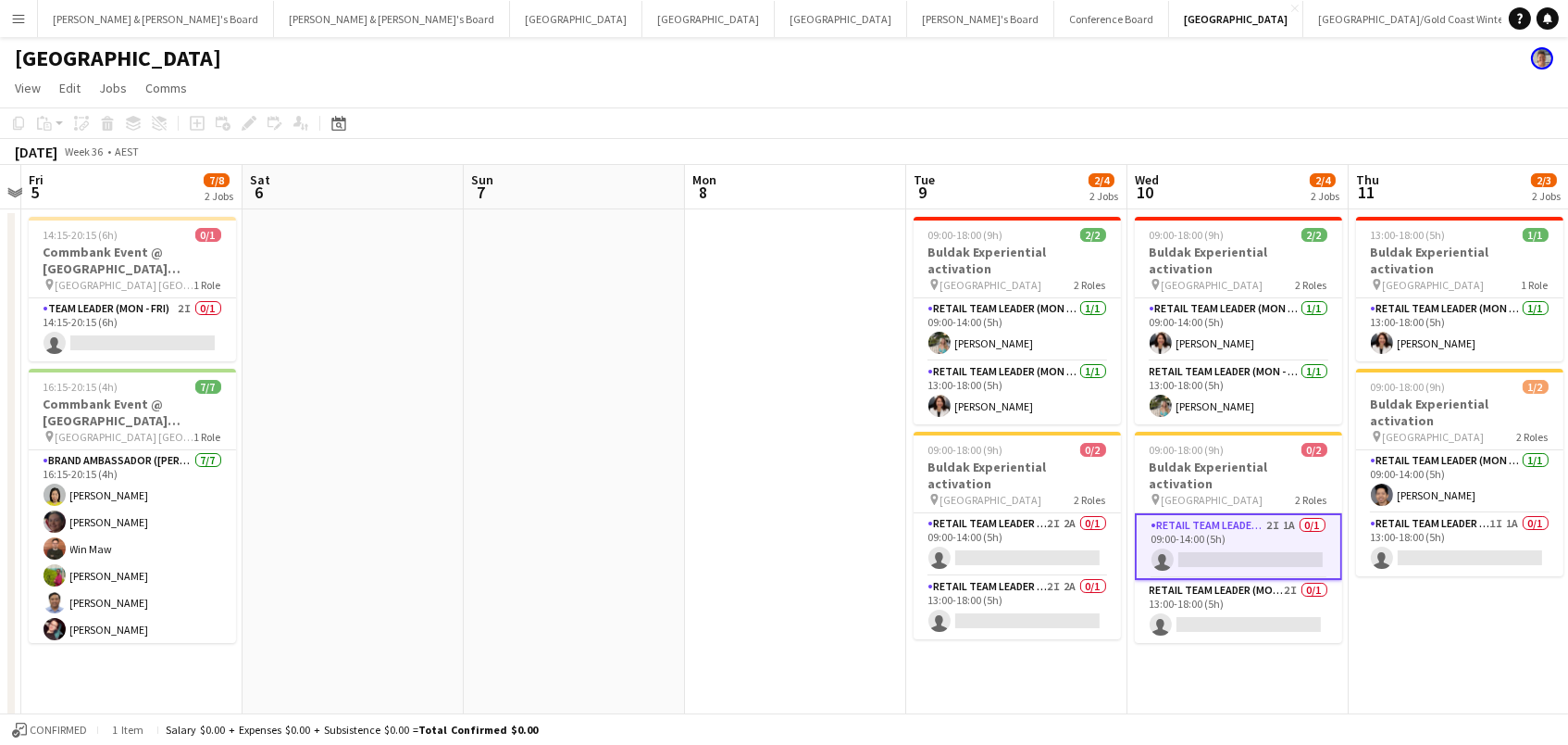
scroll to position [0, 511]
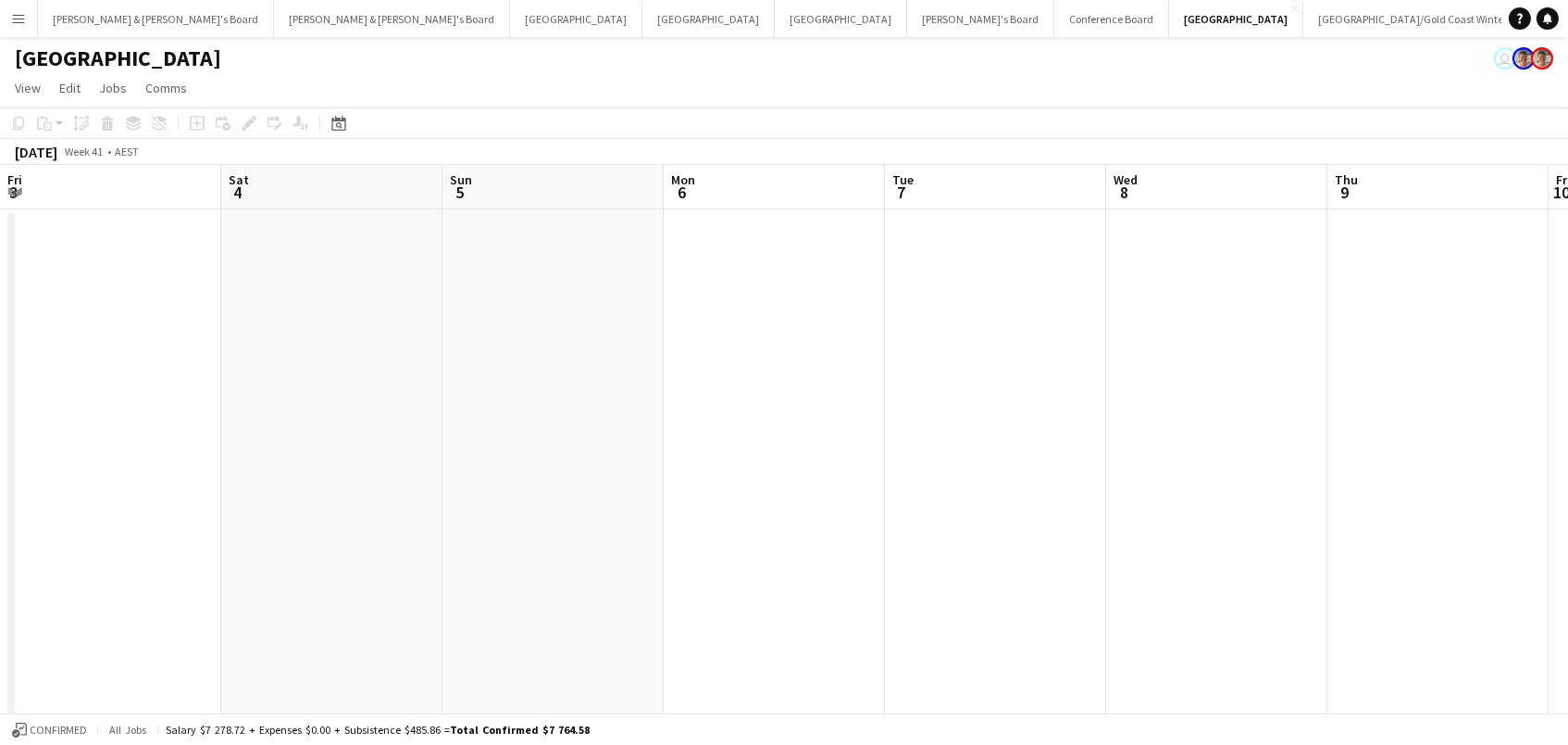
scroll to position [0, 924]
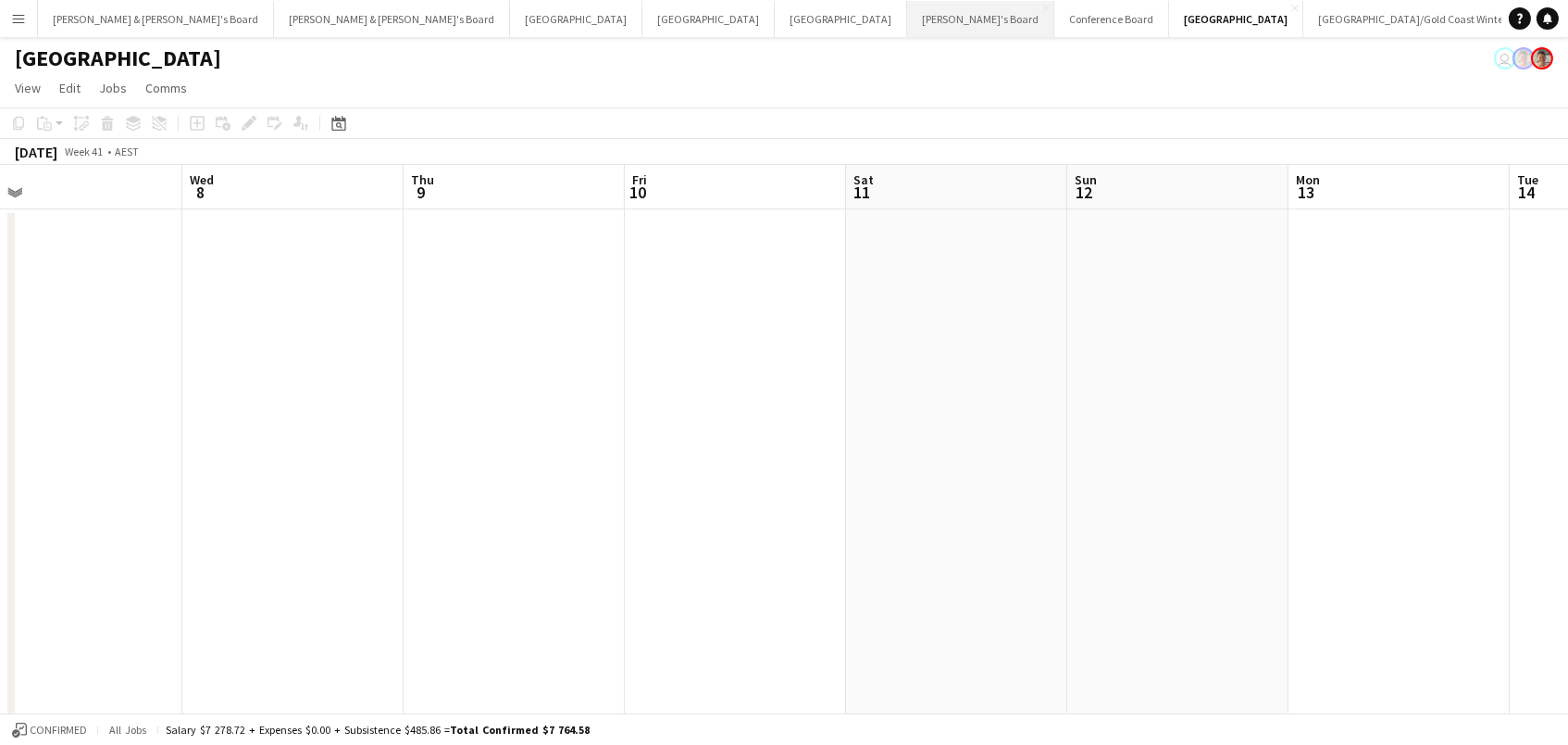
click at [907, 21] on button "Tennille's Board Close" at bounding box center [980, 19] width 148 height 36
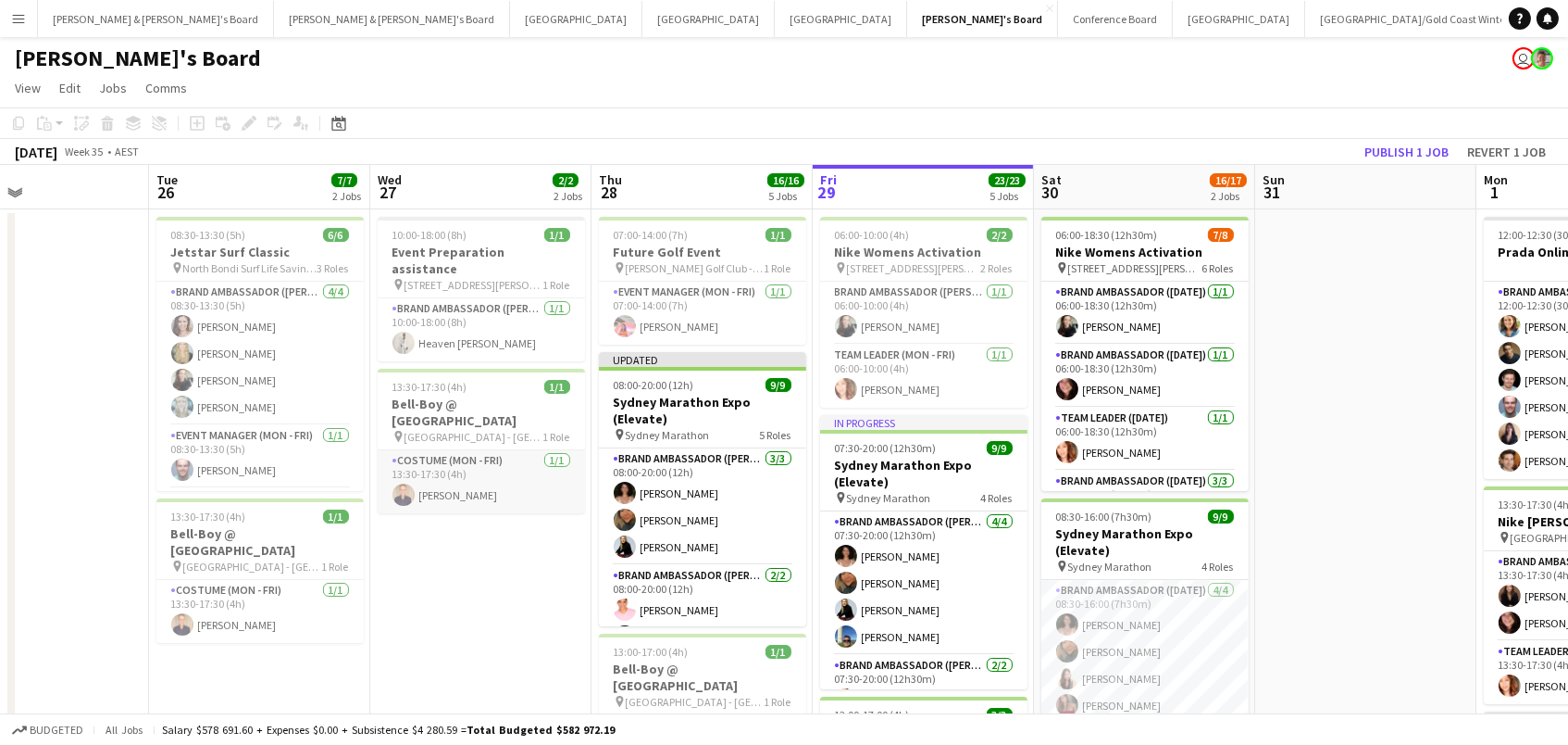
scroll to position [28, 0]
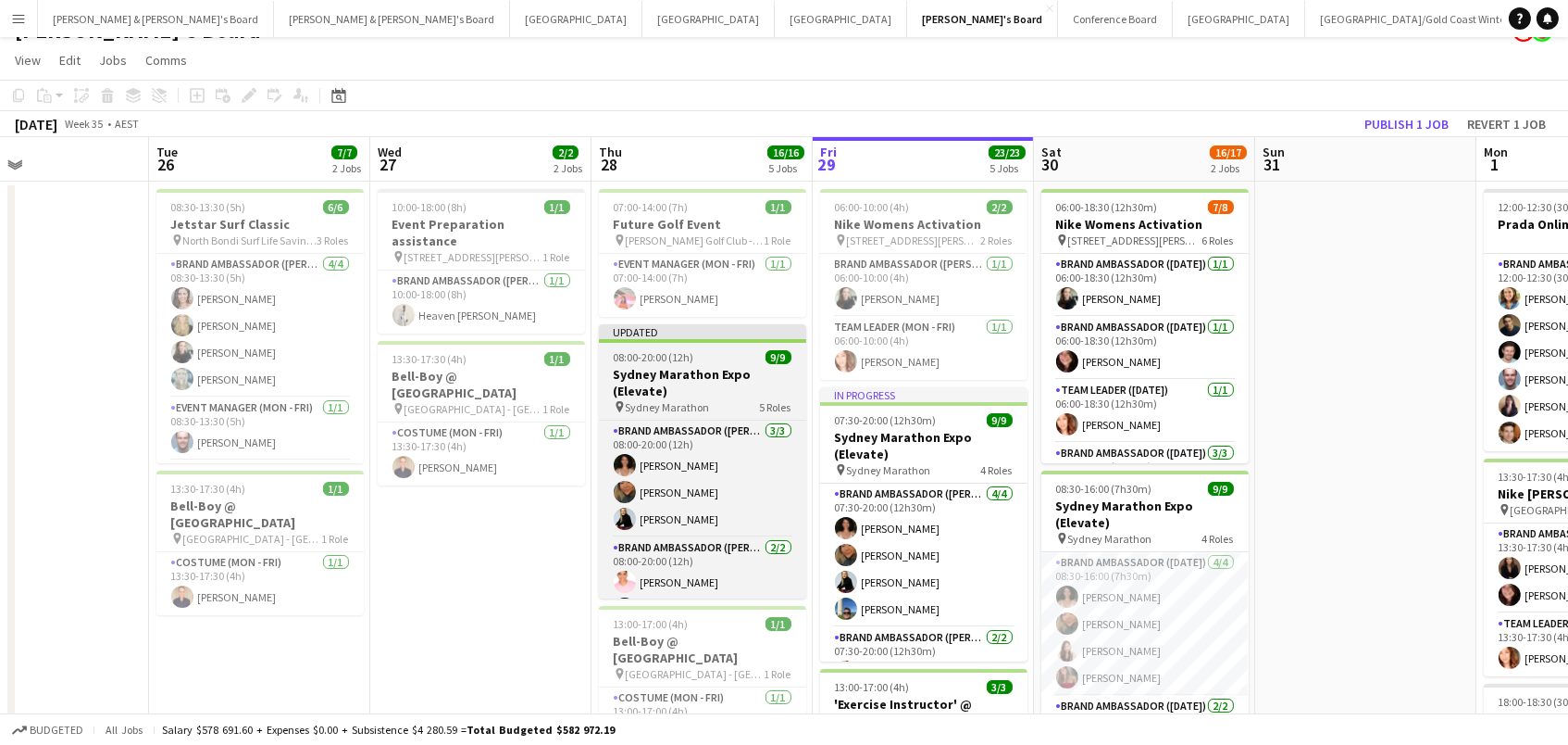
click at [629, 400] on span "Sydney Marathon" at bounding box center [668, 406] width 85 height 14
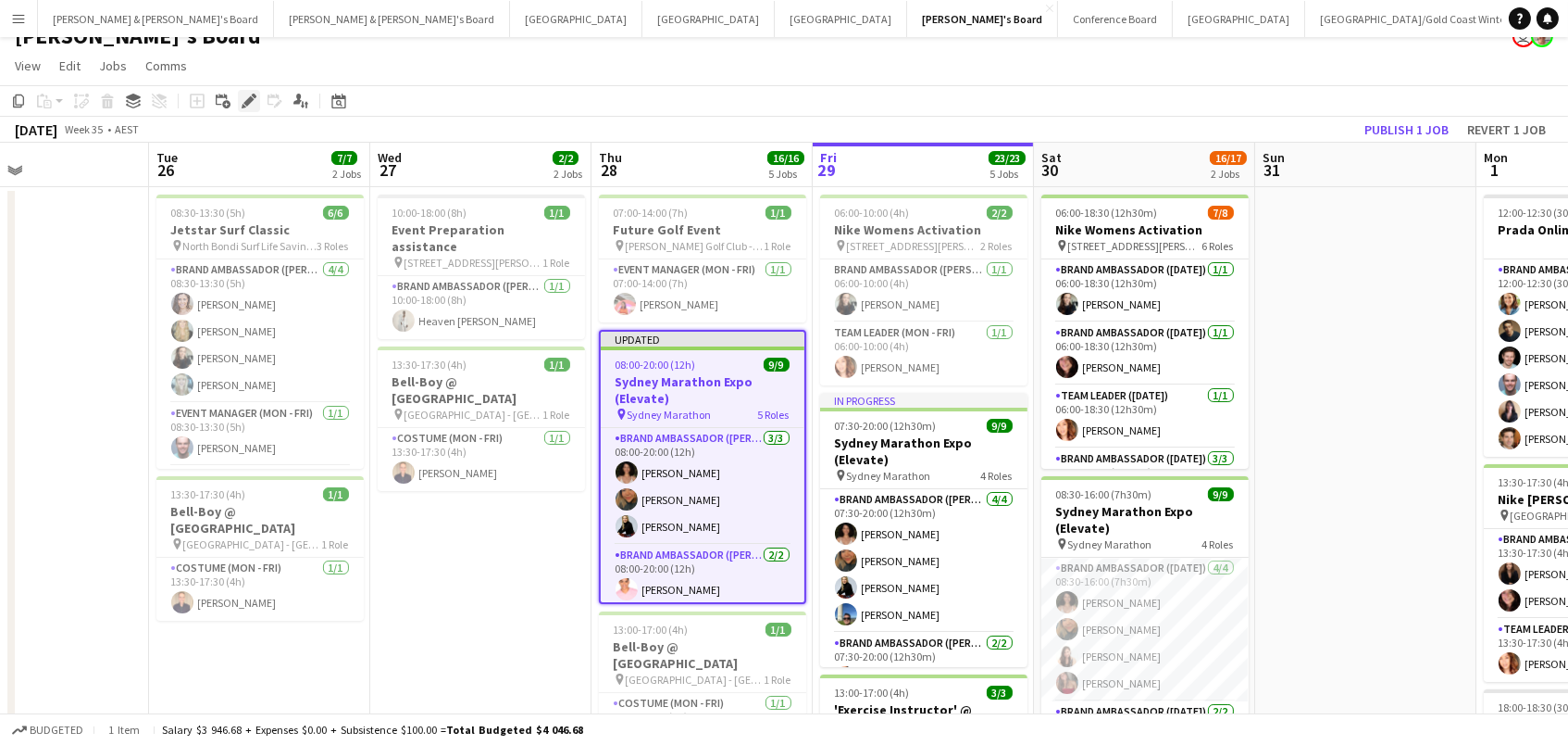
scroll to position [23, 2]
click at [245, 96] on icon at bounding box center [248, 101] width 10 height 10
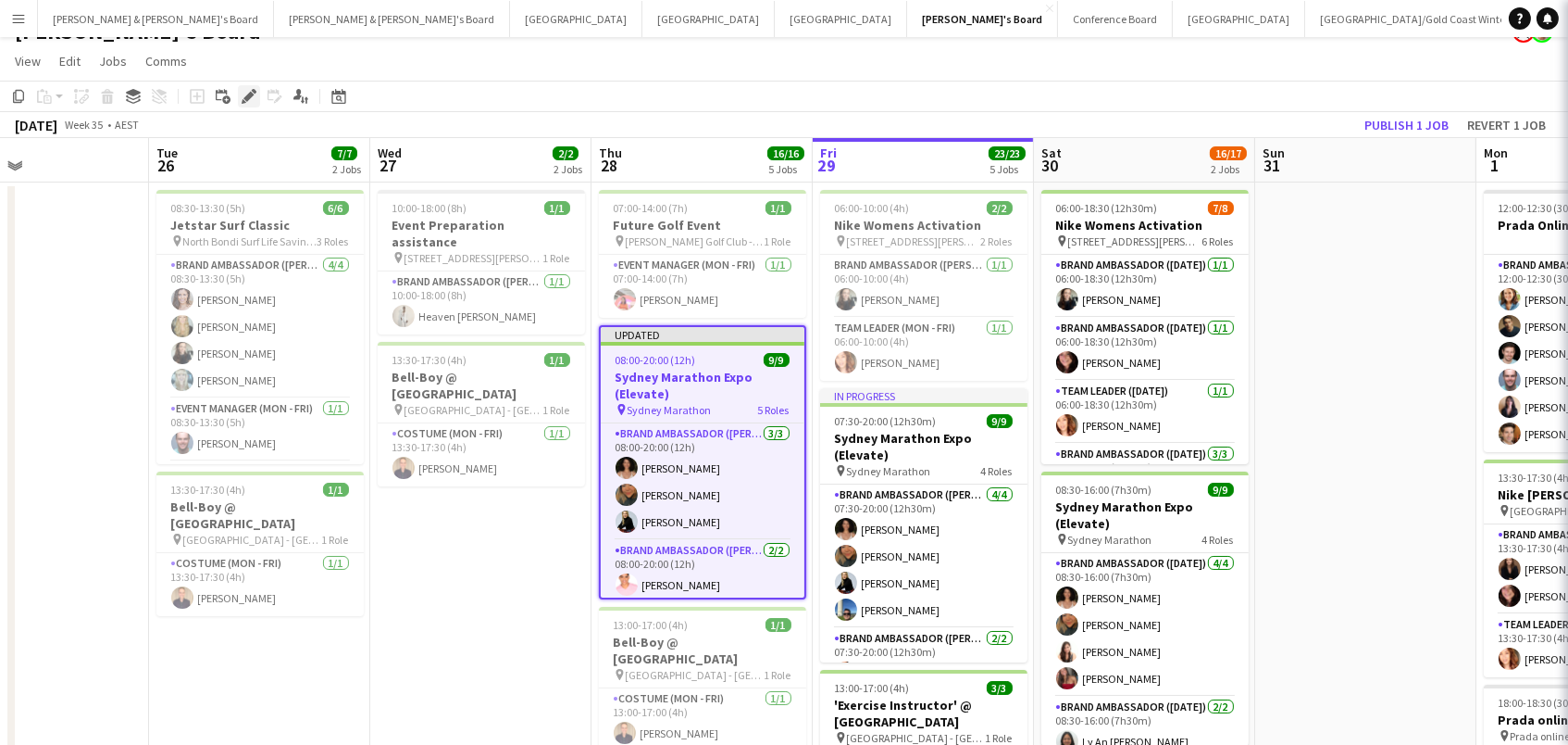
scroll to position [27, 0]
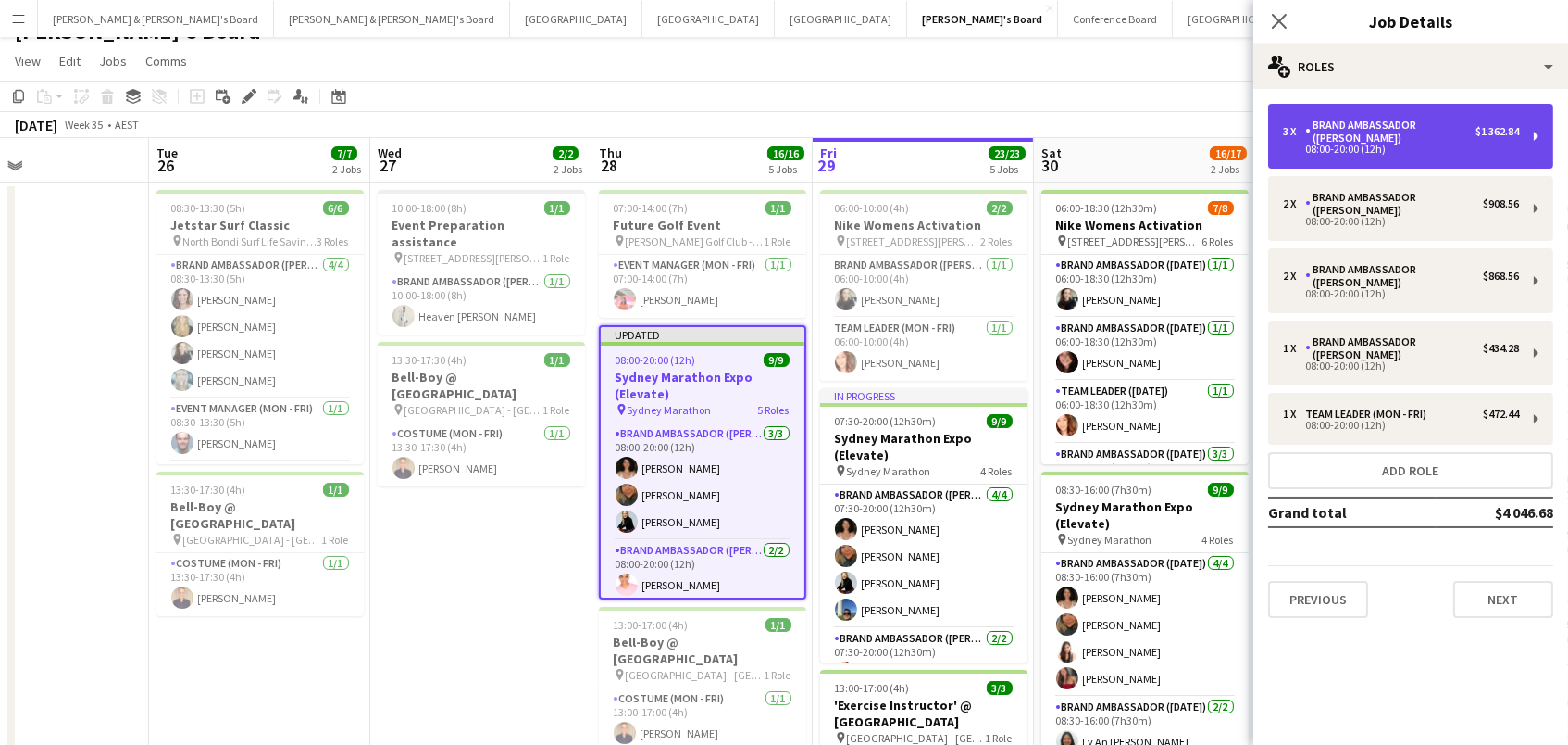
click at [1372, 135] on div "Brand Ambassador ([PERSON_NAME])" at bounding box center [1390, 132] width 170 height 26
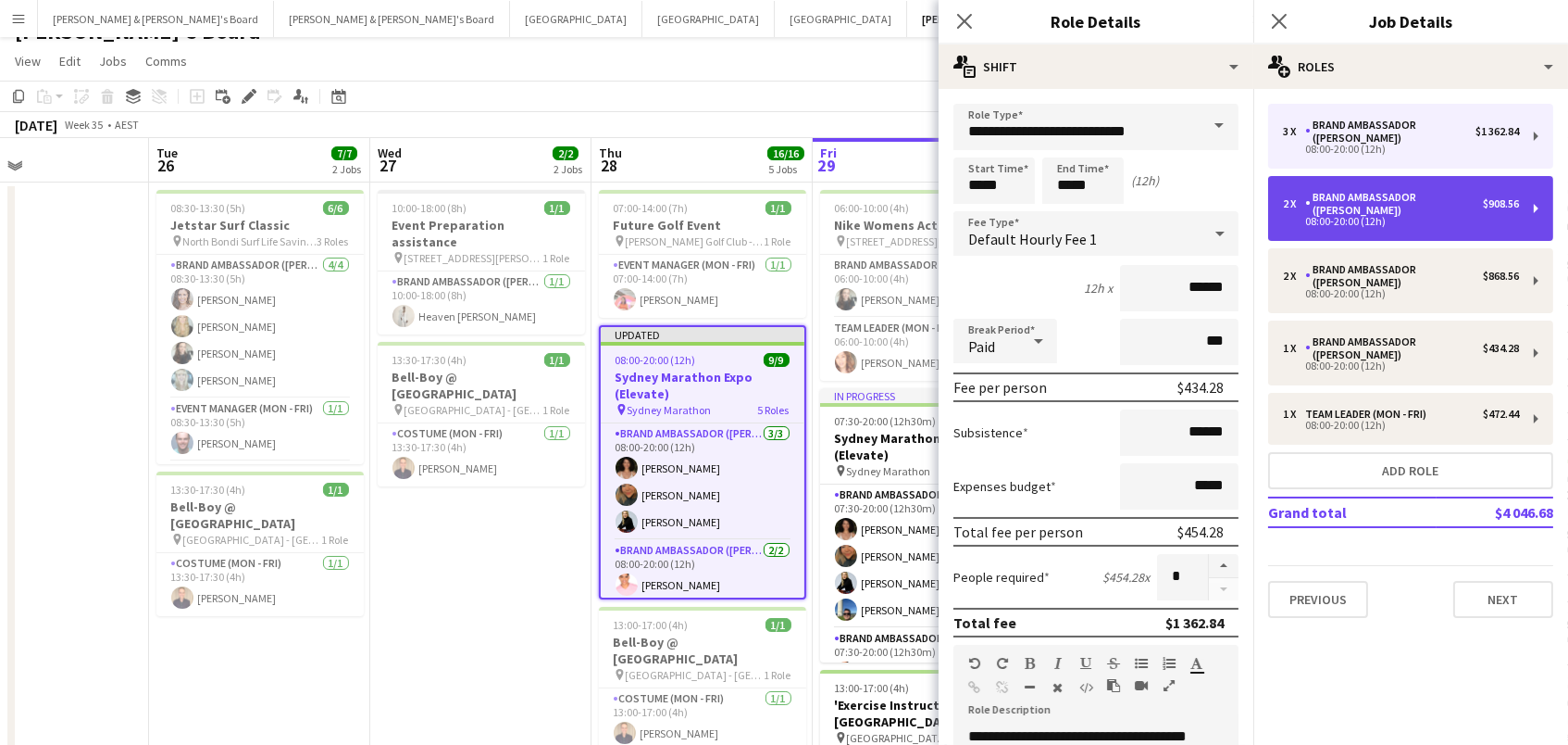
click at [1319, 216] on div "08:00-20:00 (12h)" at bounding box center [1401, 221] width 236 height 9
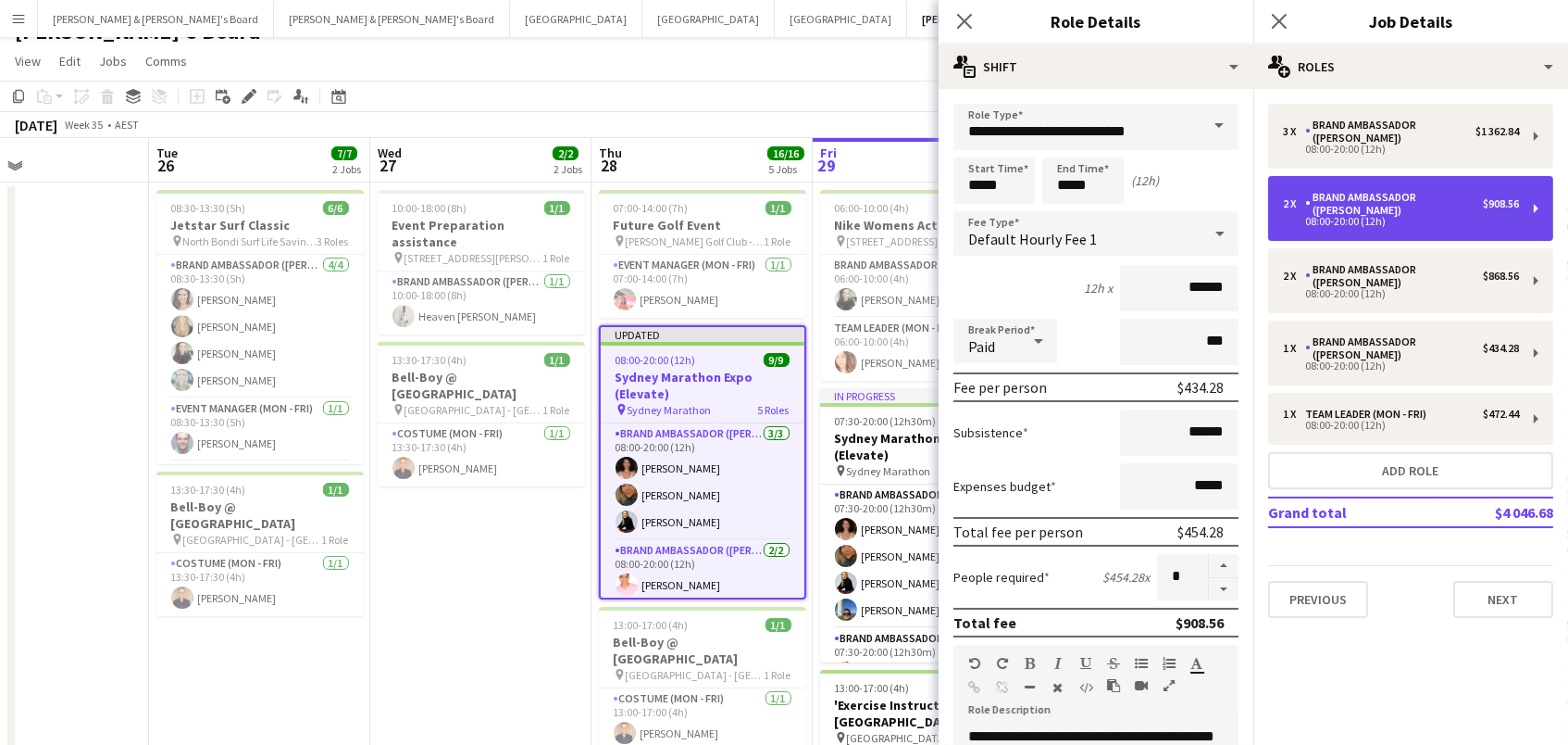
type input "*"
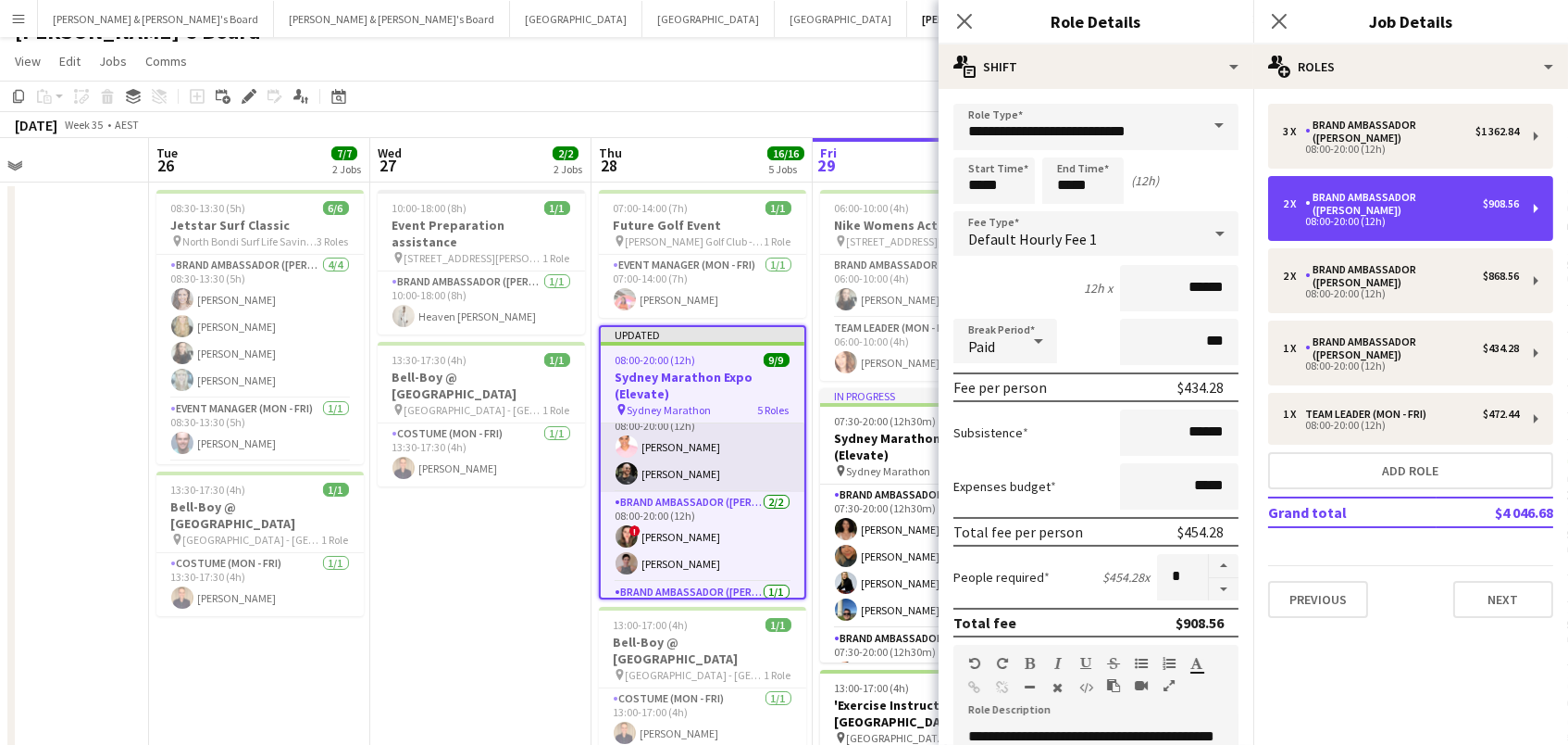
scroll to position [145, 0]
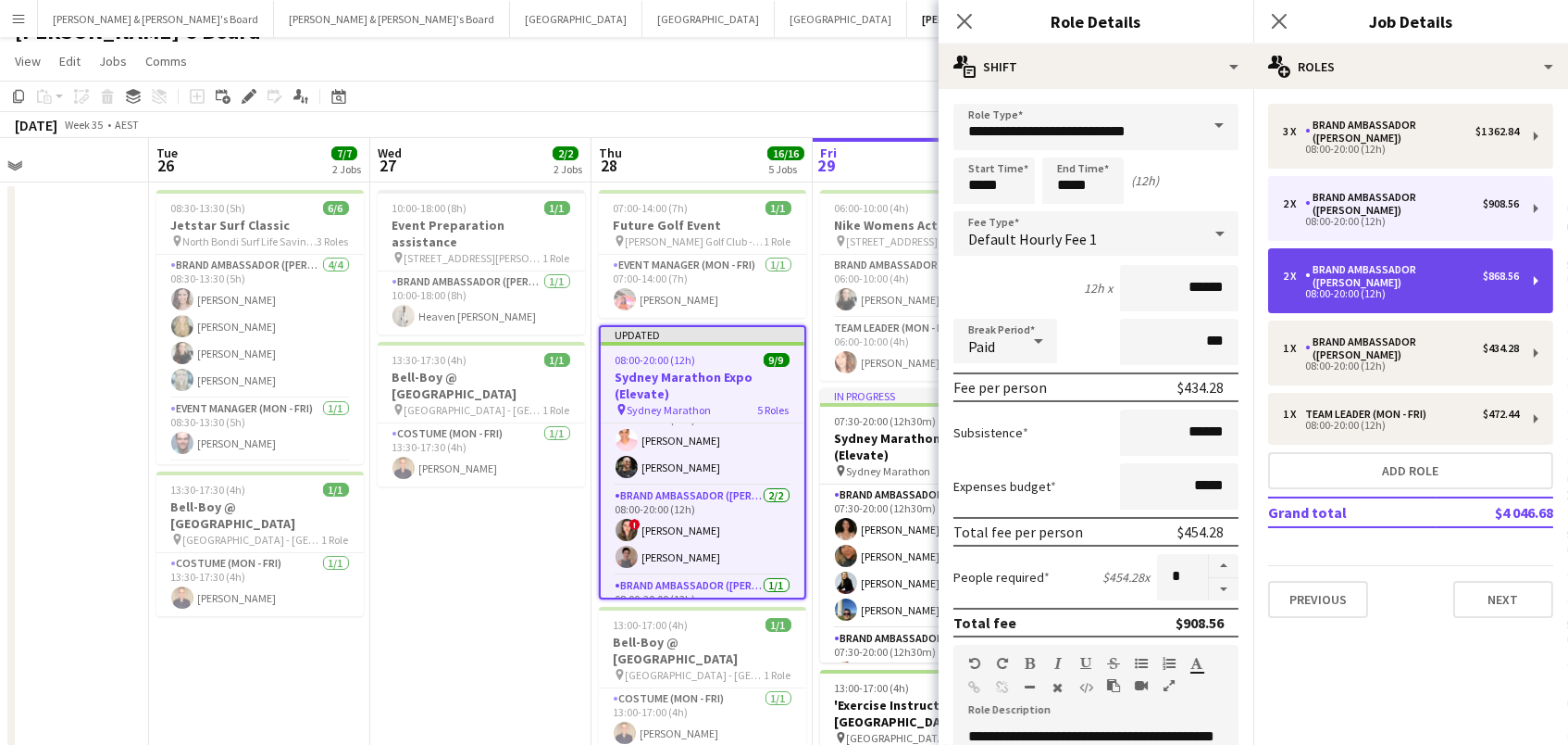
click at [1464, 248] on div "2 x Brand Ambassador (Mon - Fri) $868.56 08:00-20:00 (12h)" at bounding box center [1410, 280] width 285 height 65
type input "*****"
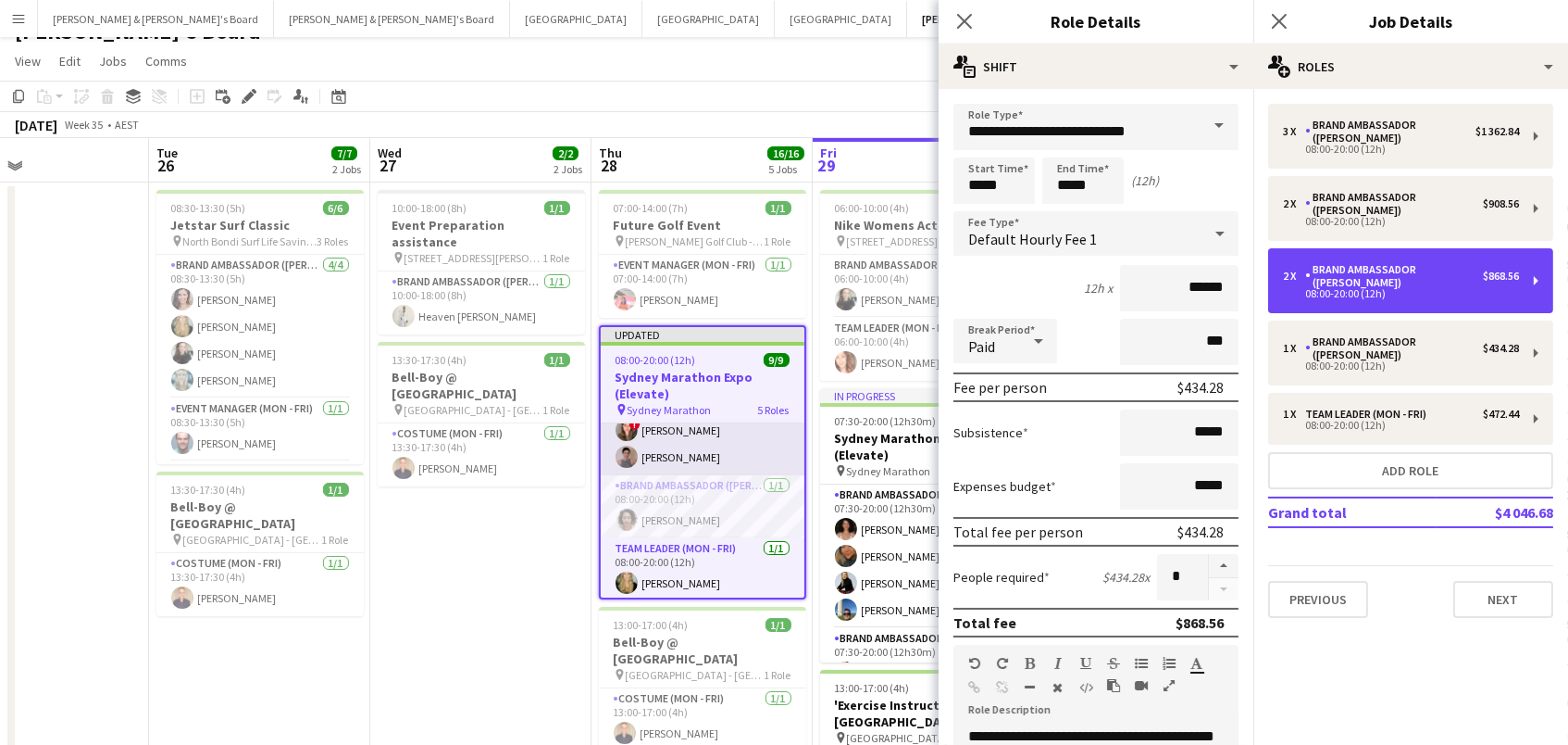
scroll to position [244, 0]
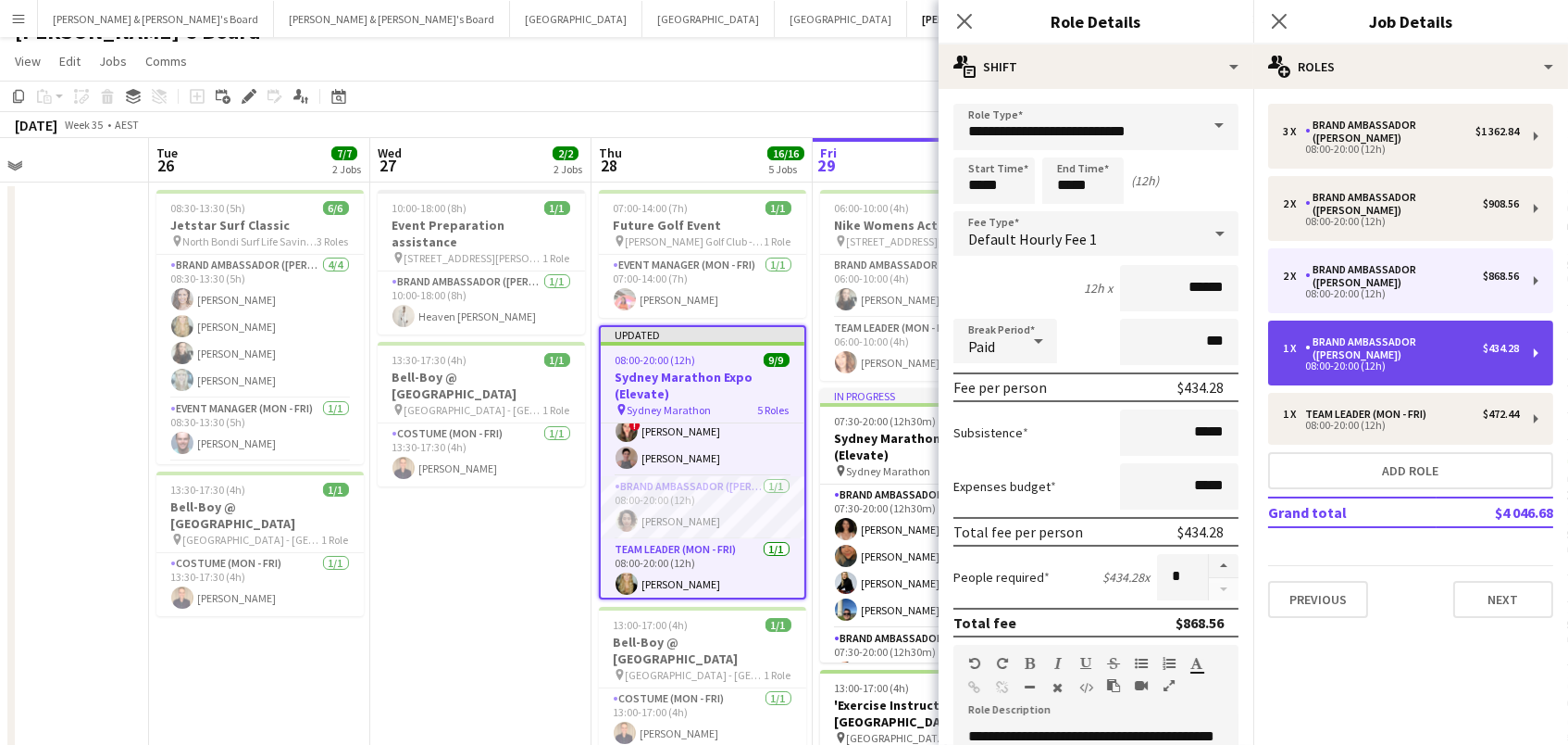
click at [1422, 336] on div "Brand Ambassador ([PERSON_NAME])" at bounding box center [1394, 349] width 178 height 26
type input "*"
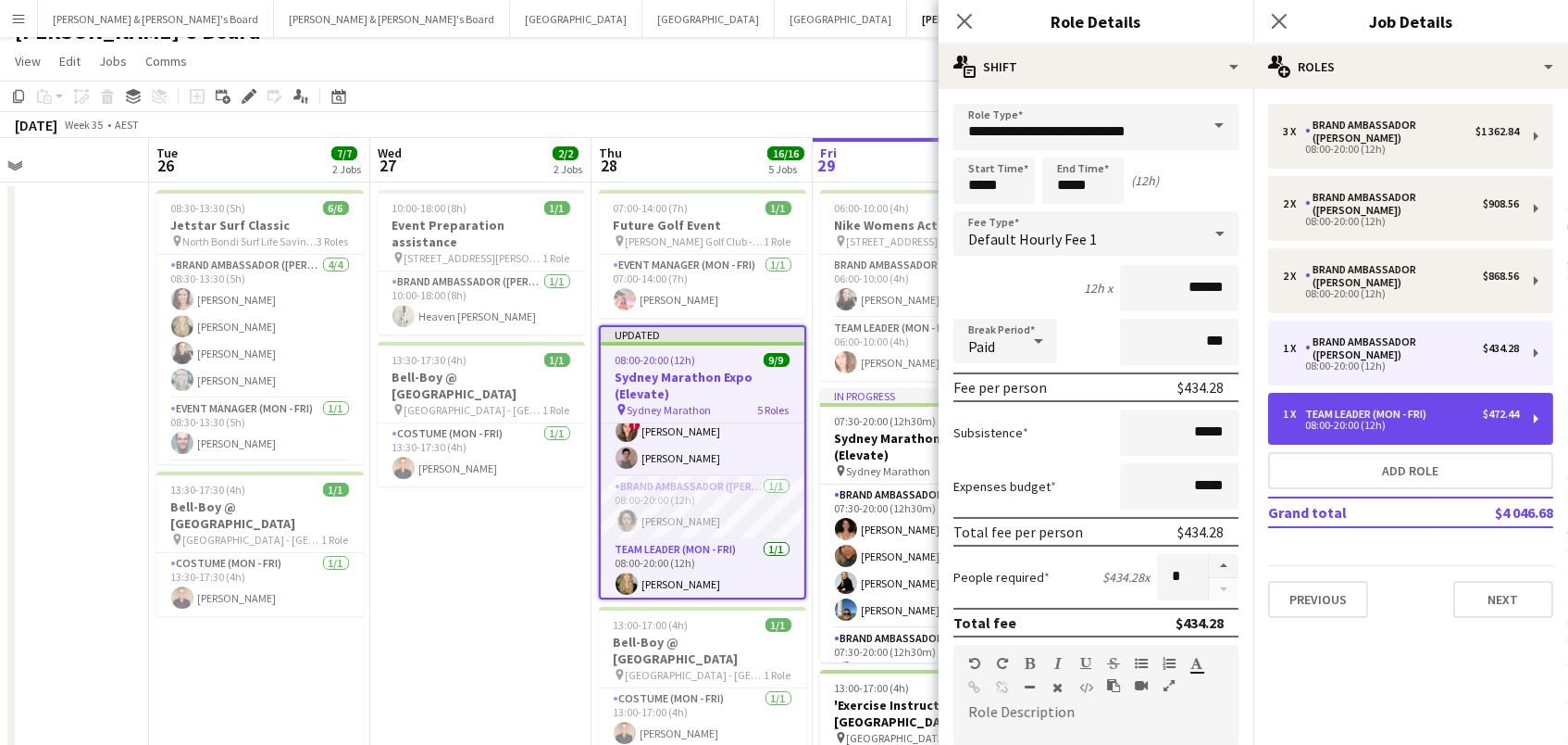
click at [1348, 420] on div "08:00-20:00 (12h)" at bounding box center [1401, 425] width 236 height 9
type input "**********"
type input "******"
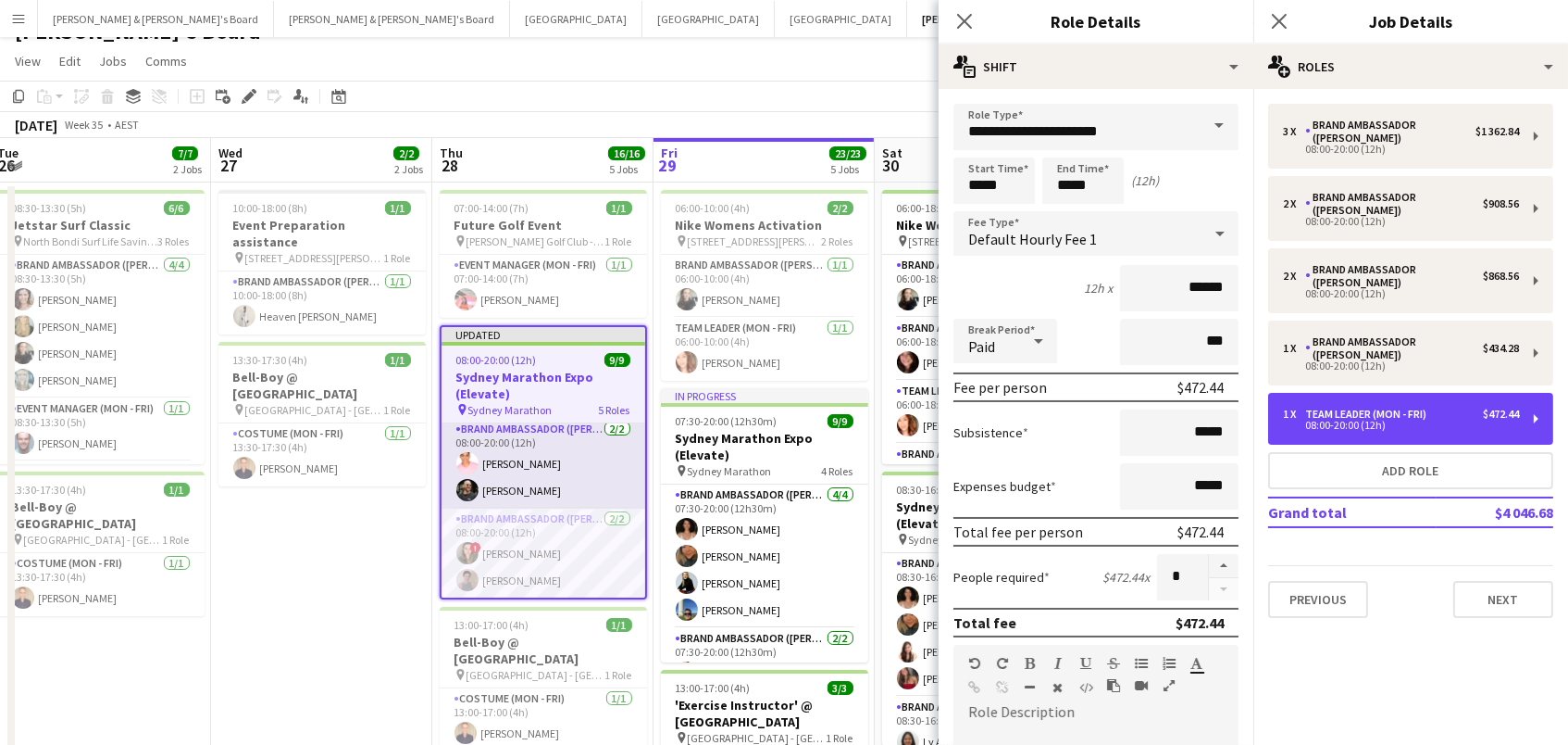
scroll to position [0, 750]
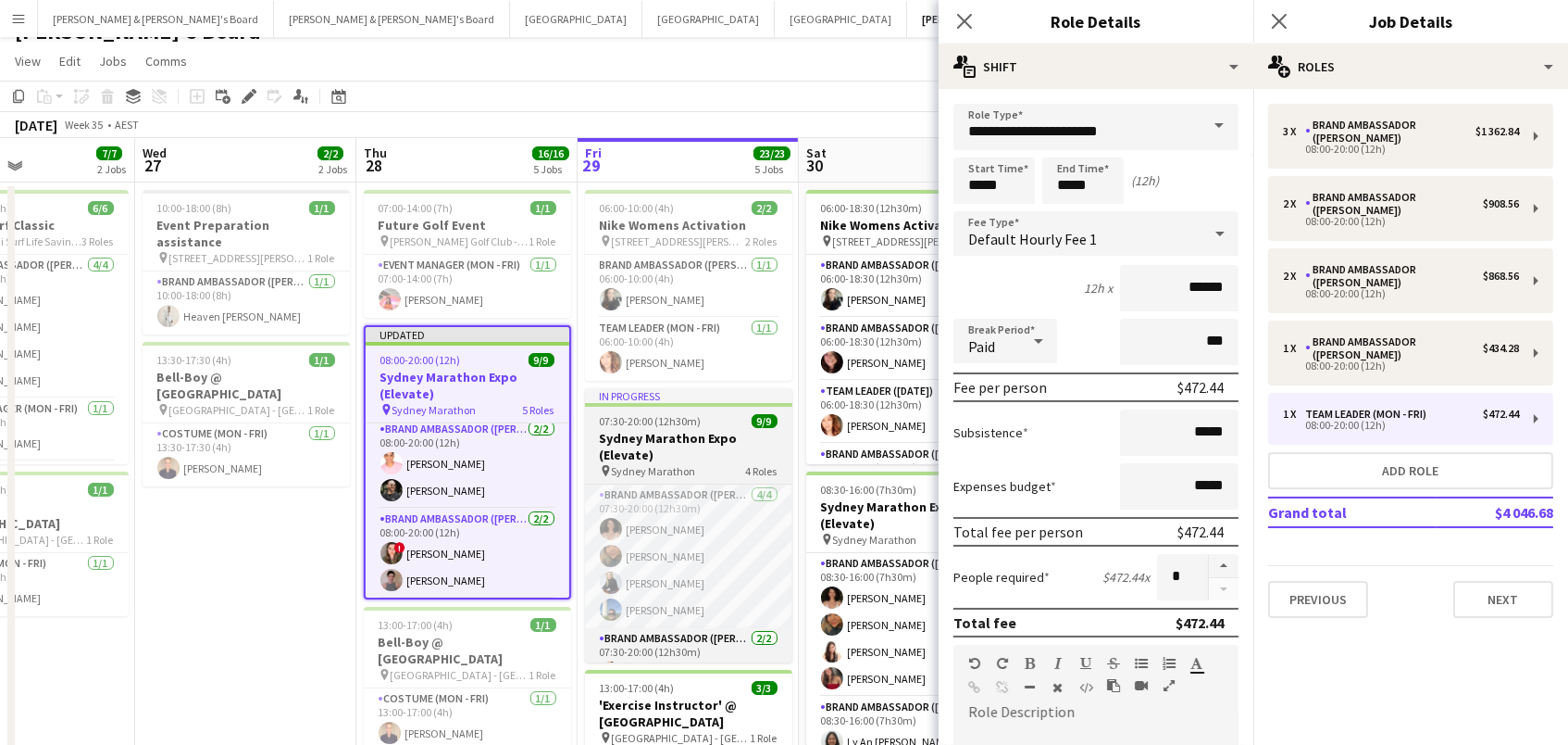
click at [731, 448] on h3 "Sydney Marathon Expo (Elevate)" at bounding box center [688, 446] width 208 height 33
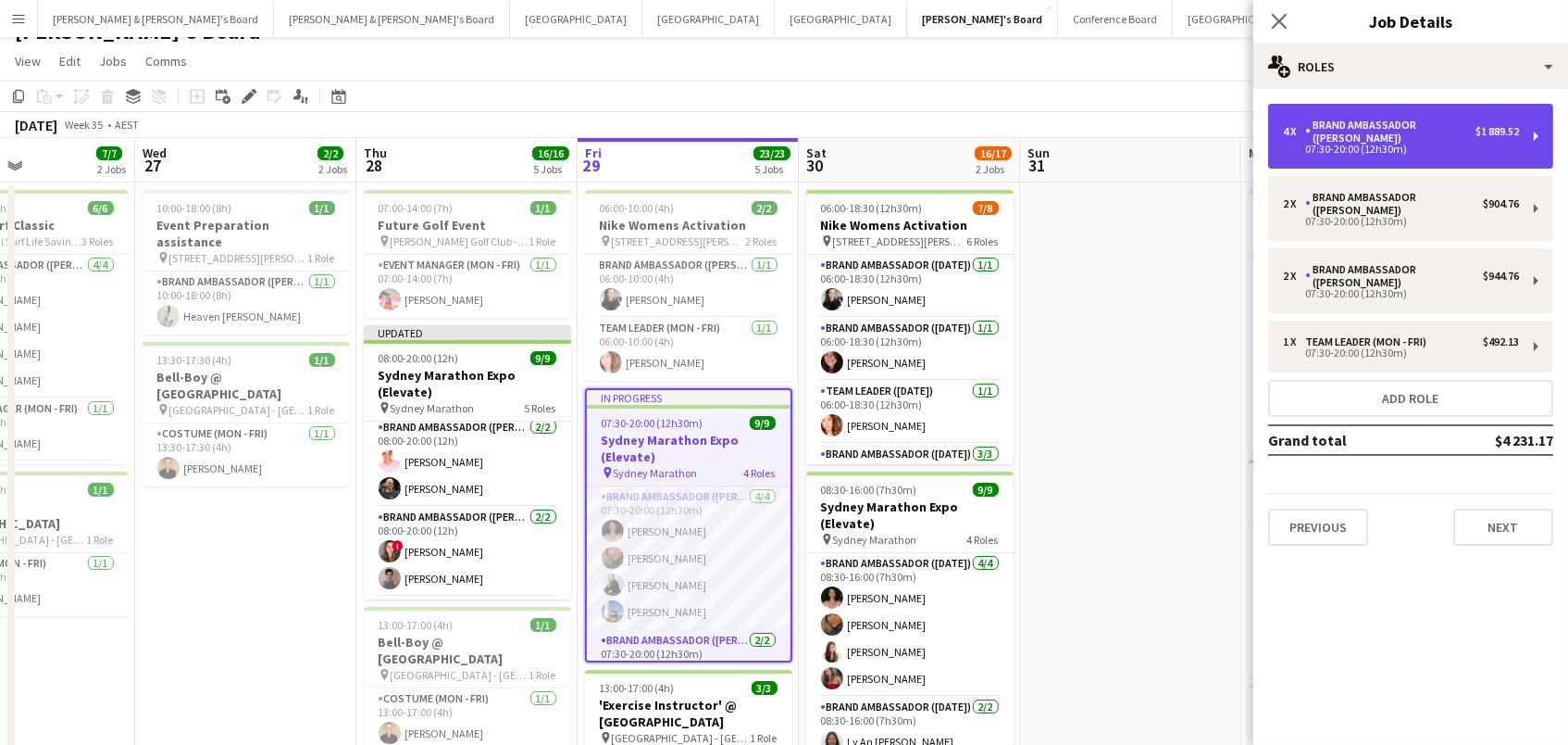
click at [1328, 151] on div "07:30-20:00 (12h30m)" at bounding box center [1401, 150] width 236 height 9
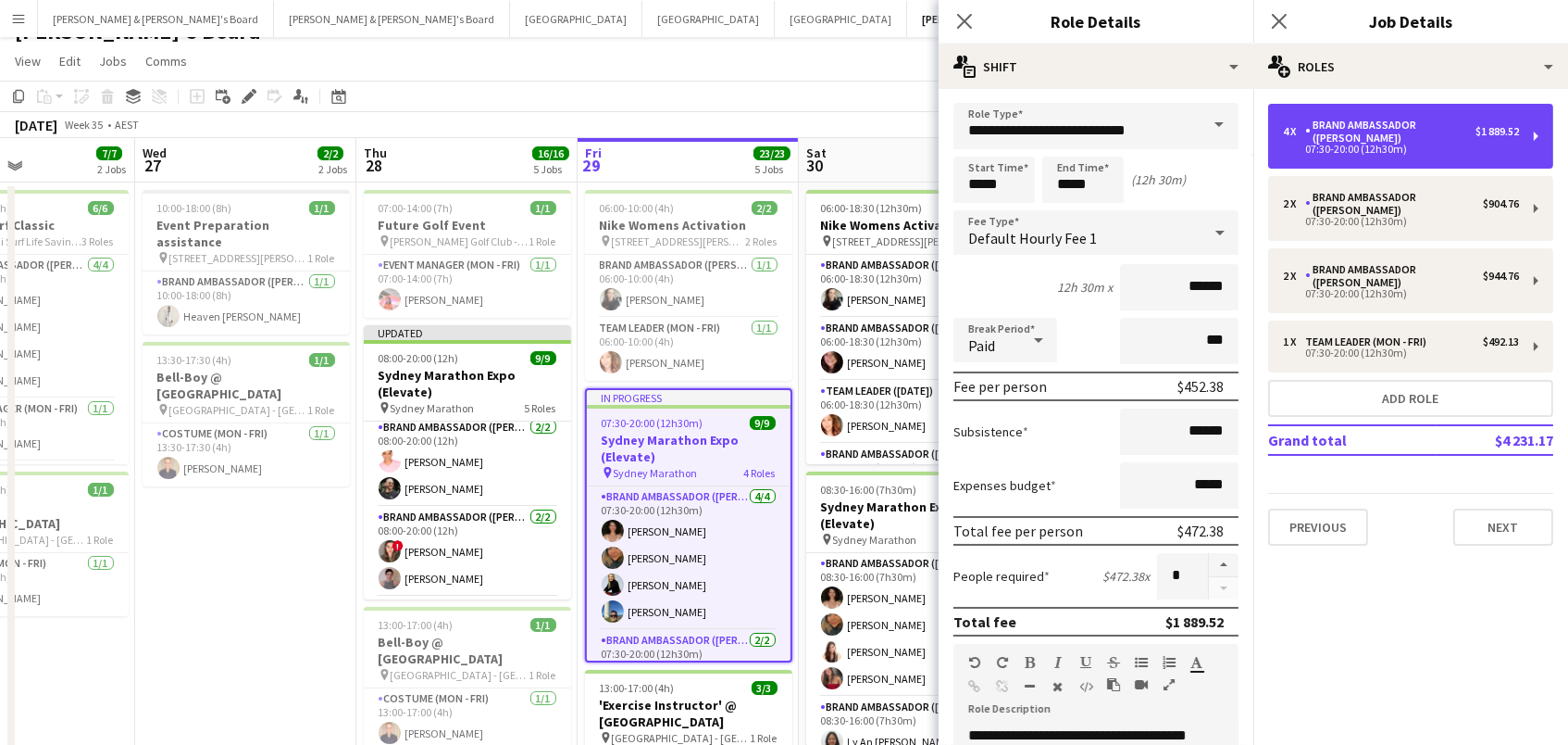
scroll to position [0, 0]
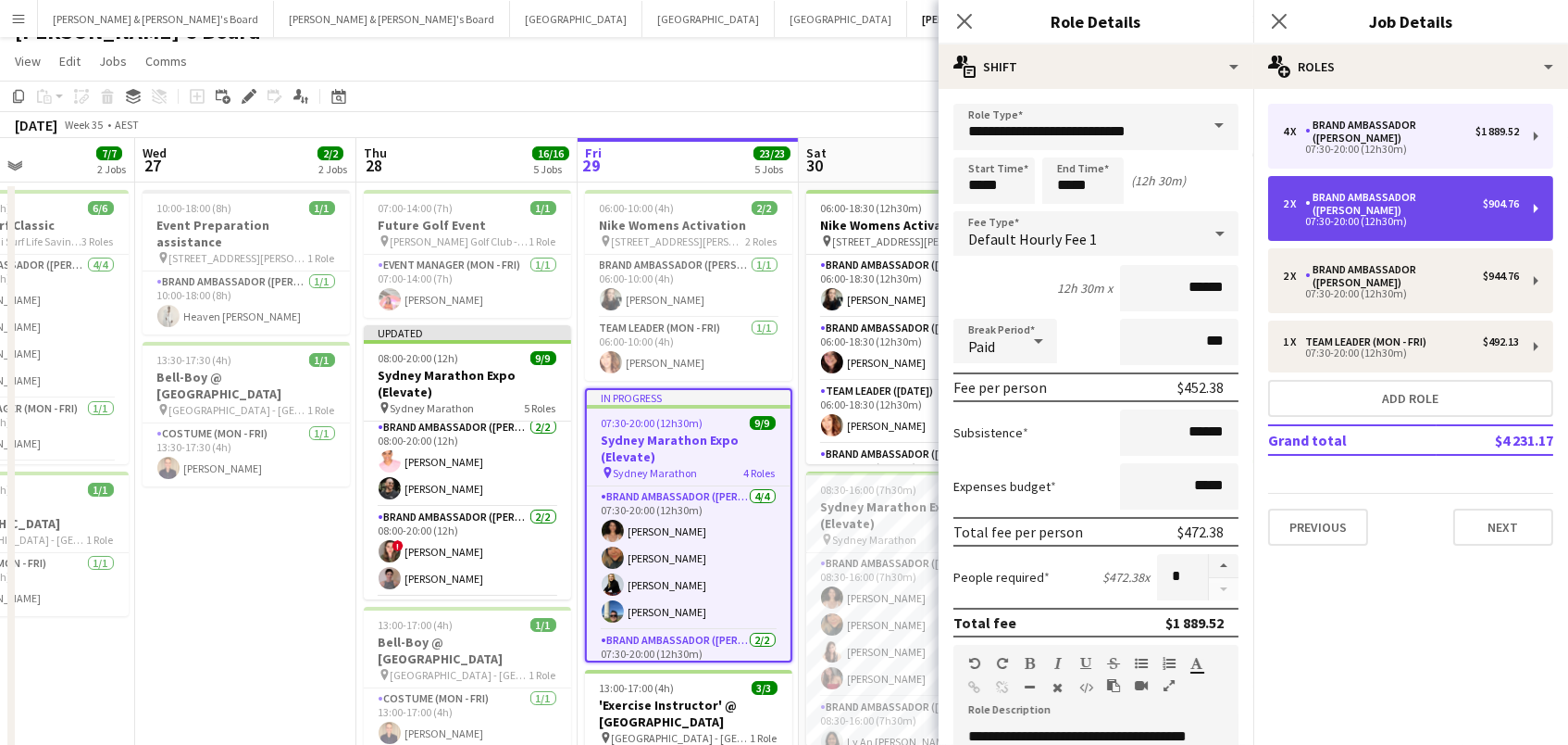
click at [1336, 194] on div "Brand Ambassador ([PERSON_NAME])" at bounding box center [1394, 204] width 178 height 26
type input "*****"
type input "*"
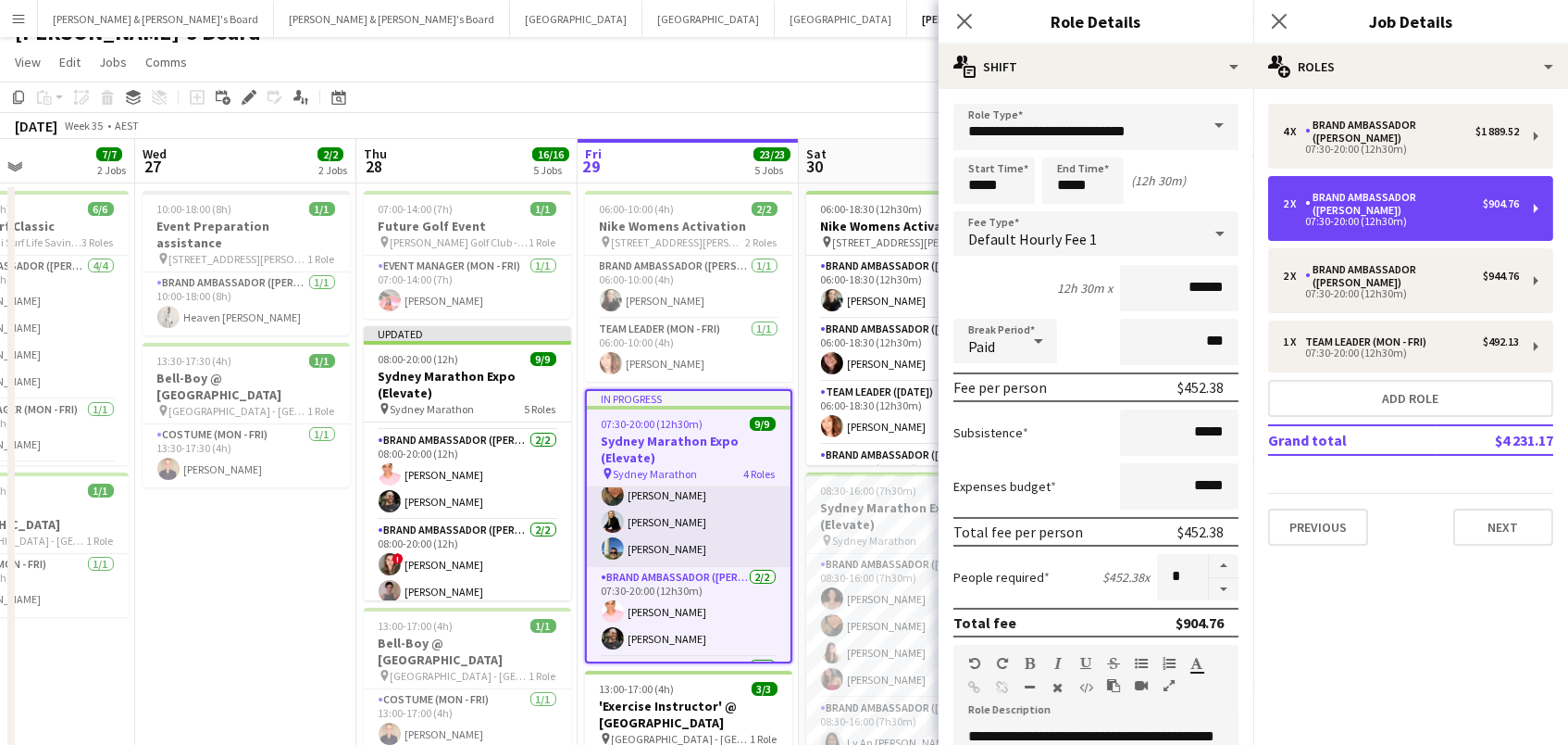
scroll to position [65, 0]
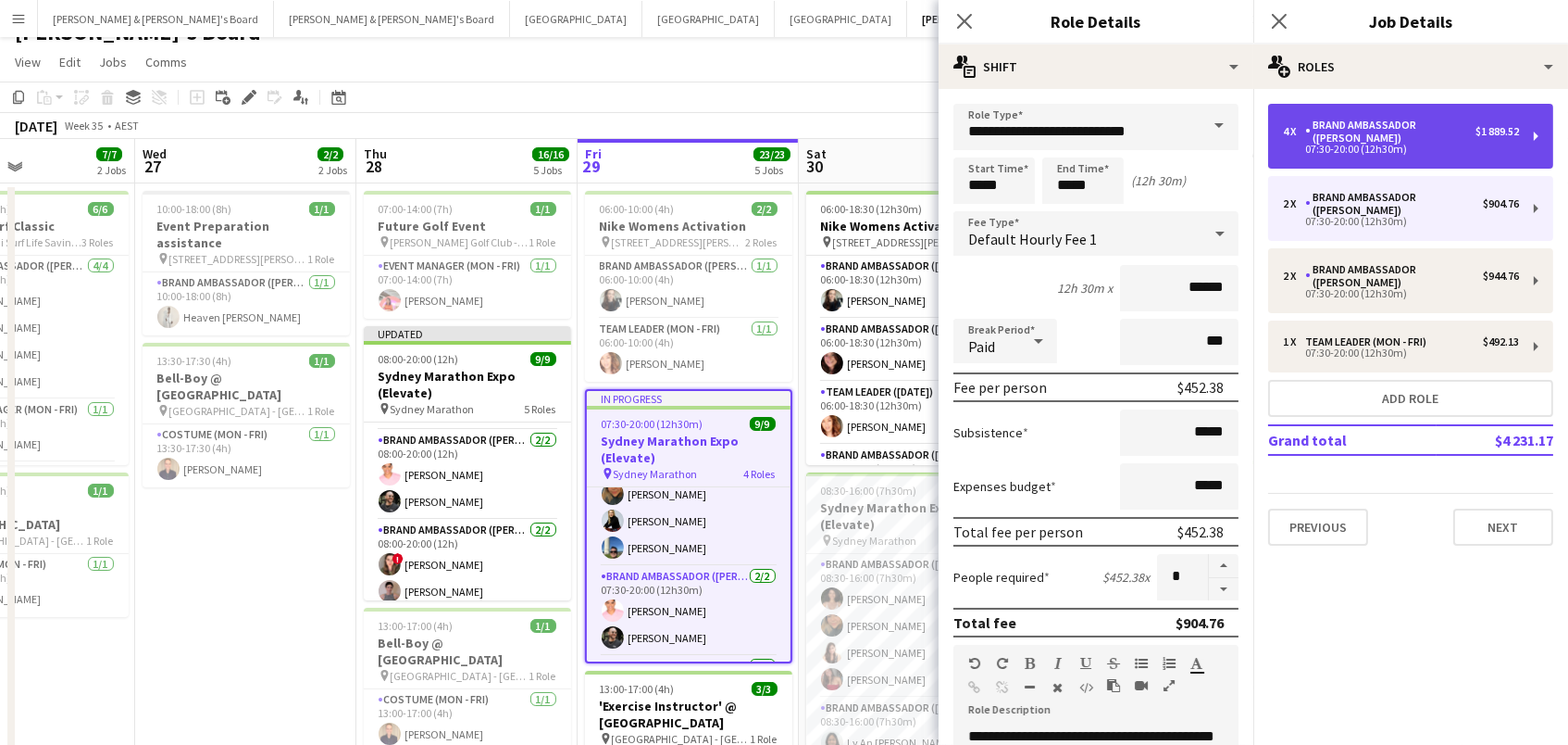
click at [1351, 145] on div "07:30-20:00 (12h30m)" at bounding box center [1401, 150] width 236 height 9
type input "******"
type input "*"
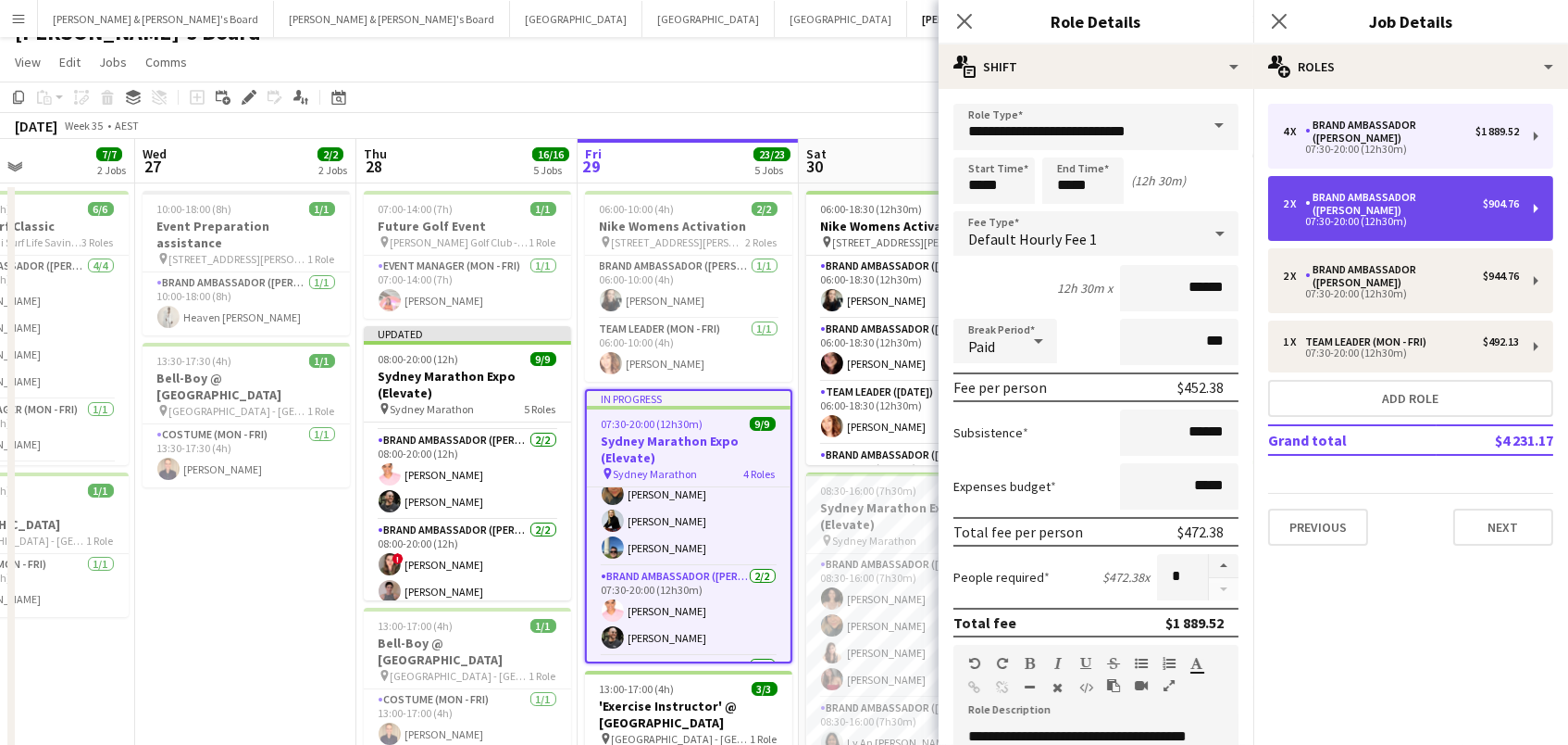
click at [1344, 193] on div "Brand Ambassador ([PERSON_NAME])" at bounding box center [1394, 204] width 178 height 26
type input "*****"
type input "*"
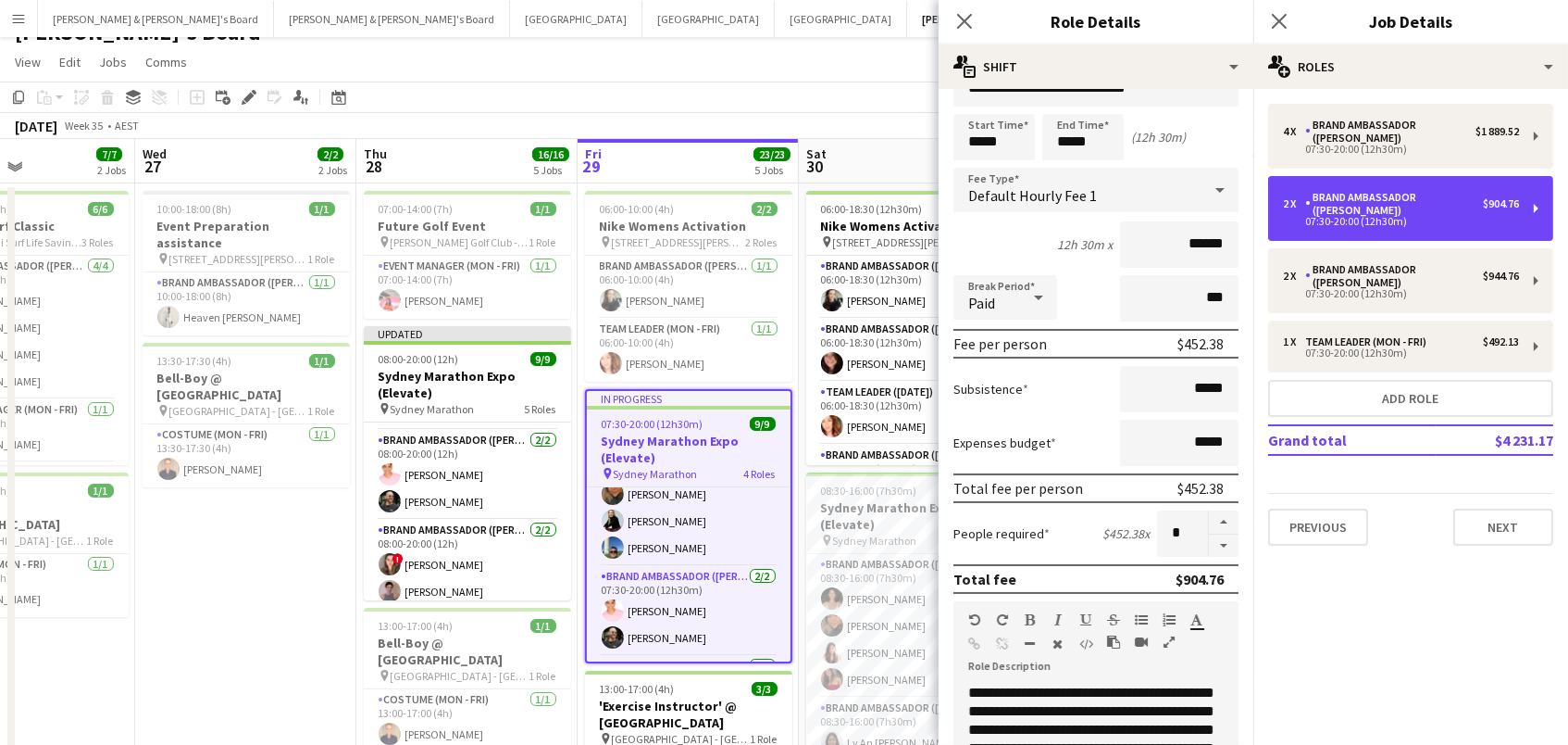
scroll to position [44, 0]
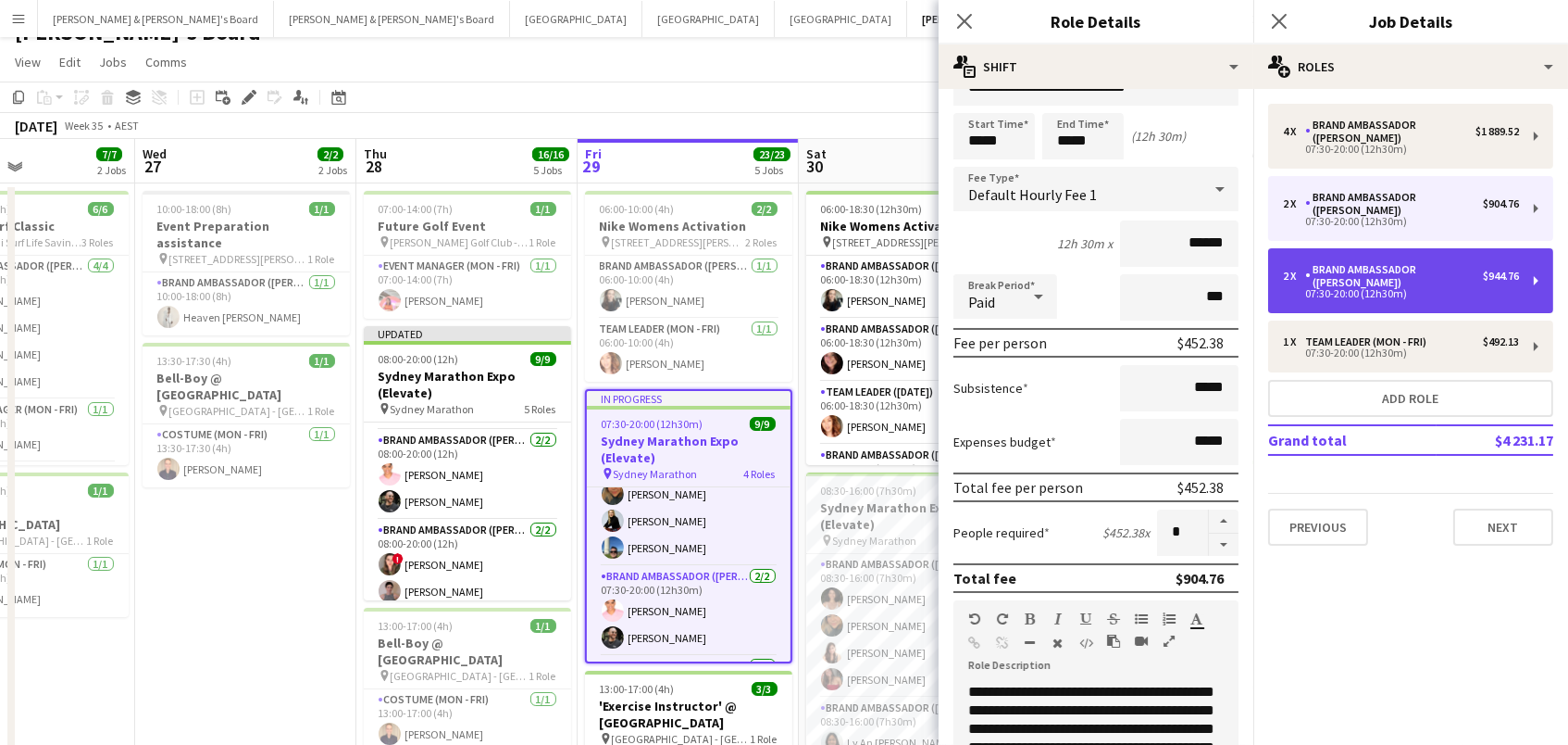
click at [1385, 289] on div "07:30-20:00 (12h30m)" at bounding box center [1401, 293] width 236 height 9
type input "******"
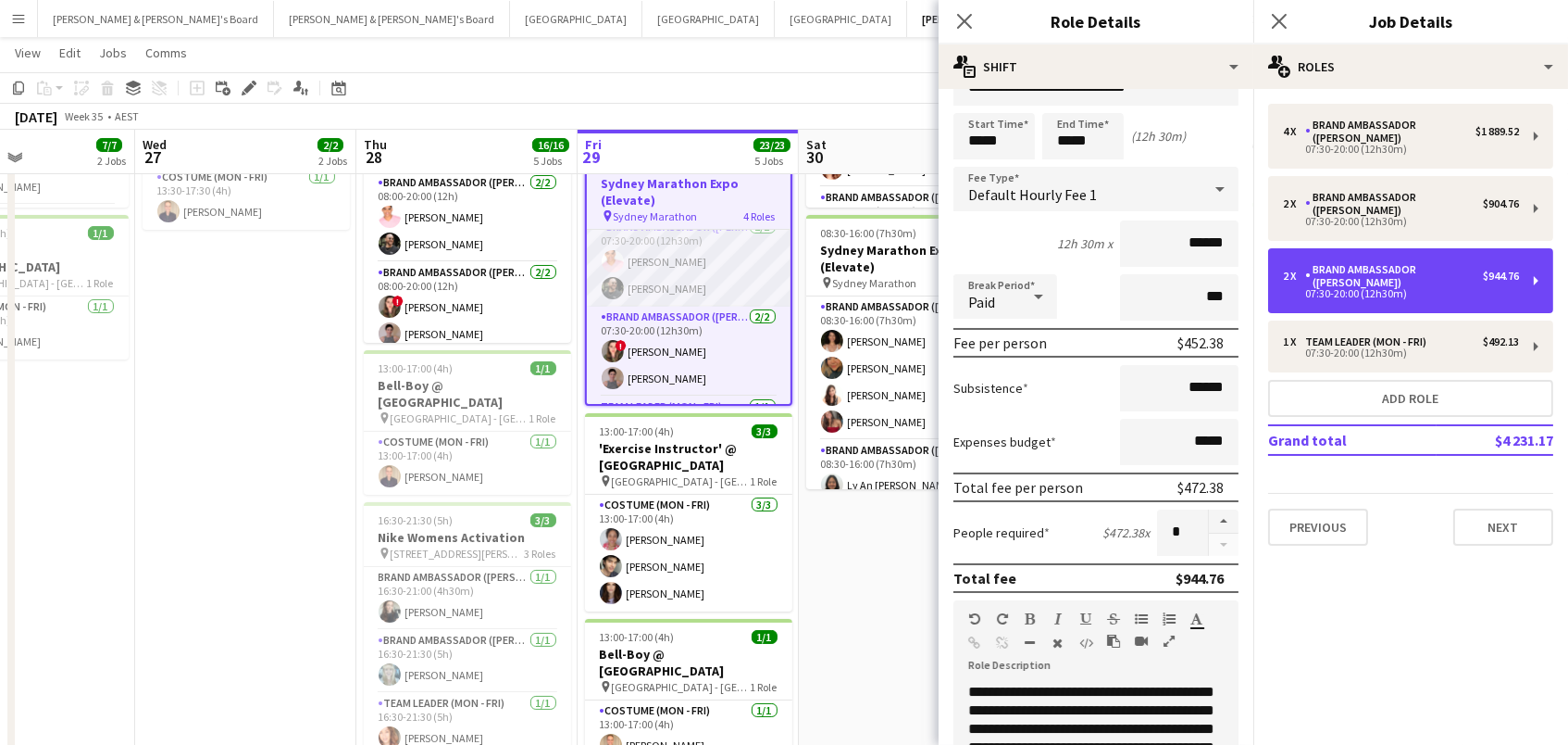
scroll to position [201, 0]
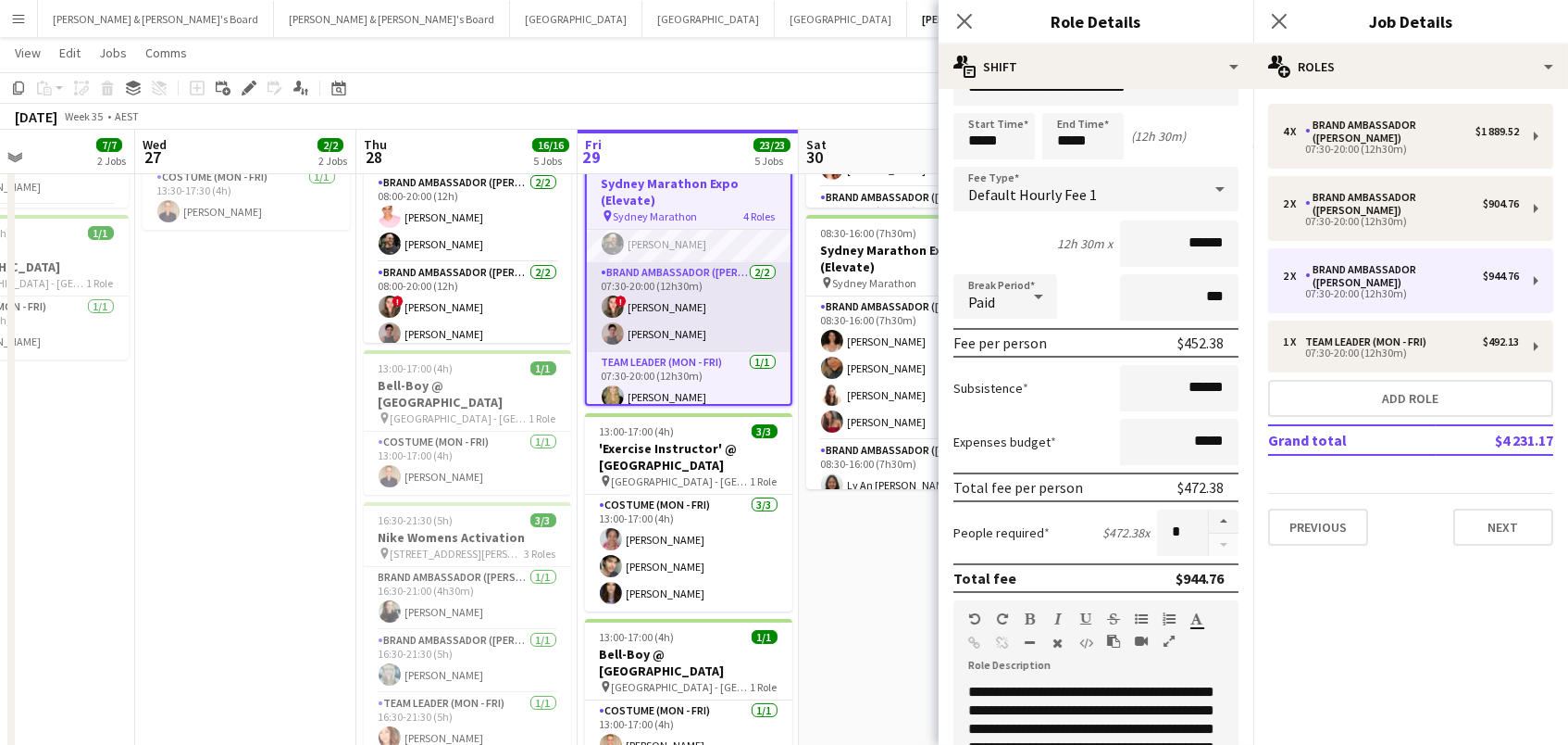
click at [700, 328] on app-card-role "Brand Ambassador (Mon - Fri) 2/2 07:30-20:00 (12h30m) ! Bonnie Renwick Isabel M…" at bounding box center [688, 308] width 204 height 90
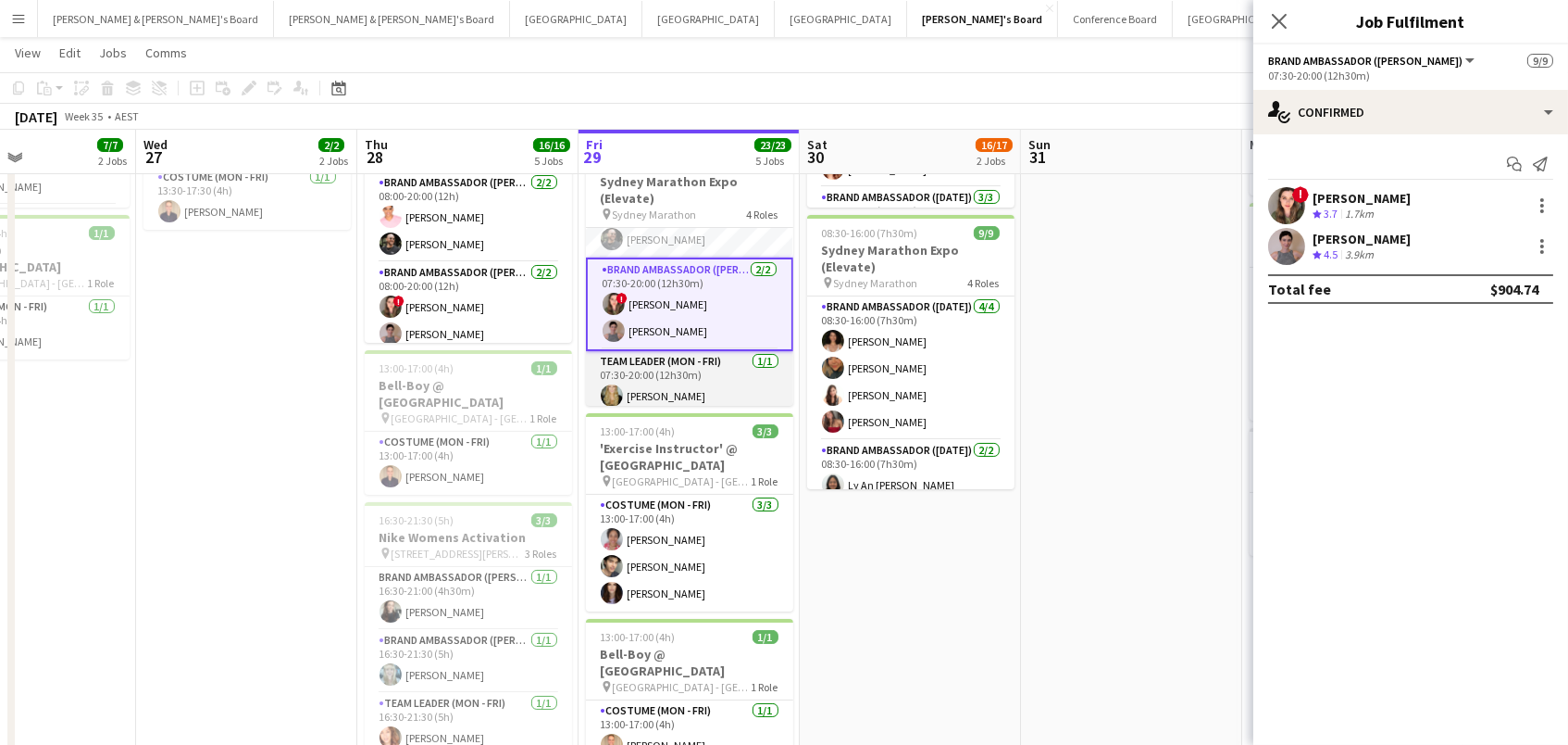
click at [738, 372] on app-card-role "Team Leader (Mon - Fri) 1/1 07:30-20:00 (12h30m) Amber Davis" at bounding box center [689, 382] width 208 height 63
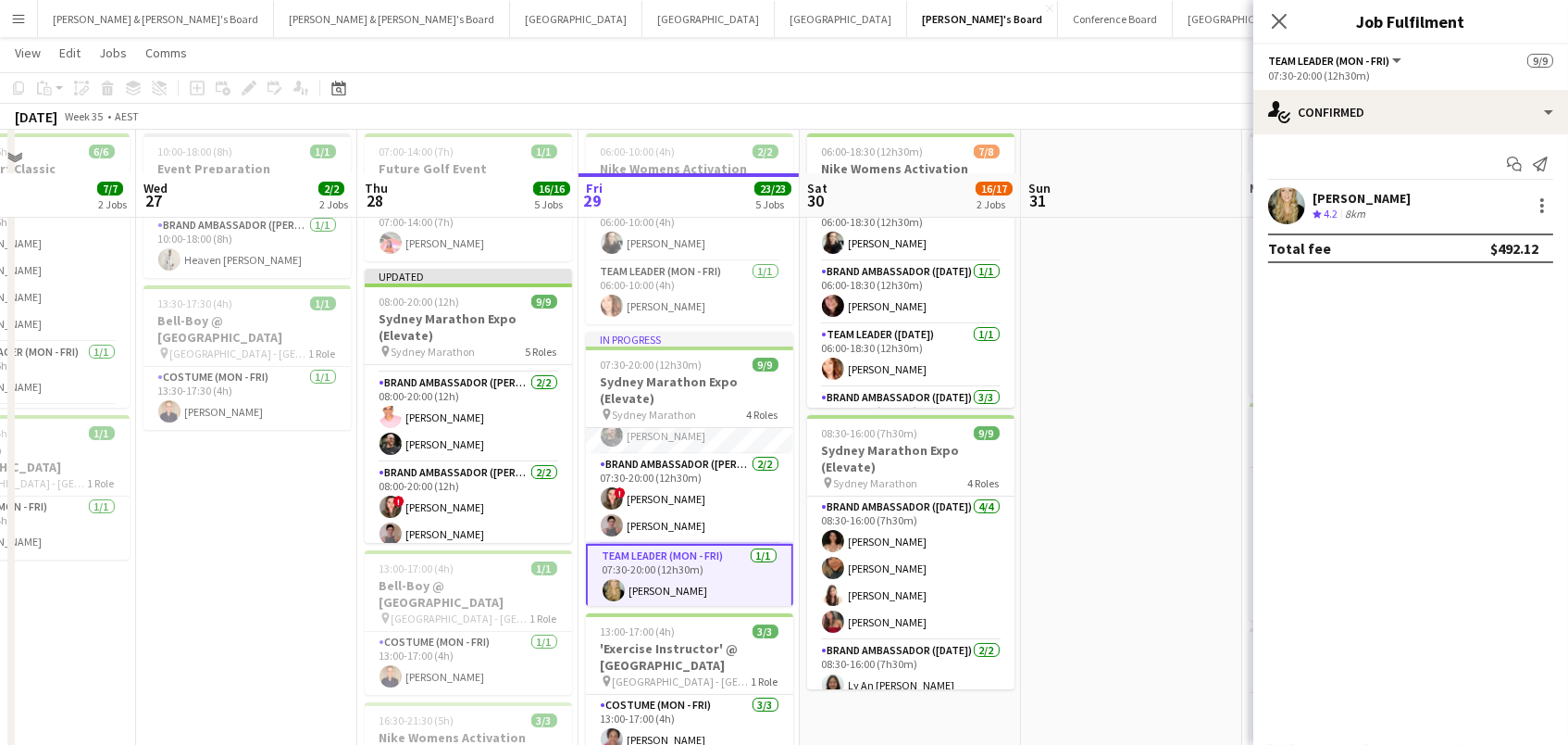
scroll to position [0, 0]
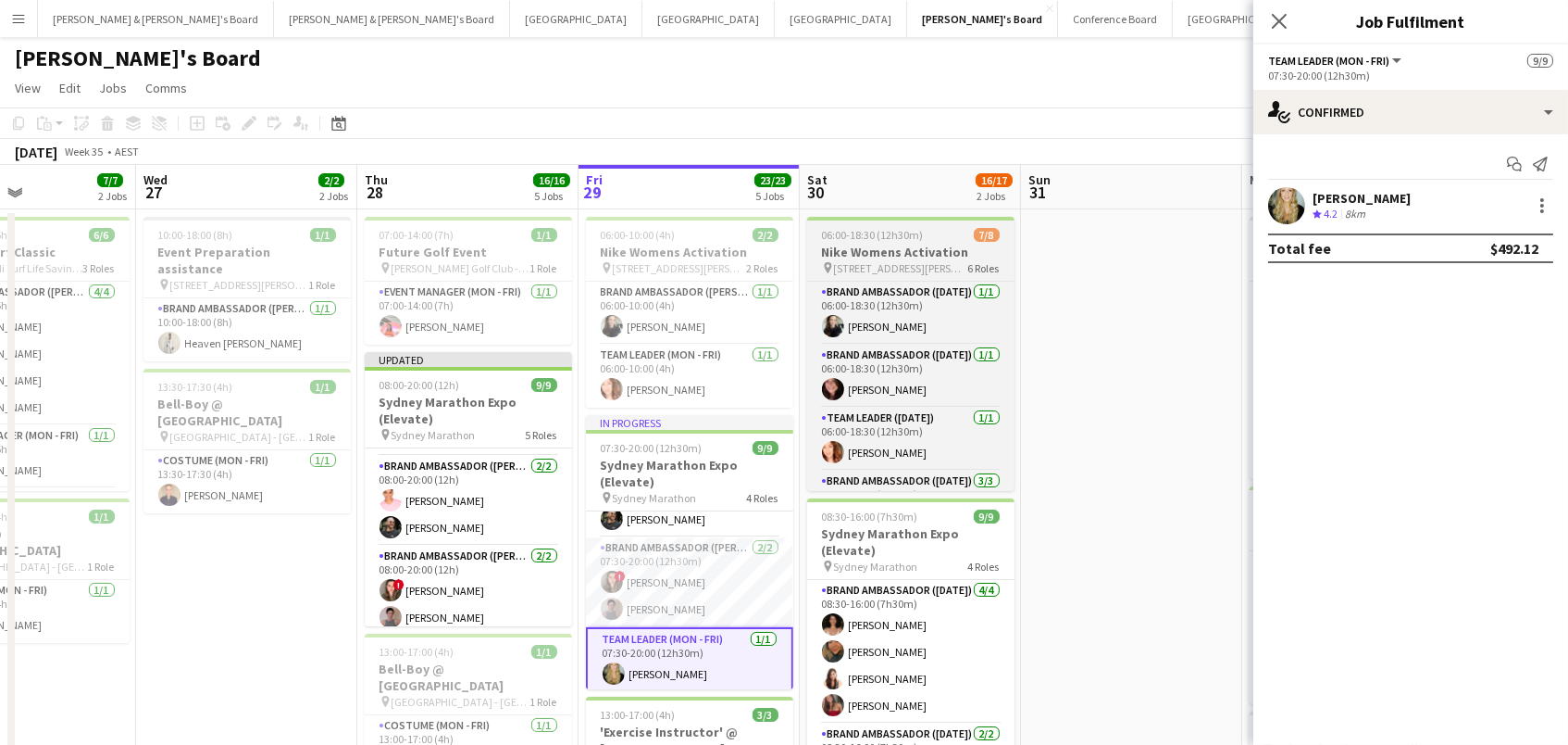
click at [874, 239] on span "06:00-18:30 (12h30m)" at bounding box center [873, 234] width 102 height 14
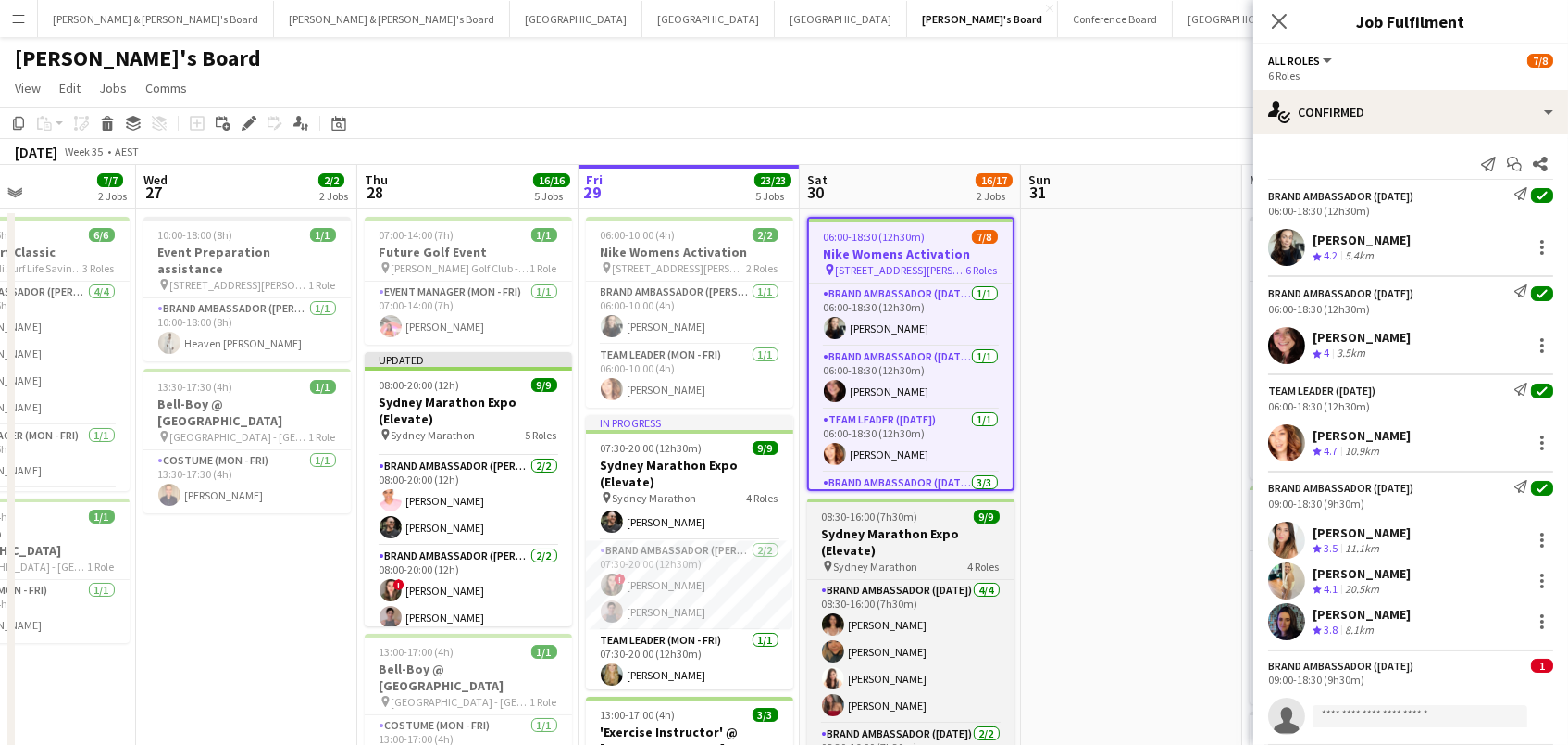
click at [924, 533] on h3 "Sydney Marathon Expo (Elevate)" at bounding box center [911, 541] width 208 height 33
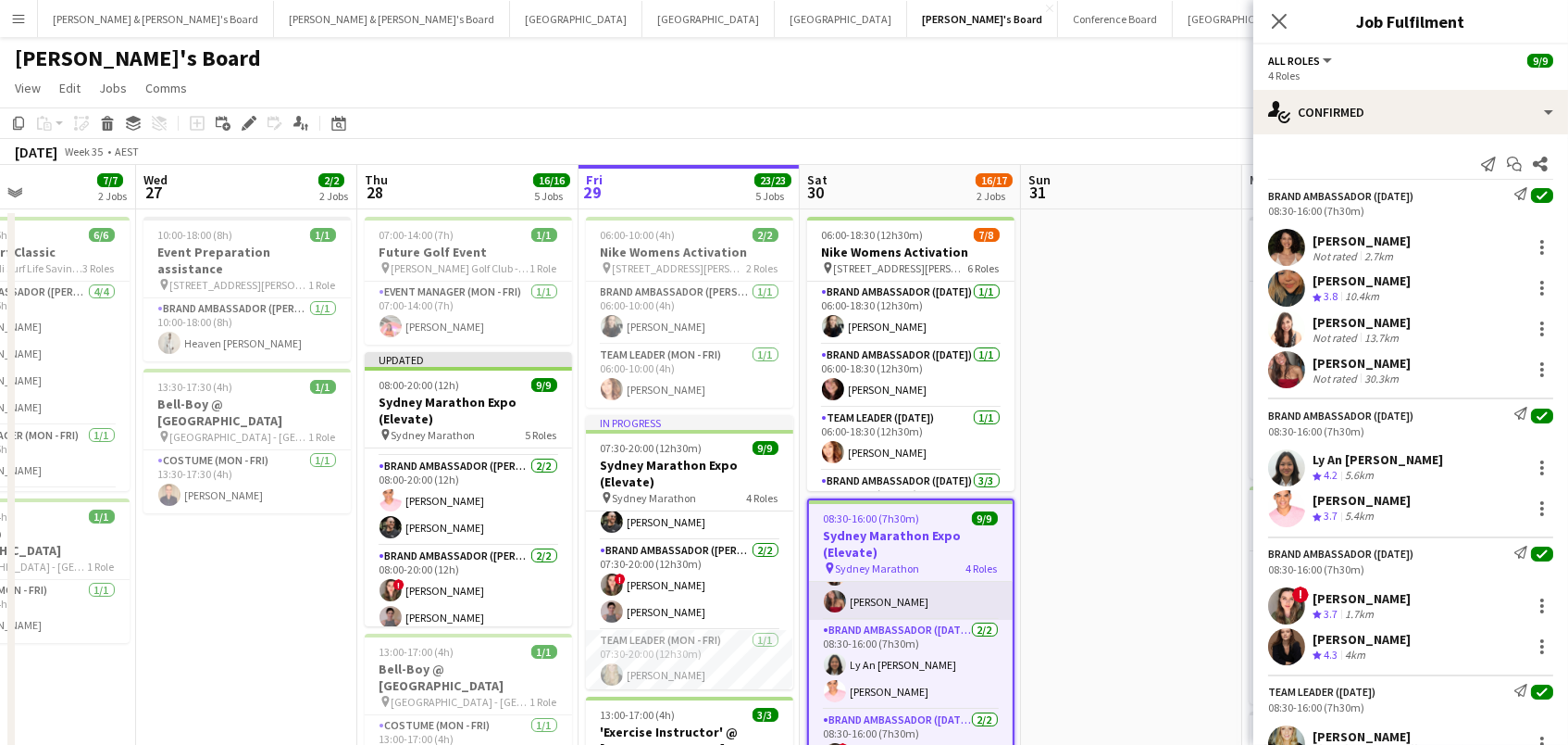
scroll to position [135, 0]
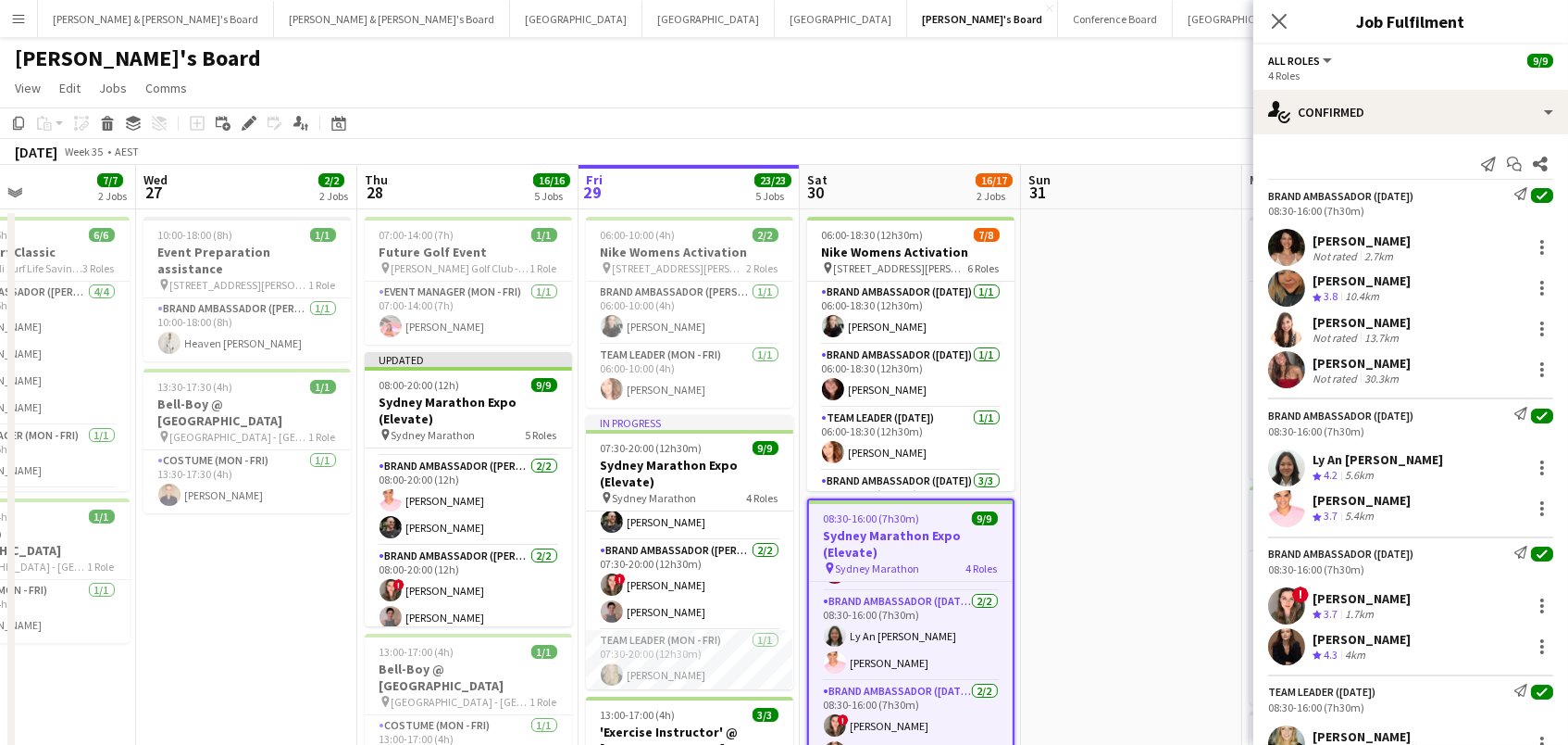
click at [903, 538] on h3 "Sydney Marathon Expo (Elevate)" at bounding box center [911, 543] width 204 height 33
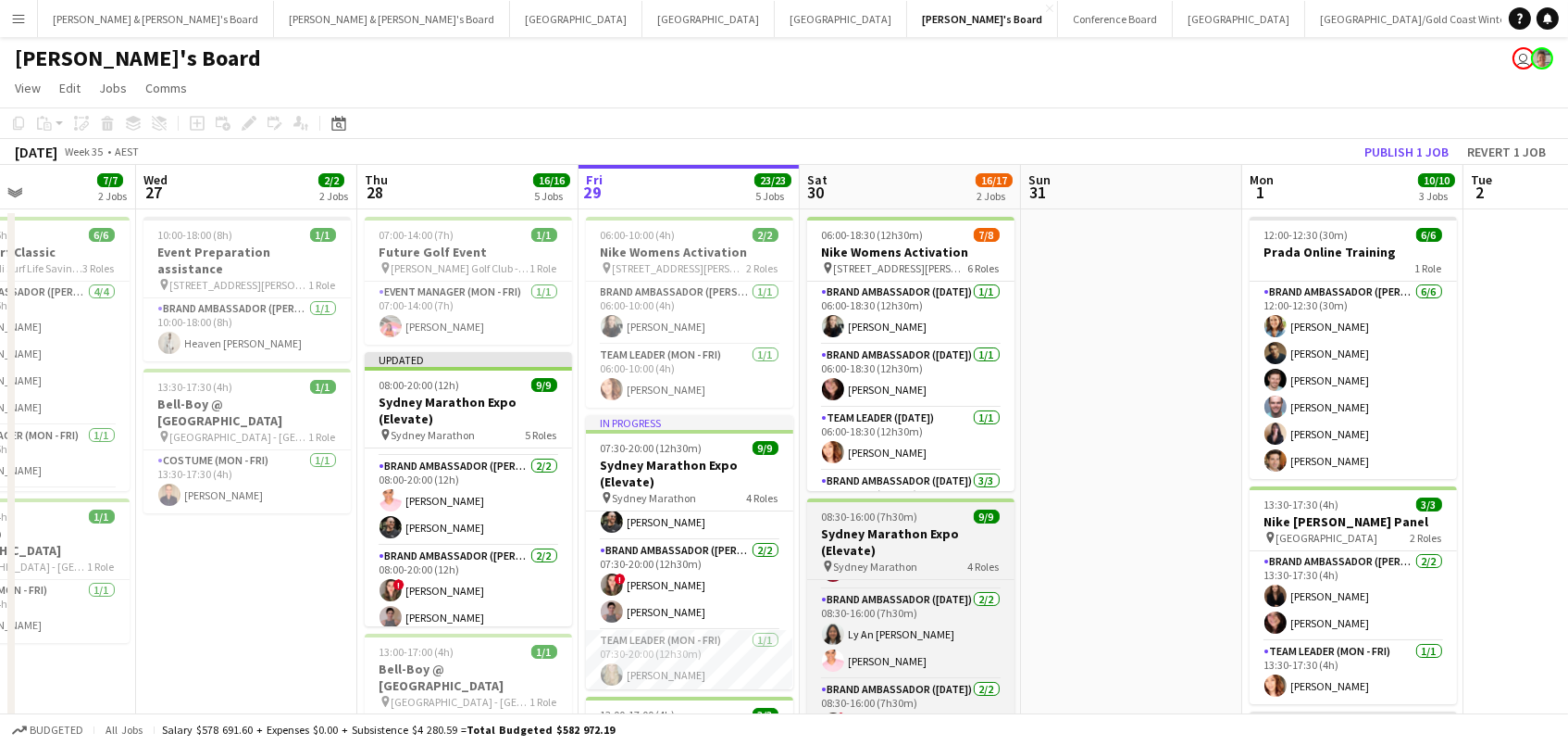
click at [903, 538] on h3 "Sydney Marathon Expo (Elevate)" at bounding box center [911, 541] width 208 height 33
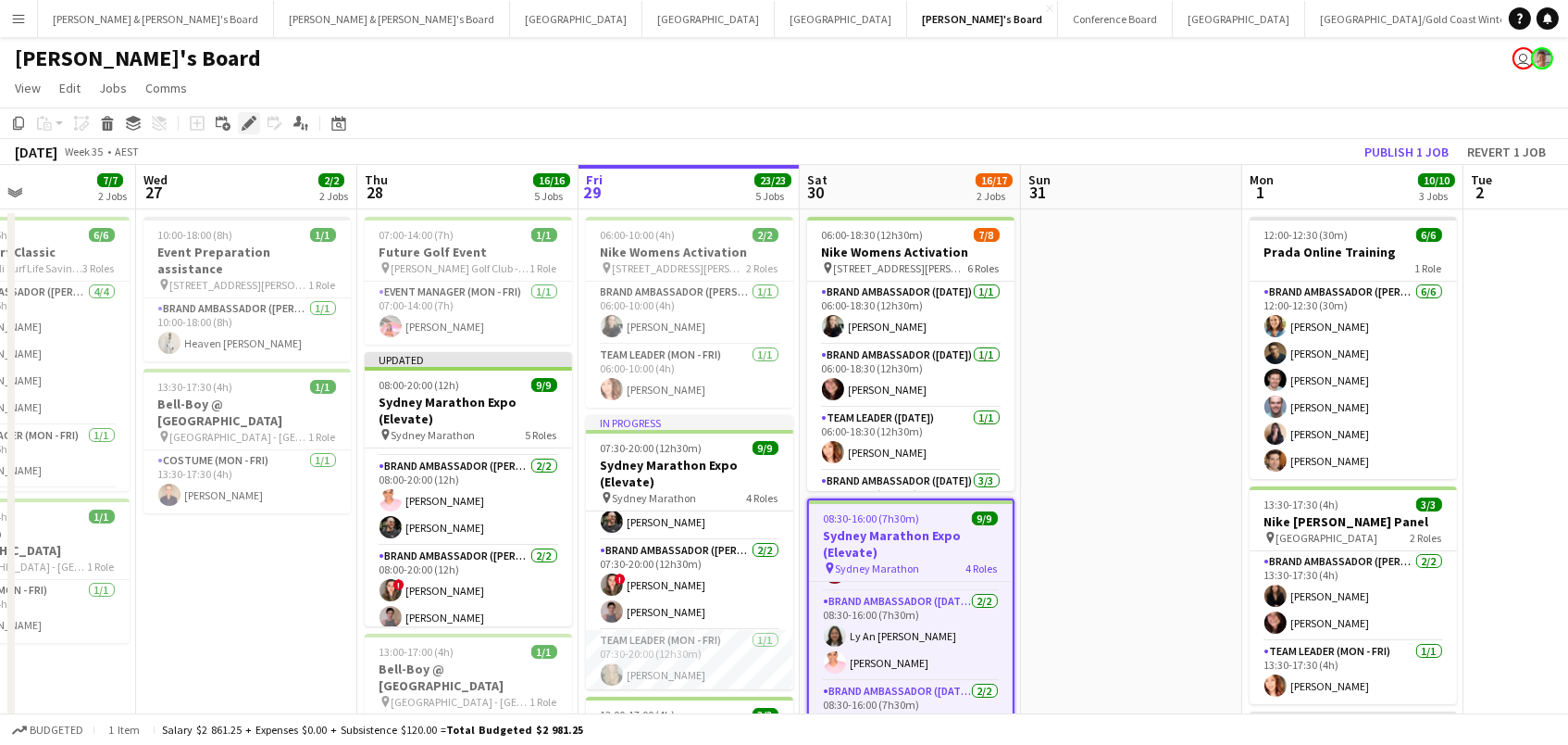
click at [249, 116] on icon "Edit" at bounding box center [249, 123] width 15 height 15
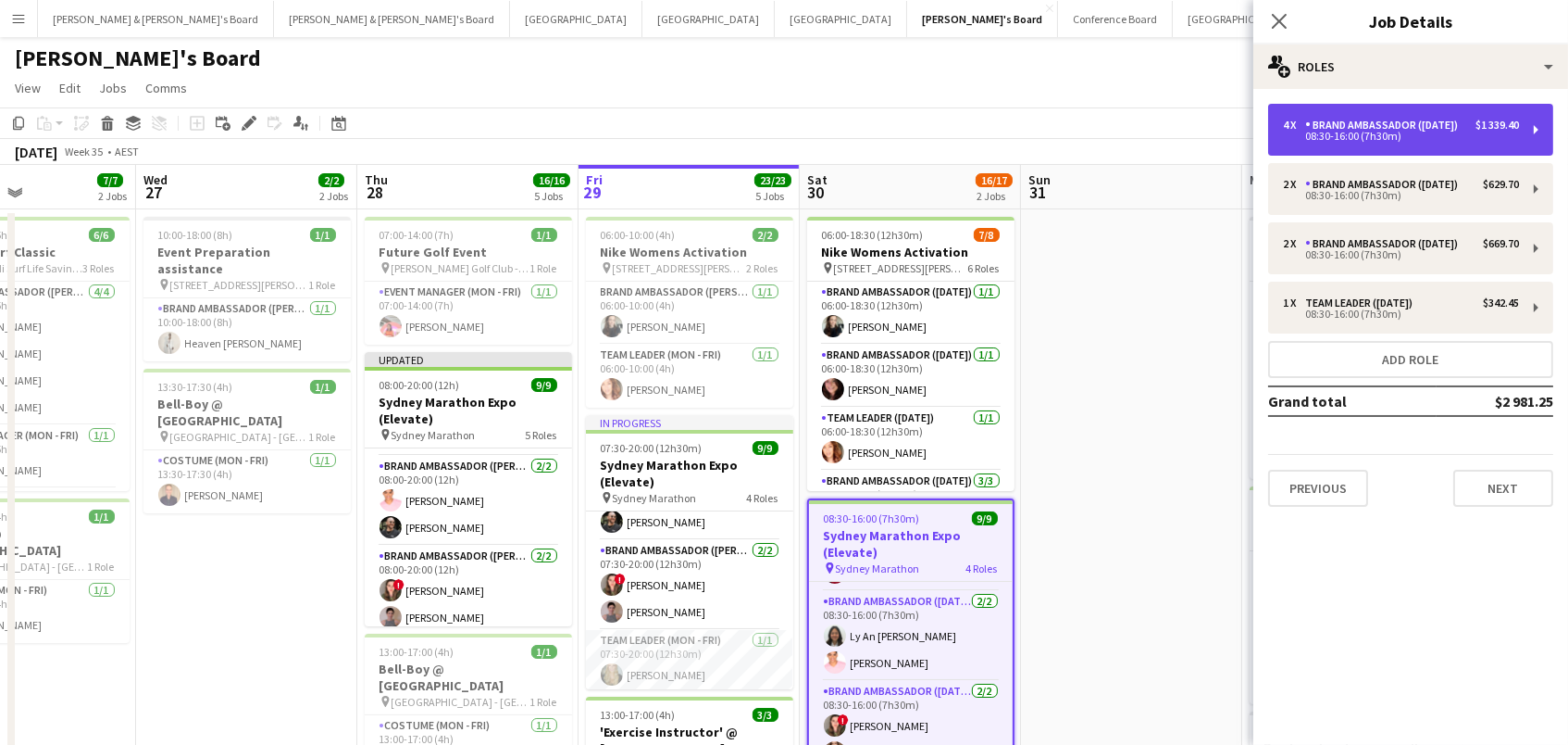
click at [1381, 119] on div "Brand Ambassador ([DATE])" at bounding box center [1386, 125] width 160 height 13
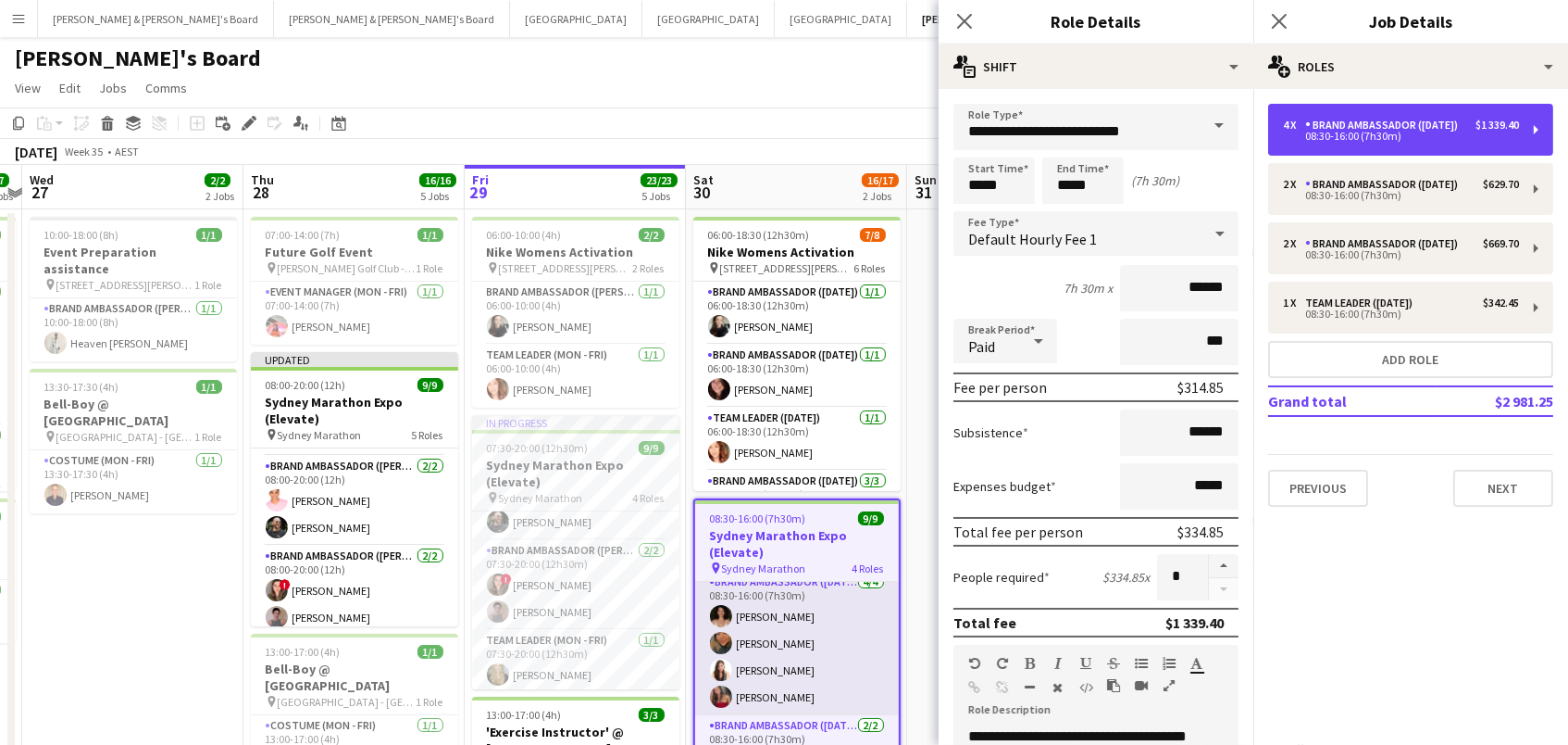
scroll to position [7, 0]
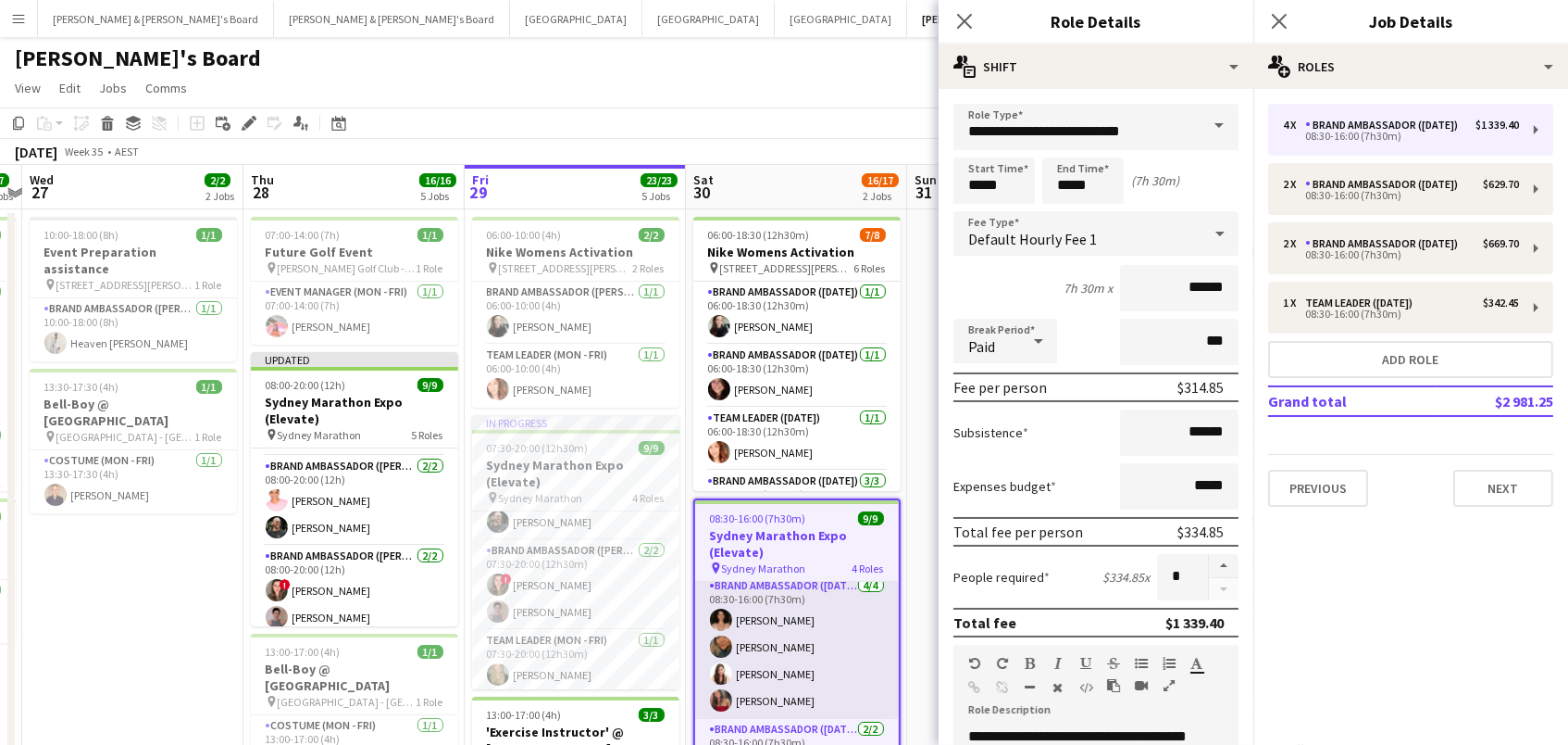
click at [708, 705] on app-card-role "Brand Ambassador (Saturday) 4/4 08:30-16:00 (7h30m) Patricia Mora Roberta Rodri…" at bounding box center [797, 647] width 204 height 144
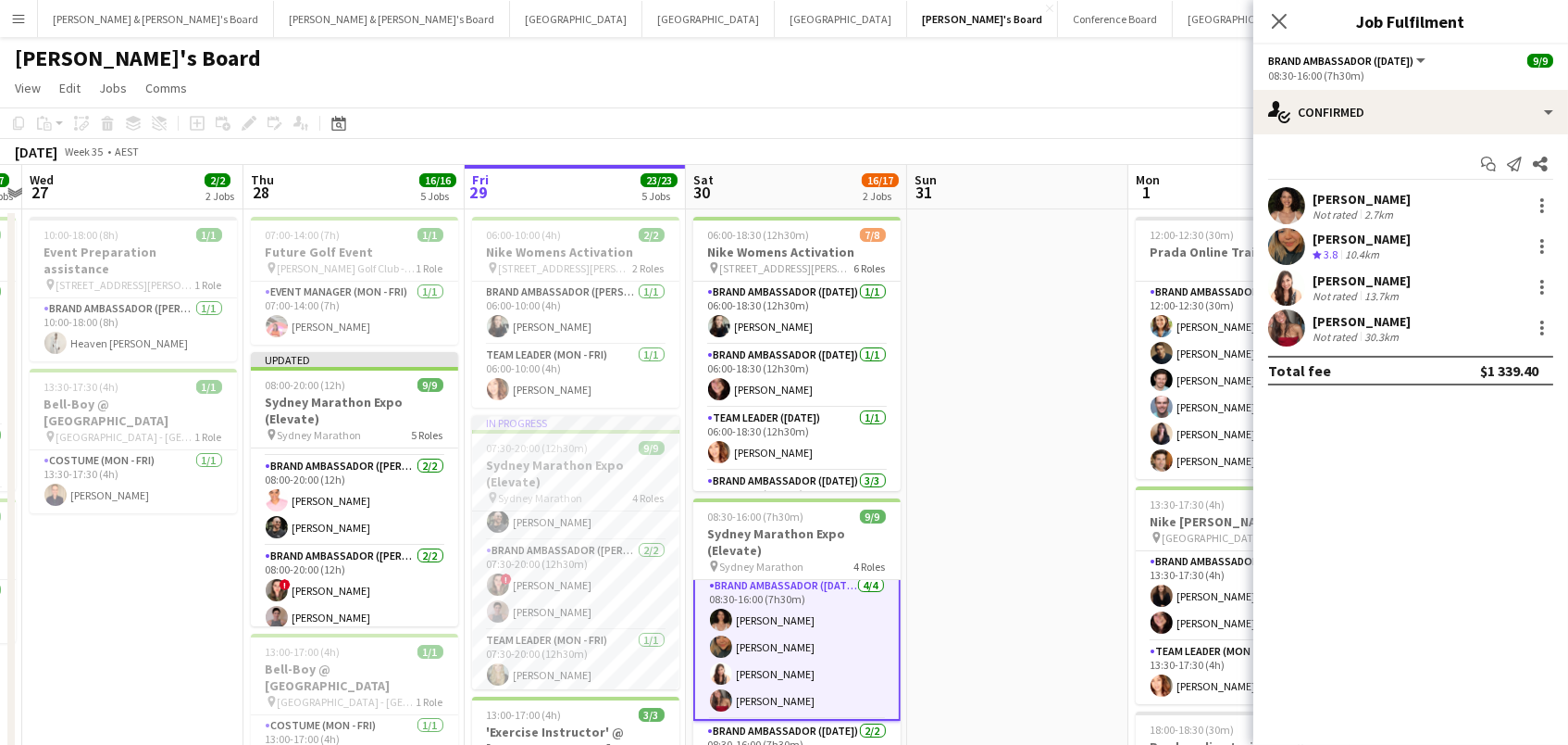
click at [1350, 338] on div "Not rated" at bounding box center [1336, 337] width 48 height 14
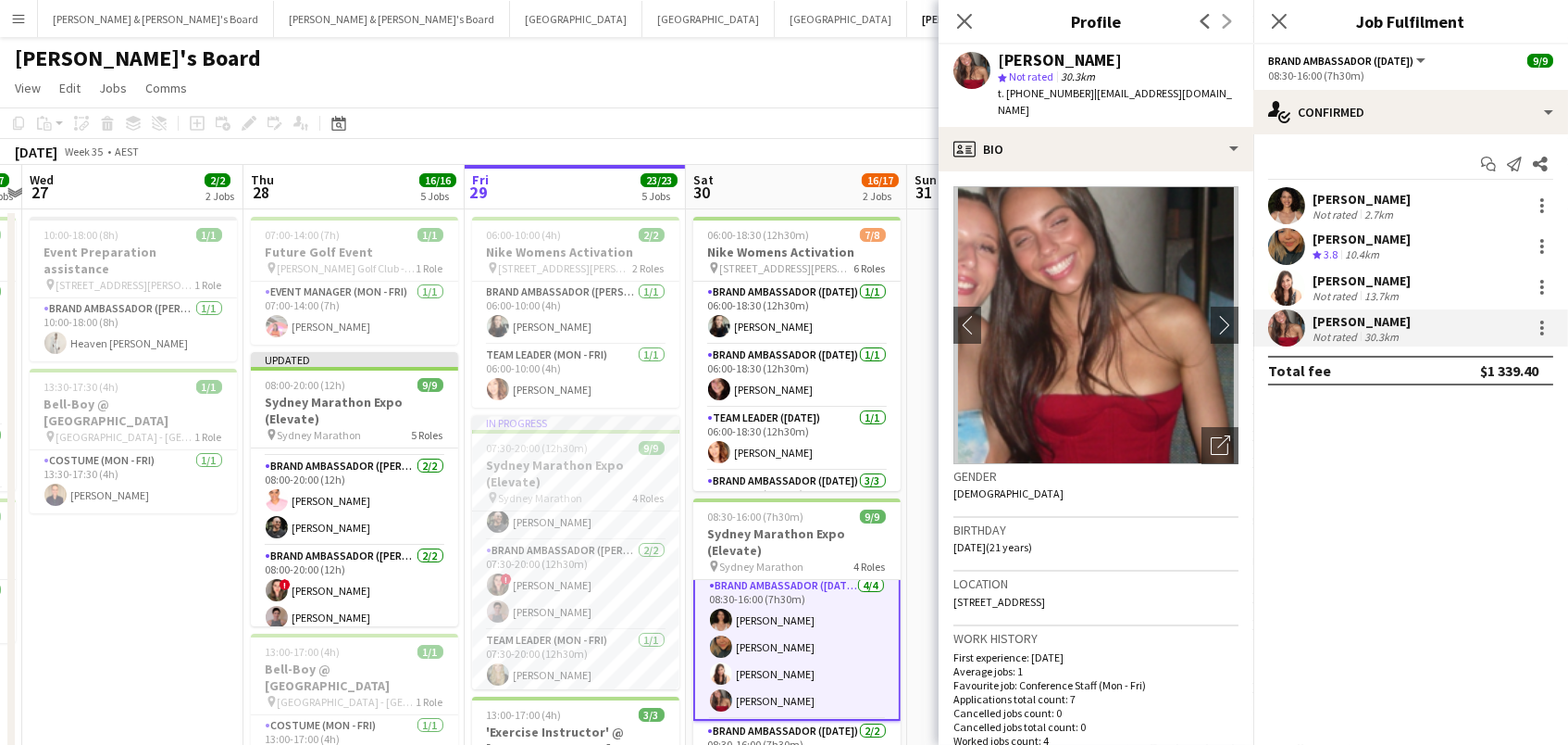
click at [1215, 405] on img at bounding box center [1095, 325] width 285 height 277
click at [1212, 436] on icon "Open photos pop-in" at bounding box center [1220, 445] width 20 height 20
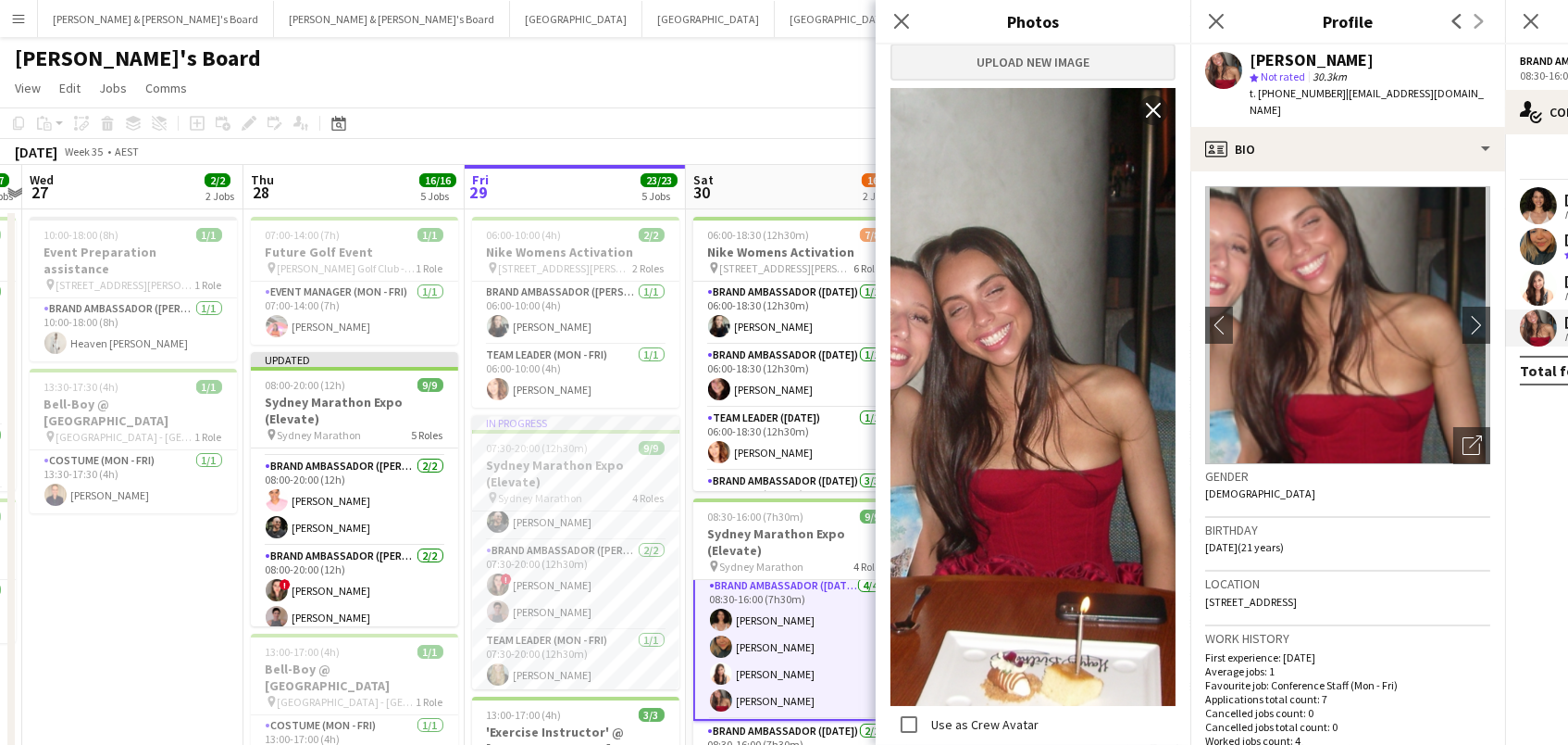
scroll to position [357, 0]
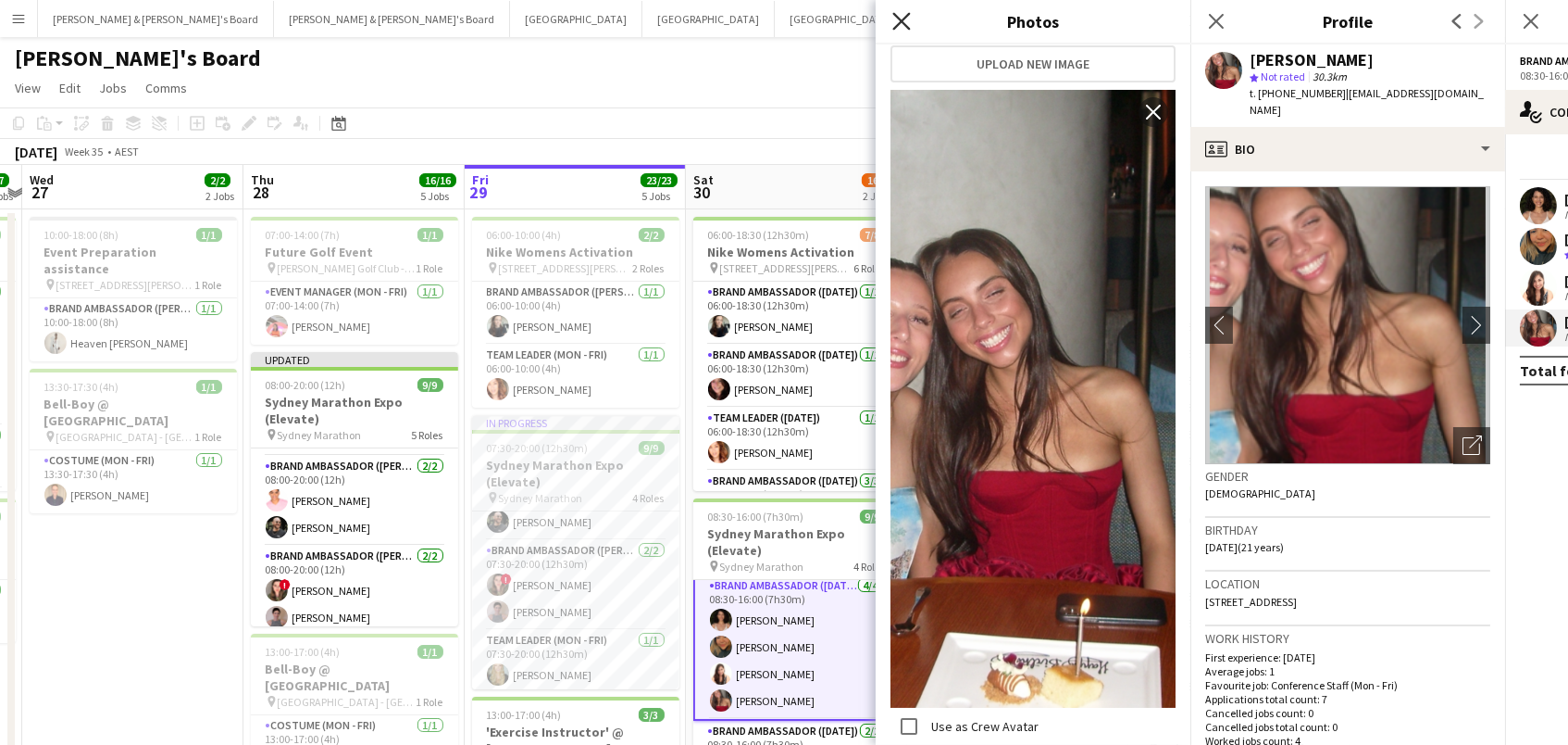
click at [898, 13] on icon "Close pop-in" at bounding box center [901, 21] width 18 height 18
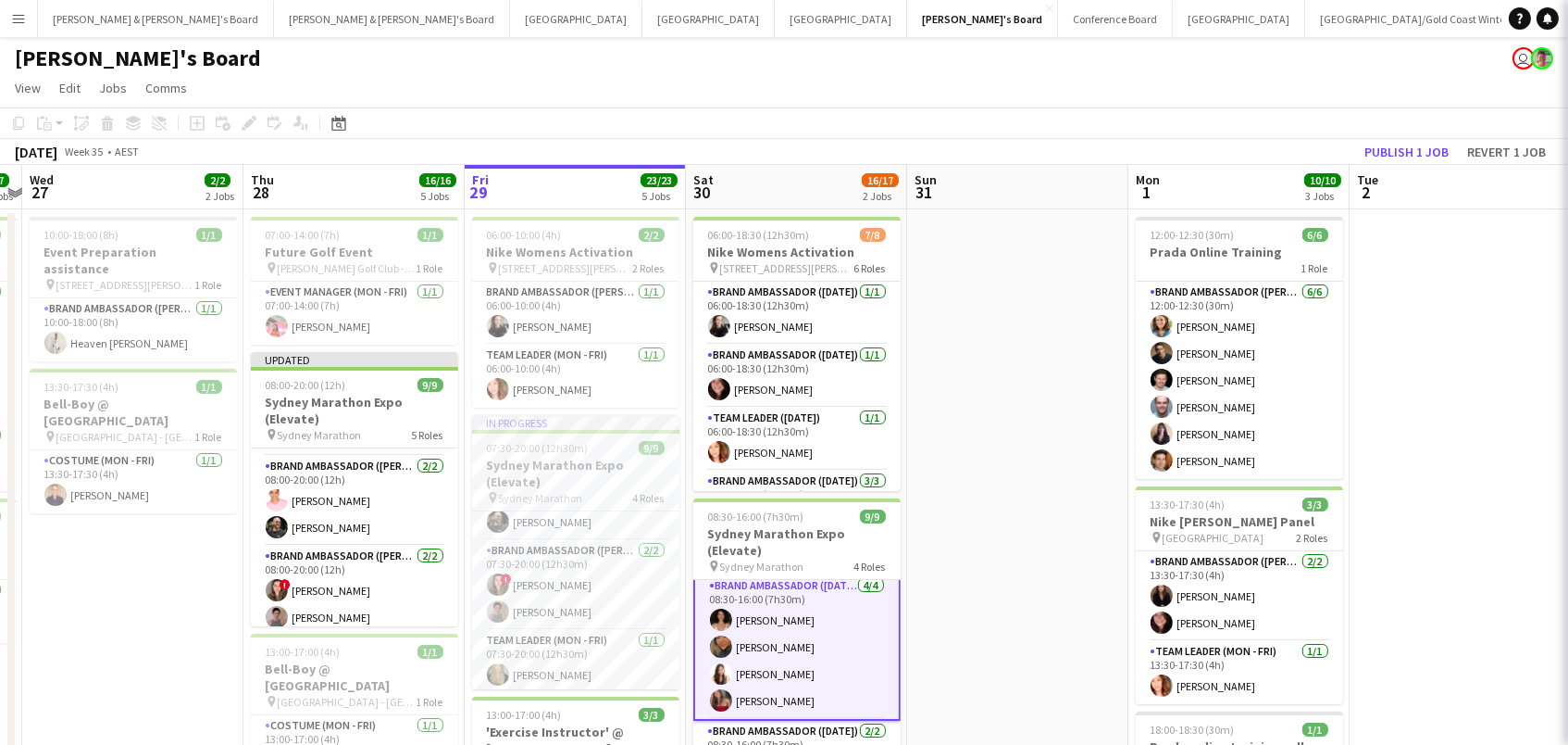
scroll to position [0, 0]
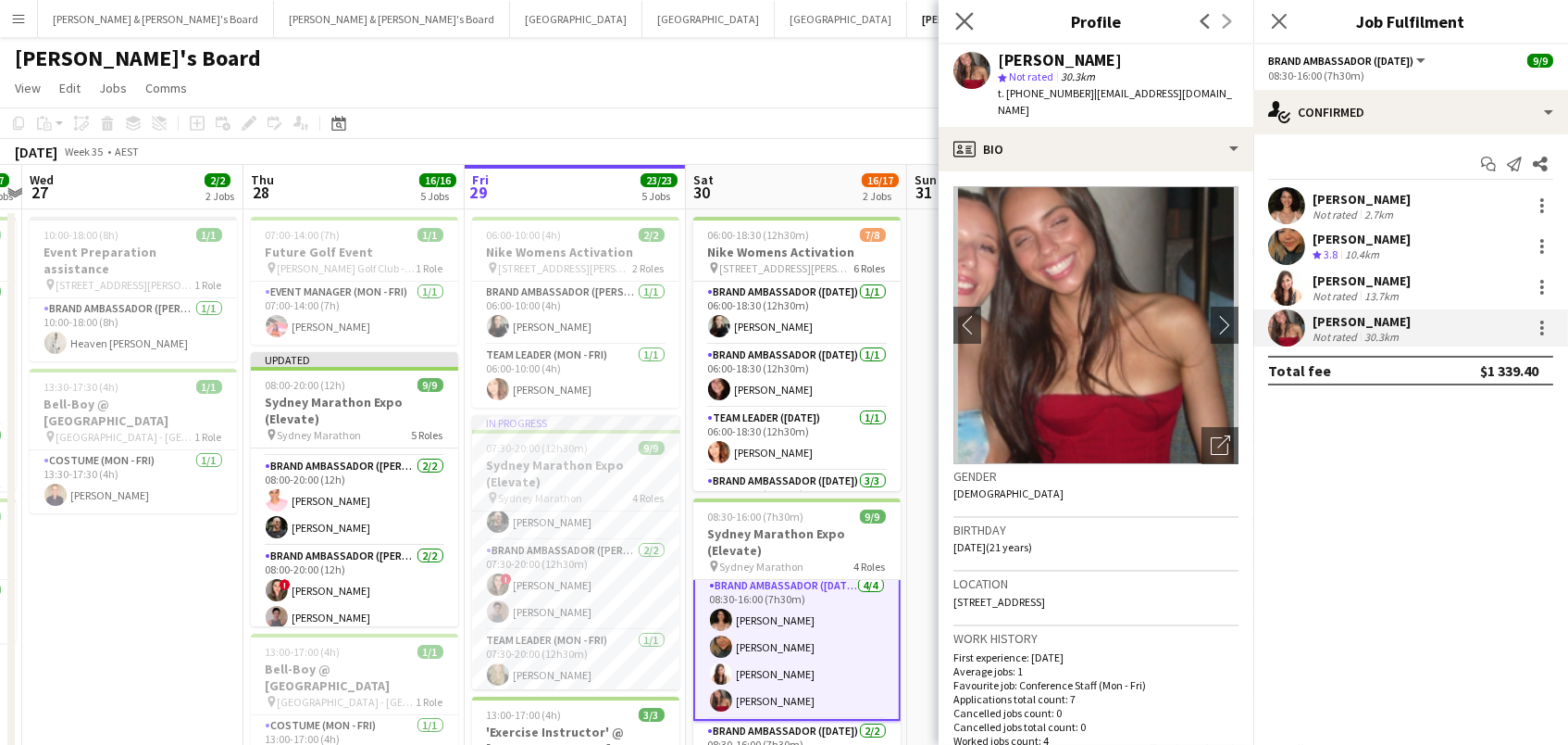
click at [954, 18] on app-icon "Close pop-in" at bounding box center [964, 22] width 27 height 27
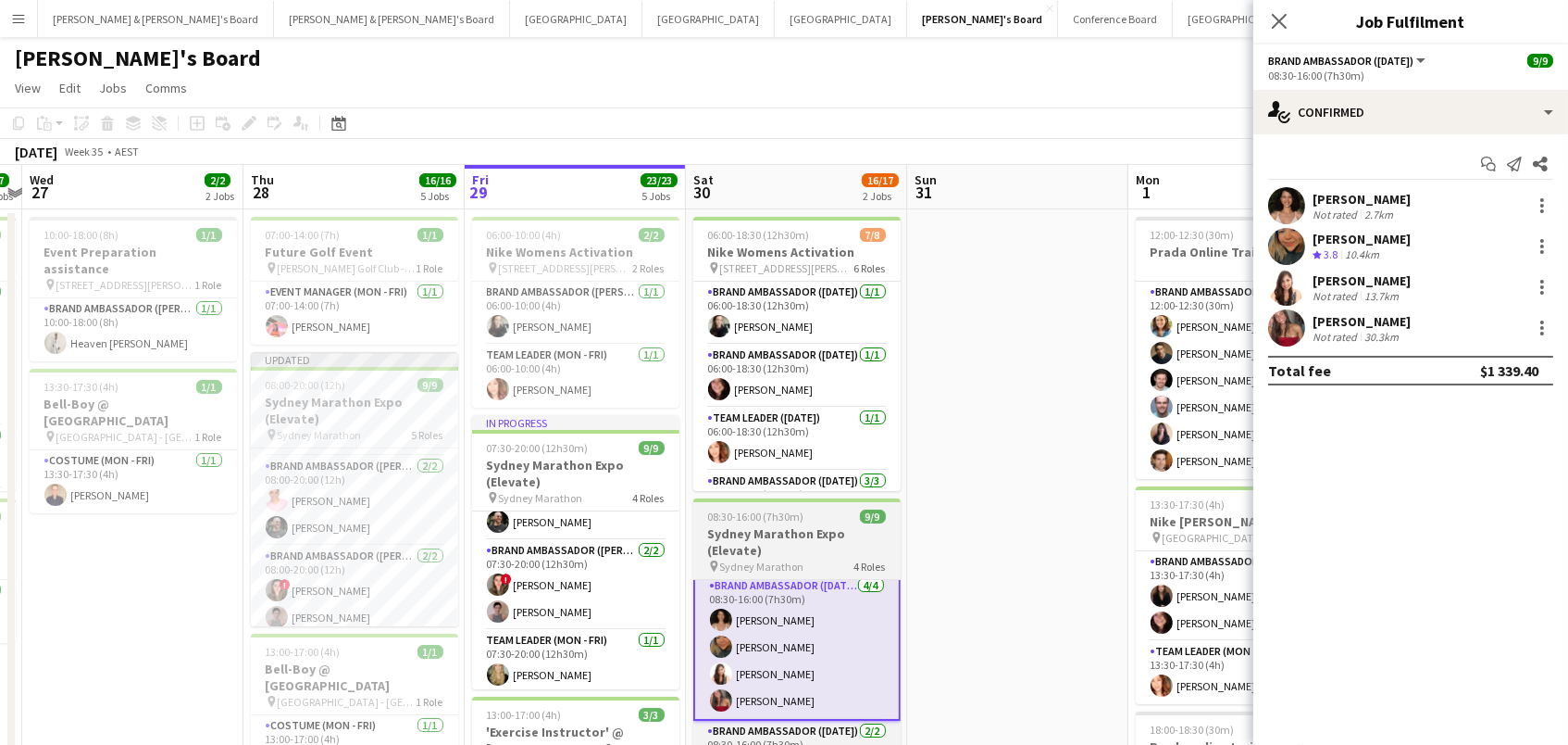
click at [793, 535] on h3 "Sydney Marathon Expo (Elevate)" at bounding box center [797, 541] width 208 height 33
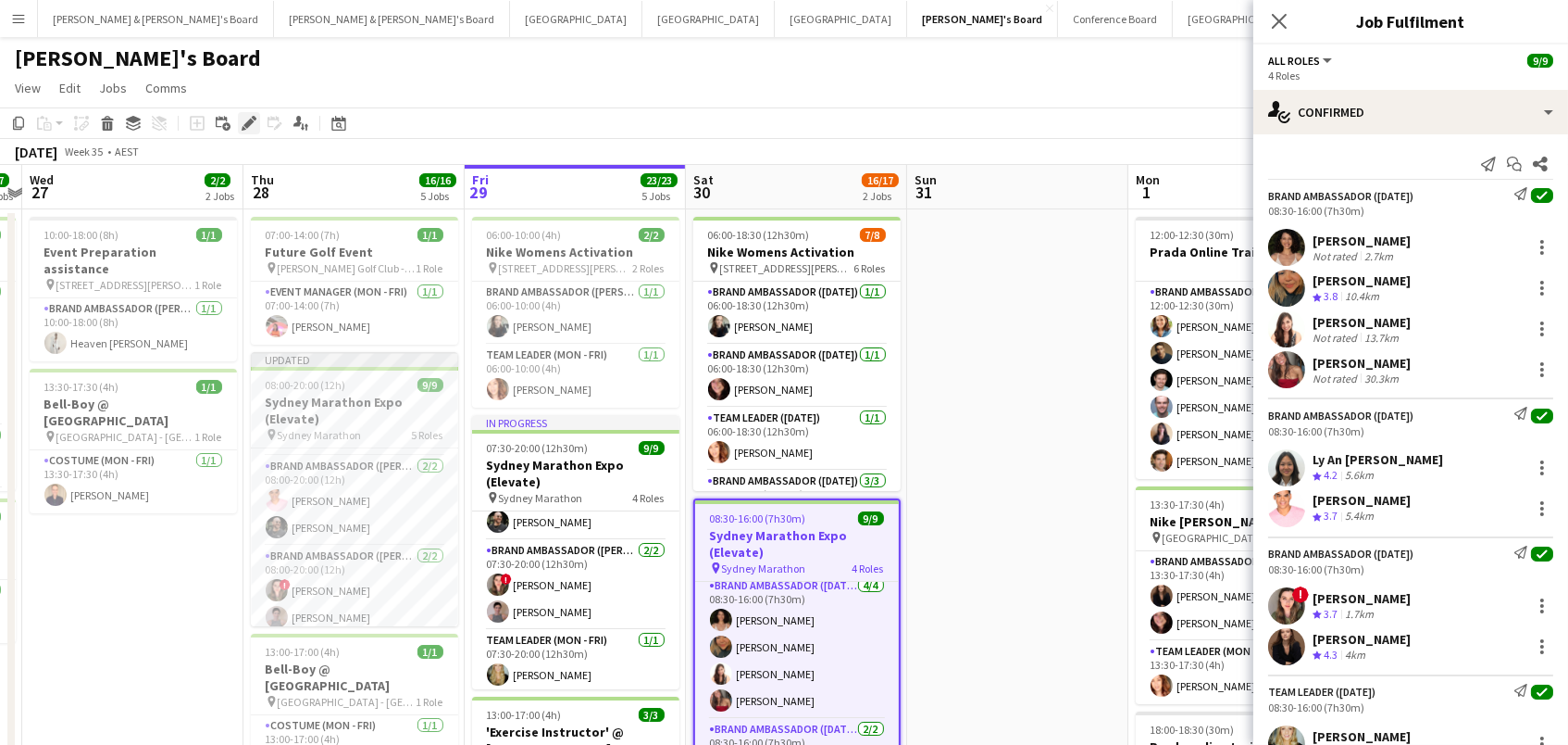
click at [240, 113] on div "Edit" at bounding box center [249, 123] width 23 height 23
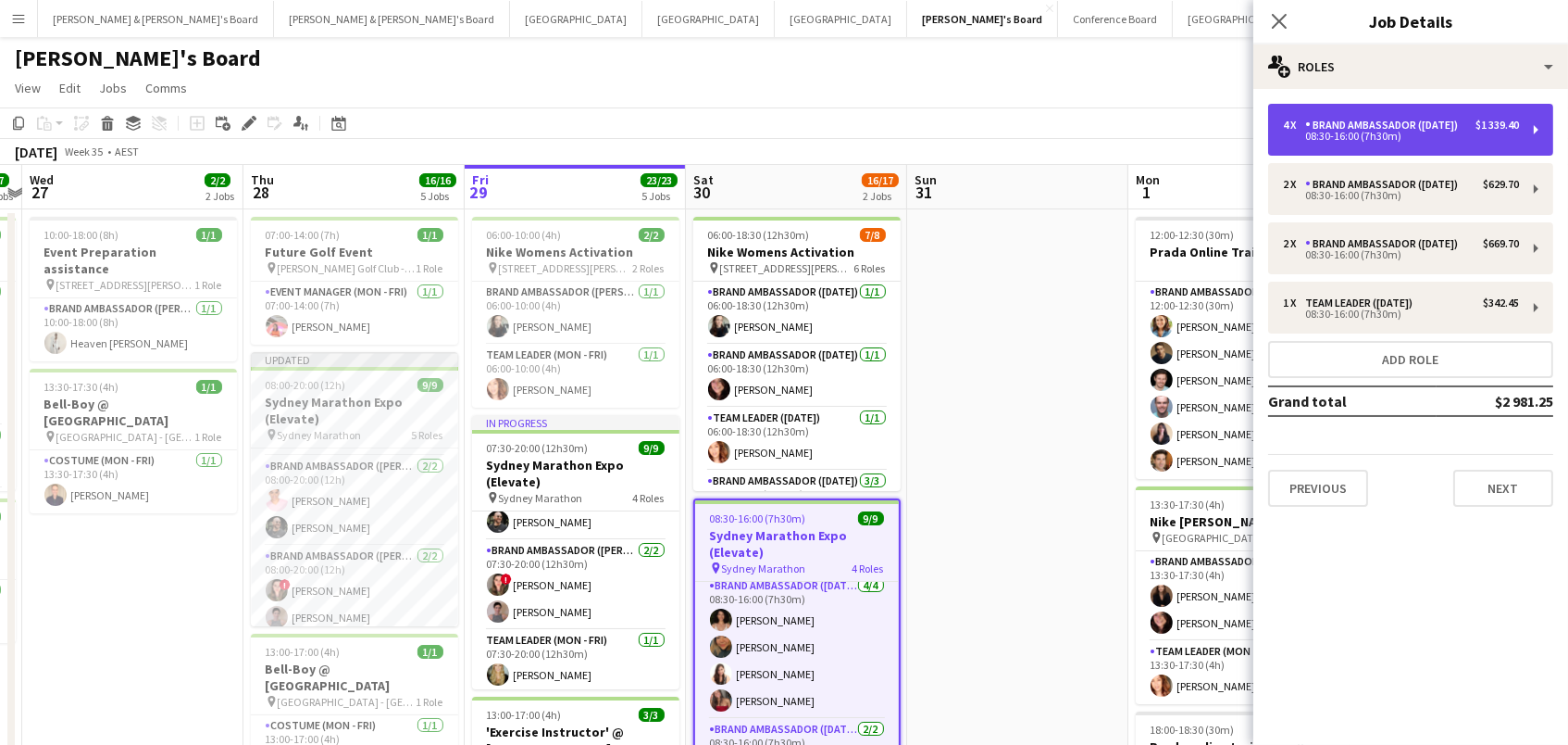
click at [1383, 129] on div "Brand Ambassador ([DATE])" at bounding box center [1386, 125] width 160 height 13
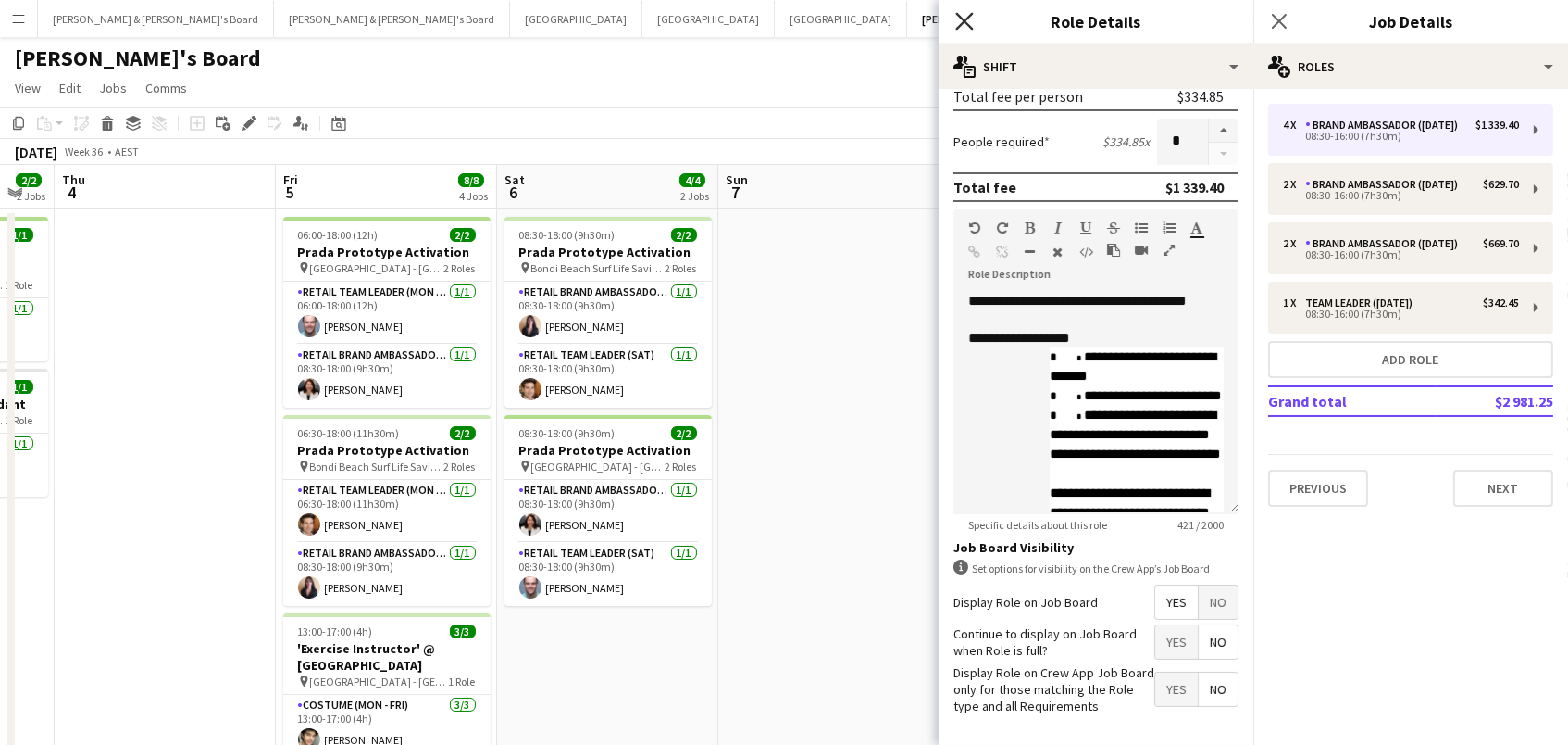
click at [971, 16] on icon "Close pop-in" at bounding box center [964, 21] width 18 height 18
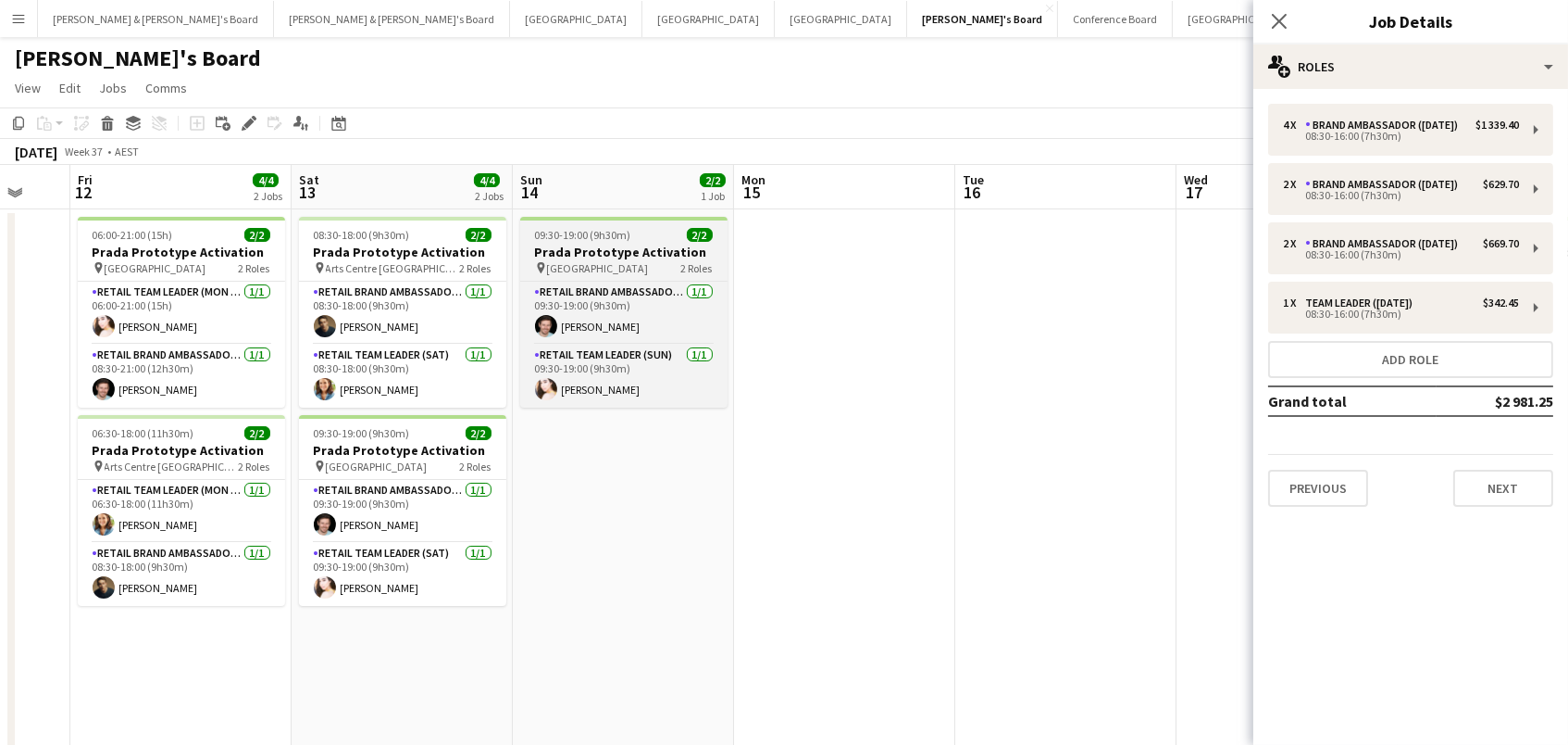
scroll to position [0, 718]
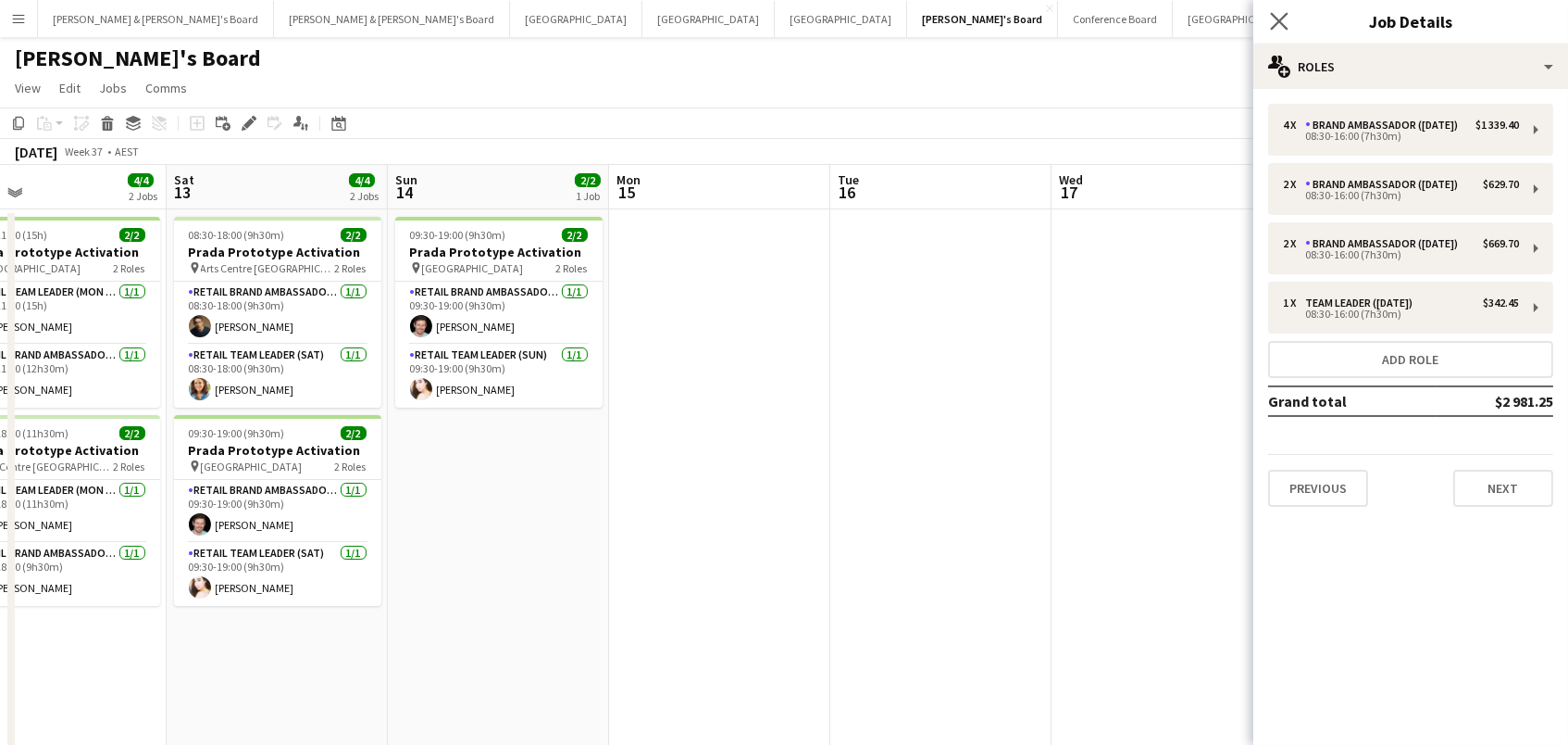
click at [1267, 29] on app-icon "Close pop-in" at bounding box center [1279, 22] width 27 height 27
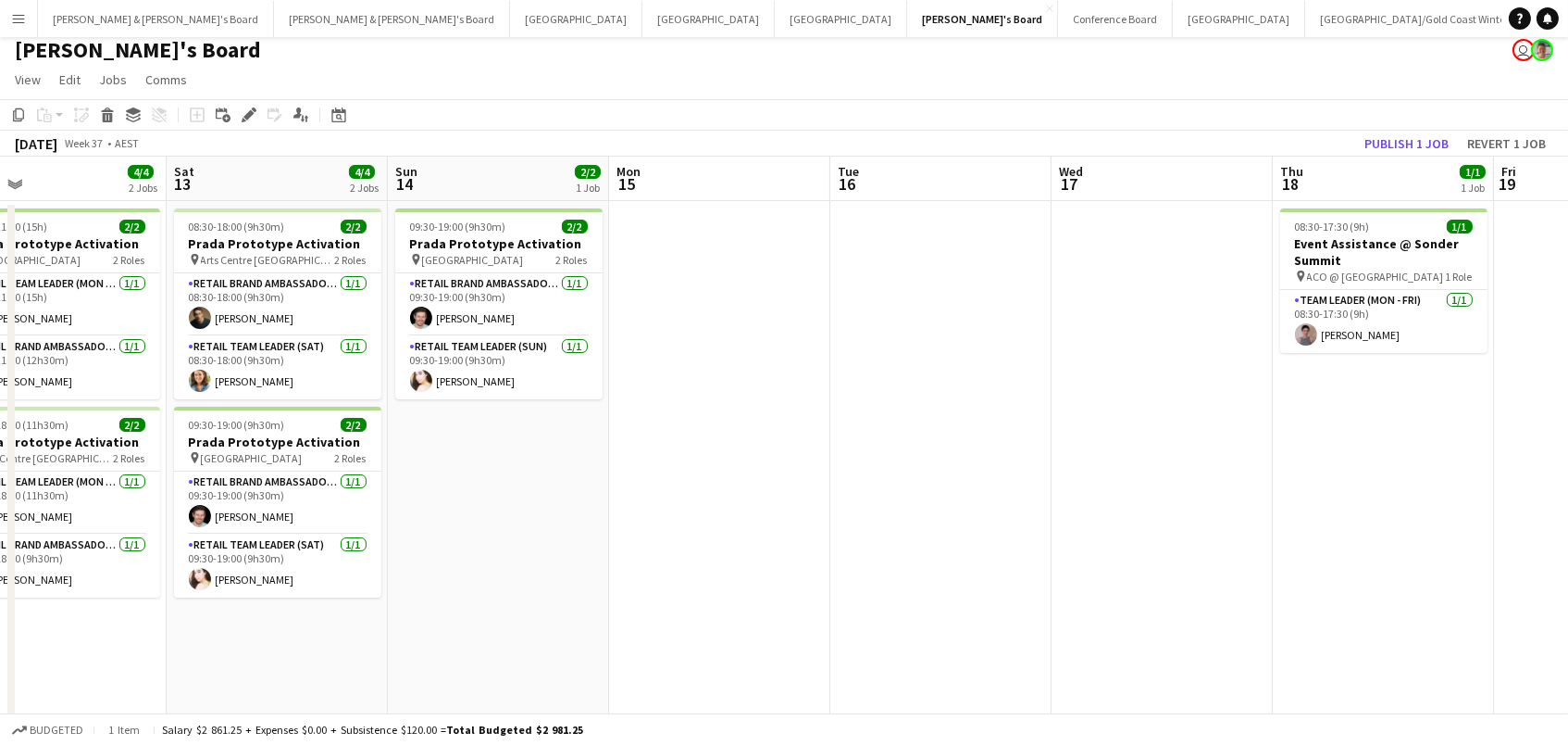
scroll to position [0, 784]
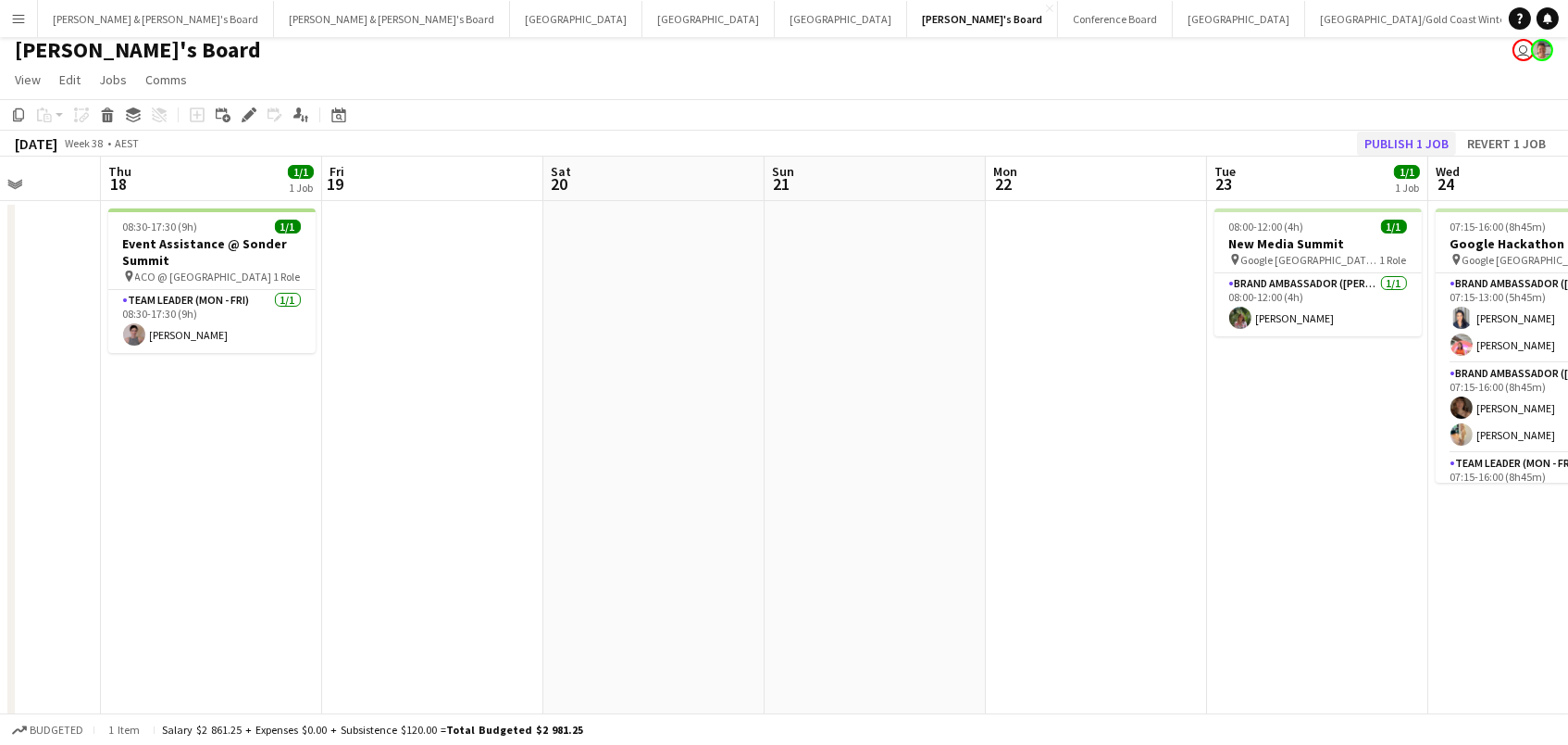
click at [1411, 139] on button "Publish 1 job" at bounding box center [1406, 144] width 99 height 24
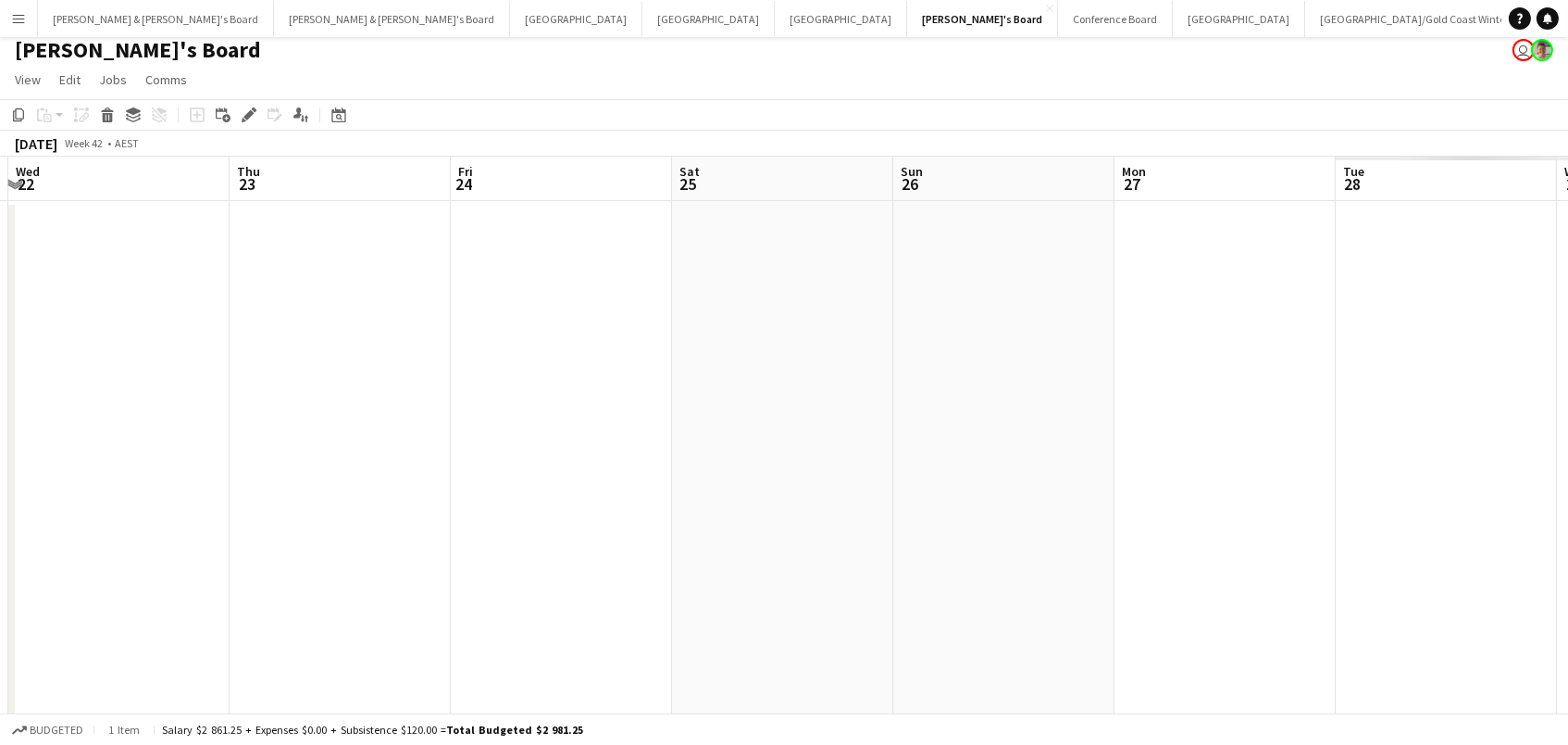
scroll to position [0, 456]
click at [1058, 14] on button "Conference Board Close" at bounding box center [1116, 19] width 115 height 36
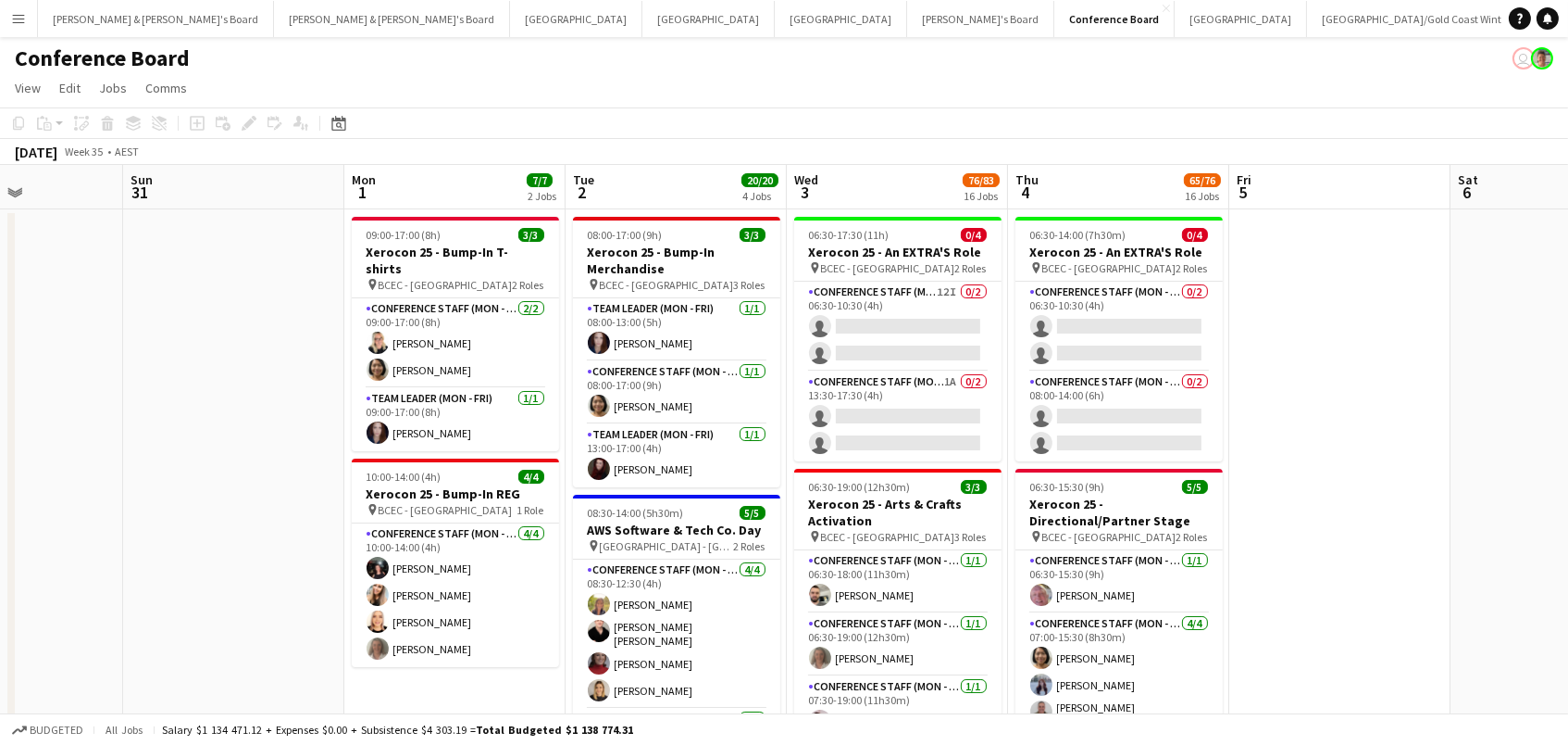
click at [17, 20] on app-icon "Menu" at bounding box center [19, 19] width 15 height 15
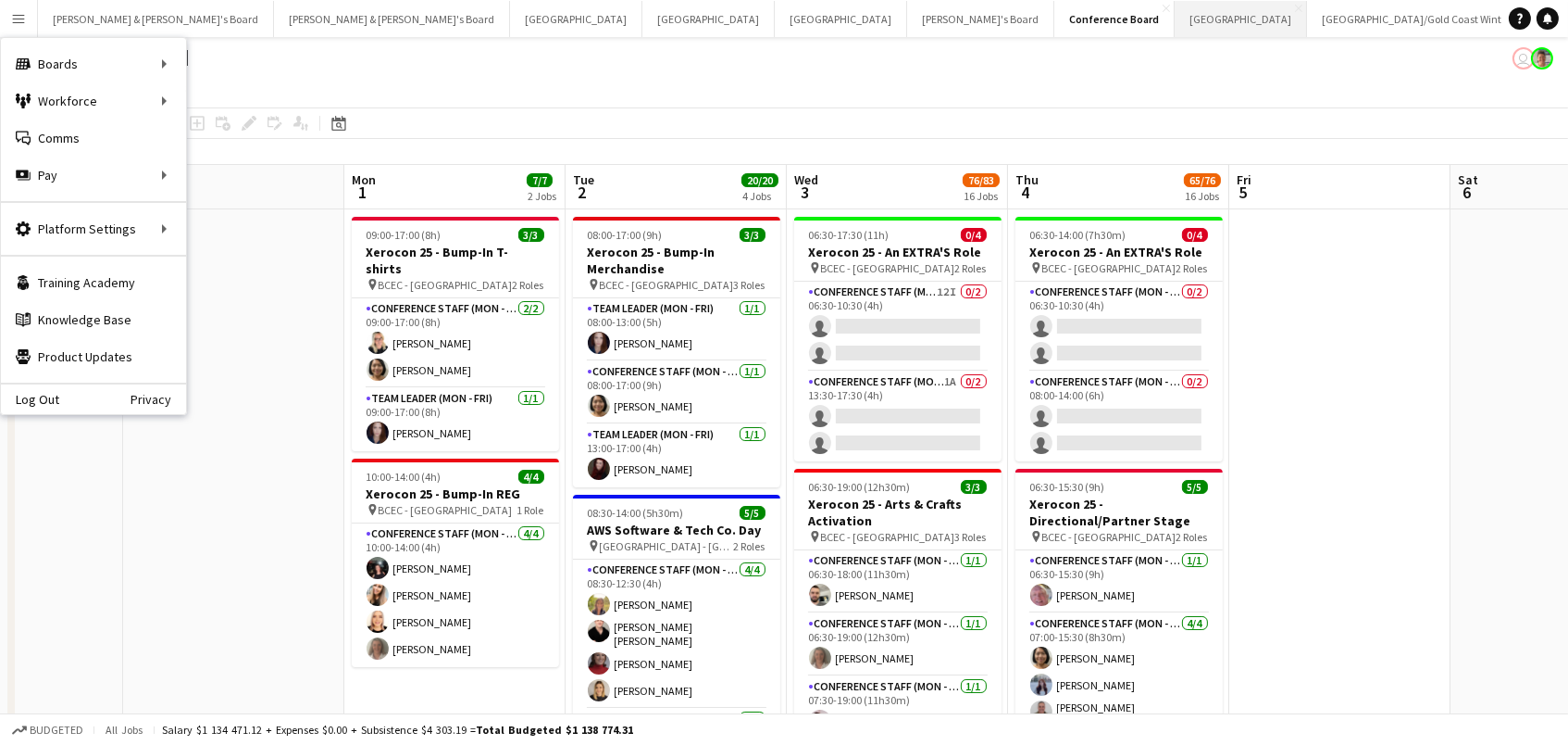
click at [1175, 22] on button "Sydney Close" at bounding box center [1241, 19] width 133 height 36
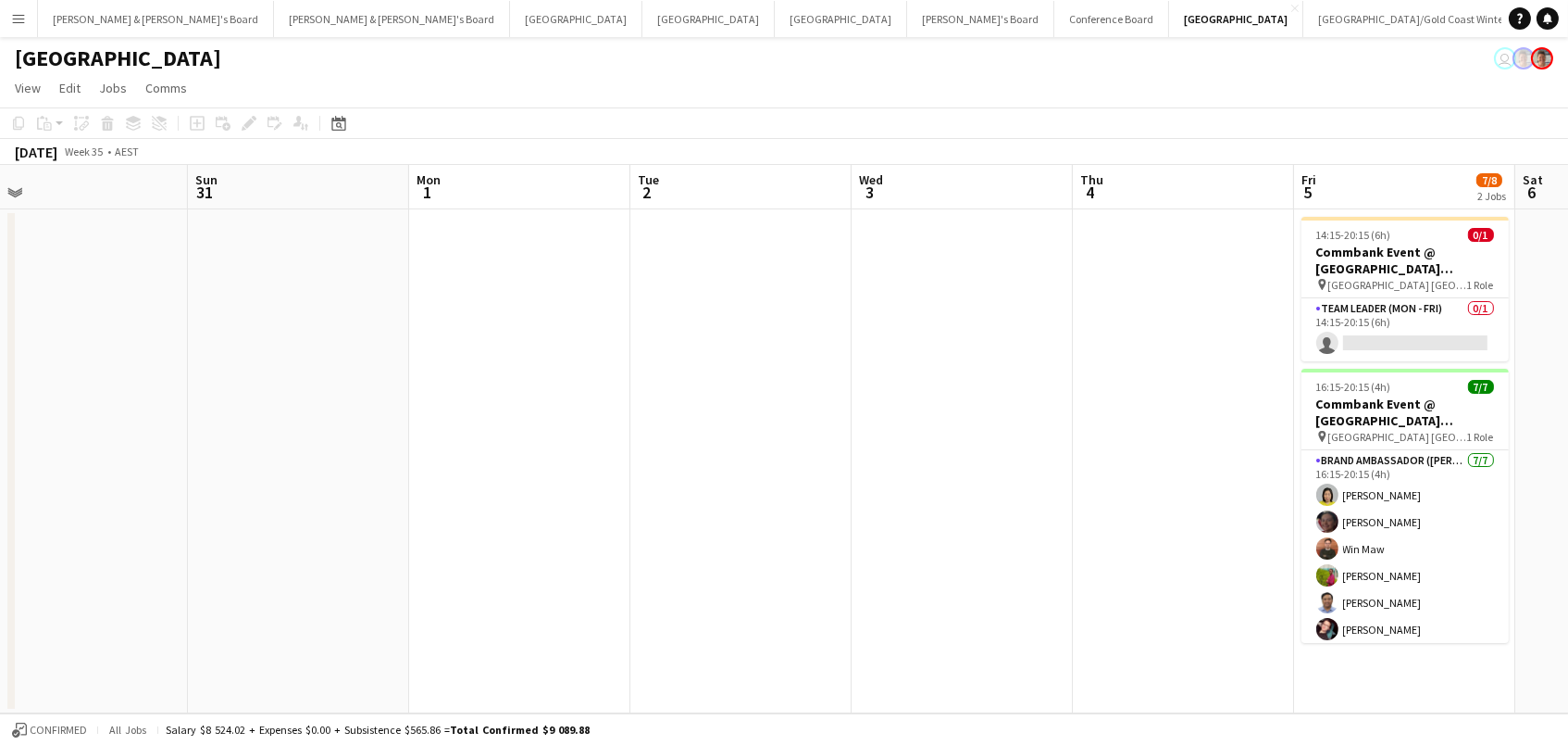
scroll to position [0, 521]
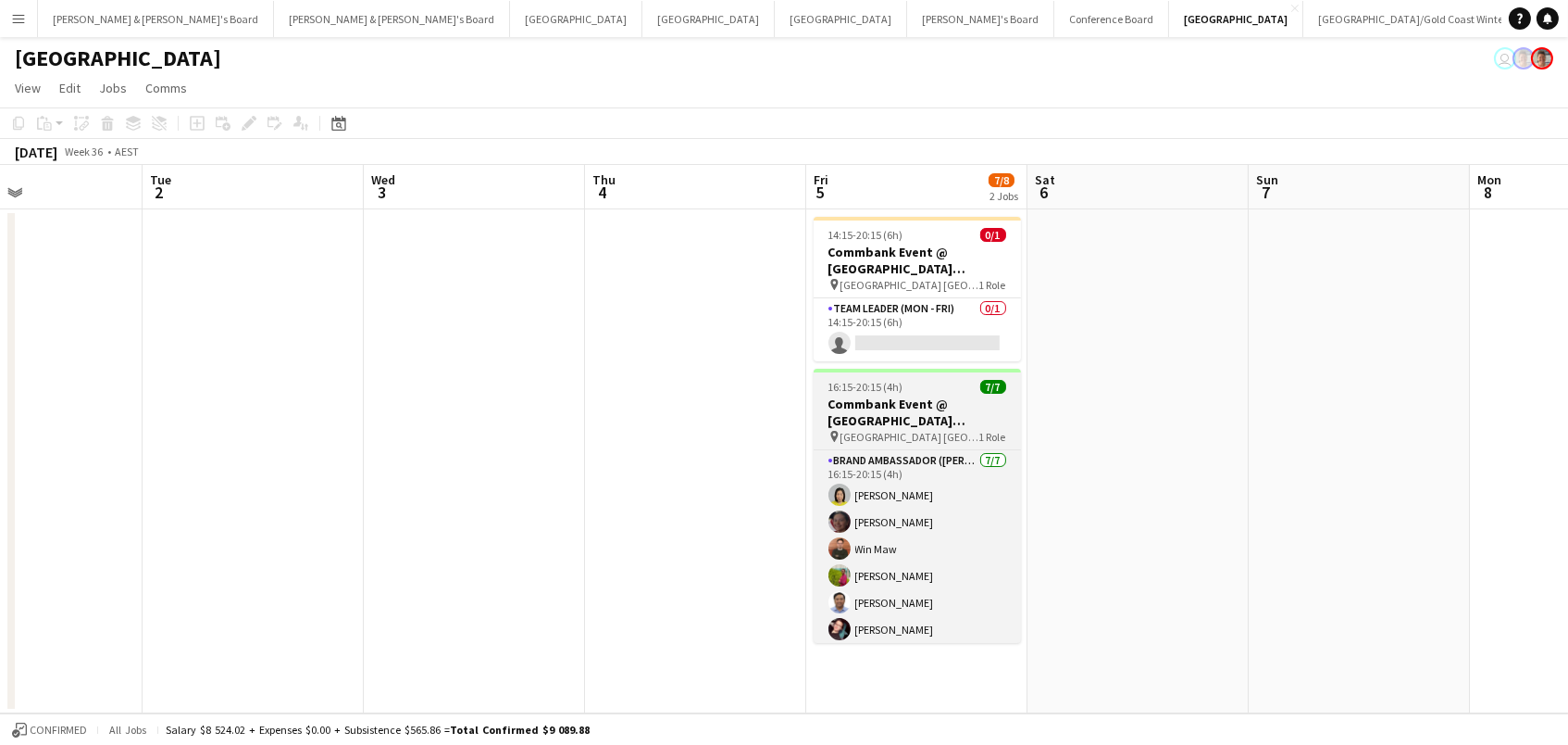
click at [891, 399] on h3 "Commbank Event @ [GEOGRAPHIC_DATA] [GEOGRAPHIC_DATA]" at bounding box center [917, 412] width 208 height 33
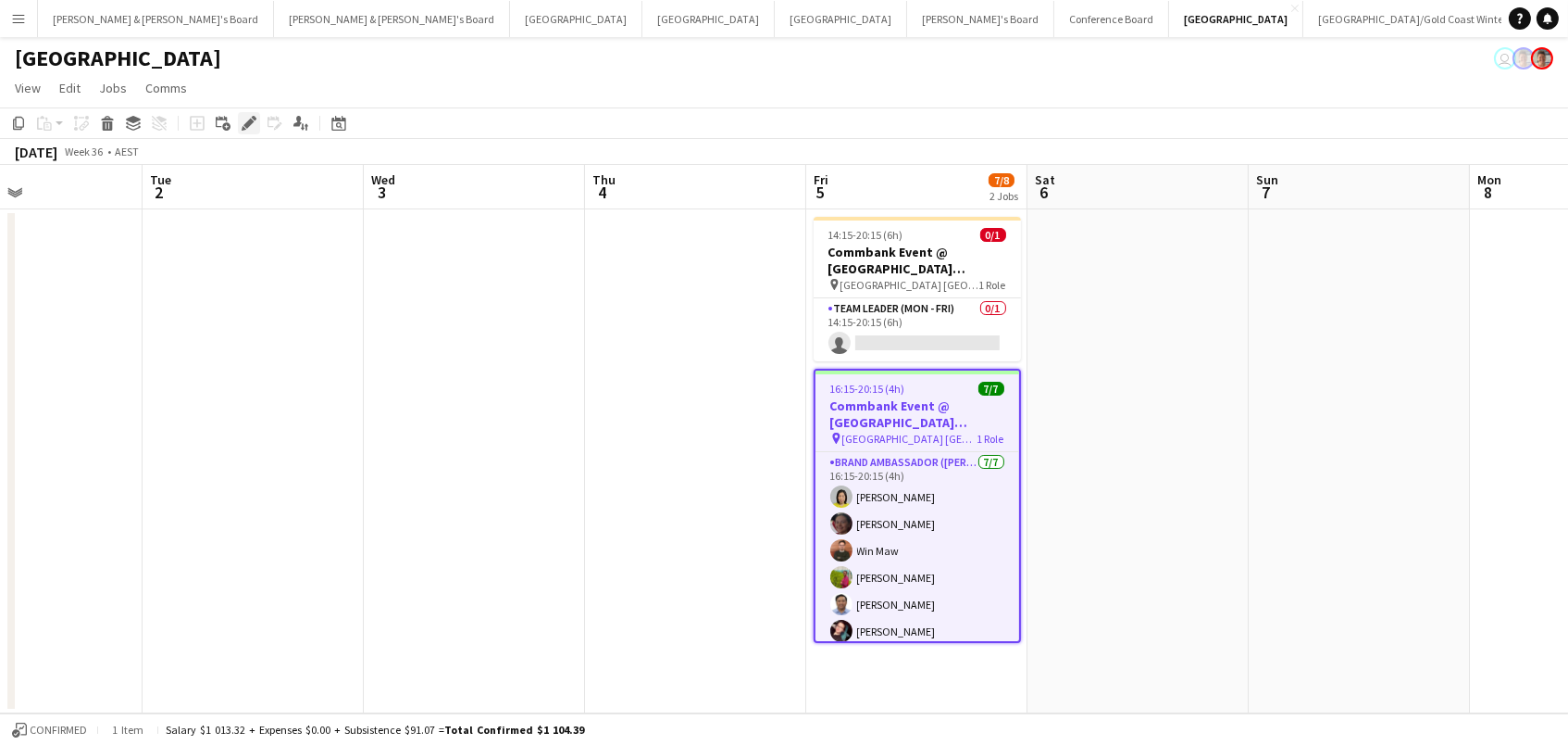
click at [242, 126] on icon "Edit" at bounding box center [249, 123] width 15 height 15
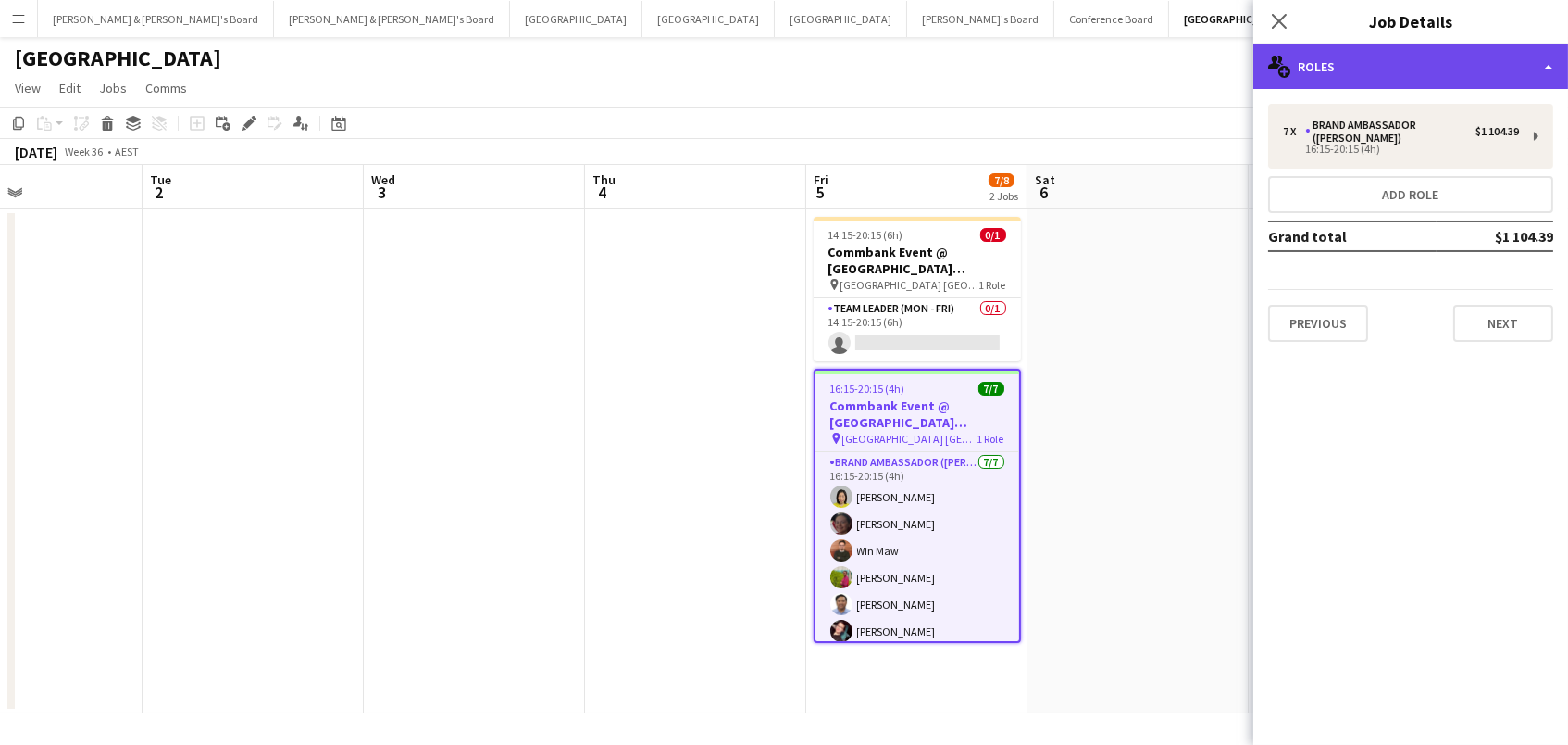
click at [1356, 77] on div "multiple-users-add Roles" at bounding box center [1410, 66] width 315 height 44
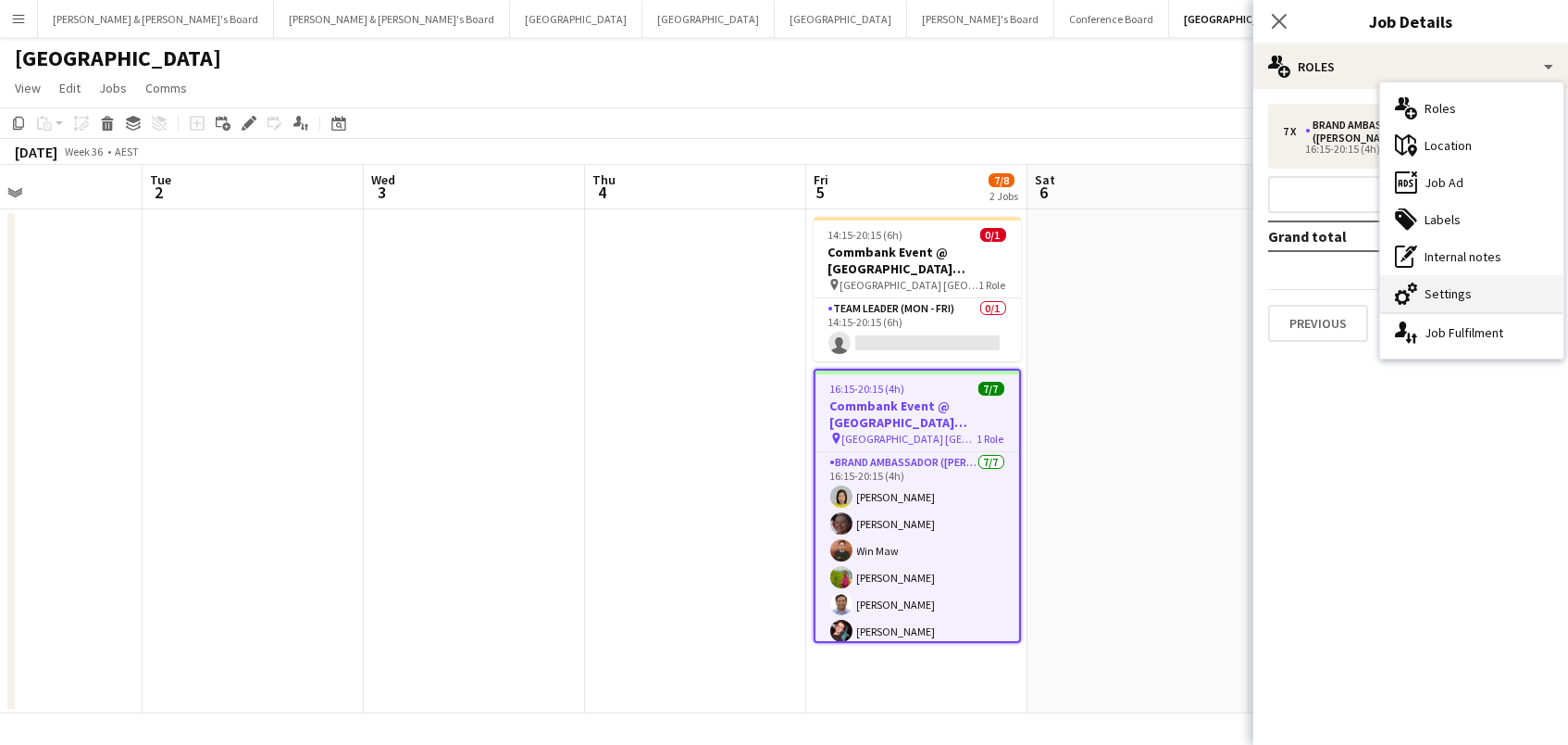
click at [1478, 293] on div "cog-double-3 Settings" at bounding box center [1471, 293] width 183 height 37
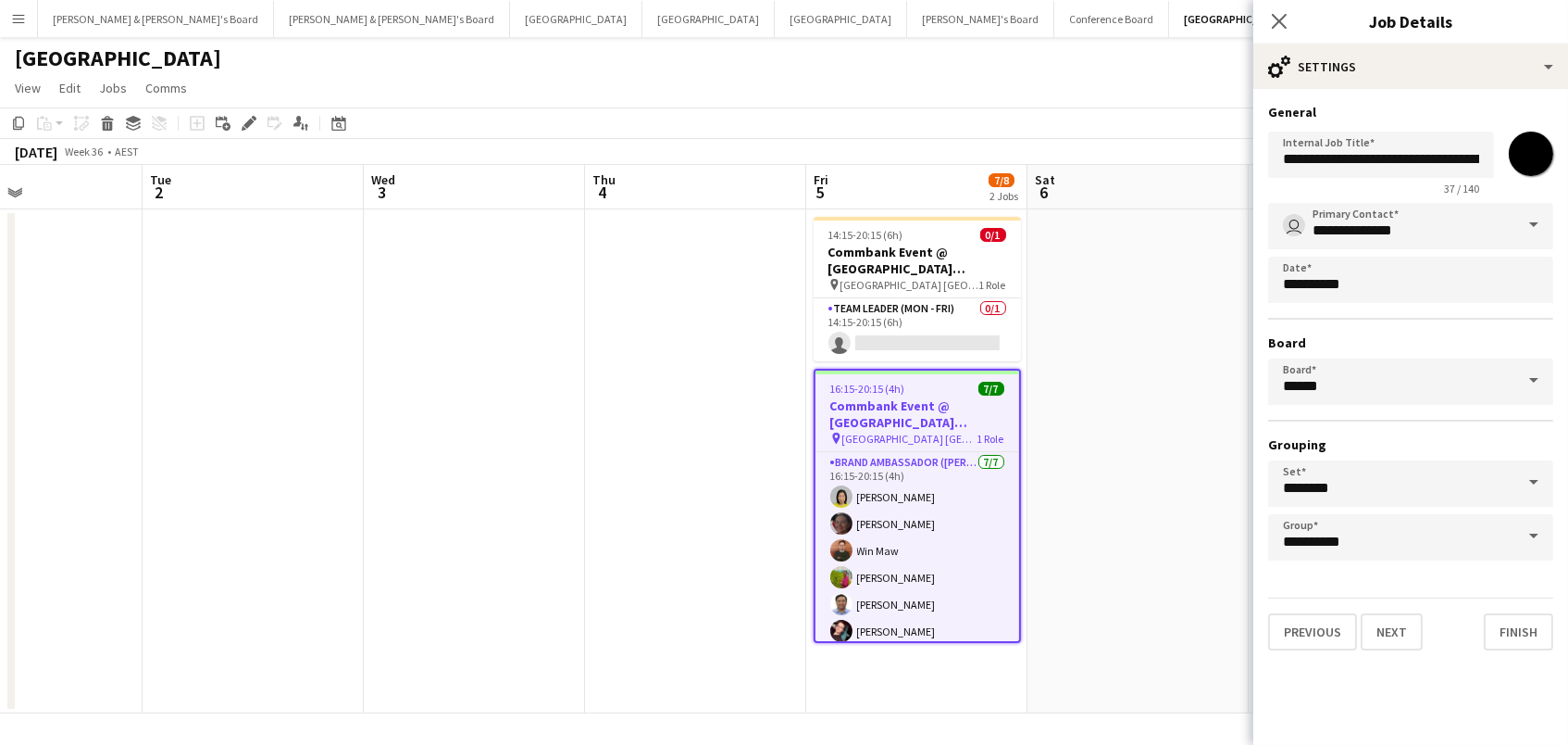
click at [1540, 148] on input "*******" at bounding box center [1530, 153] width 67 height 67
type input "*******"
click at [1095, 375] on app-date-cell at bounding box center [1137, 462] width 221 height 504
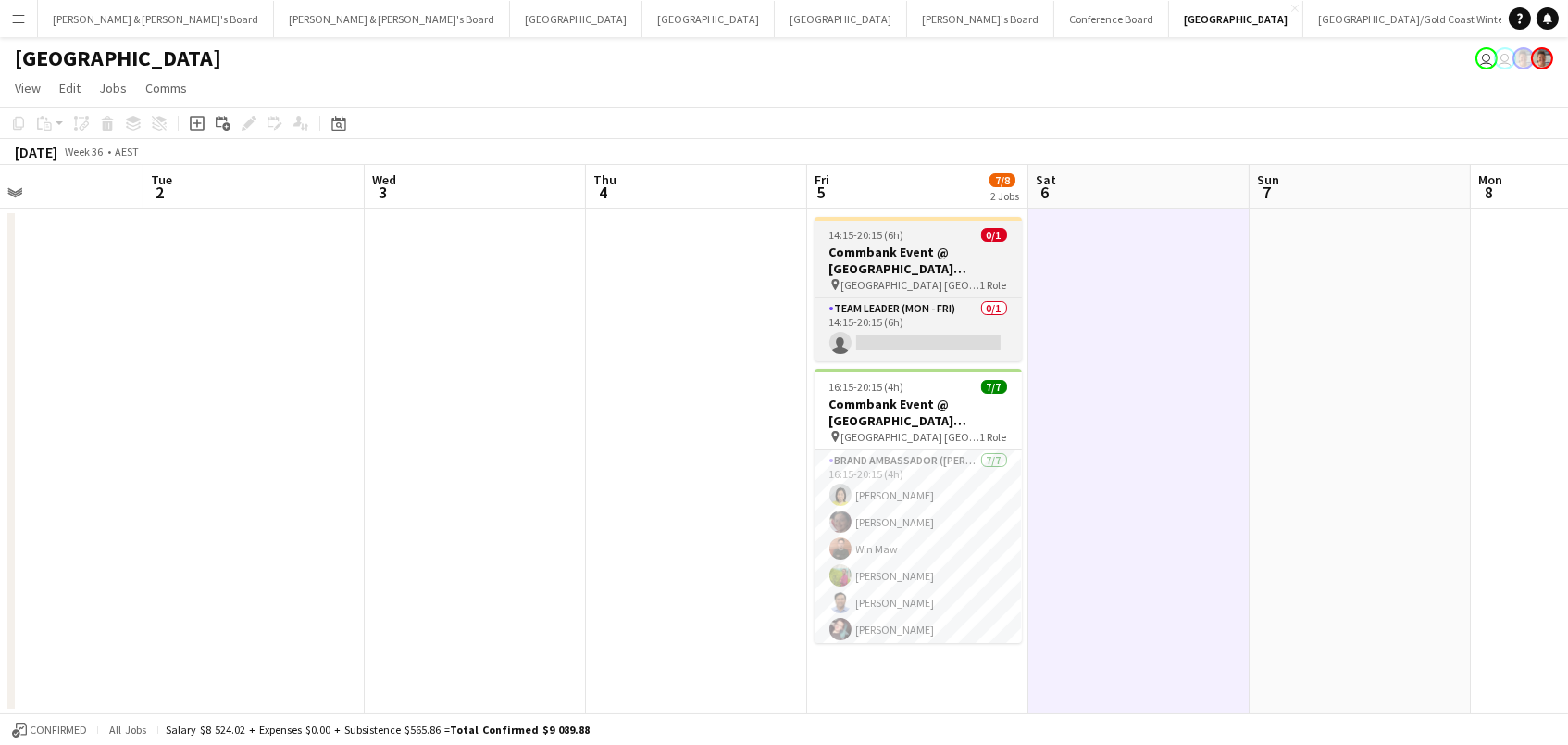
click at [870, 271] on h3 "Commbank Event @ [GEOGRAPHIC_DATA] [GEOGRAPHIC_DATA]" at bounding box center [918, 260] width 208 height 33
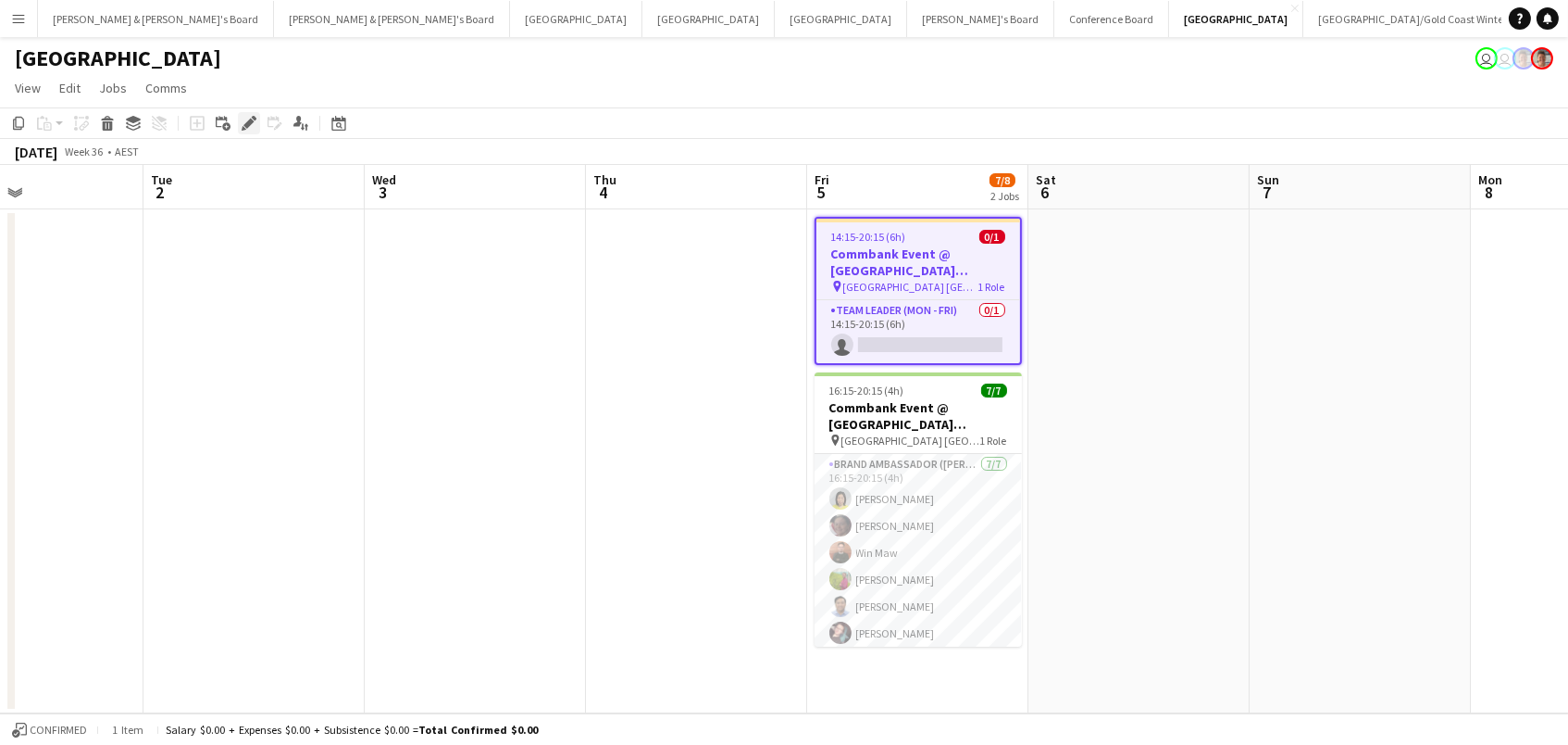
click at [247, 119] on icon at bounding box center [248, 123] width 10 height 10
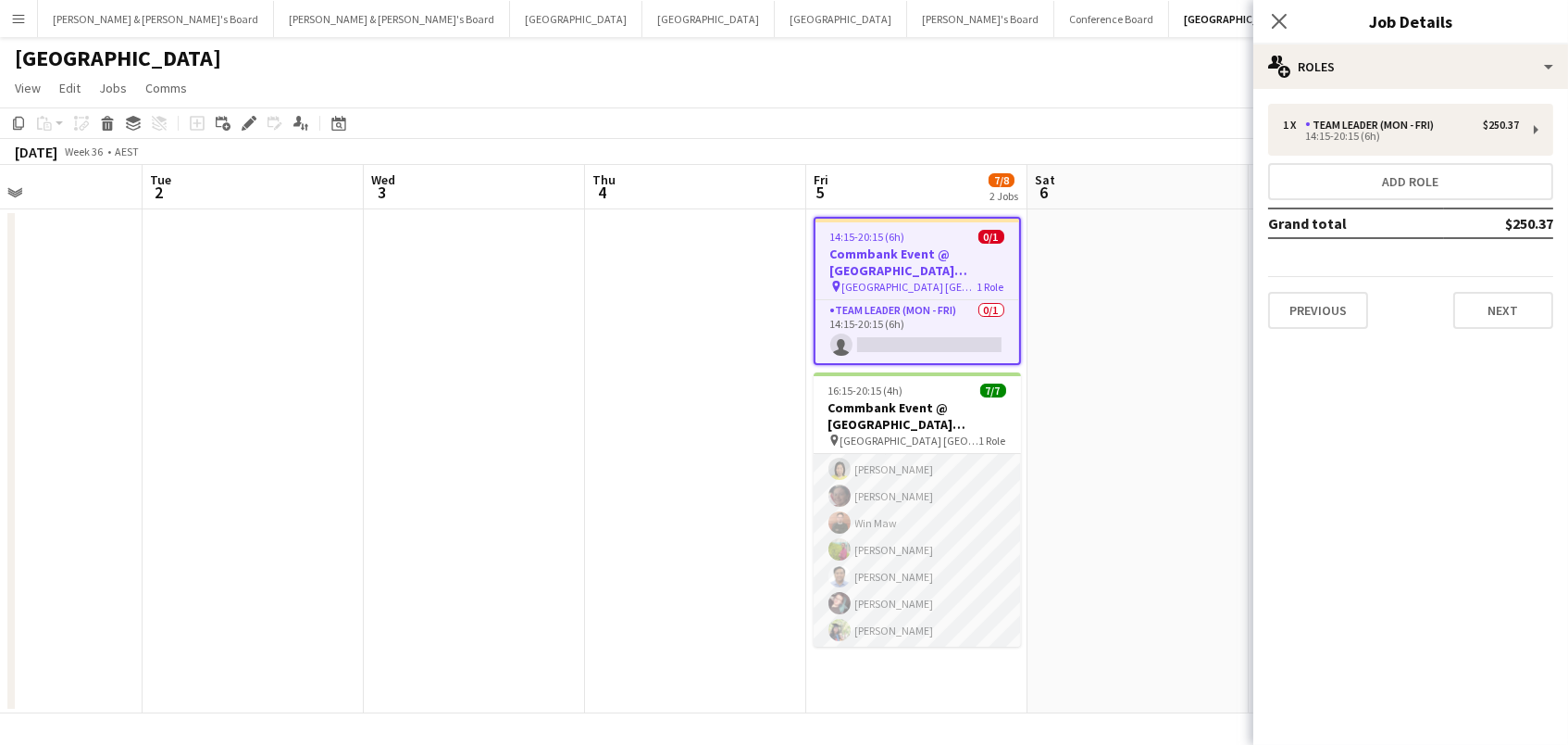
scroll to position [29, 0]
click at [980, 547] on app-card-role "Brand Ambassador ([PERSON_NAME]) [DATE] 16:15-20:15 (4h) [PERSON_NAME] Win Maw …" at bounding box center [917, 537] width 208 height 224
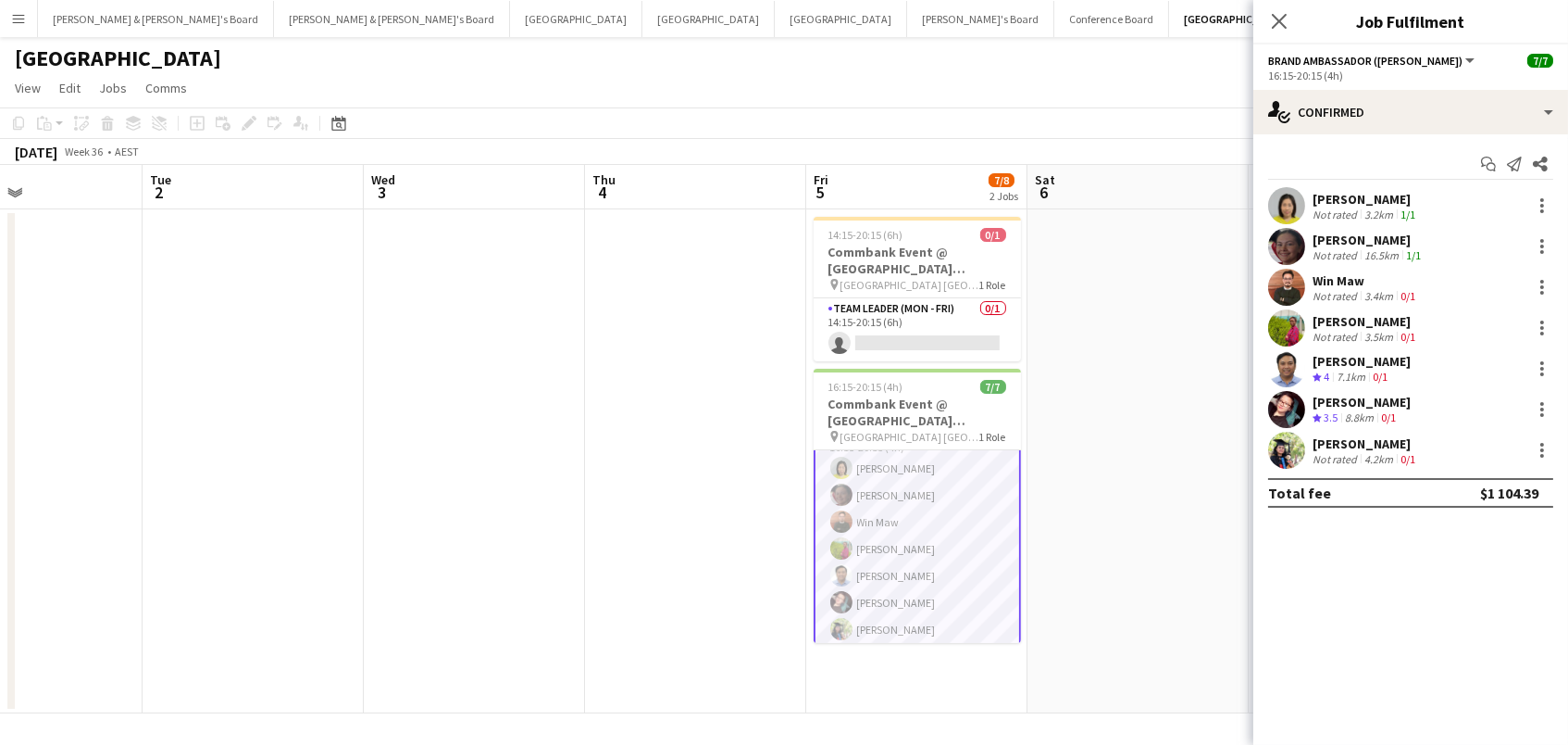
click at [1275, 333] on app-user-avatar at bounding box center [1286, 327] width 37 height 37
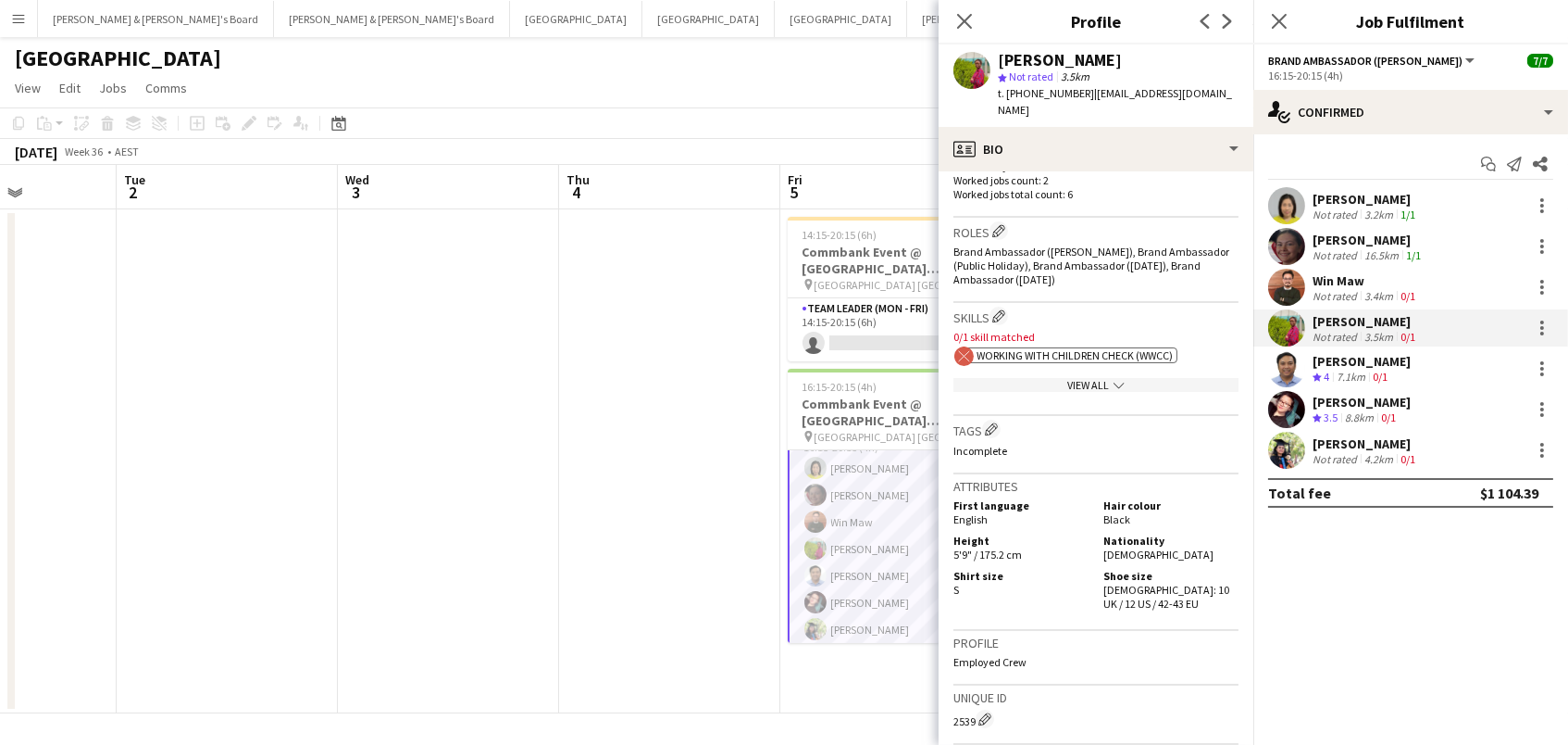
scroll to position [559, 0]
click at [1100, 380] on div "View All chevron-down" at bounding box center [1095, 387] width 285 height 14
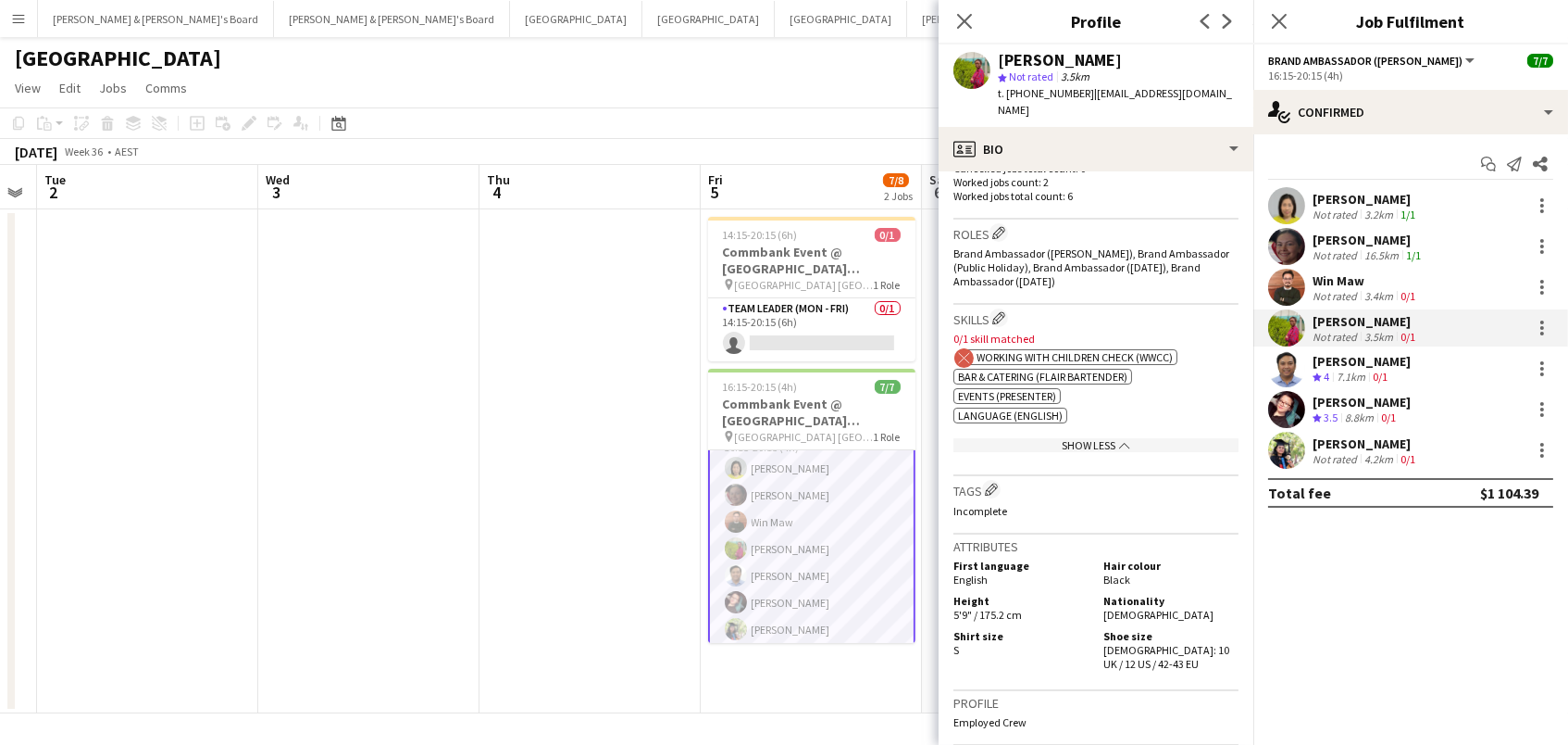
scroll to position [0, 646]
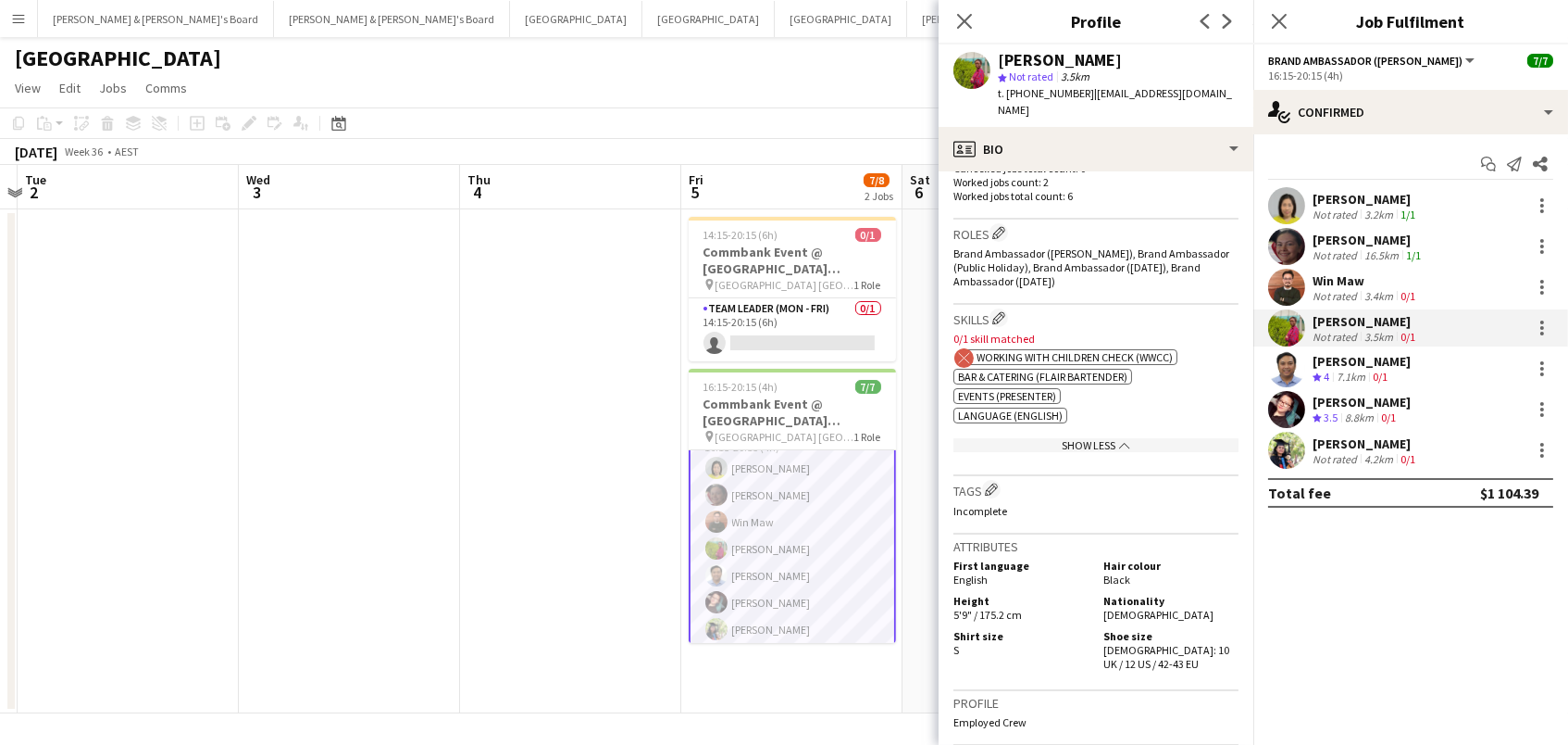
click at [1299, 276] on app-user-avatar at bounding box center [1286, 287] width 37 height 37
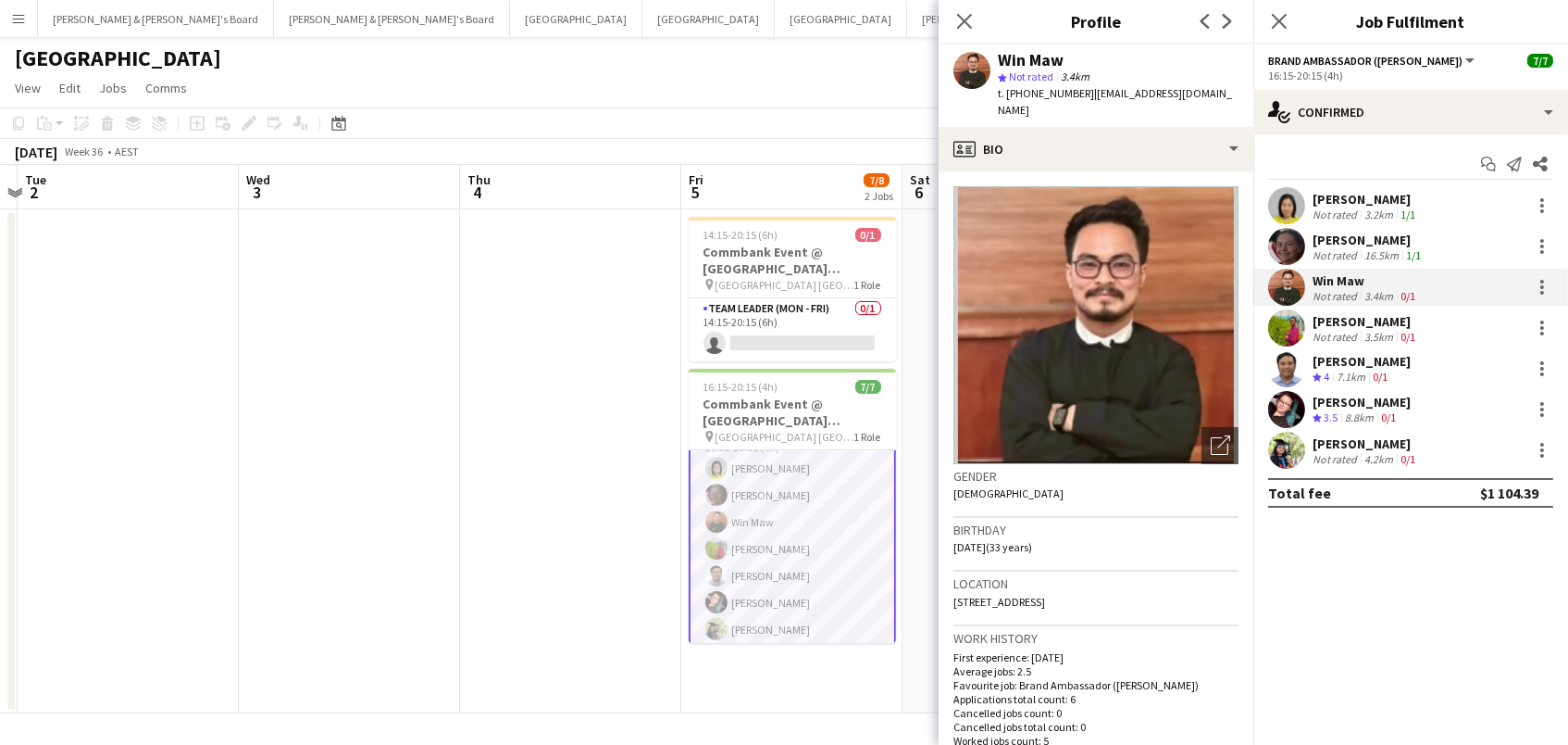
click at [1288, 188] on app-user-avatar at bounding box center [1286, 205] width 37 height 37
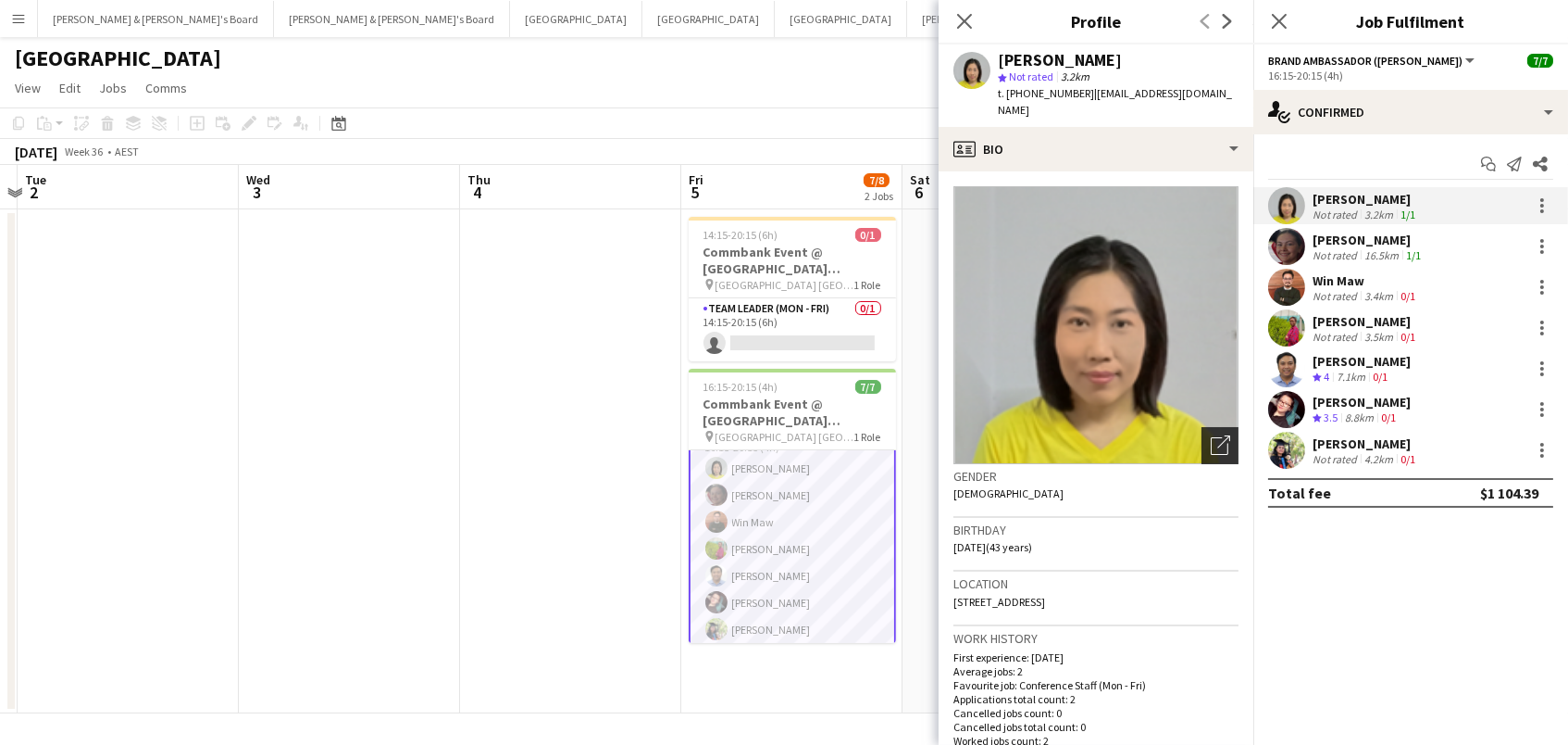
scroll to position [0, 0]
click at [1220, 436] on icon "Open photos pop-in" at bounding box center [1220, 445] width 20 height 20
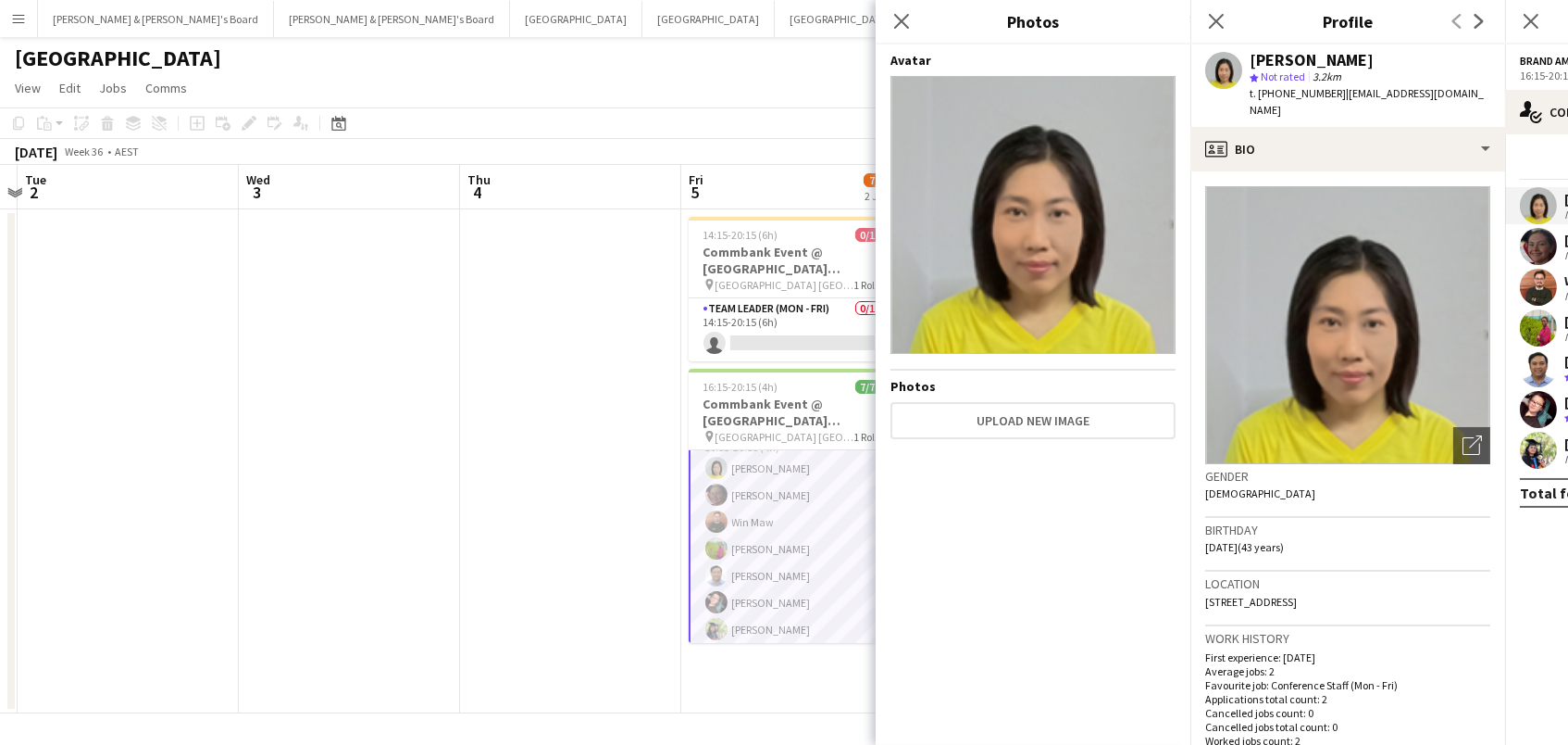
scroll to position [0, 654]
click at [1550, 281] on app-user-avatar at bounding box center [1538, 287] width 37 height 37
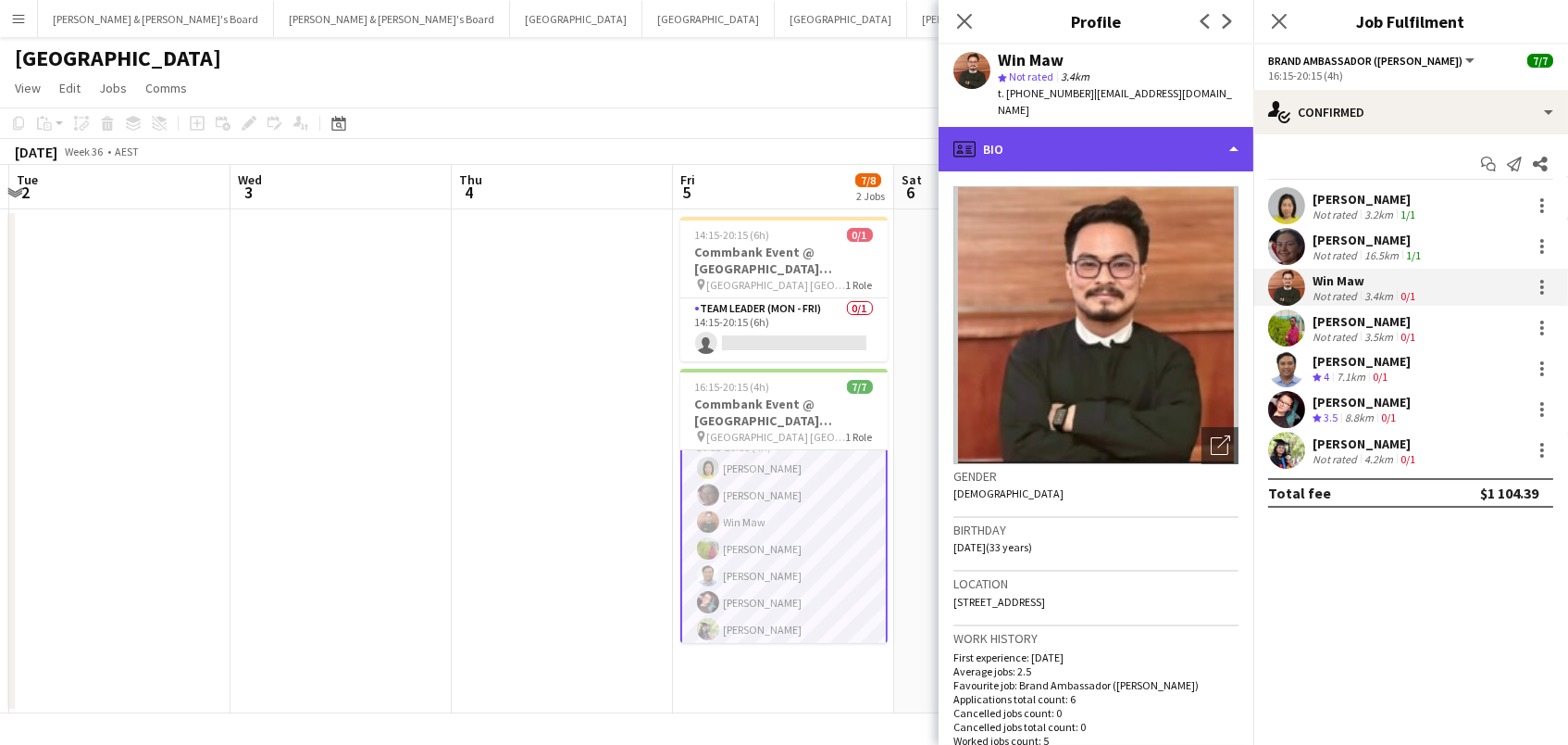
click at [1100, 137] on div "profile Bio" at bounding box center [1096, 149] width 315 height 44
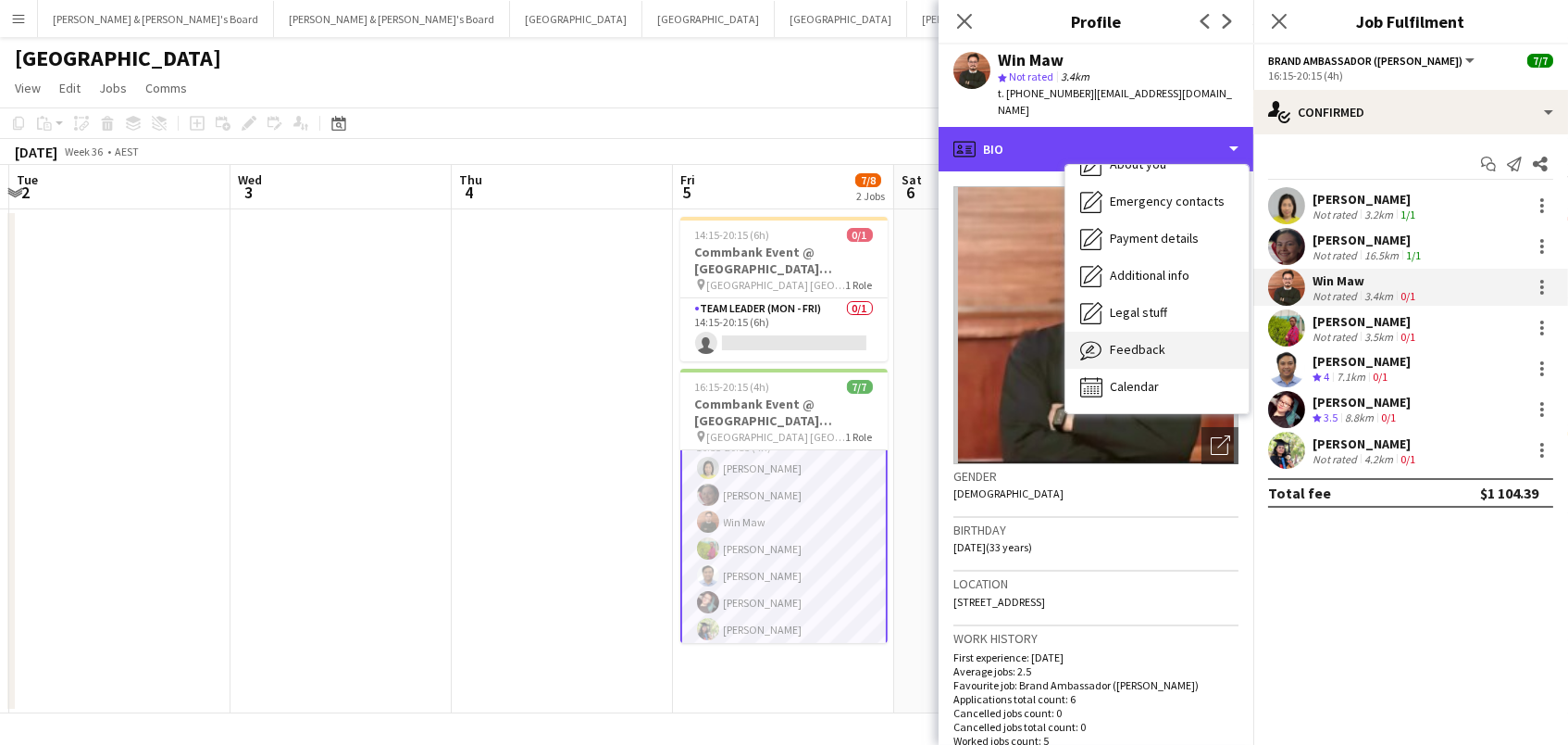
scroll to position [136, 0]
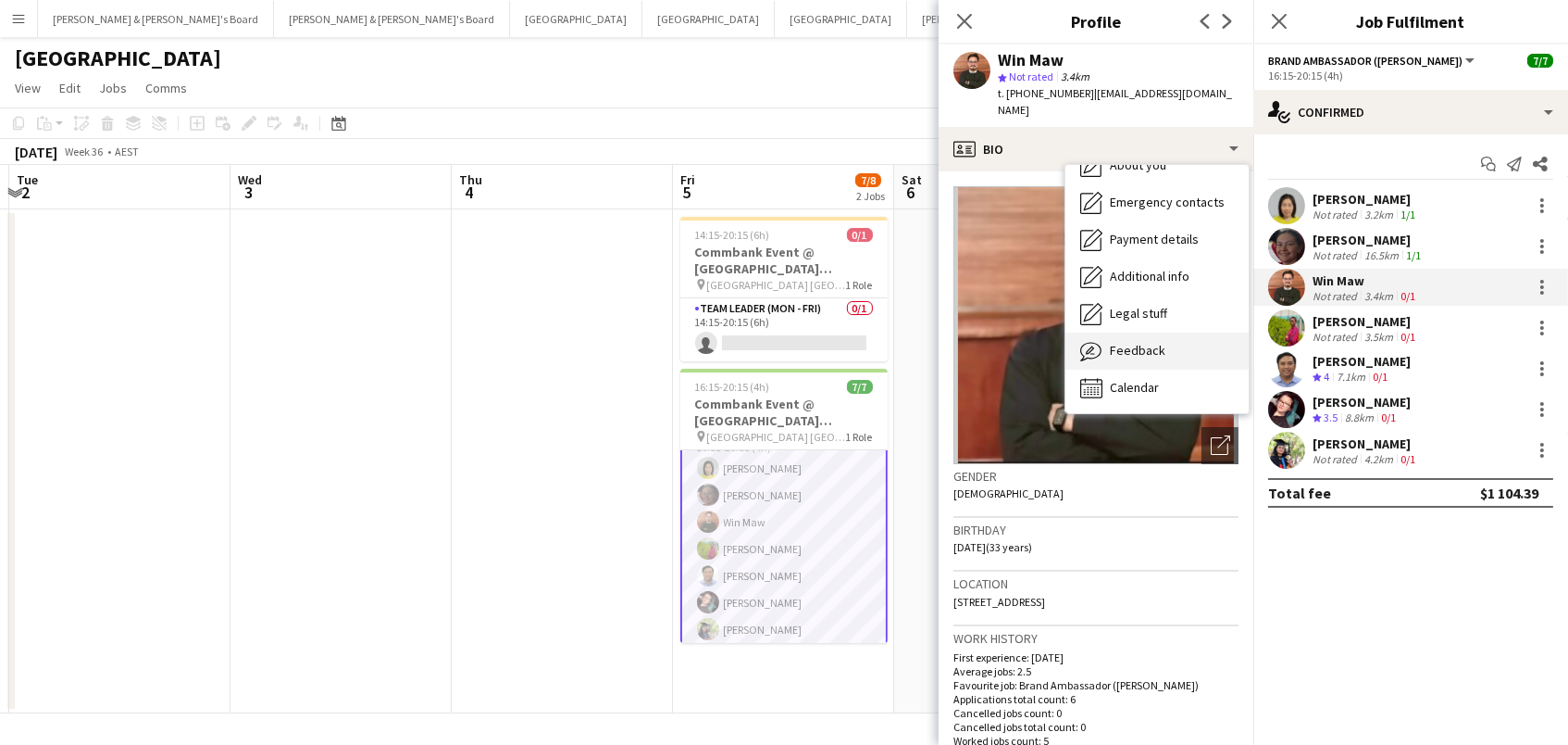
click at [1142, 341] on span "Feedback" at bounding box center [1137, 350] width 55 height 17
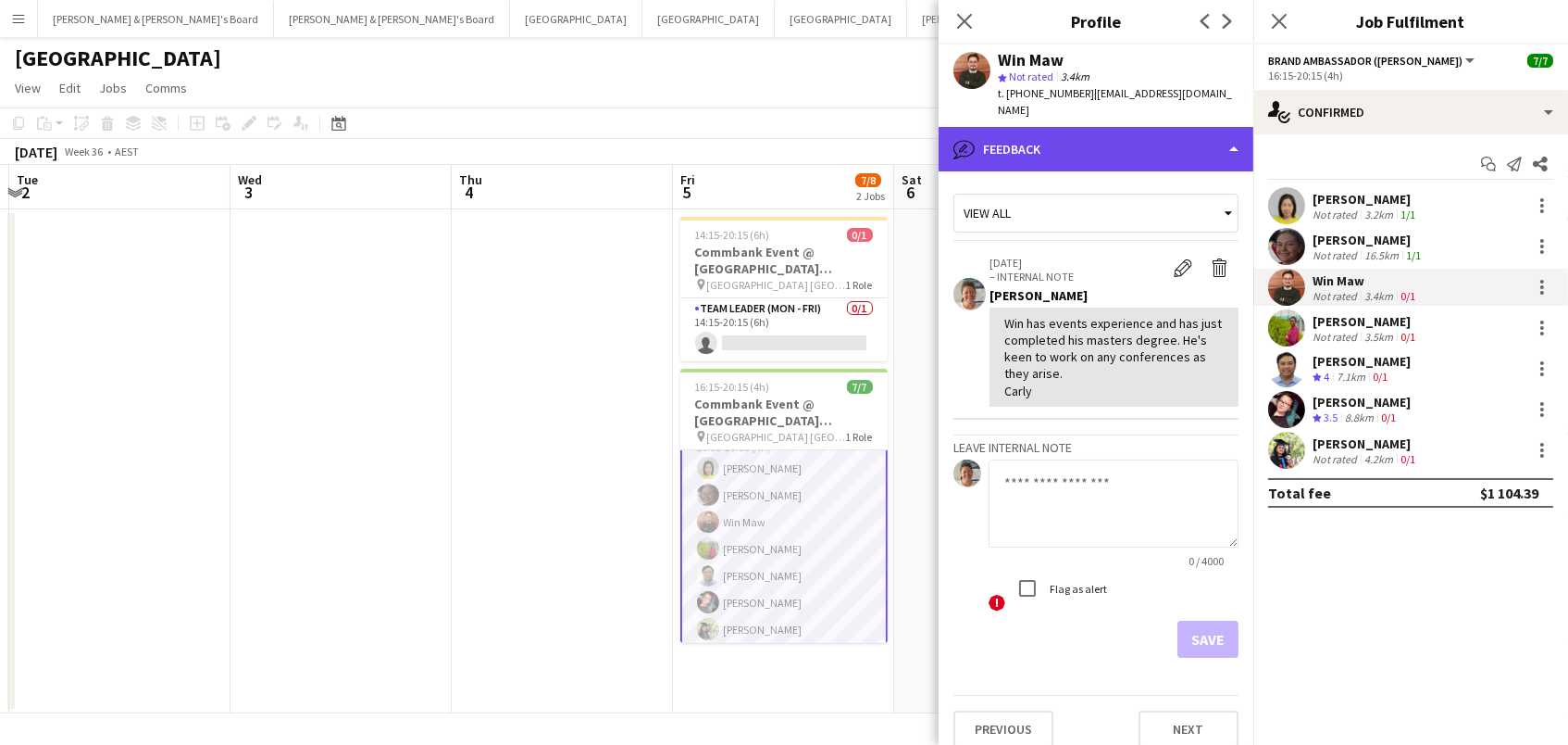
click at [1072, 127] on div "bubble-pencil Feedback" at bounding box center [1096, 149] width 315 height 44
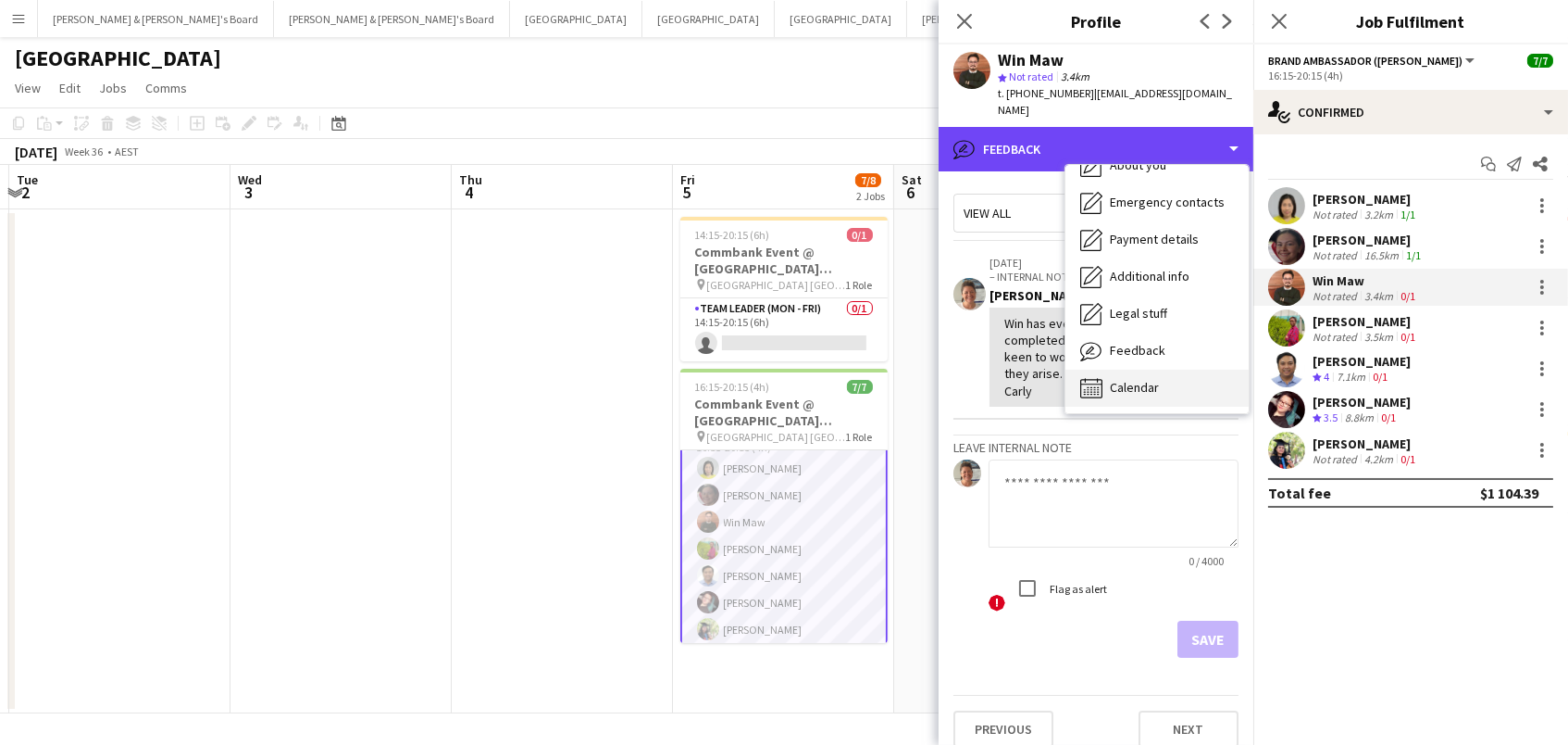
scroll to position [0, 0]
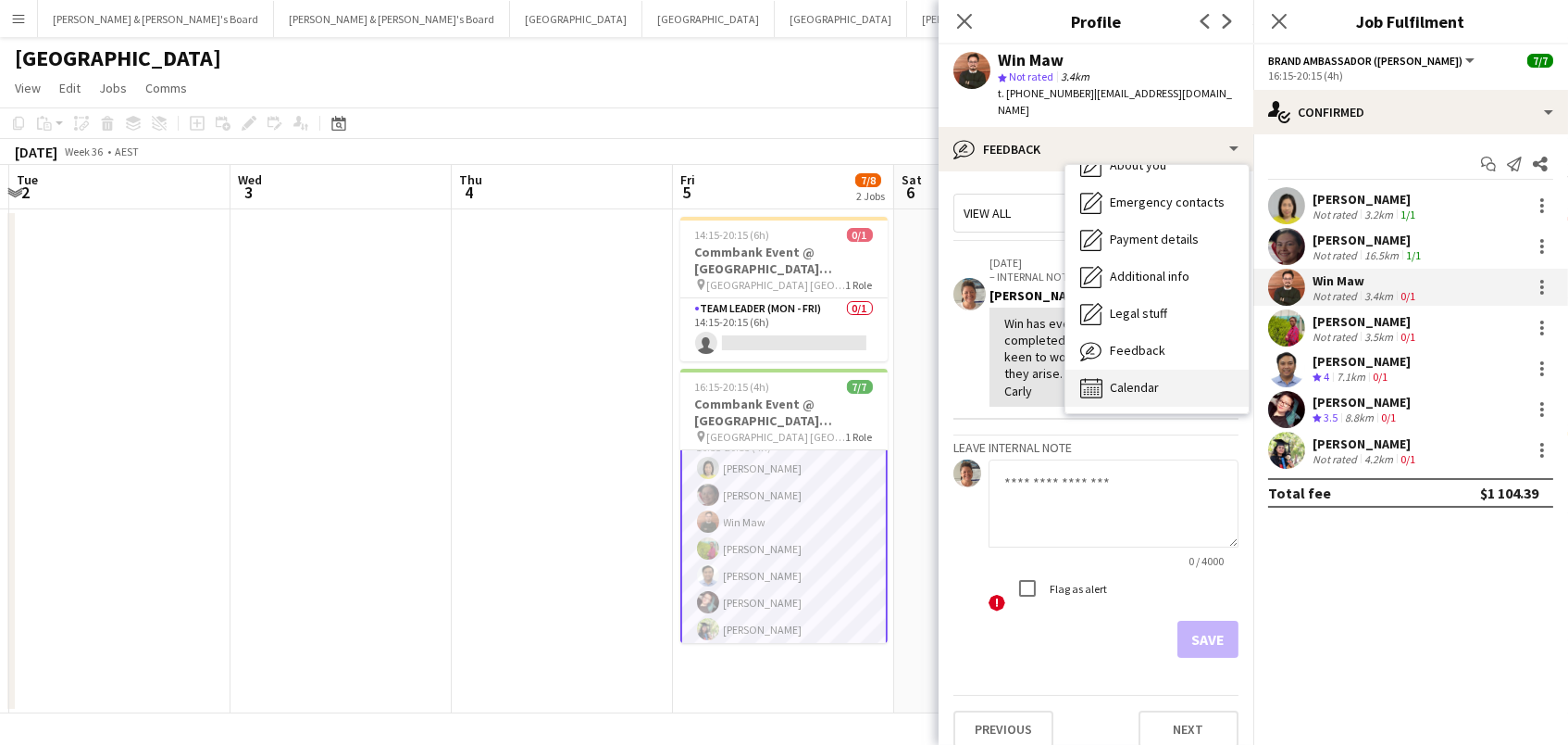
click at [1156, 370] on div "Calendar Calendar" at bounding box center [1157, 388] width 183 height 37
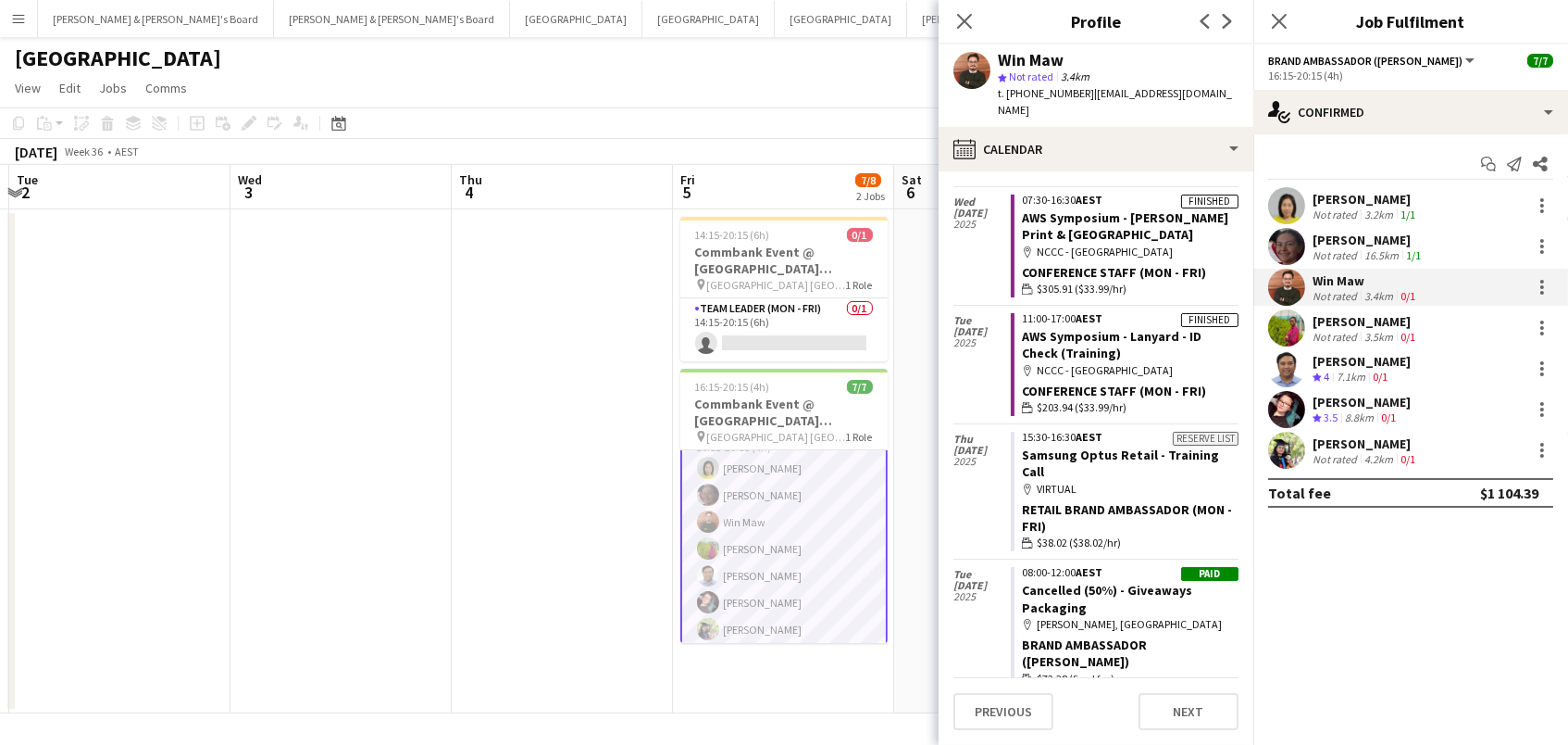
scroll to position [217, 0]
click at [962, 18] on icon at bounding box center [964, 21] width 18 height 18
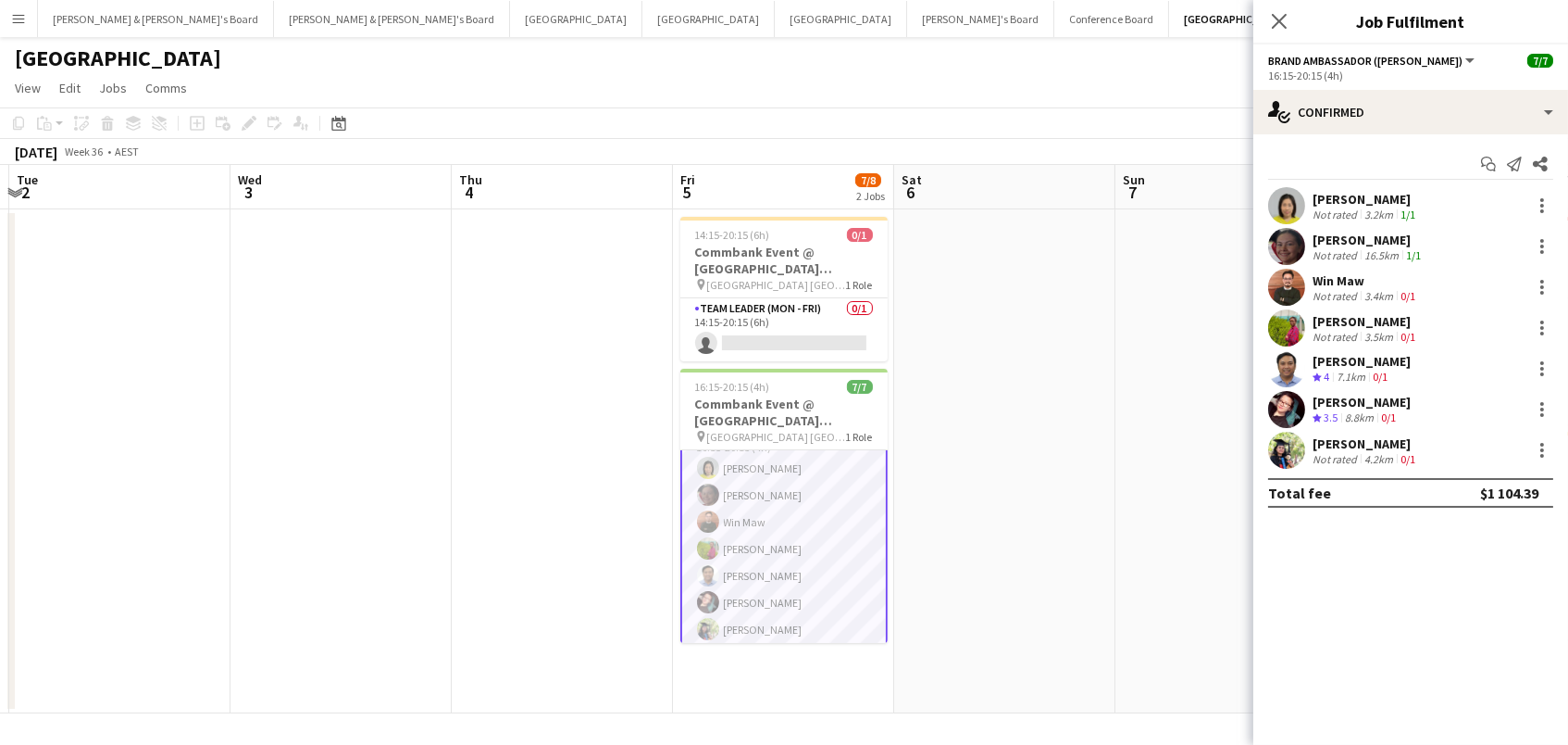
click at [1279, 278] on app-user-avatar at bounding box center [1286, 287] width 37 height 37
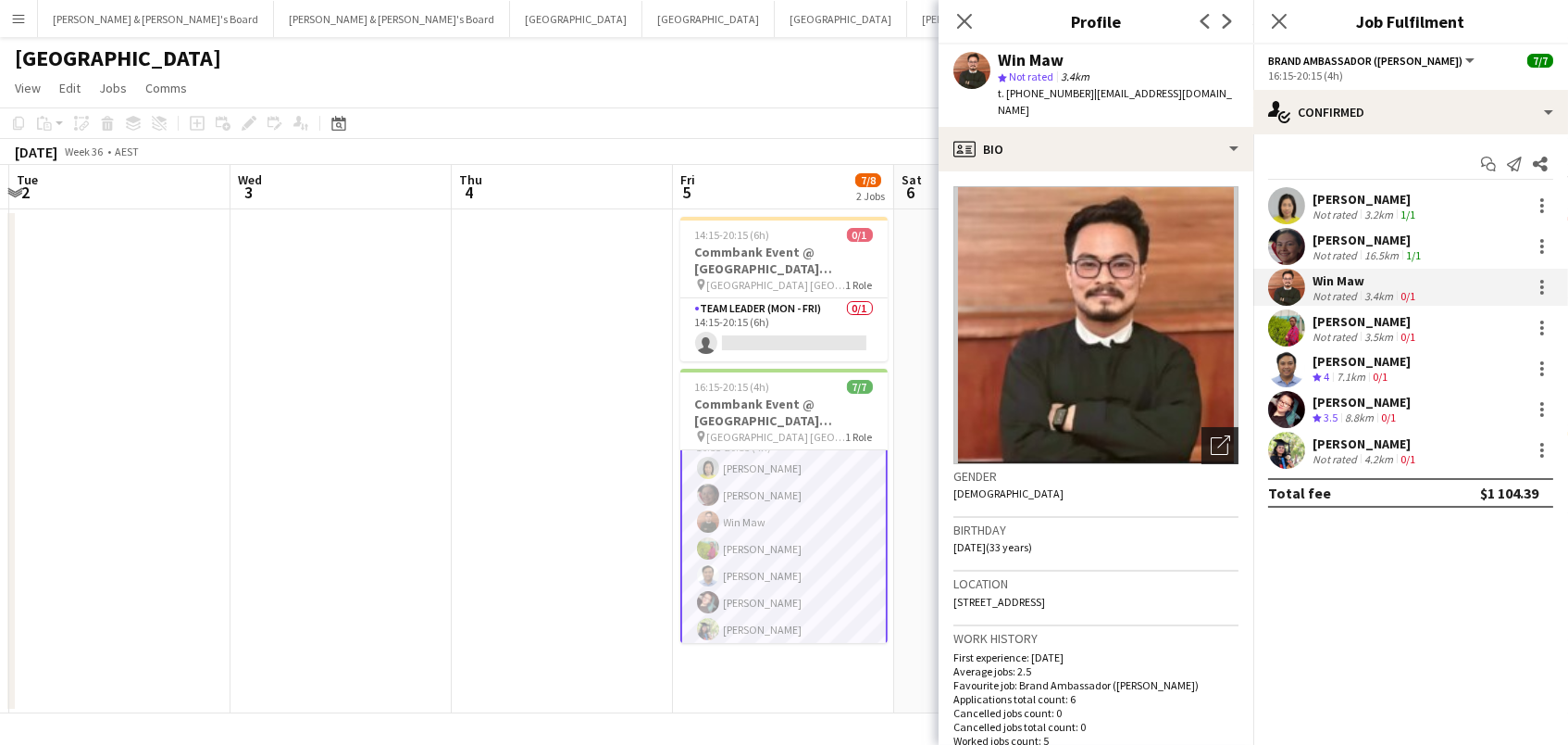
click at [1215, 437] on div "Open photos pop-in" at bounding box center [1219, 445] width 37 height 37
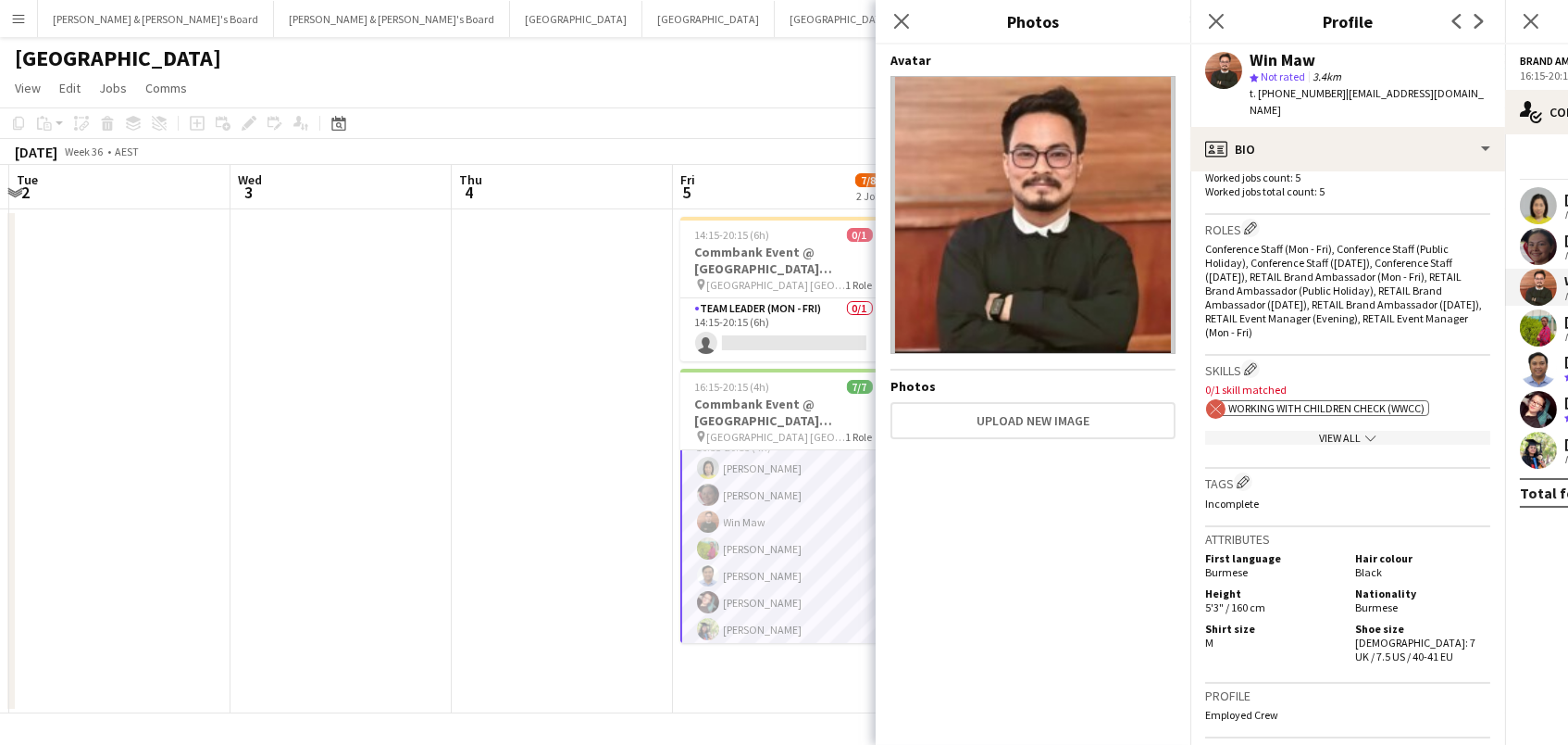
scroll to position [579, 0]
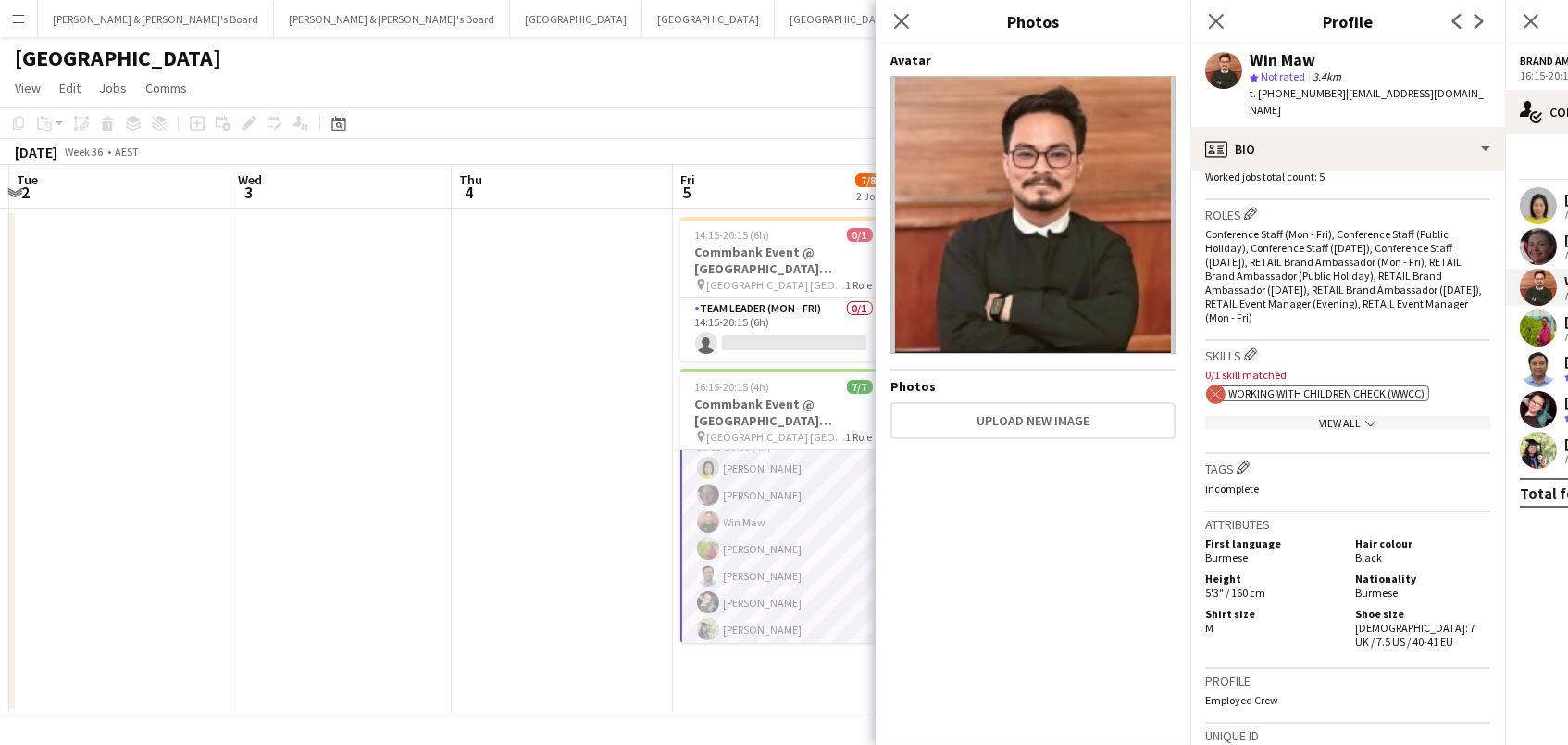
drag, startPoint x: 1206, startPoint y: 529, endPoint x: 1220, endPoint y: 529, distance: 14.0
click at [1220, 585] on span "5'3" / 160 cm" at bounding box center [1235, 592] width 60 height 14
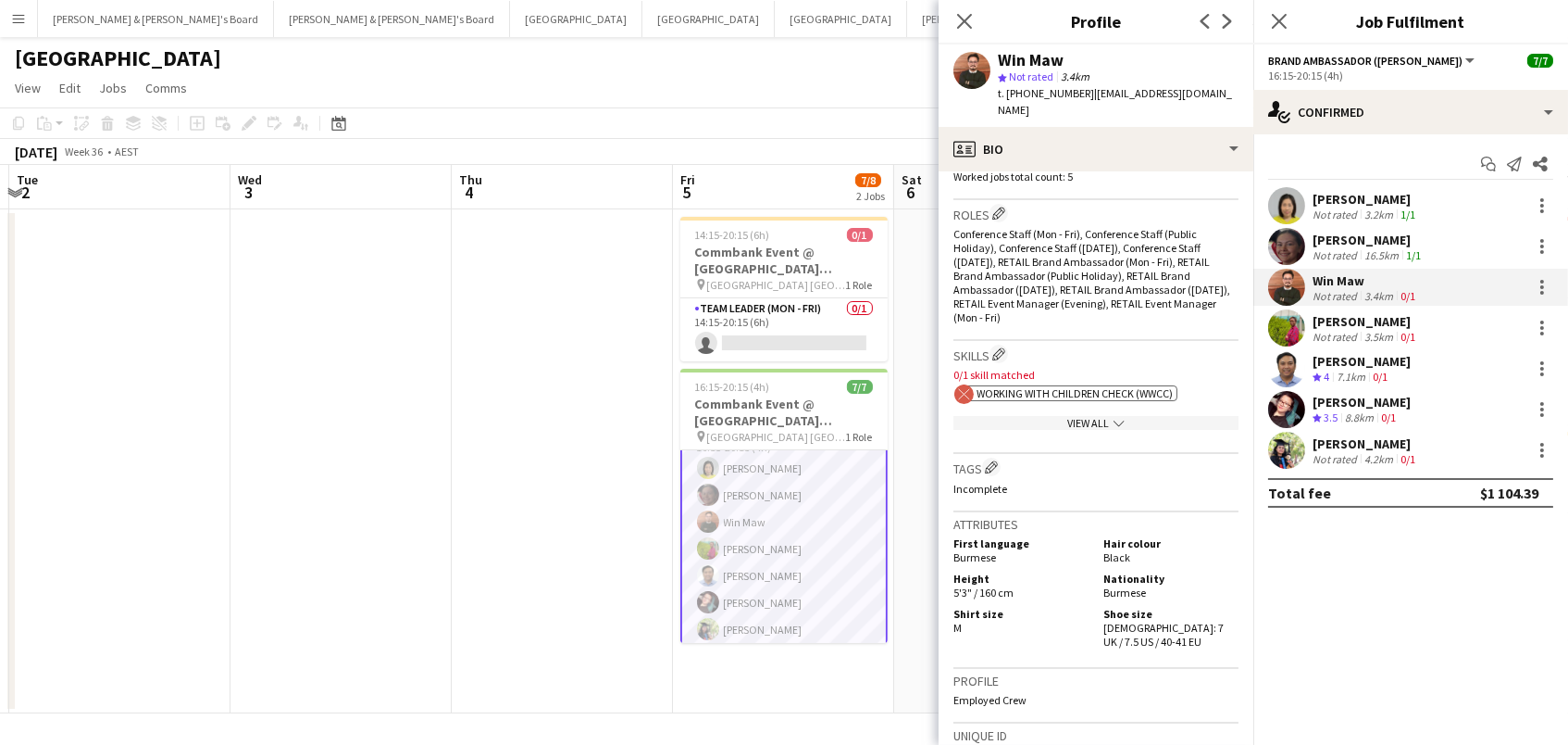
click at [996, 536] on h5 "First language" at bounding box center [1021, 543] width 135 height 14
click at [957, 25] on icon "Close pop-in" at bounding box center [964, 21] width 18 height 18
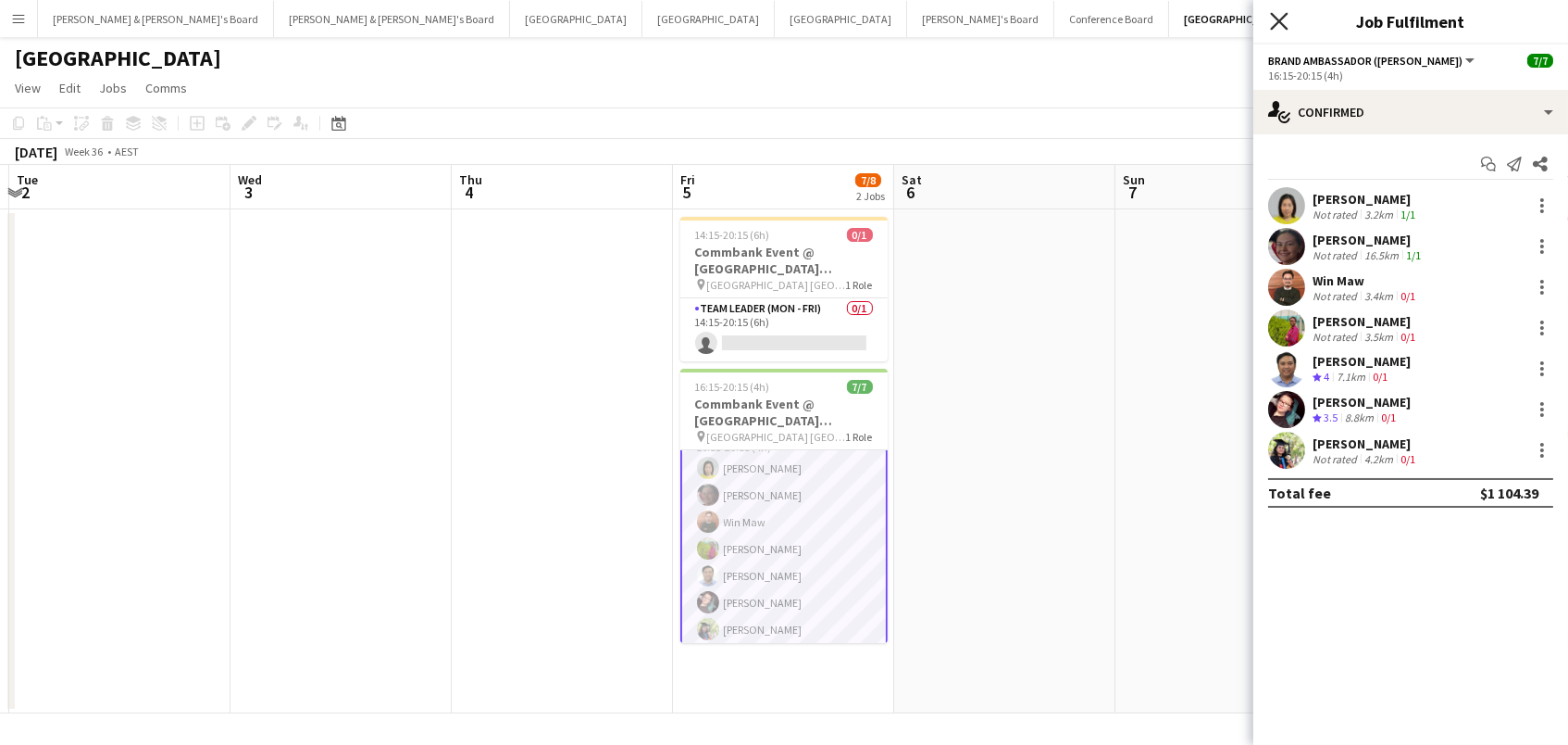
click at [1286, 28] on icon at bounding box center [1278, 21] width 18 height 18
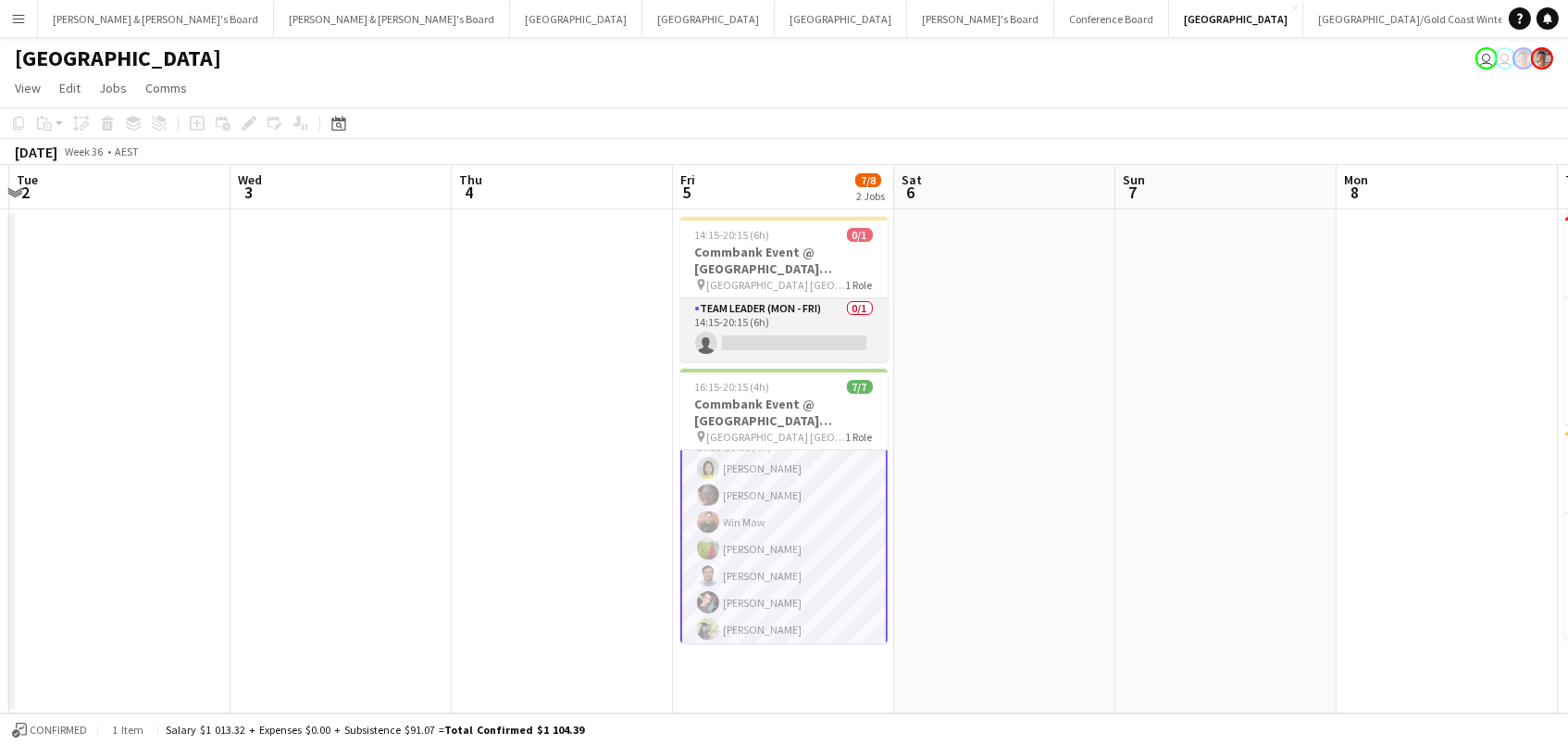
click at [877, 335] on app-card-role "Team Leader (Mon - Fri) 0/1 14:15-20:15 (6h) single-neutral-actions" at bounding box center [784, 329] width 208 height 63
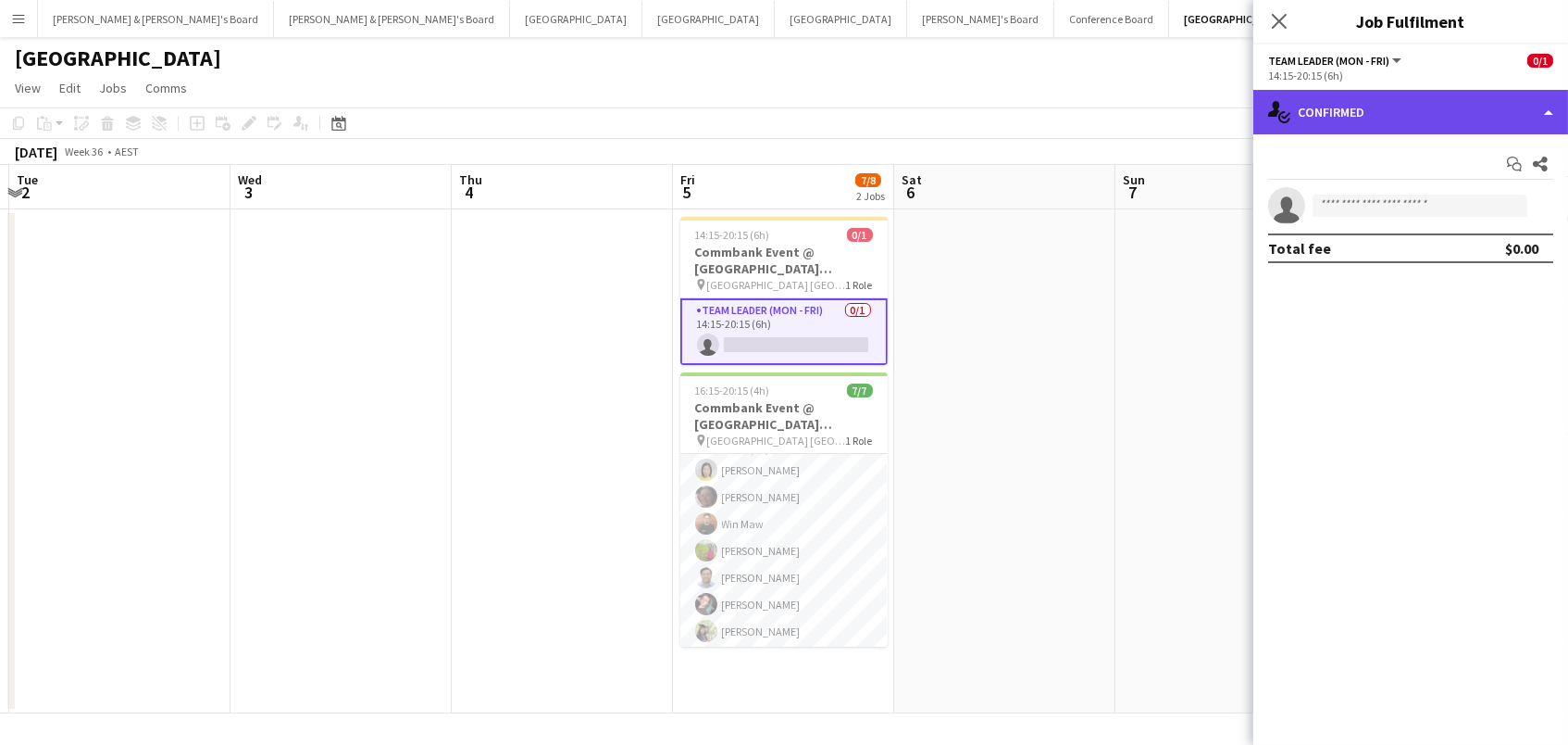
click at [1359, 113] on div "single-neutral-actions-check-2 Confirmed" at bounding box center [1410, 112] width 315 height 44
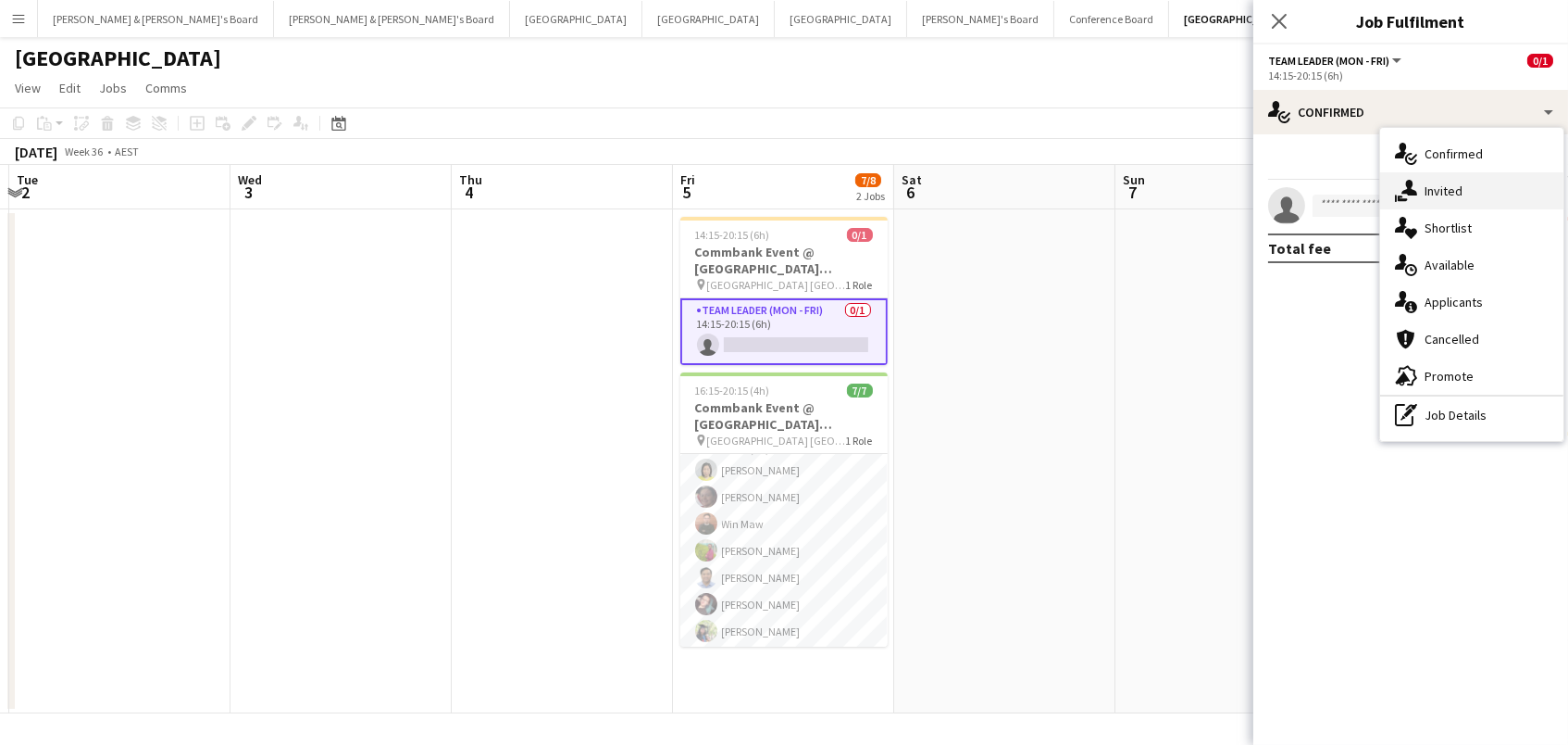
click at [1440, 199] on div "single-neutral-actions-share-1 Invited" at bounding box center [1471, 190] width 183 height 37
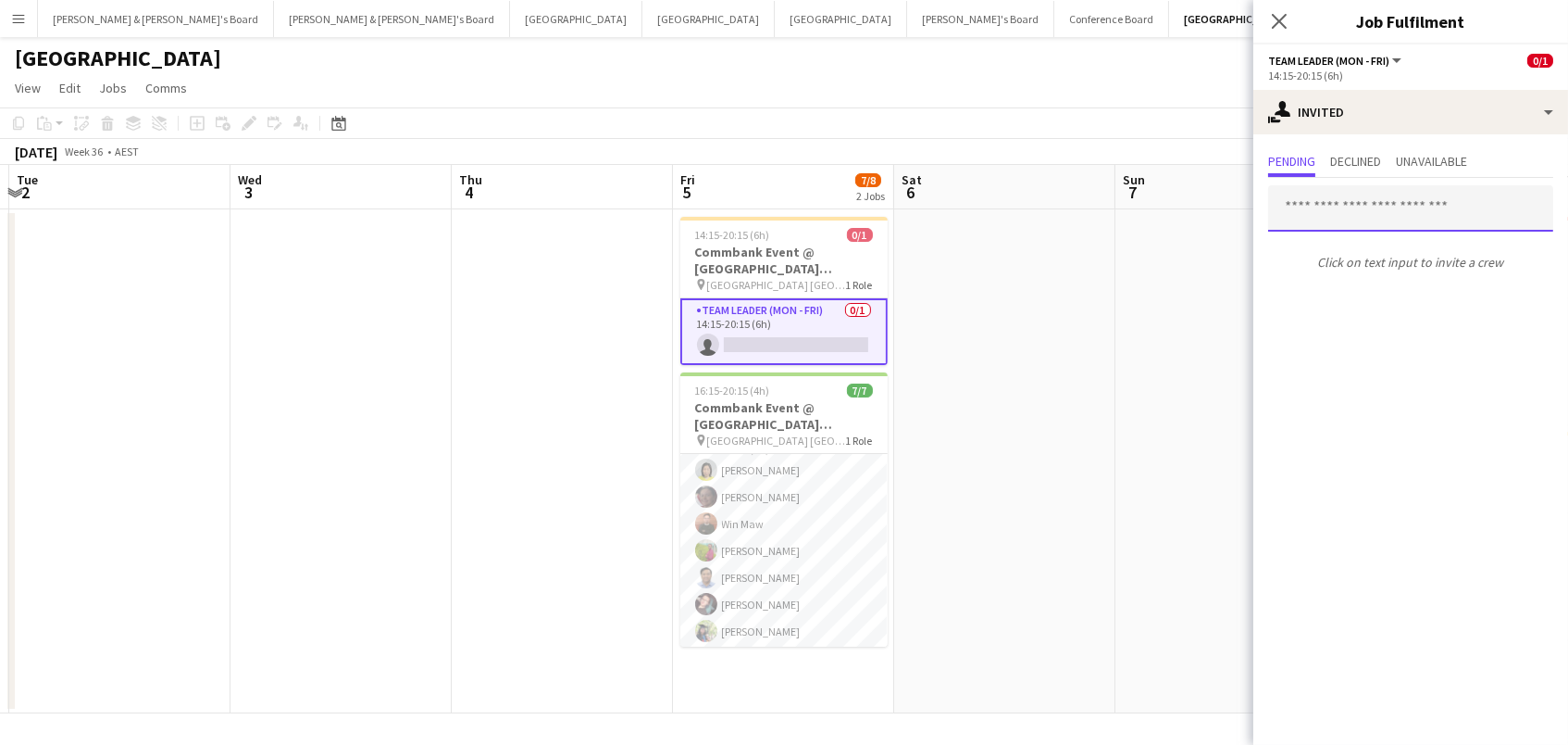
click at [1293, 206] on input "text" at bounding box center [1410, 208] width 285 height 46
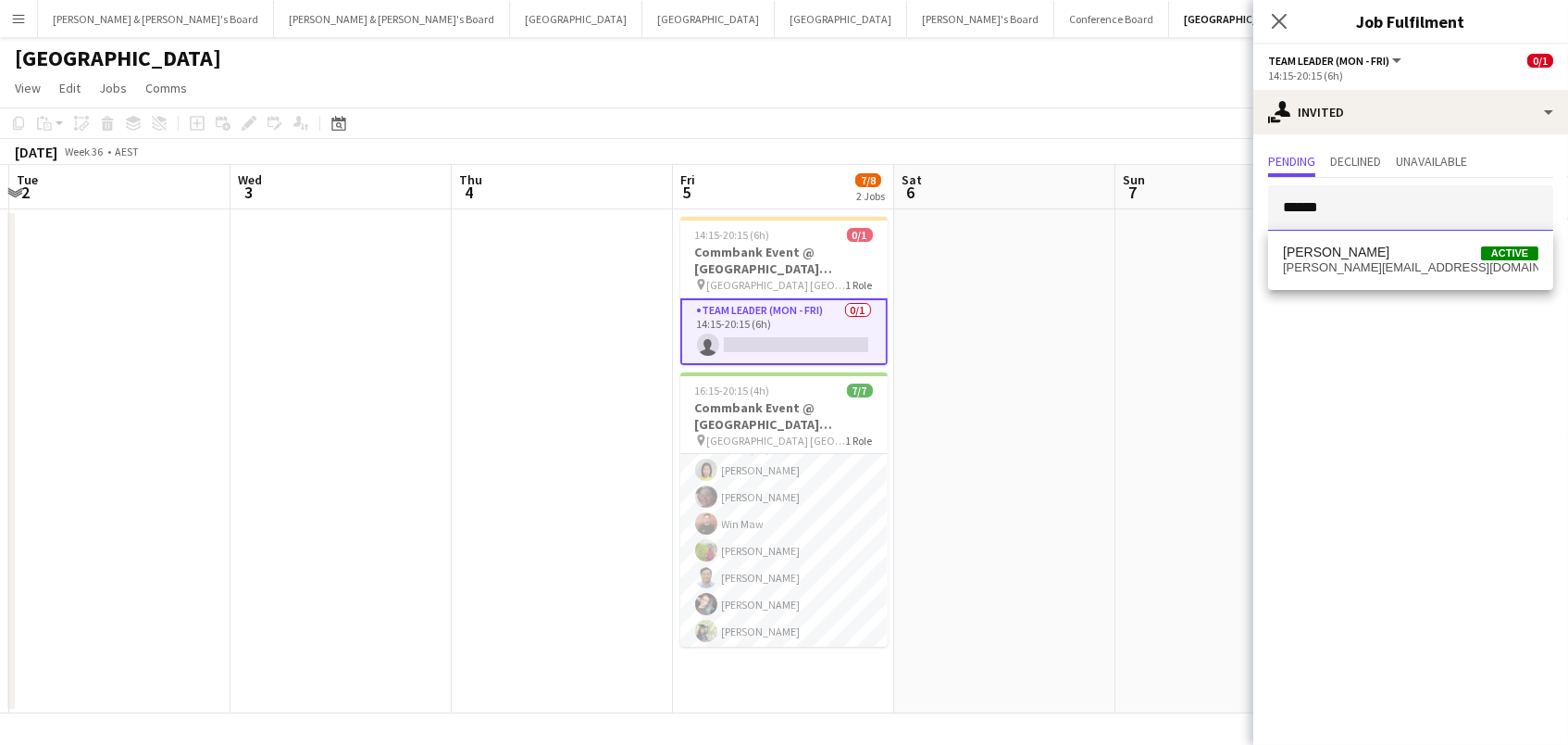
type input "******"
drag, startPoint x: 1324, startPoint y: 243, endPoint x: 1338, endPoint y: 261, distance: 22.8
click at [1338, 261] on span "r.stimac@outlook.com" at bounding box center [1411, 268] width 256 height 15
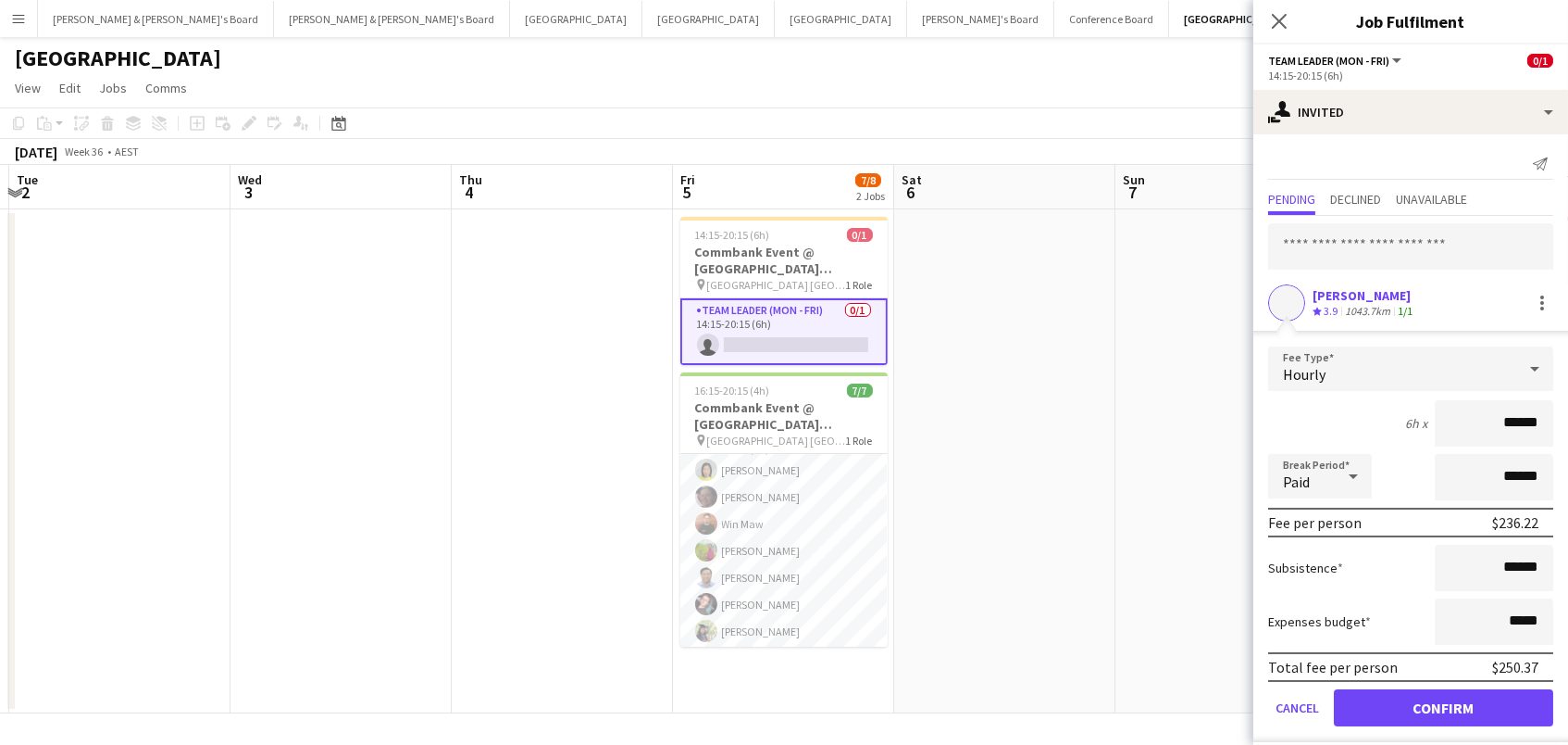
click at [1443, 705] on button "Confirm" at bounding box center [1443, 707] width 219 height 37
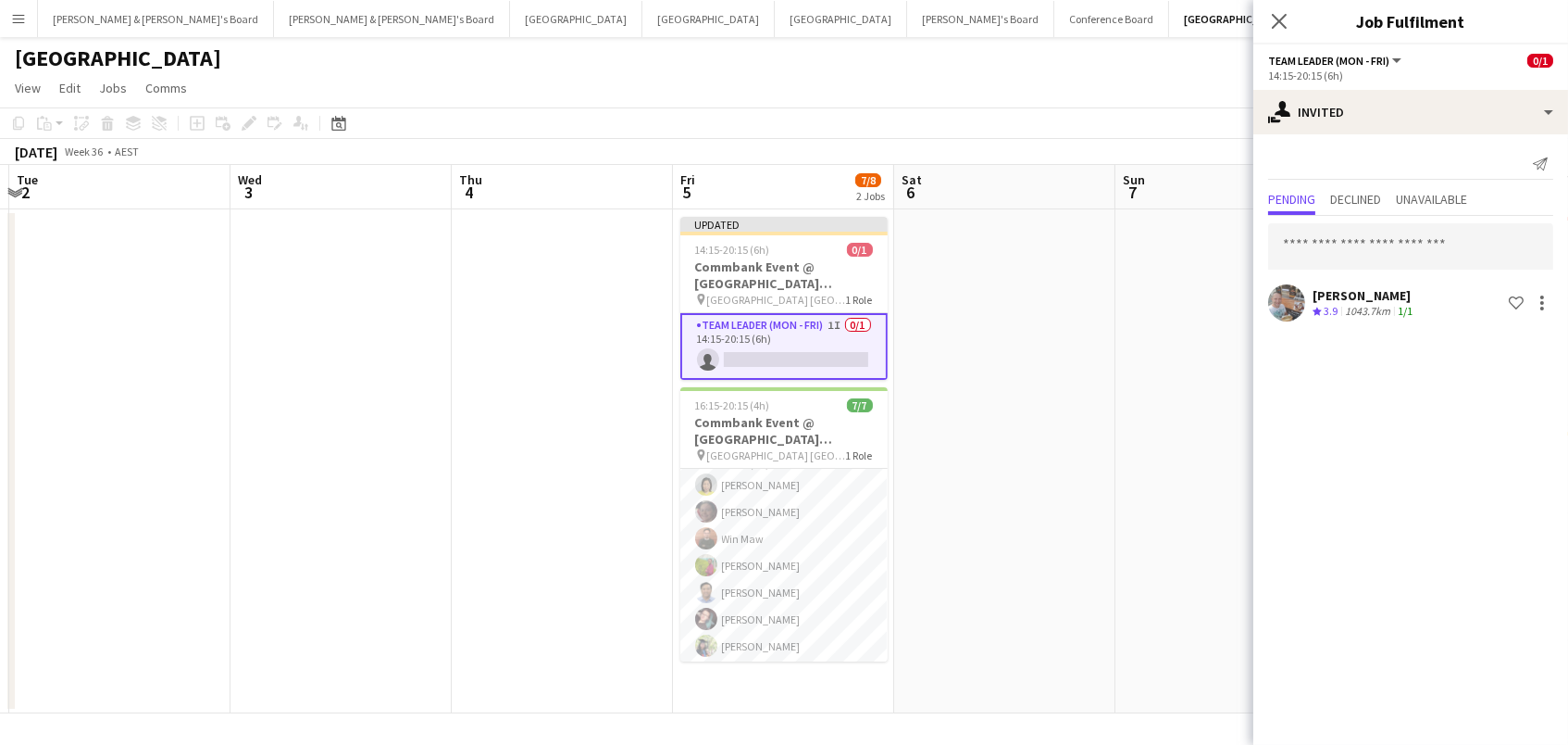
click at [1159, 258] on app-date-cell at bounding box center [1226, 462] width 221 height 504
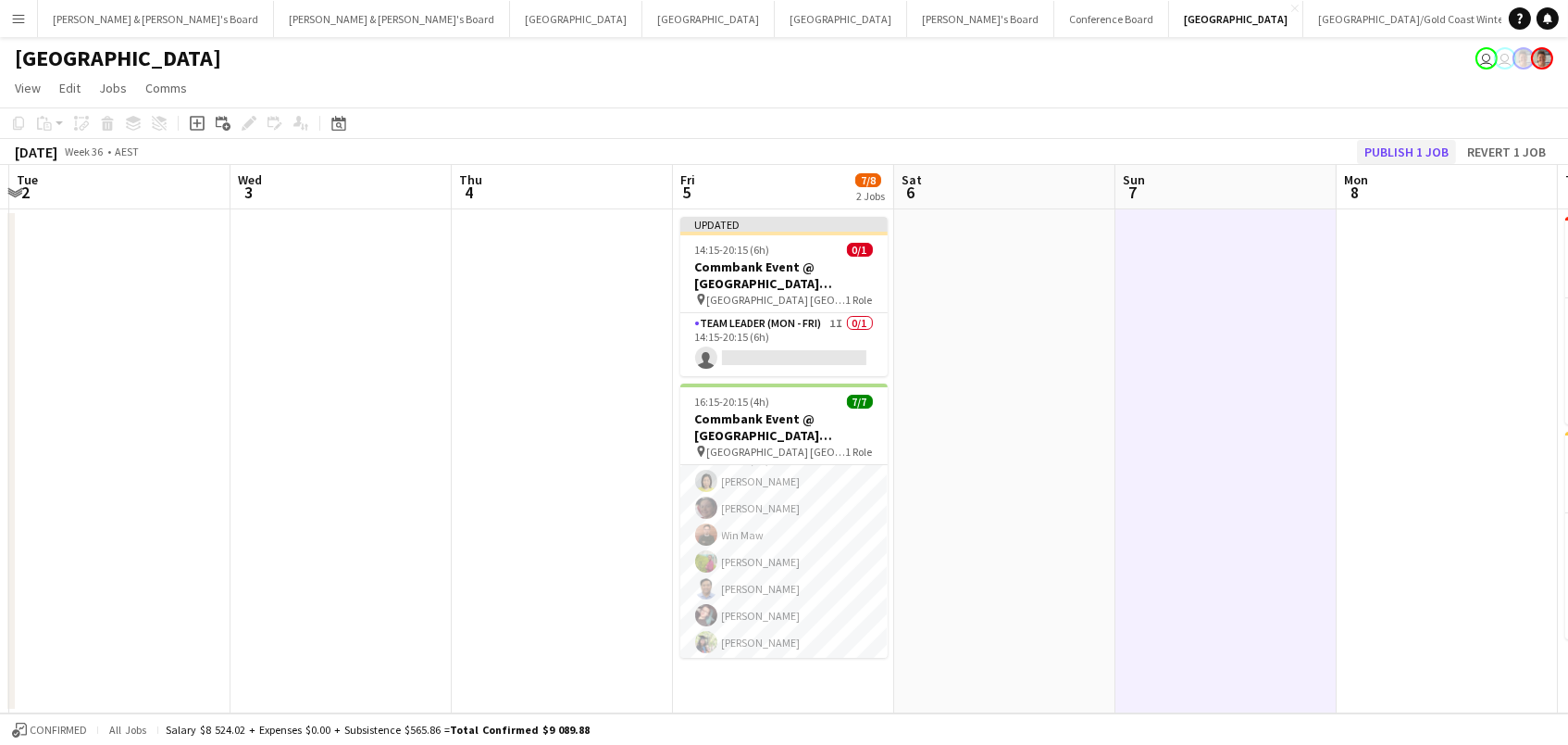
click at [1383, 152] on button "Publish 1 job" at bounding box center [1406, 152] width 99 height 24
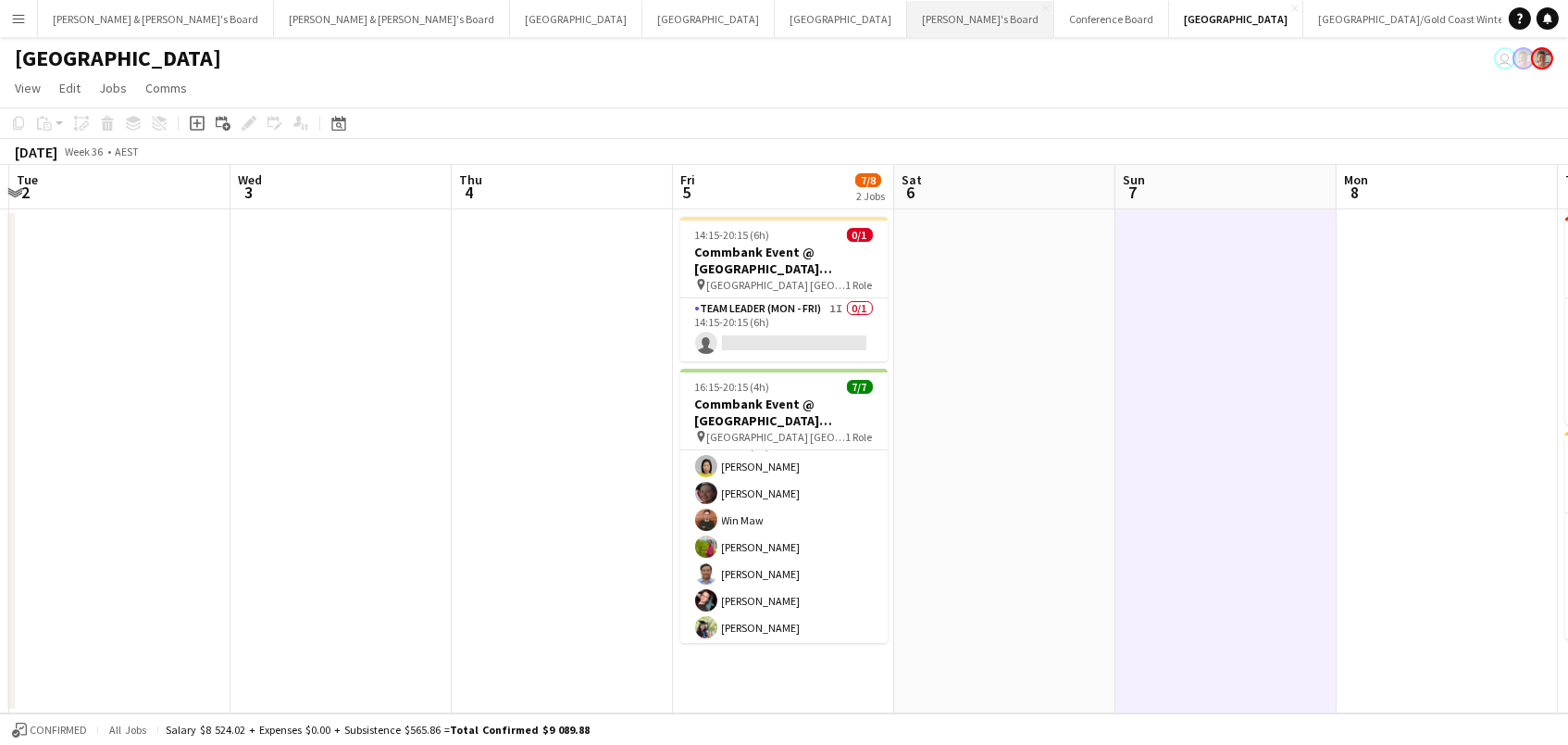
click at [907, 11] on button "Tennille's Board Close" at bounding box center [980, 19] width 148 height 36
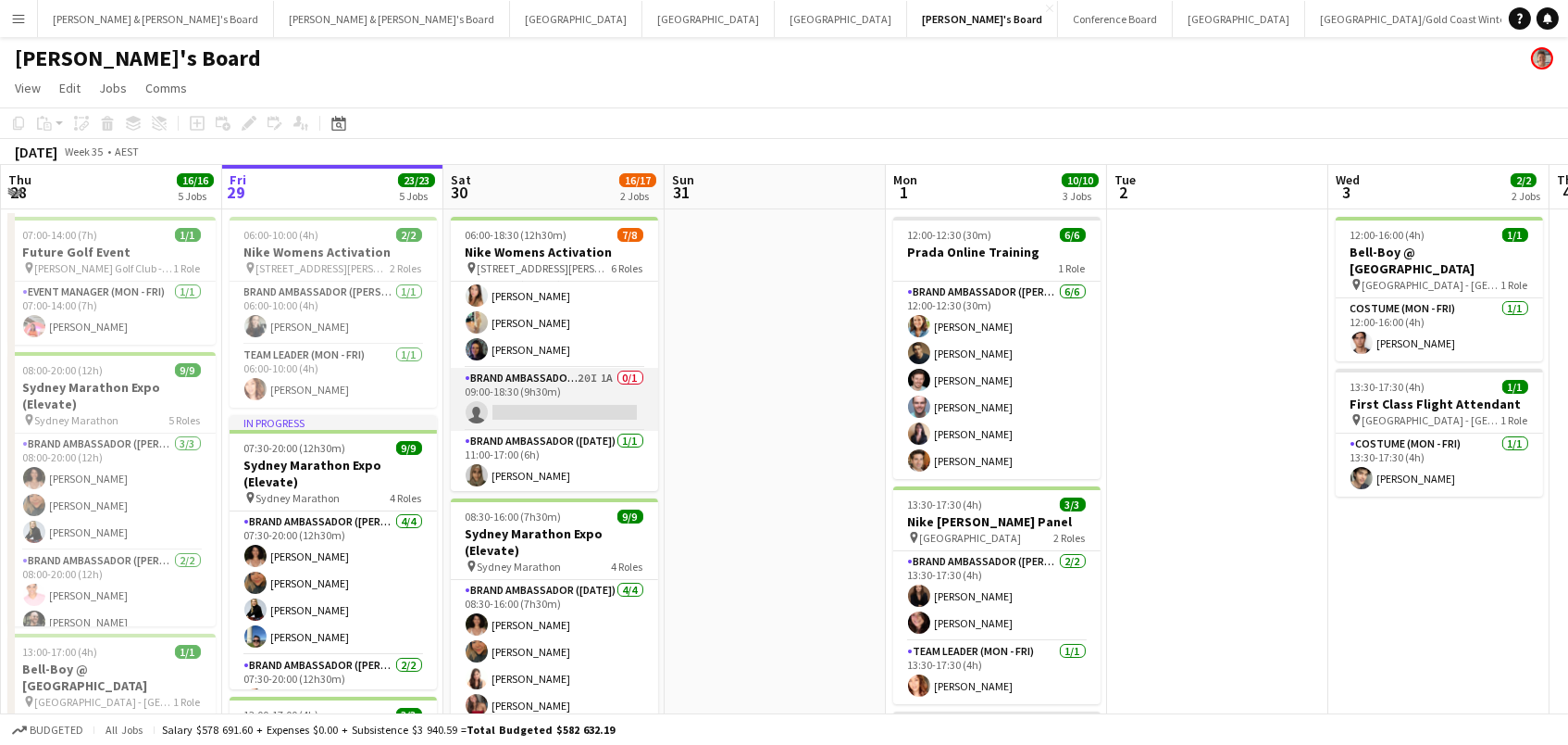
scroll to position [218, 0]
click at [553, 394] on app-card-role "Brand Ambassador (Saturday) 20I 1A 0/1 09:00-18:30 (9h30m) single-neutral-actio…" at bounding box center [555, 400] width 208 height 63
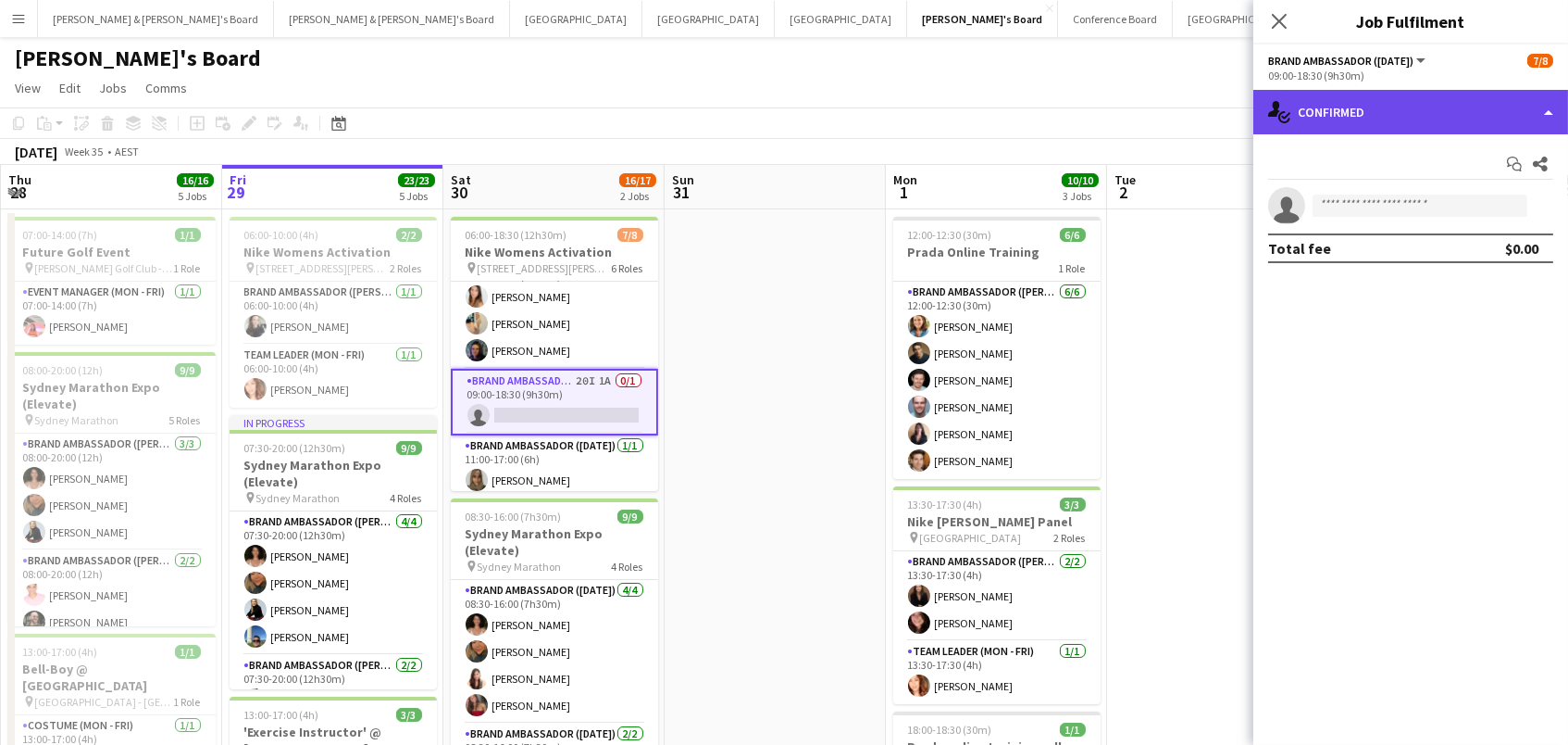
click at [1416, 119] on div "single-neutral-actions-check-2 Confirmed" at bounding box center [1410, 112] width 315 height 44
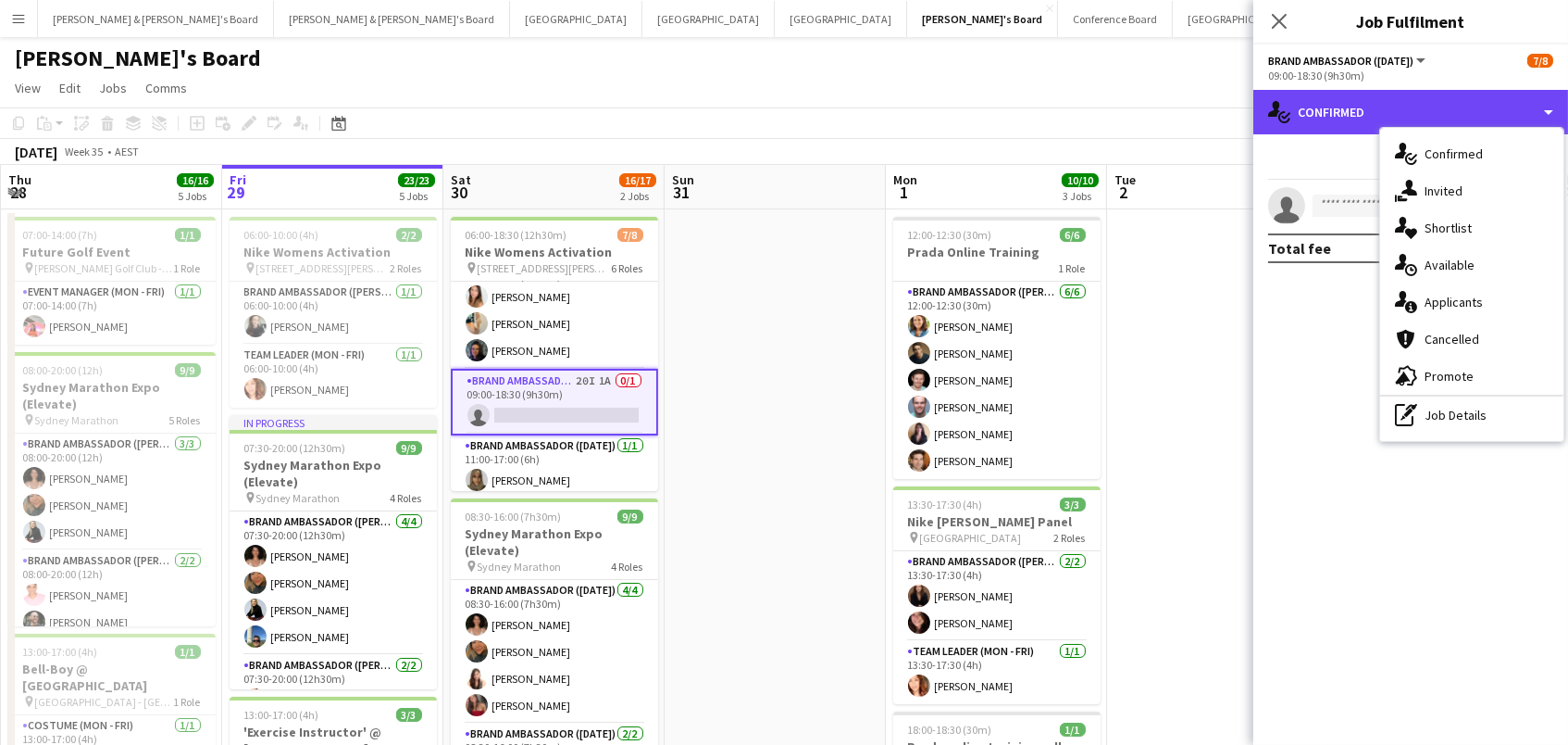
scroll to position [-1, 0]
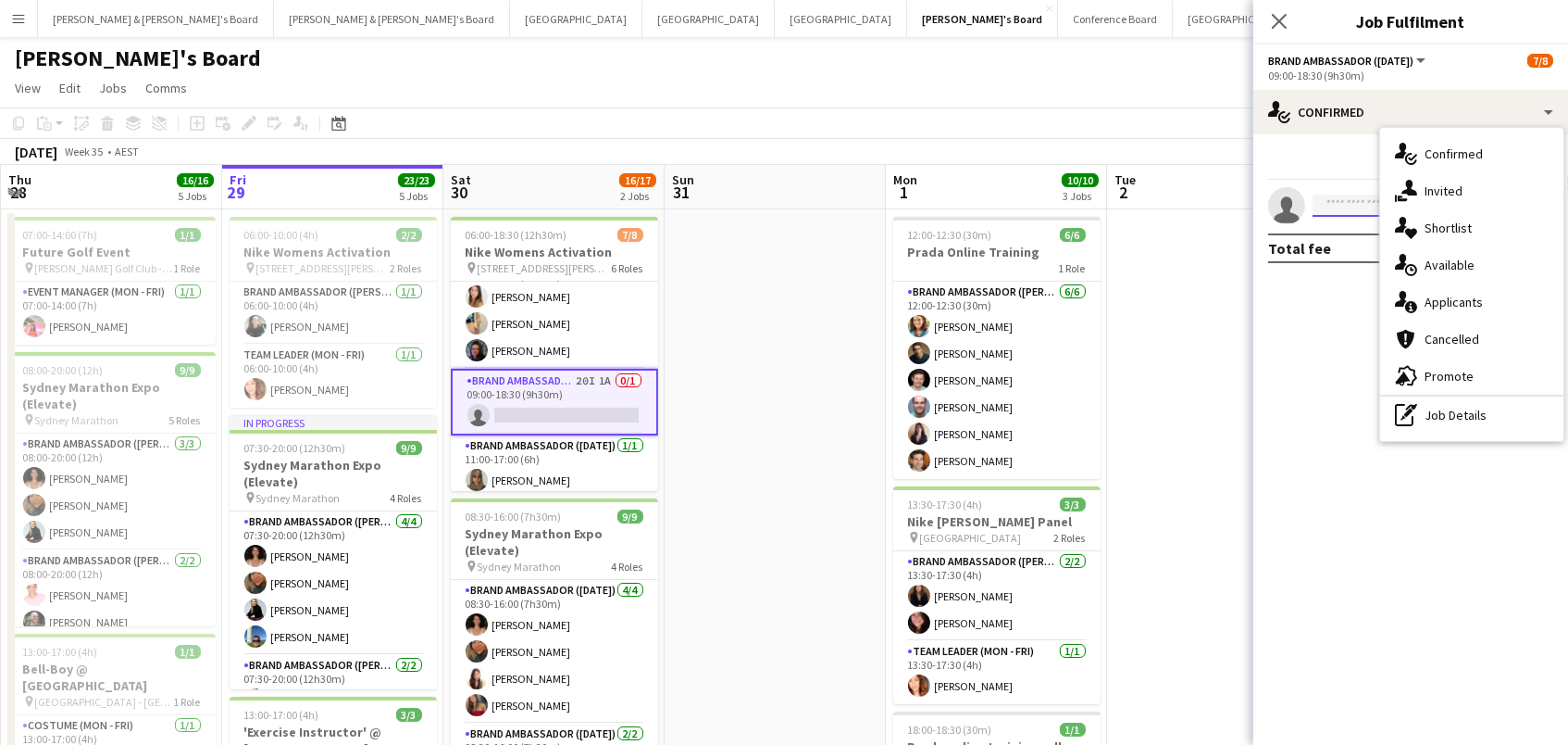
click at [1372, 195] on input at bounding box center [1419, 206] width 214 height 23
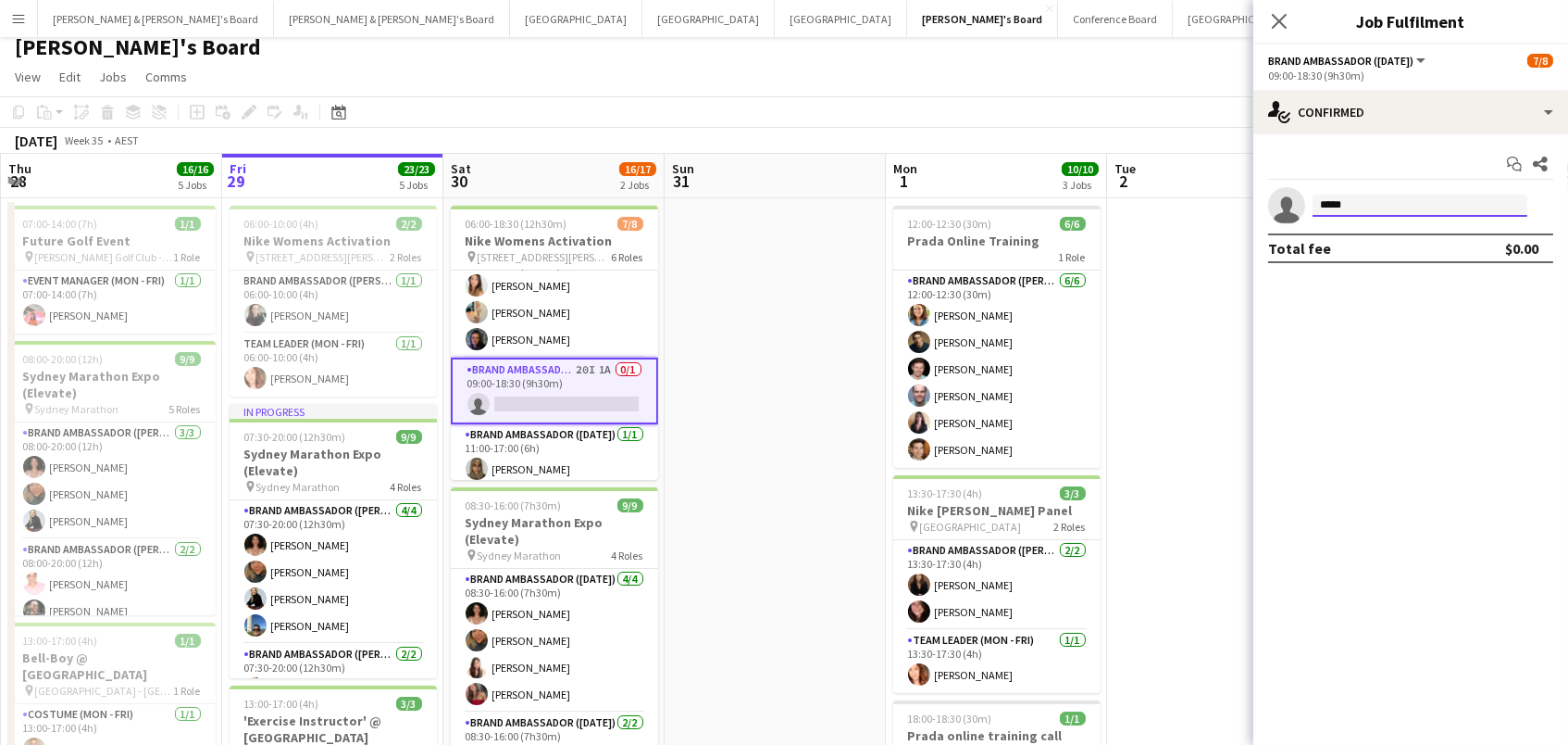
scroll to position [0, 1]
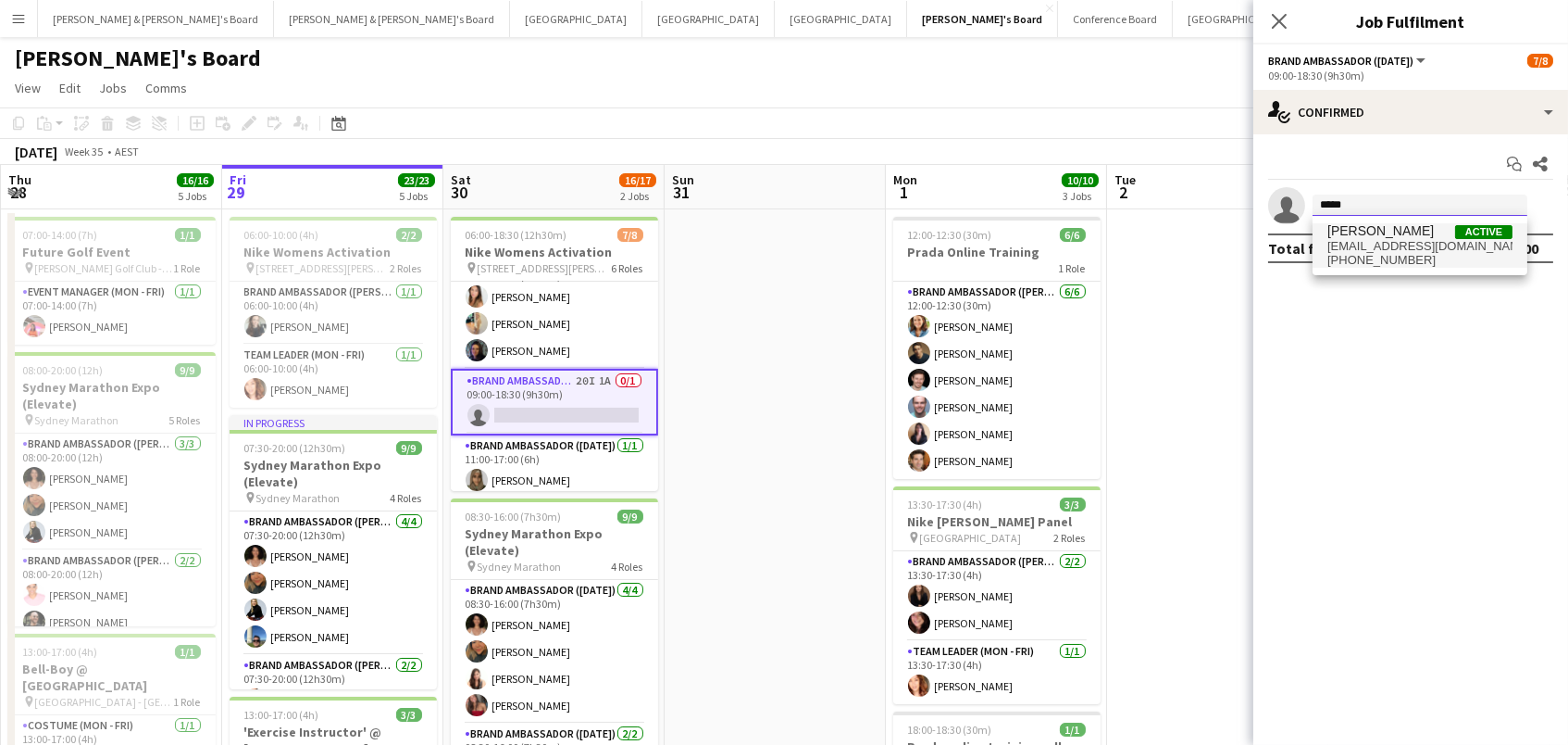
type input "*****"
click at [1367, 244] on span "[EMAIL_ADDRESS][DOMAIN_NAME]" at bounding box center [1419, 246] width 185 height 15
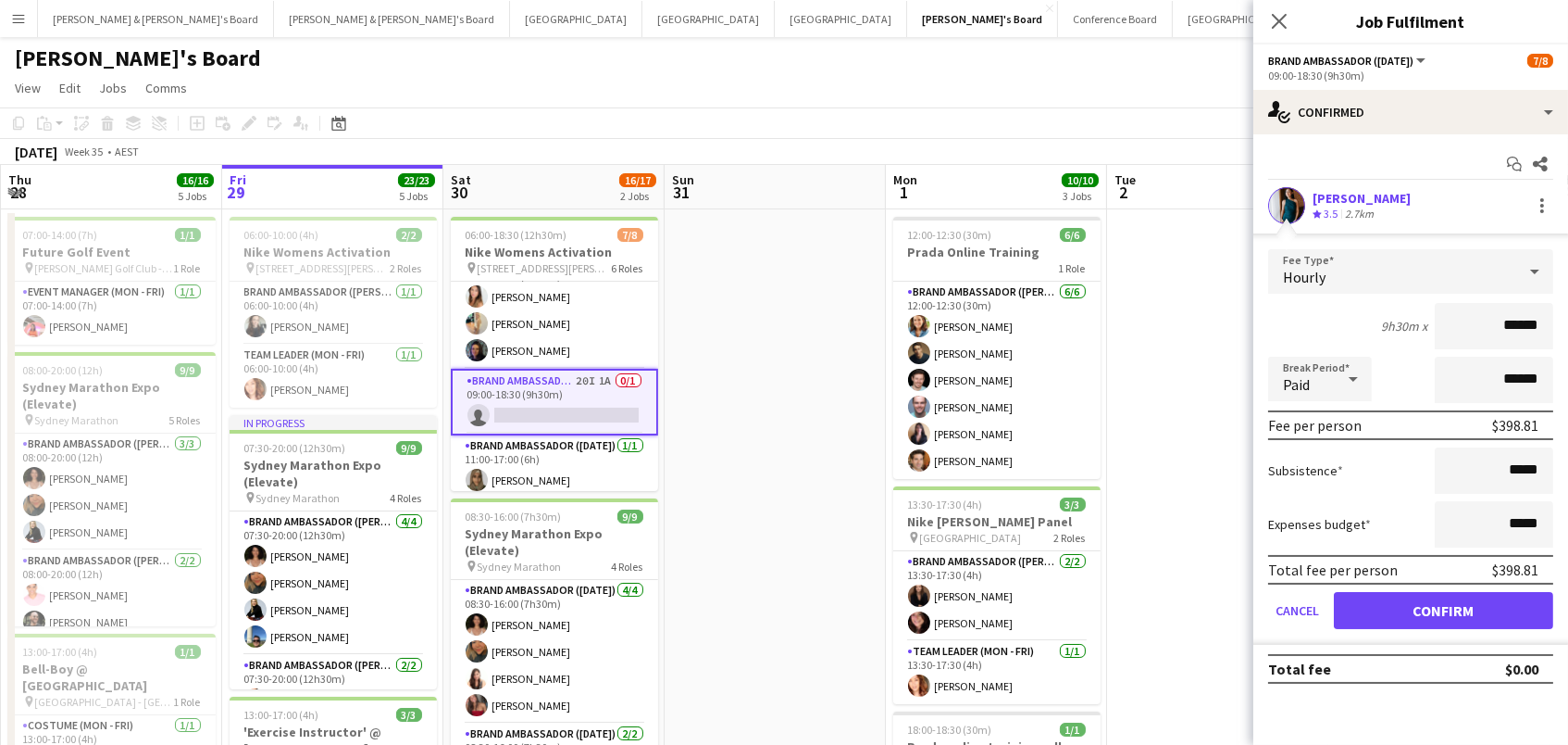
click at [1443, 608] on button "Confirm" at bounding box center [1443, 610] width 219 height 37
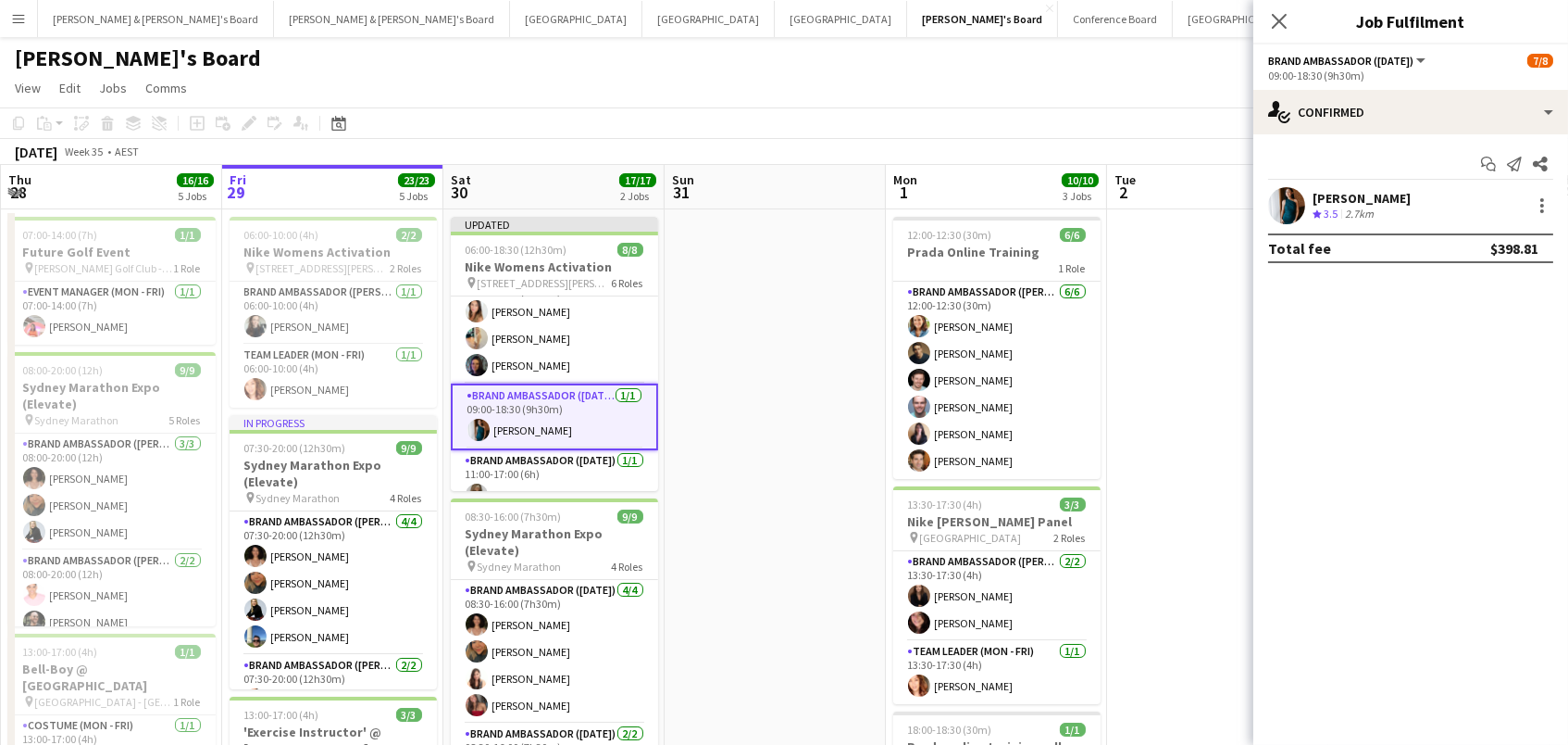
click at [1140, 66] on div "[PERSON_NAME]'s Board" at bounding box center [784, 54] width 1568 height 35
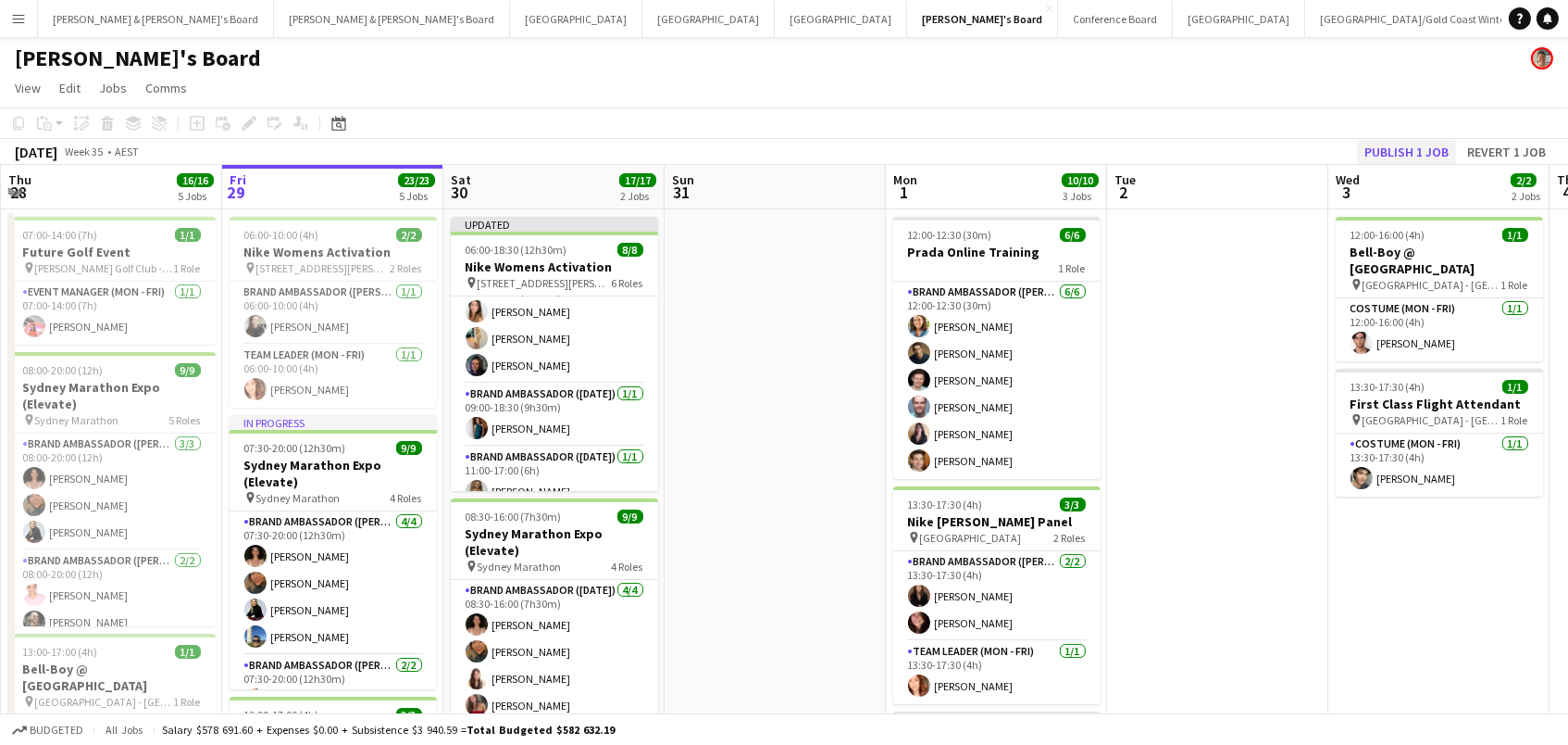
click at [1414, 145] on button "Publish 1 job" at bounding box center [1406, 152] width 99 height 24
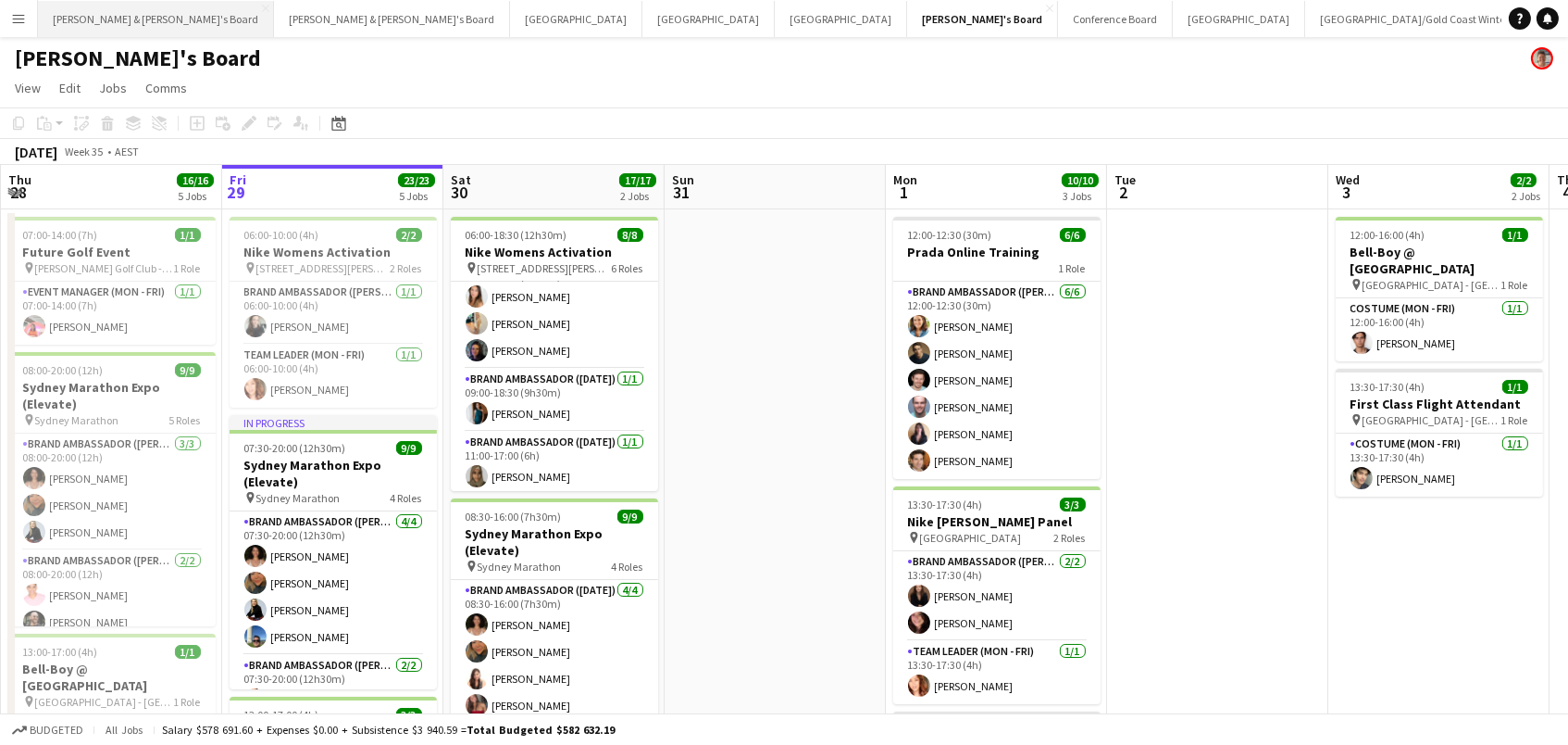
click at [118, 24] on button "Neil & Jenny's Board Close" at bounding box center [155, 19] width 236 height 36
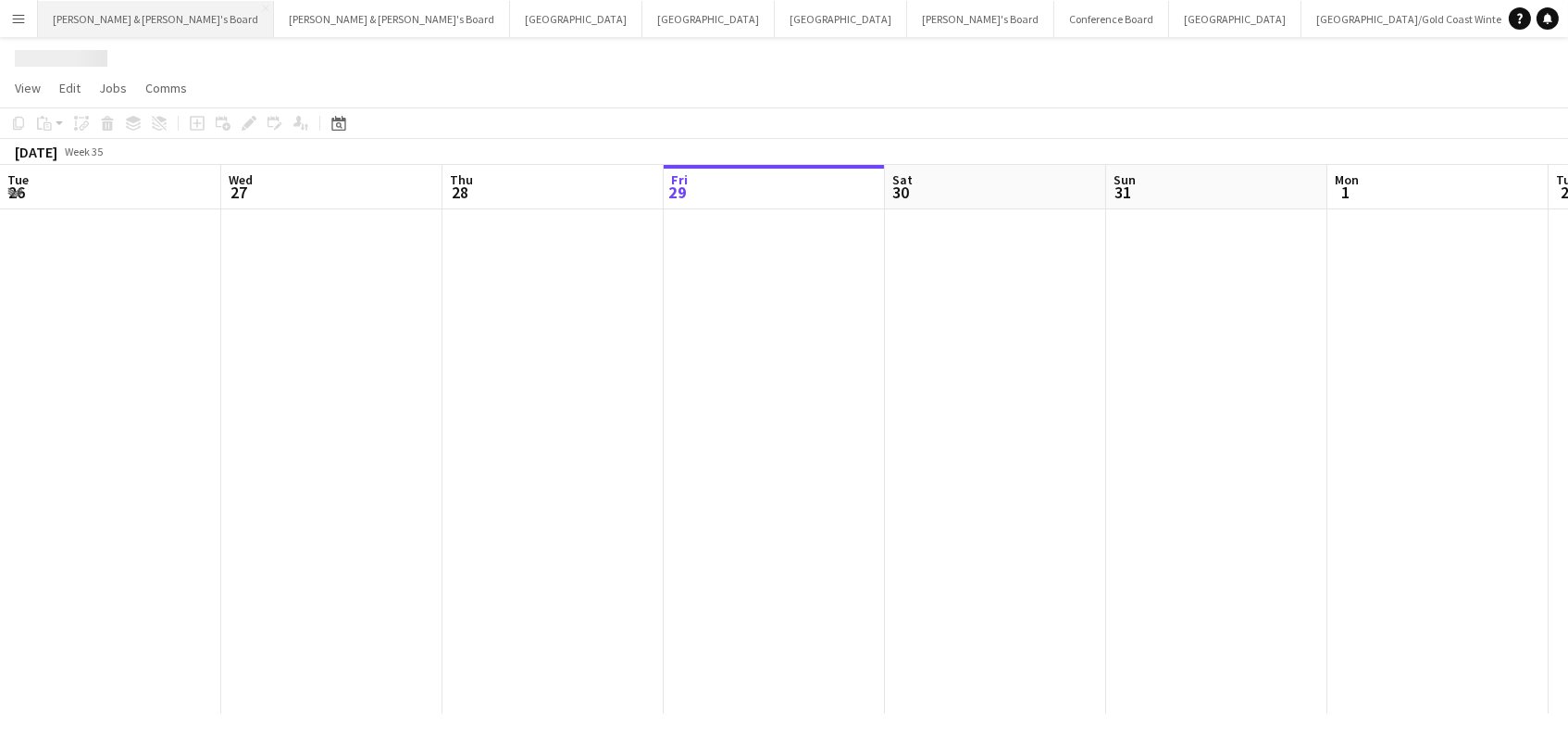
scroll to position [0, 442]
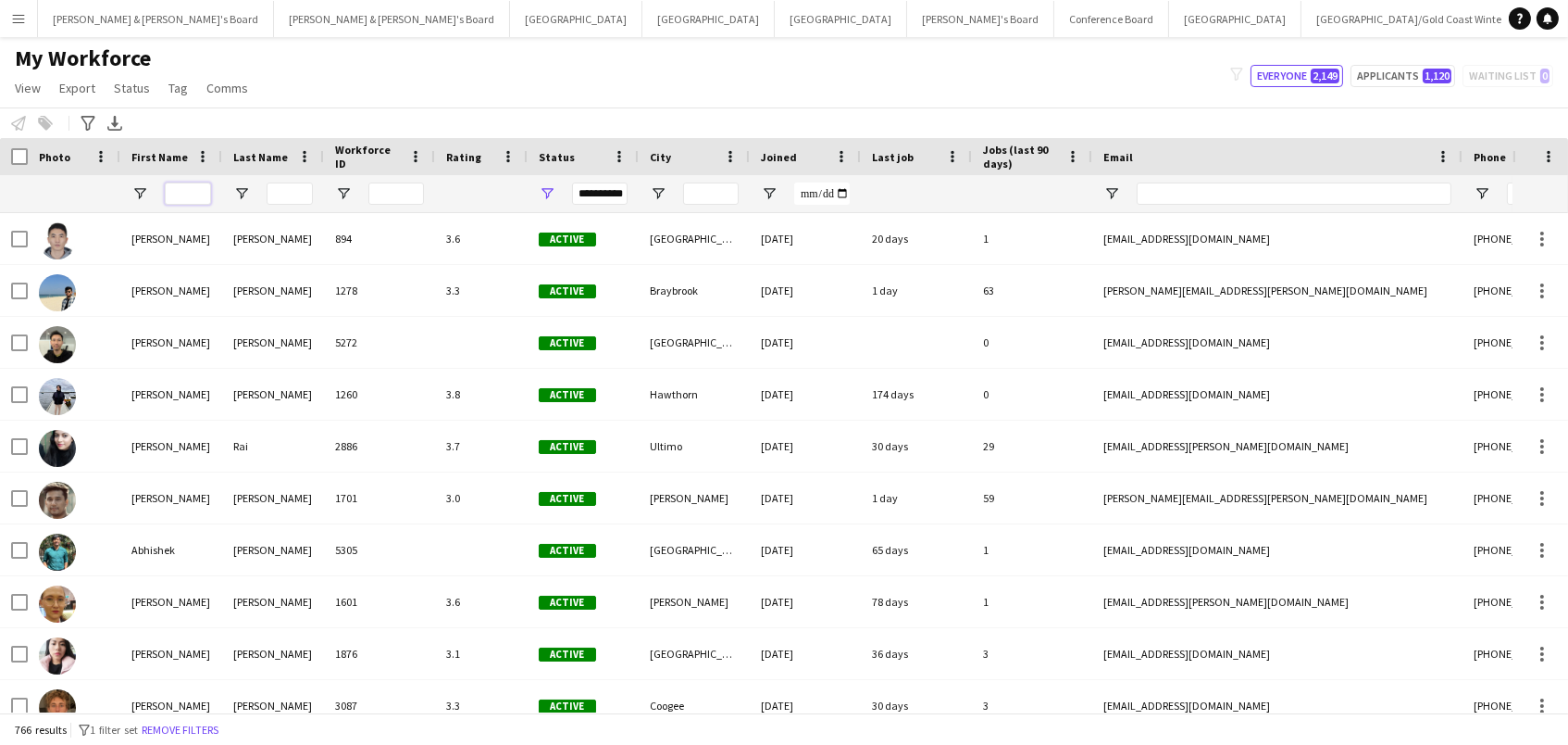
click at [205, 193] on input "First Name Filter Input" at bounding box center [187, 194] width 46 height 23
click at [91, 118] on icon "Advanced filters" at bounding box center [88, 123] width 15 height 15
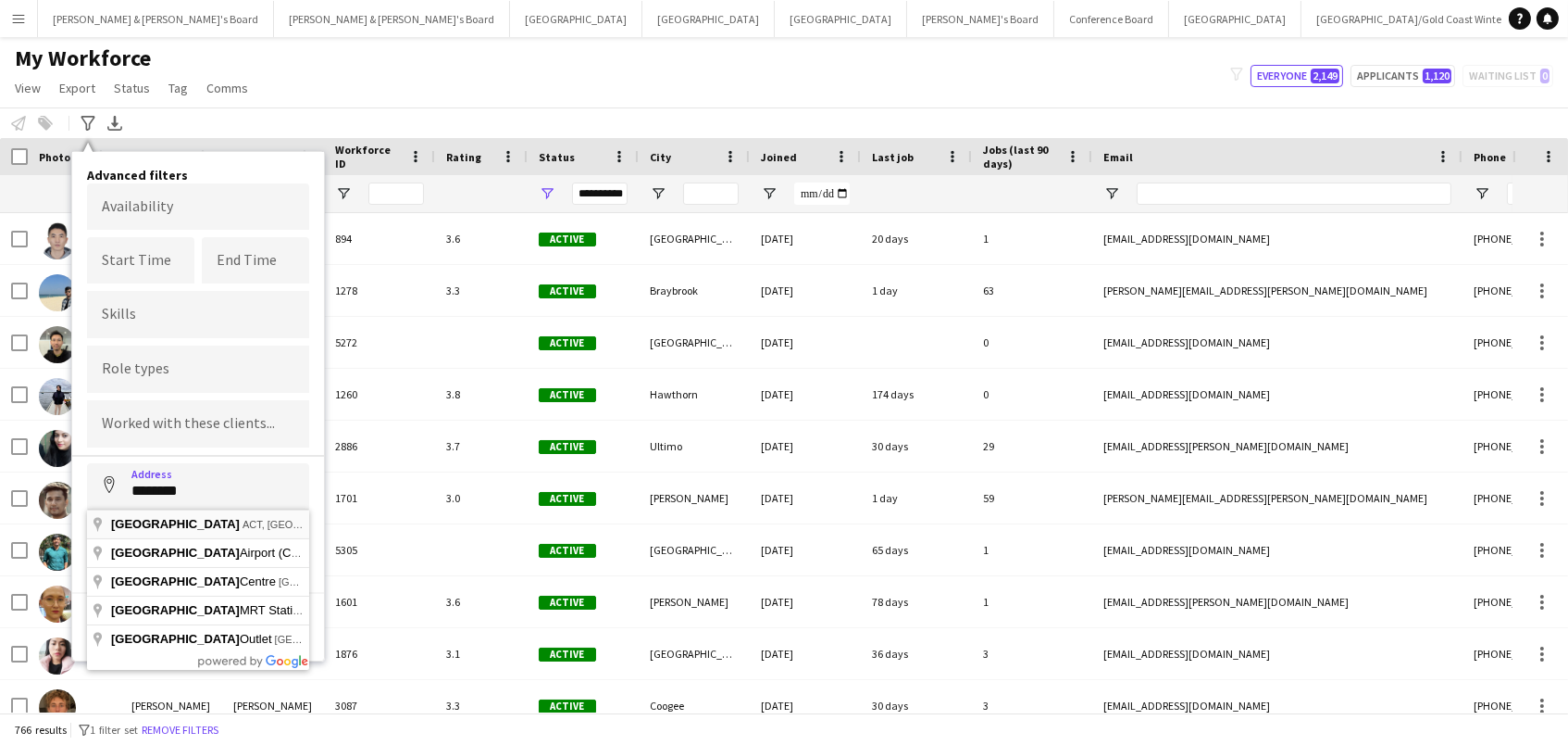
type input "**********"
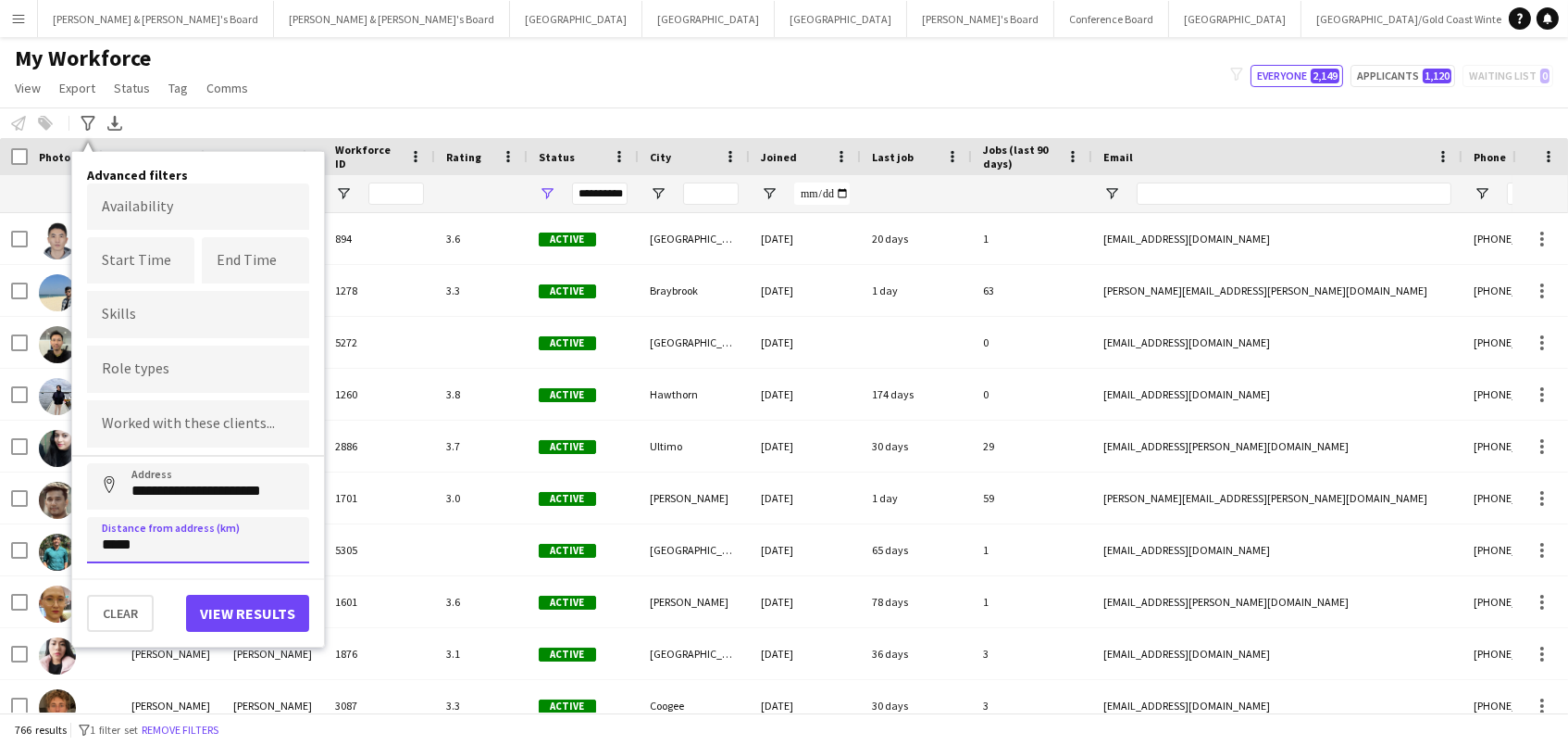
type input "******"
click at [109, 484] on button "Address" at bounding box center [109, 484] width 44 height 44
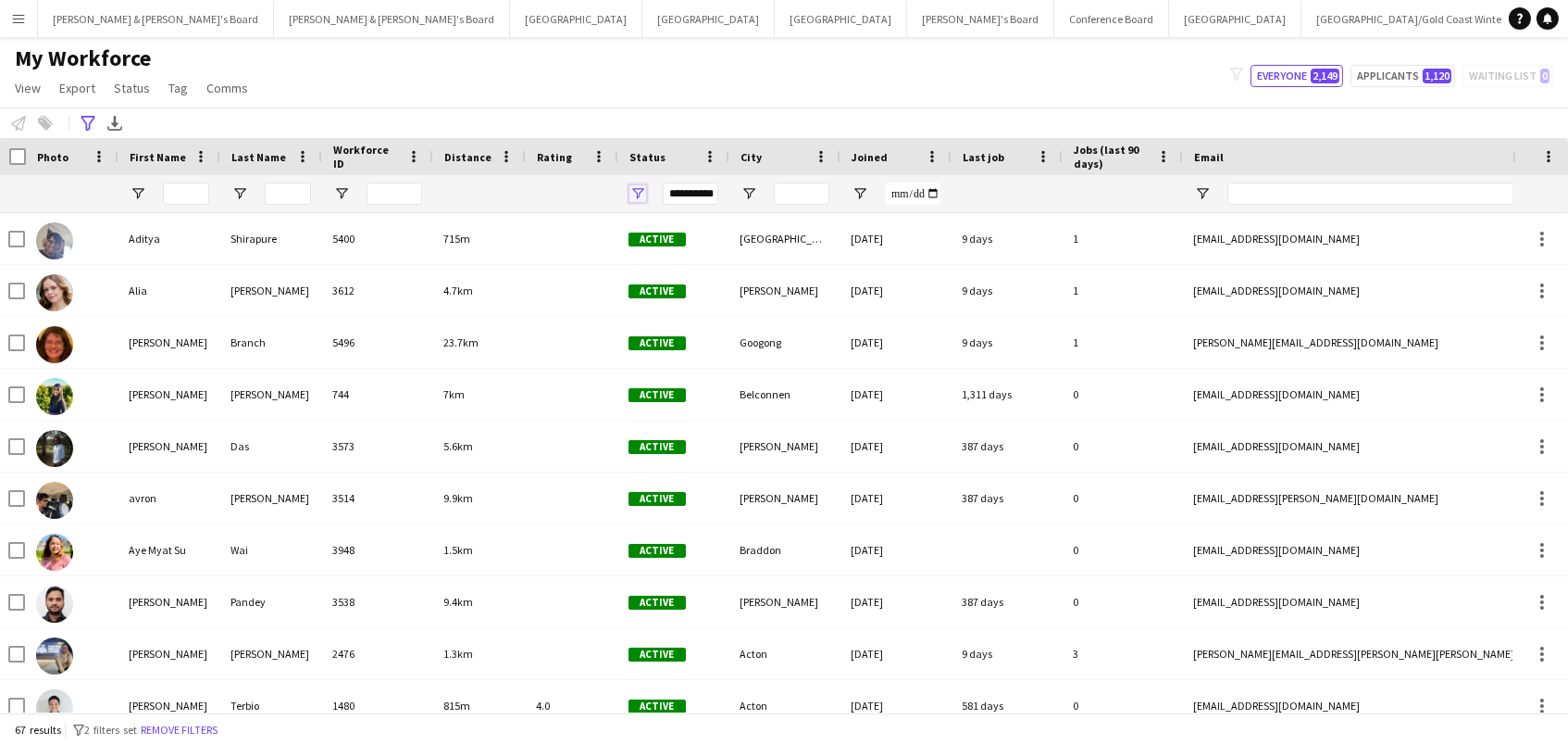
click at [635, 190] on span "Open Filter Menu" at bounding box center [638, 194] width 17 height 17
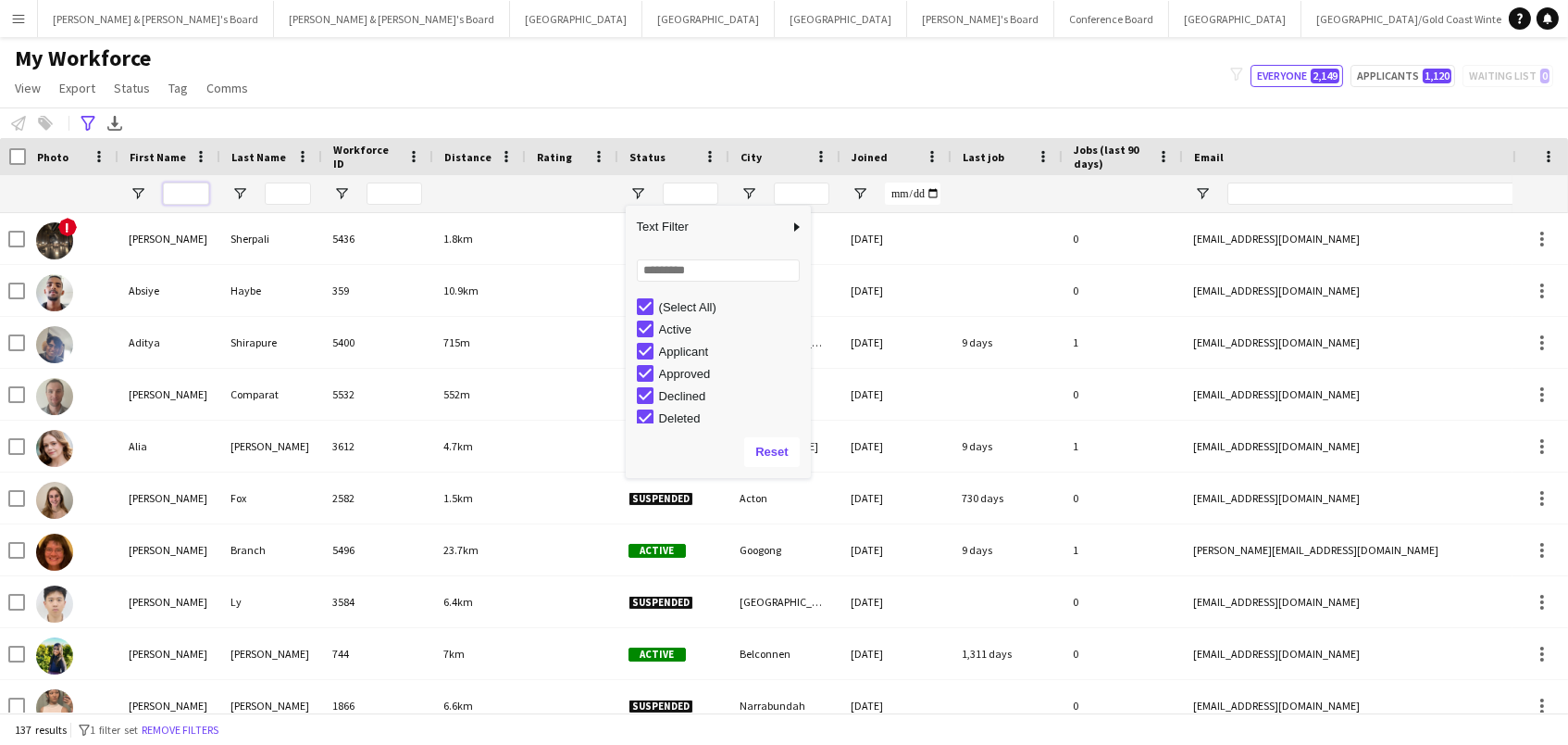
click at [180, 194] on input "First Name Filter Input" at bounding box center [185, 194] width 46 height 23
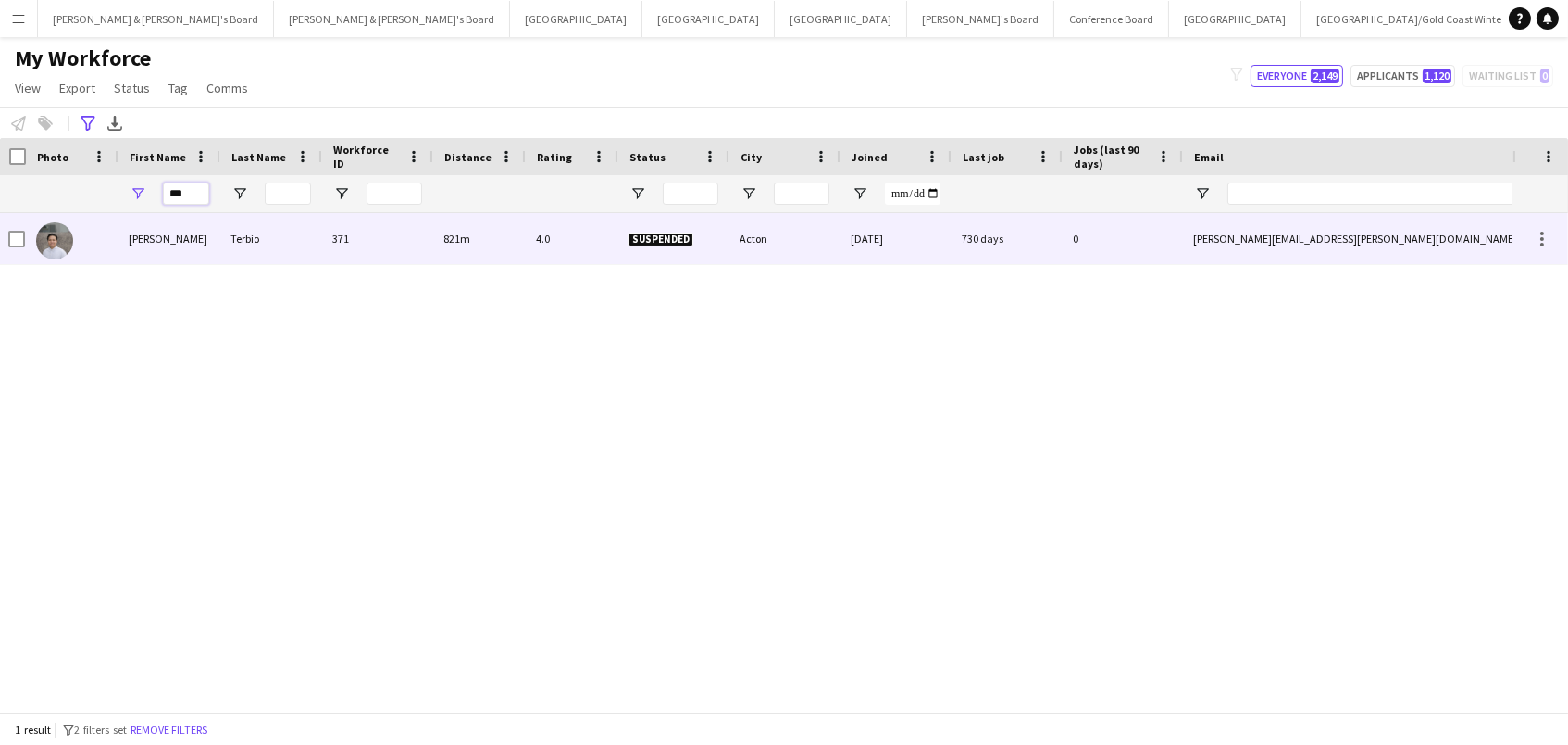
type input "***"
click at [180, 231] on div "Epifanio Gregorio" at bounding box center [168, 239] width 102 height 51
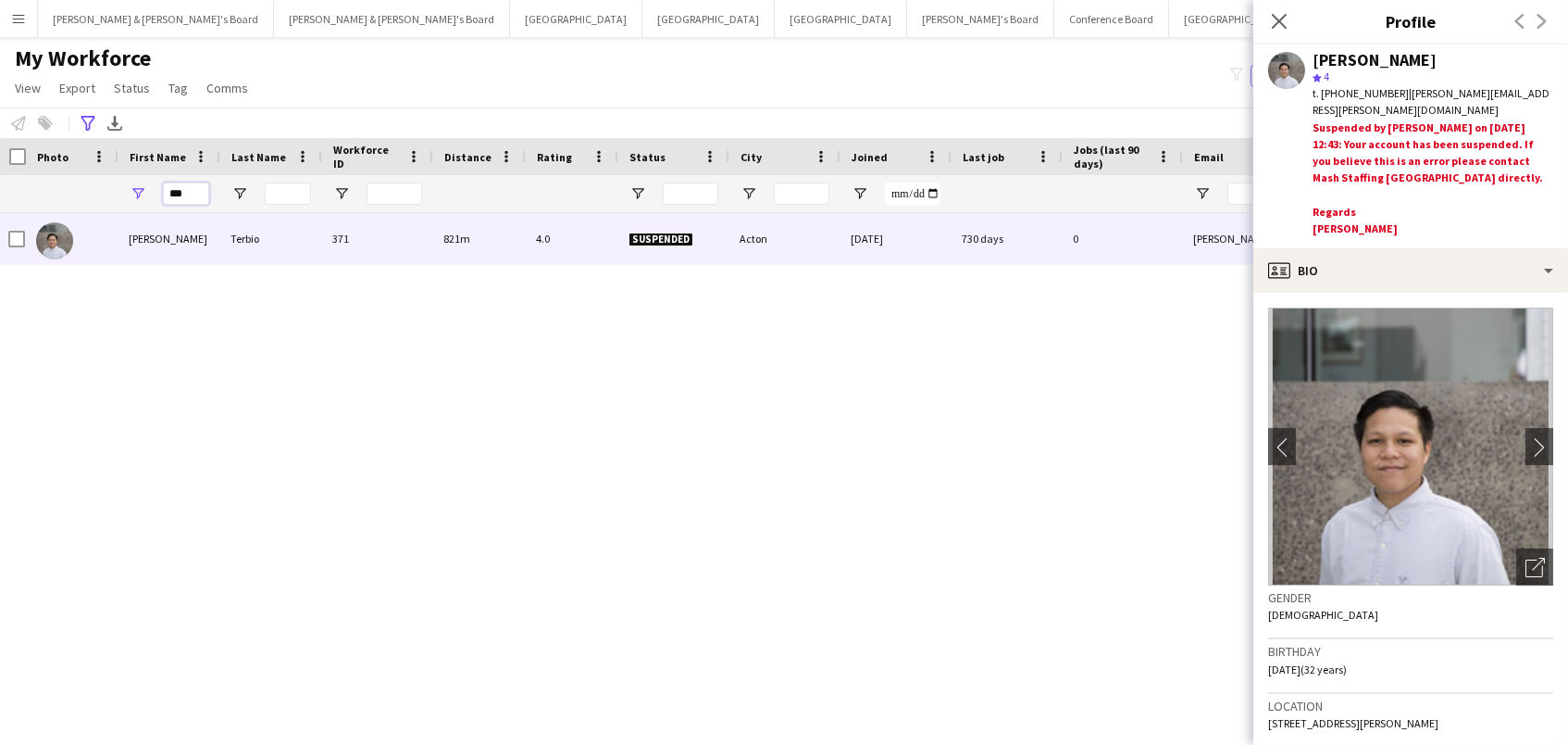
drag, startPoint x: 196, startPoint y: 193, endPoint x: 0, endPoint y: 140, distance: 203.0
click at [0, 140] on div "Workforce Details Photo First Name ***" at bounding box center [1048, 176] width 2100 height 75
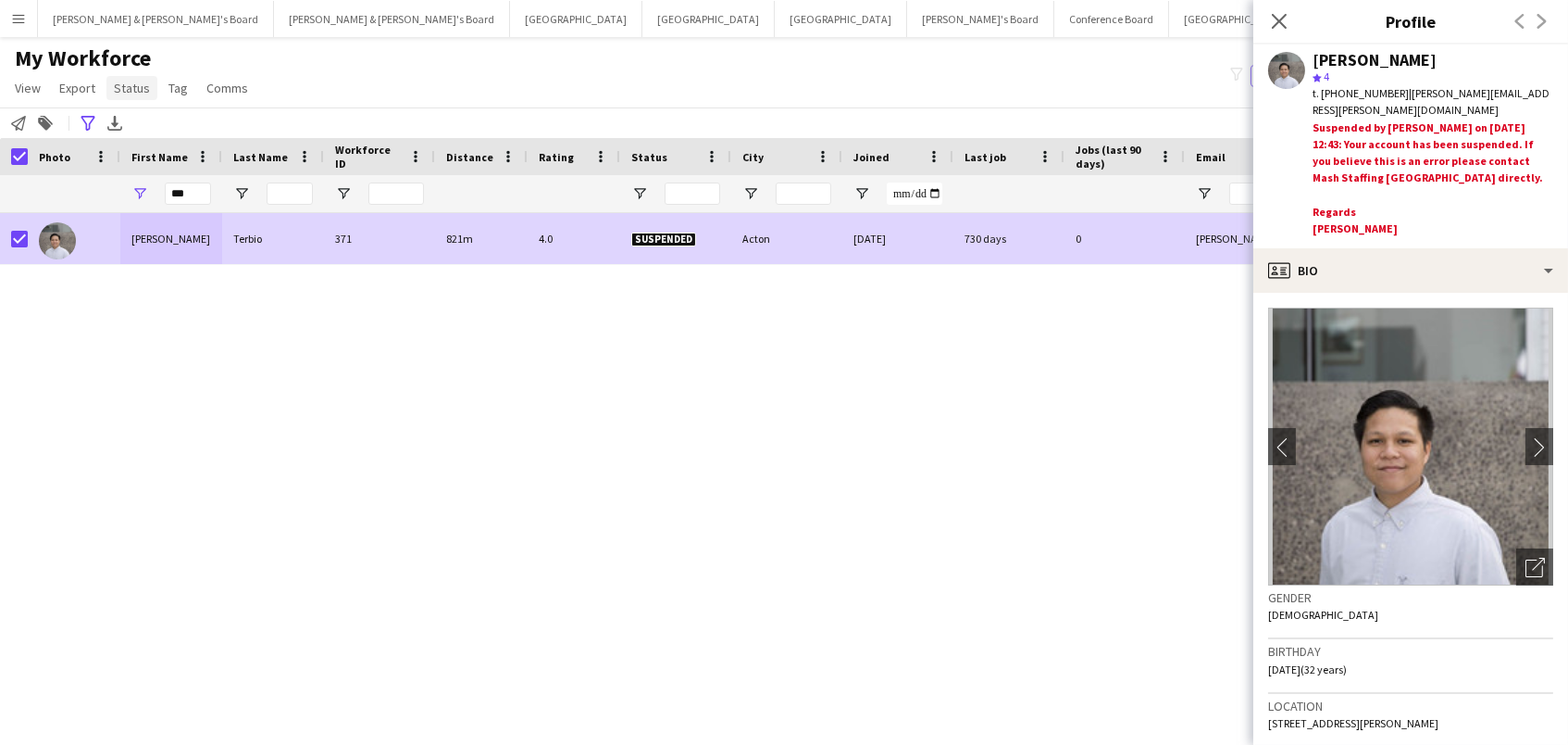
click at [138, 88] on span "Status" at bounding box center [132, 88] width 36 height 17
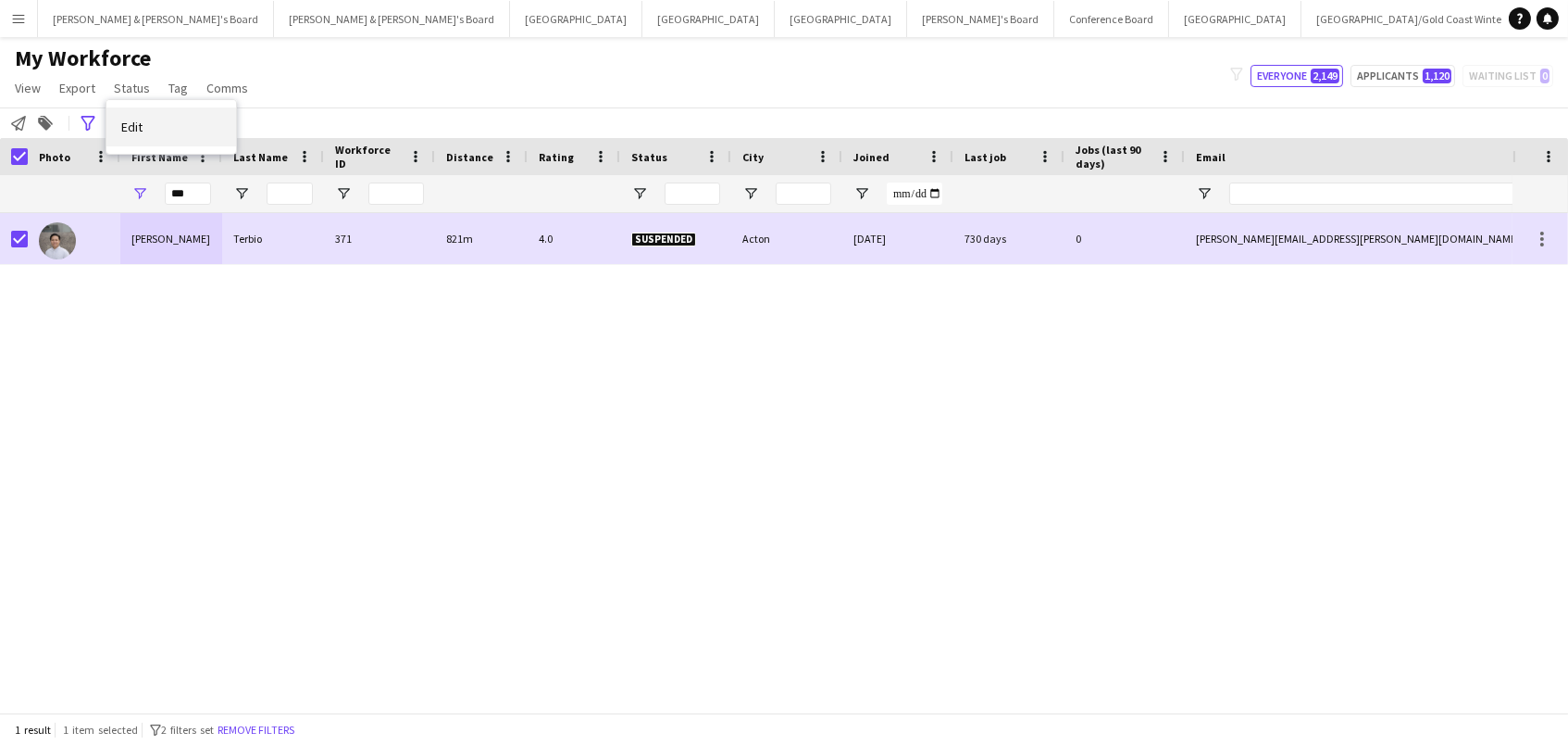
click at [171, 125] on link "Edit" at bounding box center [171, 126] width 130 height 39
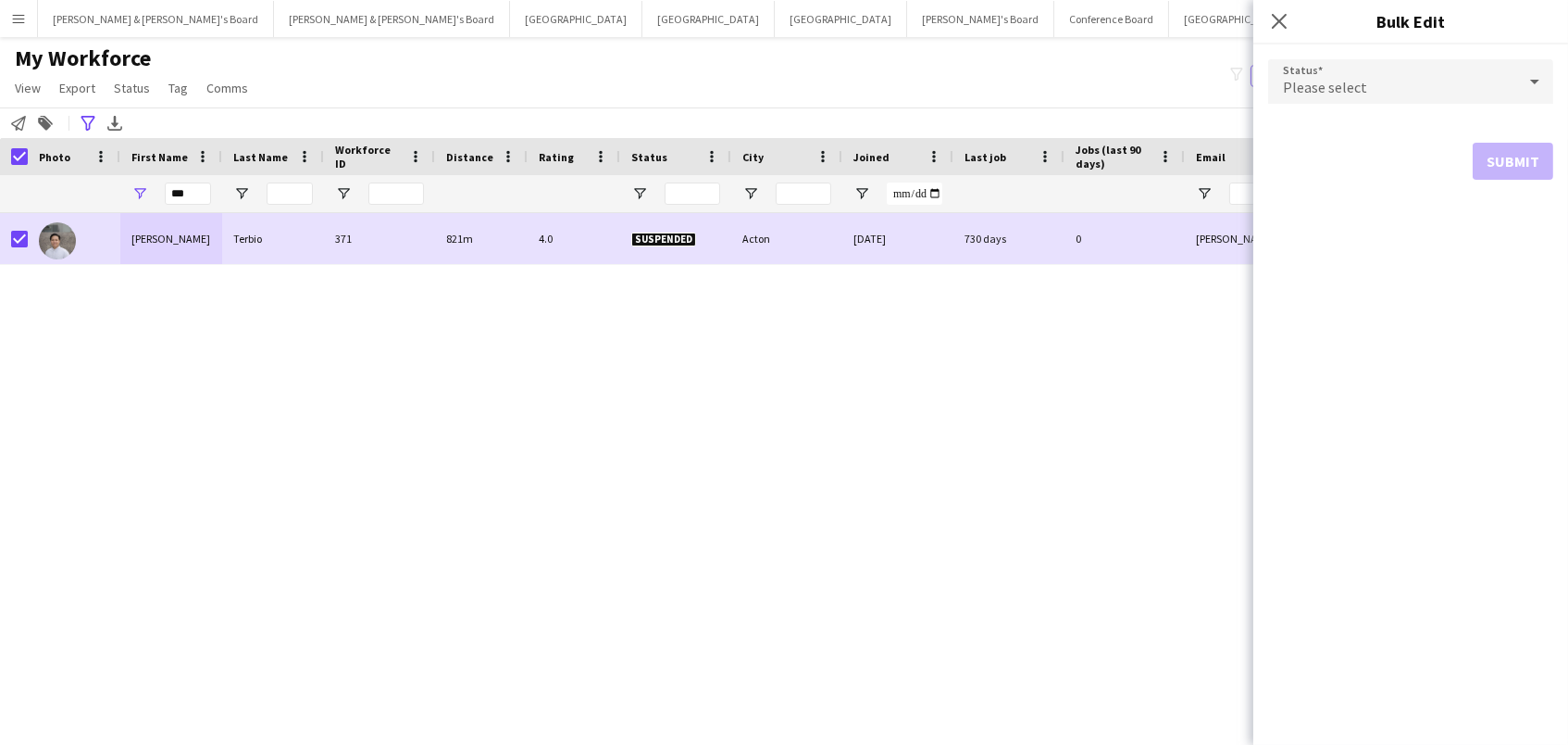
click at [1321, 84] on span "Please select" at bounding box center [1325, 87] width 85 height 19
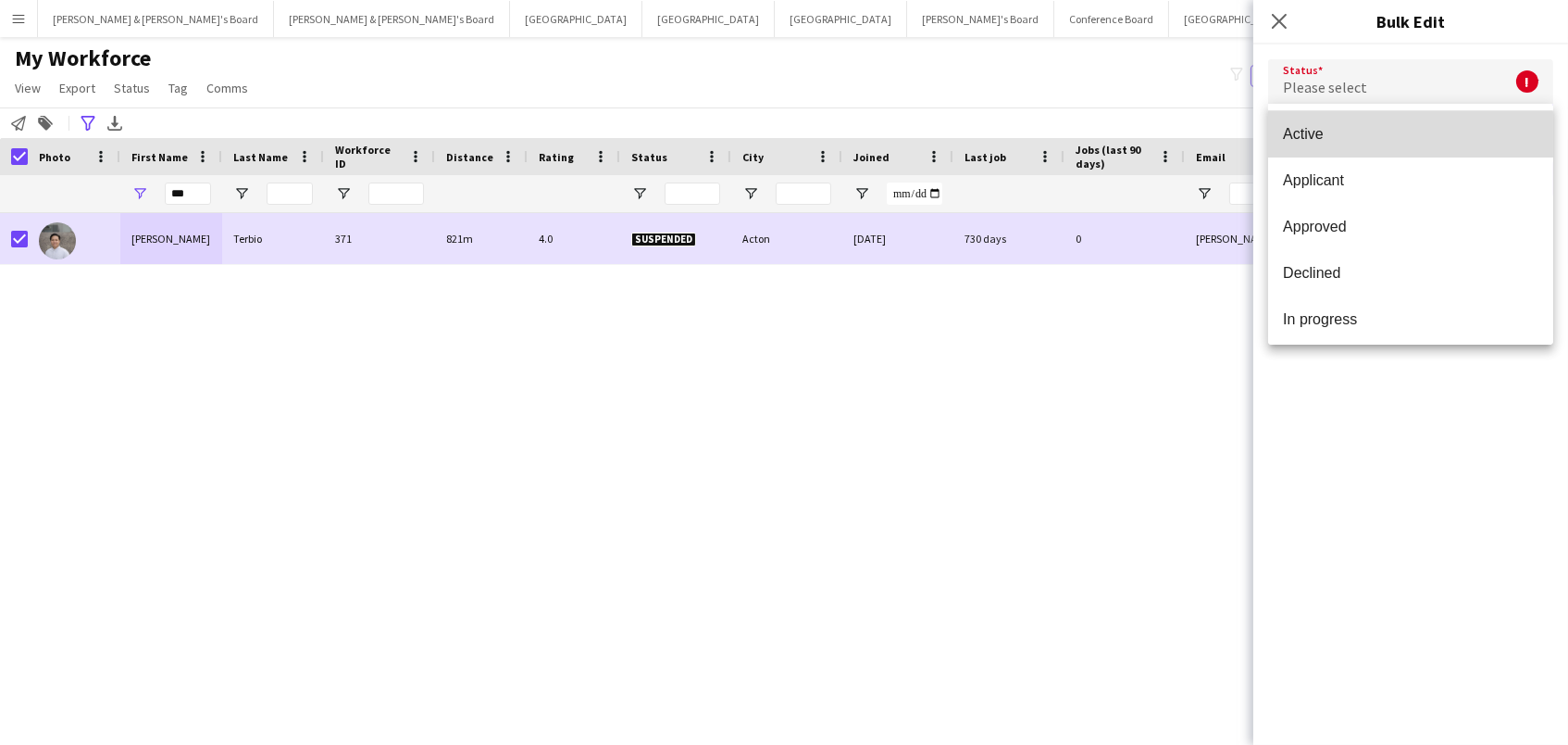
click at [1330, 141] on span "Active" at bounding box center [1411, 134] width 256 height 18
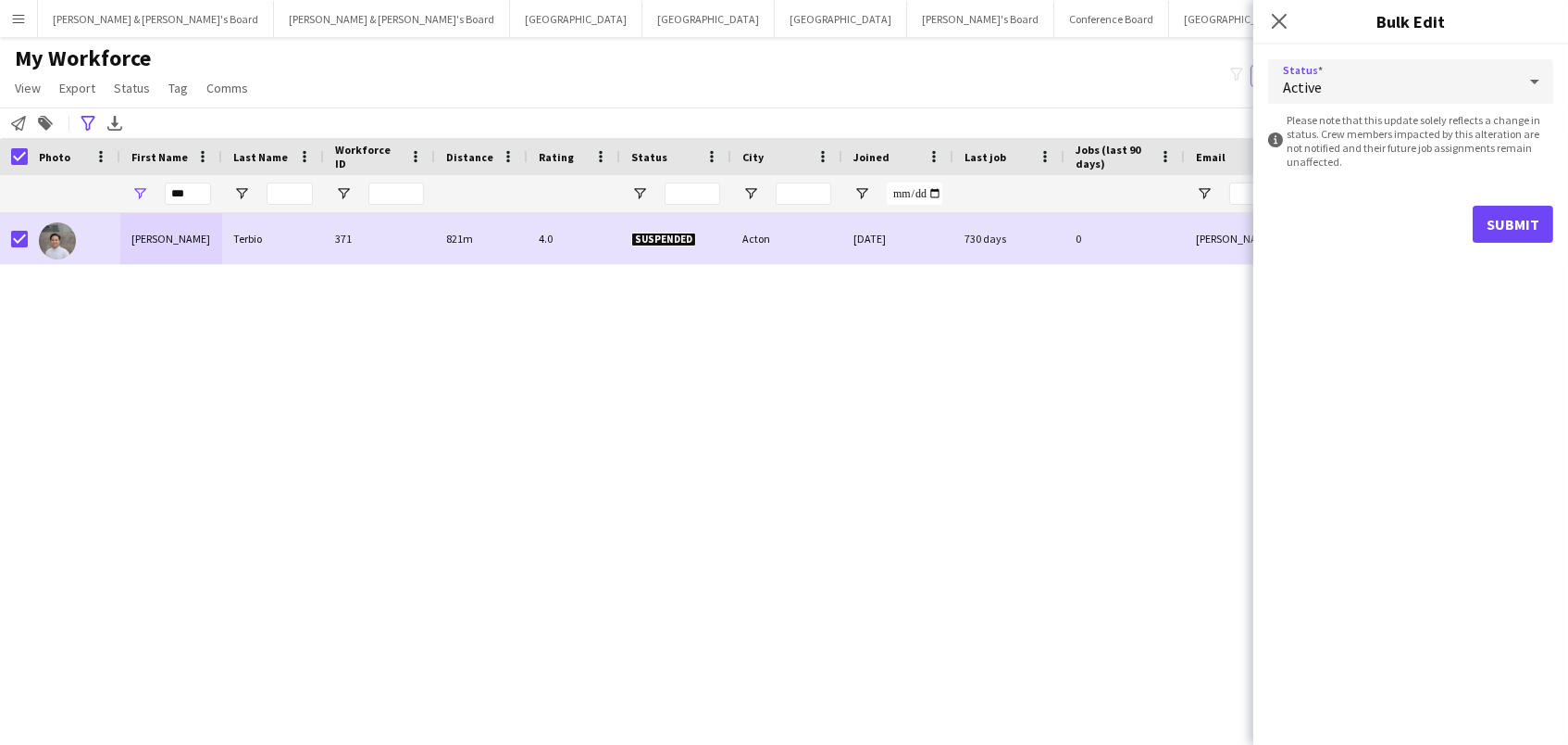
click at [1539, 223] on button "Submit" at bounding box center [1513, 224] width 81 height 37
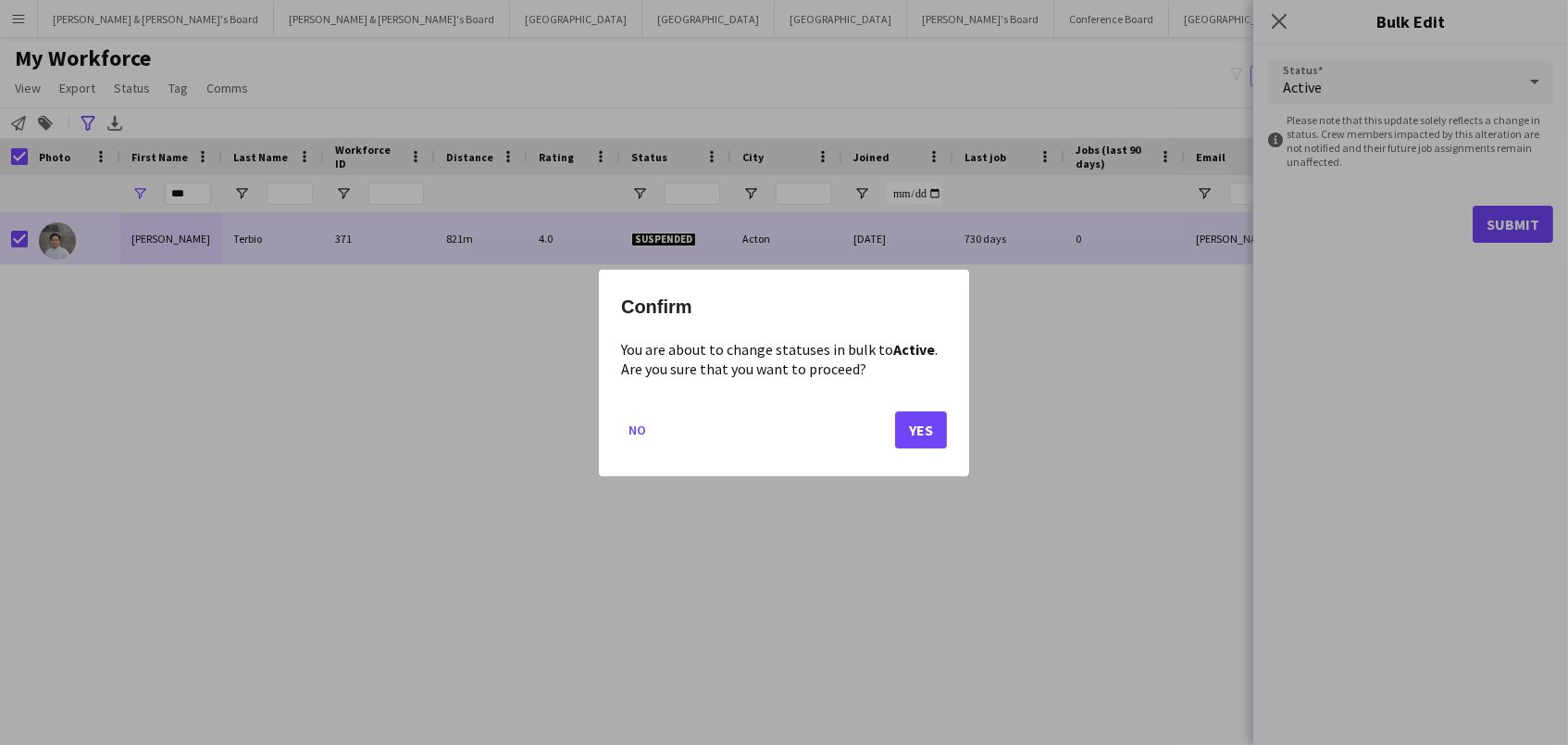
click at [935, 444] on button "Yes" at bounding box center [920, 428] width 52 height 37
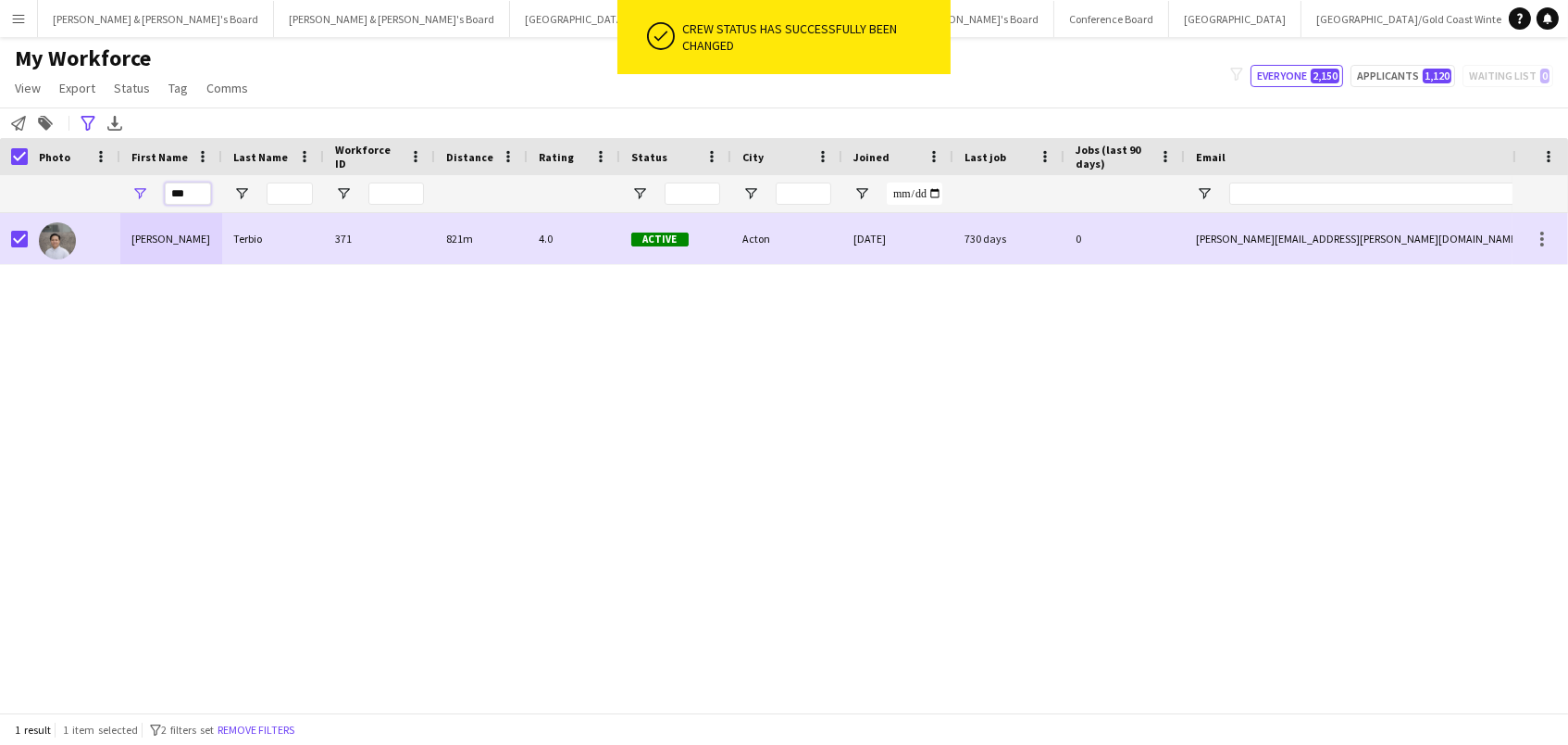
drag, startPoint x: 195, startPoint y: 193, endPoint x: 0, endPoint y: 78, distance: 226.4
click at [0, 78] on main "My Workforce View Views Default view New view Update view Delete view Edit name…" at bounding box center [784, 378] width 1568 height 683
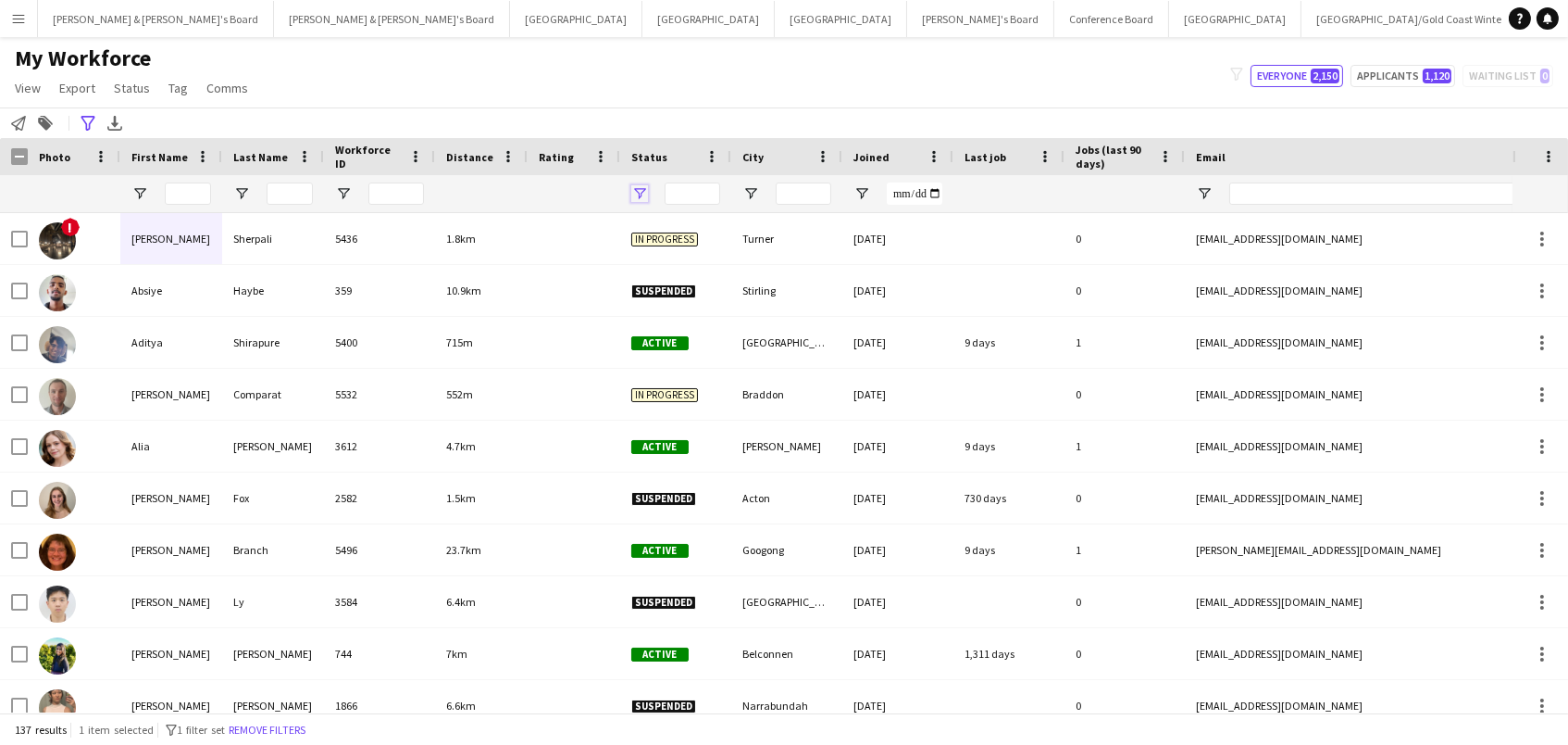
click at [643, 197] on span "Open Filter Menu" at bounding box center [640, 194] width 17 height 17
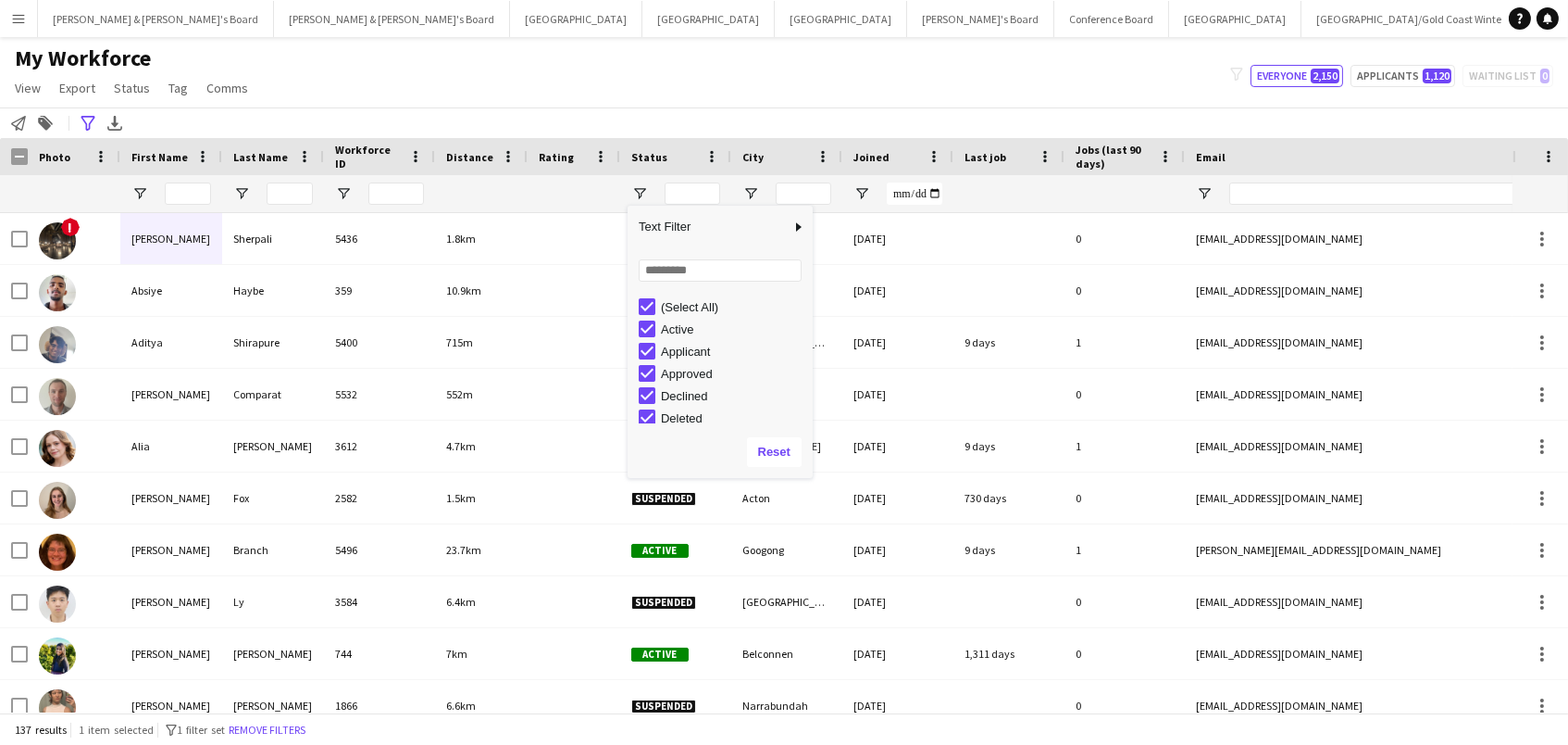
click at [637, 309] on div "(Select All)" at bounding box center [720, 307] width 185 height 23
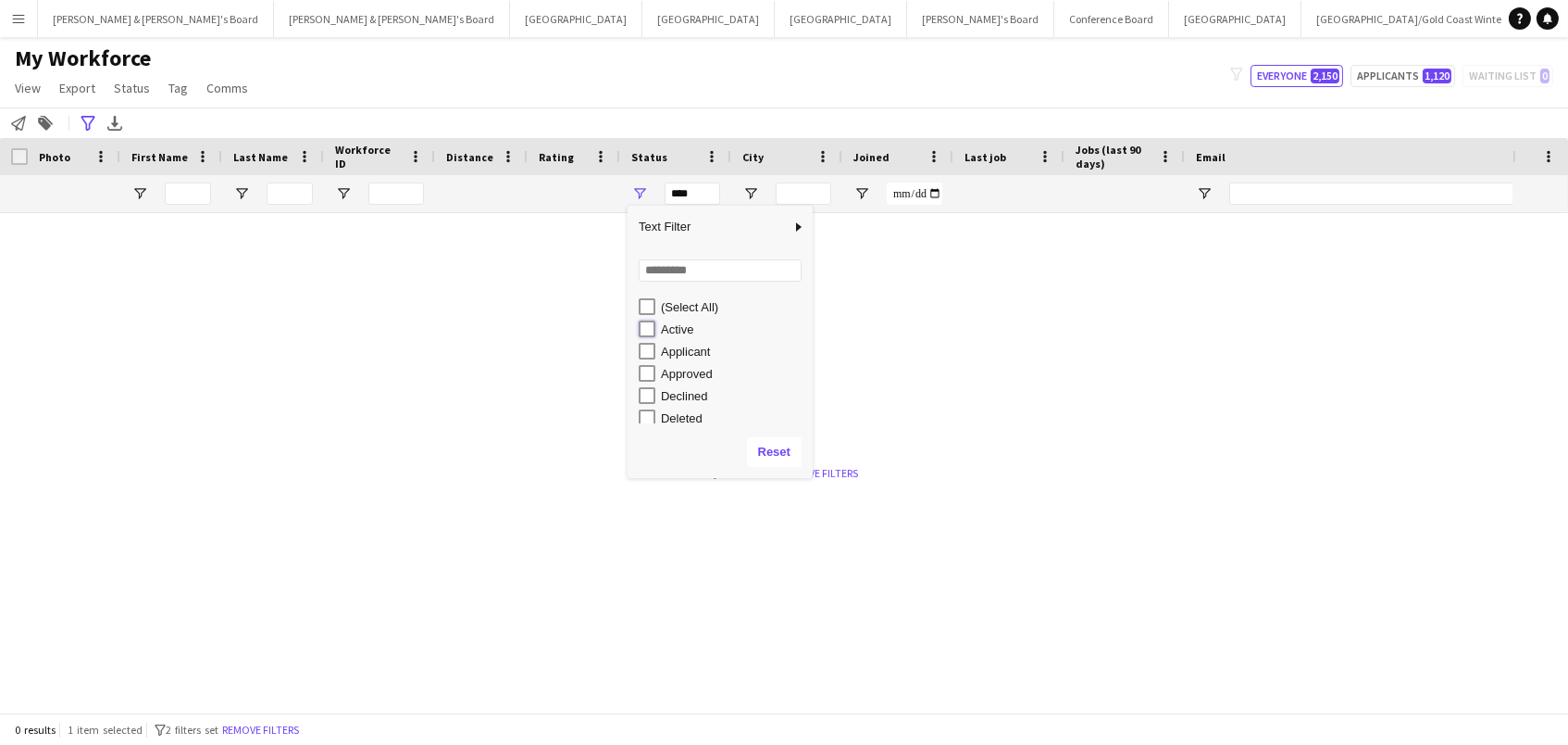
type input "**********"
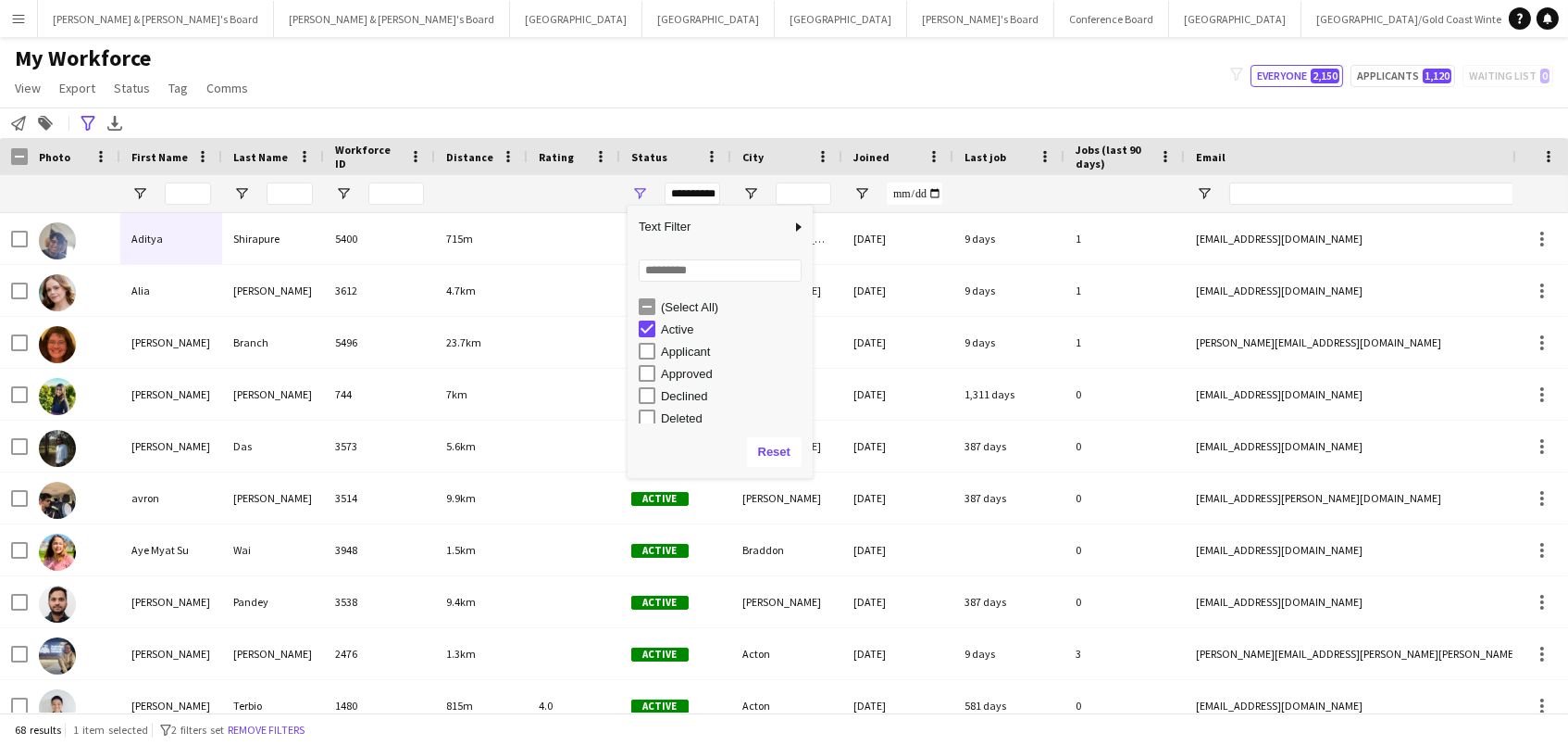
click at [671, 114] on div "**********" at bounding box center [784, 122] width 1568 height 30
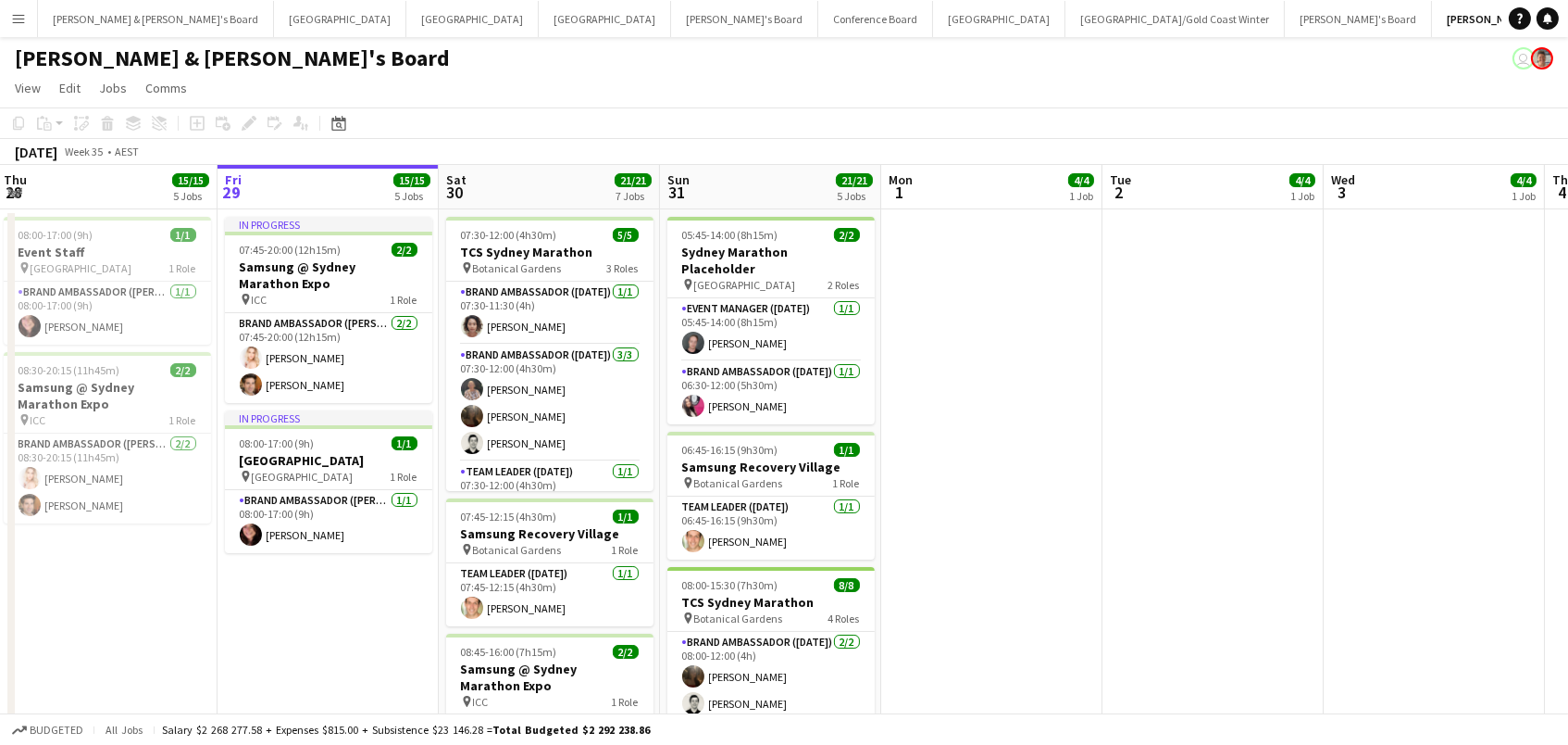
click at [961, 131] on app-toolbar "Copy Paste Paste Command V Paste with crew Command Shift V Paste linked Job [GE…" at bounding box center [784, 122] width 1568 height 31
